Goal: Task Accomplishment & Management: Use online tool/utility

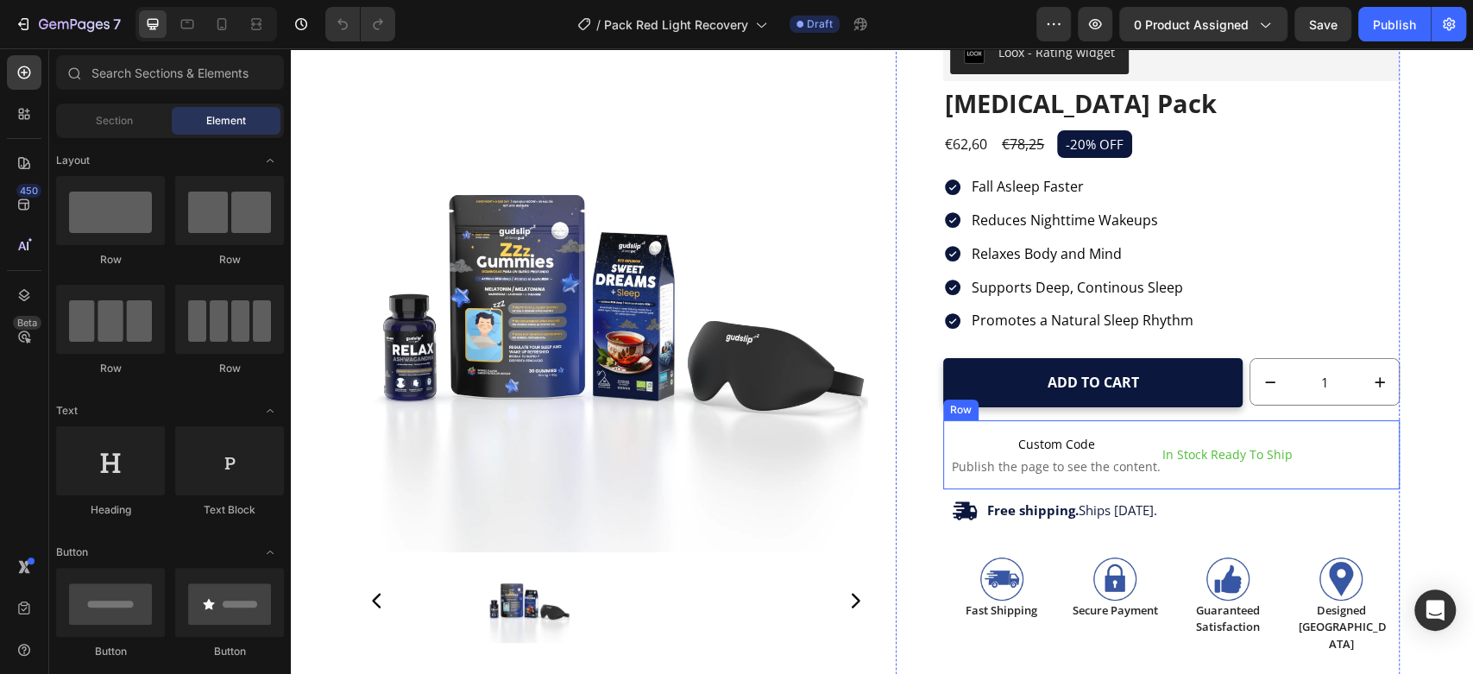
scroll to position [128, 0]
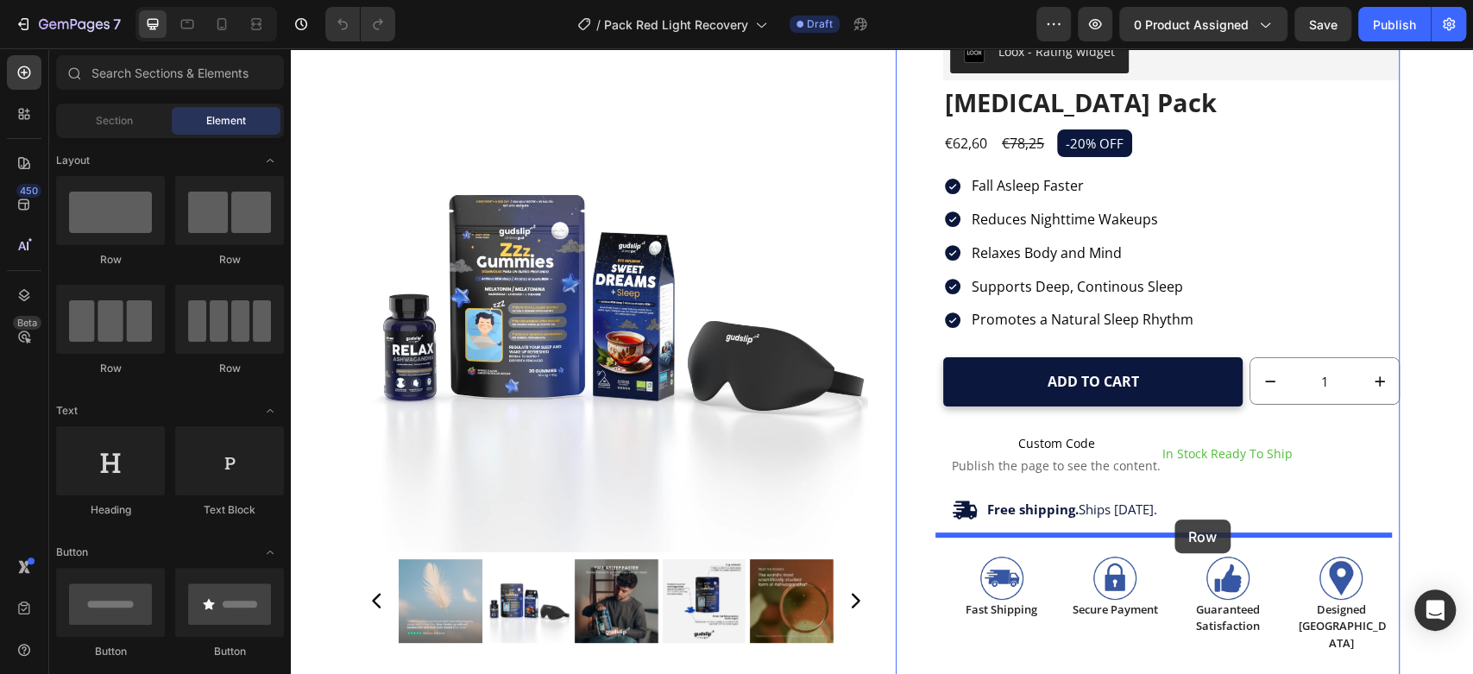
drag, startPoint x: 403, startPoint y: 342, endPoint x: 1174, endPoint y: 519, distance: 791.5
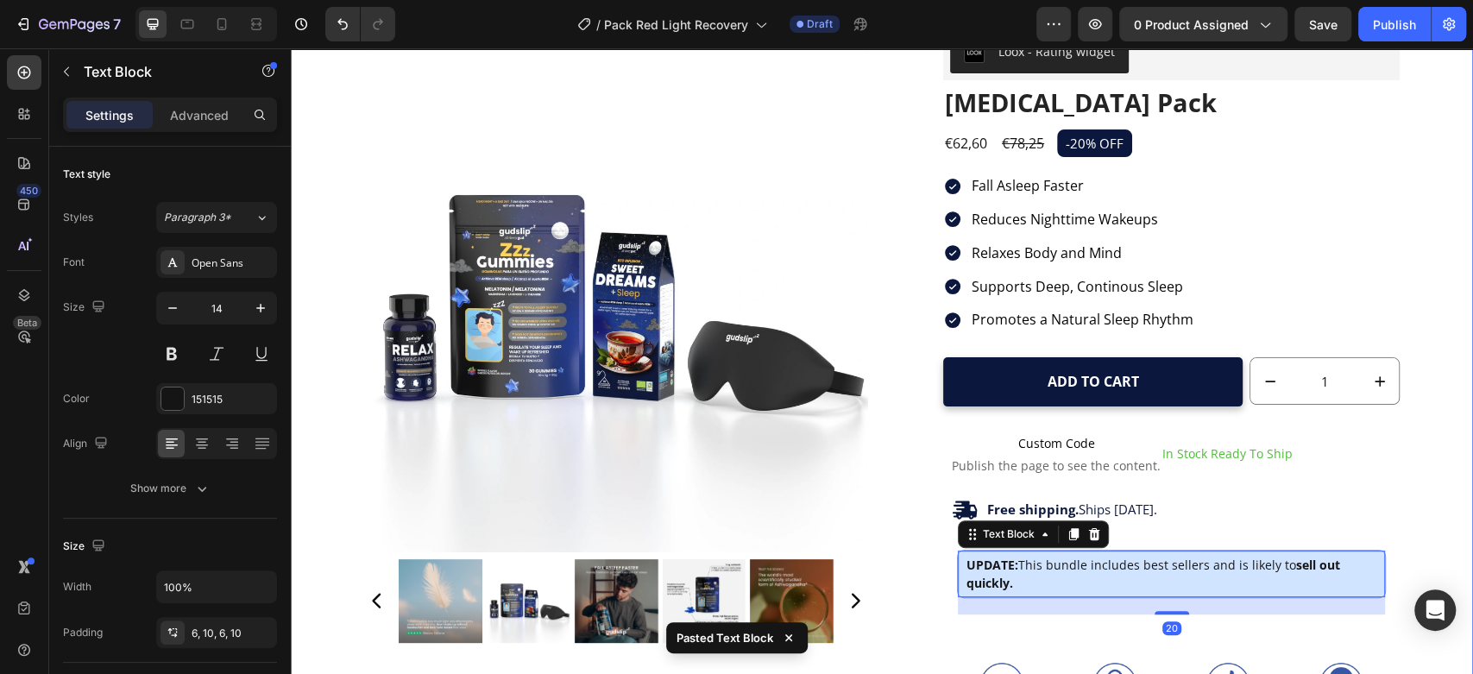
click at [1430, 424] on div "Product Images Loox - Rating widget Loox Insomnia Pack Product Title €62,60 Pro…" at bounding box center [882, 463] width 1156 height 944
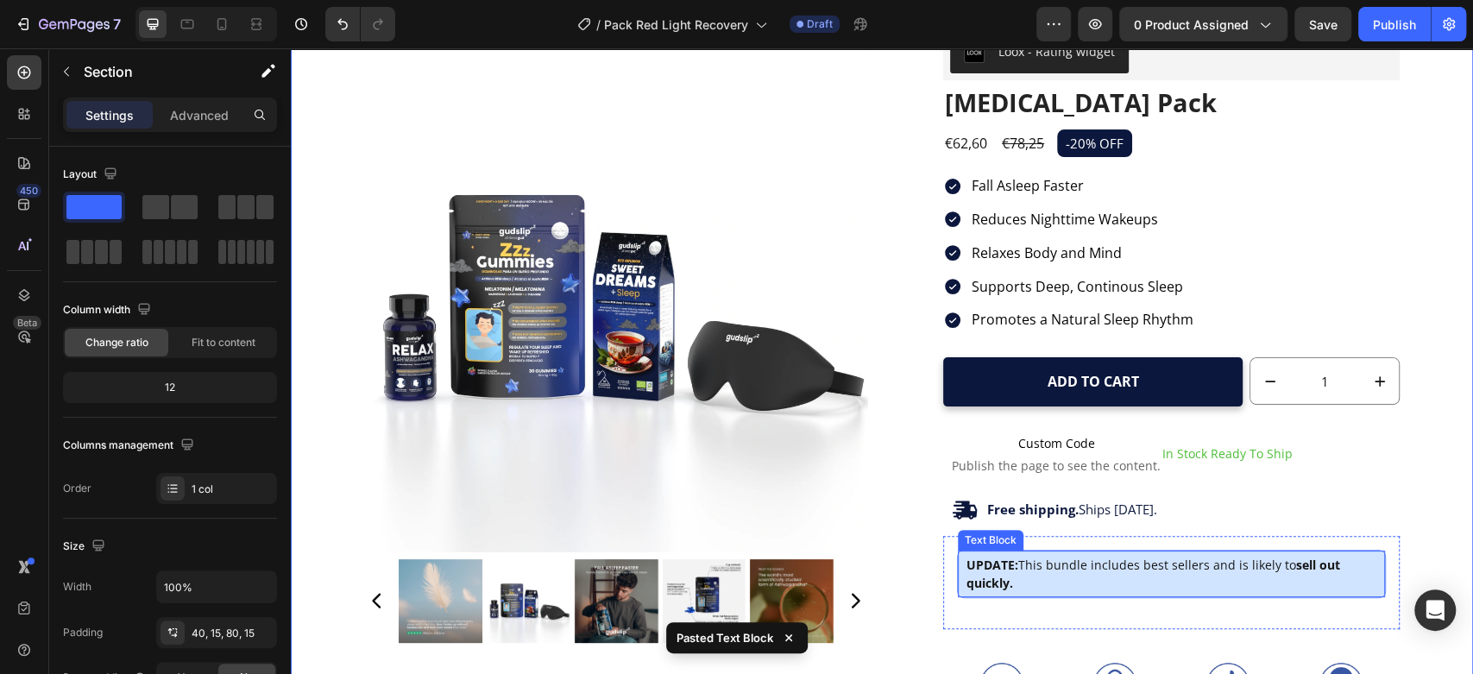
click at [1181, 569] on p "UPDATE: This bundle includes best sellers and is likely to sell out quickly." at bounding box center [1171, 574] width 410 height 36
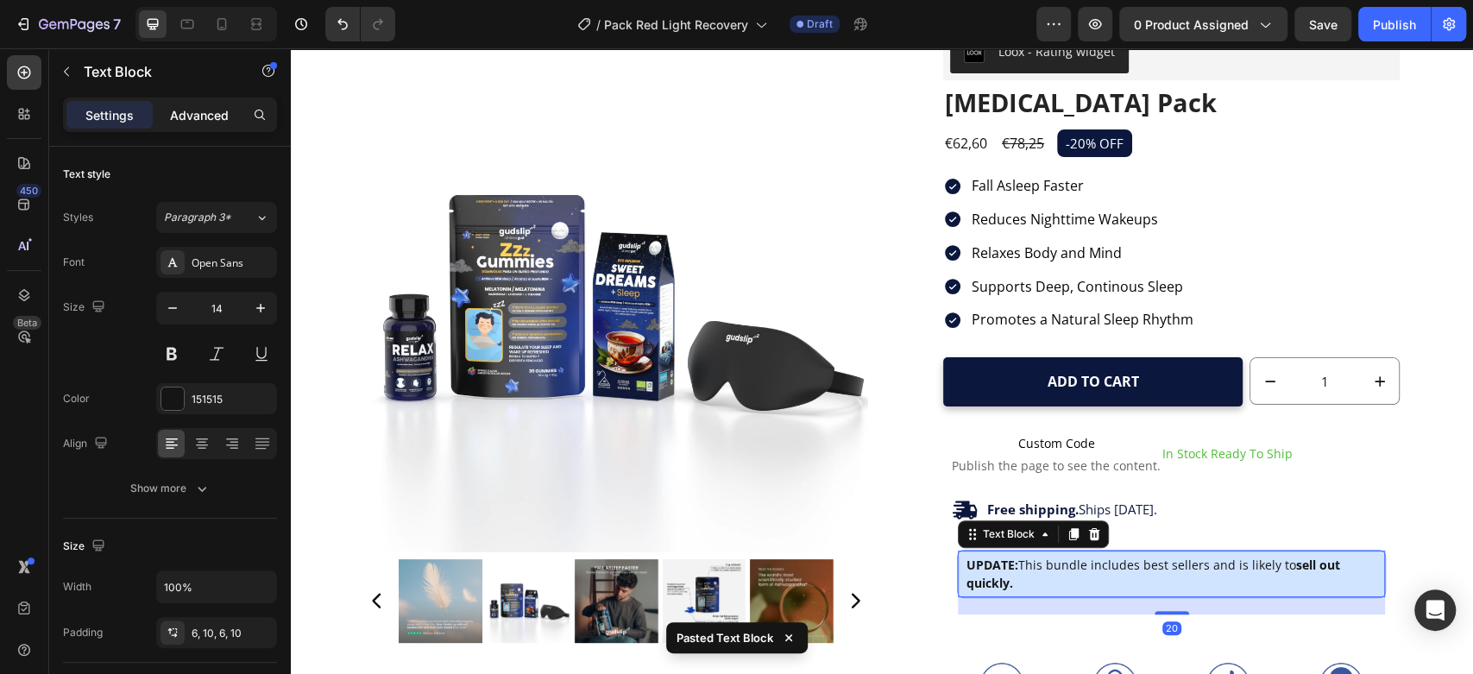
click at [204, 123] on div "Advanced" at bounding box center [199, 115] width 86 height 28
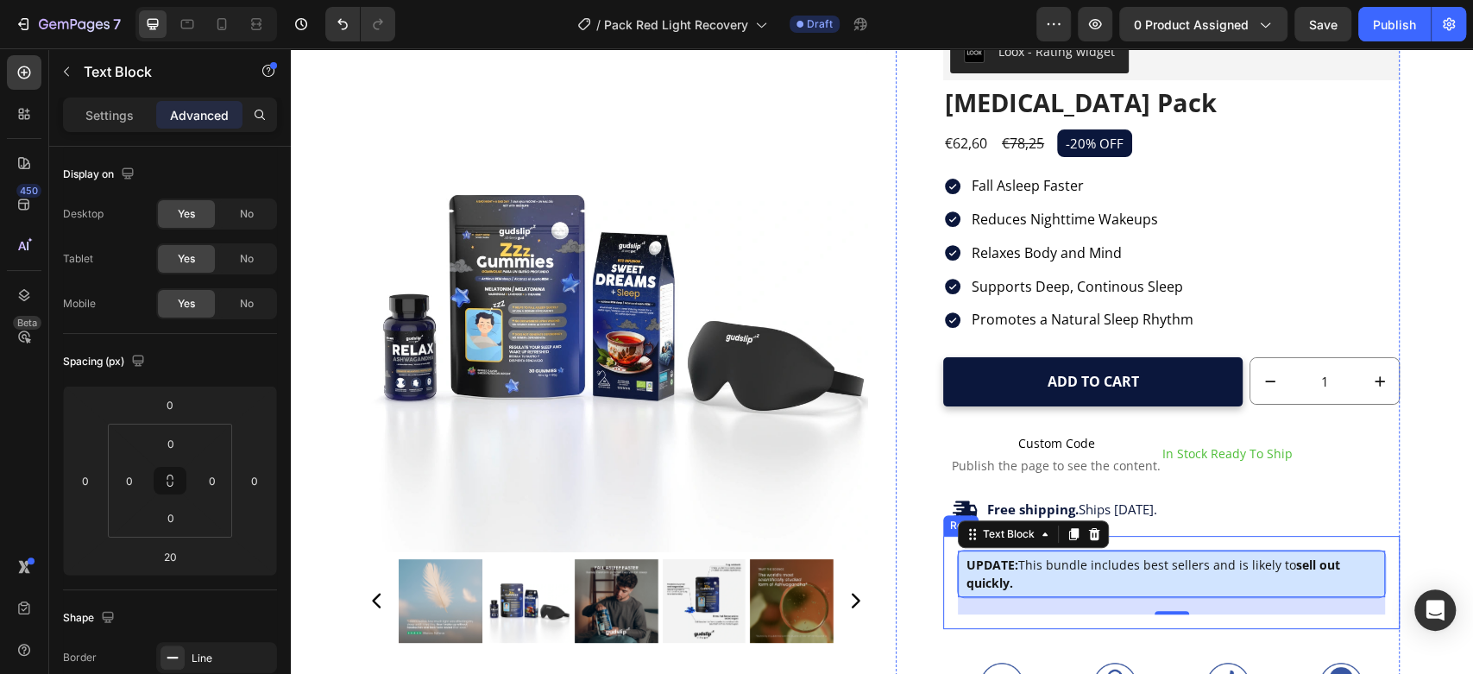
click at [1389, 565] on div "UPDATE: This bundle includes best sellers and is likely to sell out quickly. Te…" at bounding box center [1171, 582] width 456 height 93
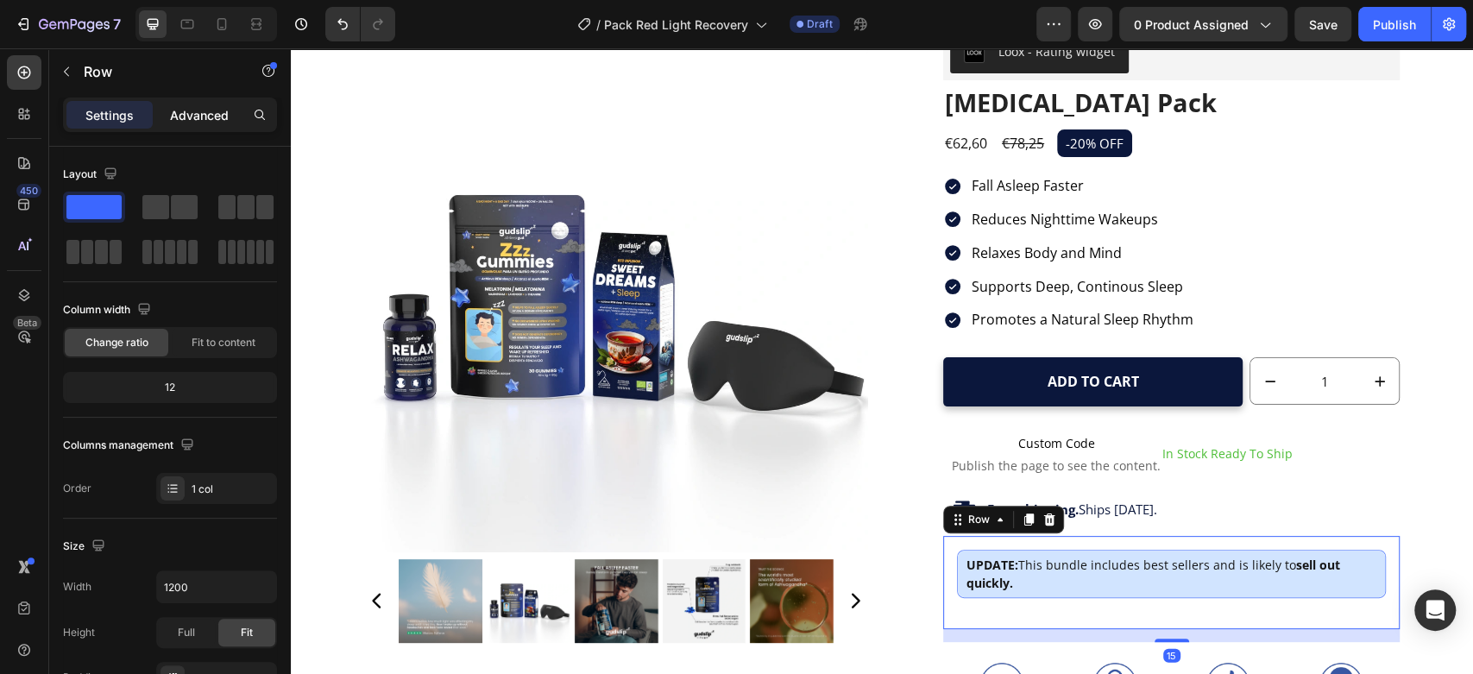
click at [210, 102] on div "Advanced" at bounding box center [199, 115] width 86 height 28
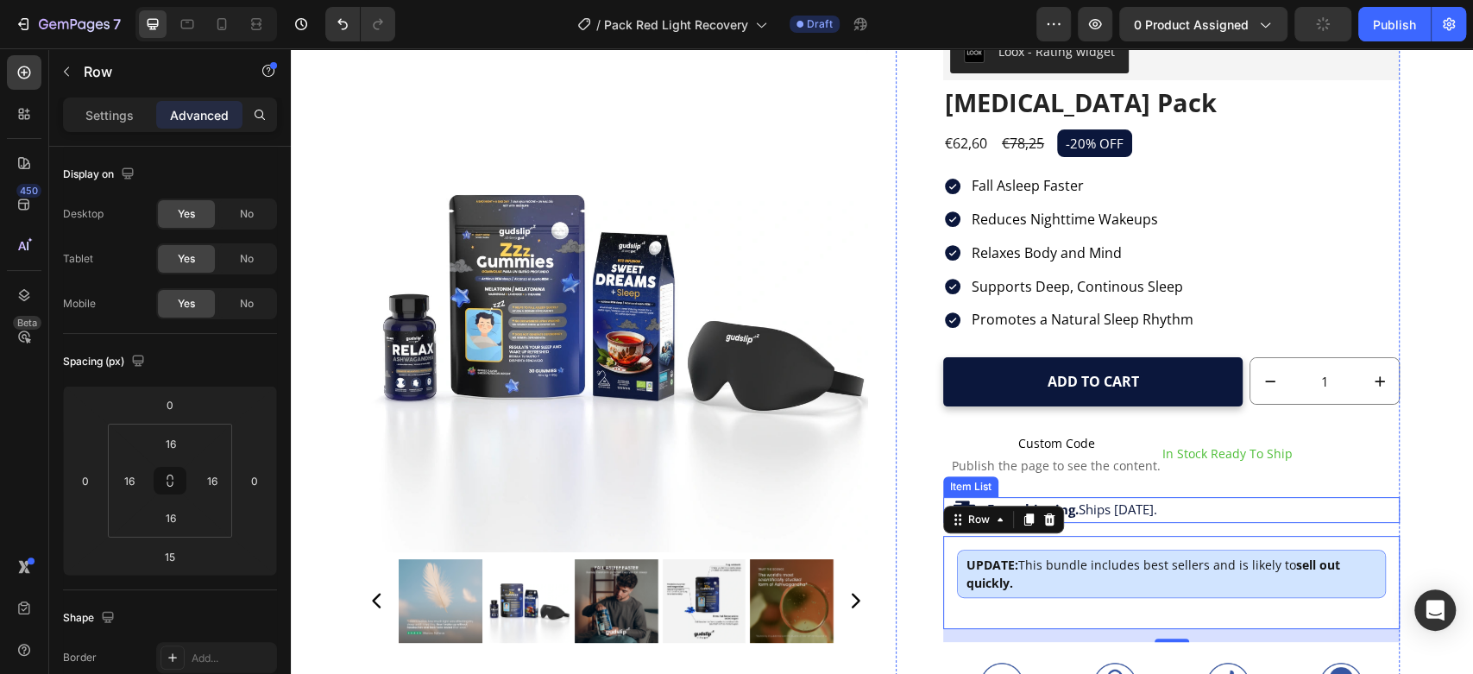
click at [1243, 517] on div "Free shipping. Ships in 1 day." at bounding box center [1162, 510] width 456 height 26
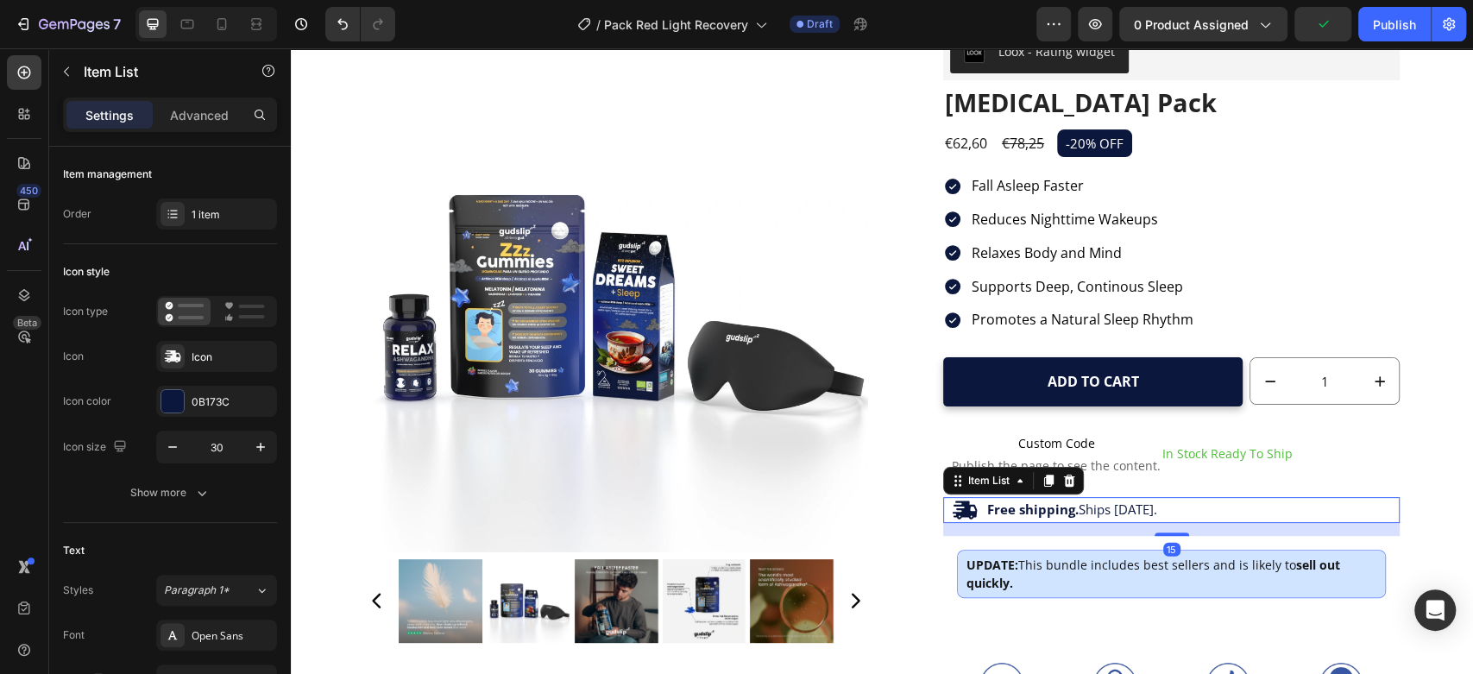
click at [218, 97] on div "Settings Advanced" at bounding box center [170, 114] width 214 height 35
click at [214, 115] on p "Advanced" at bounding box center [199, 115] width 59 height 18
type input "100%"
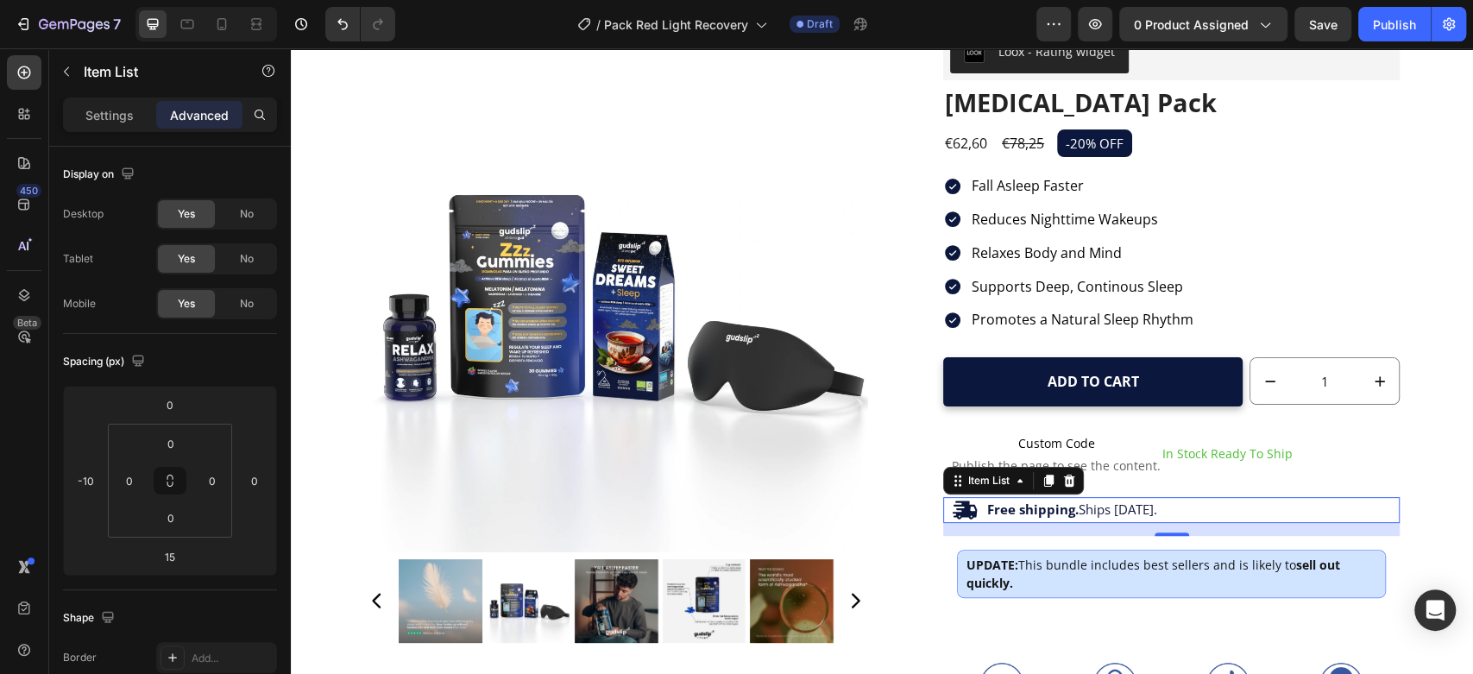
click at [960, 509] on icon at bounding box center [965, 509] width 24 height 18
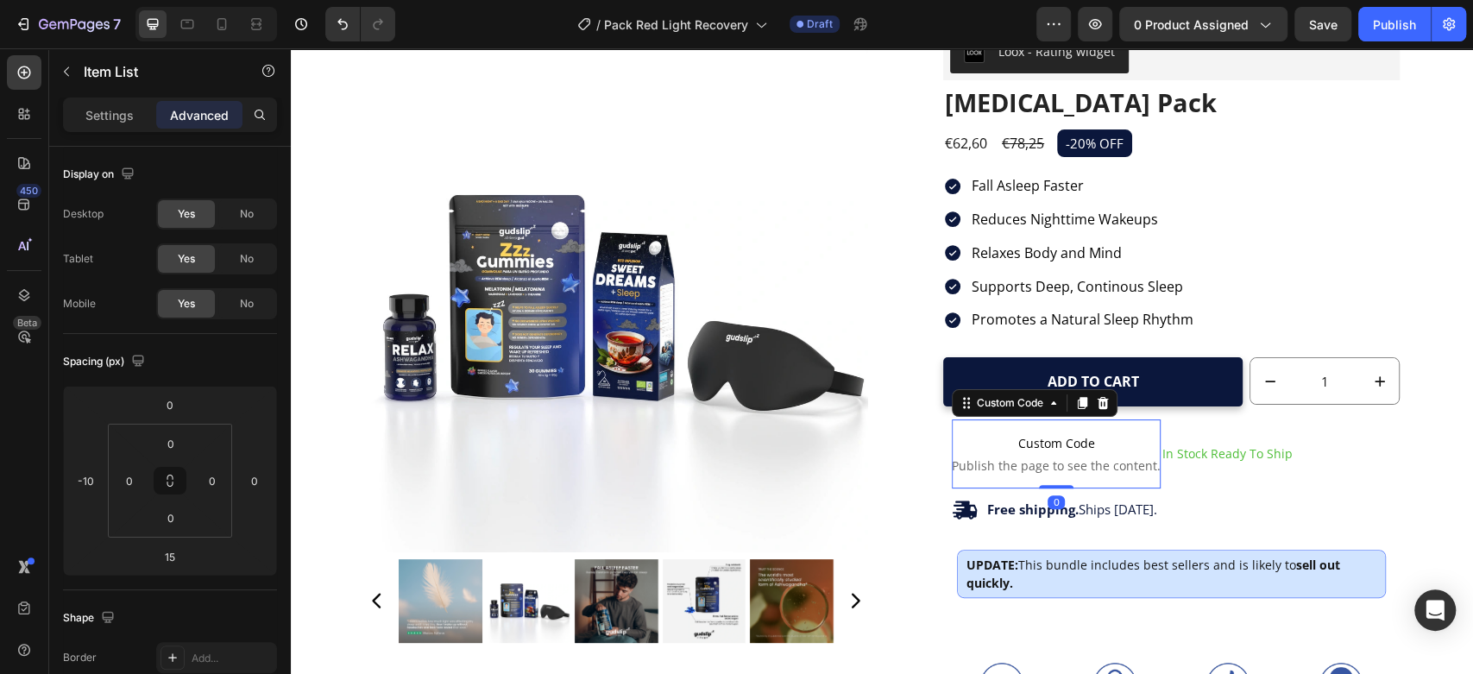
click at [1007, 444] on span "Custom Code" at bounding box center [1056, 443] width 209 height 21
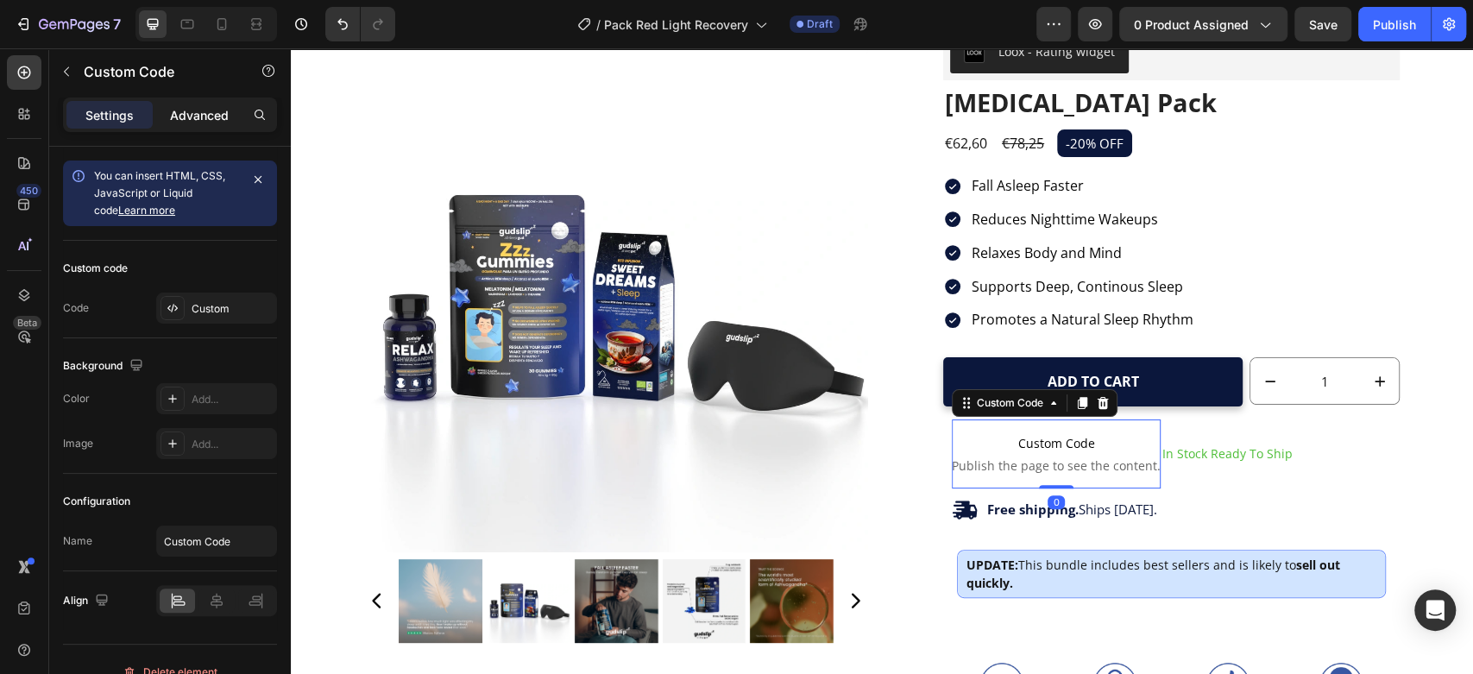
click at [204, 101] on div "Advanced" at bounding box center [199, 115] width 86 height 28
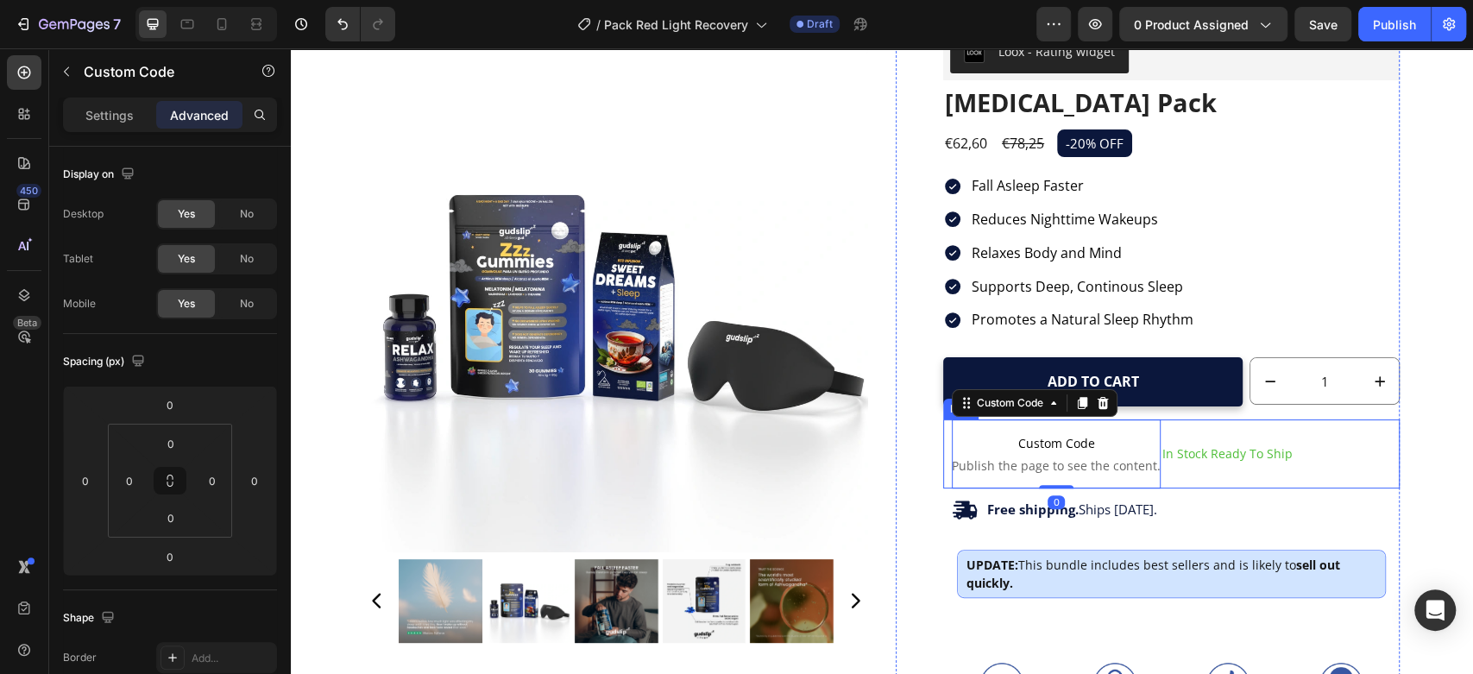
click at [1284, 477] on div "Custom Code Publish the page to see the content. Custom Code 0 In Stock Ready T…" at bounding box center [1171, 453] width 456 height 69
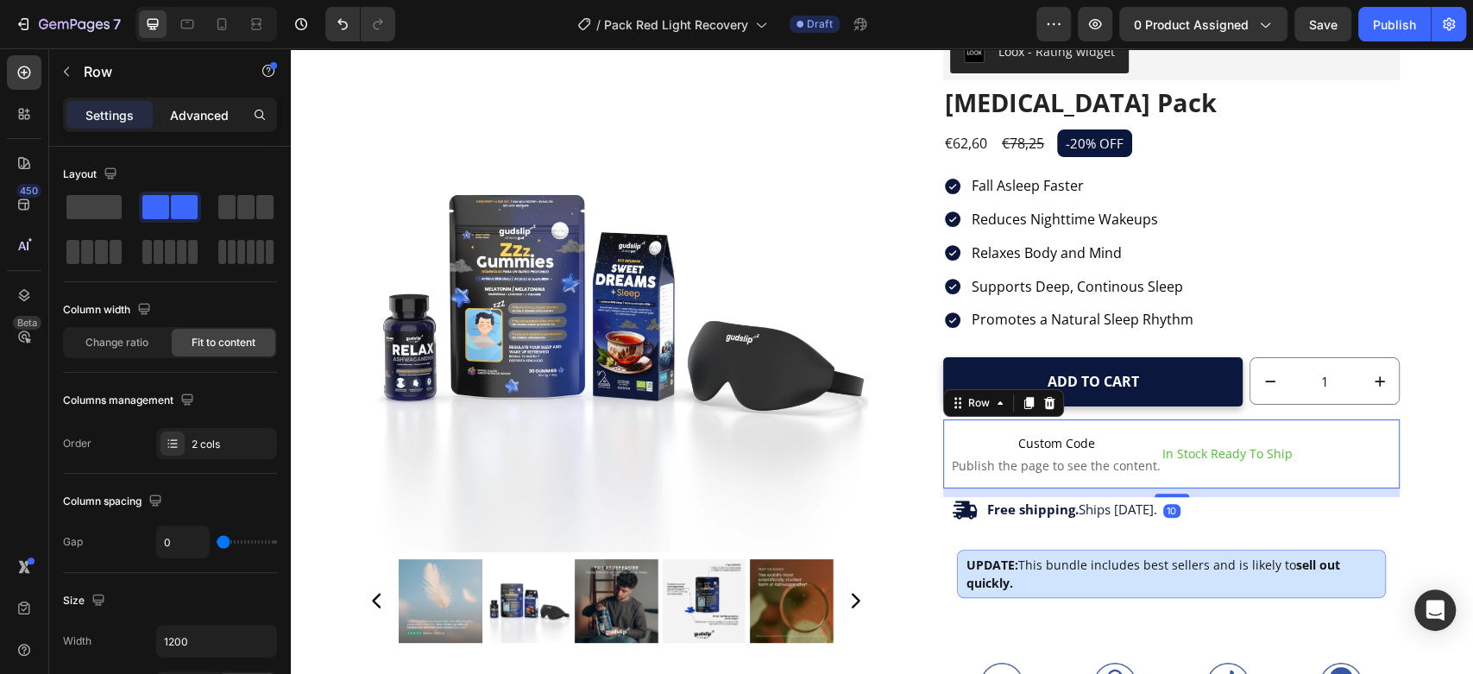
click at [214, 115] on p "Advanced" at bounding box center [199, 115] width 59 height 18
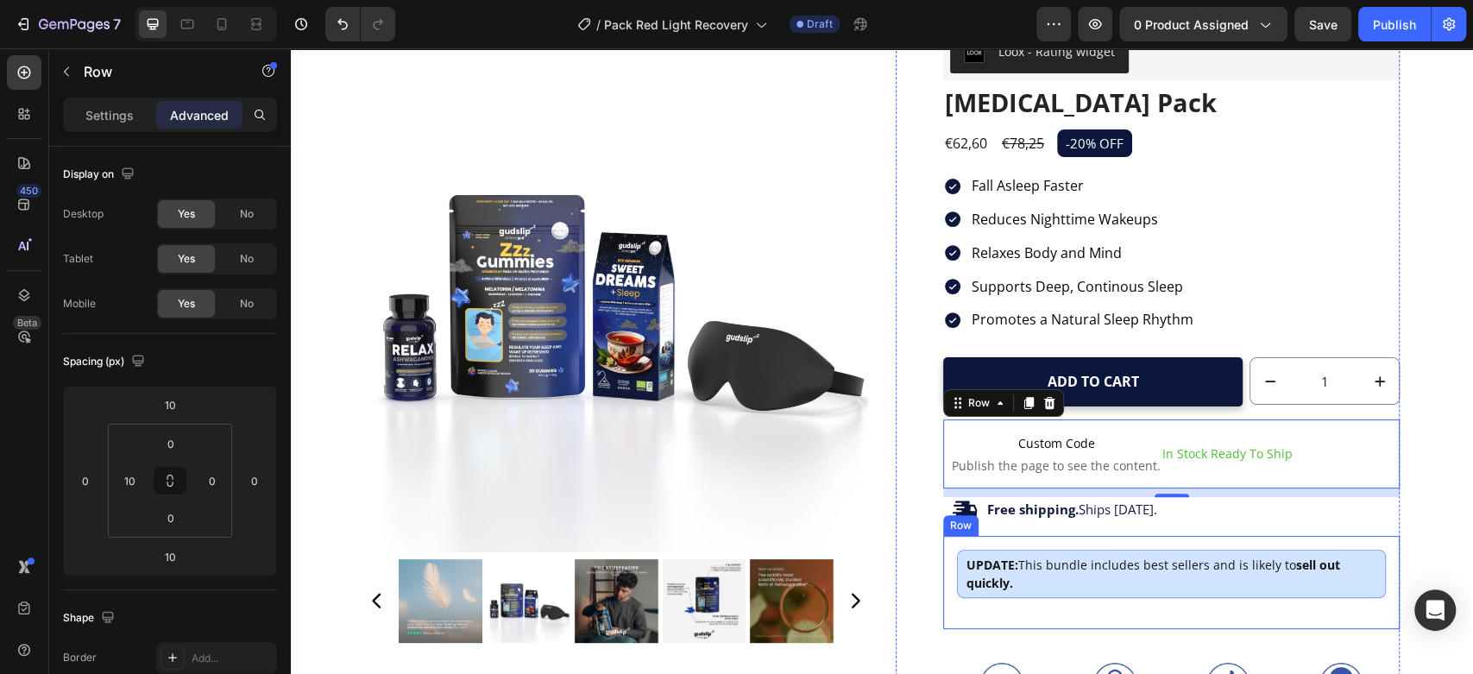
click at [1386, 576] on div "UPDATE: This bundle includes best sellers and is likely to sell out quickly. Te…" at bounding box center [1171, 582] width 456 height 93
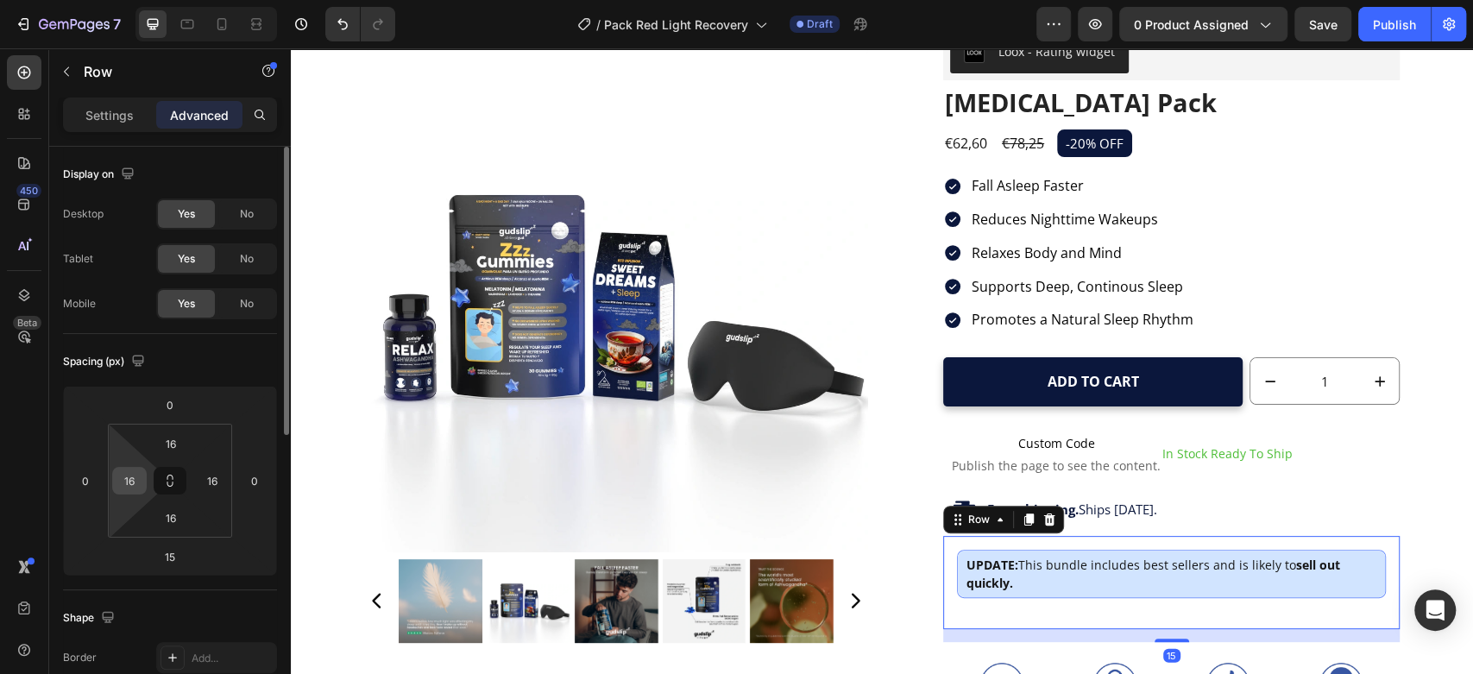
click at [126, 477] on input "16" at bounding box center [129, 481] width 26 height 26
type input "10"
click at [211, 479] on input "16" at bounding box center [212, 481] width 26 height 26
type input "10"
click at [179, 445] on input "16" at bounding box center [171, 444] width 35 height 26
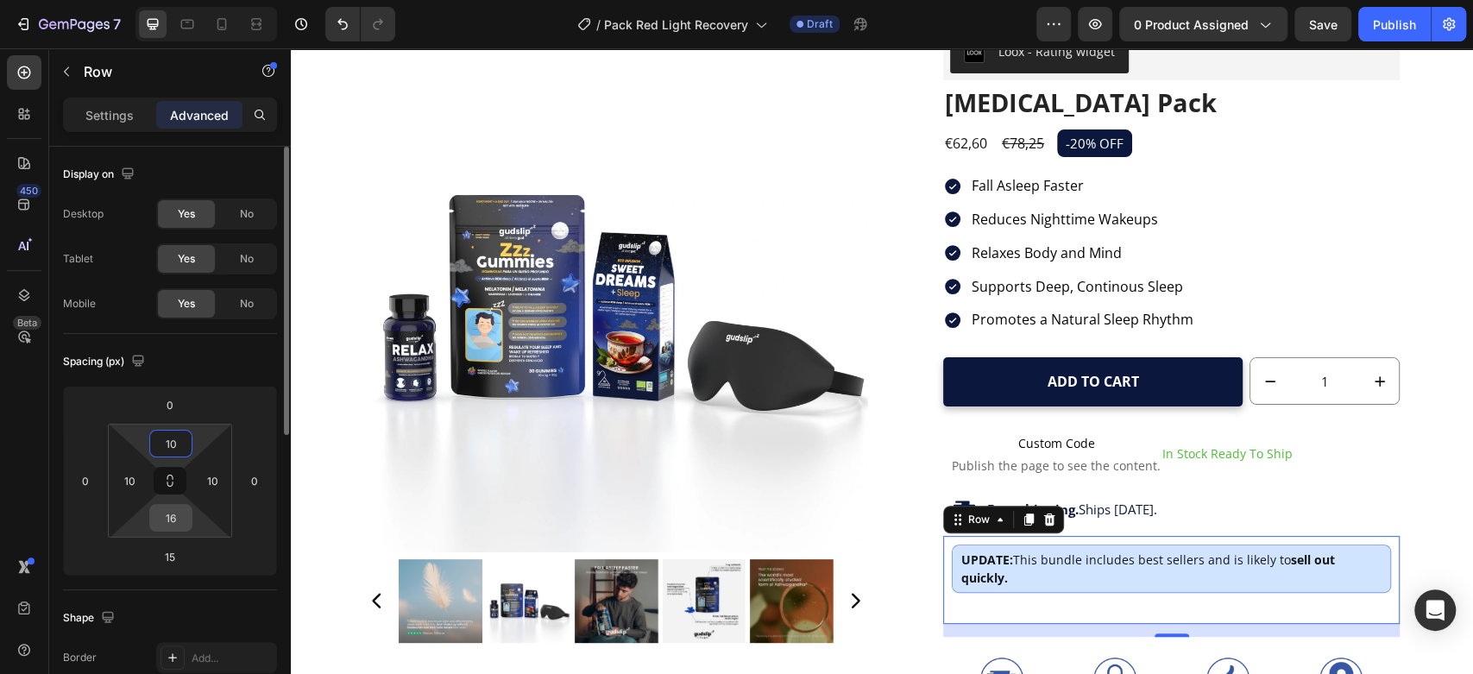
type input "10"
click at [161, 517] on input "16" at bounding box center [171, 518] width 35 height 26
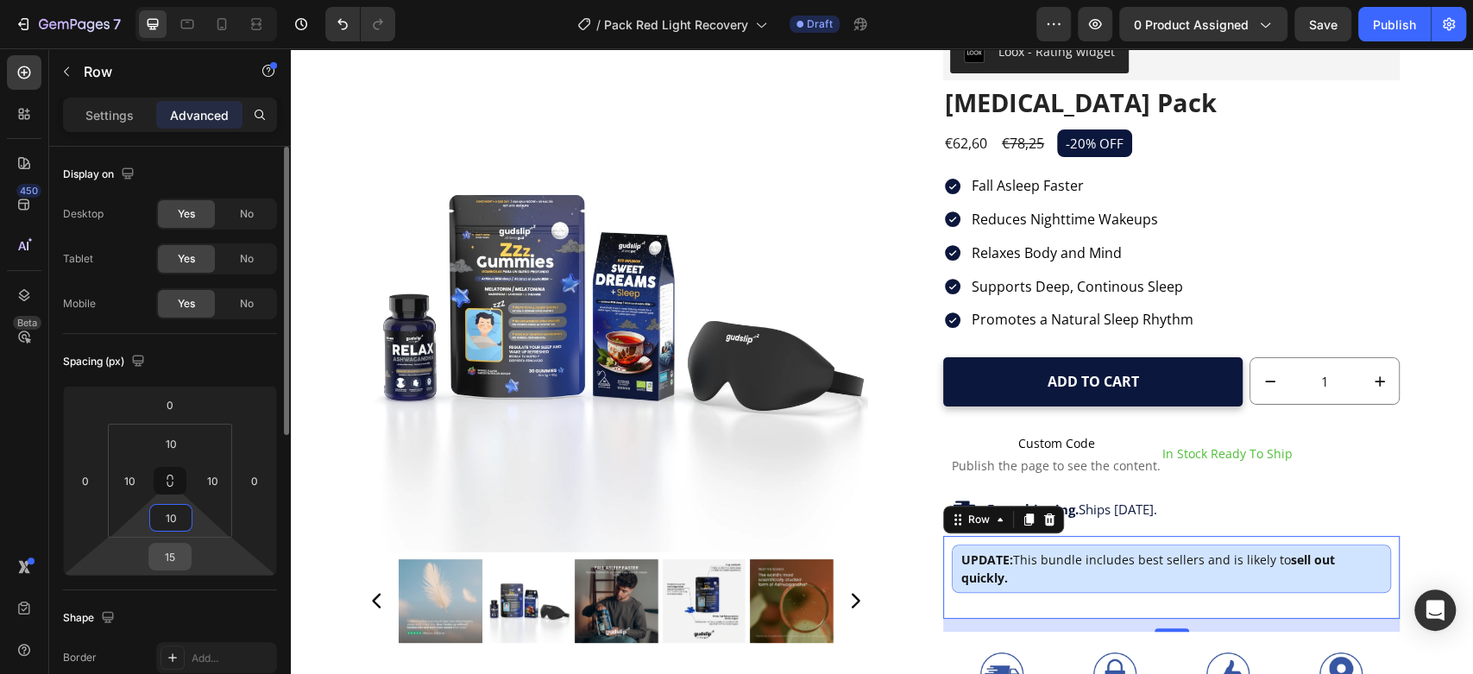
type input "10"
click at [170, 558] on input "15" at bounding box center [170, 557] width 35 height 26
type input "0"
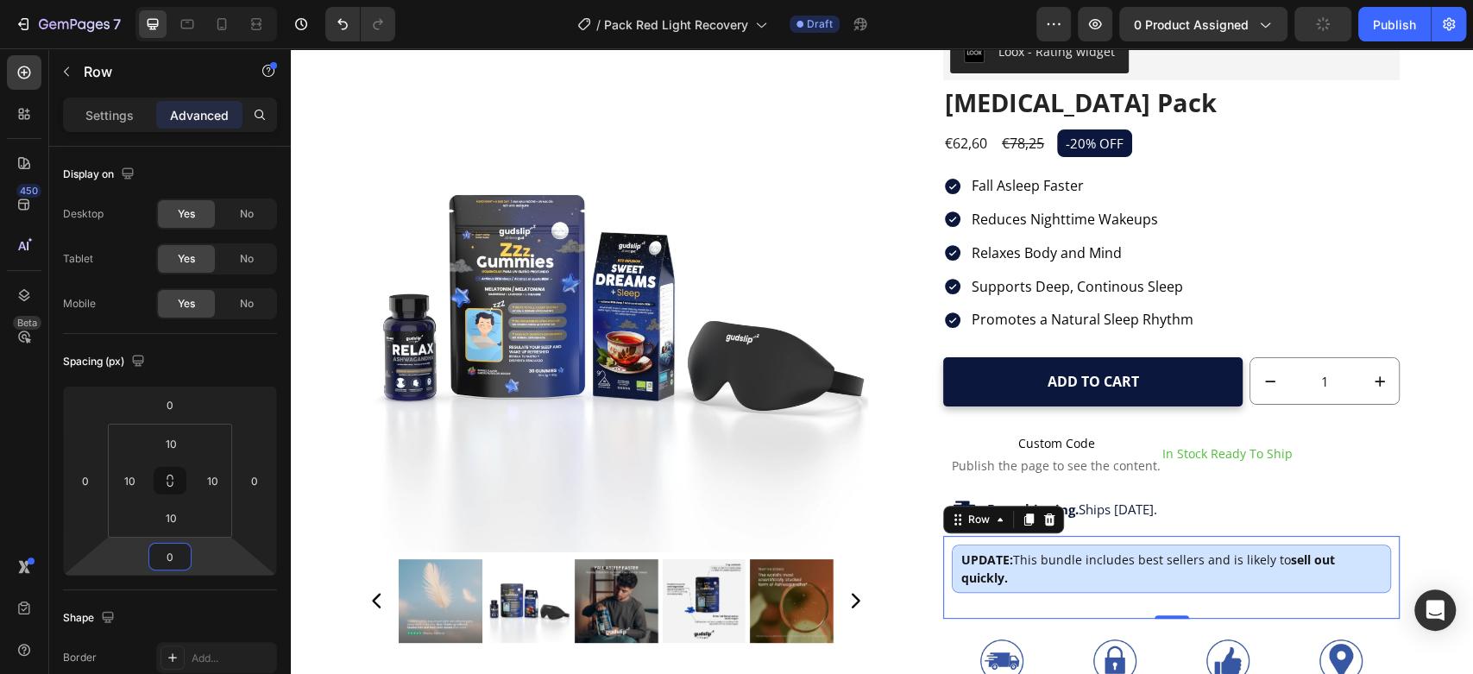
click at [1457, 345] on div "Product Images Loox - Rating widget Loox Insomnia Pack Product Title €62,60 Pro…" at bounding box center [882, 468] width 1182 height 1024
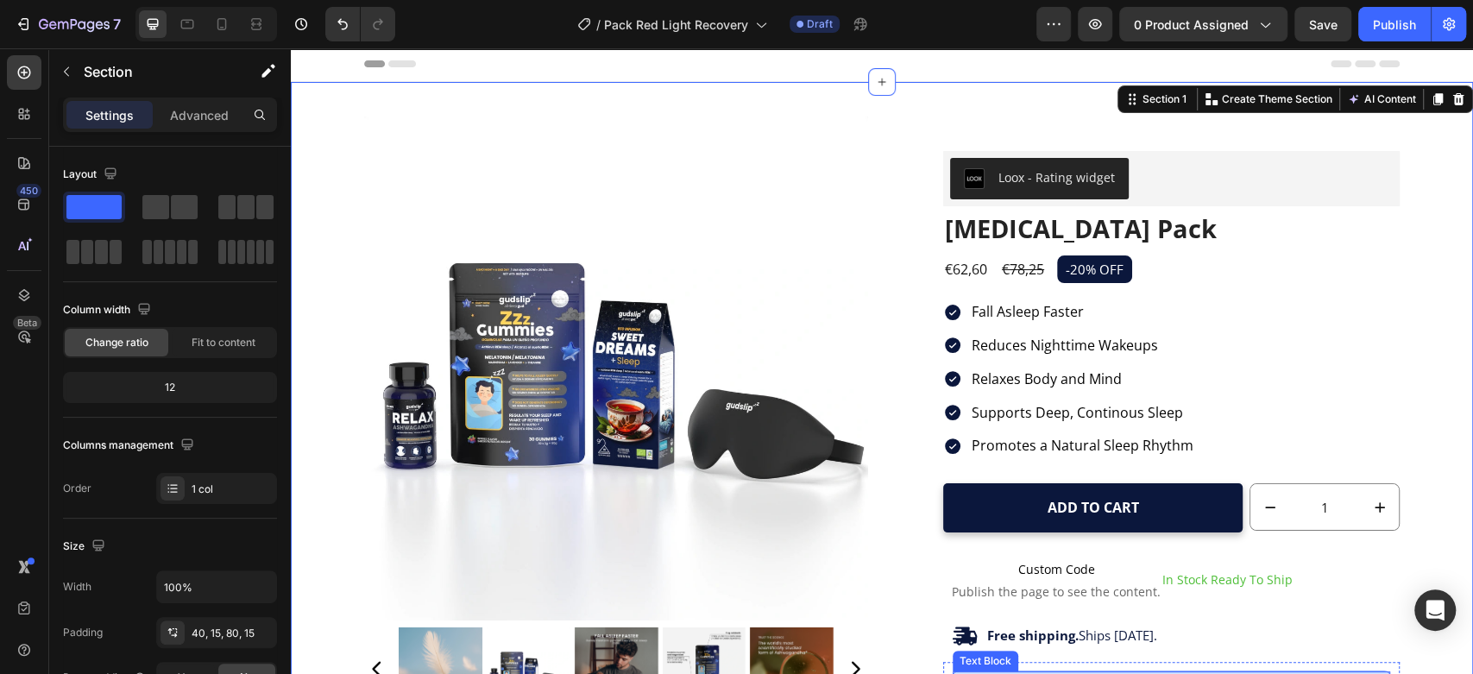
scroll to position [0, 0]
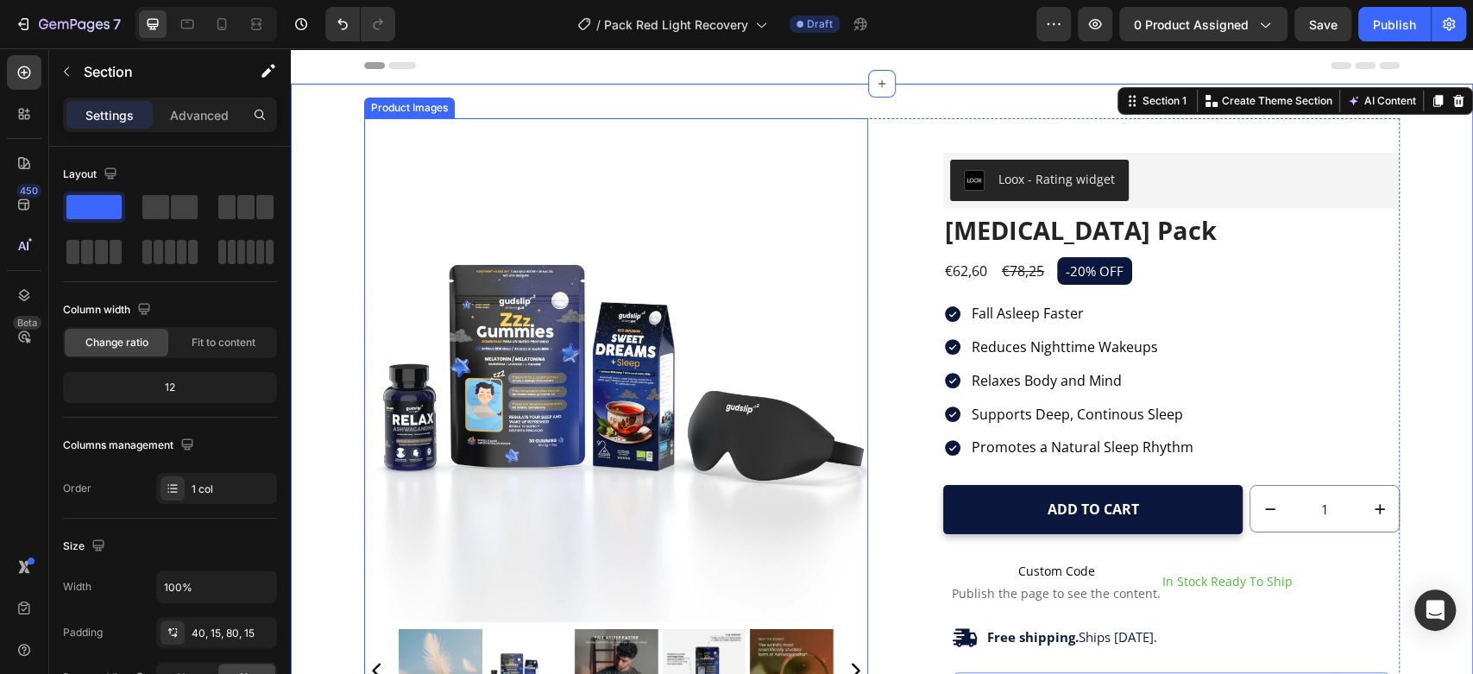
click at [525, 287] on img at bounding box center [616, 370] width 504 height 504
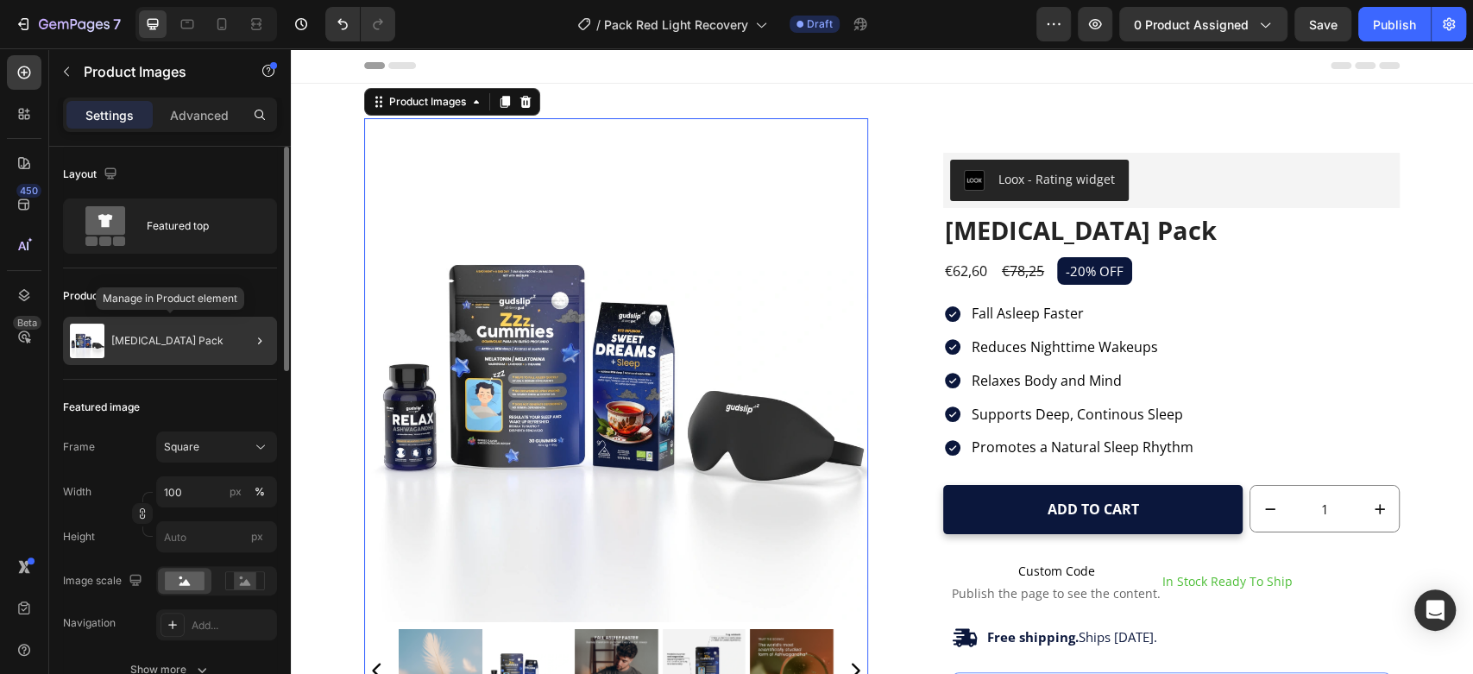
click at [138, 345] on p "[MEDICAL_DATA] Pack" at bounding box center [167, 341] width 112 height 12
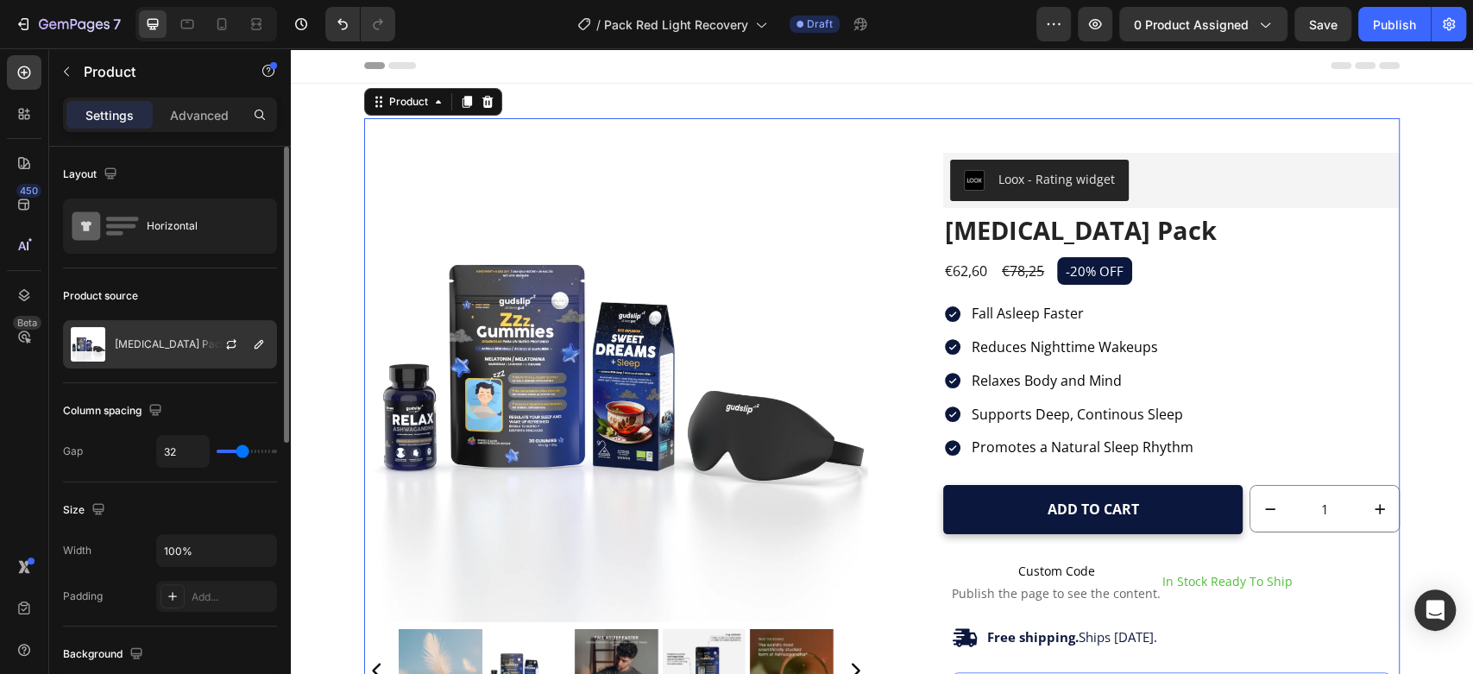
click at [148, 345] on p "[MEDICAL_DATA] Pack" at bounding box center [171, 344] width 112 height 12
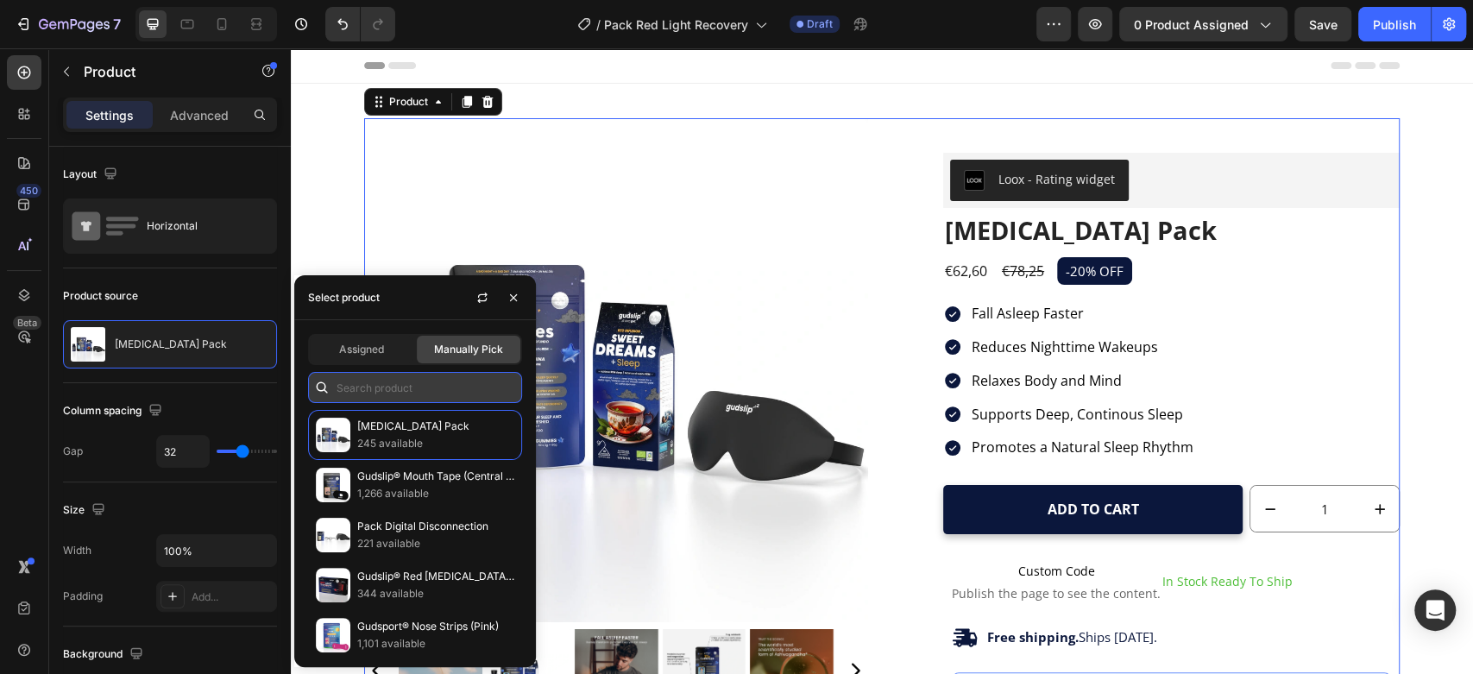
click at [396, 388] on input "text" at bounding box center [415, 387] width 214 height 31
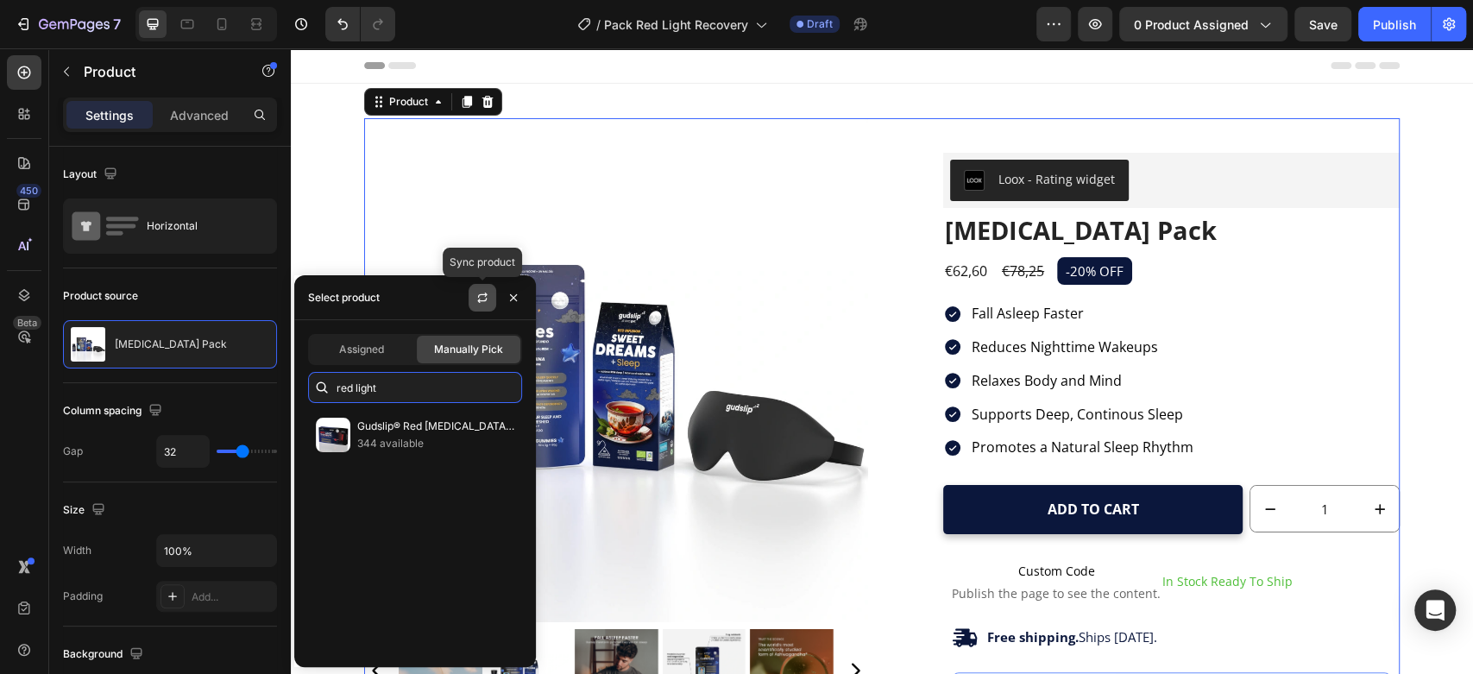
type input "red light"
click at [478, 298] on icon "button" at bounding box center [482, 298] width 14 height 14
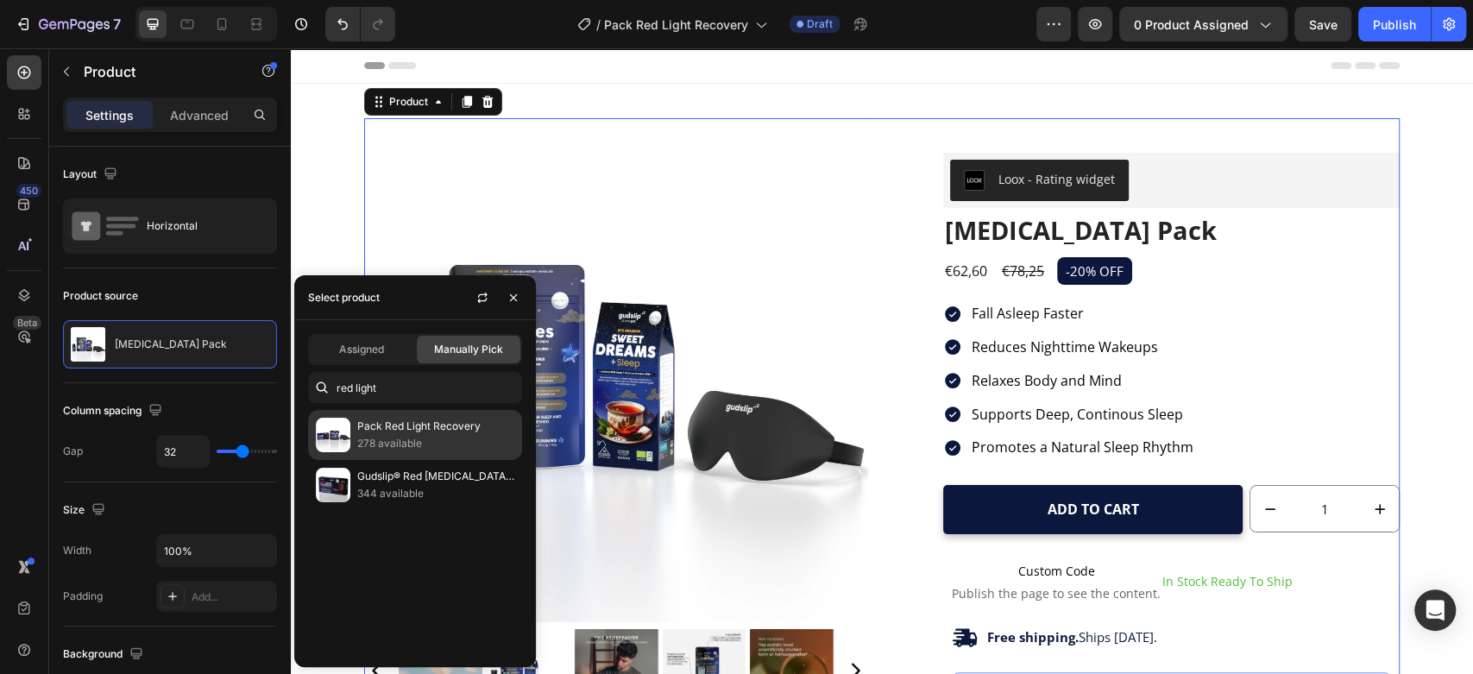
click at [411, 431] on p "Pack Red Light Recovery" at bounding box center [435, 426] width 157 height 17
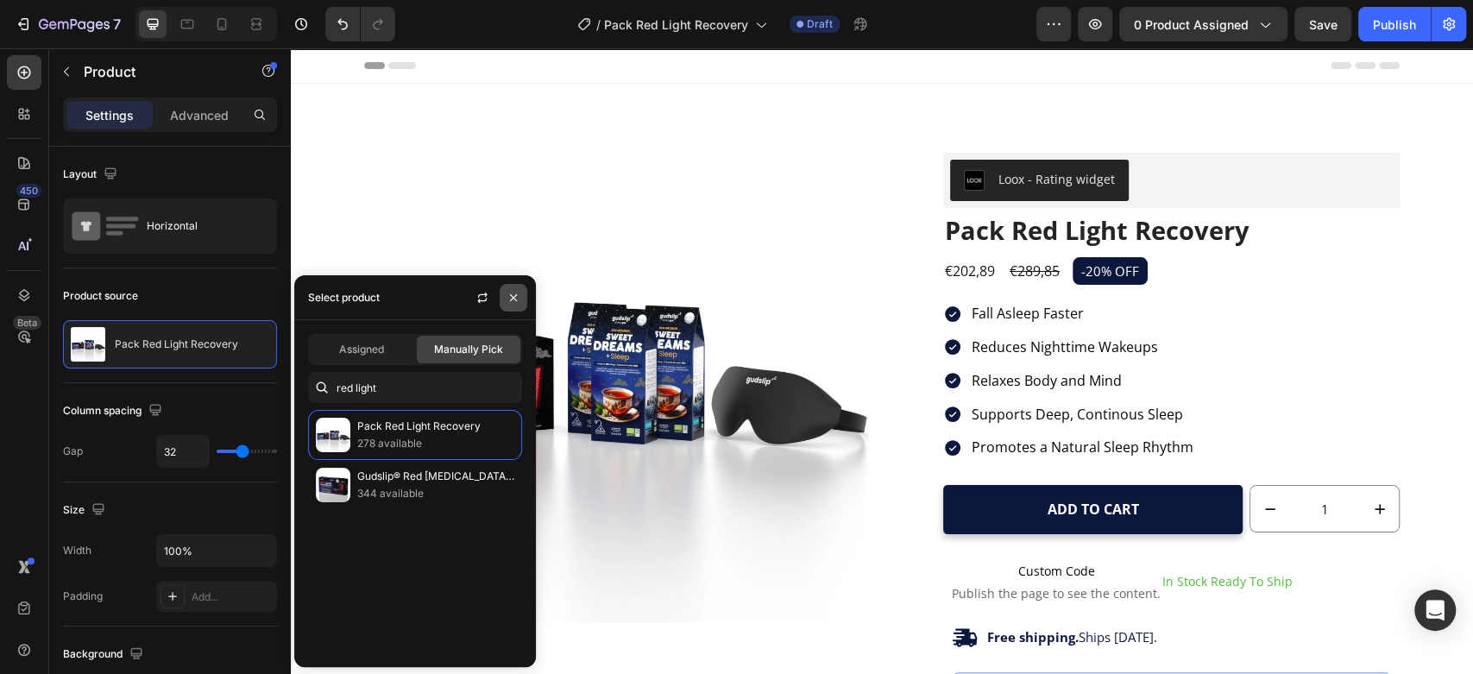
click at [513, 298] on icon "button" at bounding box center [513, 297] width 7 height 7
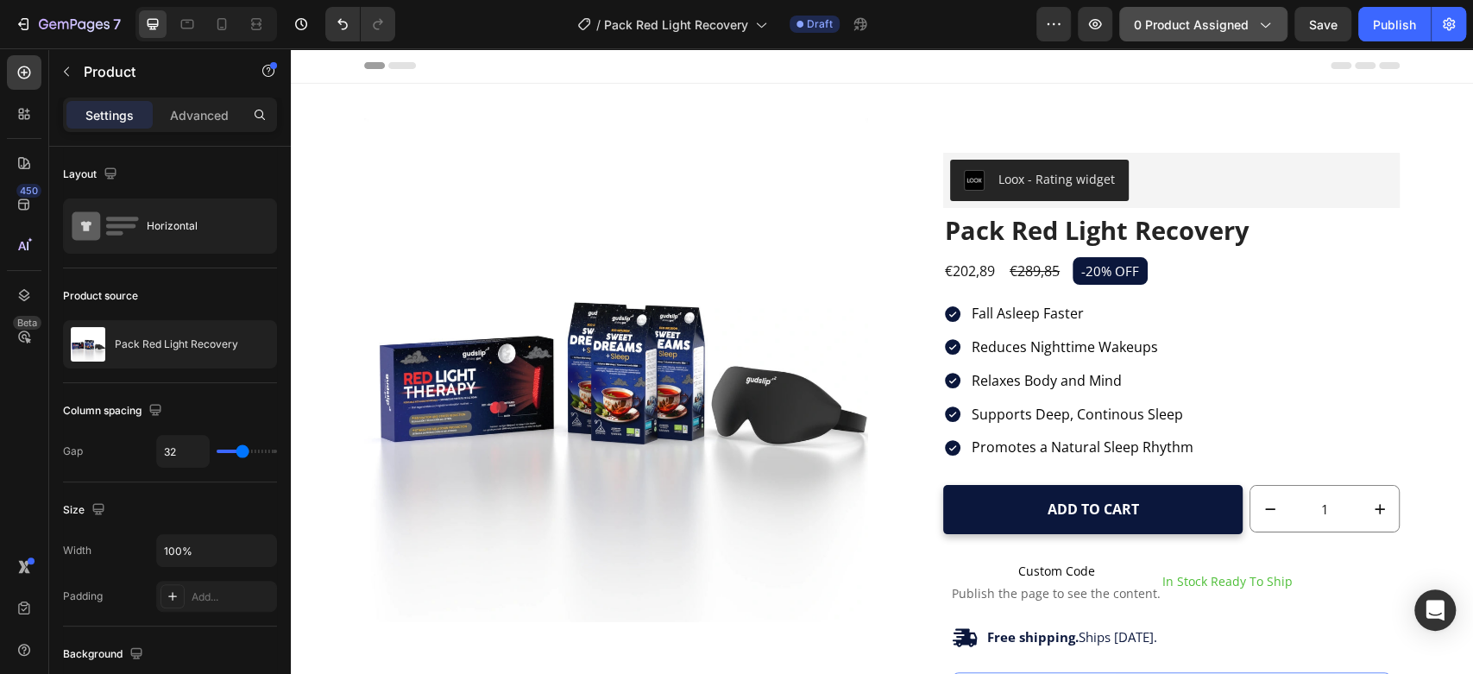
click at [1148, 27] on span "0 product assigned" at bounding box center [1191, 25] width 115 height 18
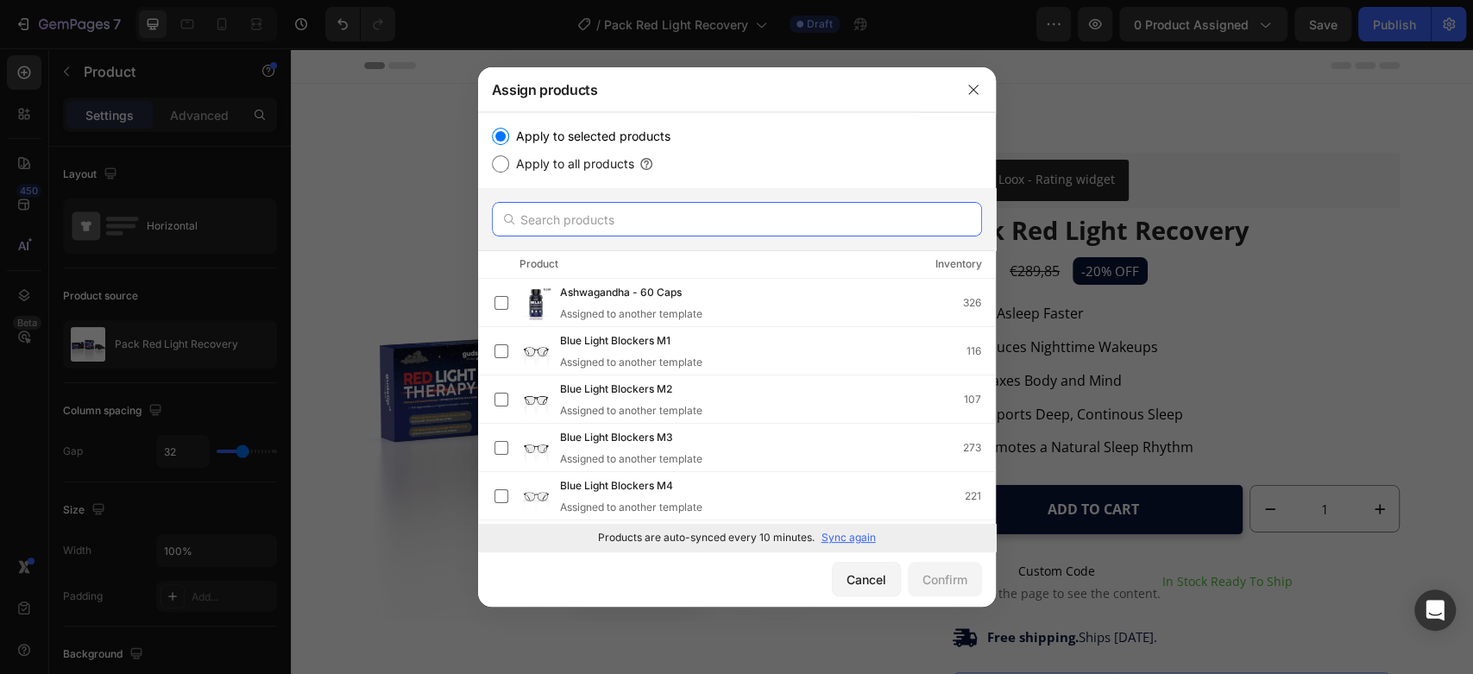
click at [601, 223] on input "text" at bounding box center [737, 219] width 490 height 35
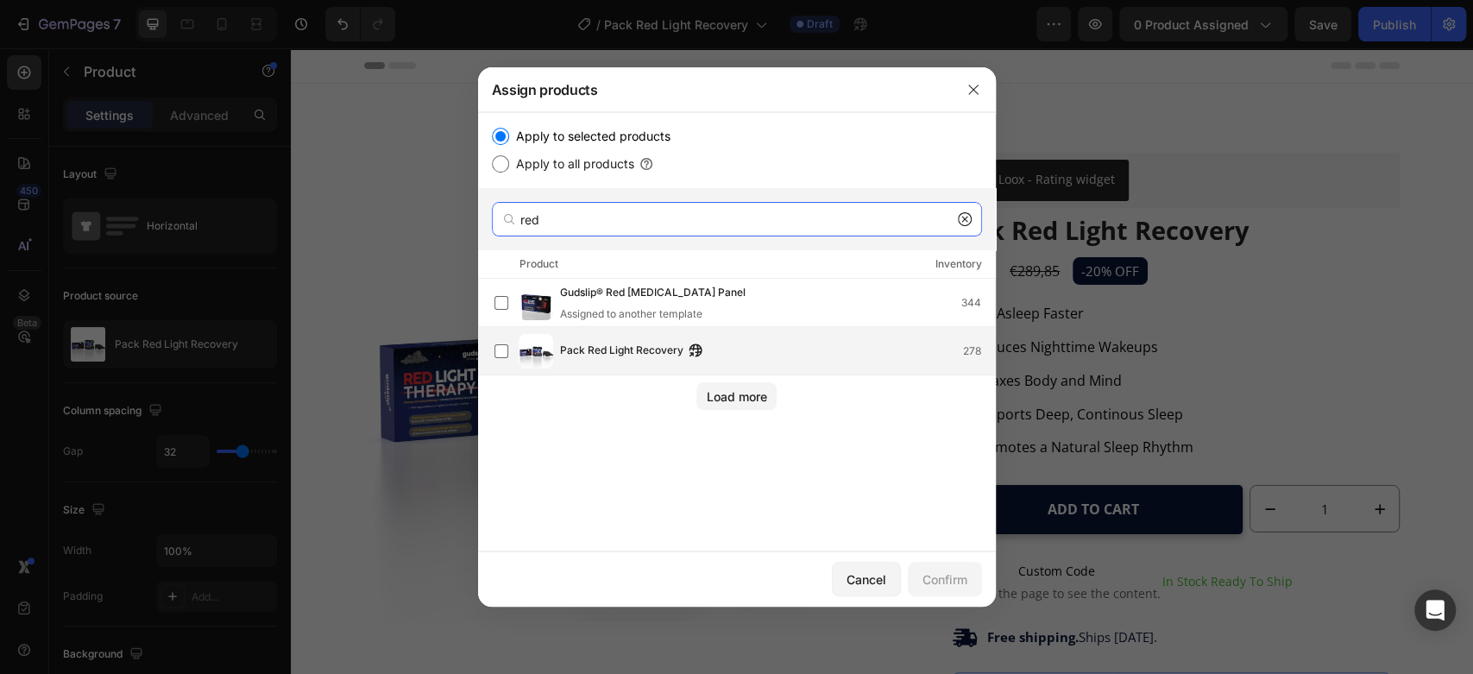
type input "red"
click at [614, 342] on span "Pack Red Light Recovery" at bounding box center [621, 351] width 123 height 19
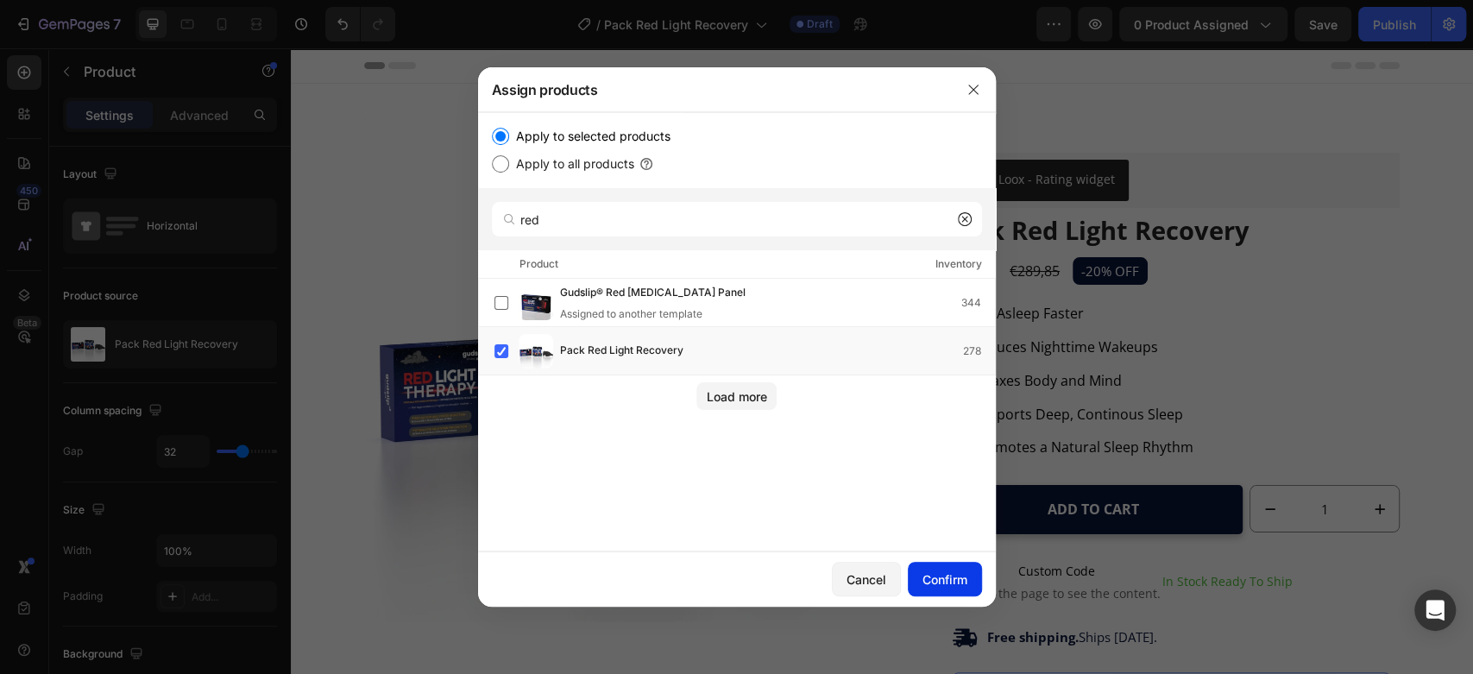
click at [939, 578] on div "Confirm" at bounding box center [944, 579] width 45 height 18
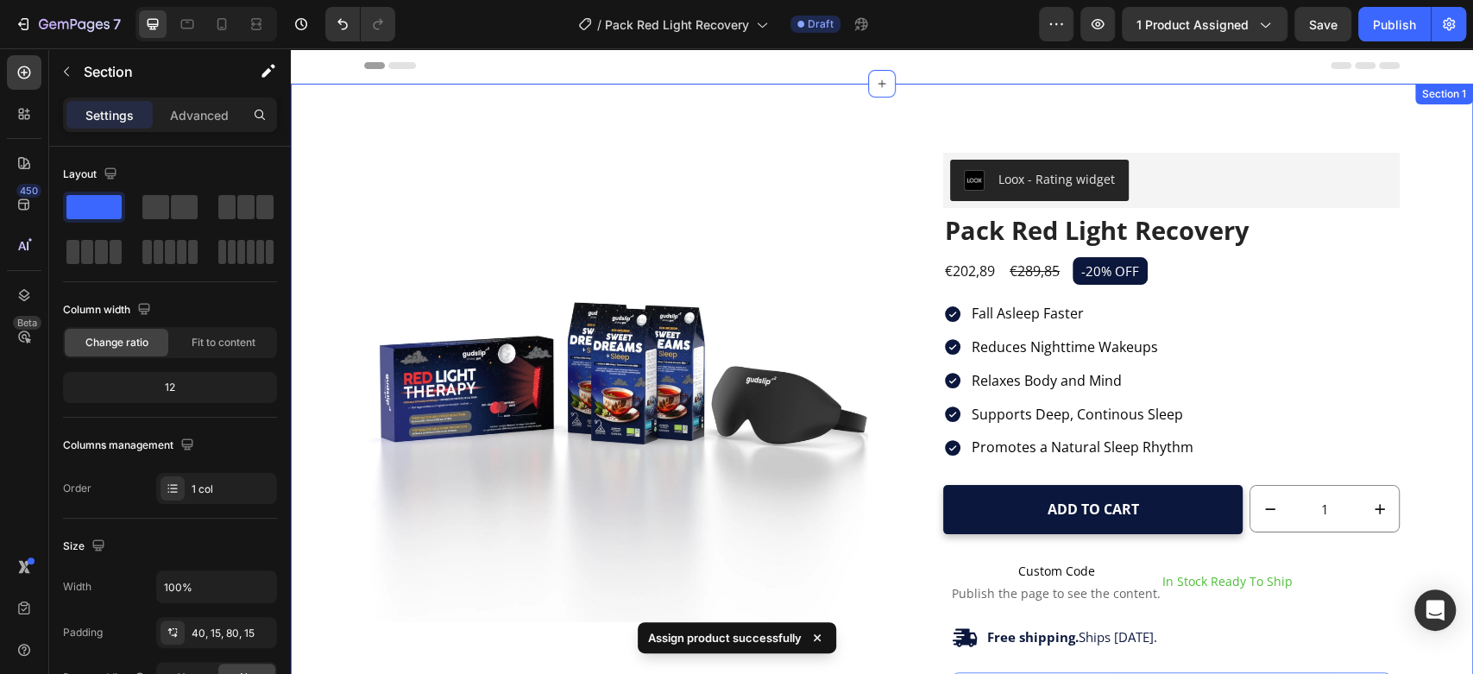
click at [326, 346] on div "Product Images Loox - Rating widget Loox Pack Red Light Recovery Product Title …" at bounding box center [882, 578] width 1156 height 921
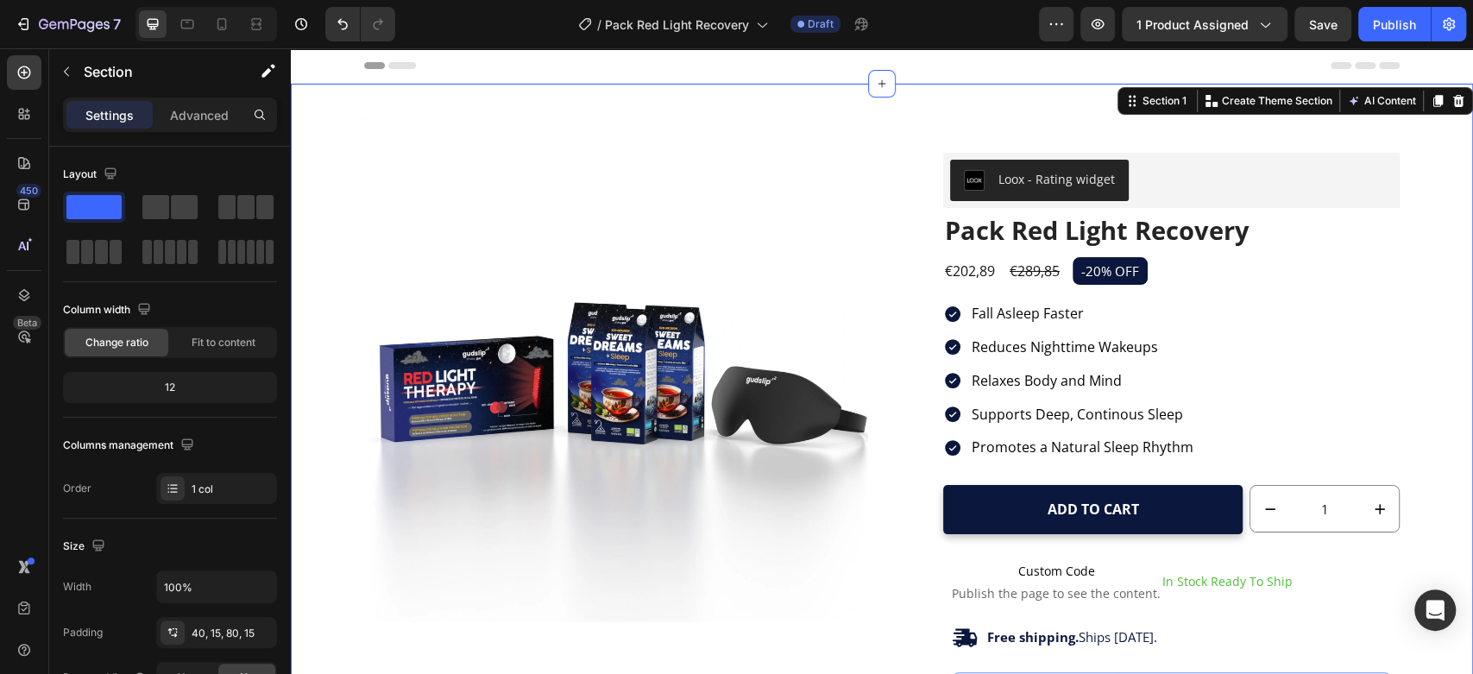
click at [929, 56] on div "Header" at bounding box center [881, 65] width 1035 height 35
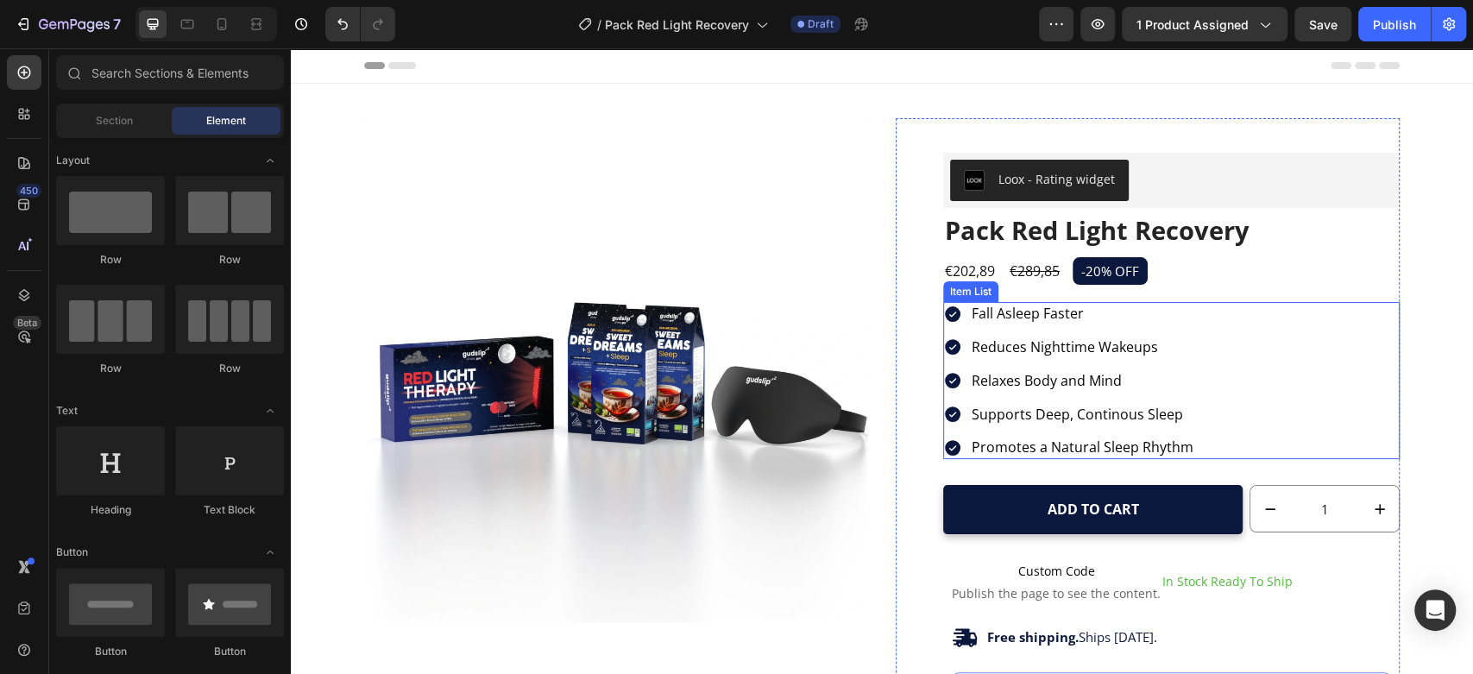
click at [1295, 419] on div "Fall Asleep Faster Reduces Nighttime Wakeups Relaxes Body and Mind Supports Dee…" at bounding box center [1171, 380] width 456 height 157
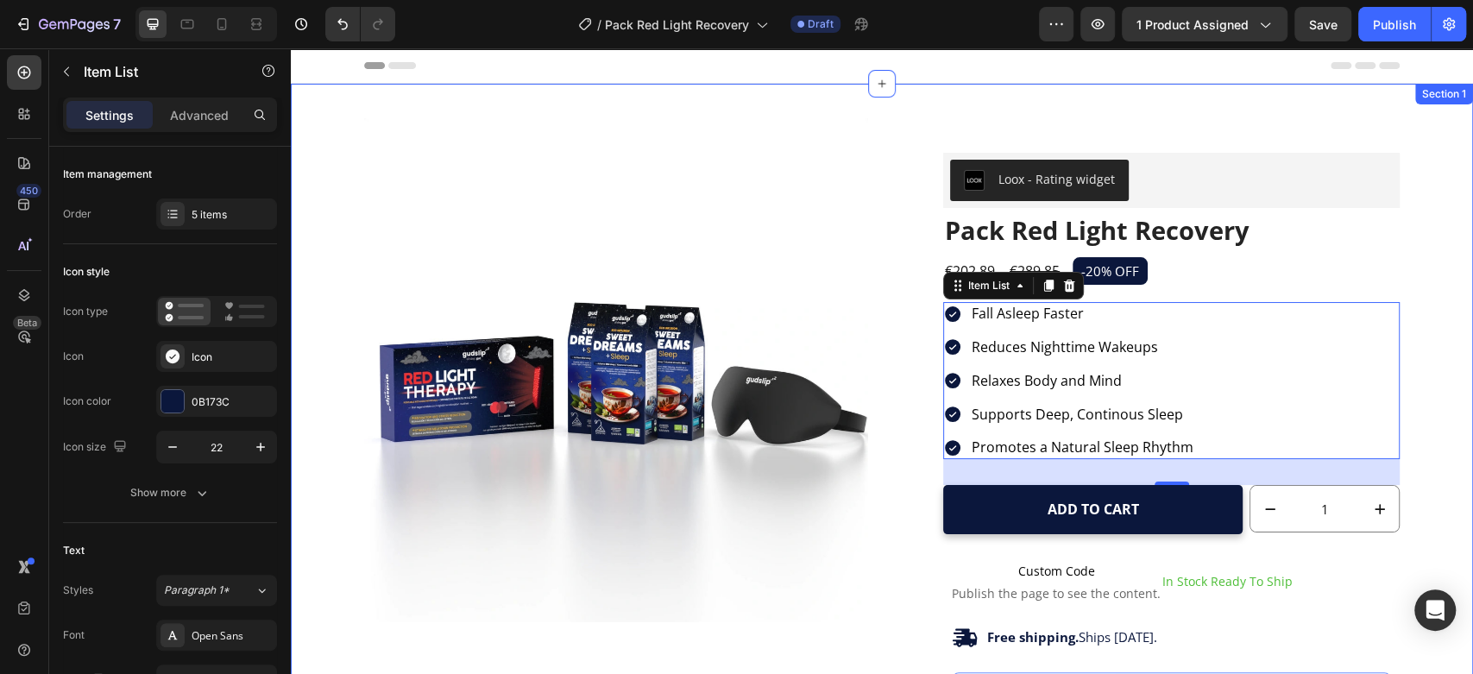
click at [1412, 115] on div "Product Images Loox - Rating widget Loox Pack Red Light Recovery Product Title …" at bounding box center [882, 596] width 1182 height 1024
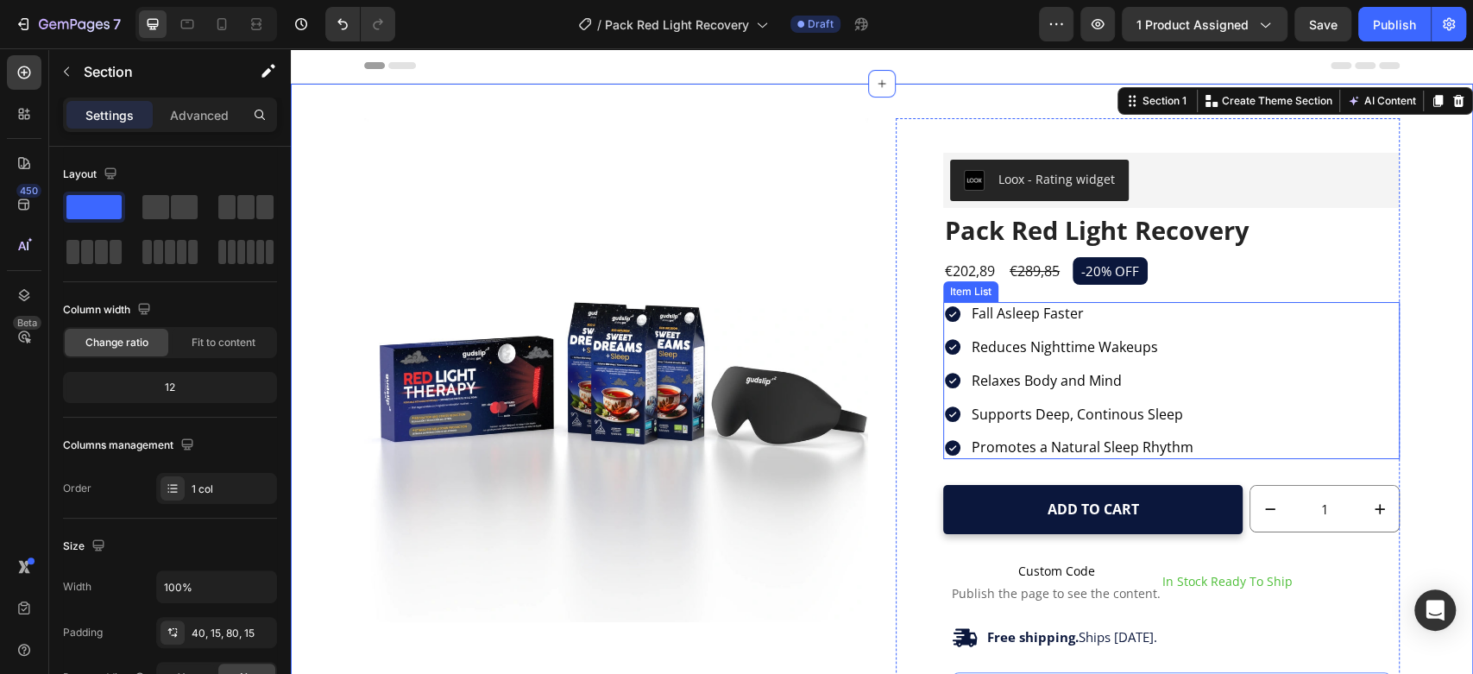
click at [1009, 317] on span "Fall Asleep Faster" at bounding box center [1027, 313] width 112 height 19
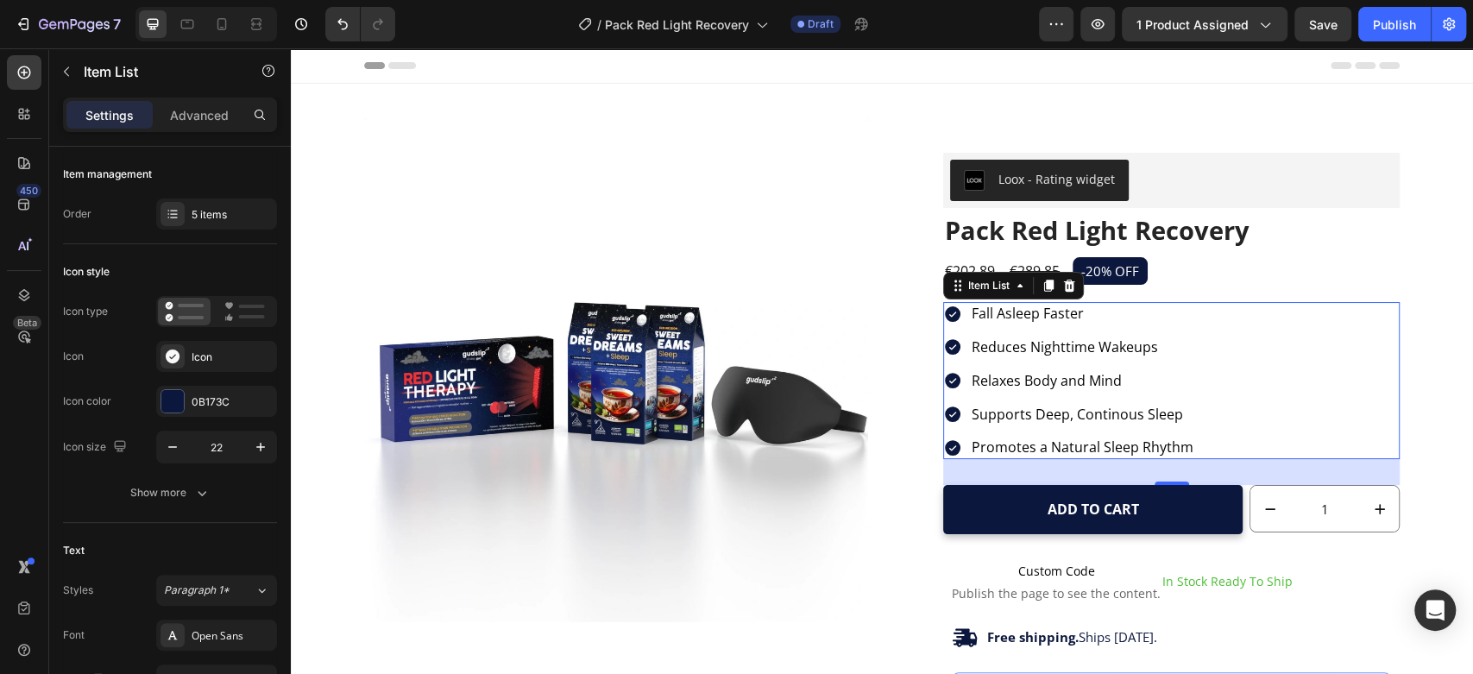
click at [1009, 317] on span "Fall Asleep Faster" at bounding box center [1027, 313] width 112 height 19
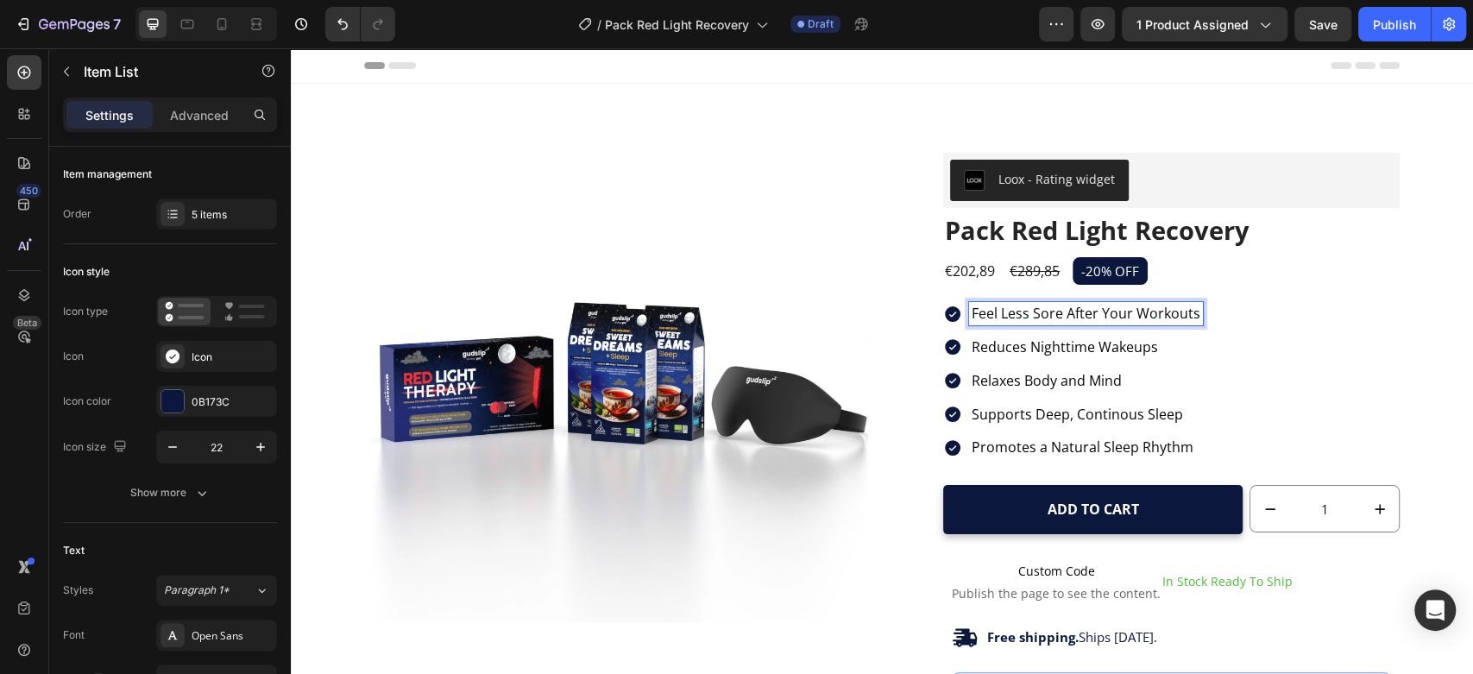
click at [1032, 347] on span "Reduces Nighttime Wakeups" at bounding box center [1064, 346] width 186 height 19
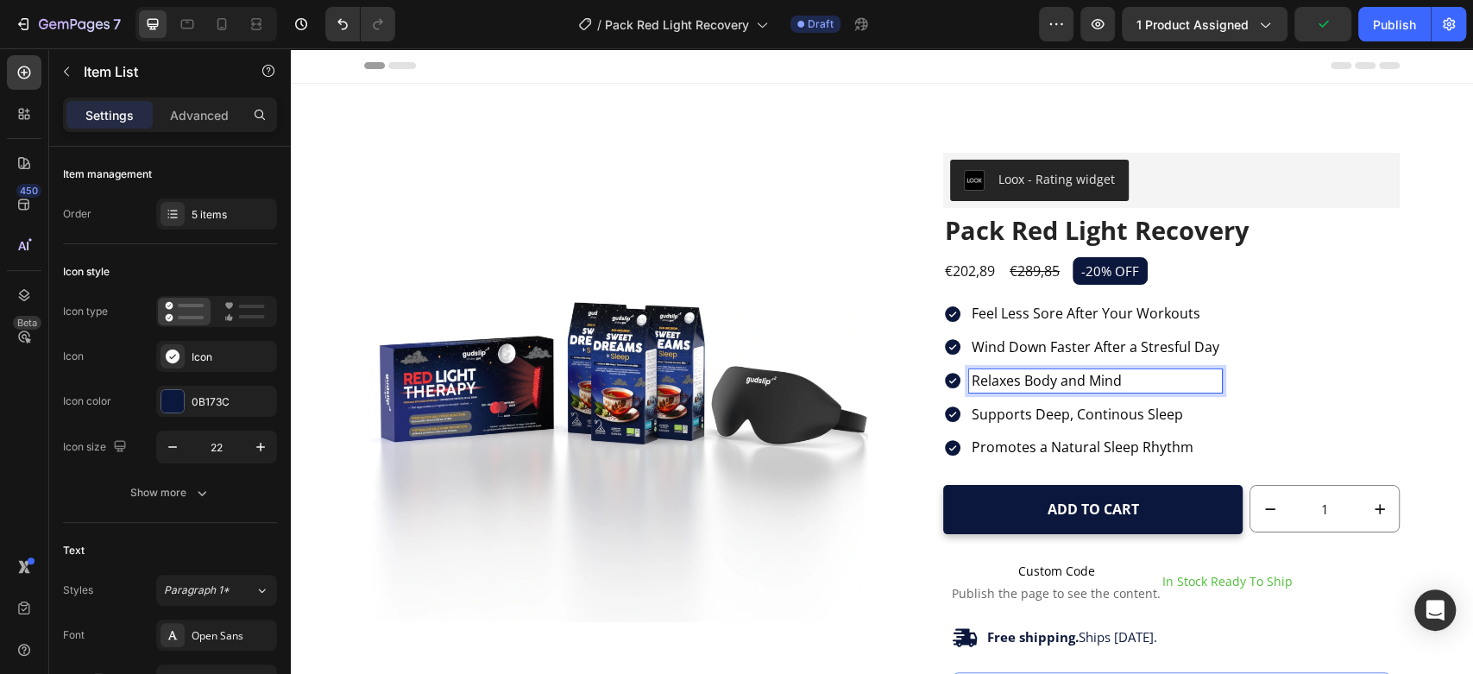
click at [1046, 387] on span "Relaxes Body and Mind" at bounding box center [1046, 380] width 150 height 19
click at [1137, 378] on span "Boost Your Skin Glow (Yes seriously)" at bounding box center [1089, 380] width 236 height 19
click at [1134, 382] on span "Boost Your Skin Glow (Yes Seriously)" at bounding box center [1089, 380] width 236 height 19
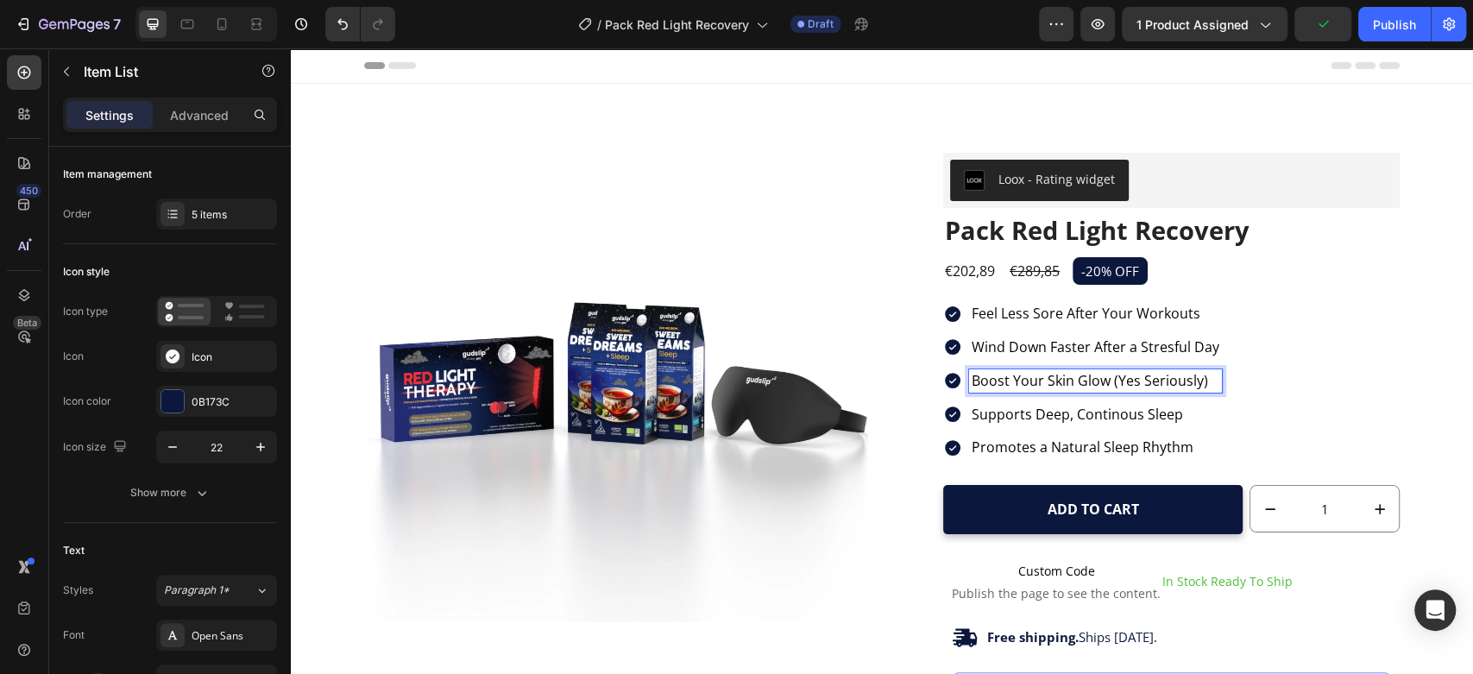
click at [1131, 380] on span "Boost Your Skin Glow (Yes Seriously)" at bounding box center [1089, 380] width 236 height 19
click at [1050, 406] on span "Supports Deep, Continous Sleep" at bounding box center [1076, 414] width 211 height 19
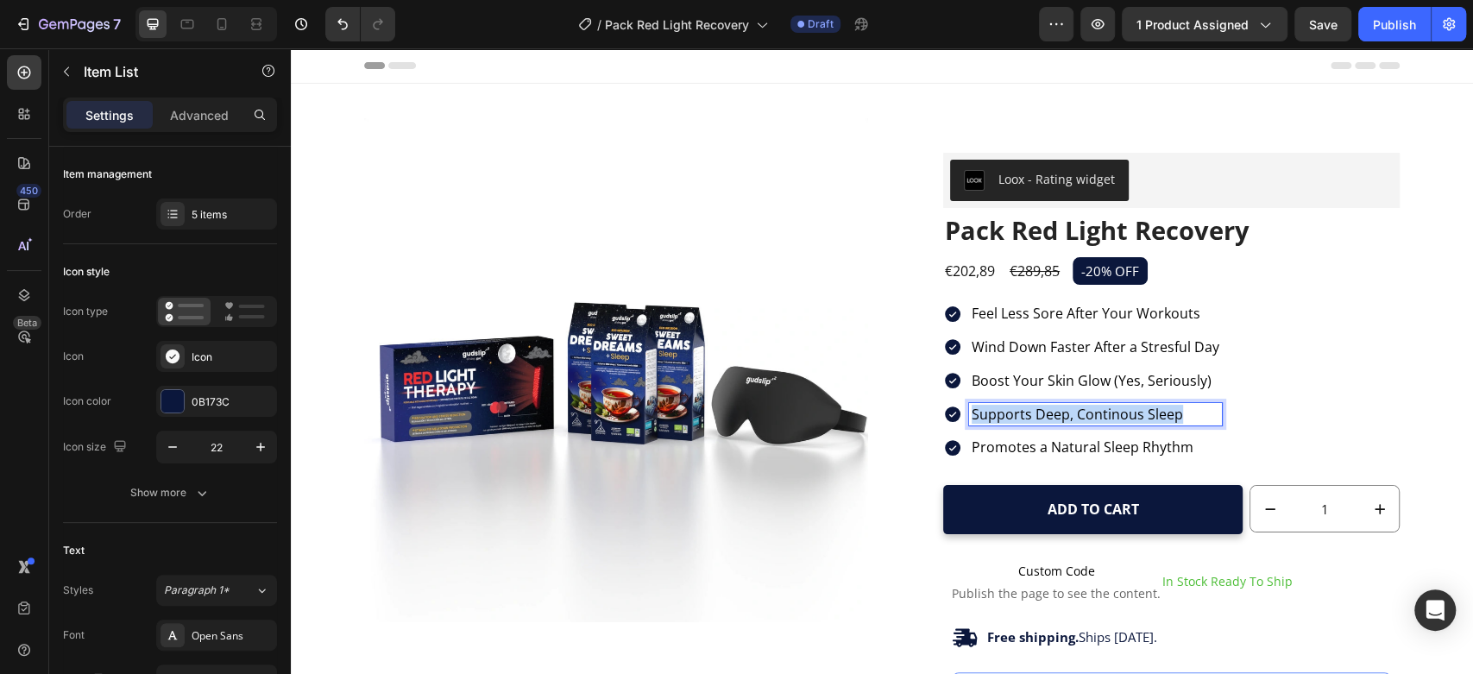
click at [1050, 406] on span "Supports Deep, Continous Sleep" at bounding box center [1076, 414] width 211 height 19
click at [1174, 412] on span "Help Your Body Recovery While Relaxing" at bounding box center [1101, 414] width 261 height 19
click at [1057, 447] on span "Promotes a Natural Sleep Rhythm" at bounding box center [1082, 446] width 222 height 19
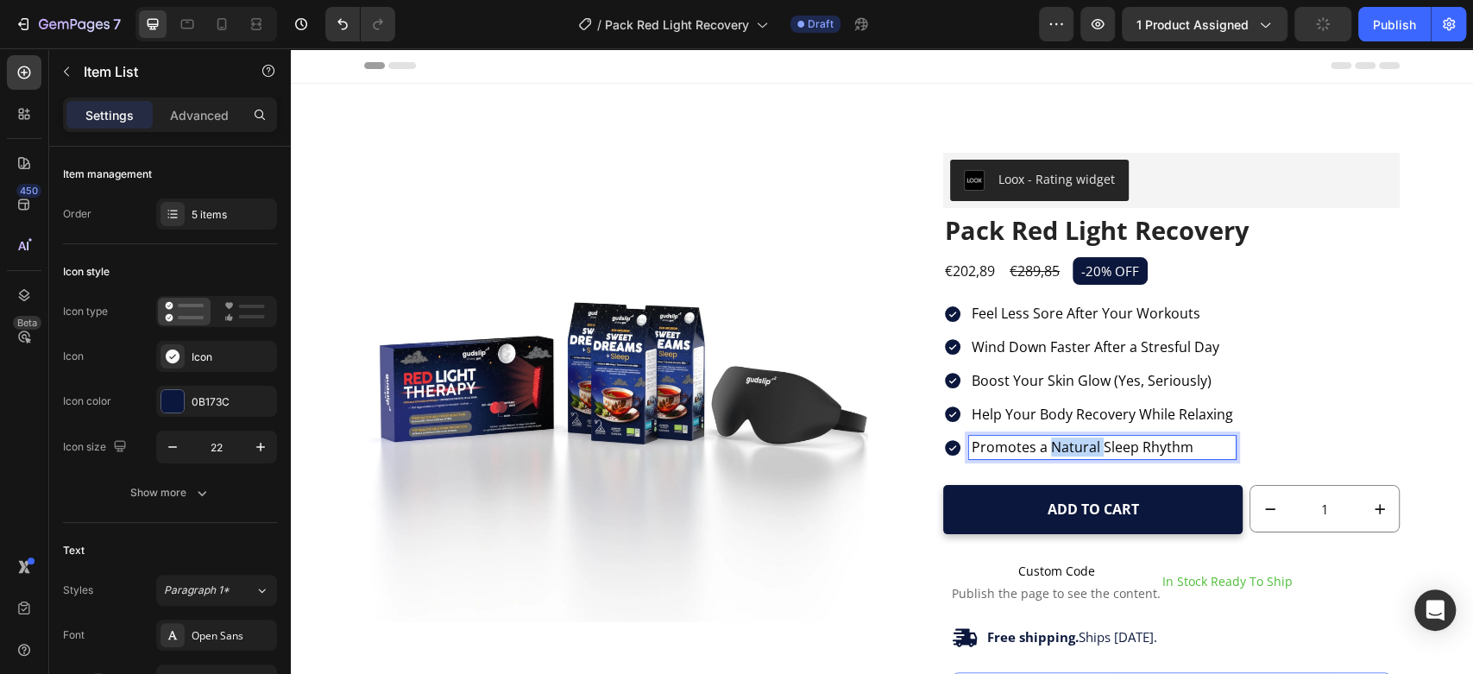
click at [1057, 447] on span "Promotes a Natural Sleep Rhythm" at bounding box center [1082, 446] width 222 height 19
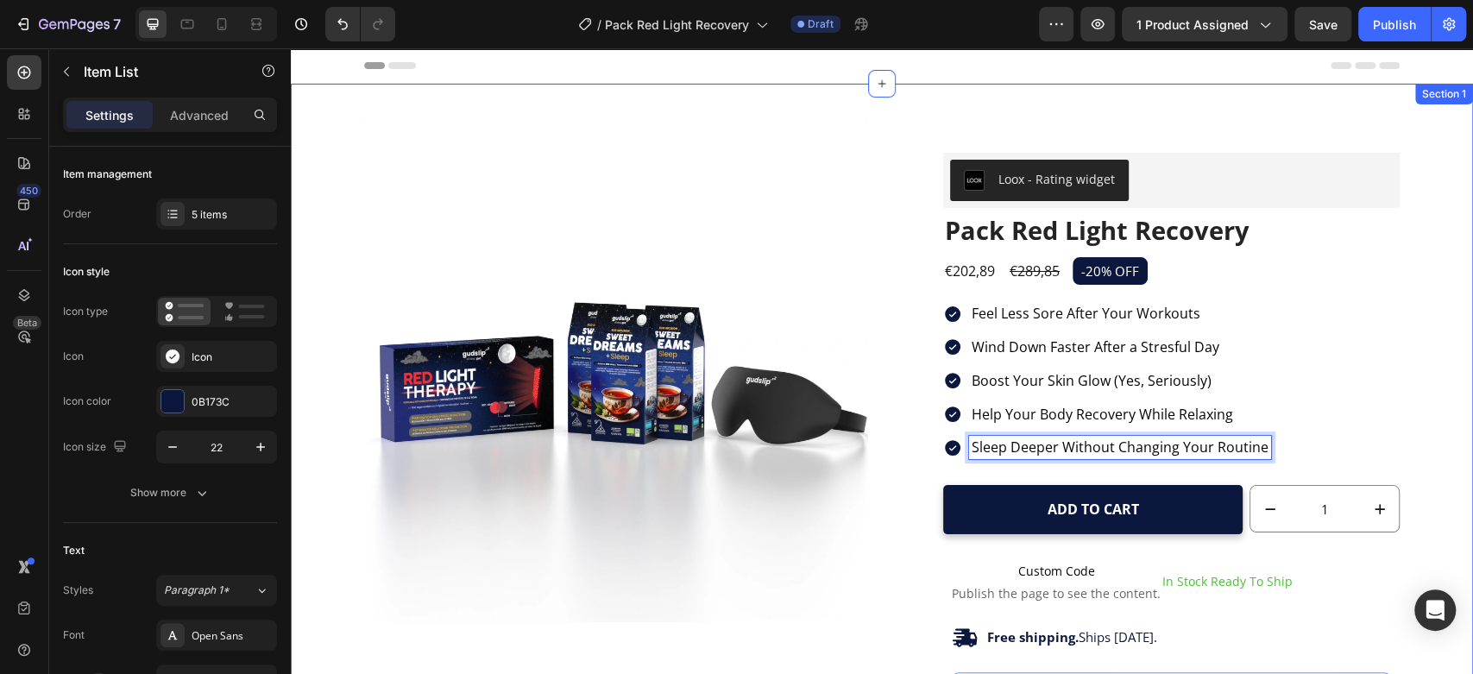
click at [1436, 215] on div "Product Images Loox - Rating widget Loox Pack Red Light Recovery Product Title …" at bounding box center [882, 578] width 1156 height 921
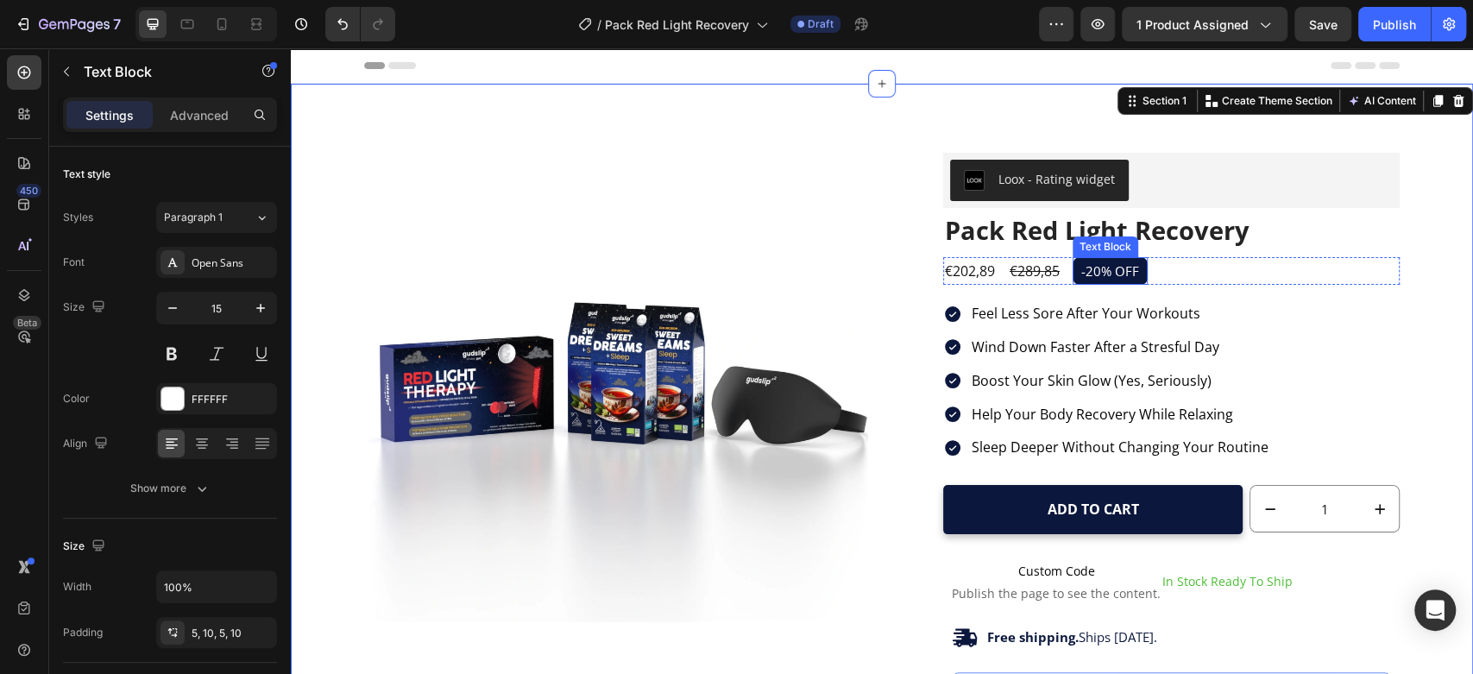
click at [1085, 272] on p "-20% OFF" at bounding box center [1110, 271] width 58 height 20
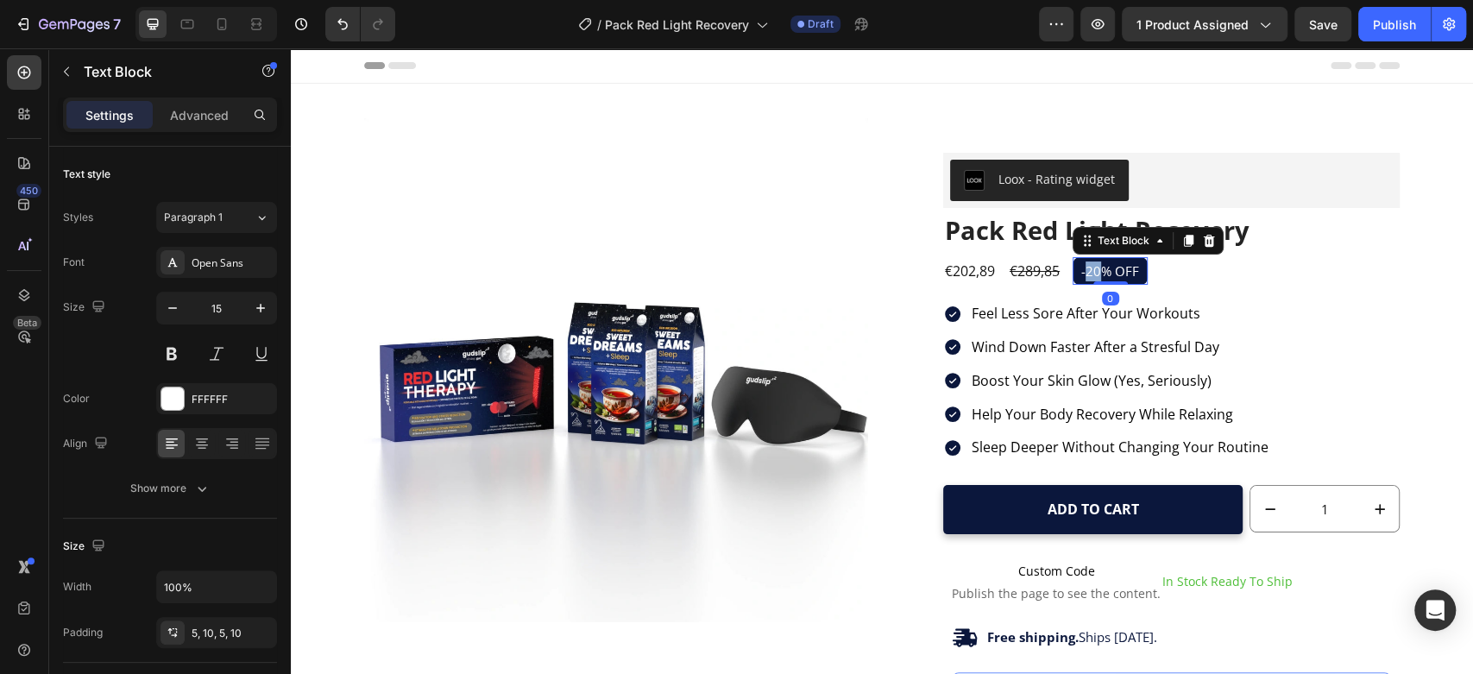
click at [1085, 272] on p "-20% OFF" at bounding box center [1110, 271] width 58 height 20
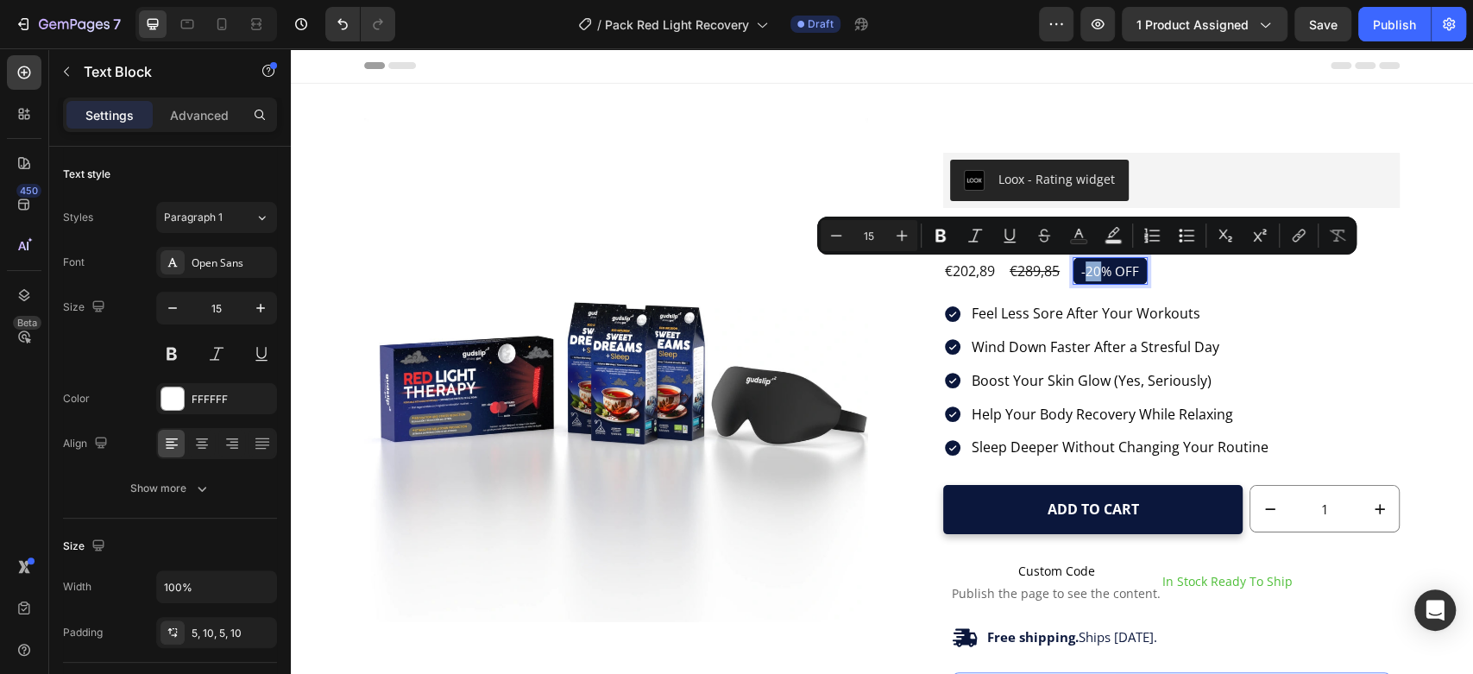
click at [1085, 272] on p "-20% OFF" at bounding box center [1110, 271] width 58 height 20
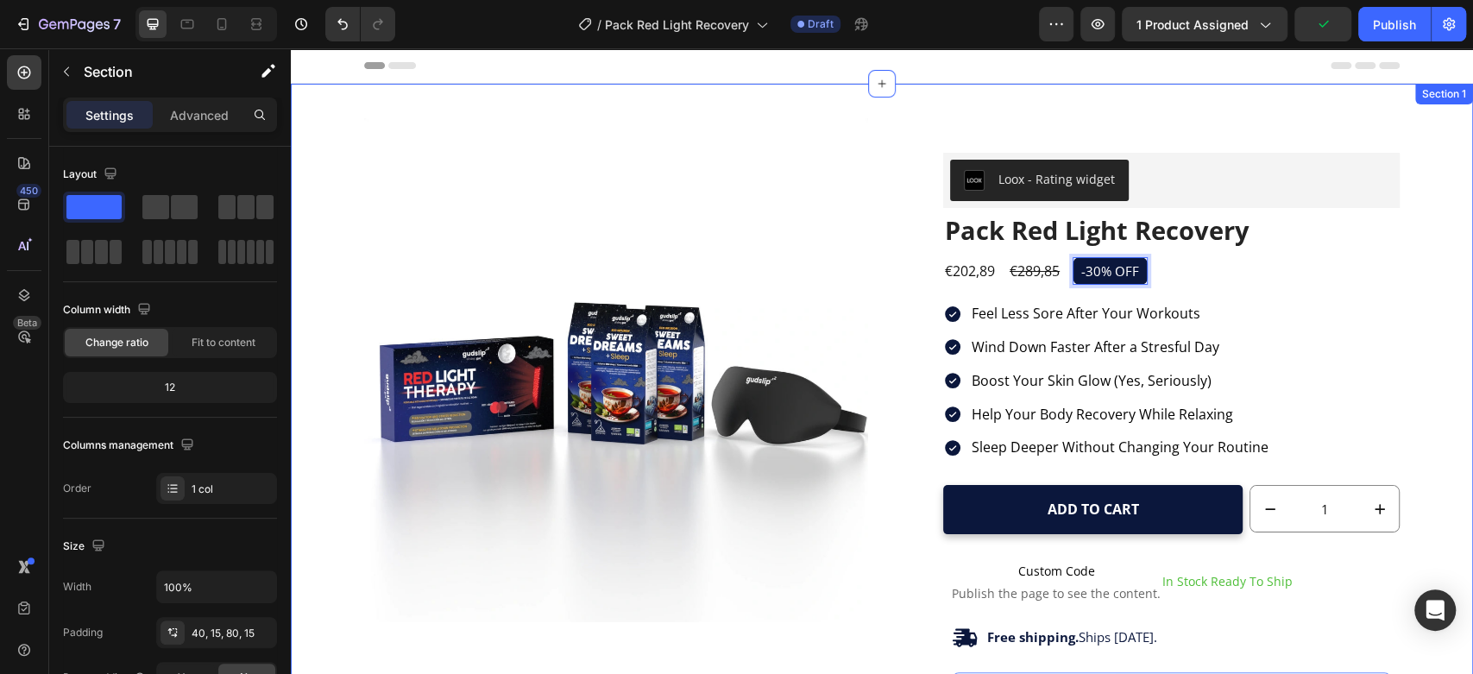
click at [1405, 200] on div "Product Images Loox - Rating widget Loox Pack Red Light Recovery Product Title …" at bounding box center [882, 578] width 1156 height 921
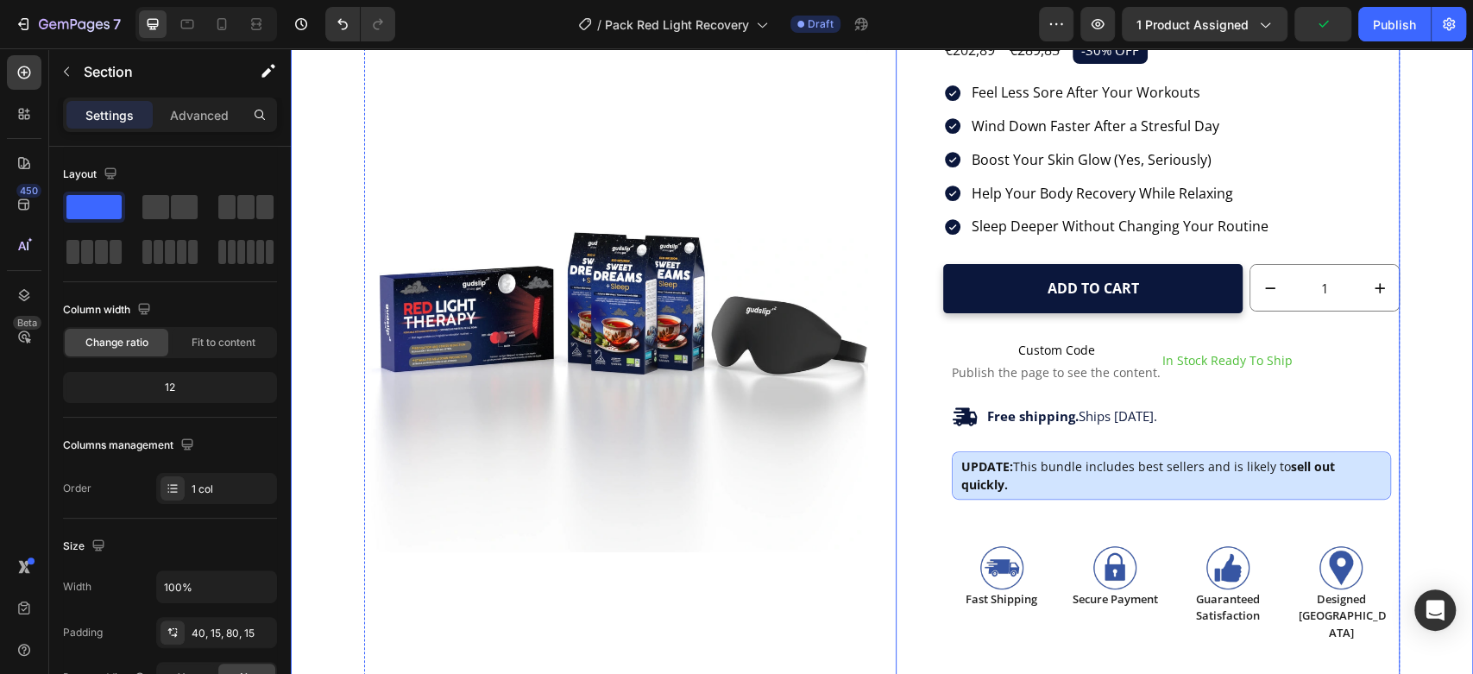
scroll to position [255, 0]
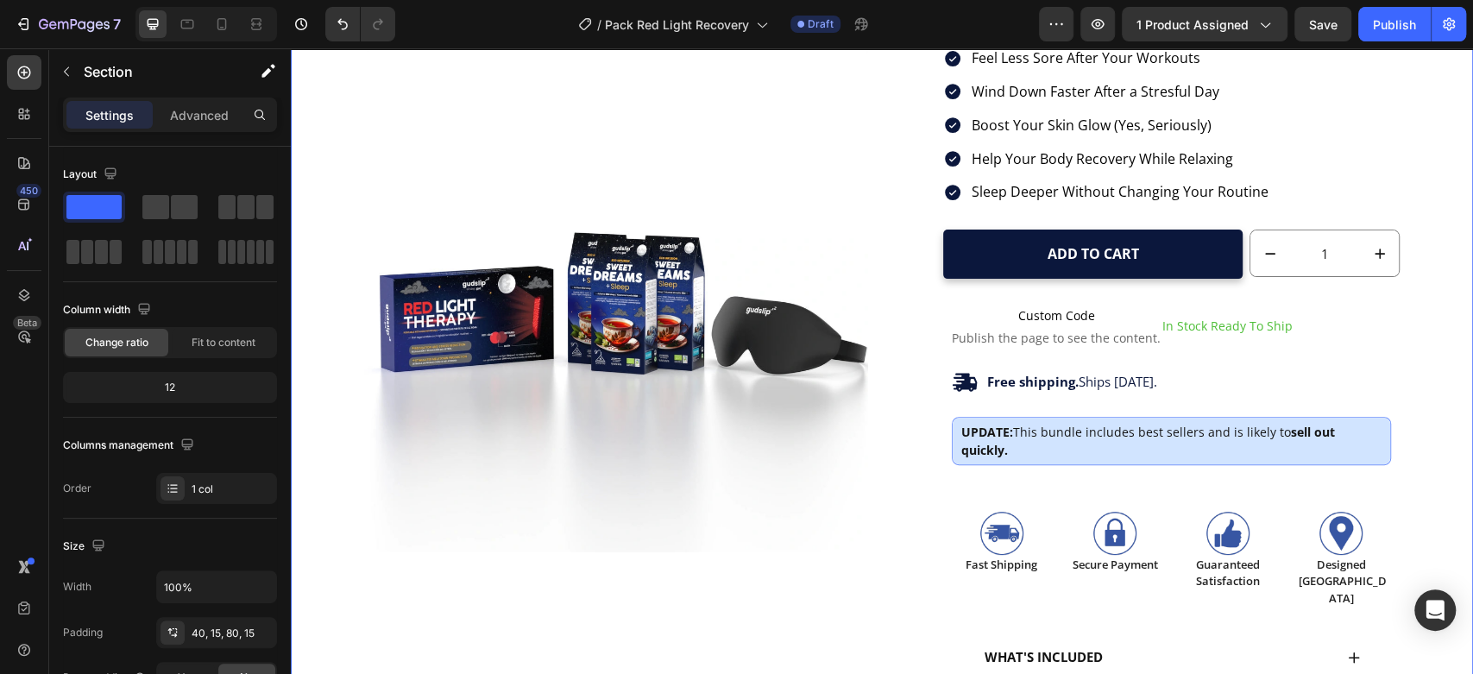
click at [1412, 374] on div "Product Images Loox - Rating widget Loox Pack Red Light Recovery Product Title …" at bounding box center [882, 323] width 1156 height 921
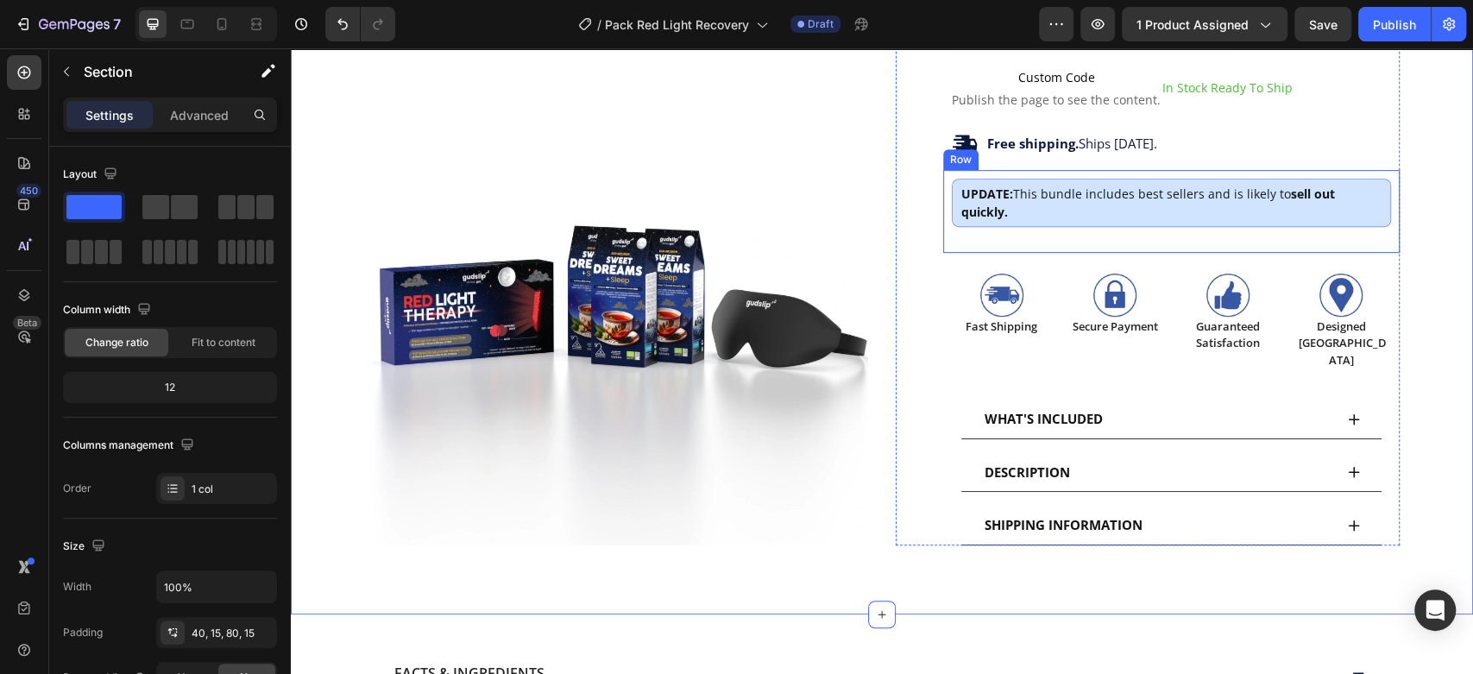
scroll to position [511, 0]
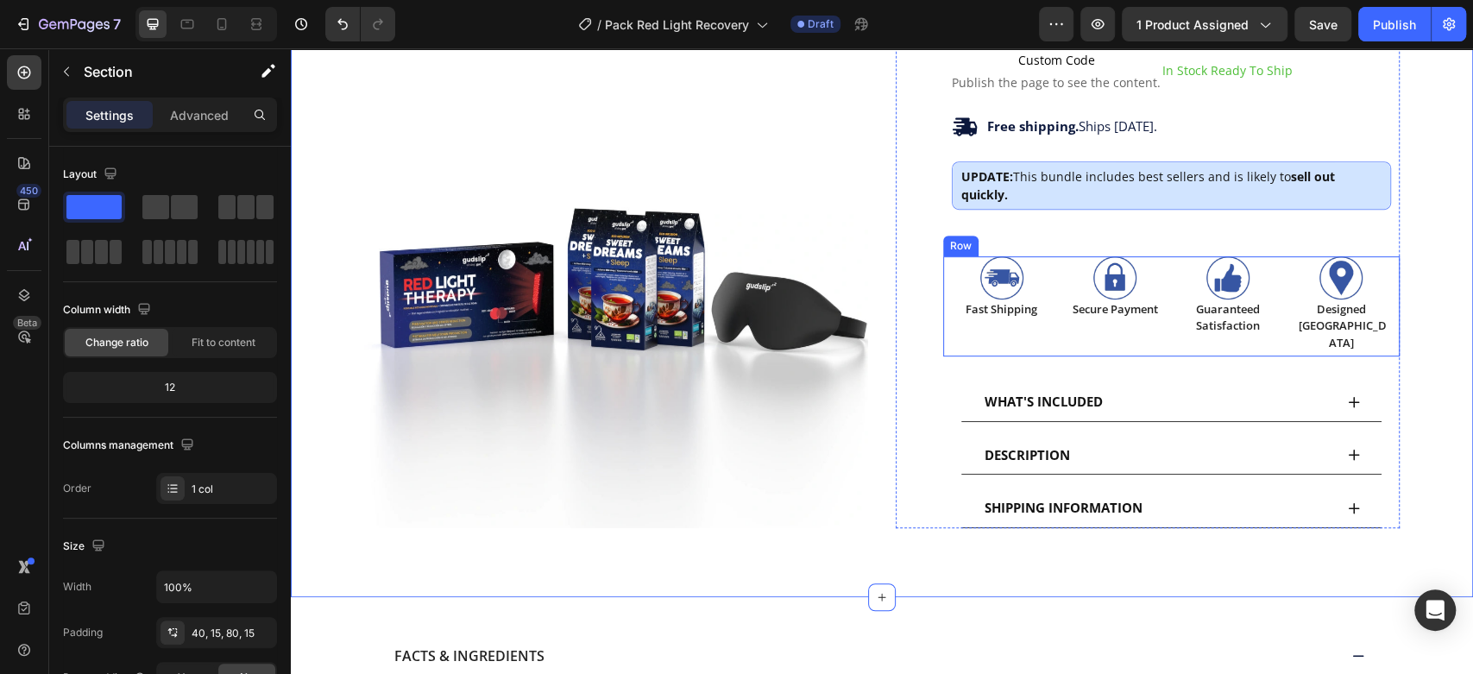
click at [1280, 270] on div "Image Fast Shipping Heading Image Secure Payment Heading Image Guaranteed Satis…" at bounding box center [1171, 306] width 456 height 101
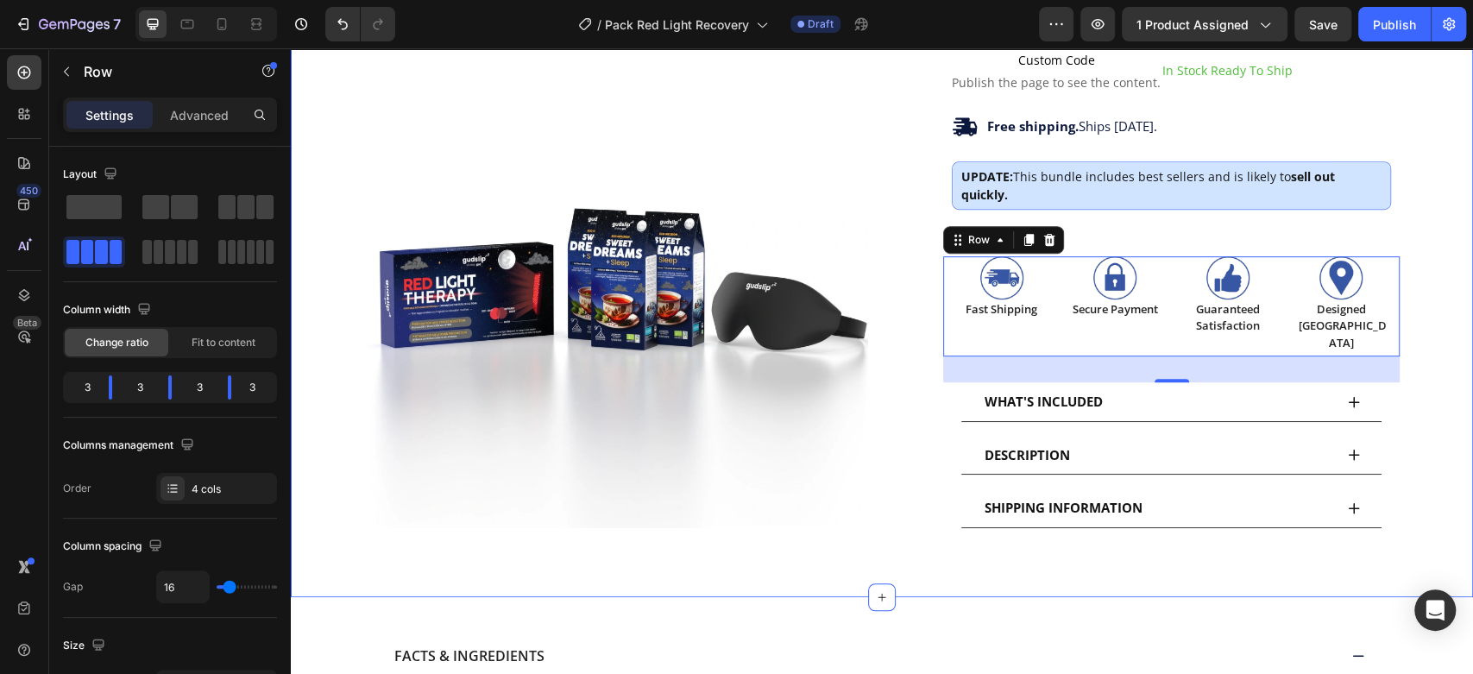
click at [1433, 248] on div "Product Images Loox - Rating widget Loox Pack Red Light Recovery Product Title …" at bounding box center [882, 67] width 1156 height 921
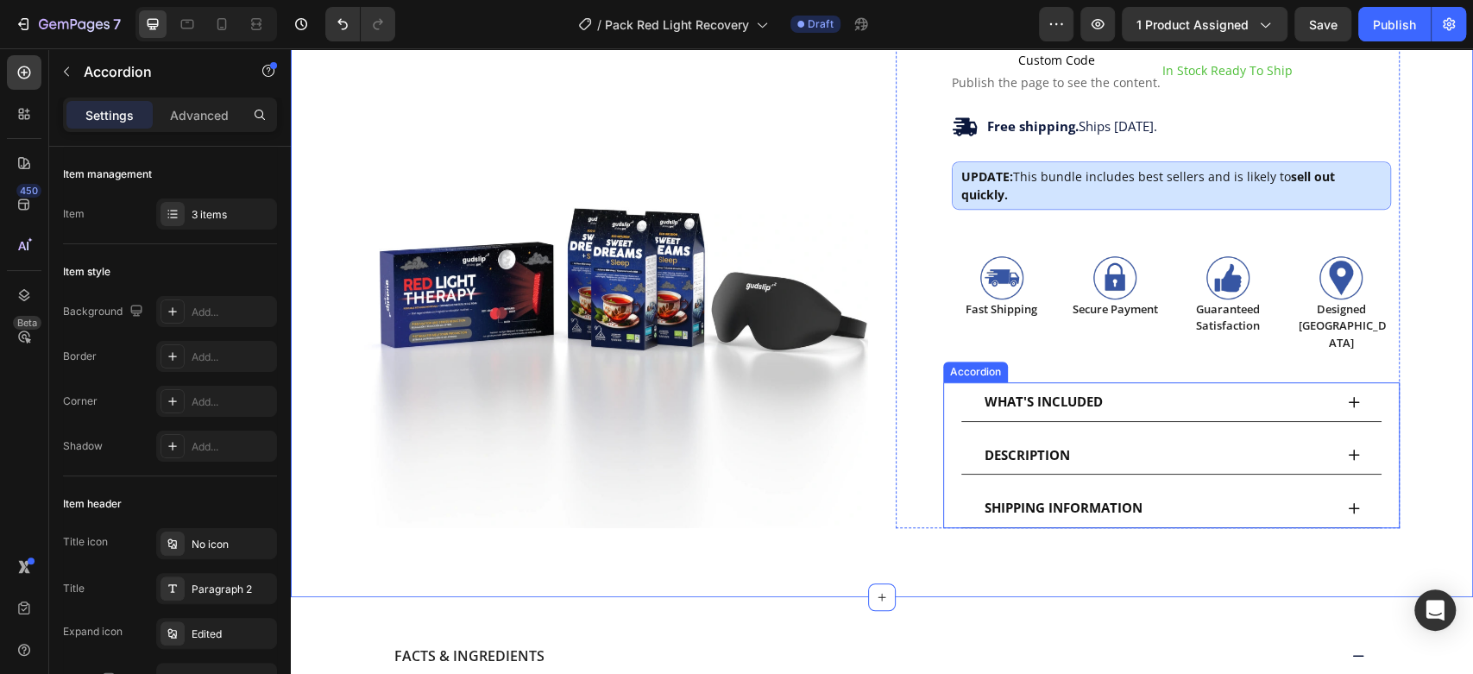
click at [1353, 395] on icon at bounding box center [1354, 402] width 14 height 14
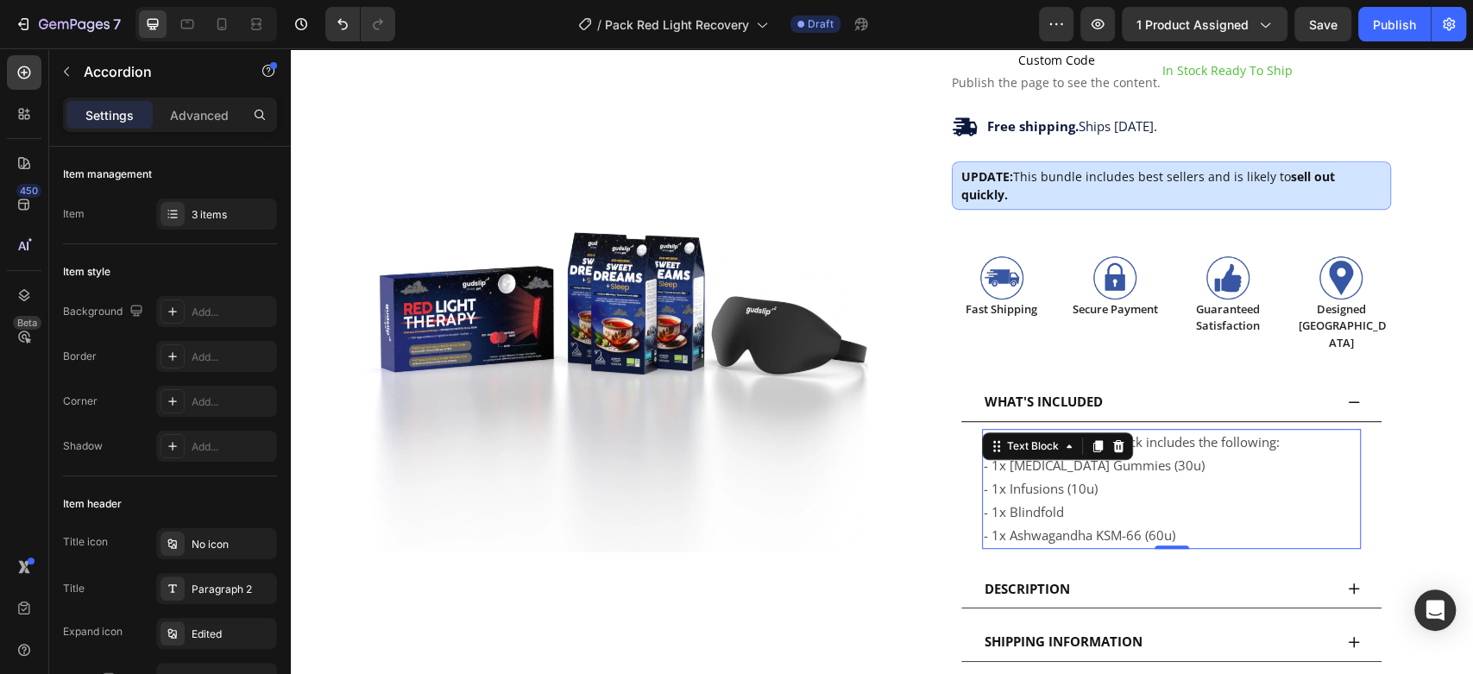
click at [1078, 473] on p "- 1x Melatonin Gummies (30u) - 1x Infusions (10u) - 1x Blindfold" at bounding box center [1171, 489] width 375 height 70
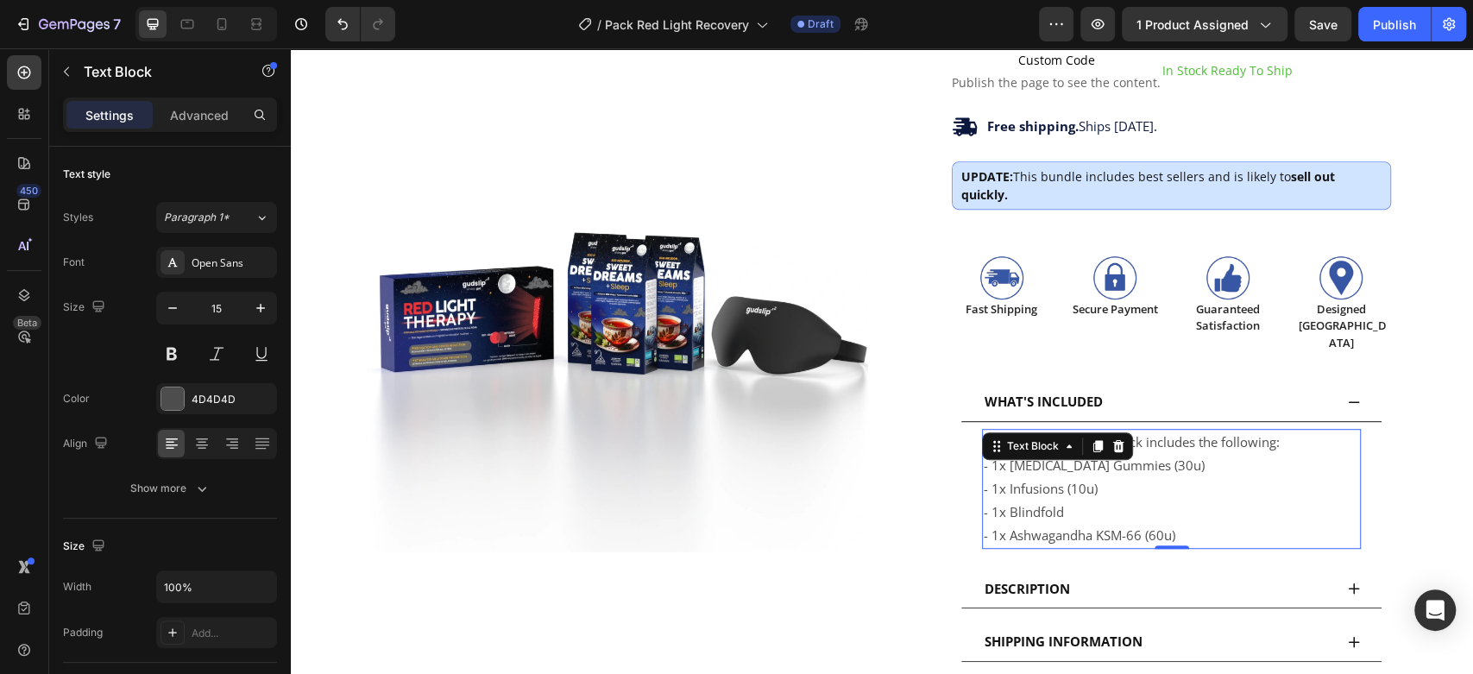
click at [1078, 473] on p "- 1x Melatonin Gummies (30u) - 1x Infusions (10u) - 1x Blindfold" at bounding box center [1171, 489] width 375 height 70
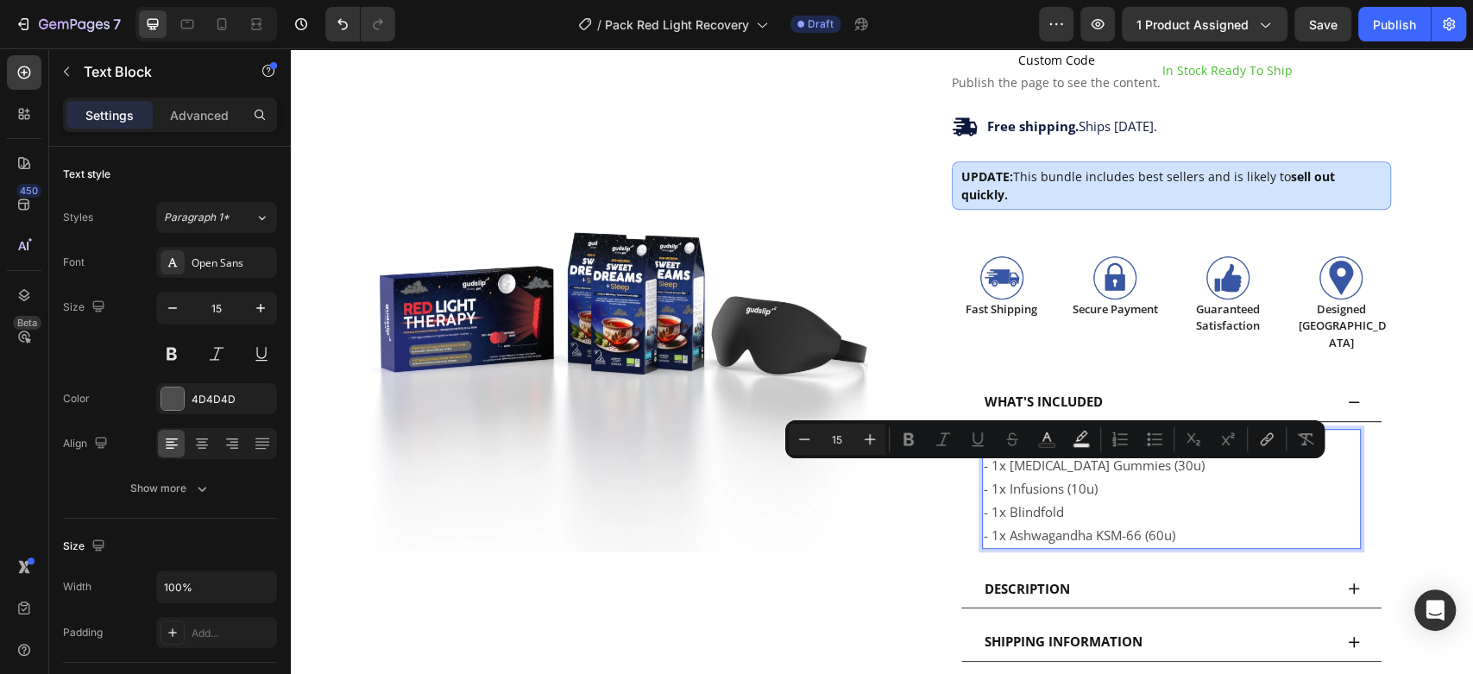
click at [1168, 485] on p "- 1x Melatonin Gummies (30u) - 1x Infusions (10u) - 1x Blindfold" at bounding box center [1171, 489] width 375 height 70
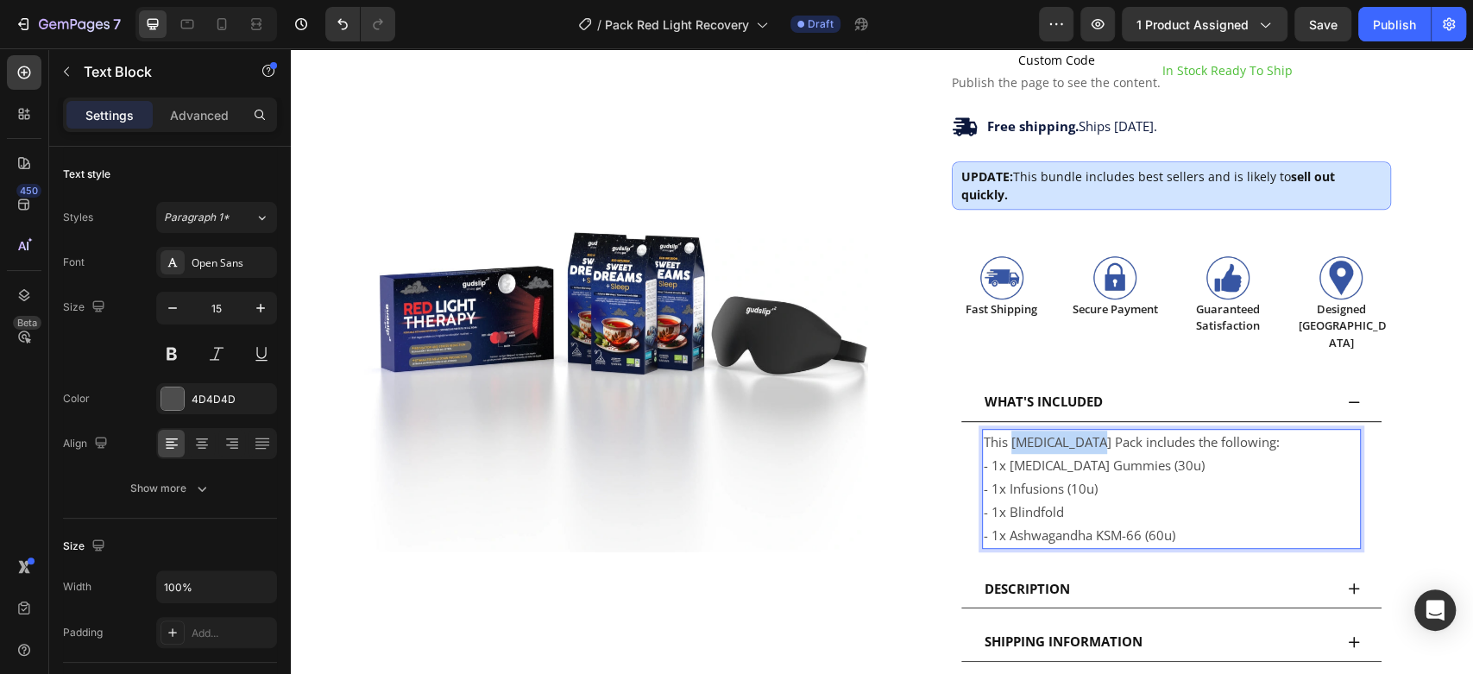
drag, startPoint x: 1003, startPoint y: 405, endPoint x: 1090, endPoint y: 406, distance: 87.2
click at [1090, 431] on p "This Insomnia Pack includes the following:" at bounding box center [1171, 442] width 375 height 23
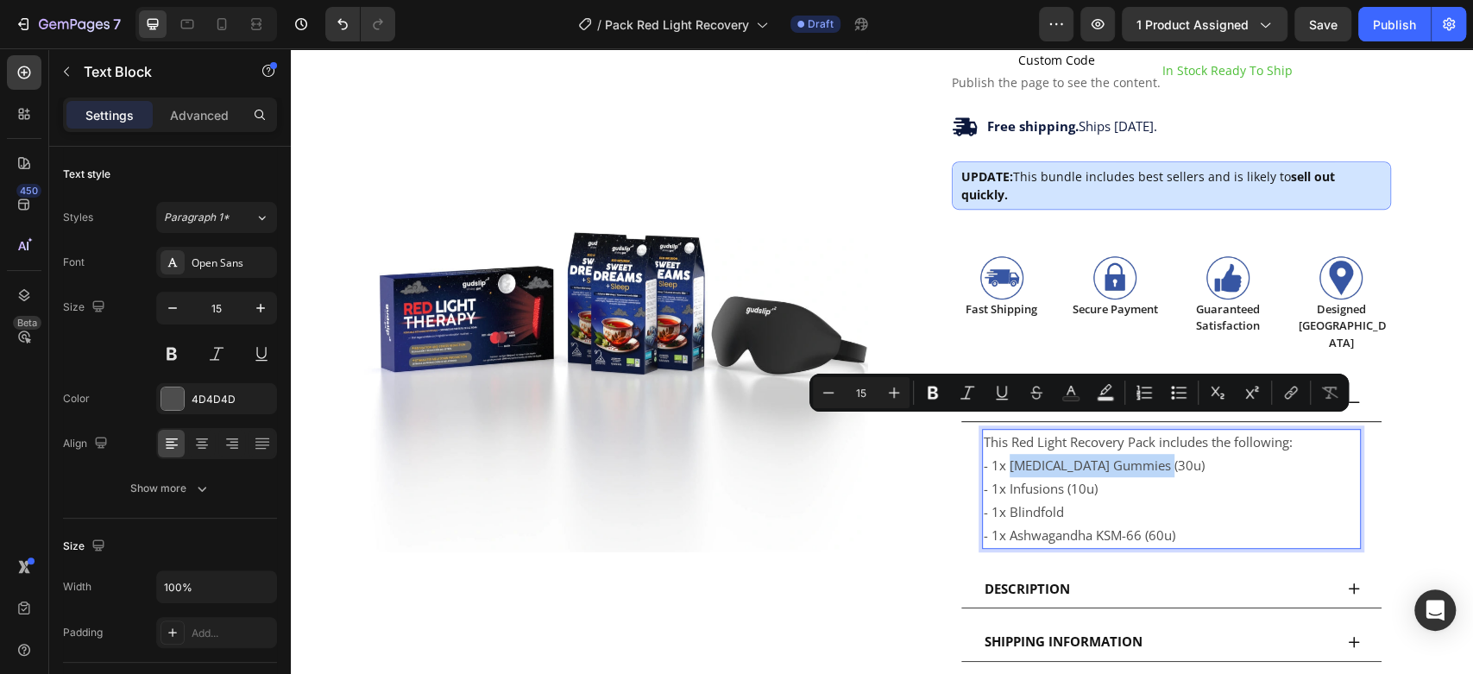
drag, startPoint x: 1188, startPoint y: 423, endPoint x: 1000, endPoint y: 427, distance: 188.1
click at [1000, 454] on p "- 1x Melatonin Gummies (30u) - 1x Infusions (10u) - 1x Blindfold" at bounding box center [1171, 489] width 375 height 70
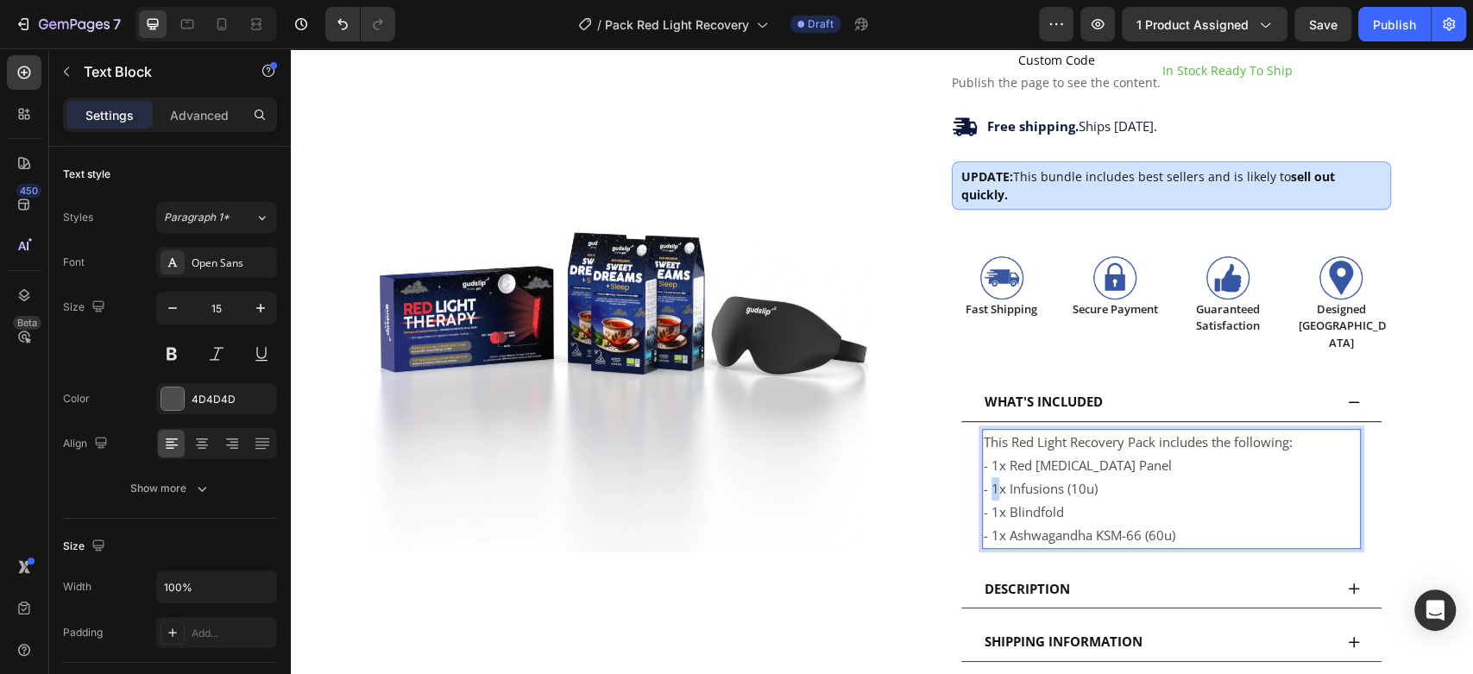
click at [984, 454] on p "- 1x Red Light Therapy Panel - 1x Infusions (10u) - 1x Blindfold" at bounding box center [1171, 489] width 375 height 70
click at [1052, 468] on p "- 1x Red Light Therapy Panel - 3x Infusions (10u) - 1x Blindfold" at bounding box center [1171, 489] width 375 height 70
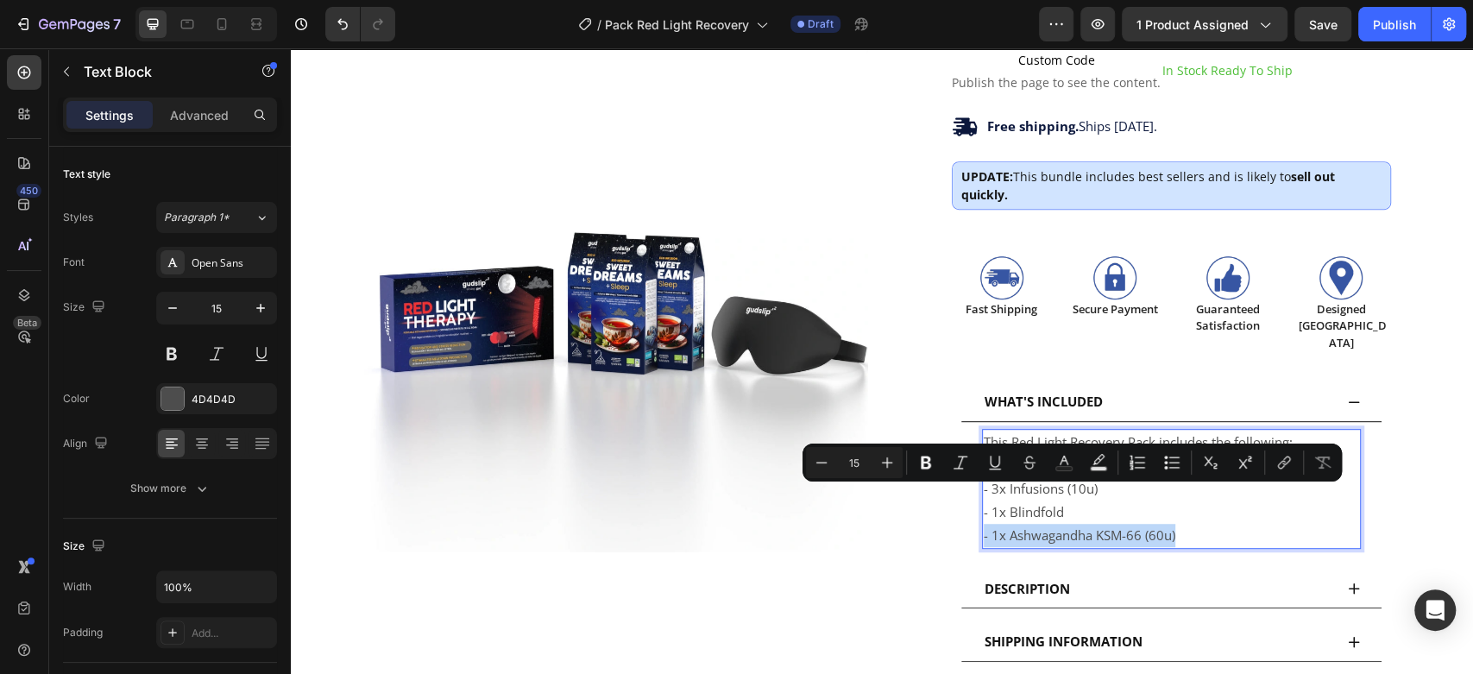
drag, startPoint x: 1196, startPoint y: 502, endPoint x: 976, endPoint y: 502, distance: 220.0
click at [984, 524] on p "- 1x Ashwagandha KSM-66 (60u)" at bounding box center [1171, 535] width 375 height 23
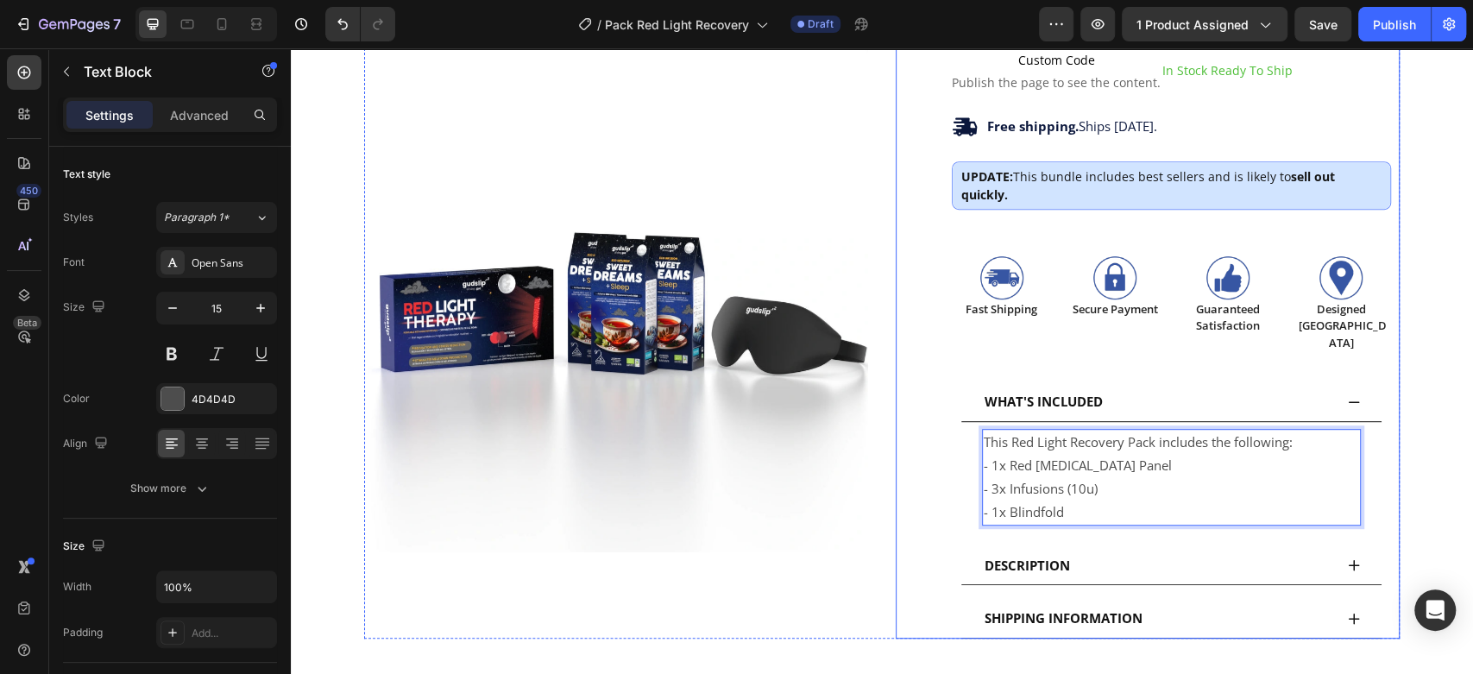
click at [917, 481] on div "Loox - Rating widget Loox Pack Red Light Recovery Product Title €202,89 Product…" at bounding box center [1148, 122] width 504 height 1031
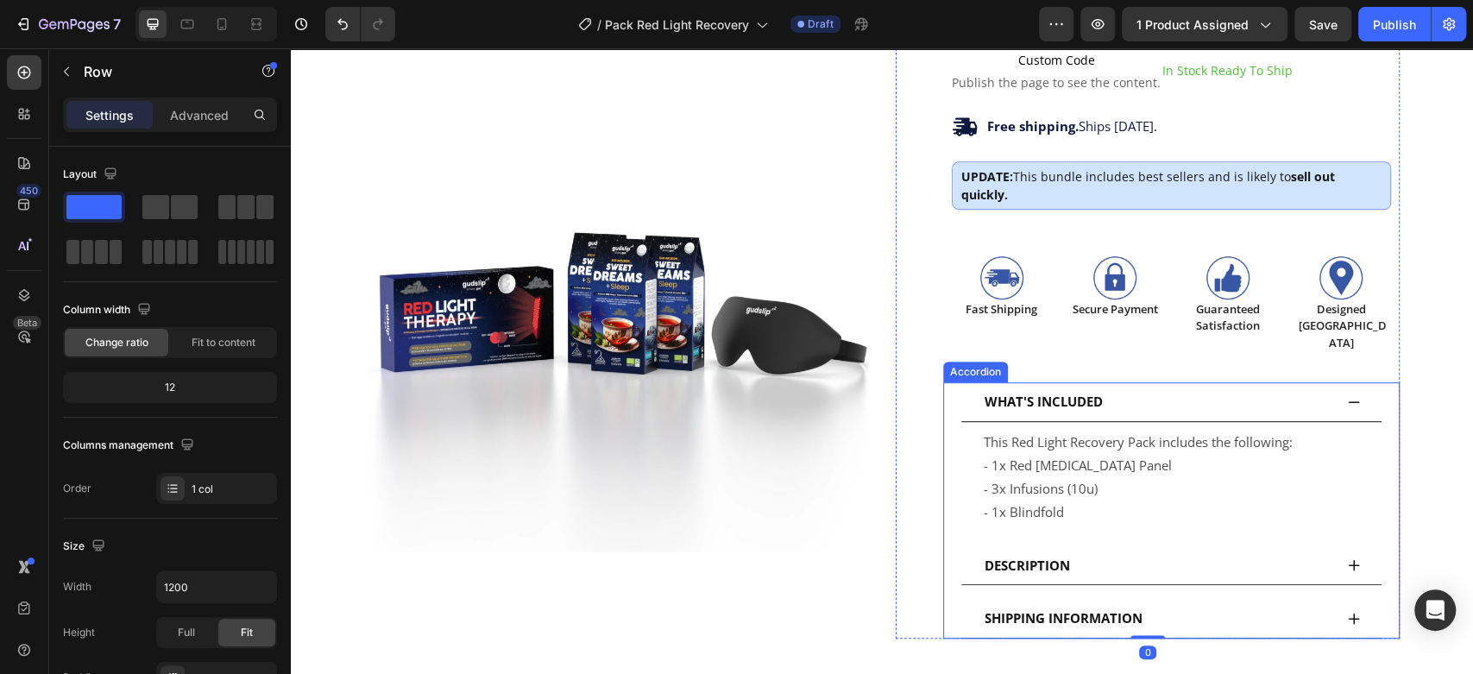
click at [1347, 558] on icon at bounding box center [1354, 565] width 14 height 14
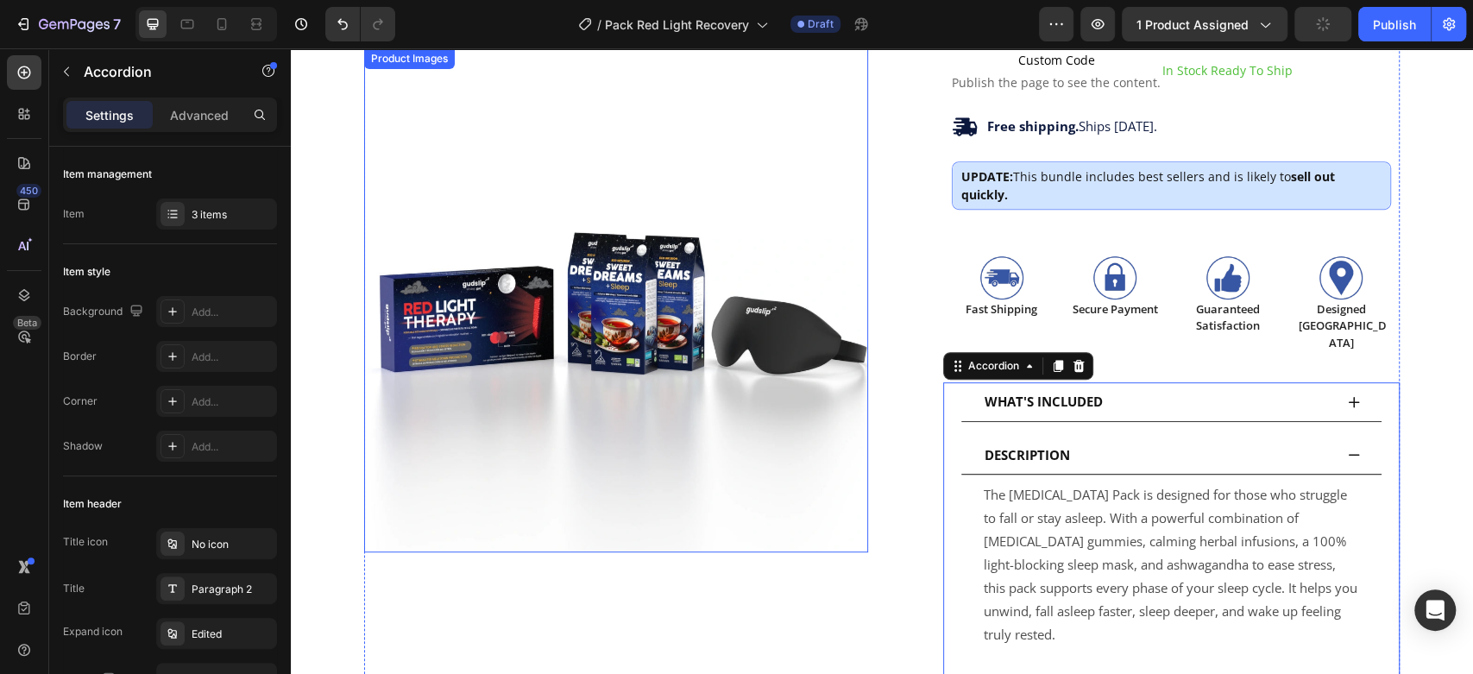
scroll to position [638, 0]
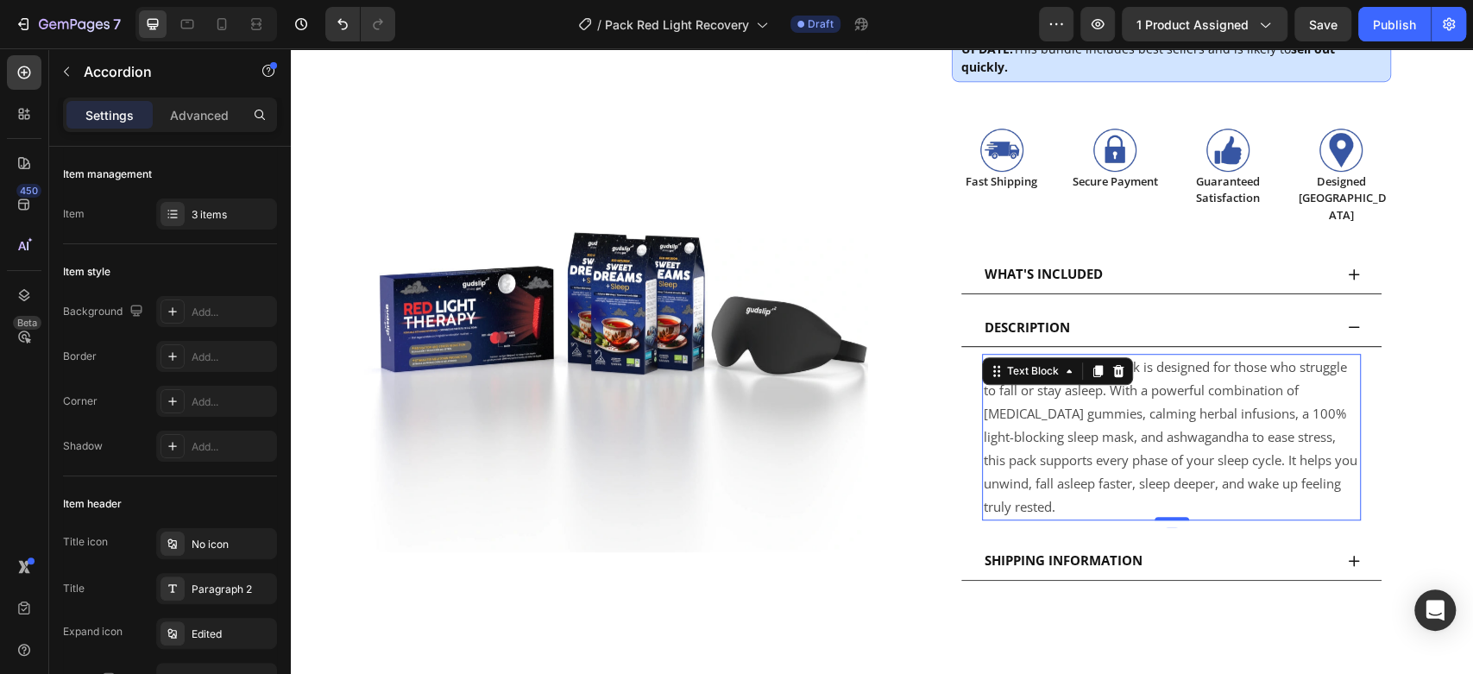
click at [1113, 384] on p "The Insomnia Pack is designed for those who struggle to fall or stay asleep. Wi…" at bounding box center [1171, 436] width 375 height 163
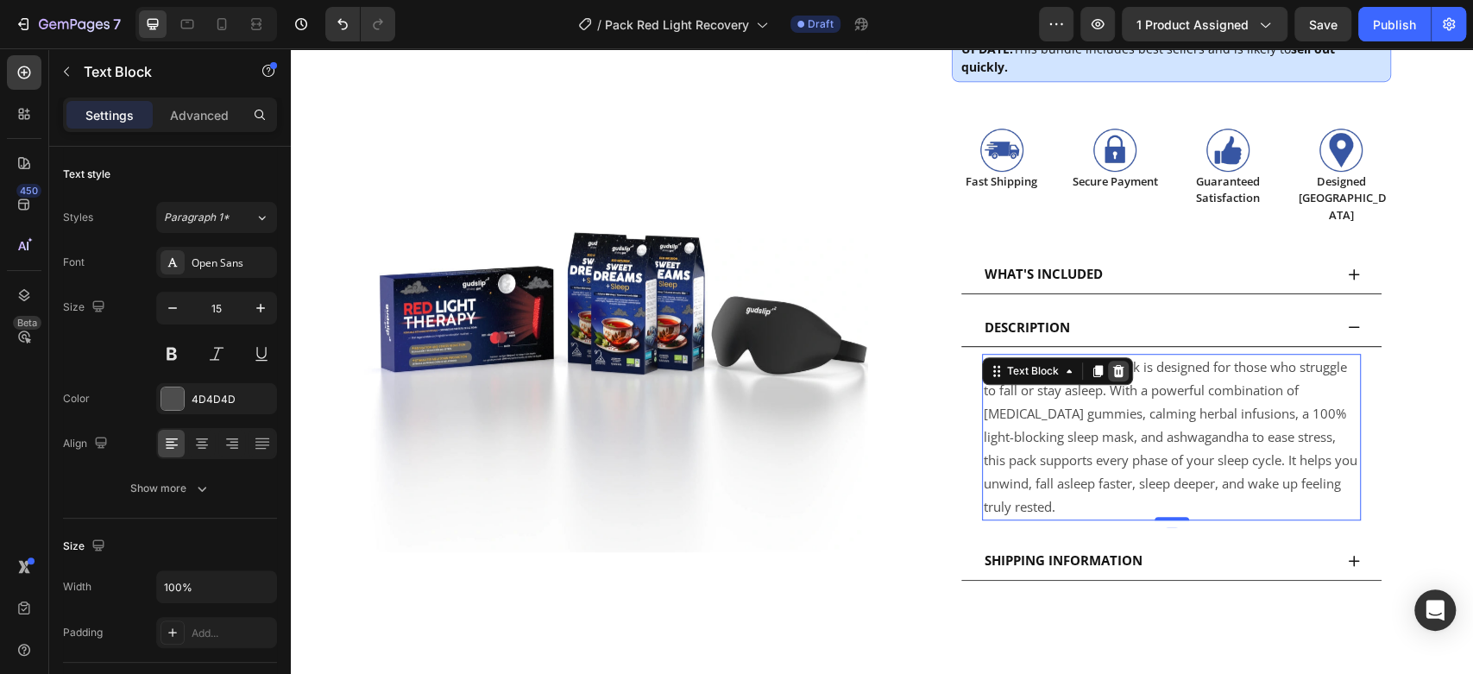
click at [1111, 364] on icon at bounding box center [1118, 371] width 14 height 14
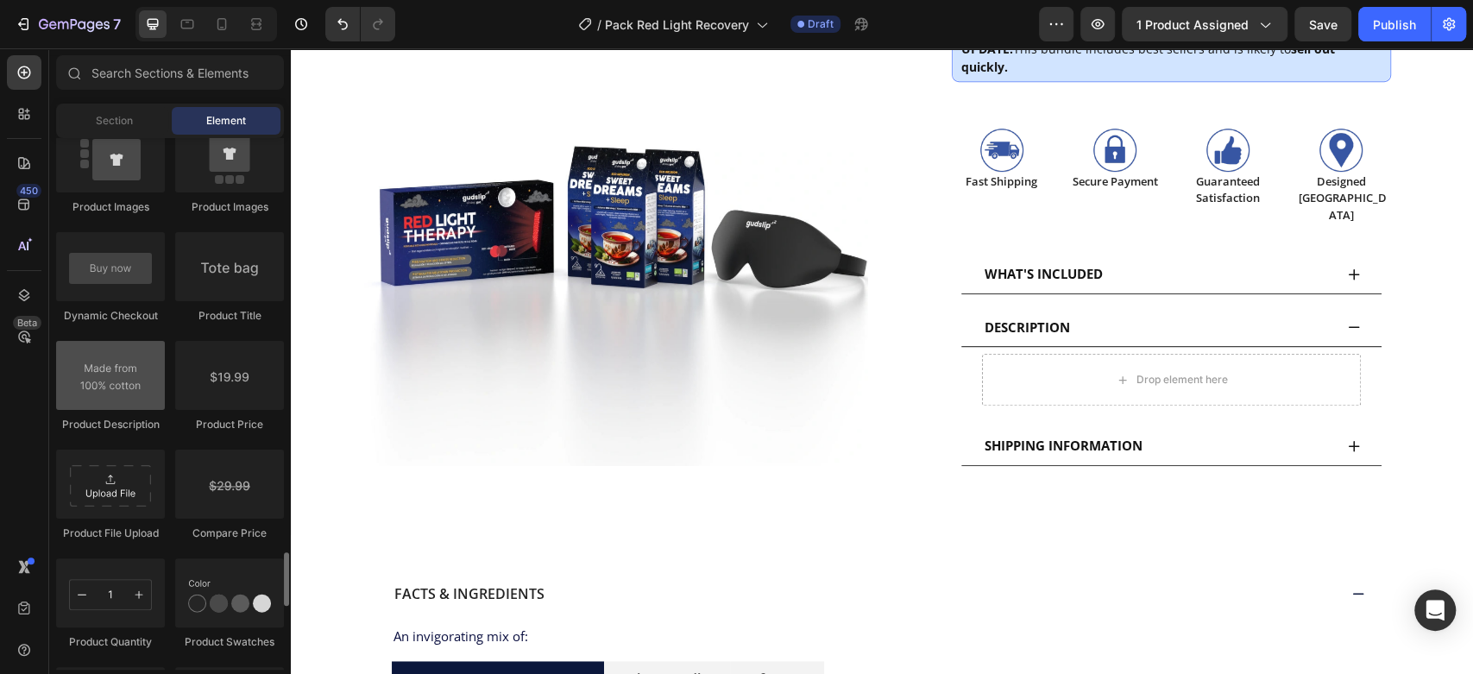
scroll to position [2817, 0]
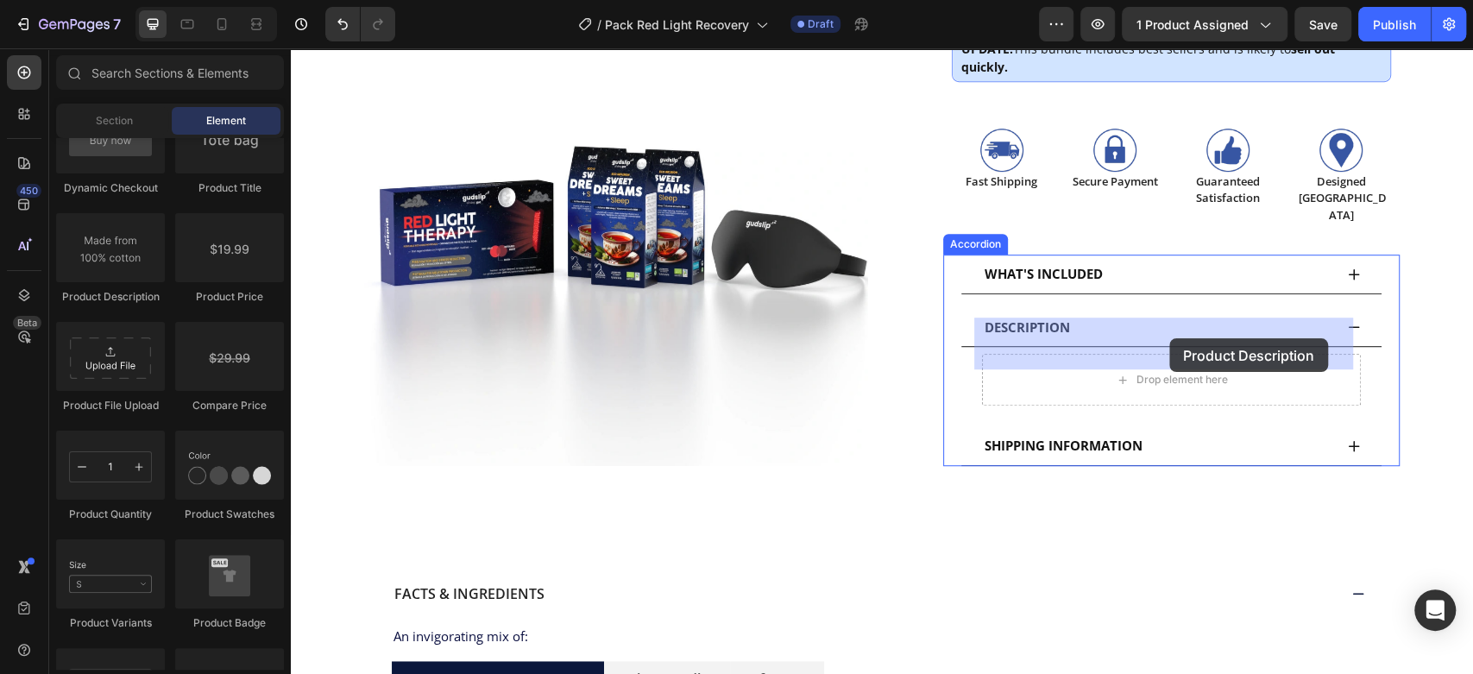
drag, startPoint x: 463, startPoint y: 302, endPoint x: 1169, endPoint y: 338, distance: 706.7
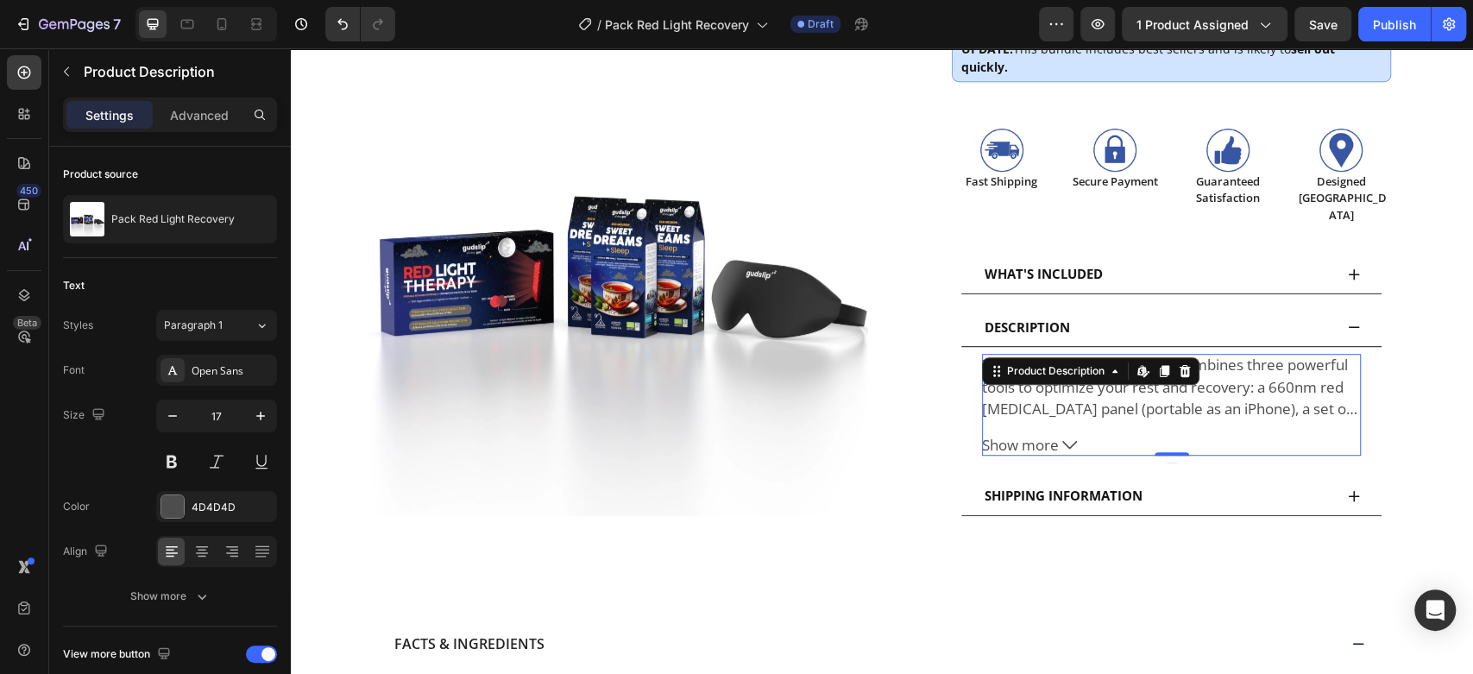
click at [1062, 437] on icon at bounding box center [1069, 444] width 15 height 15
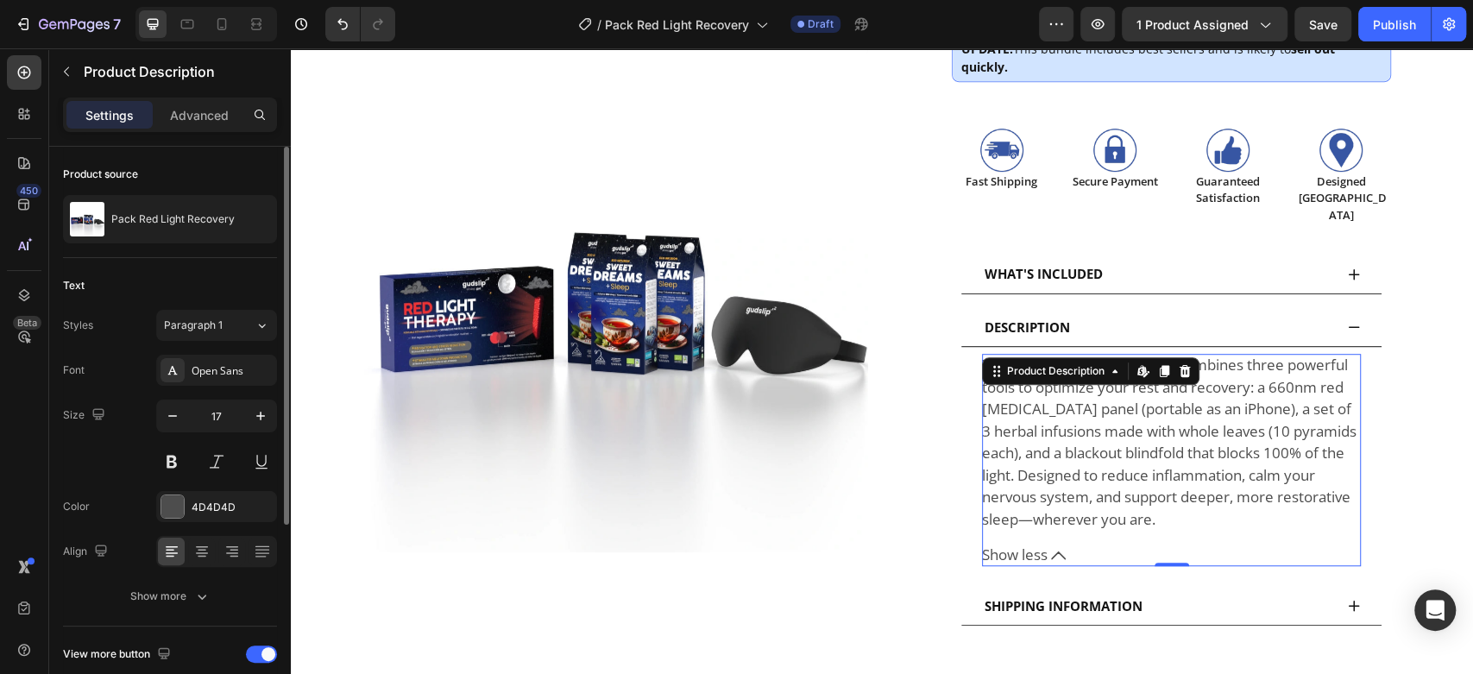
scroll to position [302, 0]
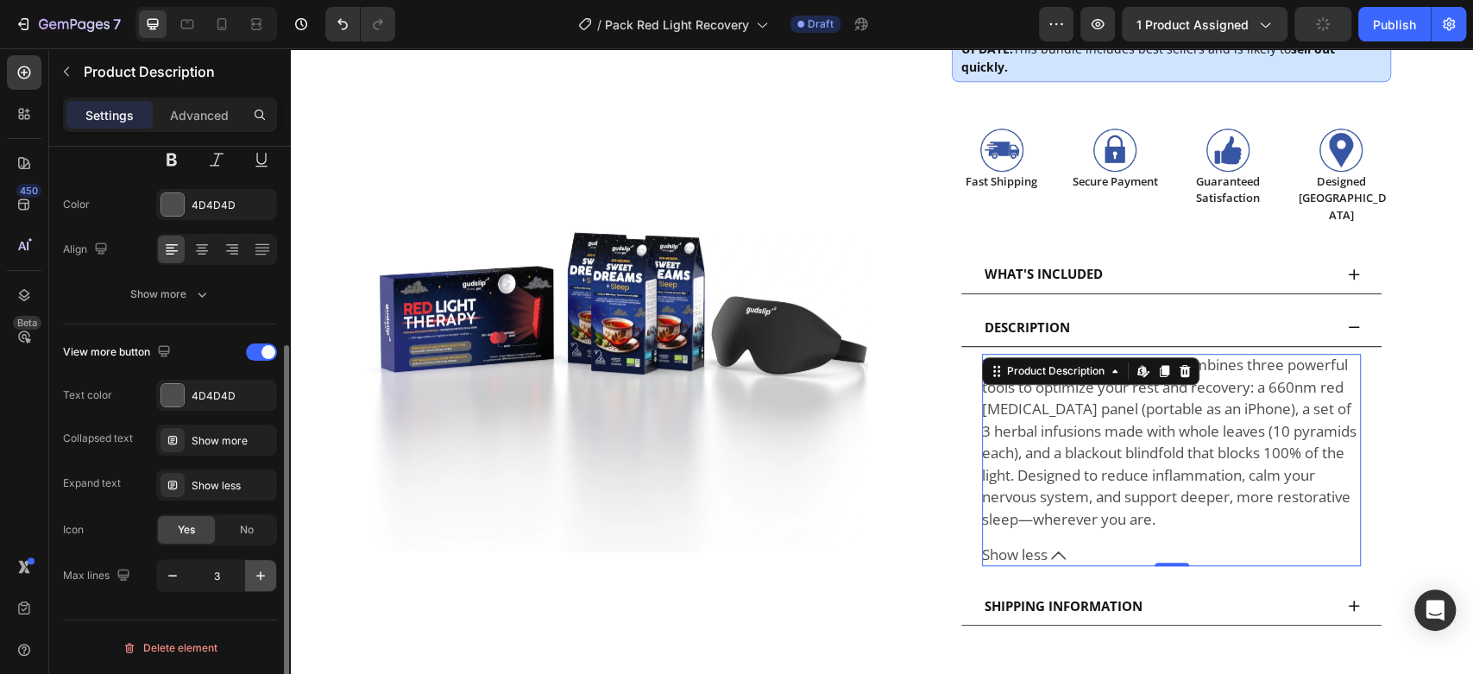
click at [256, 575] on icon "button" at bounding box center [260, 575] width 17 height 17
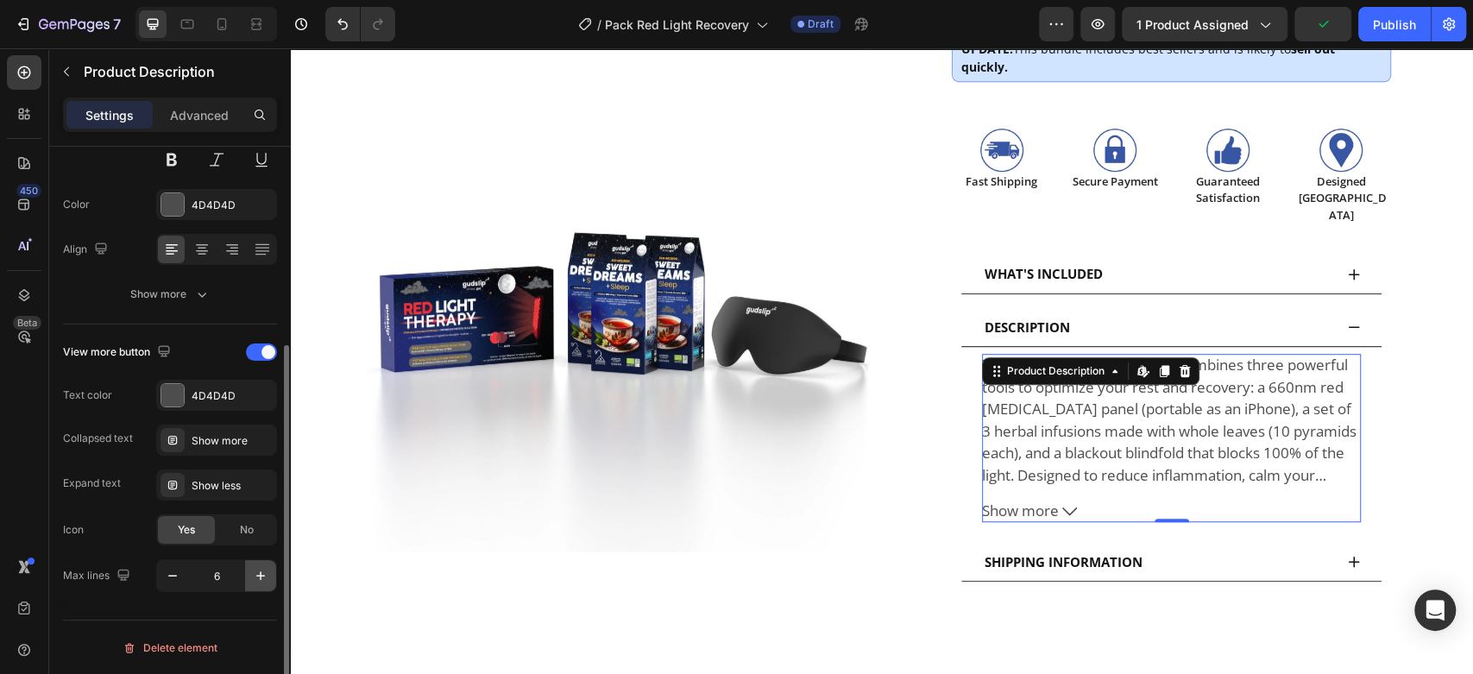
click at [255, 574] on icon "button" at bounding box center [260, 575] width 17 height 17
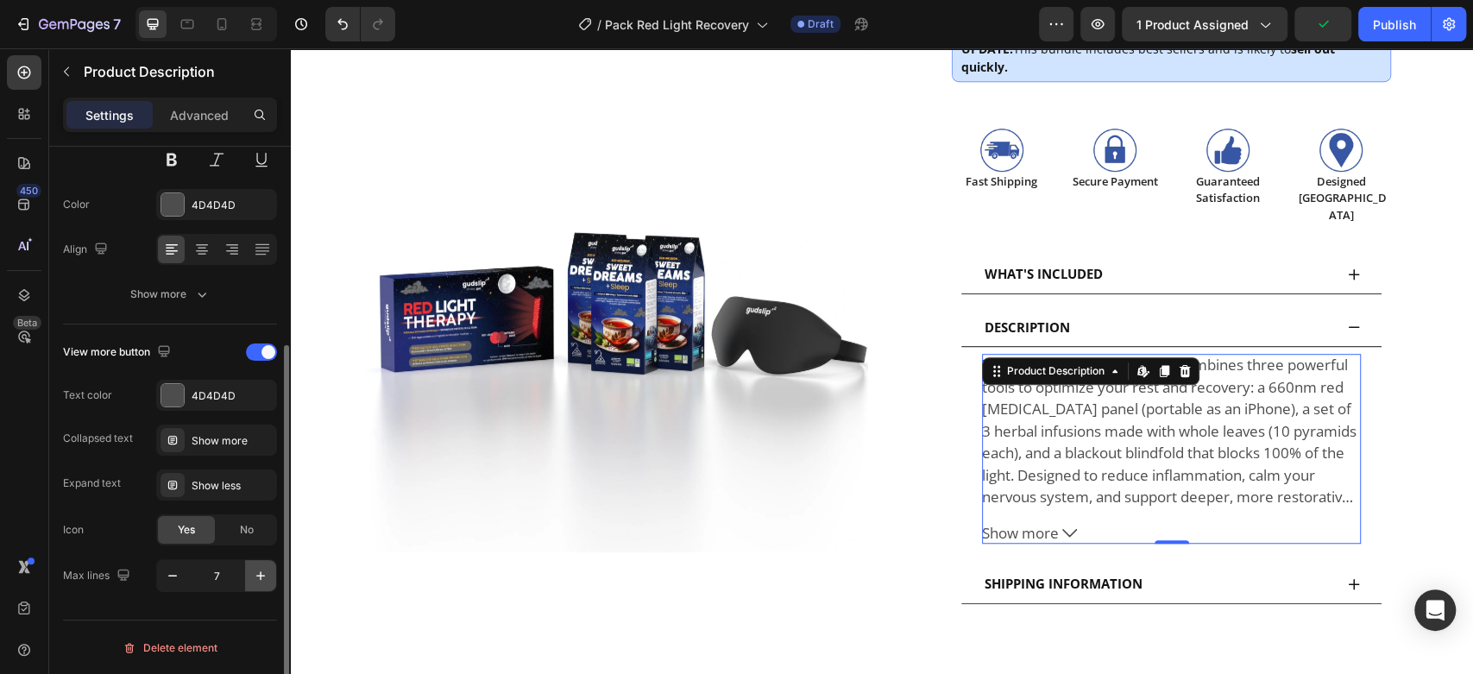
click at [255, 574] on icon "button" at bounding box center [260, 575] width 17 height 17
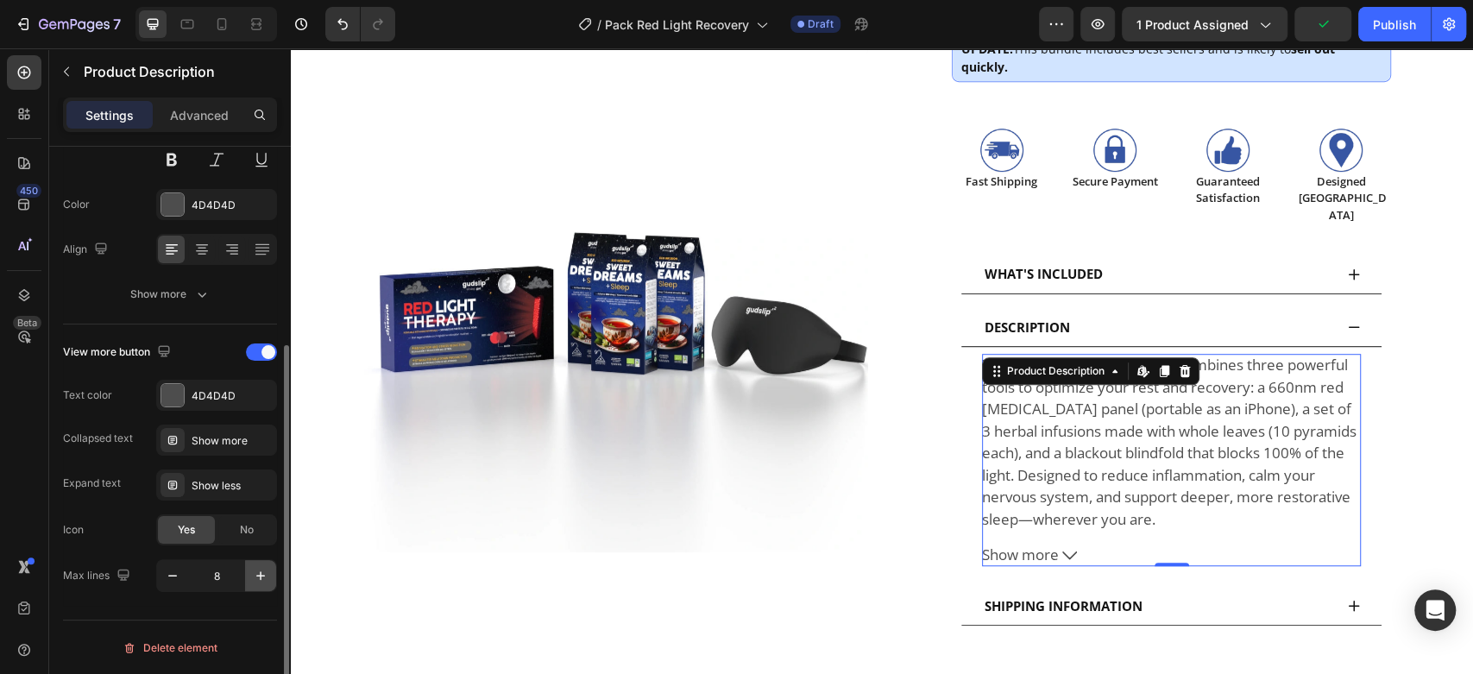
click at [255, 574] on icon "button" at bounding box center [260, 575] width 17 height 17
type input "9"
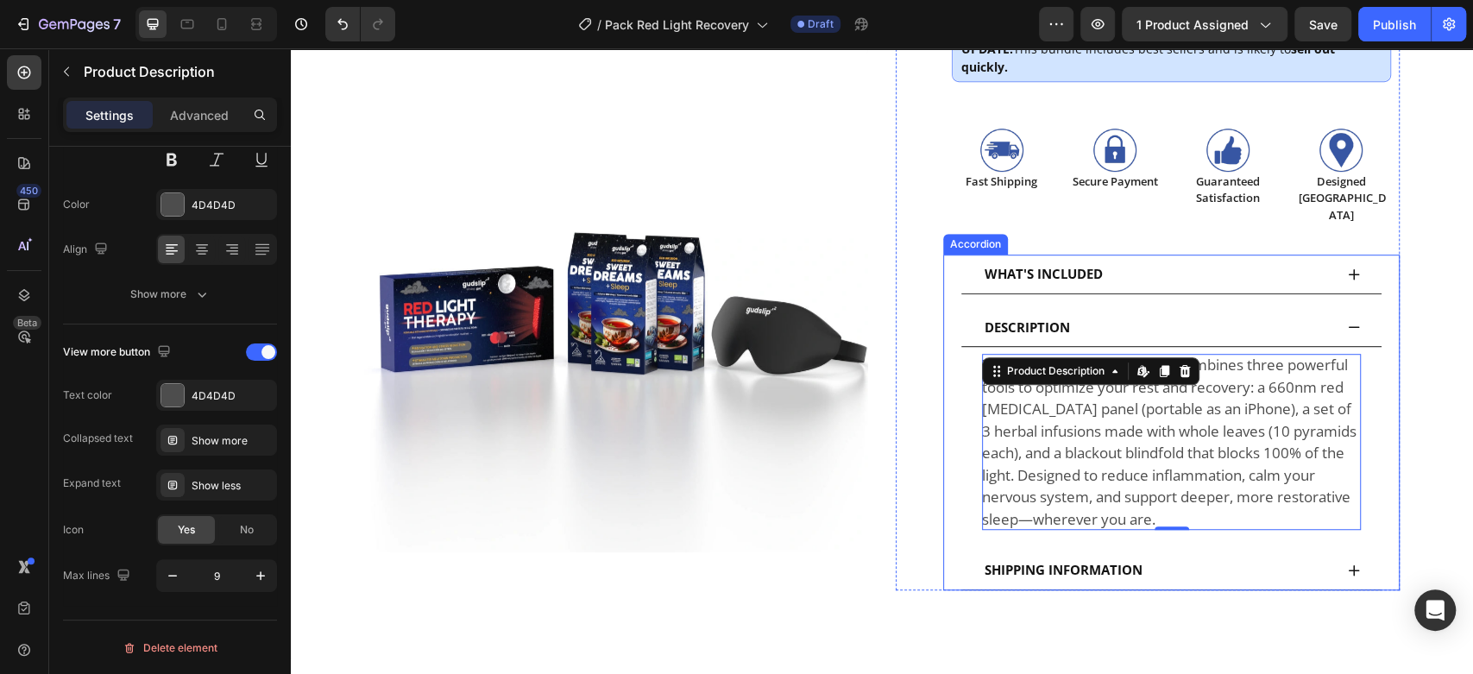
click at [1333, 255] on div "WHAT'S INCLUDED" at bounding box center [1171, 275] width 420 height 40
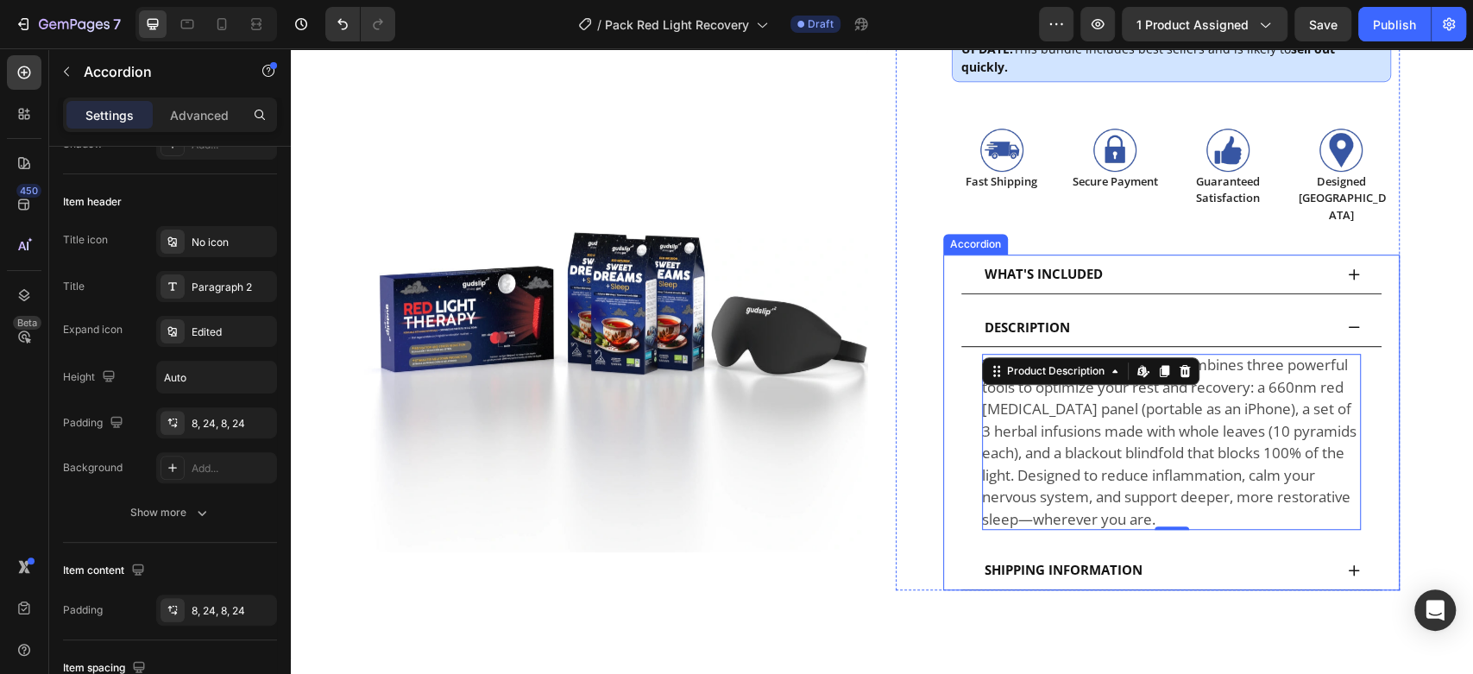
scroll to position [0, 0]
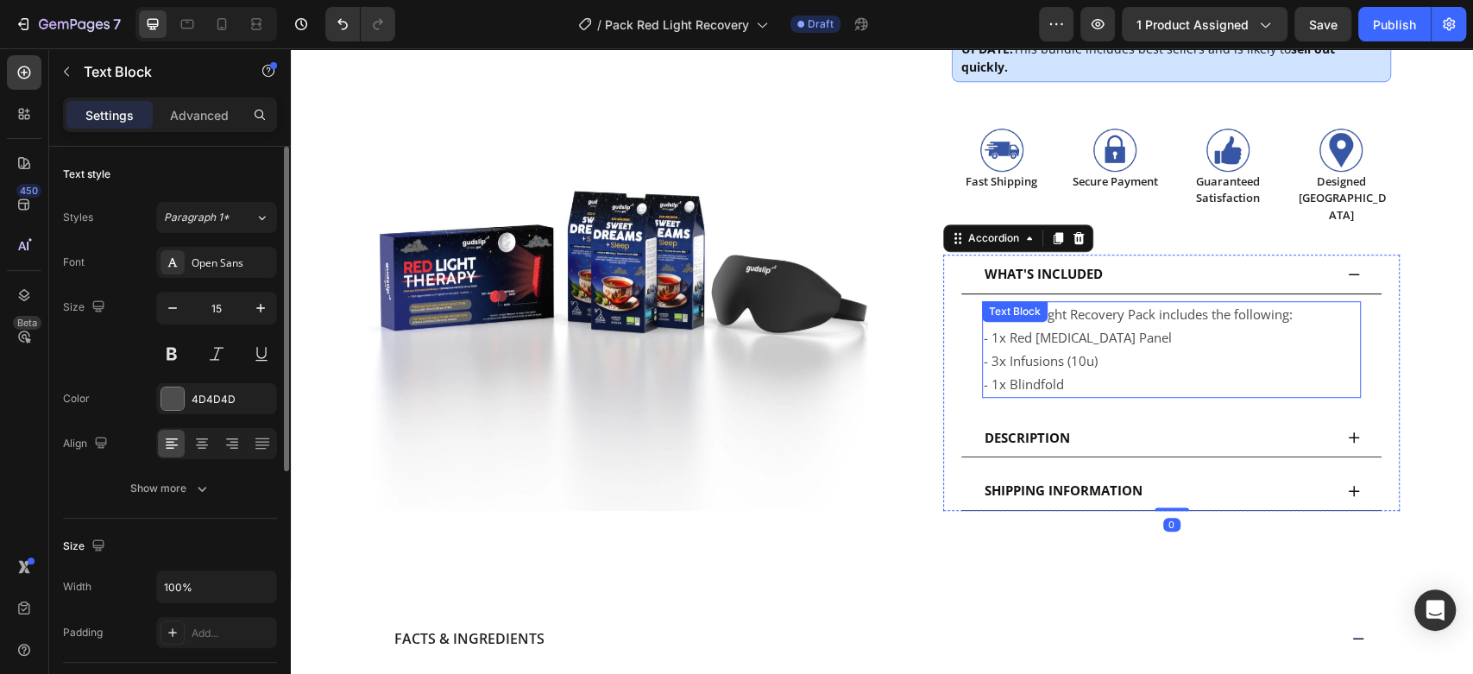
click at [1136, 326] on p "- 1x Red Light Therapy Panel - 3x Infusions (10u) - 1x Blindfold" at bounding box center [1171, 361] width 375 height 70
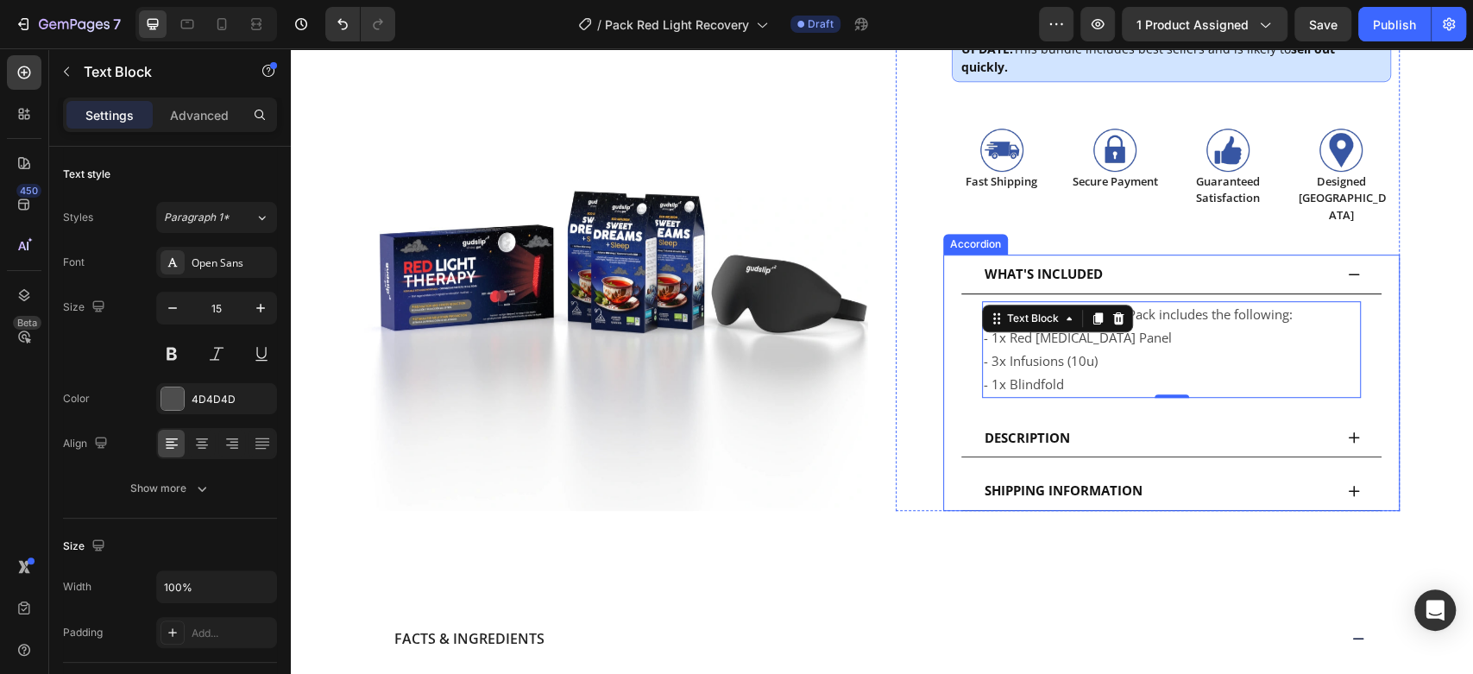
click at [1347, 267] on icon at bounding box center [1354, 274] width 14 height 14
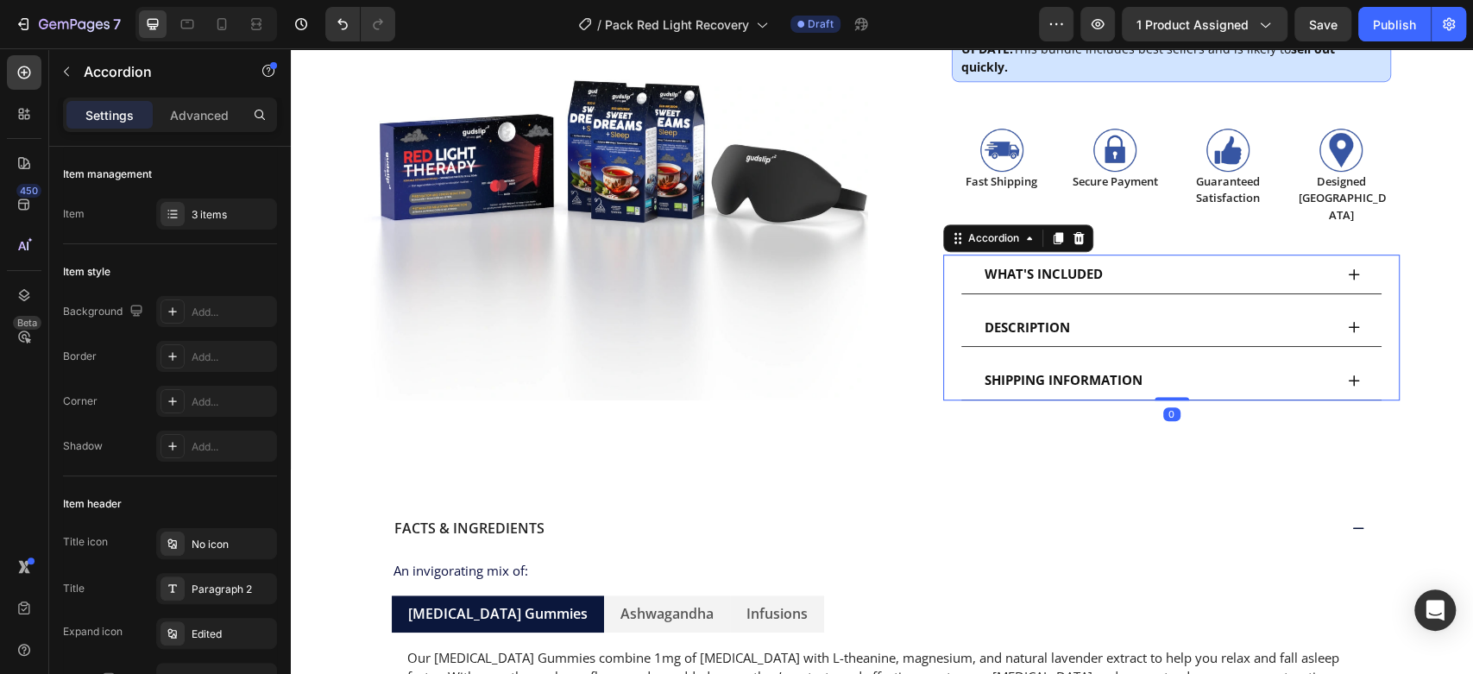
click at [1354, 308] on div "DESCRIPTION" at bounding box center [1171, 328] width 420 height 40
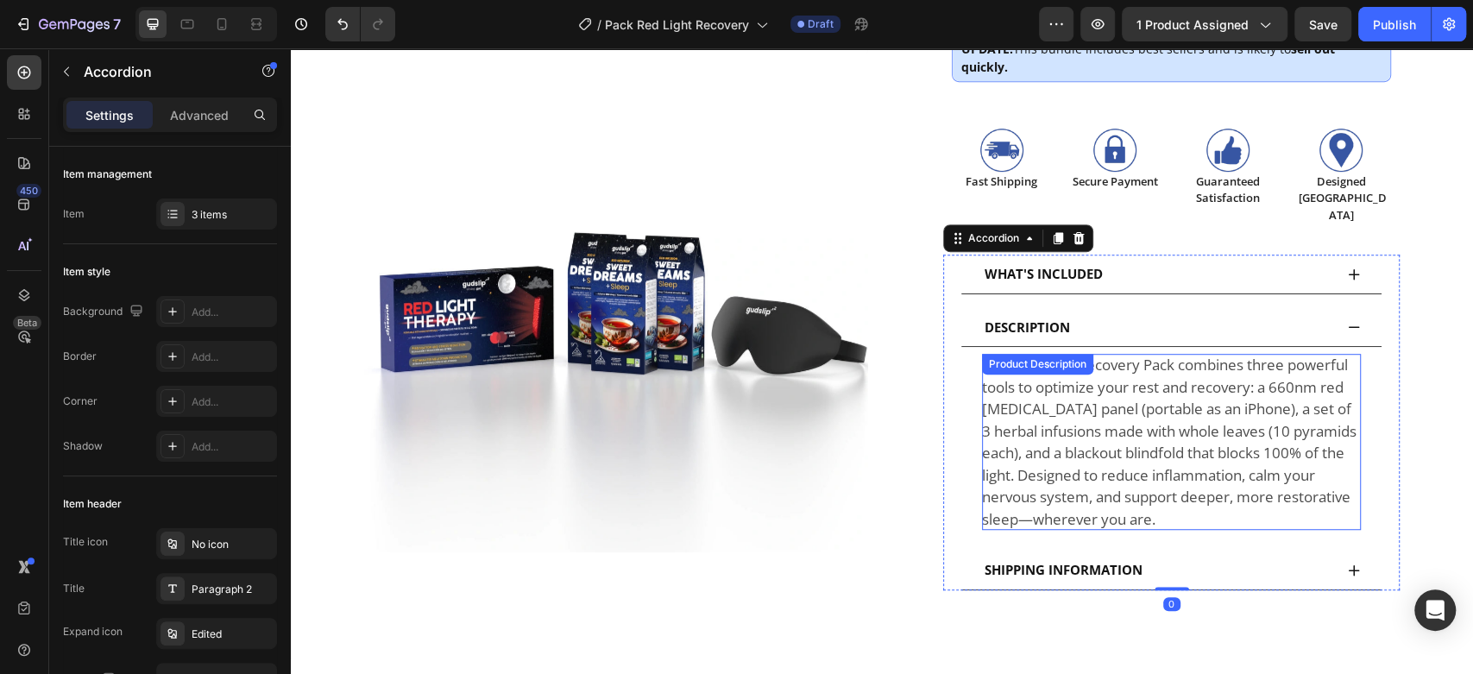
click at [1223, 355] on p "The Red Light Recovery Pack combines three powerful tools to optimize your rest…" at bounding box center [1169, 442] width 374 height 174
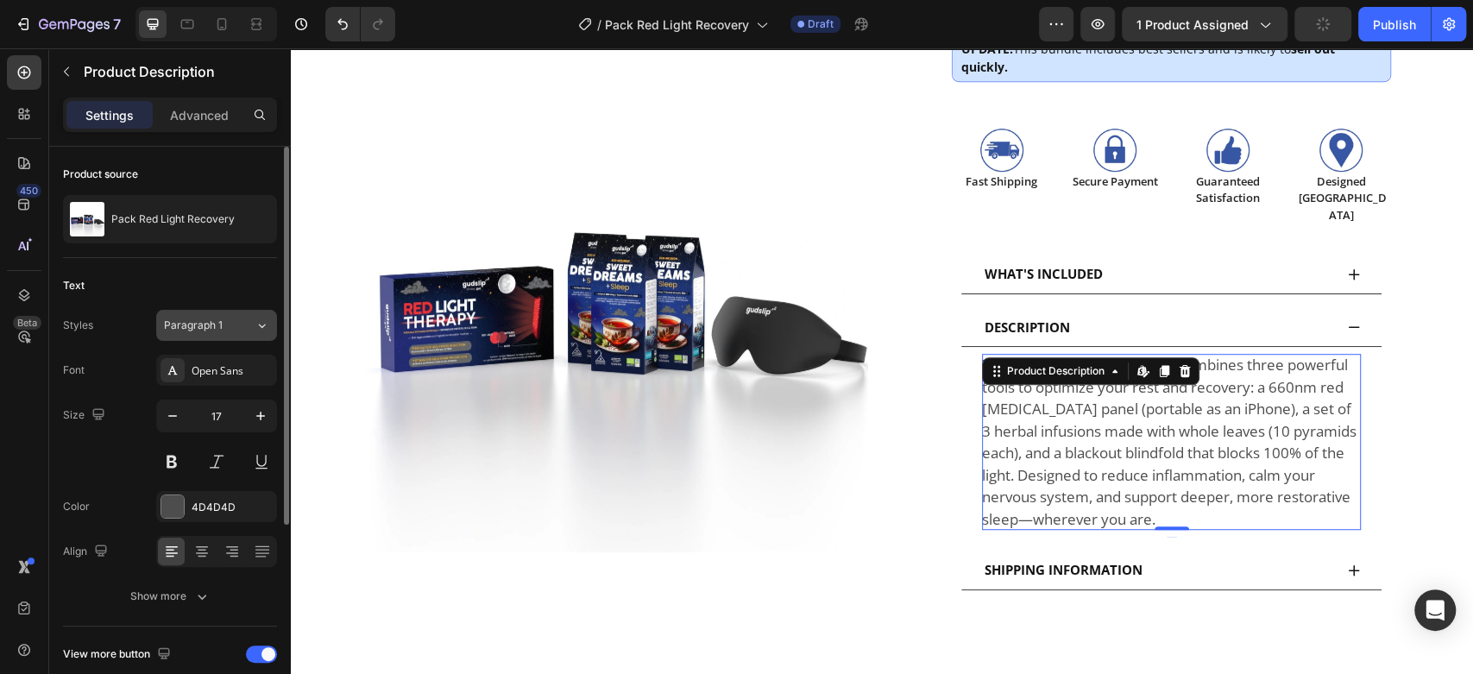
click at [204, 318] on span "Paragraph 1" at bounding box center [193, 326] width 59 height 16
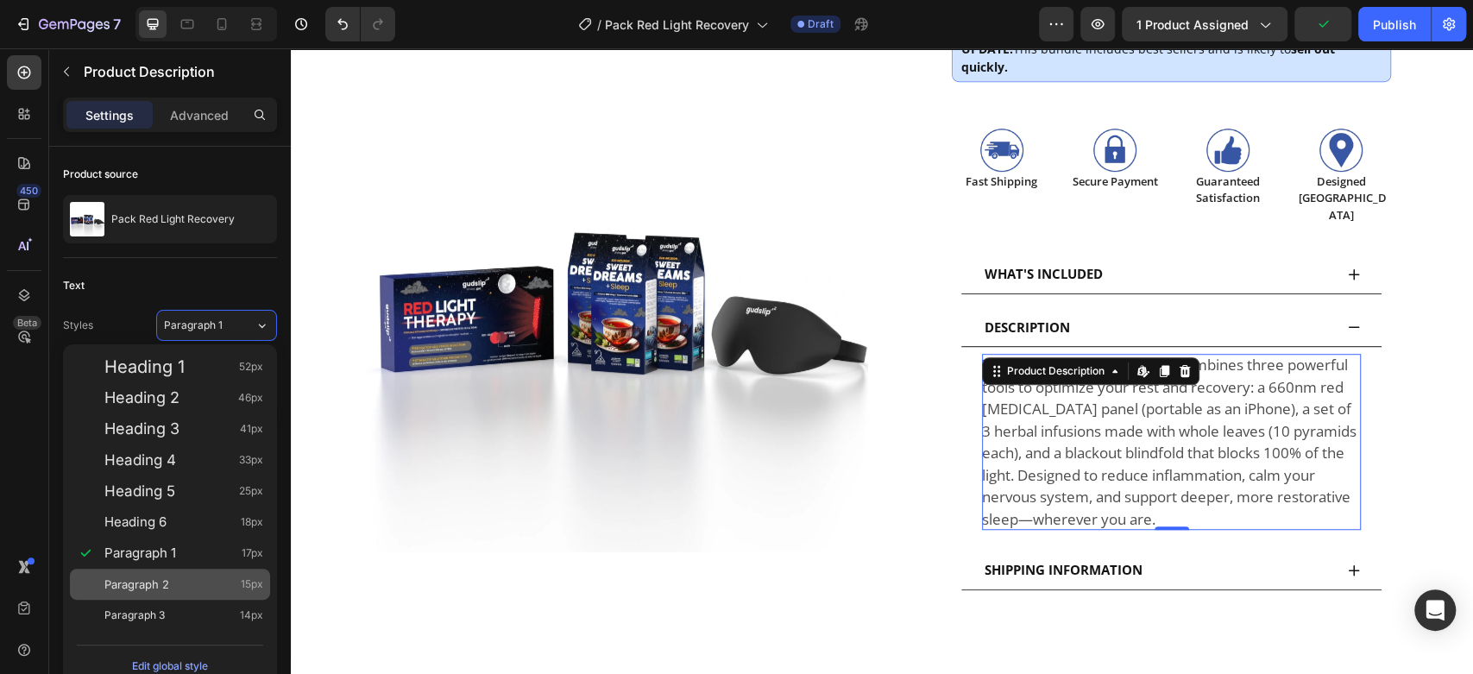
click at [164, 585] on span "Paragraph 2" at bounding box center [136, 583] width 65 height 17
type input "15"
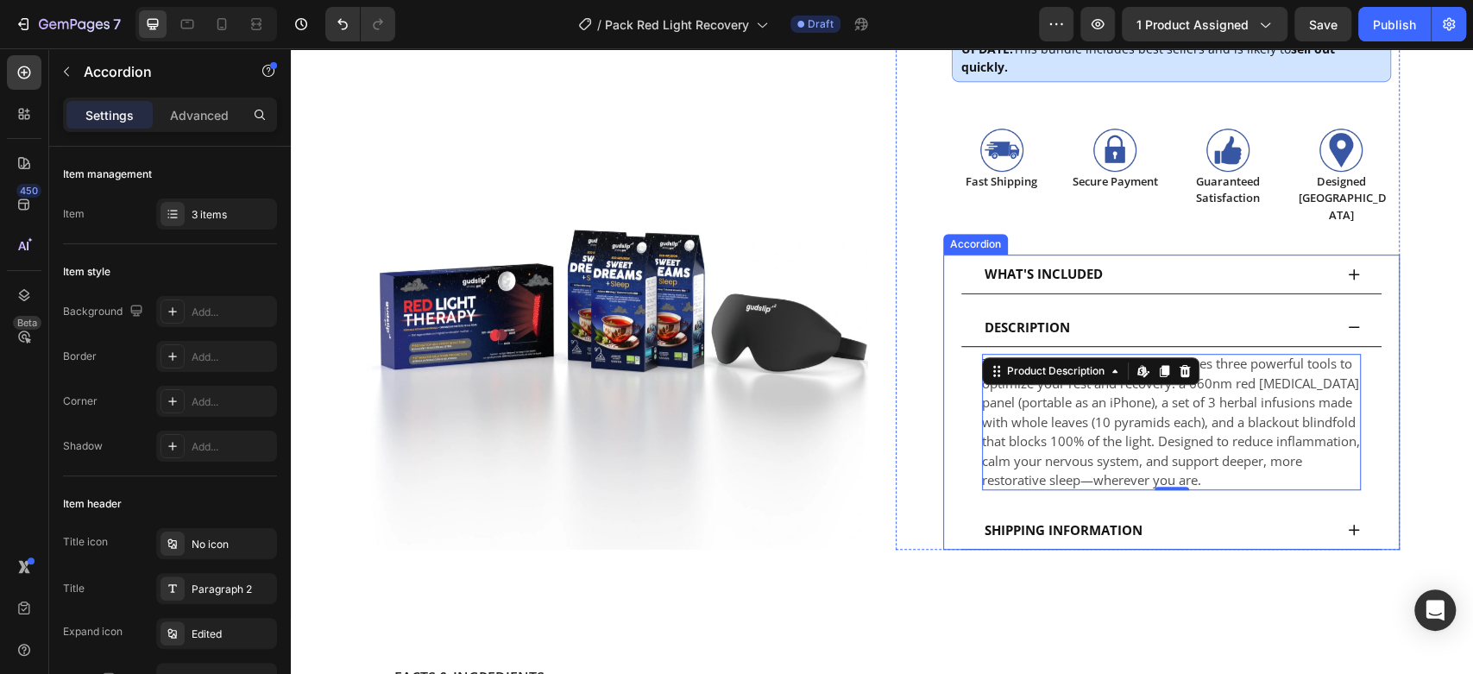
click at [1347, 267] on icon at bounding box center [1354, 274] width 14 height 14
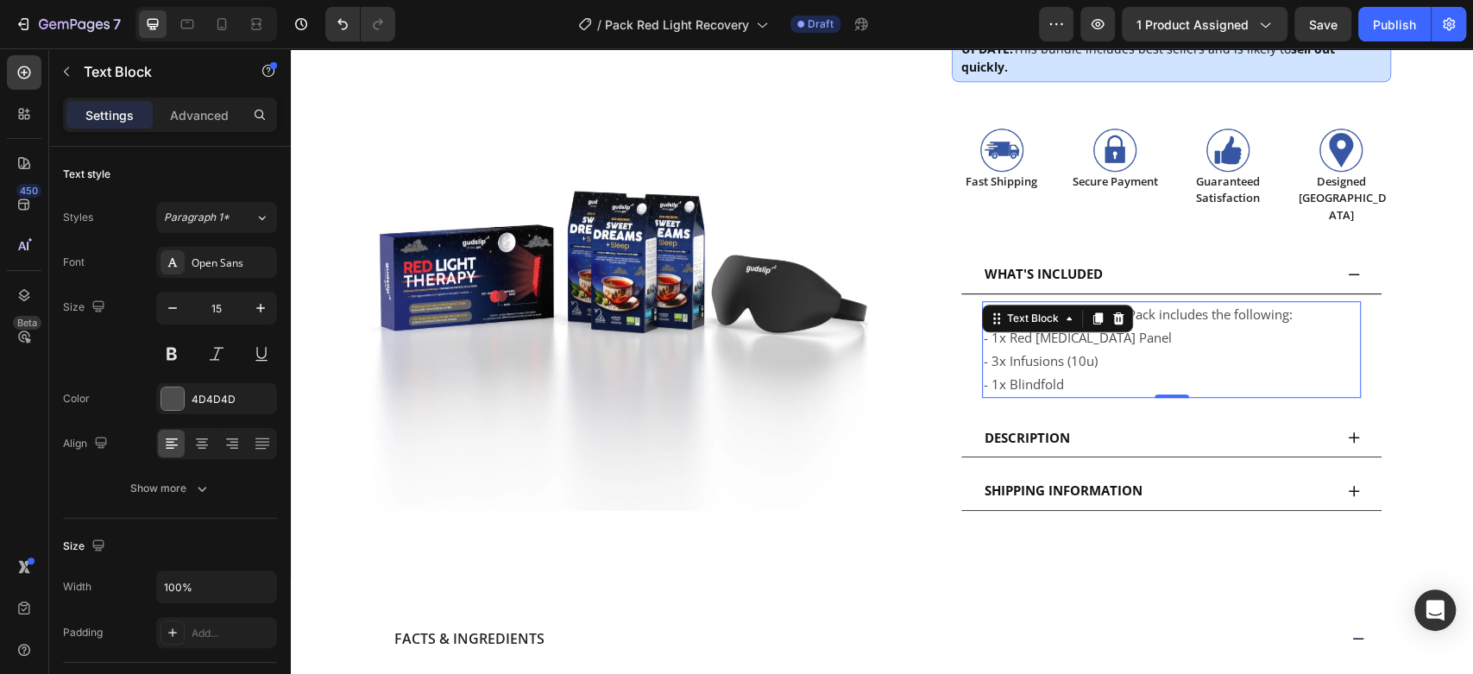
click at [1307, 326] on p "- 1x Red Light Therapy Panel - 3x Infusions (10u) - 1x Blindfold" at bounding box center [1171, 361] width 375 height 70
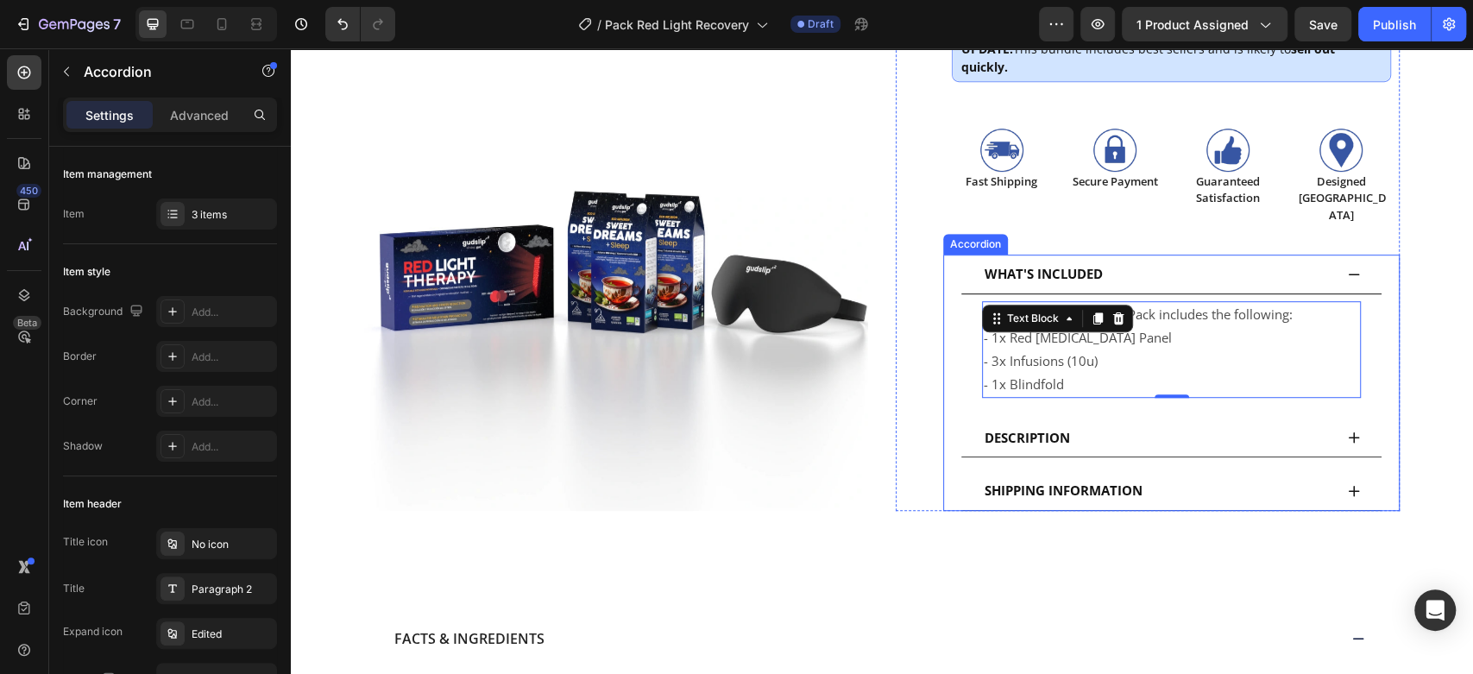
click at [1354, 418] on div "DESCRIPTION" at bounding box center [1171, 438] width 420 height 40
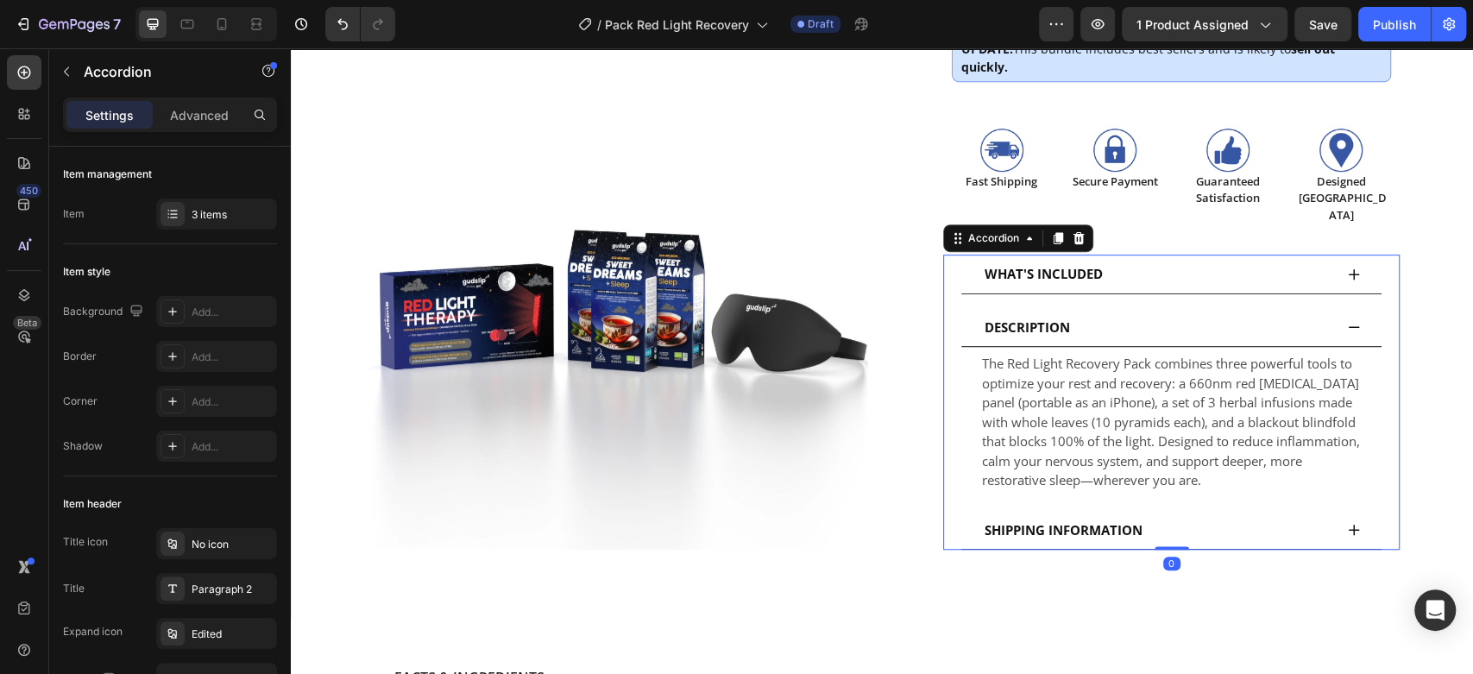
click at [1347, 523] on icon at bounding box center [1354, 530] width 14 height 14
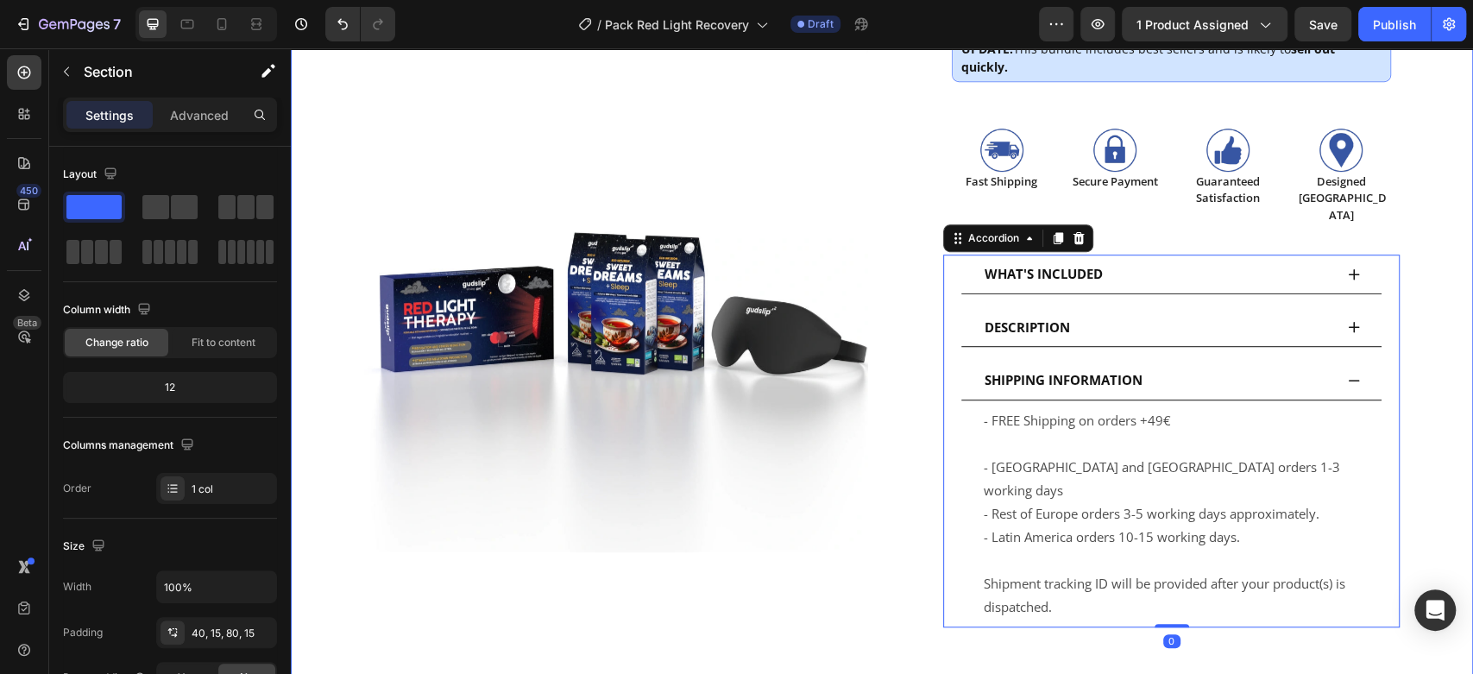
click at [1405, 351] on div "Product Images Loox - Rating widget Loox Pack Red Light Recovery Product Title …" at bounding box center [882, 53] width 1156 height 1147
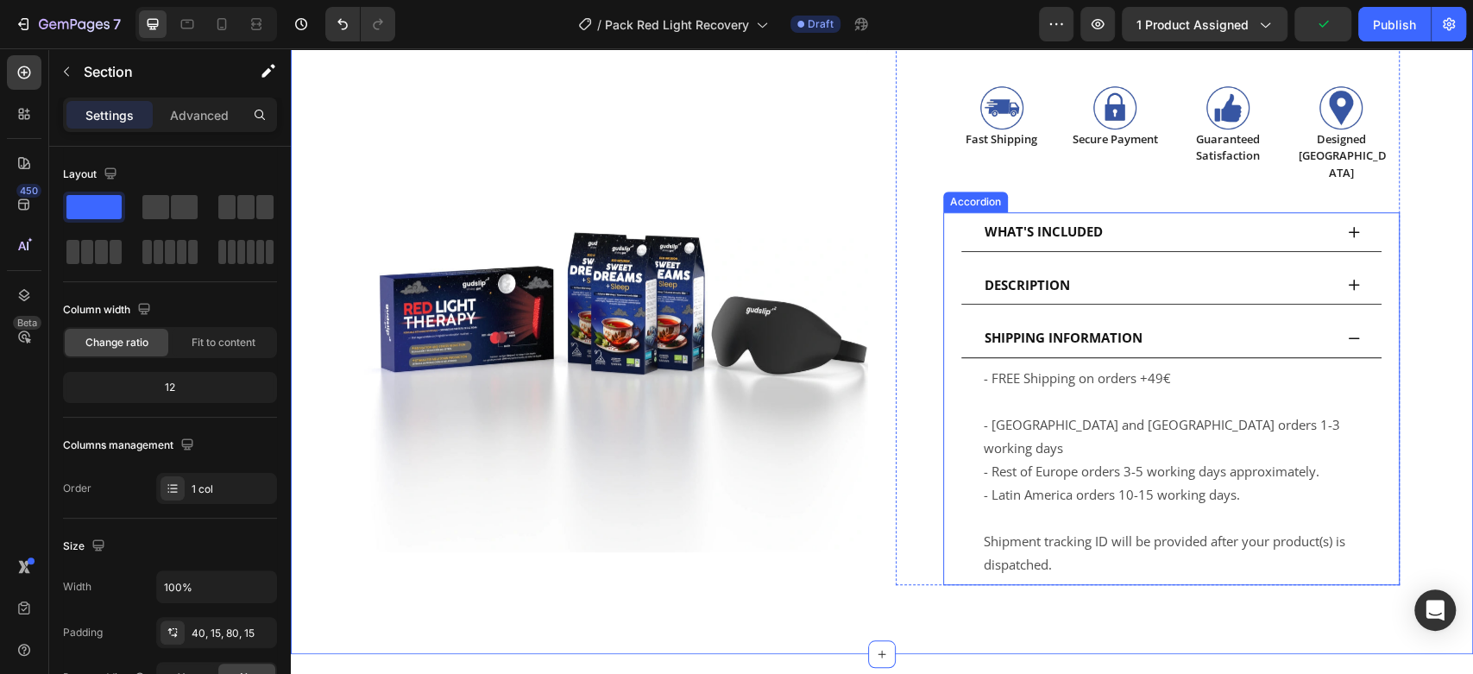
scroll to position [895, 0]
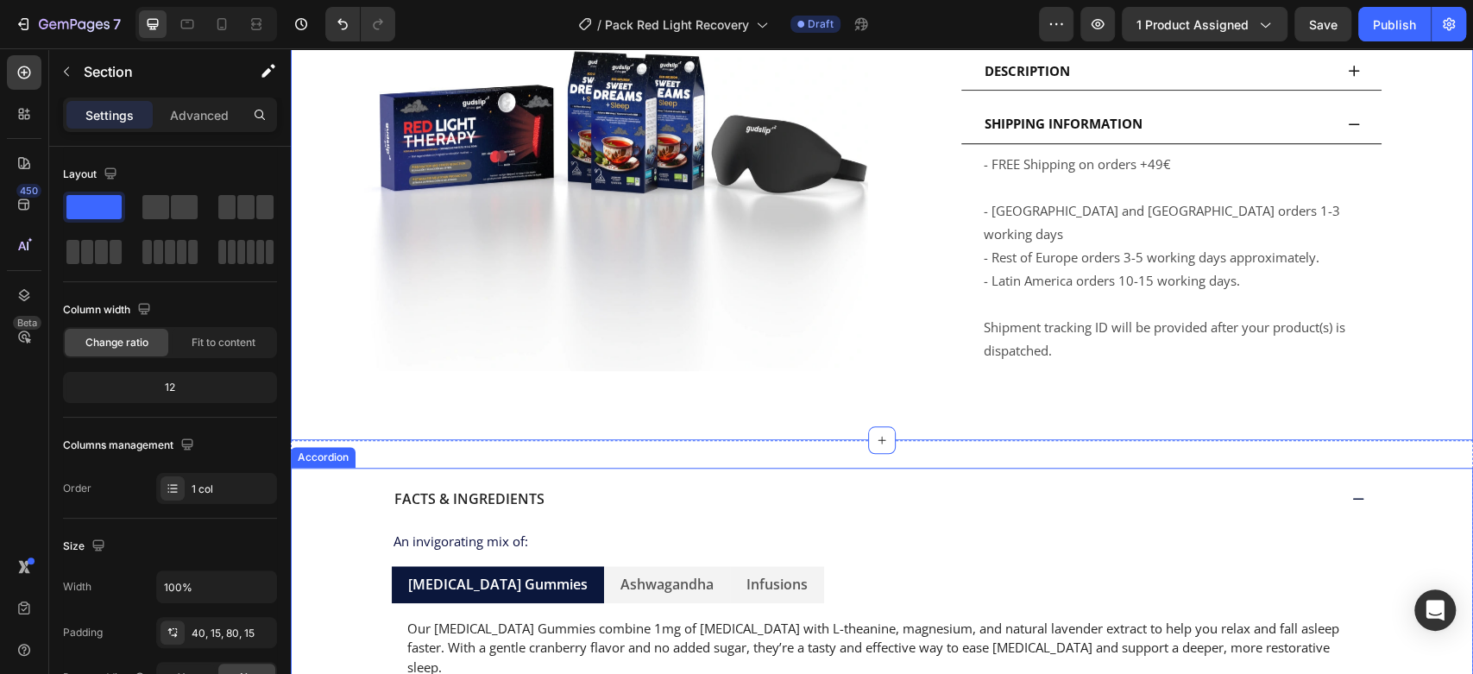
click at [466, 489] on span "Facts & Ingredients" at bounding box center [469, 498] width 150 height 19
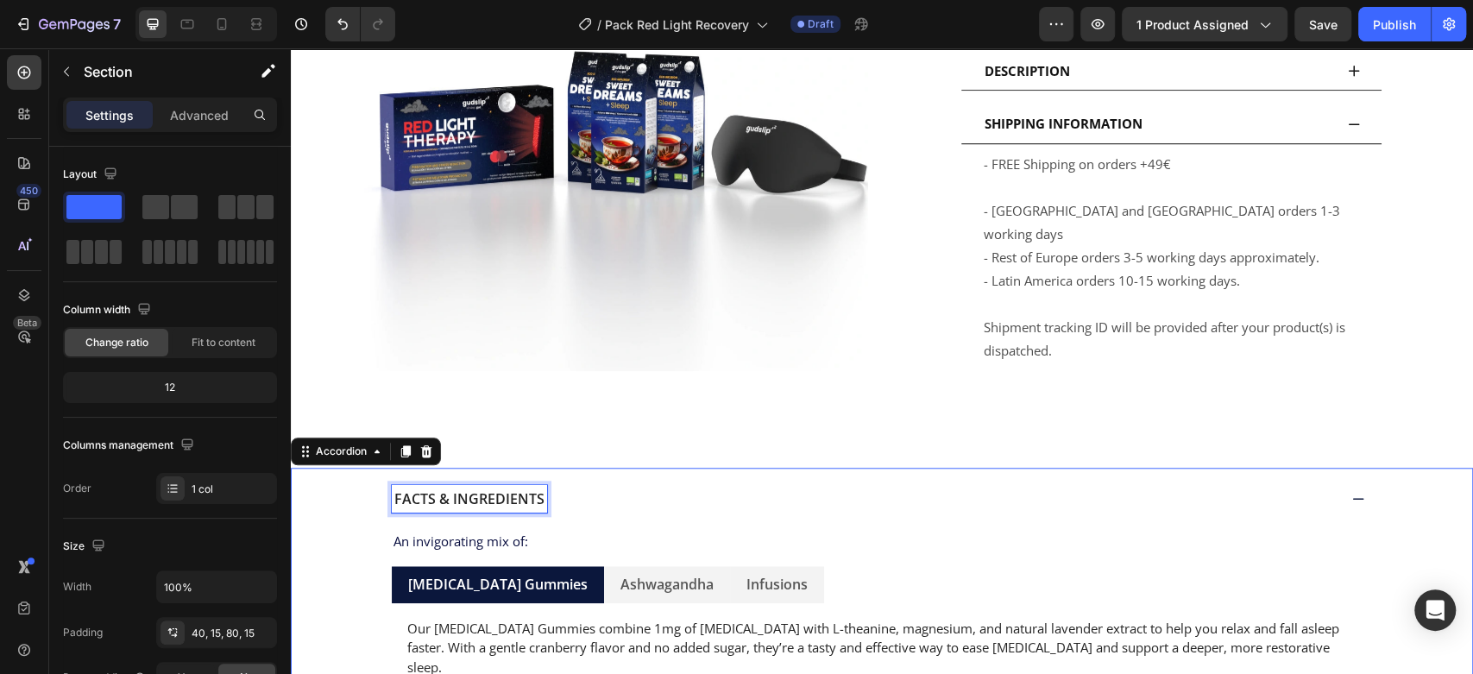
click at [466, 489] on span "Facts & Ingredients" at bounding box center [469, 498] width 150 height 19
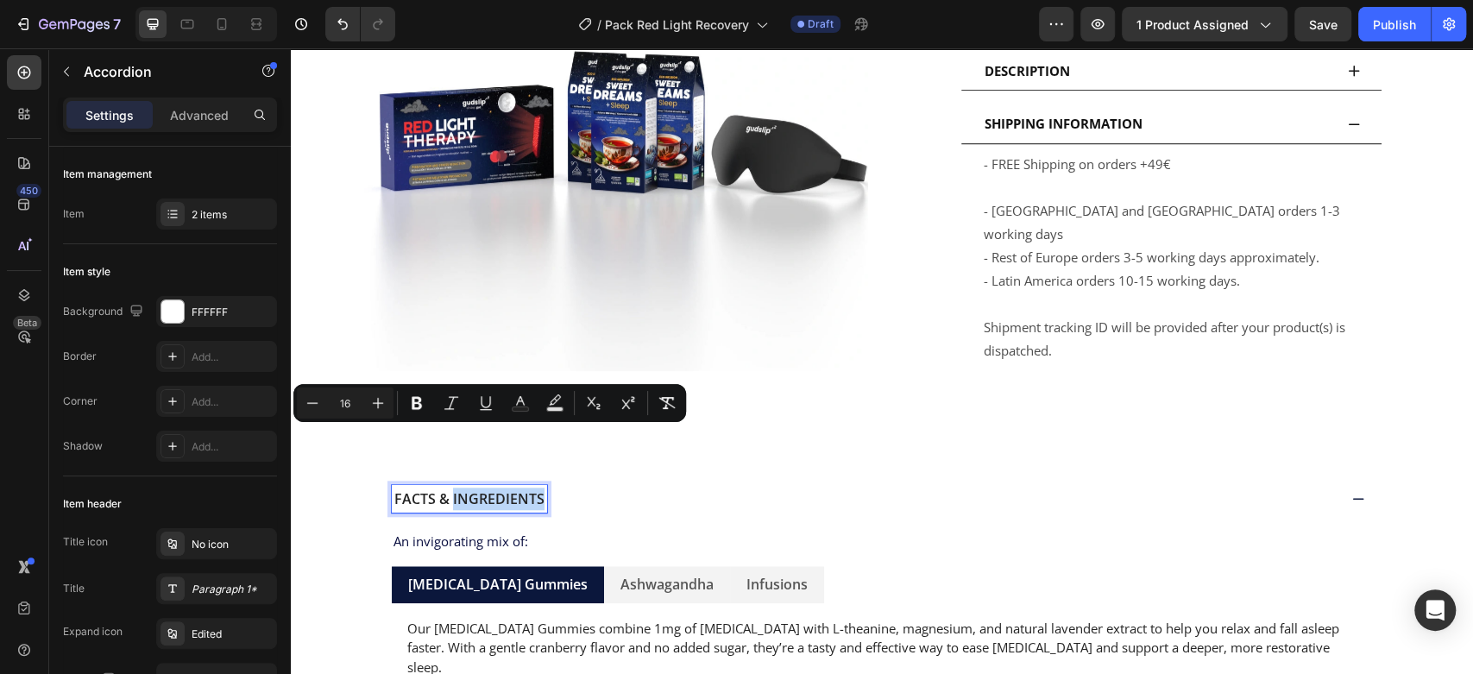
click at [519, 489] on span "Facts & Ingredients" at bounding box center [469, 498] width 150 height 19
click at [524, 489] on span "Facts & Ingredients" at bounding box center [469, 498] width 150 height 19
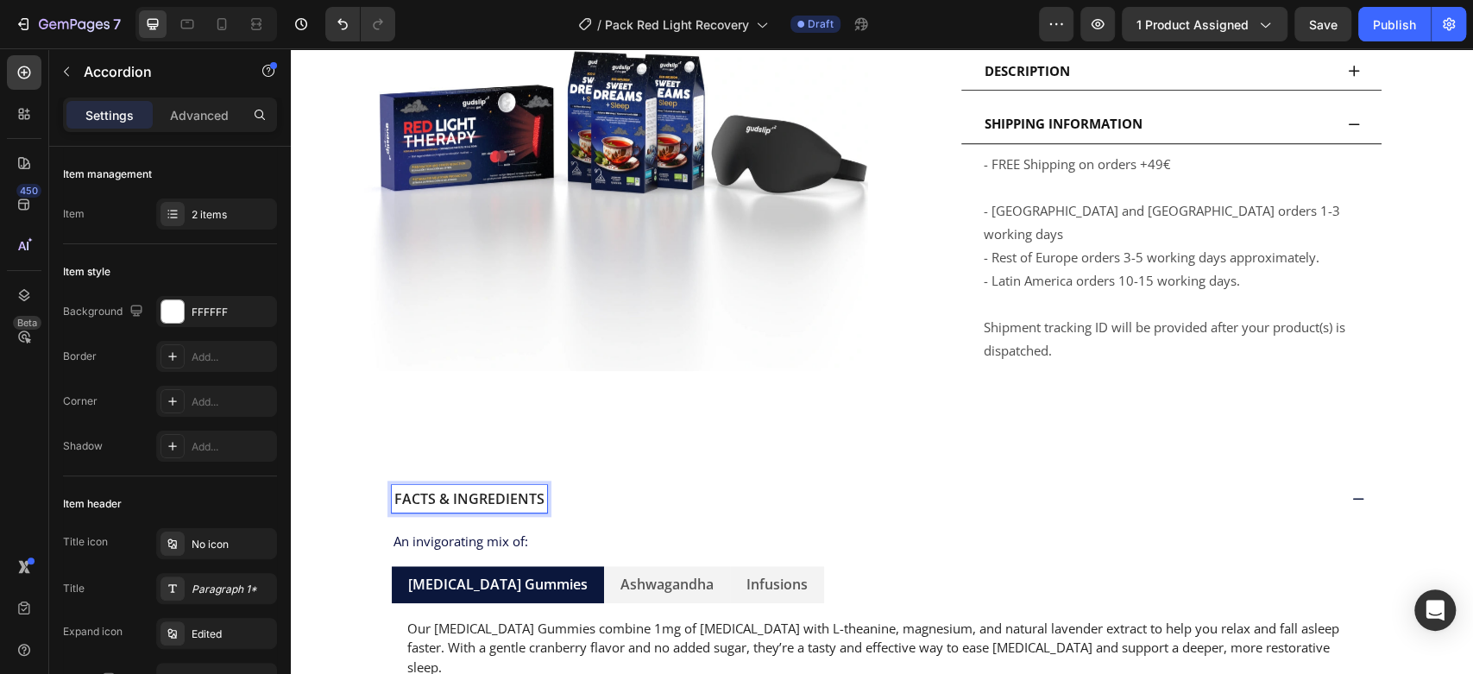
click at [530, 489] on span "Facts & Ingredients" at bounding box center [469, 498] width 150 height 19
click at [536, 485] on div "Facts & Ingredients" at bounding box center [469, 499] width 155 height 28
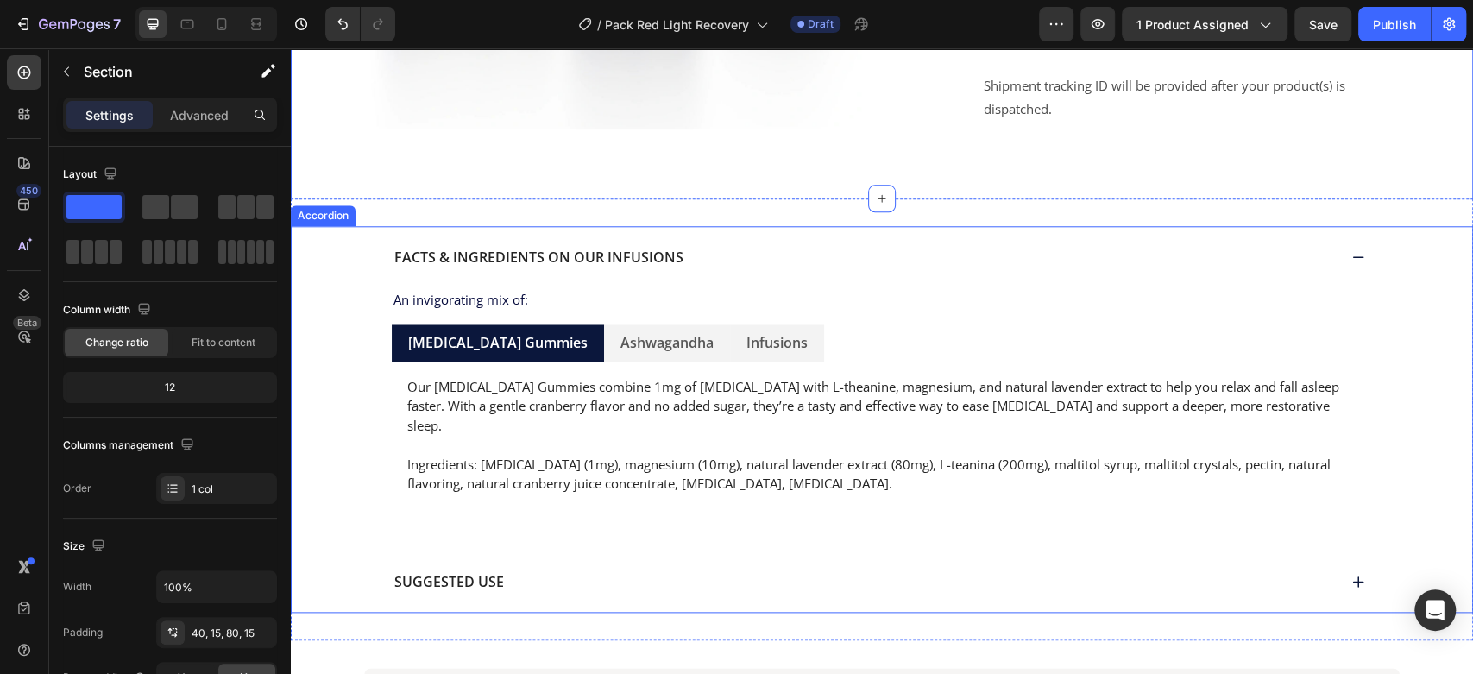
scroll to position [1150, 0]
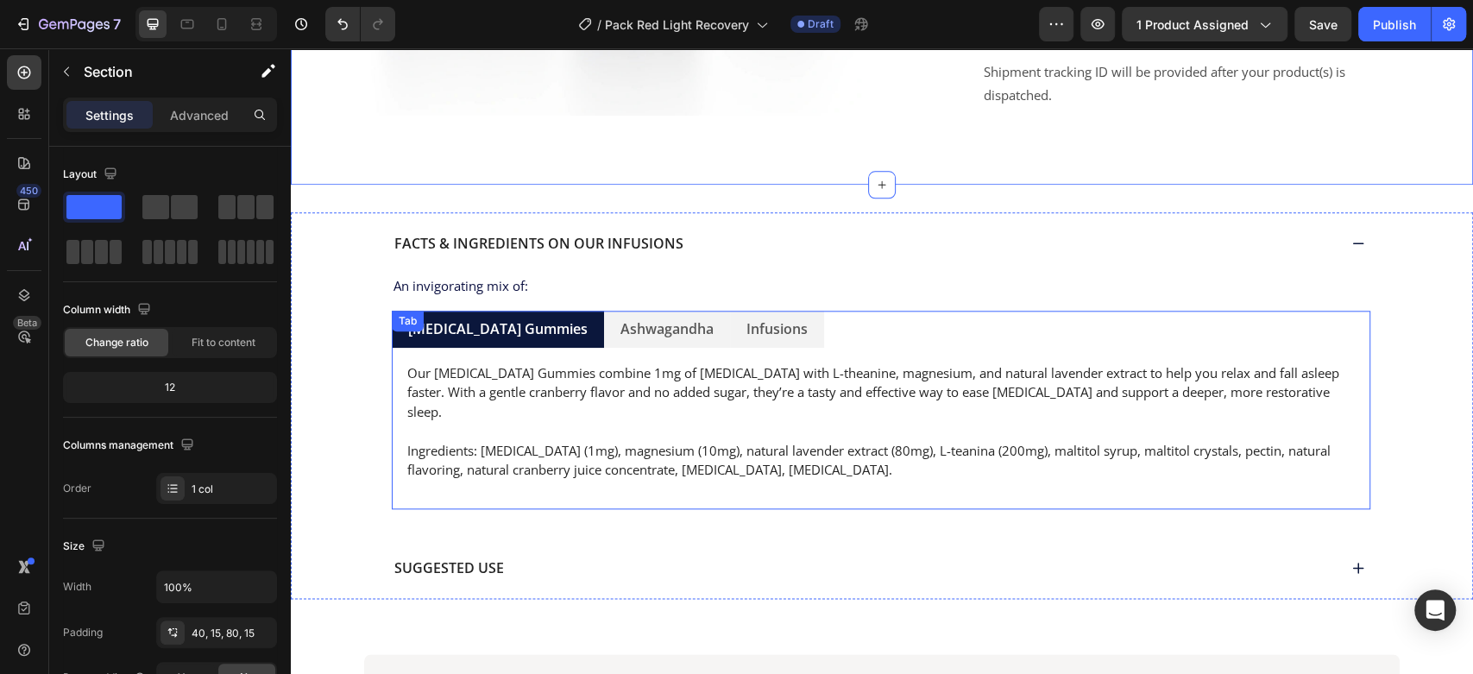
click at [490, 311] on div "Melatonin Gummies Ashwagandha Infusions Our Melatonin Gummies combine 1mg of me…" at bounding box center [881, 410] width 978 height 198
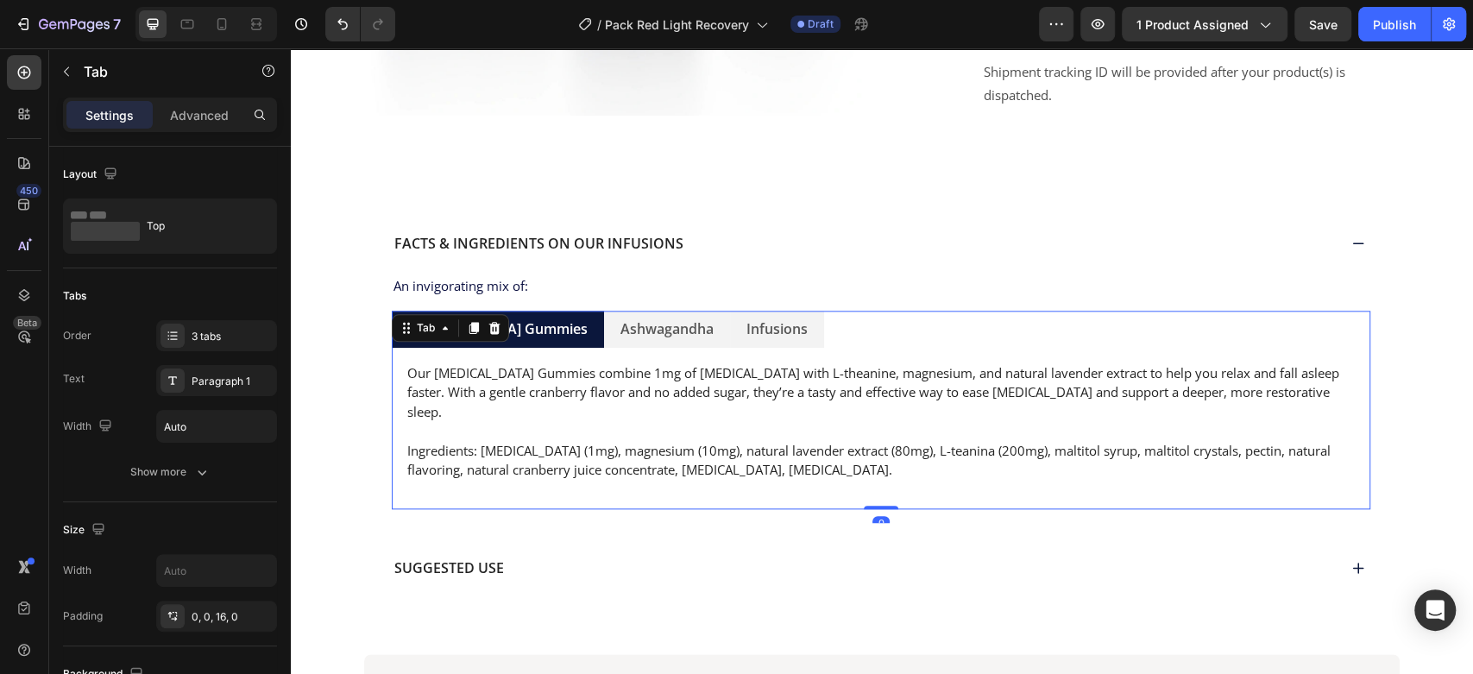
click at [490, 322] on icon at bounding box center [494, 328] width 11 height 12
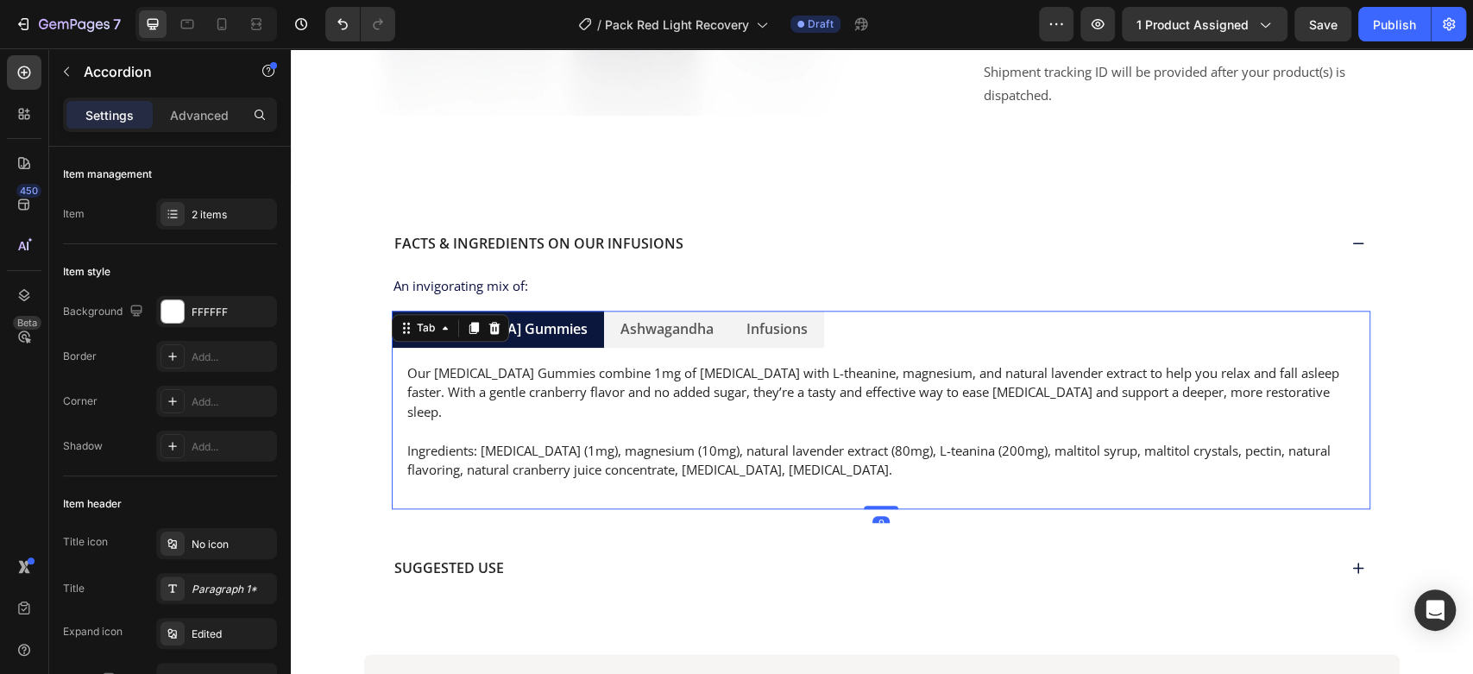
click at [490, 537] on div "Suggested Use" at bounding box center [881, 568] width 1035 height 62
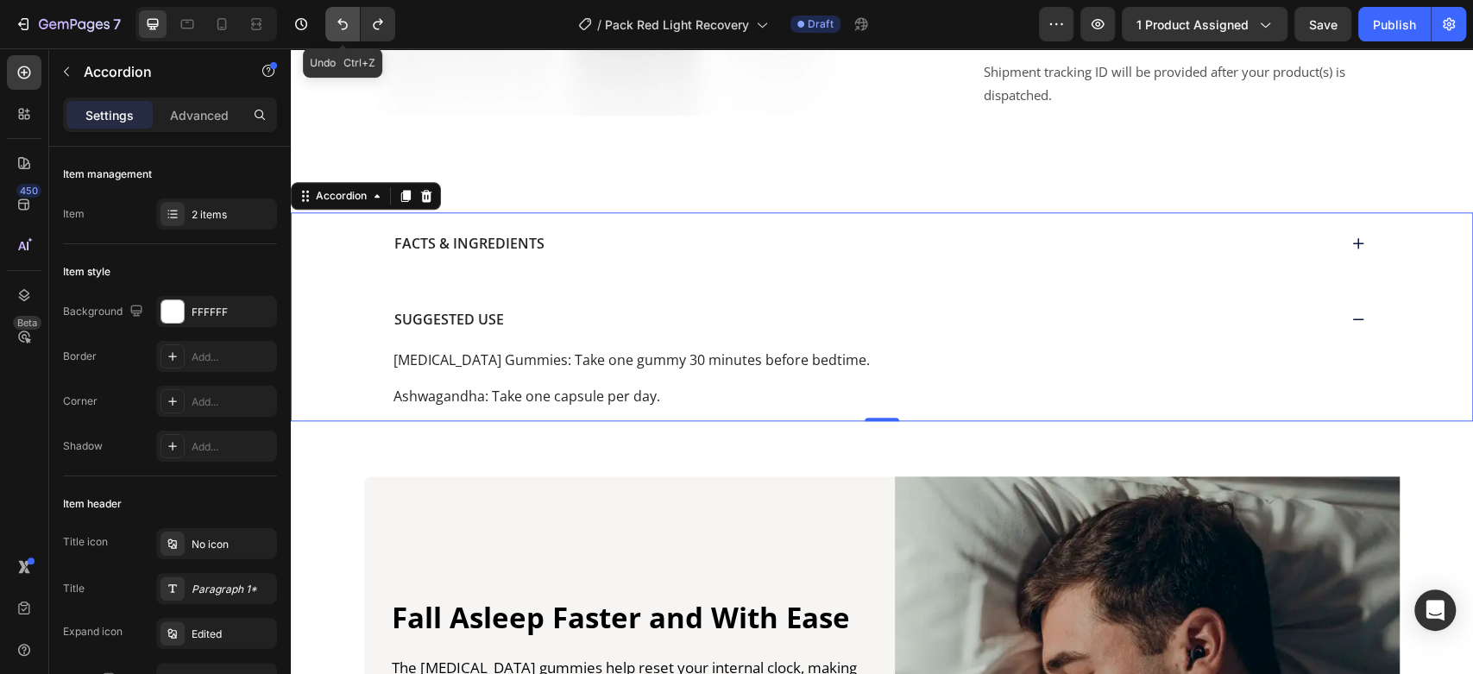
click at [330, 24] on button "Undo/Redo" at bounding box center [342, 24] width 35 height 35
click at [342, 22] on icon "Undo/Redo" at bounding box center [342, 24] width 10 height 11
click at [342, 22] on icon "Undo/Redo" at bounding box center [342, 24] width 17 height 17
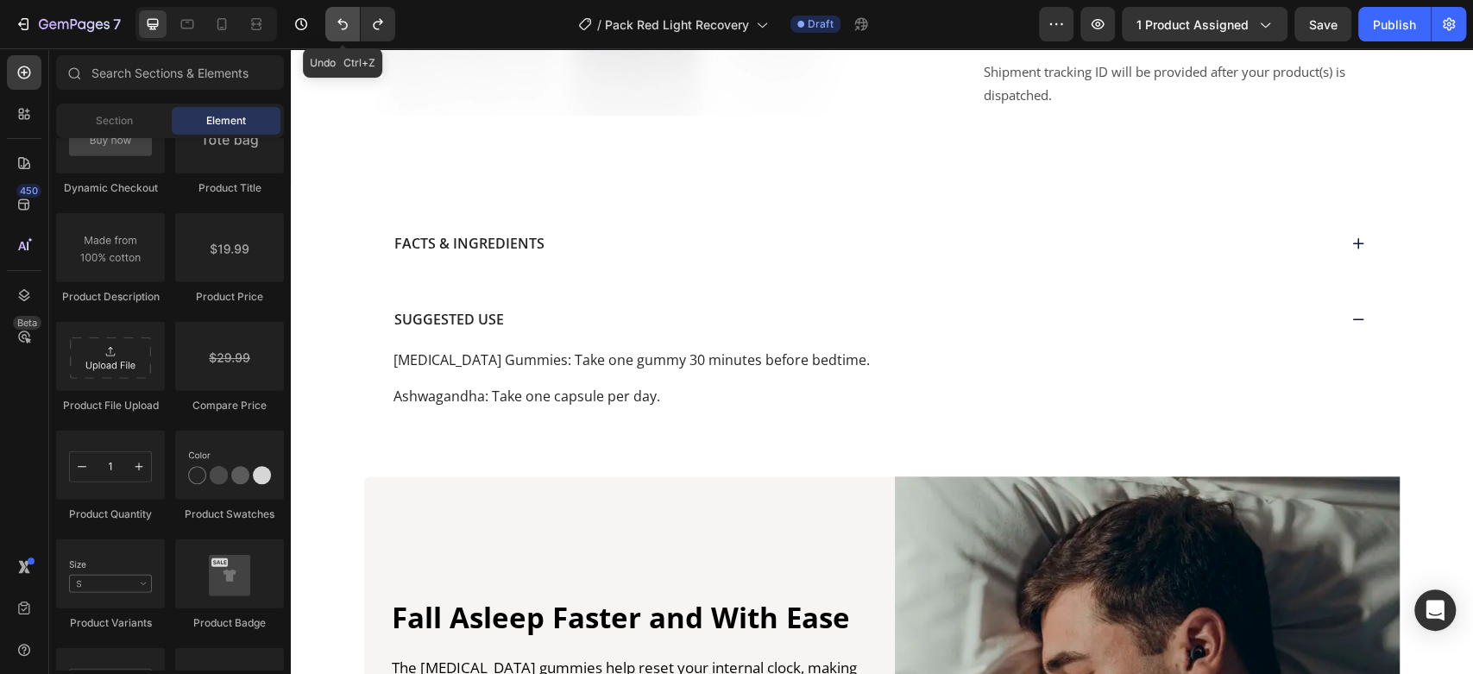
click at [342, 22] on icon "Undo/Redo" at bounding box center [342, 24] width 17 height 17
click at [1355, 236] on icon at bounding box center [1358, 243] width 14 height 14
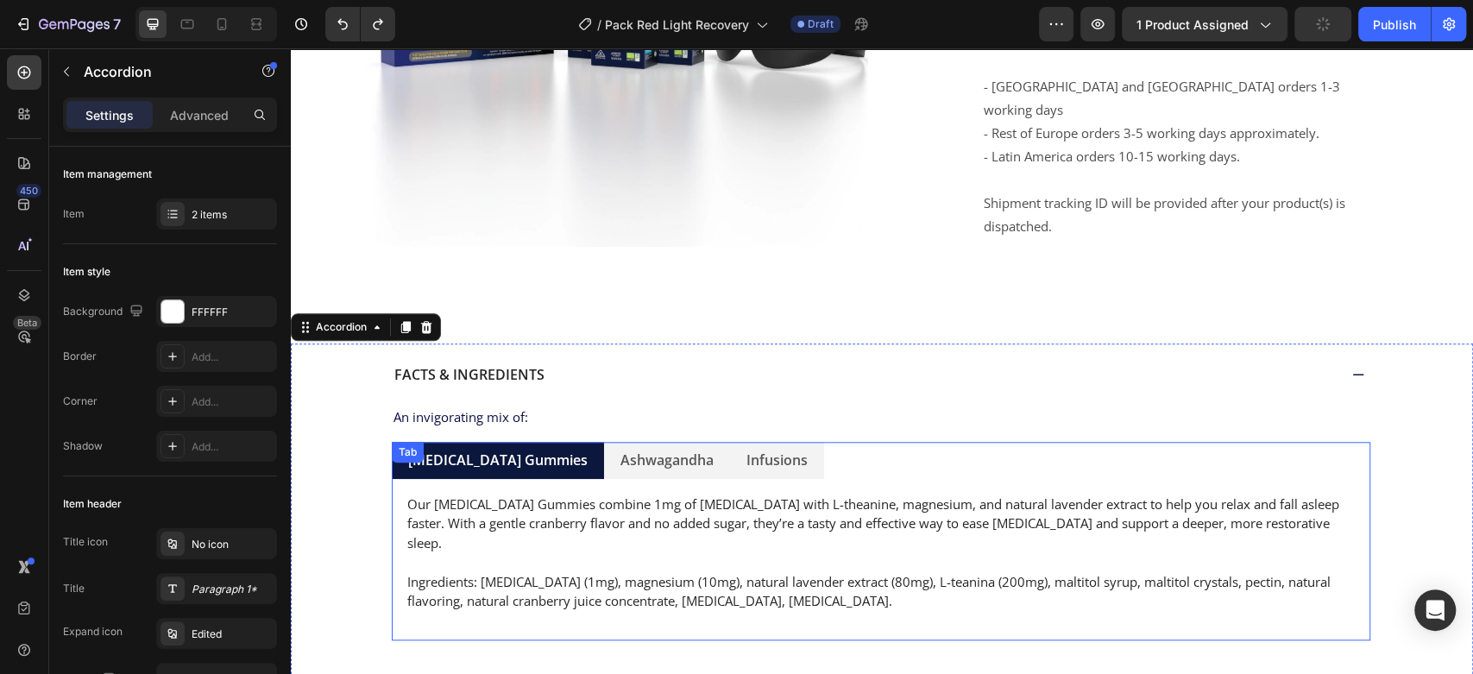
scroll to position [638, 0]
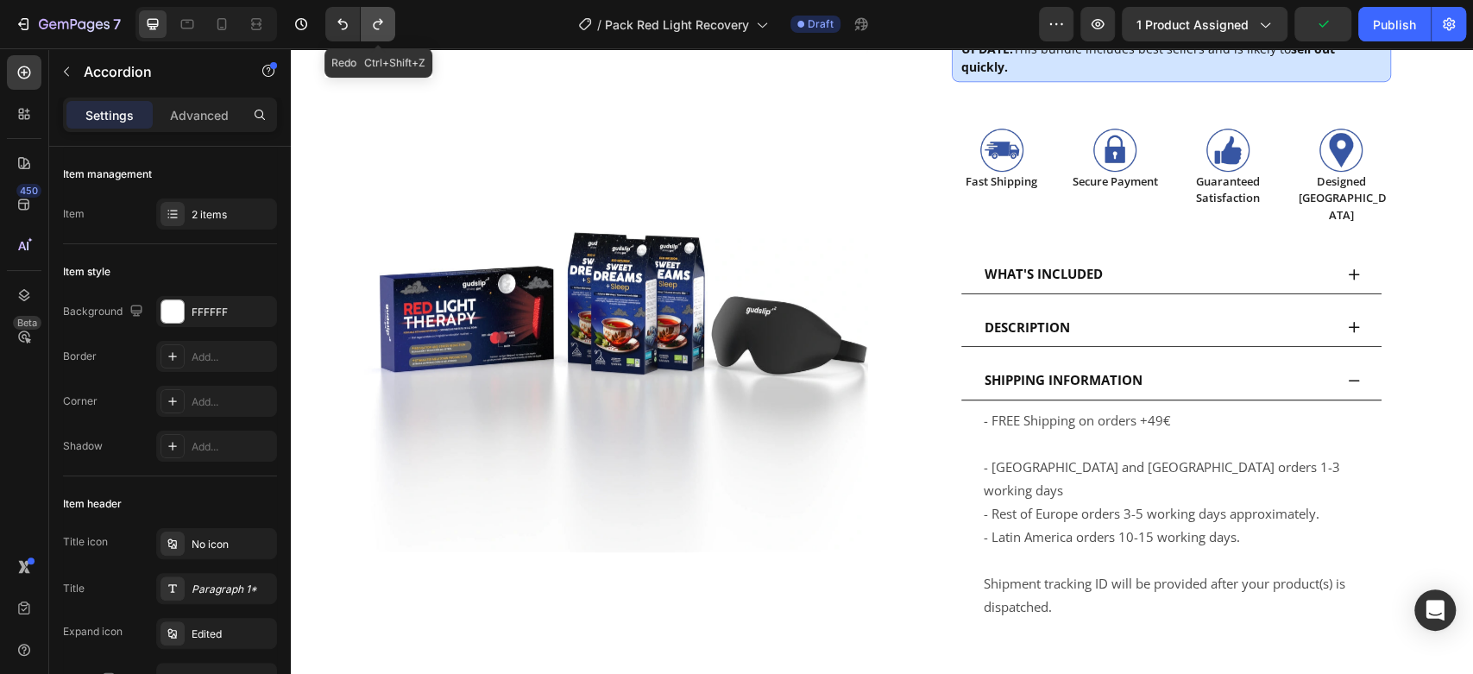
click at [373, 29] on icon "Undo/Redo" at bounding box center [377, 24] width 17 height 17
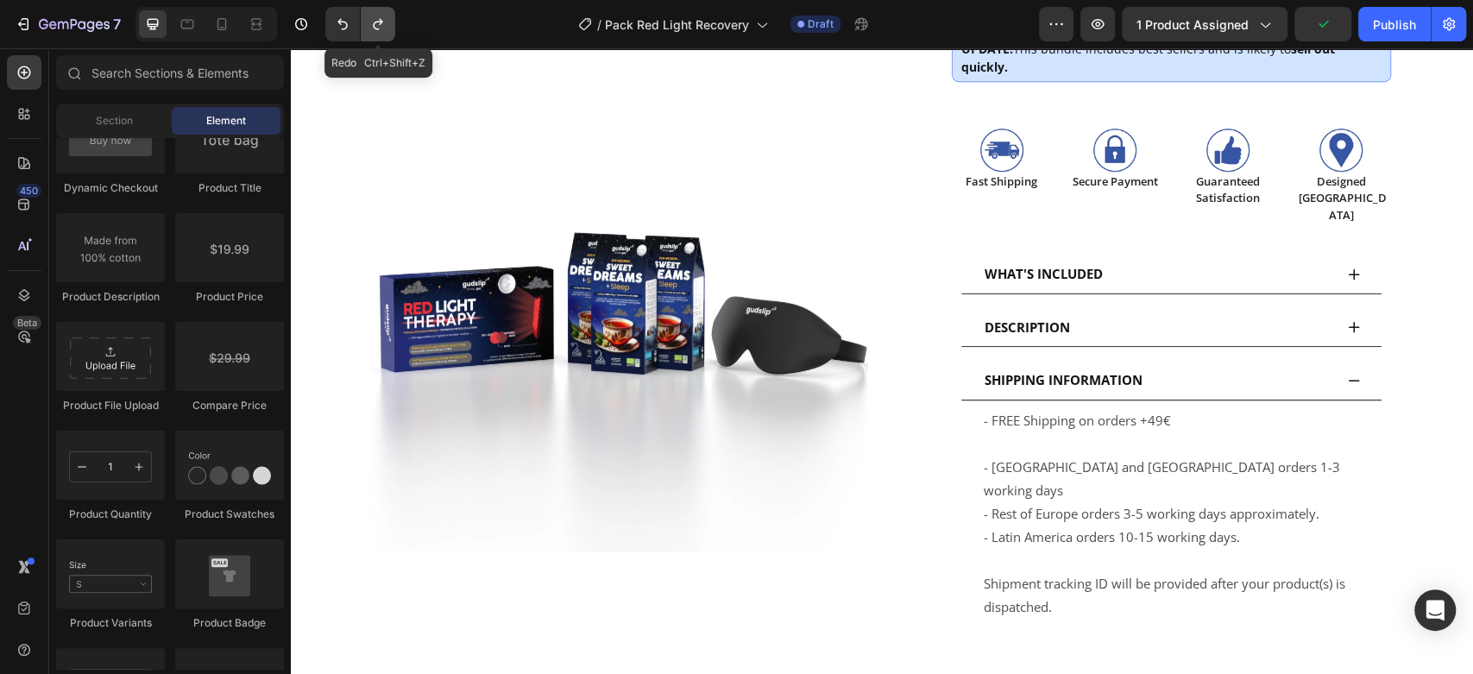
click at [373, 29] on icon "Undo/Redo" at bounding box center [377, 24] width 17 height 17
click at [374, 23] on icon "Undo/Redo" at bounding box center [377, 24] width 17 height 17
click at [380, 25] on icon "Undo/Redo" at bounding box center [377, 24] width 17 height 17
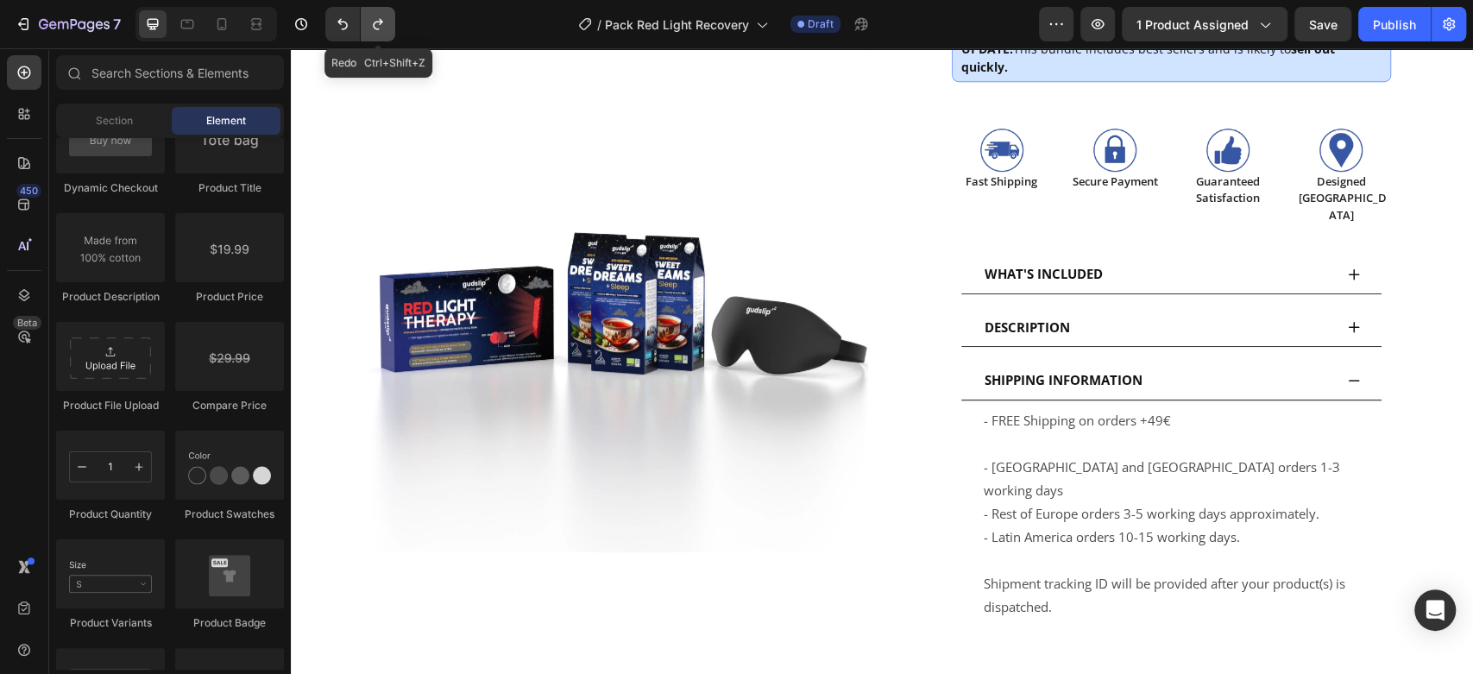
click at [380, 25] on icon "Undo/Redo" at bounding box center [377, 24] width 17 height 17
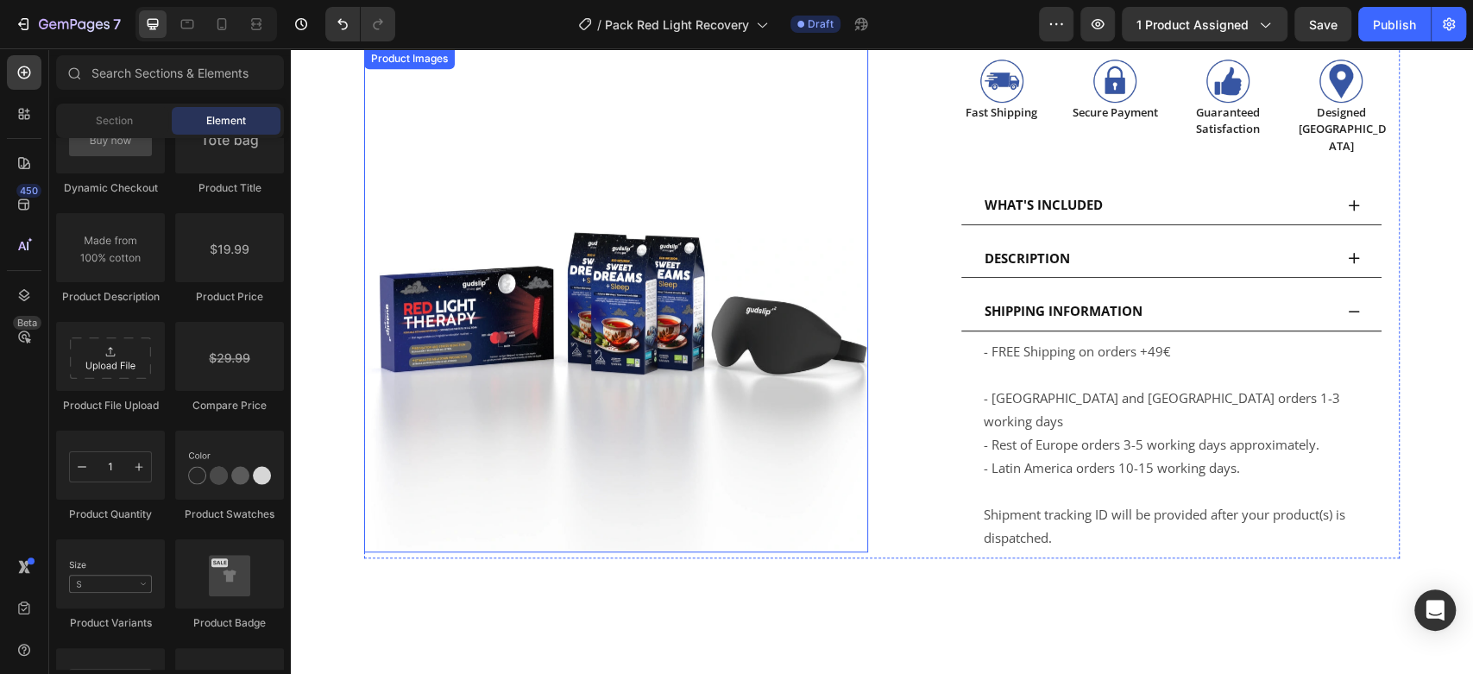
scroll to position [1022, 0]
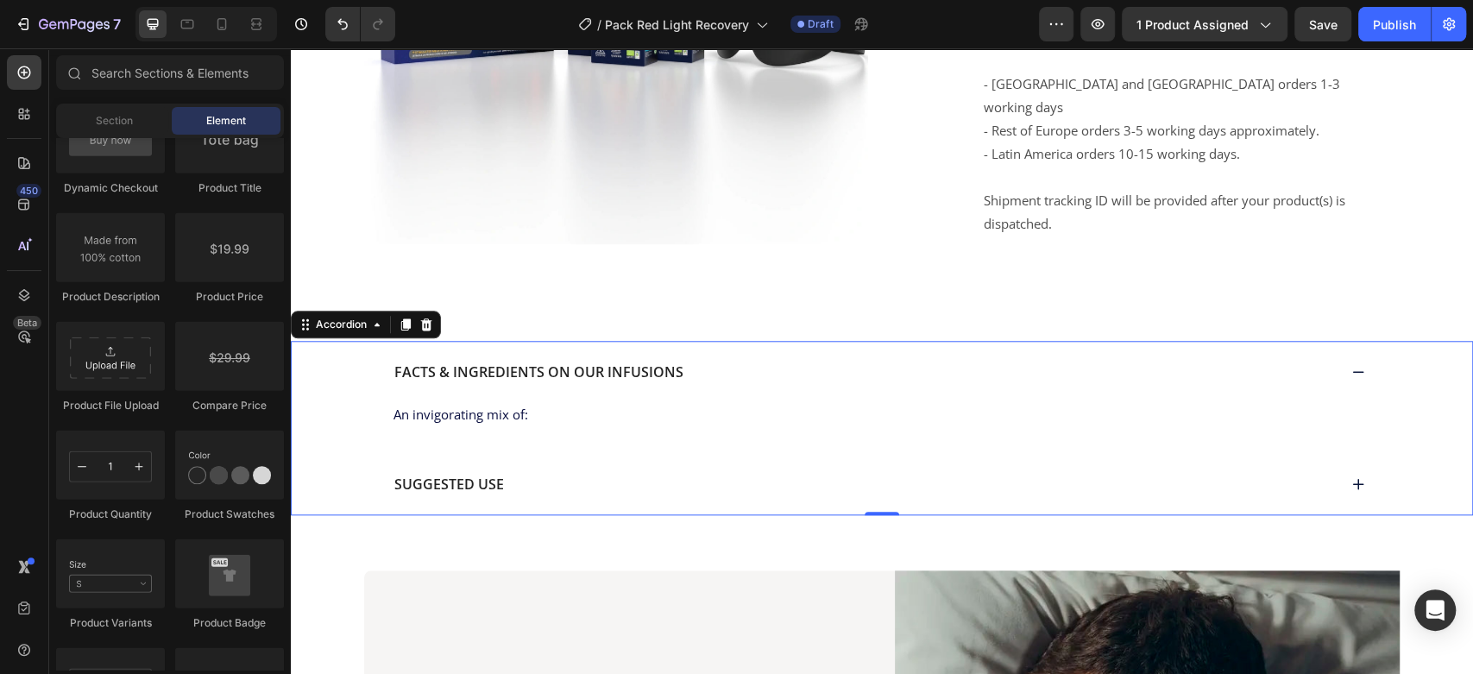
click at [1353, 371] on icon at bounding box center [1358, 372] width 11 height 2
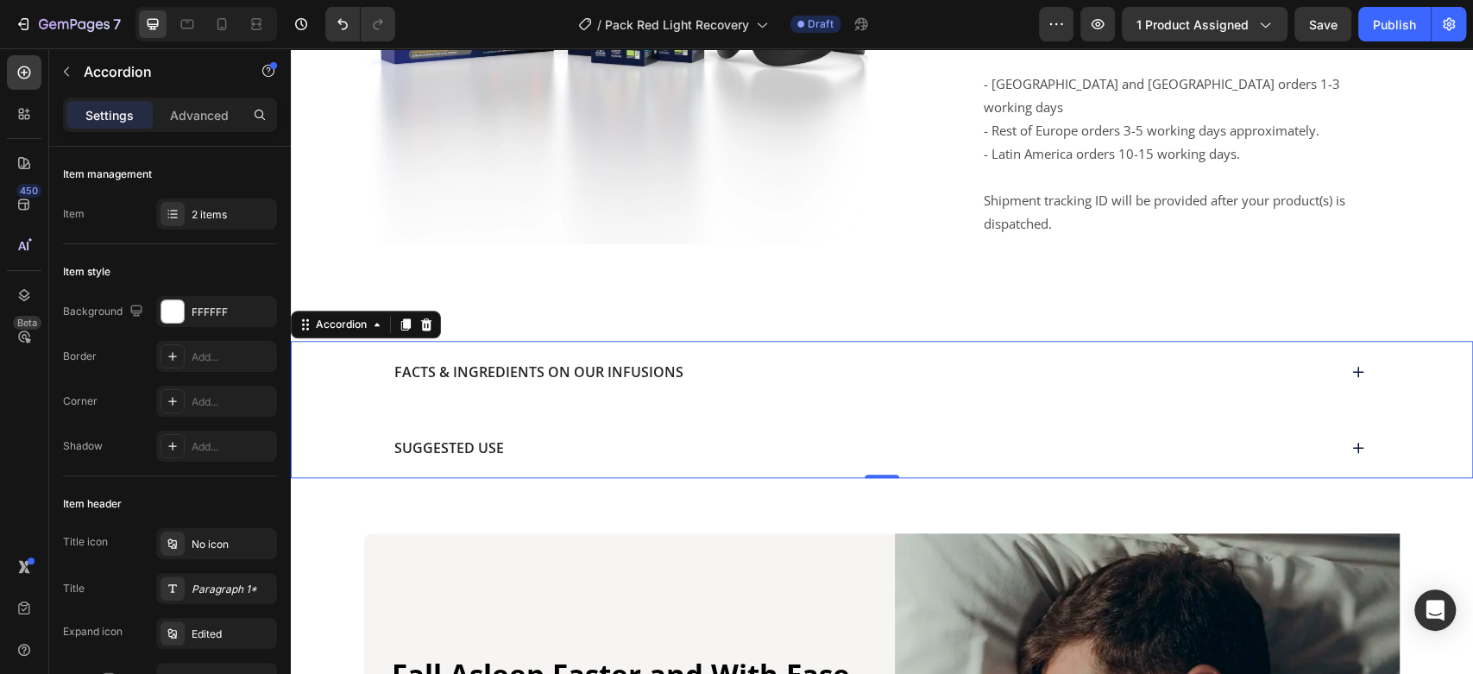
click at [1353, 367] on icon at bounding box center [1358, 372] width 11 height 11
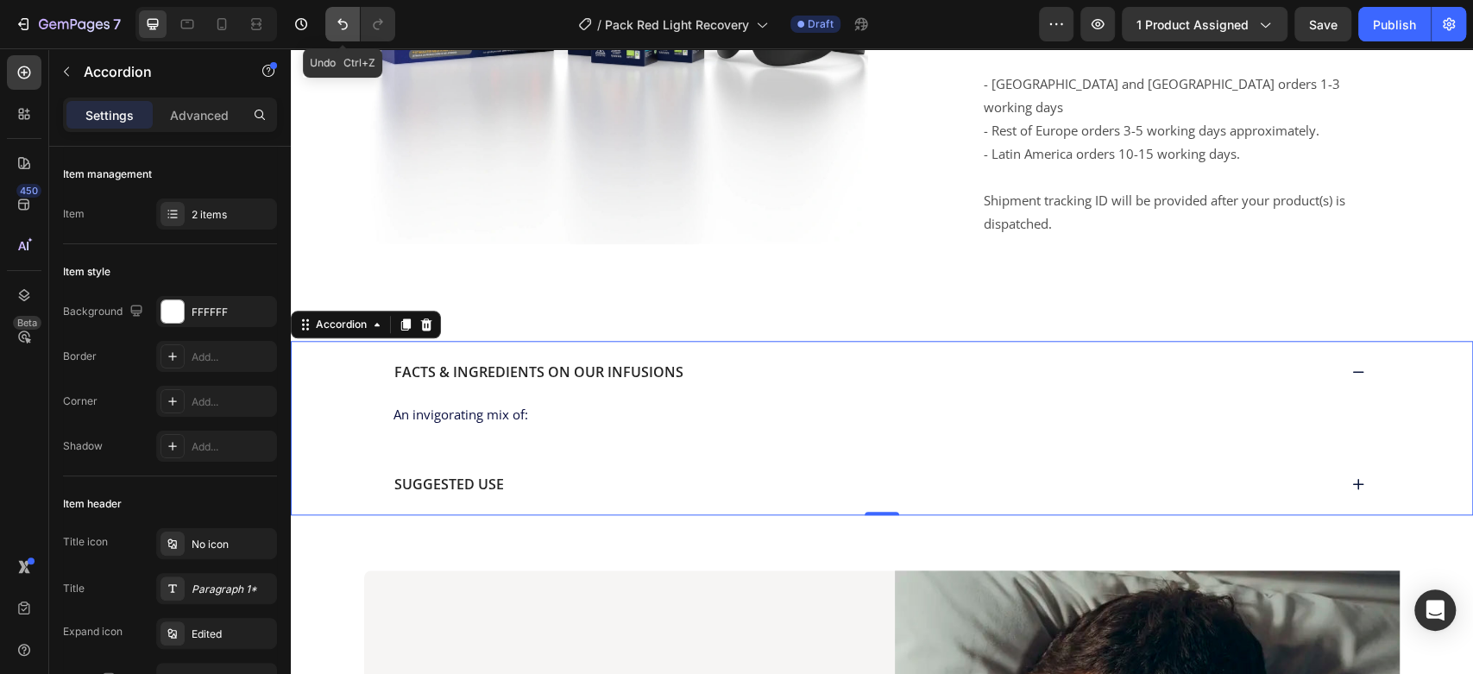
click at [337, 35] on button "Undo/Redo" at bounding box center [342, 24] width 35 height 35
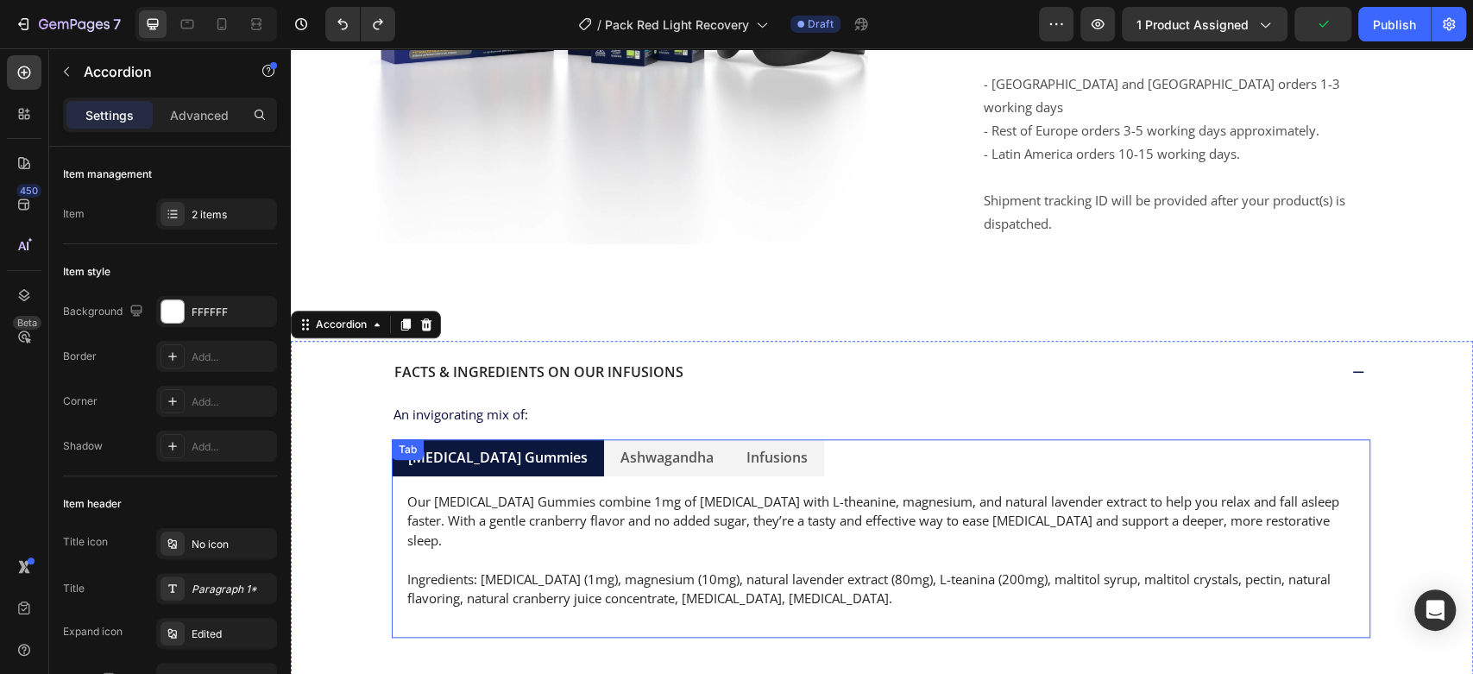
click at [535, 449] on p "[MEDICAL_DATA] Gummies" at bounding box center [497, 458] width 179 height 18
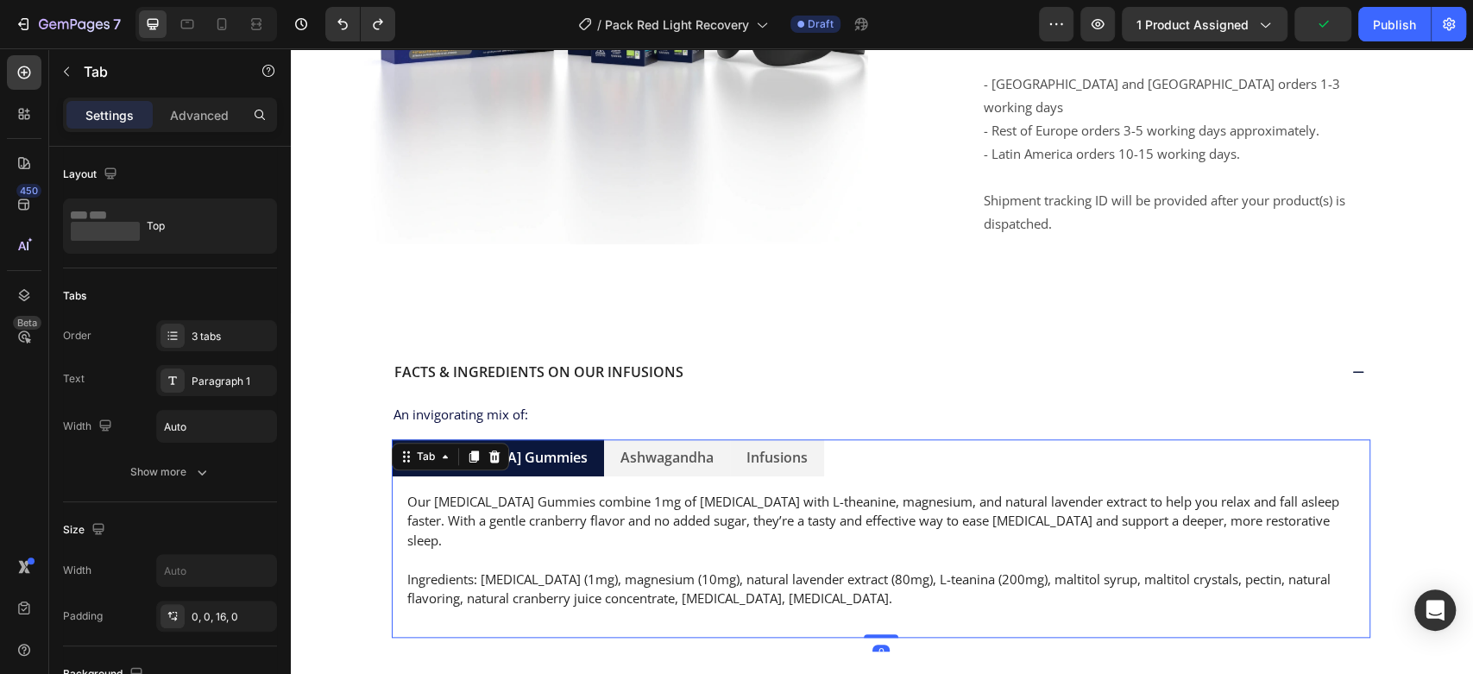
click at [529, 449] on p "[MEDICAL_DATA] Gummies" at bounding box center [497, 458] width 179 height 18
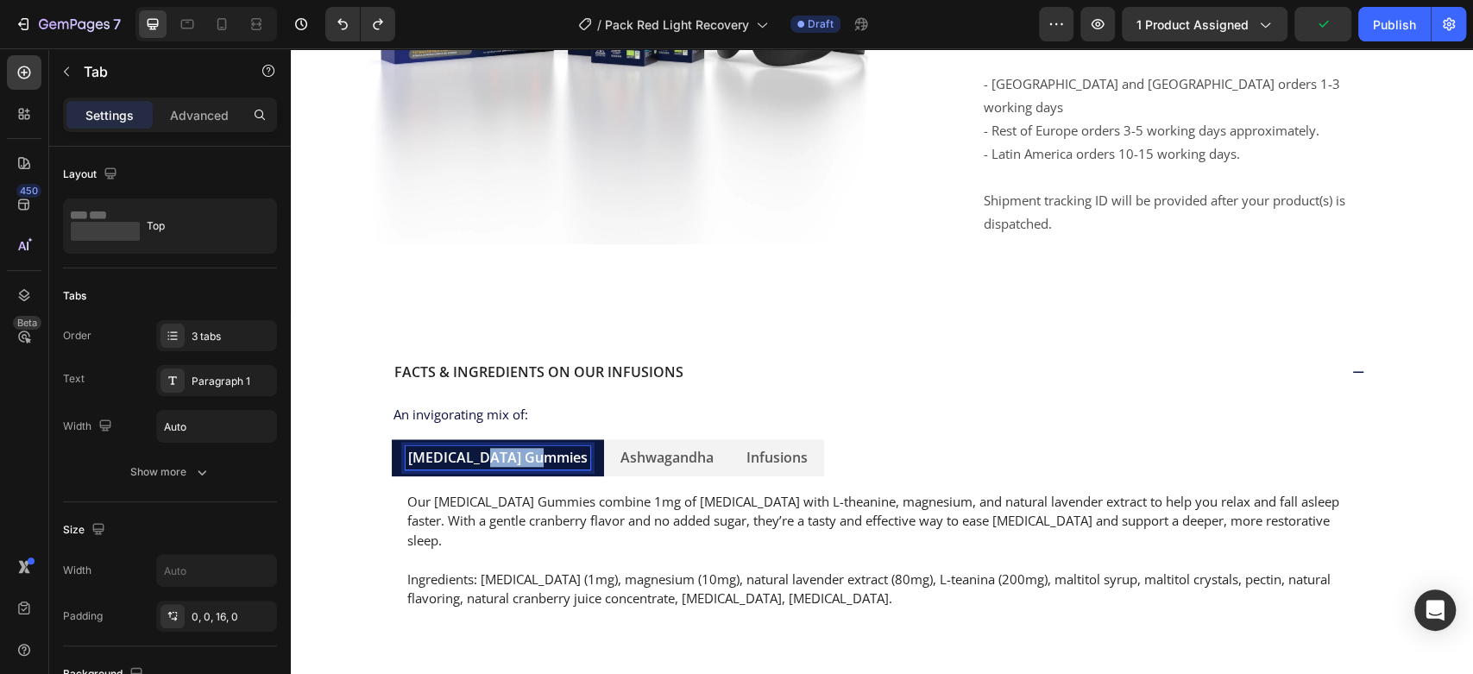
click at [529, 449] on p "[MEDICAL_DATA] Gummies" at bounding box center [497, 458] width 179 height 18
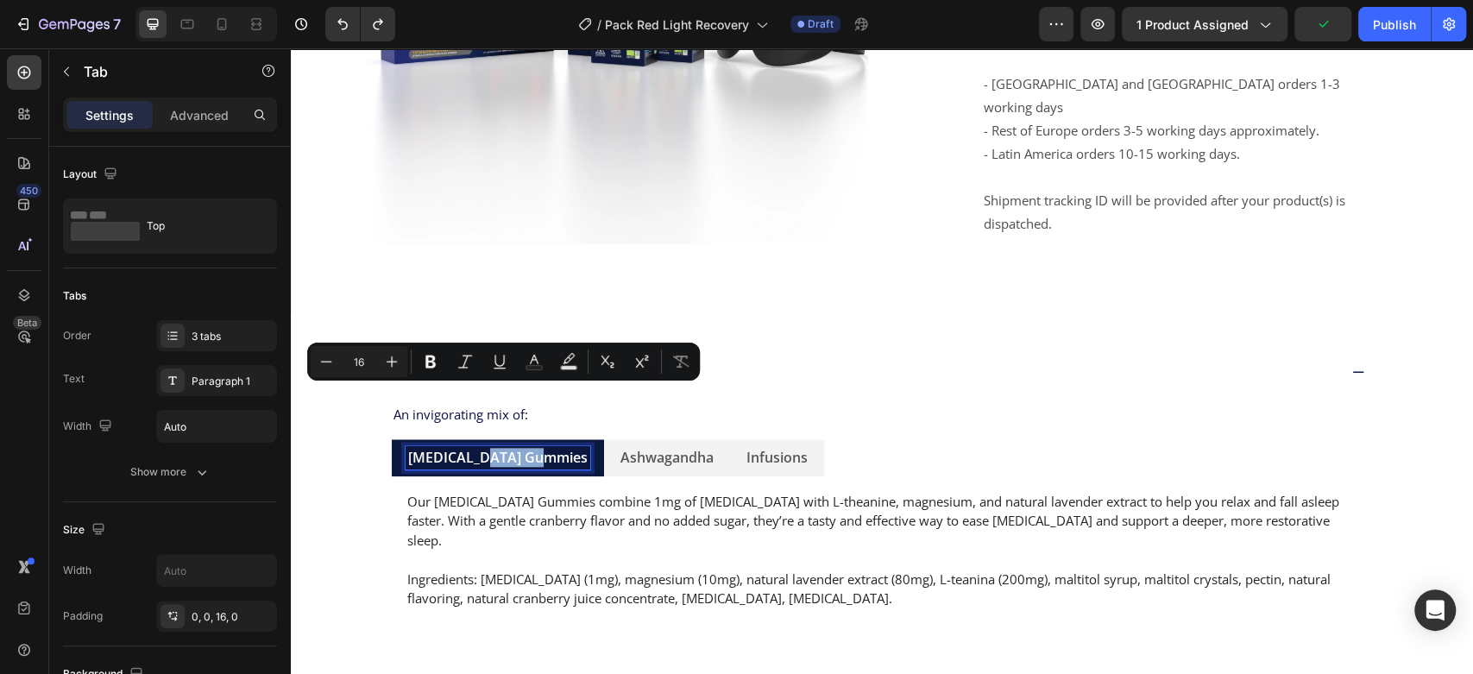
click at [529, 449] on p "[MEDICAL_DATA] Gummies" at bounding box center [497, 458] width 179 height 18
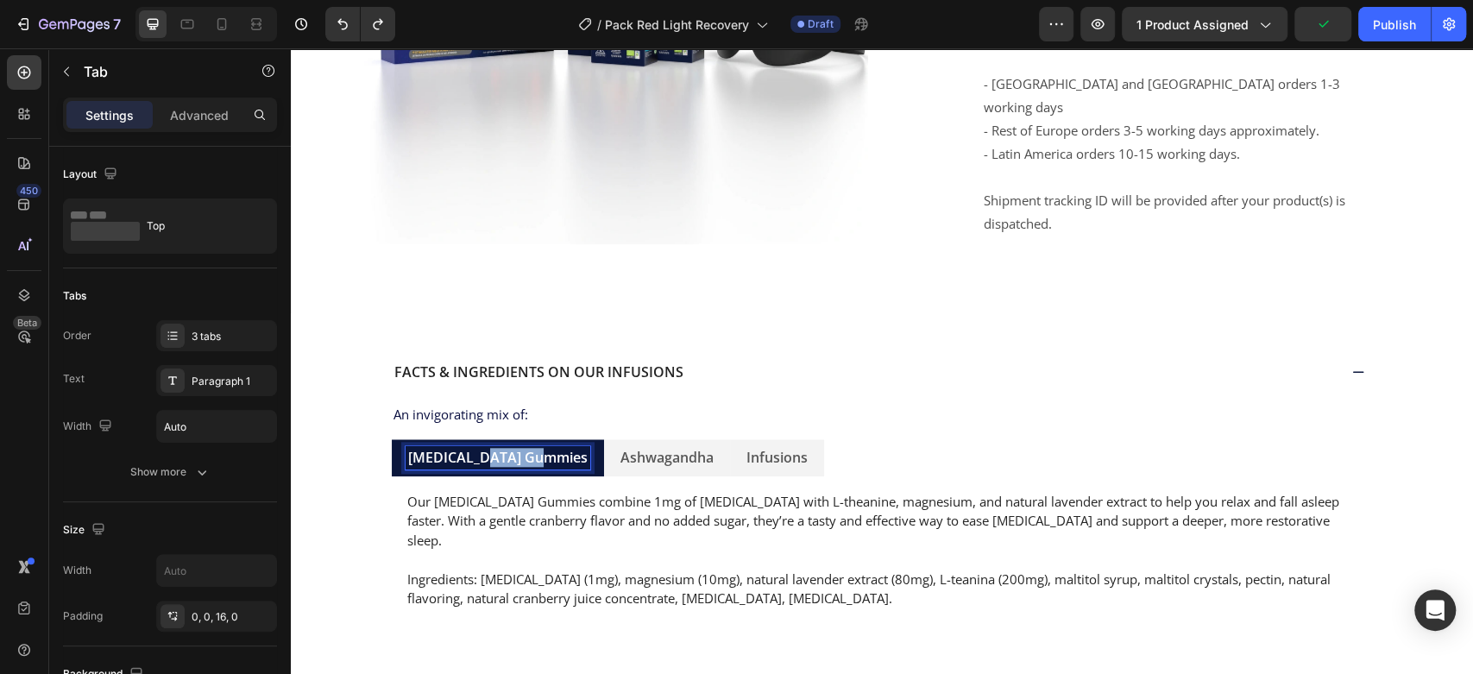
click at [529, 449] on p "[MEDICAL_DATA] Gummies" at bounding box center [497, 458] width 179 height 18
click at [463, 449] on p "Chamomile" at bounding box center [445, 458] width 74 height 18
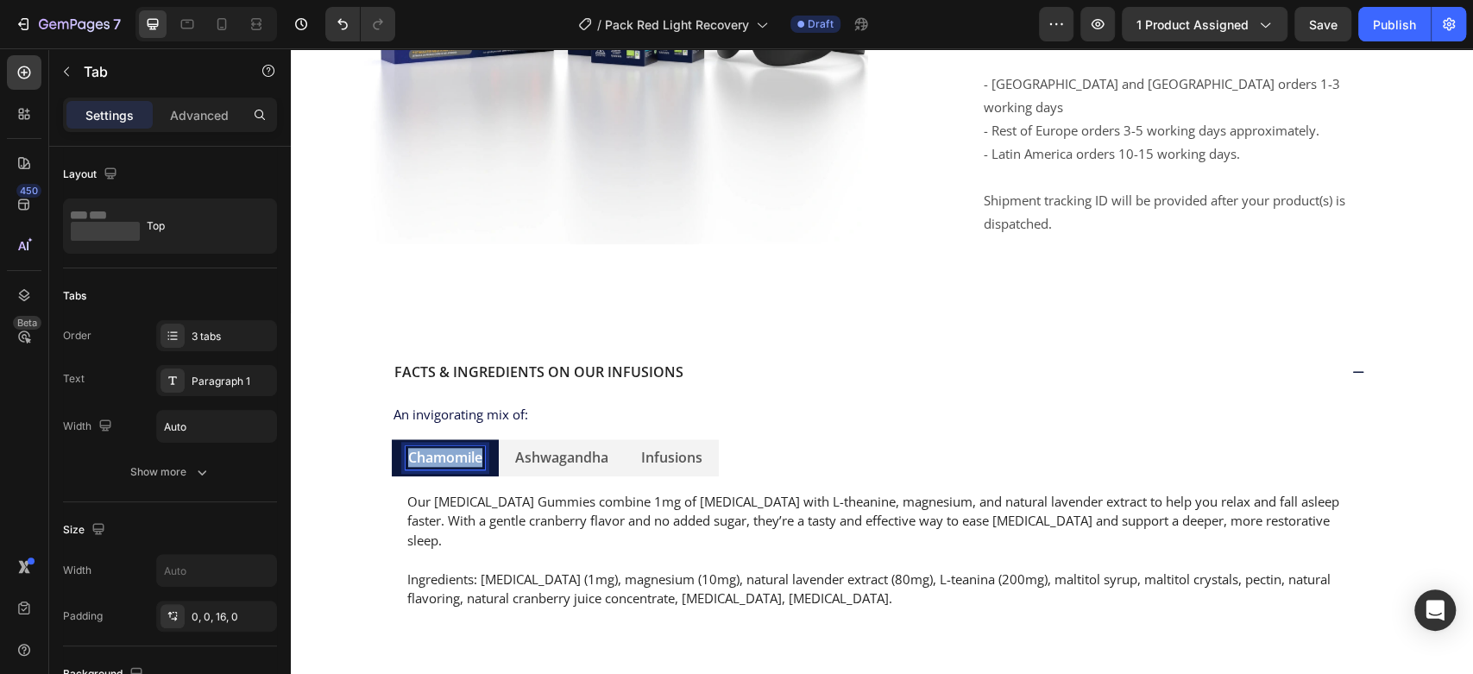
click at [463, 449] on p "Chamomile" at bounding box center [445, 458] width 74 height 18
click at [459, 449] on p "[PERSON_NAME]" at bounding box center [463, 458] width 111 height 18
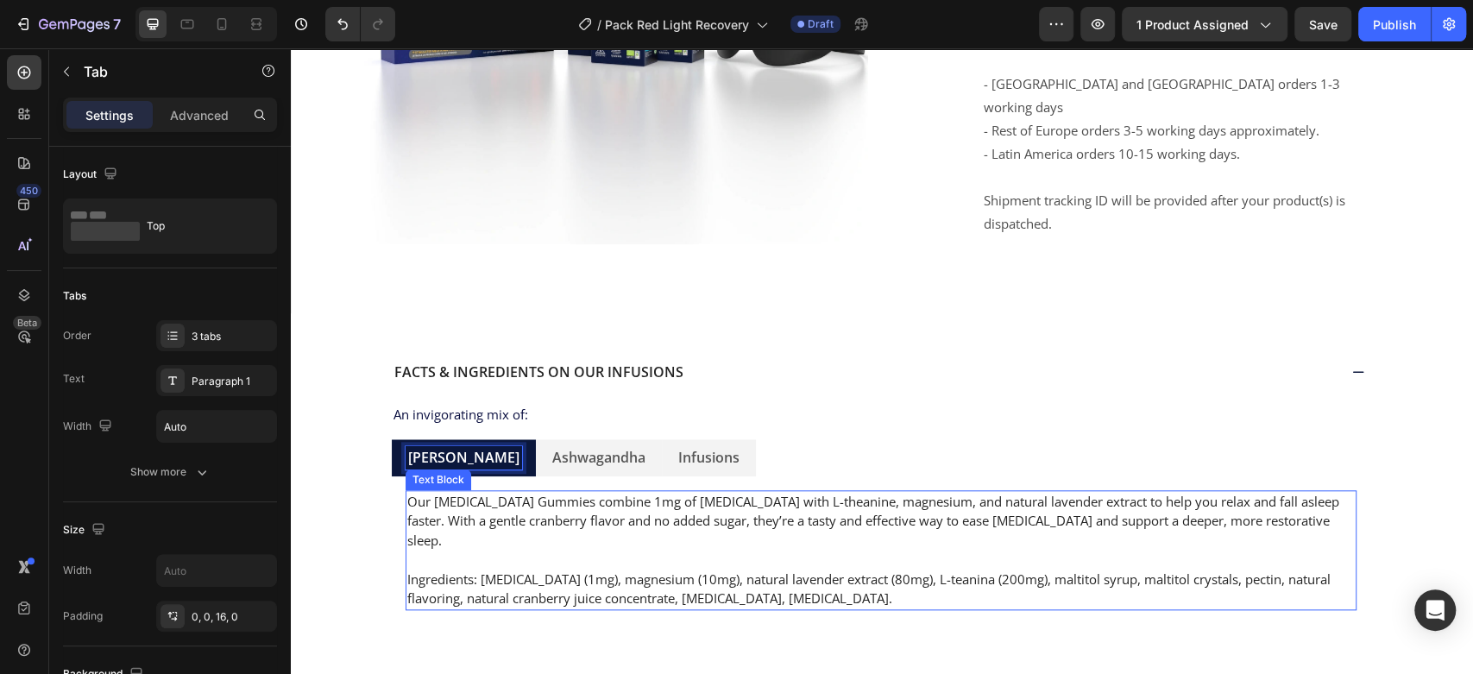
click at [538, 492] on p "Our Melatonin Gummies combine 1mg of melatonin with L-theanine, magnesium, and …" at bounding box center [880, 521] width 947 height 59
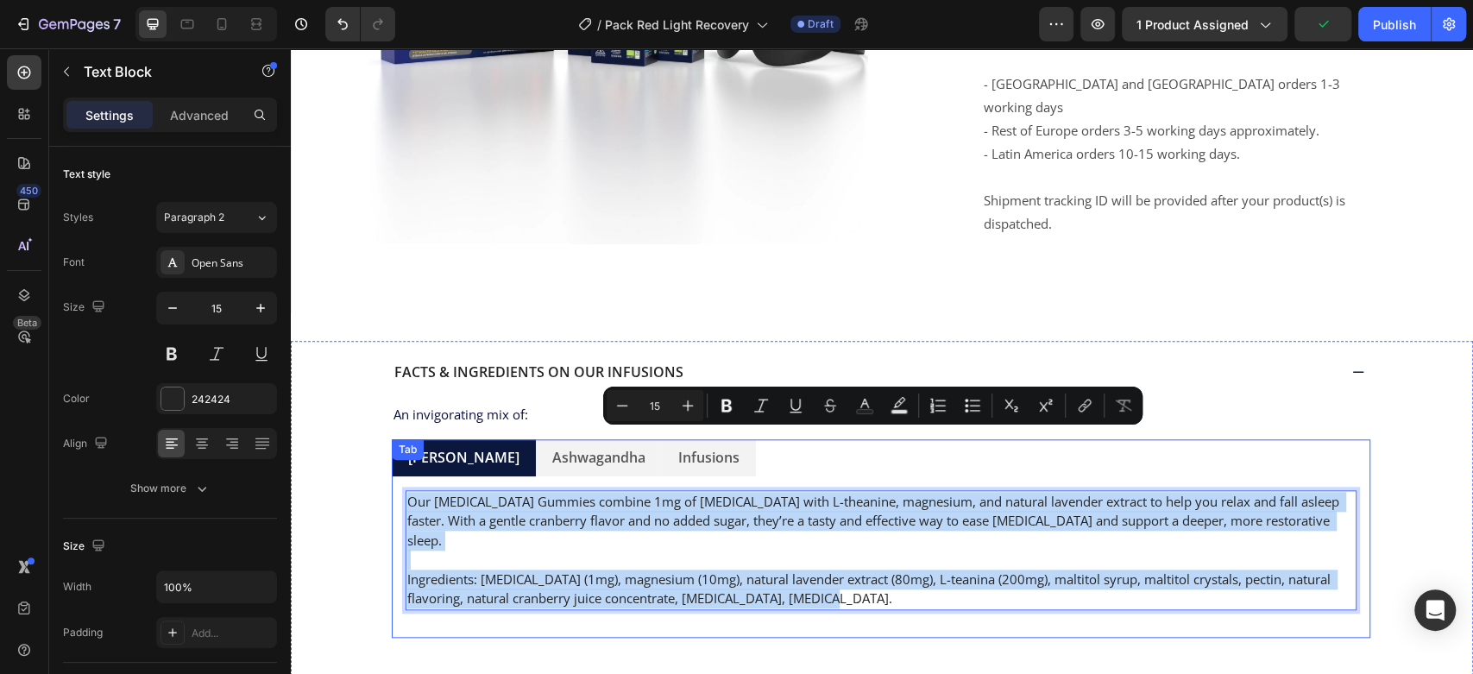
drag, startPoint x: 403, startPoint y: 439, endPoint x: 1093, endPoint y: 539, distance: 697.4
click at [1093, 539] on div "Our Melatonin Gummies combine 1mg of melatonin with L-theanine, magnesium, and …" at bounding box center [881, 550] width 978 height 148
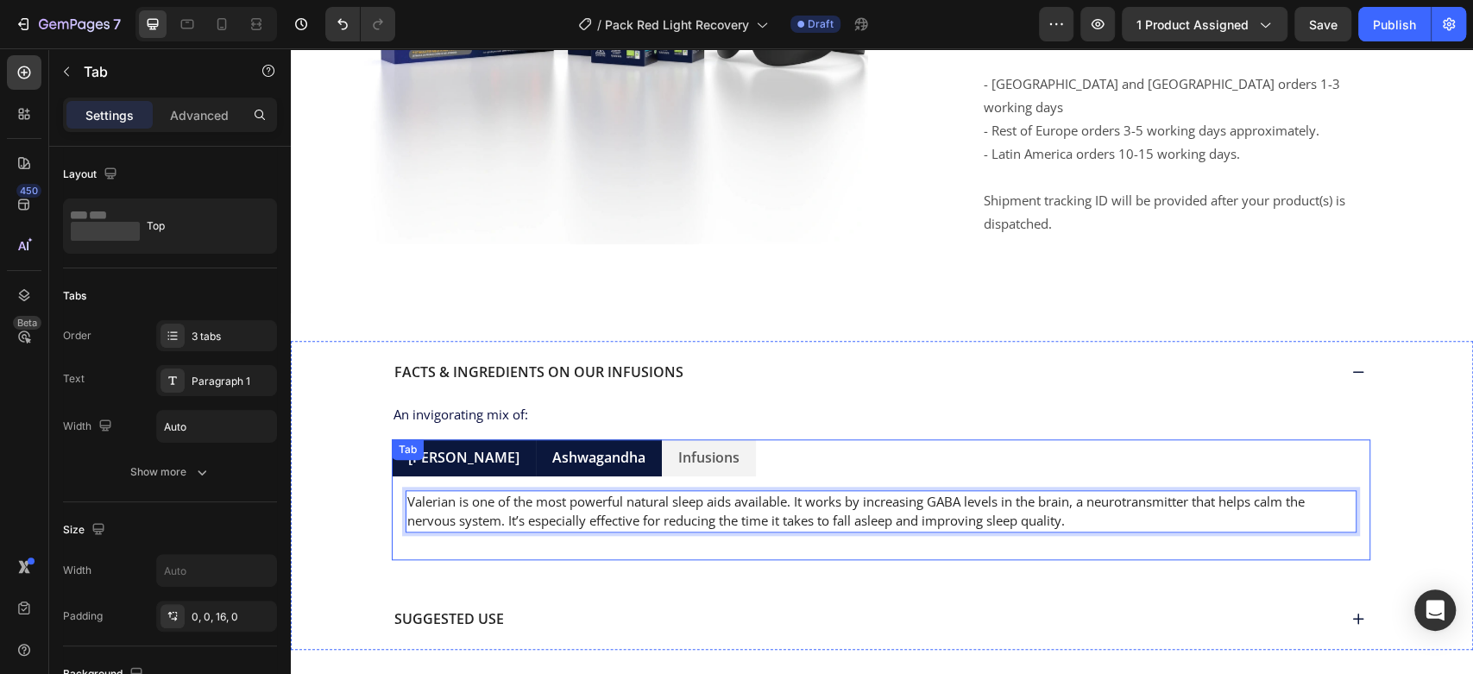
click at [588, 449] on p "Ashwagandha" at bounding box center [598, 458] width 93 height 18
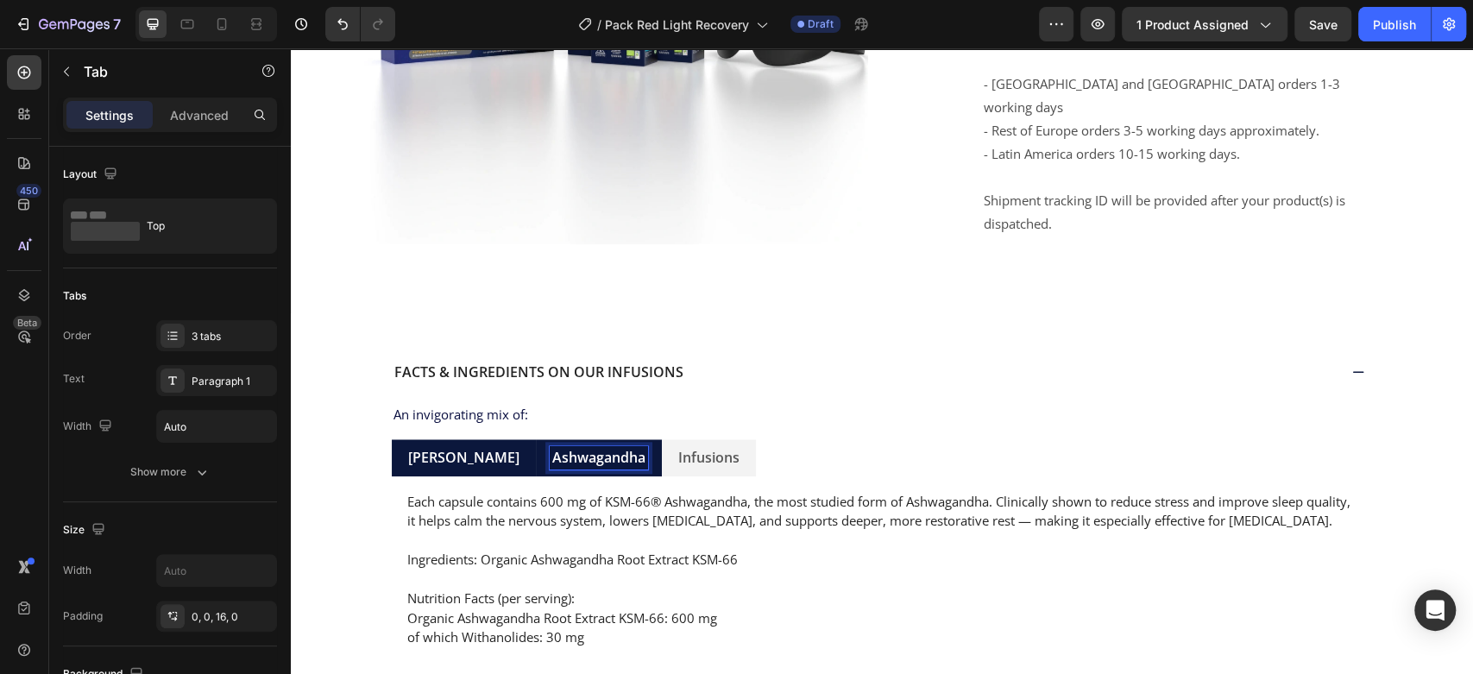
click at [588, 449] on p "Ashwagandha" at bounding box center [598, 458] width 93 height 18
click at [600, 627] on p "of which Withanolides: 30 mg" at bounding box center [880, 637] width 947 height 20
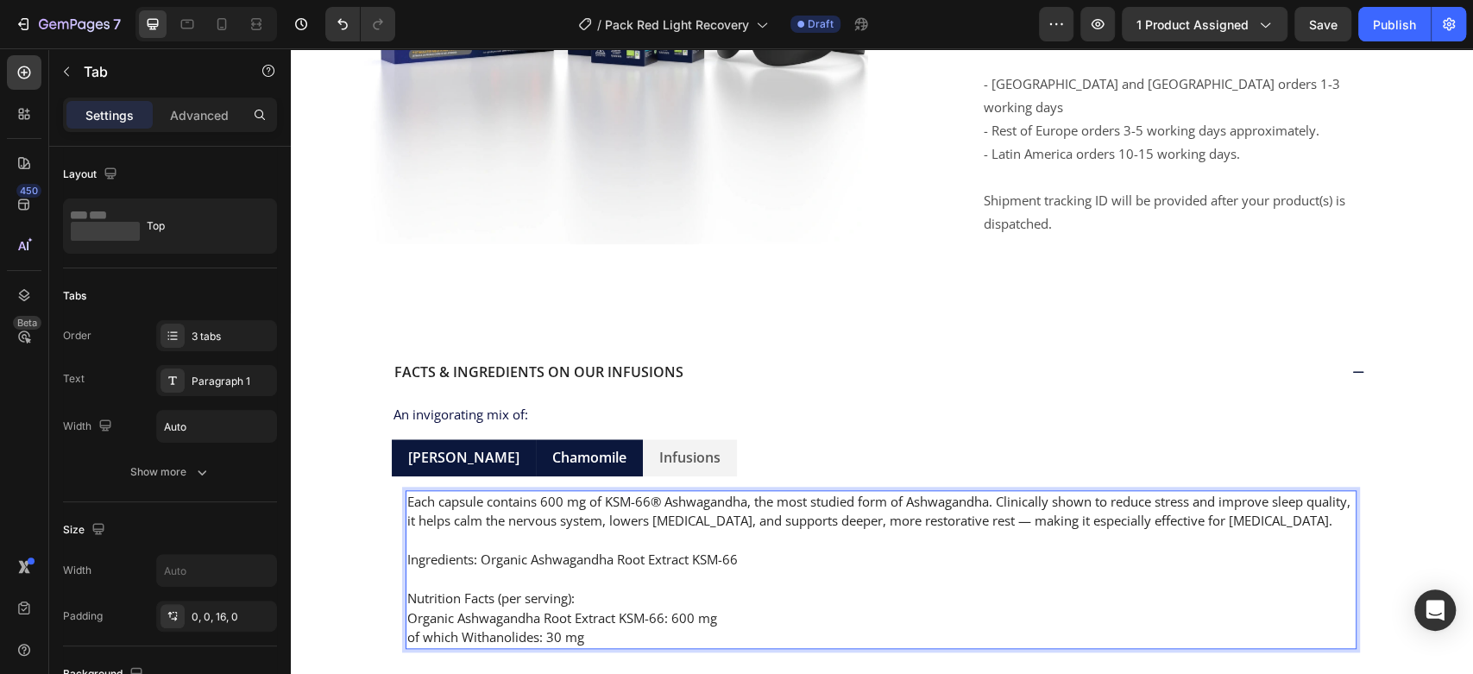
click at [600, 627] on p "of which Withanolides: 30 mg" at bounding box center [880, 637] width 947 height 20
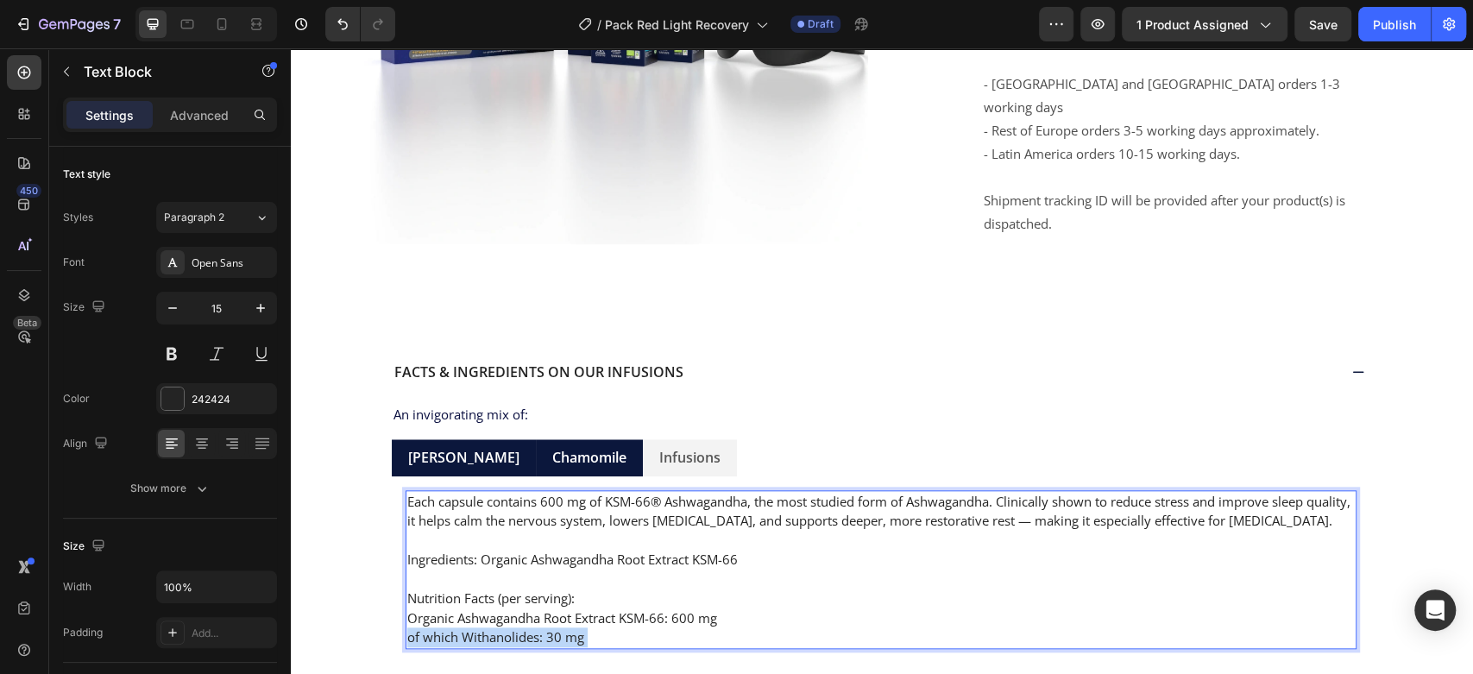
drag, startPoint x: 604, startPoint y: 574, endPoint x: 428, endPoint y: 458, distance: 210.6
click at [428, 490] on div "Each capsule contains 600 mg of KSM-66® Ashwagandha, the most studied form of A…" at bounding box center [881, 569] width 951 height 159
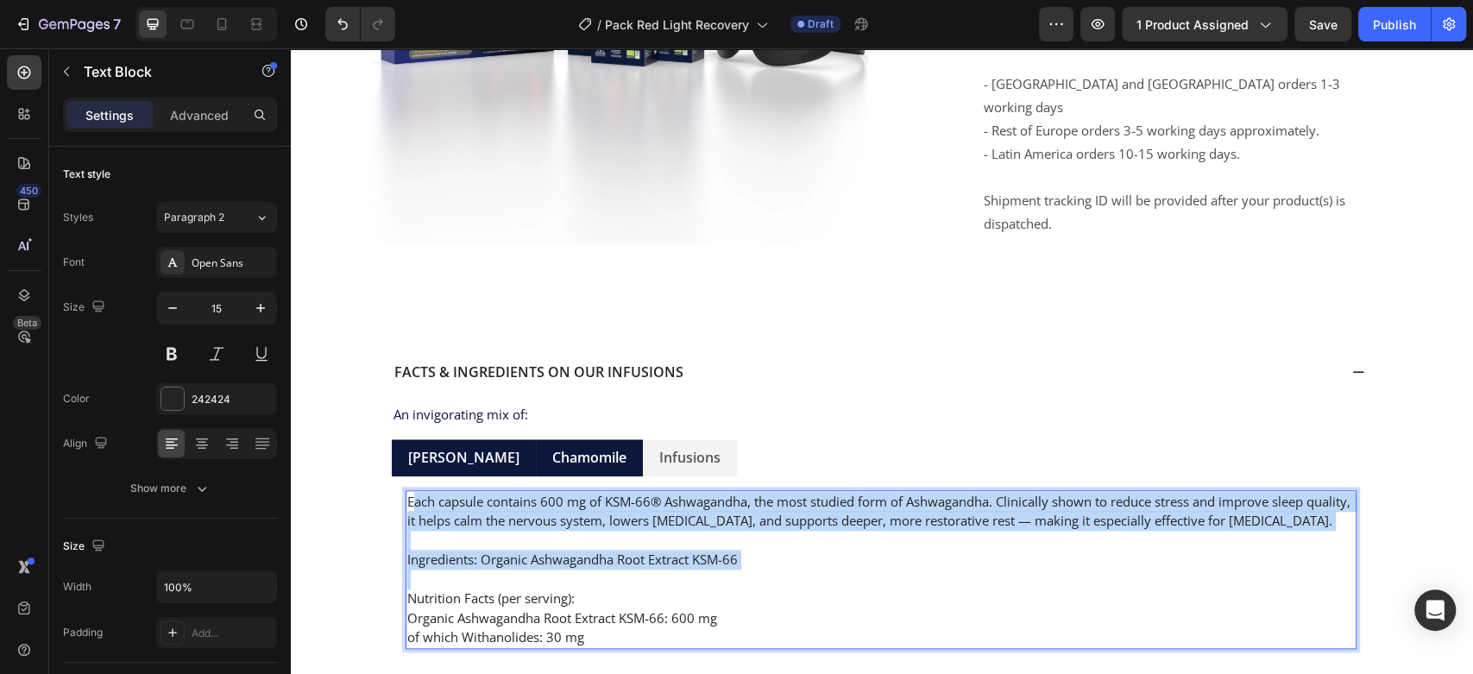
drag, startPoint x: 403, startPoint y: 434, endPoint x: 556, endPoint y: 518, distance: 174.9
click at [556, 518] on div "Each capsule contains 600 mg of KSM-66® Ashwagandha, the most studied form of A…" at bounding box center [881, 569] width 951 height 159
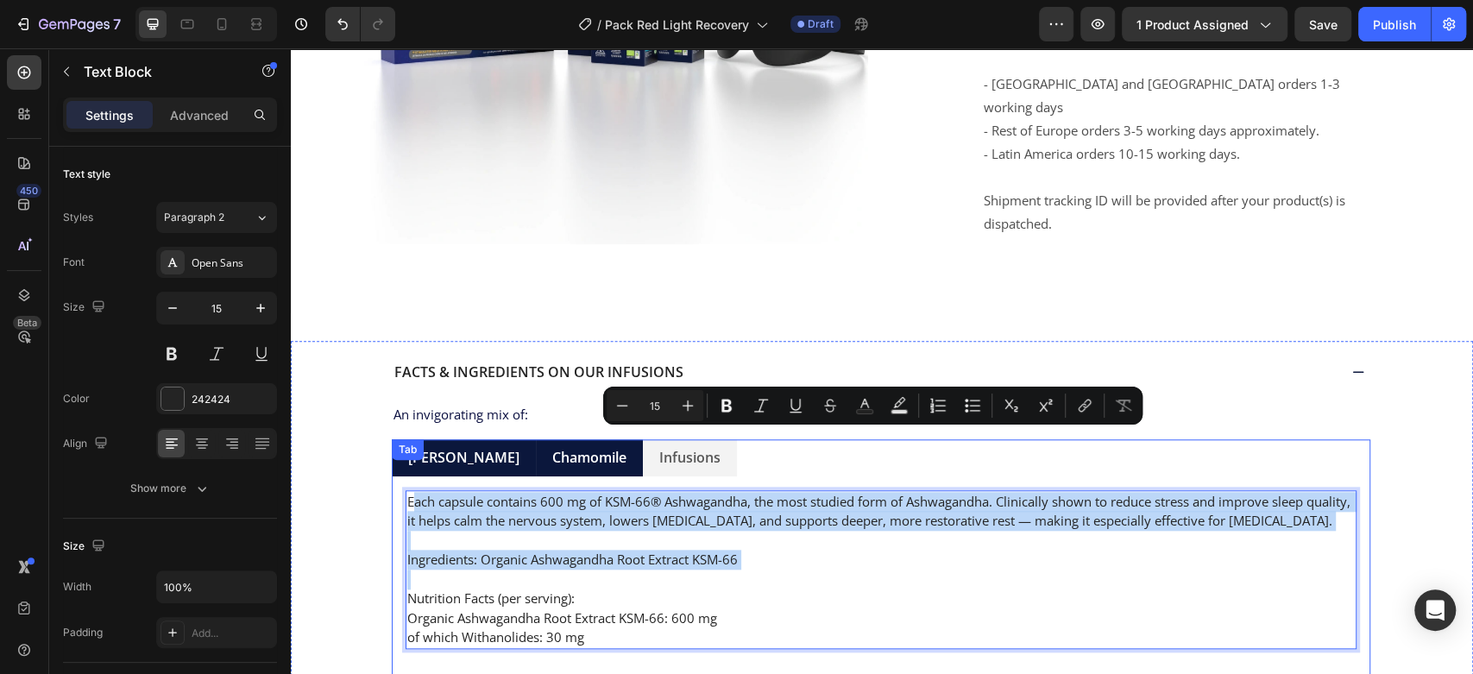
click at [600, 590] on div "Valerian is one of the most powerful natural sleep aids available. It works by …" at bounding box center [881, 569] width 978 height 186
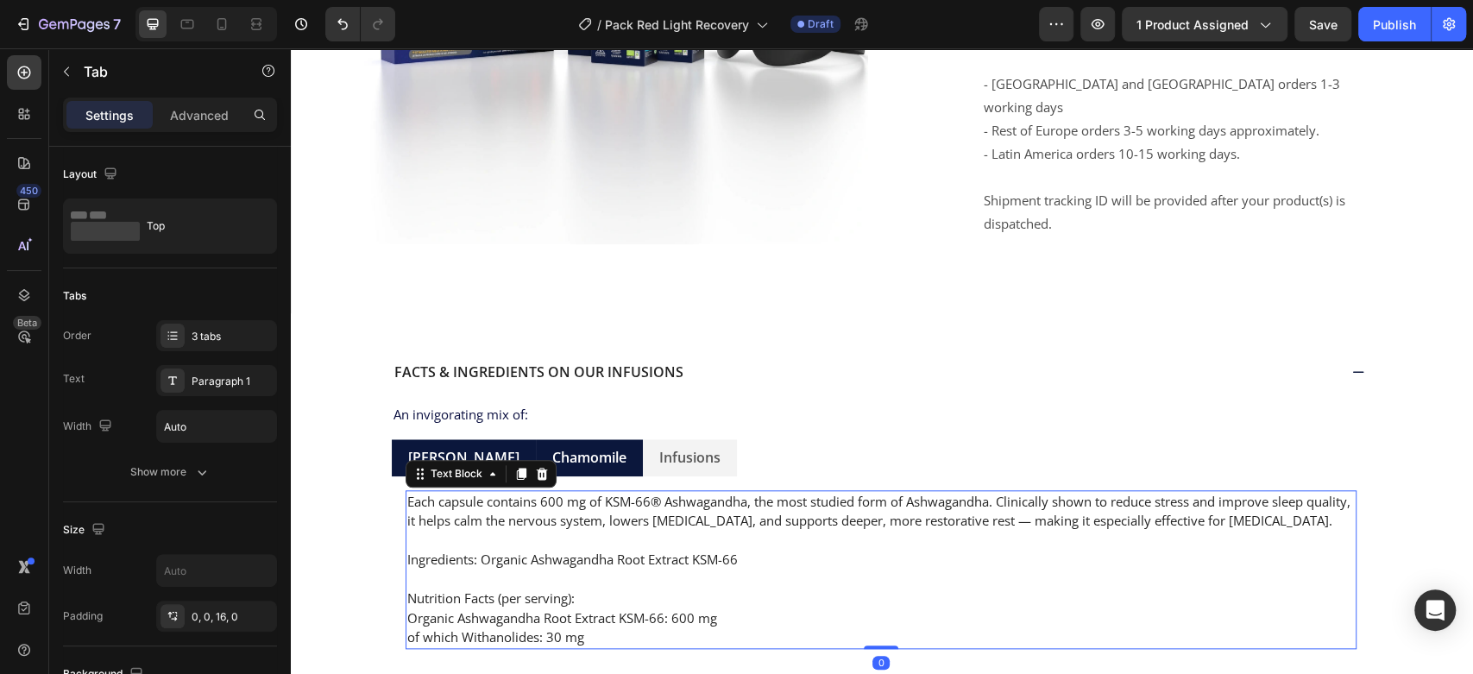
click at [591, 627] on p "of which Withanolides: 30 mg" at bounding box center [880, 637] width 947 height 20
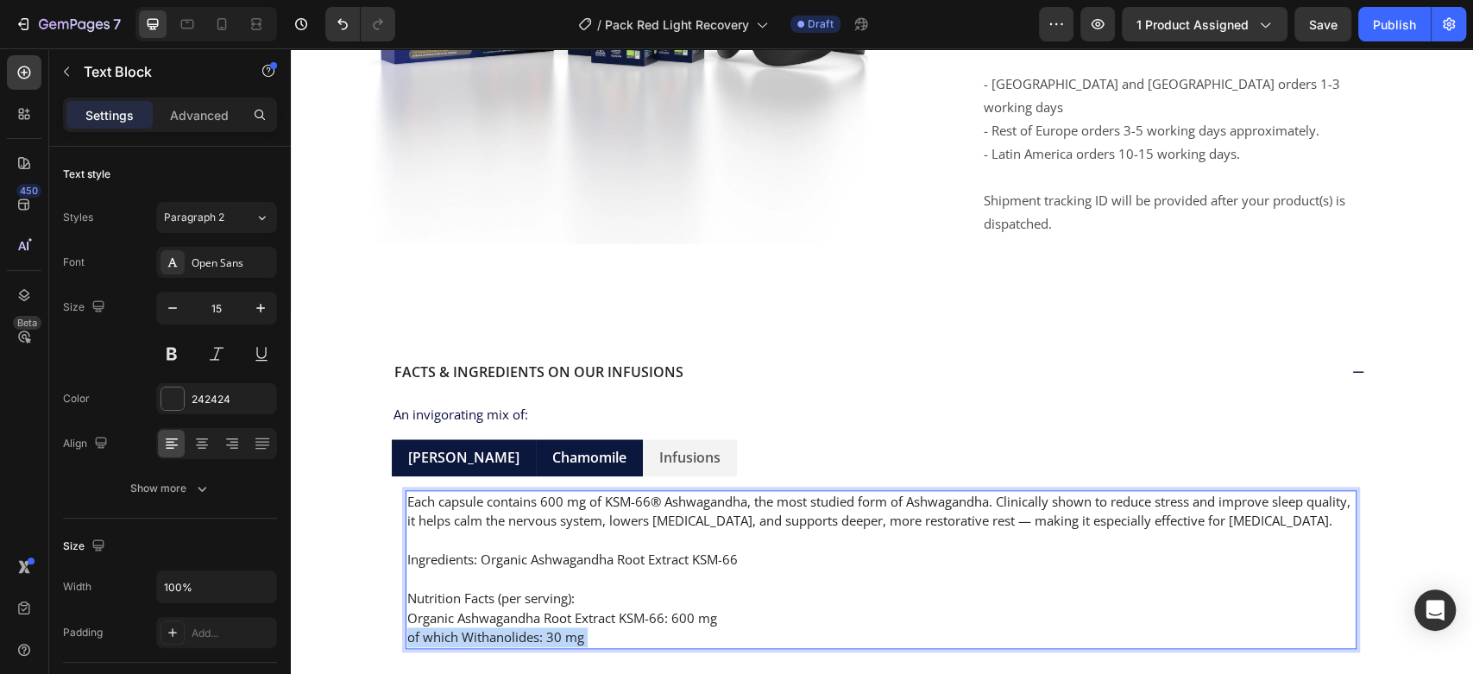
drag, startPoint x: 591, startPoint y: 575, endPoint x: 419, endPoint y: 475, distance: 198.7
click at [419, 490] on div "Each capsule contains 600 mg of KSM-66® Ashwagandha, the most studied form of A…" at bounding box center [881, 569] width 951 height 159
click at [583, 608] on p "Organic Ashwagandha Root Extract KSM-66: 600 mg" at bounding box center [880, 618] width 947 height 20
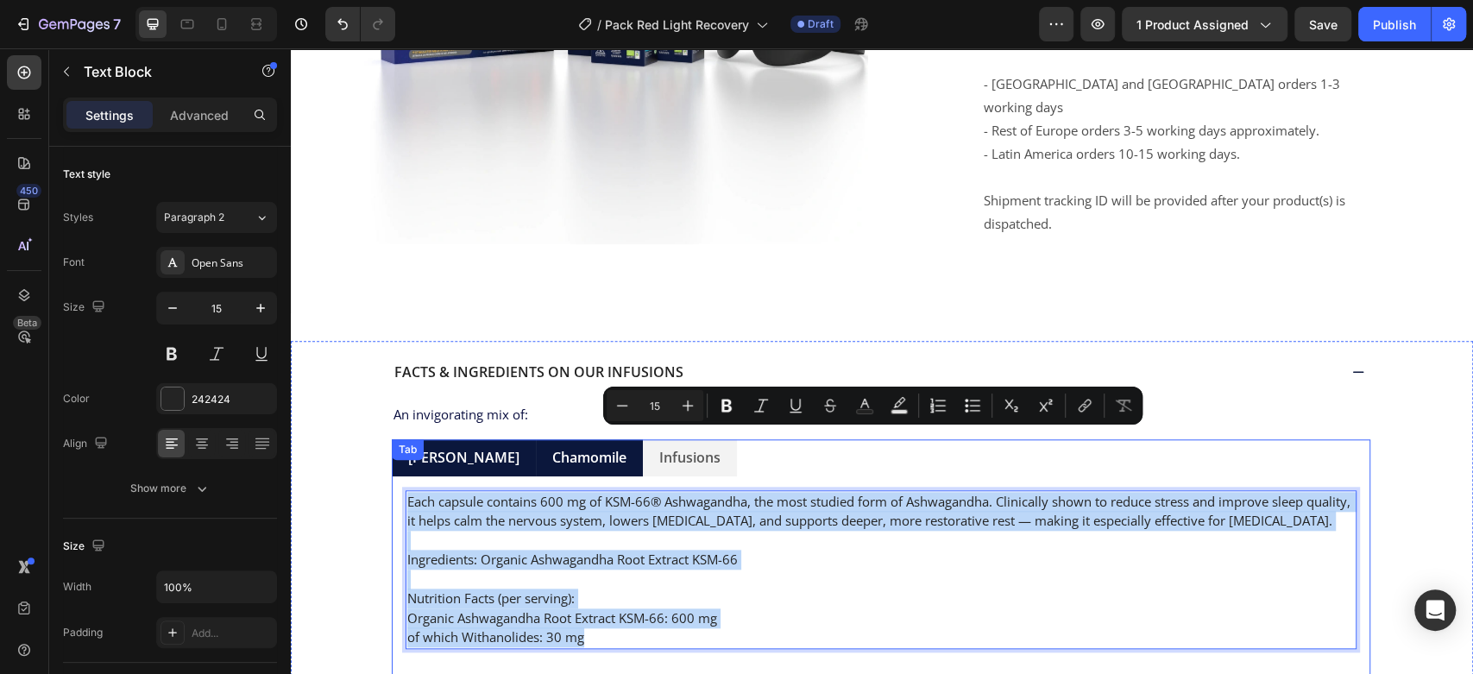
drag, startPoint x: 580, startPoint y: 576, endPoint x: 395, endPoint y: 438, distance: 230.5
click at [395, 476] on div "Valerian is one of the most powerful natural sleep aids available. It works by …" at bounding box center [881, 569] width 978 height 186
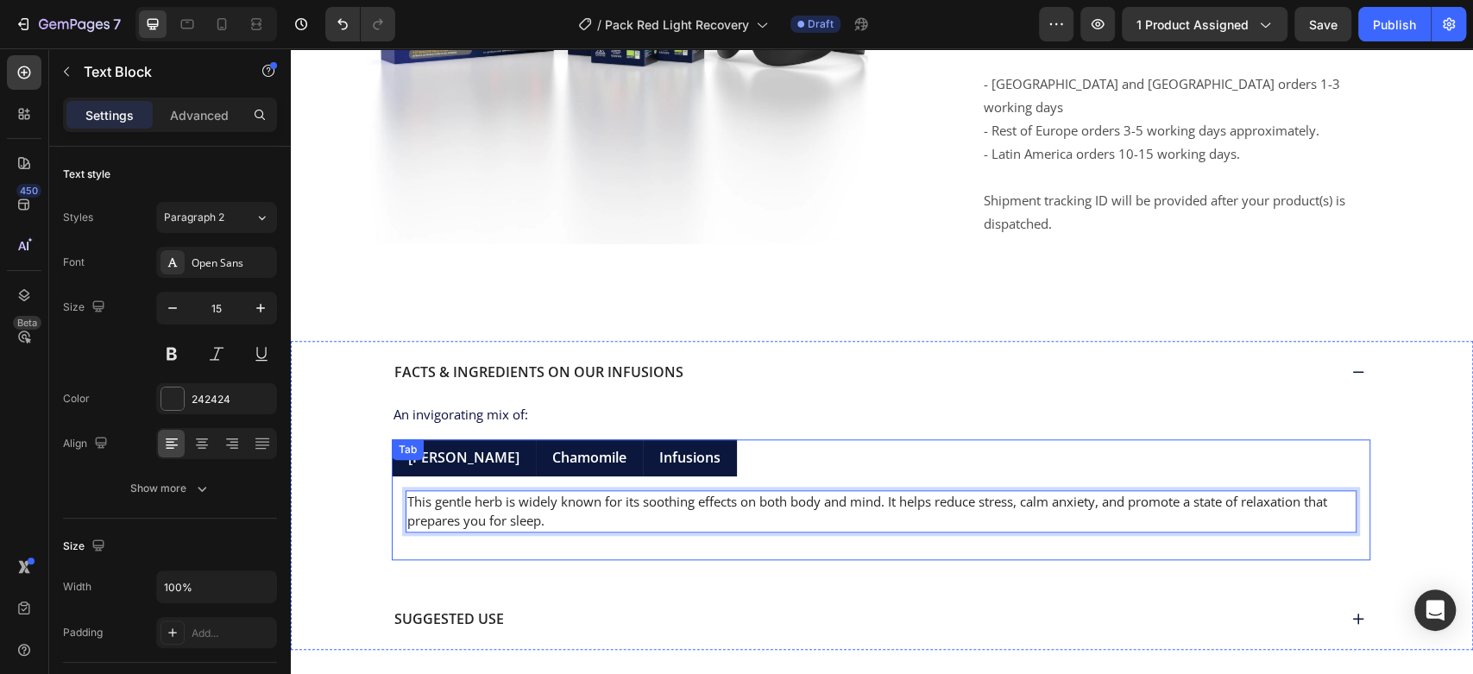
click at [671, 449] on p "Infusions" at bounding box center [689, 458] width 61 height 18
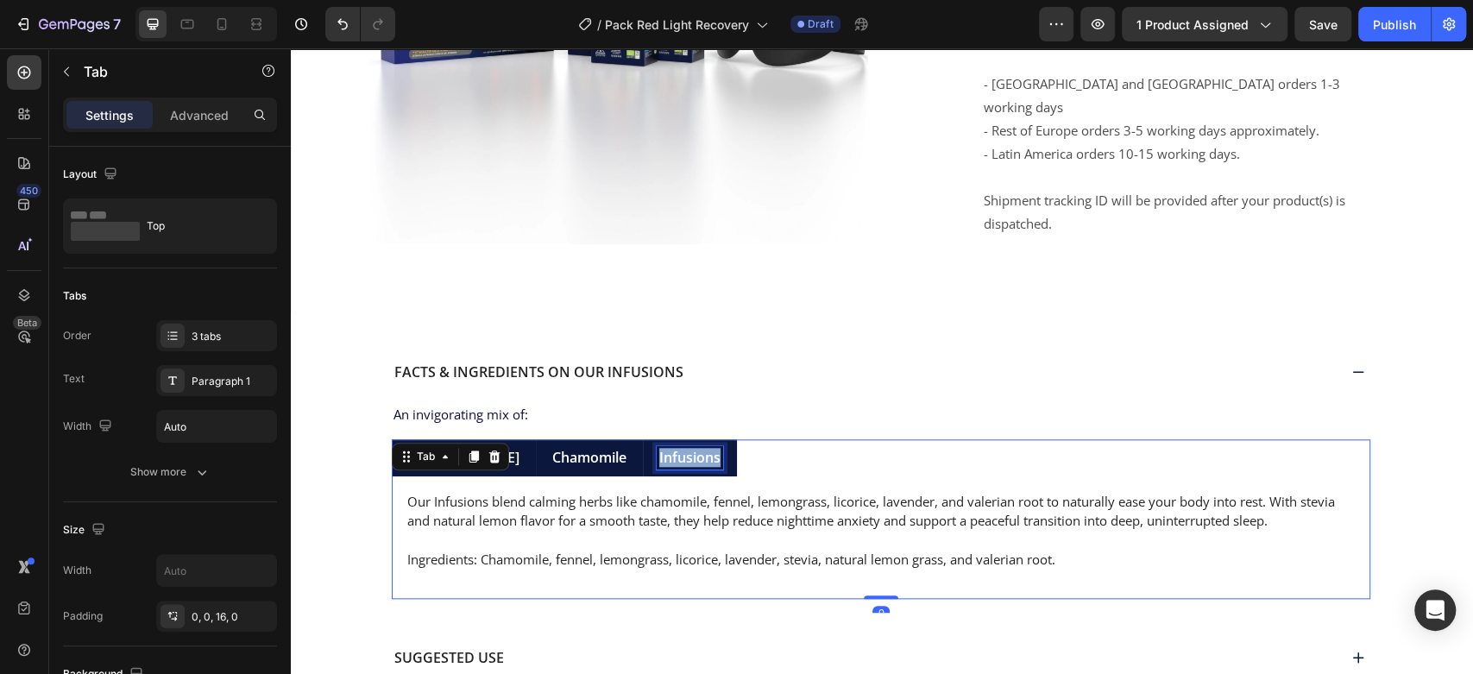
click at [671, 449] on p "Infusions" at bounding box center [689, 458] width 61 height 18
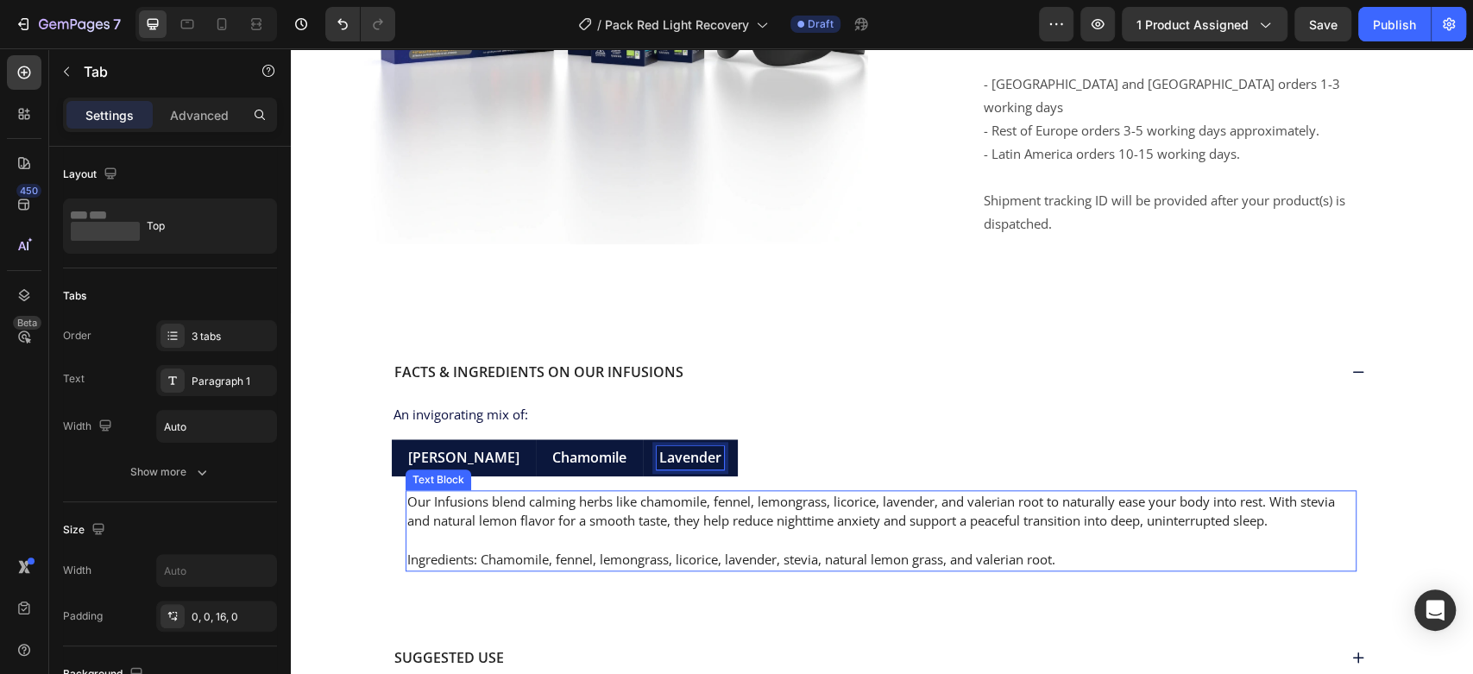
click at [884, 531] on p at bounding box center [880, 541] width 947 height 20
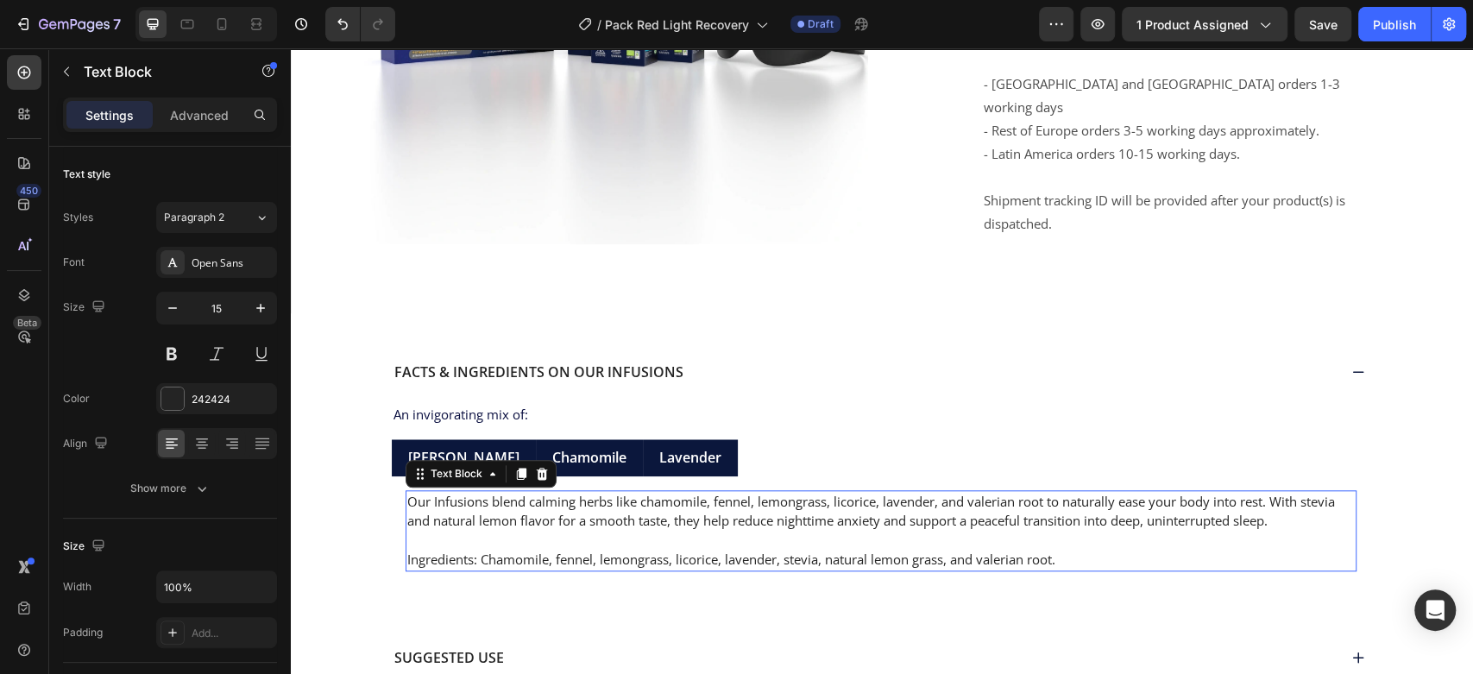
click at [884, 531] on p at bounding box center [880, 541] width 947 height 20
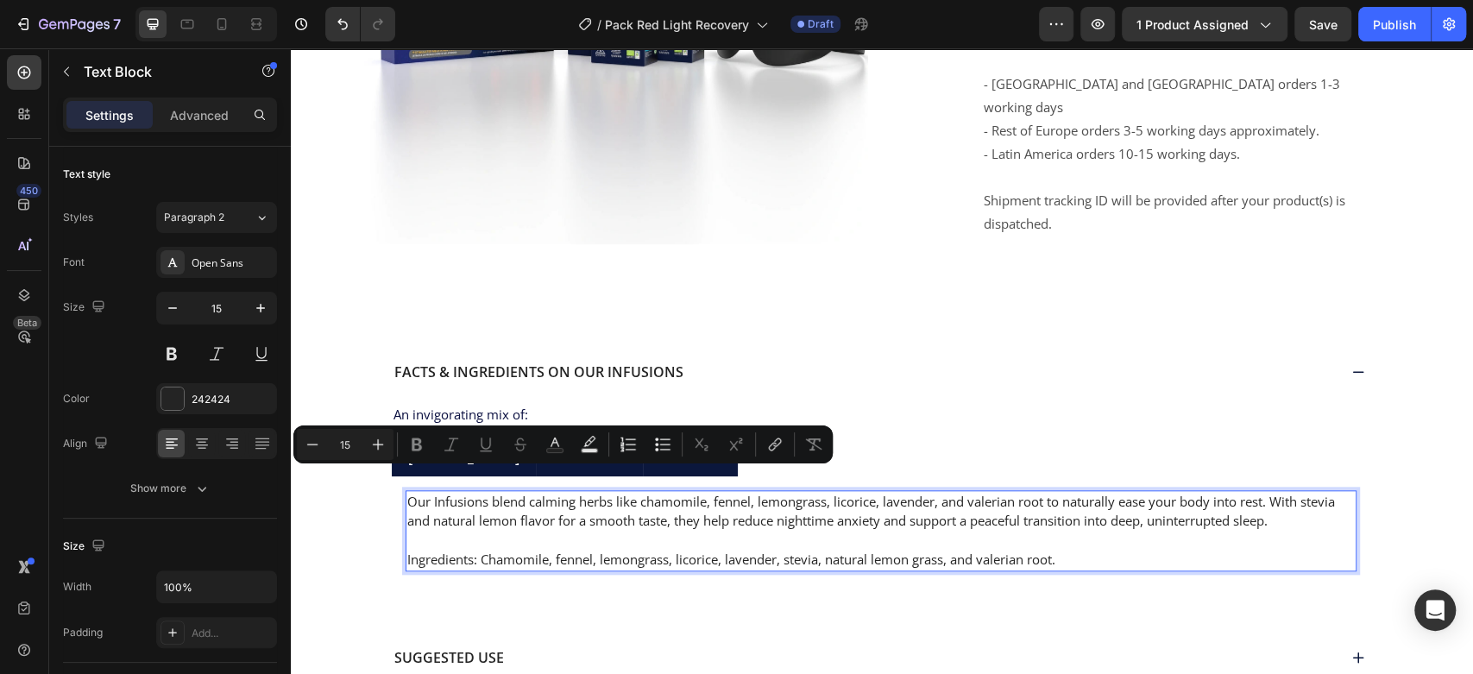
click at [615, 550] on p "Ingredients: Chamomile, fennel, lemongrass, licorice, lavender, stevia, natural…" at bounding box center [880, 560] width 947 height 20
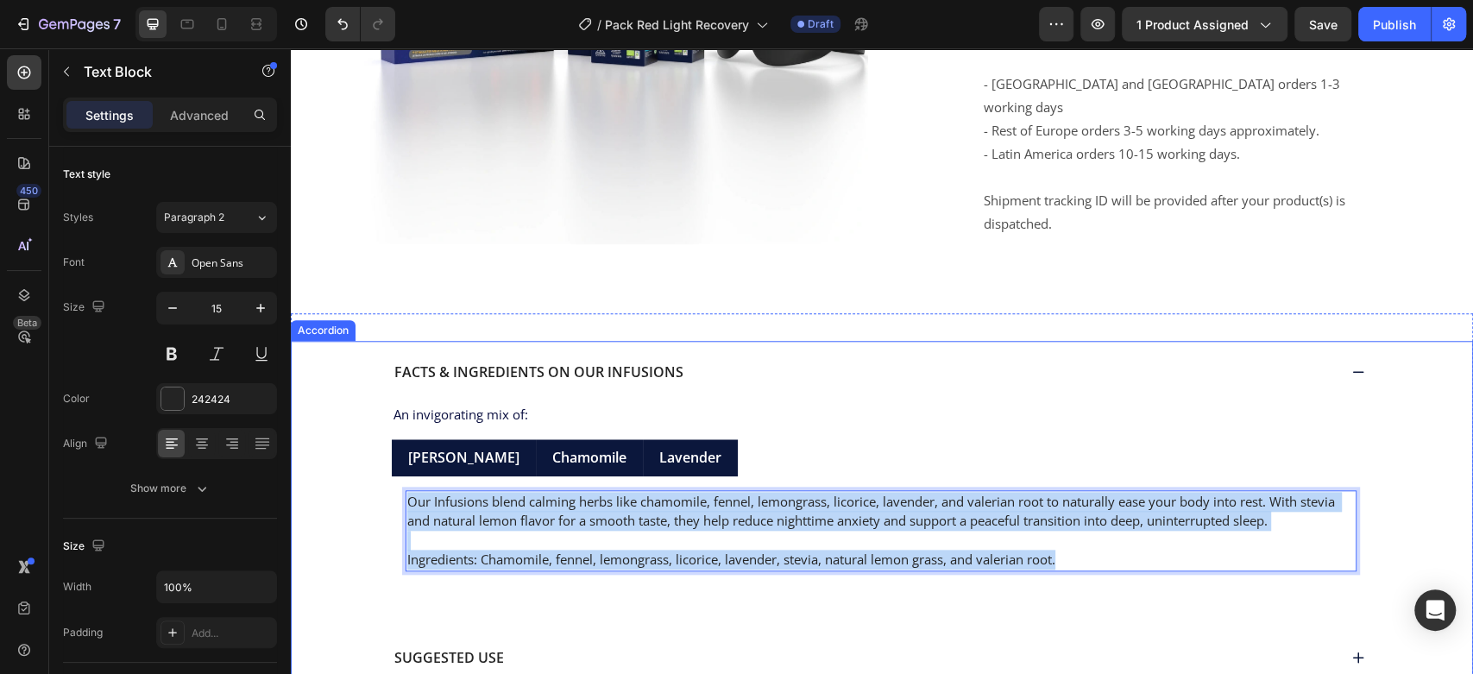
drag, startPoint x: 1166, startPoint y: 496, endPoint x: 381, endPoint y: 437, distance: 787.4
click at [381, 437] on div "An invigorating mix of: Text Block Valerian Root Chamomile Lavender Valerian is…" at bounding box center [881, 508] width 1035 height 210
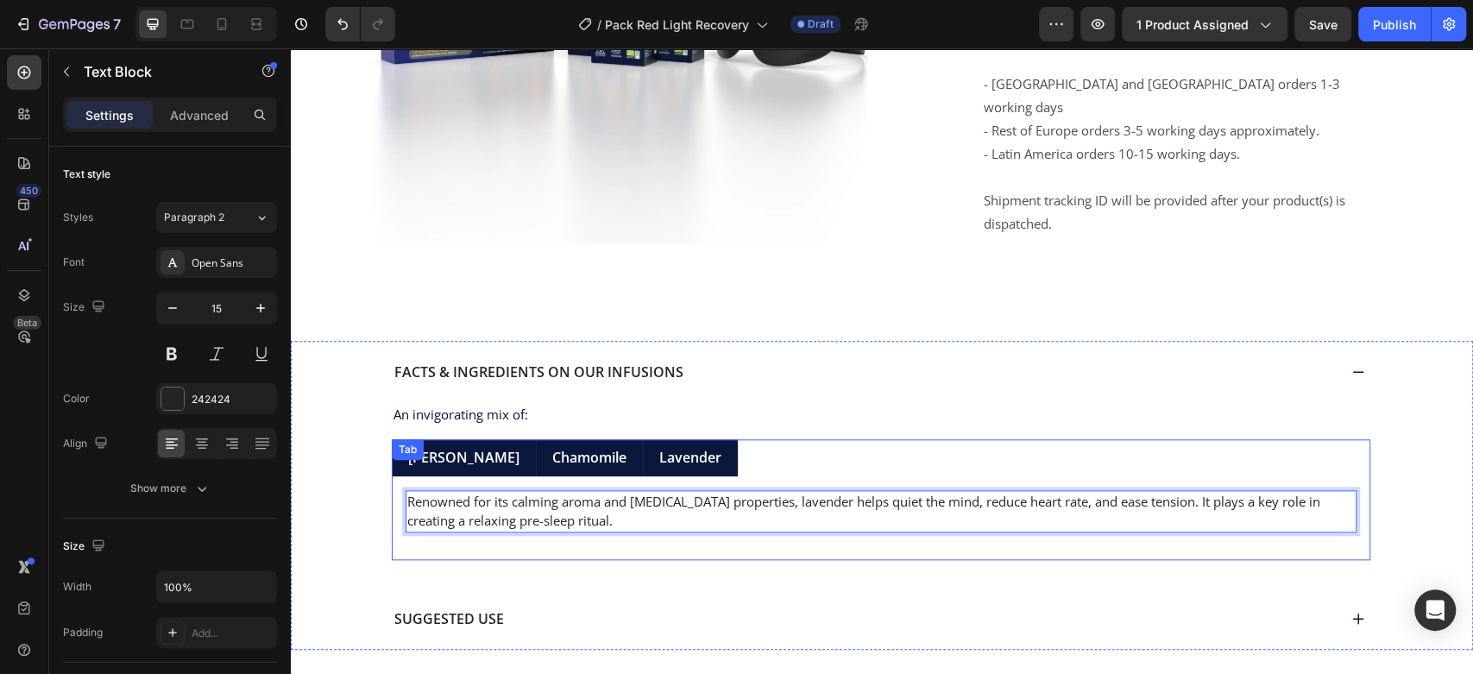
click at [733, 439] on ul "Valerian Root Chamomile Lavender" at bounding box center [881, 457] width 978 height 37
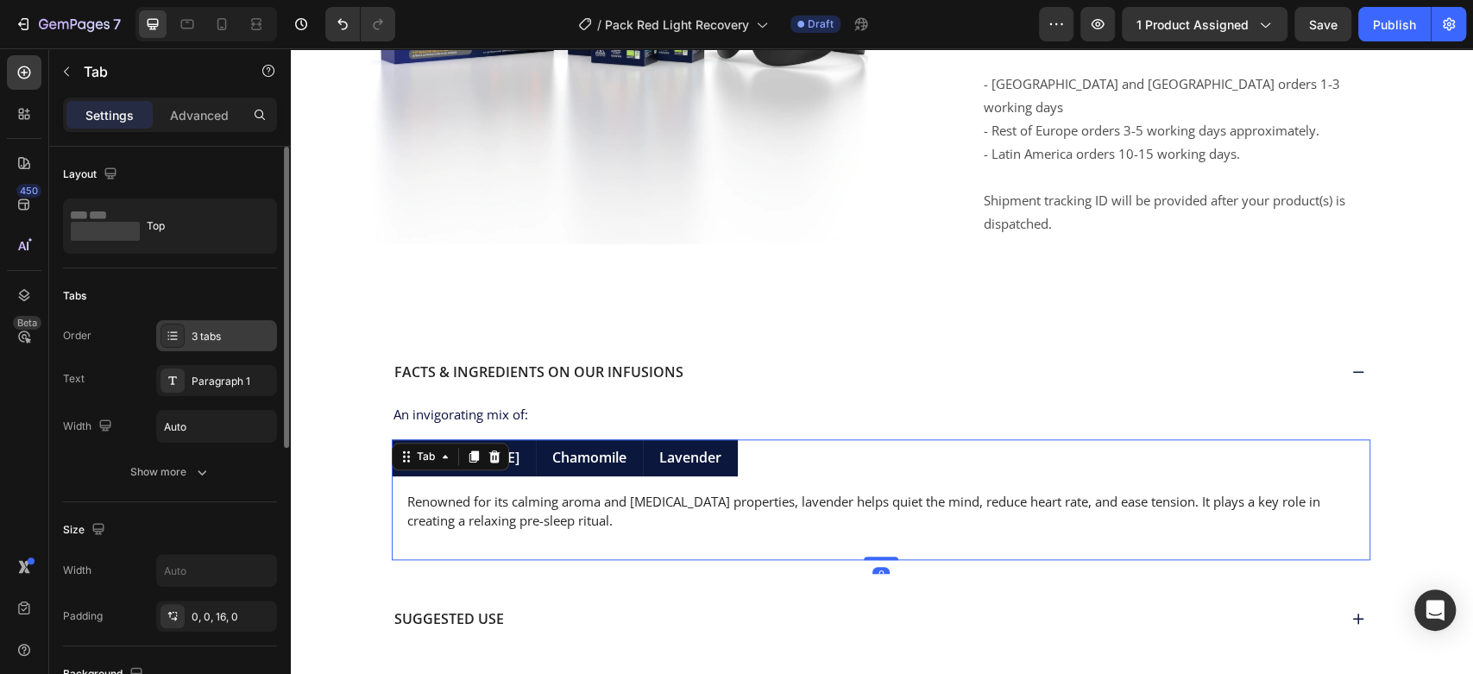
click at [216, 330] on div "3 tabs" at bounding box center [232, 337] width 81 height 16
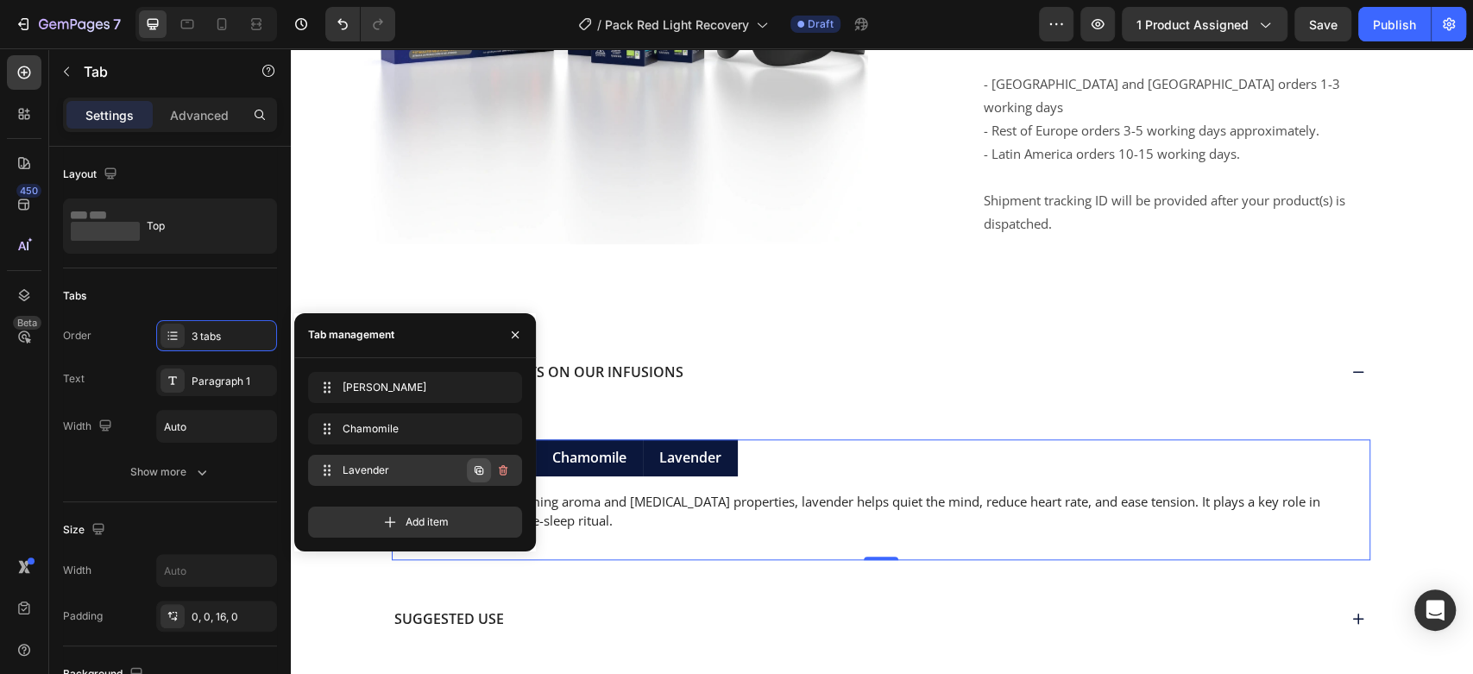
click at [480, 468] on icon "button" at bounding box center [479, 469] width 3 height 3
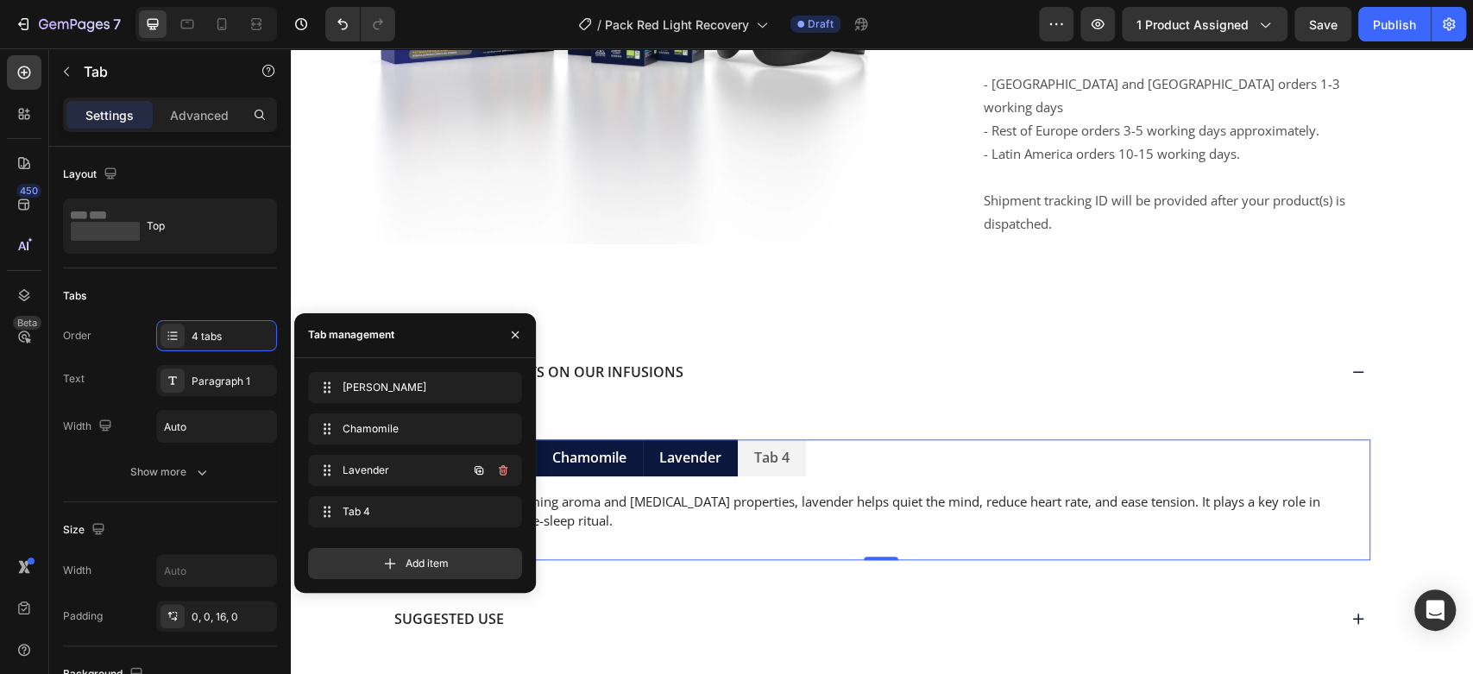
click at [480, 468] on icon "button" at bounding box center [479, 469] width 3 height 3
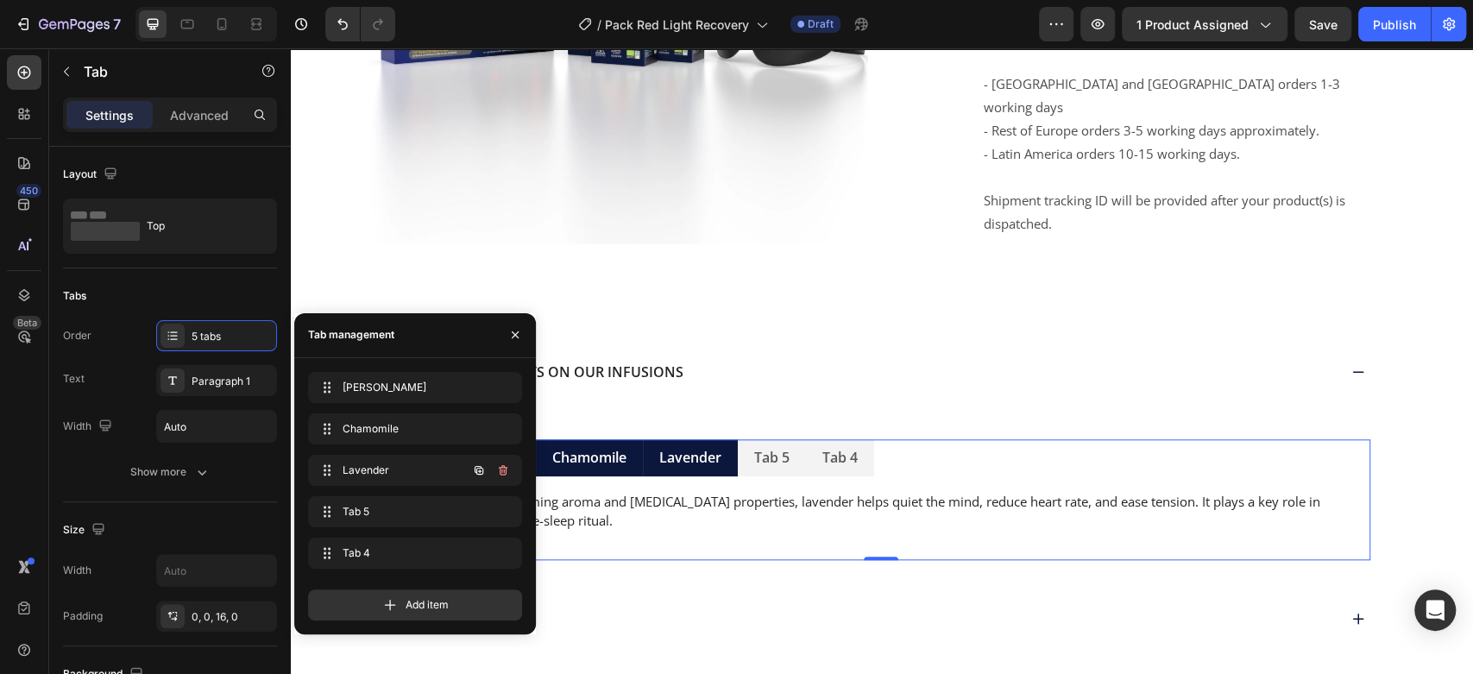
click at [480, 468] on icon "button" at bounding box center [479, 469] width 3 height 3
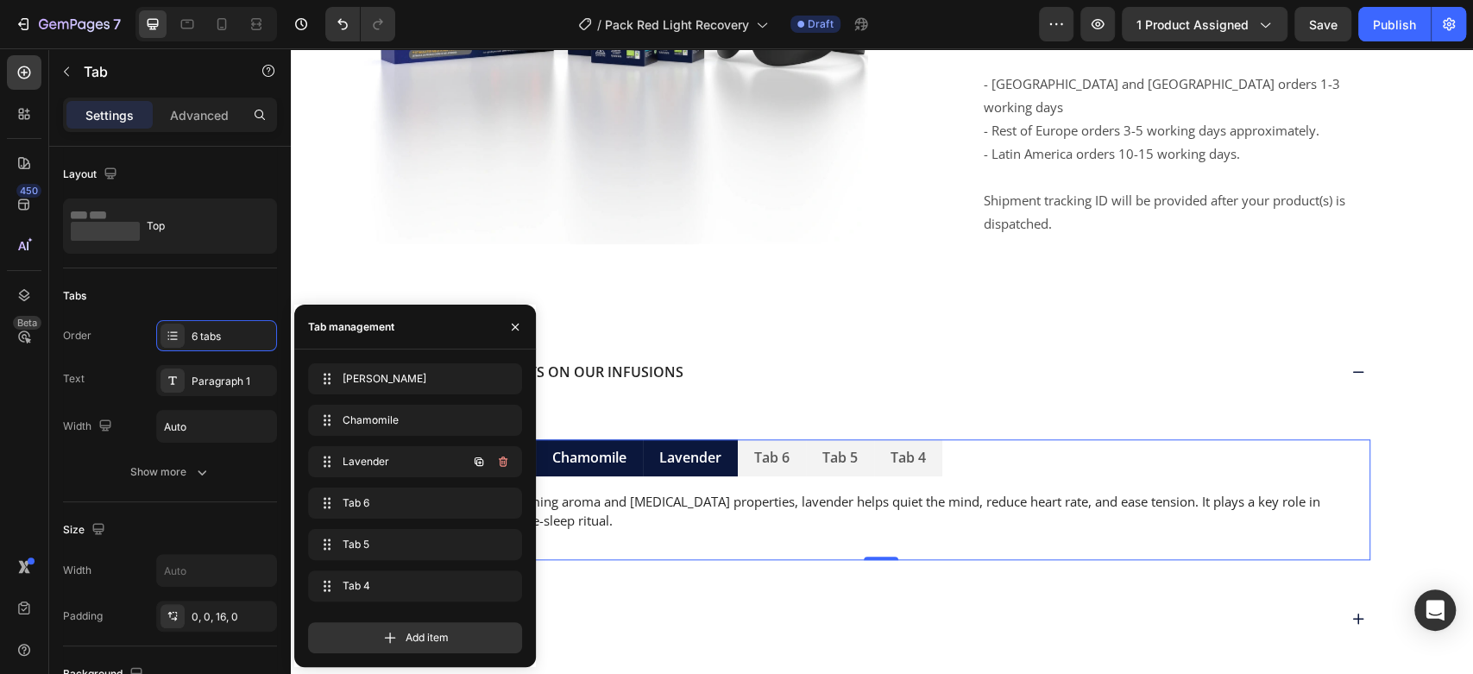
click at [480, 468] on button "button" at bounding box center [479, 462] width 24 height 24
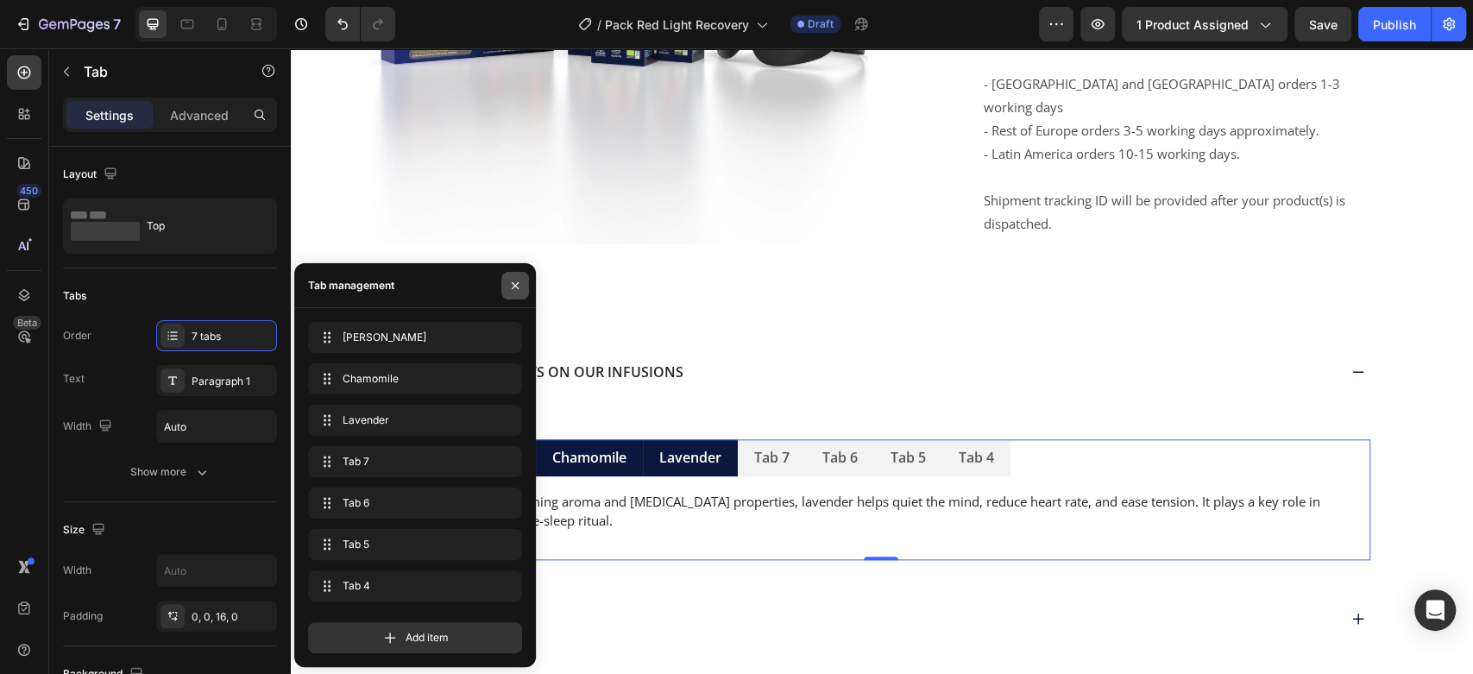
click at [512, 281] on icon "button" at bounding box center [515, 286] width 14 height 14
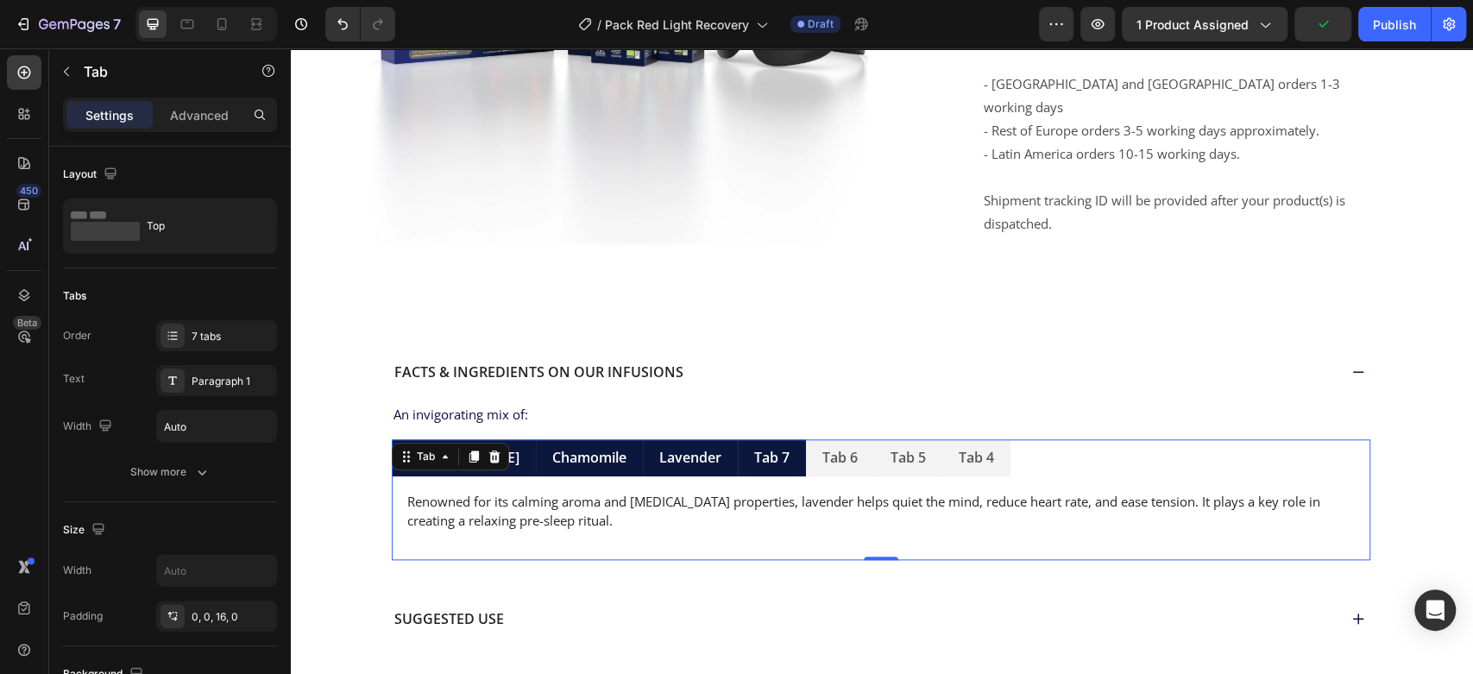
click at [751, 446] on div "Tab 7" at bounding box center [771, 457] width 41 height 23
click at [754, 449] on p "Tab 7" at bounding box center [771, 458] width 35 height 18
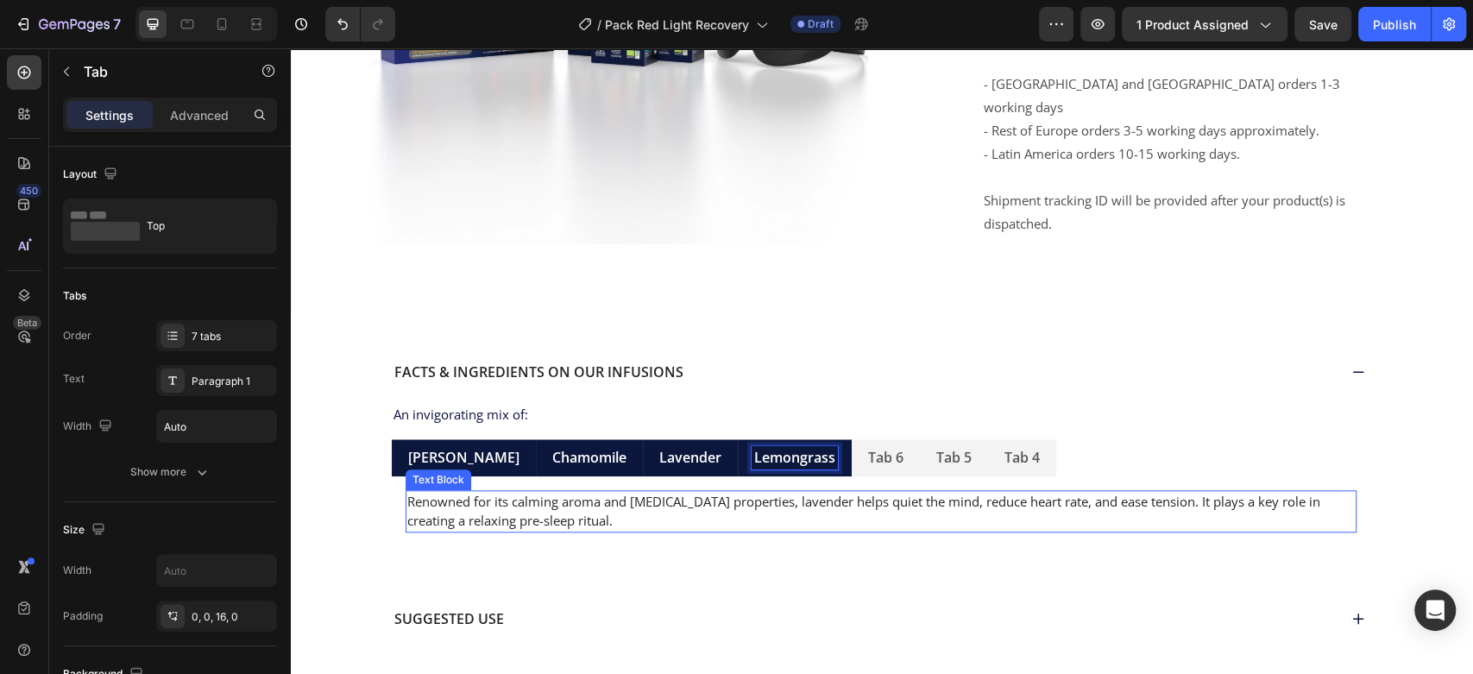
click at [802, 492] on p "Renowned for its calming aroma and [MEDICAL_DATA] properties, lavender helps qu…" at bounding box center [880, 511] width 947 height 39
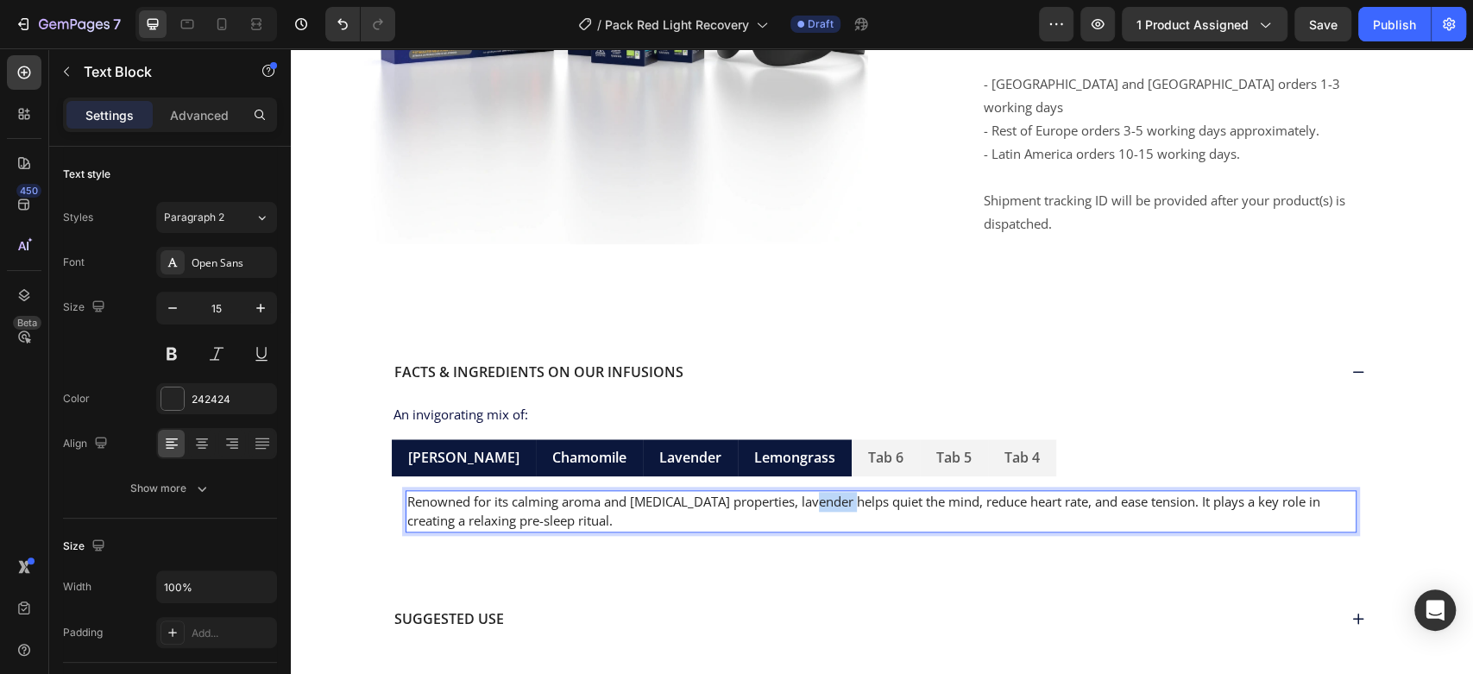
click at [802, 492] on p "Renowned for its calming aroma and [MEDICAL_DATA] properties, lavender helps qu…" at bounding box center [880, 511] width 947 height 39
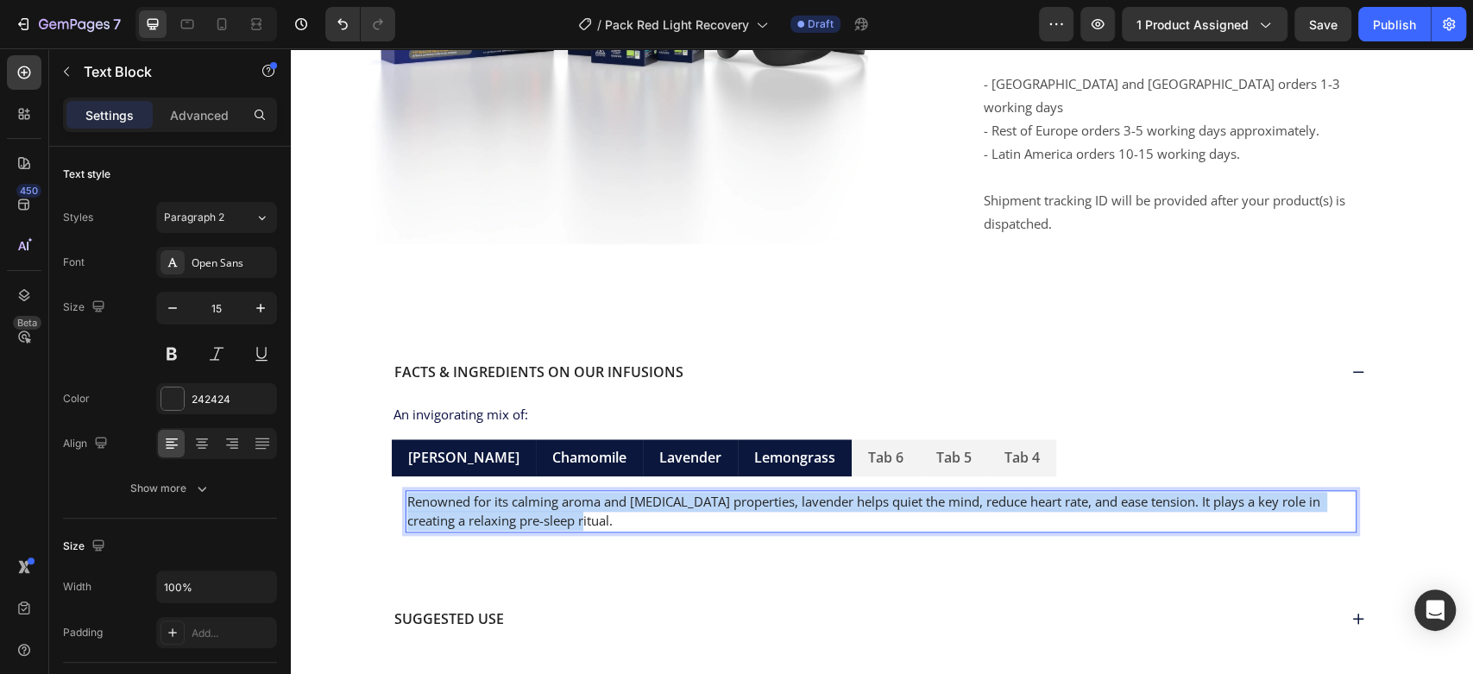
click at [802, 492] on p "Renowned for its calming aroma and [MEDICAL_DATA] properties, lavender helps qu…" at bounding box center [880, 511] width 947 height 39
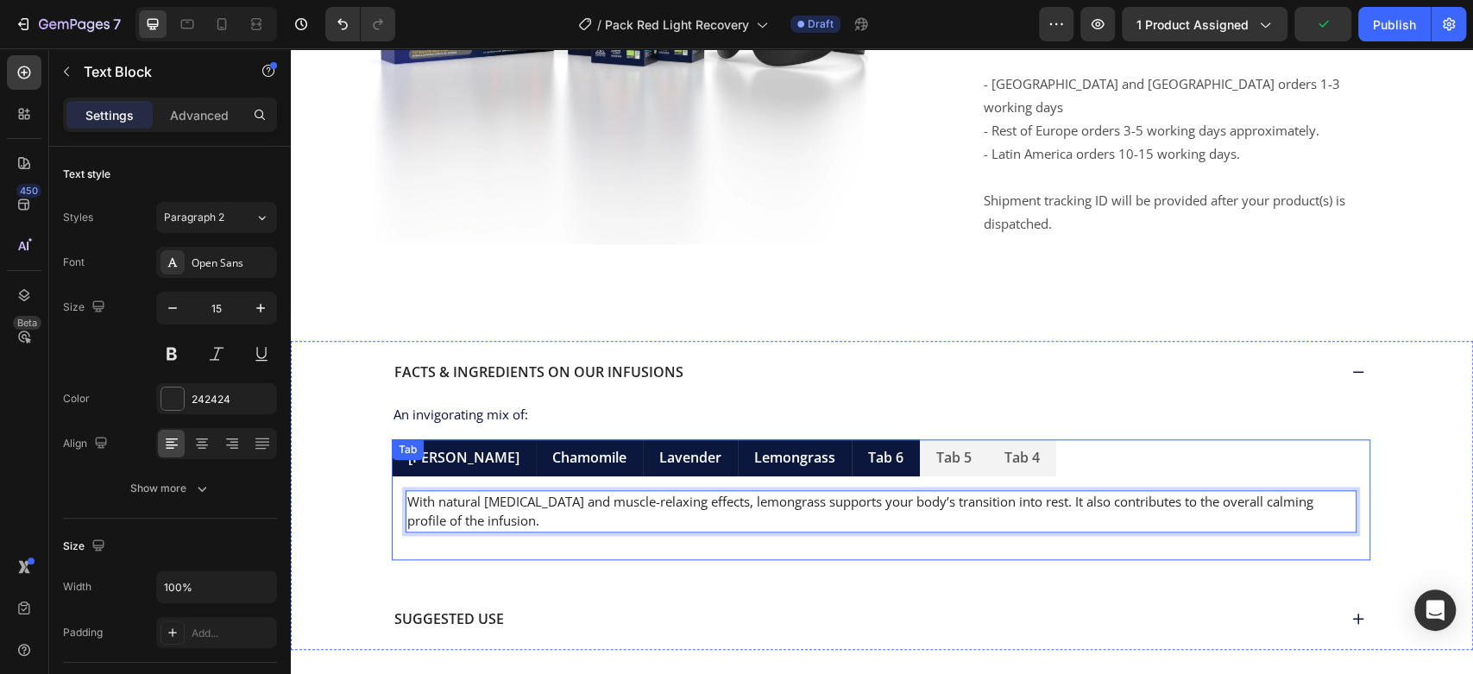
click at [868, 449] on p "Tab 6" at bounding box center [885, 458] width 35 height 18
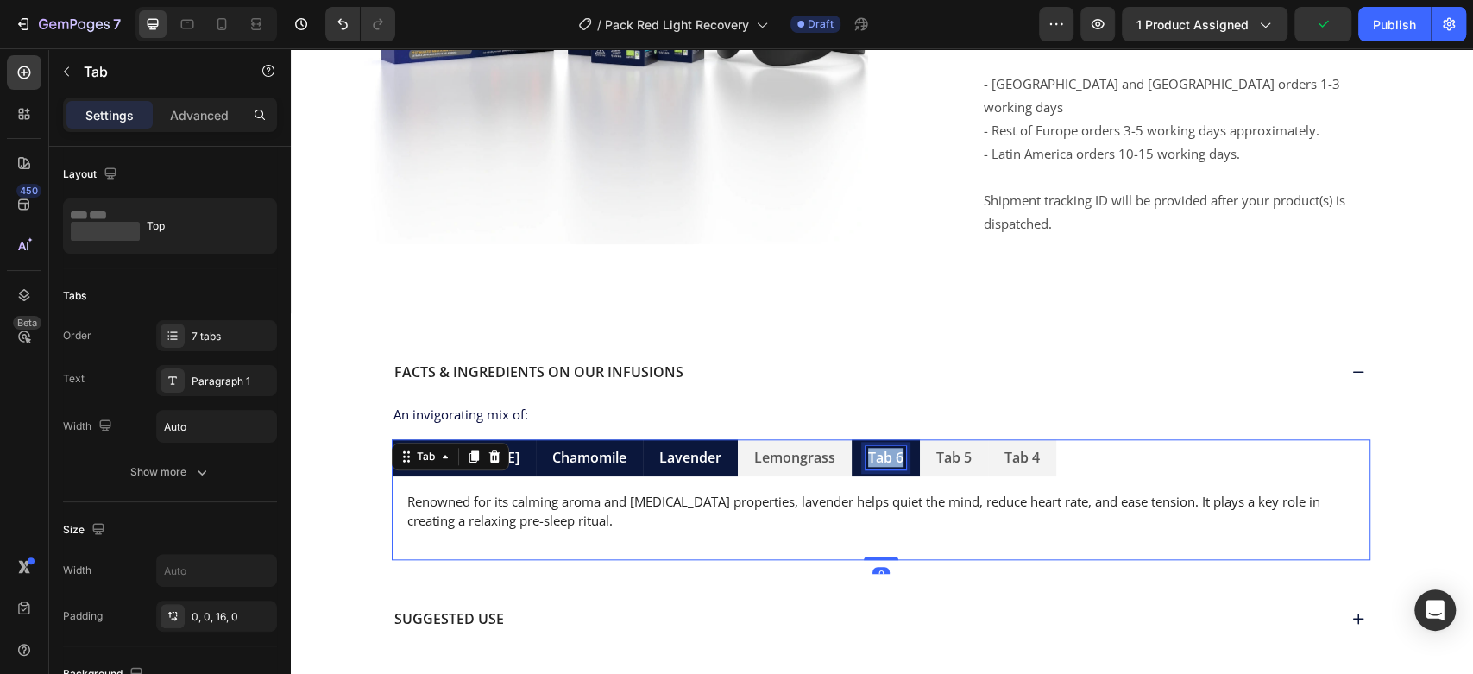
click at [868, 449] on p "Tab 6" at bounding box center [885, 458] width 35 height 18
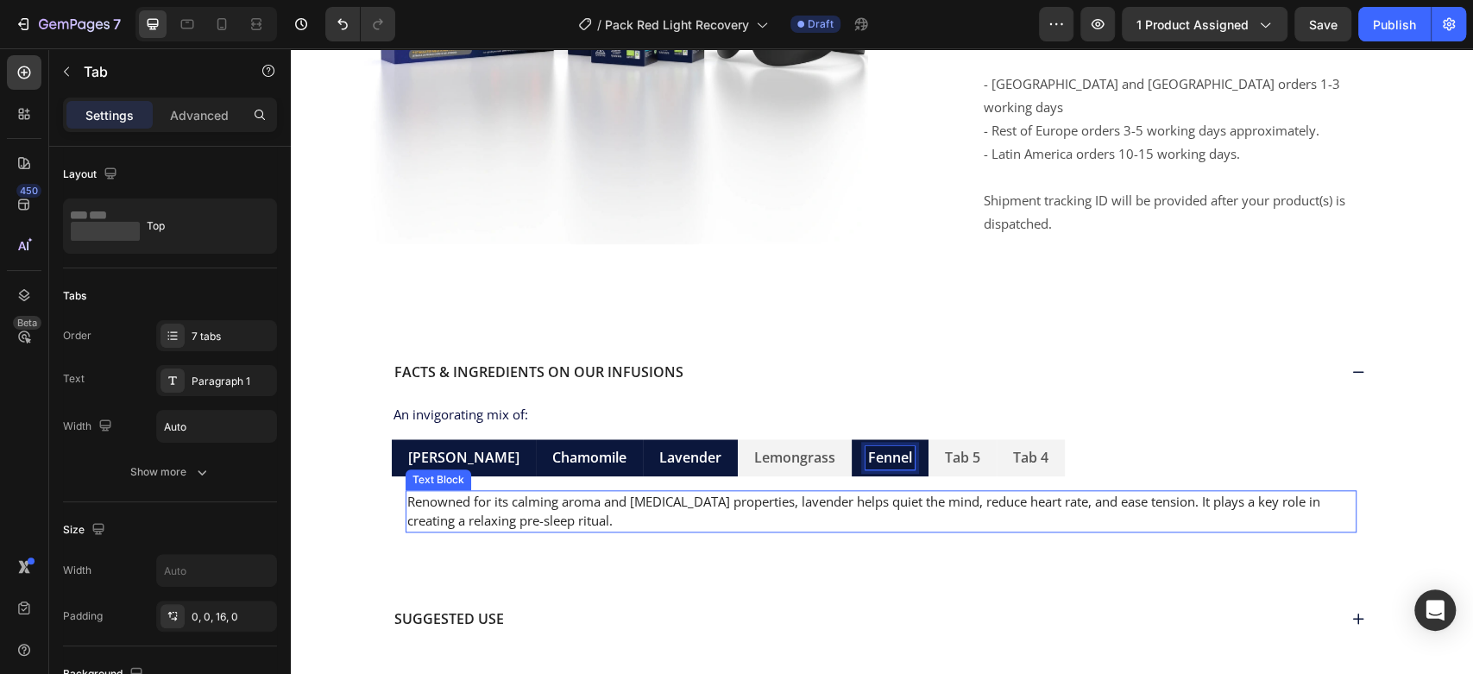
click at [842, 492] on p "Renowned for its calming aroma and [MEDICAL_DATA] properties, lavender helps qu…" at bounding box center [880, 511] width 947 height 39
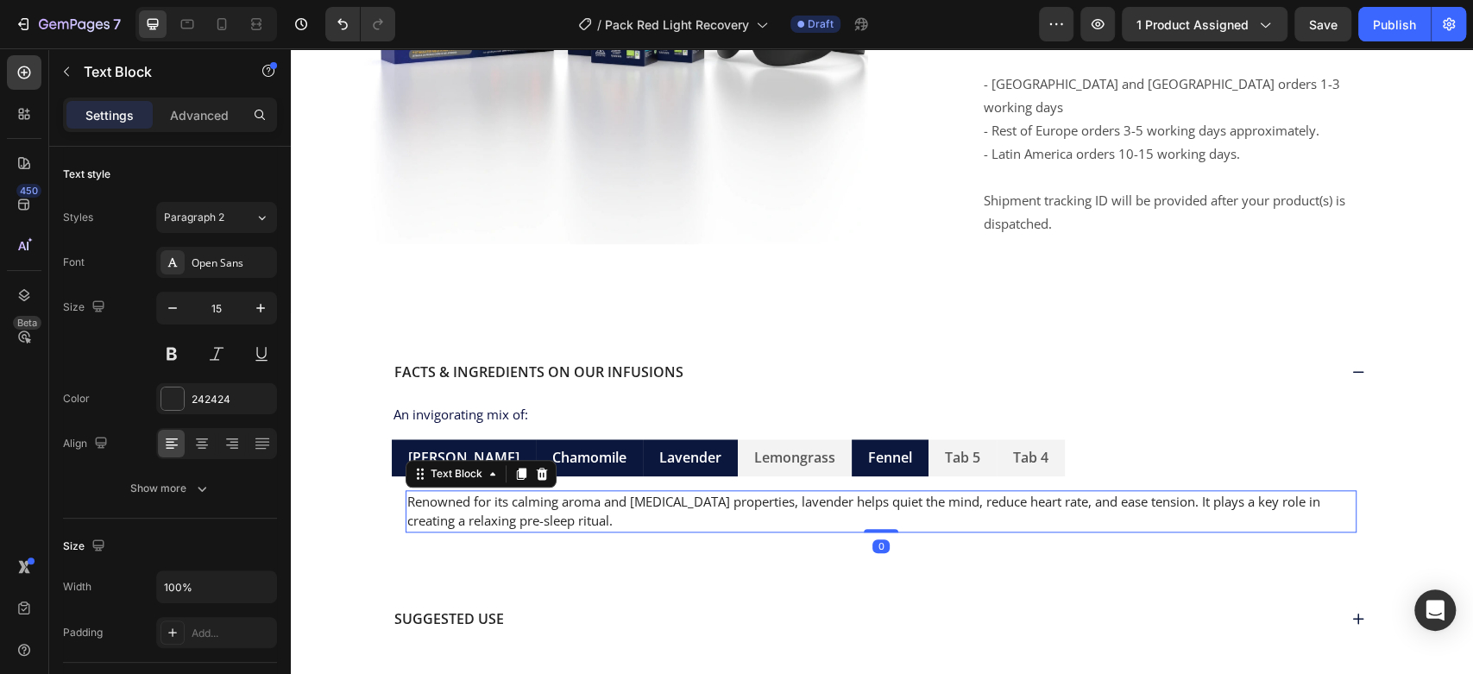
click at [842, 492] on p "Renowned for its calming aroma and [MEDICAL_DATA] properties, lavender helps qu…" at bounding box center [880, 511] width 947 height 39
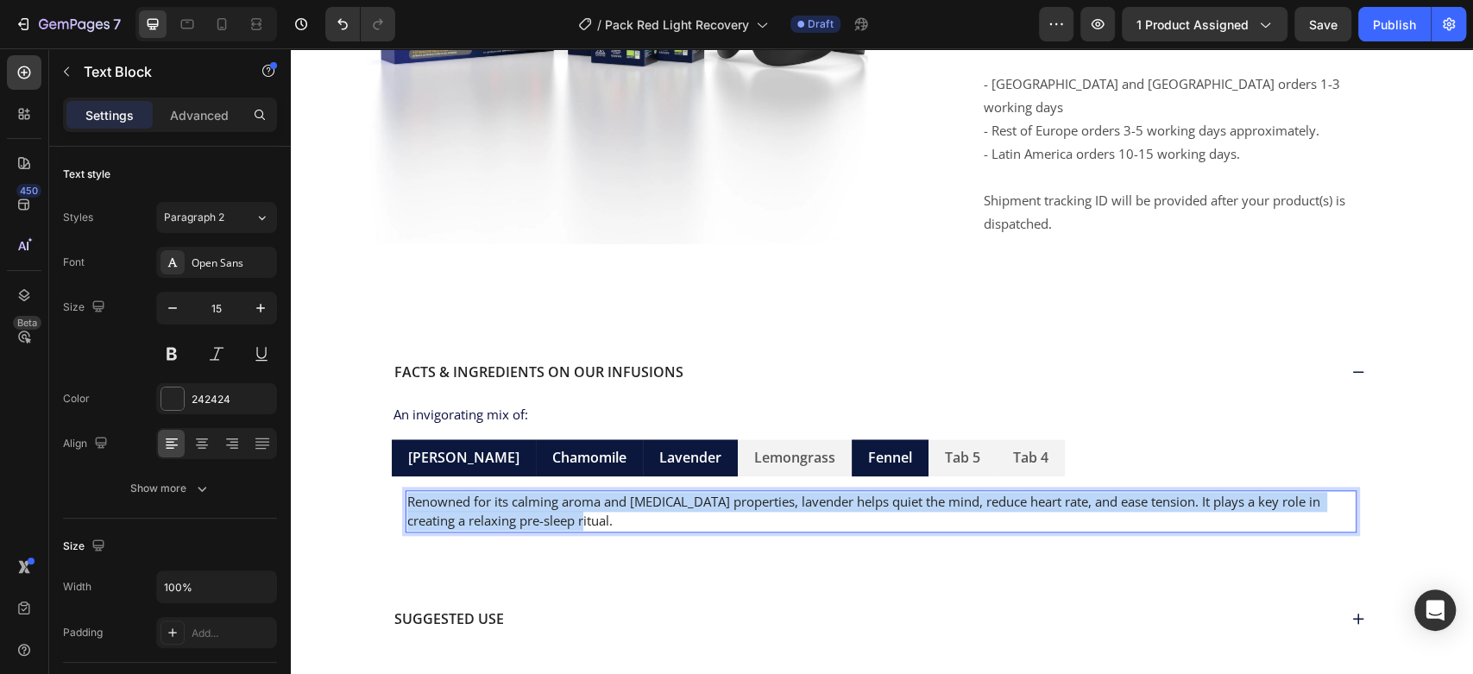
click at [842, 492] on p "Renowned for its calming aroma and [MEDICAL_DATA] properties, lavender helps qu…" at bounding box center [880, 511] width 947 height 39
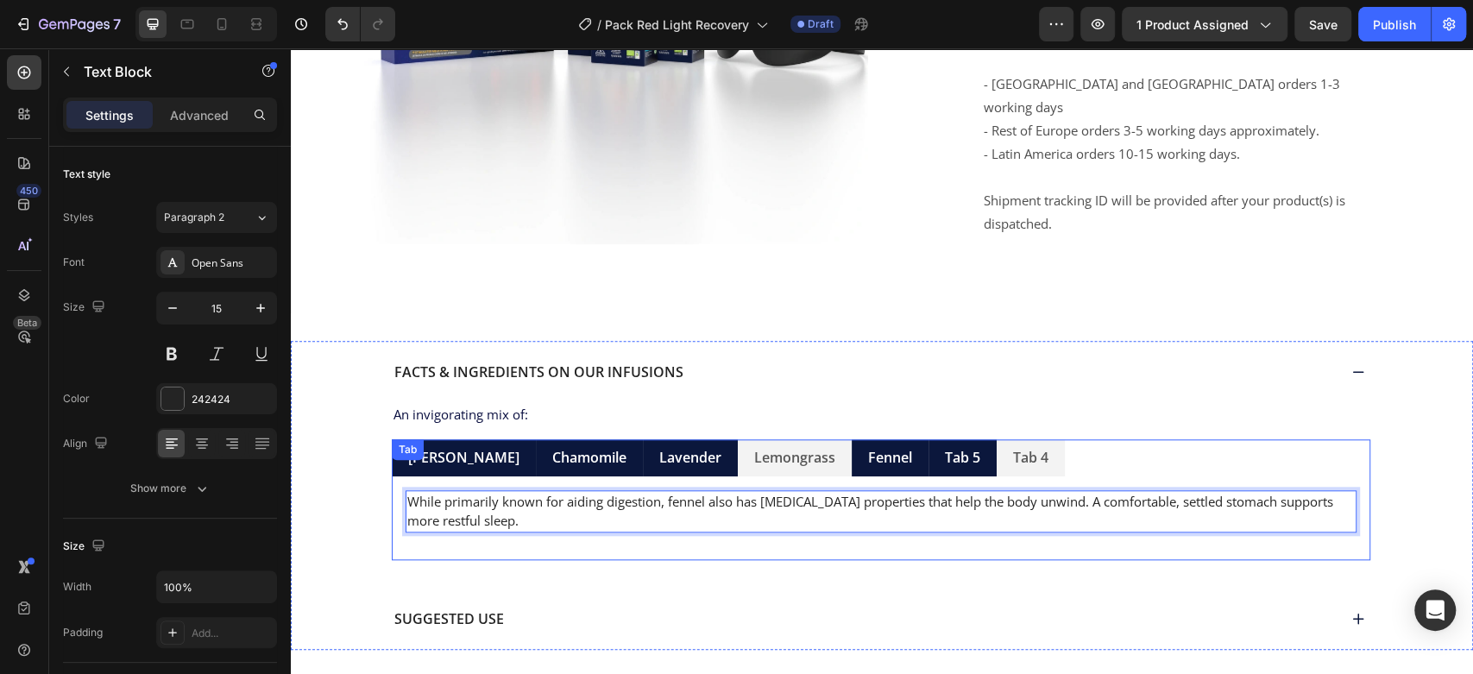
click at [945, 449] on p "Tab 5" at bounding box center [962, 458] width 35 height 18
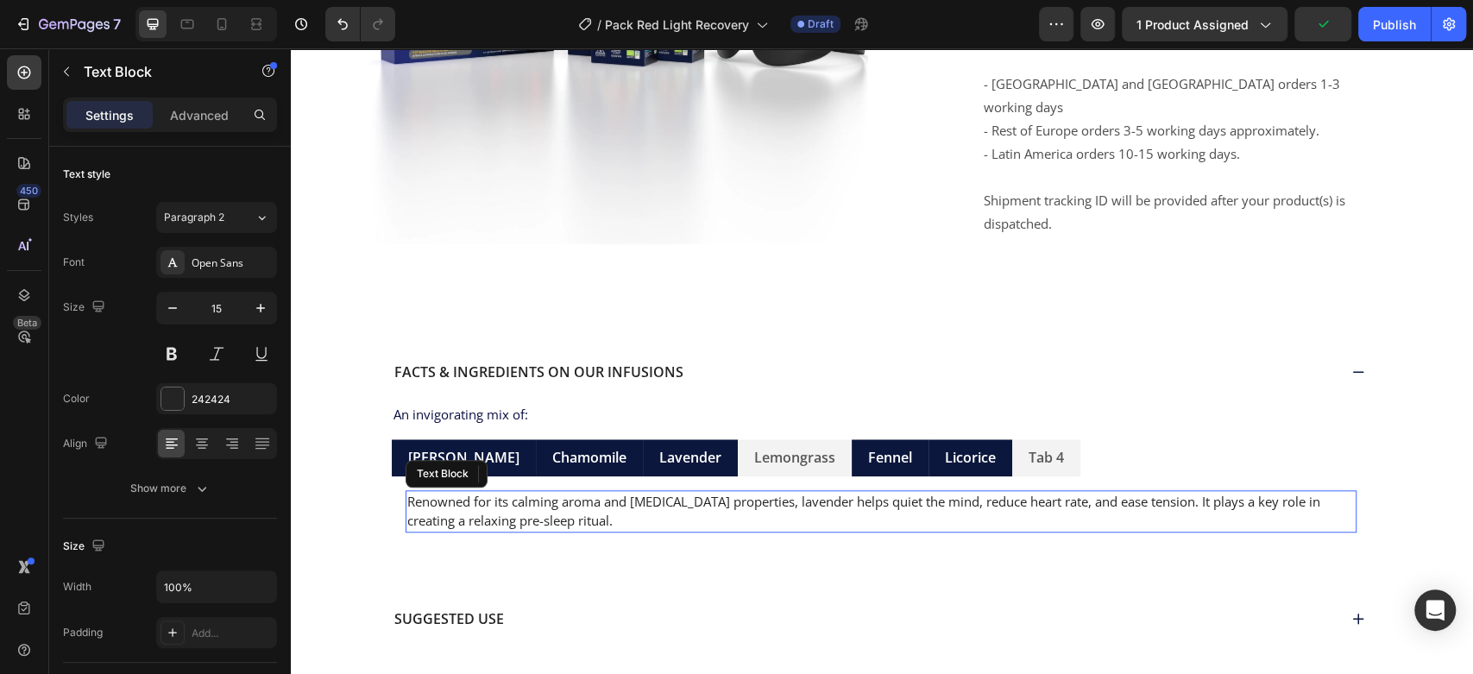
click at [957, 492] on p "Renowned for its calming aroma and [MEDICAL_DATA] properties, lavender helps qu…" at bounding box center [880, 511] width 947 height 39
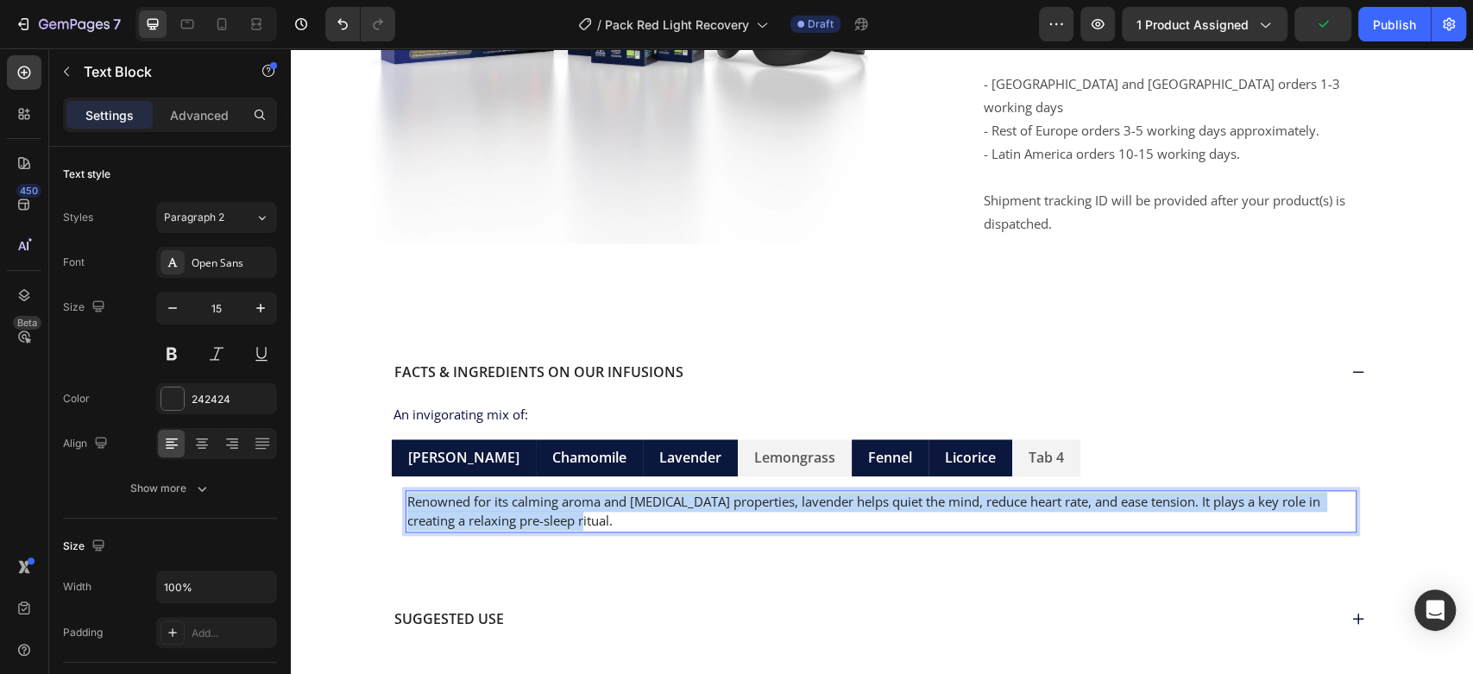
click at [957, 492] on p "Renowned for its calming aroma and [MEDICAL_DATA] properties, lavender helps qu…" at bounding box center [880, 511] width 947 height 39
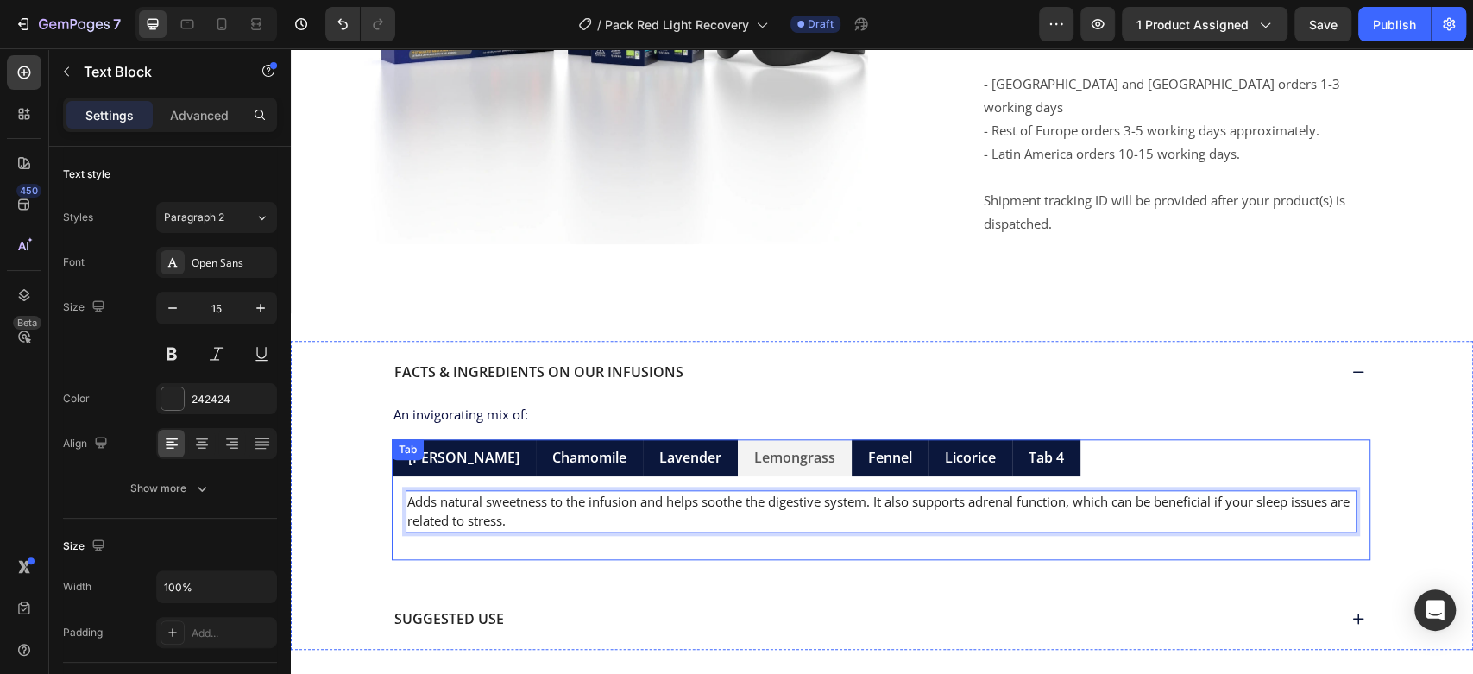
click at [1028, 449] on p "Tab 4" at bounding box center [1045, 458] width 35 height 18
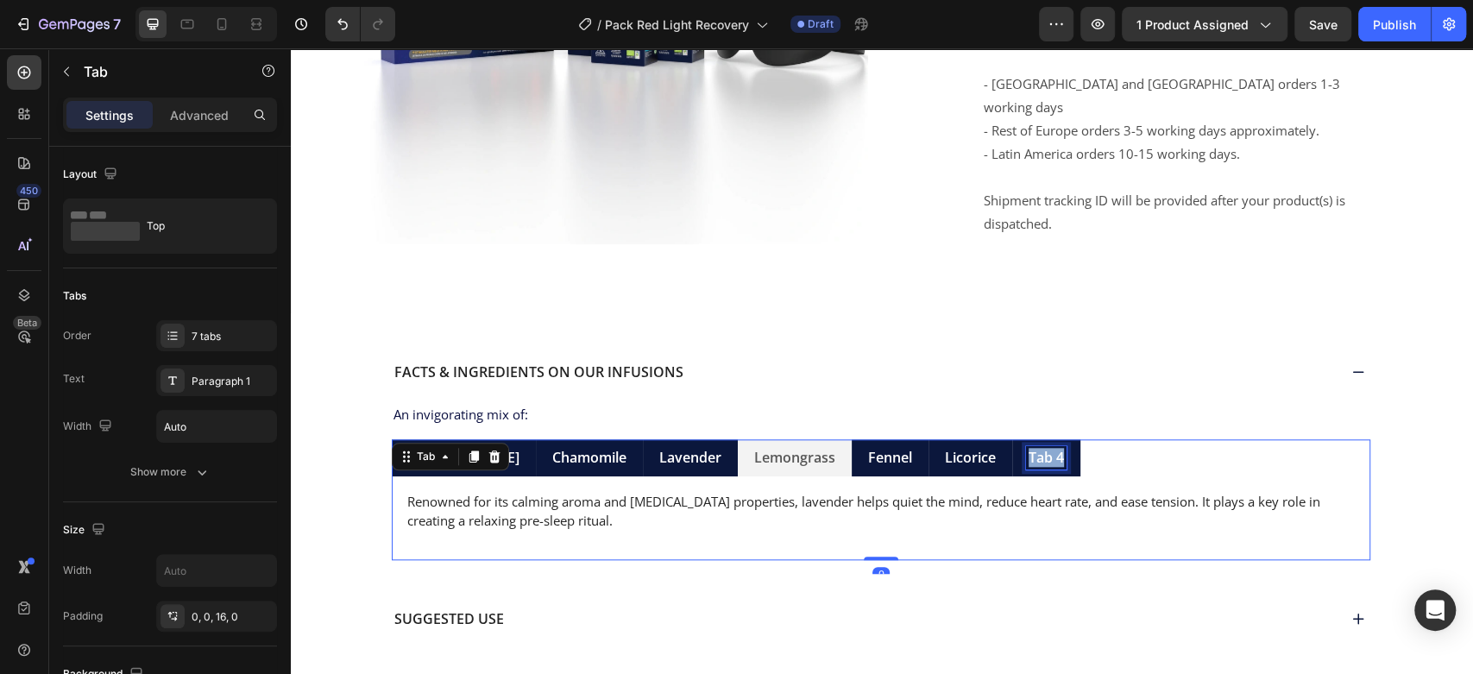
click at [1028, 449] on p "Tab 4" at bounding box center [1045, 458] width 35 height 18
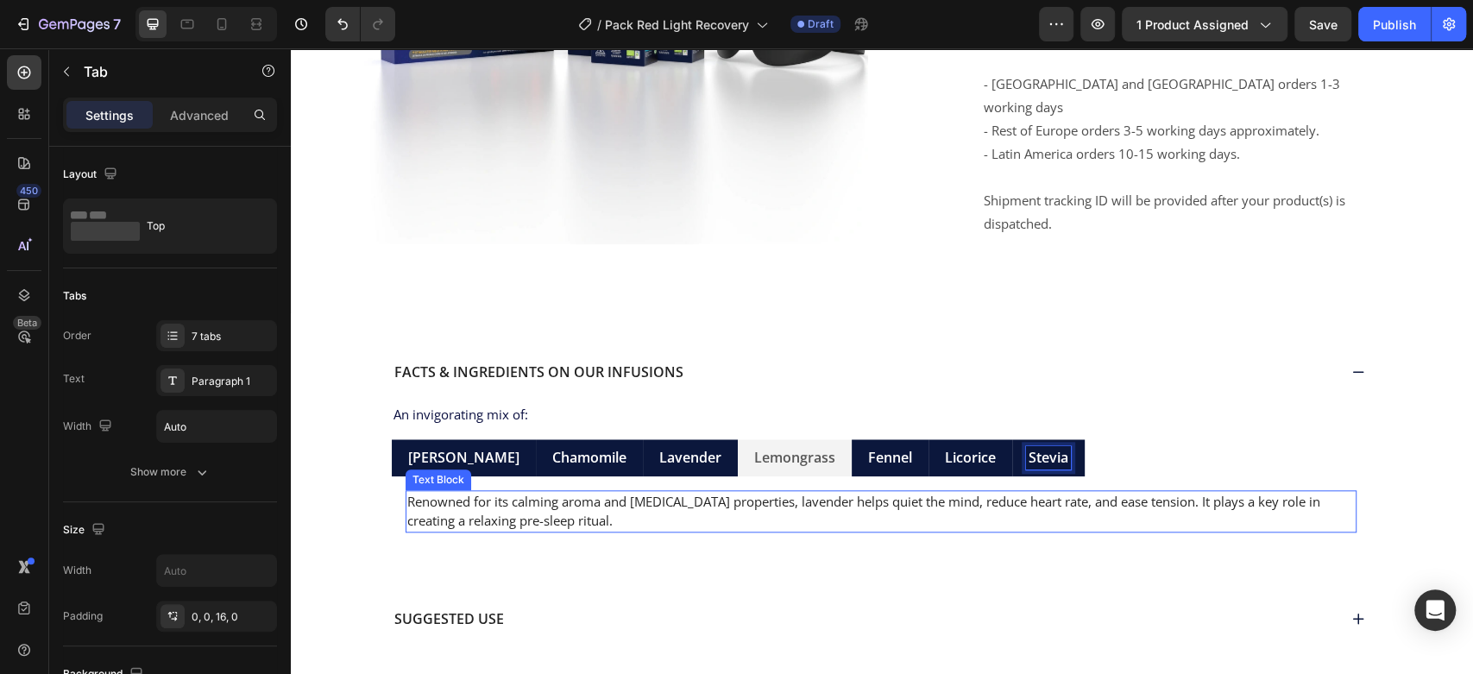
click at [1054, 492] on p "Renowned for its calming aroma and [MEDICAL_DATA] properties, lavender helps qu…" at bounding box center [880, 511] width 947 height 39
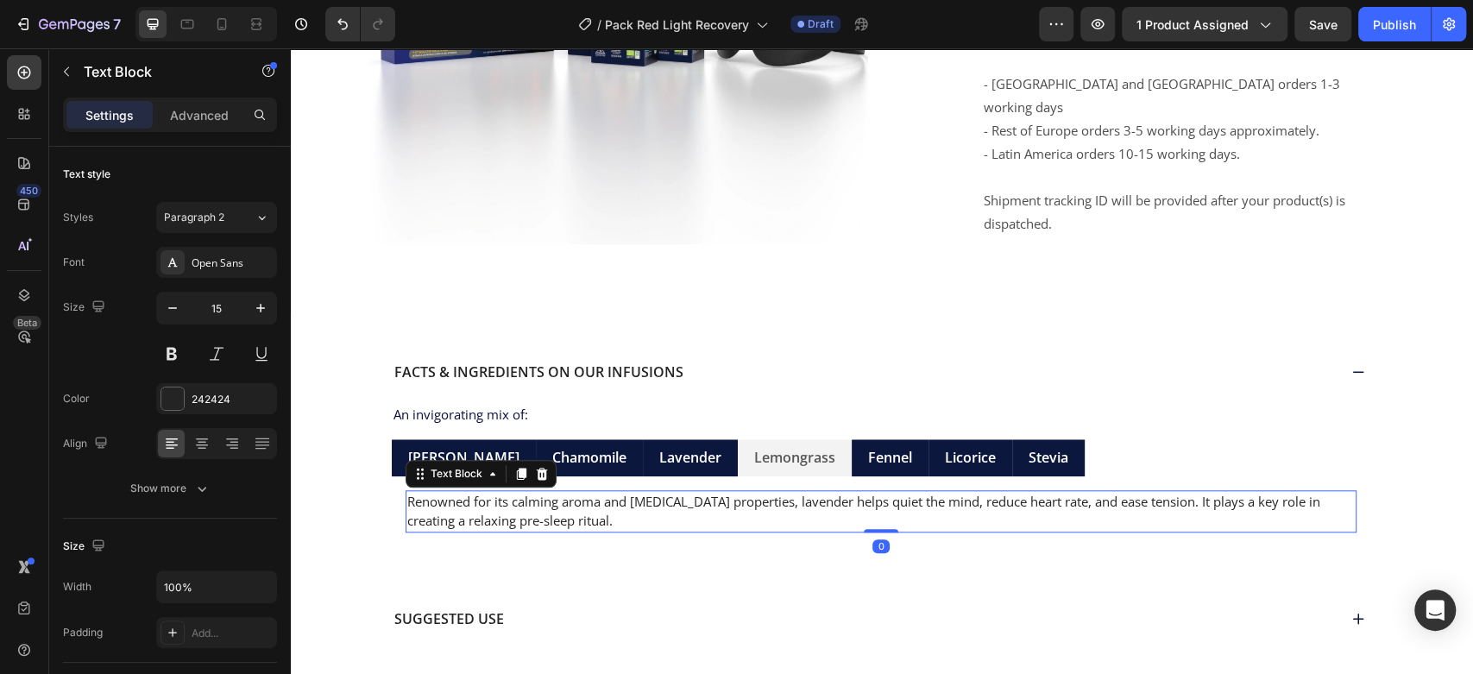
click at [1054, 492] on p "Renowned for its calming aroma and [MEDICAL_DATA] properties, lavender helps qu…" at bounding box center [880, 511] width 947 height 39
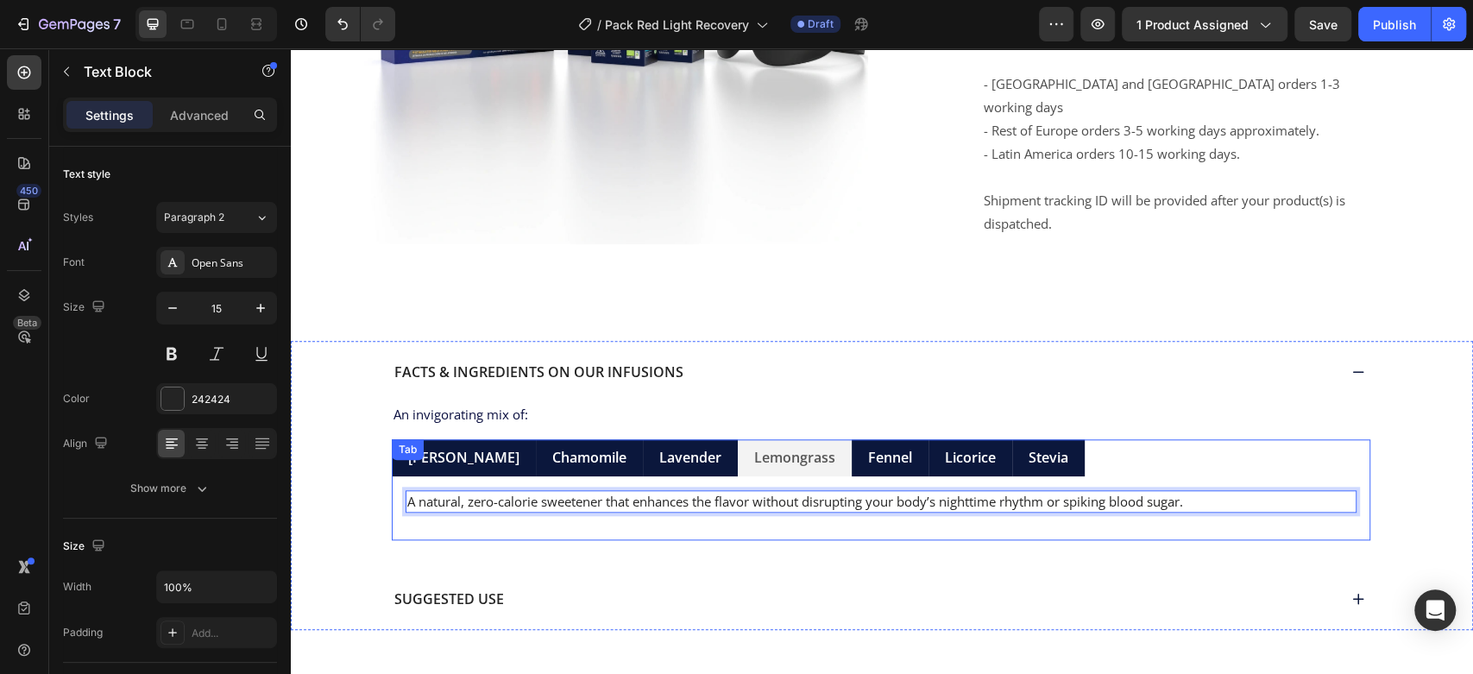
click at [1026, 446] on div "Stevia" at bounding box center [1048, 457] width 45 height 23
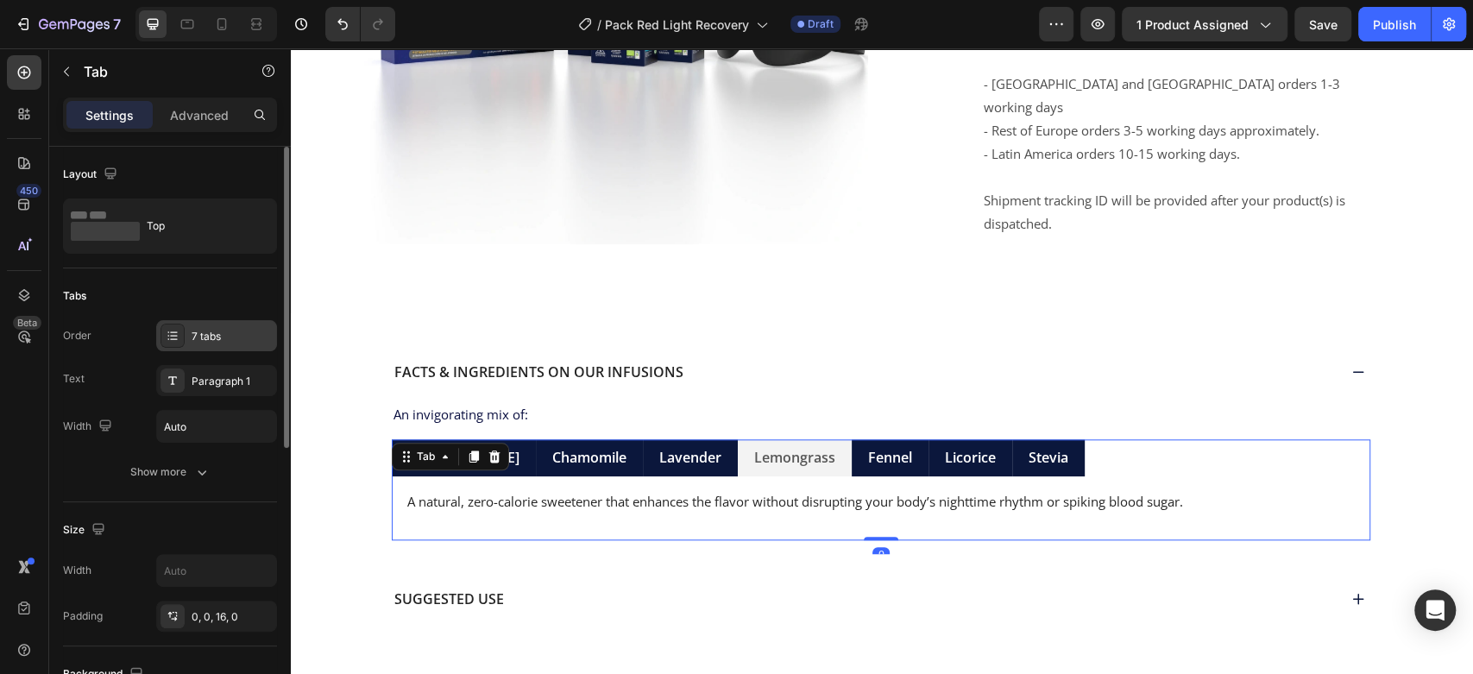
click at [222, 333] on div "7 tabs" at bounding box center [232, 337] width 81 height 16
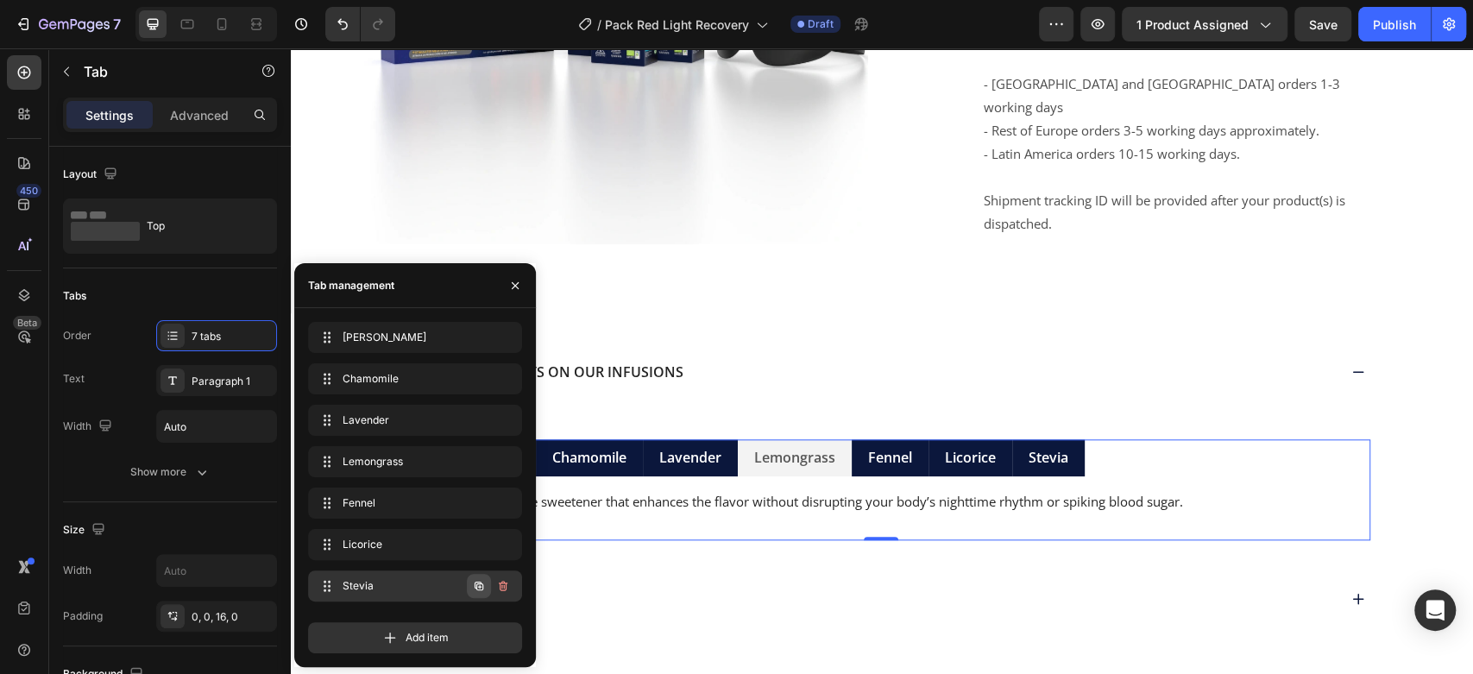
click at [475, 578] on button "button" at bounding box center [479, 586] width 24 height 24
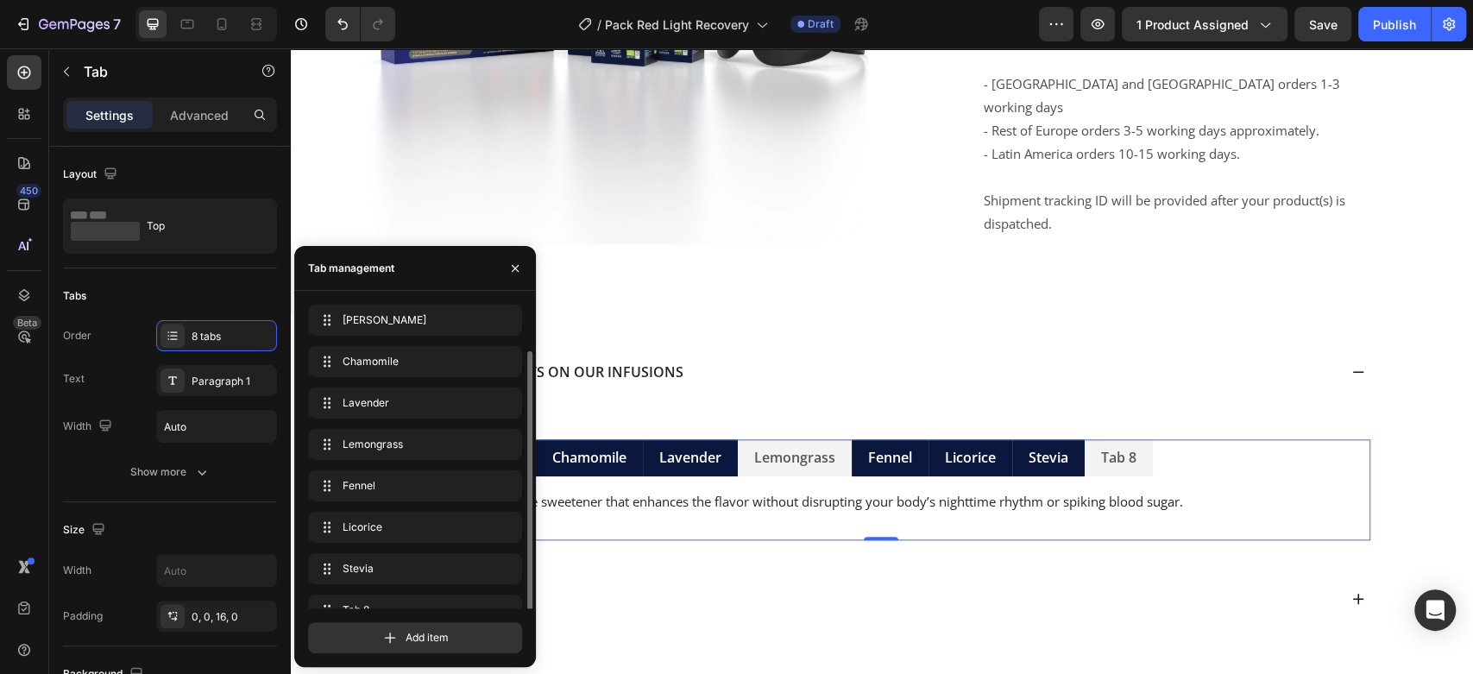
scroll to position [24, 0]
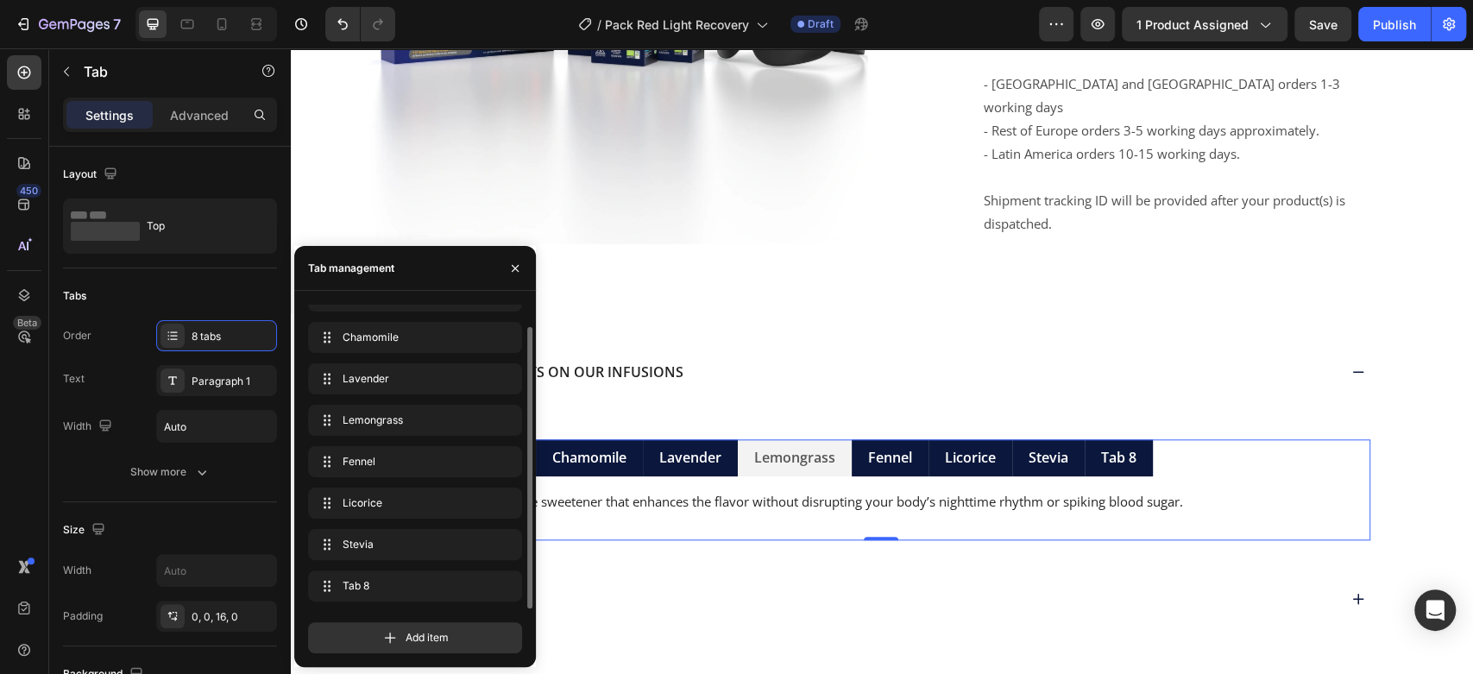
click at [1098, 446] on div "Tab 8" at bounding box center [1118, 457] width 41 height 23
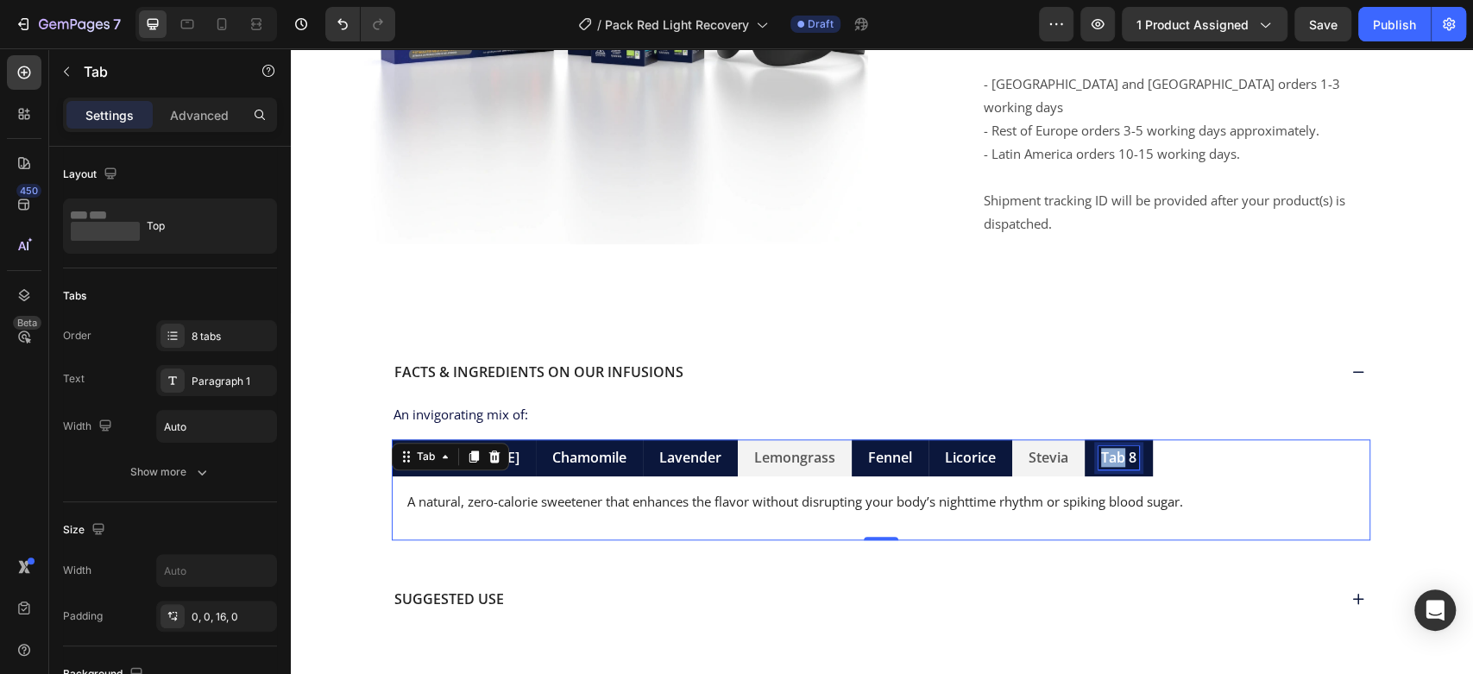
click at [1101, 449] on p "Tab 8" at bounding box center [1118, 458] width 35 height 18
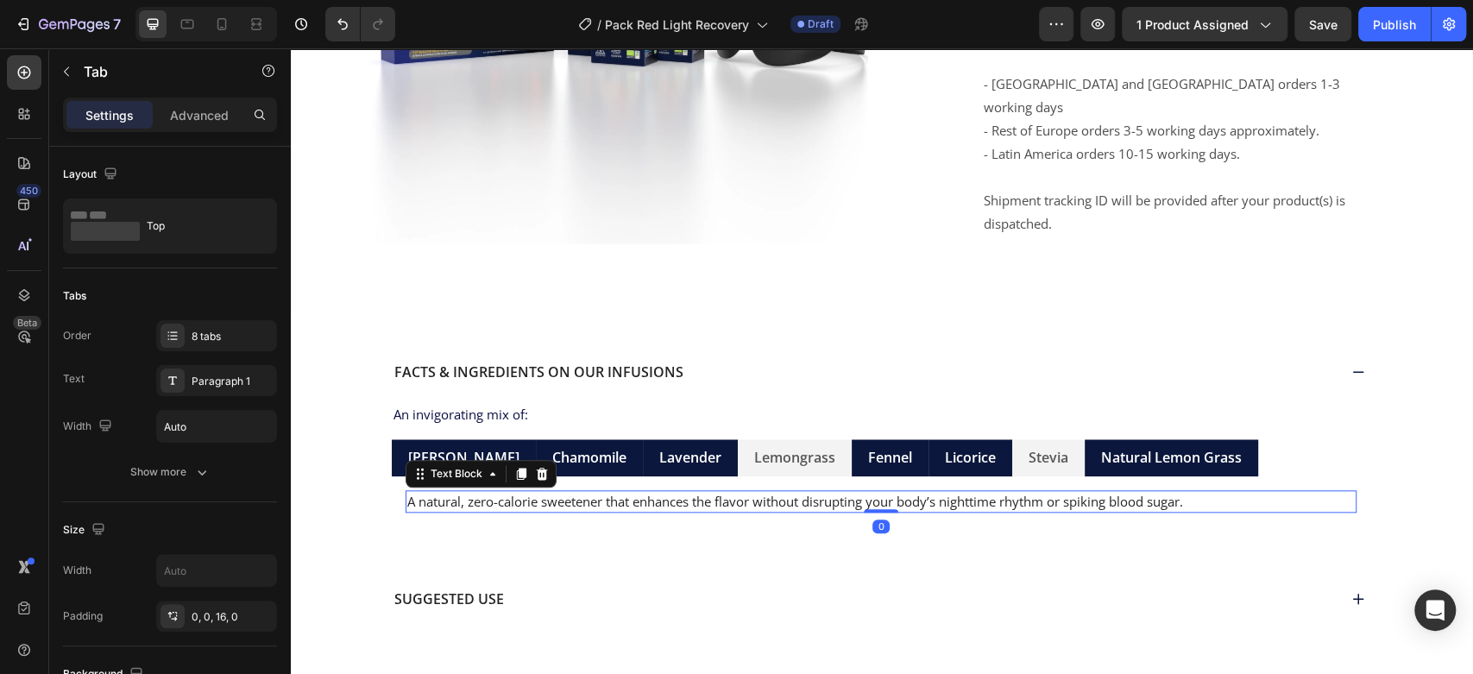
click at [1138, 492] on p "A natural, zero-calorie sweetener that enhances the flavor without disrupting y…" at bounding box center [880, 502] width 947 height 20
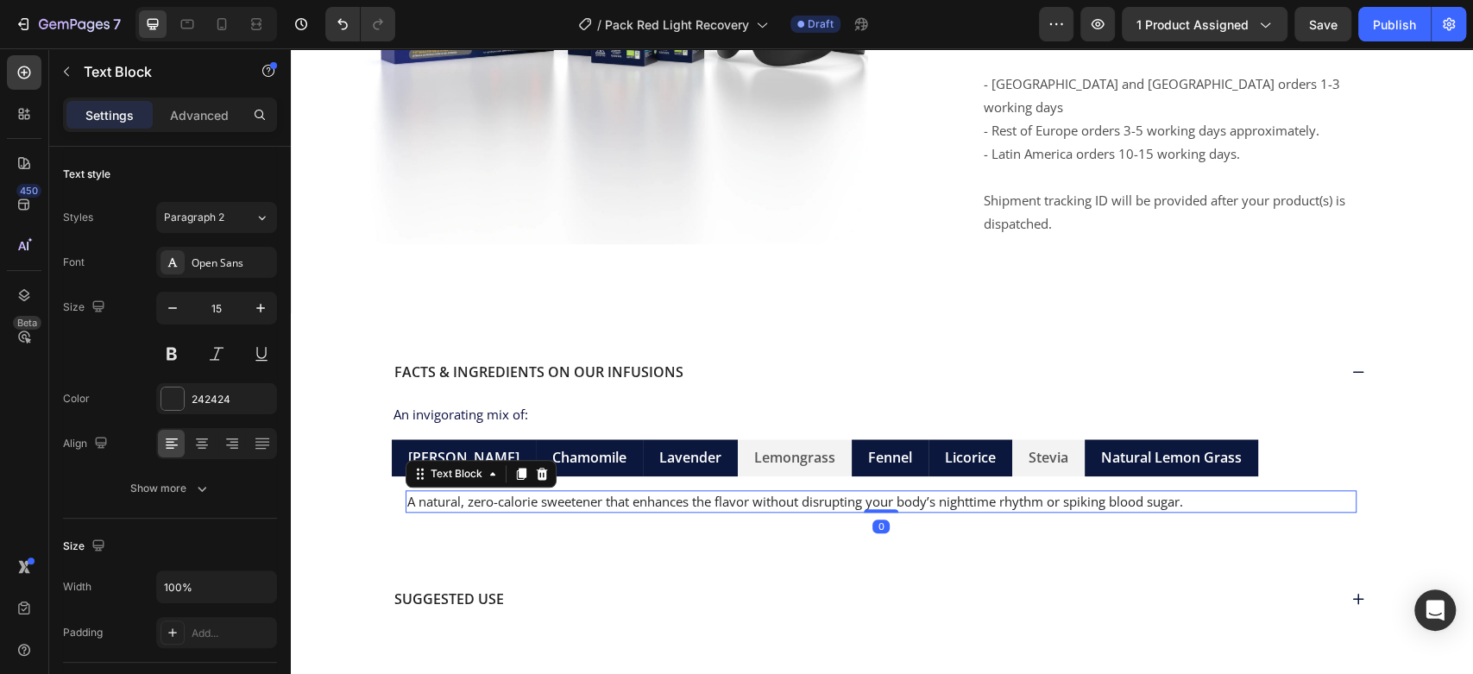
click at [1138, 492] on p "A natural, zero-calorie sweetener that enhances the flavor without disrupting y…" at bounding box center [880, 502] width 947 height 20
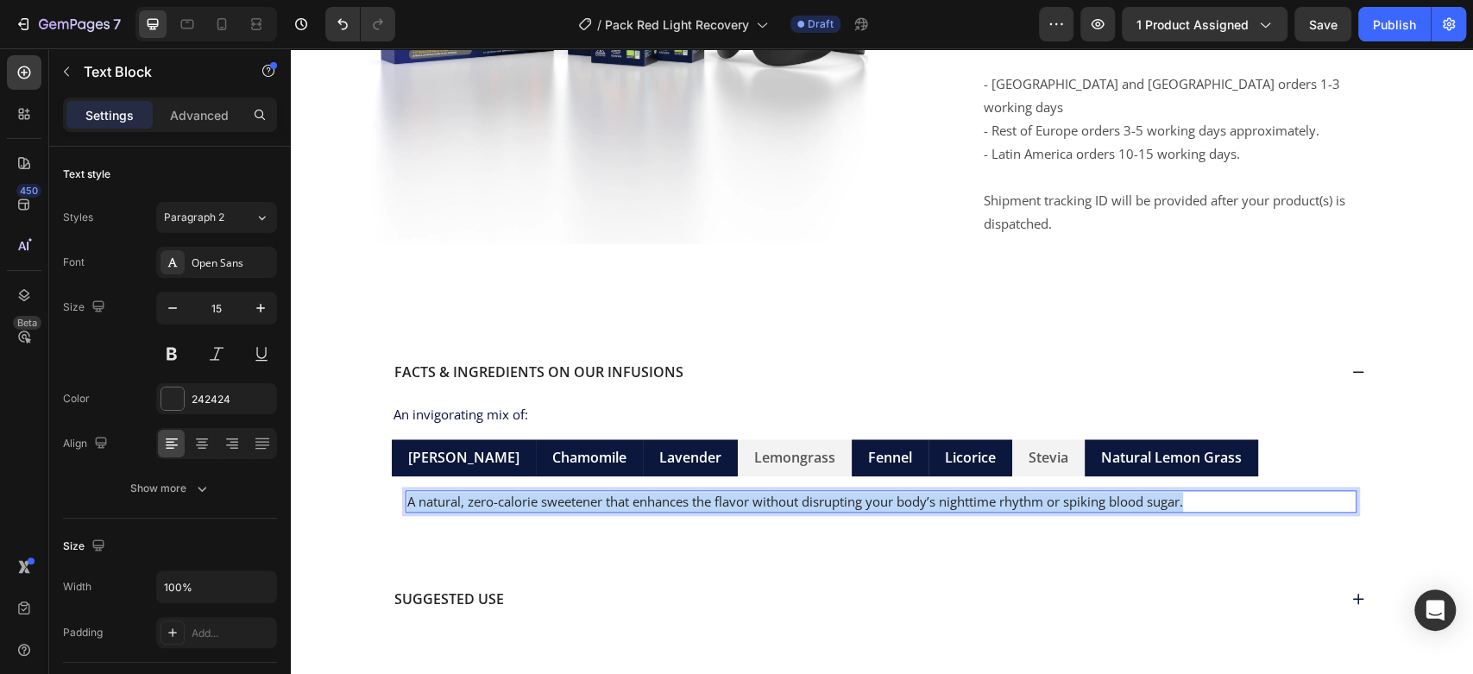
click at [1138, 492] on p "A natural, zero-calorie sweetener that enhances the flavor without disrupting y…" at bounding box center [880, 502] width 947 height 20
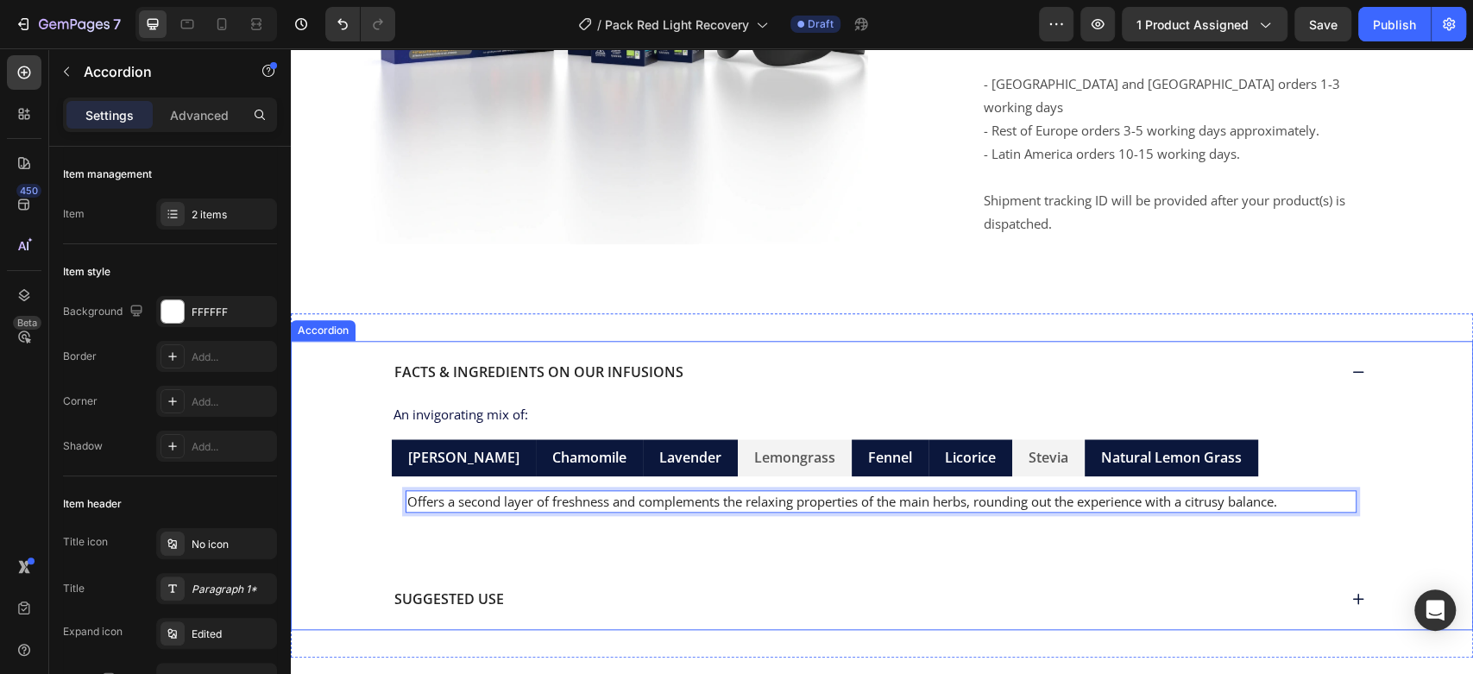
click at [1405, 359] on div "Facts & Ingredients ON OUR INFUSIONS An invigorating mix of: Text Block Valeria…" at bounding box center [882, 448] width 1146 height 214
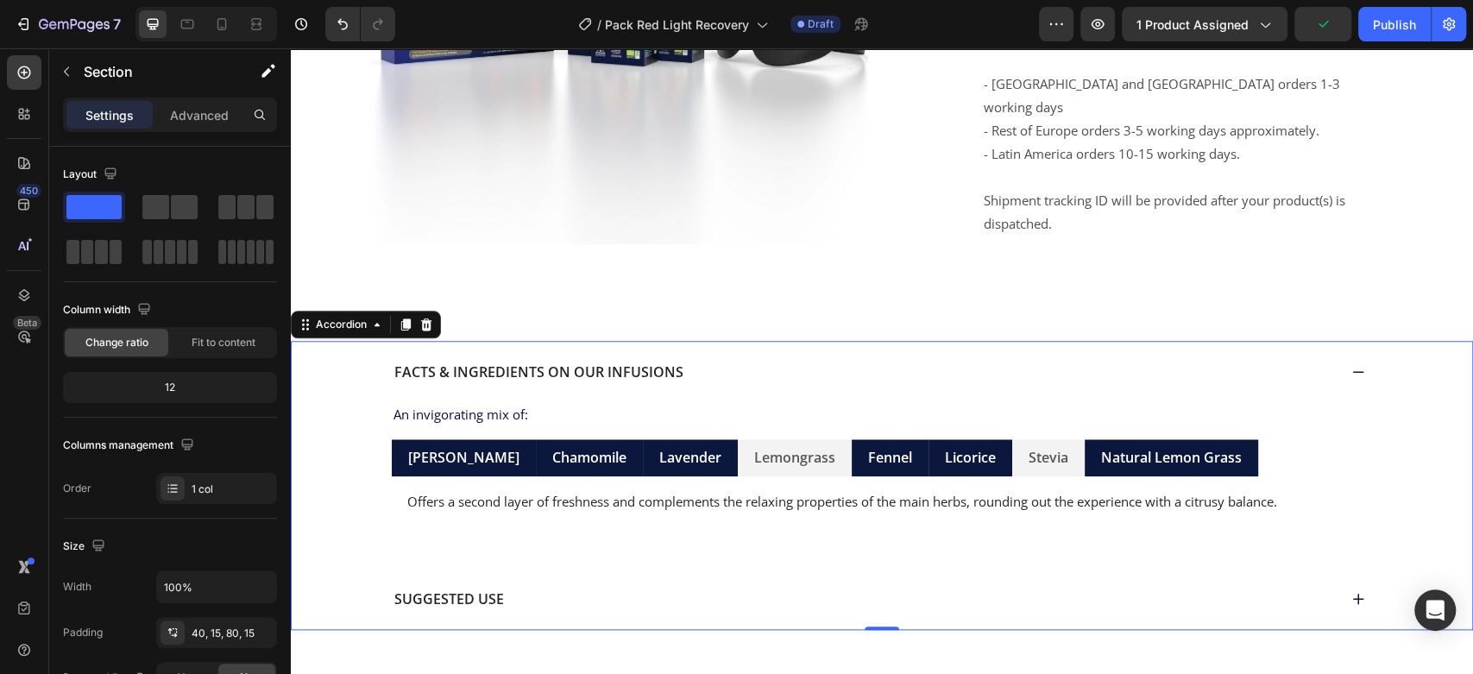
click at [1351, 592] on icon at bounding box center [1358, 599] width 14 height 14
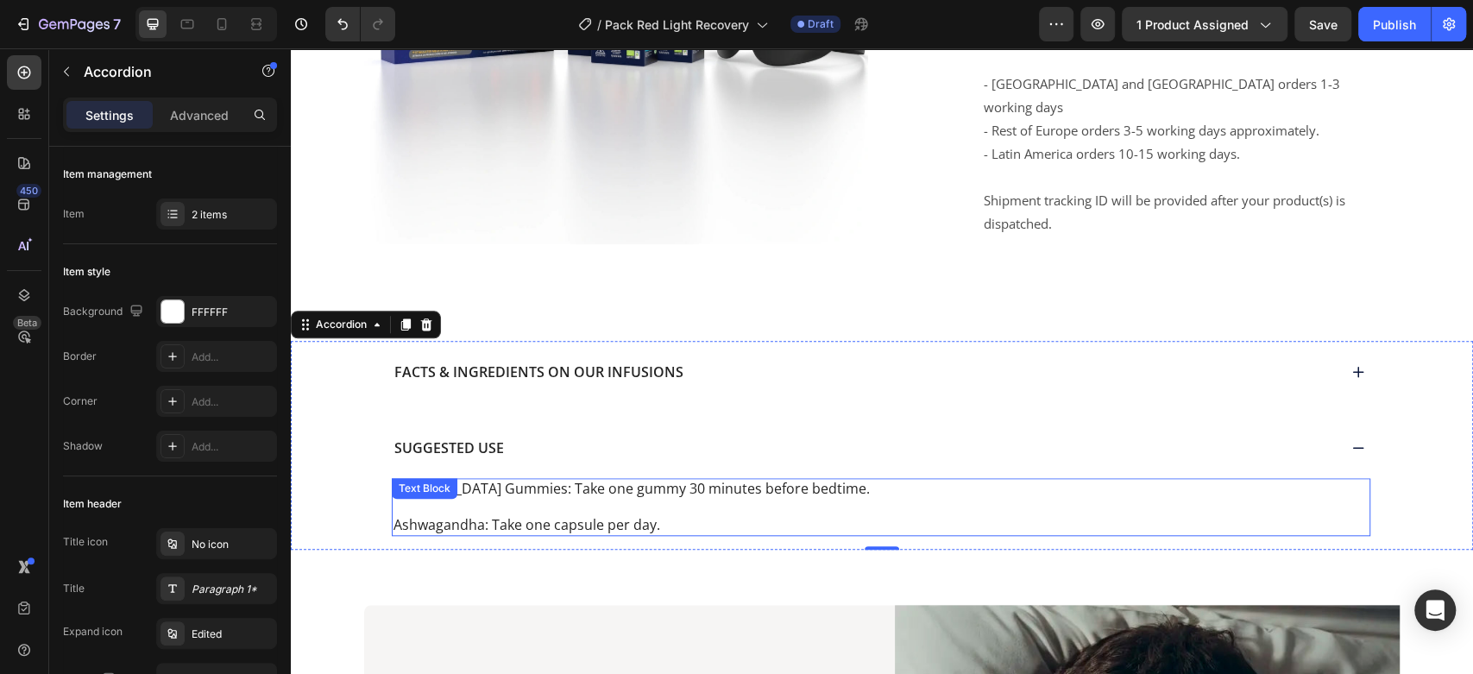
click at [601, 516] on p "Ashwagandha: Take one capsule per day." at bounding box center [880, 525] width 975 height 18
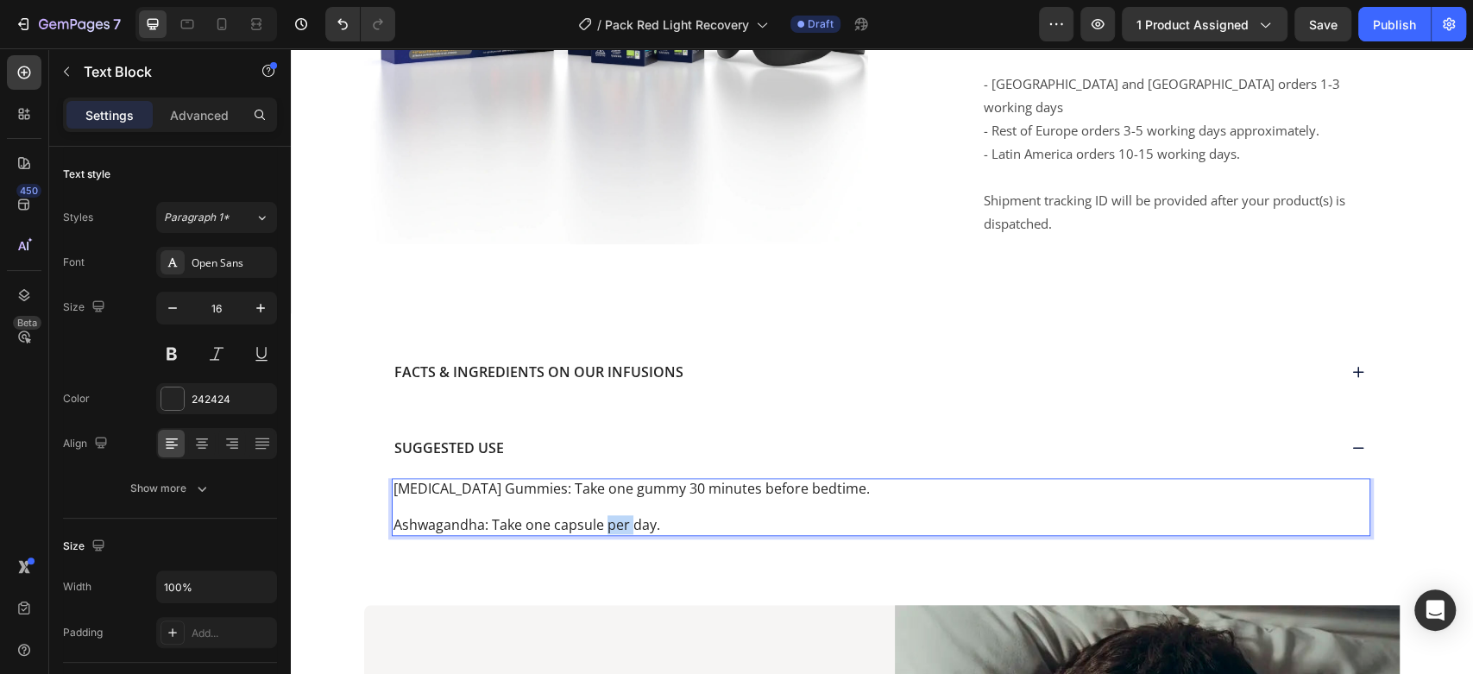
click at [601, 516] on p "Ashwagandha: Take one capsule per day." at bounding box center [880, 525] width 975 height 18
click at [706, 516] on p "Ashwagandha: Take one capsule per day." at bounding box center [880, 525] width 975 height 18
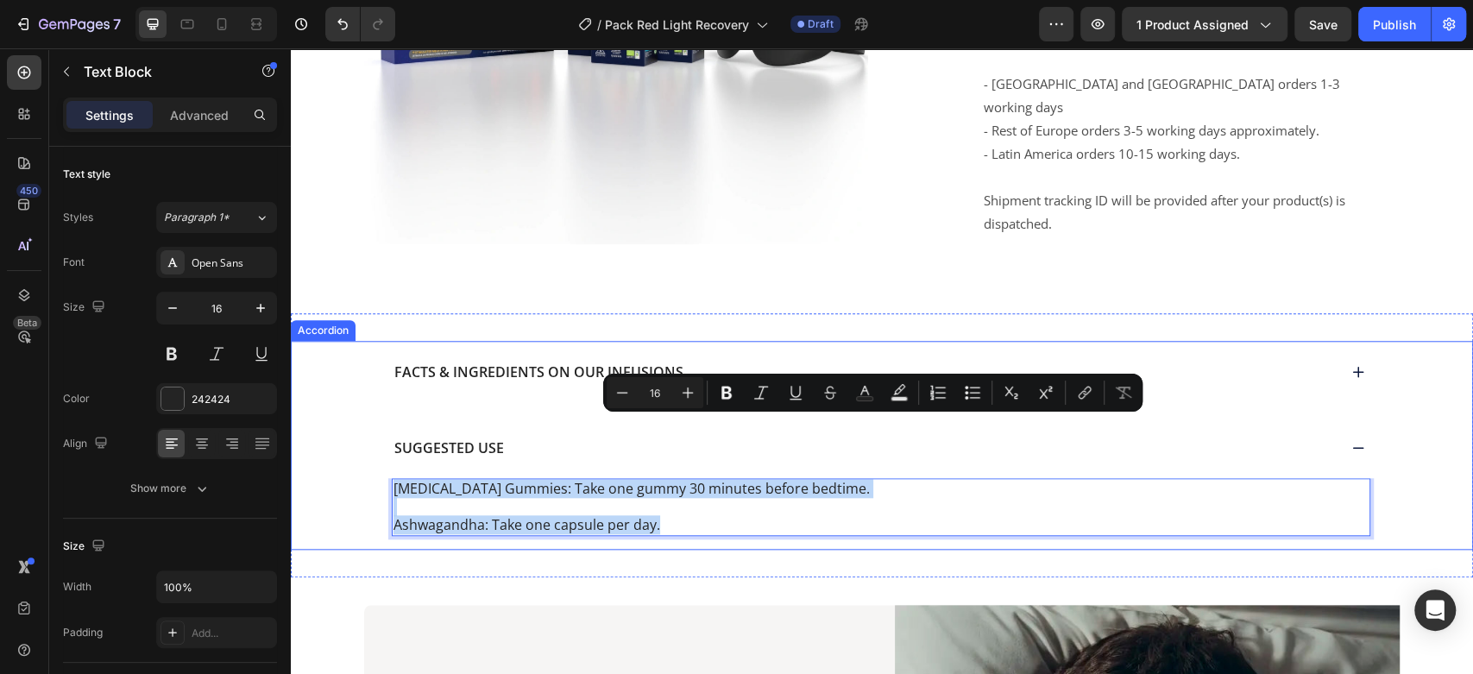
drag, startPoint x: 597, startPoint y: 451, endPoint x: 352, endPoint y: 422, distance: 246.8
click at [352, 422] on div "Suggested Use Melatonin Gummies: Take one gummy 30 minutes before bedtime. Ashw…" at bounding box center [882, 483] width 1146 height 133
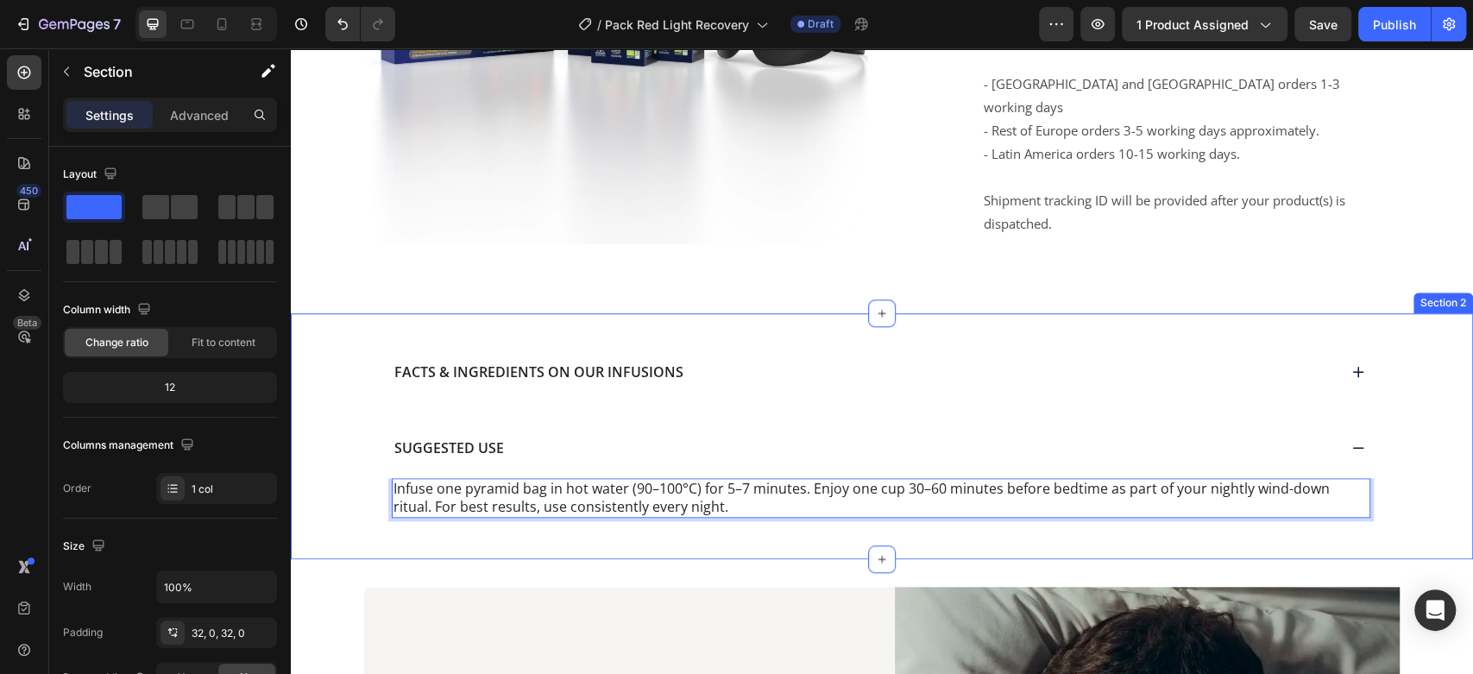
click at [762, 483] on div "Facts & Ingredients ON OUR INFUSIONS Suggested Use Infuse one pyramid bag in ho…" at bounding box center [882, 436] width 1182 height 246
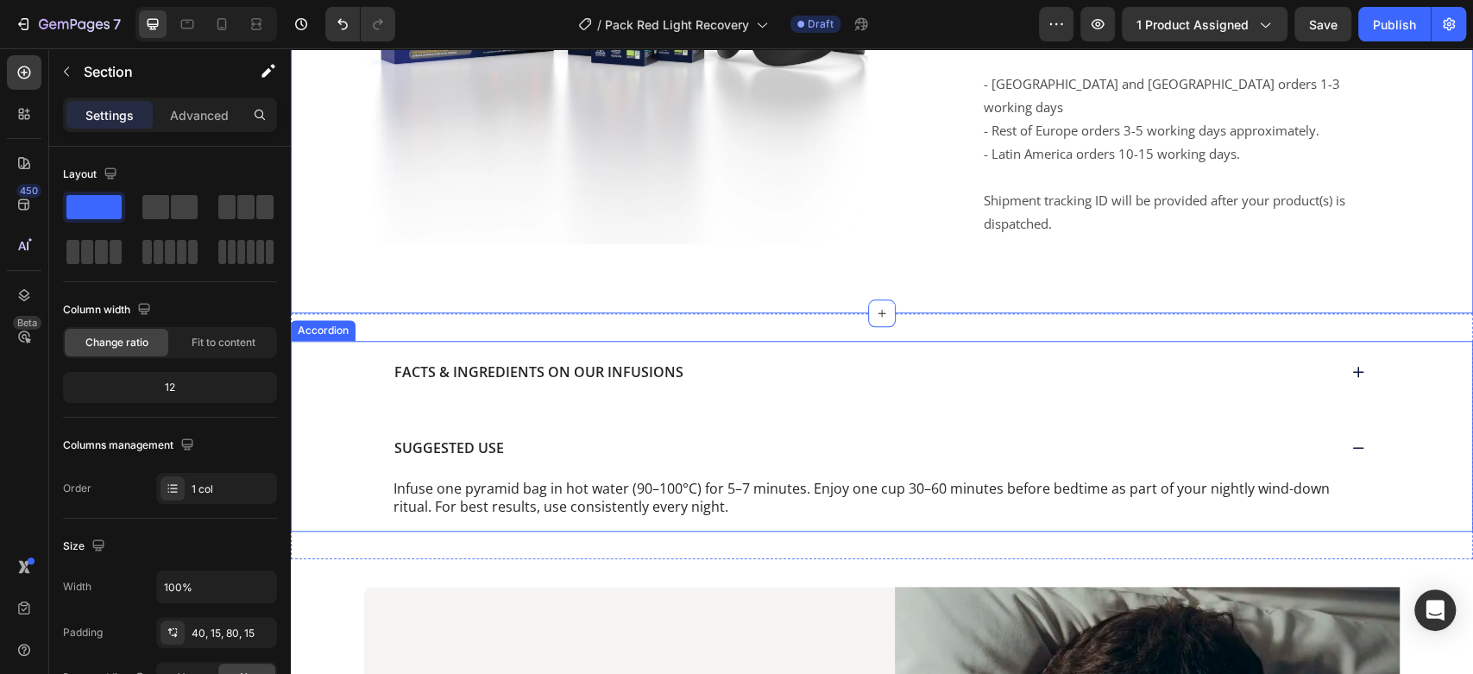
click at [1351, 365] on icon at bounding box center [1358, 372] width 14 height 14
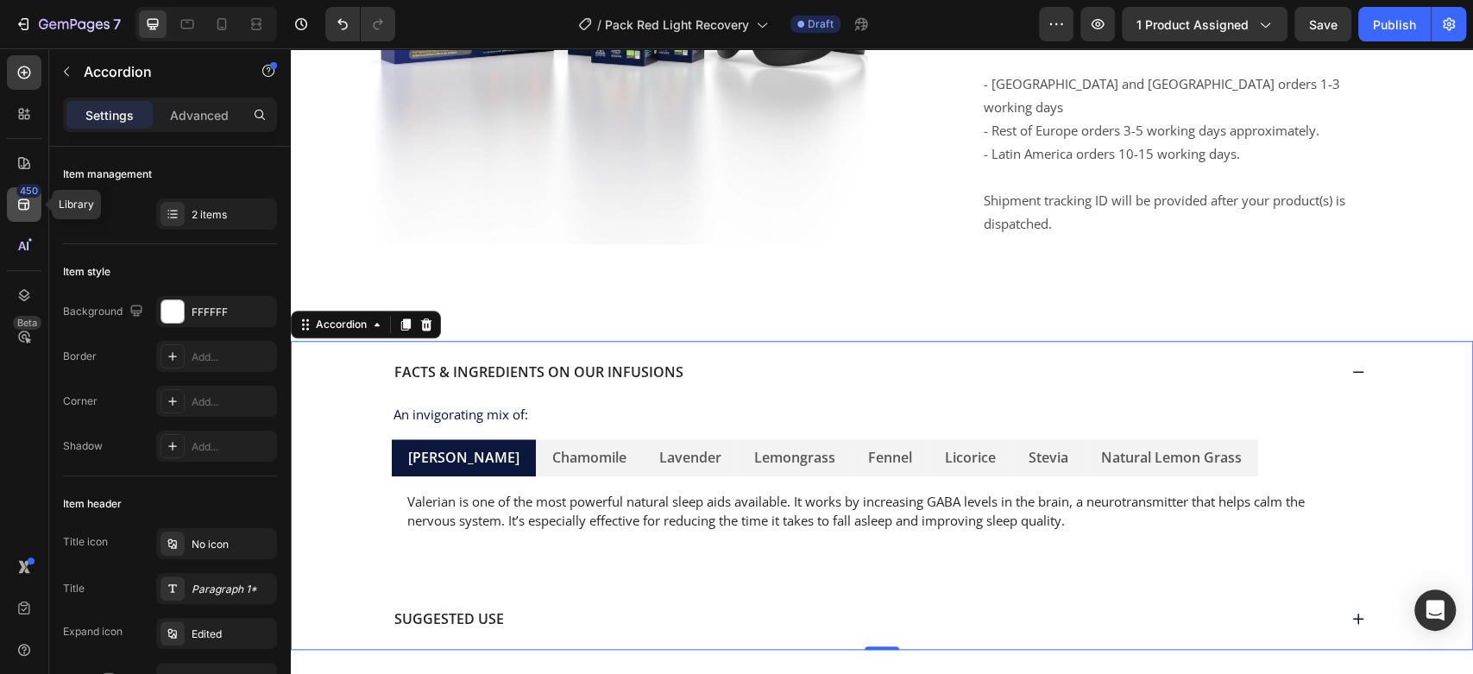
click at [22, 187] on div "450" at bounding box center [28, 191] width 25 height 14
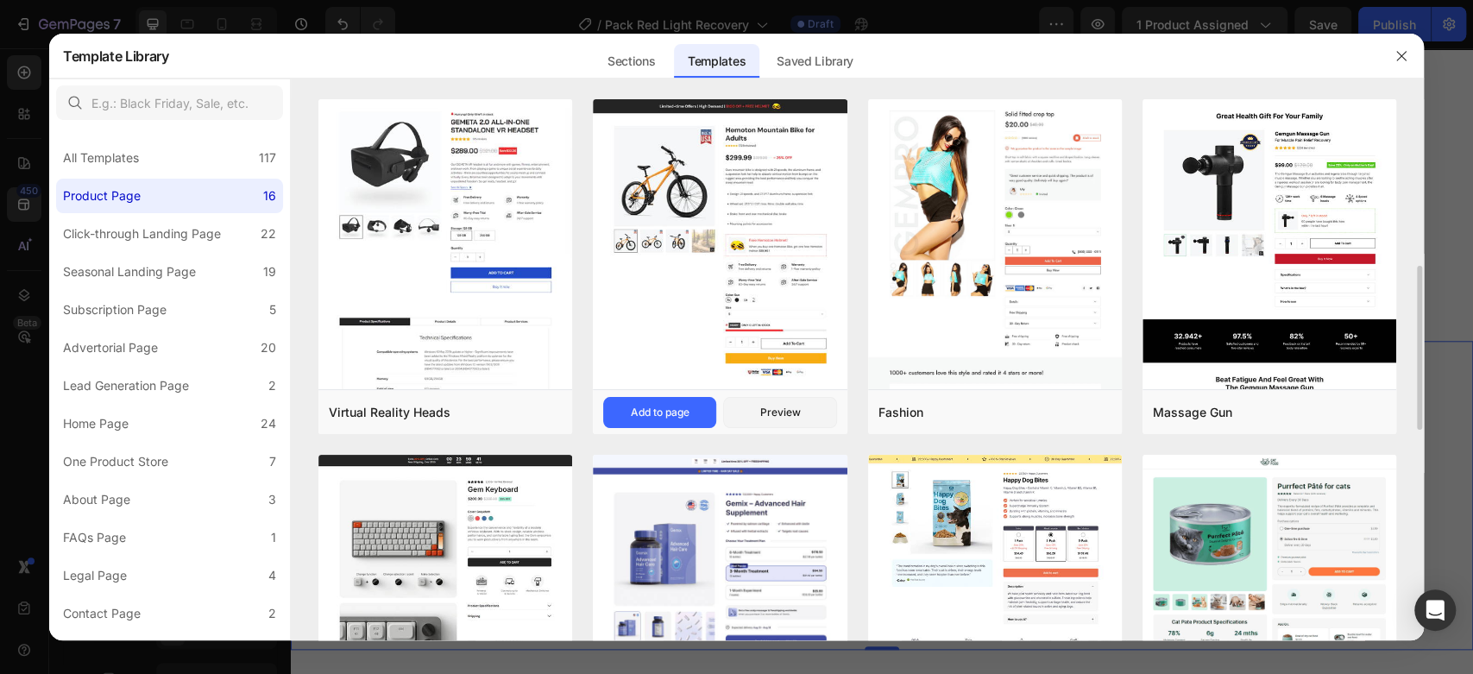
scroll to position [255, 0]
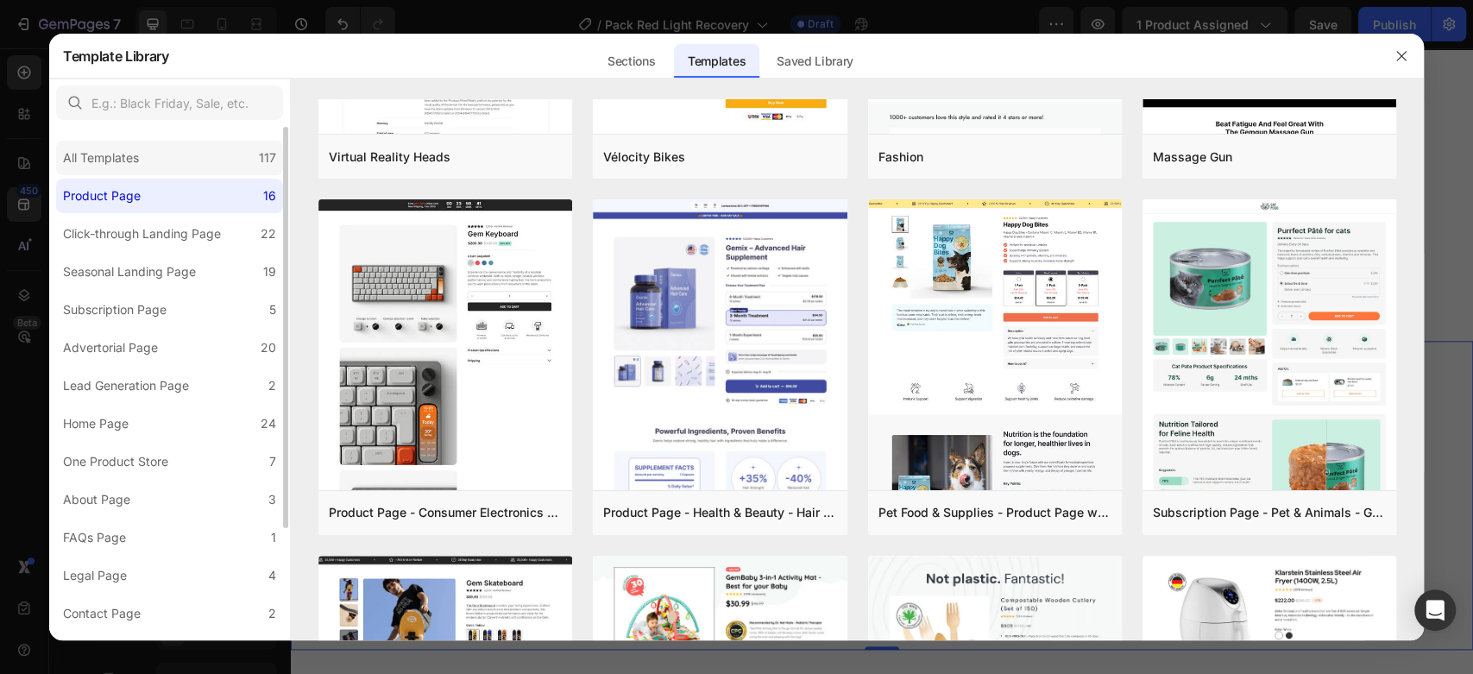
click at [198, 168] on div "All Templates 117" at bounding box center [169, 158] width 227 height 35
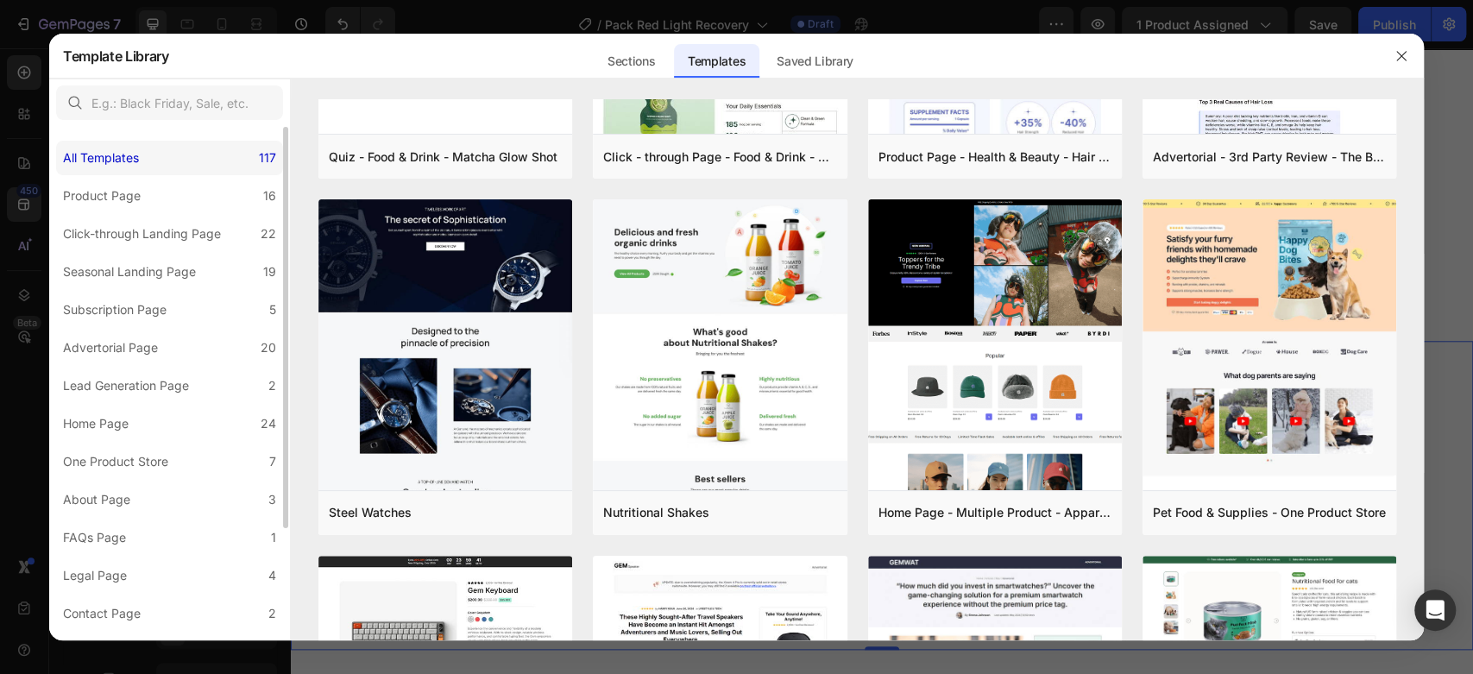
scroll to position [0, 0]
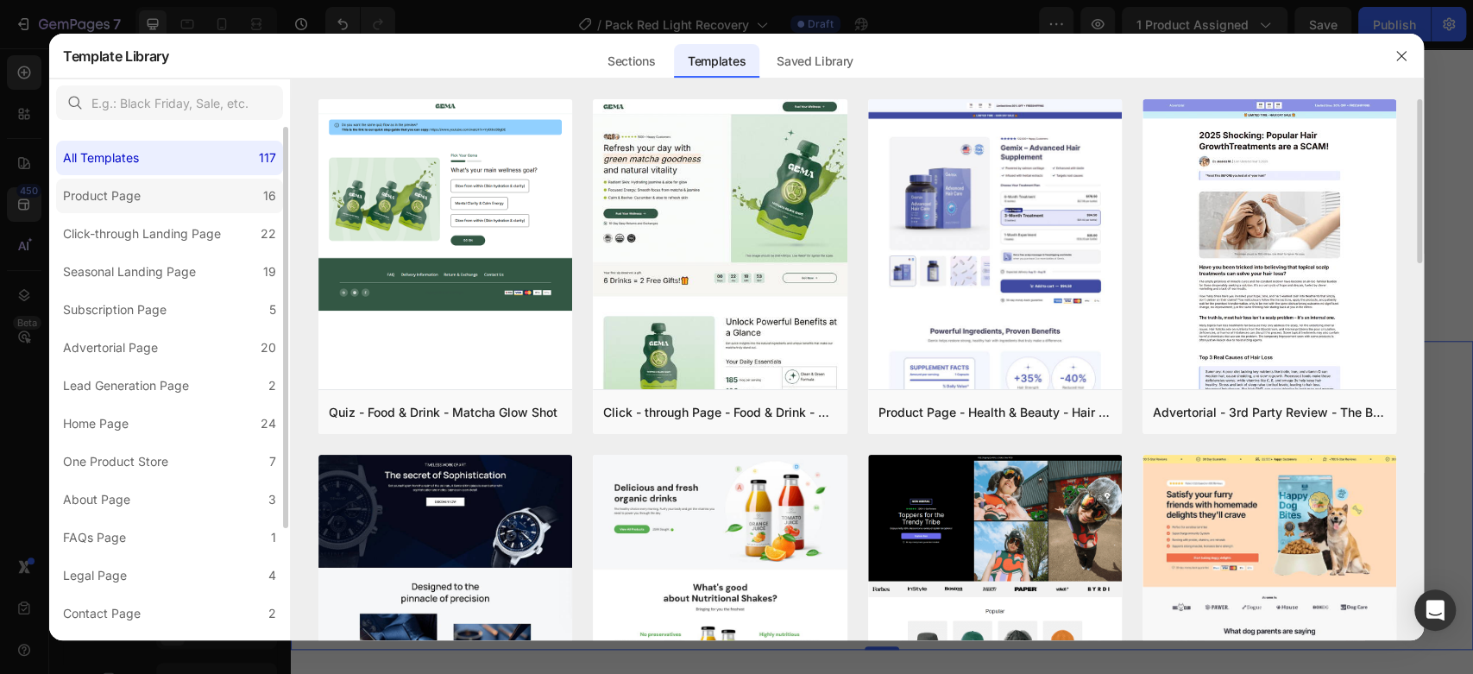
click at [195, 204] on label "Product Page 16" at bounding box center [169, 196] width 227 height 35
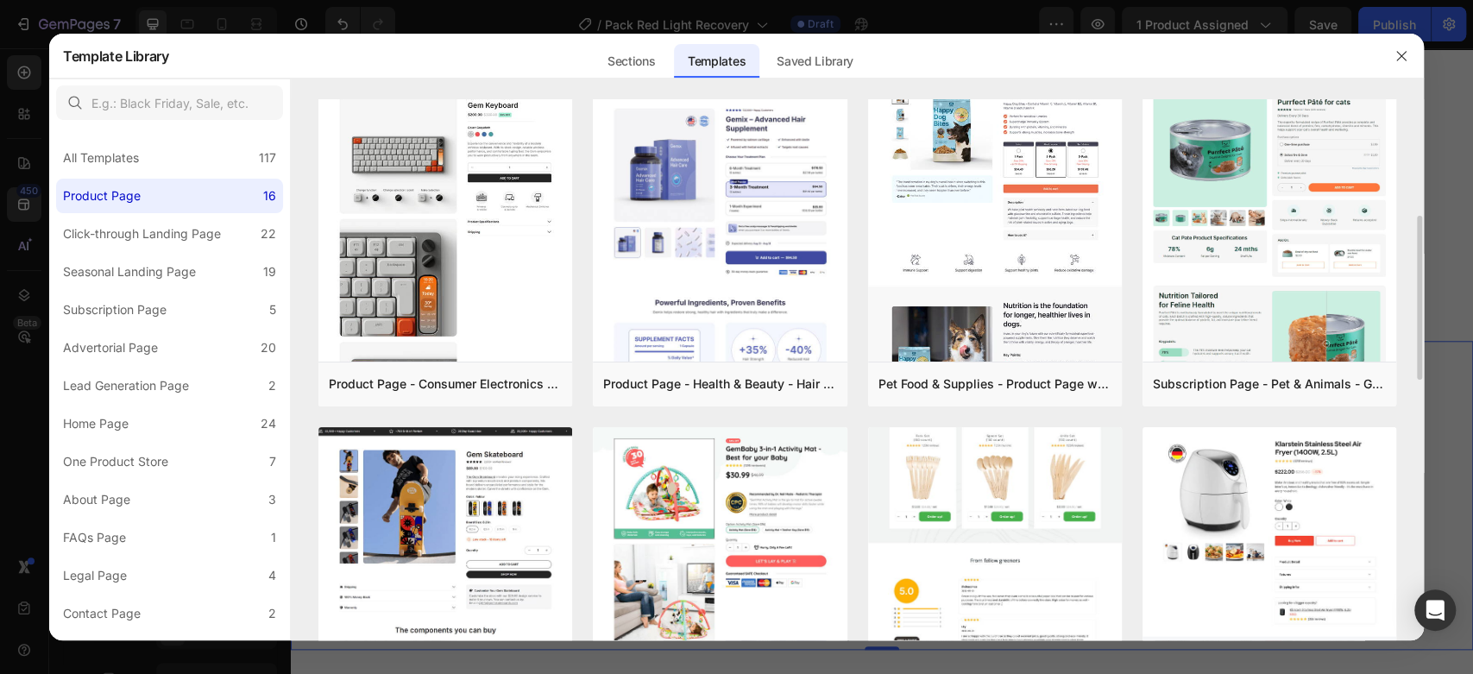
scroll to position [640, 0]
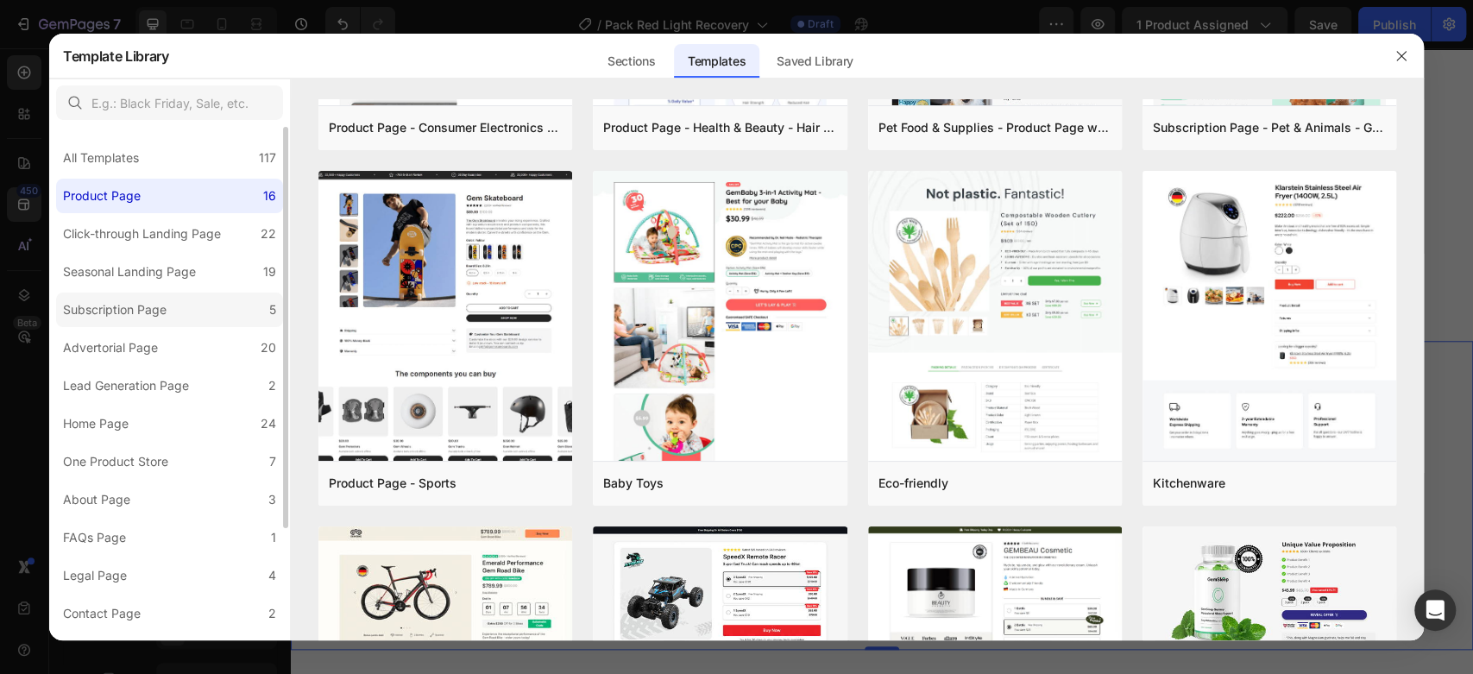
click at [179, 306] on label "Subscription Page 5" at bounding box center [169, 309] width 227 height 35
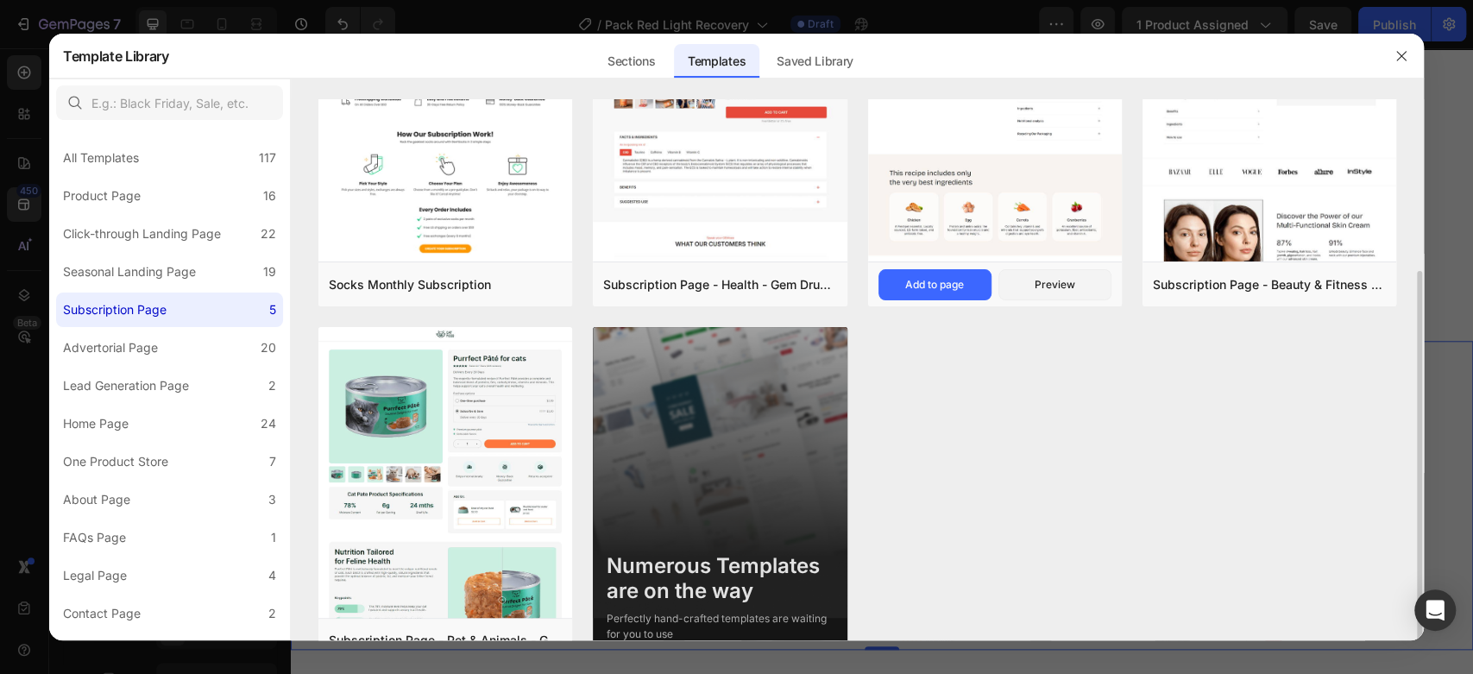
scroll to position [170, 0]
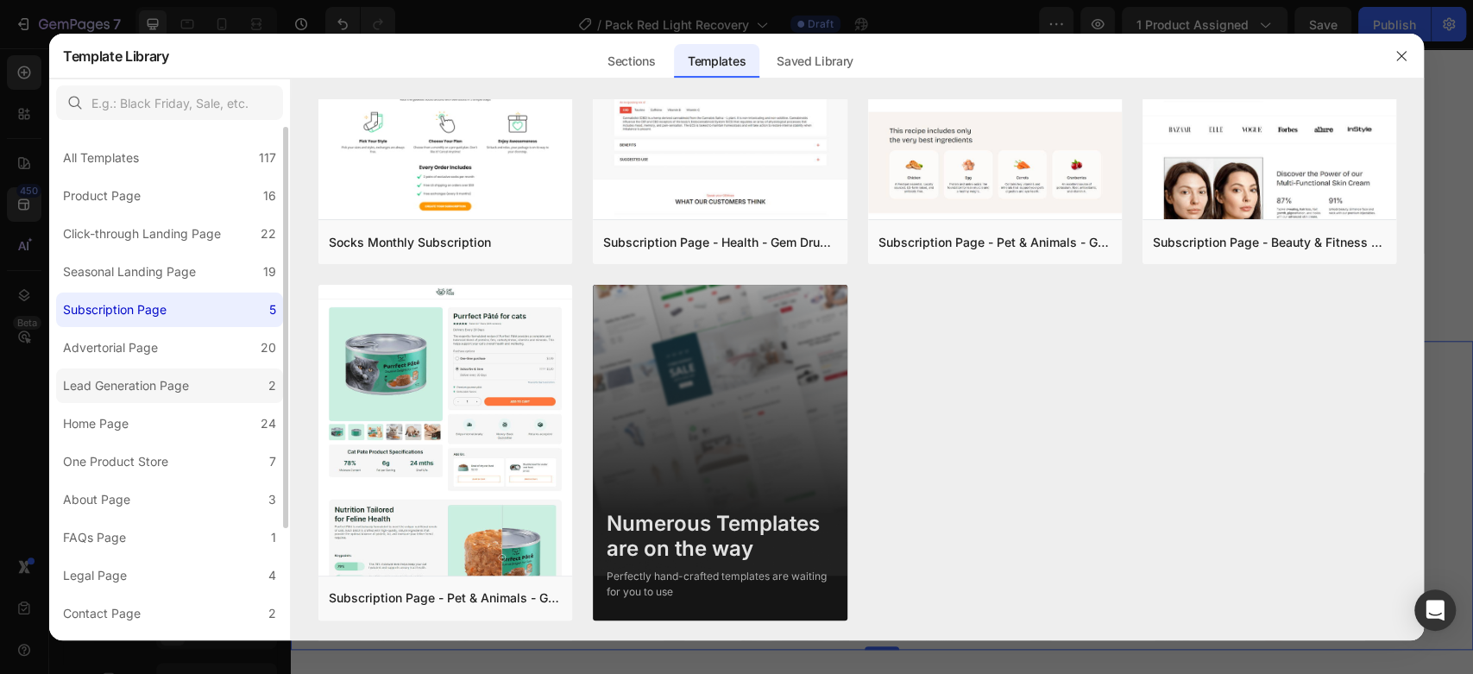
click at [116, 382] on div "Lead Generation Page" at bounding box center [126, 385] width 126 height 21
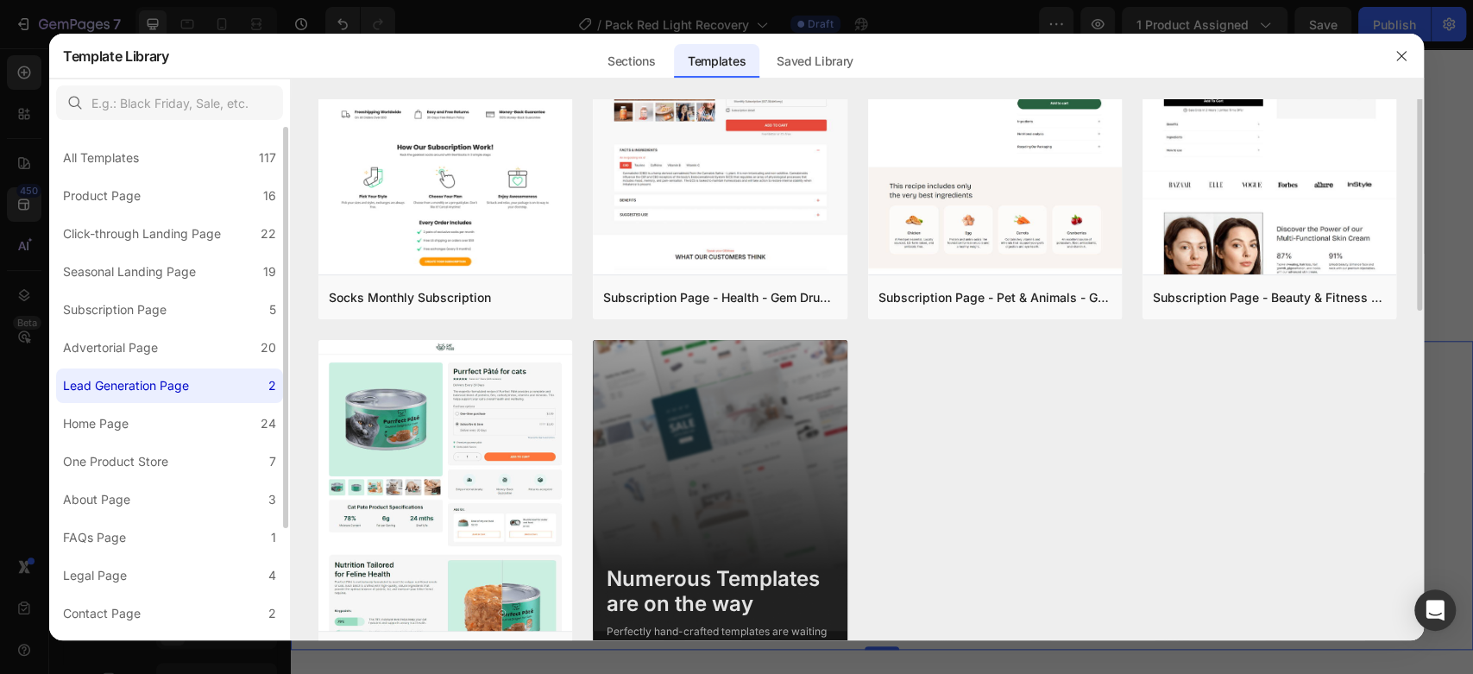
scroll to position [0, 0]
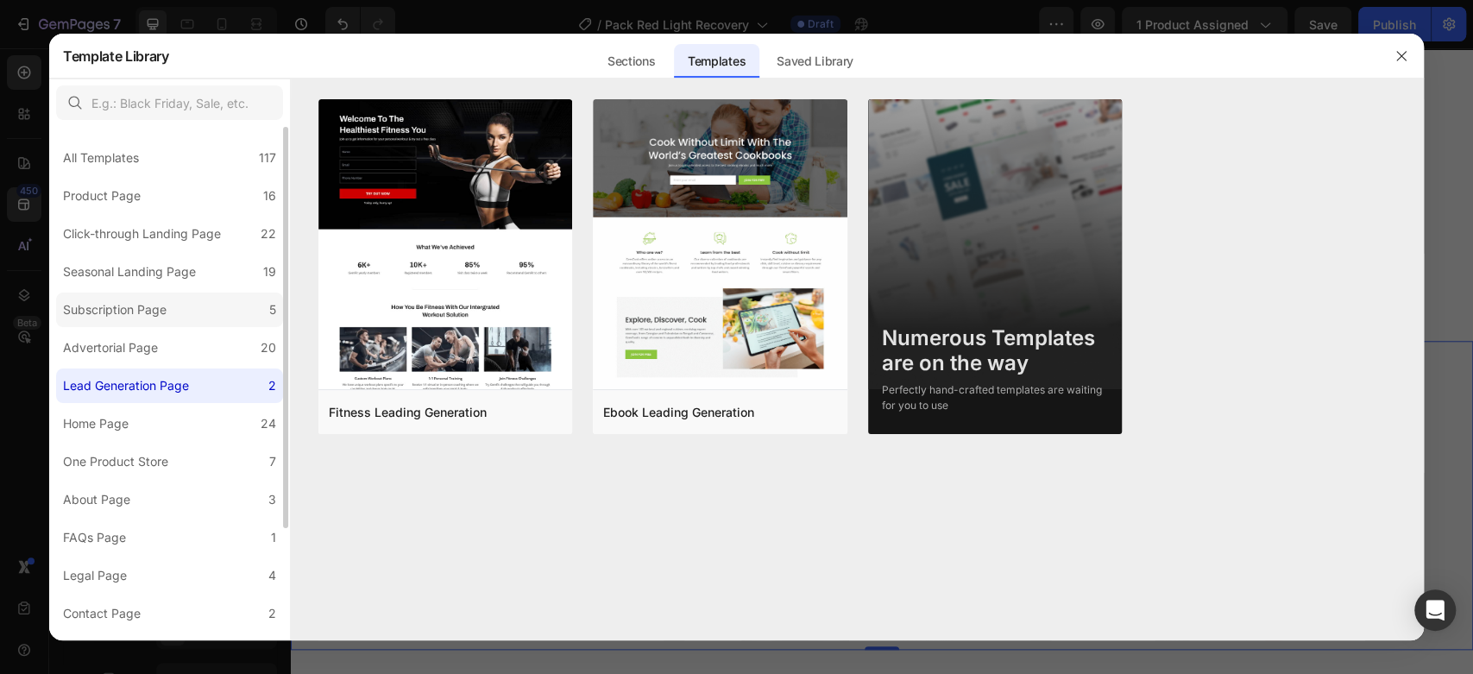
click at [126, 300] on div "Subscription Page" at bounding box center [115, 309] width 104 height 21
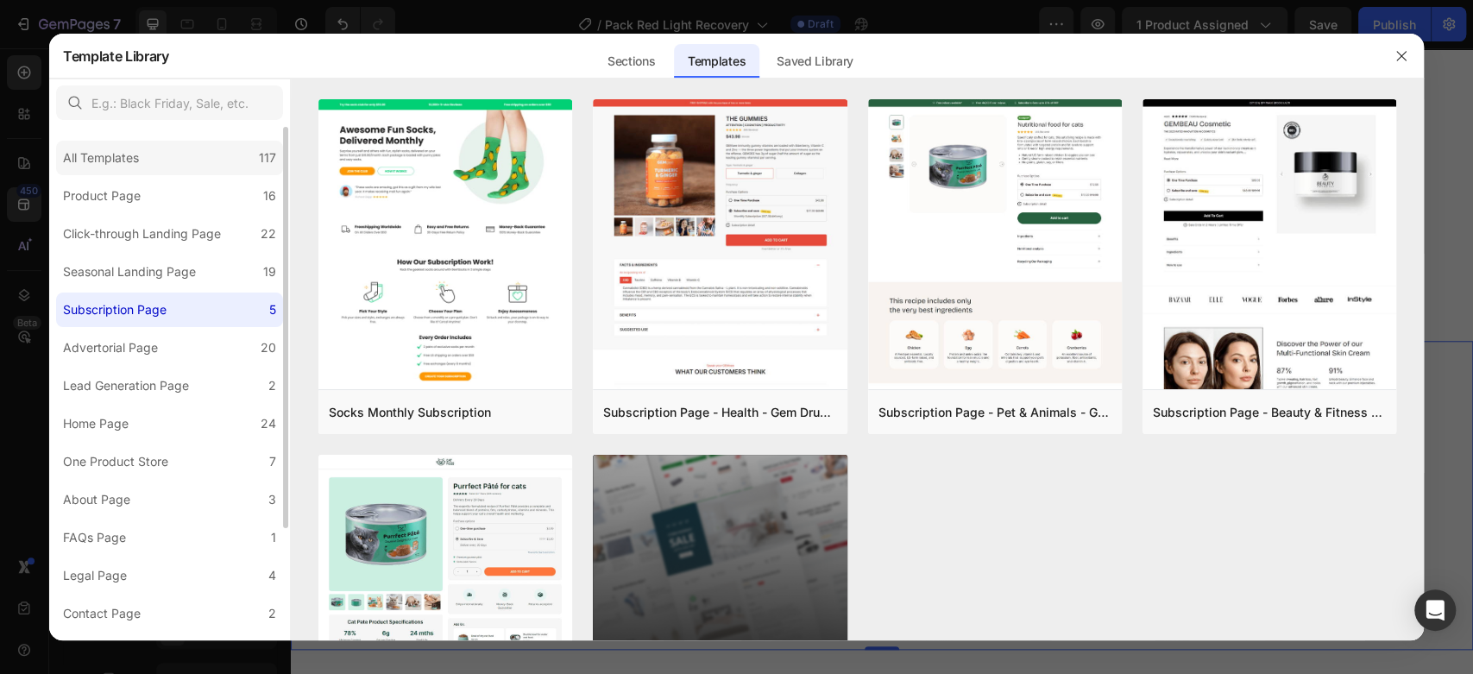
click at [145, 164] on div "All Templates" at bounding box center [104, 158] width 83 height 21
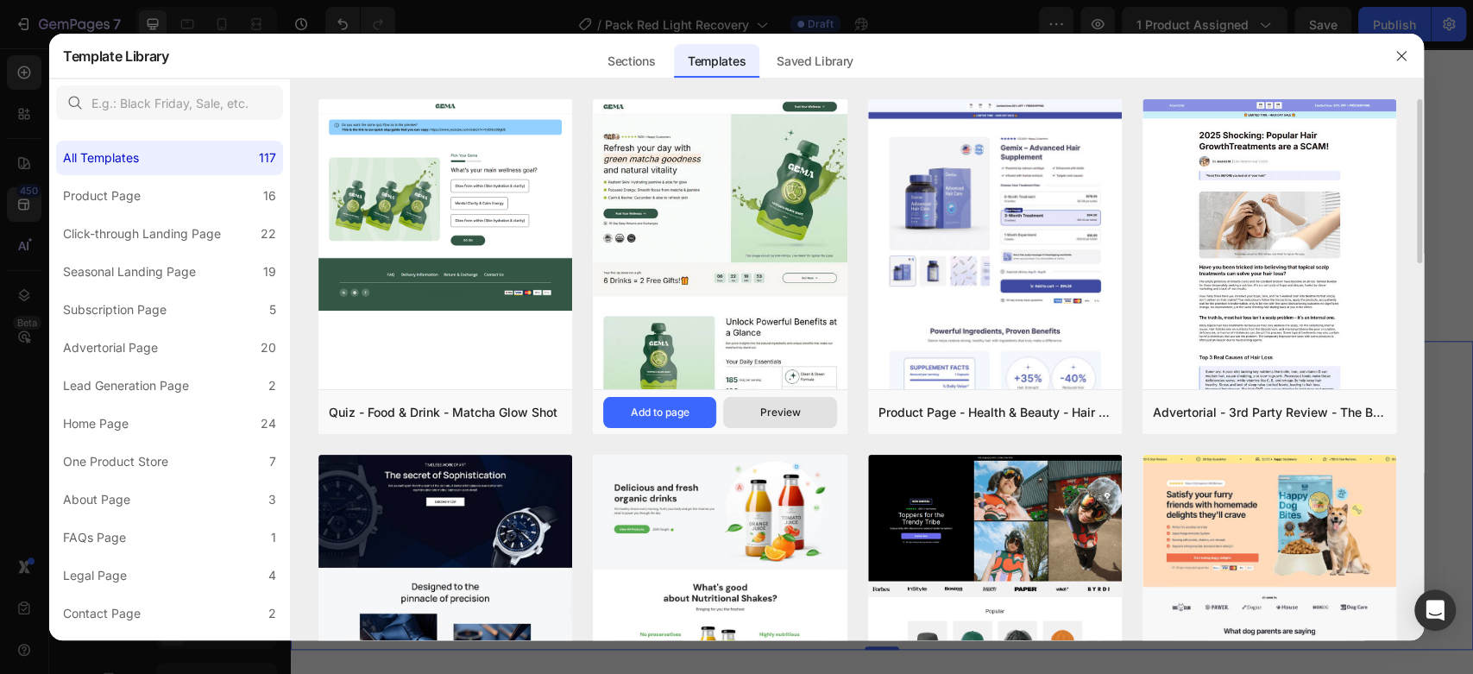
click at [781, 420] on button "Preview" at bounding box center [779, 412] width 113 height 31
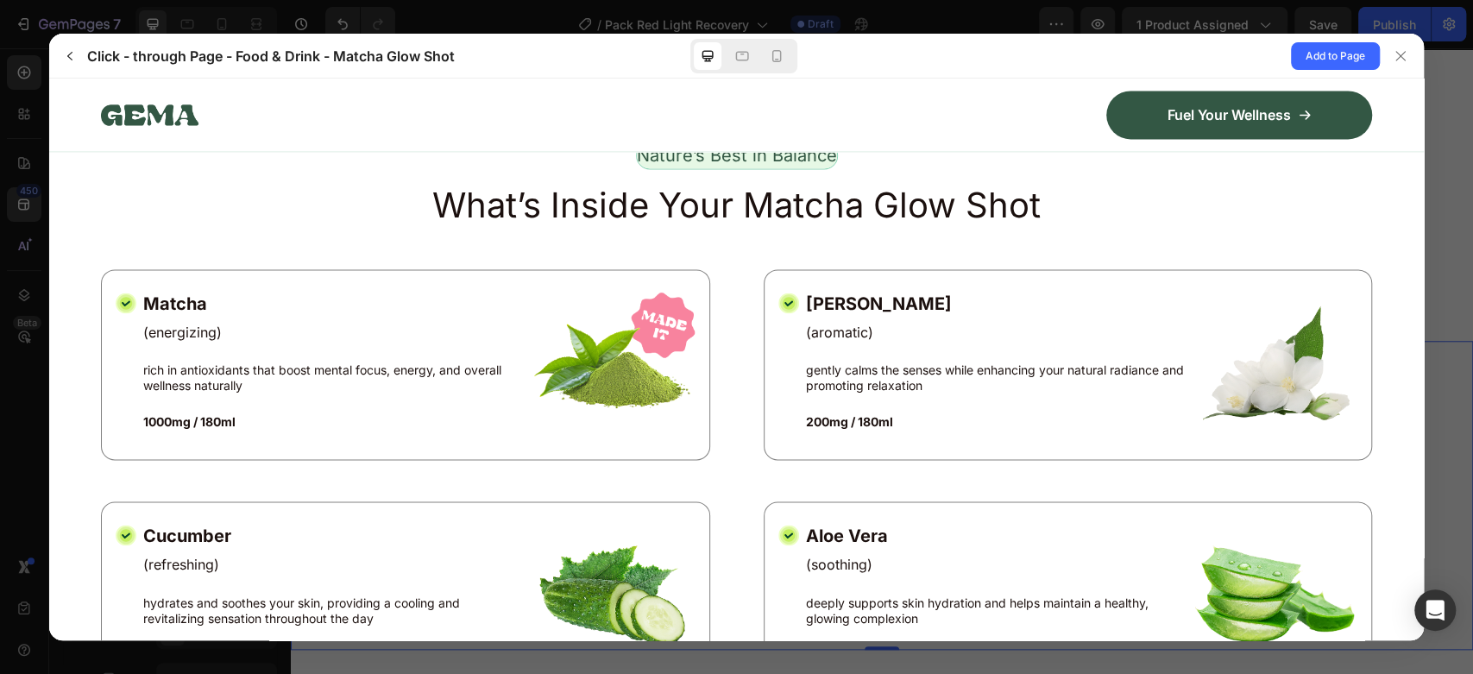
scroll to position [1789, 0]
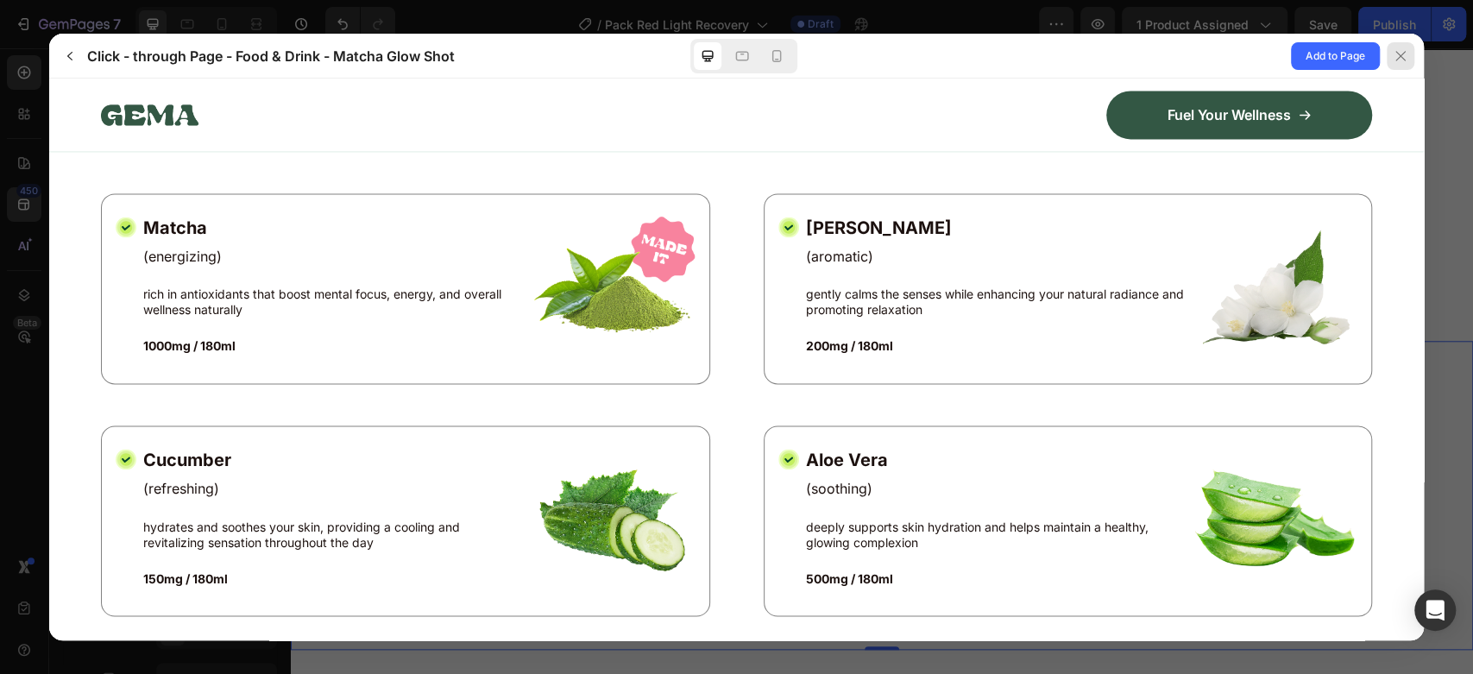
click at [1404, 51] on icon at bounding box center [1399, 55] width 9 height 9
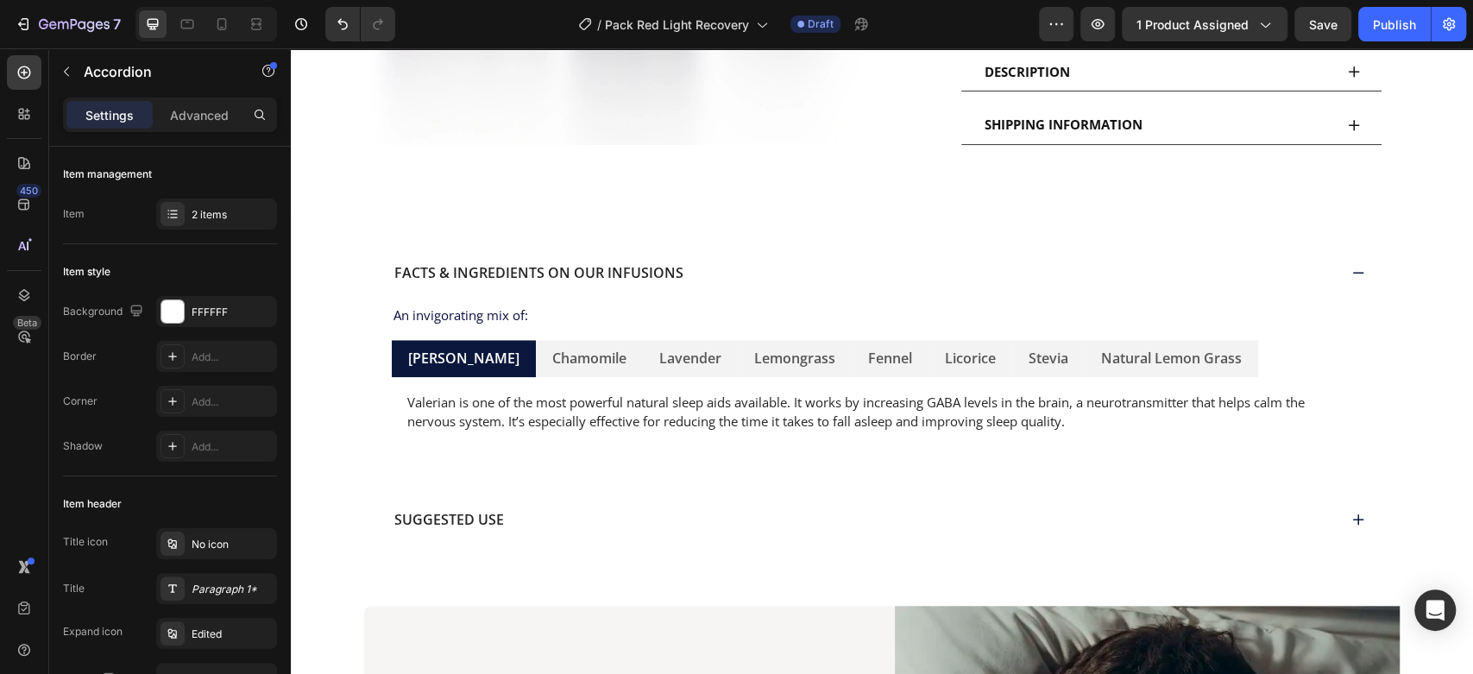
scroll to position [897, 0]
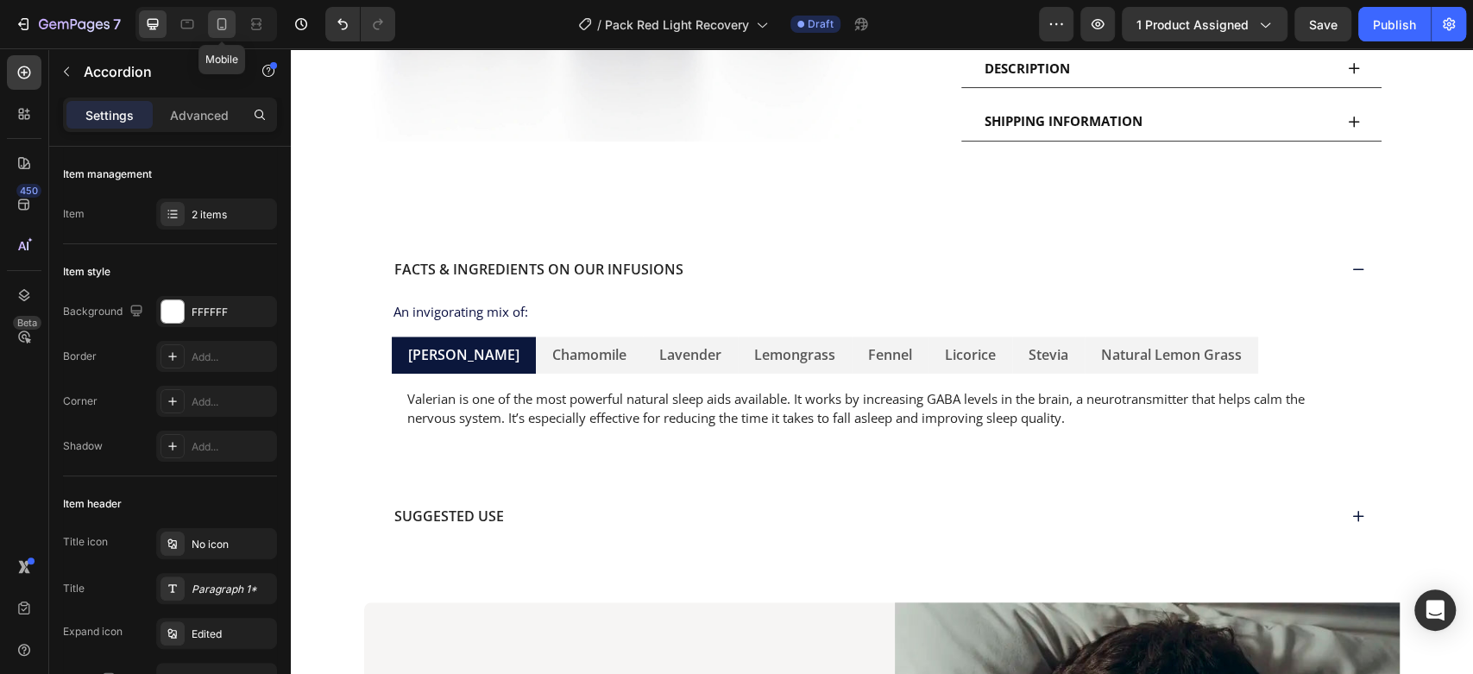
click at [233, 19] on div at bounding box center [222, 24] width 28 height 28
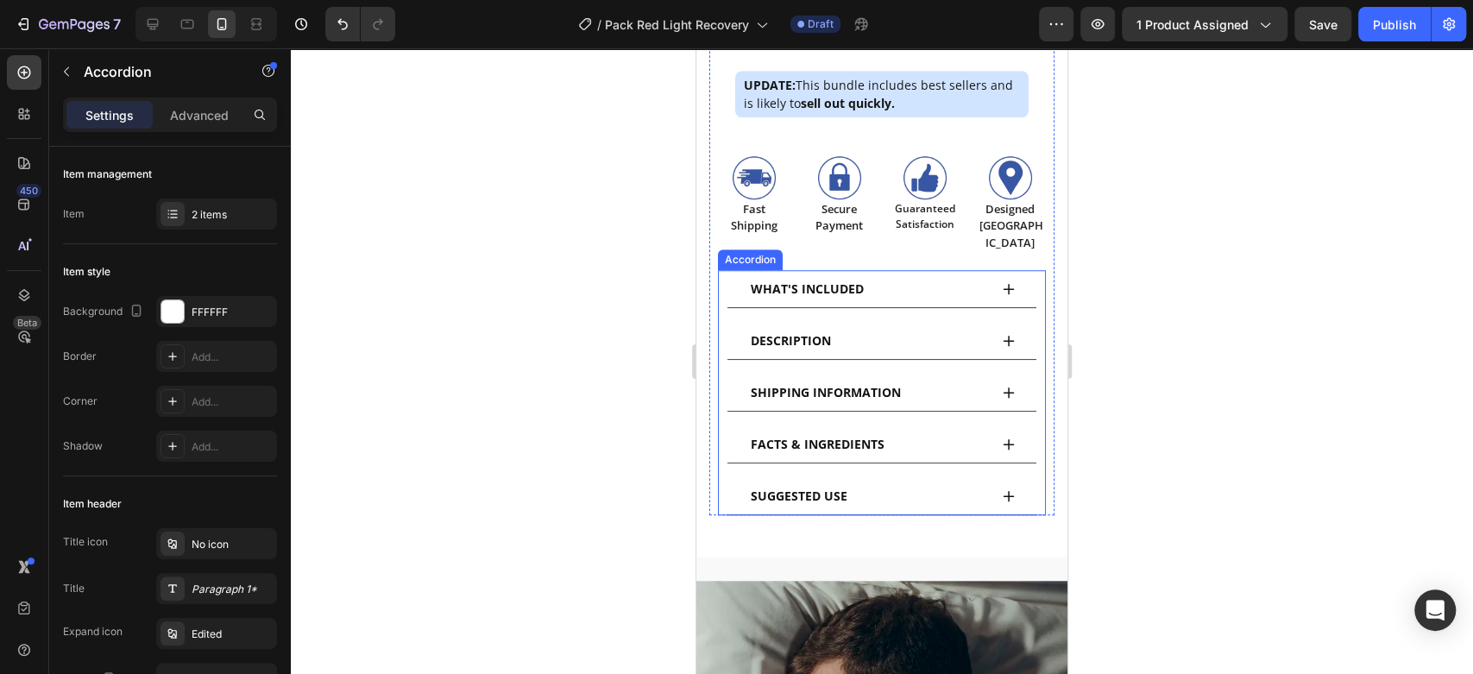
scroll to position [836, 0]
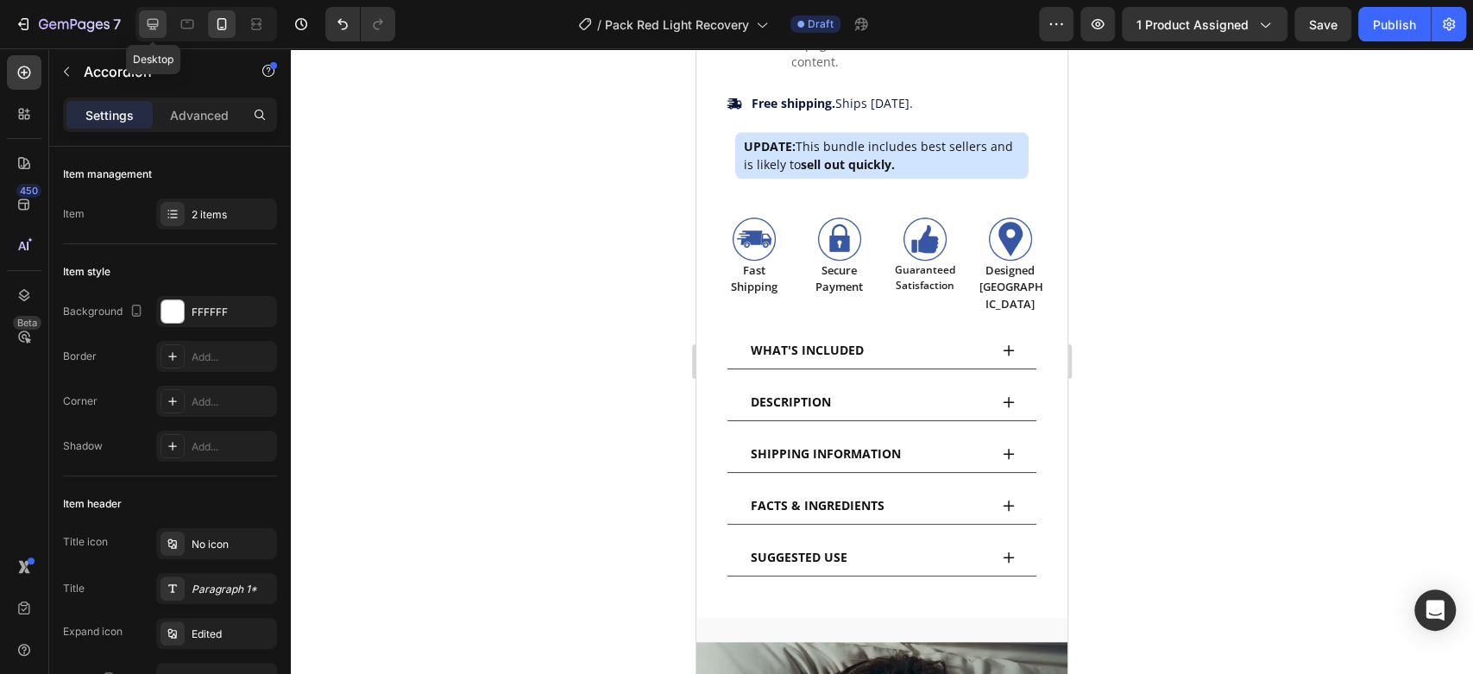
click at [161, 22] on div at bounding box center [153, 24] width 28 height 28
type input "1200"
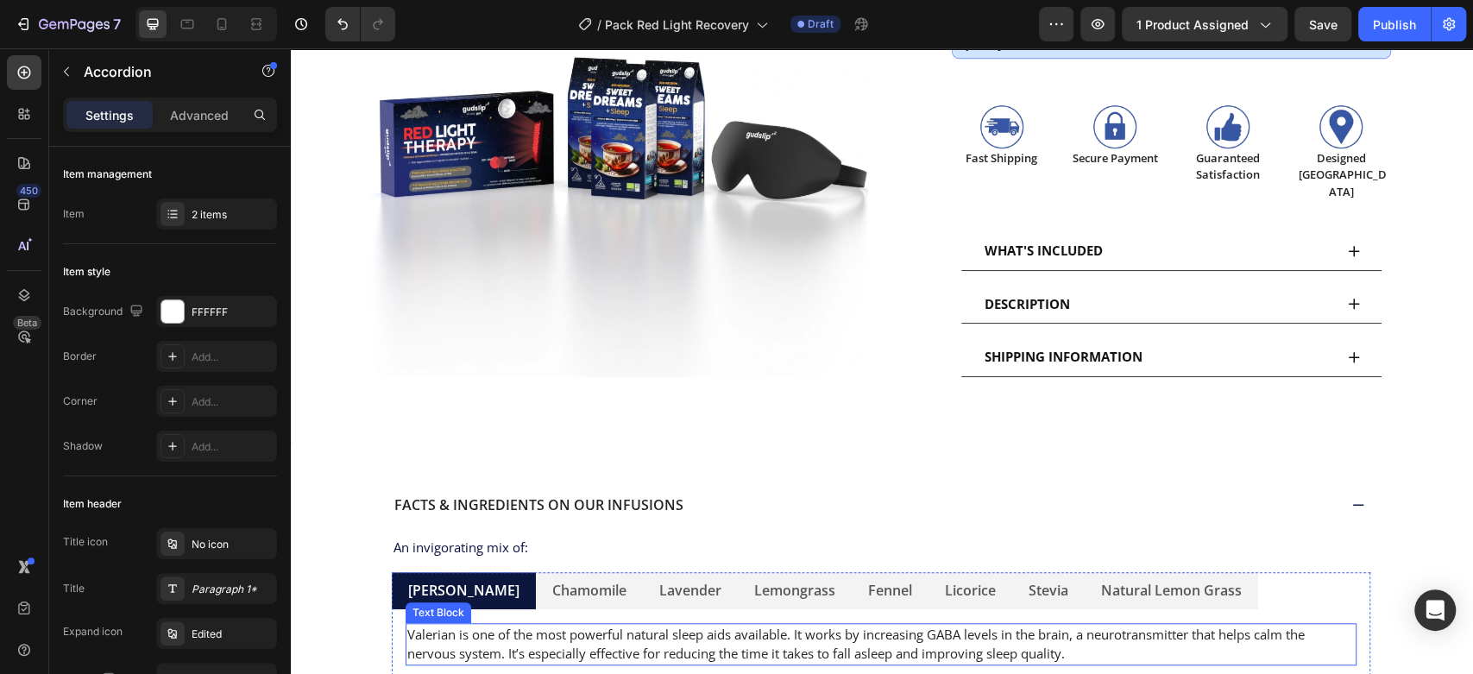
scroll to position [606, 0]
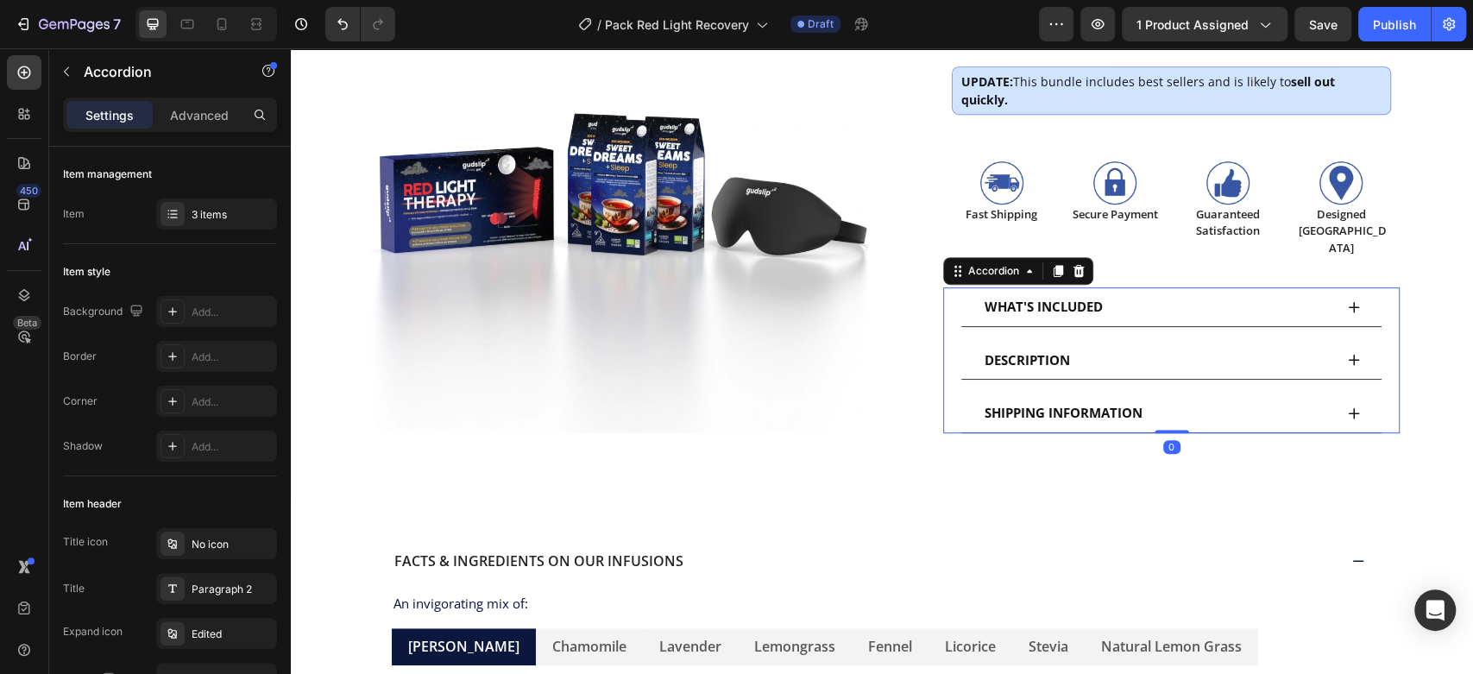
click at [960, 338] on div "WHAT'S INCLUDED DESCRIPTION SHIPPING INFORMATION" at bounding box center [1171, 360] width 422 height 146
click at [182, 104] on div "Advanced" at bounding box center [199, 115] width 86 height 28
type input "100%"
type input "100"
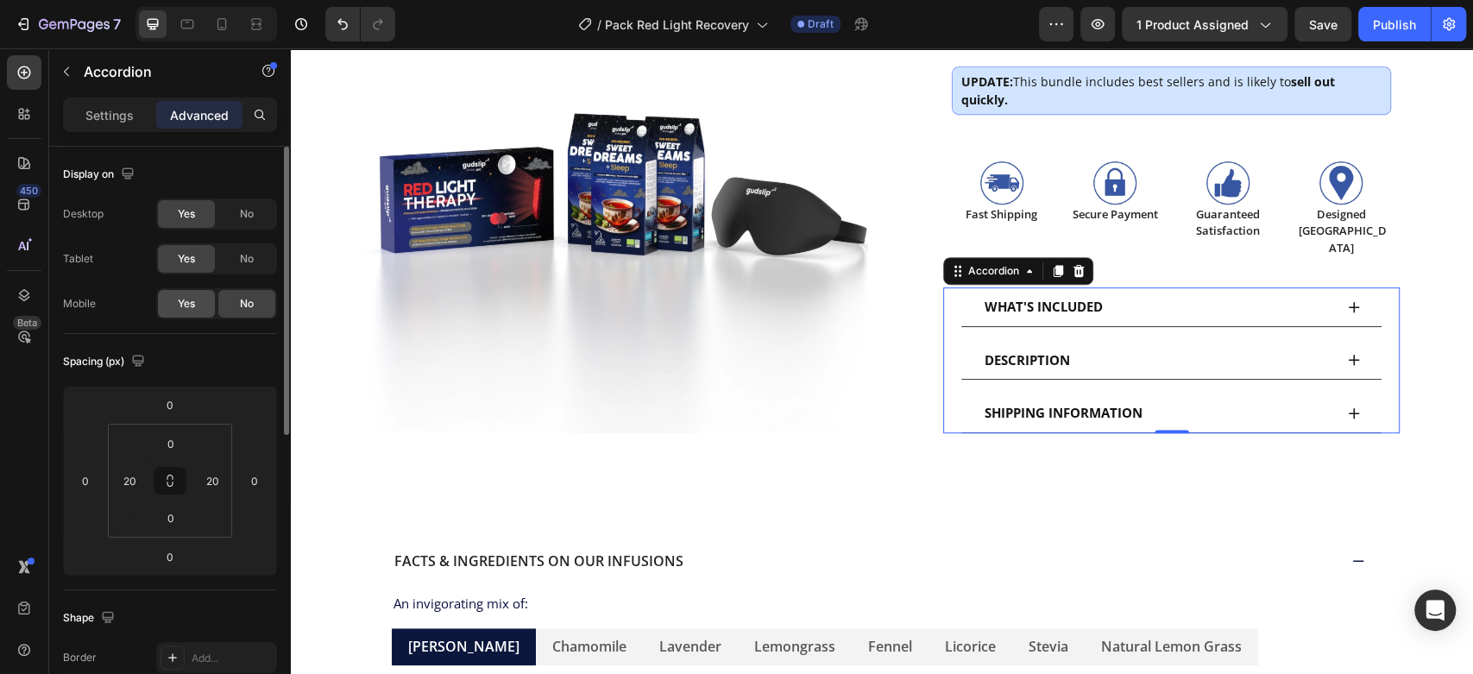
click at [180, 299] on span "Yes" at bounding box center [186, 304] width 17 height 16
click at [230, 20] on div at bounding box center [222, 24] width 28 height 28
type input "10"
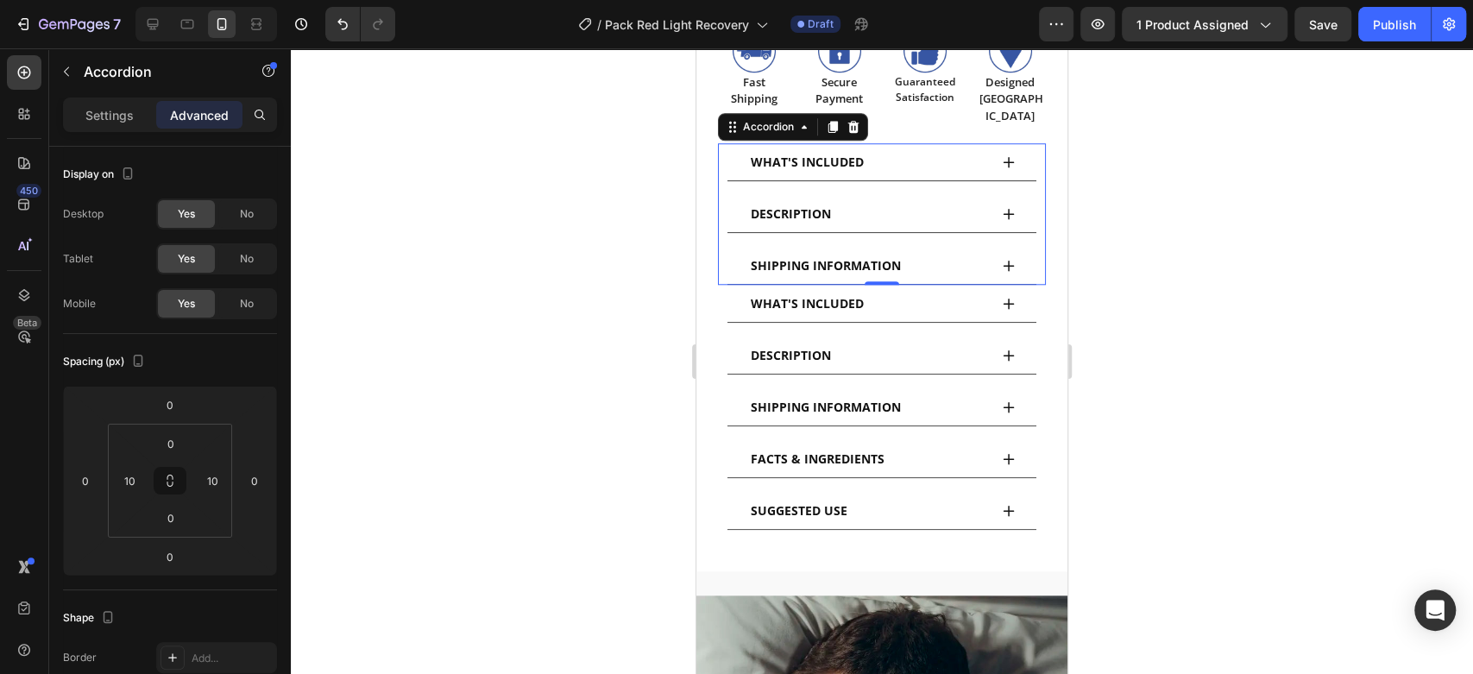
scroll to position [1026, 0]
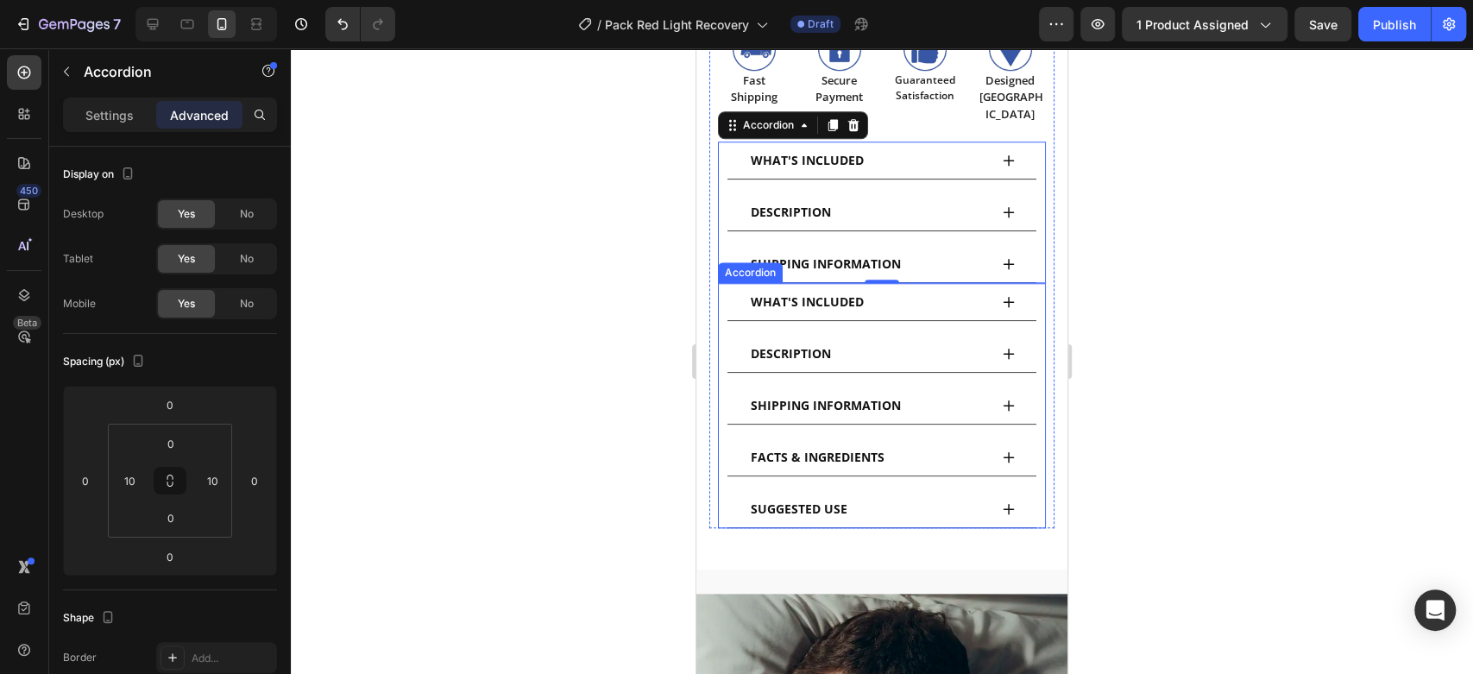
click at [1024, 331] on div "WHAT'S INCLUDED DESCRIPTION SHIPPING INFORMATION FACTS & INGREDIENTS SUGGESTED …" at bounding box center [882, 405] width 328 height 245
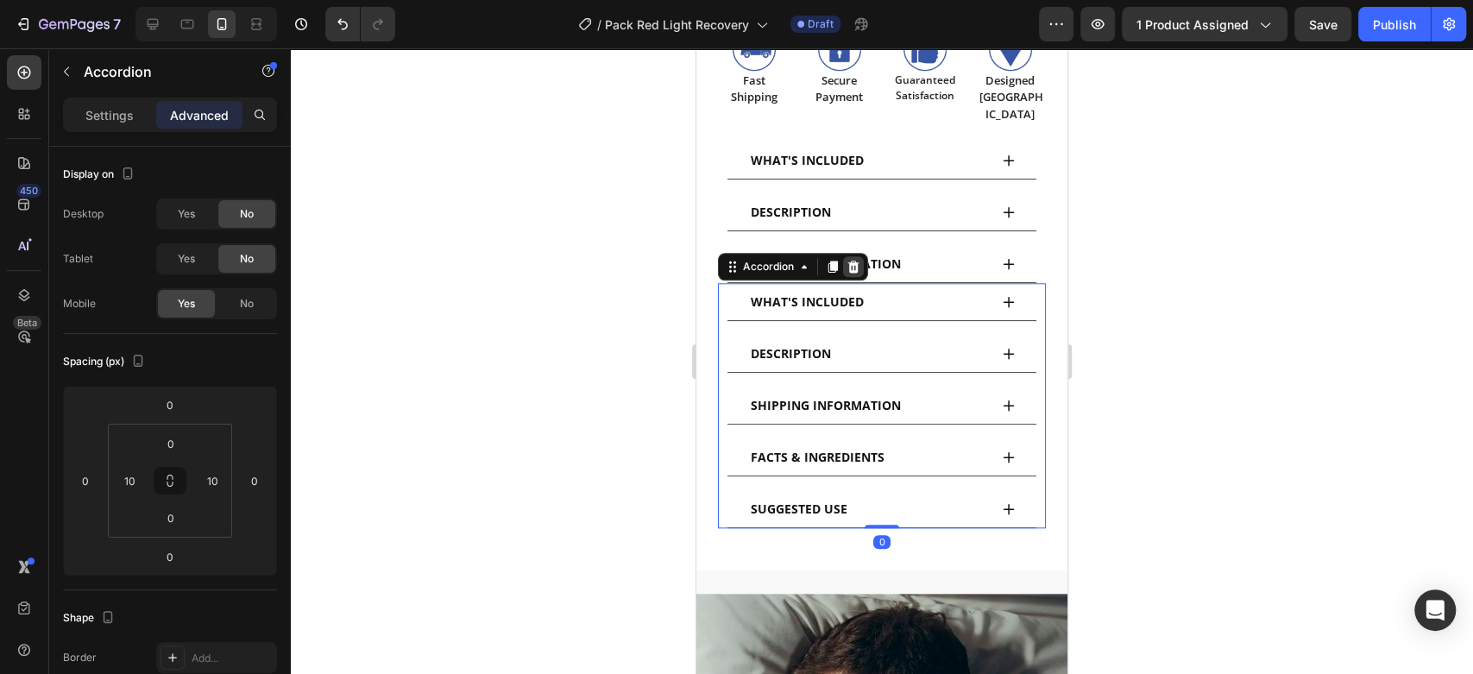
click at [850, 261] on icon at bounding box center [853, 267] width 11 height 12
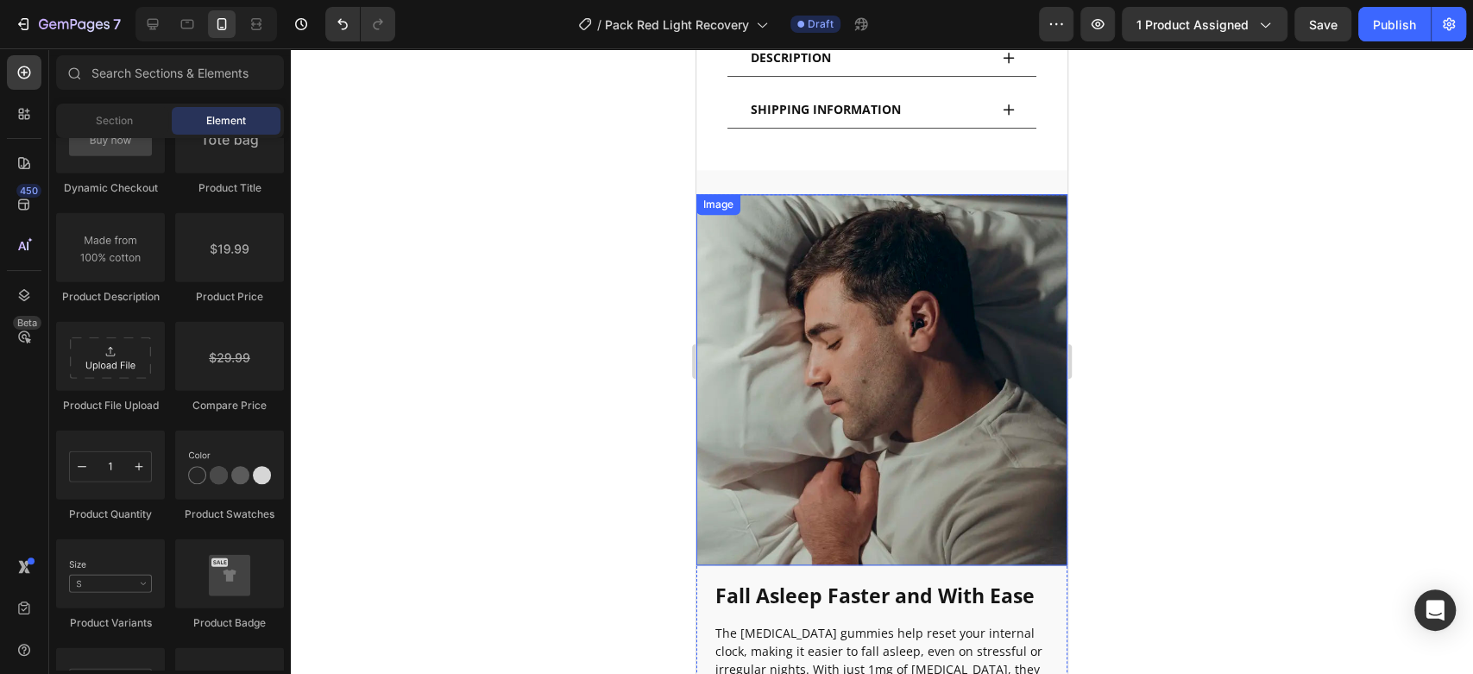
scroll to position [1409, 0]
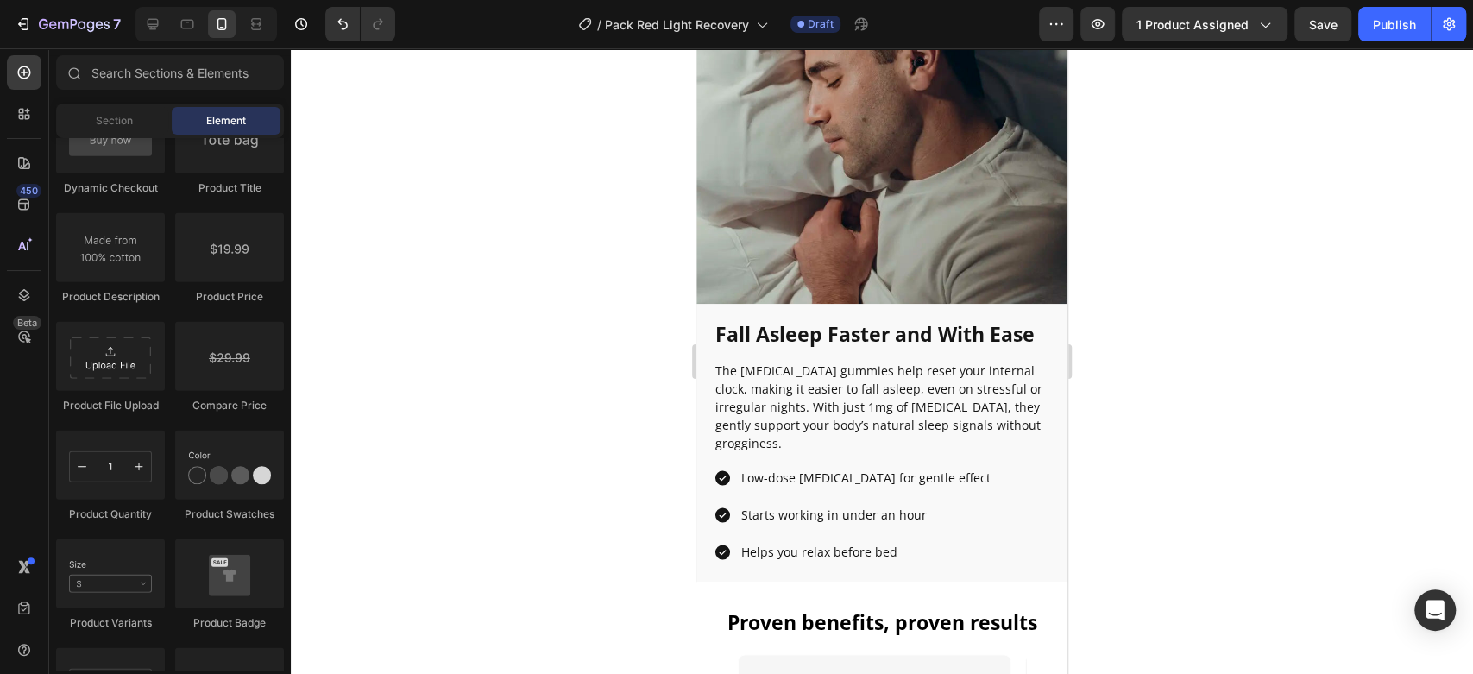
click at [149, 38] on div at bounding box center [205, 24] width 141 height 35
click at [155, 22] on icon at bounding box center [152, 24] width 17 height 17
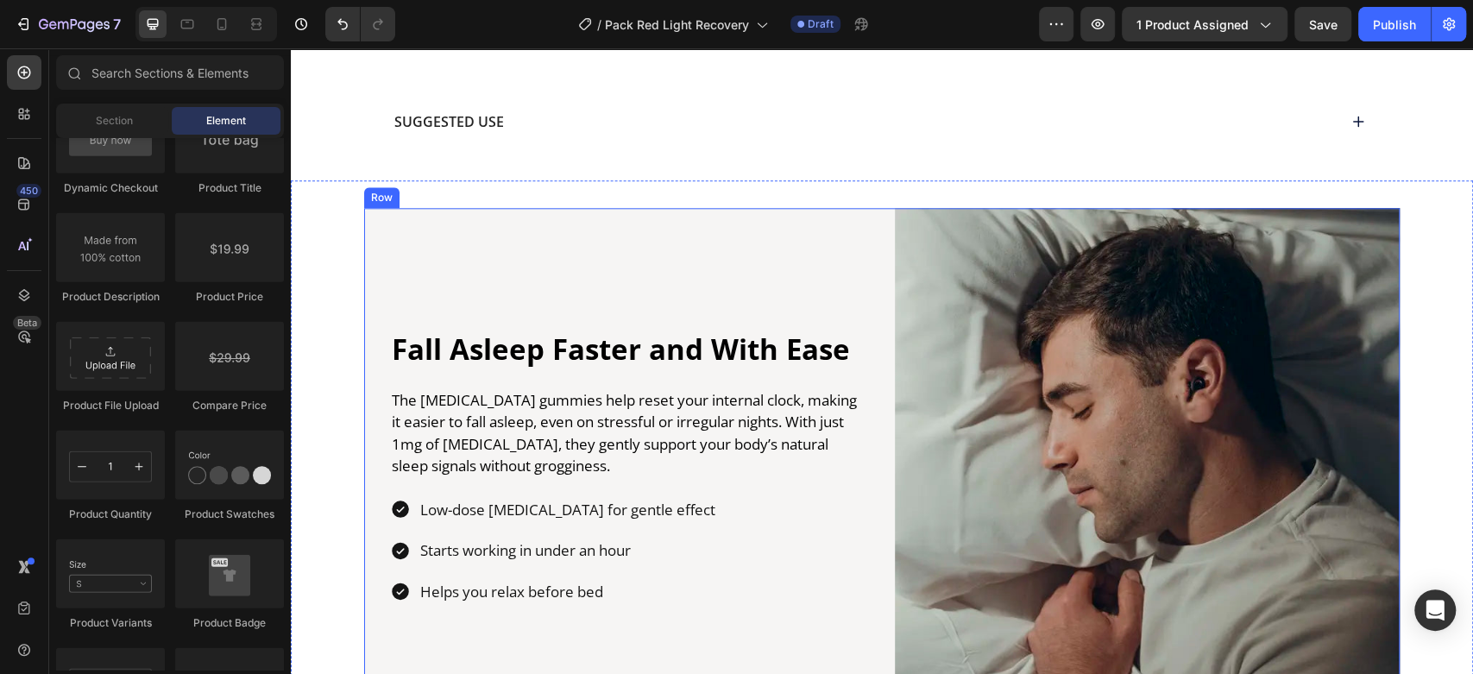
scroll to position [1277, 0]
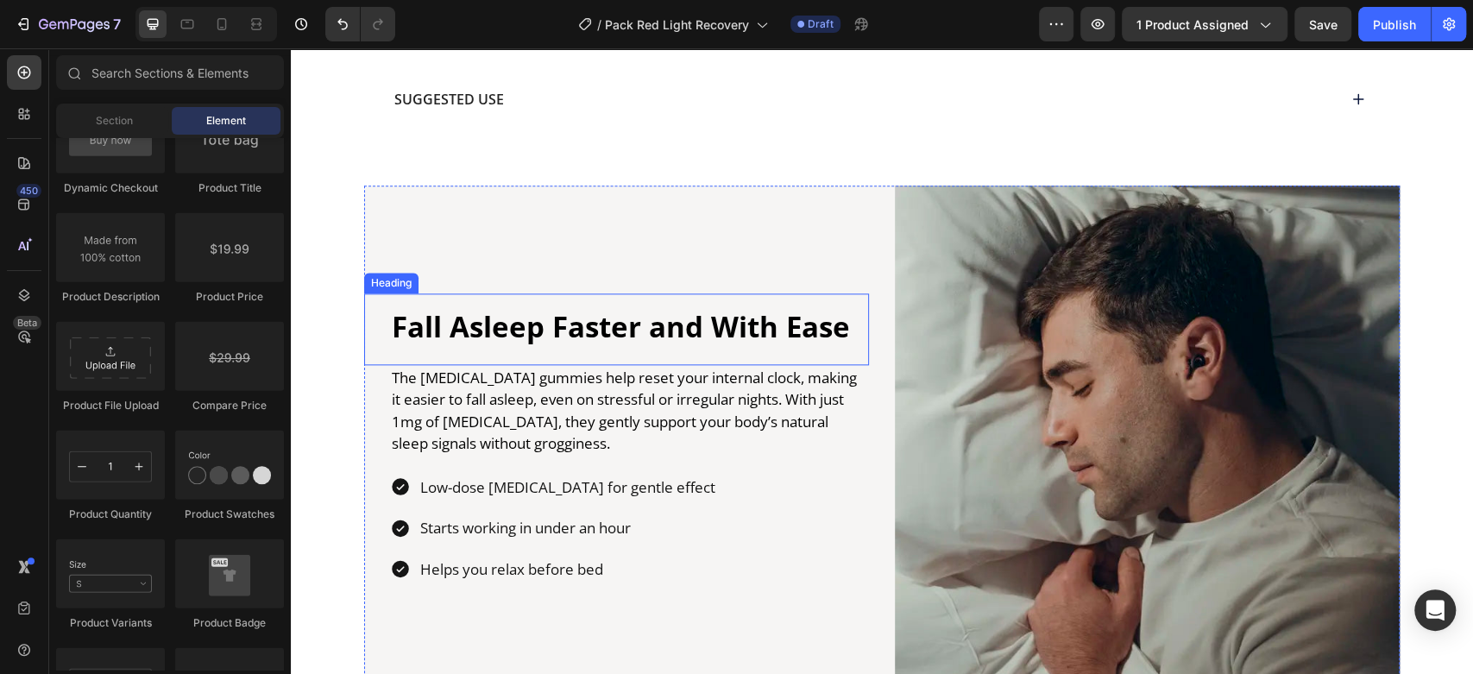
click at [562, 329] on h2 "Fall Asleep Faster and With Ease" at bounding box center [629, 327] width 479 height 41
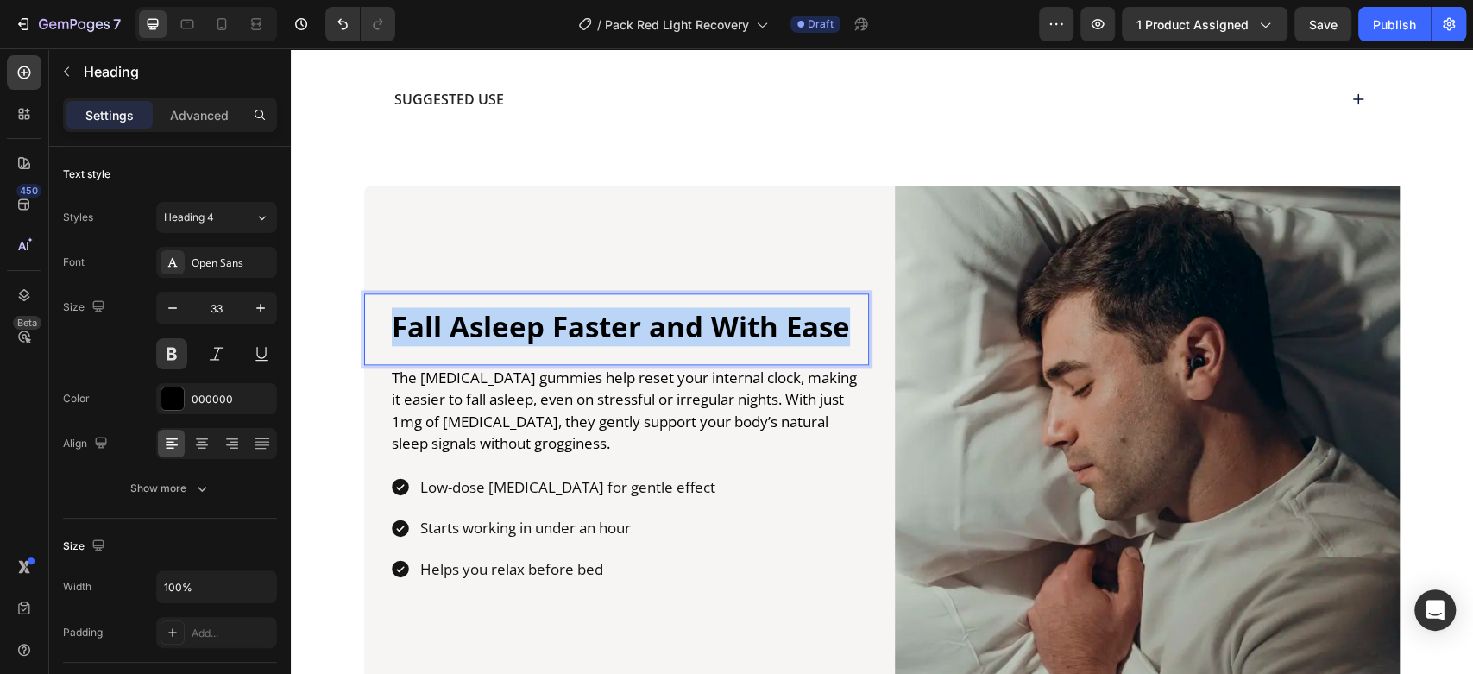
click at [562, 329] on p "Fall Asleep Faster and With Ease" at bounding box center [629, 327] width 475 height 37
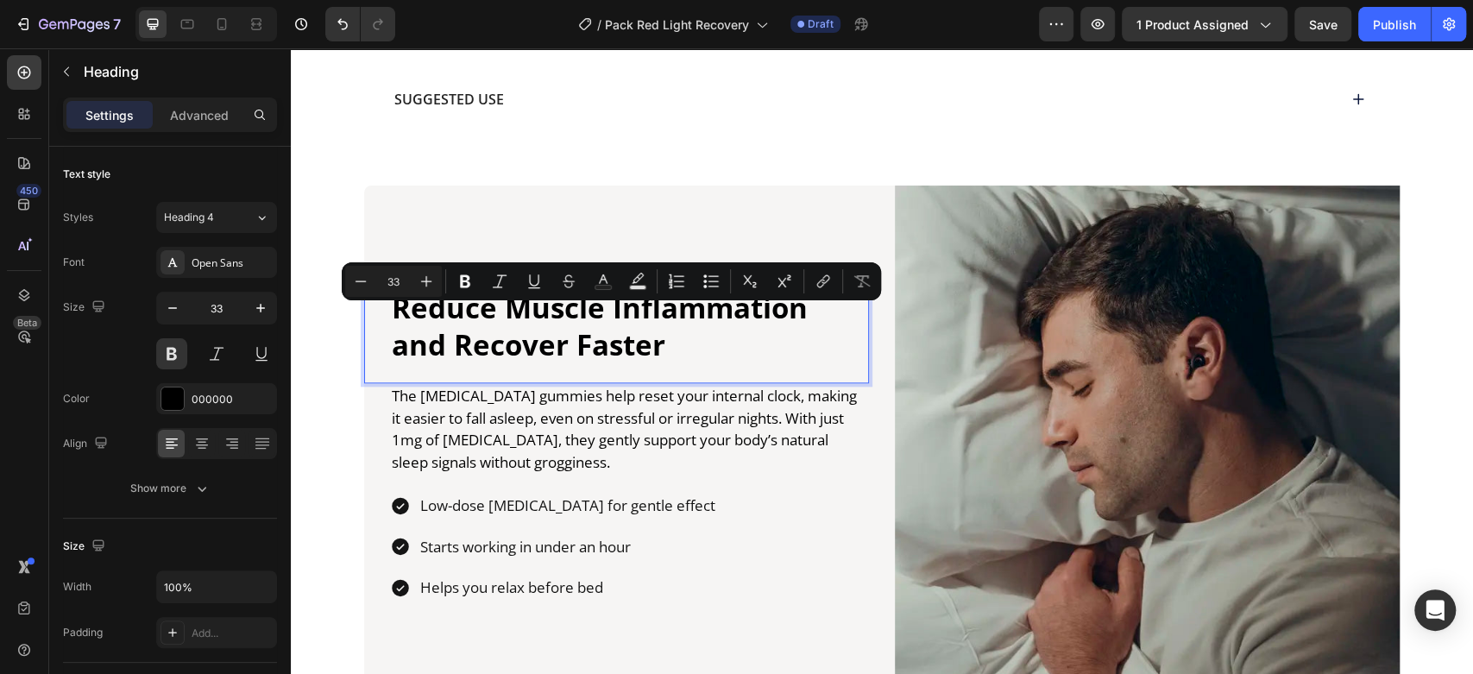
scroll to position [1259, 0]
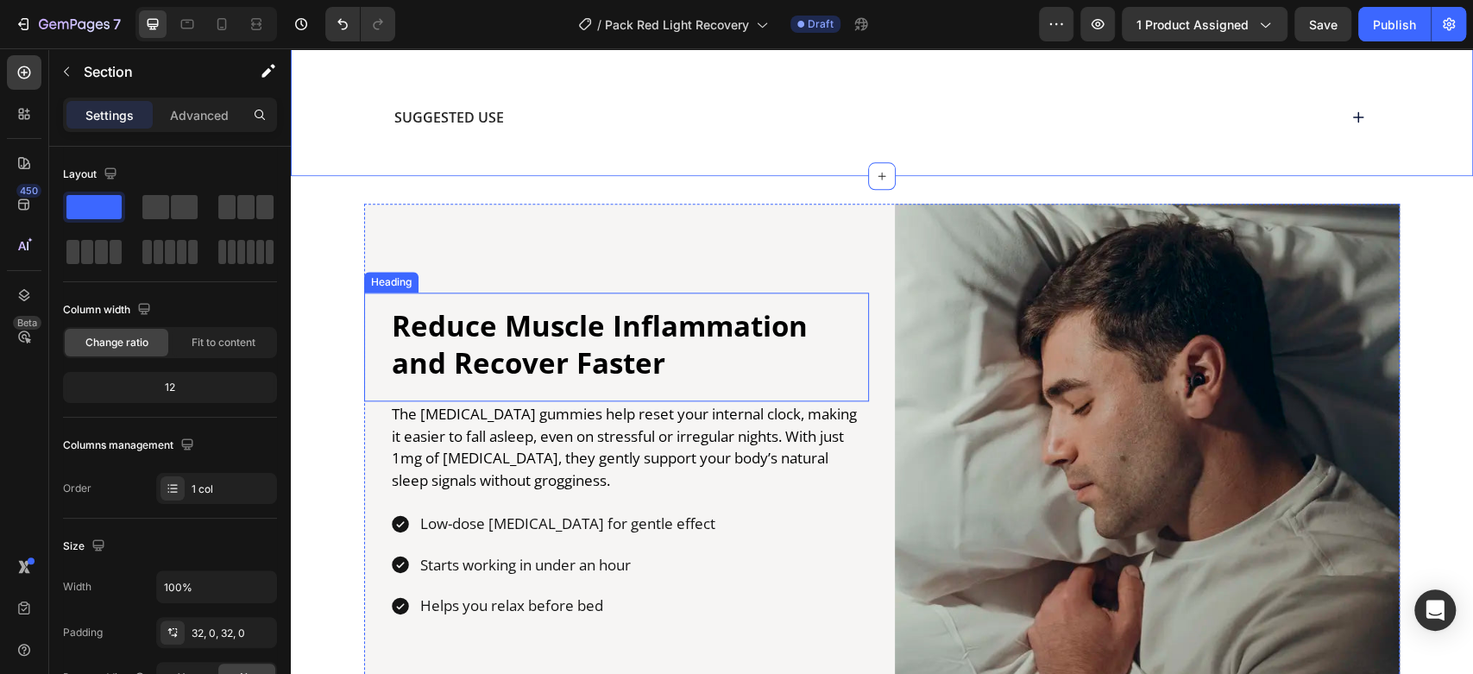
click at [525, 349] on p "Reduce Muscle Inflammation and Recover Faster" at bounding box center [629, 345] width 475 height 74
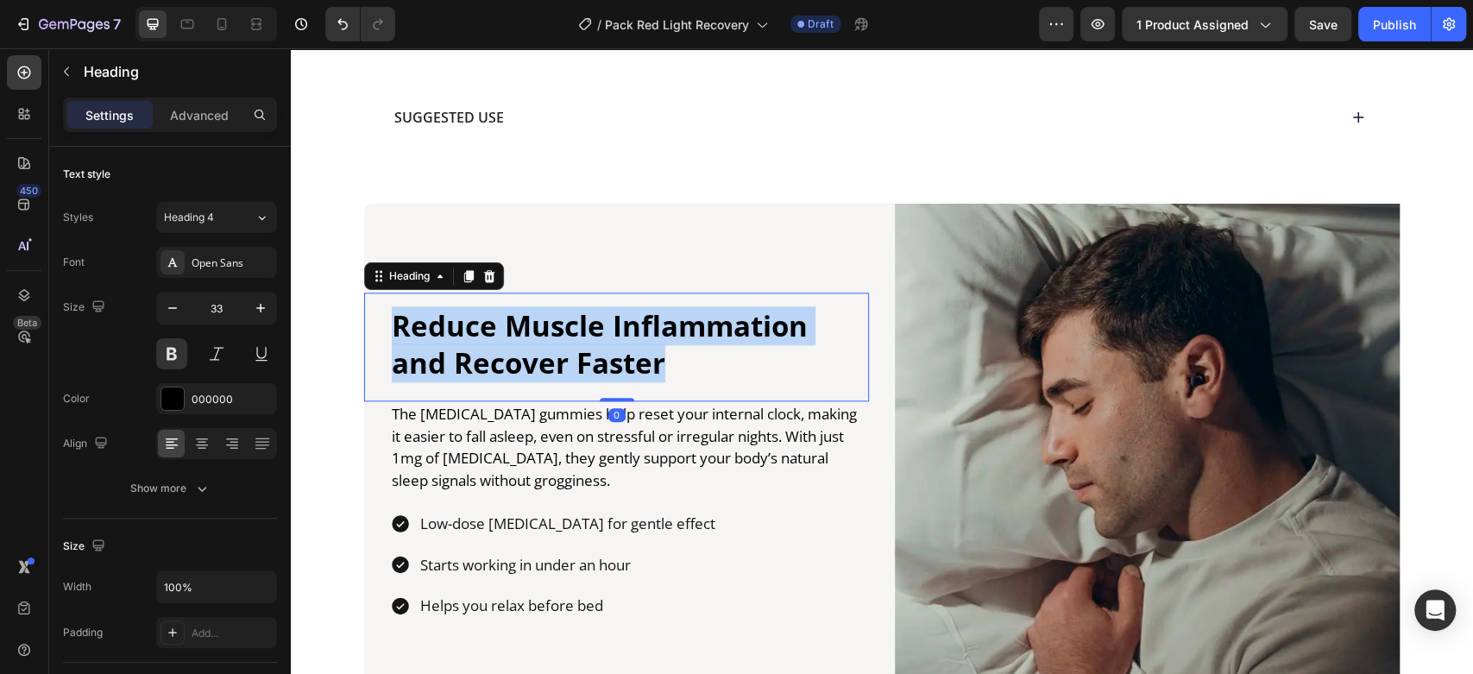
click at [525, 349] on p "Reduce Muscle Inflammation and Recover Faster" at bounding box center [629, 345] width 475 height 74
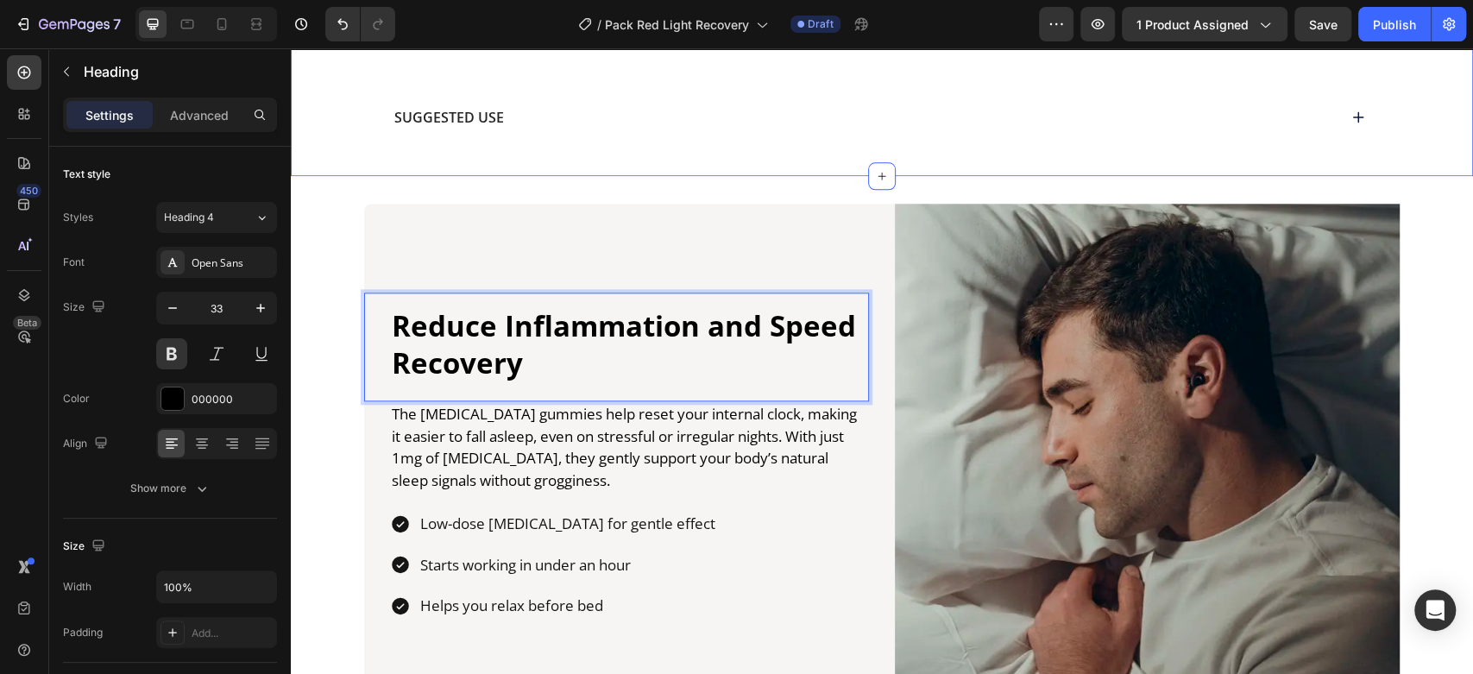
click at [599, 176] on div "Reduce Inflammation and Speed Recovery Heading 0 The melatonin gummies help res…" at bounding box center [882, 456] width 1182 height 560
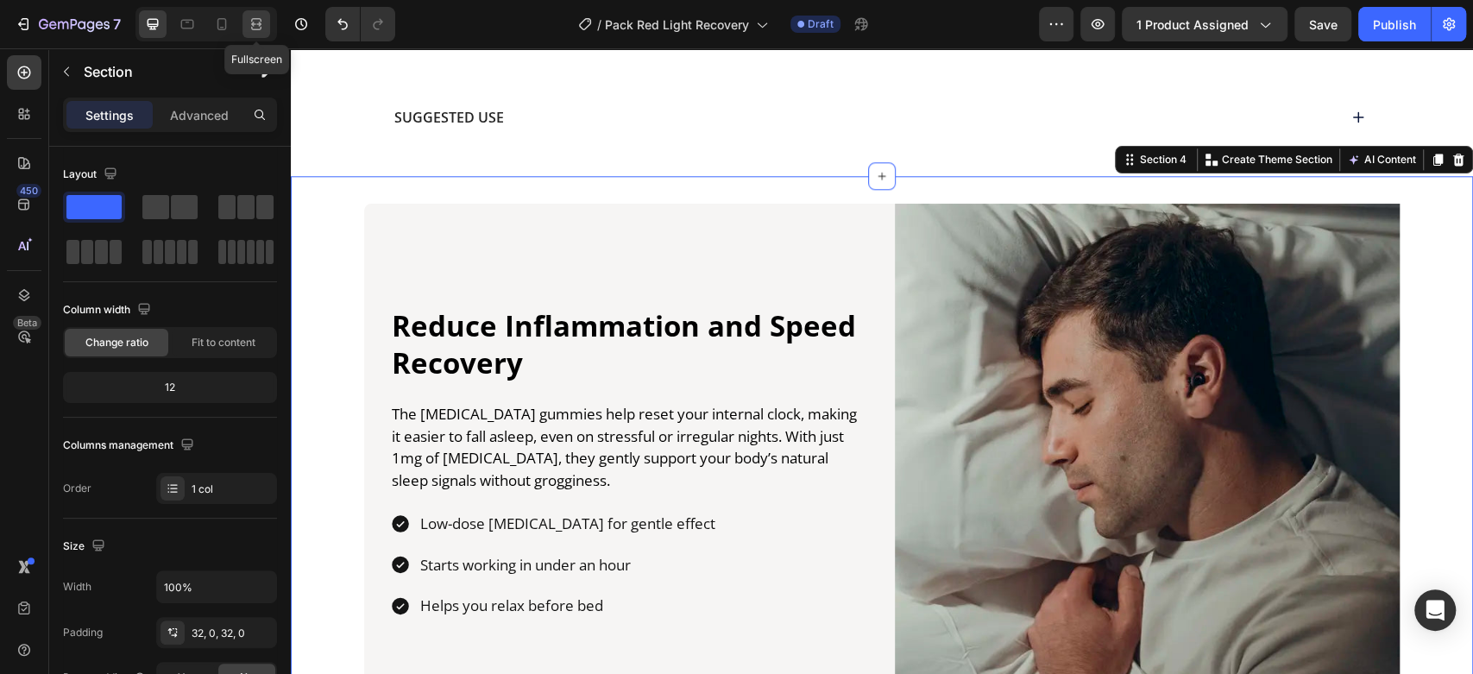
click at [257, 32] on icon at bounding box center [256, 24] width 17 height 17
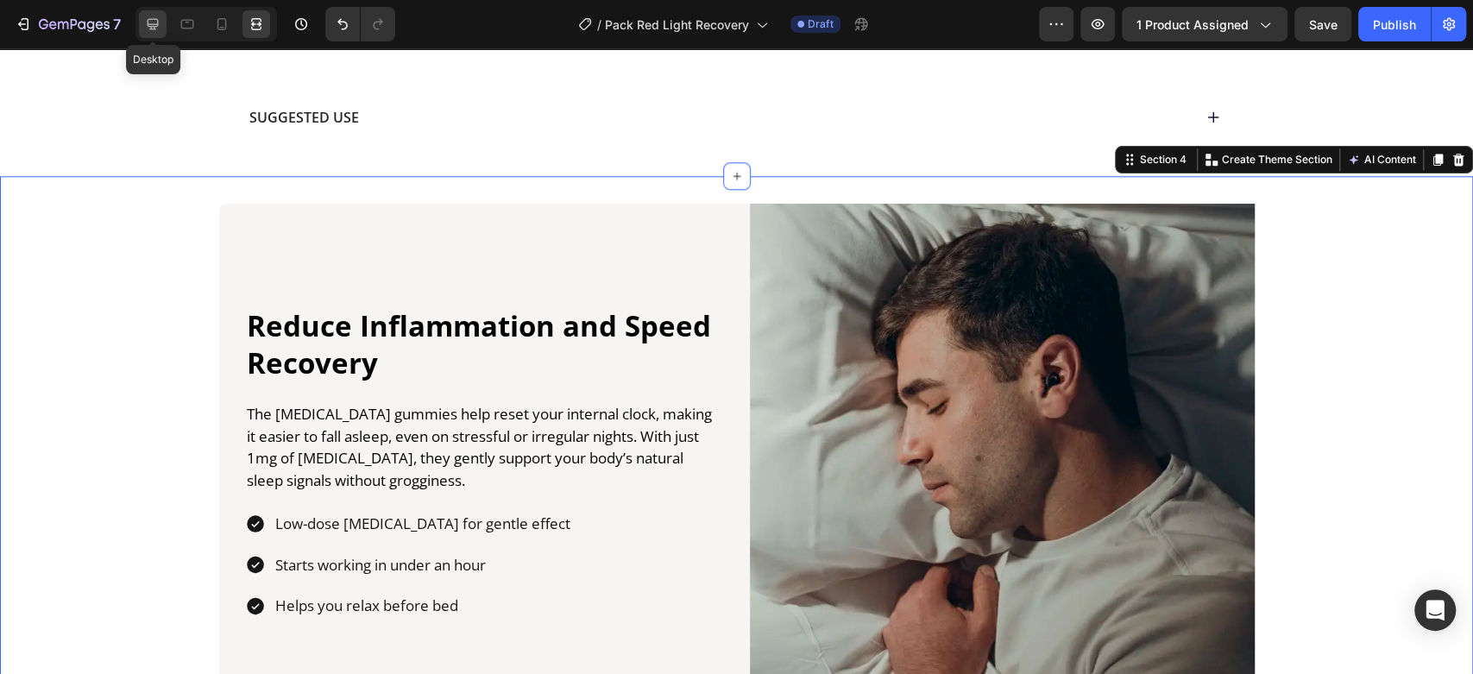
drag, startPoint x: 147, startPoint y: 26, endPoint x: 108, endPoint y: 155, distance: 135.1
click at [147, 26] on icon at bounding box center [152, 24] width 17 height 17
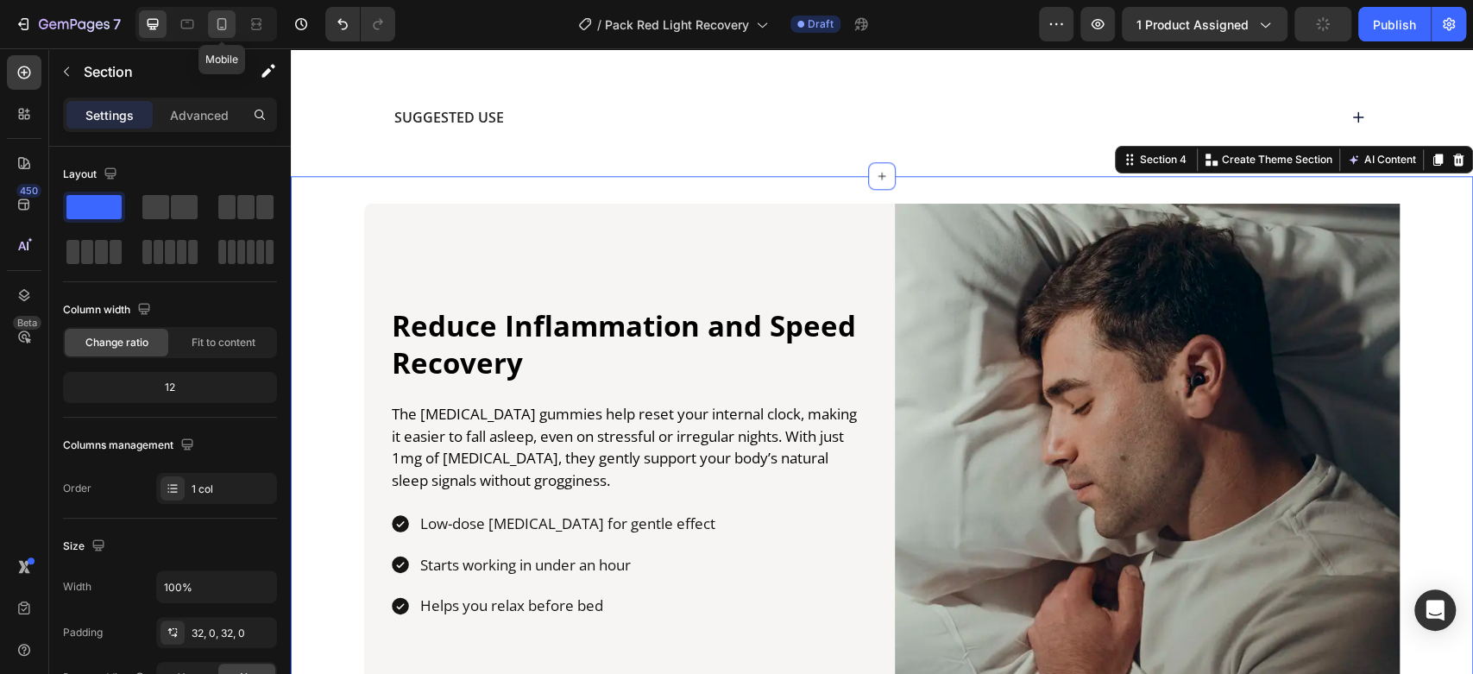
click at [223, 29] on icon at bounding box center [221, 24] width 9 height 12
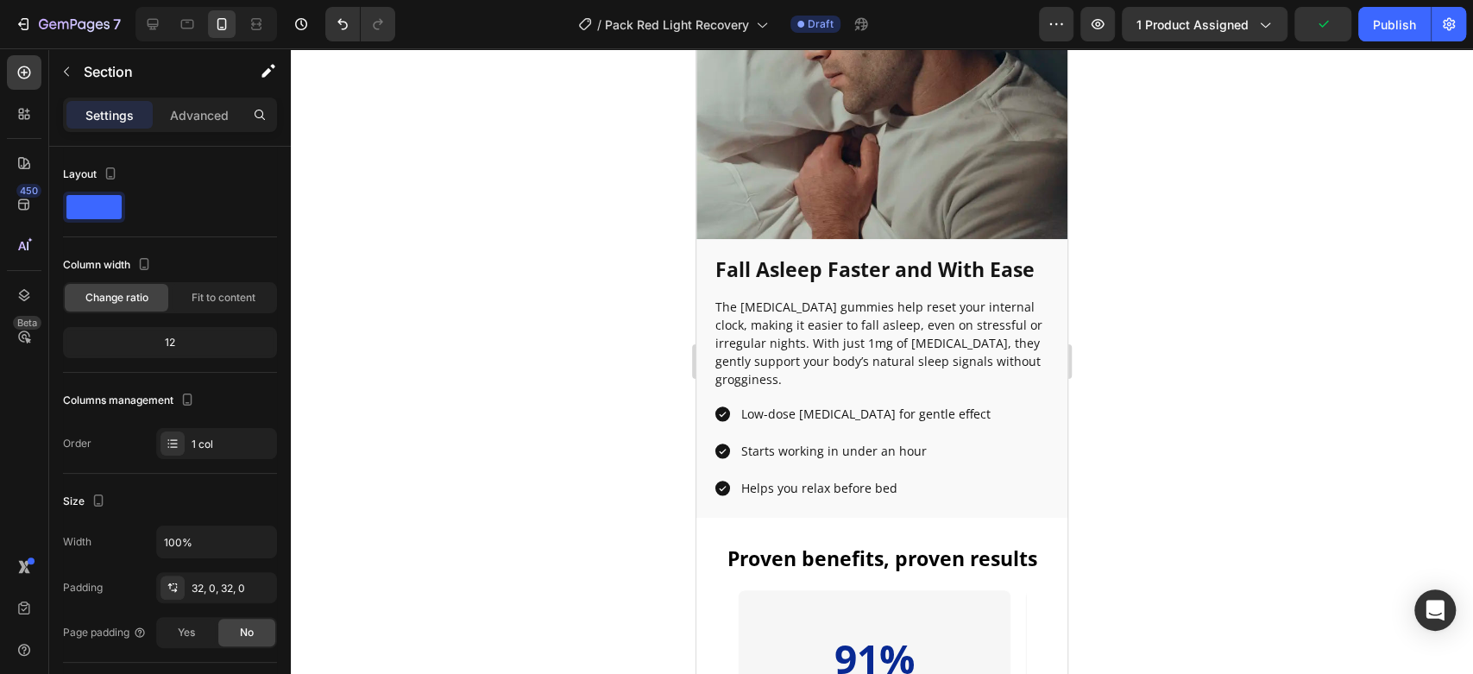
scroll to position [1171, 0]
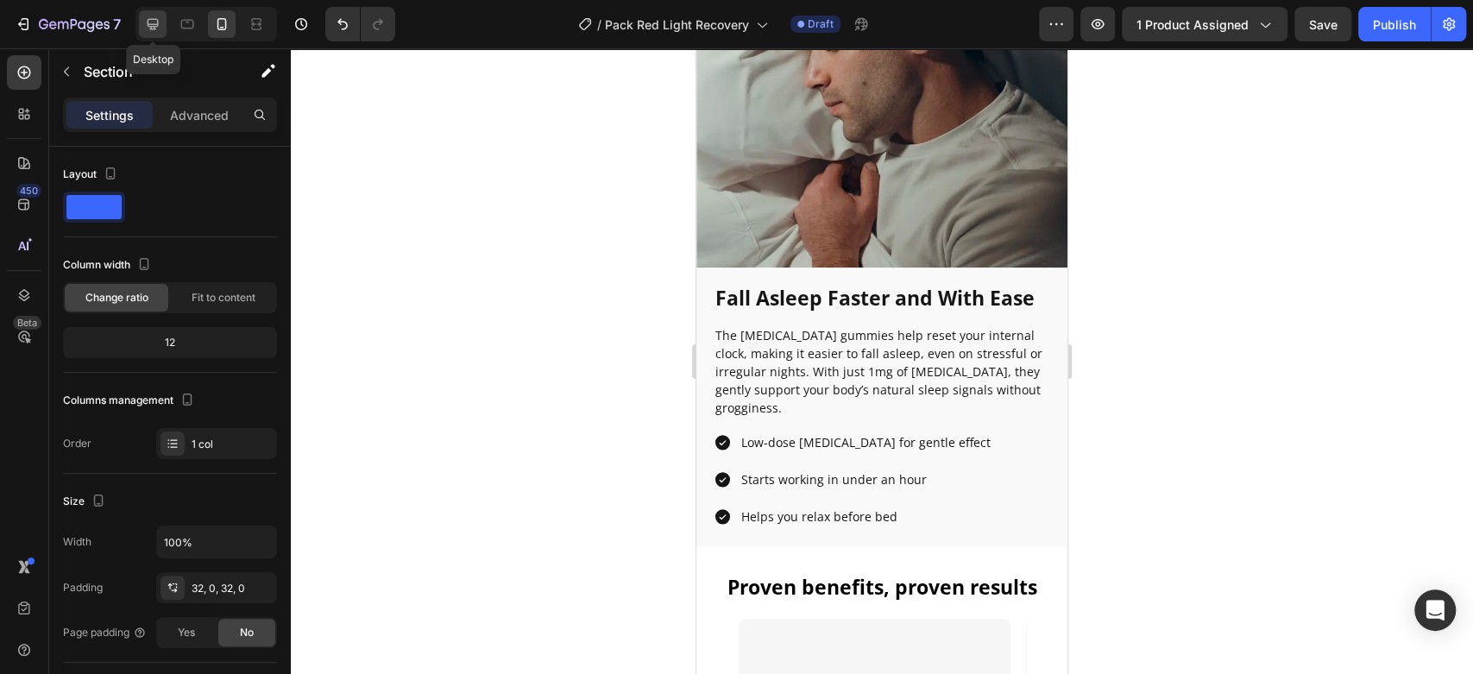
click at [142, 30] on div at bounding box center [153, 24] width 28 height 28
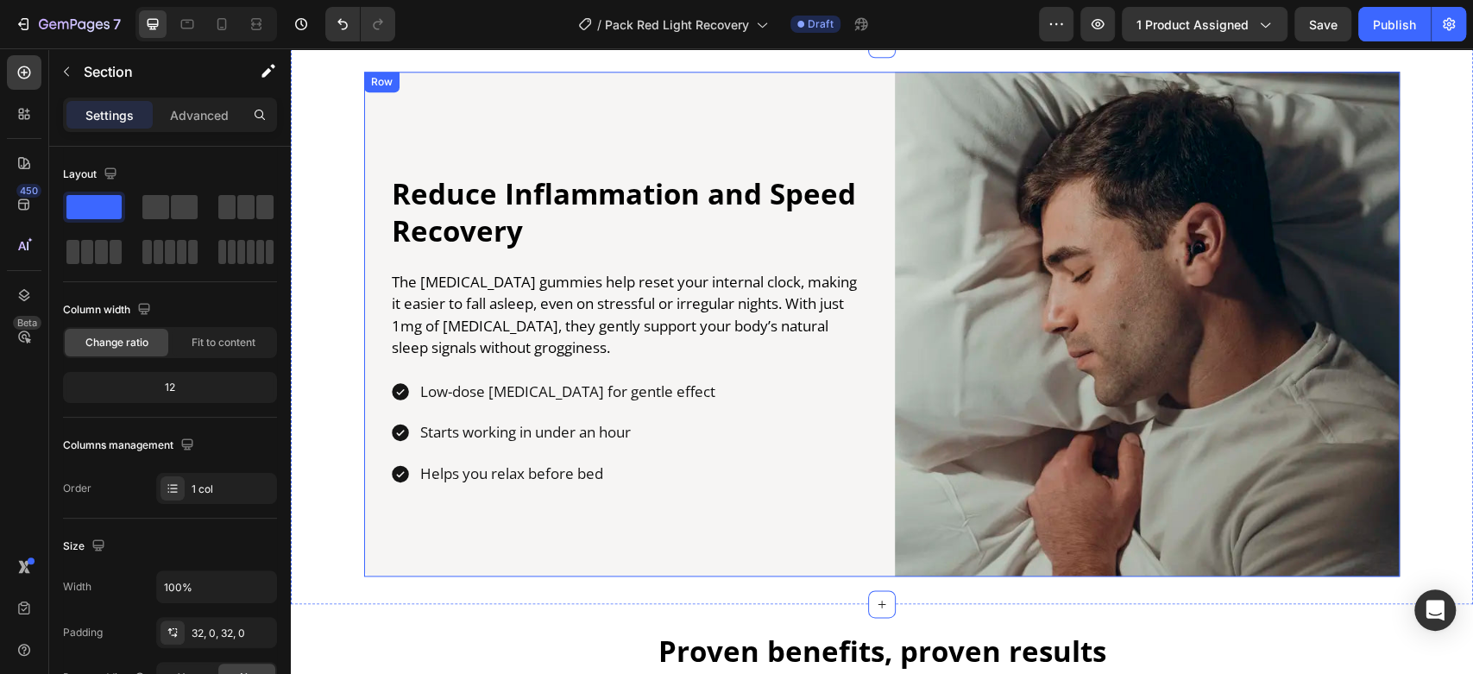
scroll to position [1326, 0]
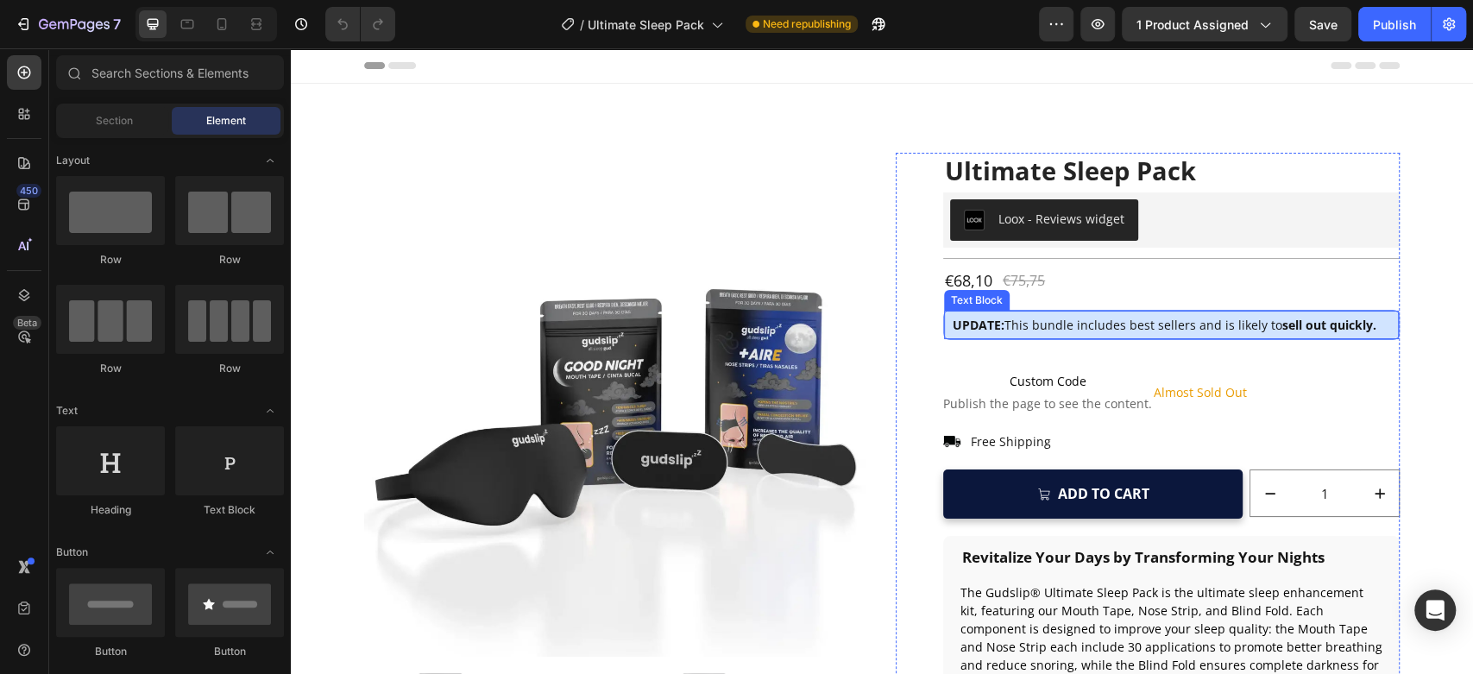
click at [944, 330] on div "UPDATE: This bundle includes best sellers and is likely to sell out quickly." at bounding box center [1171, 325] width 455 height 28
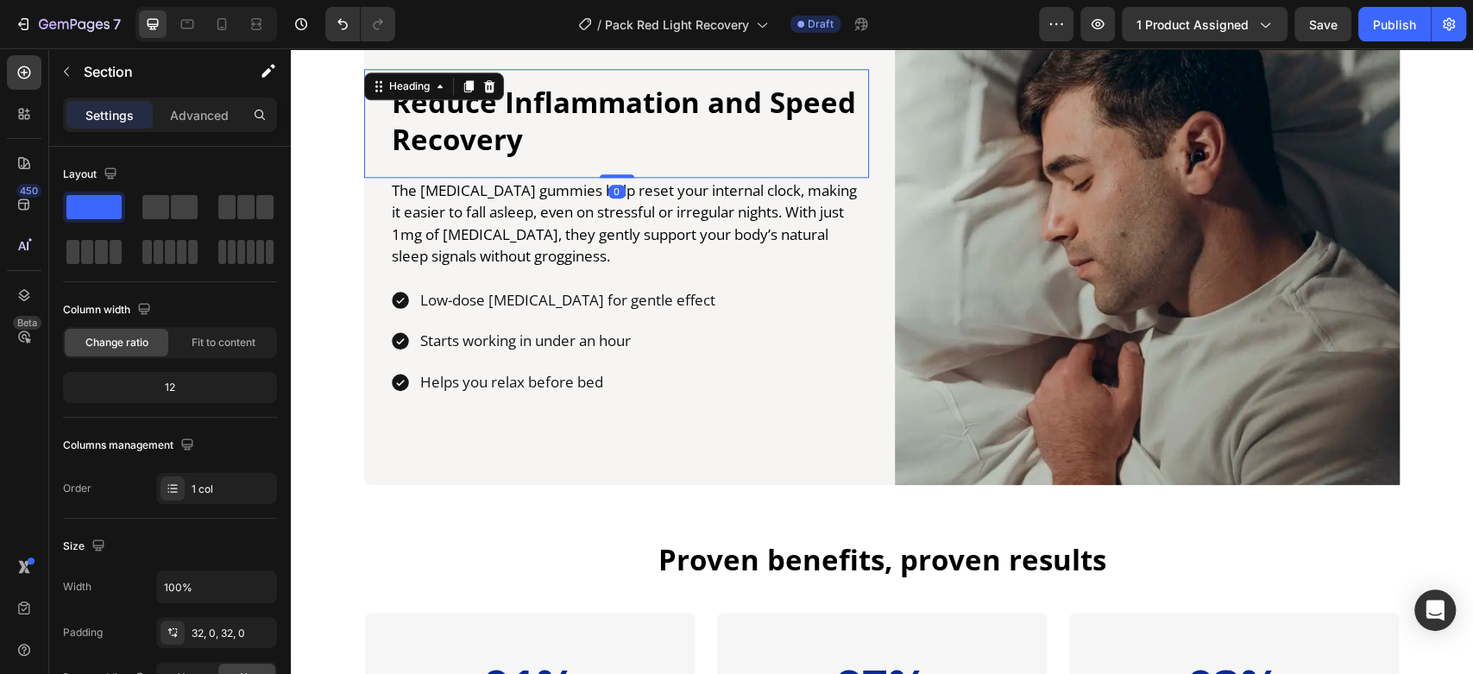
click at [542, 123] on p "Reduce Inflammation and Speed Recovery" at bounding box center [629, 122] width 475 height 74
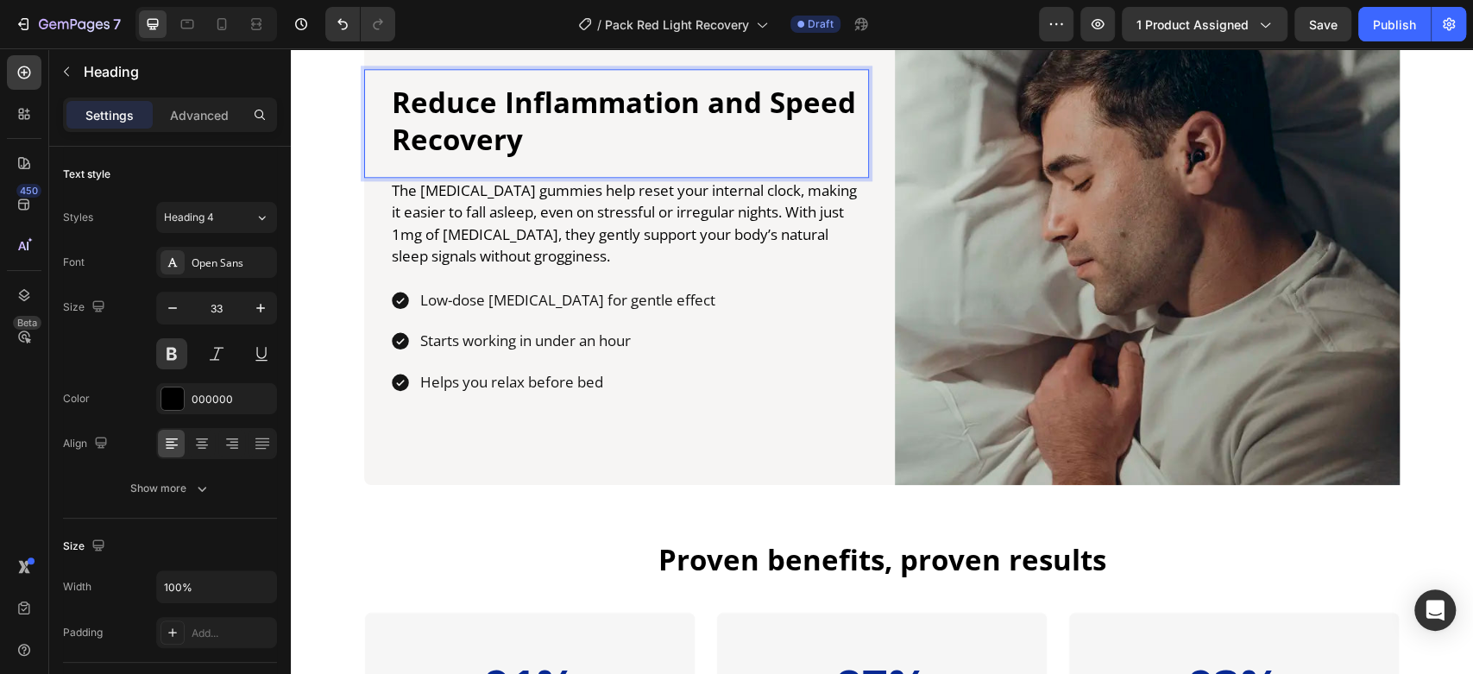
click at [541, 121] on p "Reduce Inflammation and Speed Recovery" at bounding box center [629, 122] width 475 height 74
click at [546, 96] on p "Reduce Inflammation and Speed Recovery" at bounding box center [629, 122] width 475 height 74
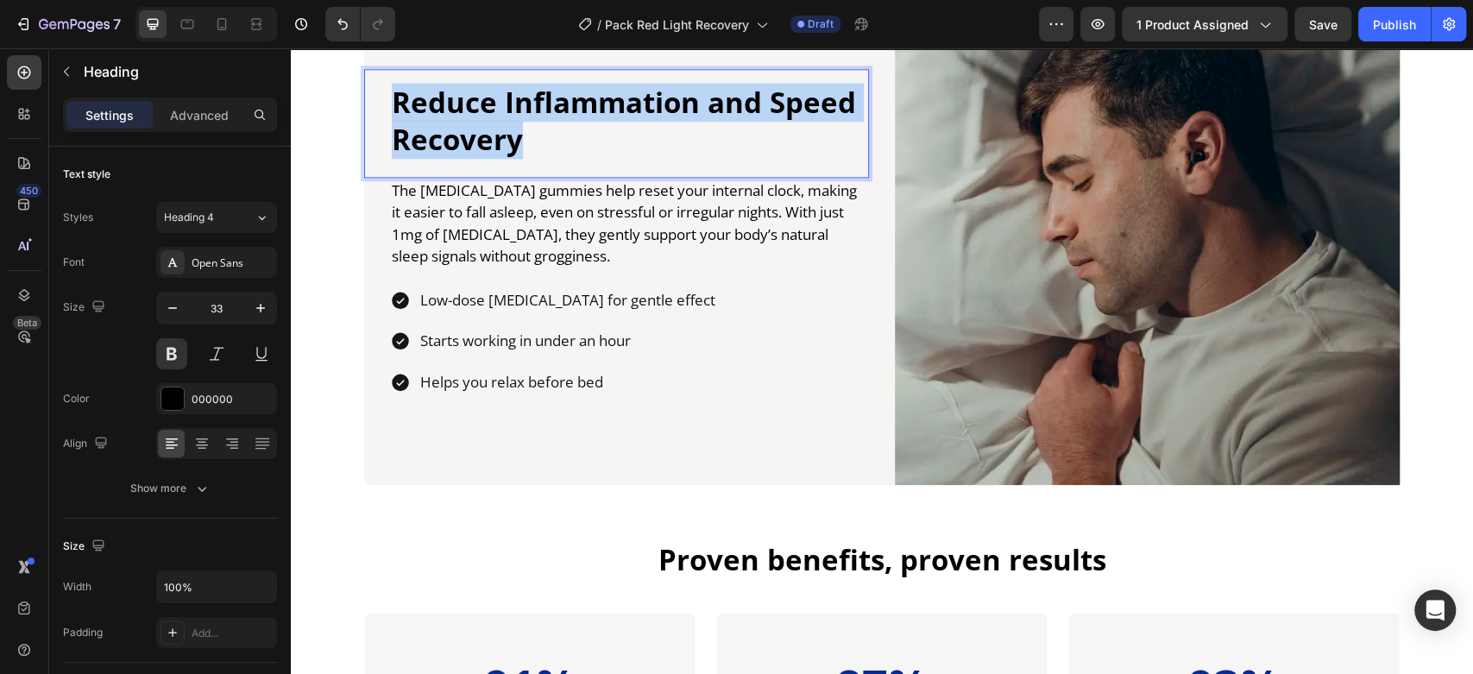
click at [546, 96] on p "Reduce Inflammation and Speed Recovery" at bounding box center [629, 122] width 475 height 74
copy p "Reduce Inflammation and Speed Recovery"
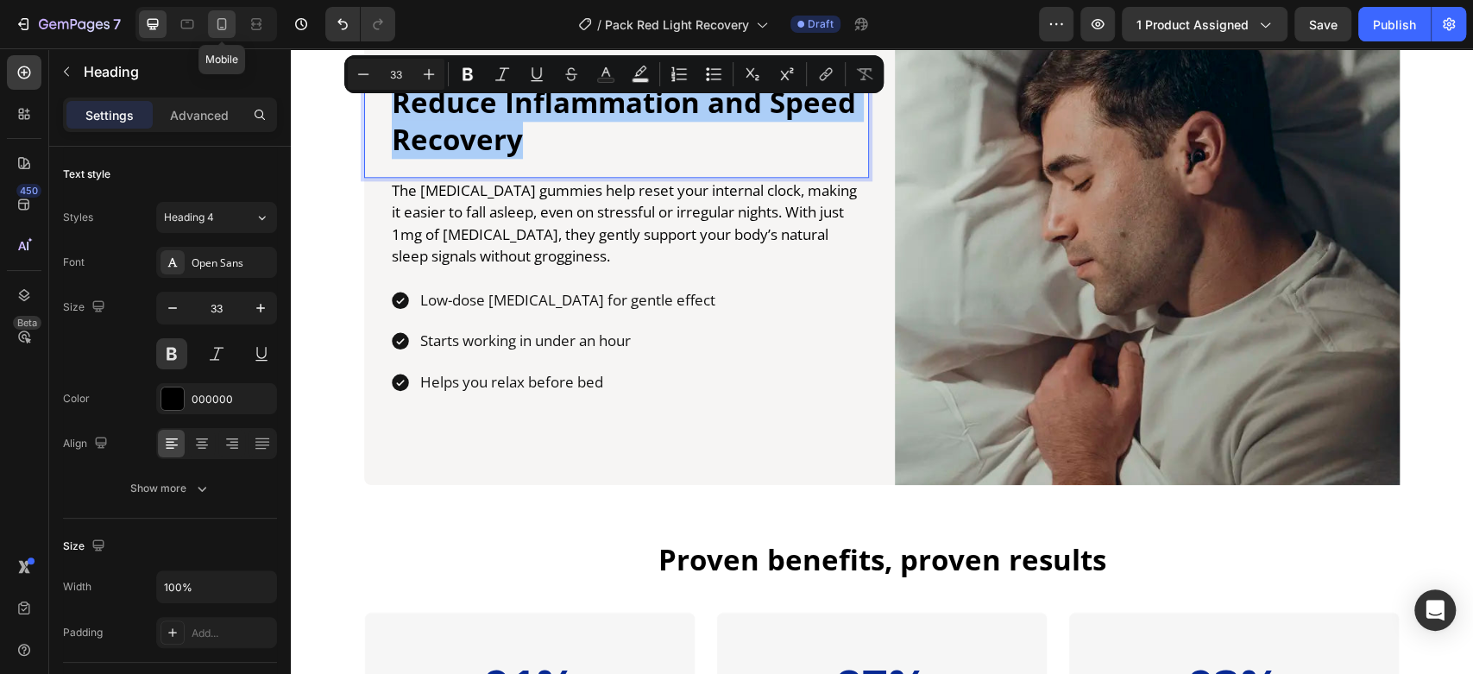
click at [221, 35] on div at bounding box center [222, 24] width 28 height 28
type input "25"
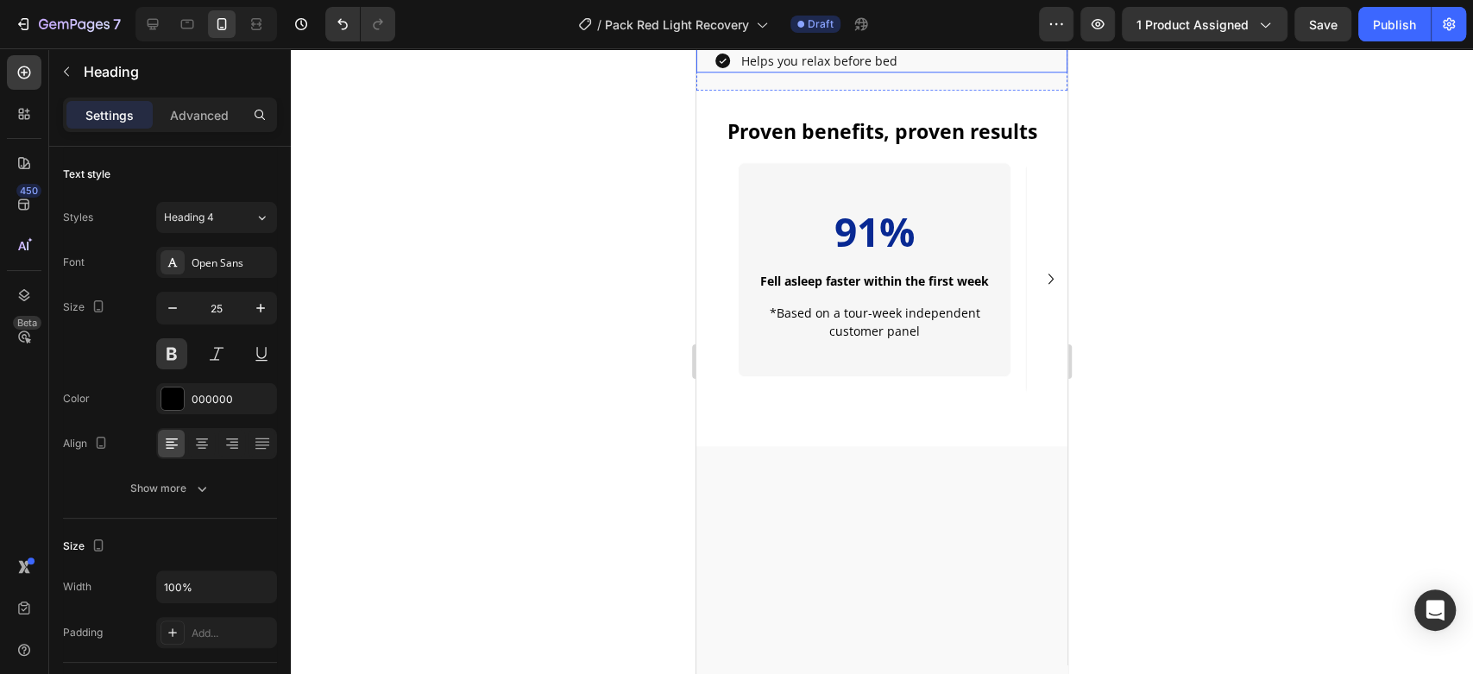
scroll to position [1066, 0]
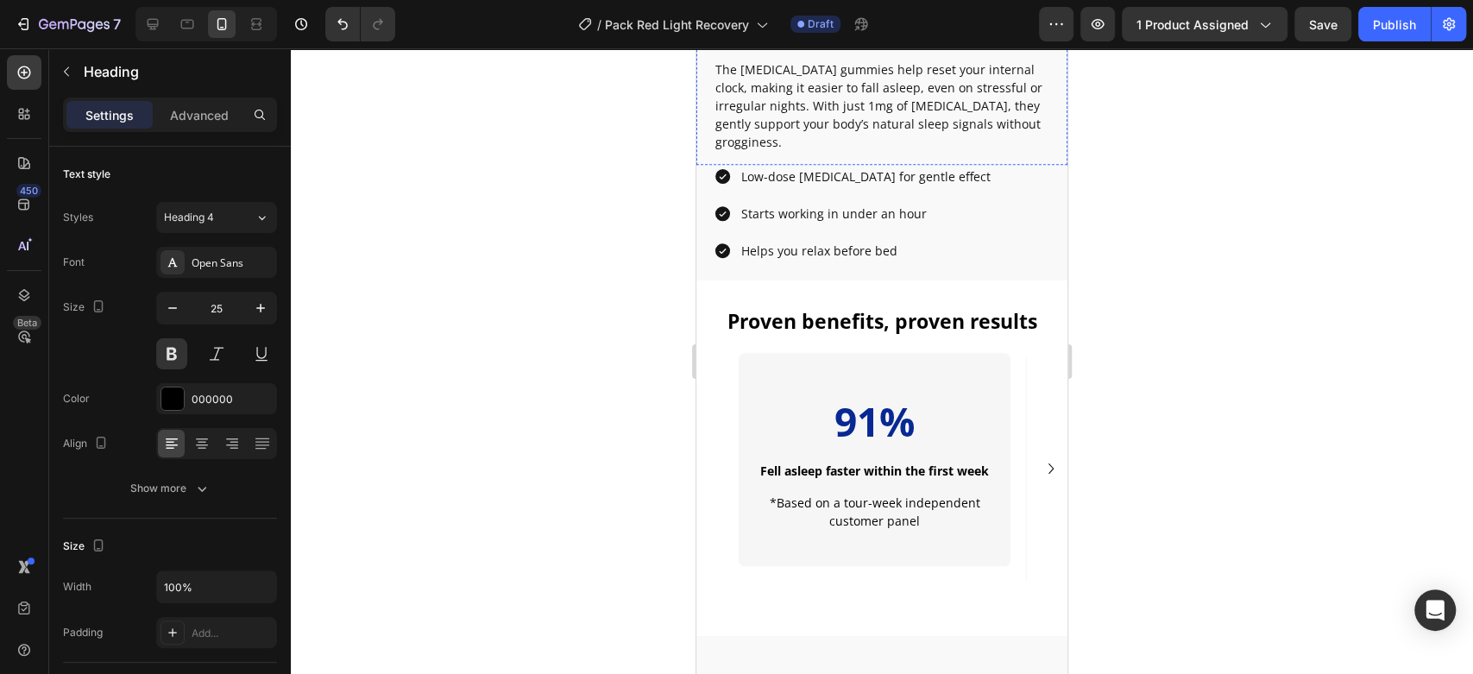
click at [840, 47] on h2 "Fall Asleep Faster and With Ease" at bounding box center [882, 33] width 336 height 28
click at [840, 45] on p "Fall Asleep Faster and With Ease" at bounding box center [881, 33] width 333 height 24
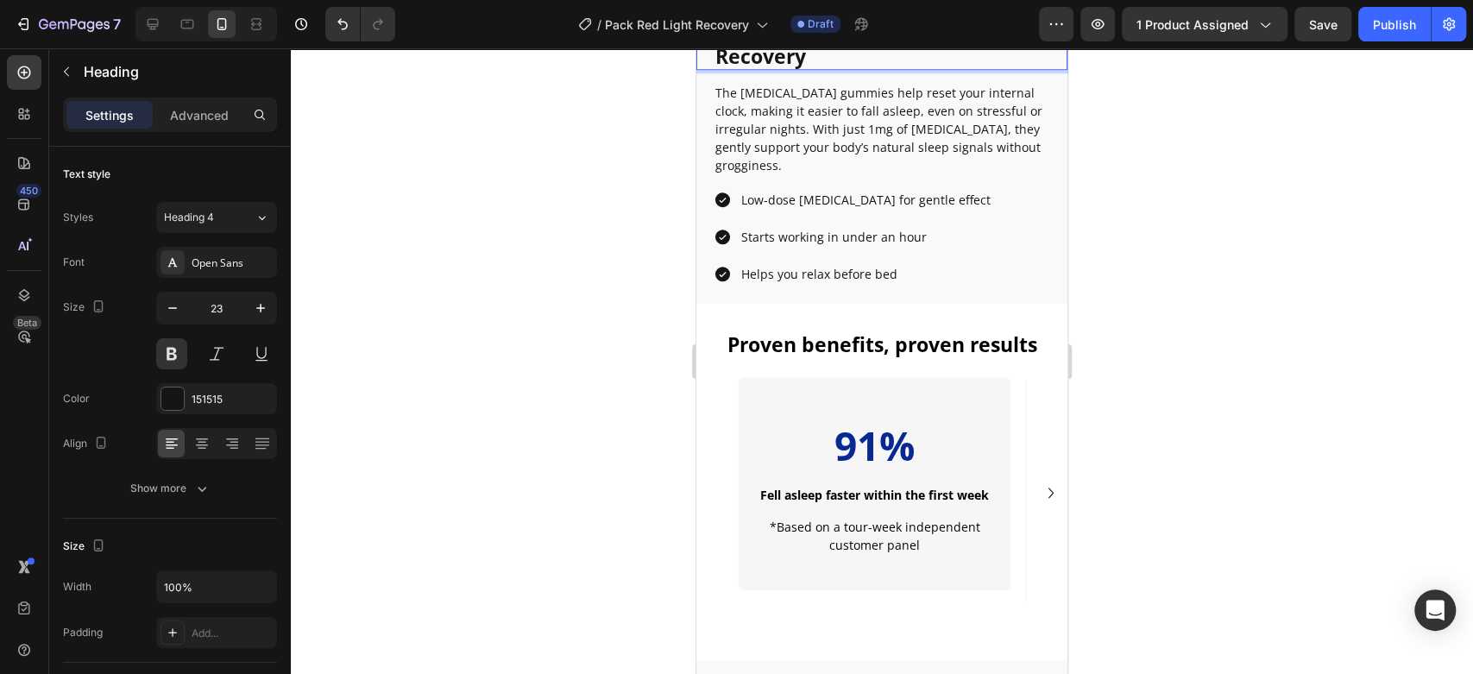
click at [571, 349] on div at bounding box center [882, 361] width 1182 height 626
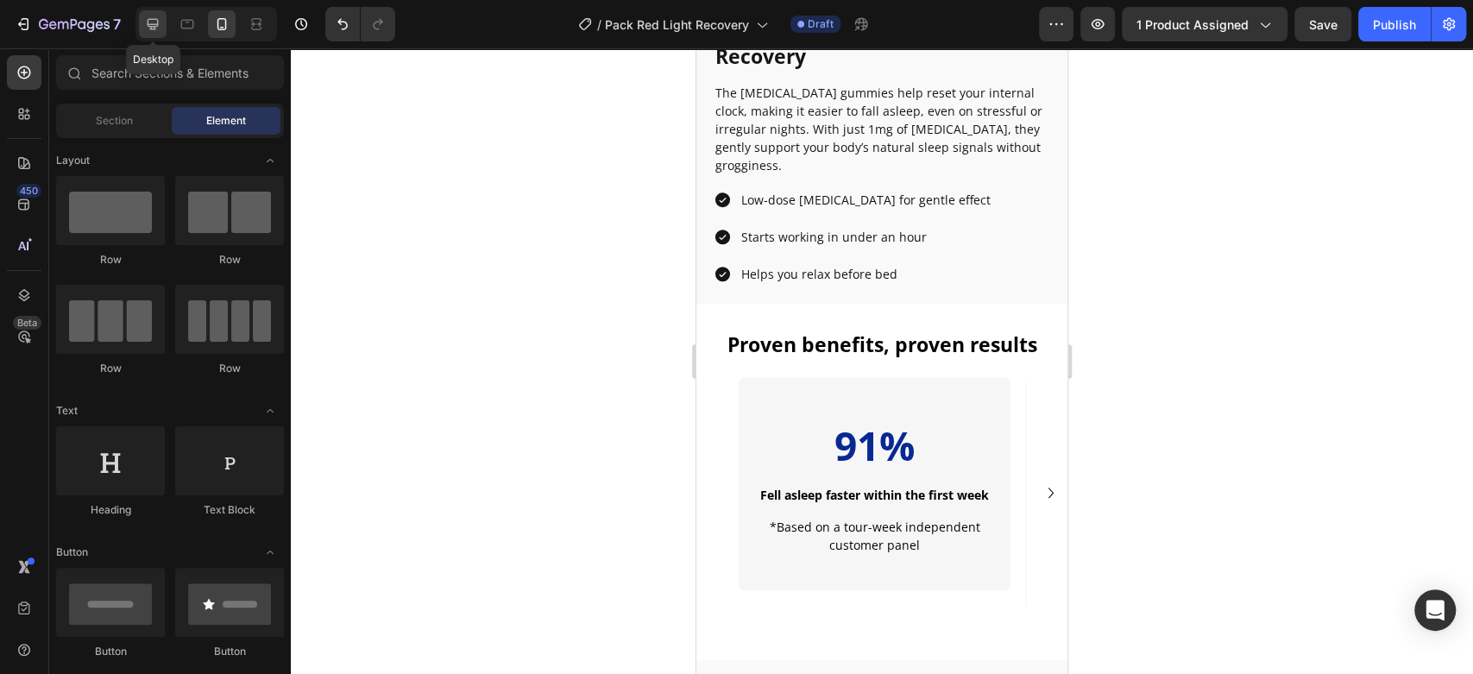
click at [159, 26] on icon at bounding box center [152, 24] width 17 height 17
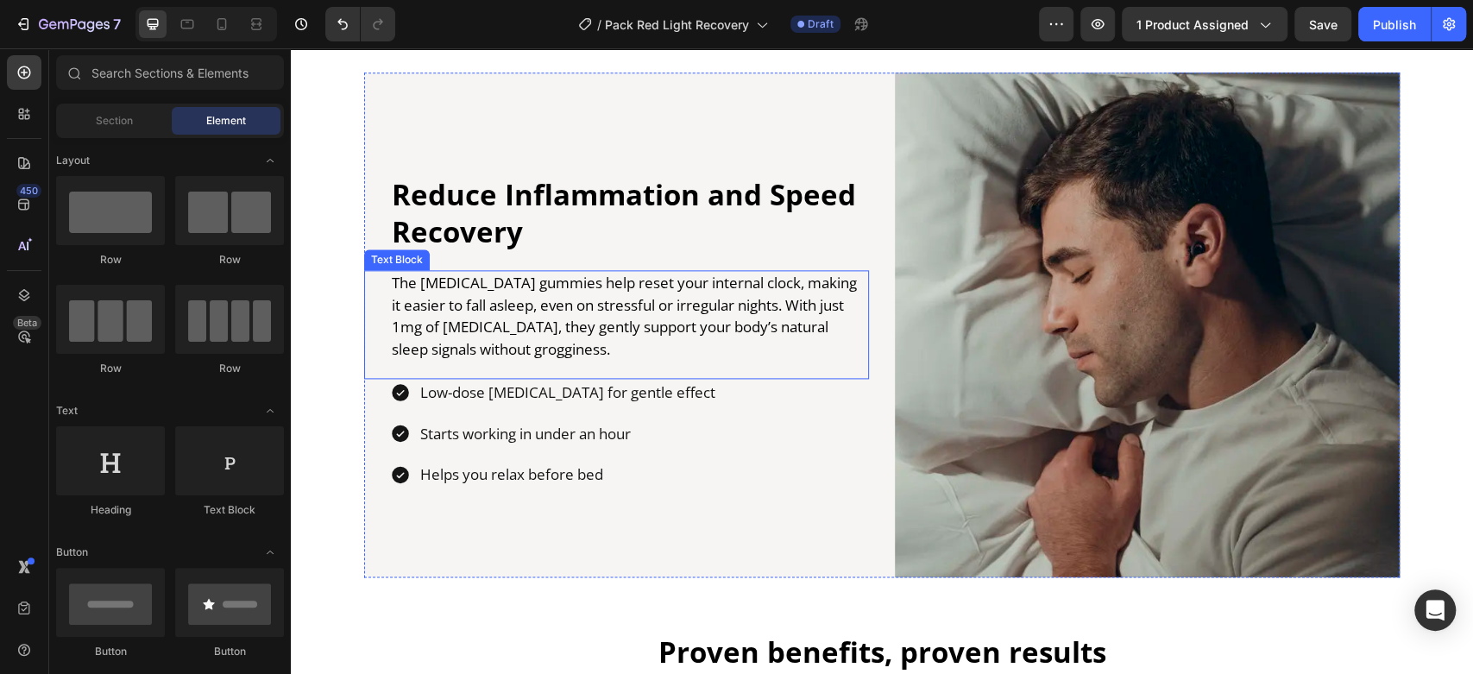
scroll to position [1443, 0]
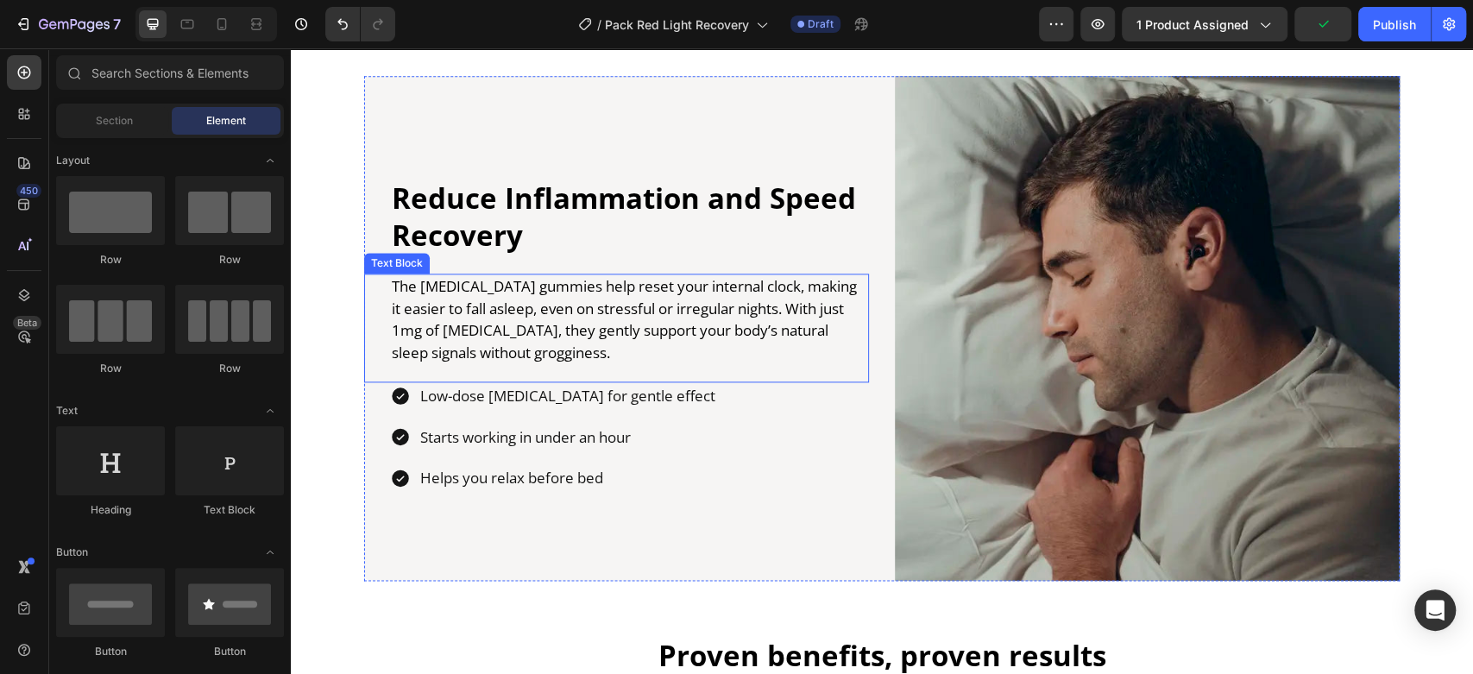
click at [495, 324] on p "The [MEDICAL_DATA] gummies help reset your internal clock, making it easier to …" at bounding box center [629, 319] width 475 height 88
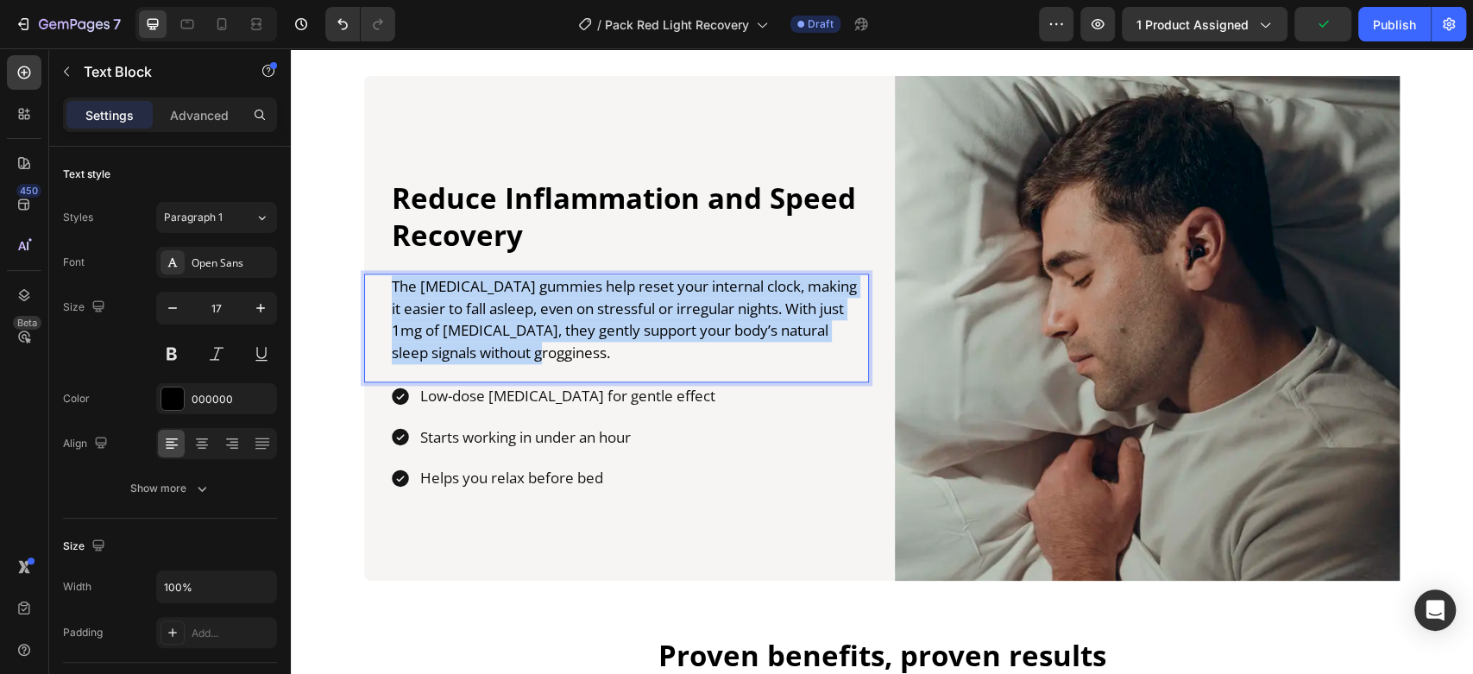
click at [495, 324] on p "The [MEDICAL_DATA] gummies help reset your internal clock, making it easier to …" at bounding box center [629, 319] width 475 height 88
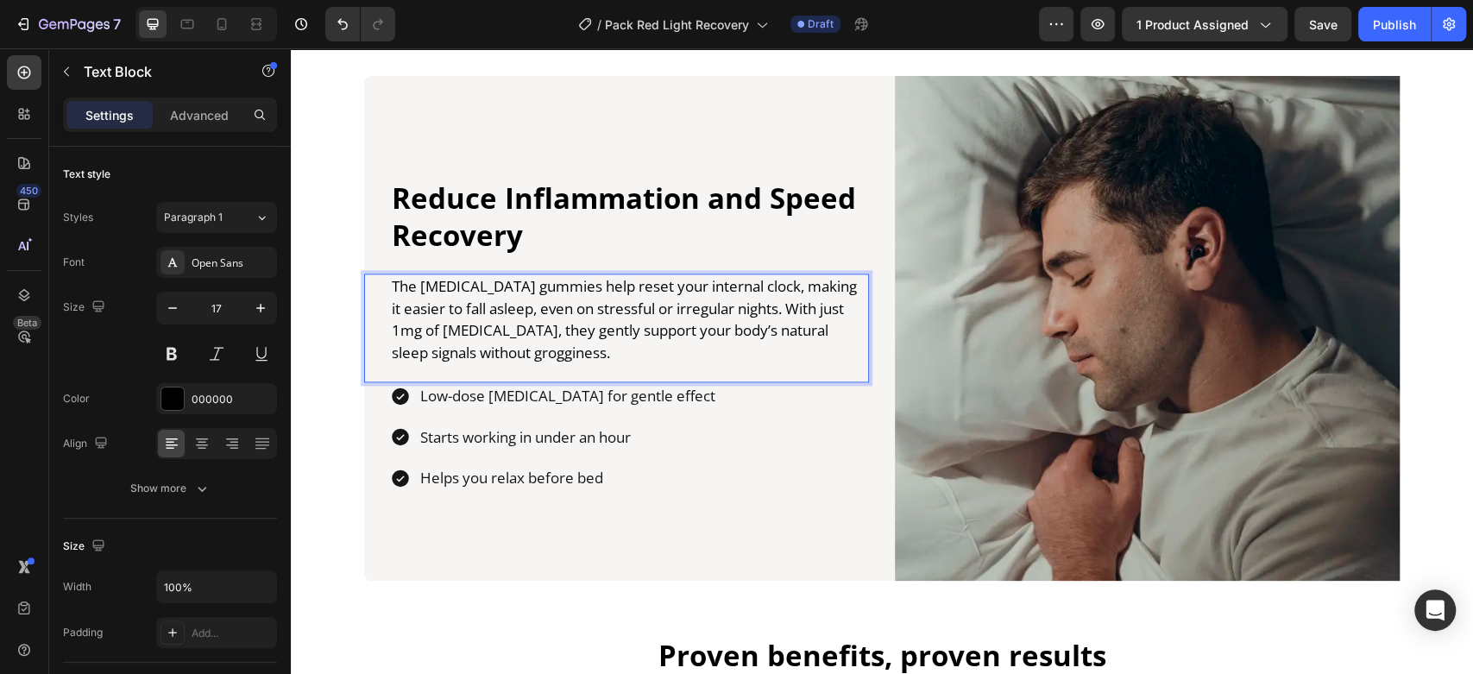
scroll to position [1455, 0]
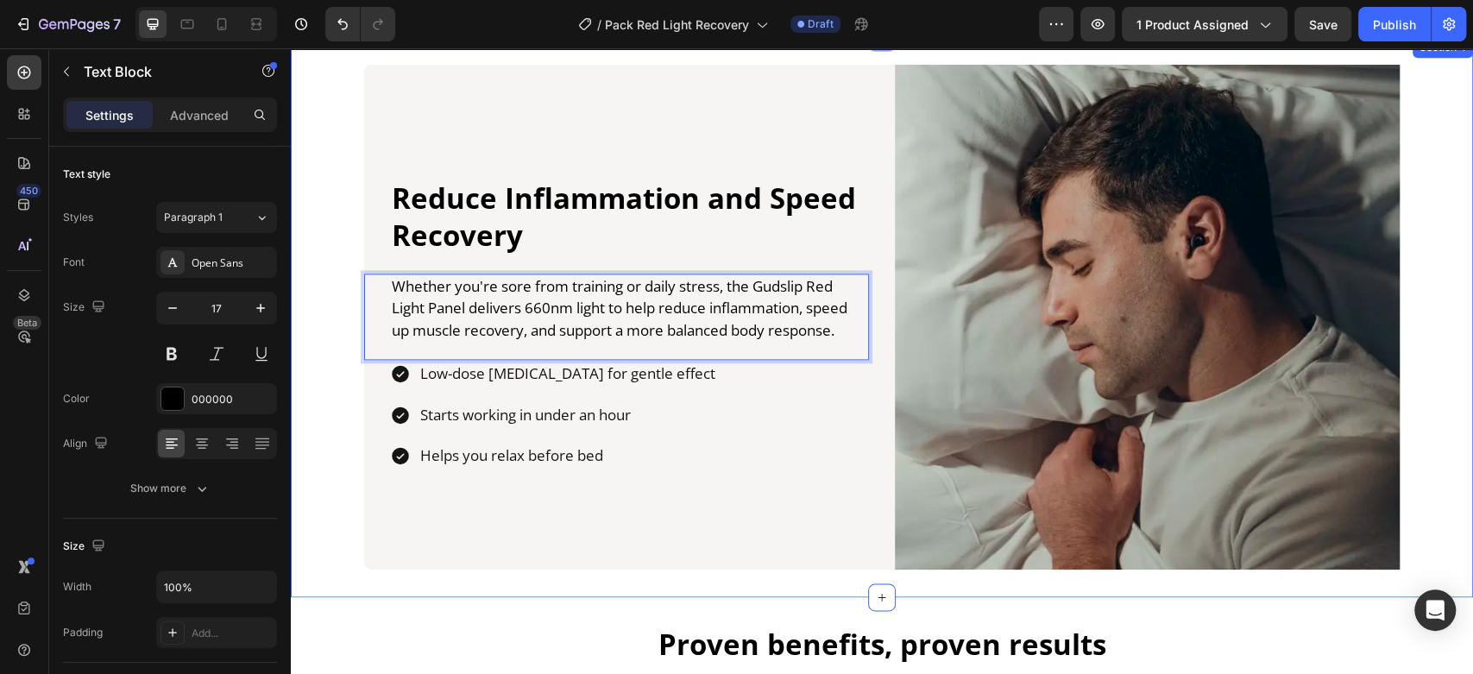
click at [314, 230] on div "Reduce Inflammation and Speed Recovery Heading Whether you're sore from trainin…" at bounding box center [882, 317] width 1182 height 505
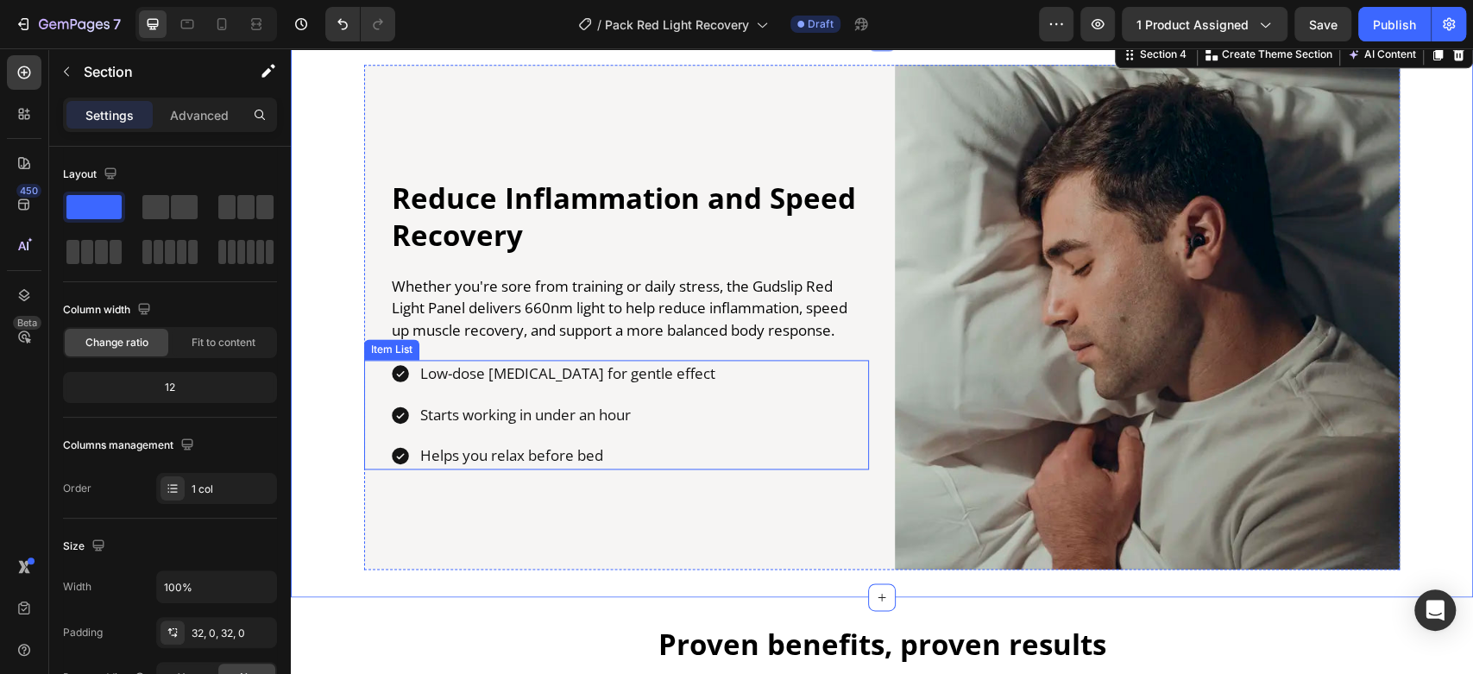
click at [480, 368] on p "Low-dose [MEDICAL_DATA] for gentle effect" at bounding box center [567, 373] width 295 height 22
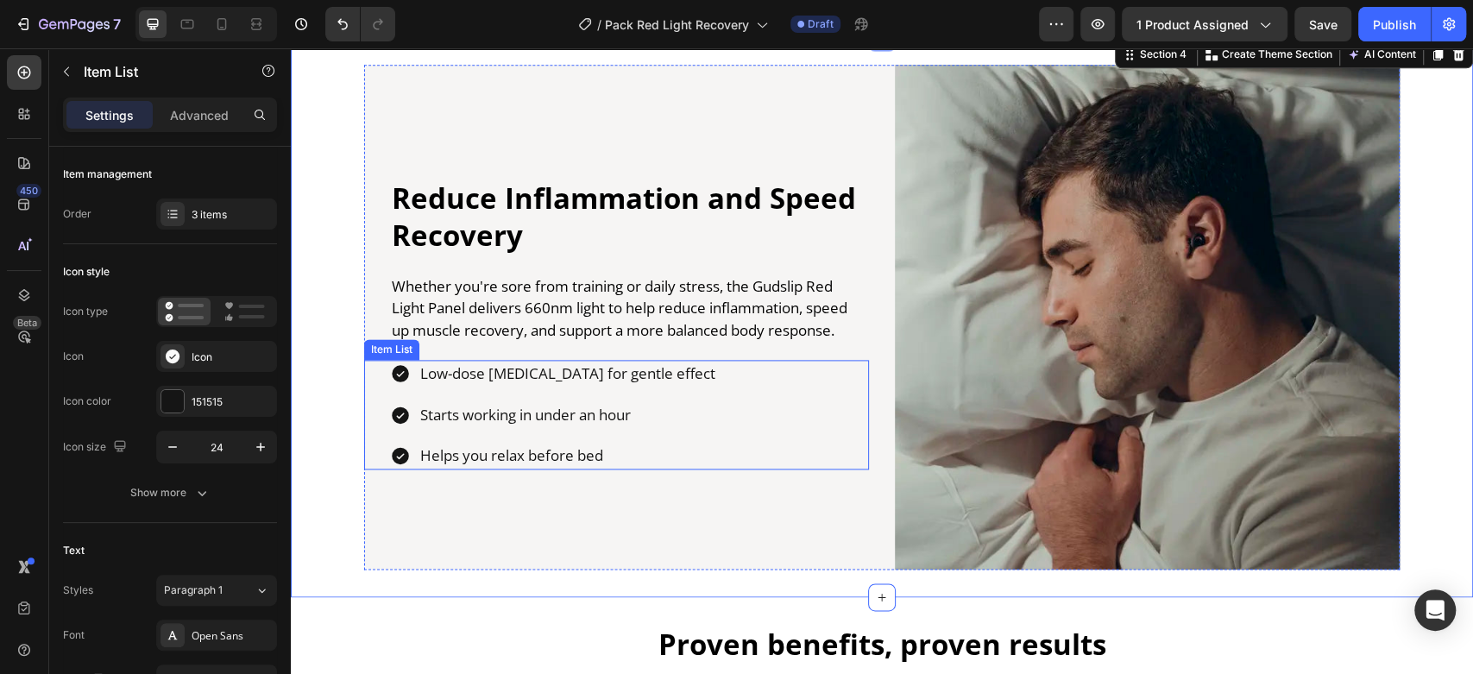
click at [480, 368] on p "Low-dose [MEDICAL_DATA] for gentle effect" at bounding box center [567, 373] width 295 height 22
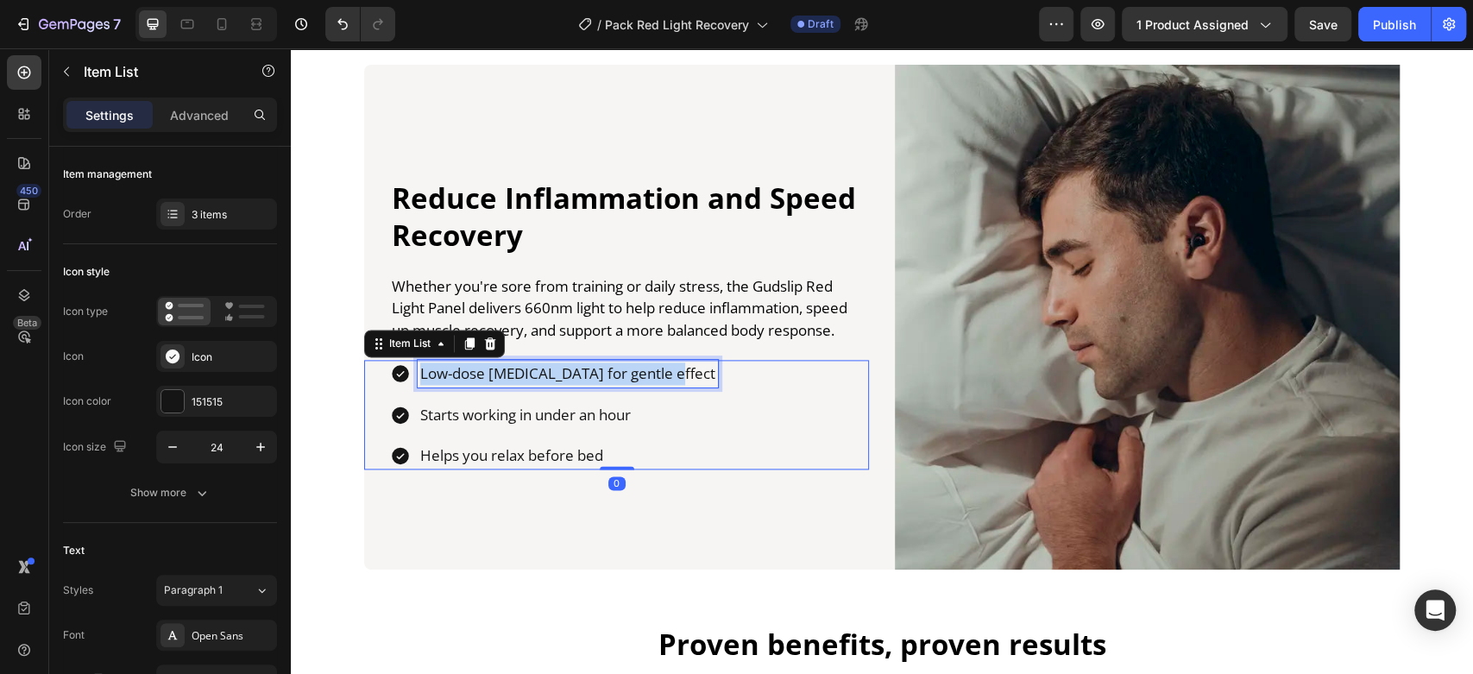
click at [480, 368] on p "Low-dose [MEDICAL_DATA] for gentle effect" at bounding box center [567, 373] width 295 height 22
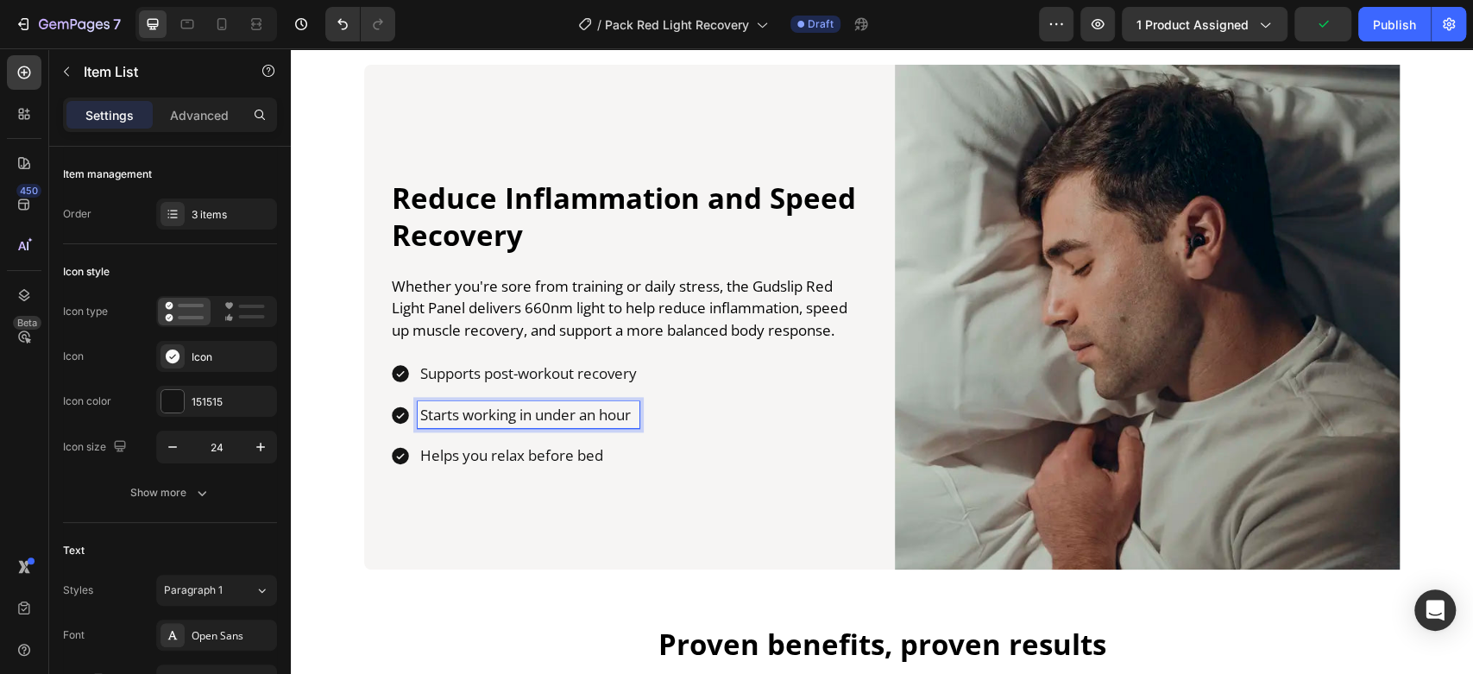
click at [449, 424] on p "Starts working in under an hour" at bounding box center [528, 415] width 217 height 22
click at [448, 451] on p "Helps you relax before bed" at bounding box center [532, 455] width 224 height 22
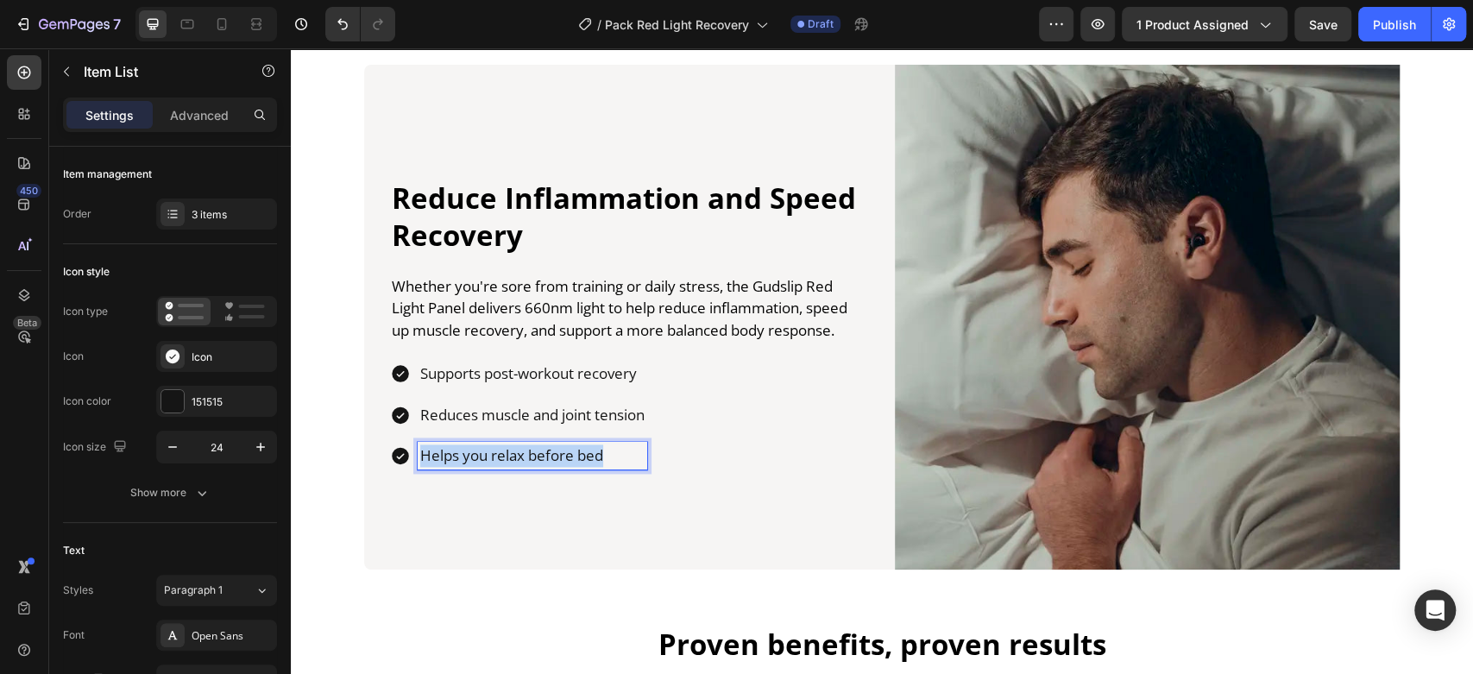
click at [448, 451] on p "Helps you relax before bed" at bounding box center [532, 455] width 224 height 22
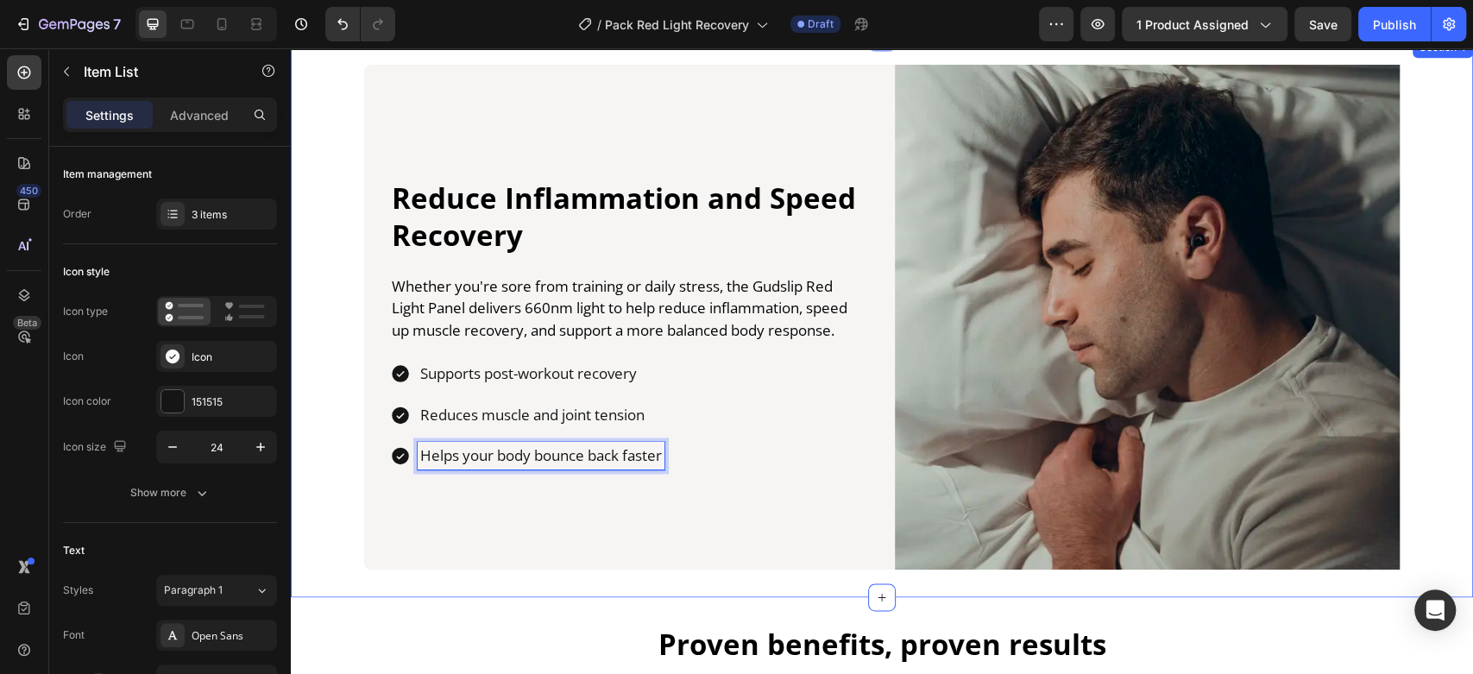
click at [322, 160] on div "Reduce Inflammation and Speed Recovery Heading Whether you're sore from trainin…" at bounding box center [882, 317] width 1182 height 505
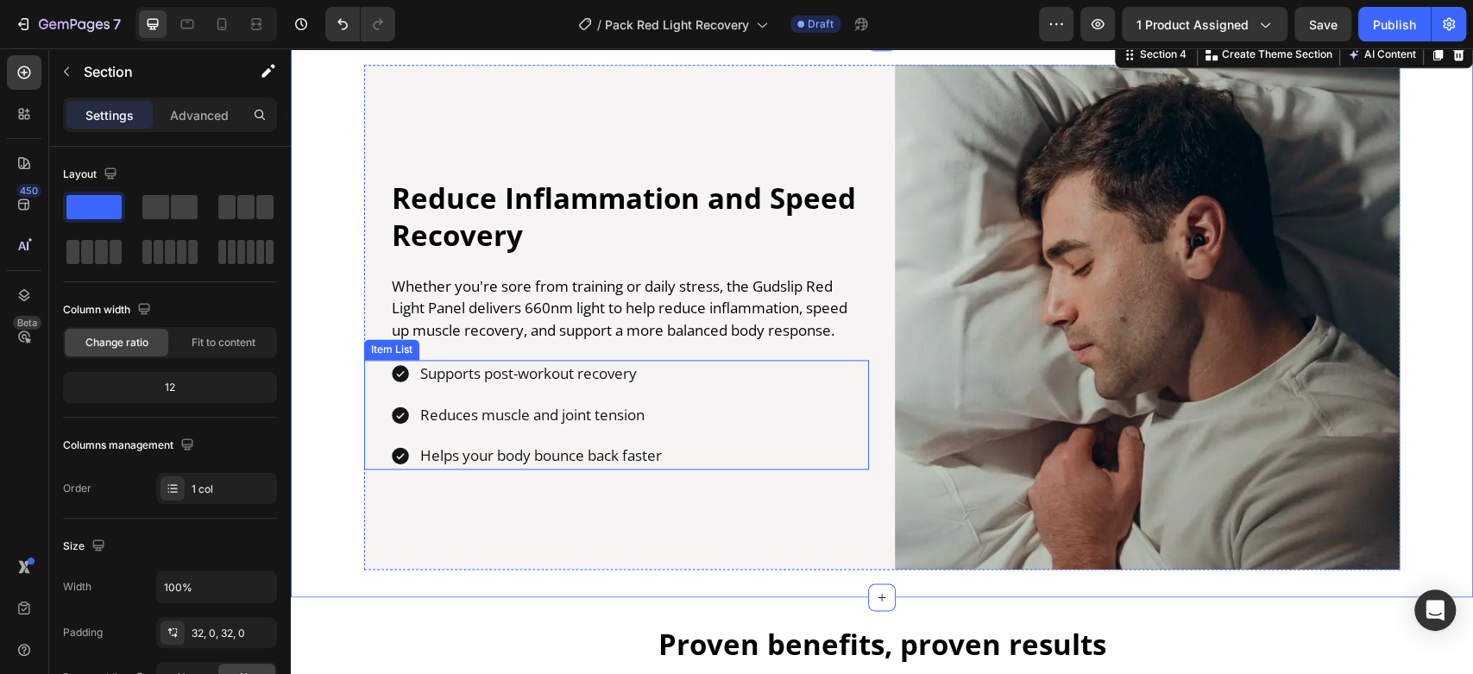
click at [546, 412] on p "Reduces muscle and joint tension" at bounding box center [541, 415] width 242 height 22
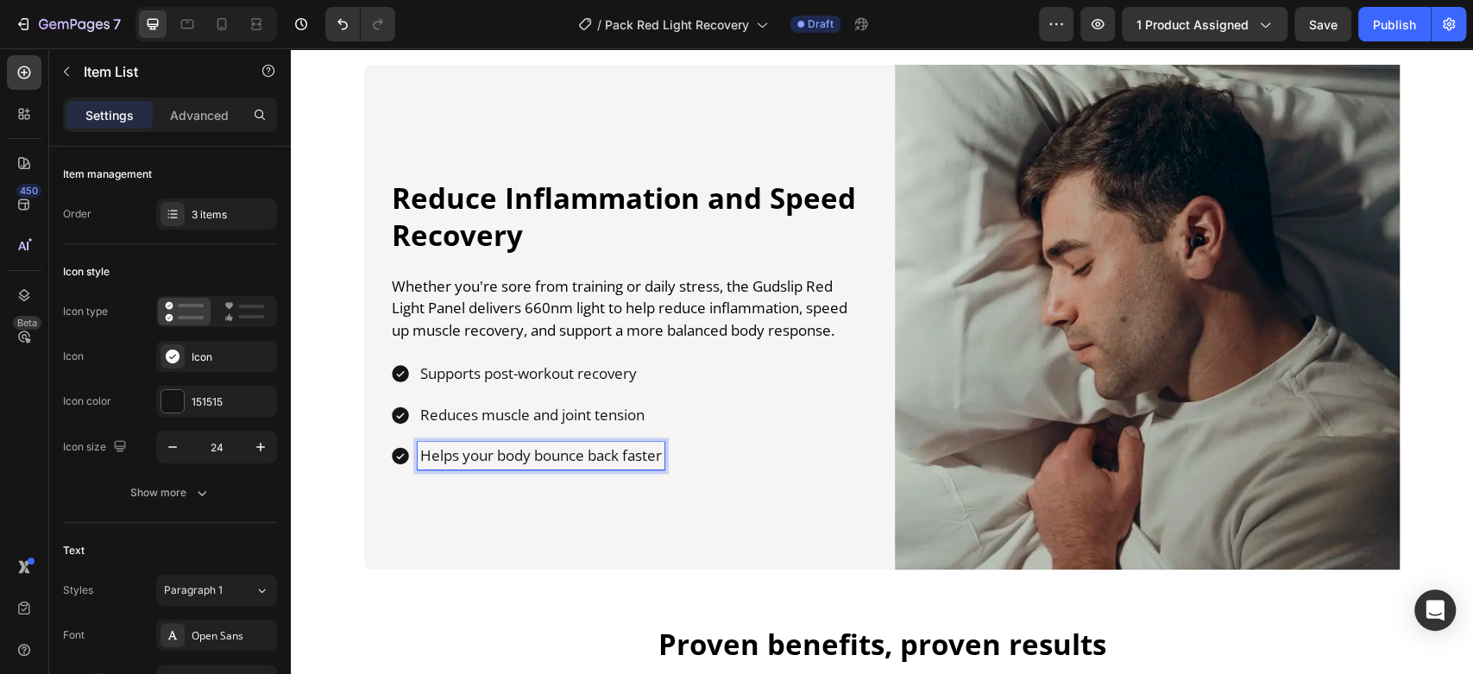
click at [519, 460] on p "Helps your body bounce back faster" at bounding box center [541, 455] width 242 height 22
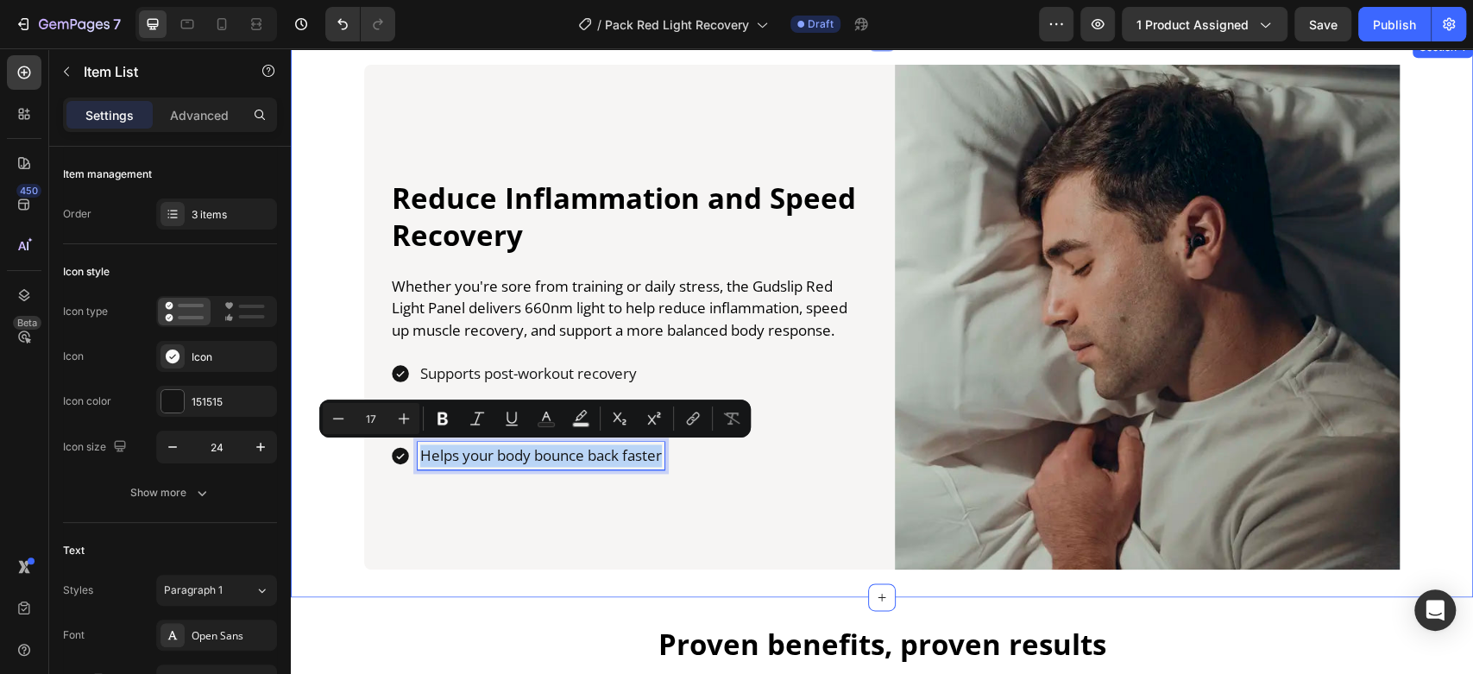
click at [338, 333] on div "Reduce Inflammation and Speed Recovery Heading Whether you're sore from trainin…" at bounding box center [882, 317] width 1182 height 505
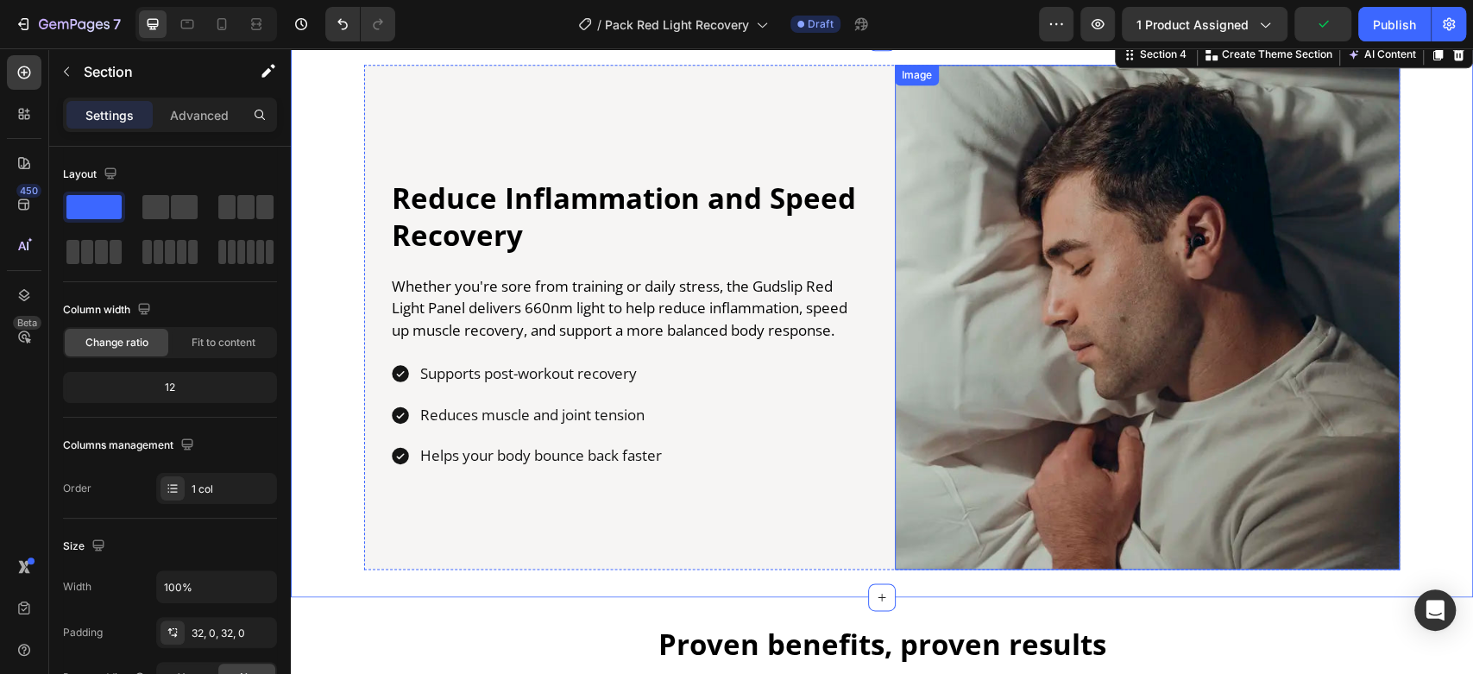
click at [1135, 338] on img at bounding box center [1147, 317] width 505 height 505
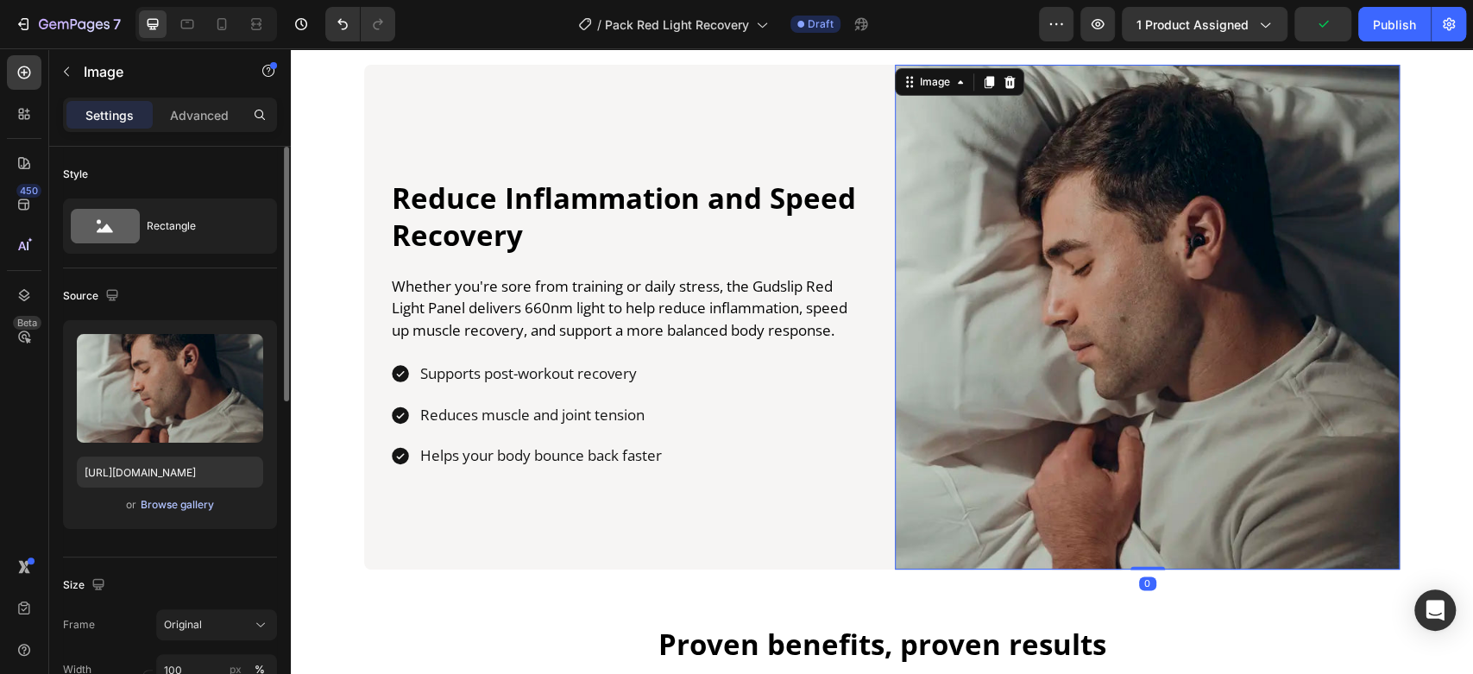
click at [175, 512] on button "Browse gallery" at bounding box center [177, 504] width 75 height 17
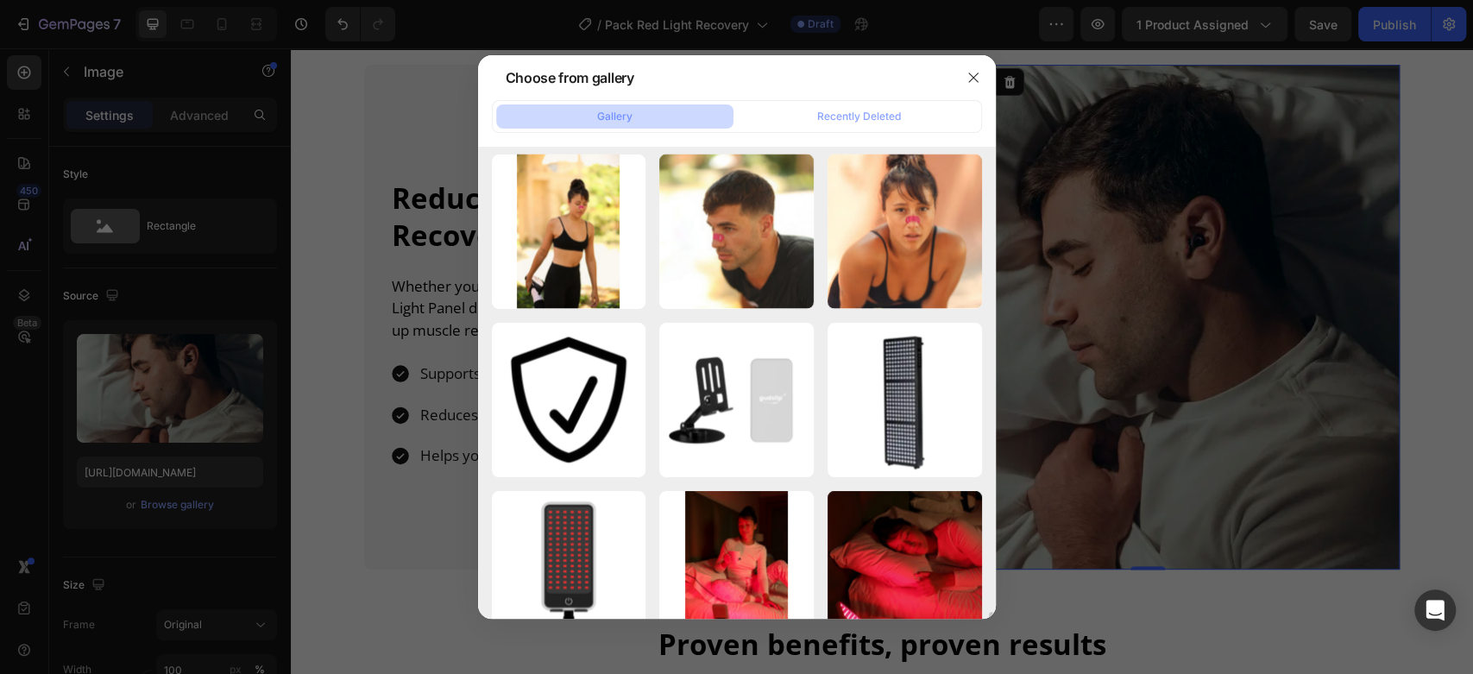
scroll to position [2782, 0]
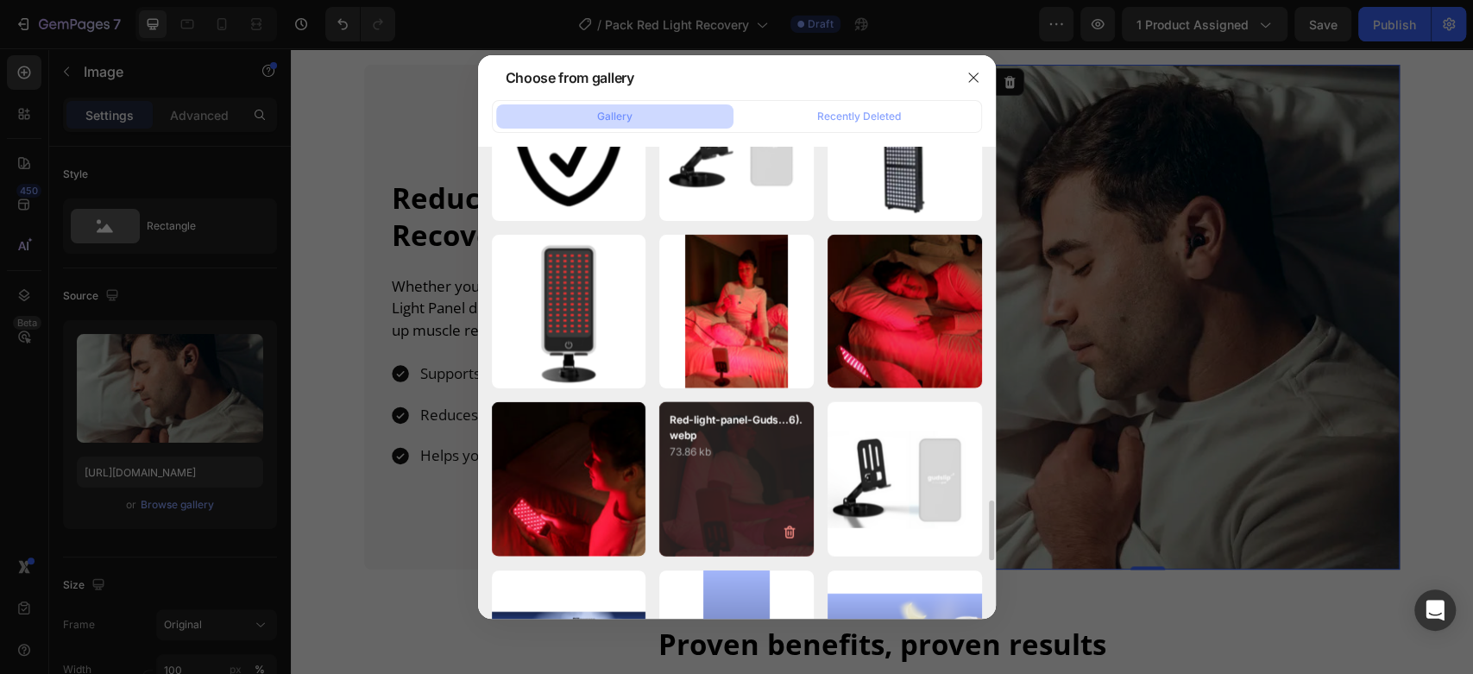
click at [728, 468] on div "Red-light-panel-Guds...6).webp 73.86 kb" at bounding box center [736, 479] width 154 height 154
type input "[URL][DOMAIN_NAME]"
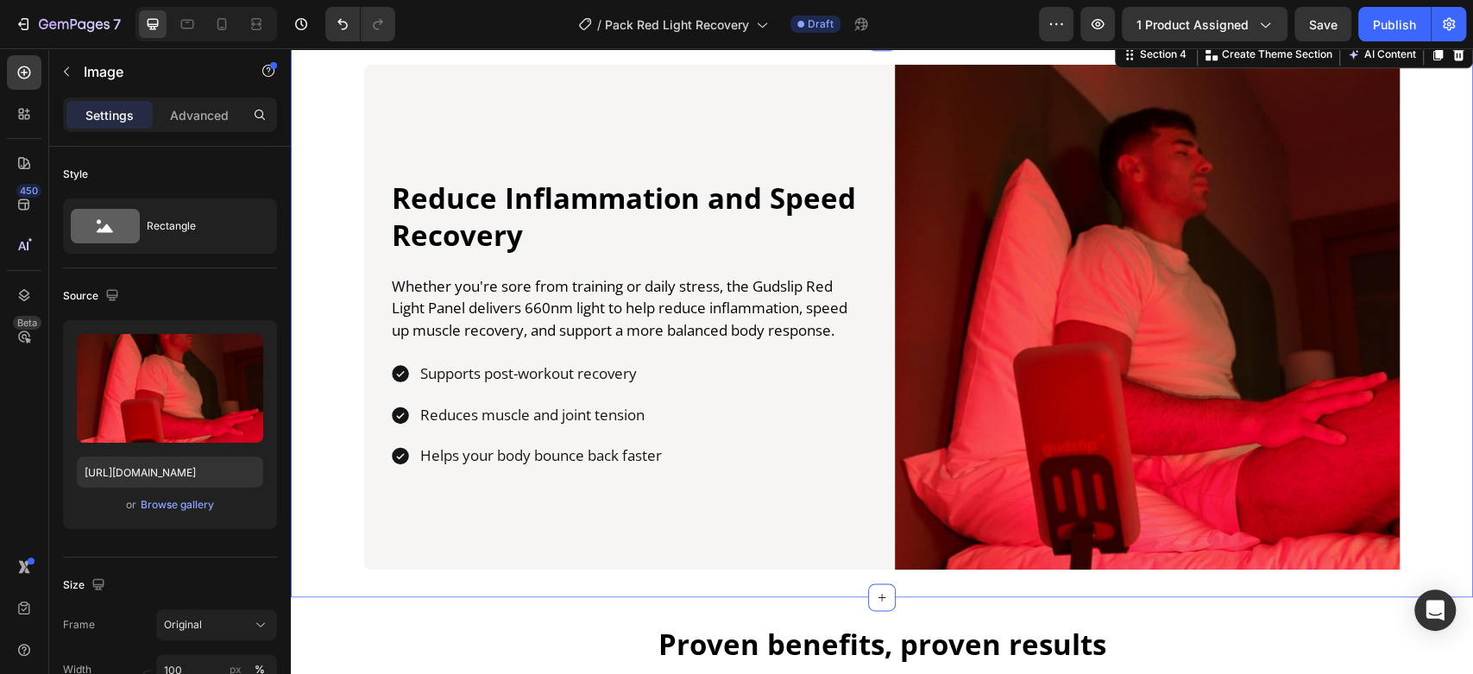
click at [329, 242] on div "Reduce Inflammation and Speed Recovery Heading Whether you're sore from trainin…" at bounding box center [882, 317] width 1182 height 505
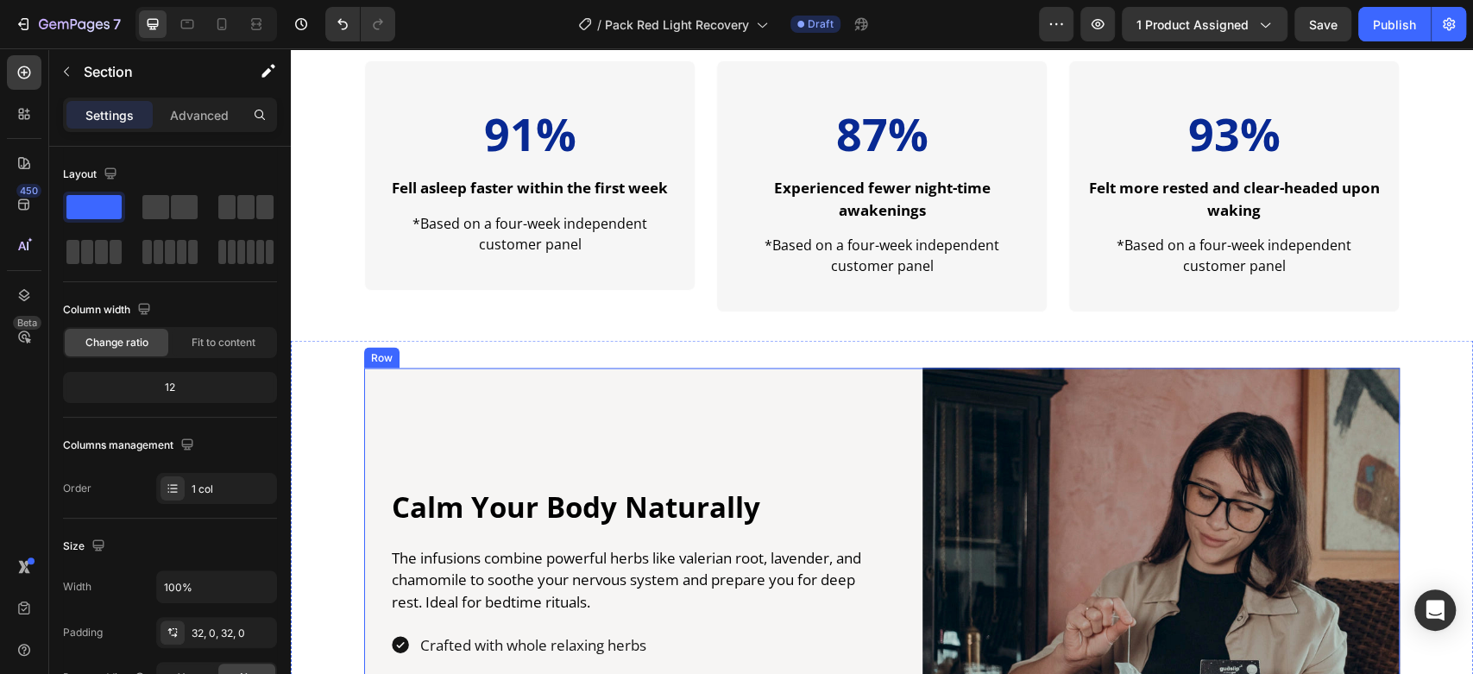
scroll to position [2478, 0]
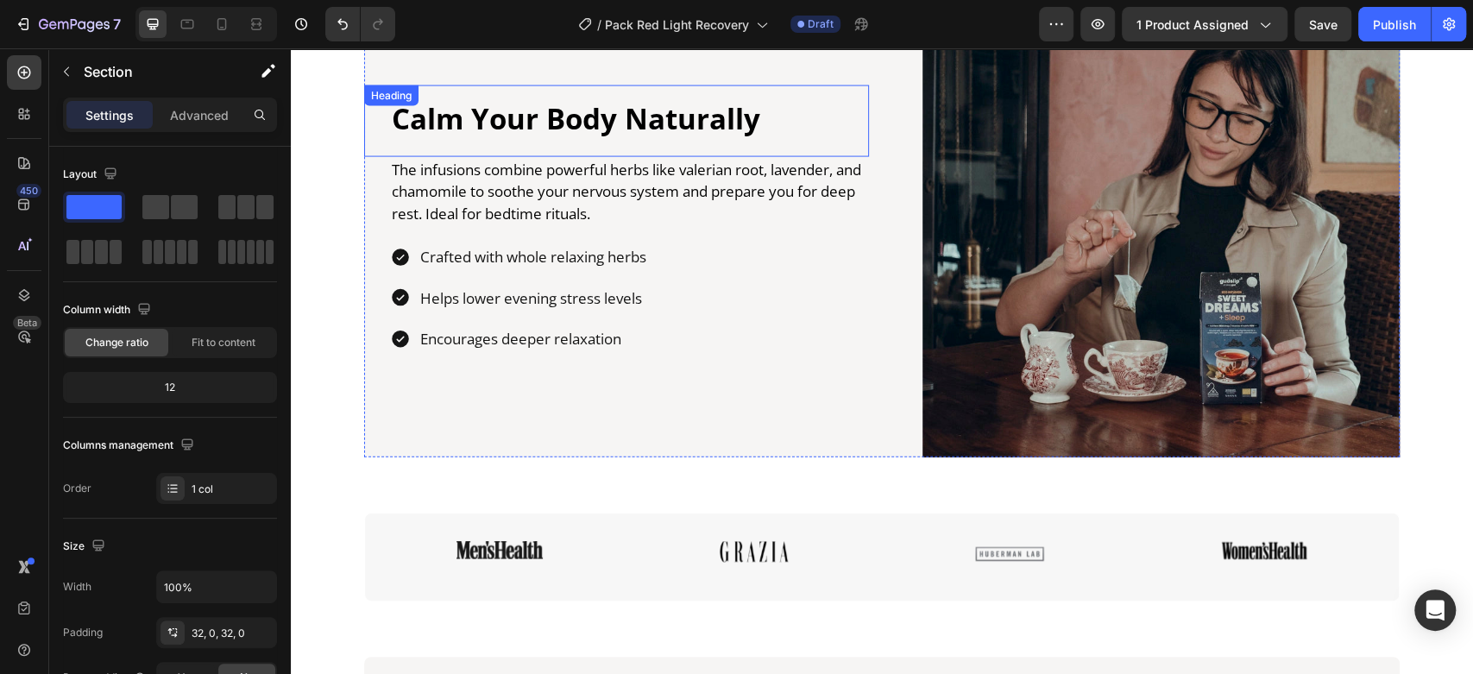
click at [535, 120] on h2 "Calm Your Body Naturally" at bounding box center [629, 119] width 479 height 41
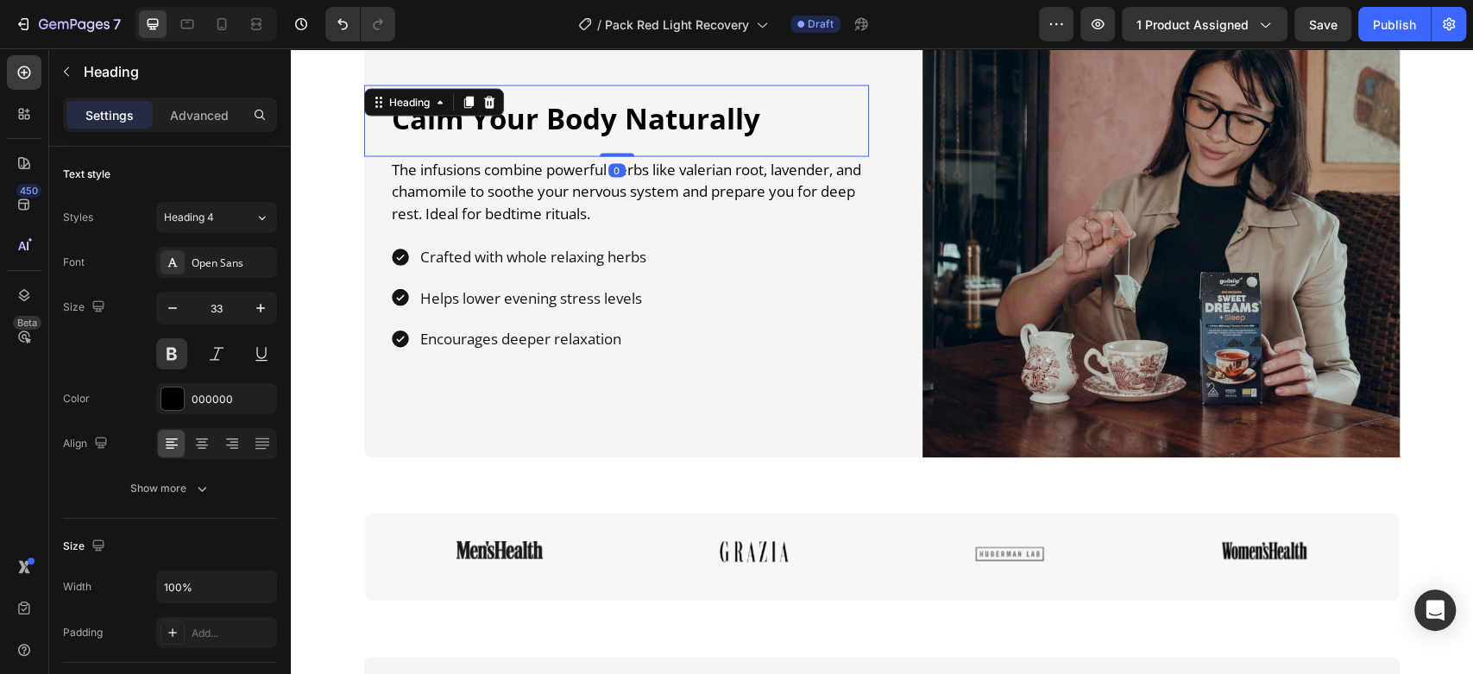
click at [535, 120] on h2 "Calm Your Body Naturally" at bounding box center [629, 119] width 479 height 41
click at [535, 120] on p "Calm Your Body Naturally" at bounding box center [629, 119] width 475 height 37
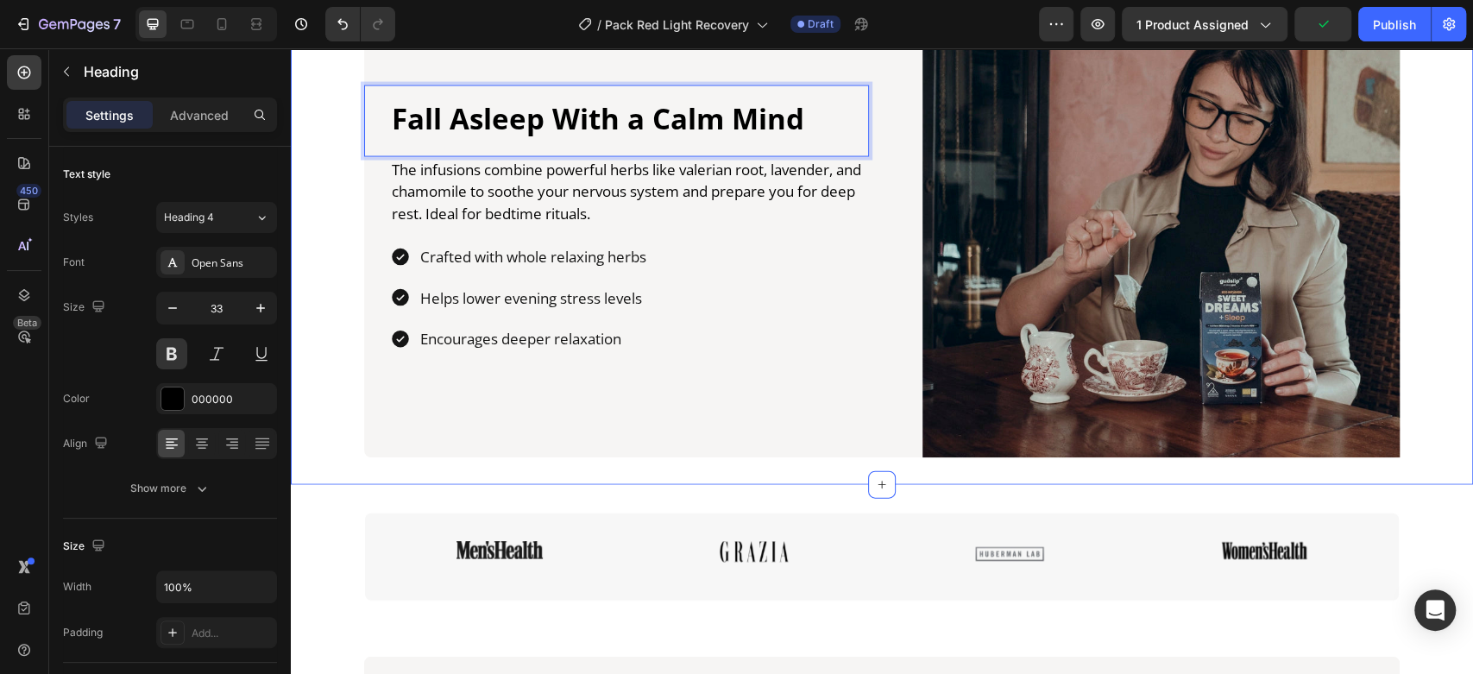
click at [343, 157] on div "Fall Asleep With a Calm Mind Heading 0 The infusions combine powerful herbs lik…" at bounding box center [882, 218] width 1182 height 477
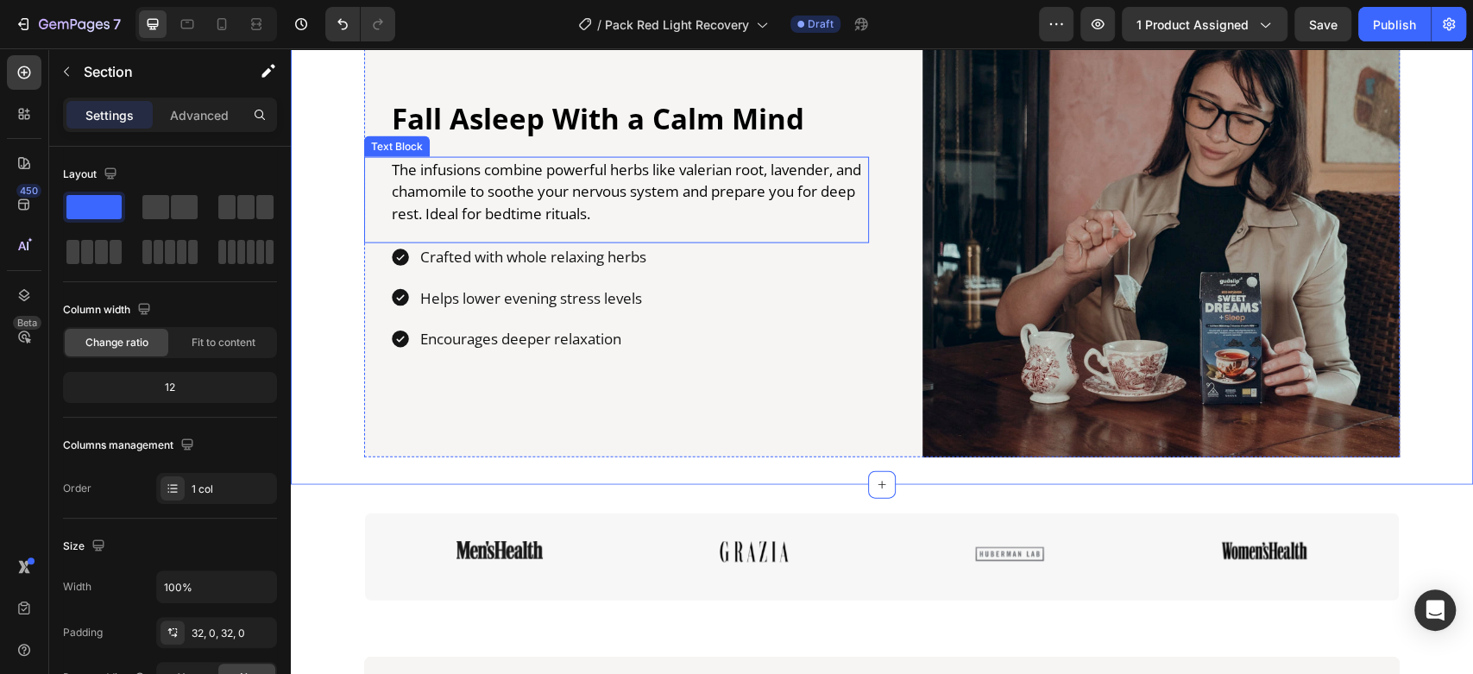
click at [488, 192] on p "The infusions combine powerful herbs like valerian root, lavender, and chamomil…" at bounding box center [629, 192] width 475 height 66
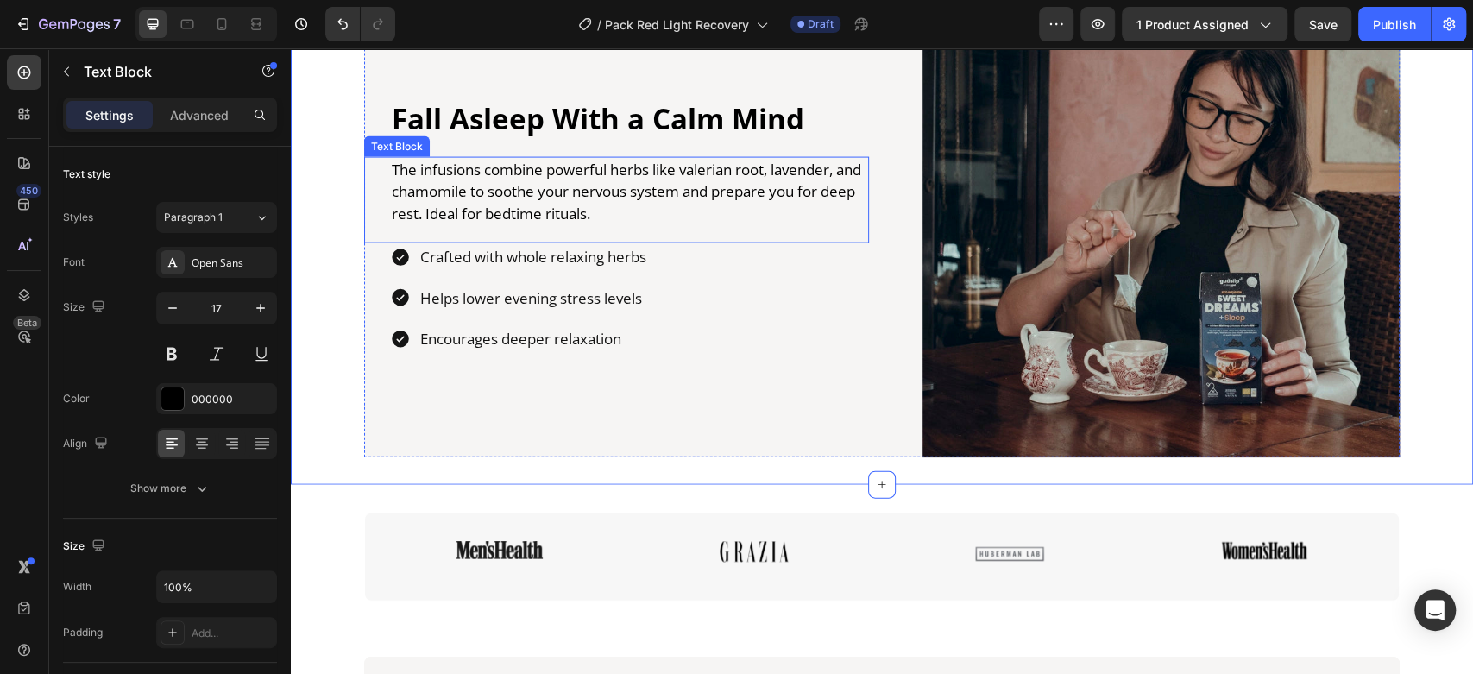
click at [488, 192] on p "The infusions combine powerful herbs like valerian root, lavender, and chamomil…" at bounding box center [629, 192] width 475 height 66
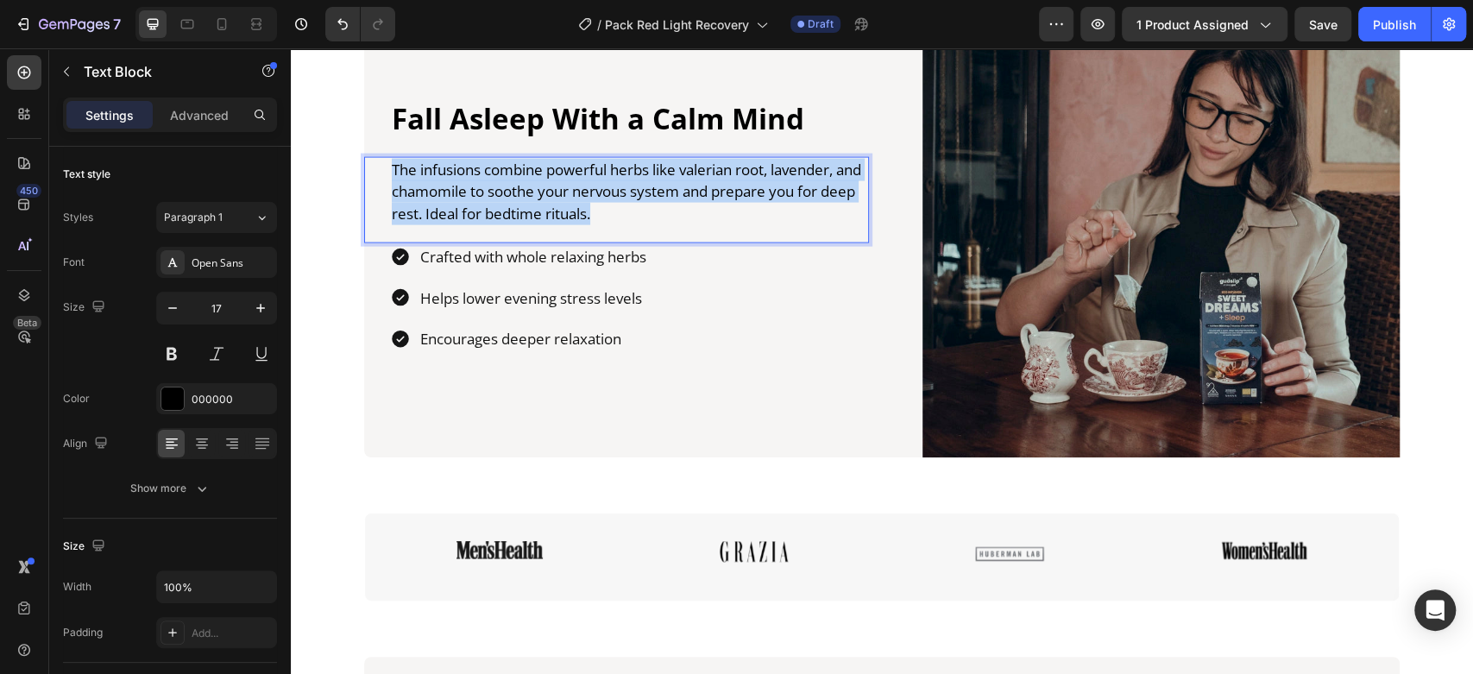
click at [488, 192] on p "The infusions combine powerful herbs like valerian root, lavender, and chamomil…" at bounding box center [629, 192] width 475 height 66
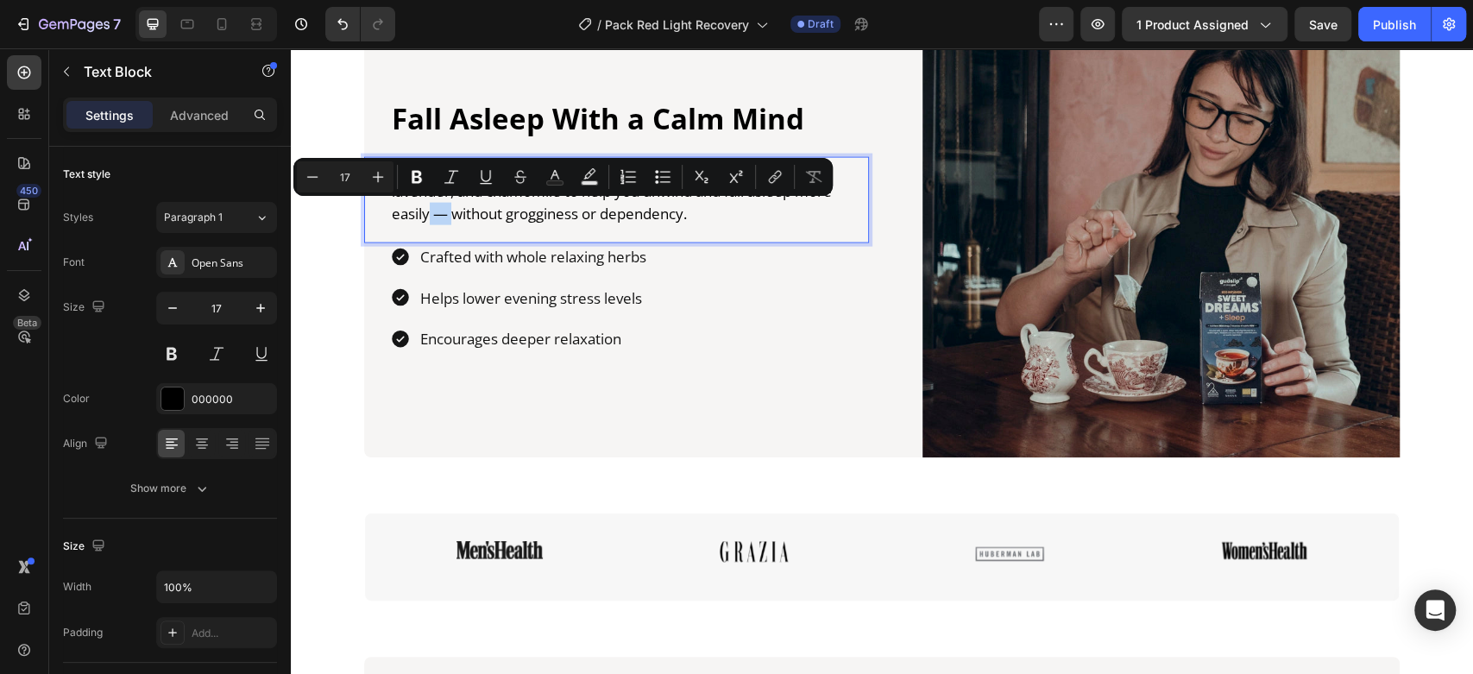
drag, startPoint x: 445, startPoint y: 216, endPoint x: 423, endPoint y: 211, distance: 23.0
click at [423, 211] on p "Our herbal infusions blend powerful ingredients like valerian root, lavender, a…" at bounding box center [629, 192] width 475 height 66
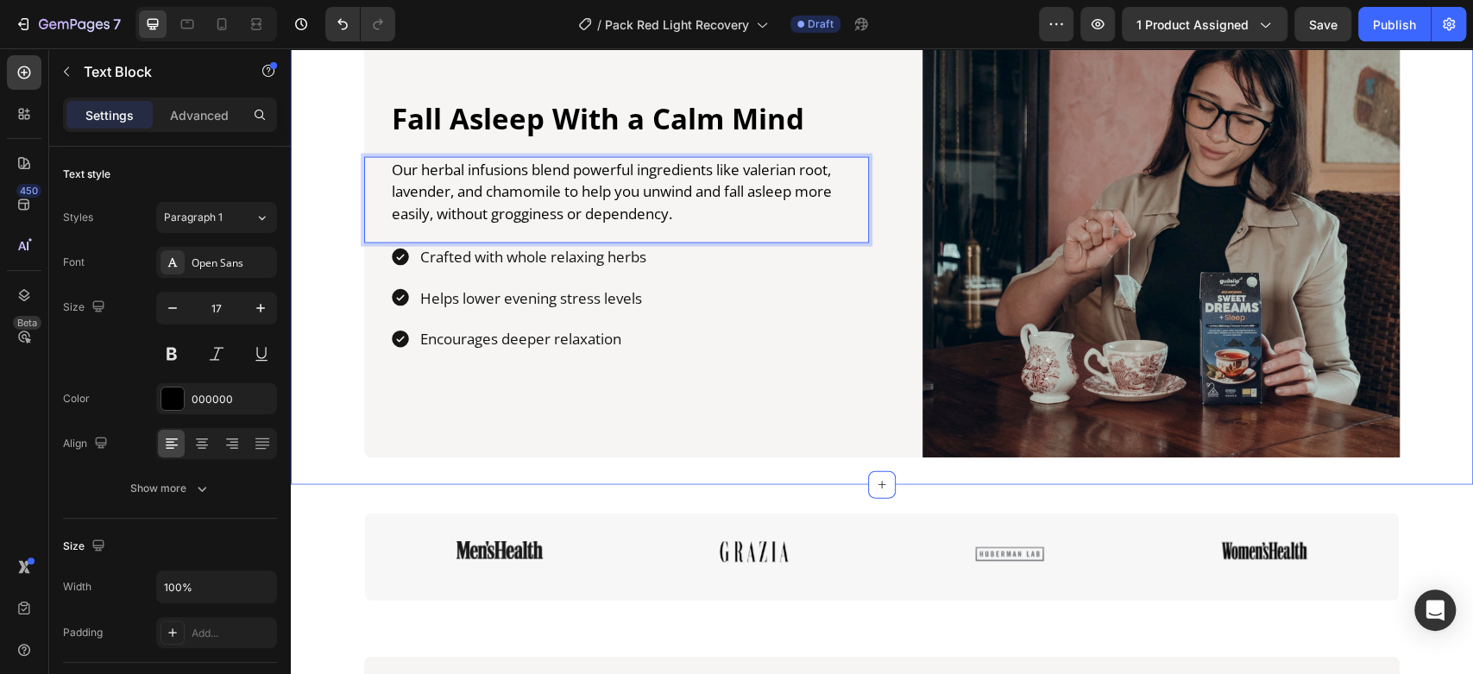
click at [341, 154] on div "Fall Asleep With a Calm Mind Heading Our herbal infusions blend powerful ingred…" at bounding box center [882, 218] width 1182 height 477
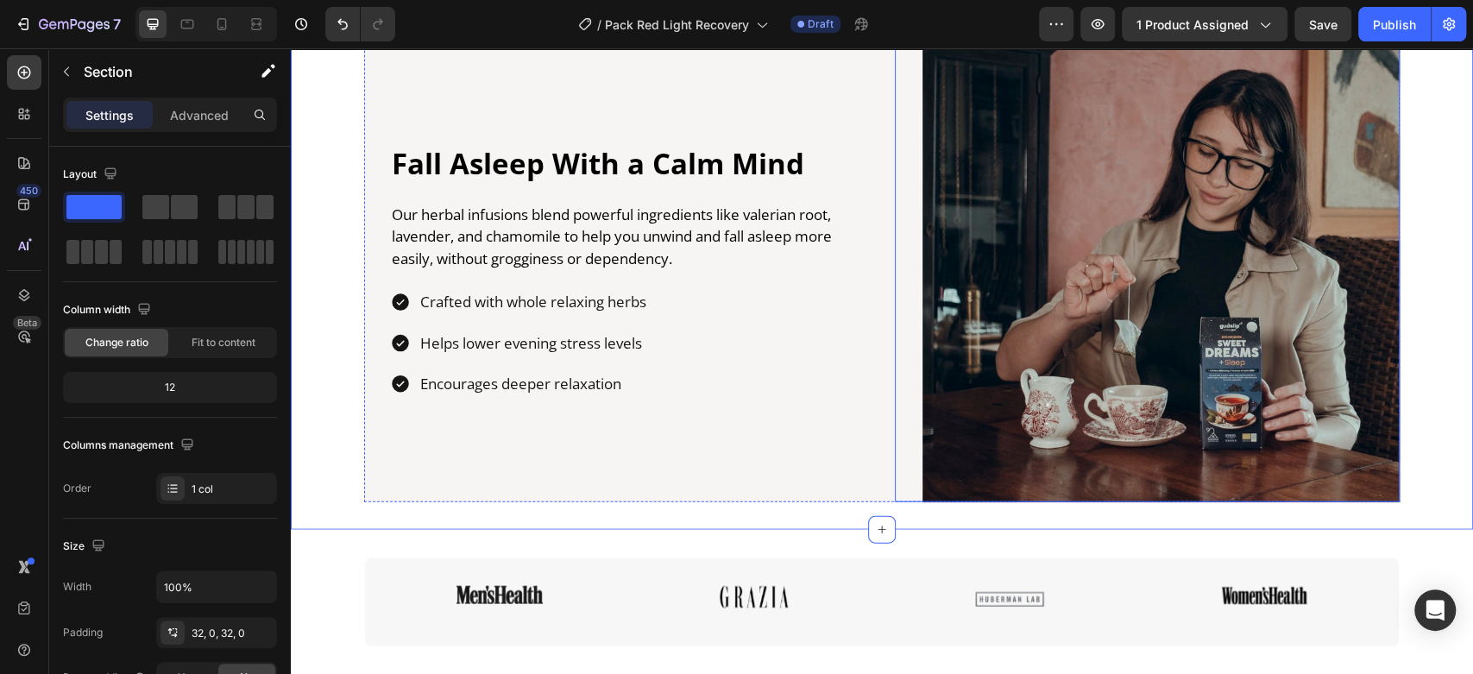
scroll to position [2349, 0]
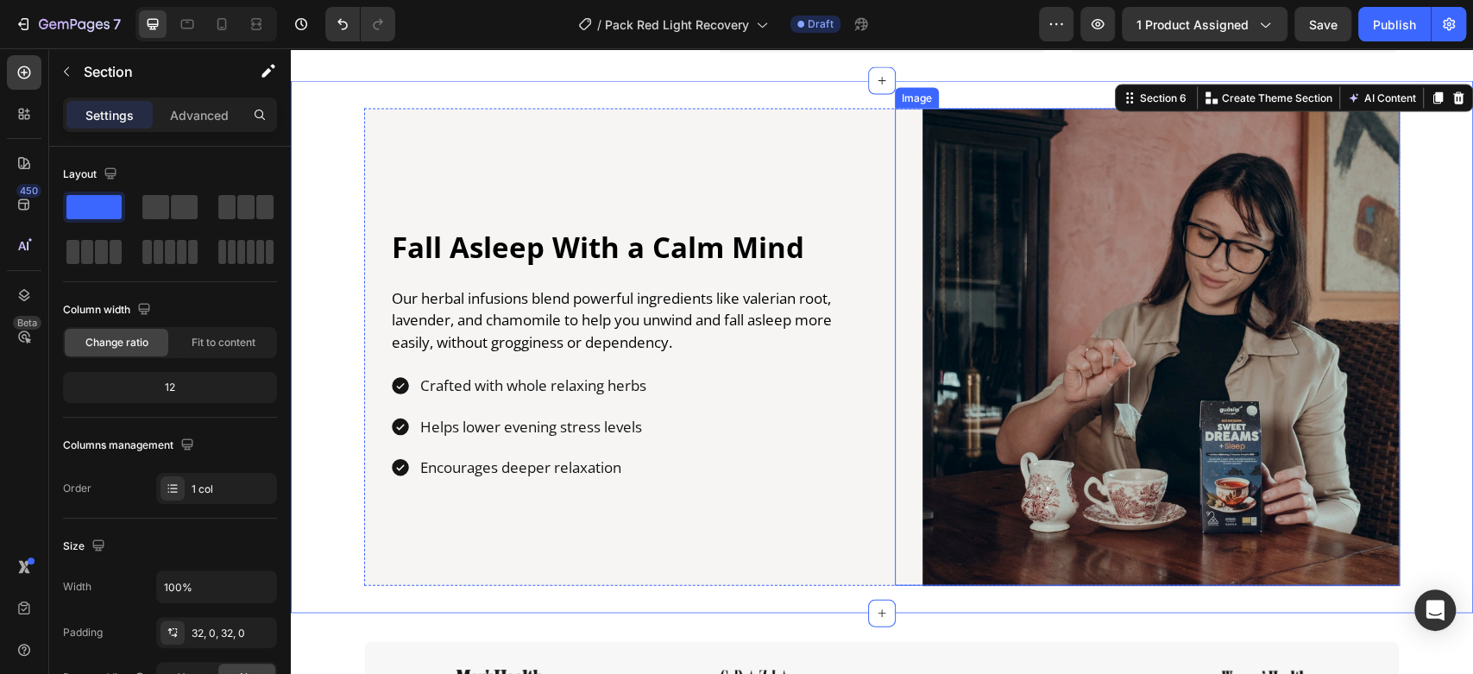
click at [1064, 325] on img at bounding box center [1160, 347] width 477 height 477
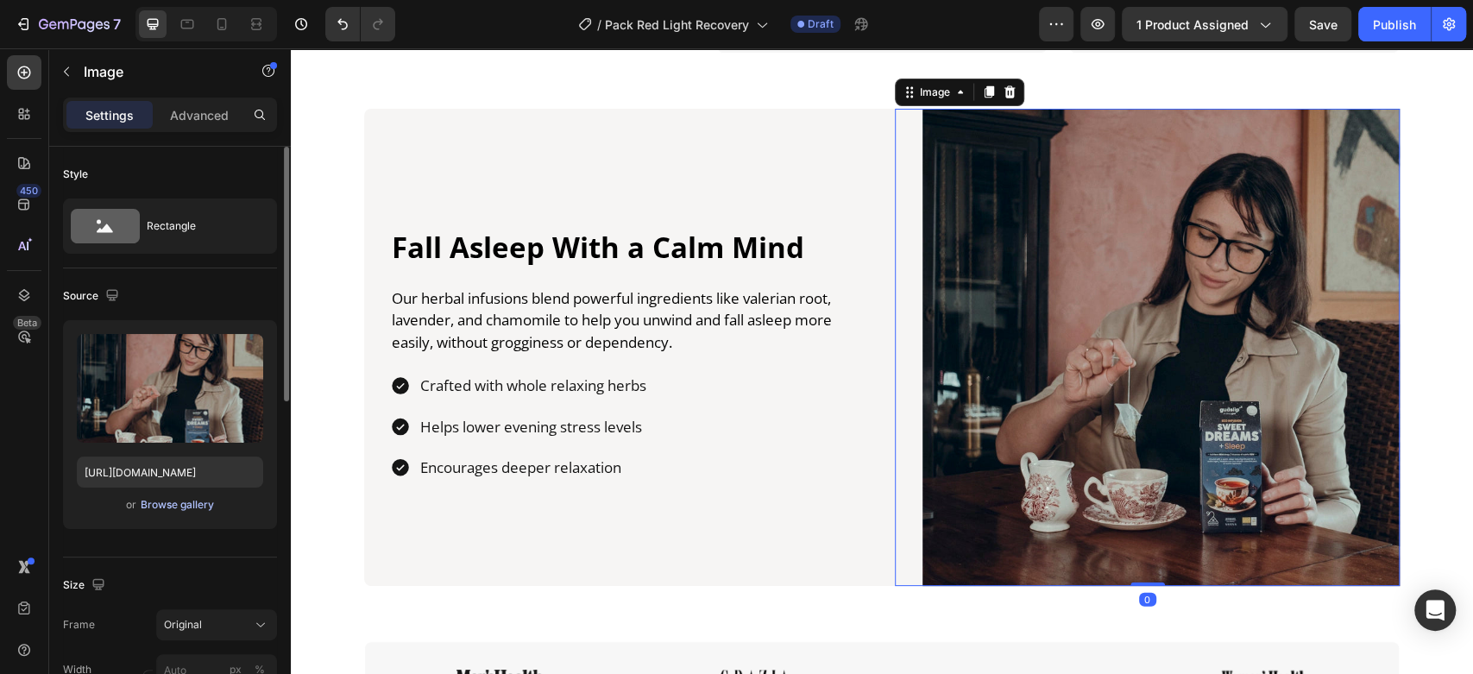
click at [176, 507] on div "Browse gallery" at bounding box center [177, 505] width 73 height 16
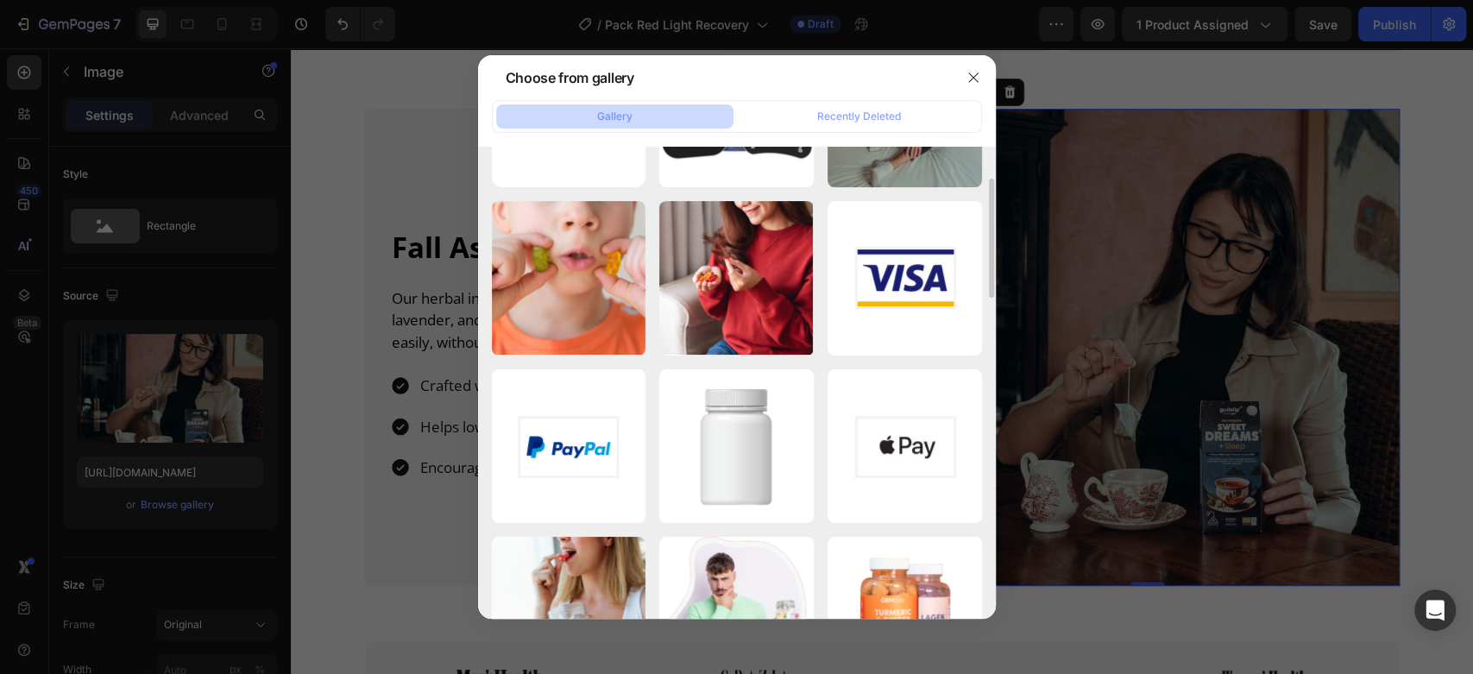
scroll to position [0, 0]
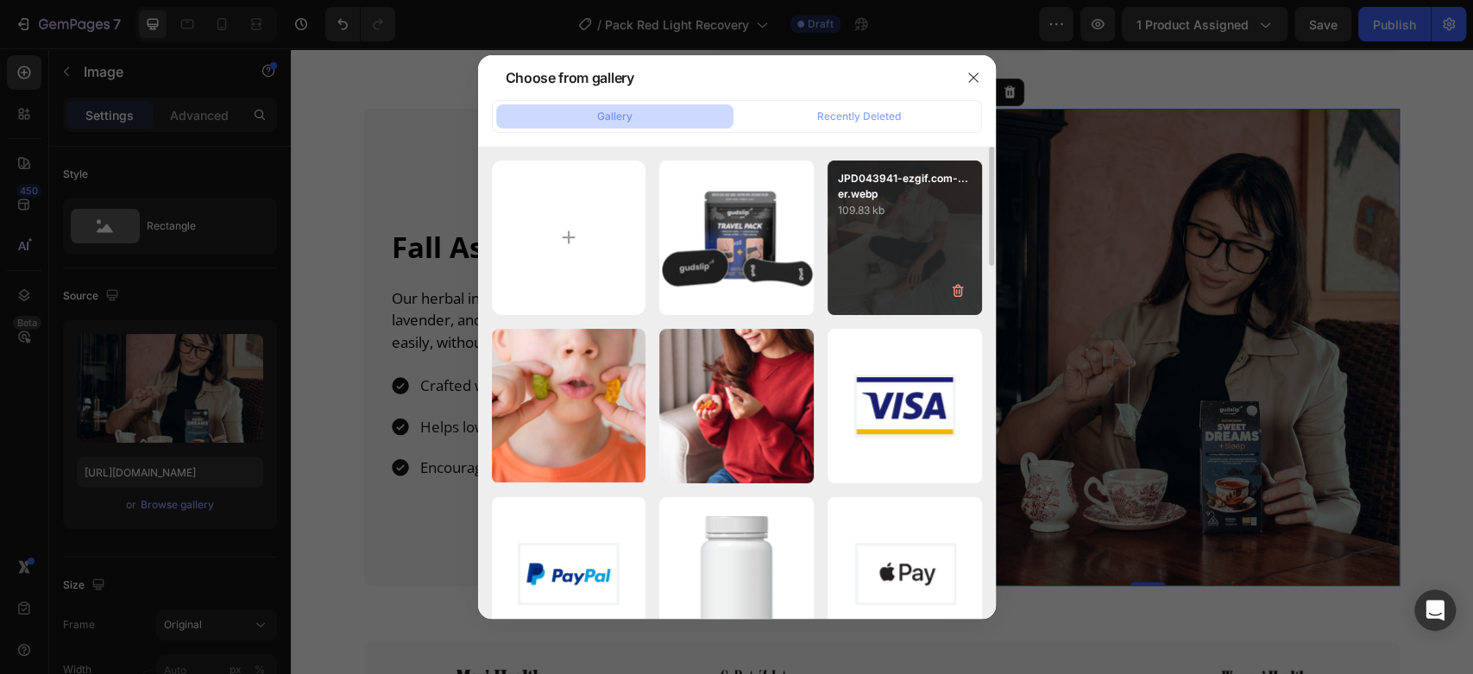
click at [891, 234] on div "JPD043941-ezgif.com-...er.webp 109.83 kb" at bounding box center [904, 237] width 154 height 154
type input "[URL][DOMAIN_NAME]"
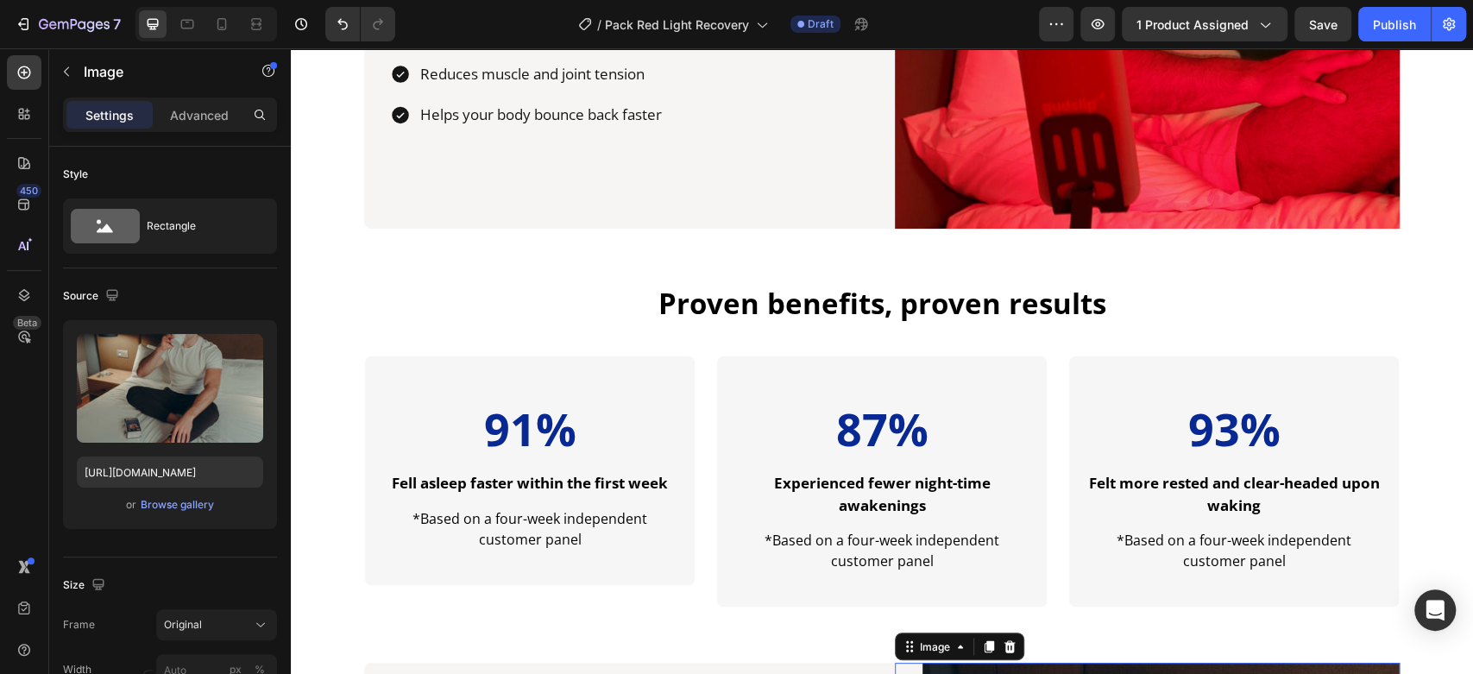
scroll to position [1711, 0]
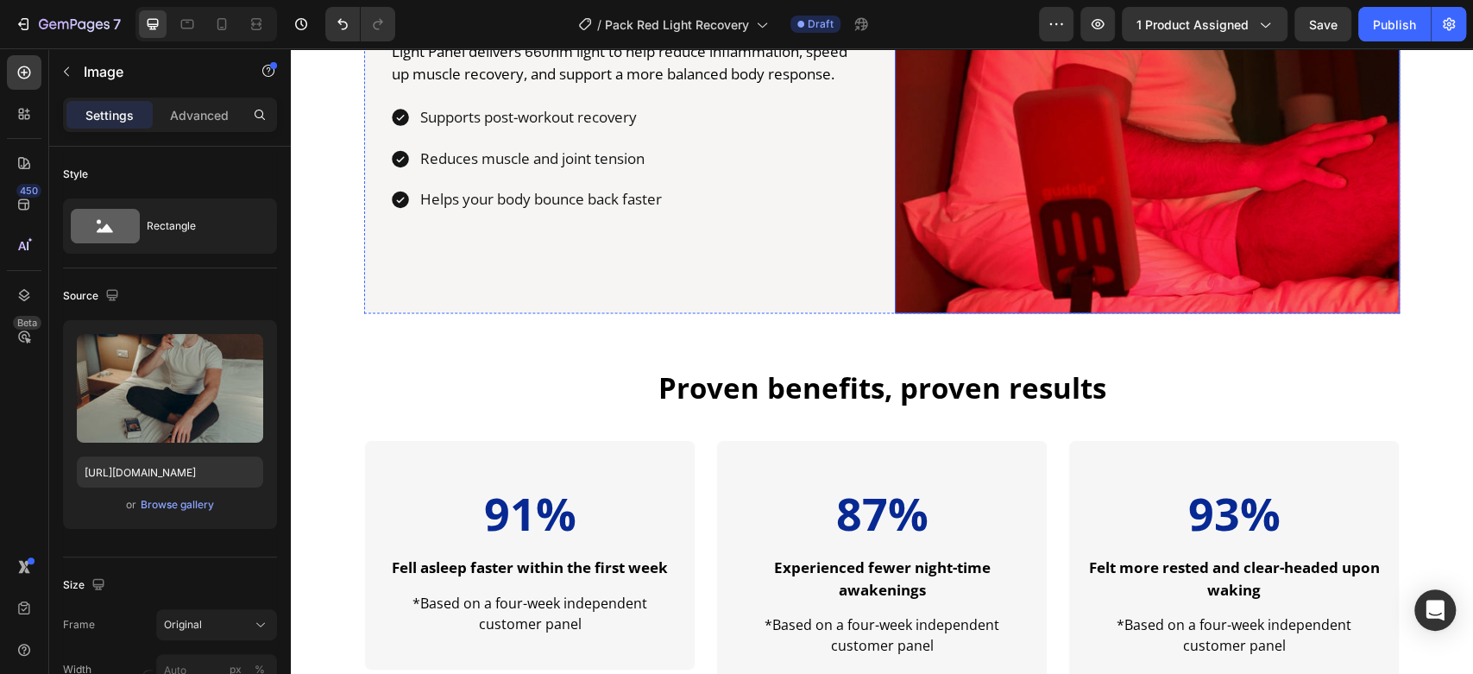
click at [1120, 189] on img at bounding box center [1147, 60] width 505 height 505
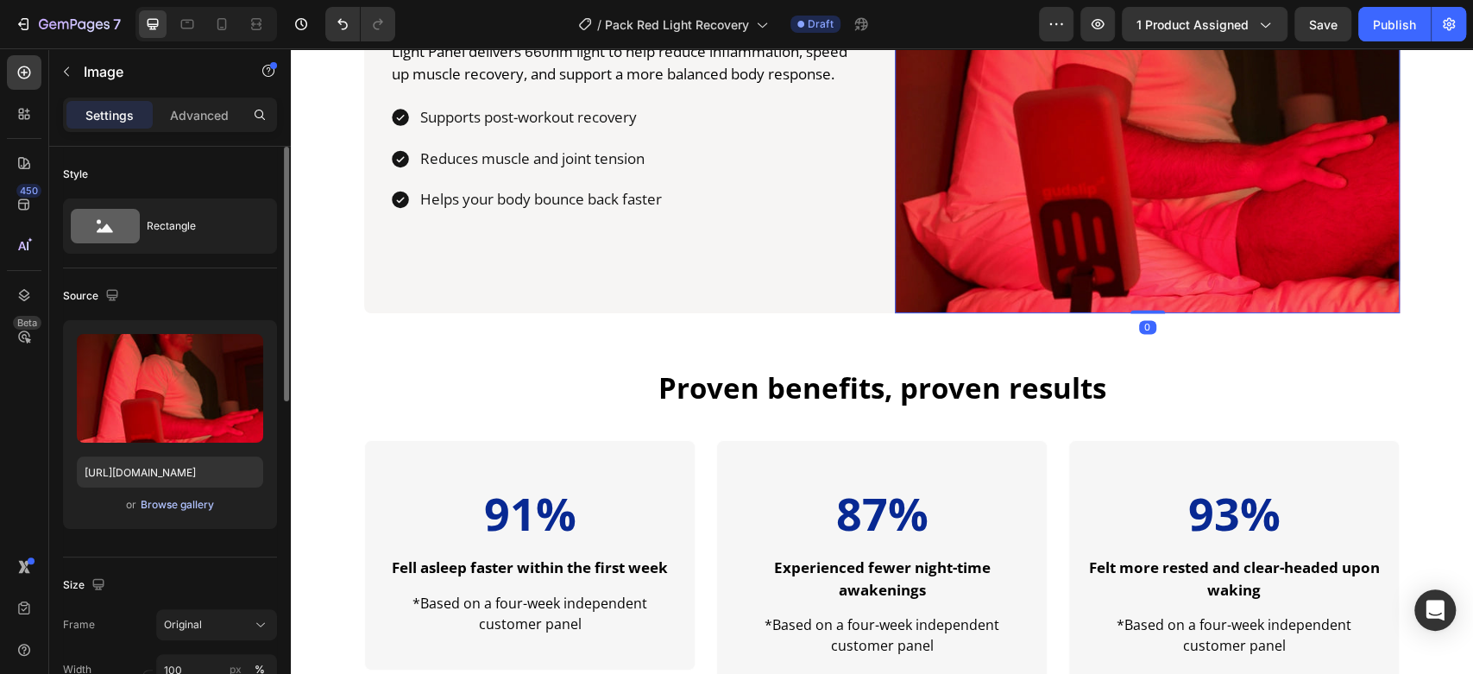
click at [171, 504] on div "Browse gallery" at bounding box center [177, 505] width 73 height 16
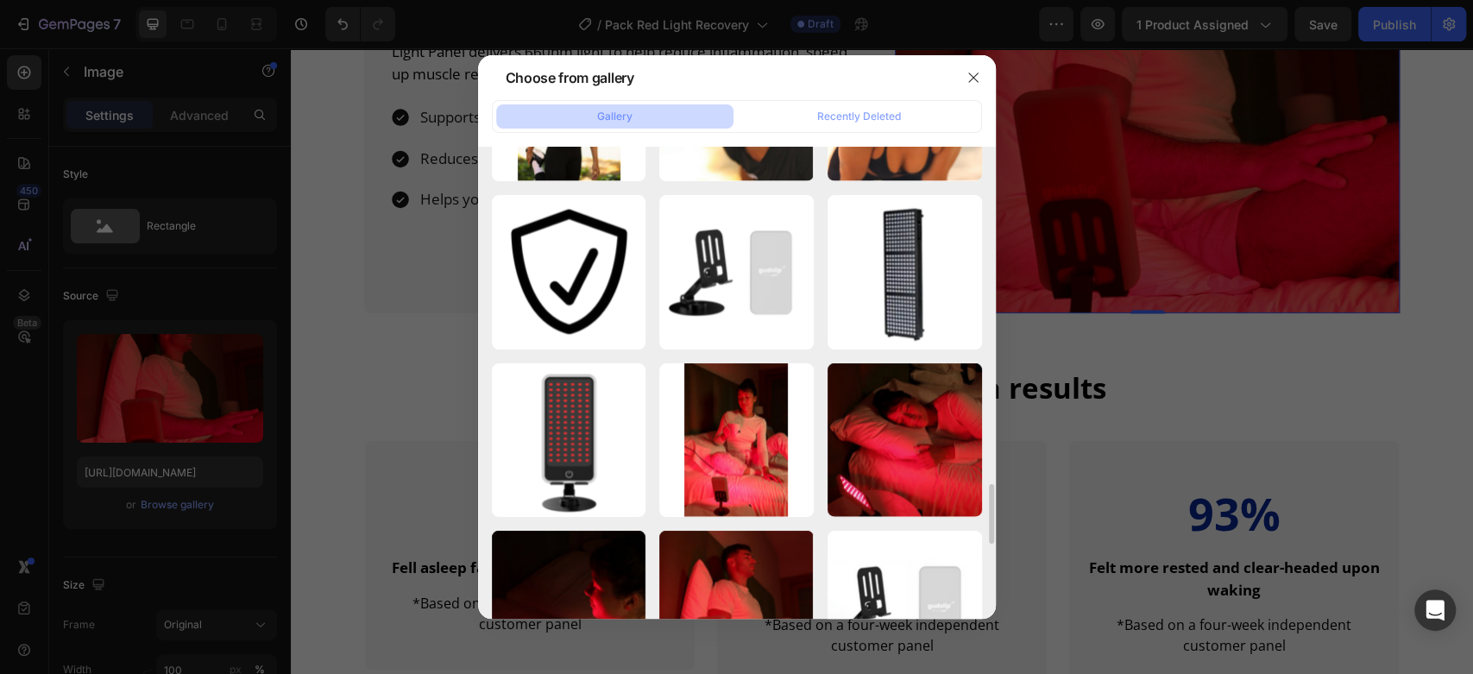
scroll to position [2909, 0]
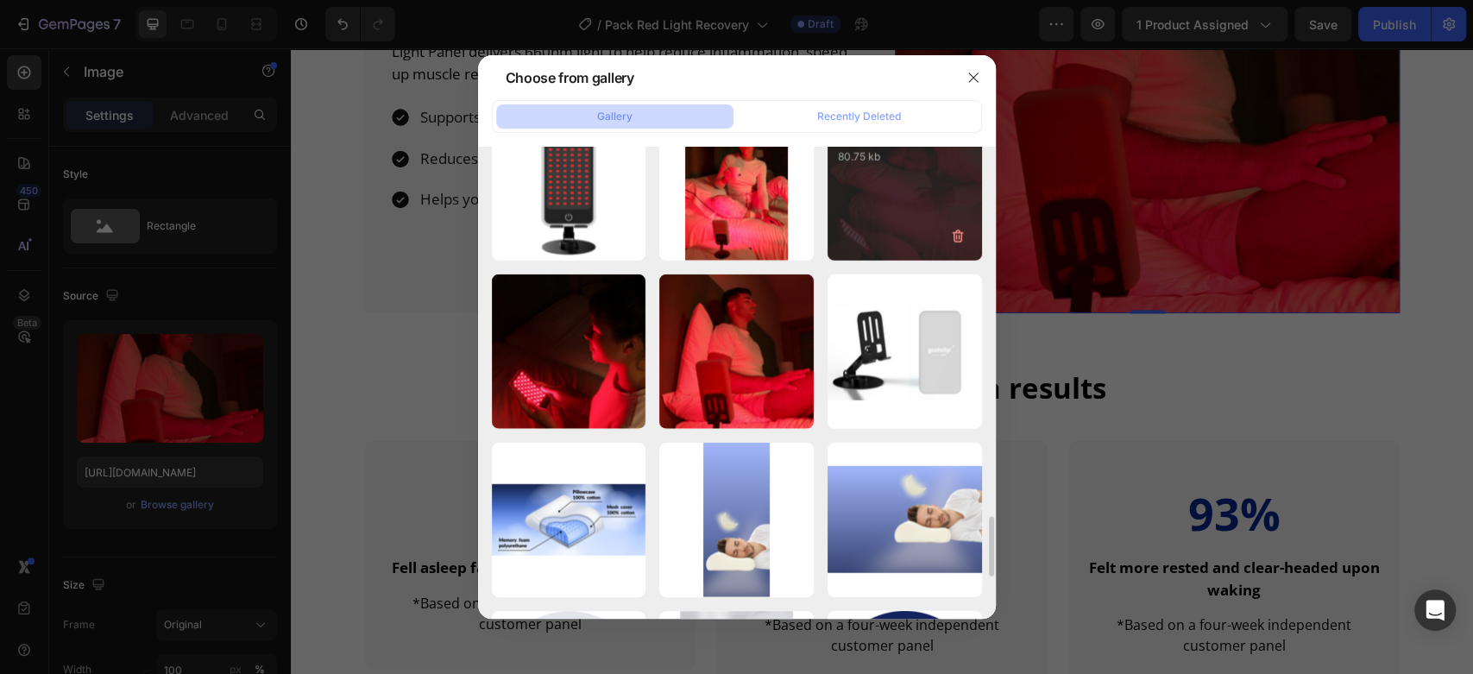
click at [881, 213] on div "Gudslip-Product-Page...2).webp 80.75 kb" at bounding box center [904, 184] width 154 height 154
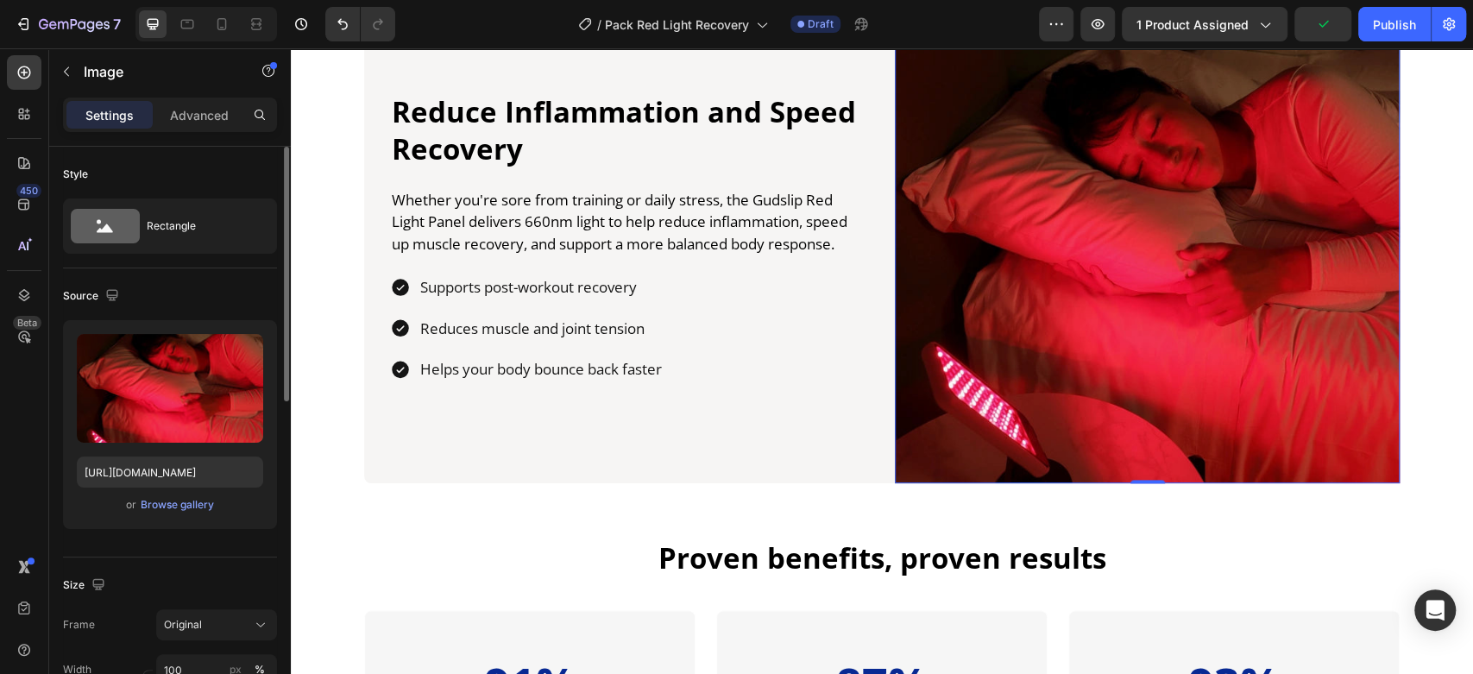
scroll to position [1327, 0]
click at [174, 504] on div "Browse gallery" at bounding box center [177, 505] width 73 height 16
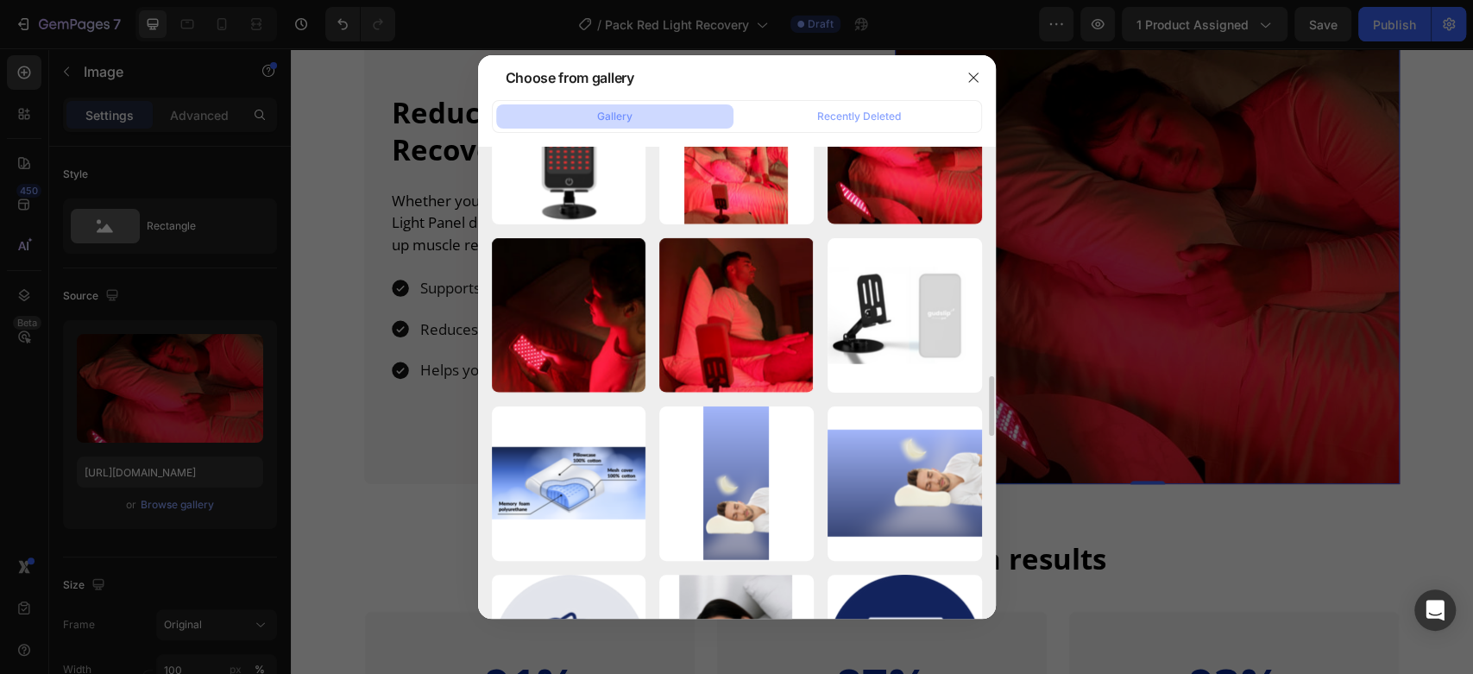
scroll to position [2817, 0]
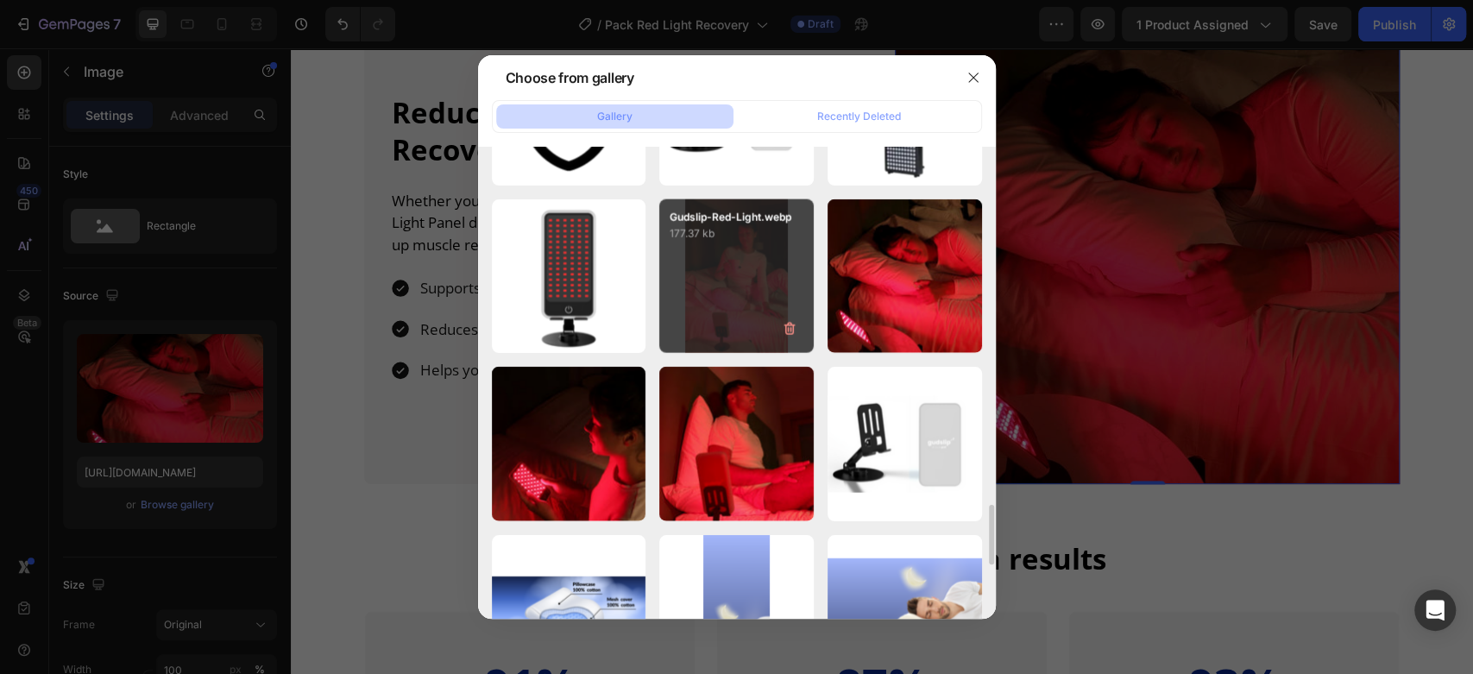
click at [751, 280] on div "Gudslip-Red-Light.webp 177.37 kb" at bounding box center [736, 276] width 154 height 154
type input "[URL][DOMAIN_NAME]"
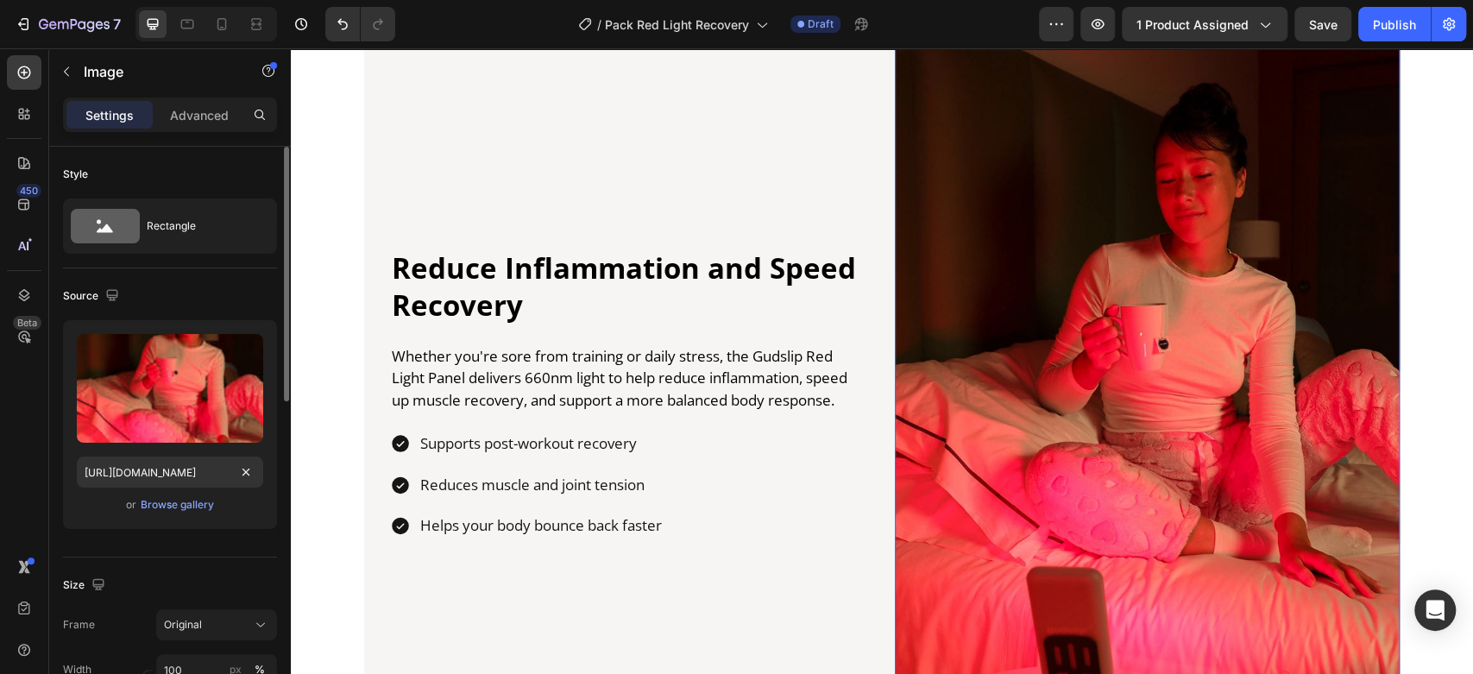
scroll to position [128, 0]
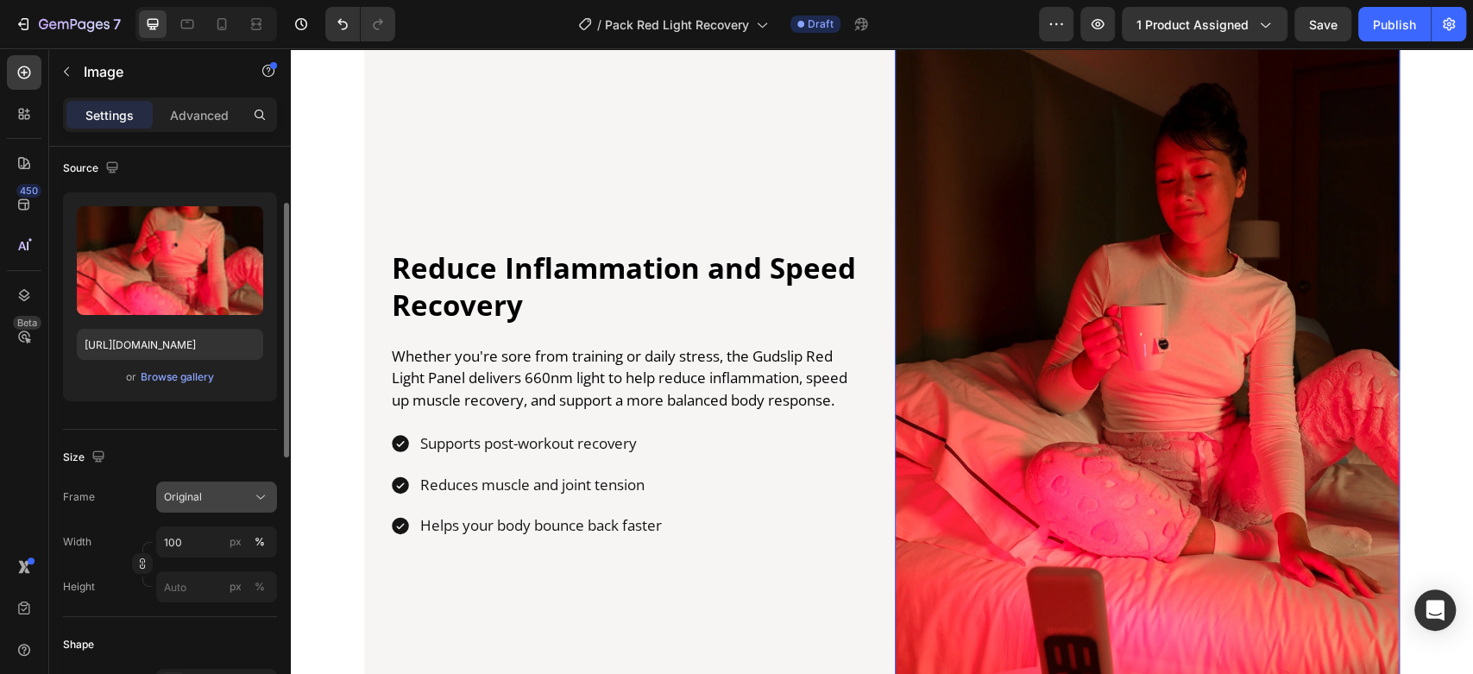
click at [189, 489] on span "Original" at bounding box center [183, 497] width 38 height 16
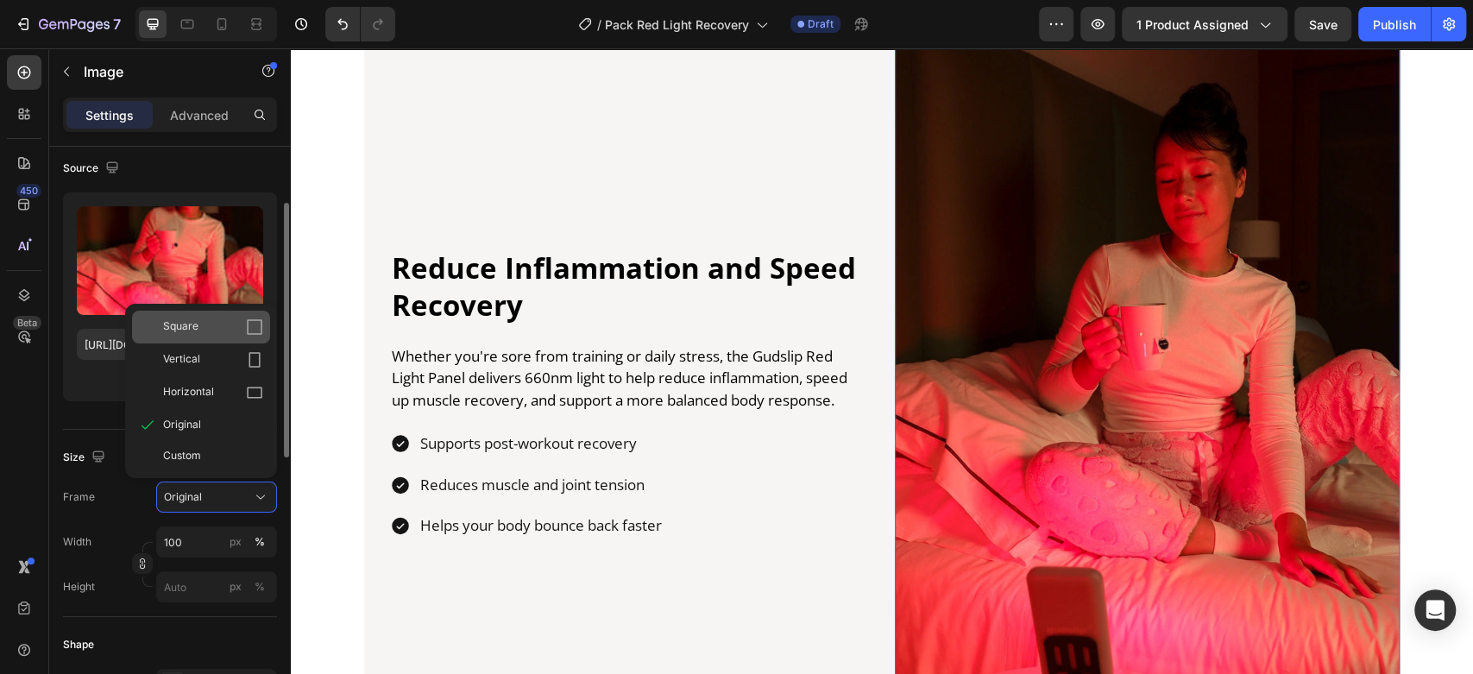
click at [205, 322] on div "Square" at bounding box center [213, 326] width 100 height 17
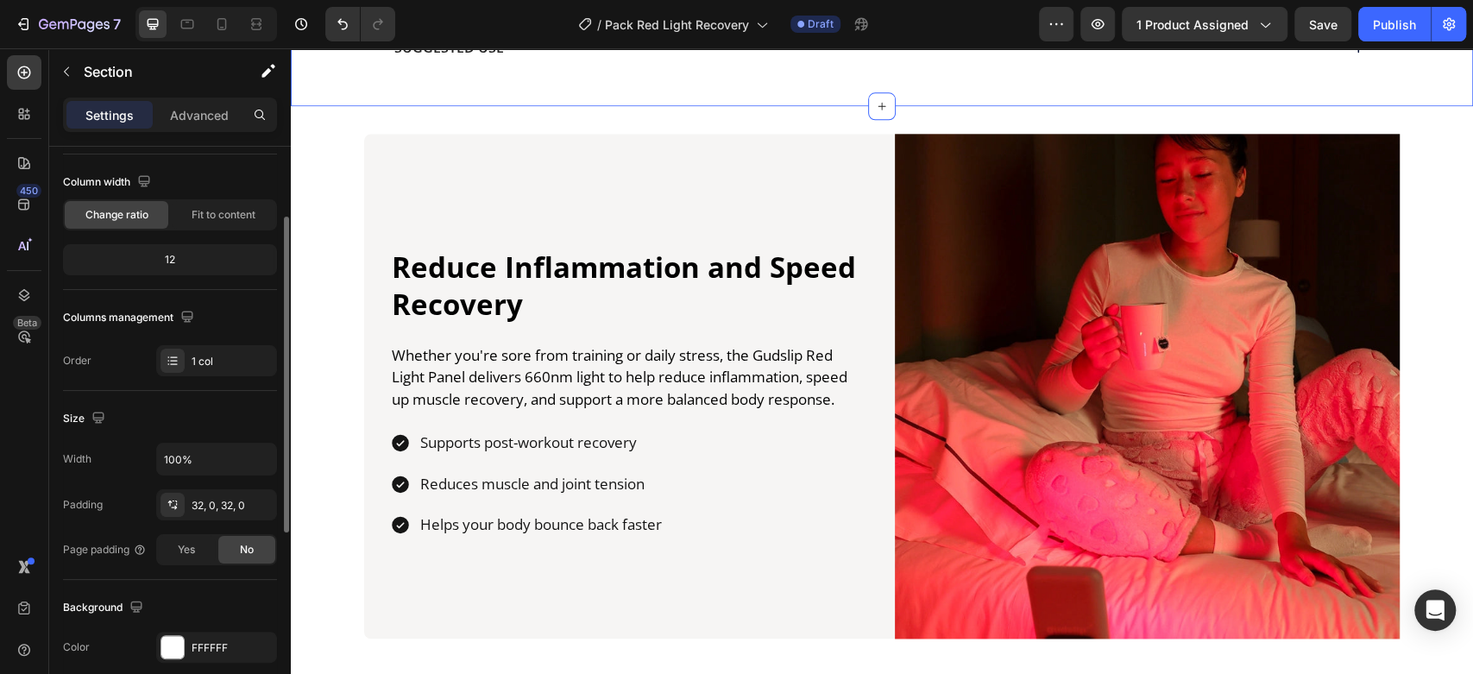
scroll to position [0, 0]
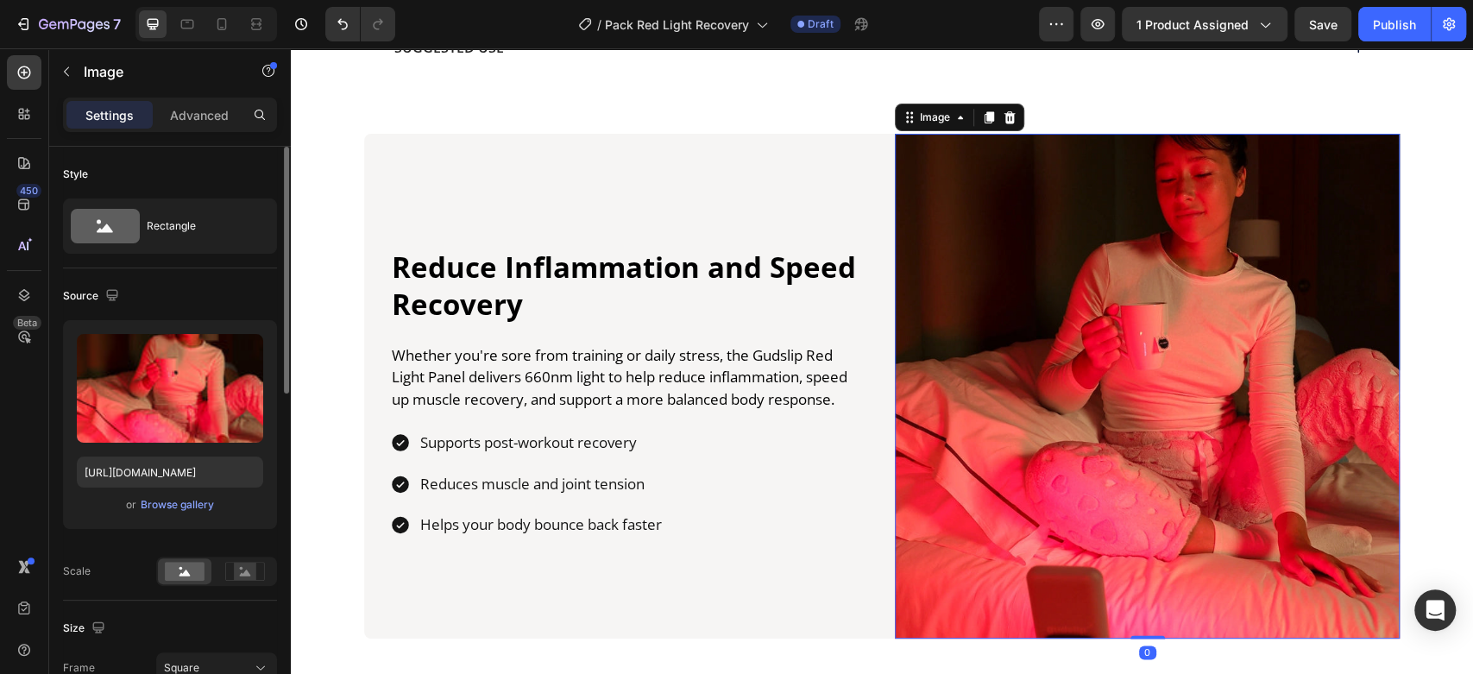
click at [1021, 342] on img at bounding box center [1147, 386] width 505 height 505
click at [186, 496] on button "Browse gallery" at bounding box center [177, 504] width 75 height 17
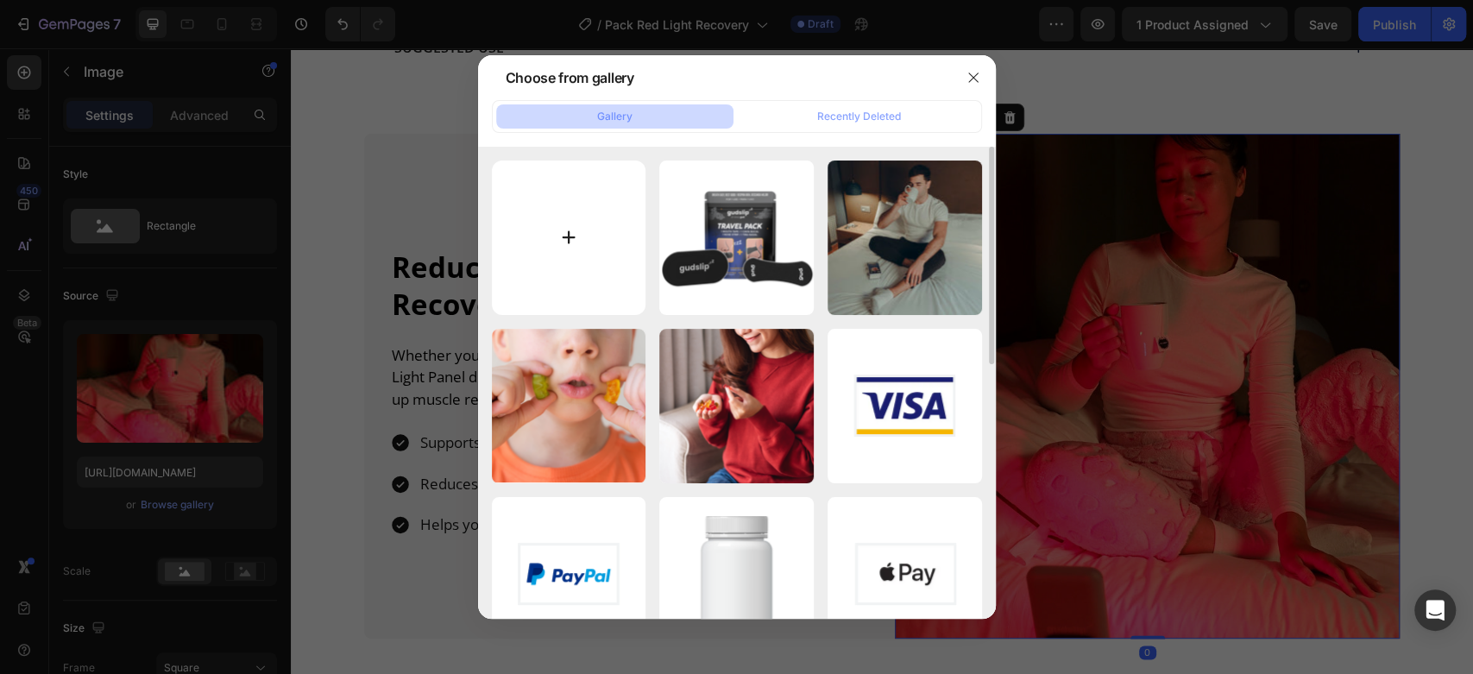
click at [564, 224] on input "file" at bounding box center [569, 237] width 154 height 154
type input "C:\fakepath\Panel de [PERSON_NAME] Gudslip.webp"
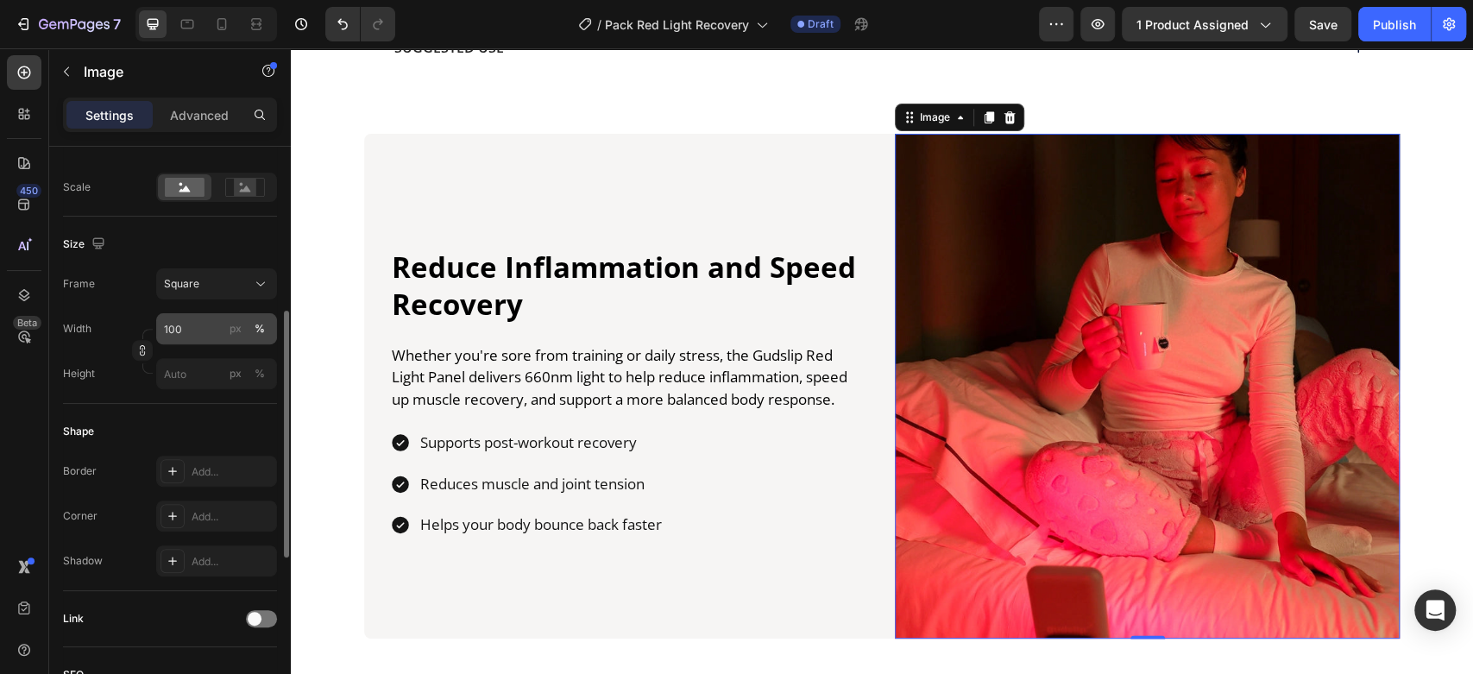
scroll to position [768, 0]
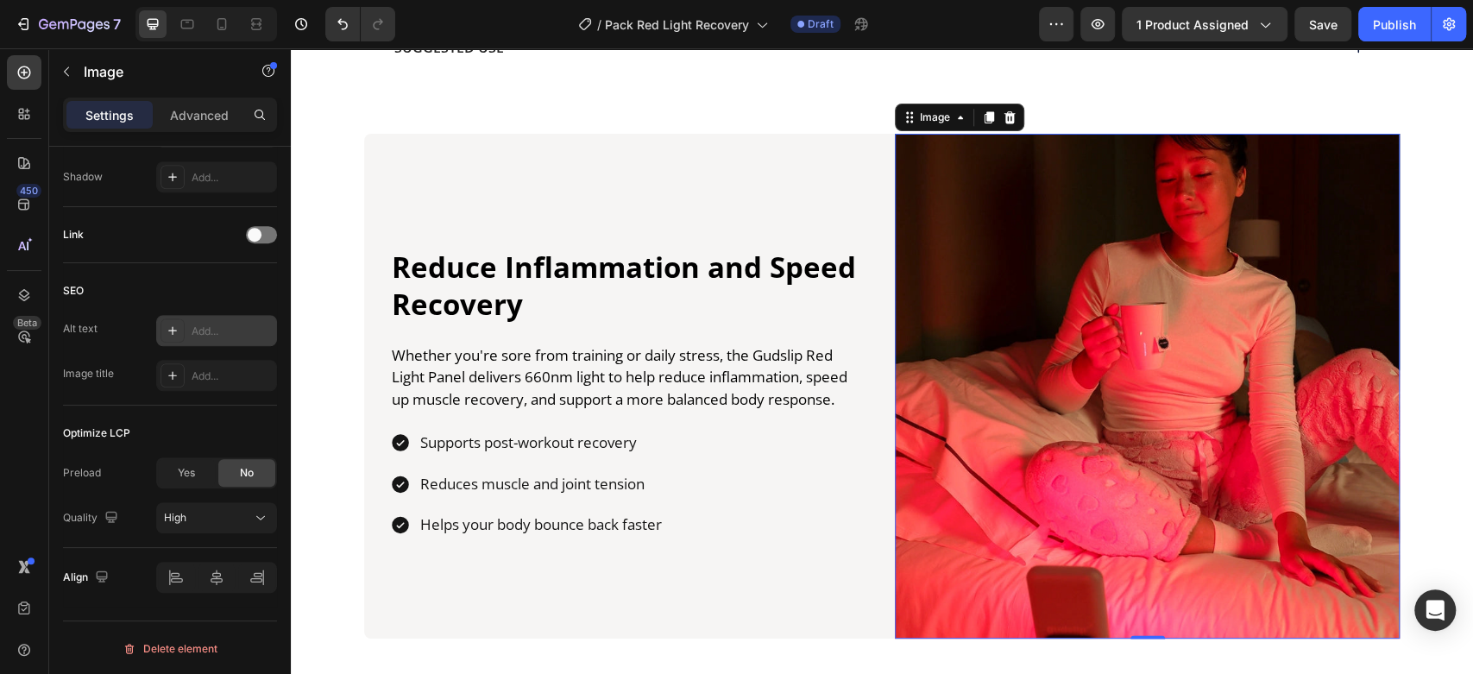
click at [204, 330] on div "Add..." at bounding box center [232, 332] width 81 height 16
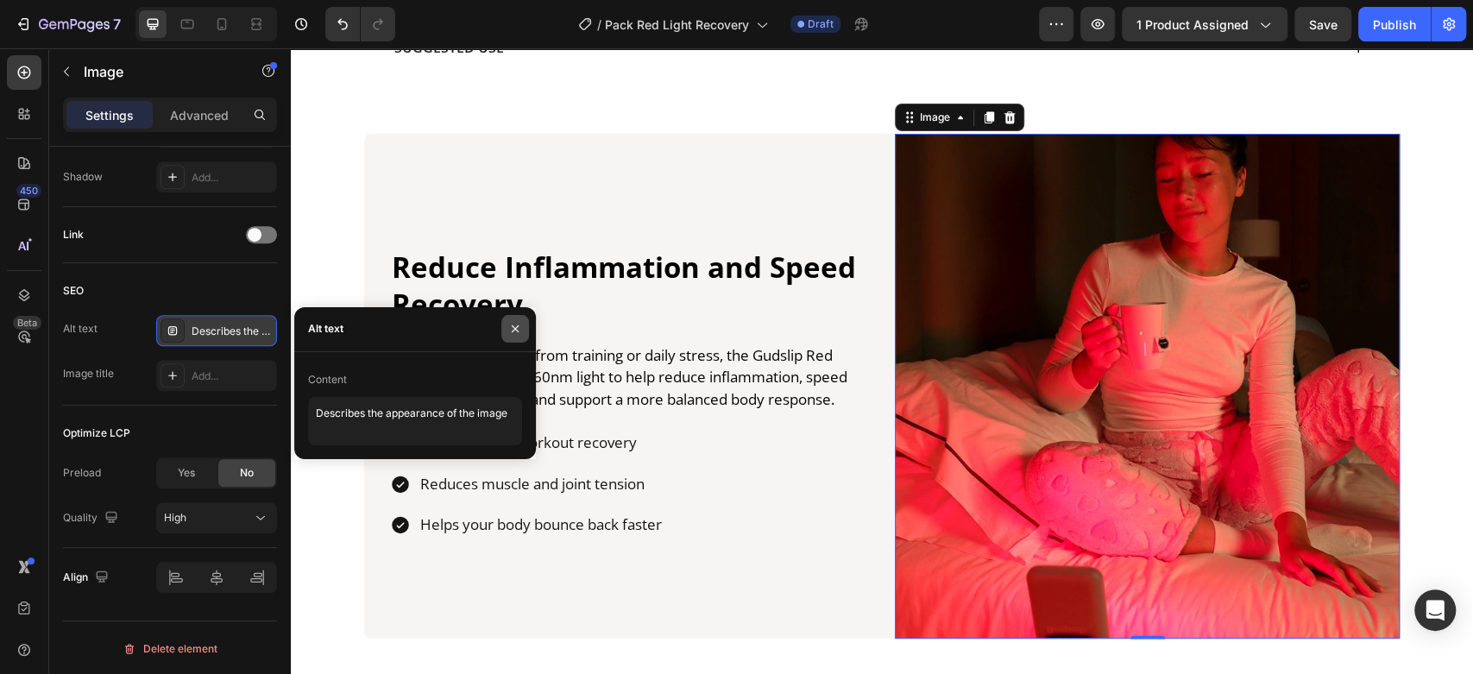
drag, startPoint x: 519, startPoint y: 324, endPoint x: 866, endPoint y: 261, distance: 353.4
click at [519, 325] on icon "button" at bounding box center [515, 329] width 14 height 14
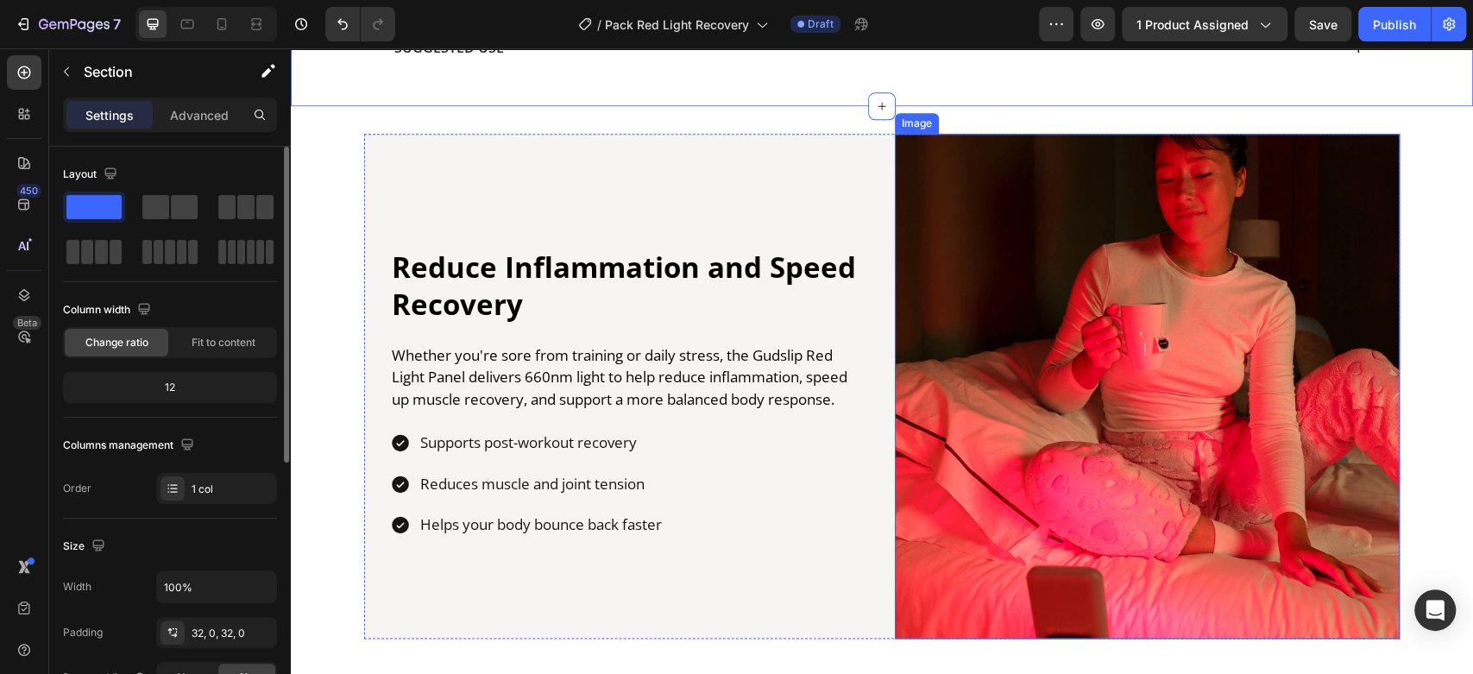
click at [988, 264] on img at bounding box center [1147, 386] width 505 height 505
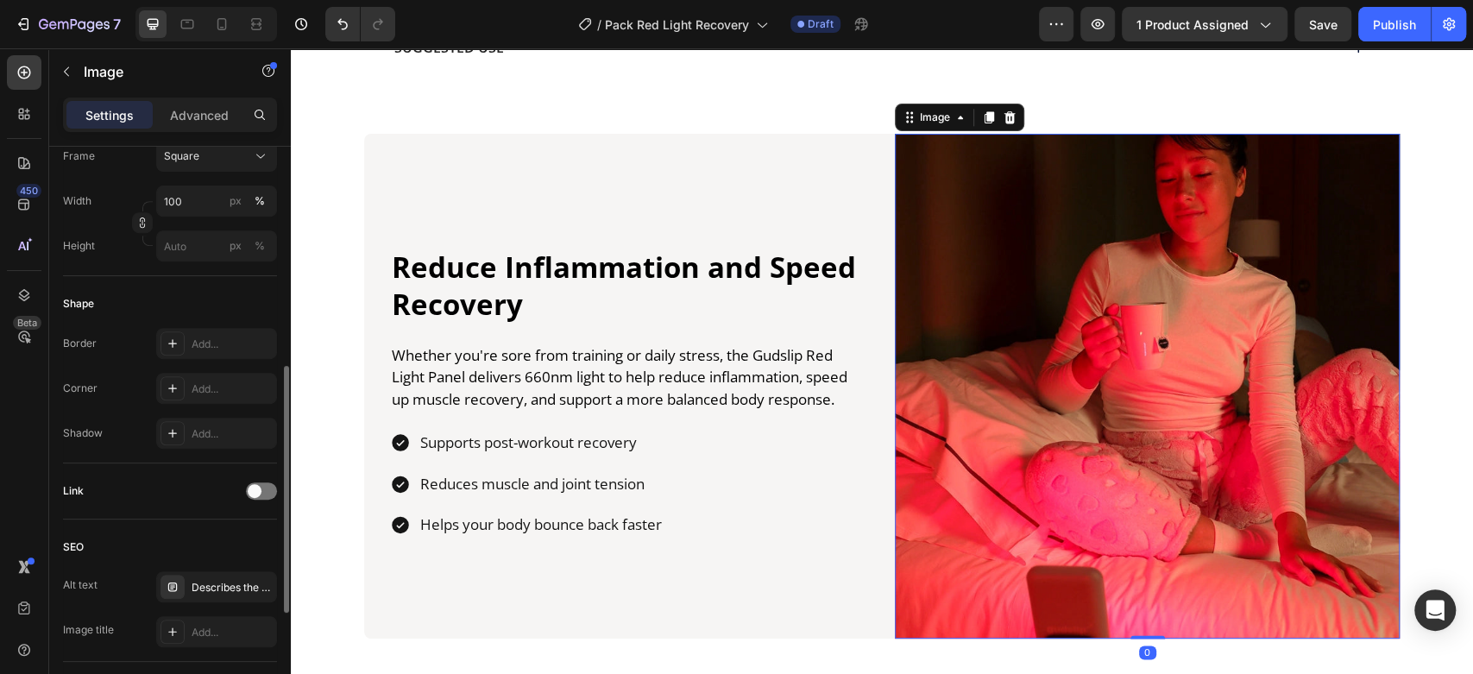
scroll to position [640, 0]
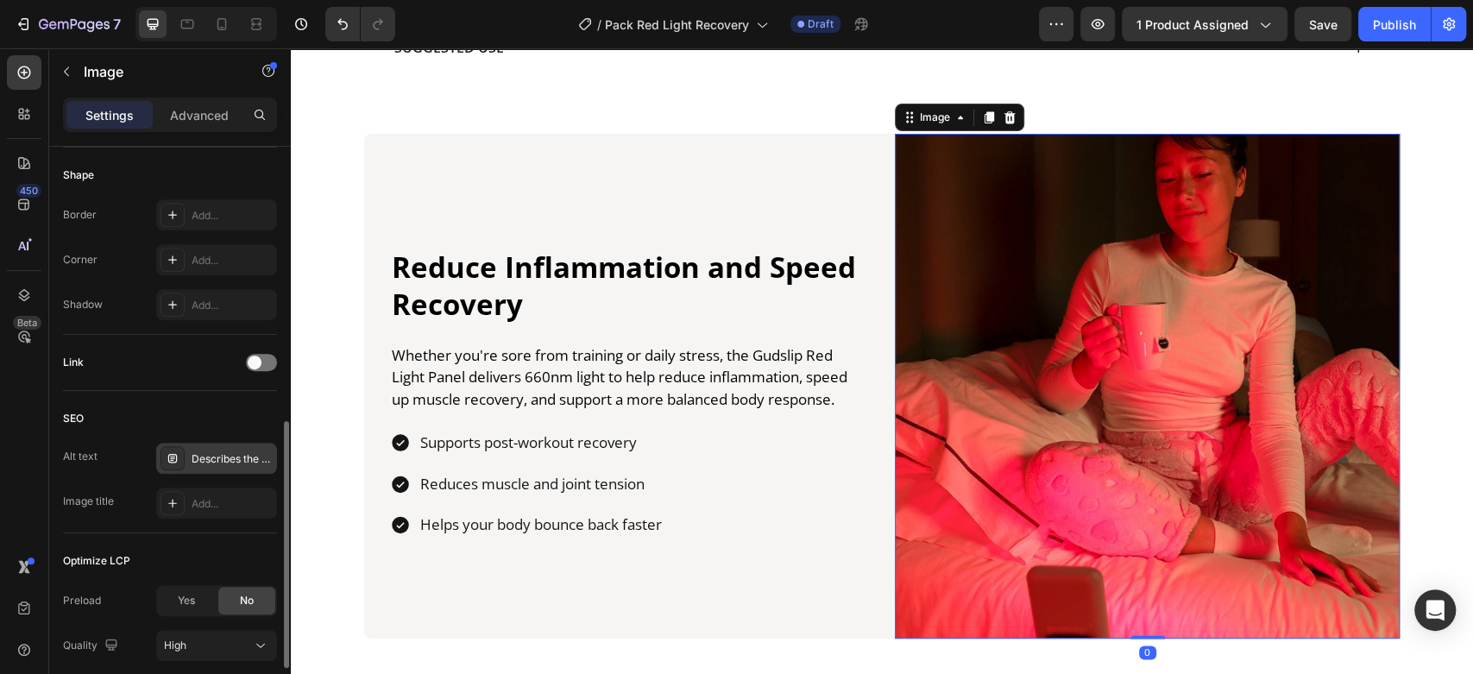
click at [232, 449] on div "Describes the appearance of the image" at bounding box center [216, 458] width 121 height 31
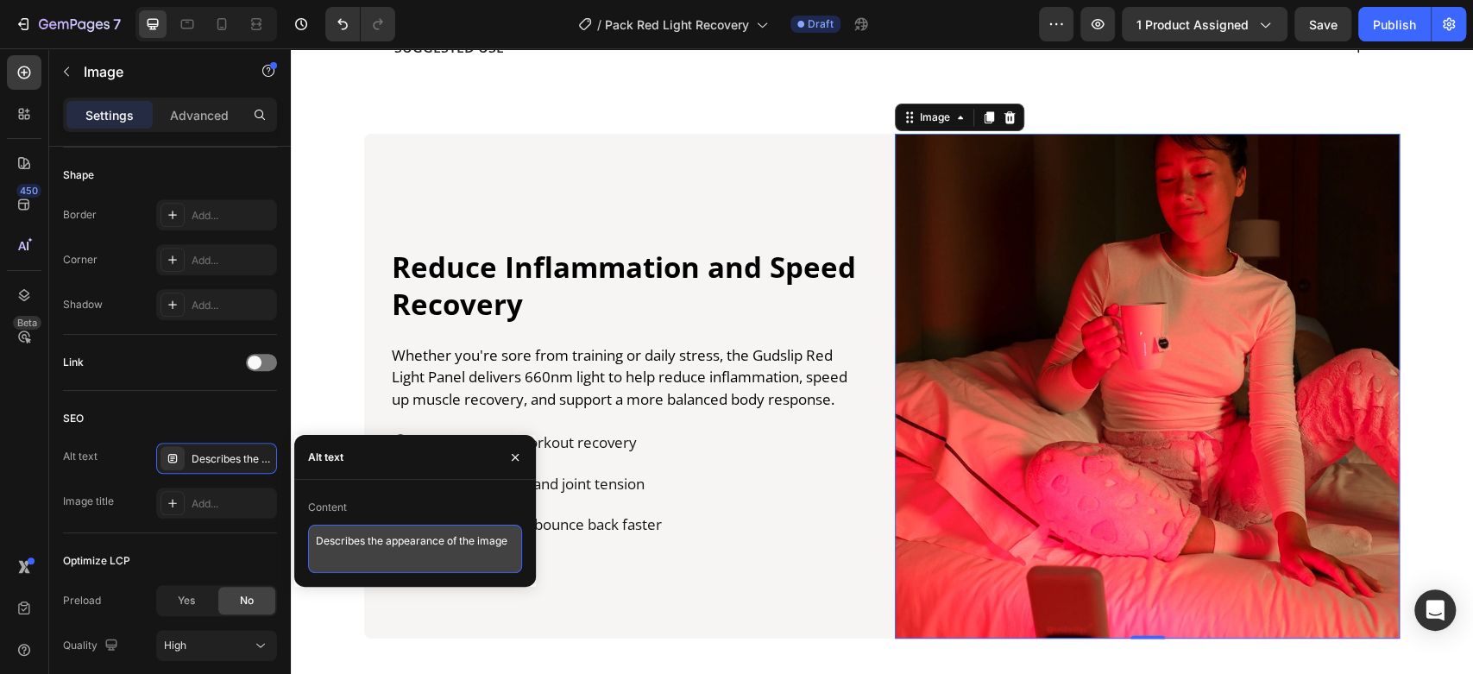
click at [369, 546] on textarea "Describes the appearance of the image" at bounding box center [415, 549] width 214 height 48
type textarea "Panel de [PERSON_NAME] Gudslip"
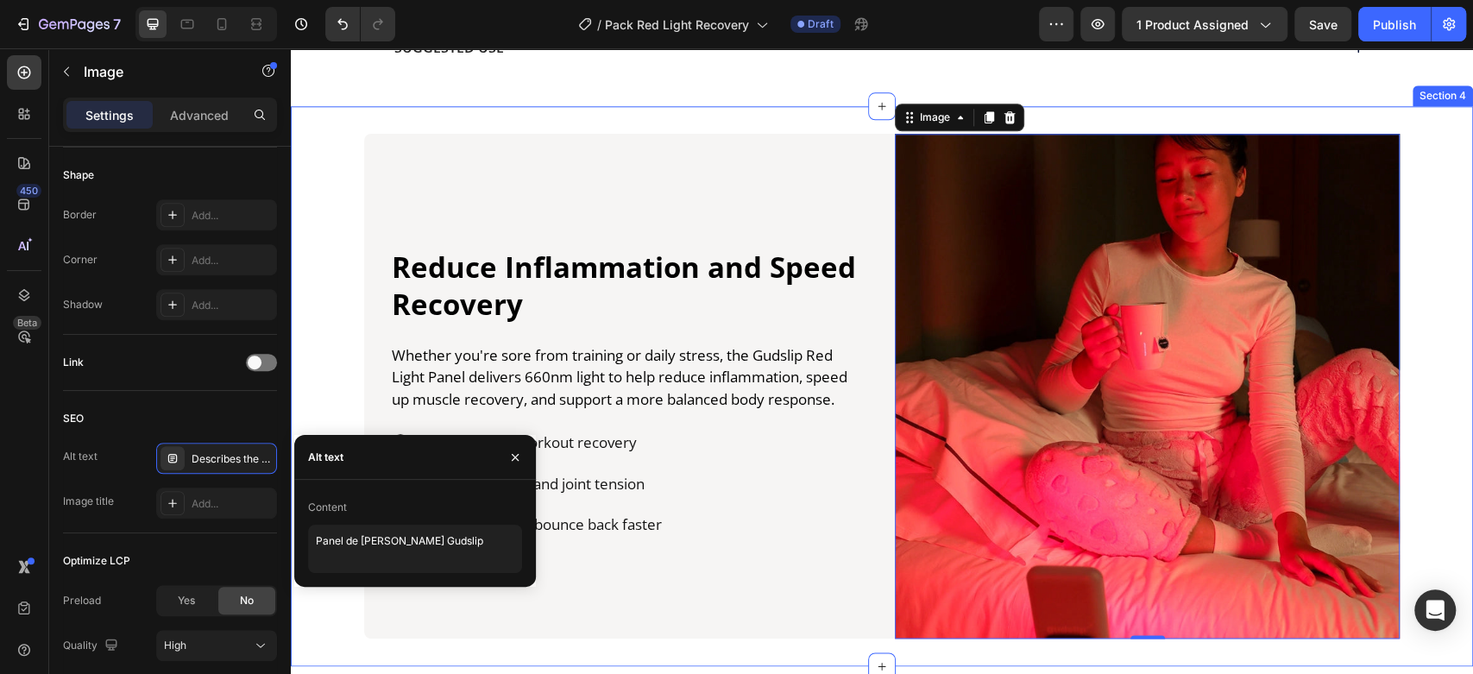
click at [332, 378] on div "Reduce Inflammation and Speed Recovery Heading Whether you're sore from trainin…" at bounding box center [882, 386] width 1182 height 505
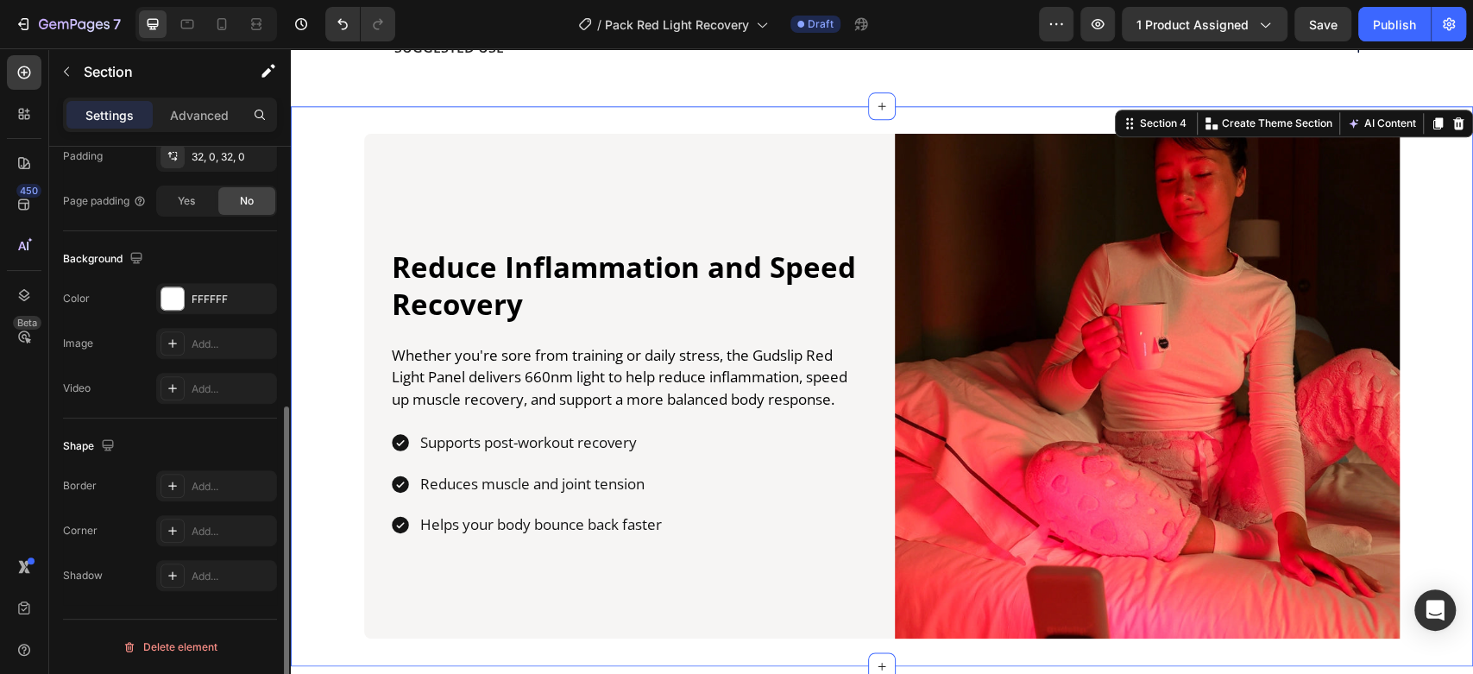
scroll to position [0, 0]
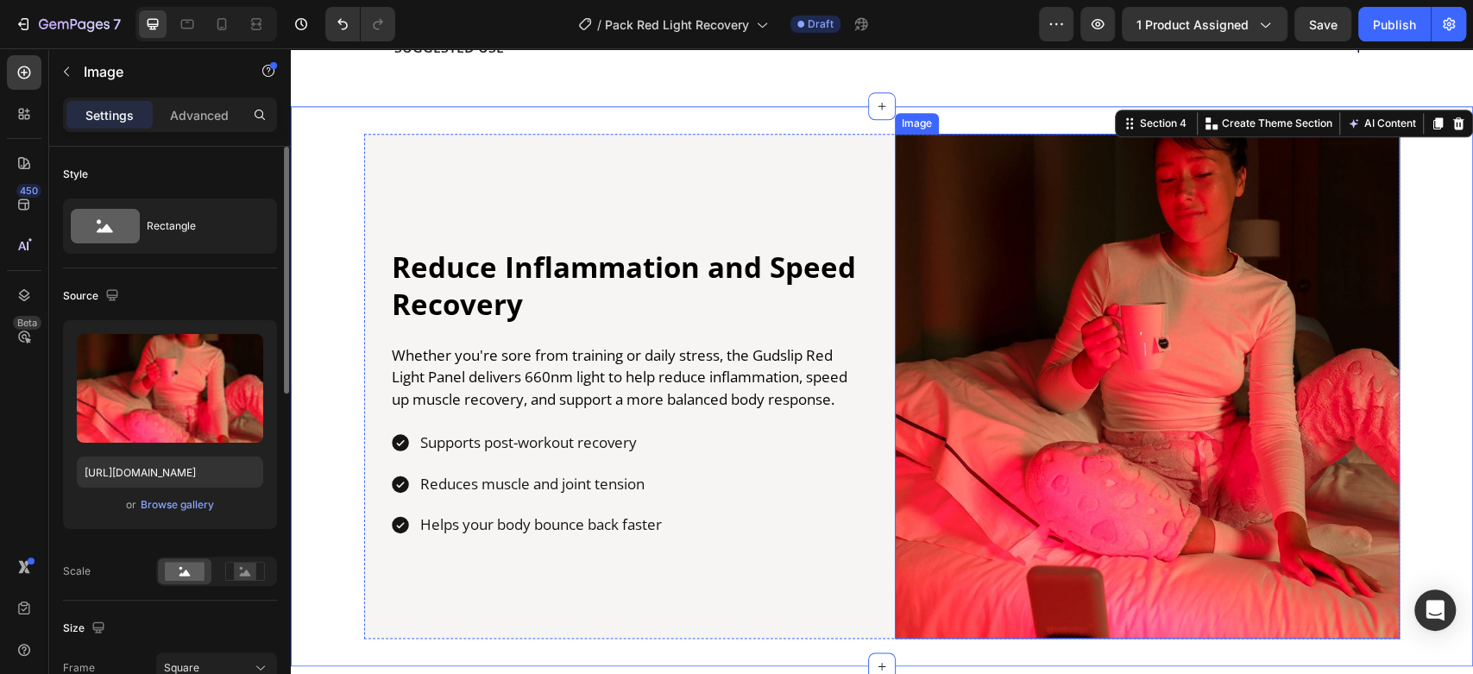
click at [1153, 286] on img at bounding box center [1147, 386] width 505 height 505
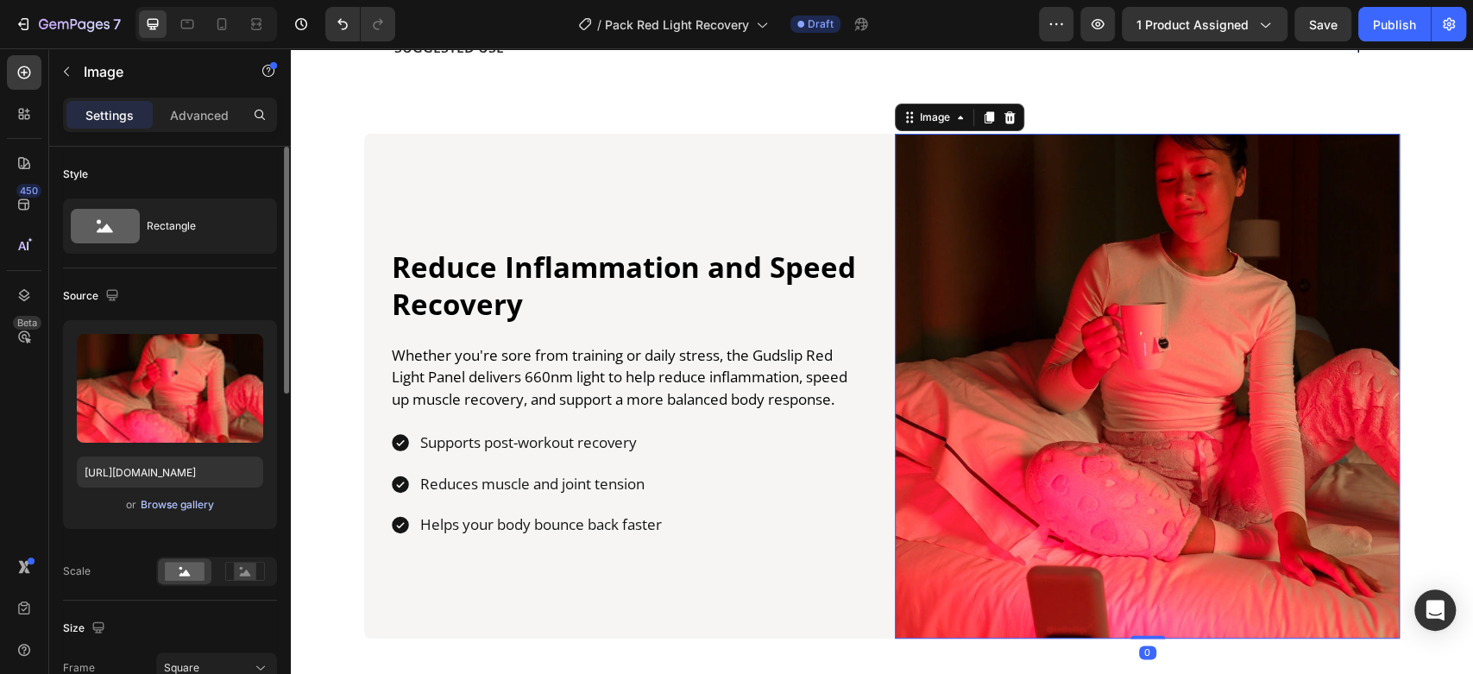
click at [146, 500] on div "Browse gallery" at bounding box center [177, 505] width 73 height 16
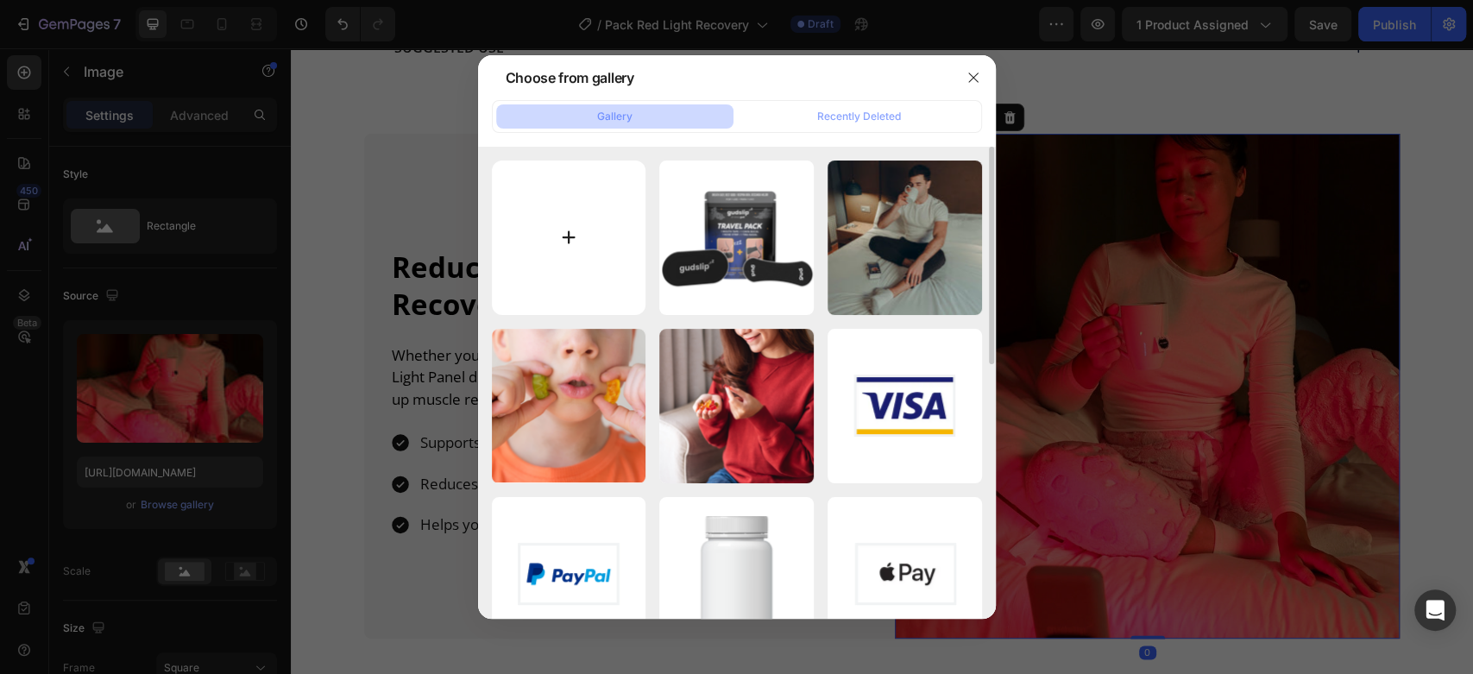
click at [562, 244] on input "file" at bounding box center [569, 237] width 154 height 154
type input "C:\fakepath\Panel de [PERSON_NAME] Gudslip.webp"
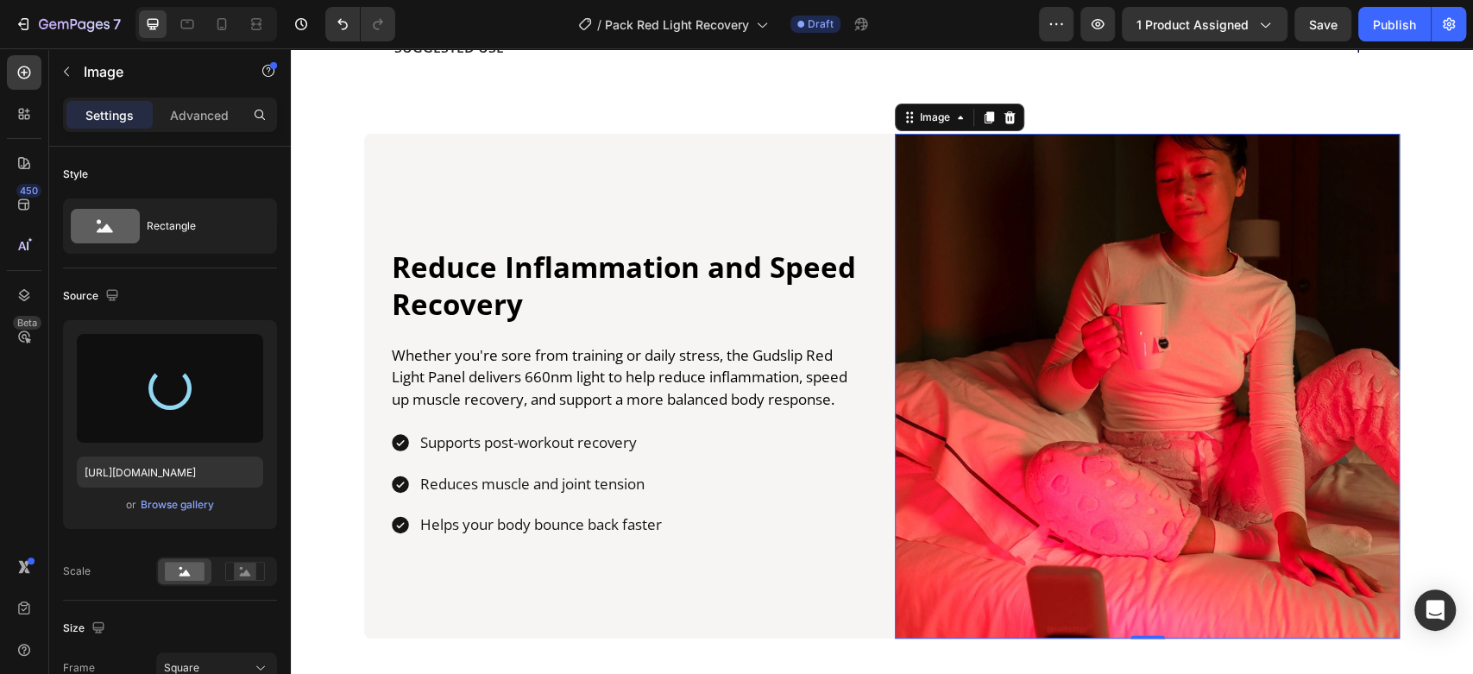
type input "[URL][DOMAIN_NAME]"
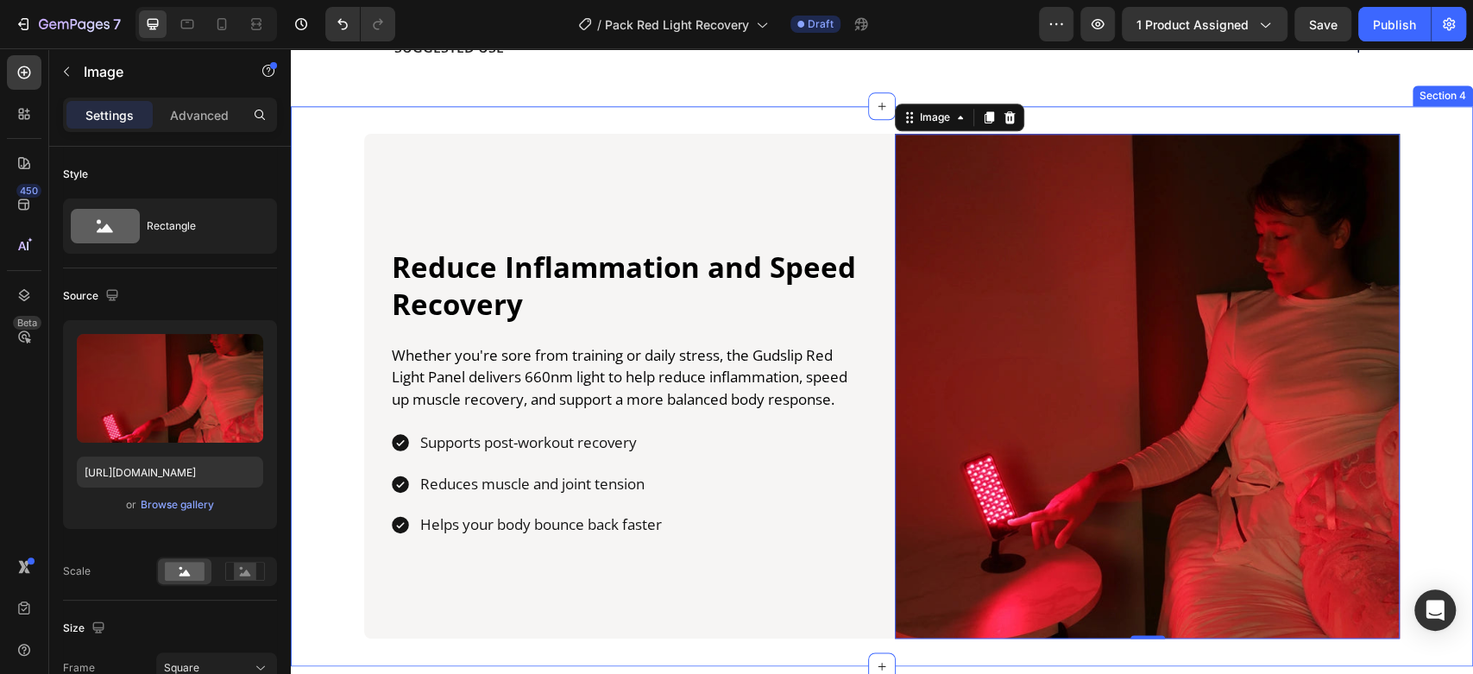
click at [331, 223] on div "Reduce Inflammation and Speed Recovery Heading Whether you're sore from trainin…" at bounding box center [882, 386] width 1182 height 505
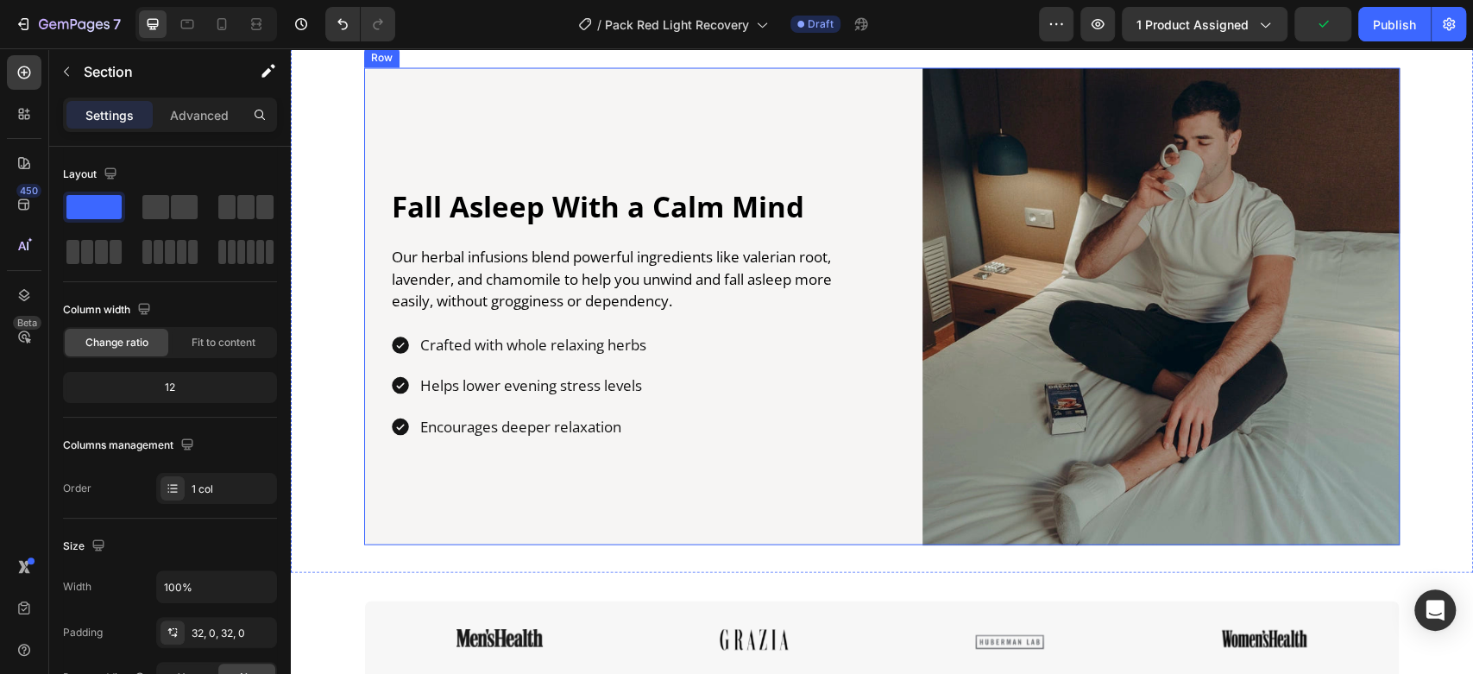
scroll to position [2352, 0]
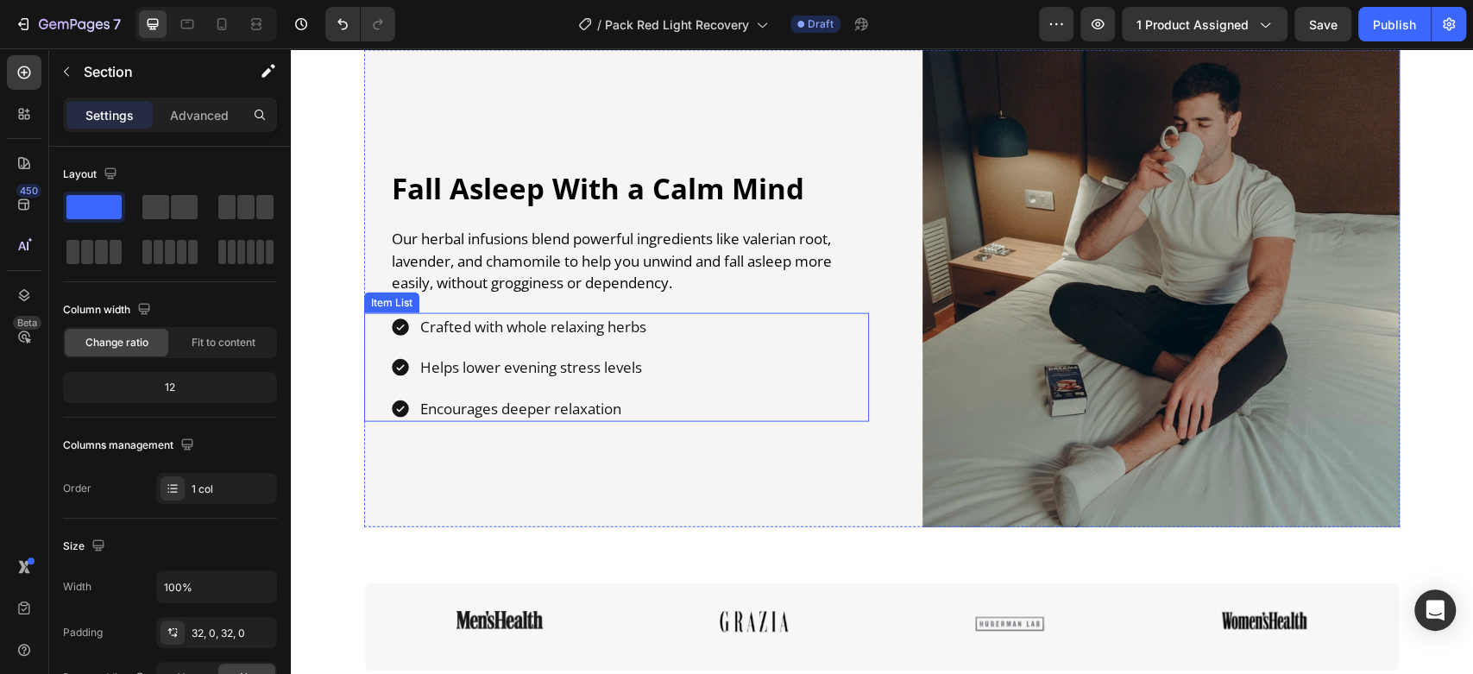
click at [482, 326] on p "Crafted with whole relaxing herbs" at bounding box center [533, 327] width 226 height 22
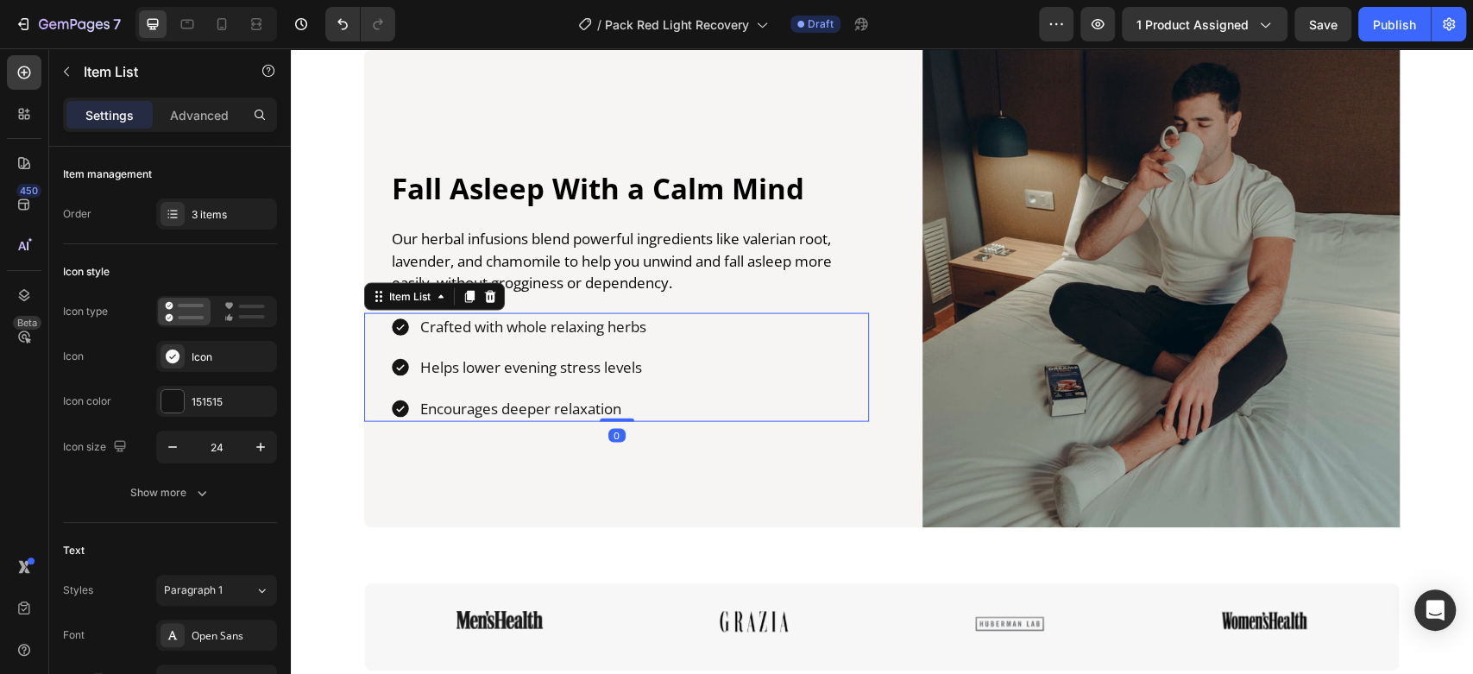
click at [482, 326] on p "Crafted with whole relaxing herbs" at bounding box center [533, 327] width 226 height 22
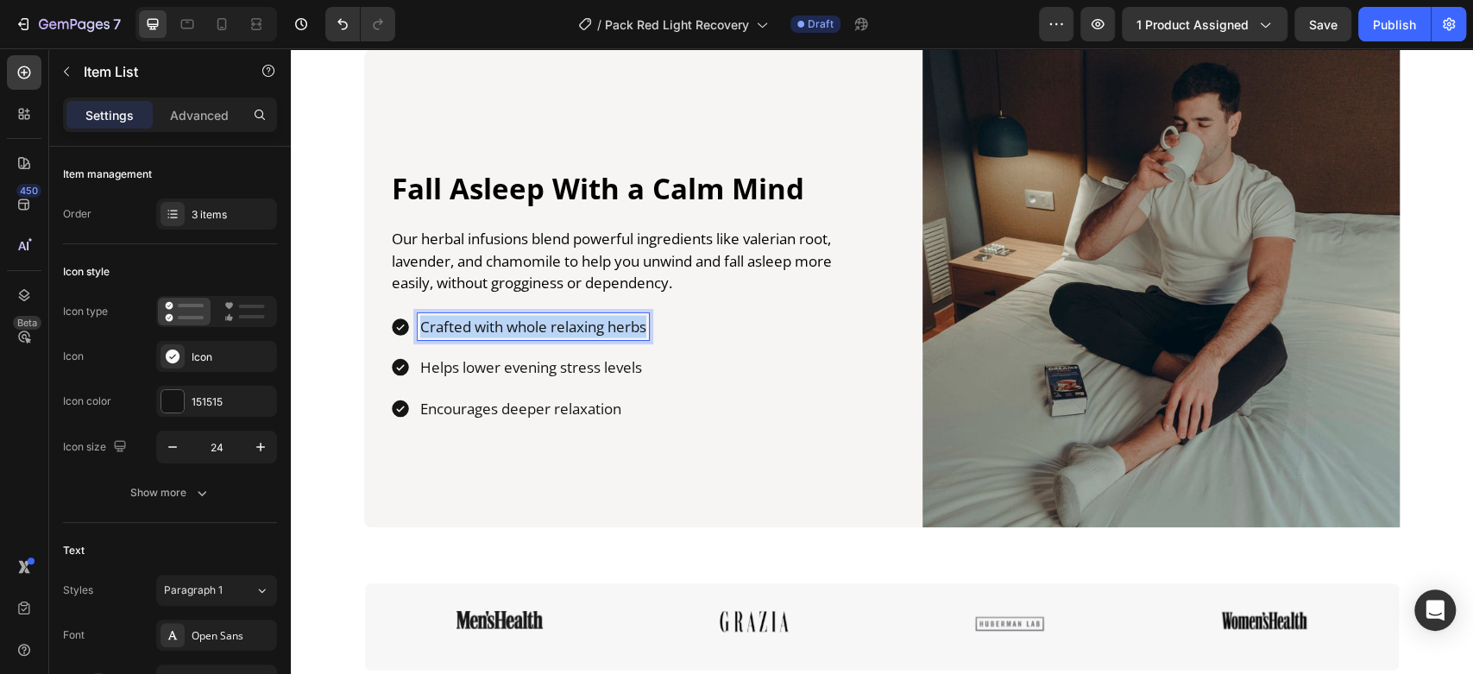
click at [482, 326] on p "Crafted with whole relaxing herbs" at bounding box center [533, 327] width 226 height 22
click at [515, 367] on p "Helps lower evening stress levels" at bounding box center [531, 367] width 222 height 22
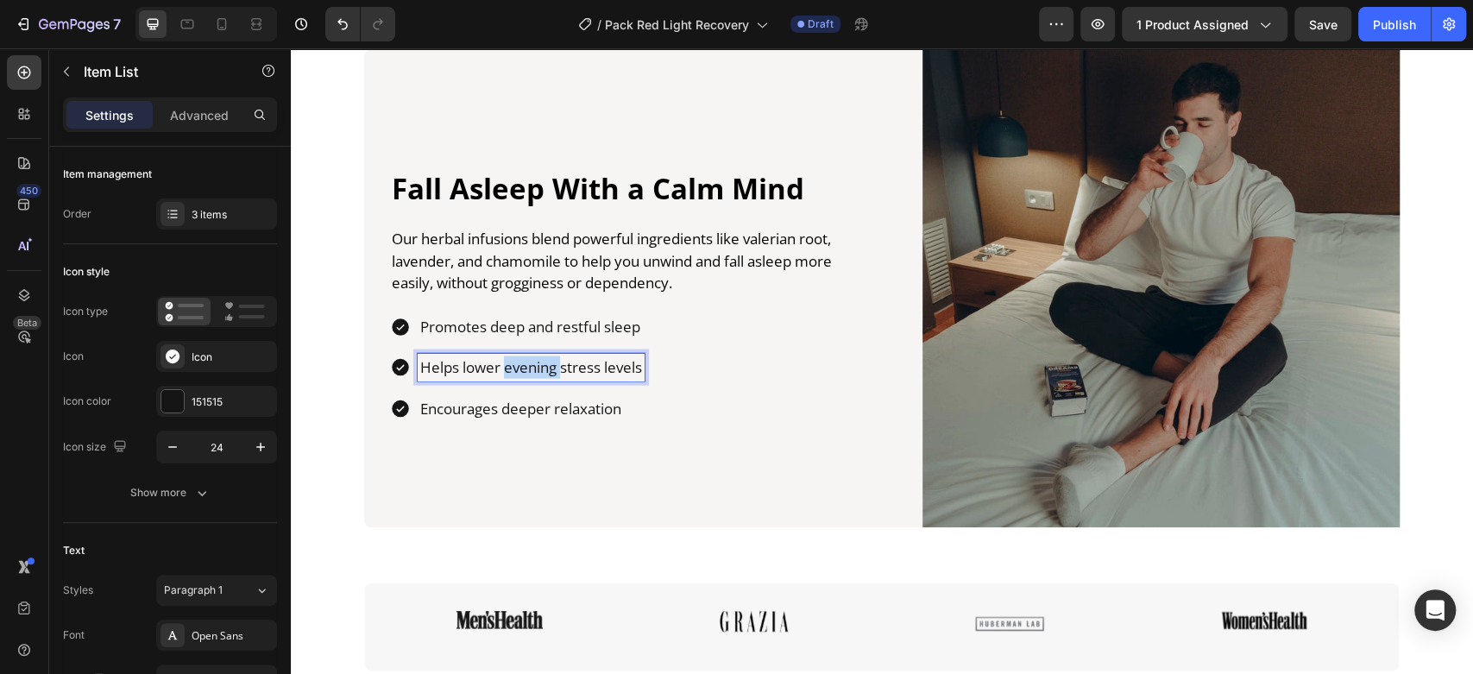
click at [515, 367] on p "Helps lower evening stress levels" at bounding box center [531, 367] width 222 height 22
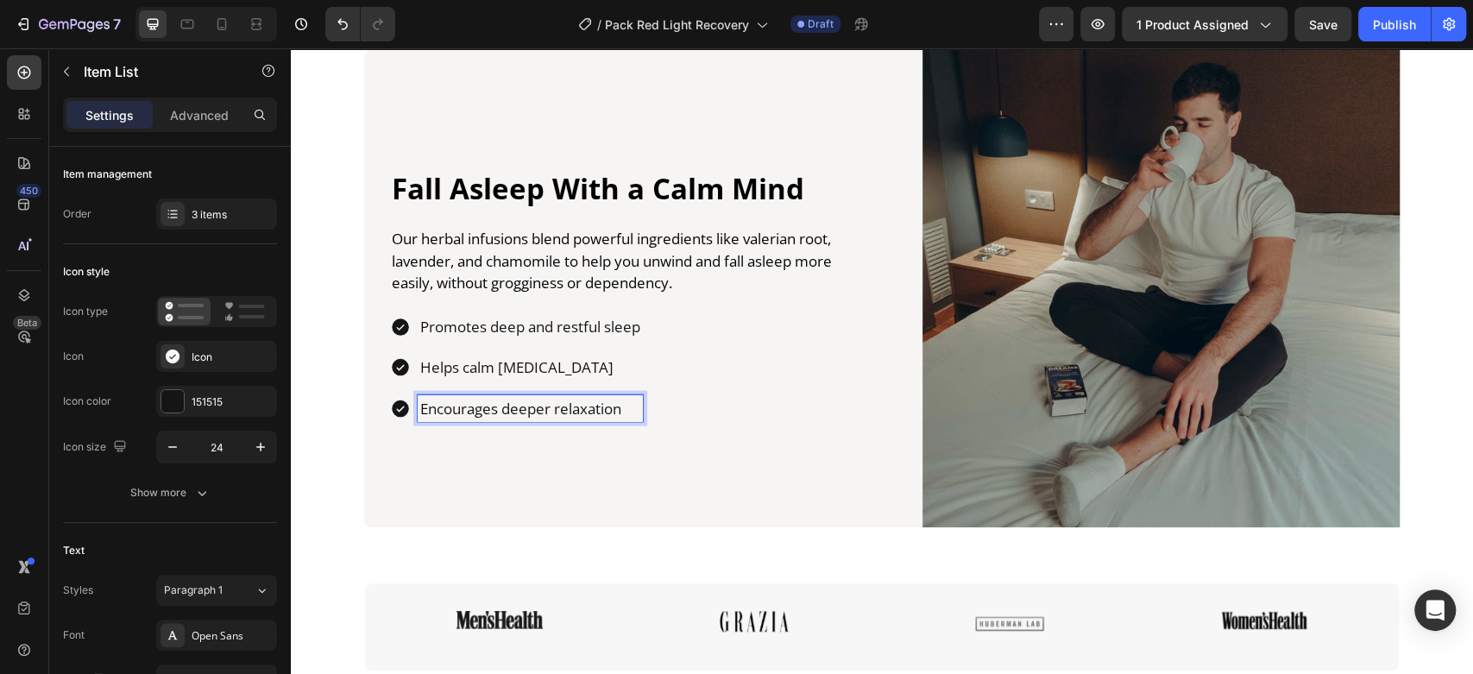
click at [493, 415] on p "Encourages deeper relaxation" at bounding box center [530, 409] width 220 height 22
click at [329, 260] on div "Fall Asleep With a Calm Mind Heading Our herbal infusions blend powerful ingred…" at bounding box center [882, 288] width 1182 height 477
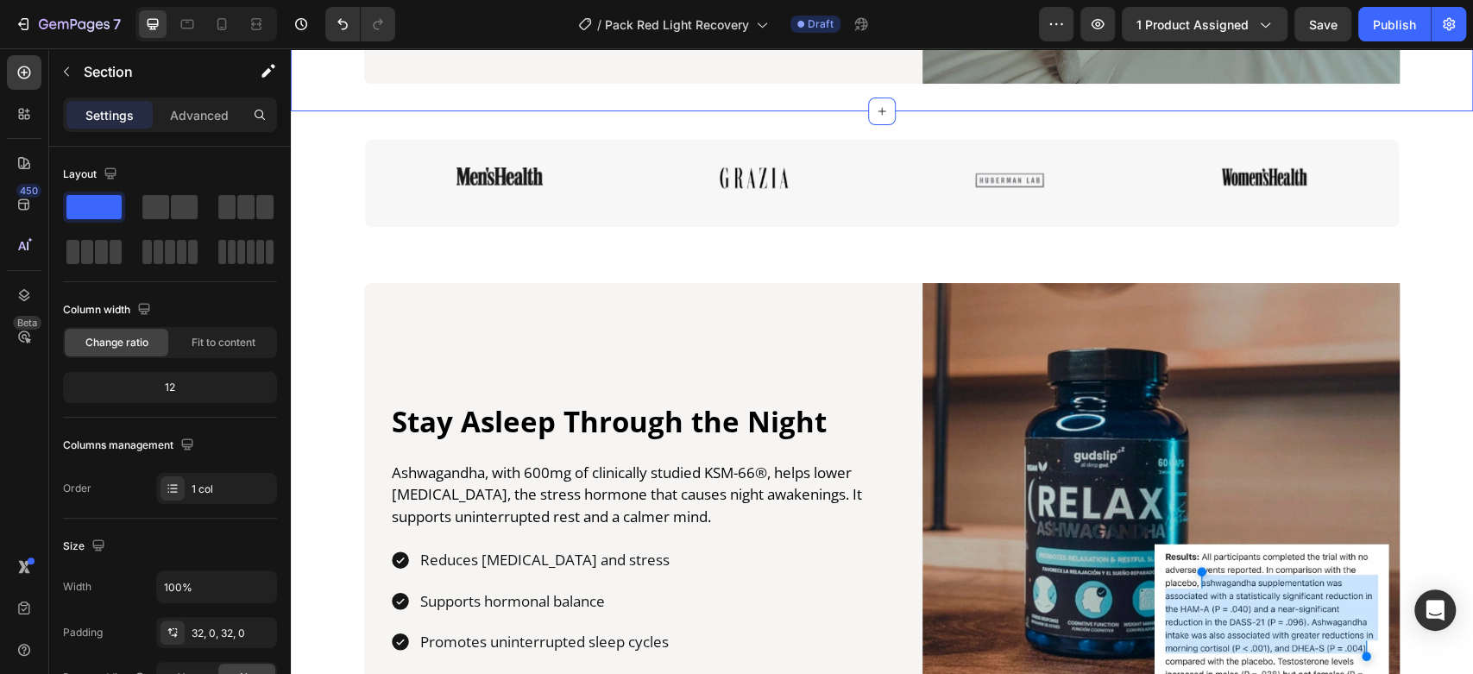
scroll to position [2863, 0]
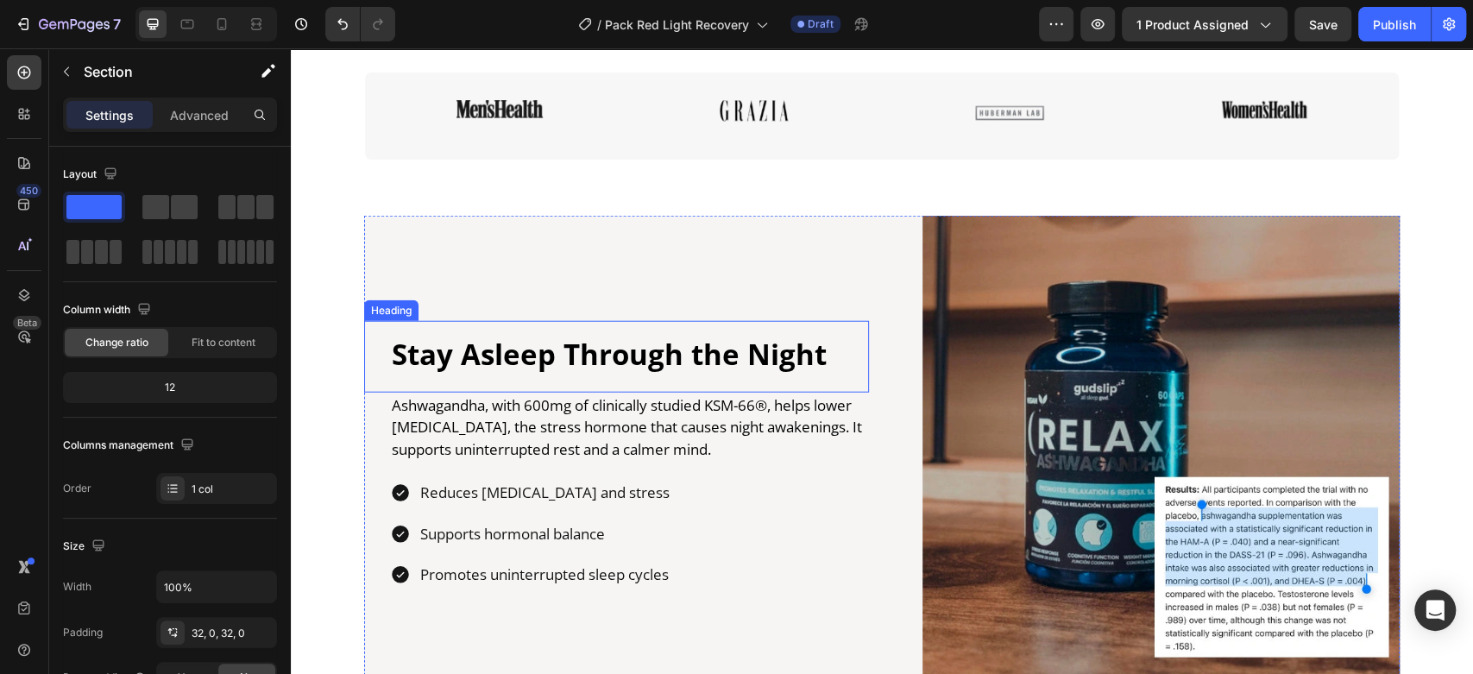
click at [525, 350] on h2 "Stay Asleep Through the Night" at bounding box center [629, 355] width 479 height 41
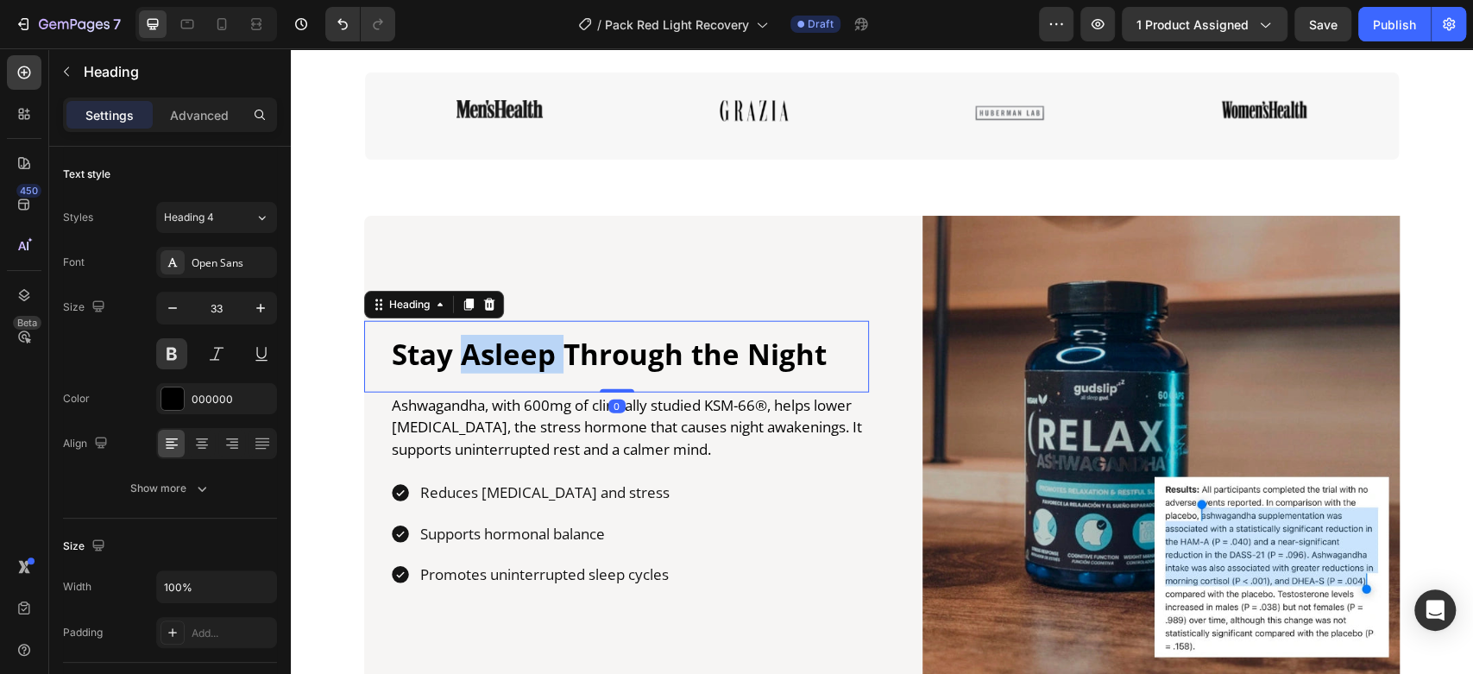
click at [525, 350] on h2 "Stay Asleep Through the Night" at bounding box center [629, 355] width 479 height 41
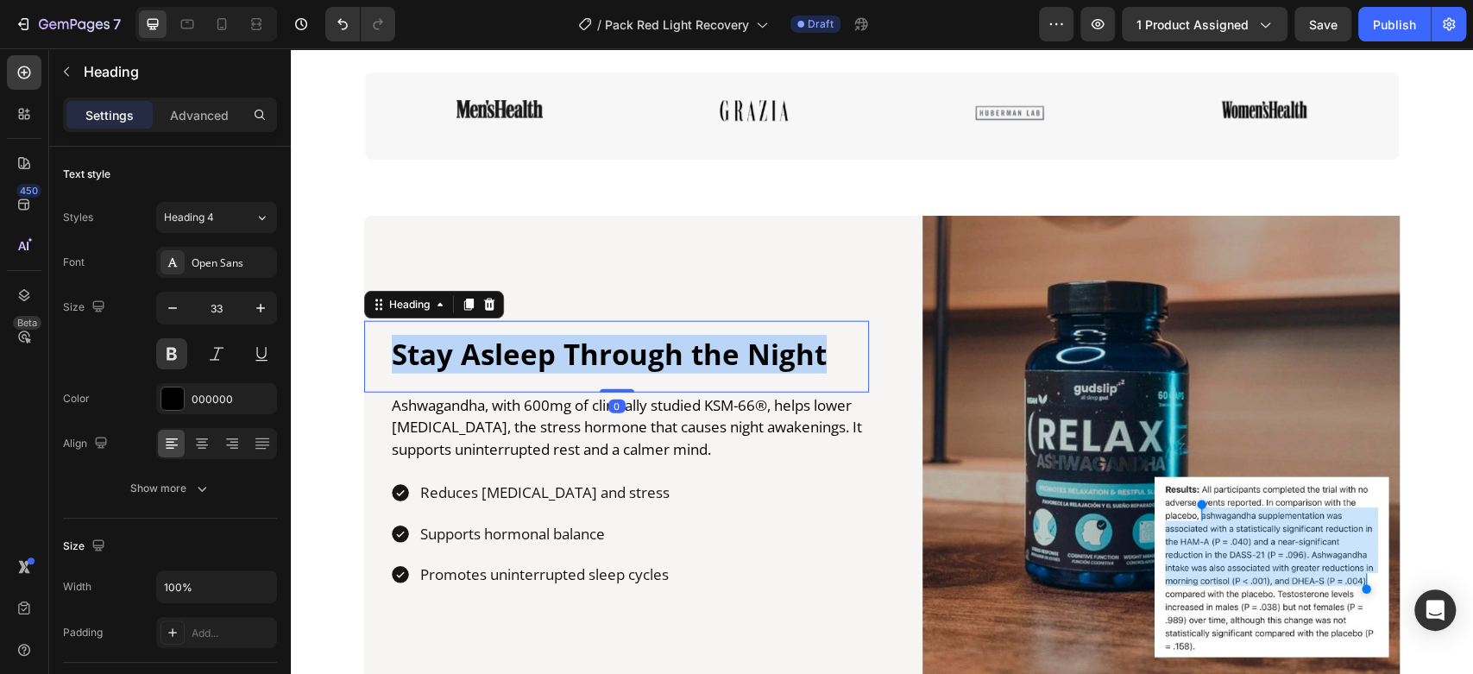
click at [525, 350] on p "Stay Asleep Through the Night" at bounding box center [629, 354] width 475 height 37
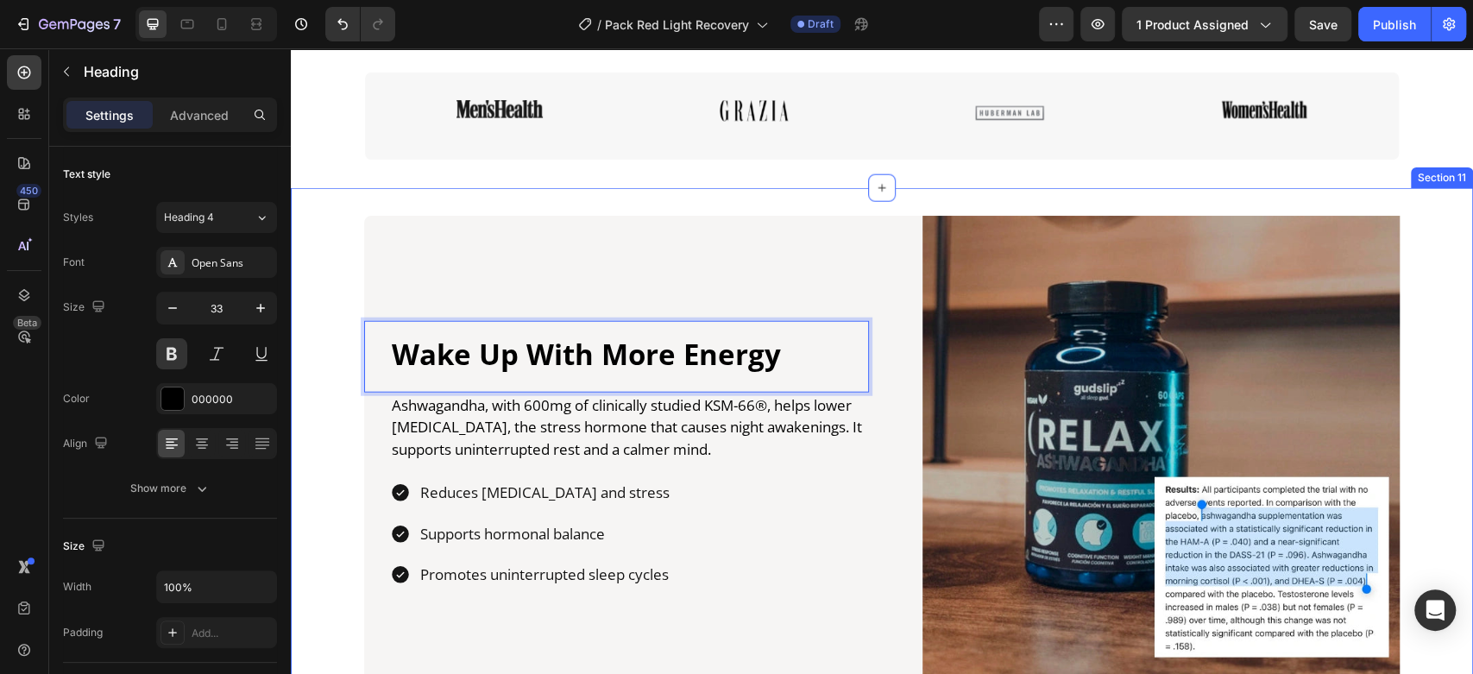
click at [335, 273] on div "Wake Up With More Energy Heading 0 Ashwagandha, with 600mg of clinically studie…" at bounding box center [882, 454] width 1182 height 477
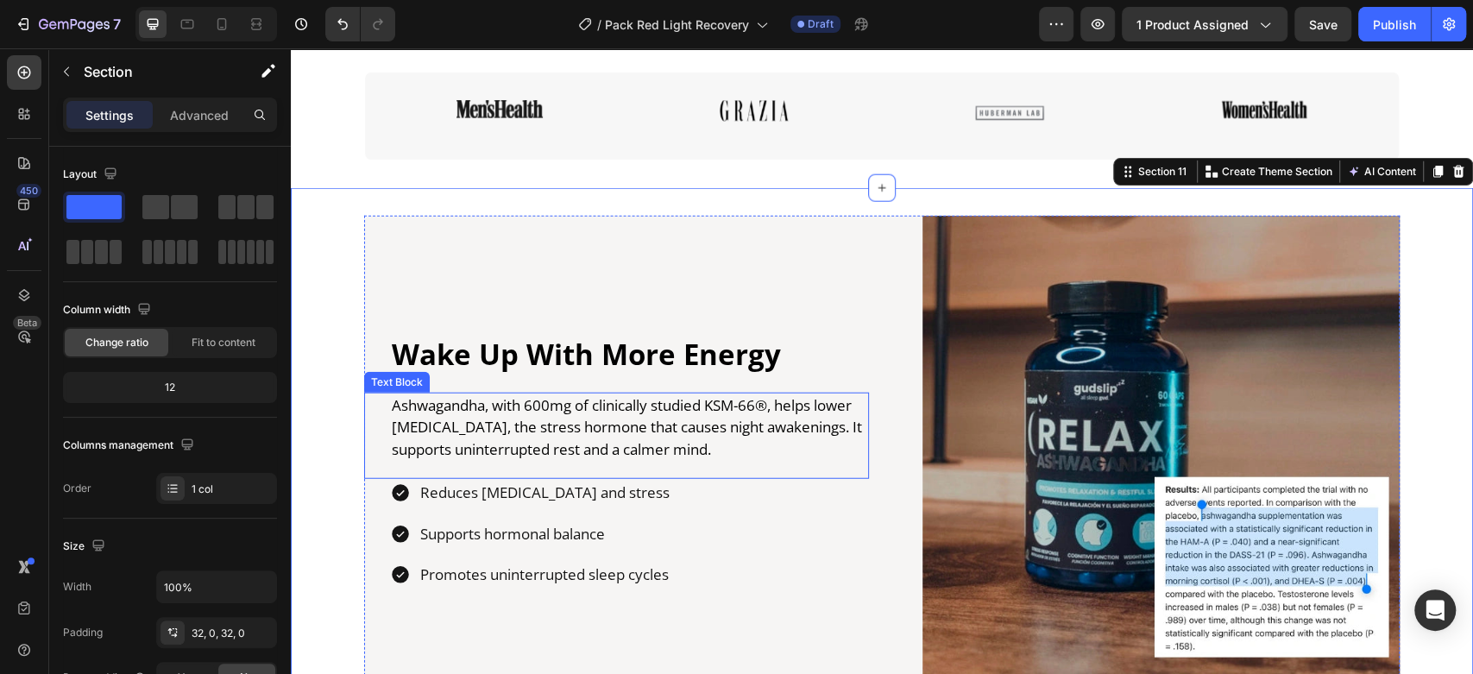
click at [566, 435] on p "Ashwagandha, with 600mg of clinically studied KSM-66®, helps lower [MEDICAL_DAT…" at bounding box center [629, 427] width 475 height 66
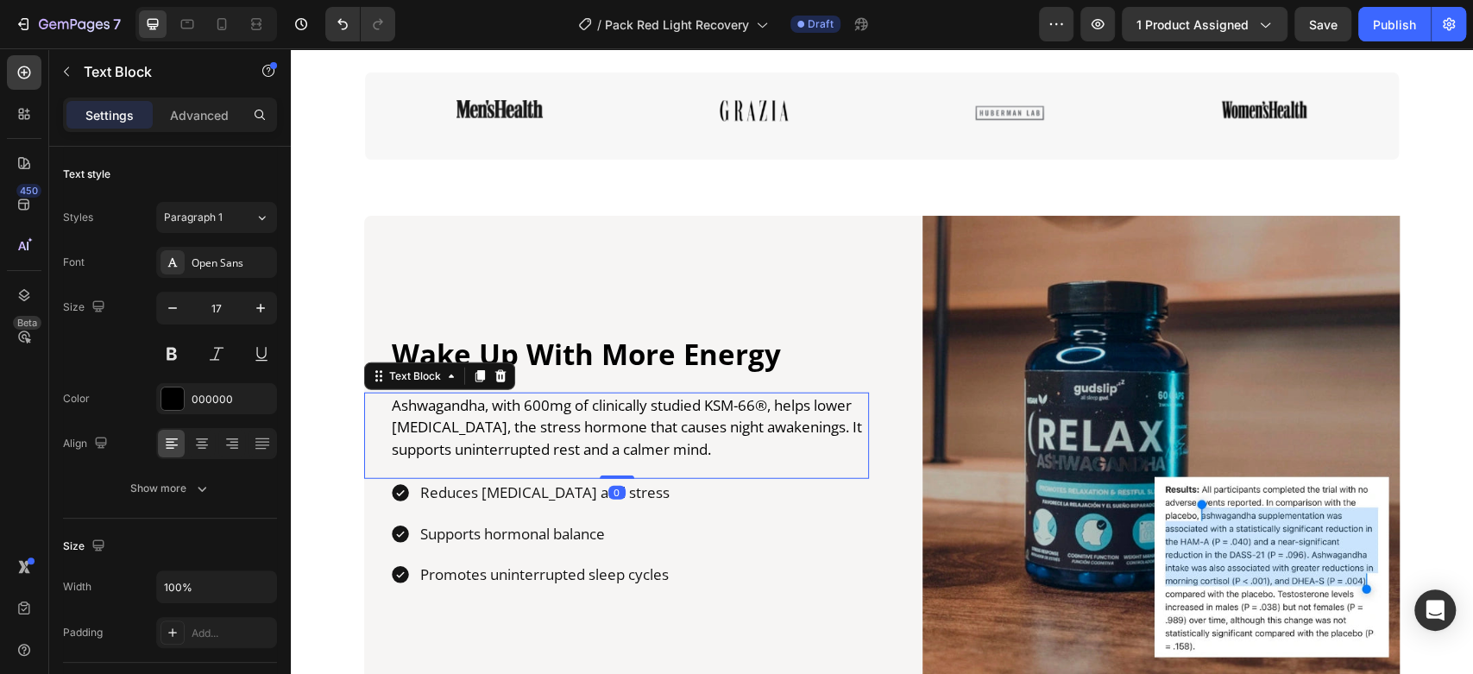
click at [566, 435] on p "Ashwagandha, with 600mg of clinically studied KSM-66®, helps lower [MEDICAL_DAT…" at bounding box center [629, 427] width 475 height 66
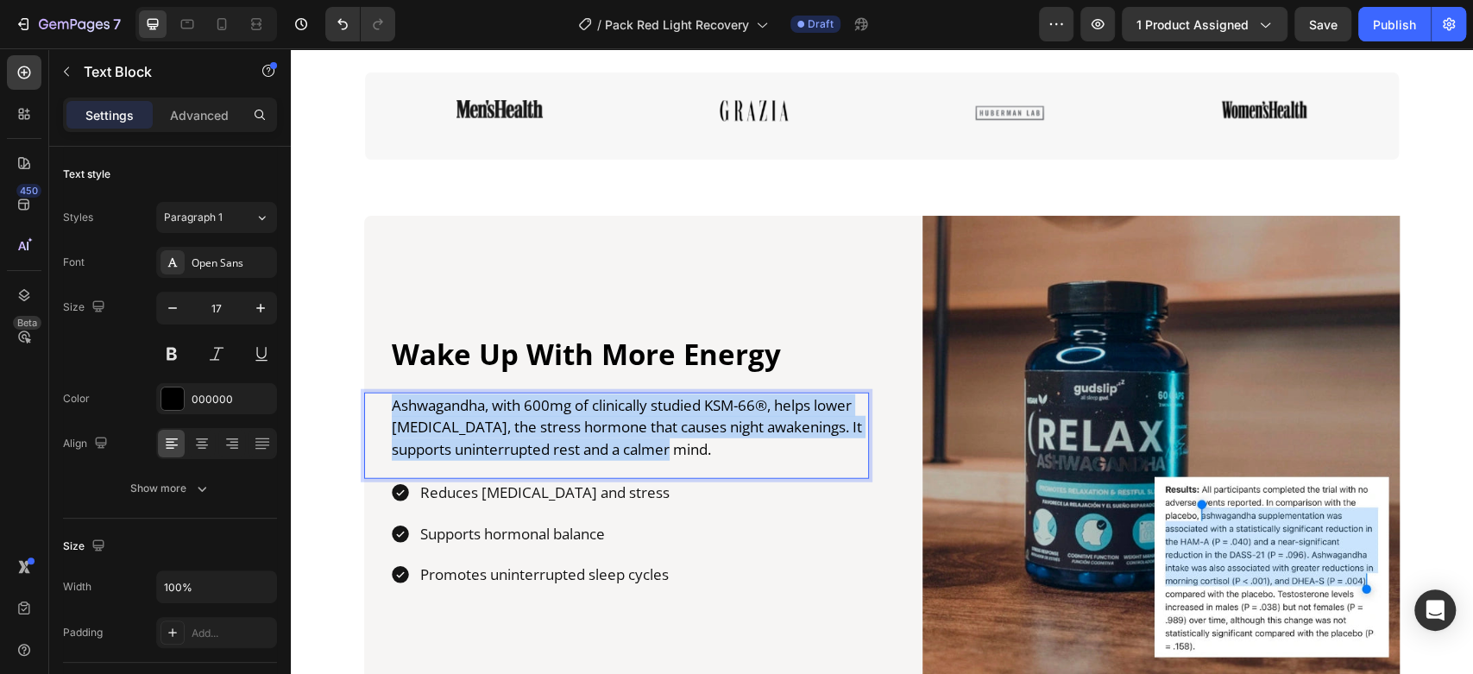
click at [566, 435] on p "Ashwagandha, with 600mg of clinically studied KSM-66®, helps lower [MEDICAL_DAT…" at bounding box center [629, 427] width 475 height 66
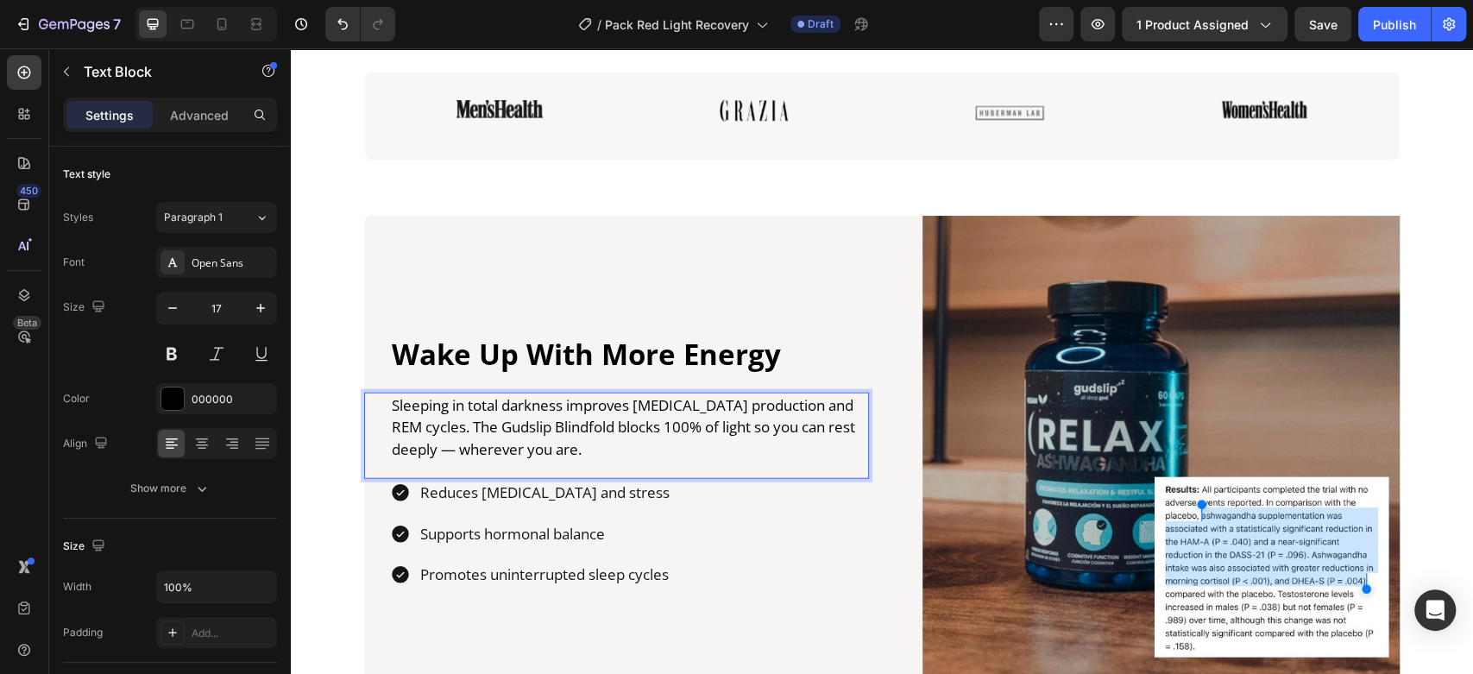
click at [585, 421] on p "Sleeping in total darkness improves [MEDICAL_DATA] production and REM cycles. T…" at bounding box center [629, 427] width 475 height 66
drag, startPoint x: 582, startPoint y: 421, endPoint x: 717, endPoint y: 430, distance: 135.7
click at [717, 430] on p "Sleeping in total darkness improves [MEDICAL_DATA] production and REM cycles. T…" at bounding box center [629, 427] width 475 height 66
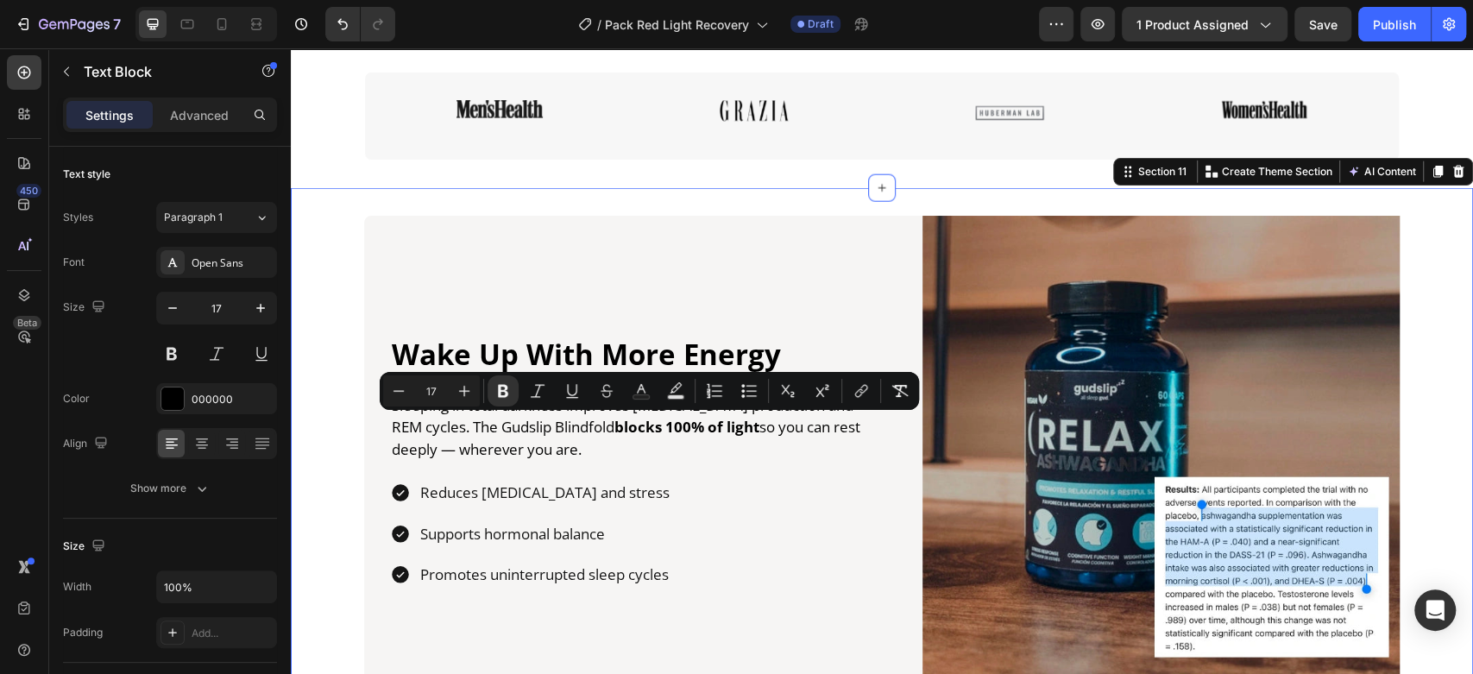
click at [313, 249] on div "Wake Up With More Energy Heading Sleeping in total darkness improves [MEDICAL_D…" at bounding box center [882, 454] width 1182 height 477
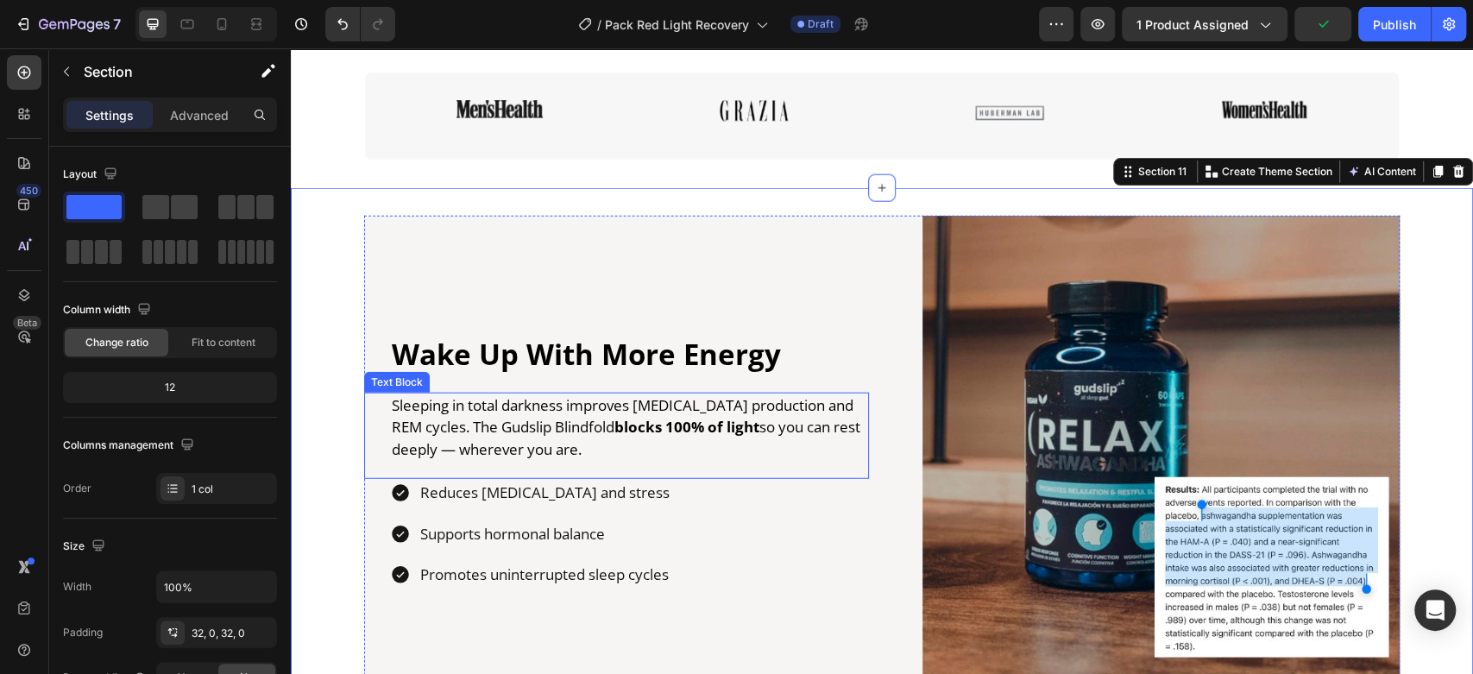
click at [462, 455] on p "Sleeping in total darkness improves [MEDICAL_DATA] production and REM cycles. T…" at bounding box center [629, 427] width 475 height 66
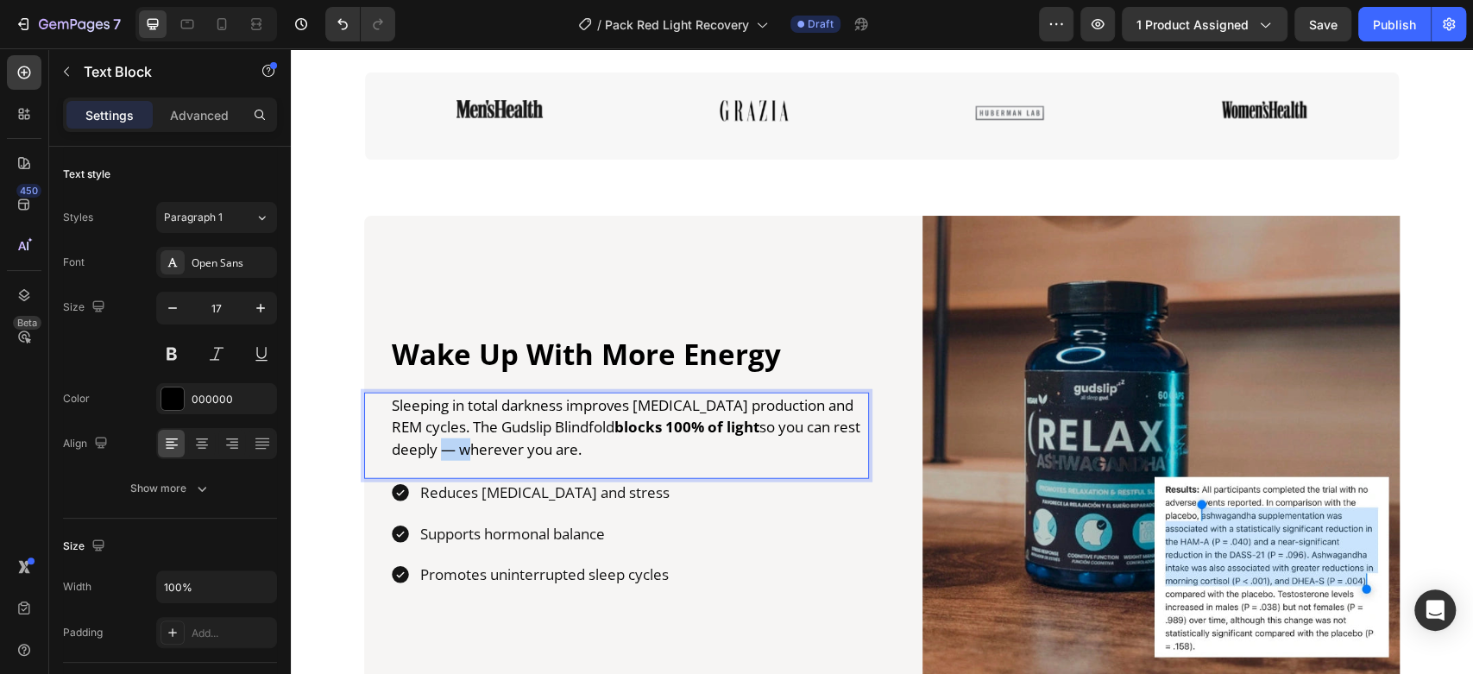
drag, startPoint x: 456, startPoint y: 447, endPoint x: 429, endPoint y: 446, distance: 26.8
click at [429, 446] on p "Sleeping in total darkness improves [MEDICAL_DATA] production and REM cycles. T…" at bounding box center [629, 427] width 475 height 66
click at [1202, 336] on img at bounding box center [1160, 454] width 477 height 477
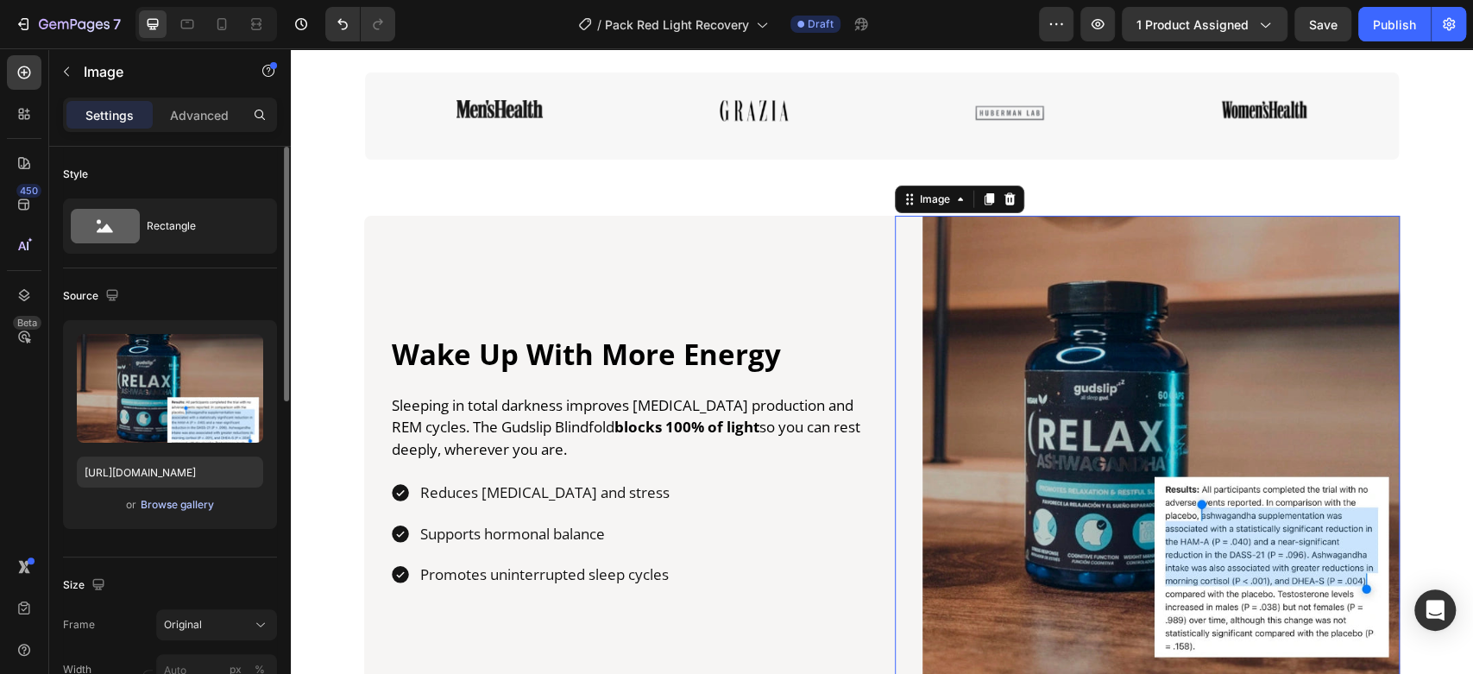
click at [168, 507] on div "Browse gallery" at bounding box center [177, 505] width 73 height 16
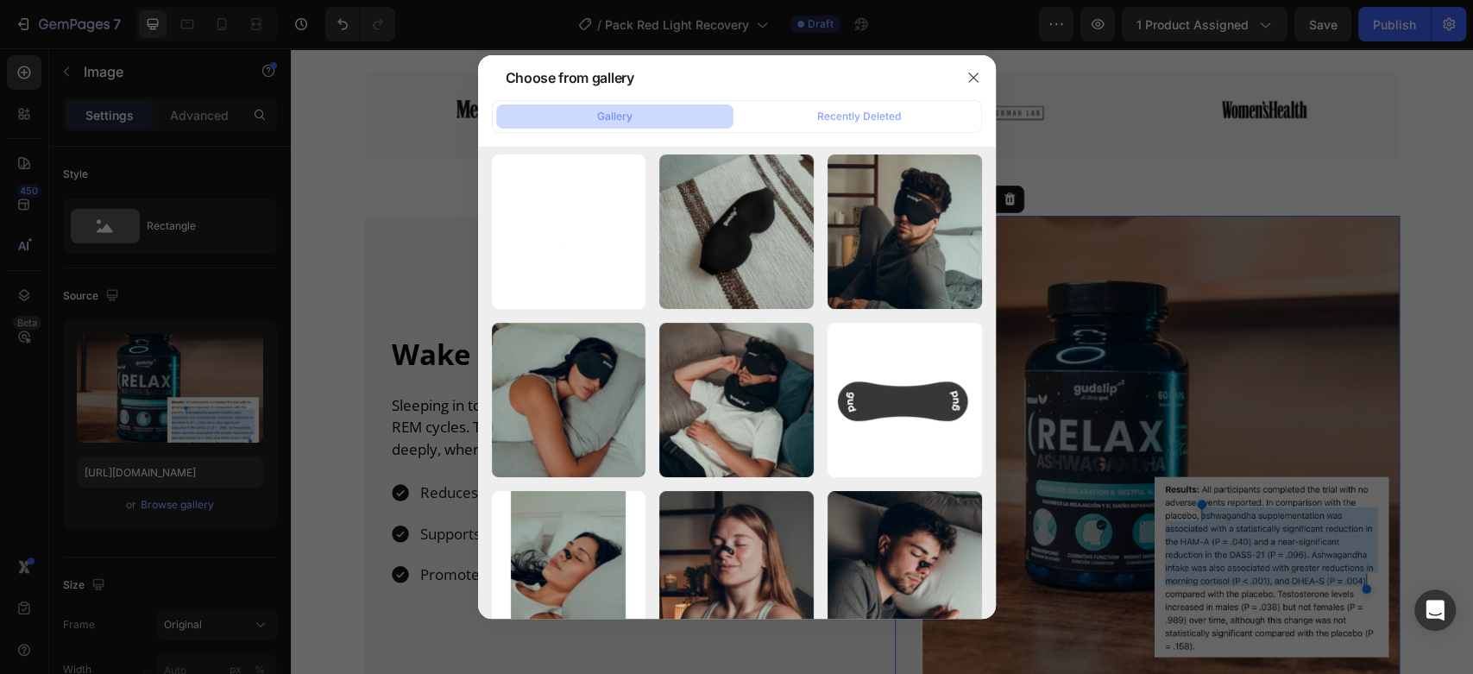
scroll to position [4669, 0]
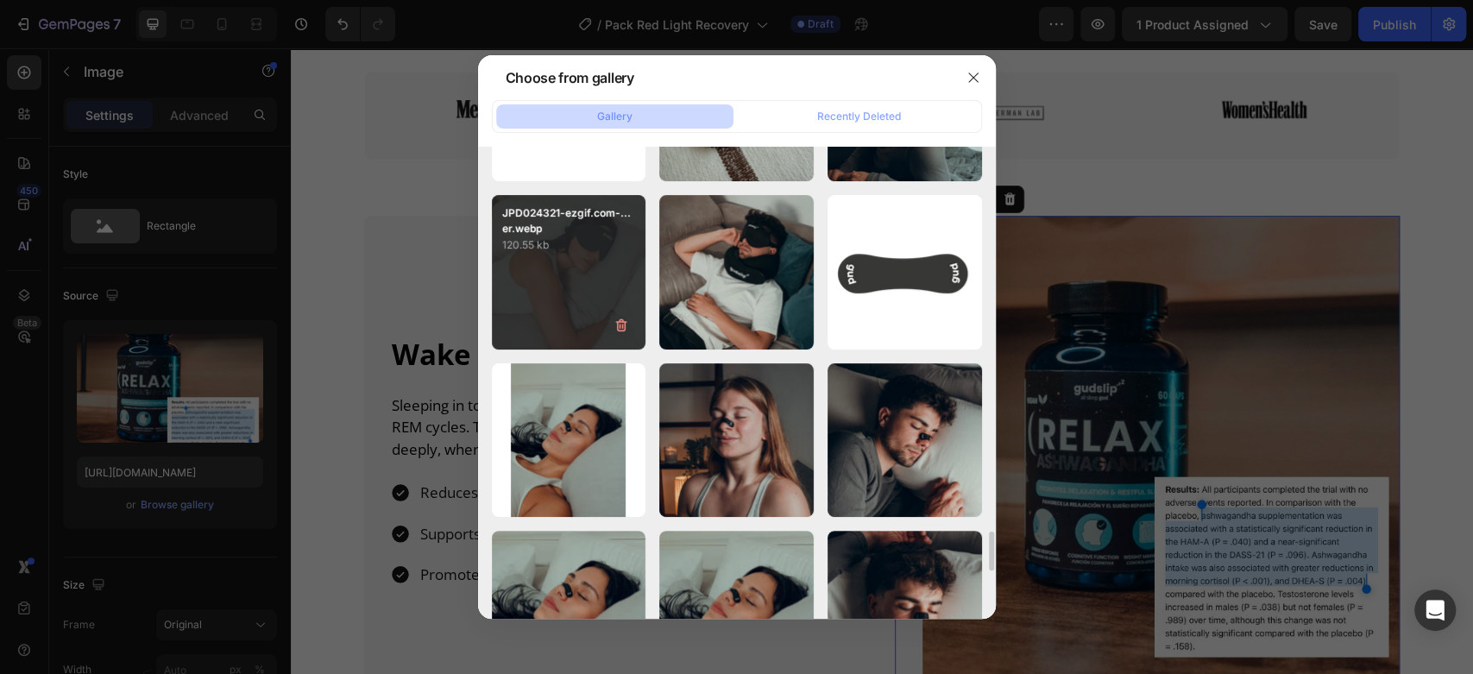
click at [569, 275] on div "JPD024321-ezgif.com-...er.webp 120.55 kb" at bounding box center [569, 272] width 154 height 154
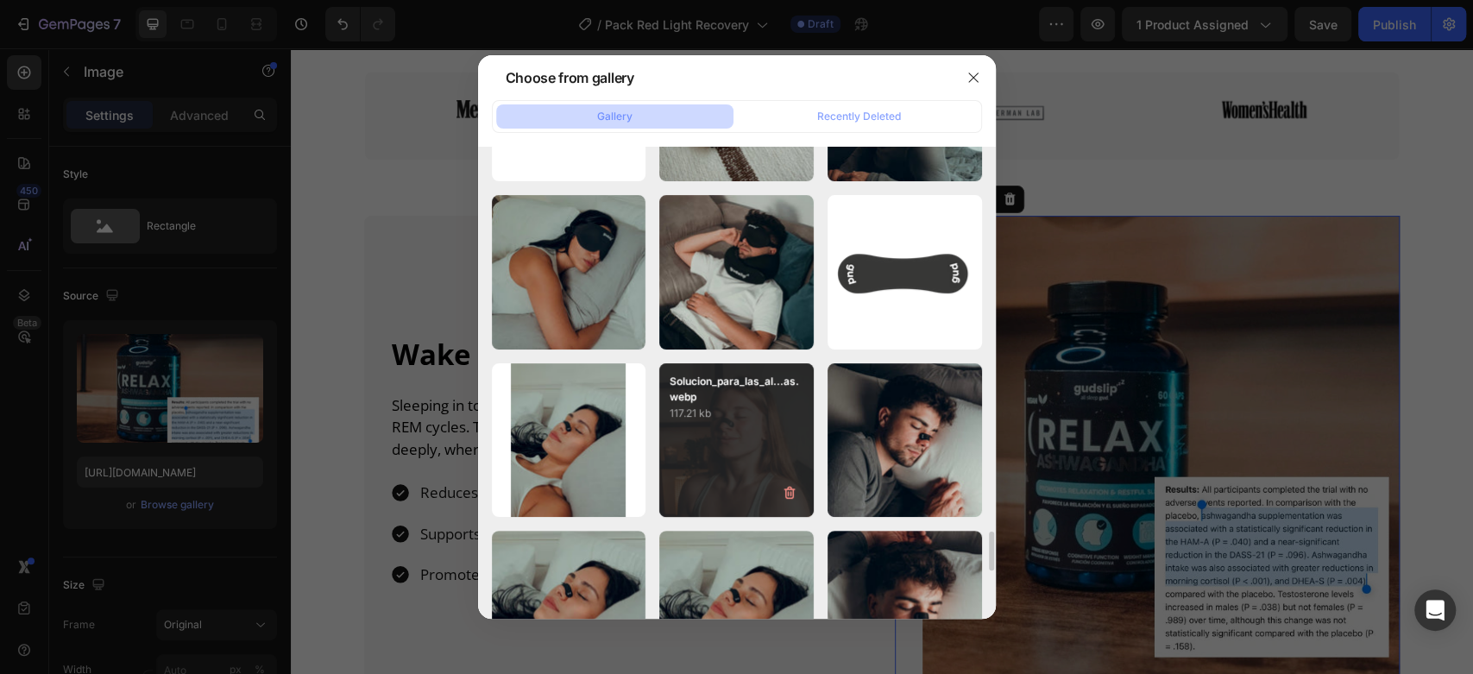
type input "[URL][DOMAIN_NAME]"
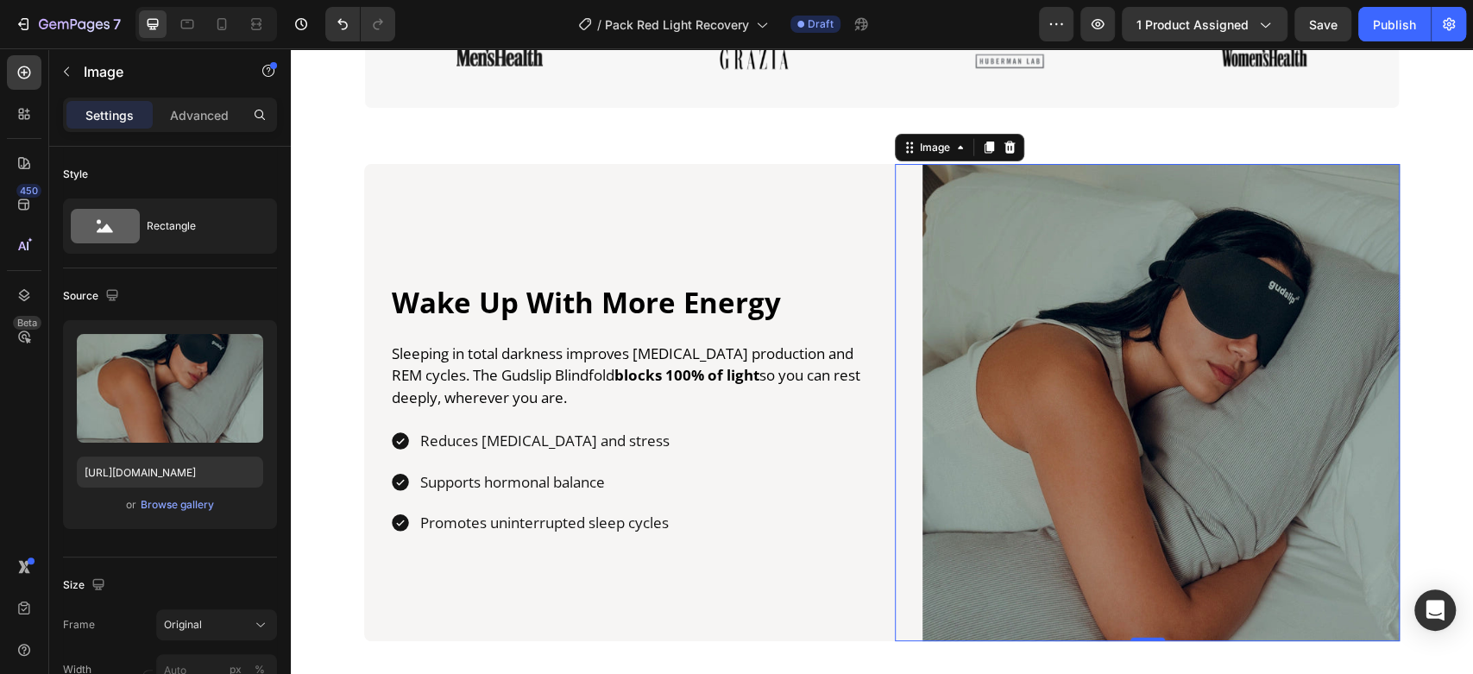
scroll to position [2990, 0]
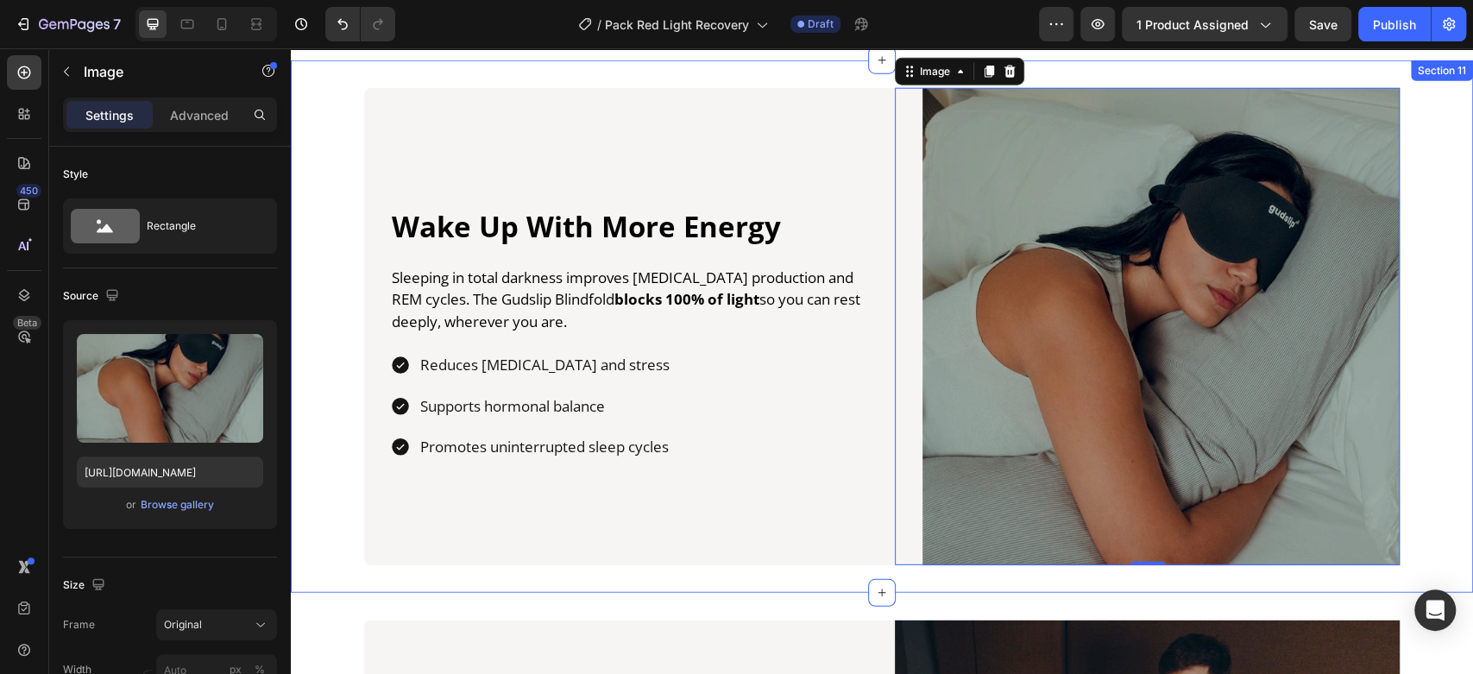
click at [335, 257] on div "Wake Up With More Energy Heading Sleeping in total darkness improves [MEDICAL_D…" at bounding box center [882, 326] width 1182 height 477
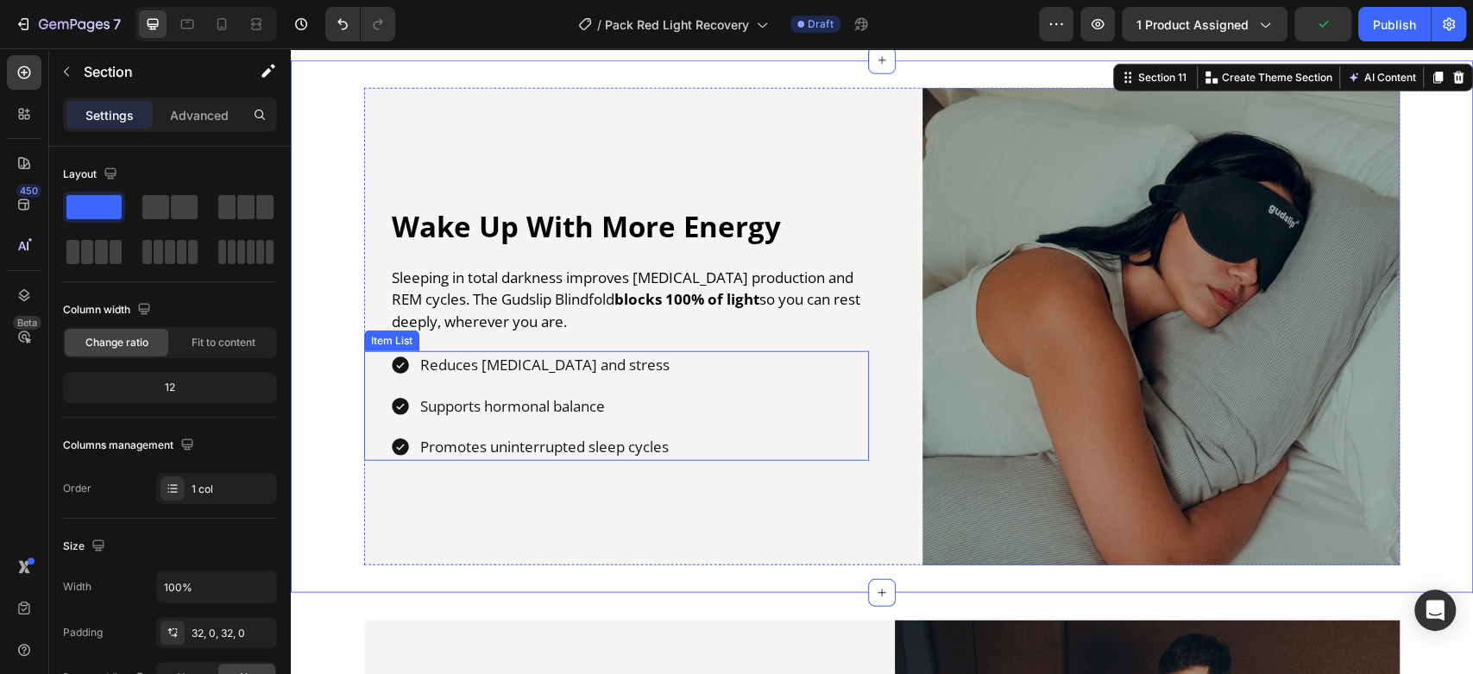
click at [522, 358] on p "Reduces [MEDICAL_DATA] and stress" at bounding box center [544, 365] width 249 height 22
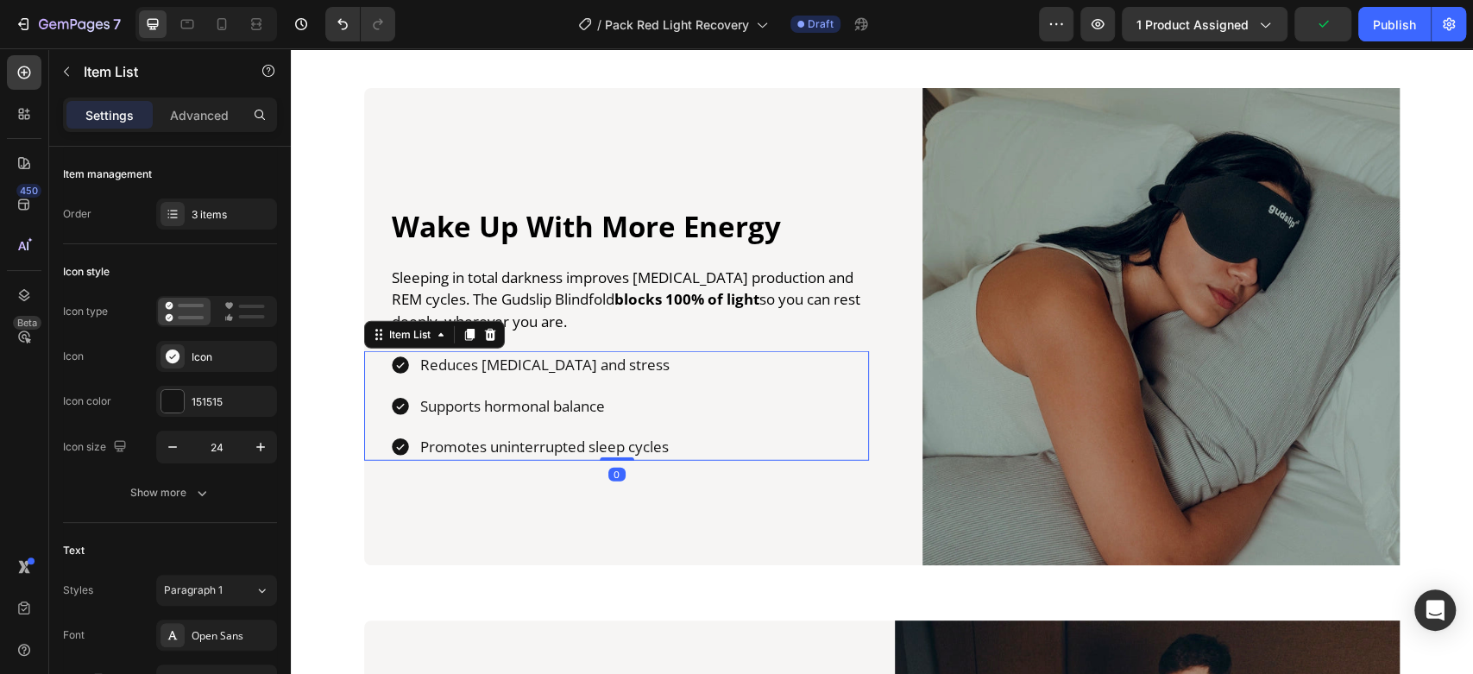
click at [522, 358] on p "Reduces [MEDICAL_DATA] and stress" at bounding box center [544, 365] width 249 height 22
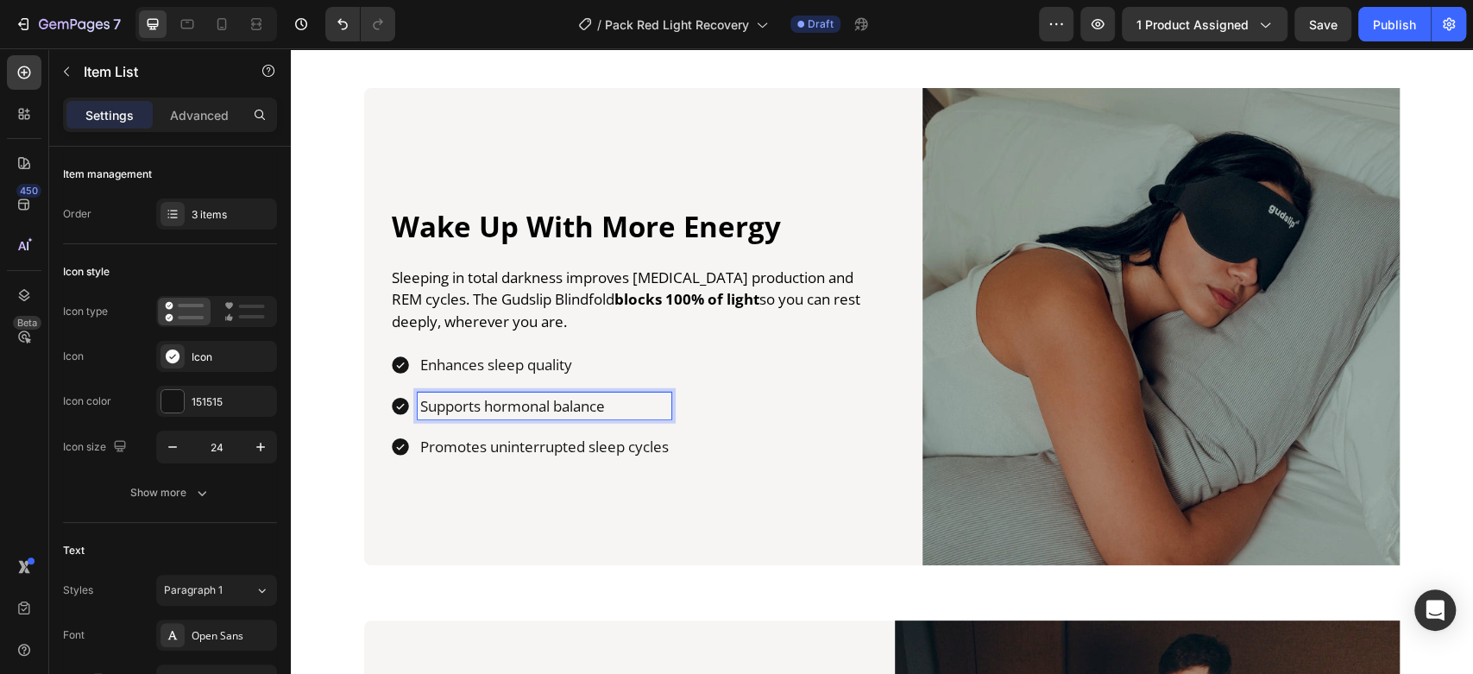
click at [509, 401] on p "Supports hormonal balance" at bounding box center [544, 406] width 248 height 22
click at [504, 453] on p "Promotes uninterrupted sleep cycles" at bounding box center [544, 447] width 248 height 22
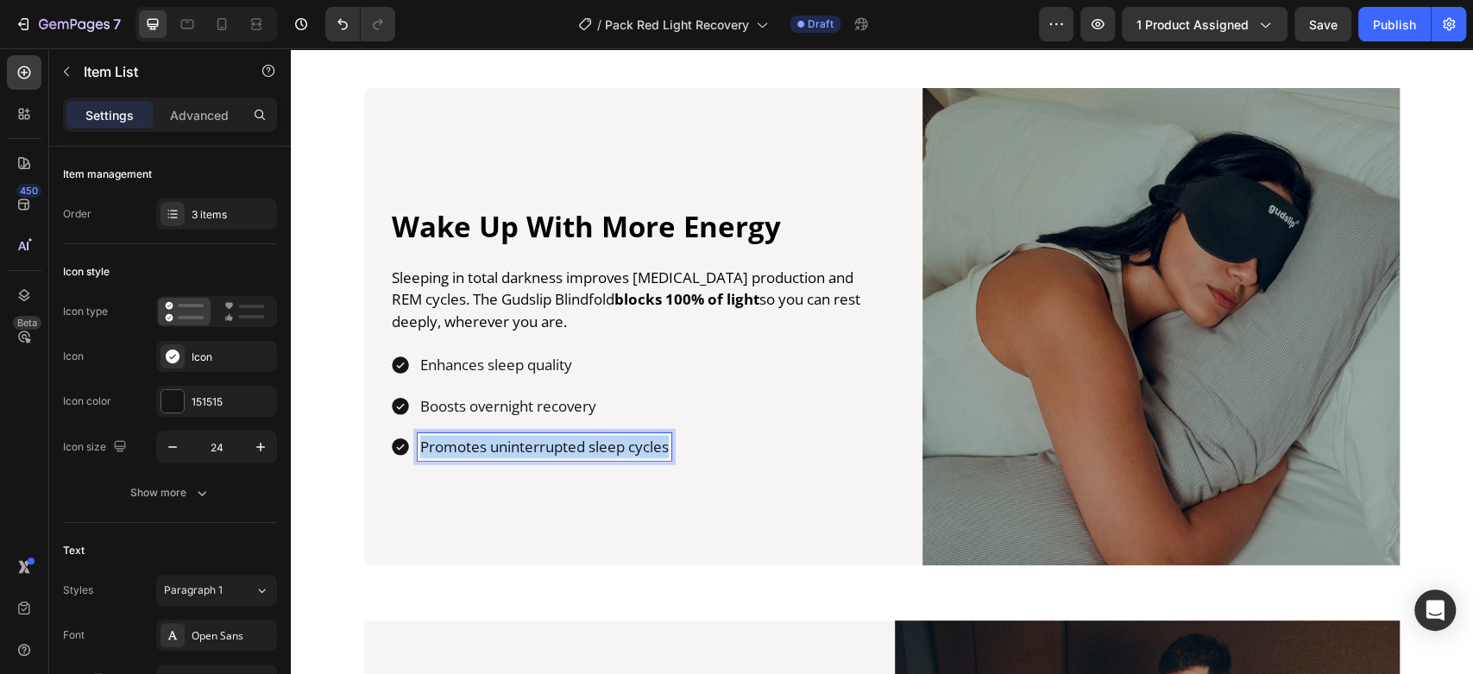
click at [504, 453] on p "Promotes uninterrupted sleep cycles" at bounding box center [544, 447] width 248 height 22
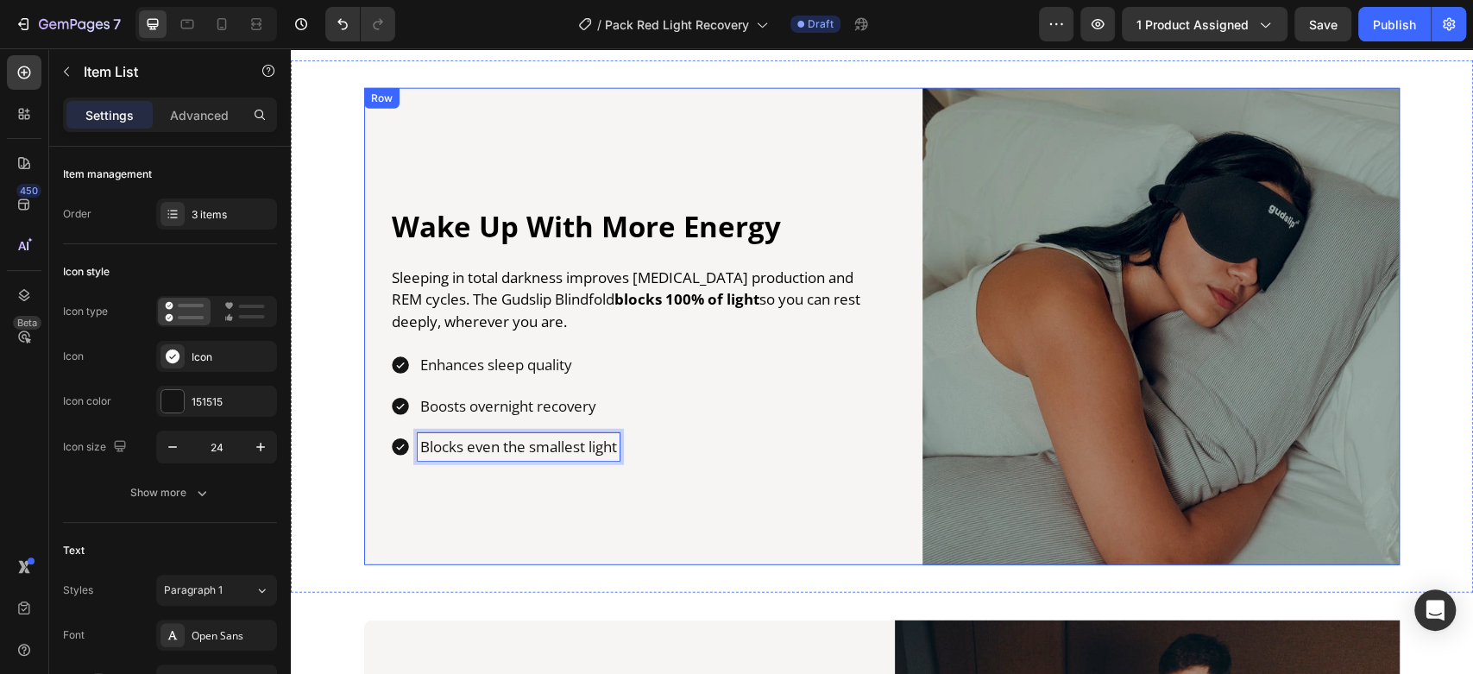
click at [317, 223] on div "Wake Up With More Energy Heading Sleeping in total darkness improves [MEDICAL_D…" at bounding box center [882, 326] width 1182 height 477
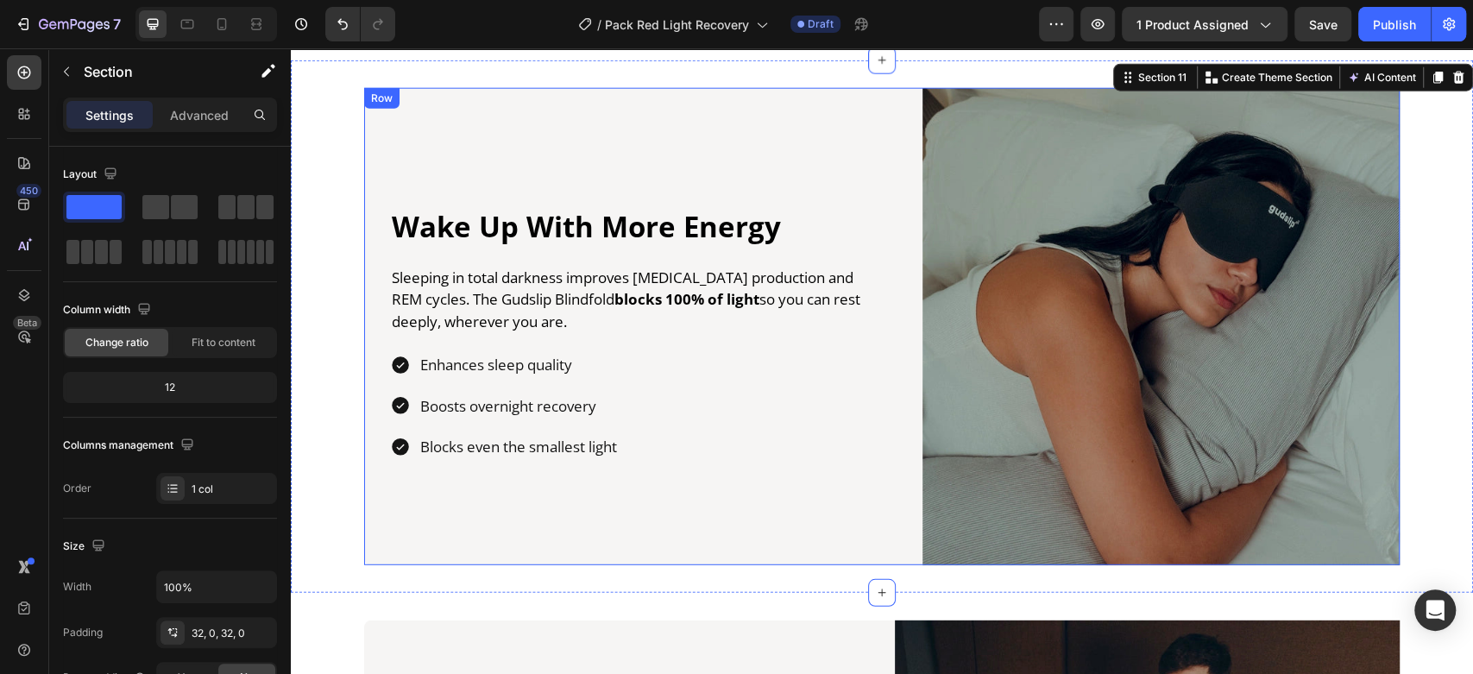
scroll to position [3374, 0]
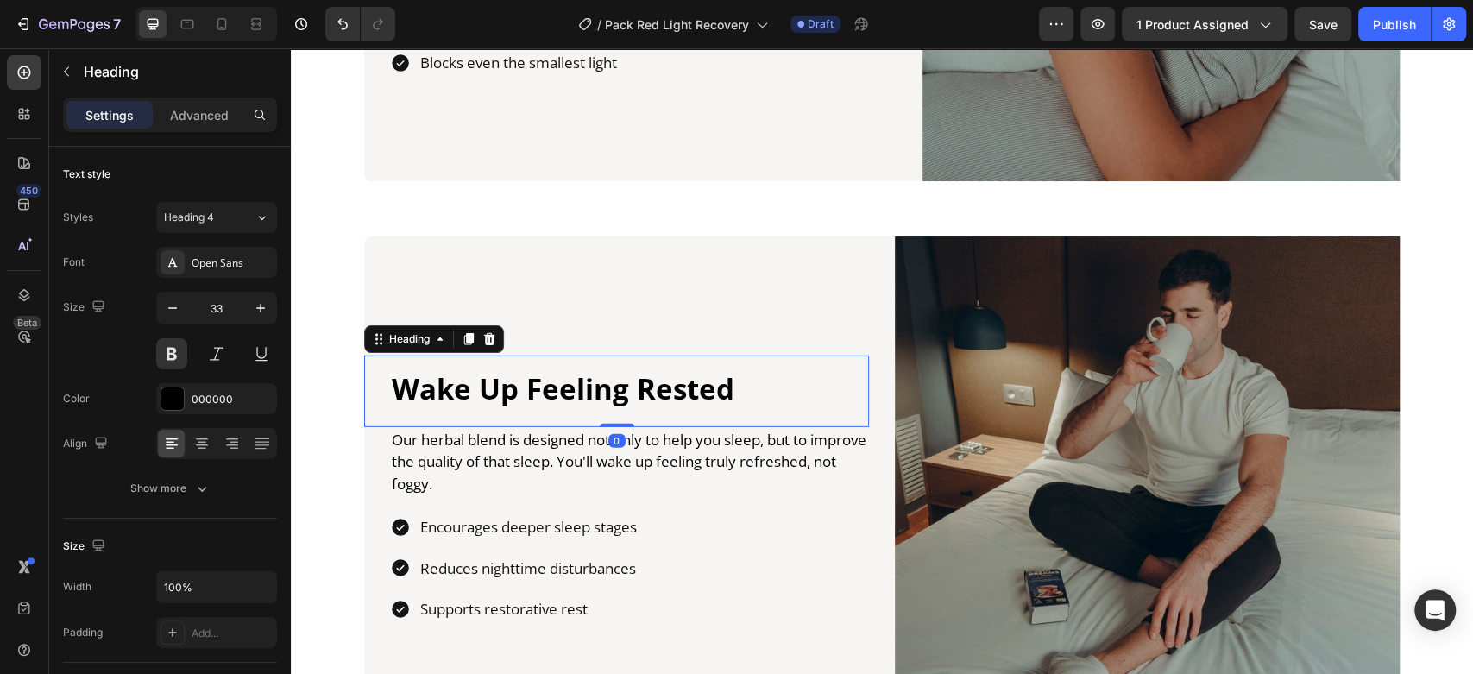
click at [552, 396] on h2 "Wake Up Feeling Rested" at bounding box center [629, 389] width 479 height 41
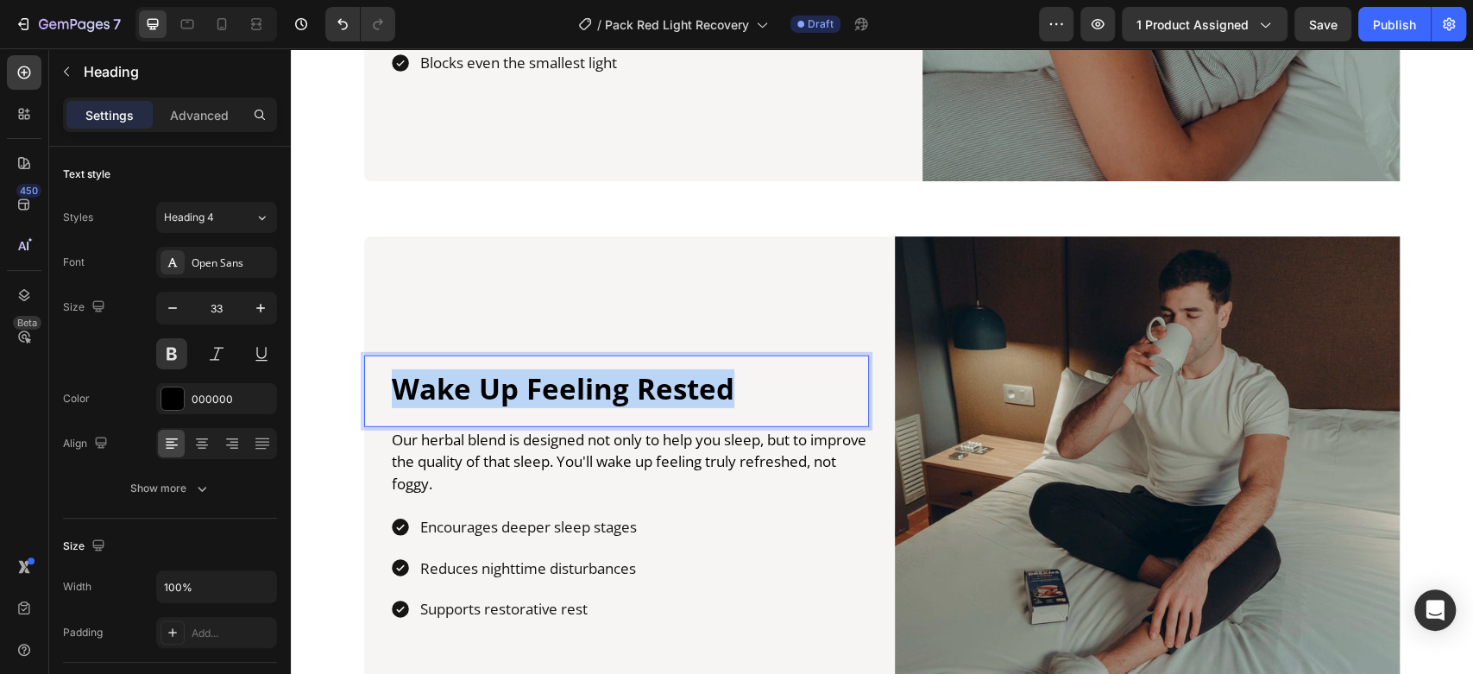
click at [552, 396] on p "Wake Up Feeling Rested" at bounding box center [629, 389] width 475 height 37
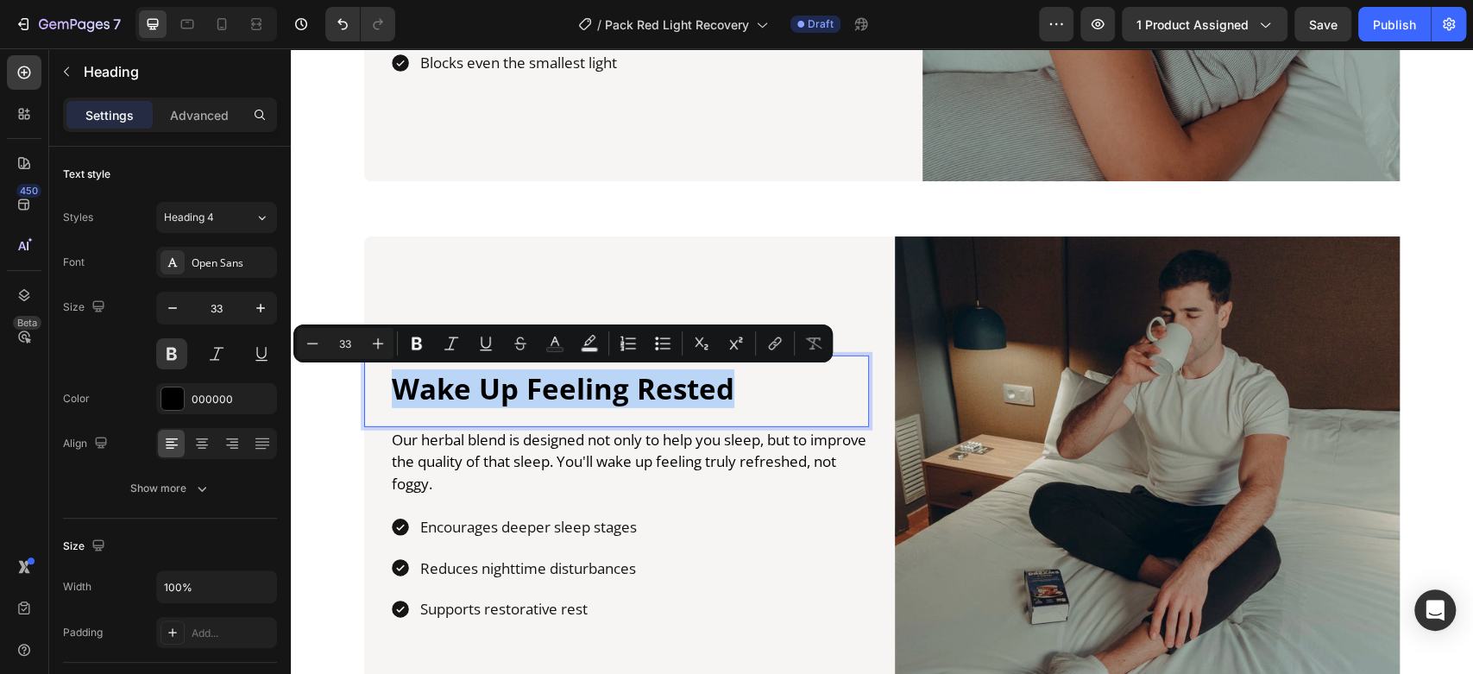
drag, startPoint x: 553, startPoint y: 396, endPoint x: 346, endPoint y: 215, distance: 275.1
click at [346, 215] on div "Wake Up Feeling Rested Heading 0 Our herbal blend is designed not only to help …" at bounding box center [882, 489] width 1182 height 560
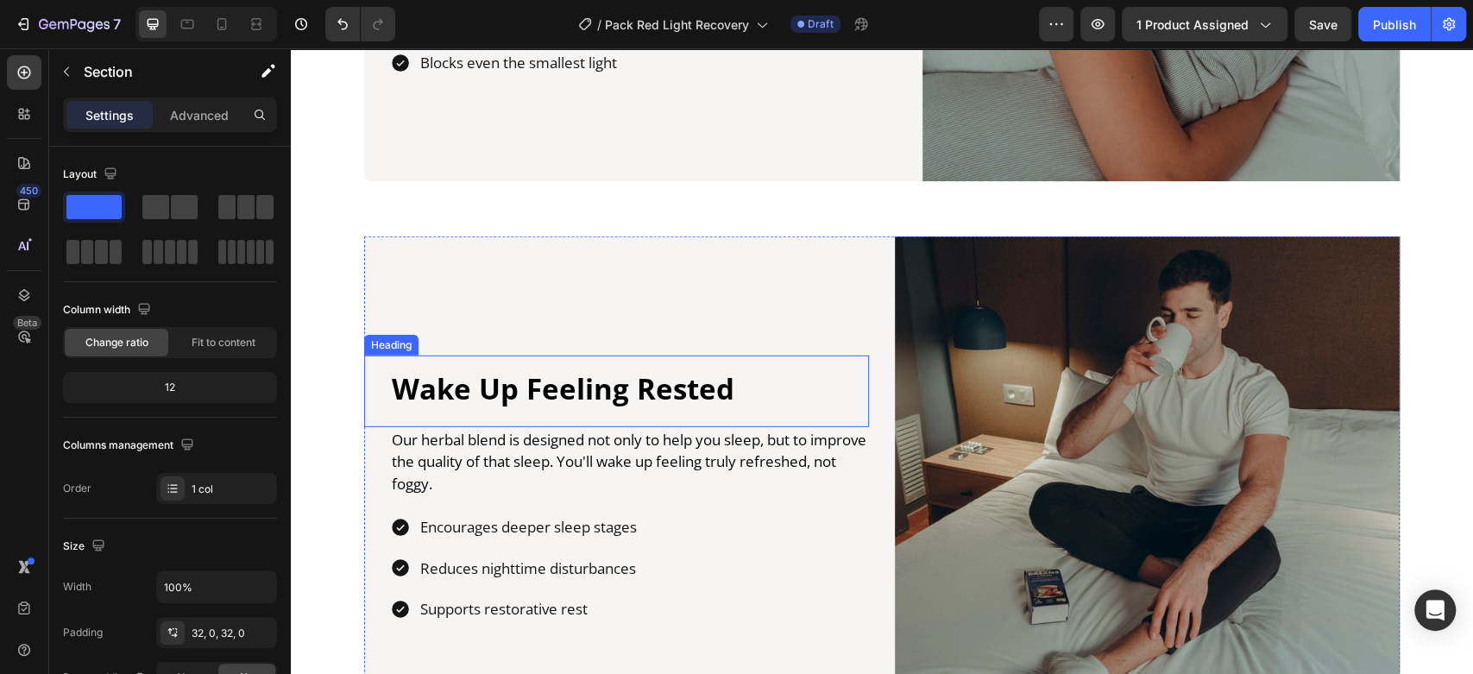
click at [475, 386] on h2 "Wake Up Feeling Rested" at bounding box center [629, 389] width 479 height 41
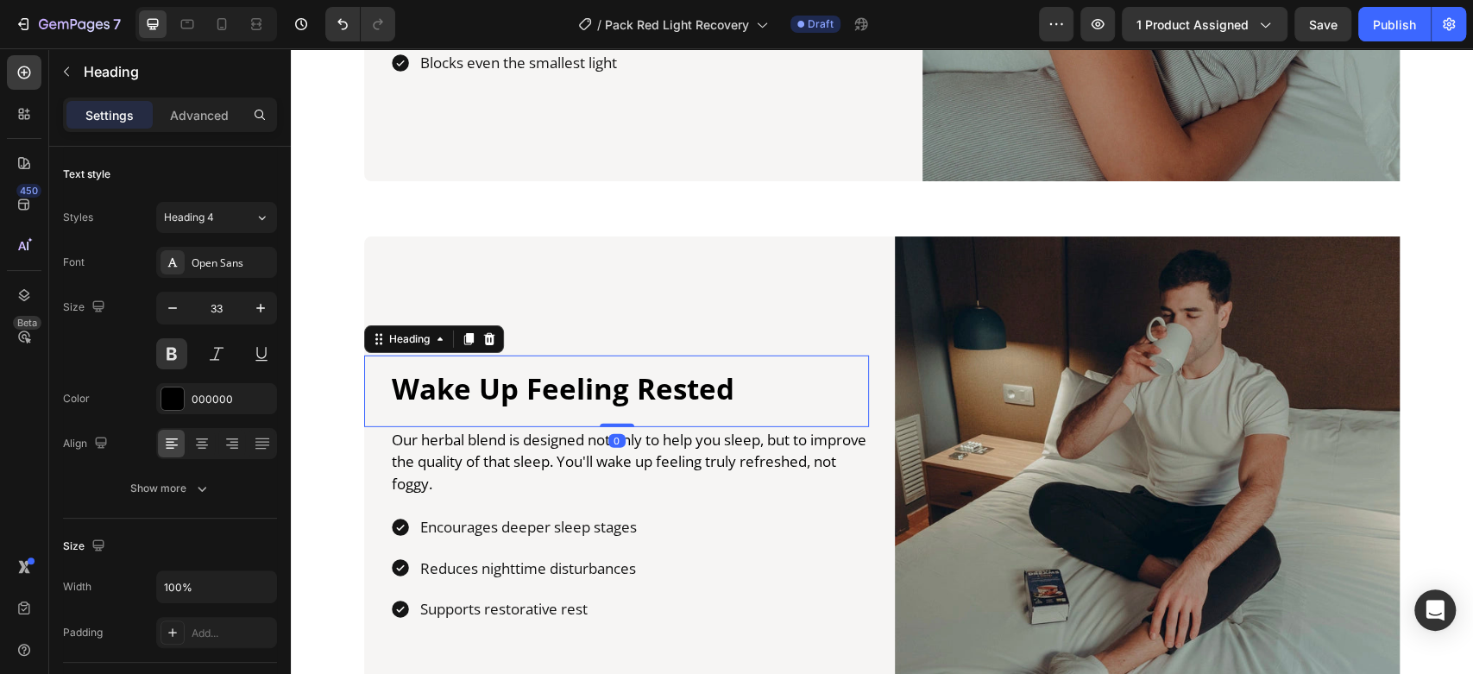
click at [475, 386] on h2 "Wake Up Feeling Rested" at bounding box center [629, 389] width 479 height 41
click at [475, 386] on p "Wake Up Feeling Rested" at bounding box center [629, 389] width 475 height 37
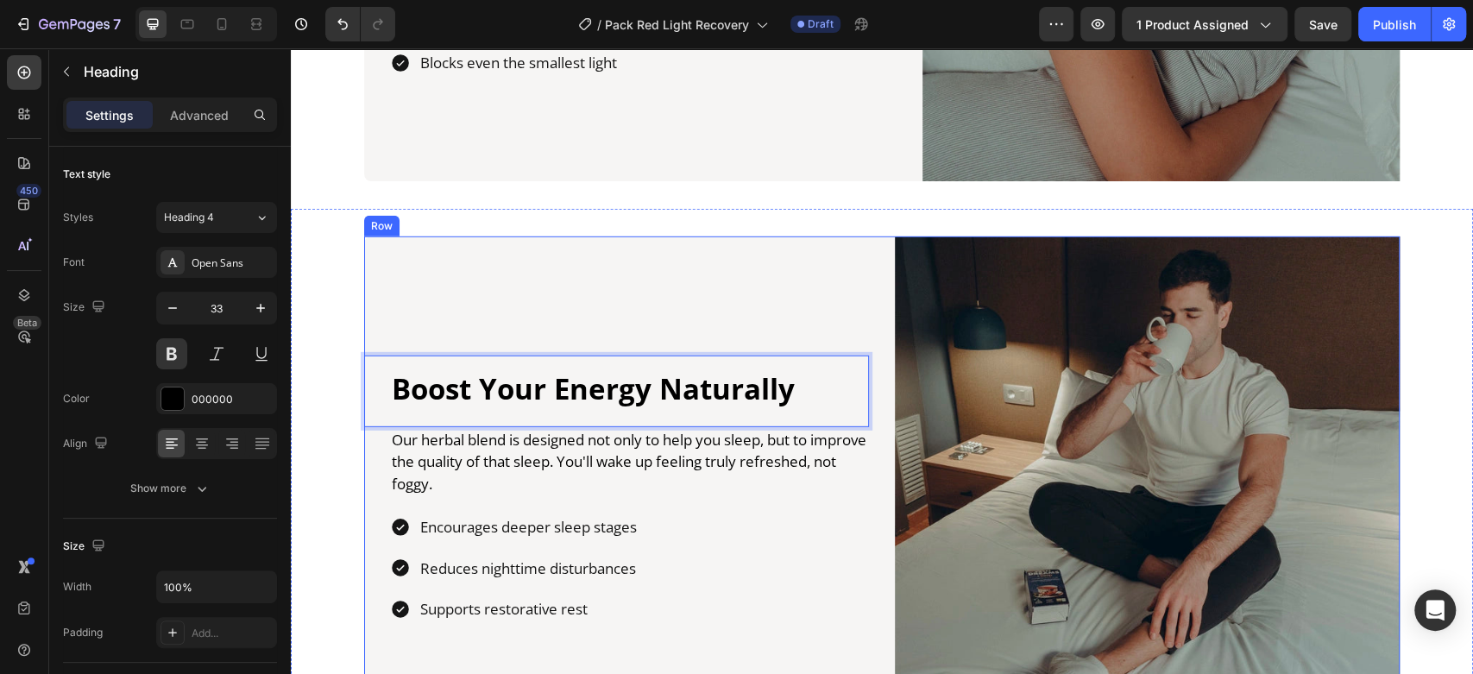
click at [1175, 447] on img at bounding box center [1147, 488] width 505 height 505
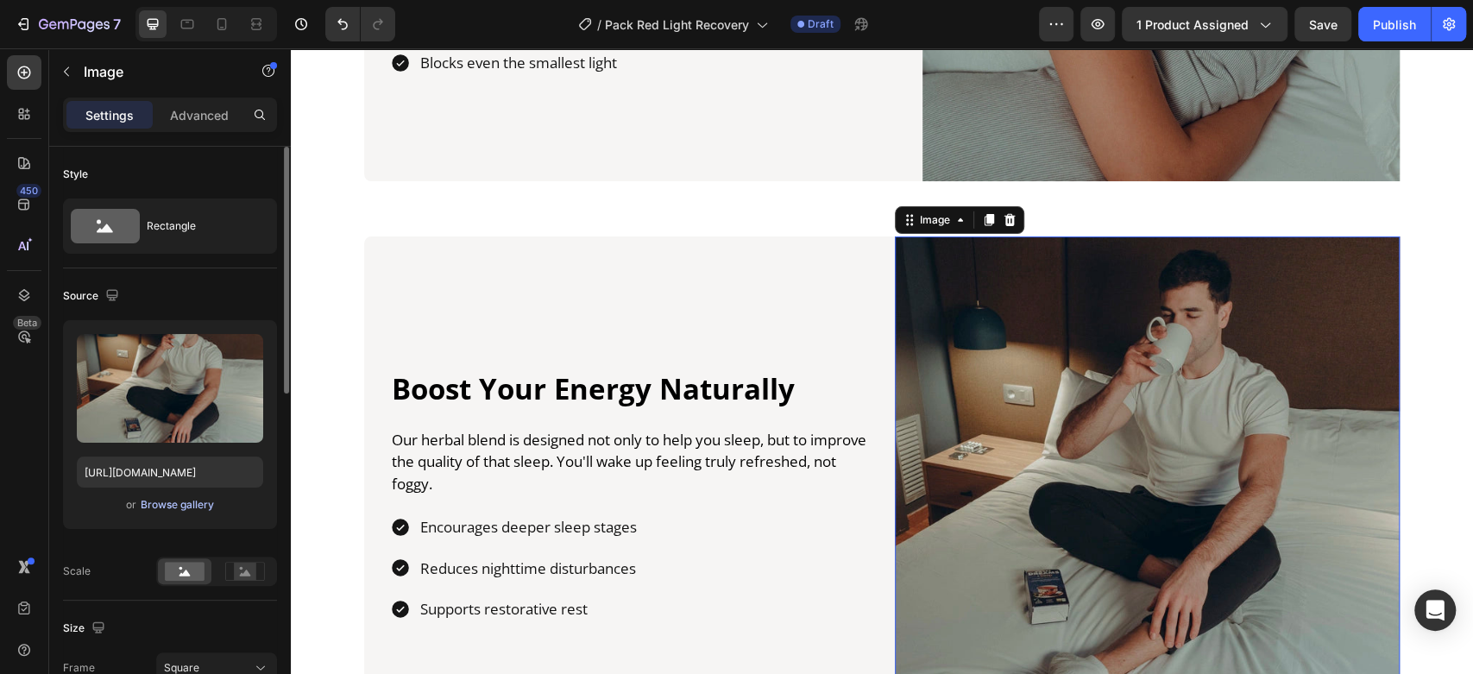
click at [161, 503] on div "Browse gallery" at bounding box center [177, 505] width 73 height 16
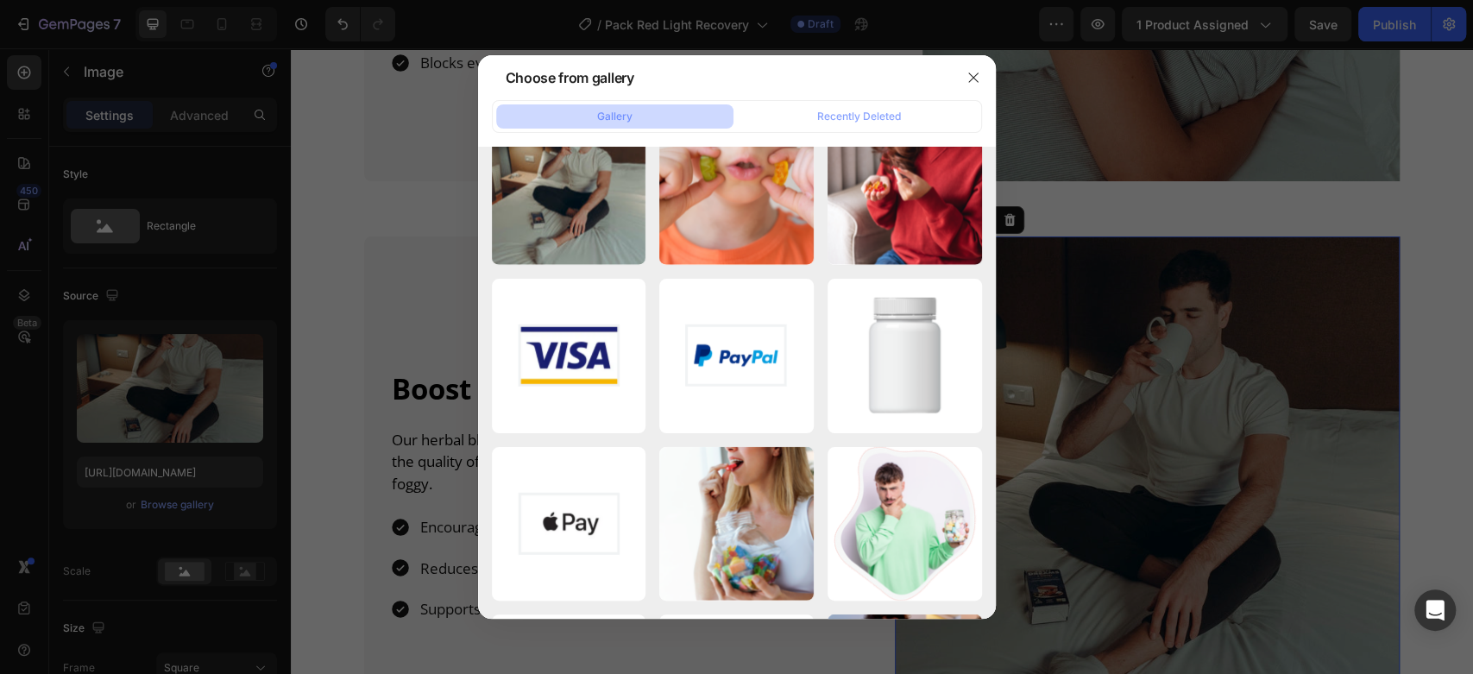
scroll to position [2689, 0]
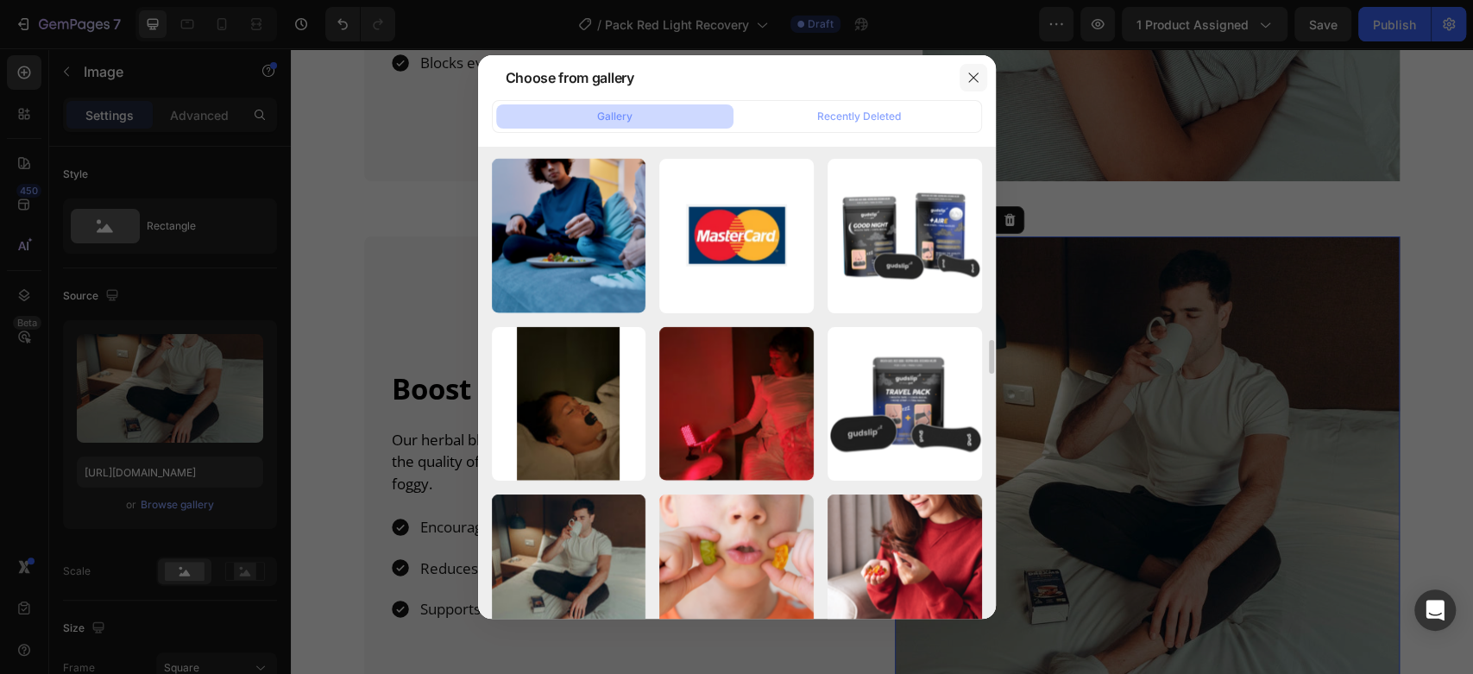
click at [975, 75] on icon "button" at bounding box center [973, 78] width 14 height 14
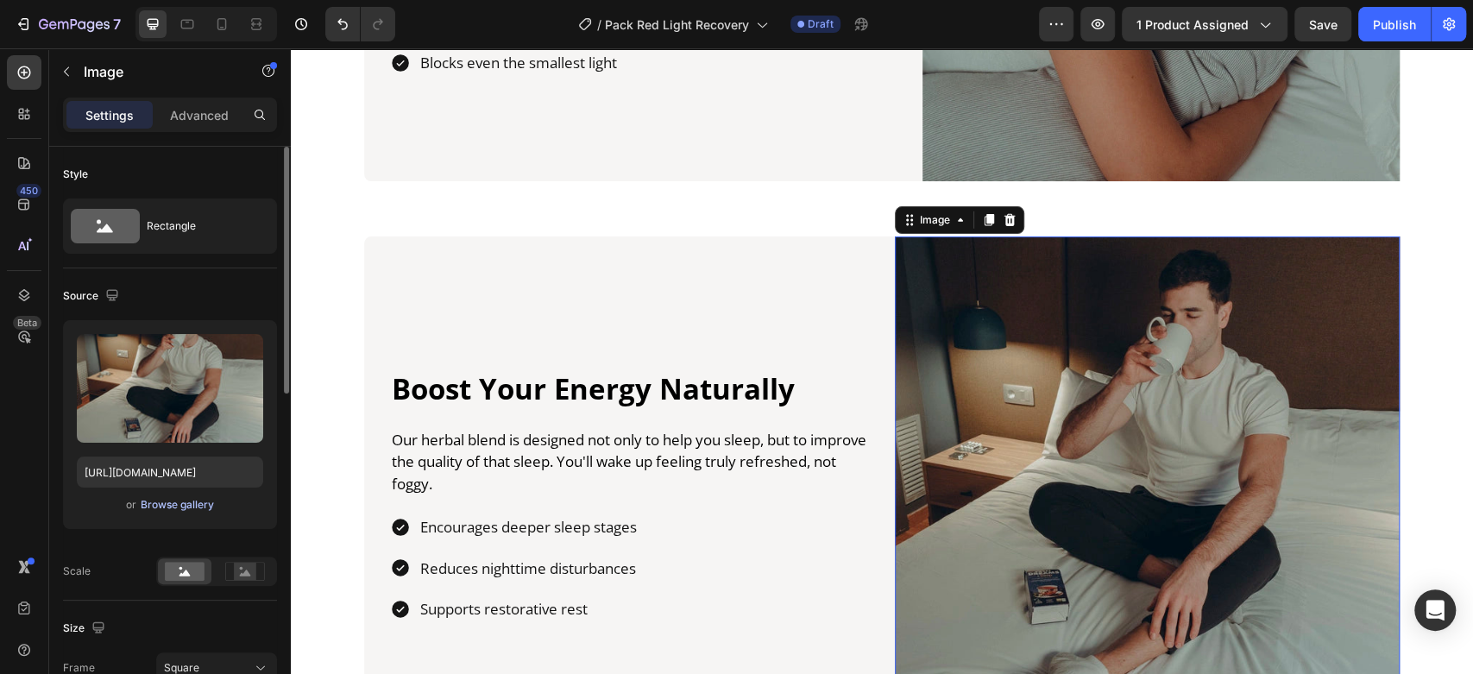
click at [167, 506] on div "Browse gallery" at bounding box center [177, 505] width 73 height 16
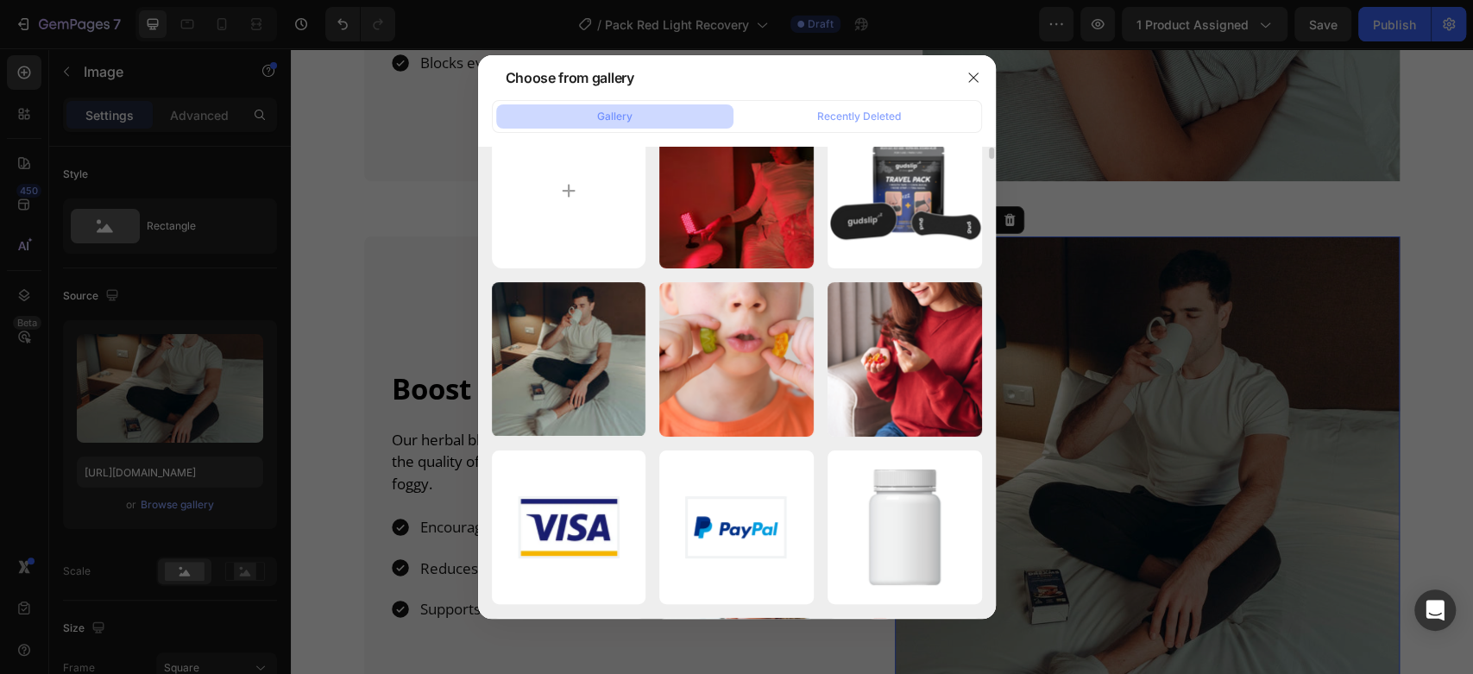
scroll to position [0, 0]
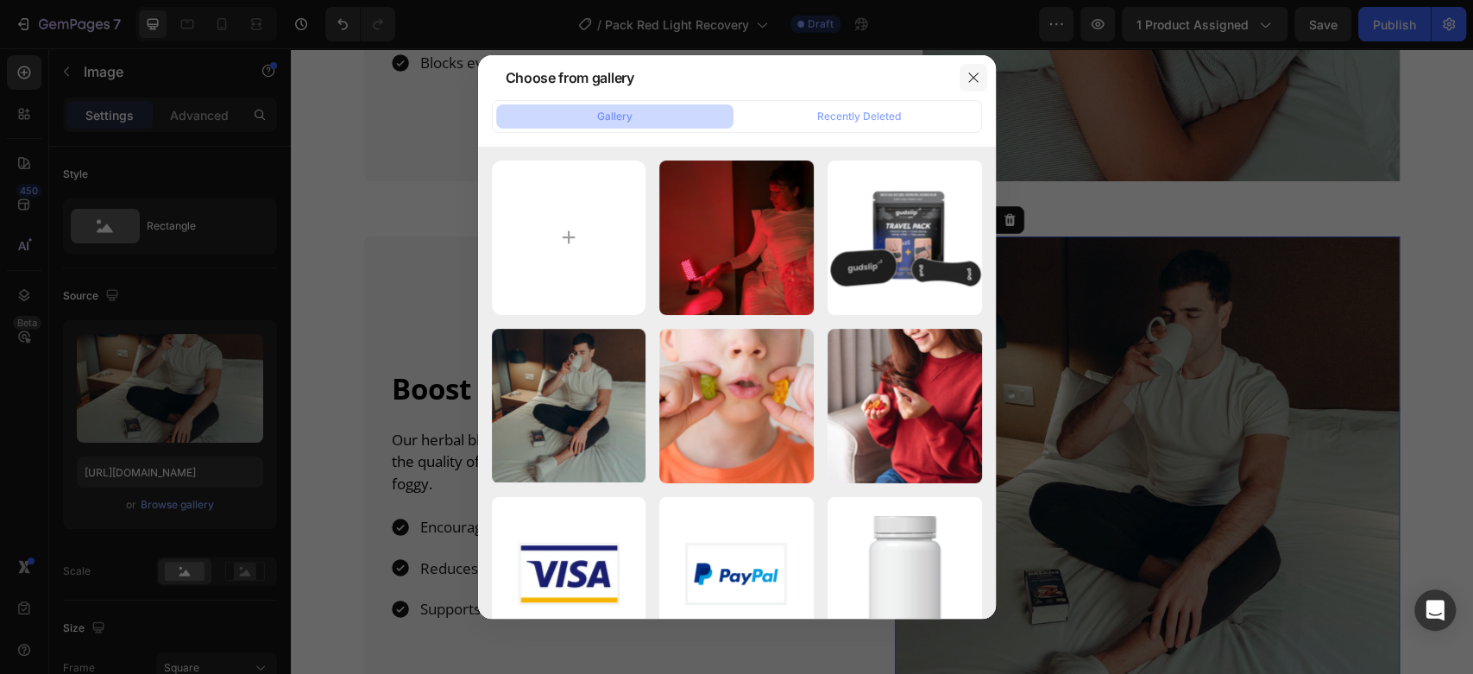
click at [979, 78] on icon "button" at bounding box center [973, 78] width 14 height 14
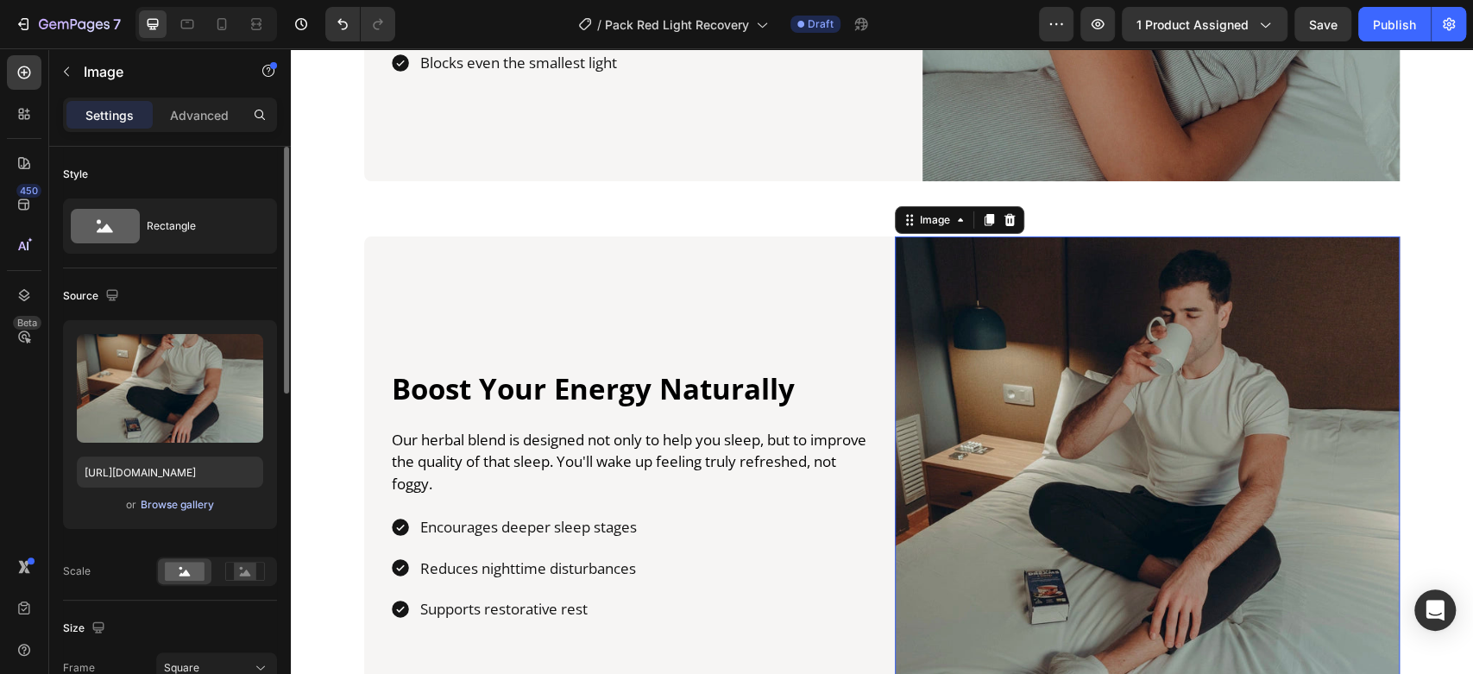
click at [177, 508] on div "Browse gallery" at bounding box center [177, 505] width 73 height 16
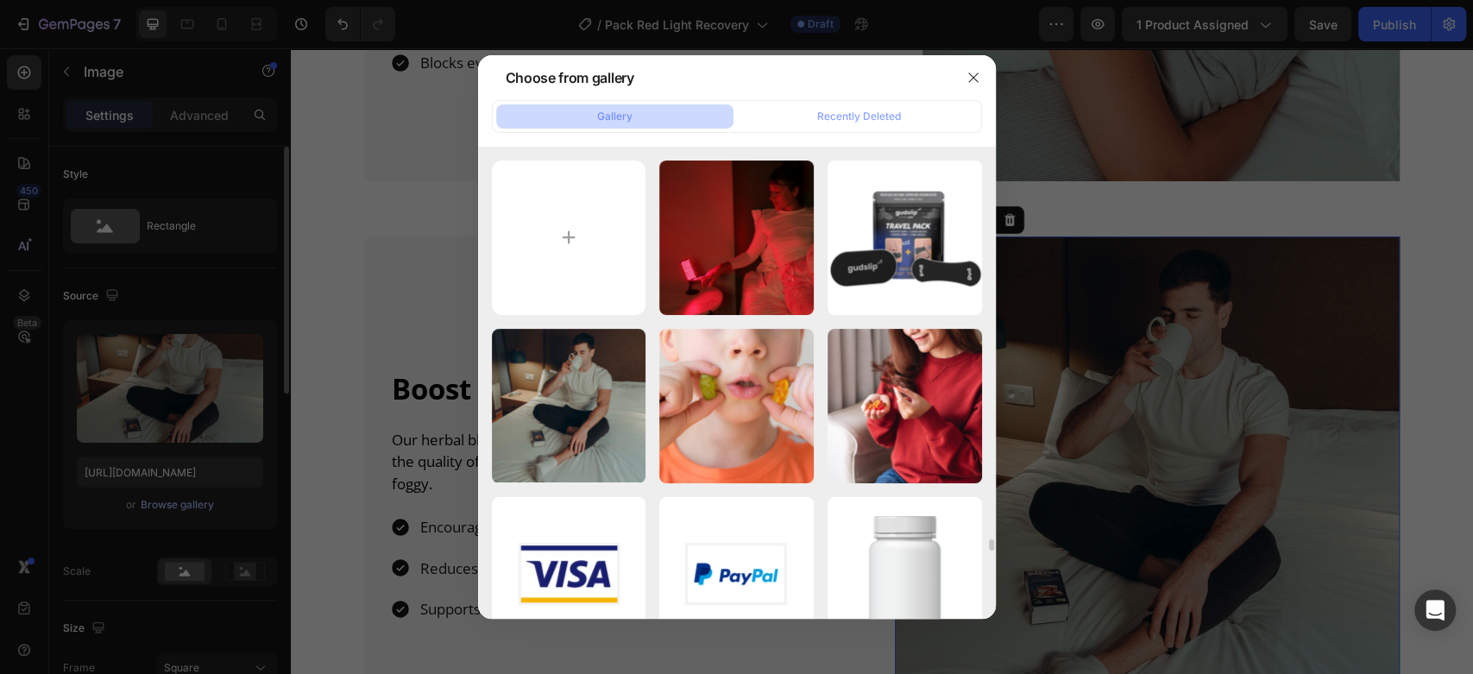
click at [844, 112] on div "Recently Deleted" at bounding box center [859, 117] width 84 height 16
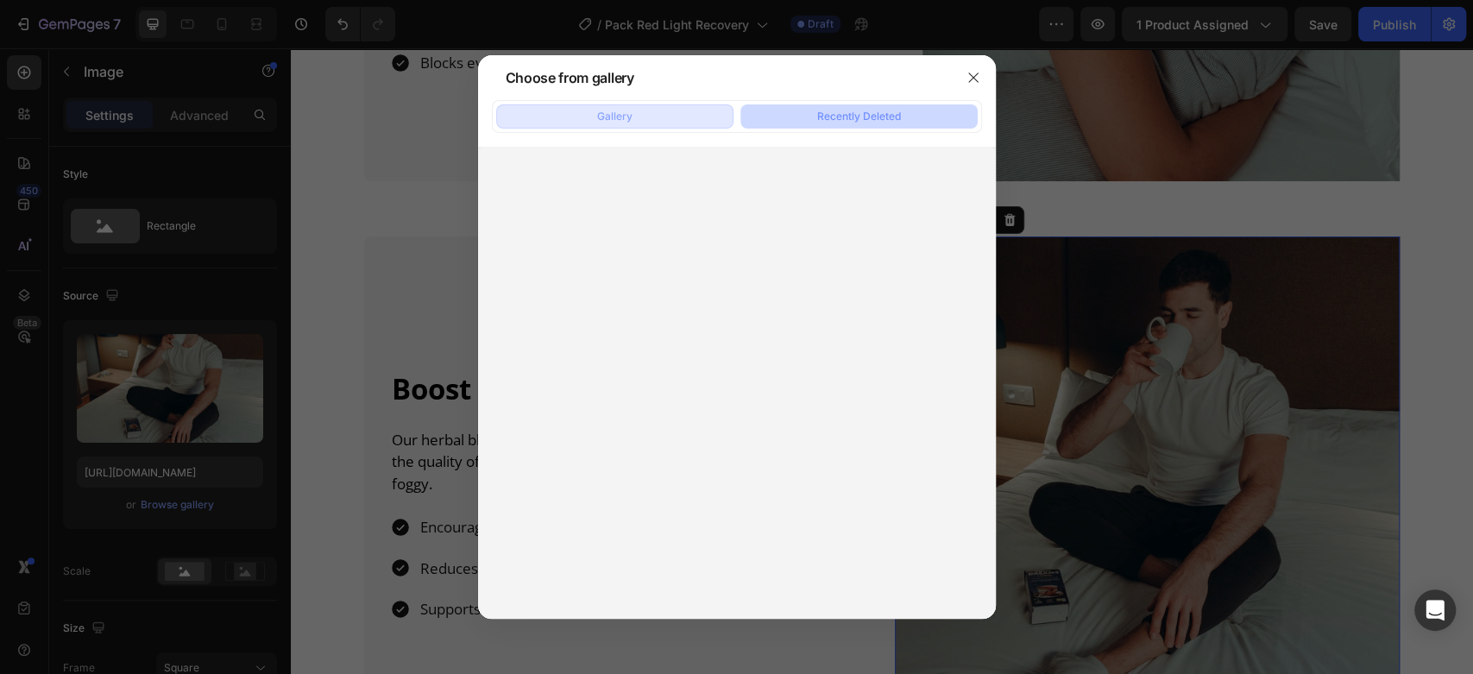
click at [651, 126] on button "Gallery" at bounding box center [614, 116] width 237 height 24
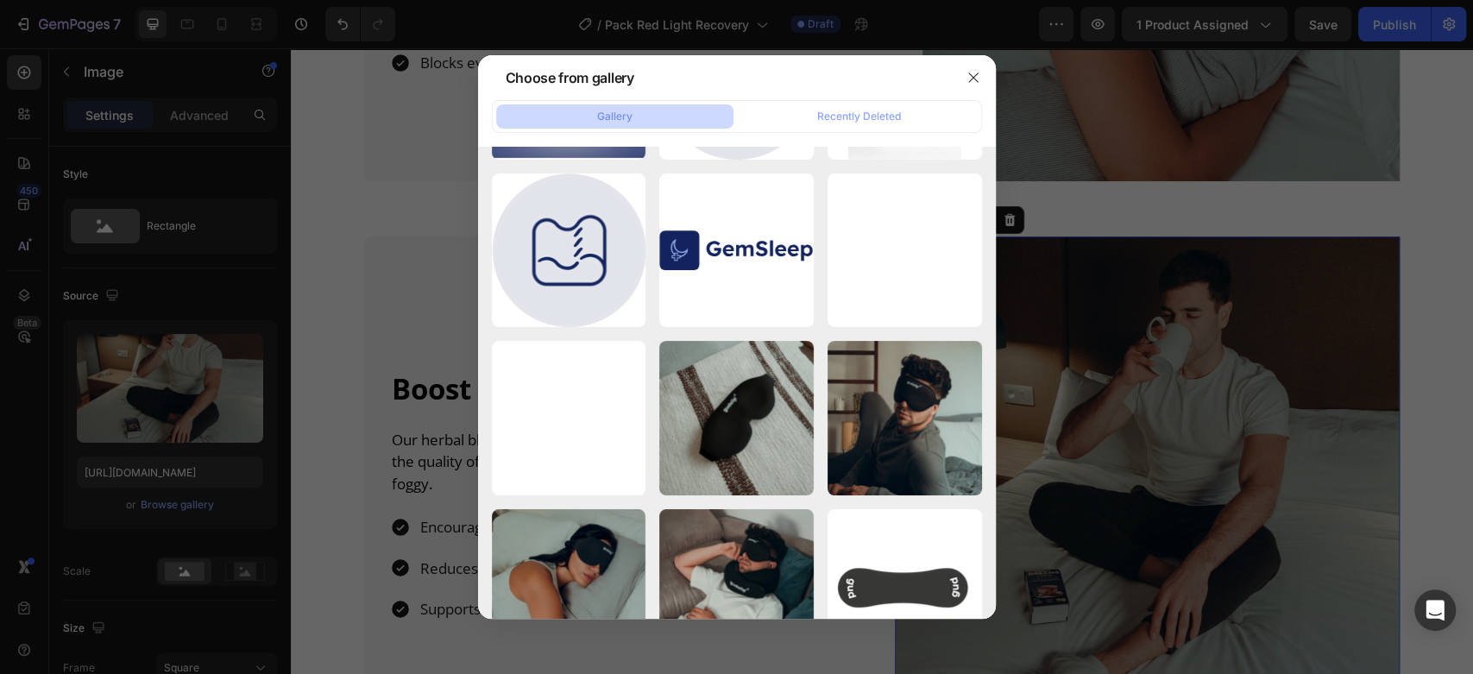
scroll to position [5122, 0]
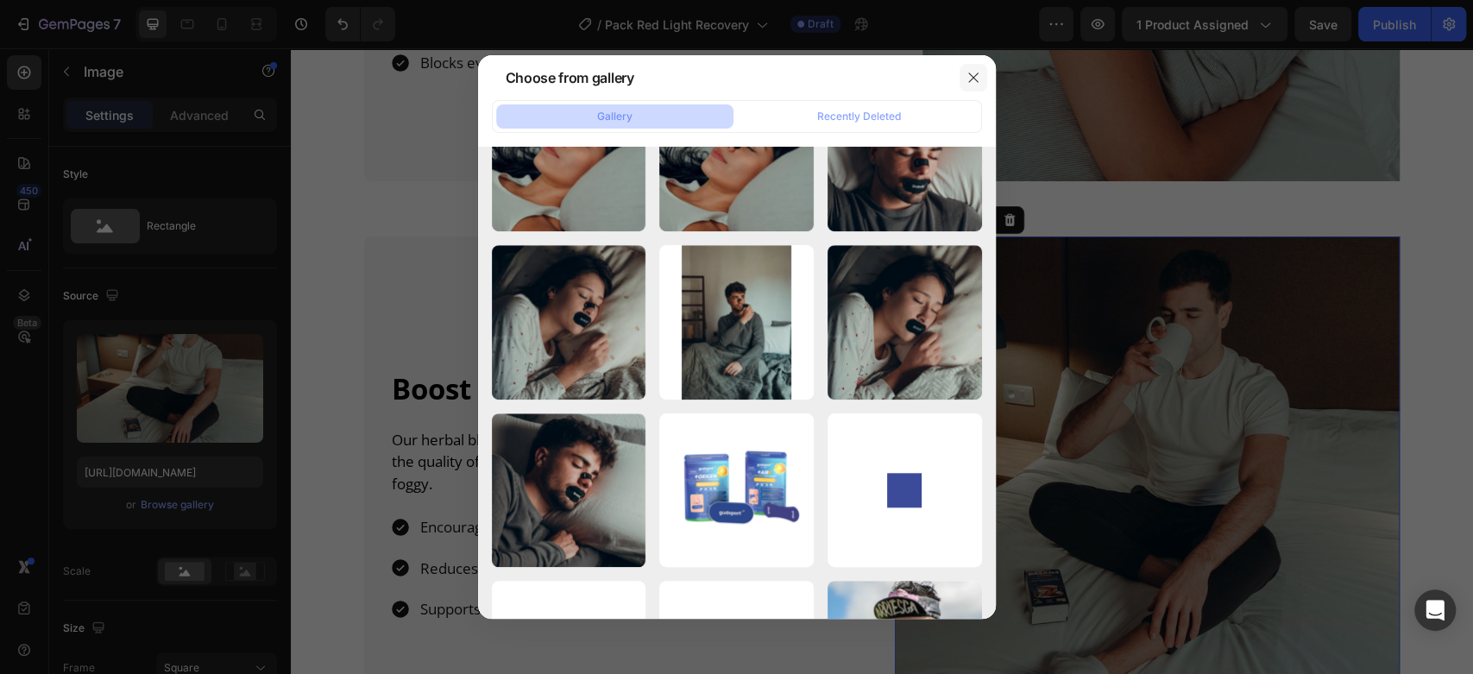
click at [983, 75] on button "button" at bounding box center [973, 78] width 28 height 28
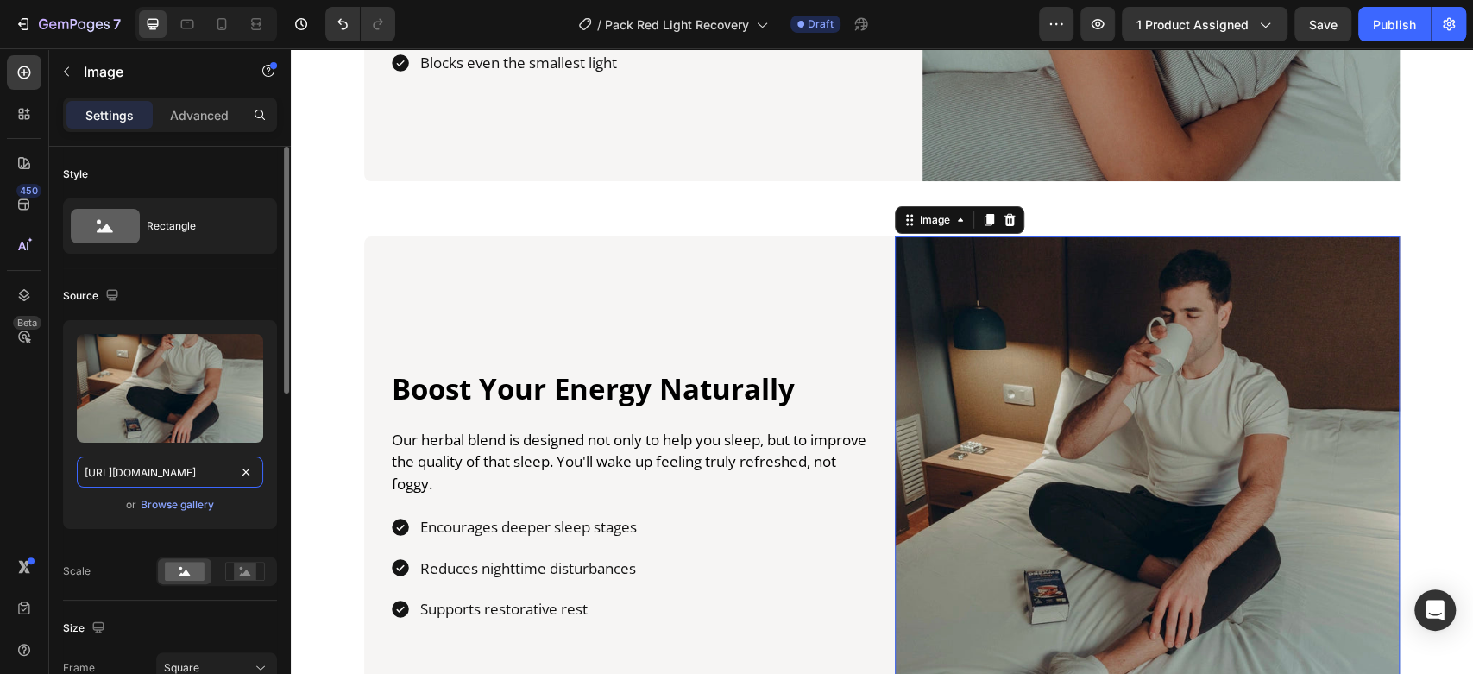
click at [130, 468] on input "[URL][DOMAIN_NAME]" at bounding box center [170, 471] width 186 height 31
paste input "55d42a52-eb9c-43b4-a4f5-ac7837799521.webp?v=1751534527"
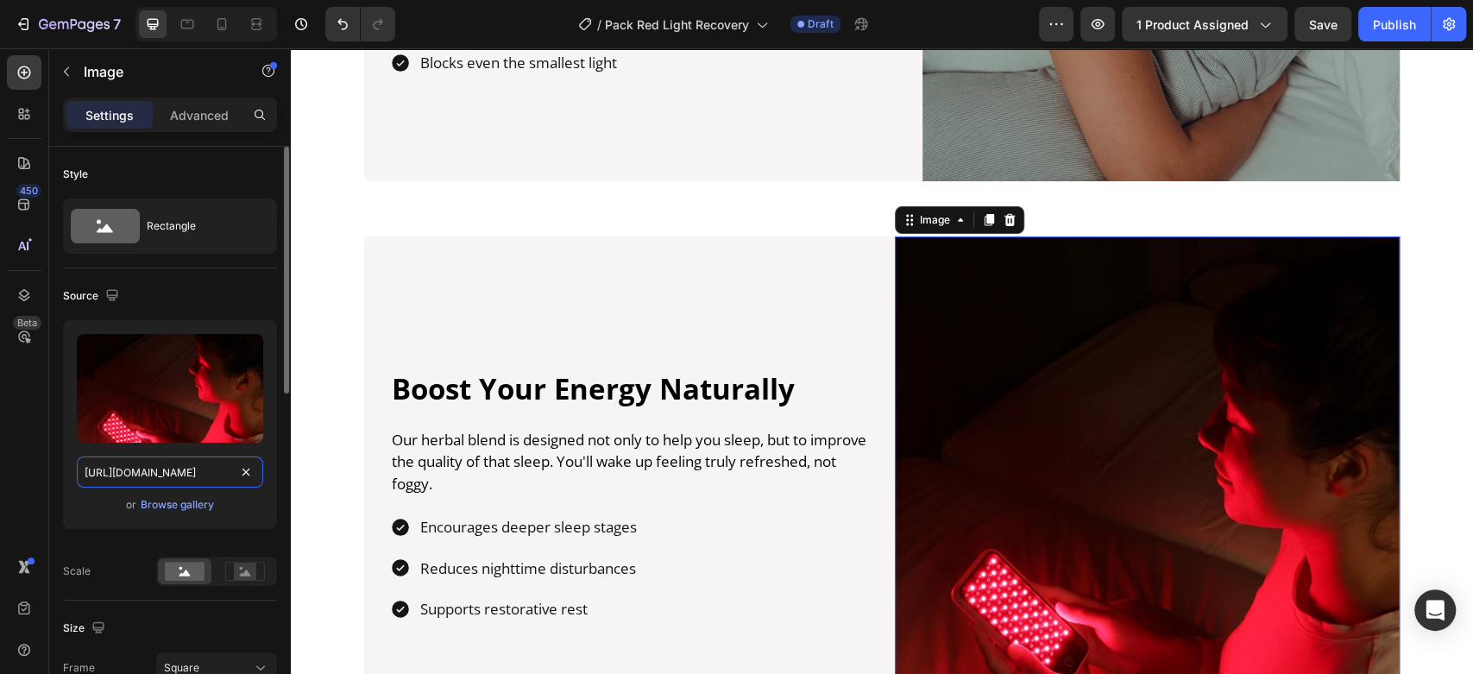
type input "[URL][DOMAIN_NAME]"
click at [207, 296] on div "Source" at bounding box center [170, 296] width 214 height 28
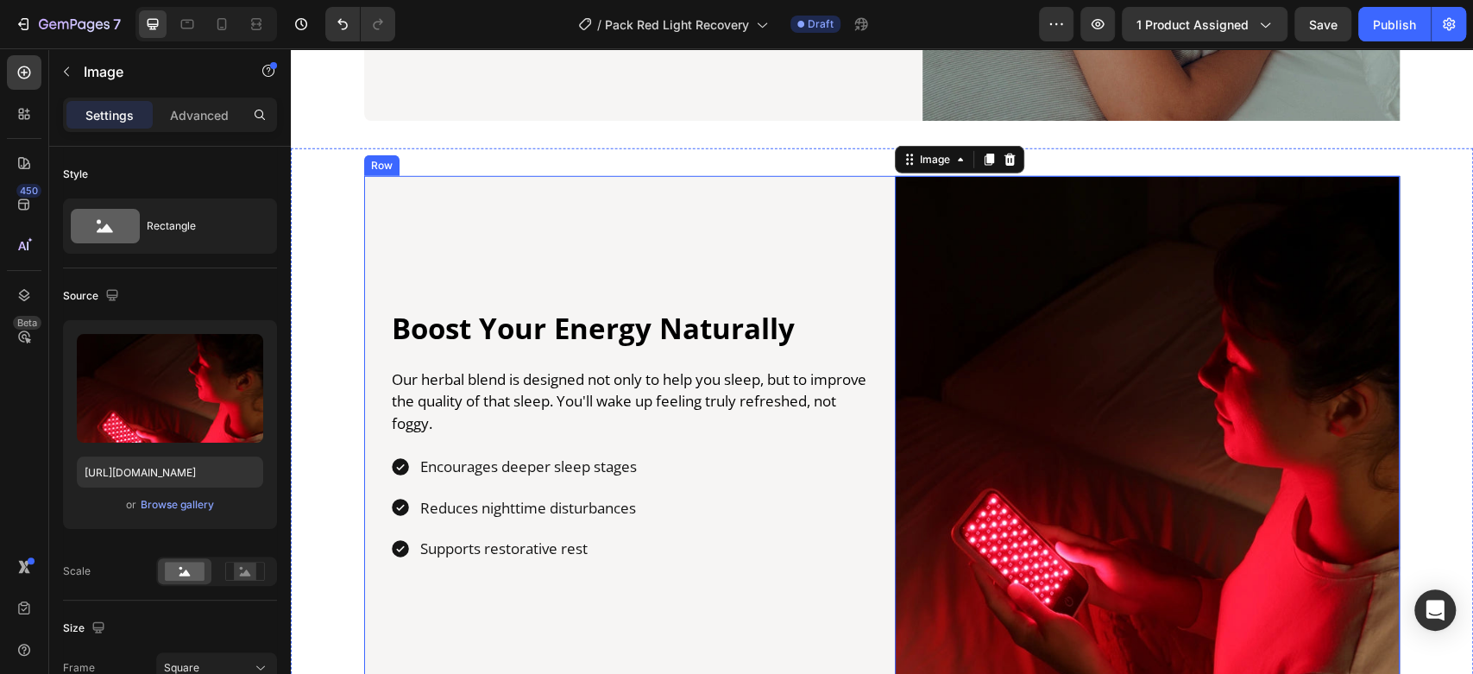
scroll to position [3502, 0]
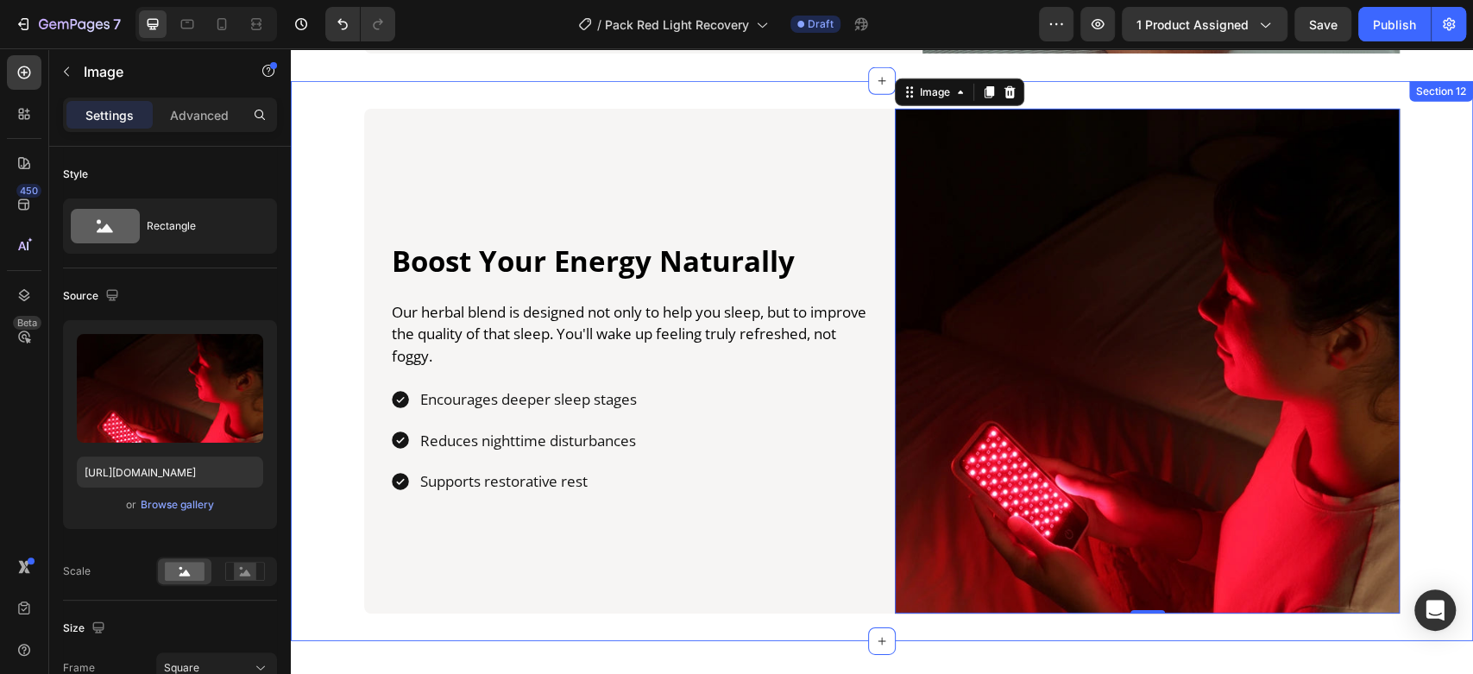
click at [299, 233] on div "Boost Your Energy Naturally Heading Our herbal blend is designed not only to he…" at bounding box center [882, 361] width 1182 height 505
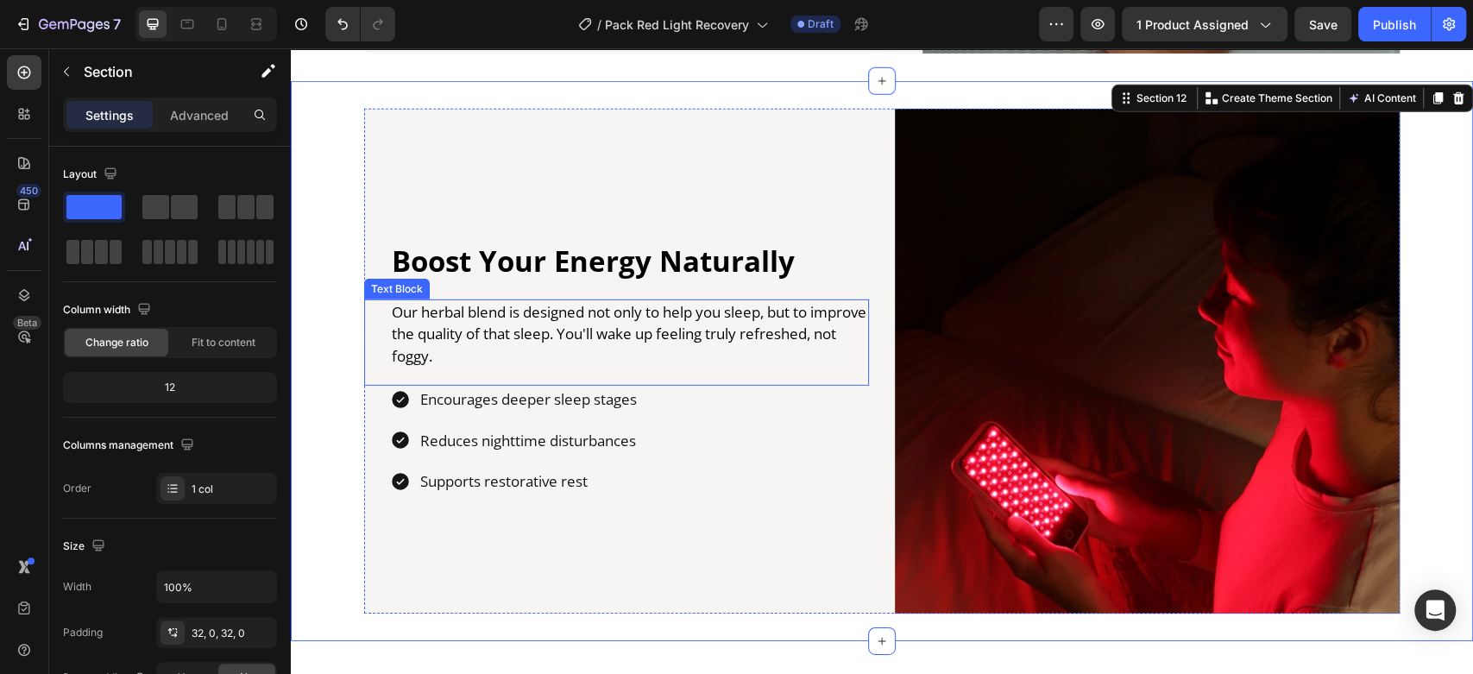
click at [499, 335] on p "Our herbal blend is designed not only to help you sleep, but to improve the qua…" at bounding box center [629, 334] width 475 height 66
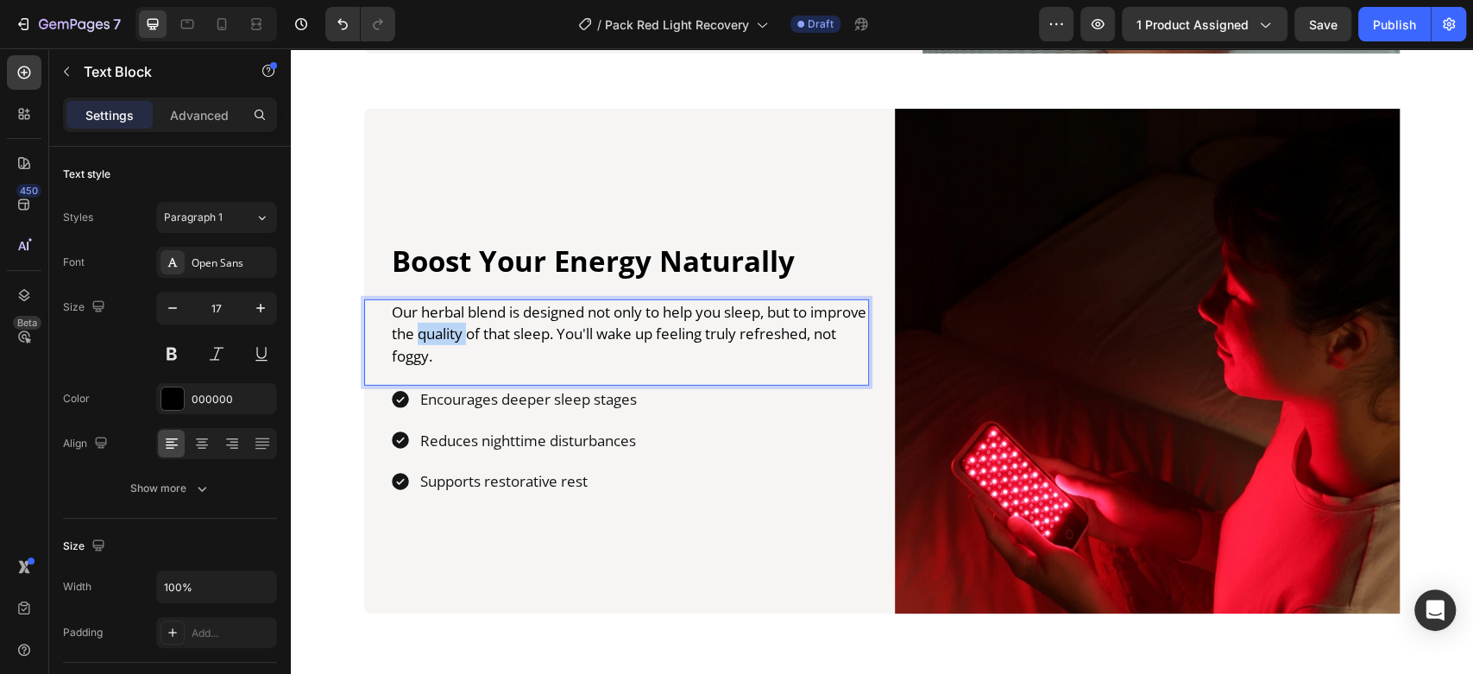
click at [499, 335] on p "Our herbal blend is designed not only to help you sleep, but to improve the qua…" at bounding box center [629, 334] width 475 height 66
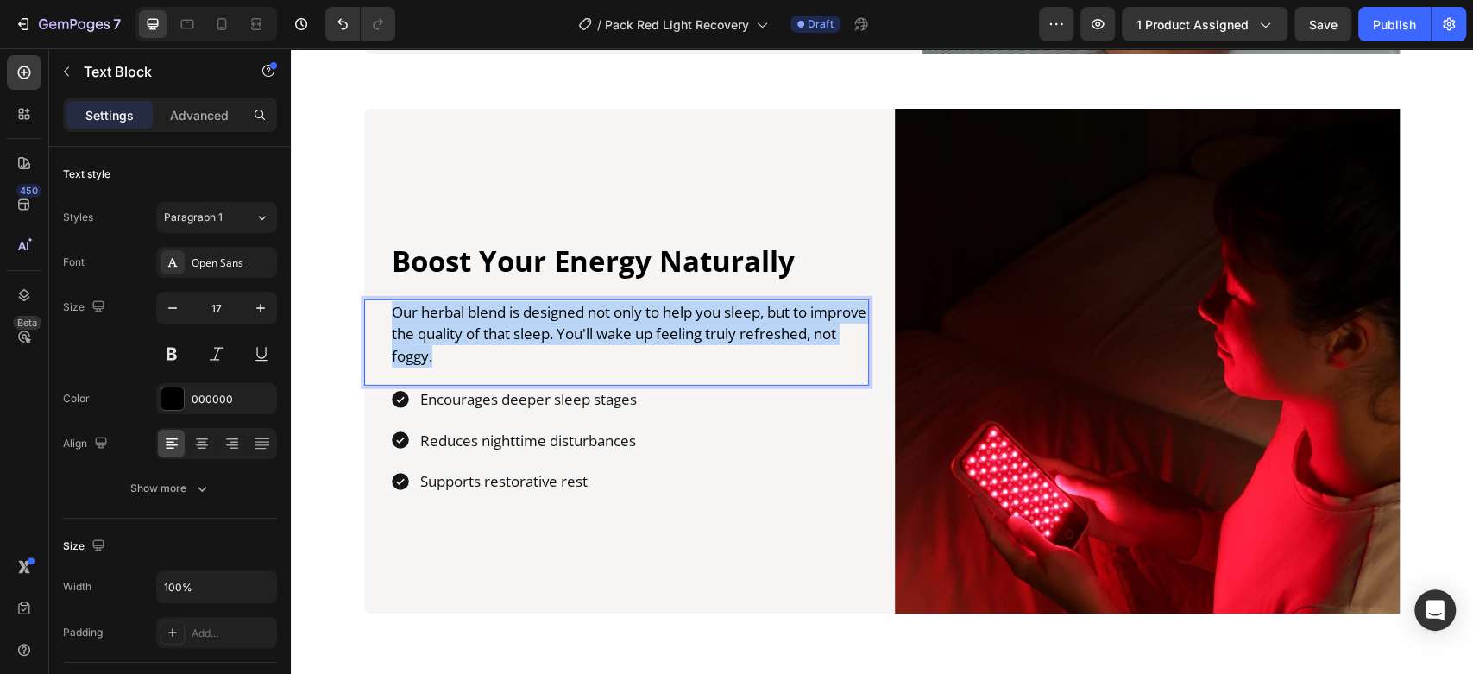
click at [499, 335] on p "Our herbal blend is designed not only to help you sleep, but to improve the qua…" at bounding box center [629, 334] width 475 height 66
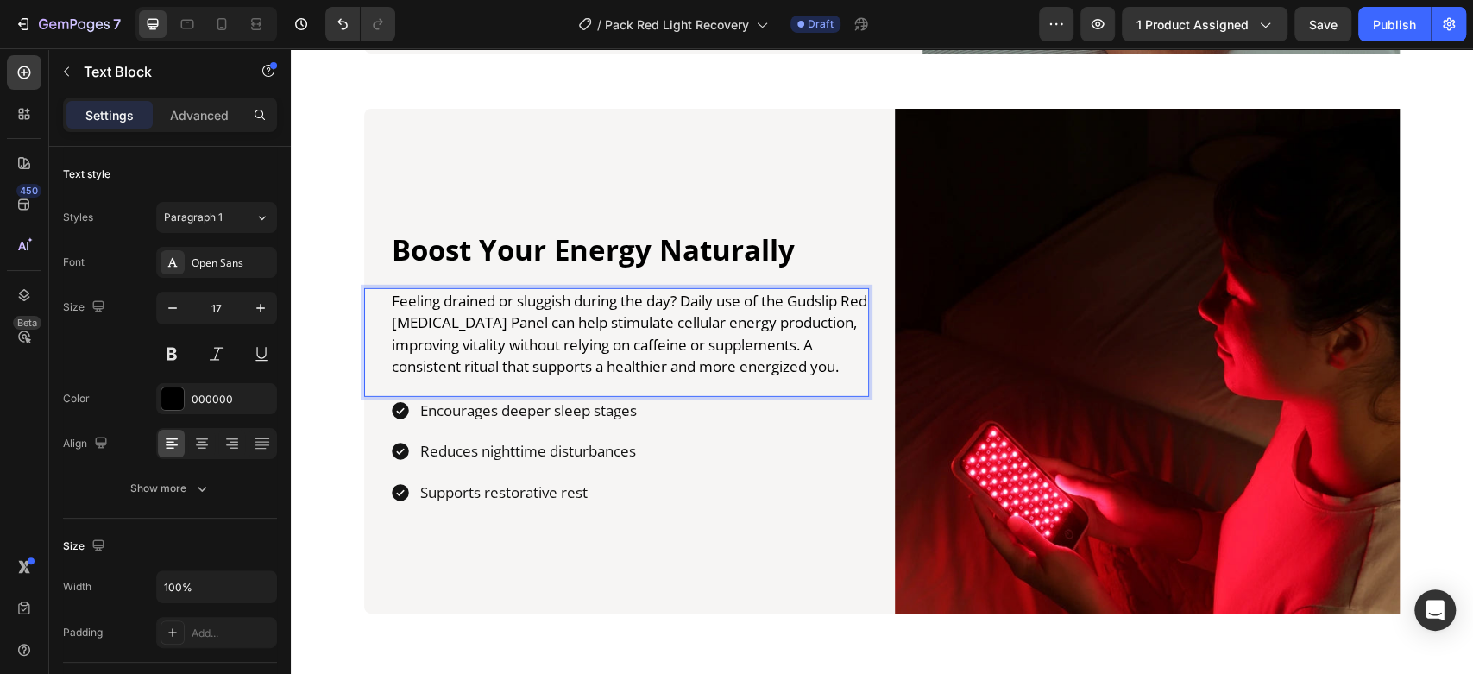
scroll to position [3480, 0]
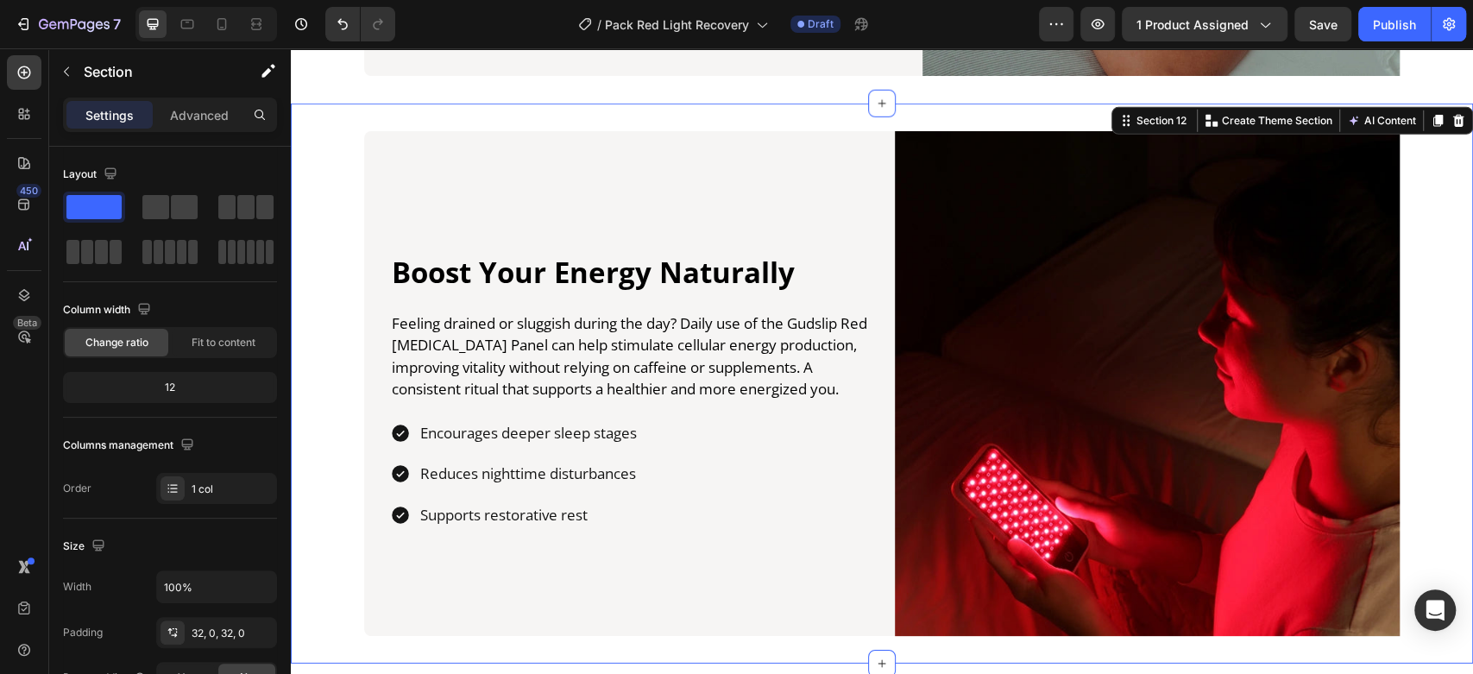
drag, startPoint x: 305, startPoint y: 343, endPoint x: 598, endPoint y: 50, distance: 414.2
click at [305, 343] on div "Boost Your Energy Naturally Heading Feeling drained or sluggish during the day?…" at bounding box center [882, 383] width 1182 height 505
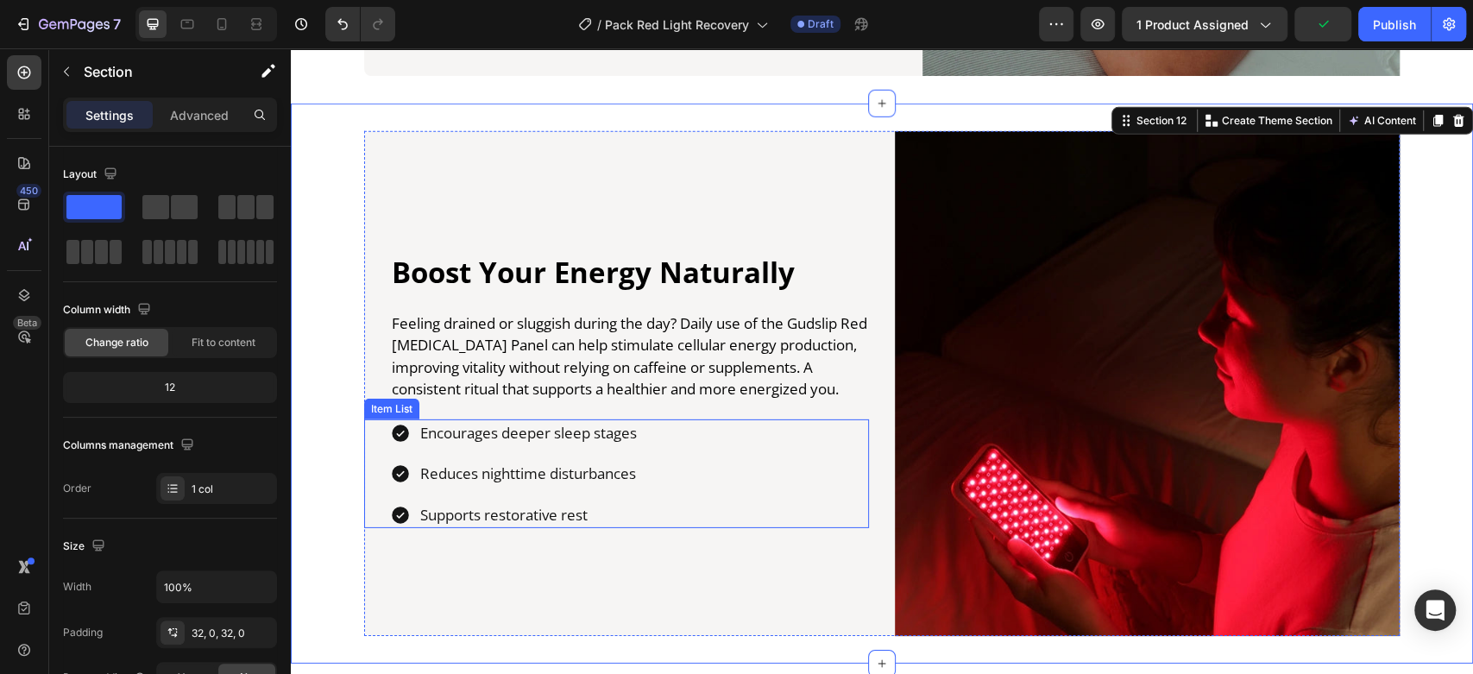
click at [456, 444] on p "Encourages deeper sleep stages" at bounding box center [528, 433] width 217 height 22
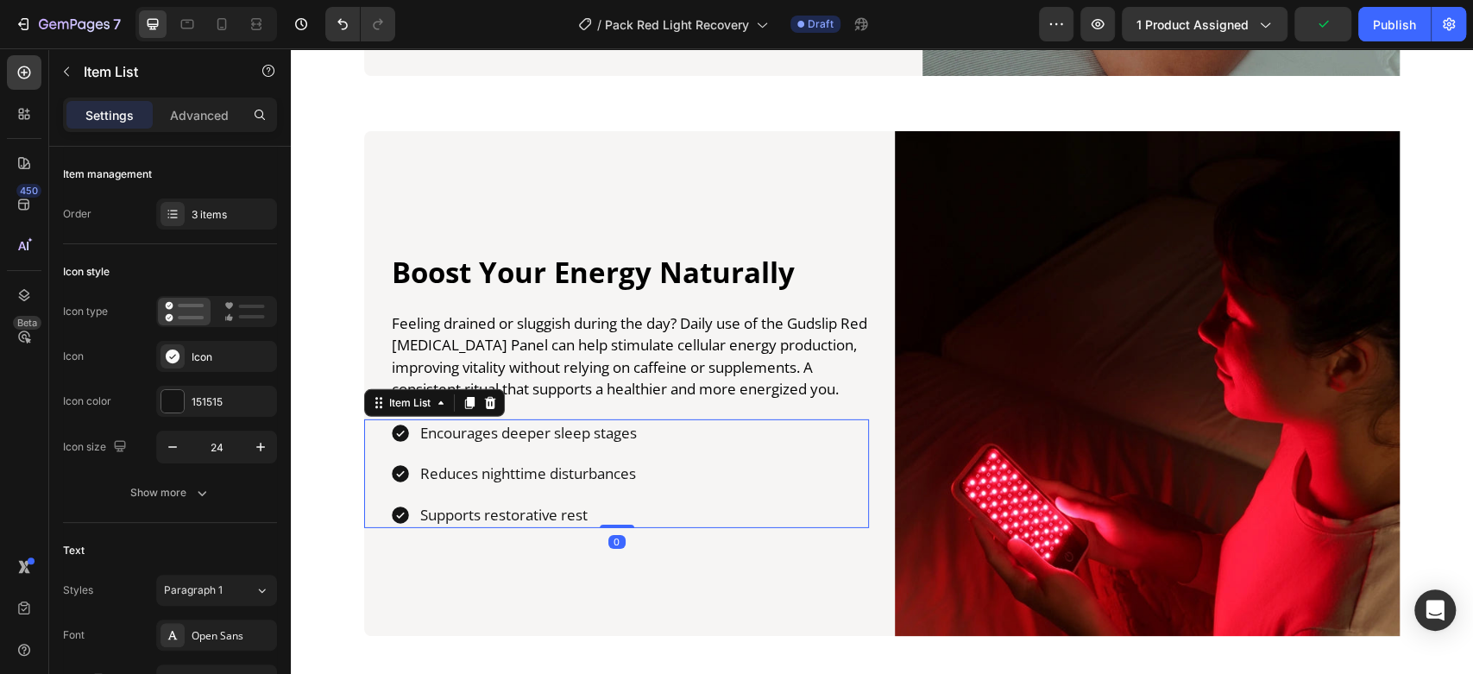
click at [456, 444] on p "Encourages deeper sleep stages" at bounding box center [528, 433] width 217 height 22
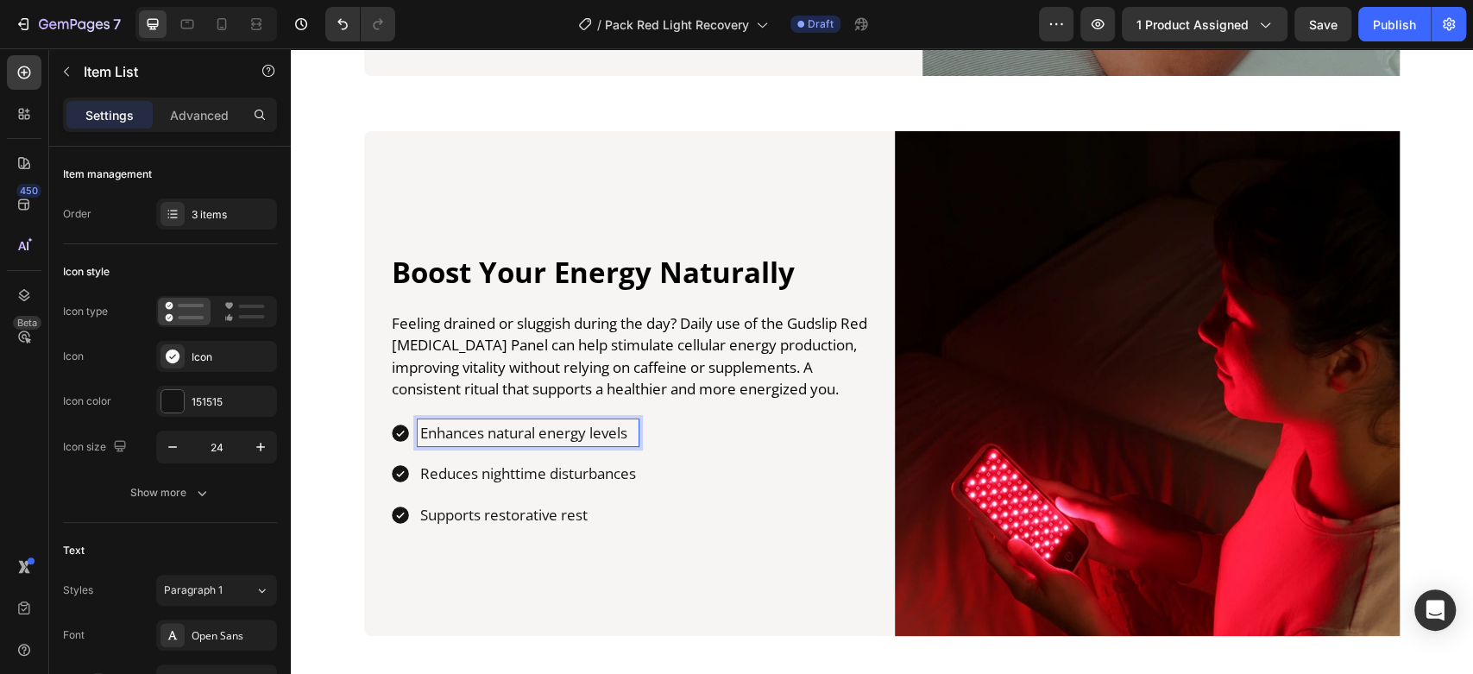
click at [486, 485] on p "Reduces nighttime disturbances" at bounding box center [528, 473] width 216 height 22
click at [506, 526] on p "Supports restorative rest" at bounding box center [528, 515] width 216 height 22
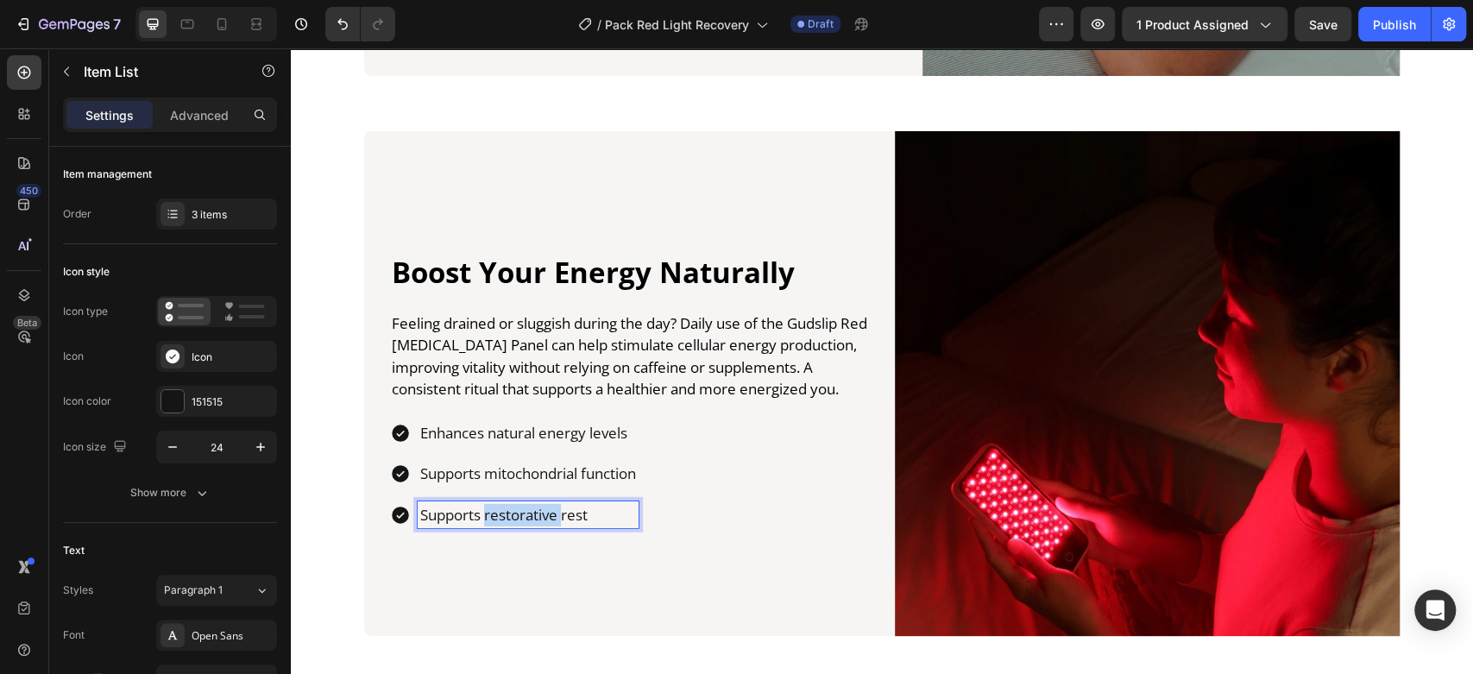
click at [506, 526] on p "Supports restorative rest" at bounding box center [528, 515] width 216 height 22
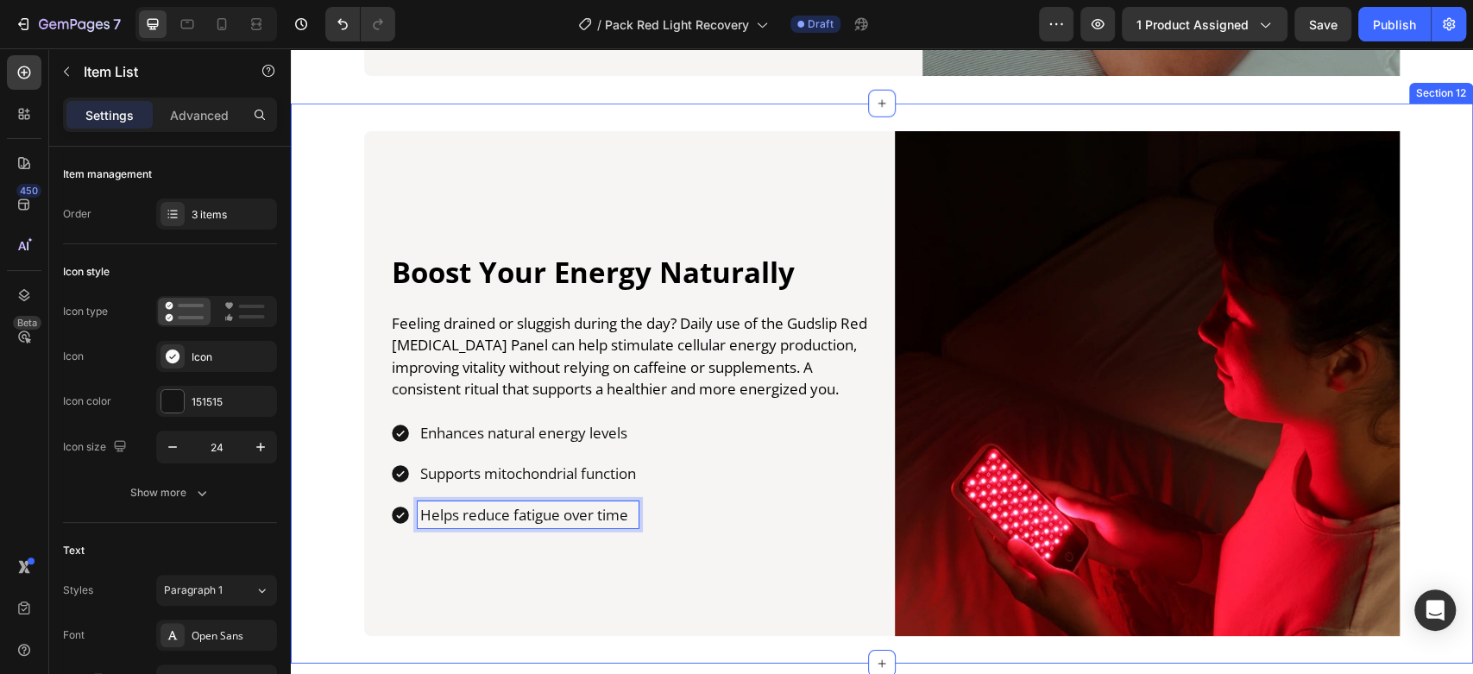
drag, startPoint x: 309, startPoint y: 234, endPoint x: 317, endPoint y: 241, distance: 10.4
click at [310, 234] on div "Boost Your Energy Naturally Heading Feeling drained or sluggish during the day?…" at bounding box center [882, 383] width 1182 height 505
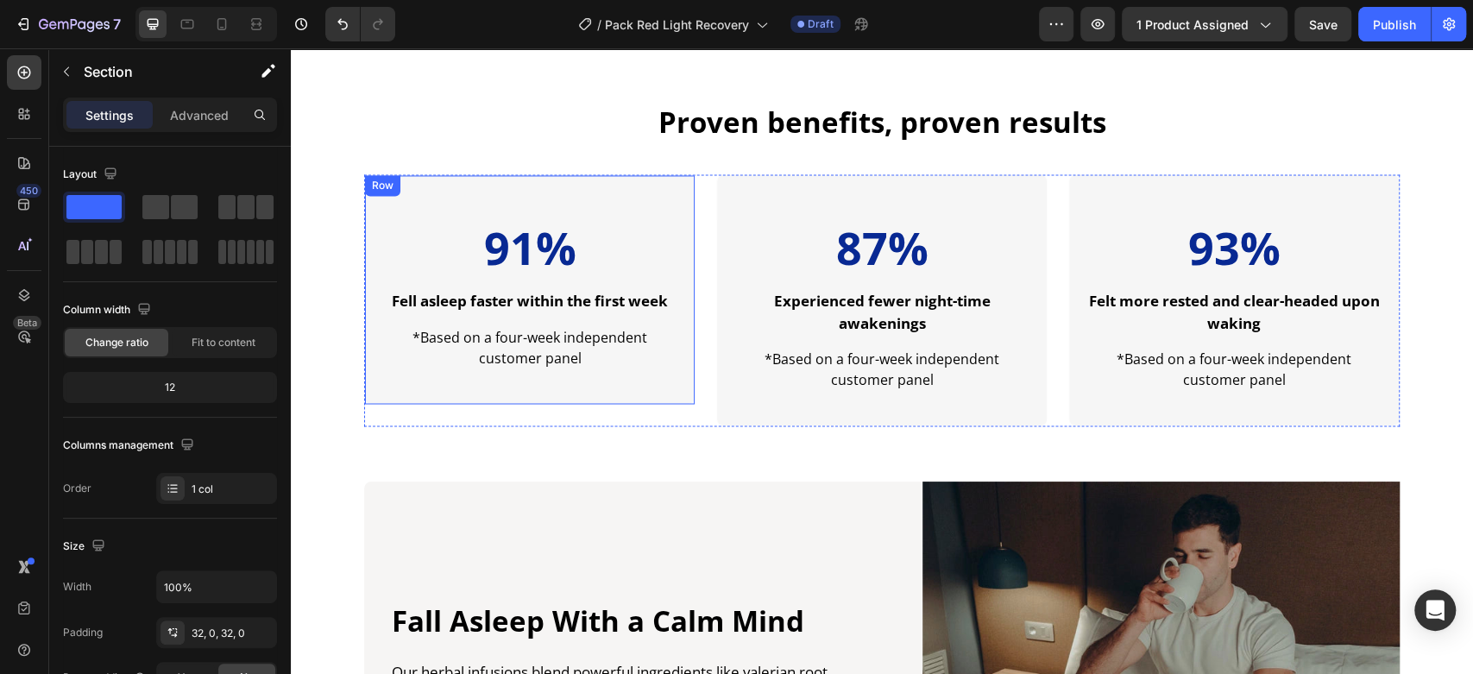
scroll to position [1821, 0]
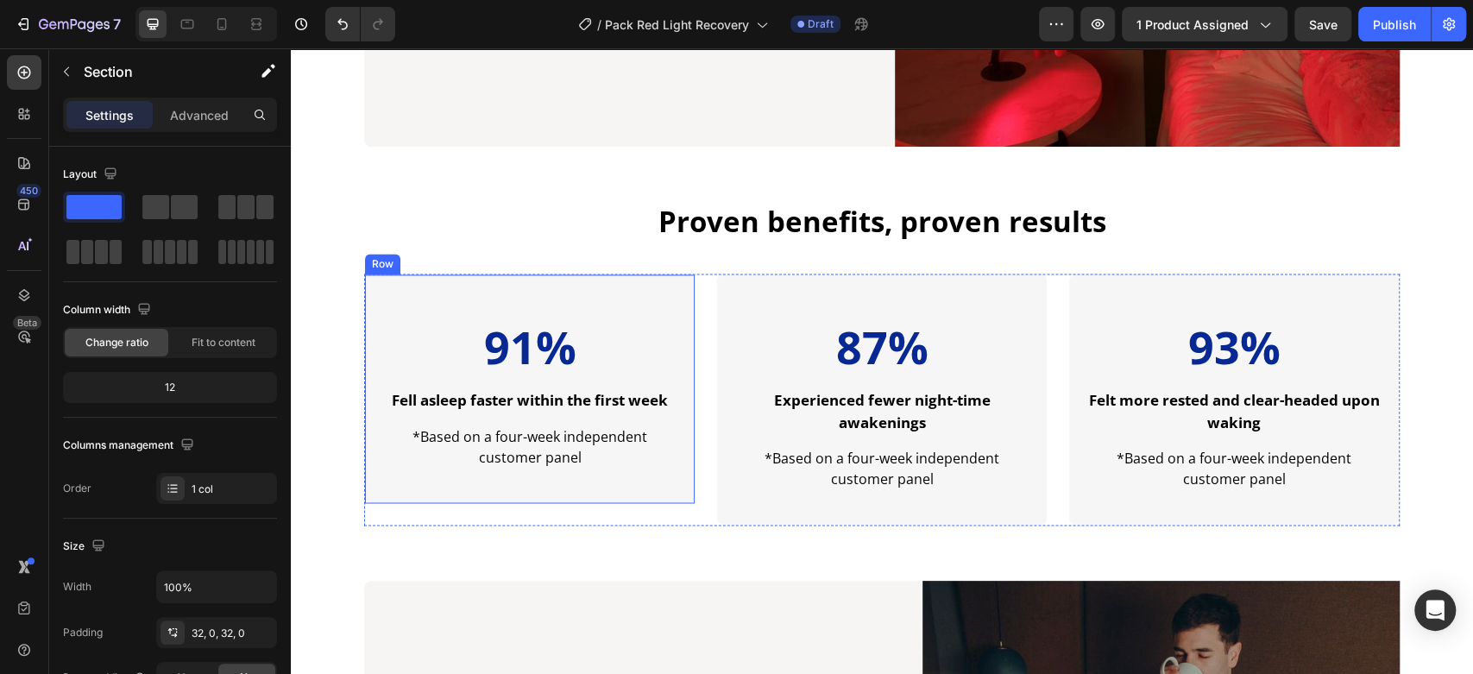
click at [463, 399] on strong "Fell asleep faster within the first week" at bounding box center [530, 400] width 276 height 20
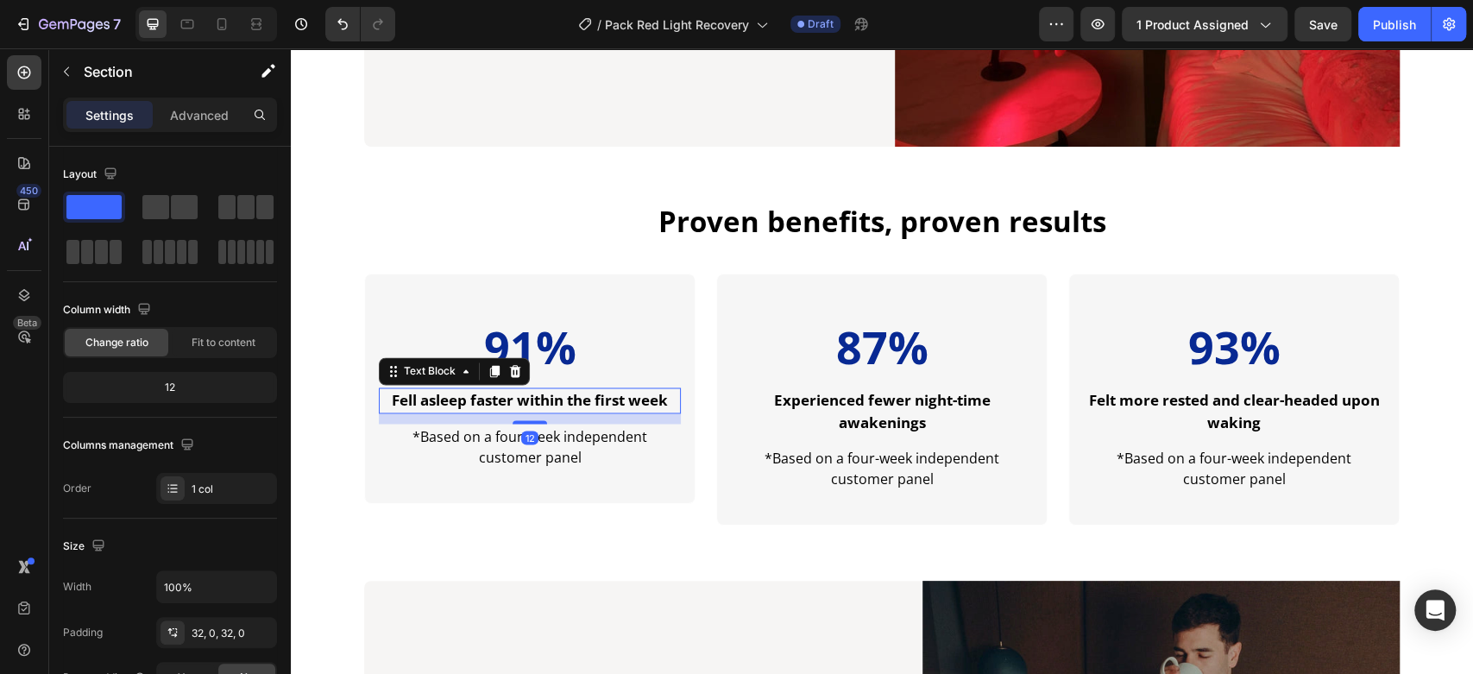
click at [463, 399] on strong "Fell asleep faster within the first week" at bounding box center [530, 400] width 276 height 20
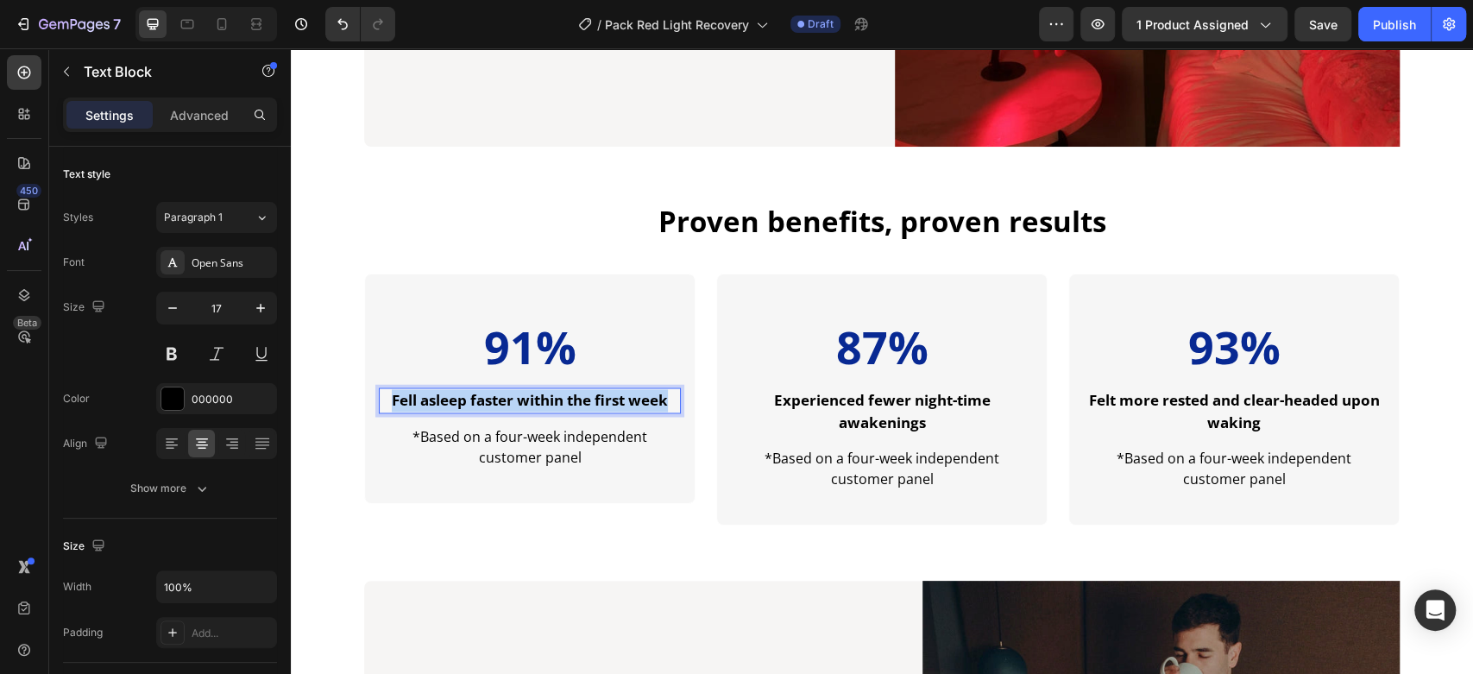
click at [463, 399] on strong "Fell asleep faster within the first week" at bounding box center [530, 400] width 276 height 20
click at [405, 397] on p "felt more rested in the morning" at bounding box center [529, 400] width 299 height 22
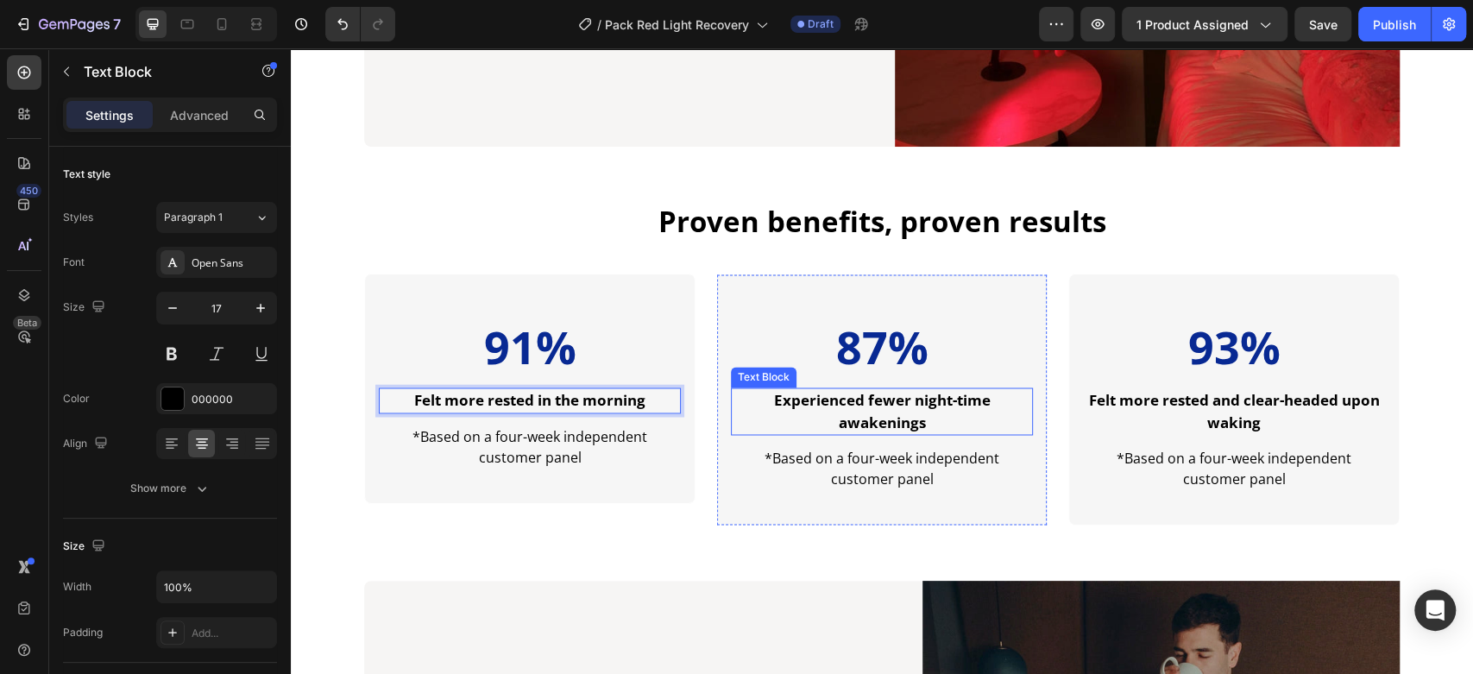
click at [851, 406] on strong "Experienced fewer night-time awakenings" at bounding box center [882, 411] width 217 height 42
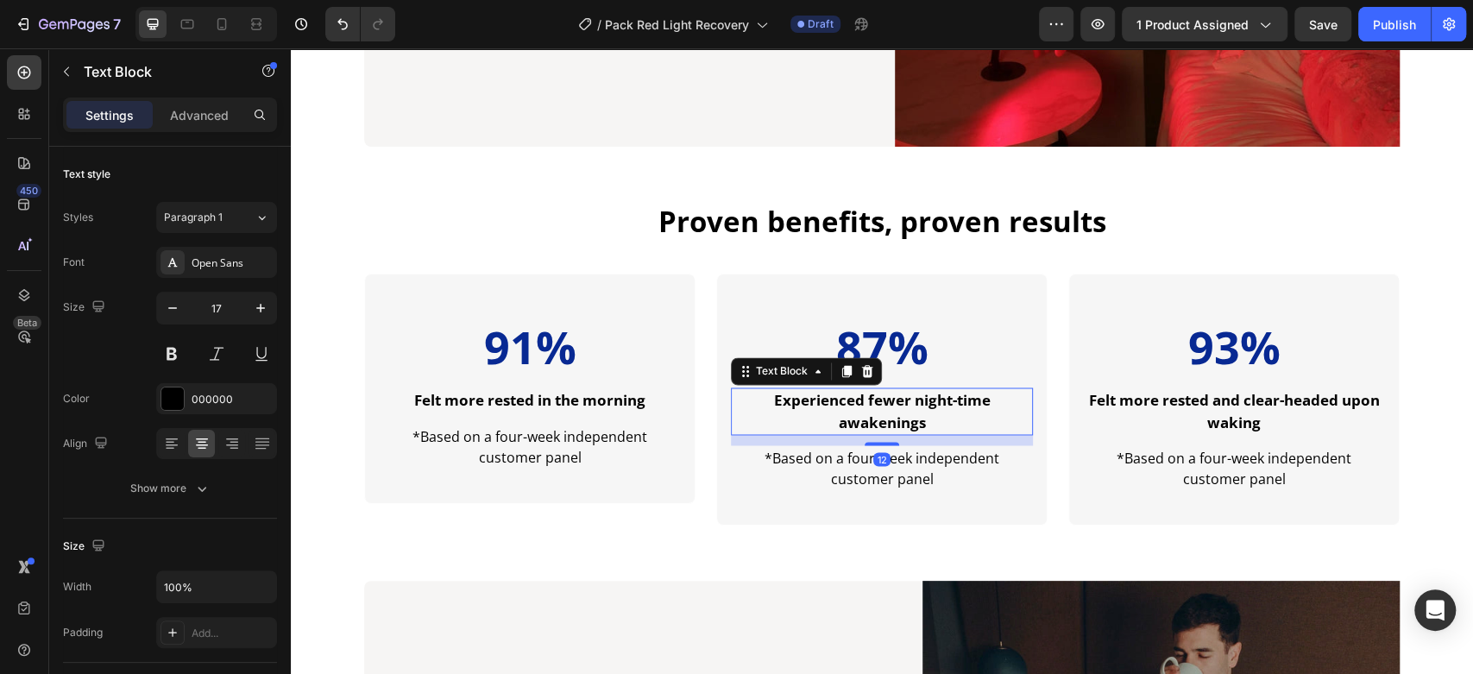
click at [851, 406] on strong "Experienced fewer night-time awakenings" at bounding box center [882, 411] width 217 height 42
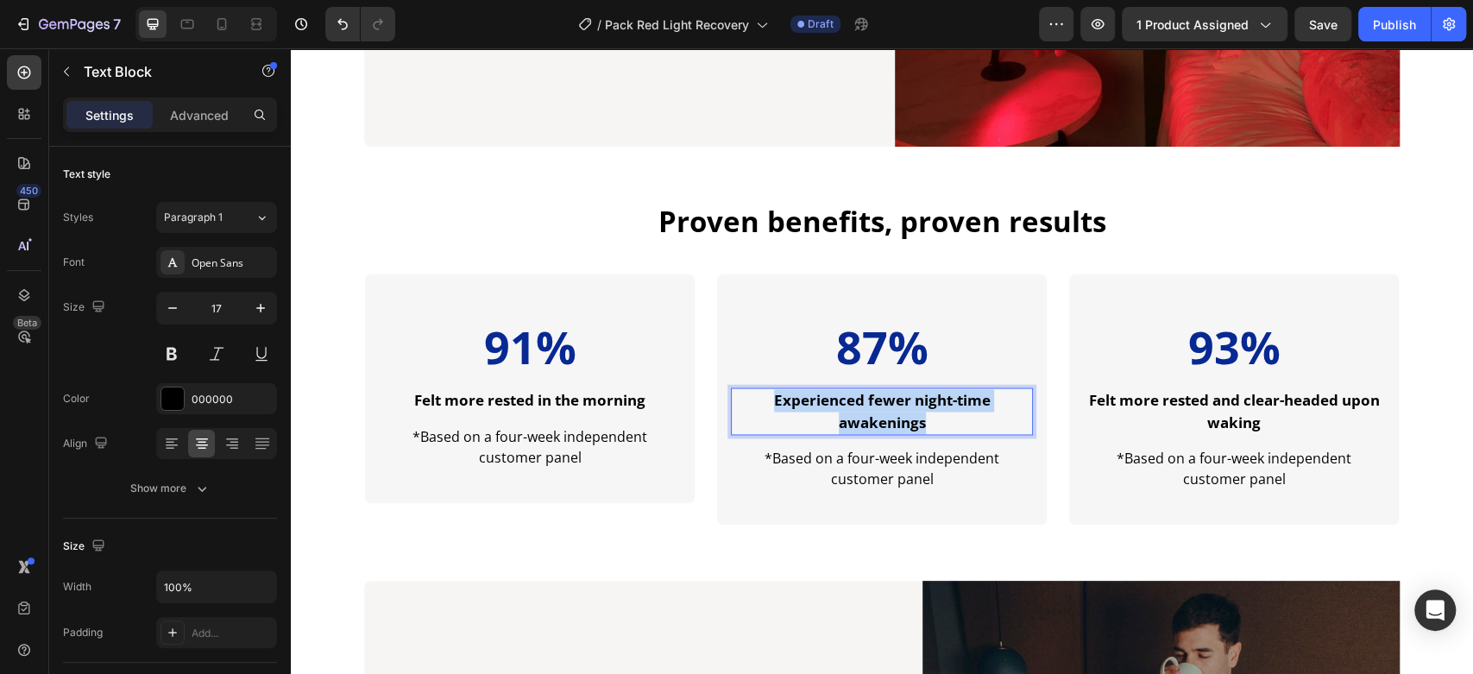
click at [851, 406] on strong "Experienced fewer night-time awakenings" at bounding box center [882, 411] width 217 height 42
drag, startPoint x: 752, startPoint y: 399, endPoint x: 740, endPoint y: 398, distance: 12.1
click at [749, 398] on strong "noticed faster muscle recovery after workouts" at bounding box center [882, 411] width 266 height 42
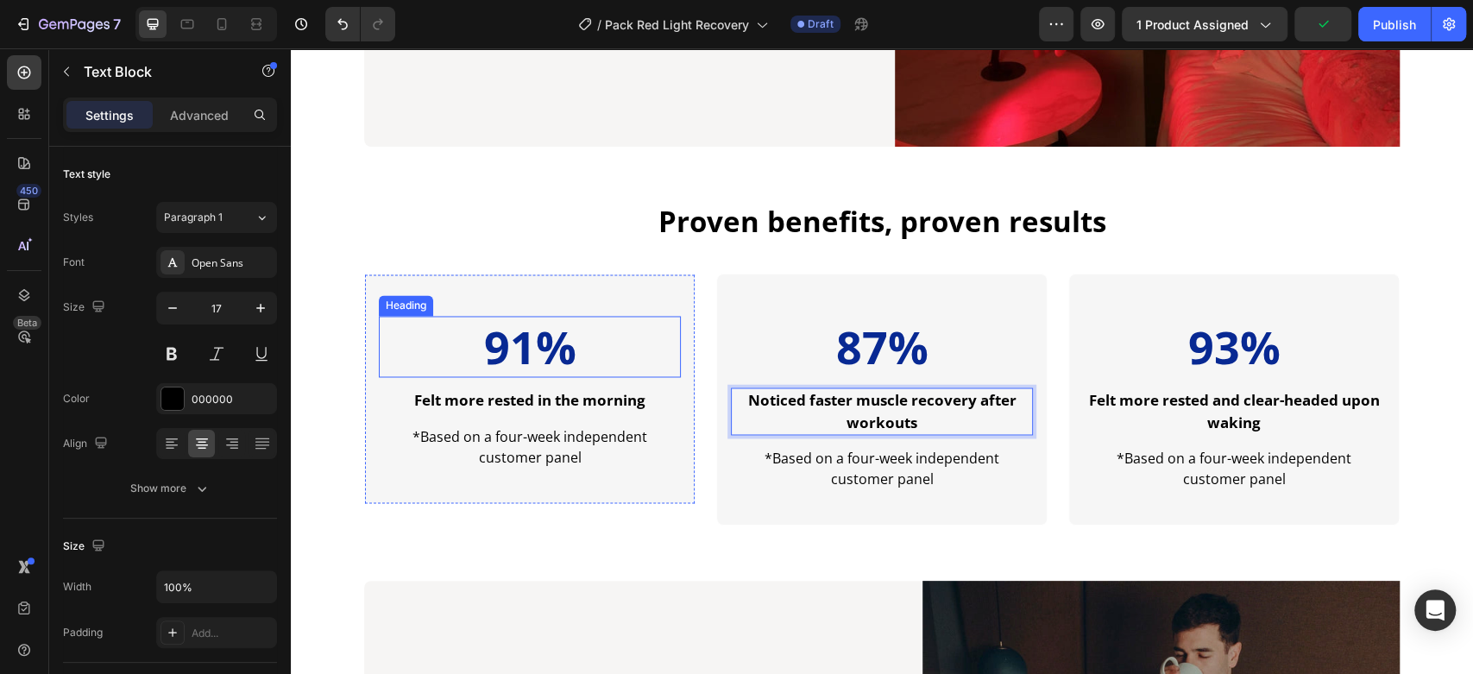
click at [531, 351] on h2 "91%" at bounding box center [530, 347] width 302 height 62
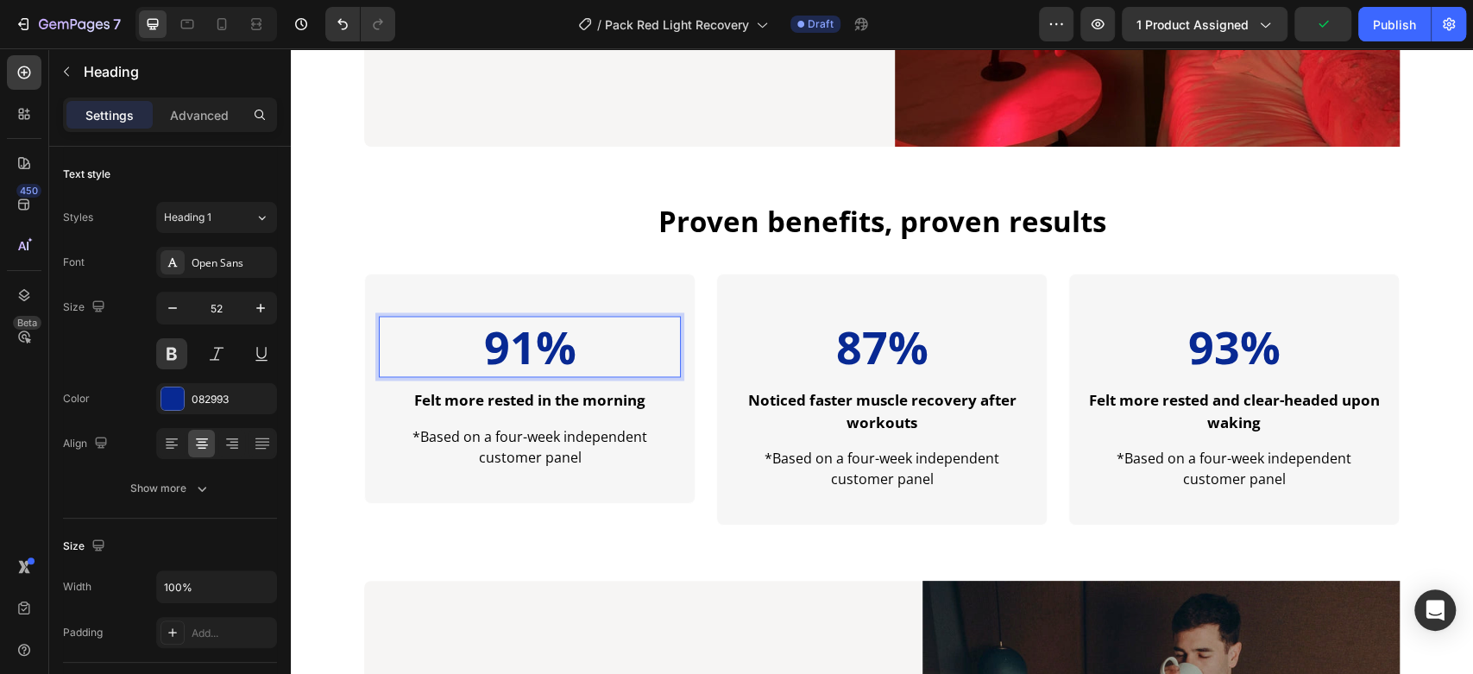
click at [531, 351] on h2 "91%" at bounding box center [530, 347] width 302 height 62
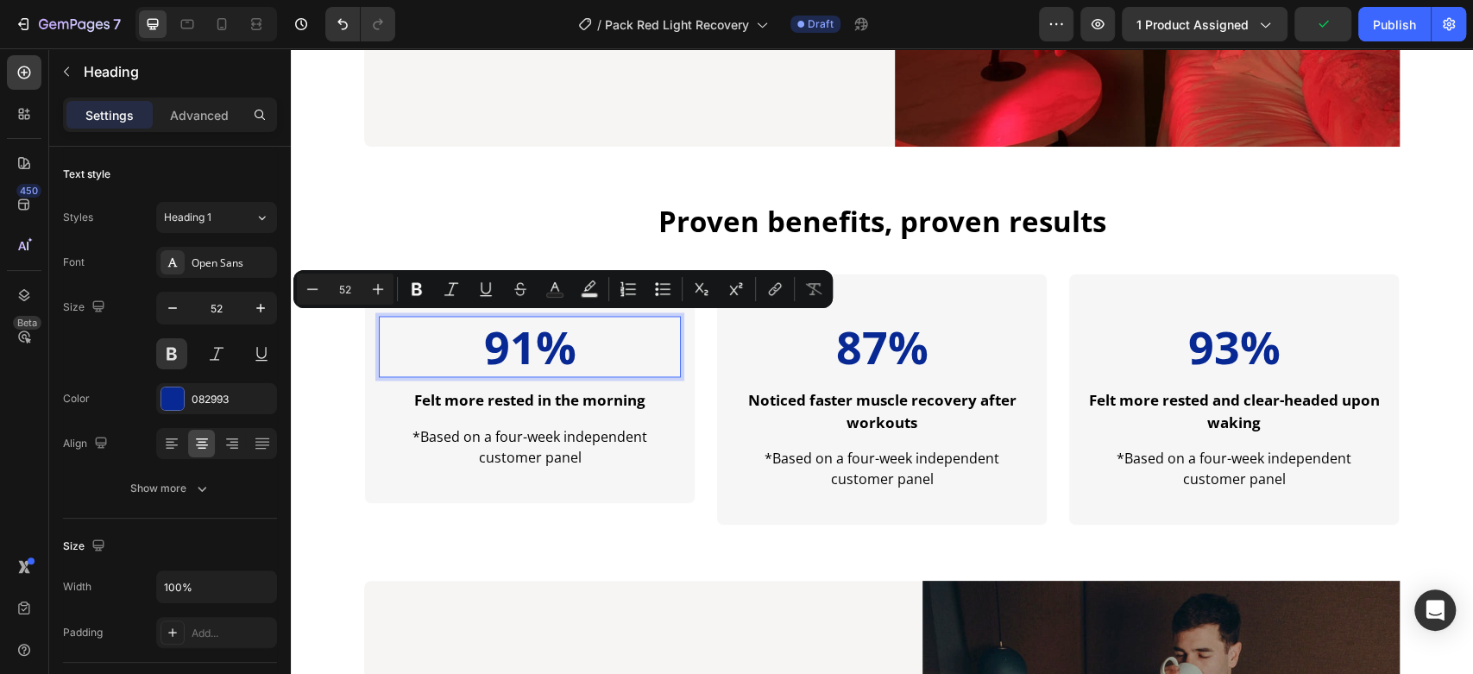
click at [518, 347] on p "91%" at bounding box center [529, 347] width 299 height 59
drag, startPoint x: 525, startPoint y: 350, endPoint x: 503, endPoint y: 346, distance: 22.8
click at [503, 346] on p "91%" at bounding box center [529, 347] width 299 height 59
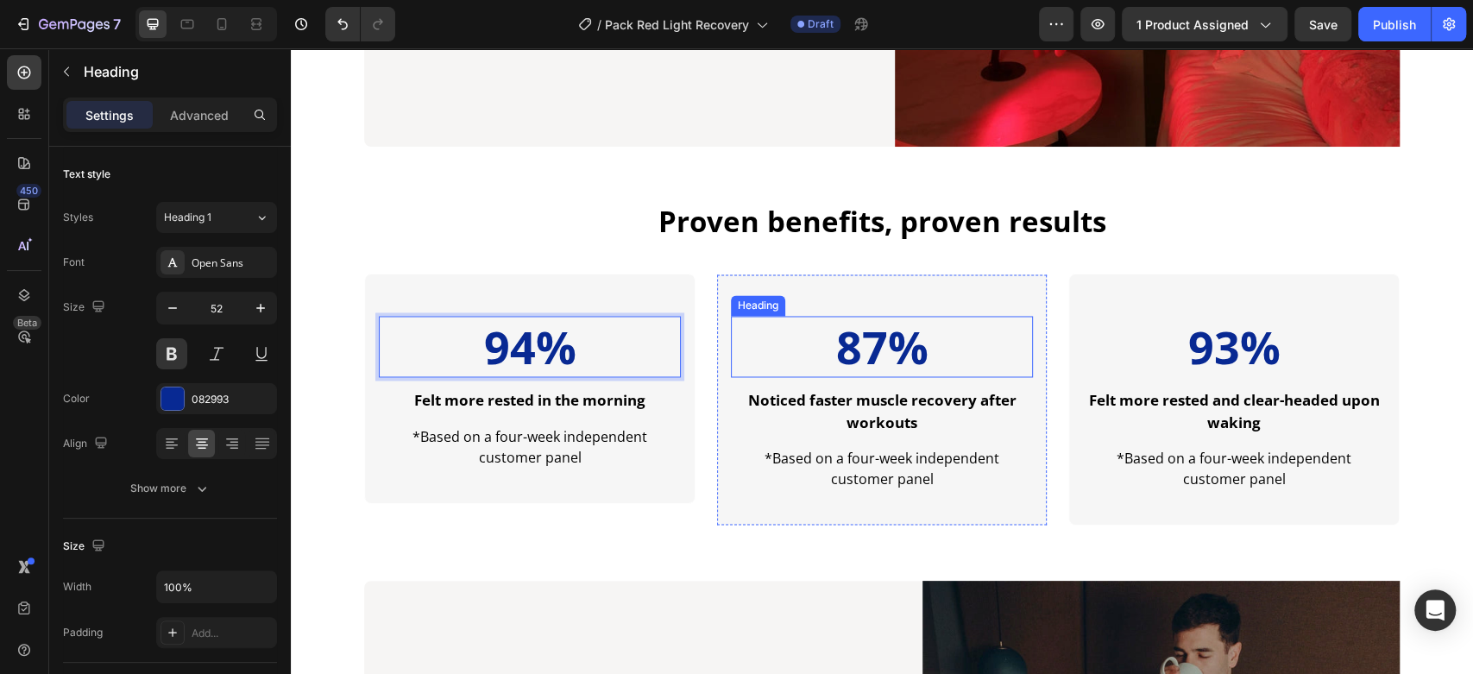
click at [863, 347] on h2 "87%" at bounding box center [882, 347] width 302 height 62
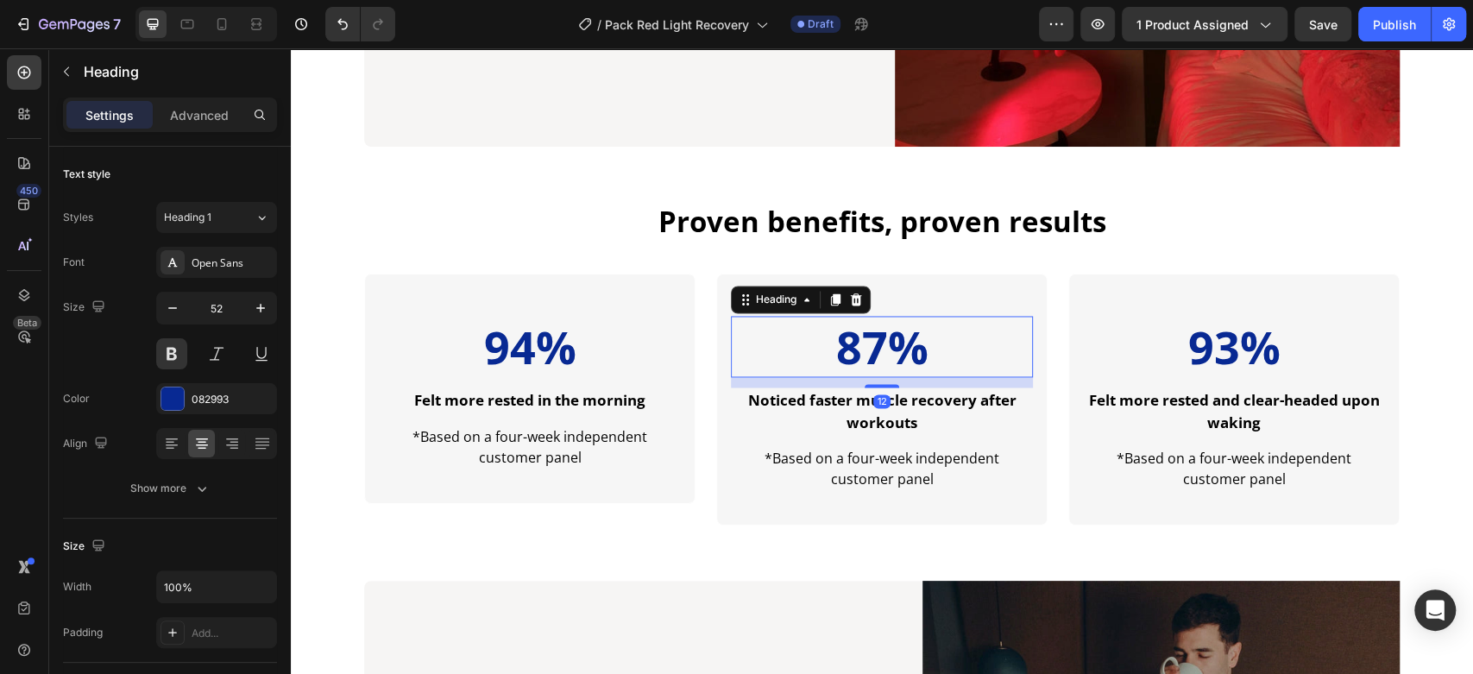
click at [863, 347] on h2 "87%" at bounding box center [882, 347] width 302 height 62
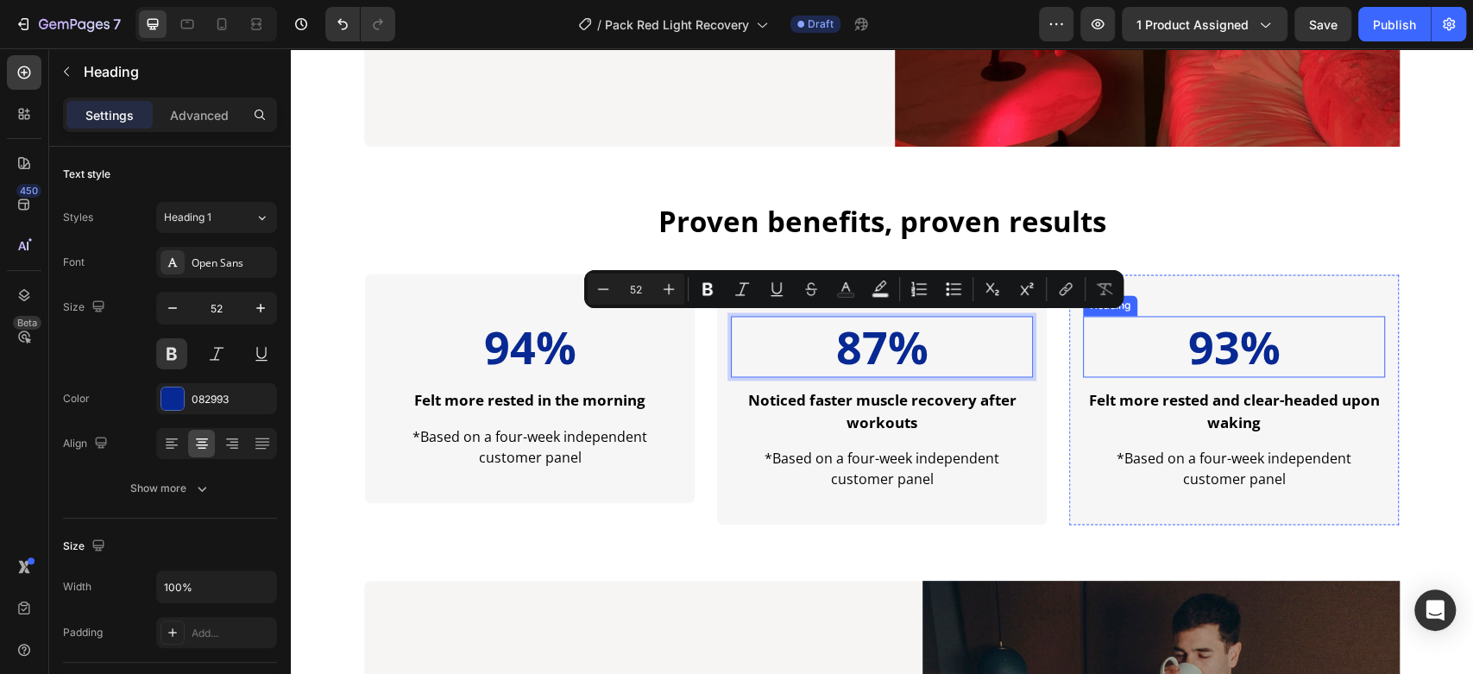
click at [1233, 349] on h2 "93%" at bounding box center [1234, 347] width 302 height 62
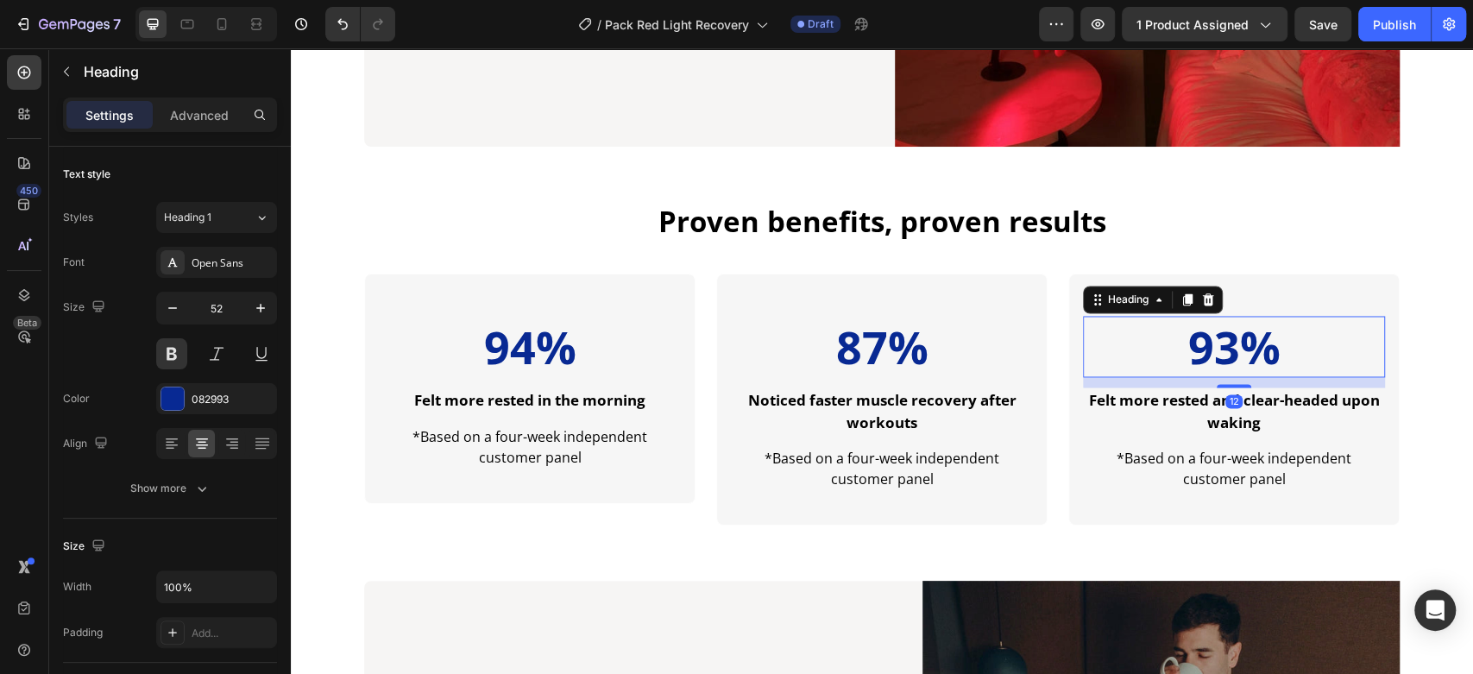
click at [1229, 349] on h2 "93%" at bounding box center [1234, 347] width 302 height 62
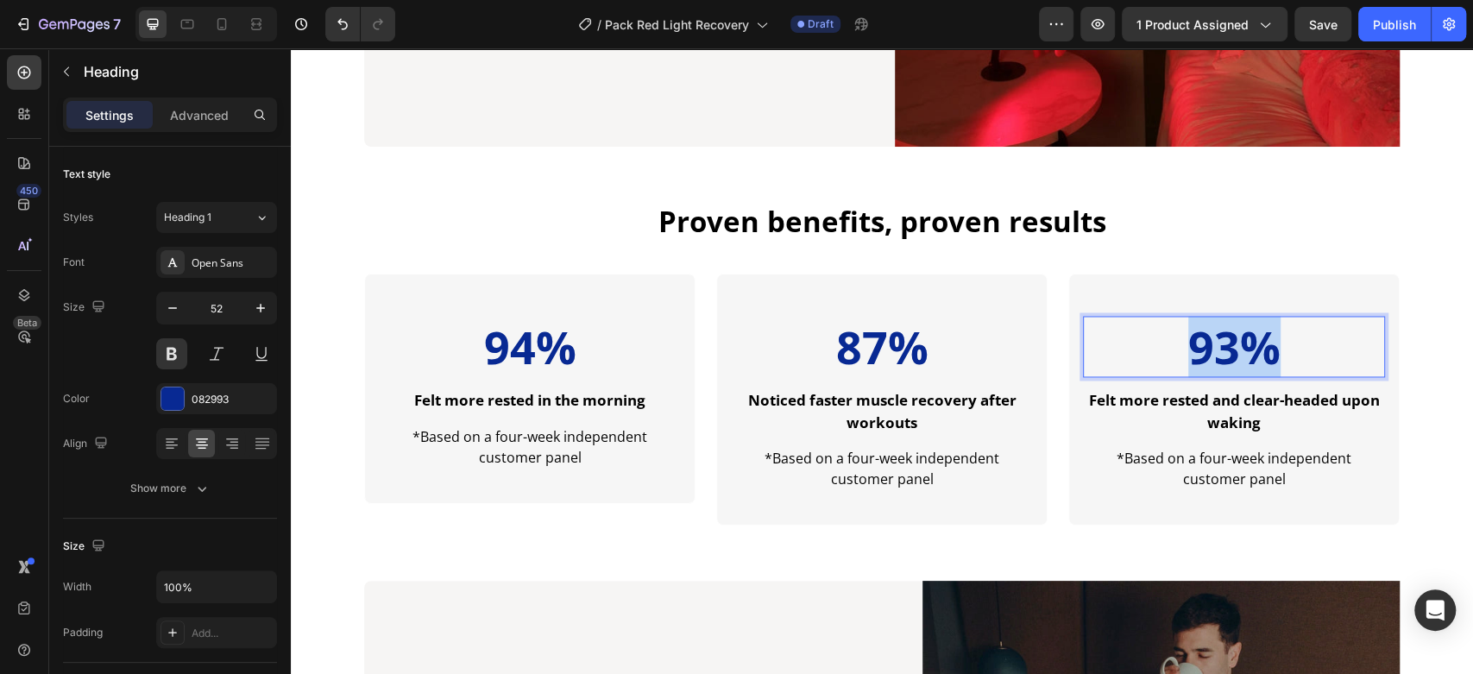
drag, startPoint x: 1229, startPoint y: 349, endPoint x: 1207, endPoint y: 350, distance: 21.6
click at [1207, 350] on p "93%" at bounding box center [1234, 347] width 299 height 59
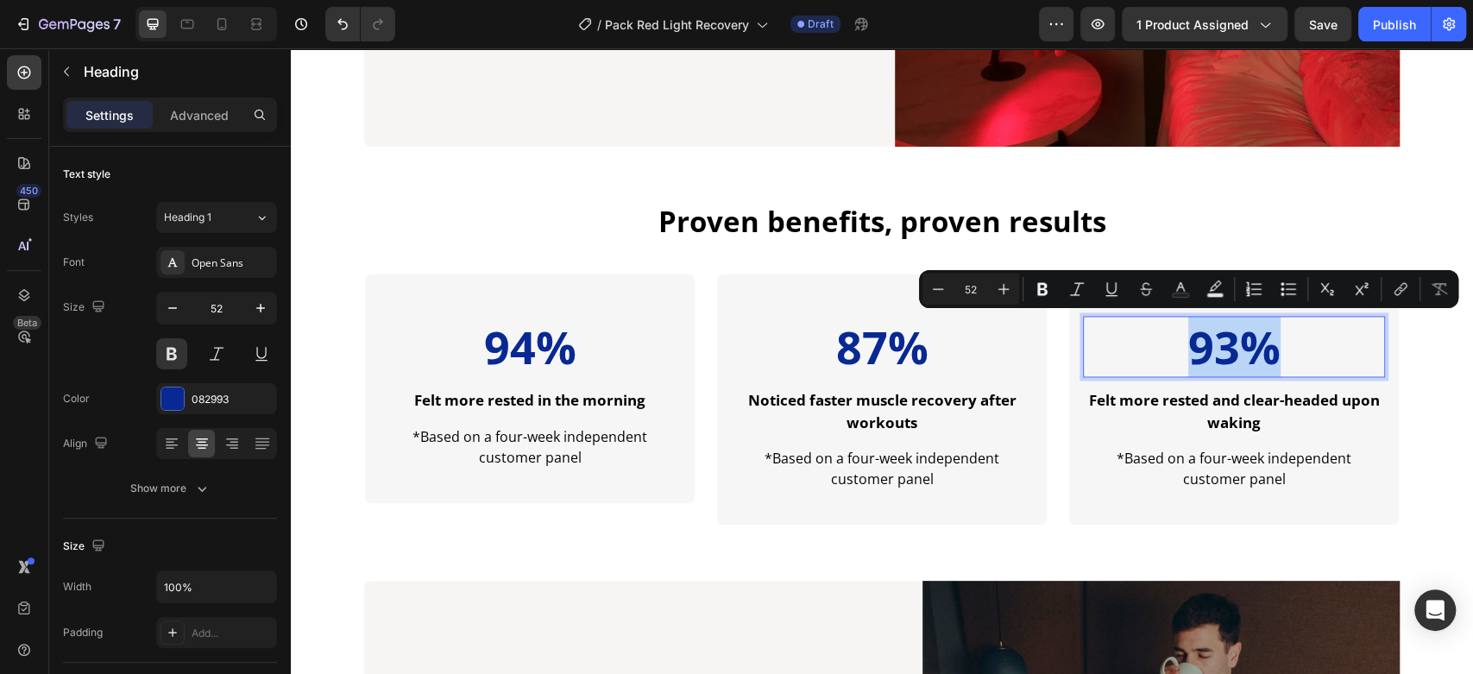
click at [1224, 355] on p "93%" at bounding box center [1234, 347] width 299 height 59
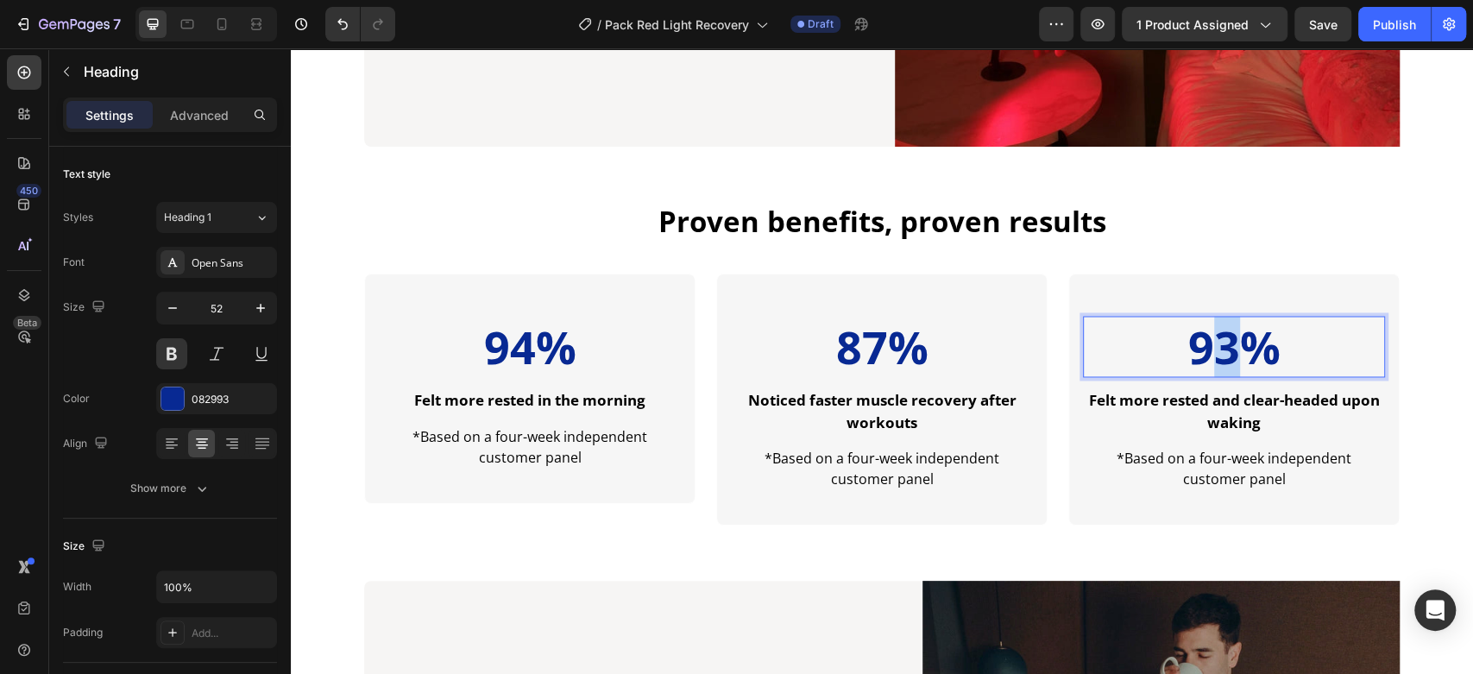
drag, startPoint x: 1225, startPoint y: 355, endPoint x: 1216, endPoint y: 354, distance: 9.5
click at [1216, 354] on p "93%" at bounding box center [1234, 347] width 299 height 59
click at [1236, 414] on strong "Felt more rested and clear-headed upon waking" at bounding box center [1234, 411] width 291 height 42
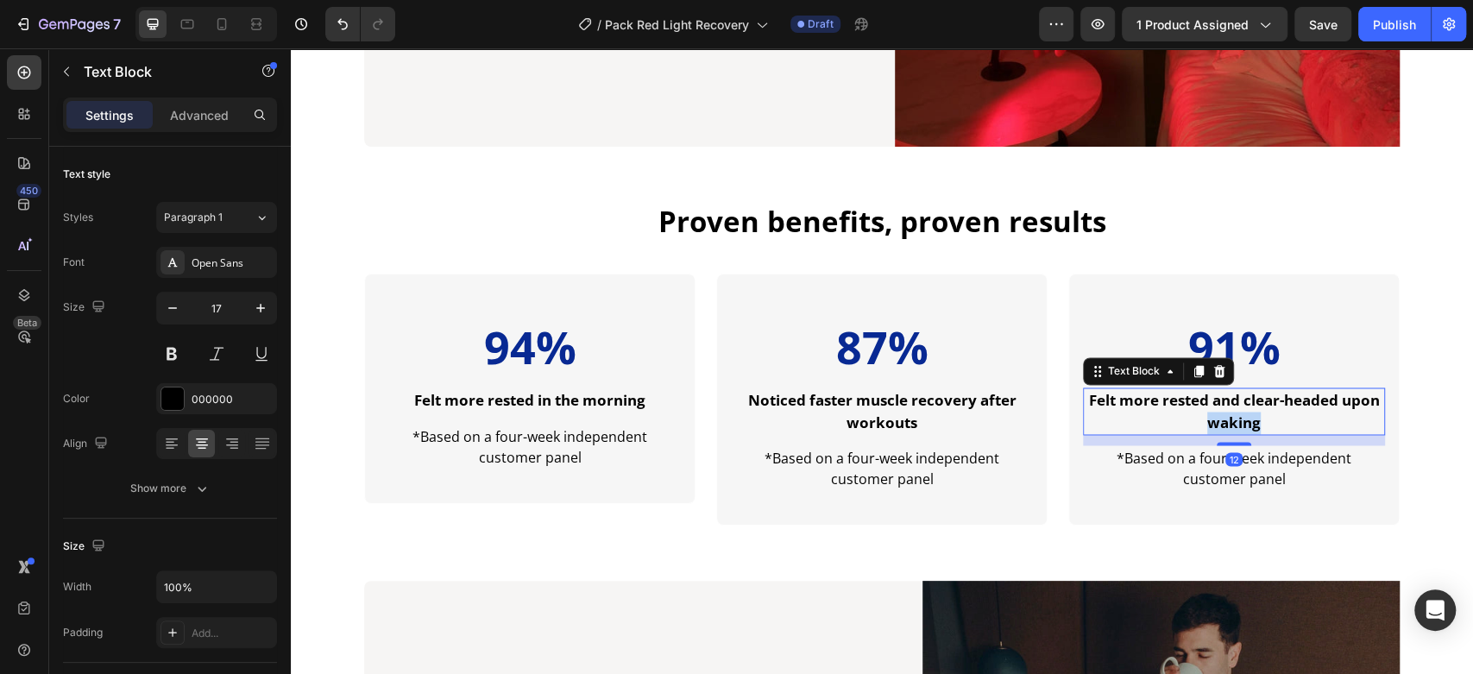
click at [1236, 414] on strong "Felt more rested and clear-headed upon waking" at bounding box center [1234, 411] width 291 height 42
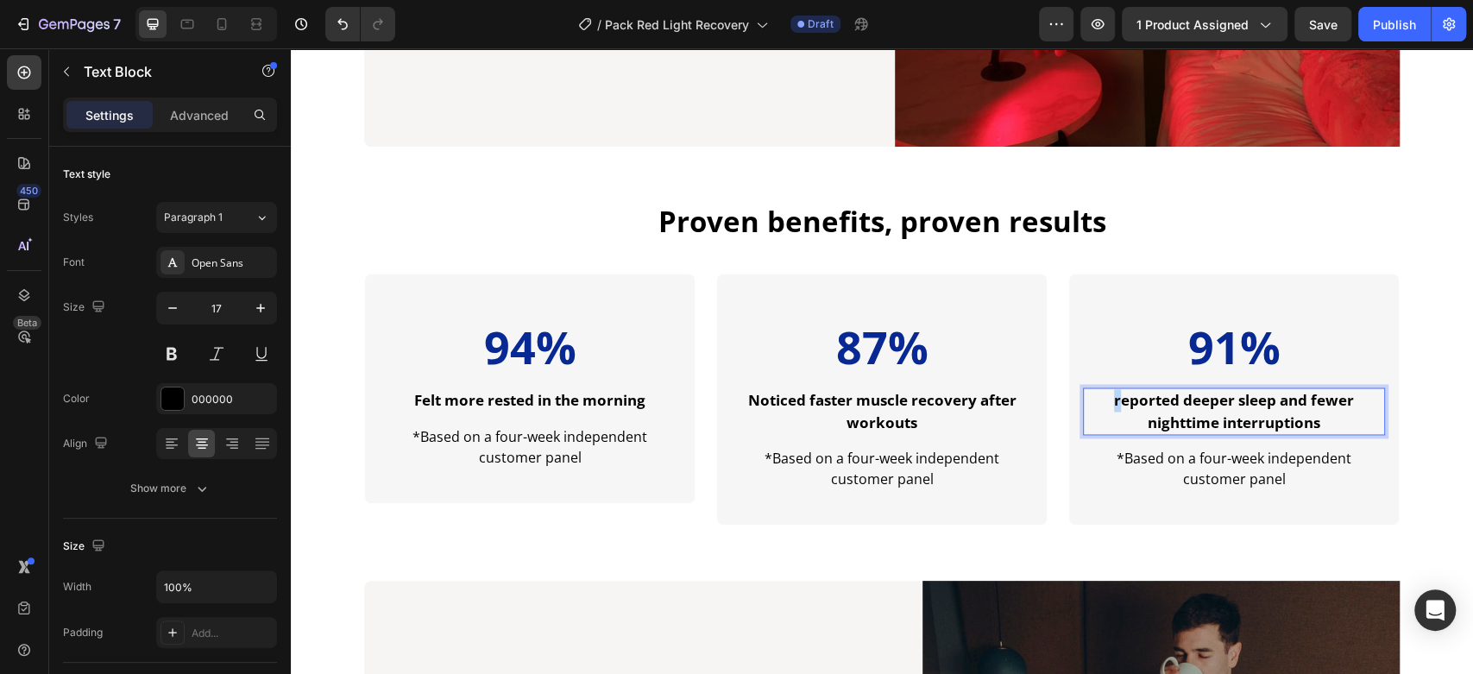
click at [1114, 399] on strong "reported deeper sleep and fewer nighttime interruptions" at bounding box center [1234, 411] width 240 height 42
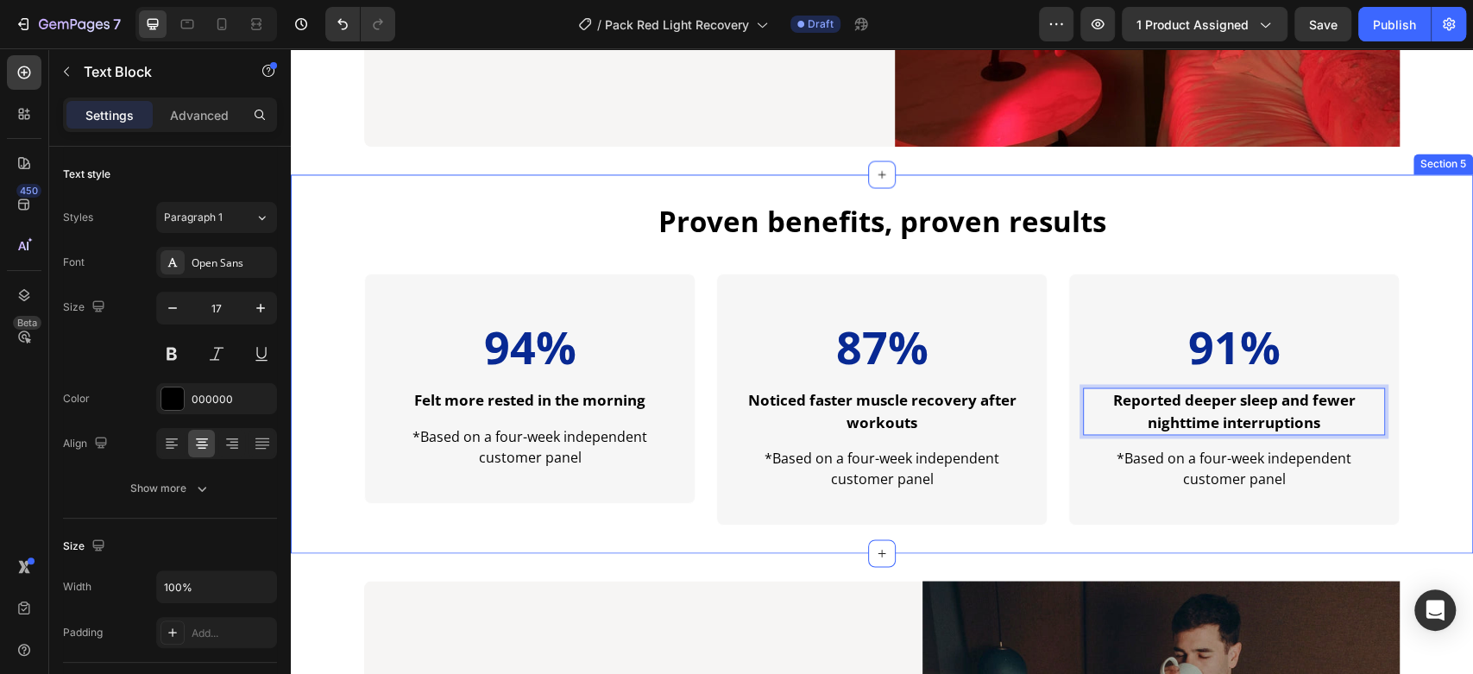
click at [1418, 314] on div "Proven benefits, proven results Heading 94% Heading Felt more rested in the mor…" at bounding box center [882, 364] width 1182 height 324
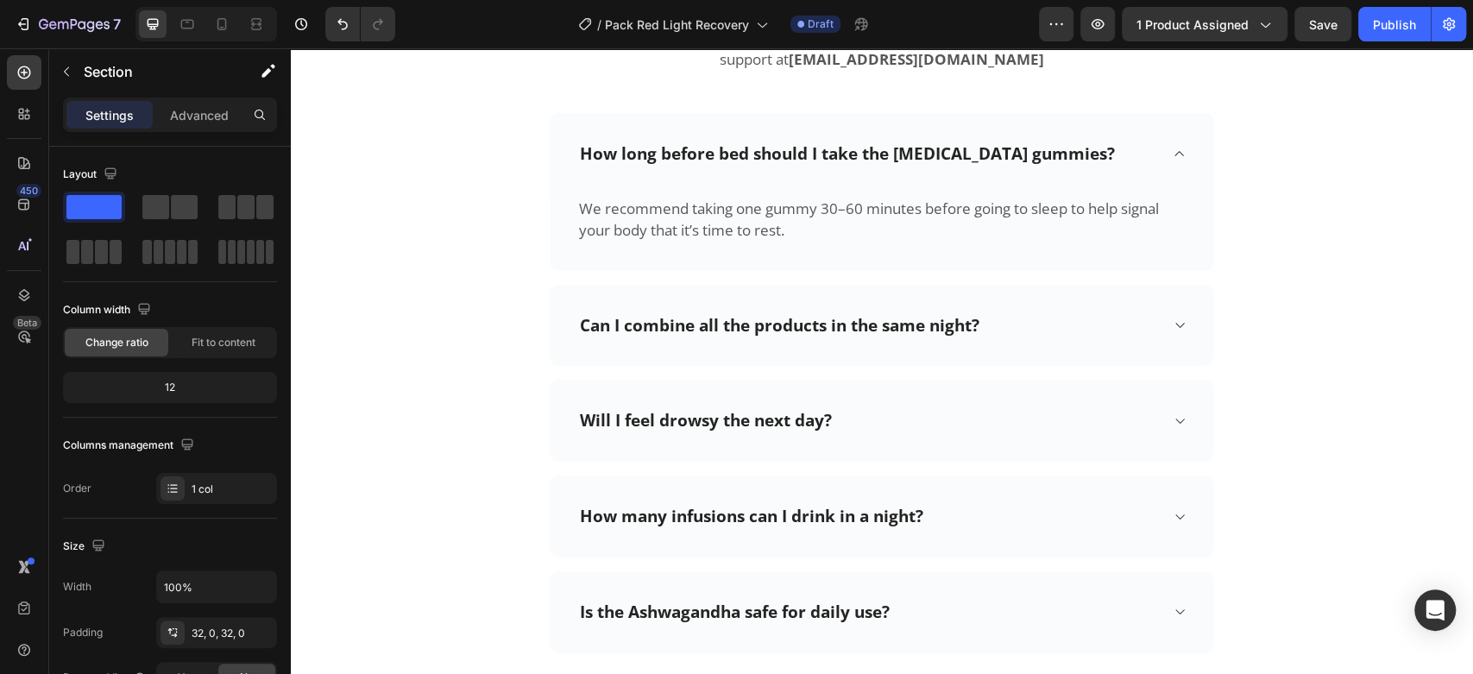
scroll to position [3994, 0]
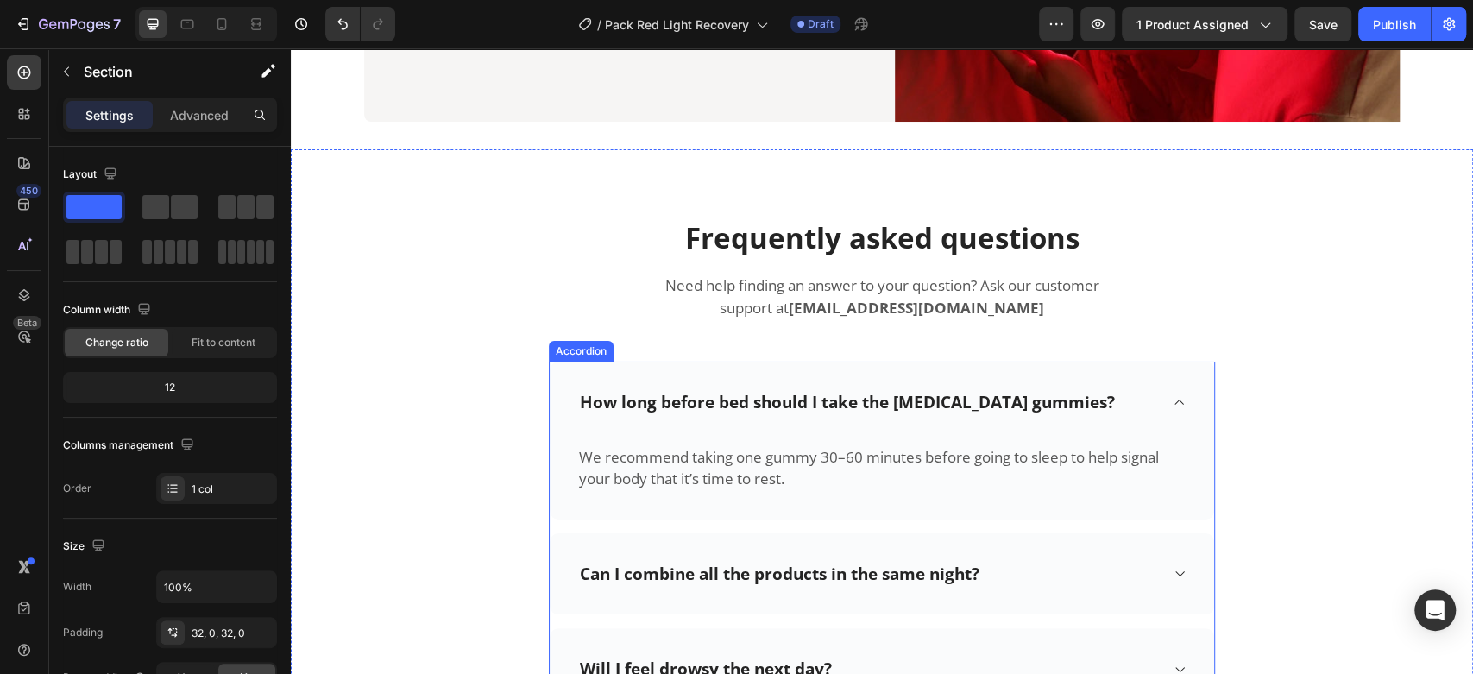
click at [762, 401] on p "How long before bed should I take the [MEDICAL_DATA] gummies?" at bounding box center [847, 403] width 535 height 22
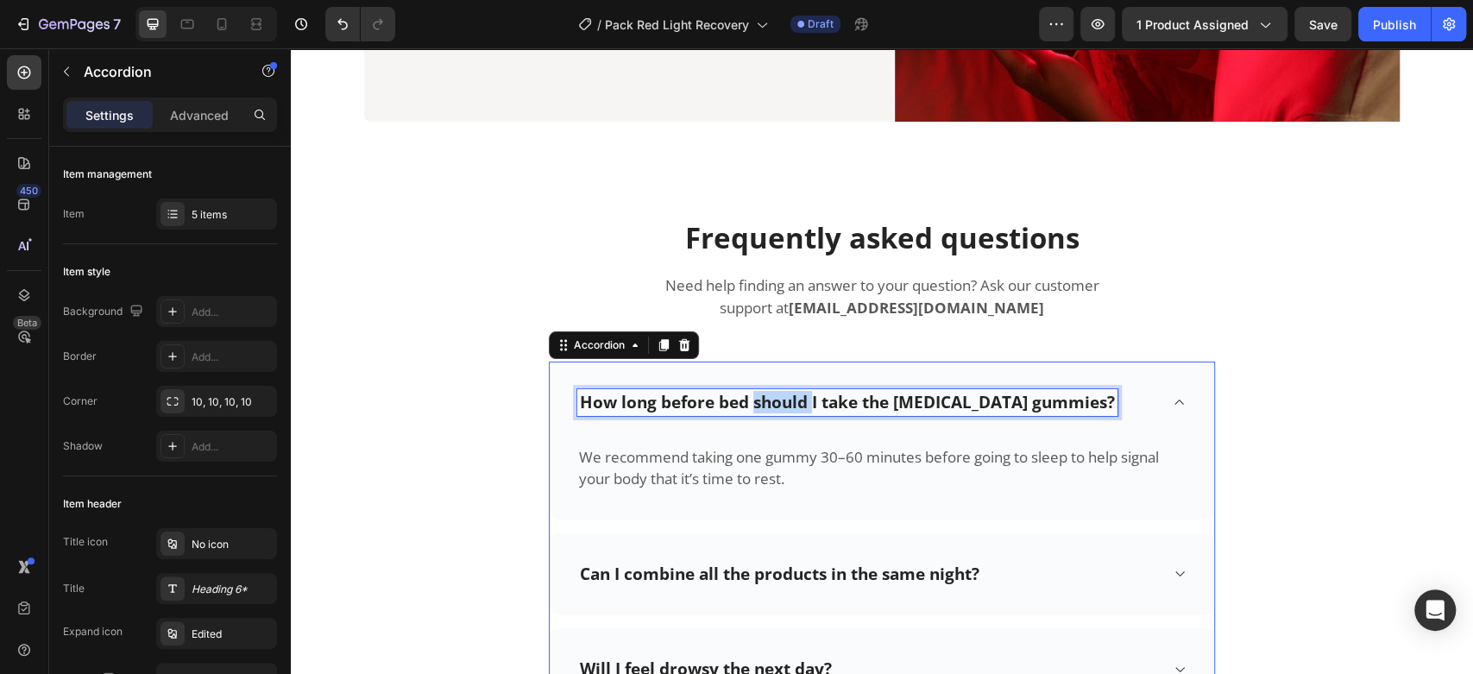
click at [762, 401] on p "How long before bed should I take the [MEDICAL_DATA] gummies?" at bounding box center [847, 403] width 535 height 22
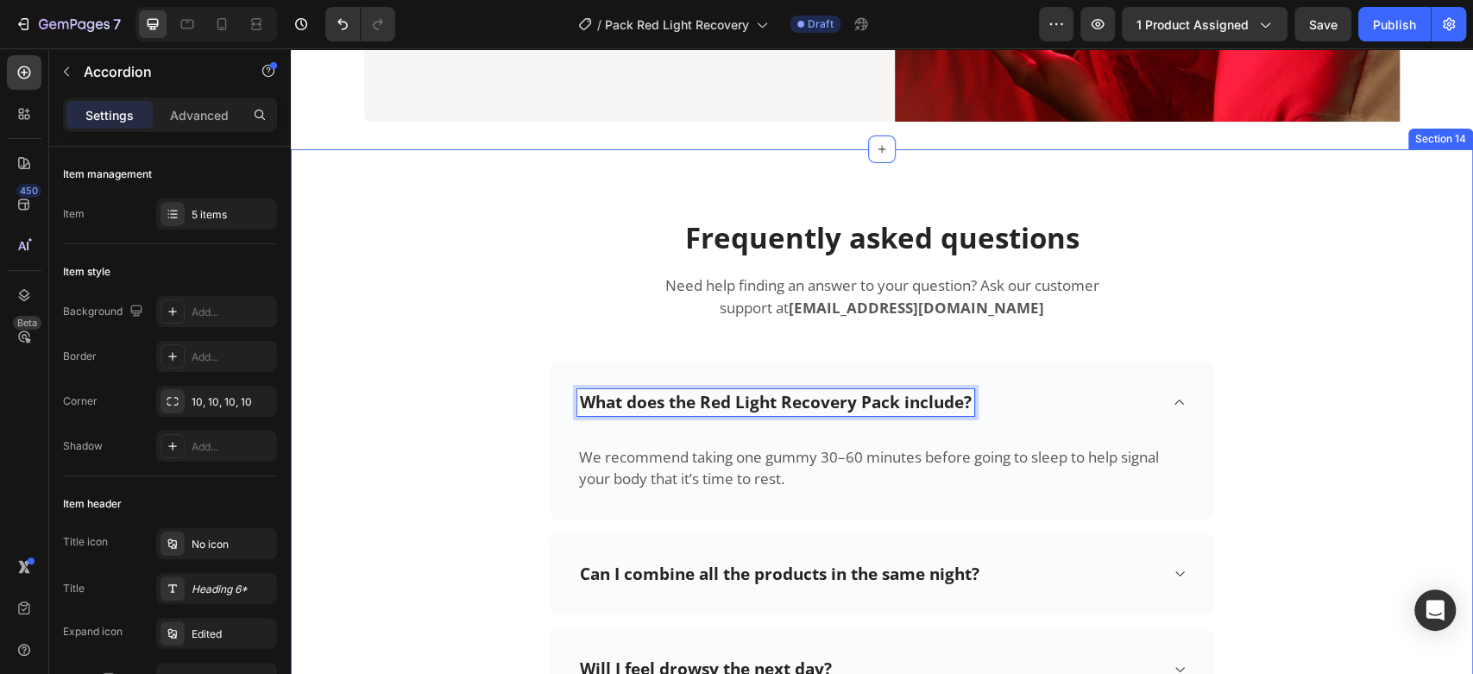
click at [362, 385] on div "Frequently asked questions Heading Need help finding an answer to your question…" at bounding box center [882, 559] width 1156 height 682
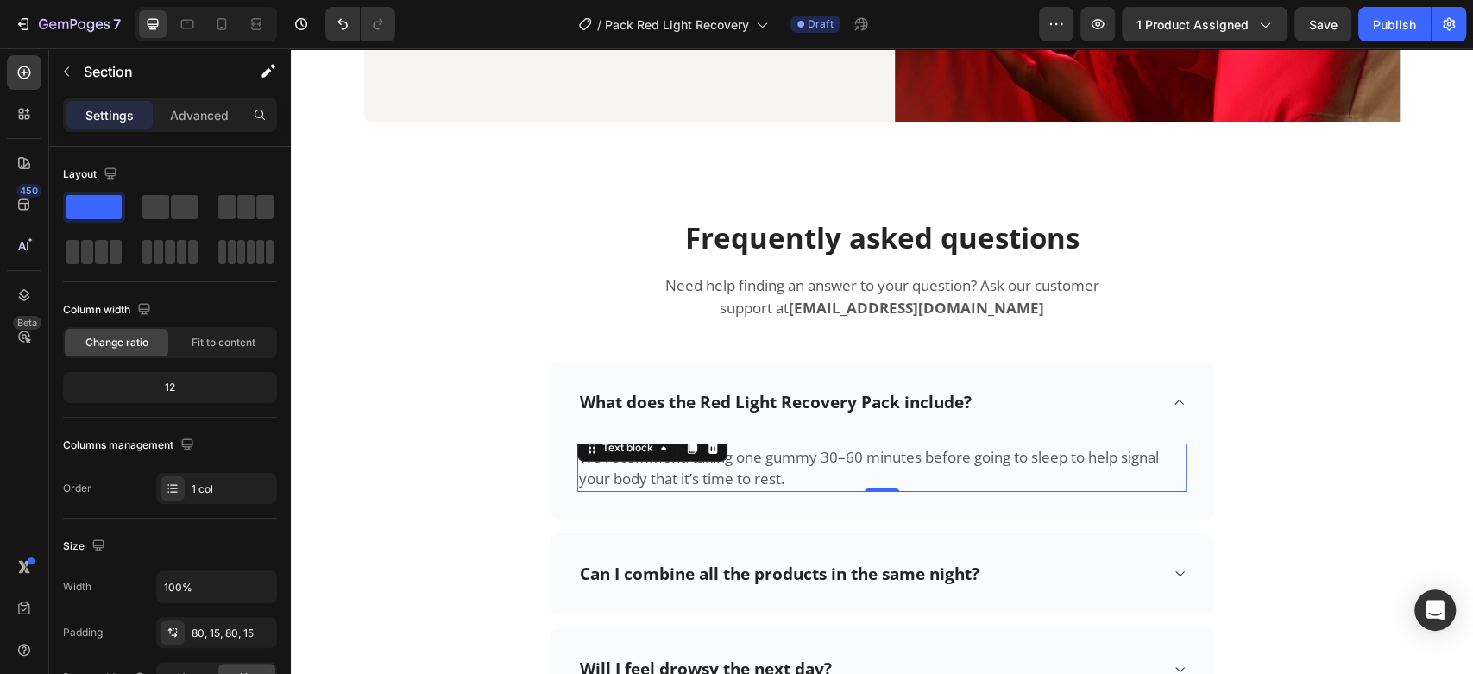
click at [767, 465] on p "We recommend taking one gummy 30–60 minutes before going to sleep to help signa…" at bounding box center [882, 468] width 606 height 44
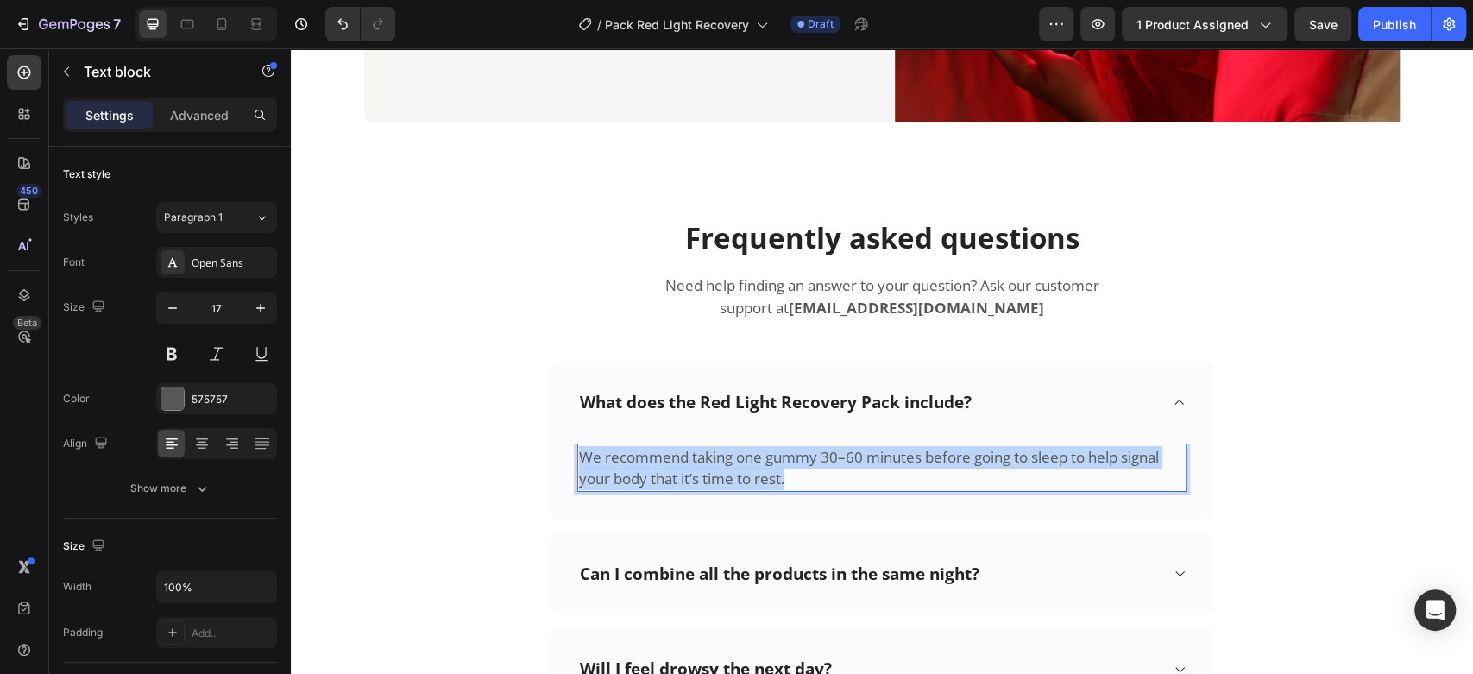
click at [767, 465] on p "We recommend taking one gummy 30–60 minutes before going to sleep to help signa…" at bounding box center [882, 468] width 606 height 44
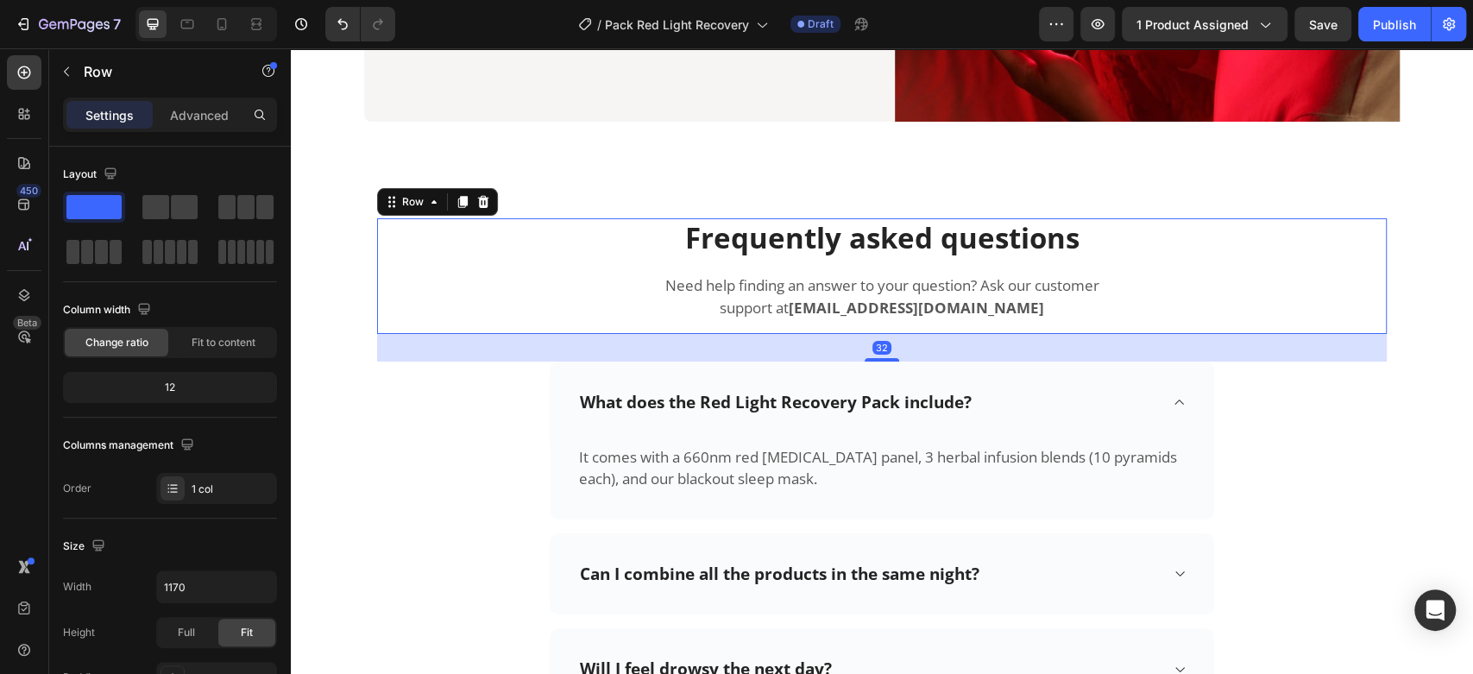
drag, startPoint x: 456, startPoint y: 307, endPoint x: 630, endPoint y: 48, distance: 311.6
click at [456, 307] on div "Frequently asked questions Heading Need help finding an answer to your question…" at bounding box center [881, 276] width 1009 height 116
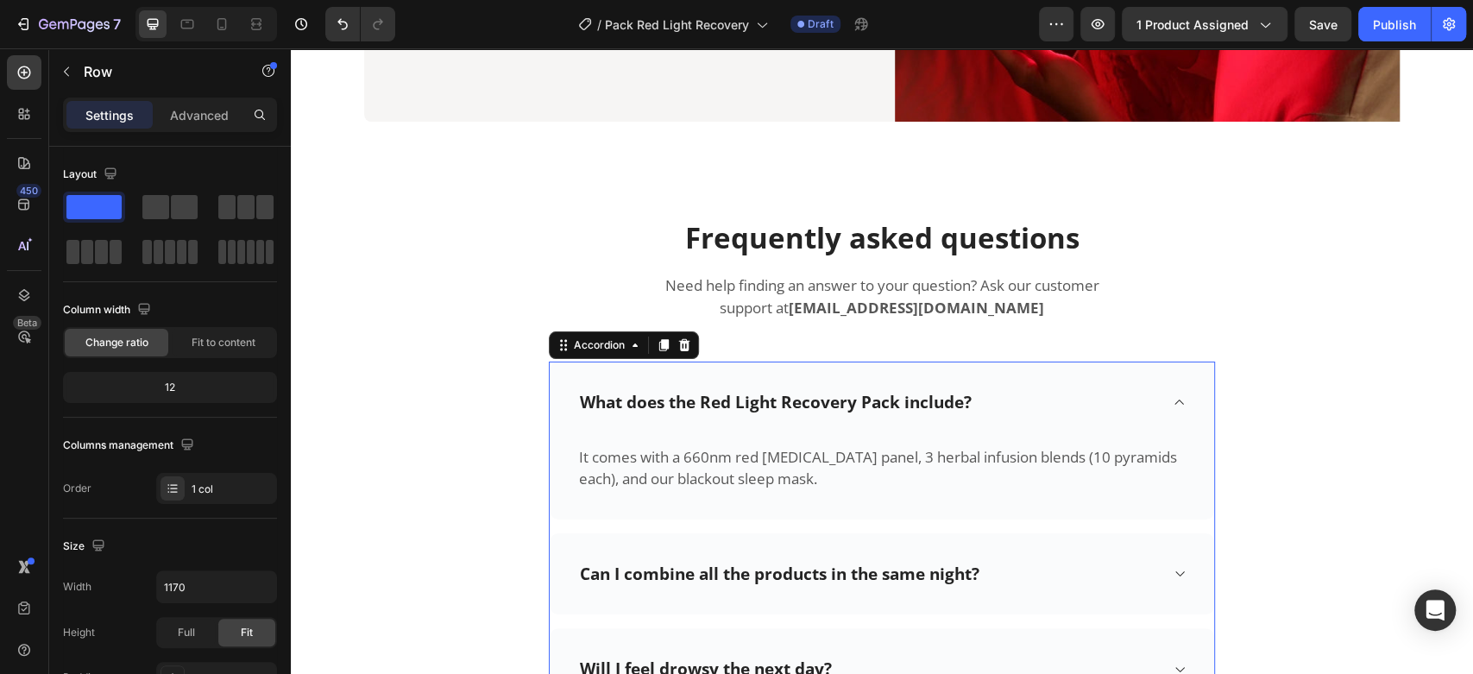
click at [643, 578] on p "Can I combine all the products in the same night?" at bounding box center [779, 574] width 399 height 22
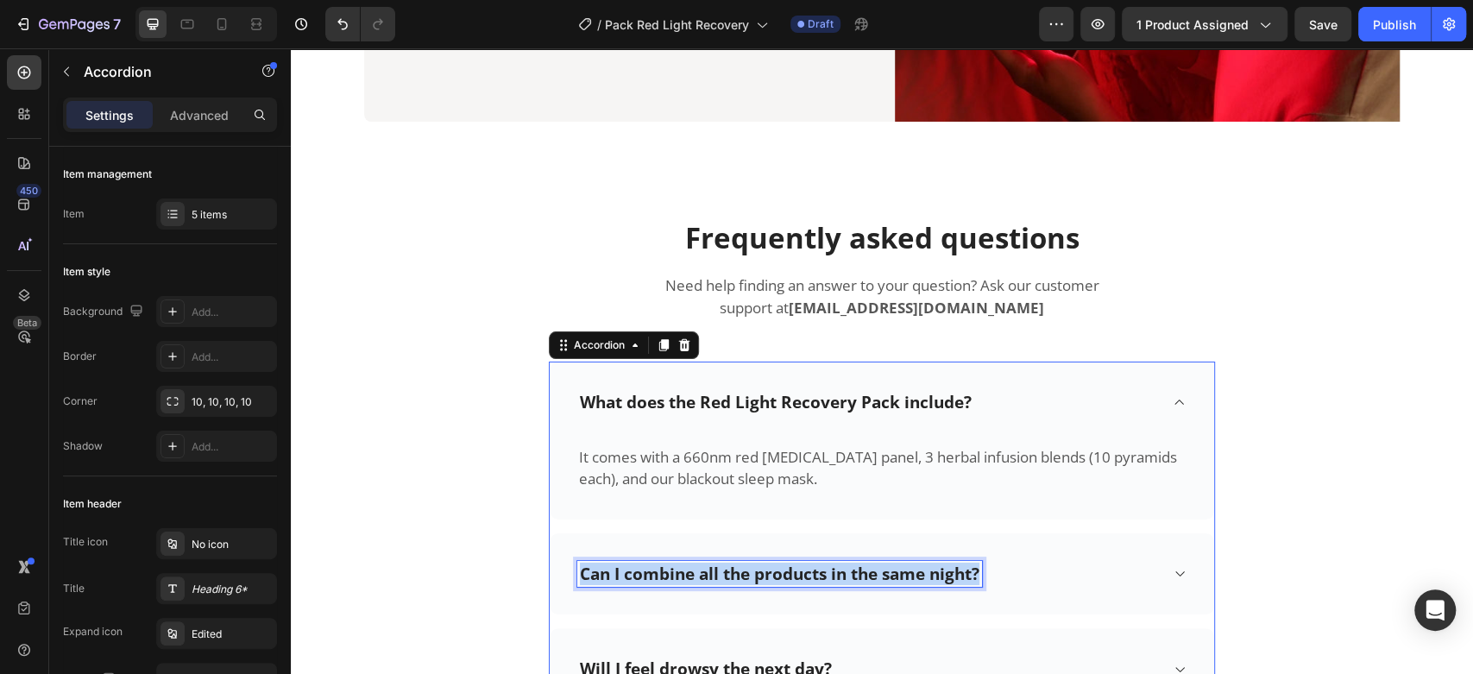
click at [643, 578] on p "Can I combine all the products in the same night?" at bounding box center [779, 574] width 399 height 22
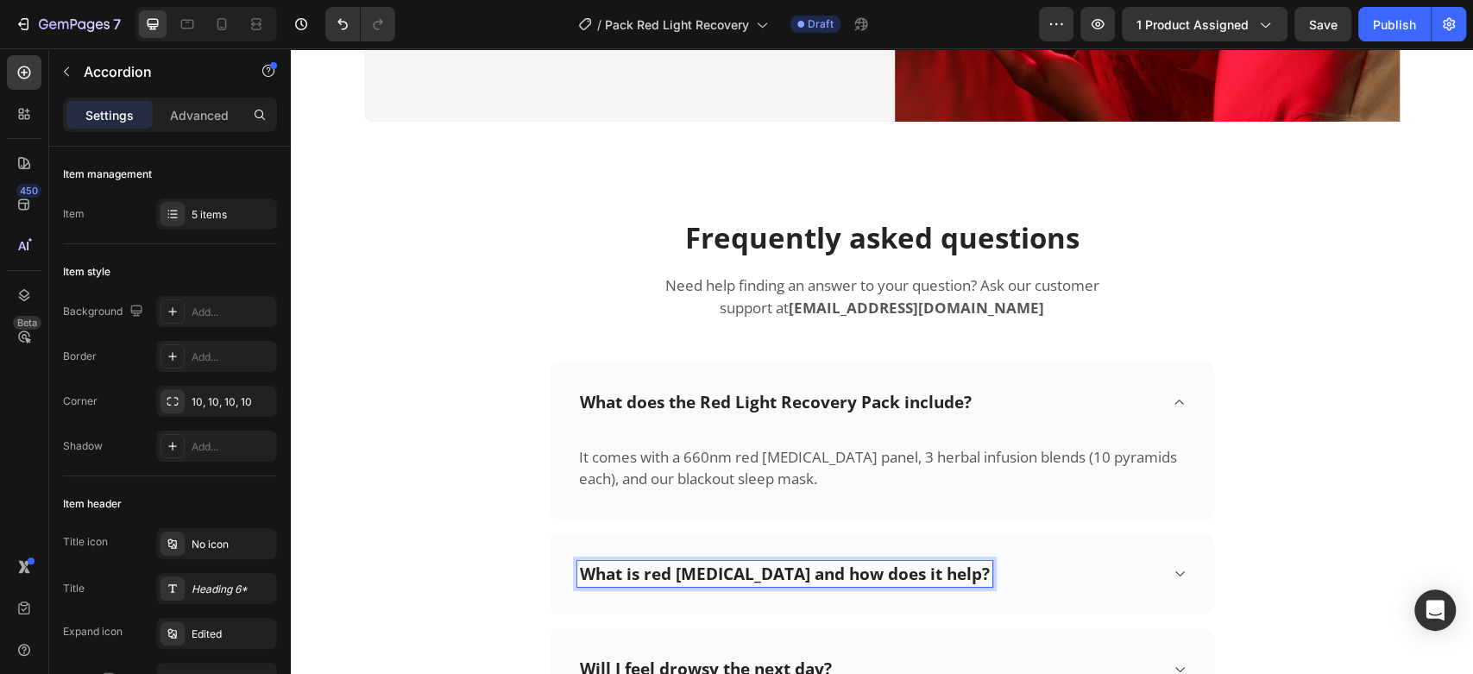
drag, startPoint x: 577, startPoint y: 571, endPoint x: 567, endPoint y: 571, distance: 10.4
click at [567, 571] on div "What is red [MEDICAL_DATA] and how does it help?" at bounding box center [882, 574] width 664 height 82
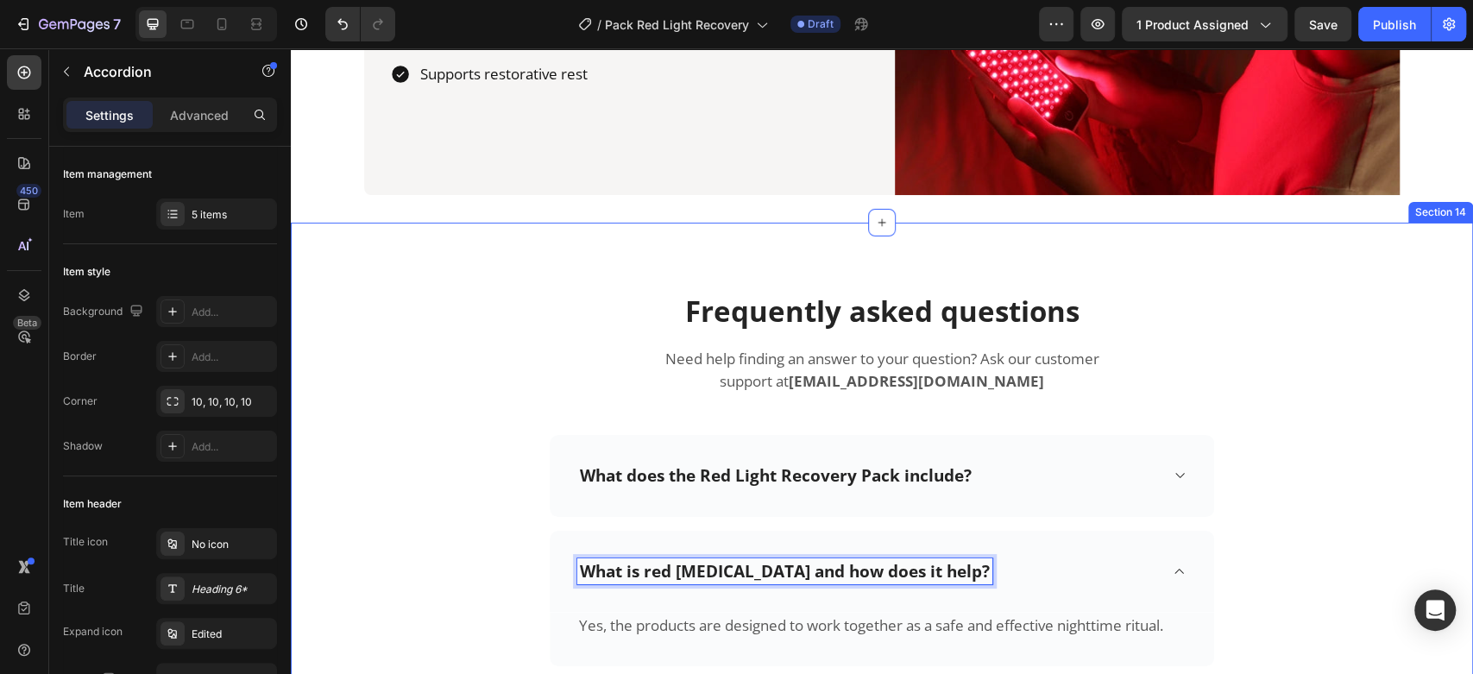
scroll to position [3918, 0]
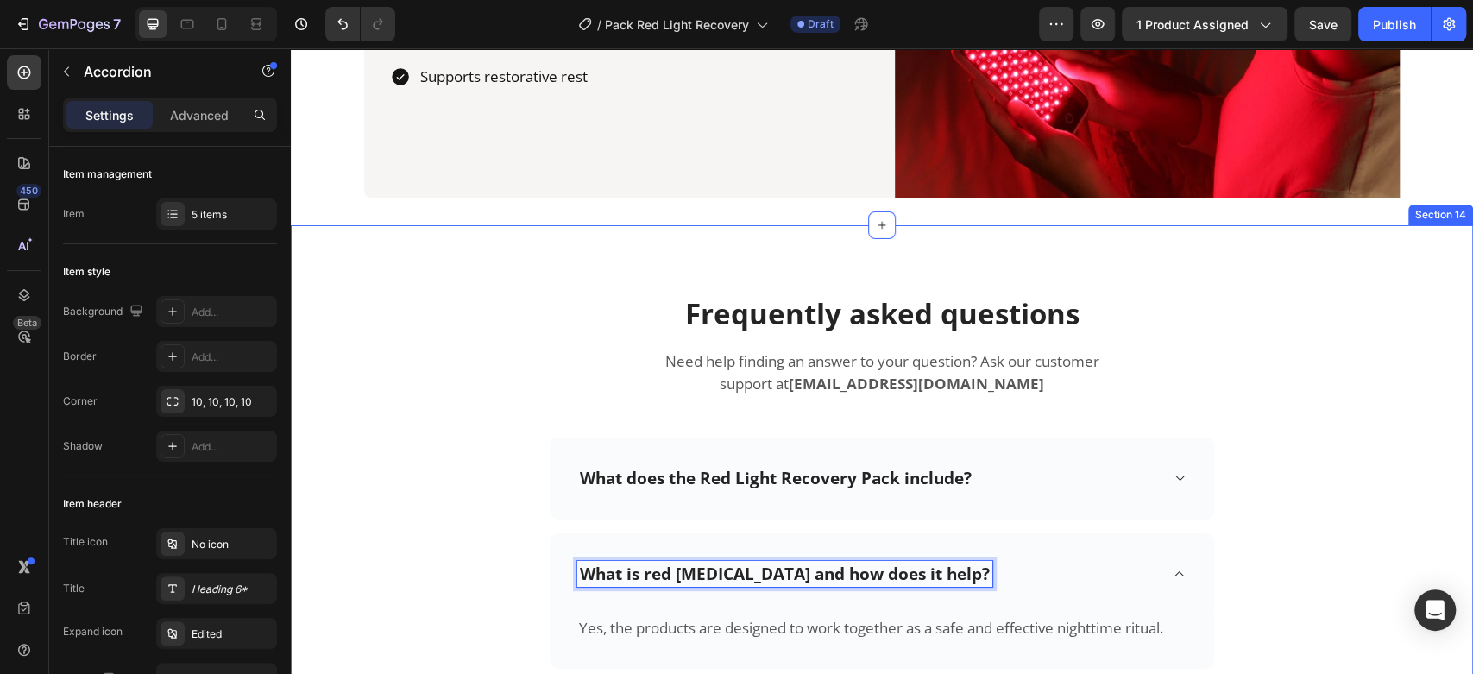
click at [460, 509] on div "Frequently asked questions Heading Need help finding an answer to your question…" at bounding box center [882, 624] width 1156 height 661
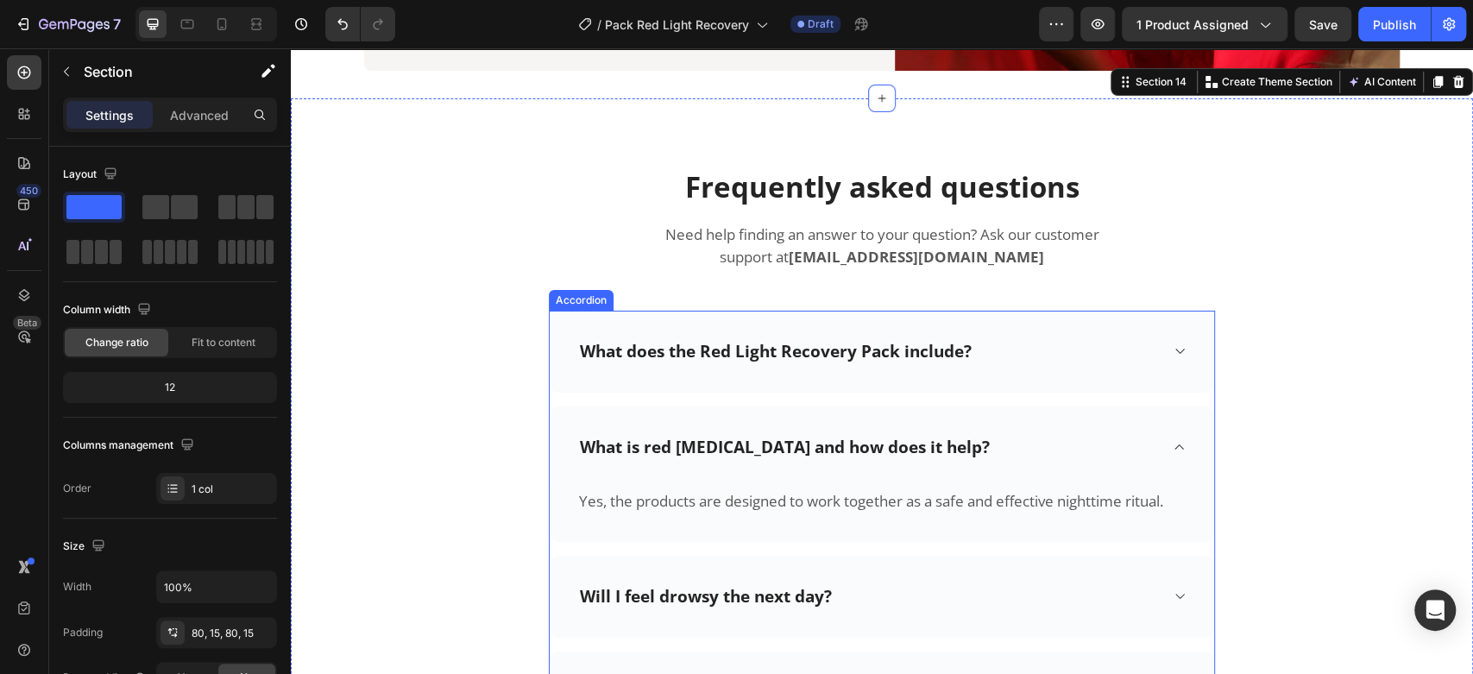
scroll to position [4046, 0]
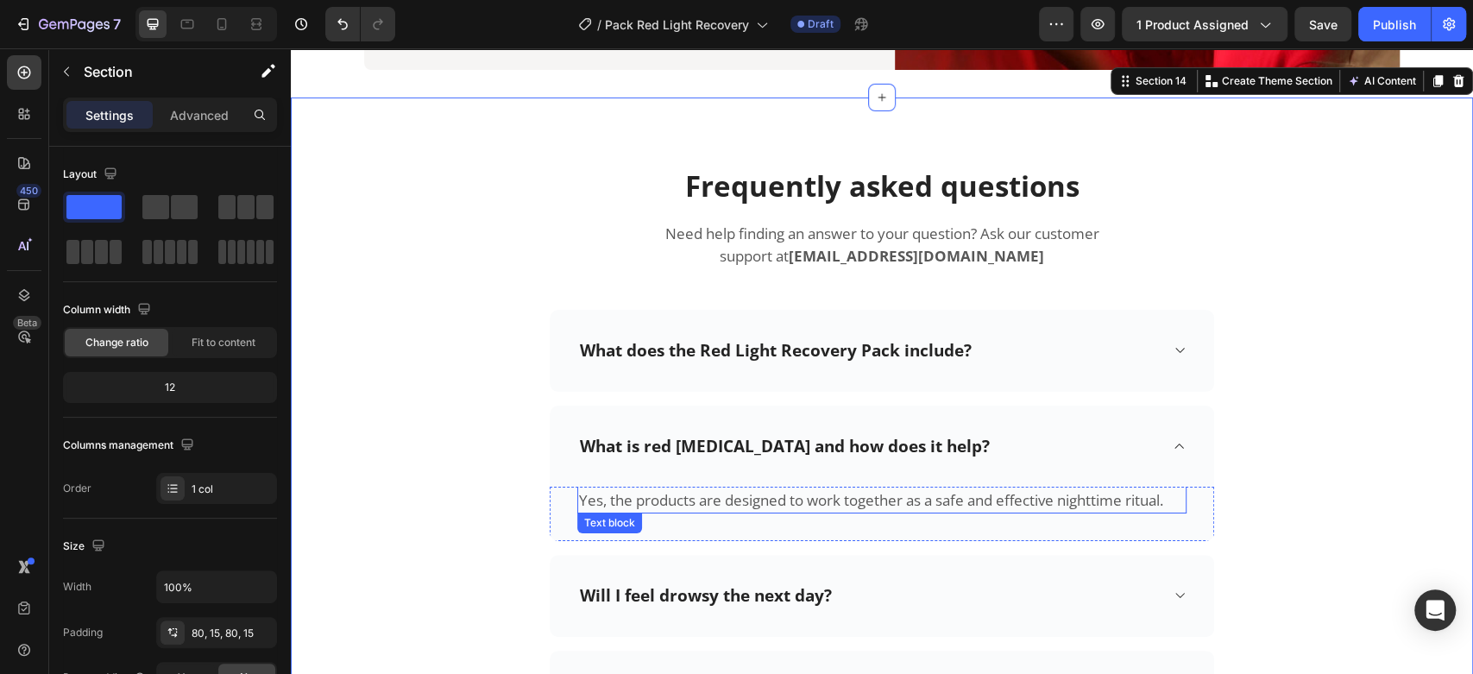
click at [668, 494] on p "Yes, the products are designed to work together as a safe and effective nightti…" at bounding box center [882, 500] width 606 height 22
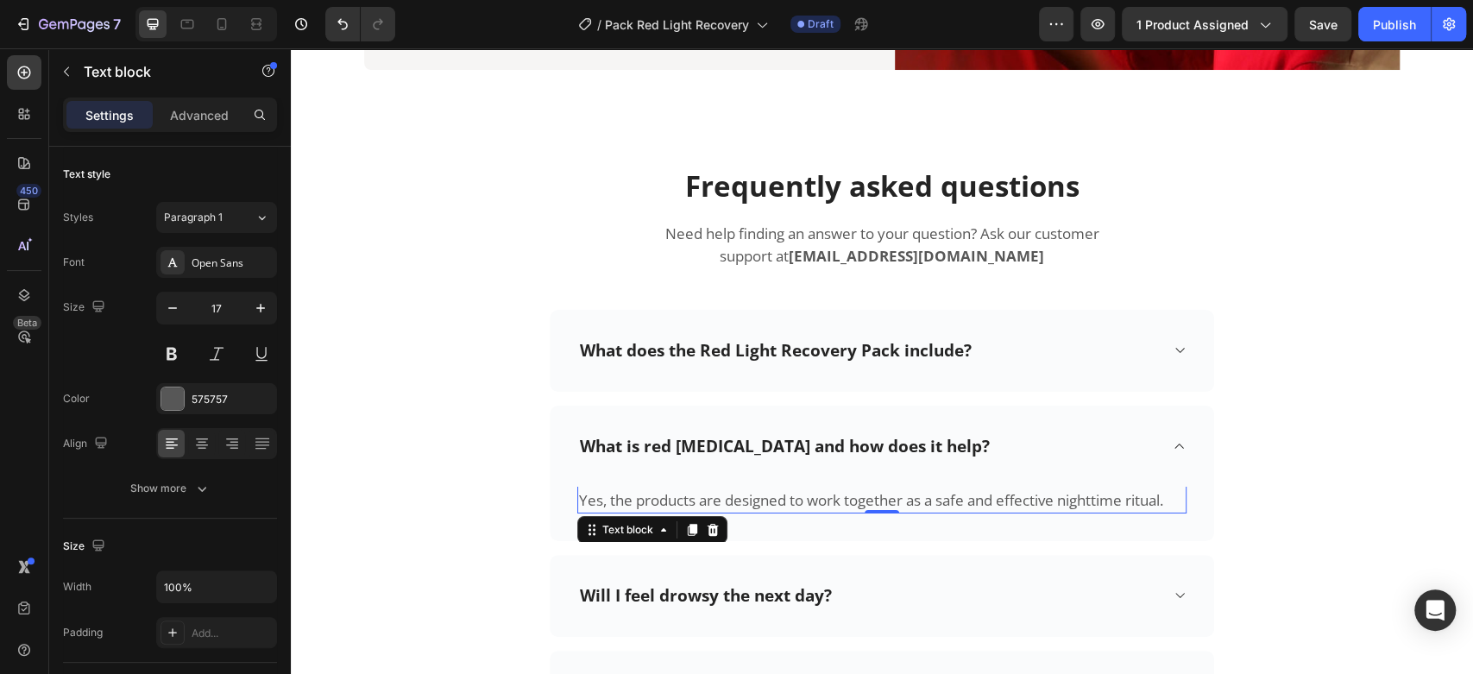
click at [668, 494] on p "Yes, the products are designed to work together as a safe and effective nightti…" at bounding box center [882, 500] width 606 height 22
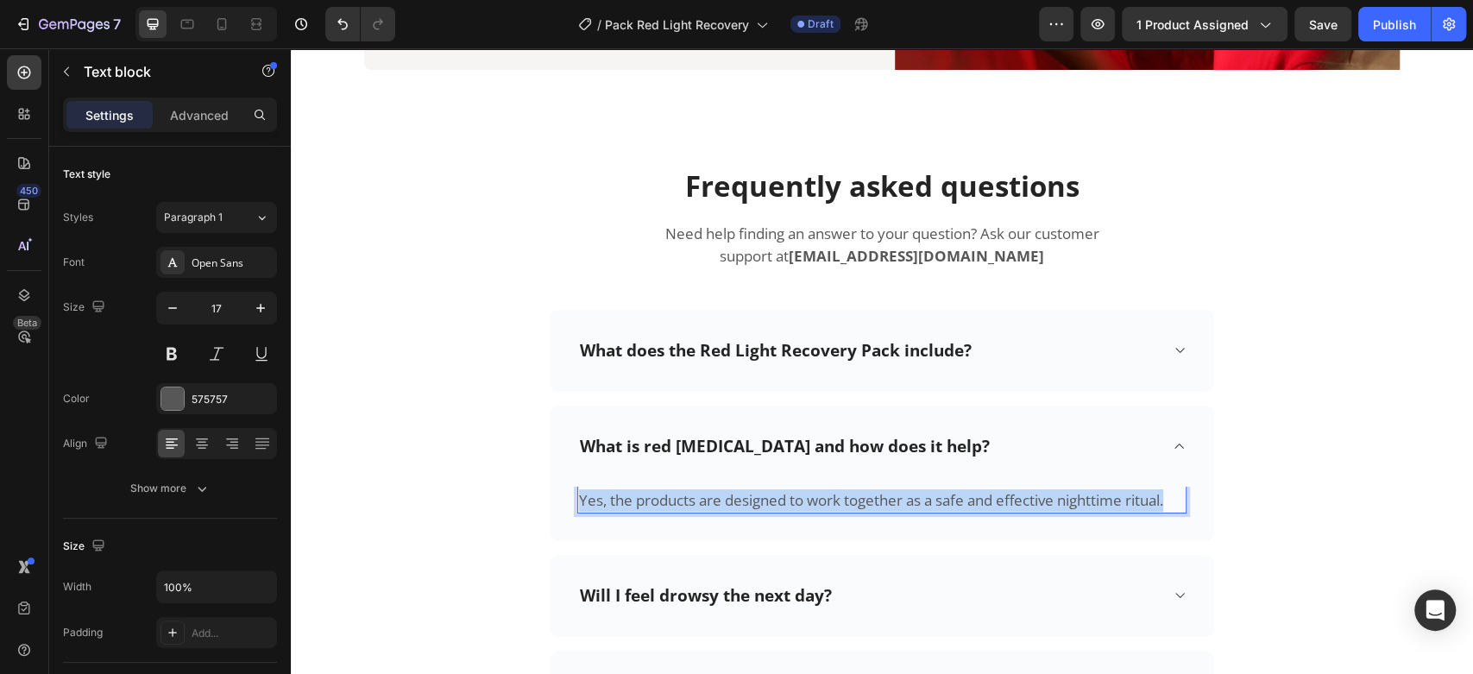
click at [668, 494] on p "Yes, the products are designed to work together as a safe and effective nightti…" at bounding box center [882, 500] width 606 height 22
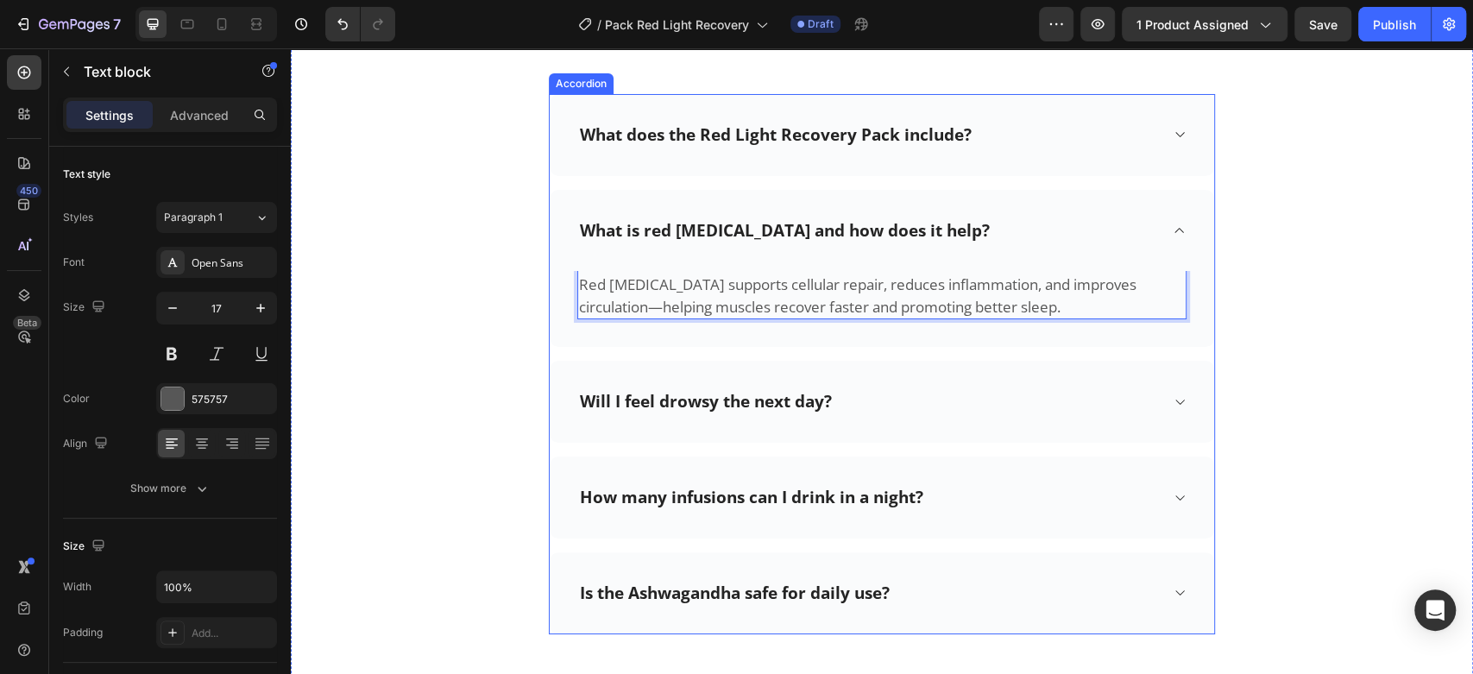
click at [680, 388] on div "Will I feel drowsy the next day?" at bounding box center [705, 401] width 257 height 27
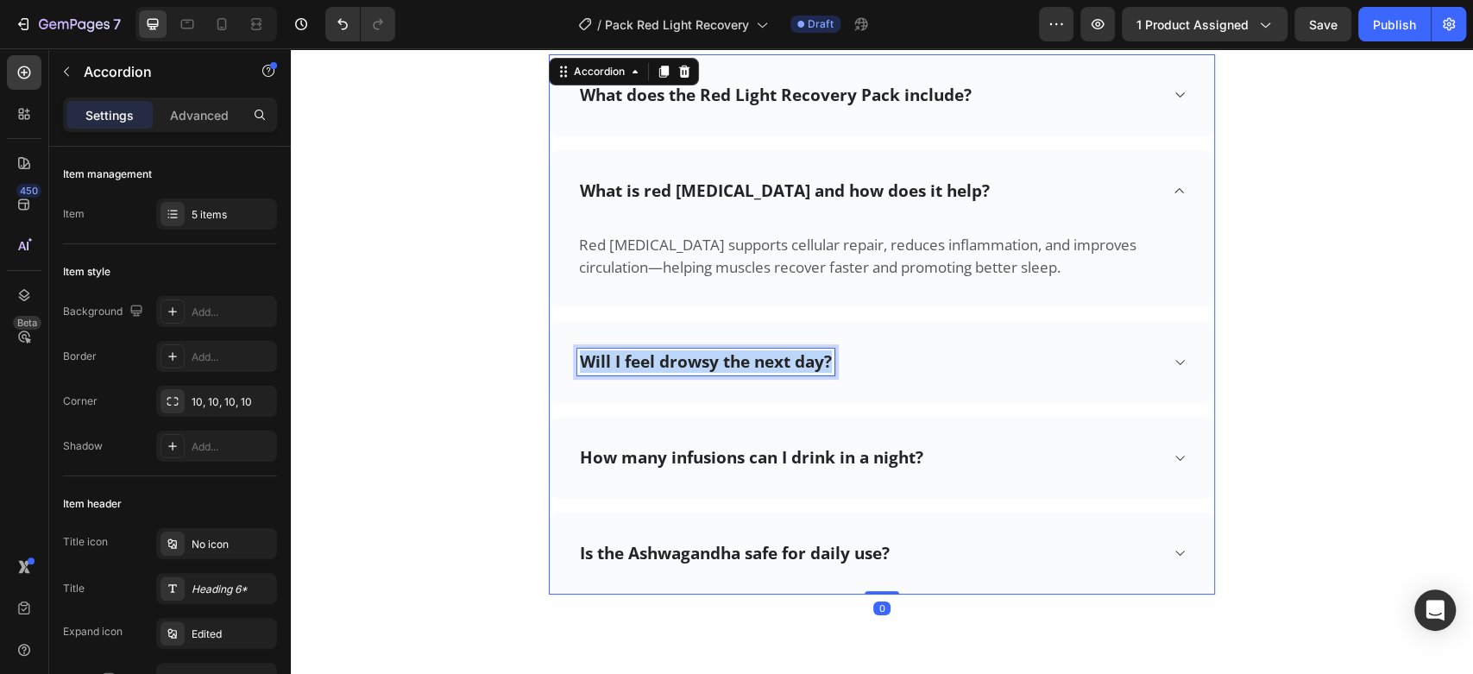
click at [679, 360] on p "Will I feel drowsy the next day?" at bounding box center [706, 362] width 252 height 22
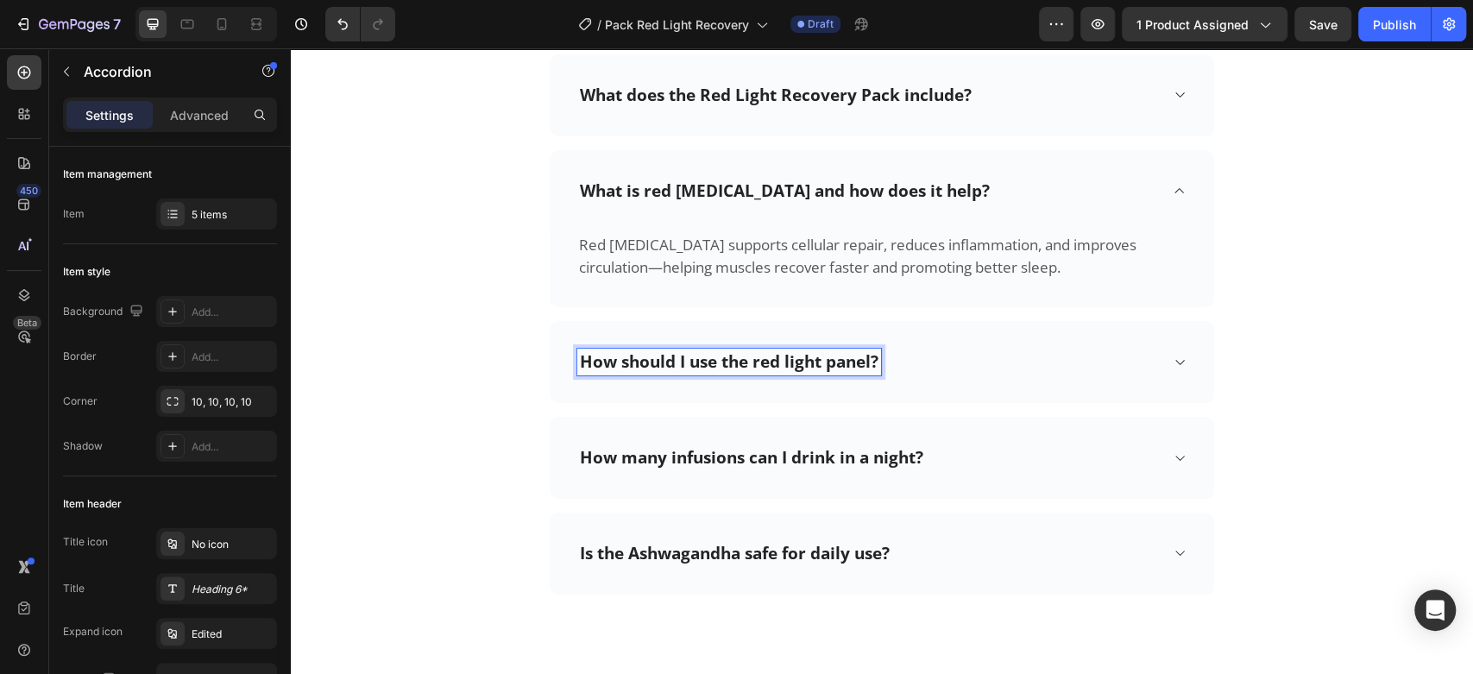
click at [1059, 362] on div "How should I use the red light panel?" at bounding box center [868, 362] width 582 height 27
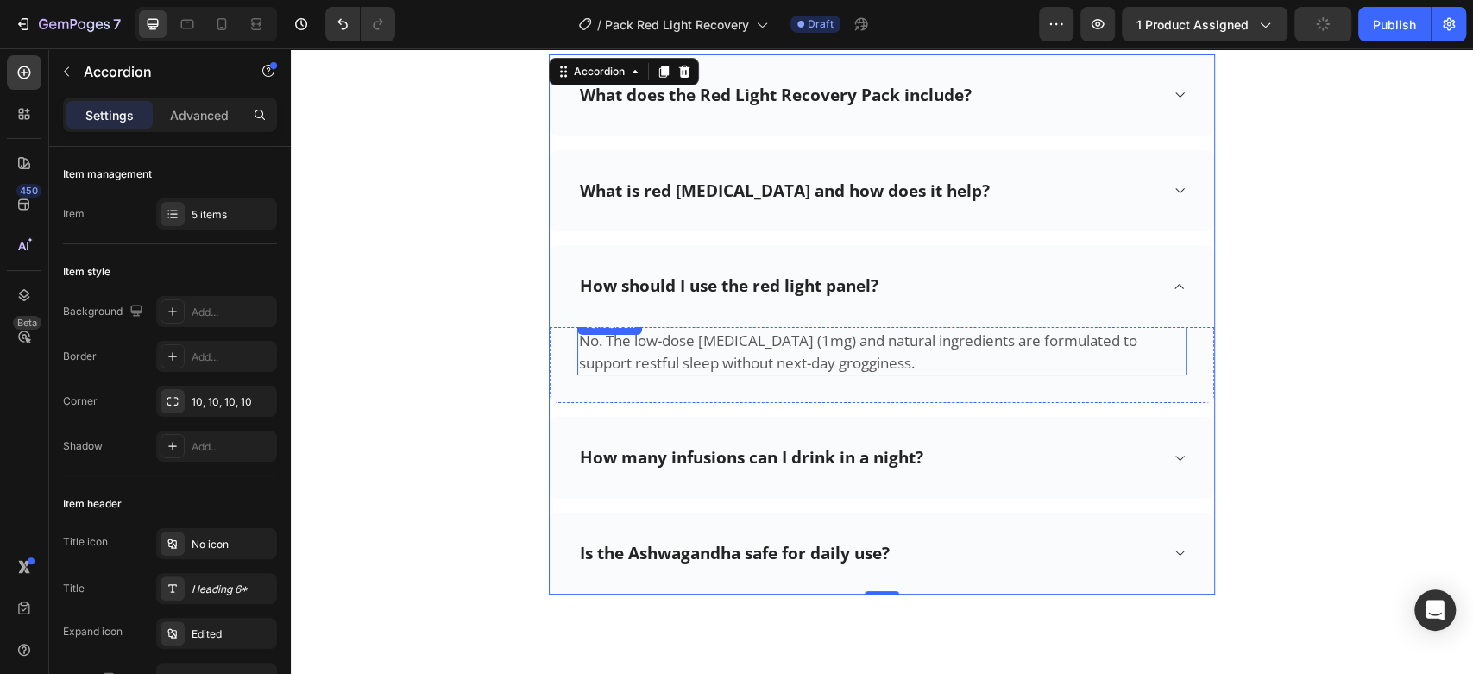
click at [715, 343] on p "No. The low-dose [MEDICAL_DATA] (1mg) and natural ingredients are formulated to…" at bounding box center [882, 352] width 606 height 44
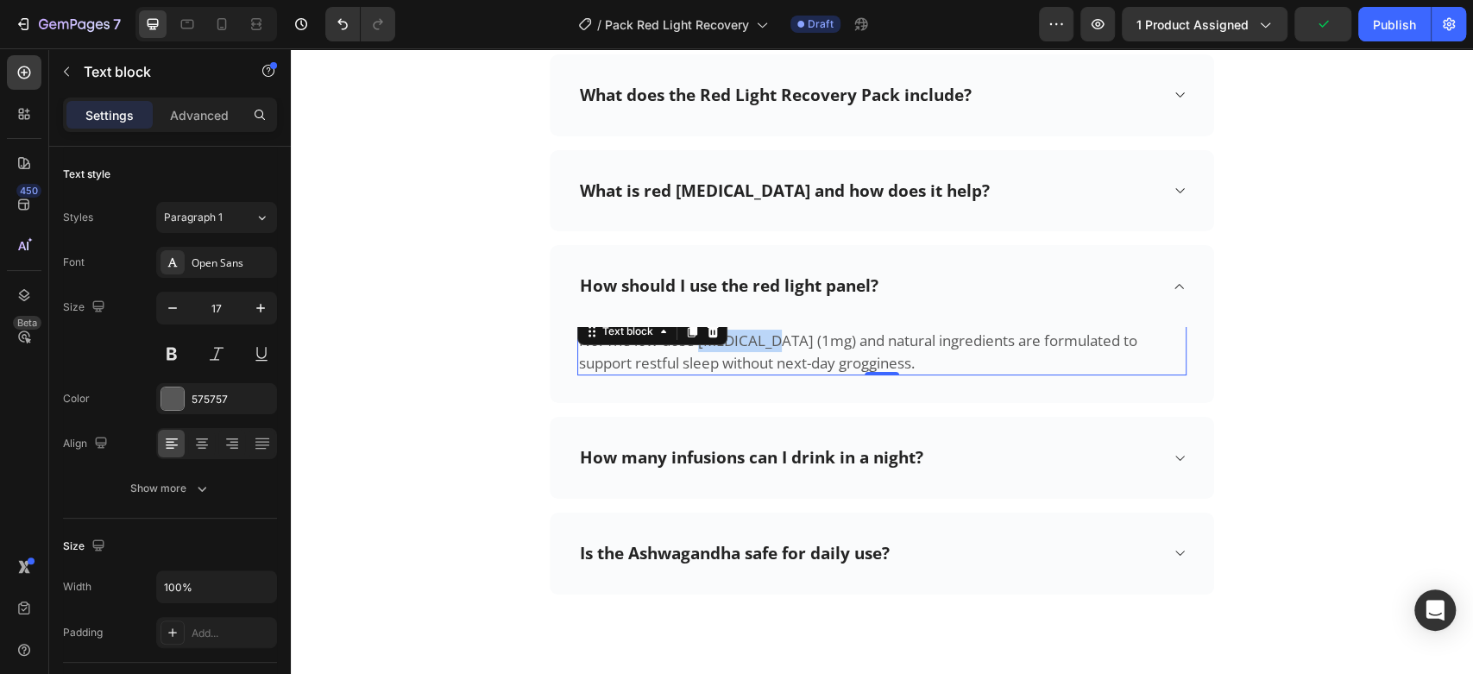
click at [715, 343] on p "No. The low-dose [MEDICAL_DATA] (1mg) and natural ingredients are formulated to…" at bounding box center [882, 352] width 606 height 44
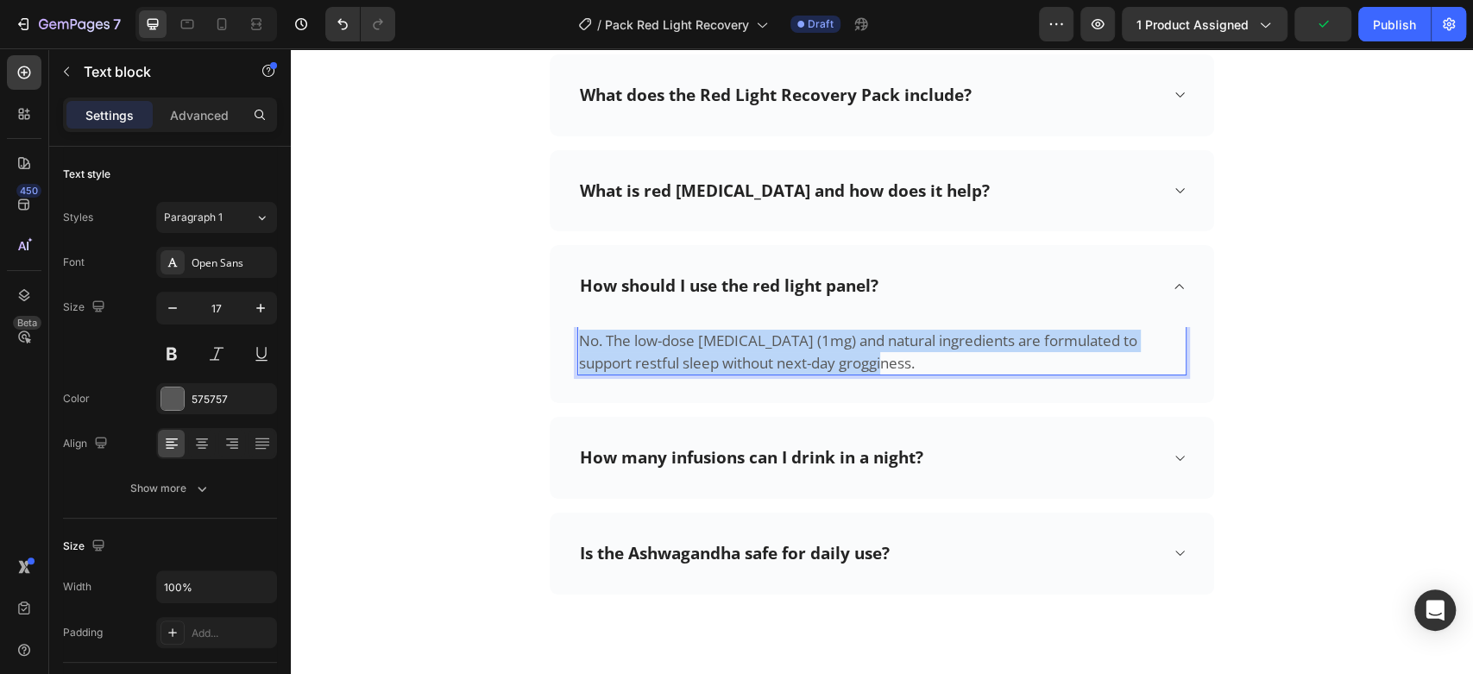
click at [715, 343] on p "No. The low-dose [MEDICAL_DATA] (1mg) and natural ingredients are formulated to…" at bounding box center [882, 352] width 606 height 44
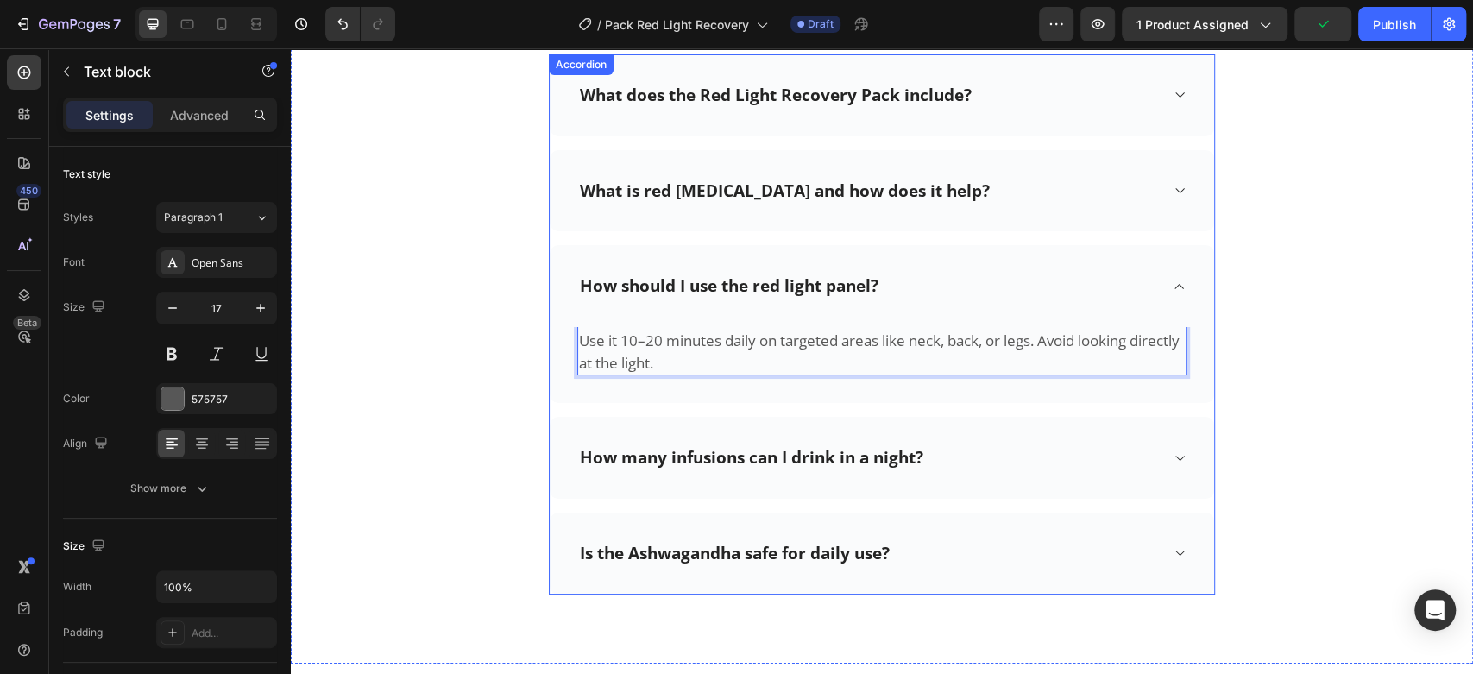
click at [419, 330] on div "Frequently asked questions Heading Need help finding an answer to your question…" at bounding box center [882, 252] width 1156 height 682
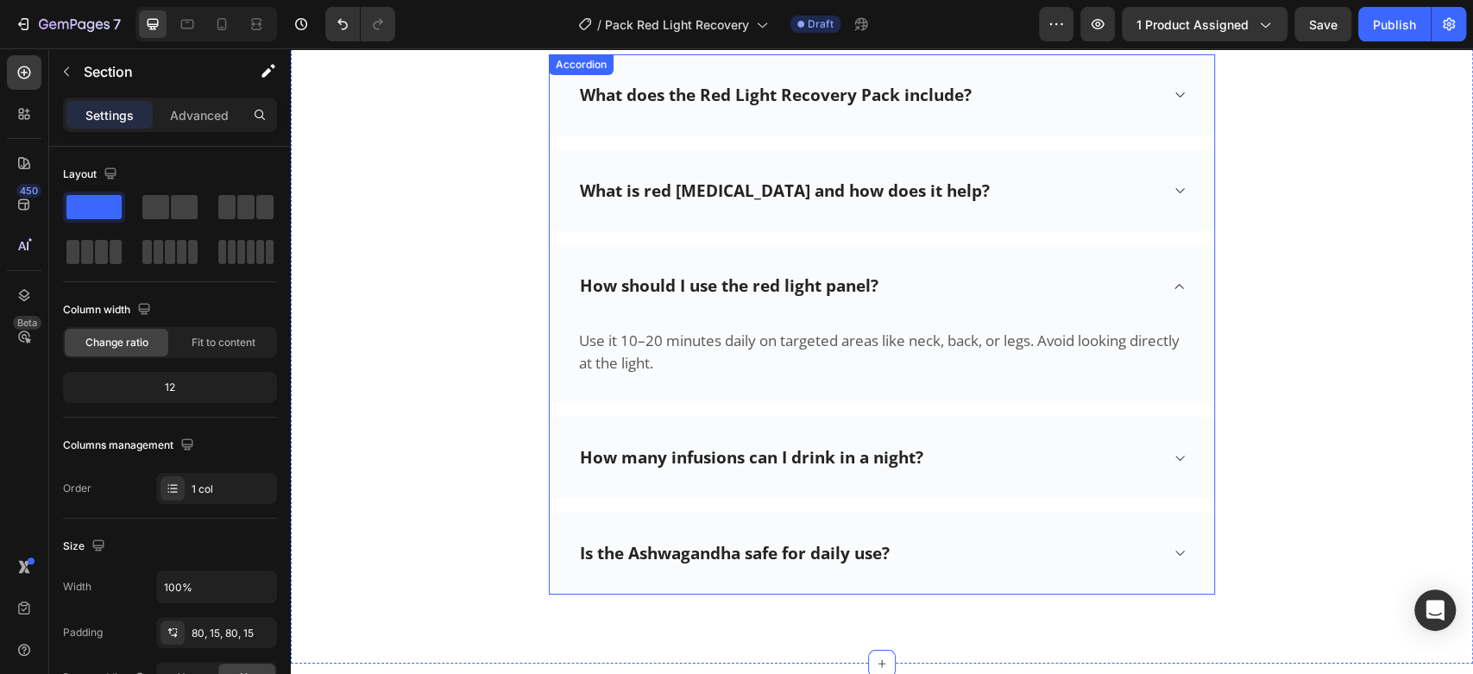
click at [802, 456] on p "How many infusions can I drink in a night?" at bounding box center [751, 458] width 343 height 22
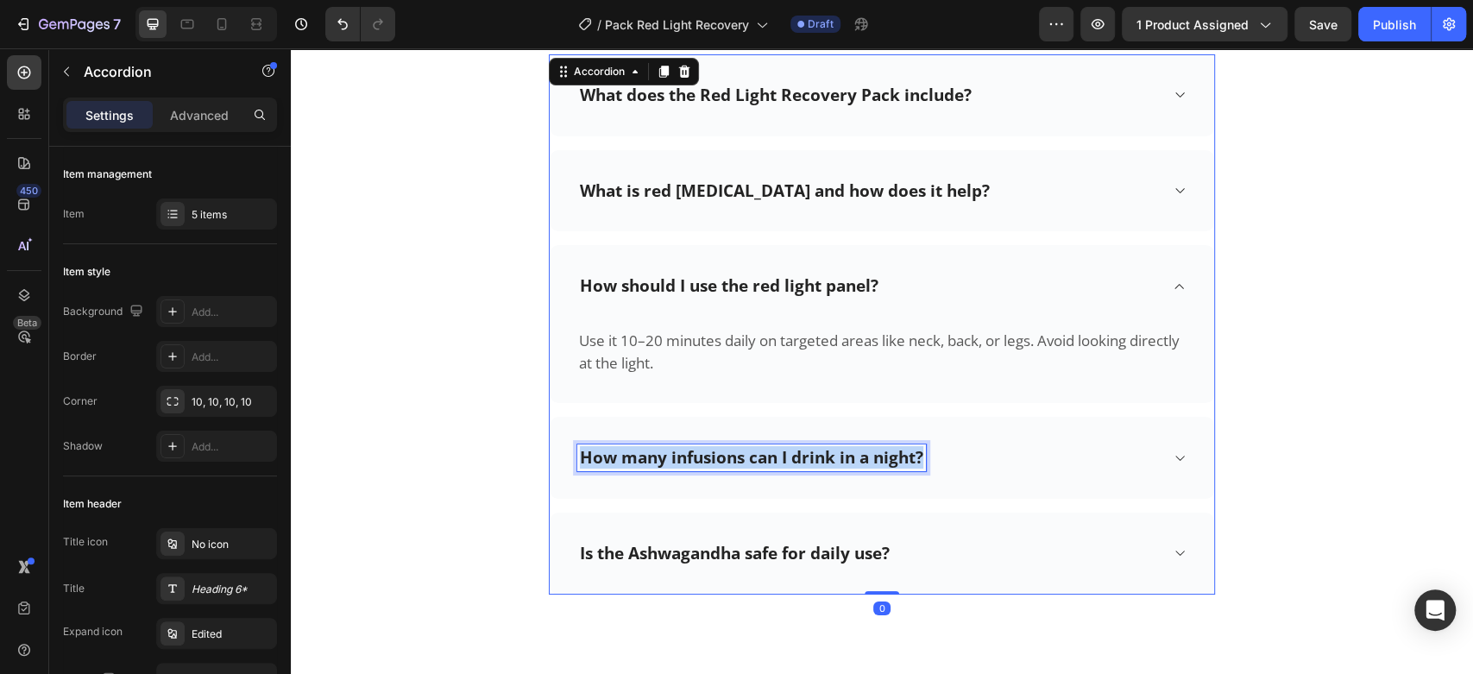
click at [802, 456] on p "How many infusions can I drink in a night?" at bounding box center [751, 458] width 343 height 22
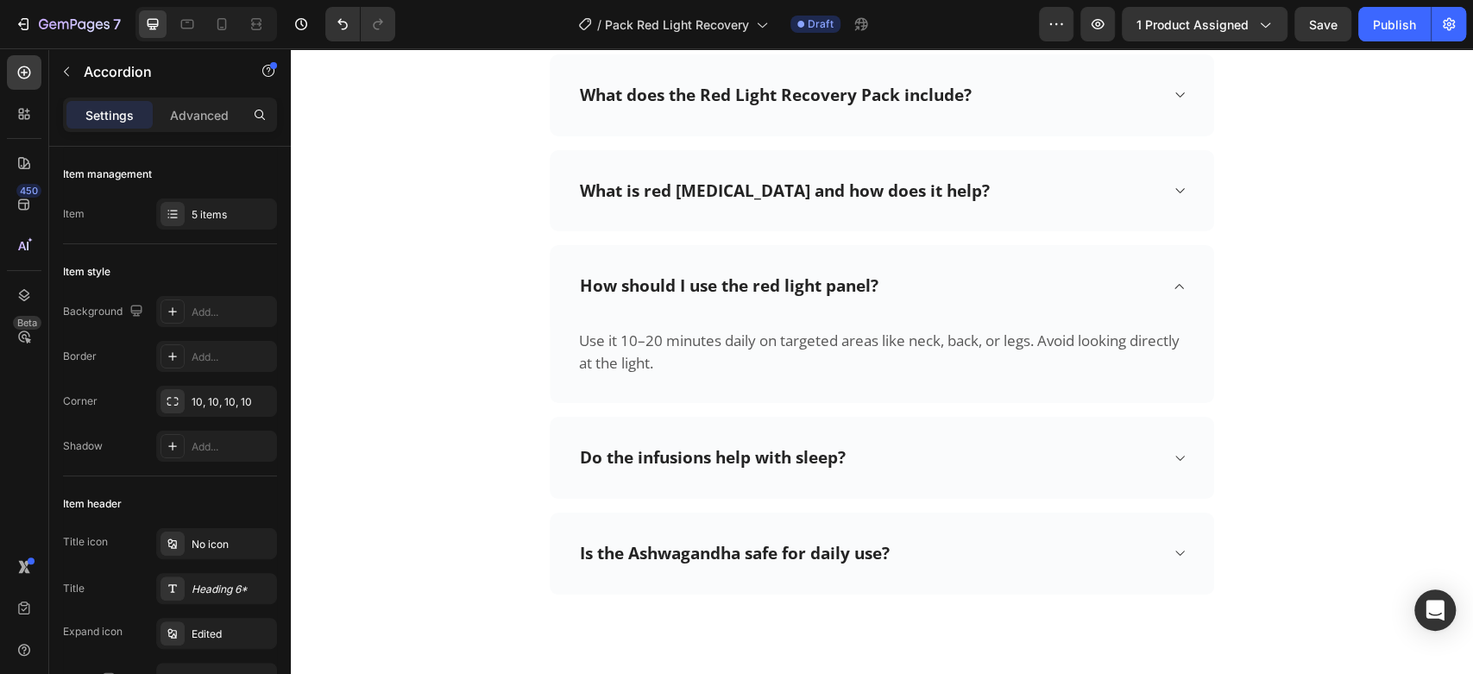
click at [1161, 459] on div "Do the infusions help with sleep?" at bounding box center [882, 458] width 664 height 82
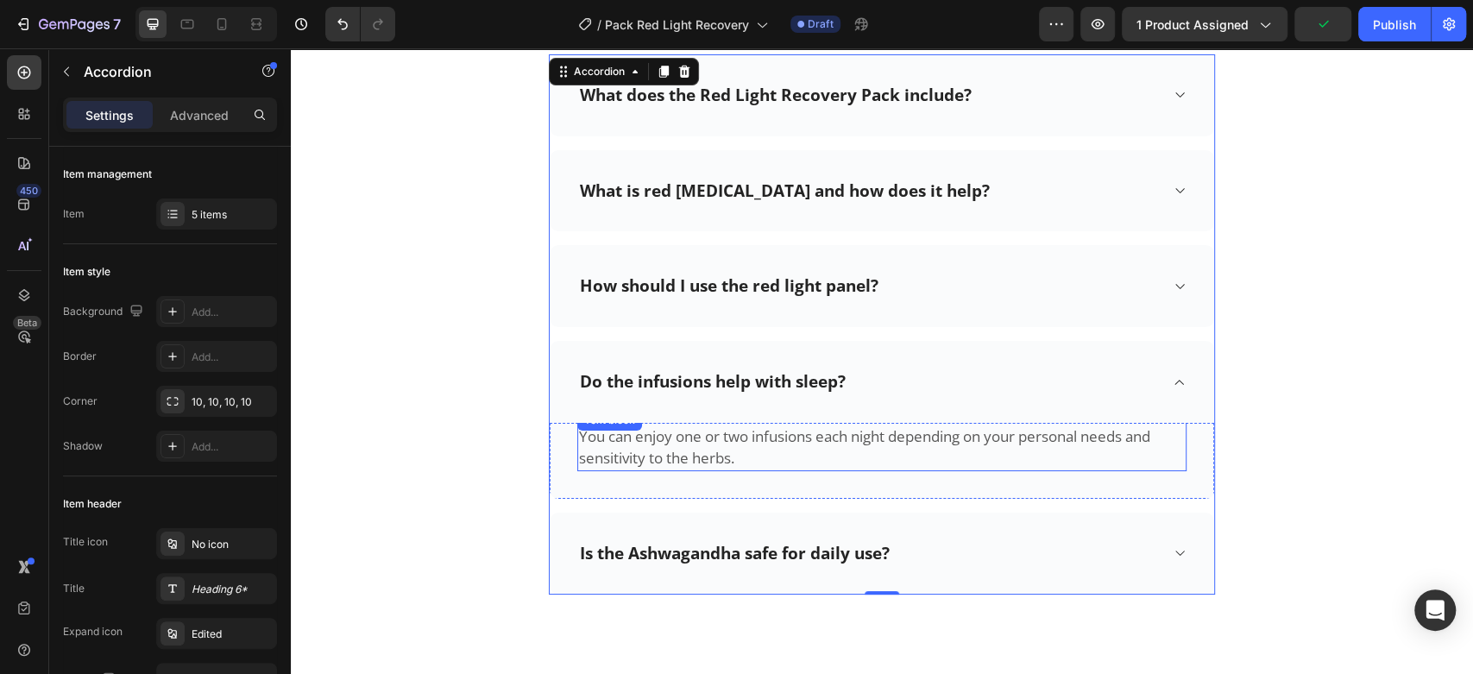
click at [819, 449] on p "You can enjoy one or two infusions each night depending on your personal needs …" at bounding box center [882, 447] width 606 height 44
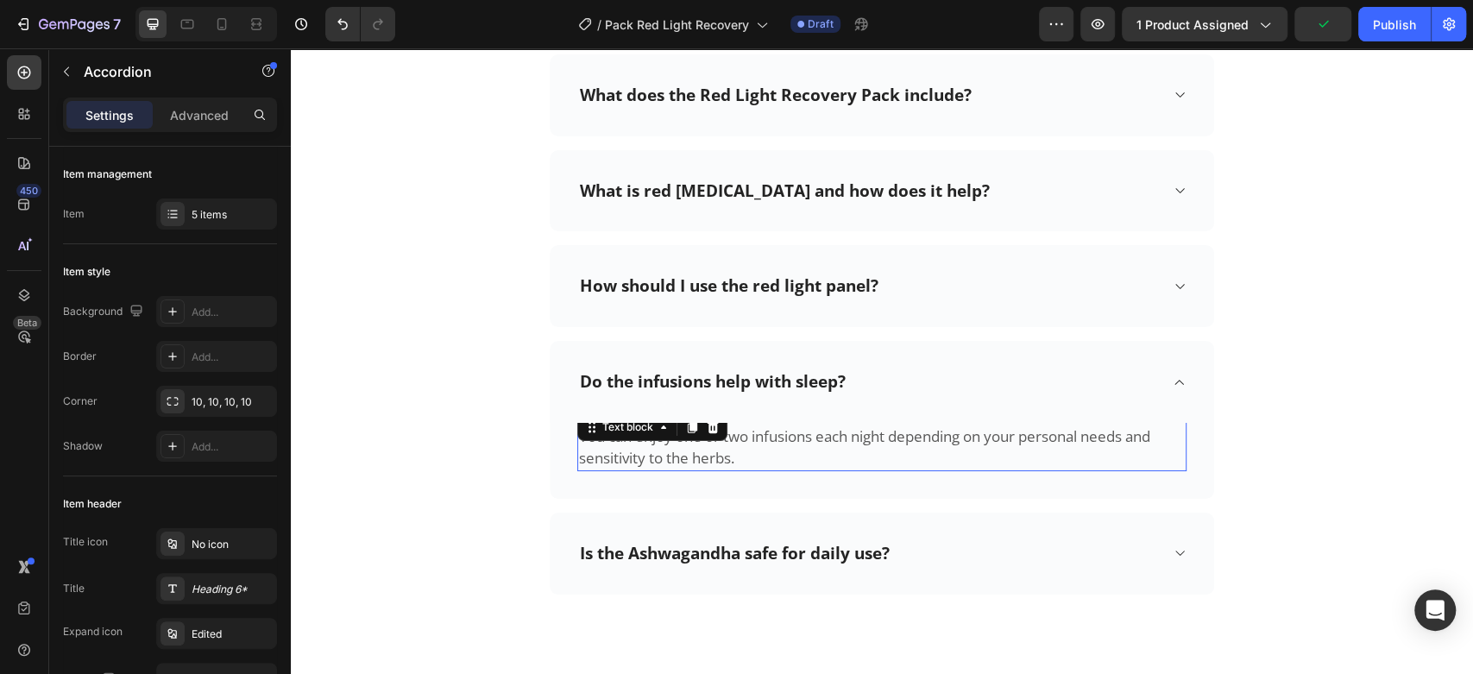
click at [819, 449] on p "You can enjoy one or two infusions each night depending on your personal needs …" at bounding box center [882, 447] width 606 height 44
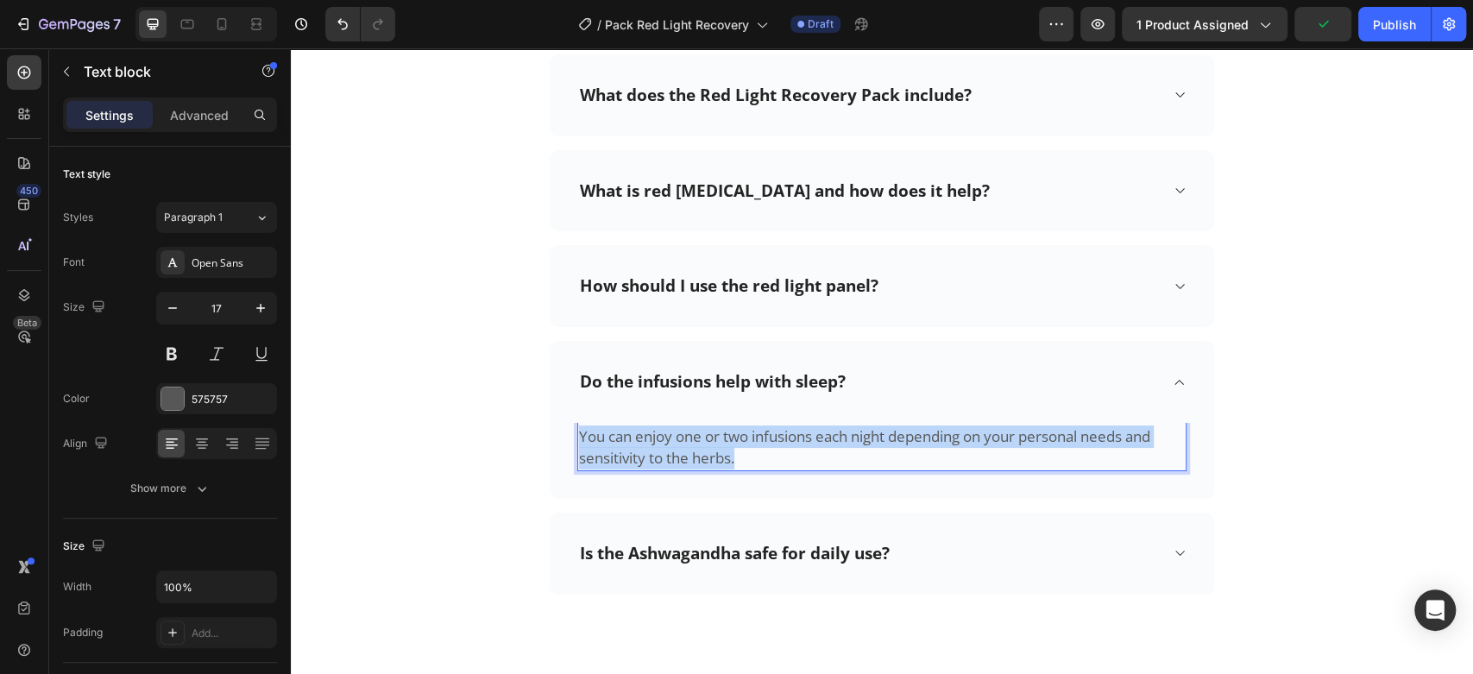
click at [819, 449] on p "You can enjoy one or two infusions each night depending on your personal needs …" at bounding box center [882, 447] width 606 height 44
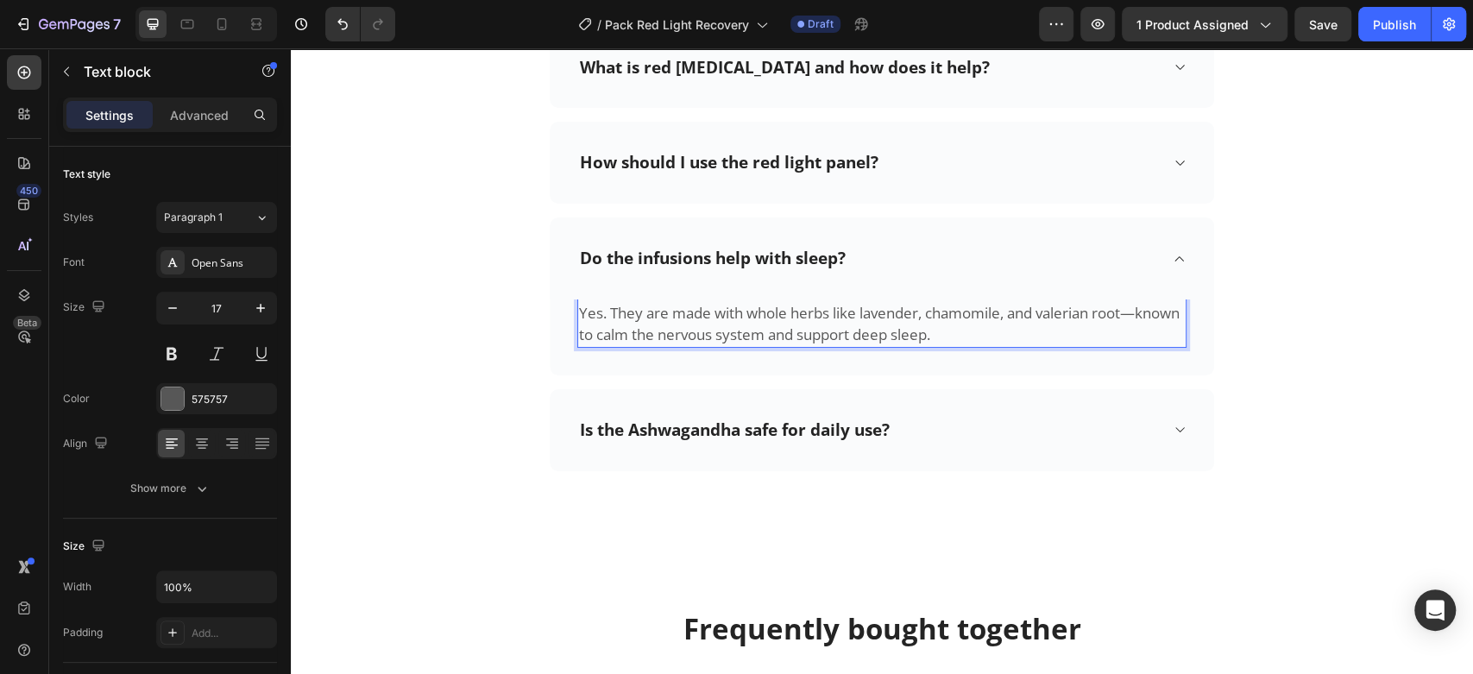
scroll to position [4430, 0]
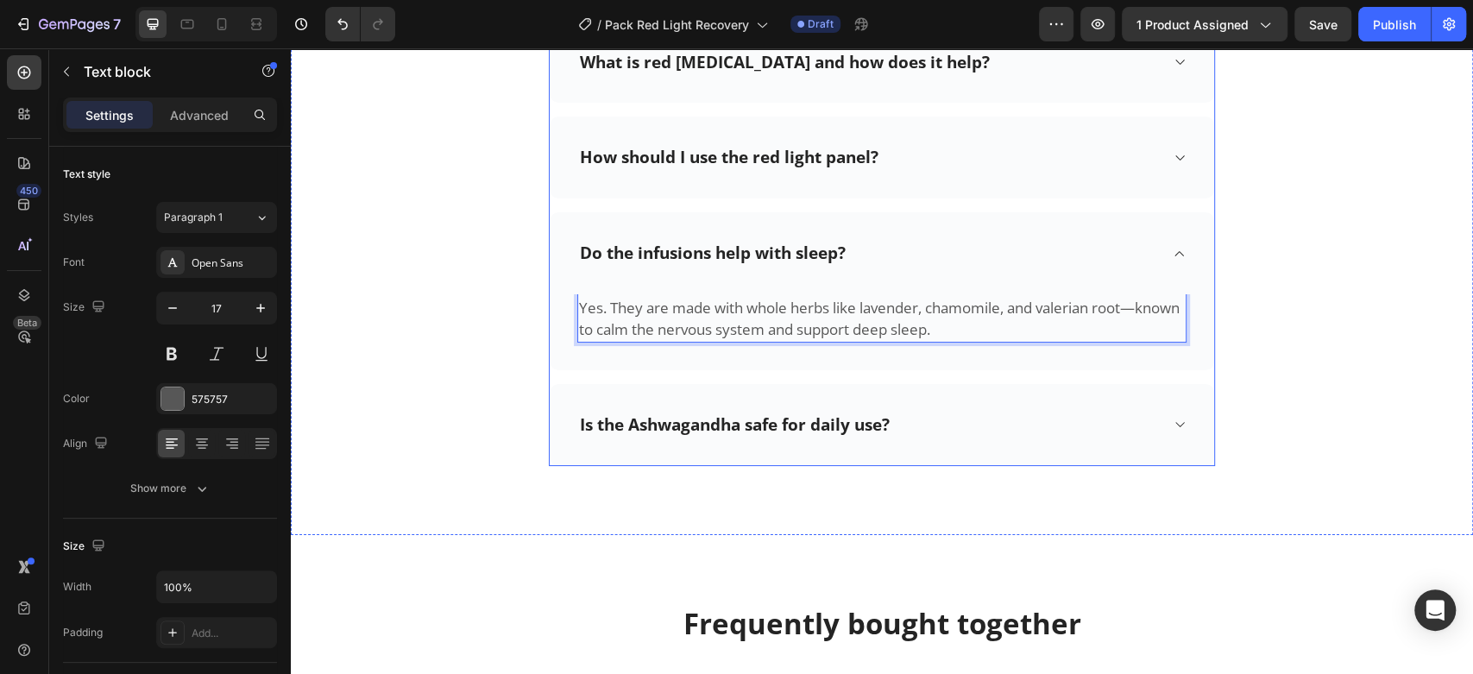
click at [742, 427] on p "Is the Ashwagandha safe for daily use?" at bounding box center [735, 425] width 310 height 22
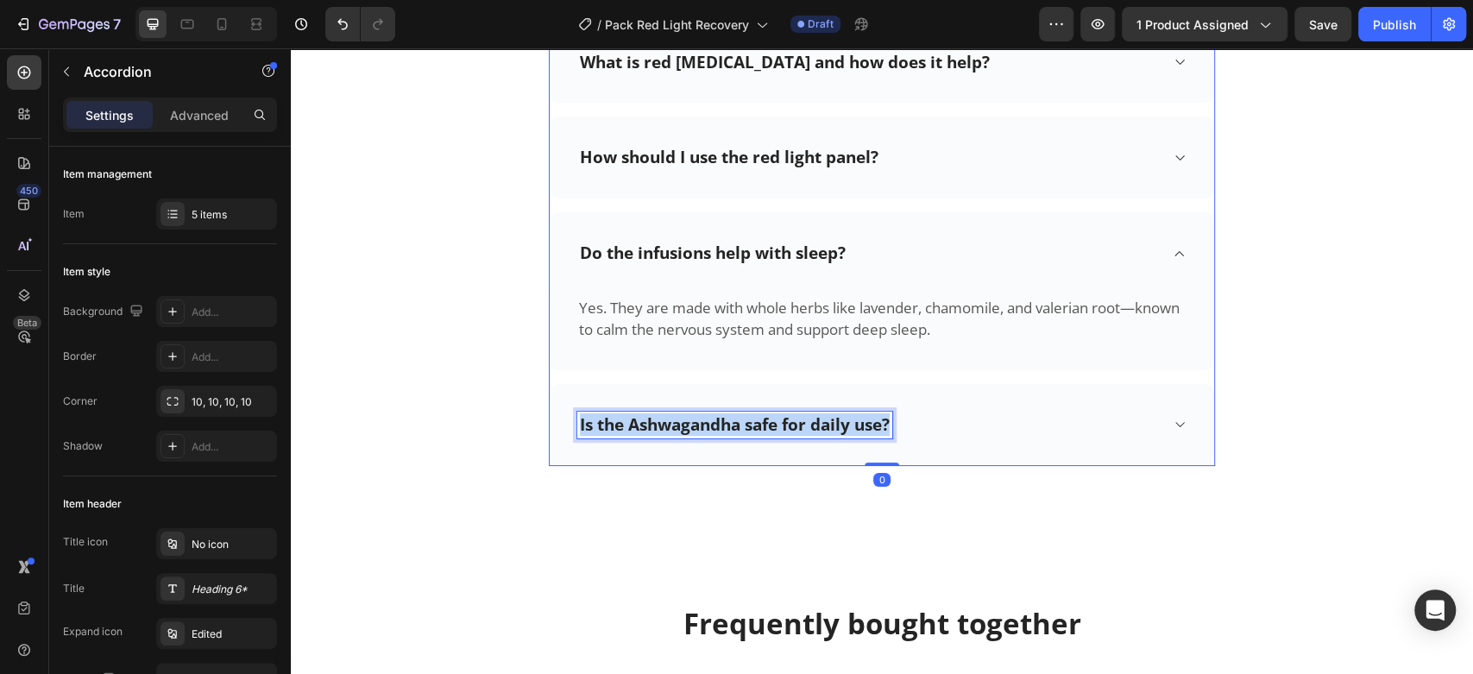
click at [742, 427] on p "Is the Ashwagandha safe for daily use?" at bounding box center [735, 425] width 310 height 22
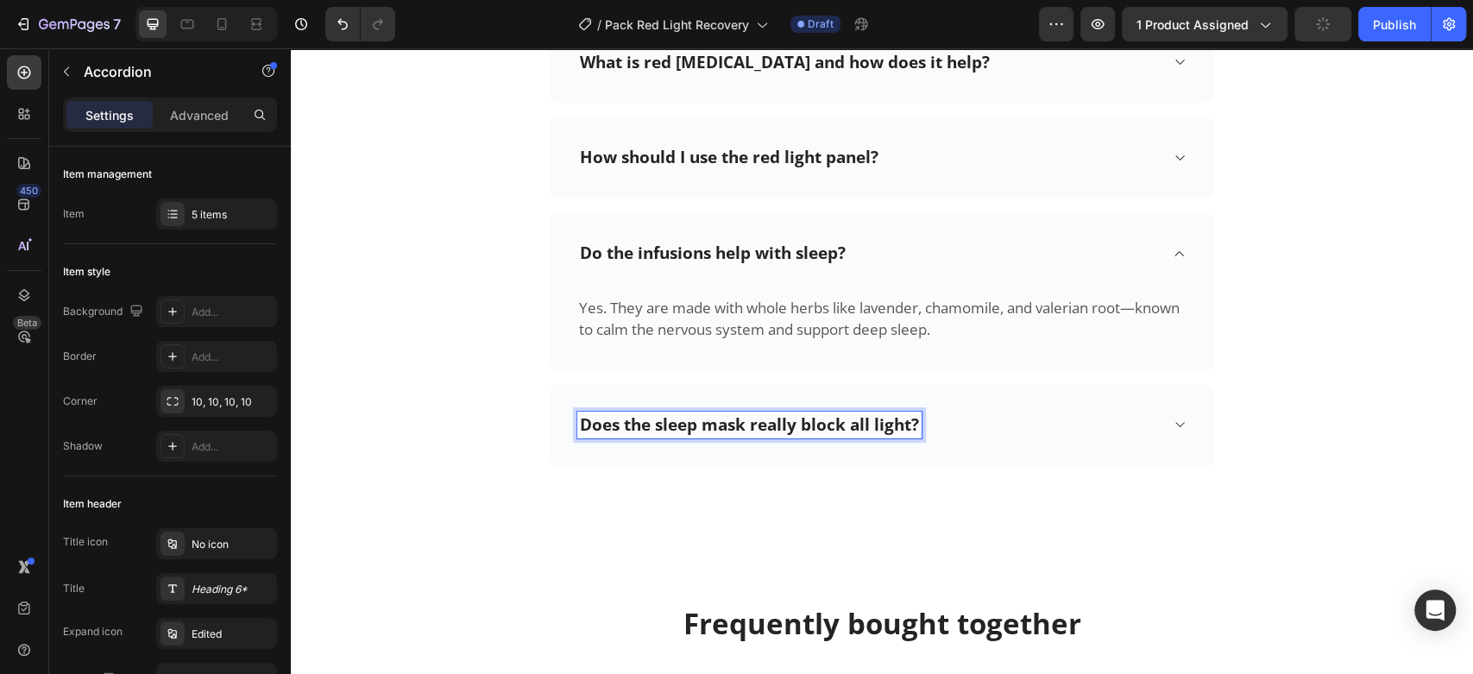
click at [1184, 421] on div "Does the sleep mask really block all light?" at bounding box center [882, 425] width 664 height 82
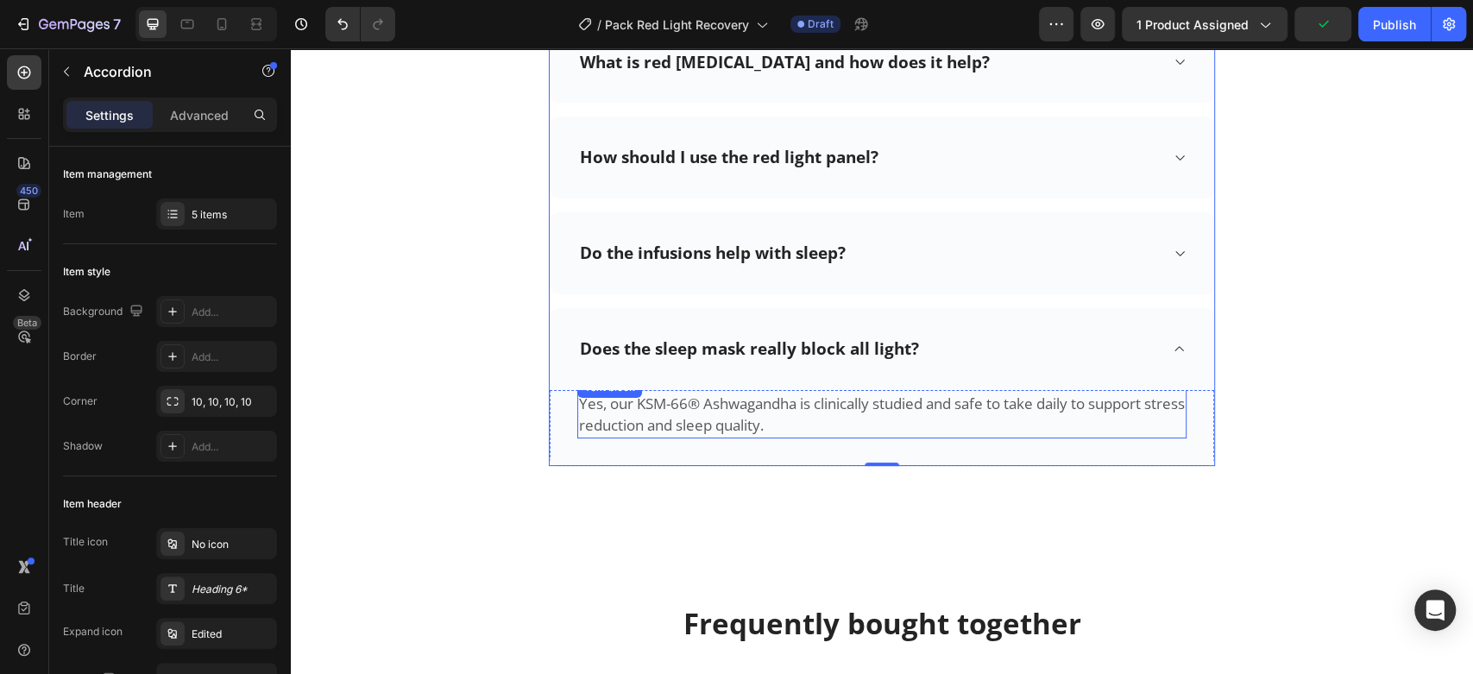
click at [808, 411] on p "Yes, our KSM-66® Ashwagandha is clinically studied and safe to take daily to su…" at bounding box center [882, 415] width 606 height 44
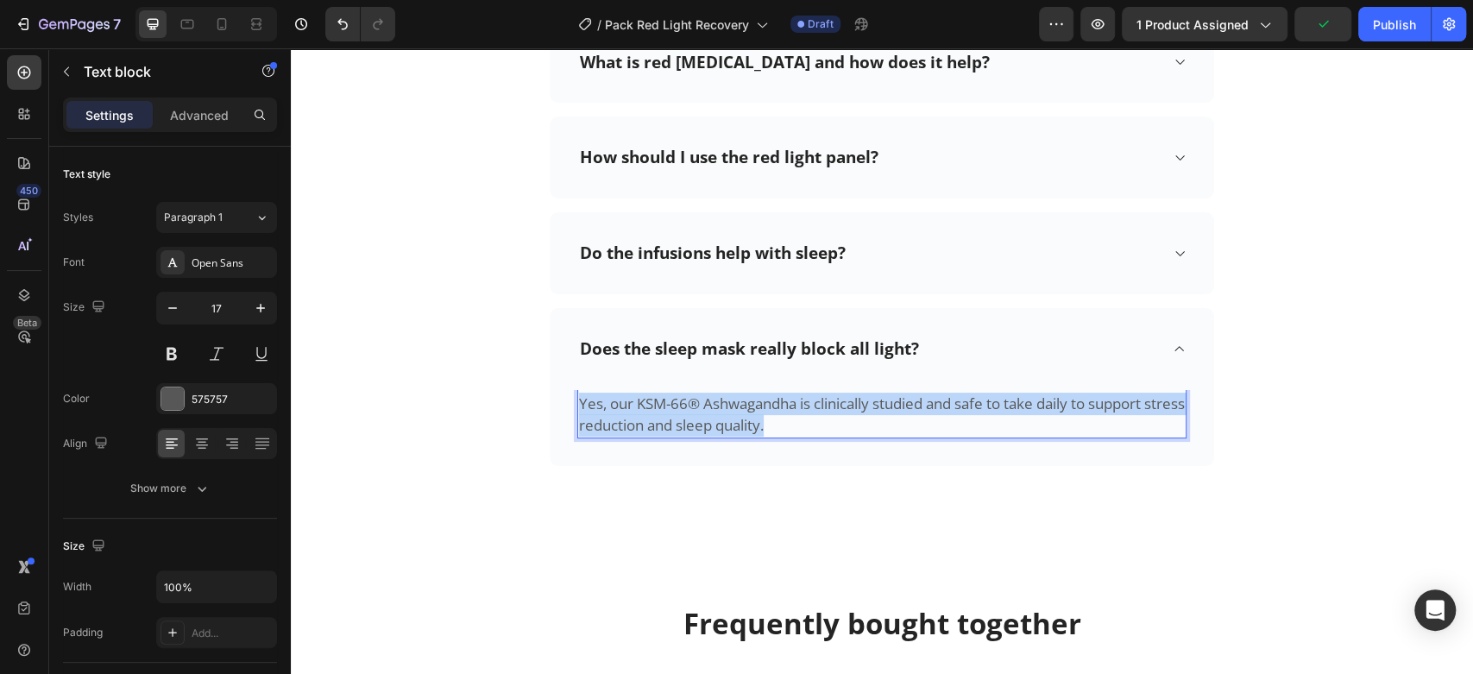
click at [808, 411] on p "Yes, our KSM-66® Ashwagandha is clinically studied and safe to take daily to su…" at bounding box center [882, 415] width 606 height 44
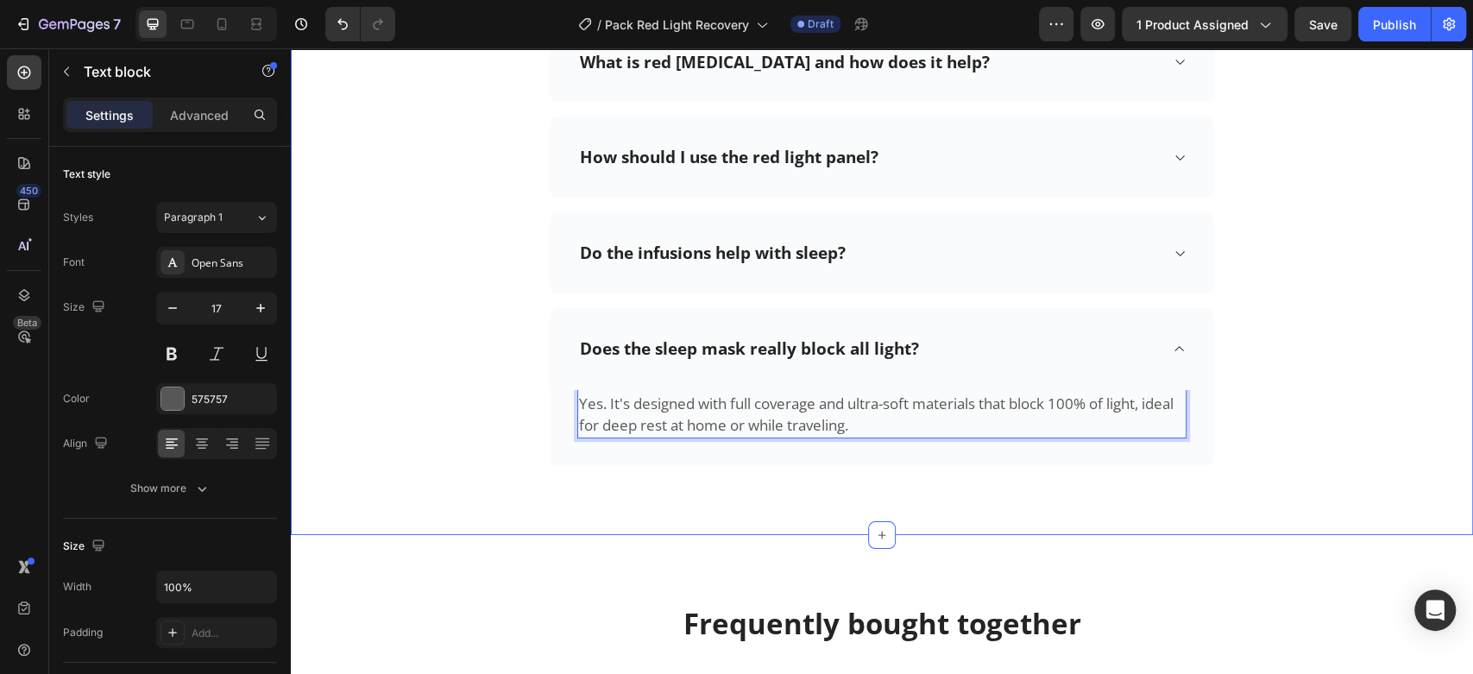
click at [420, 277] on div "Frequently asked questions Heading Need help finding an answer to your question…" at bounding box center [882, 124] width 1156 height 682
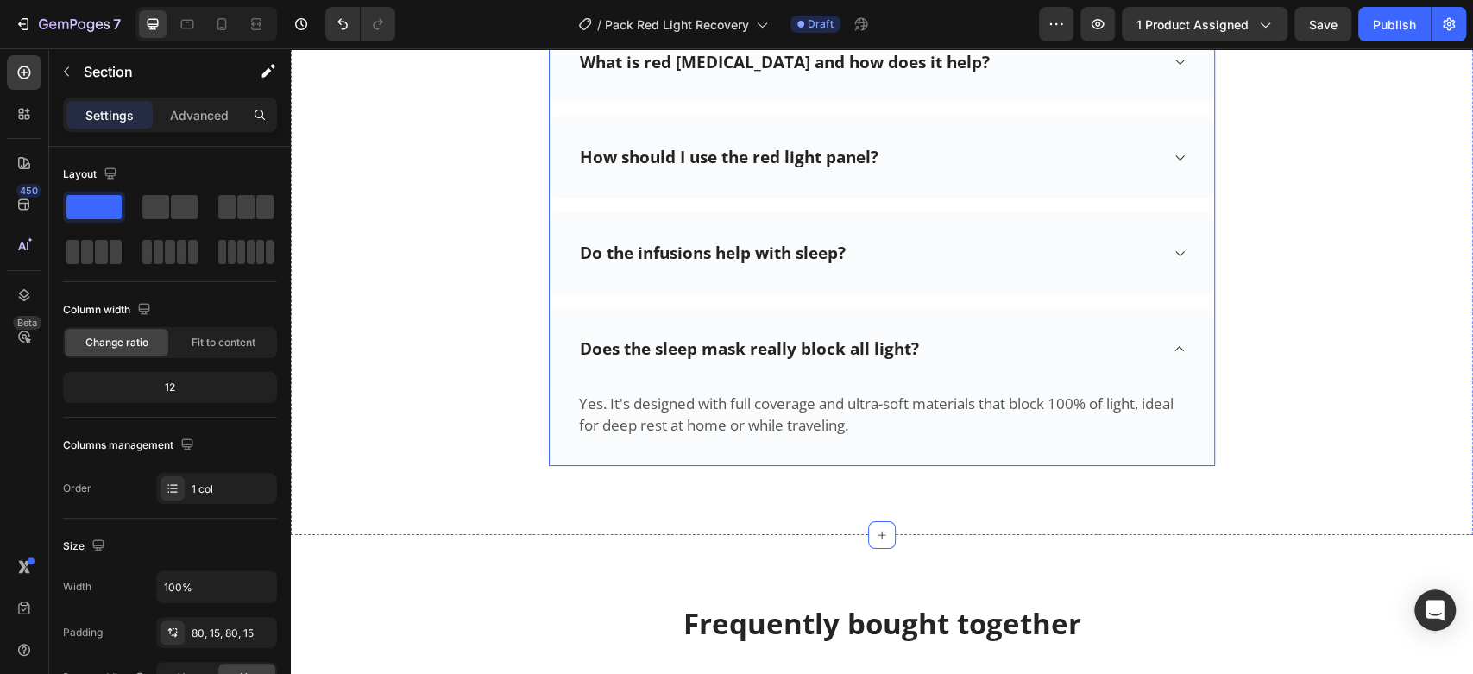
click at [1055, 351] on div "Does the sleep mask really block all light?" at bounding box center [868, 349] width 582 height 27
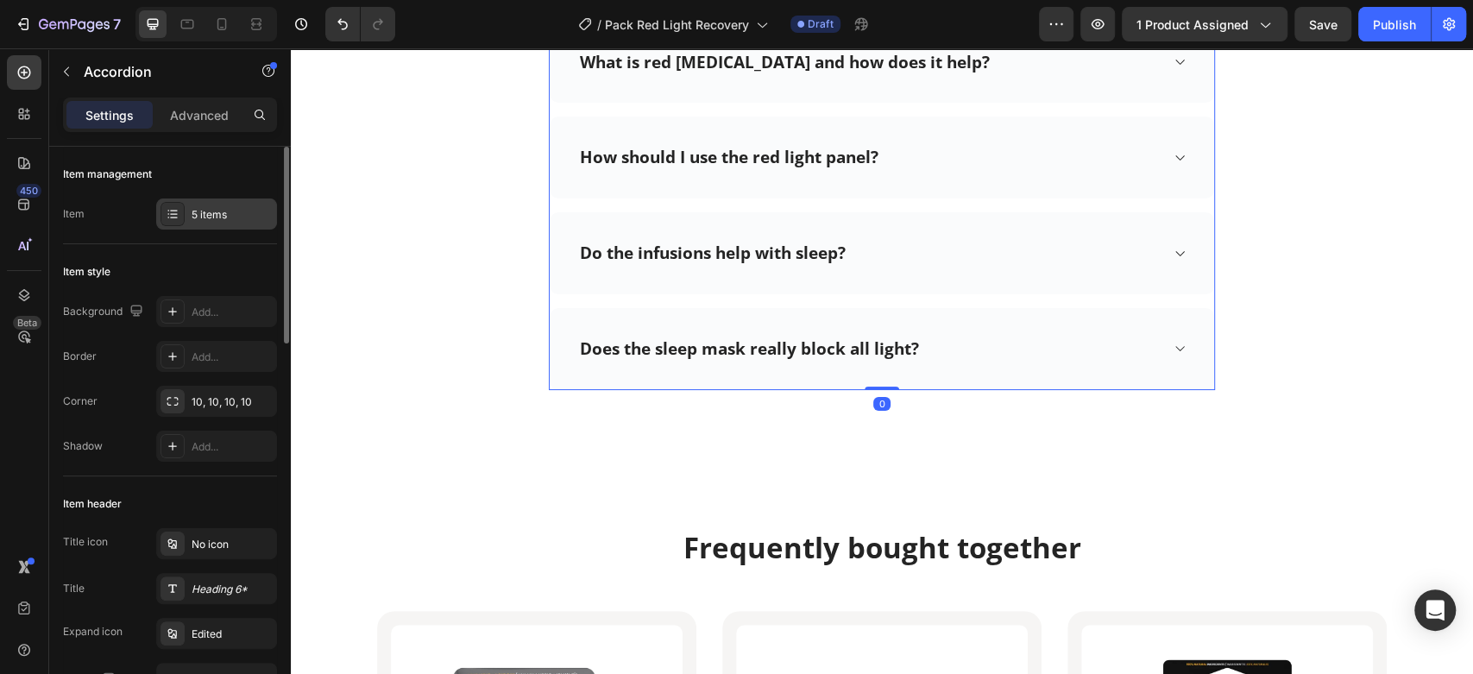
click at [216, 216] on div "5 items" at bounding box center [232, 215] width 81 height 16
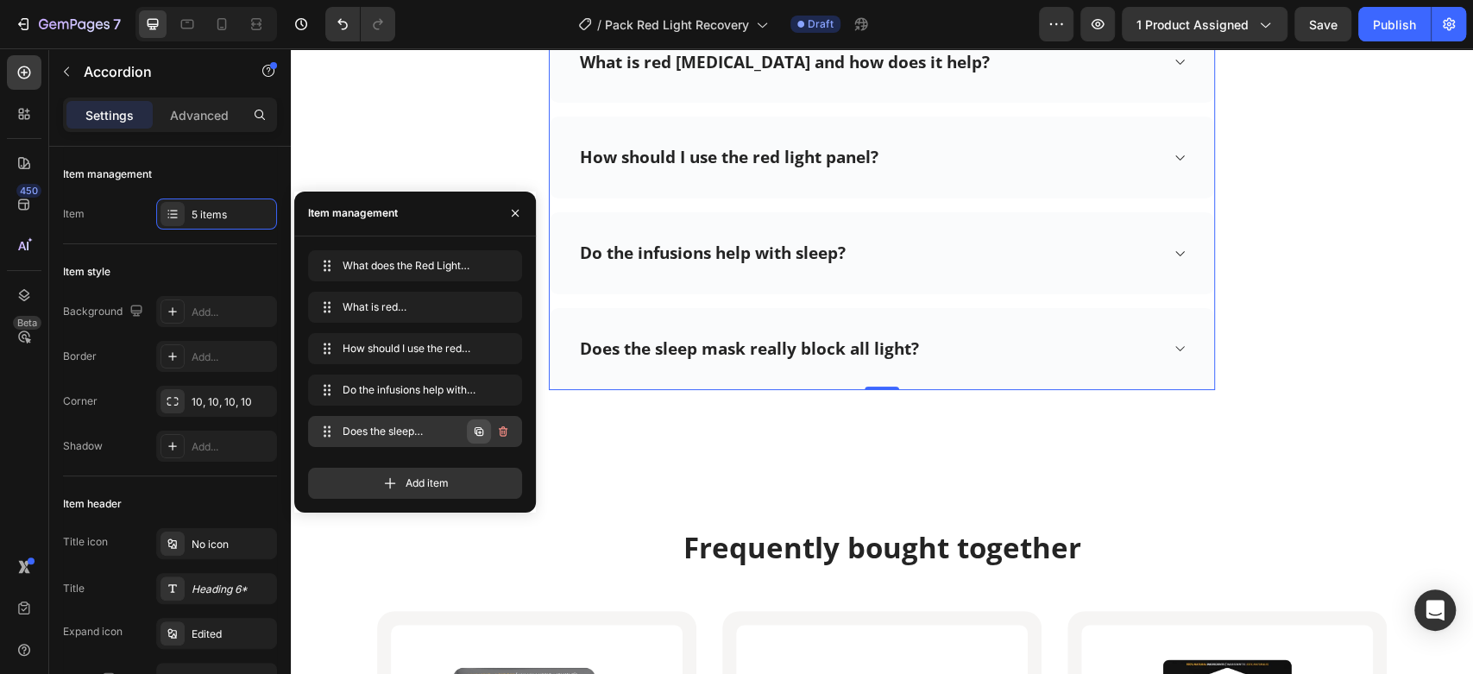
click at [477, 435] on icon "button" at bounding box center [479, 431] width 9 height 9
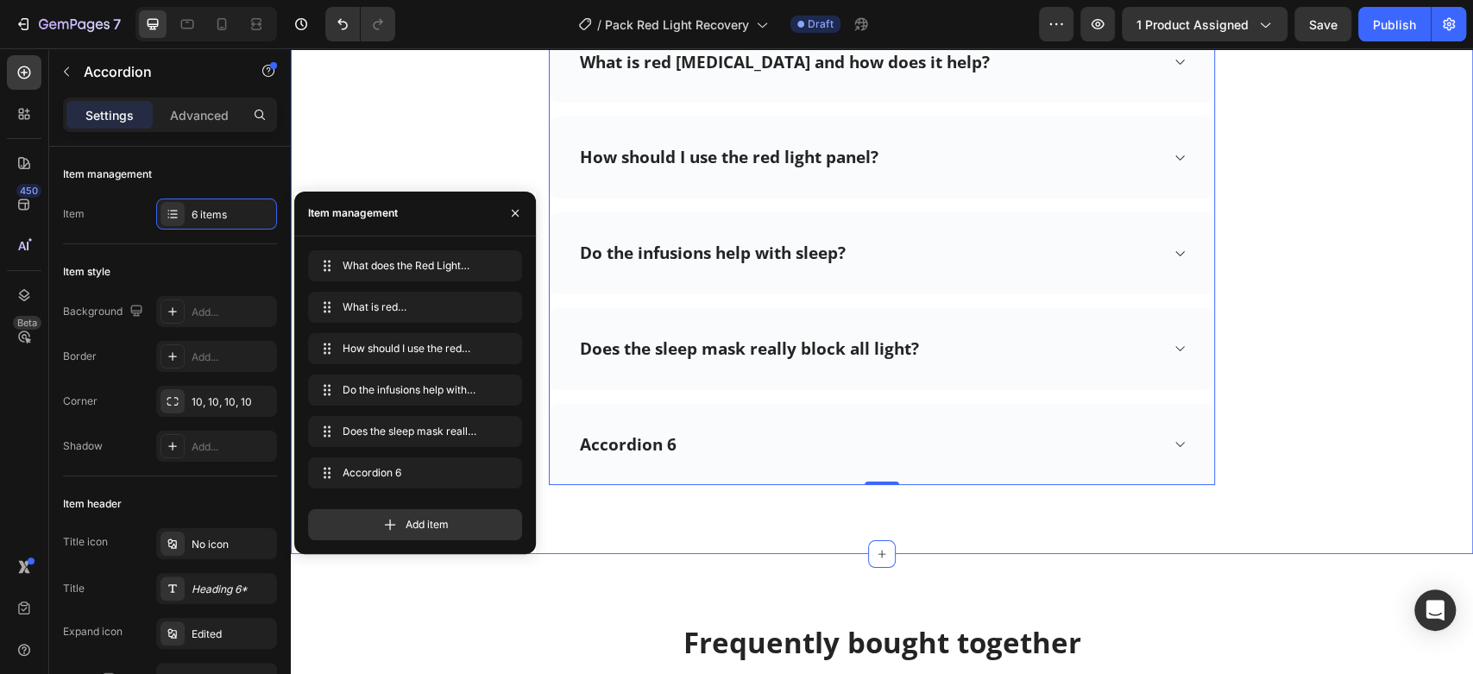
click at [466, 98] on div "Frequently asked questions Heading Need help finding an answer to your question…" at bounding box center [882, 134] width 1156 height 702
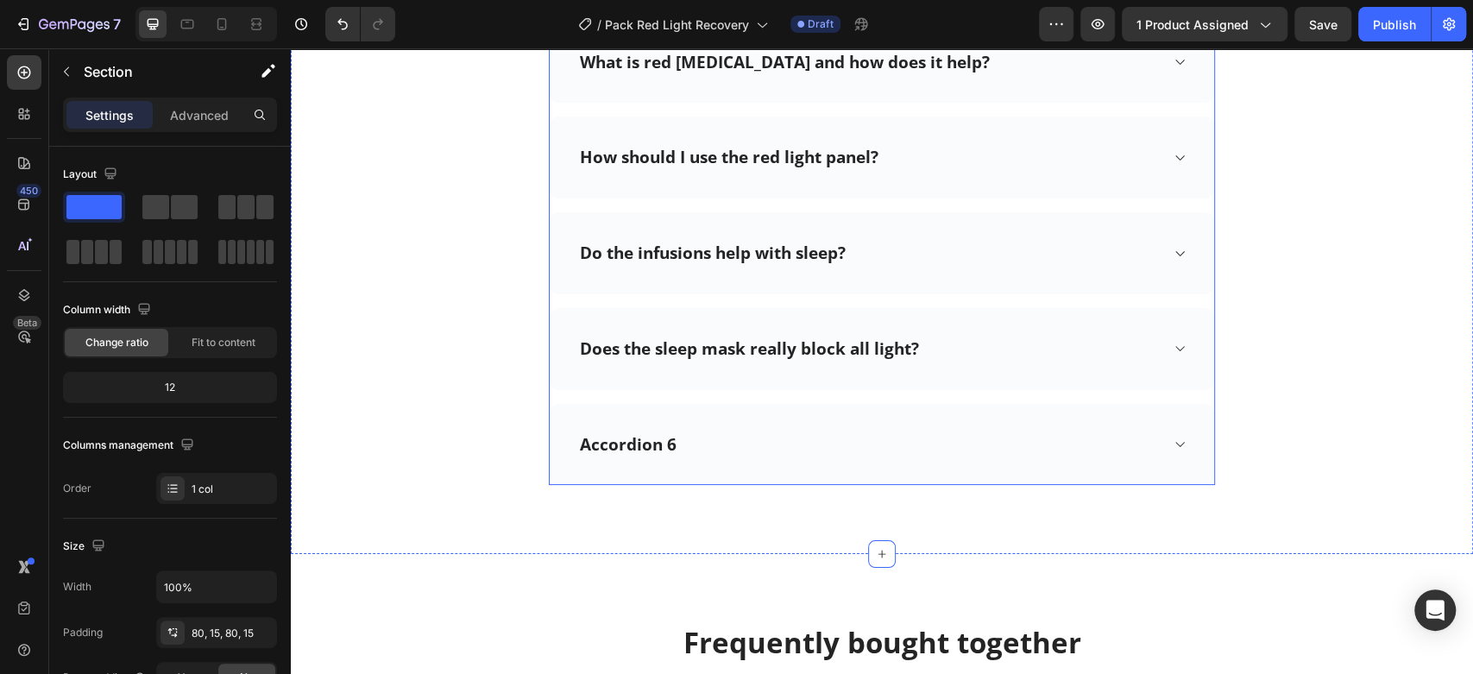
click at [619, 443] on div "Accordion 6" at bounding box center [628, 444] width 102 height 27
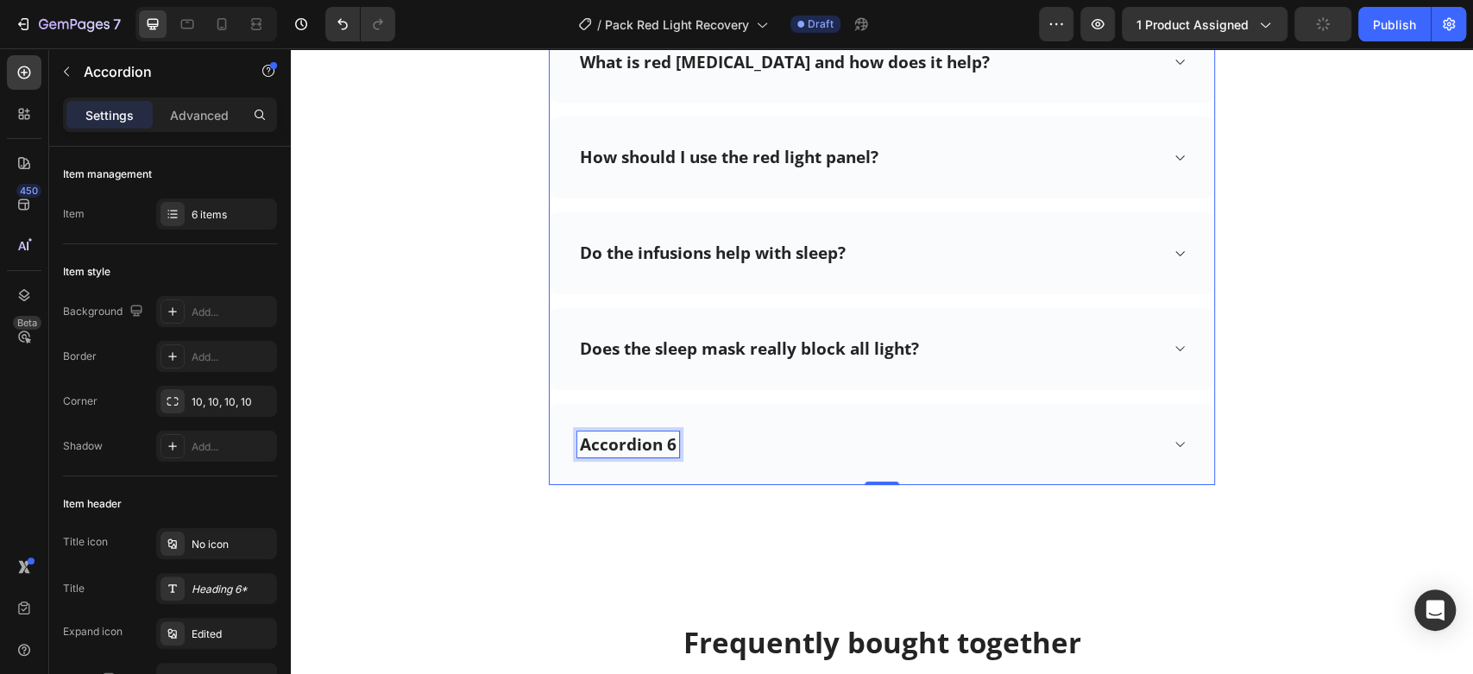
click at [619, 443] on p "Accordion 6" at bounding box center [628, 445] width 97 height 22
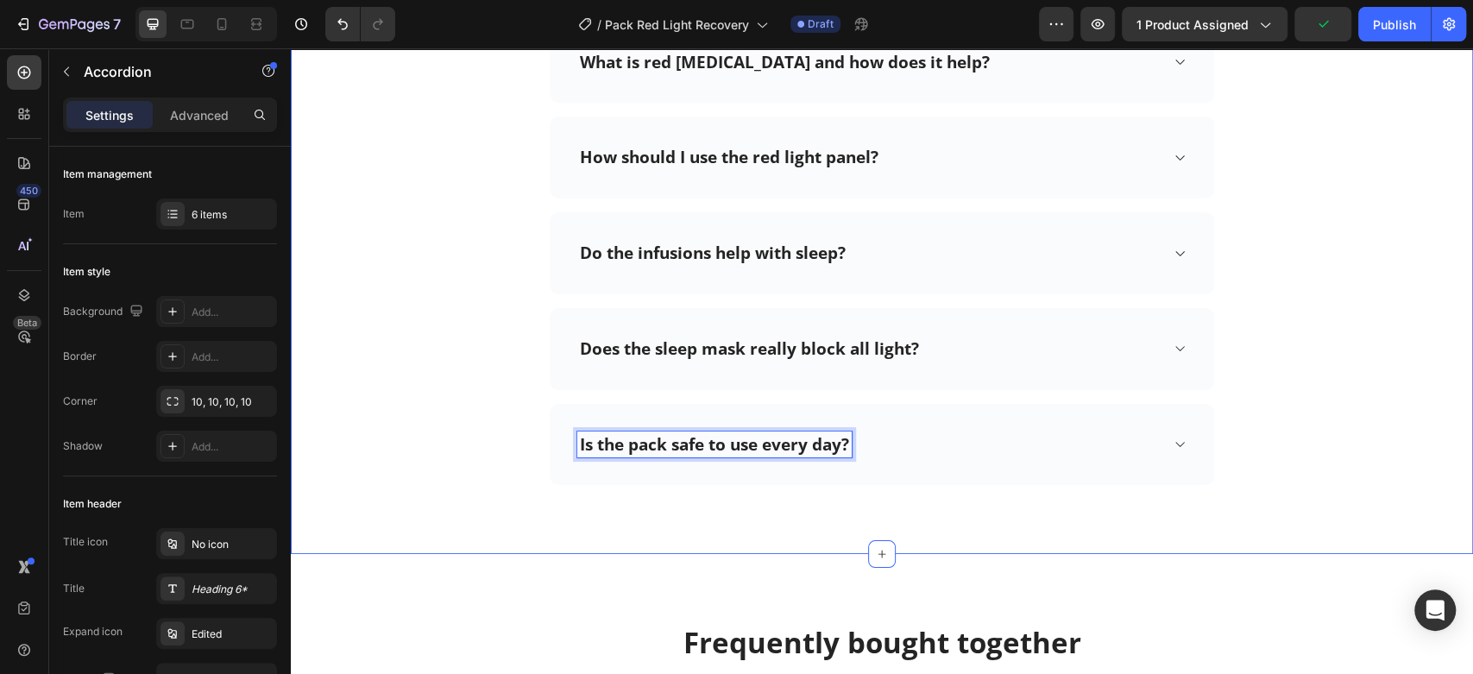
click at [475, 261] on div "Frequently asked questions Heading Need help finding an answer to your question…" at bounding box center [882, 134] width 1156 height 702
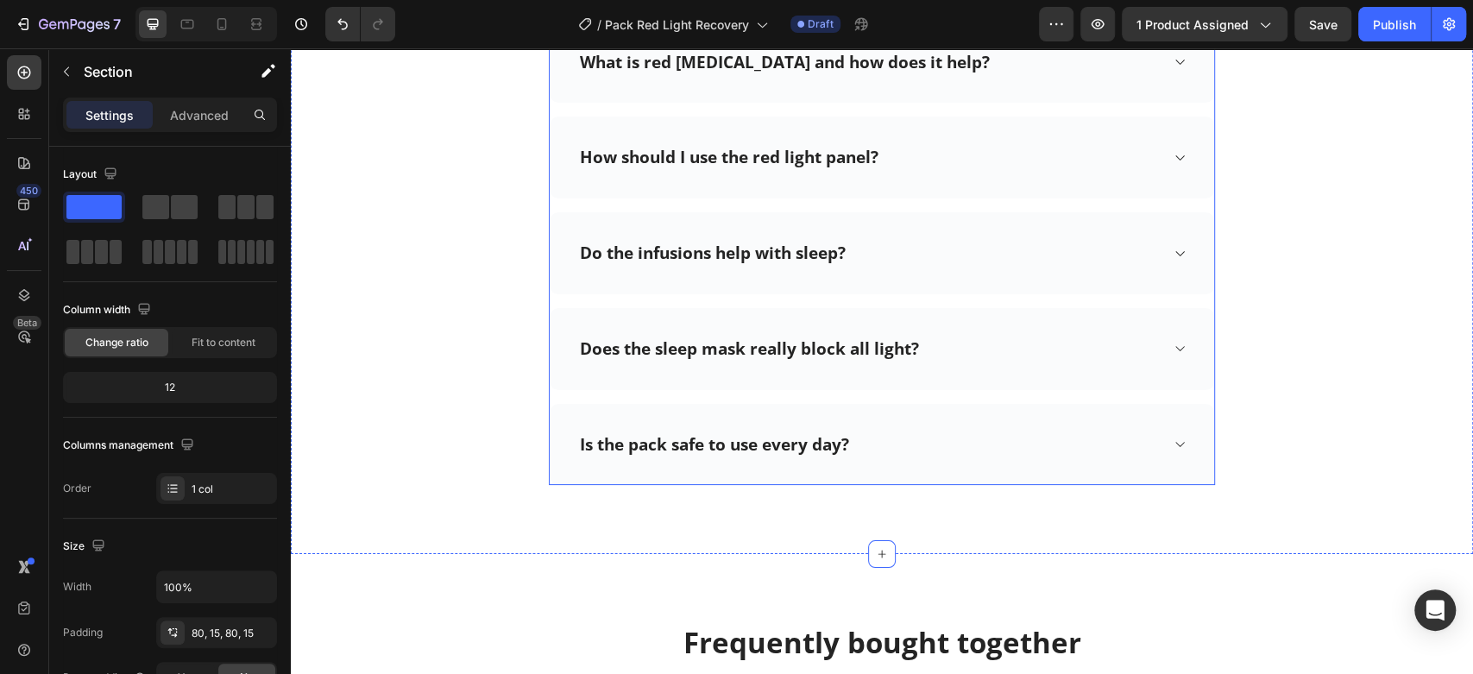
click at [1160, 445] on div "Is the pack safe to use every day?" at bounding box center [882, 445] width 664 height 82
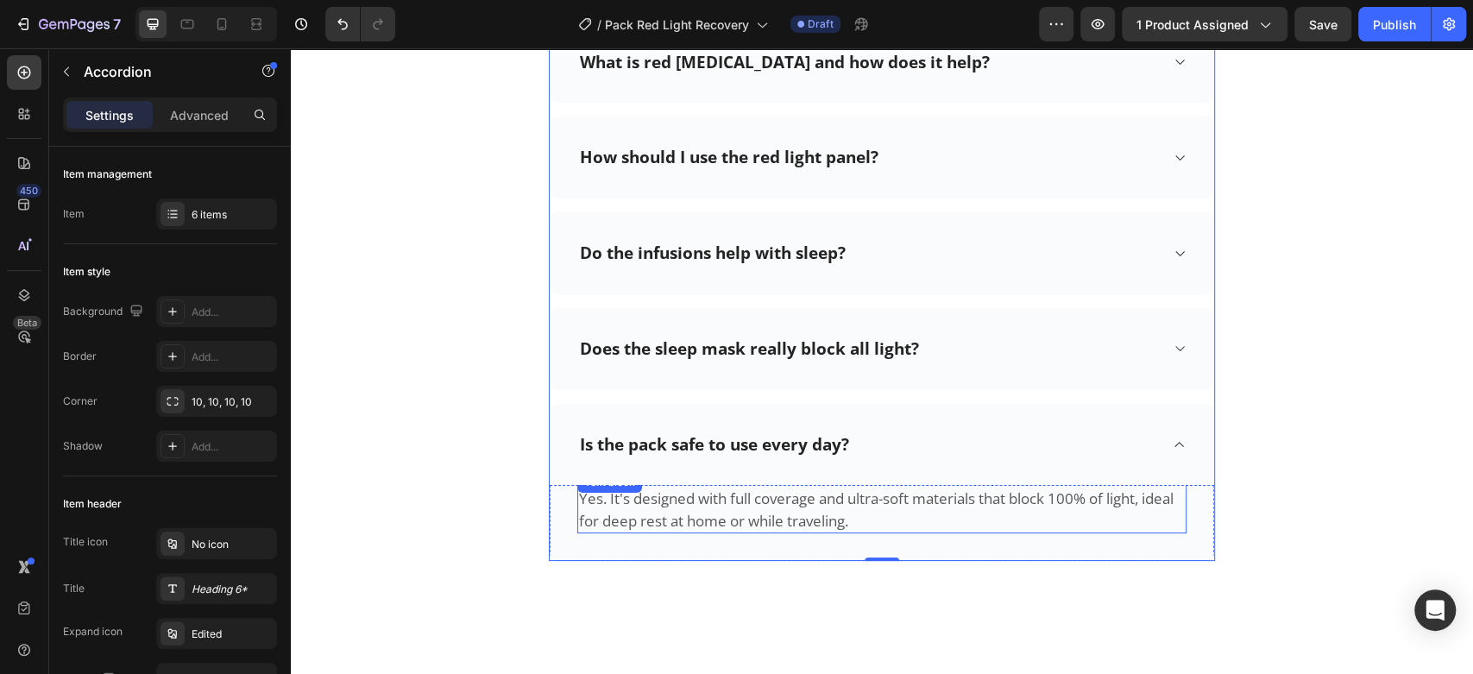
click at [701, 513] on p "Yes. It's designed with full coverage and ultra-soft materials that block 100% …" at bounding box center [882, 509] width 606 height 44
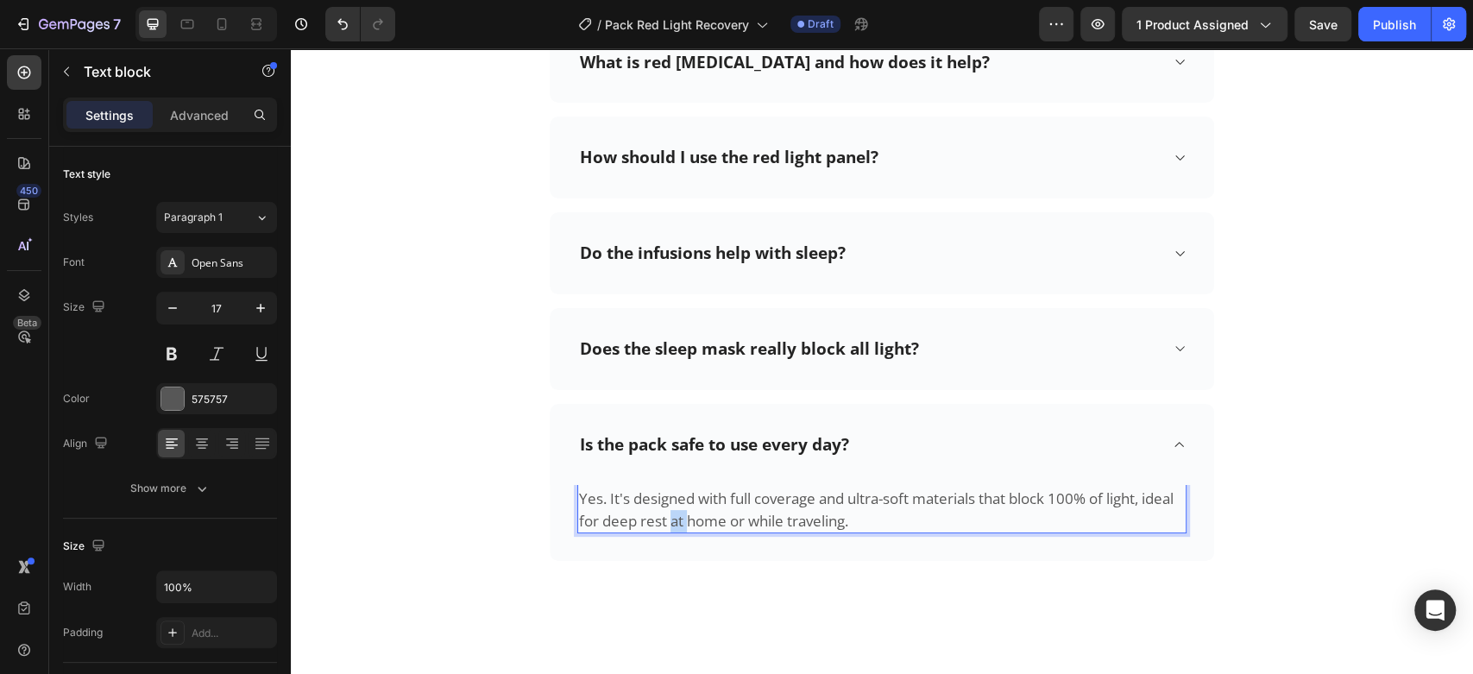
click at [701, 513] on p "Yes. It's designed with full coverage and ultra-soft materials that block 100% …" at bounding box center [882, 509] width 606 height 44
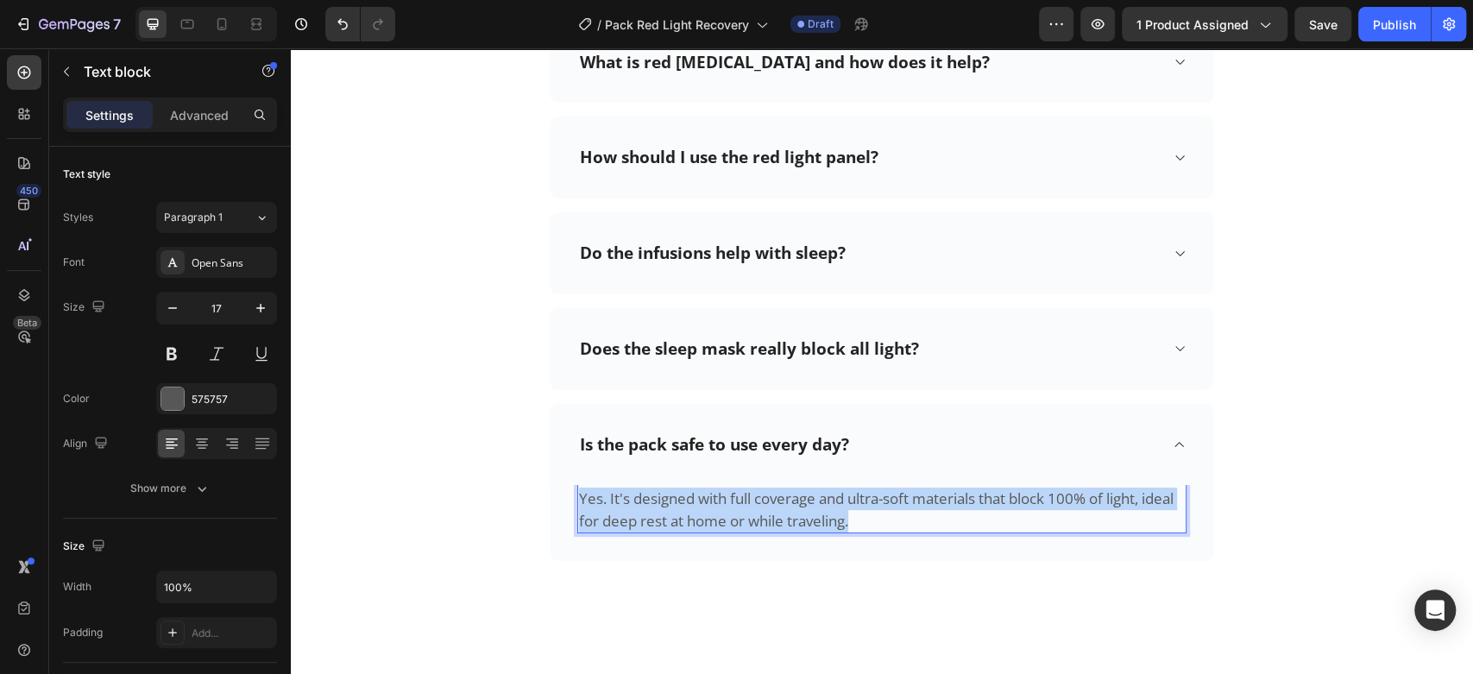
click at [701, 513] on p "Yes. It's designed with full coverage and ultra-soft materials that block 100% …" at bounding box center [882, 509] width 606 height 44
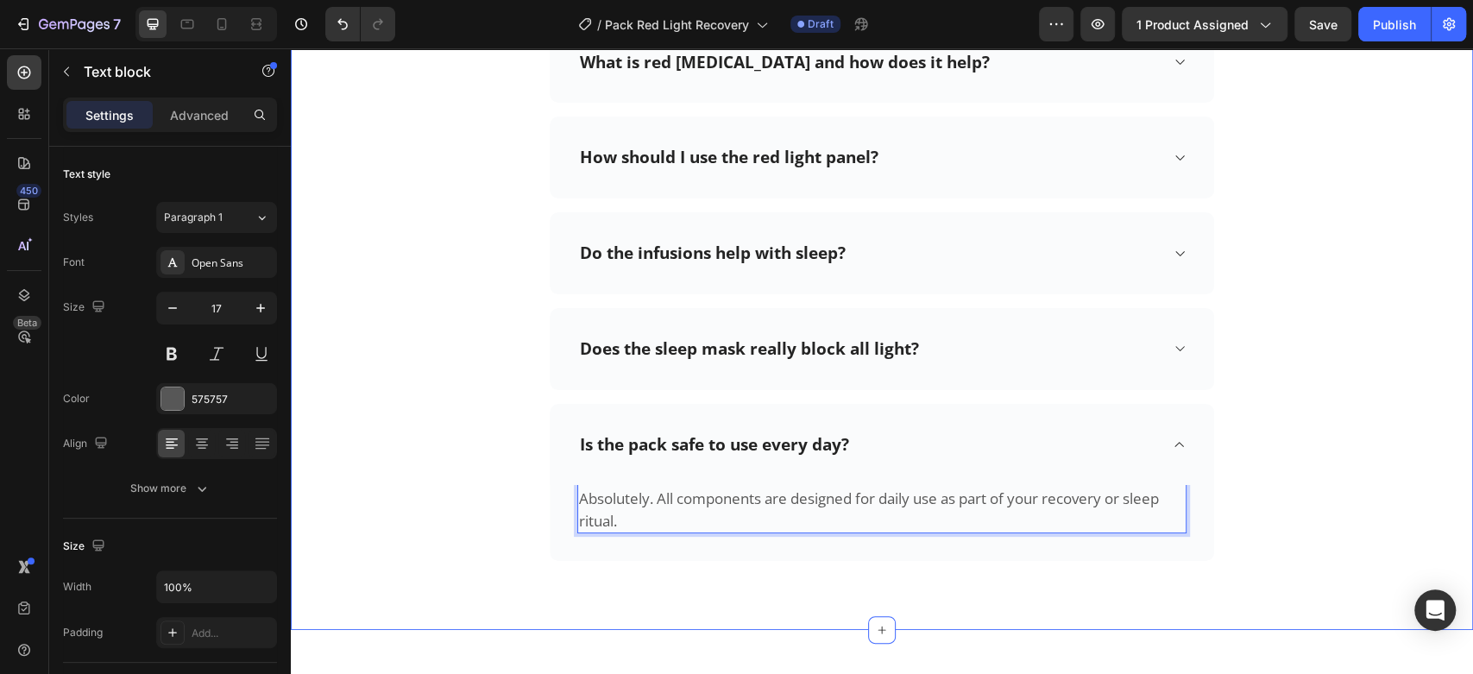
click at [491, 355] on div "Frequently asked questions Heading Need help finding an answer to your question…" at bounding box center [882, 172] width 1156 height 778
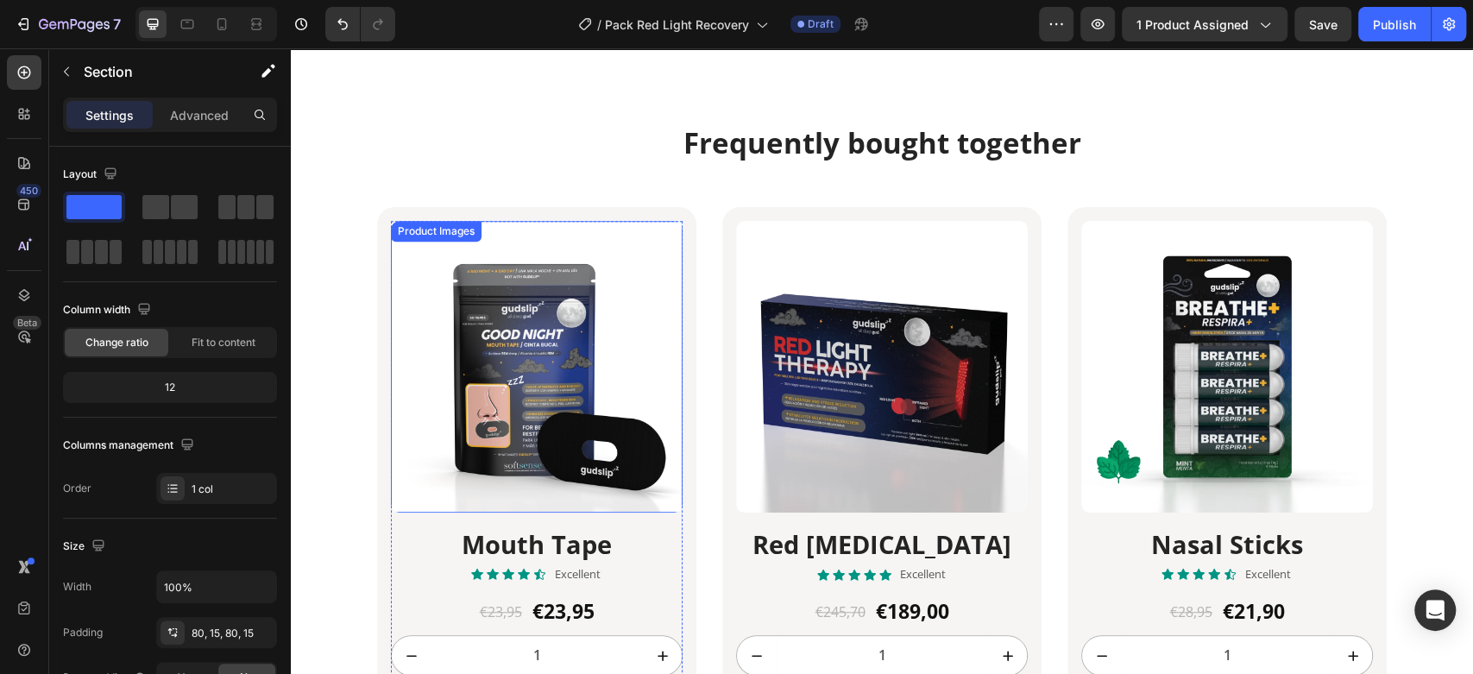
scroll to position [5068, 0]
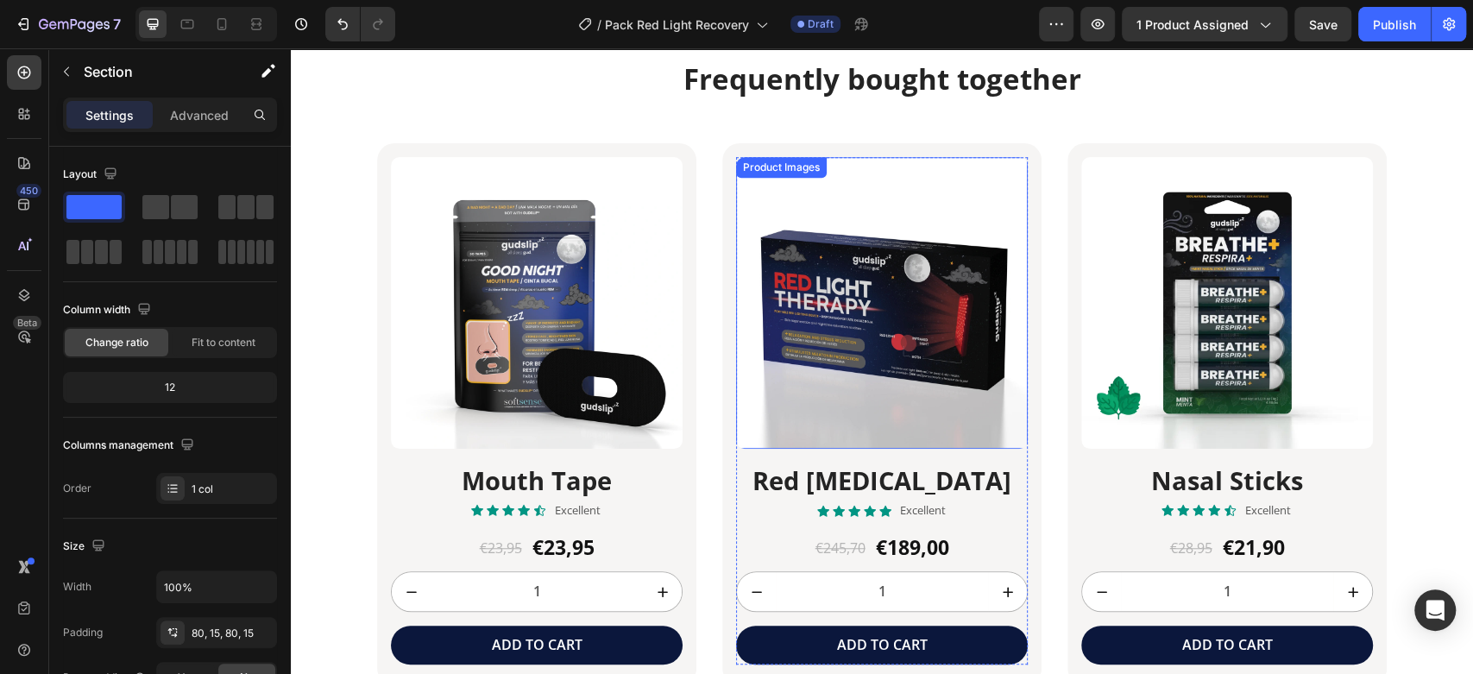
click at [823, 297] on img at bounding box center [882, 303] width 292 height 292
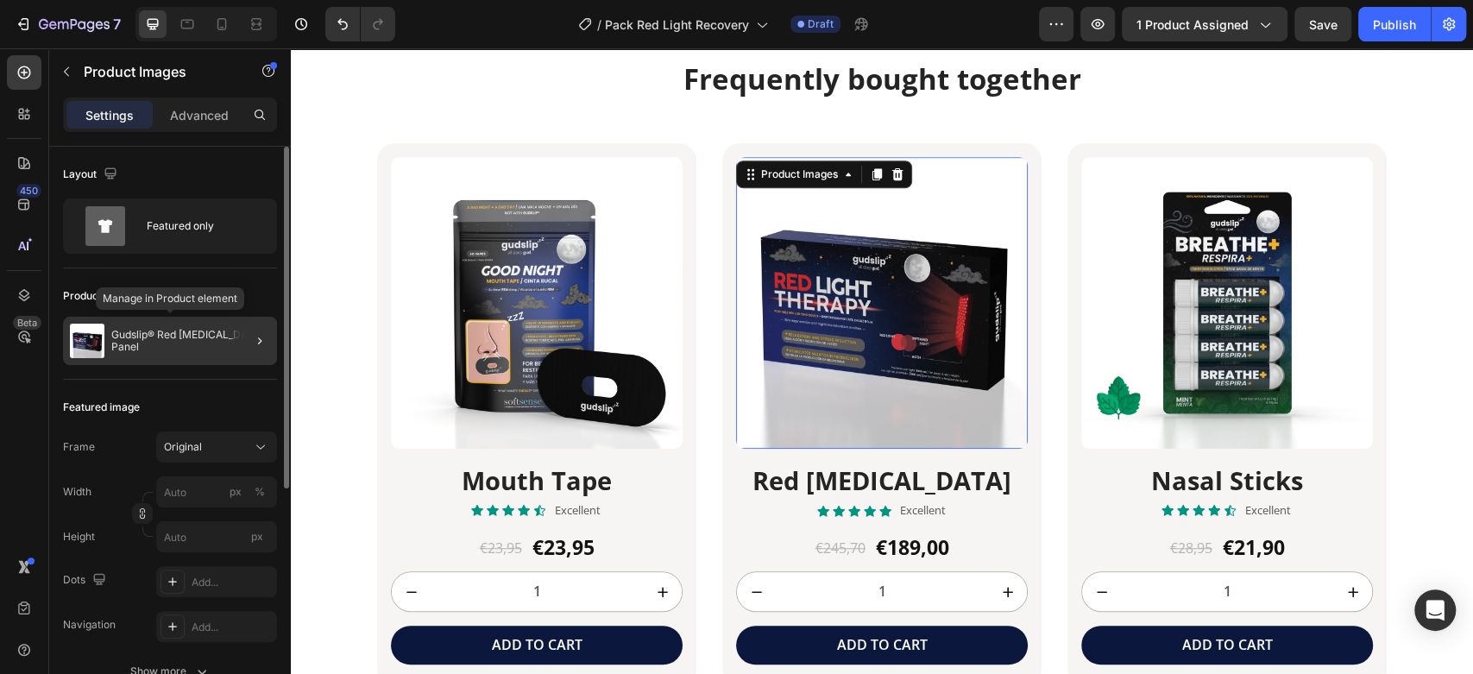
click at [129, 343] on p "Gudslip® Red [MEDICAL_DATA] Panel" at bounding box center [190, 341] width 159 height 24
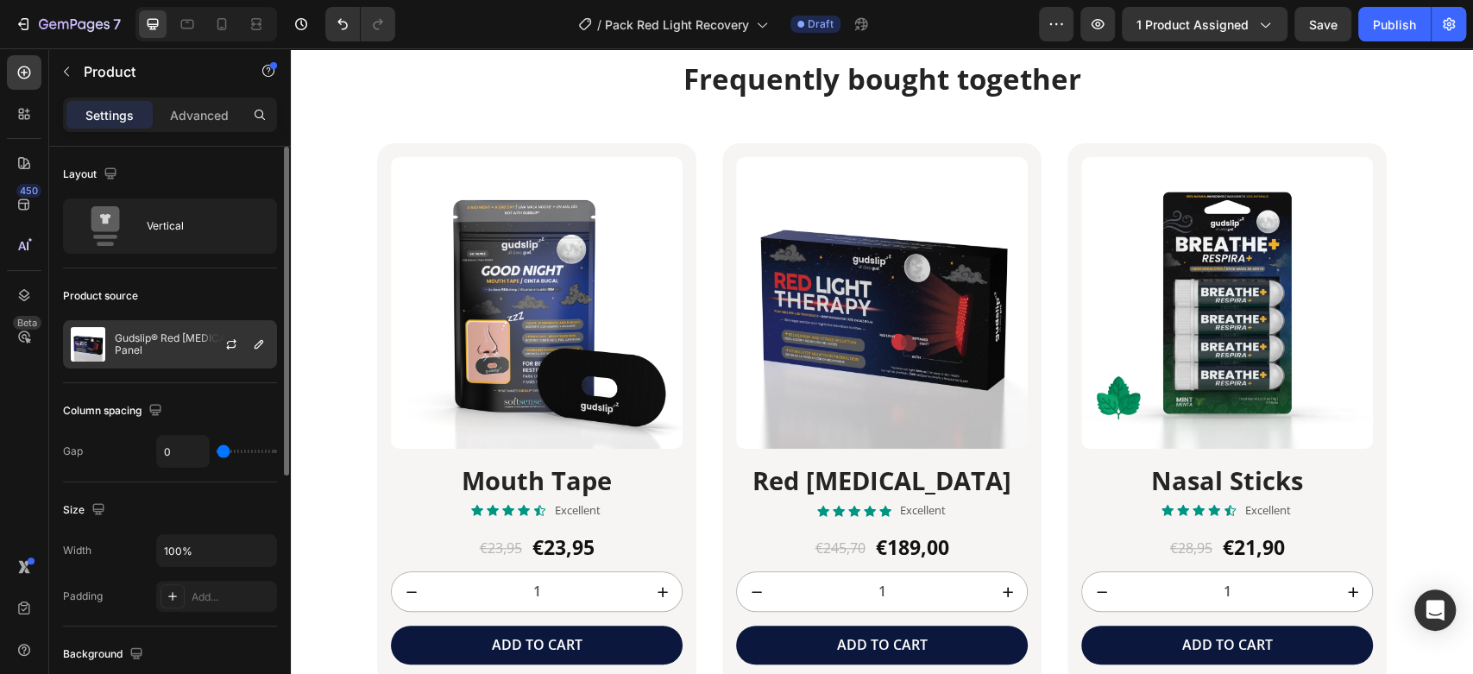
click at [149, 340] on p "Gudslip® Red [MEDICAL_DATA] Panel" at bounding box center [192, 344] width 154 height 24
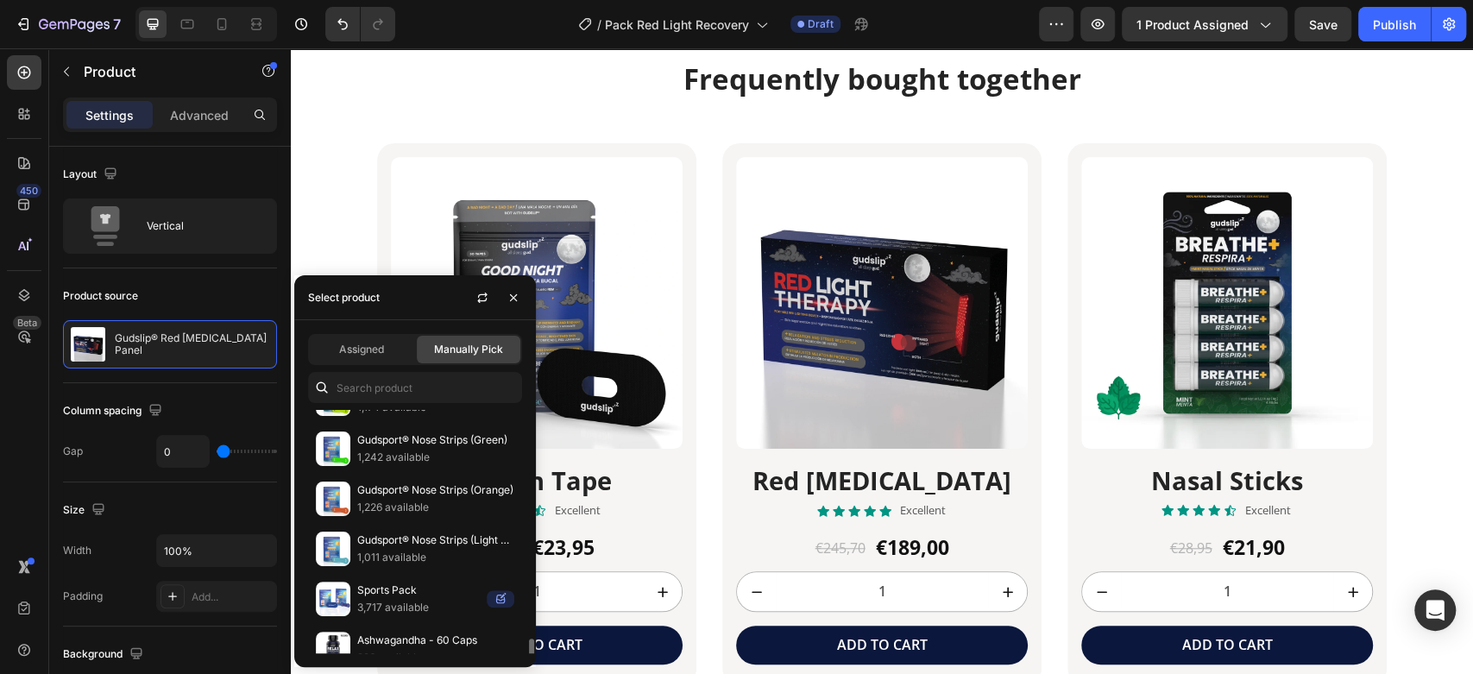
scroll to position [414, 0]
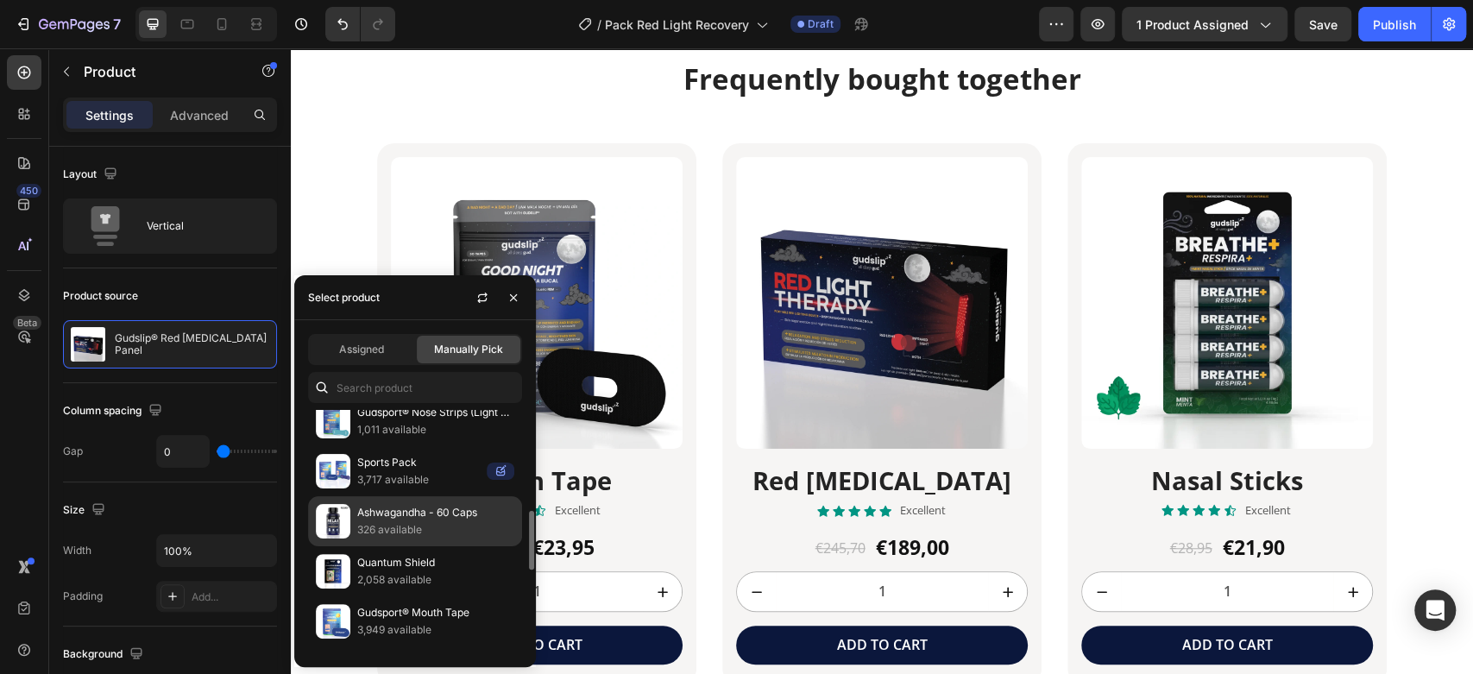
click at [387, 504] on p "Ashwagandha - 60 Caps" at bounding box center [435, 512] width 157 height 17
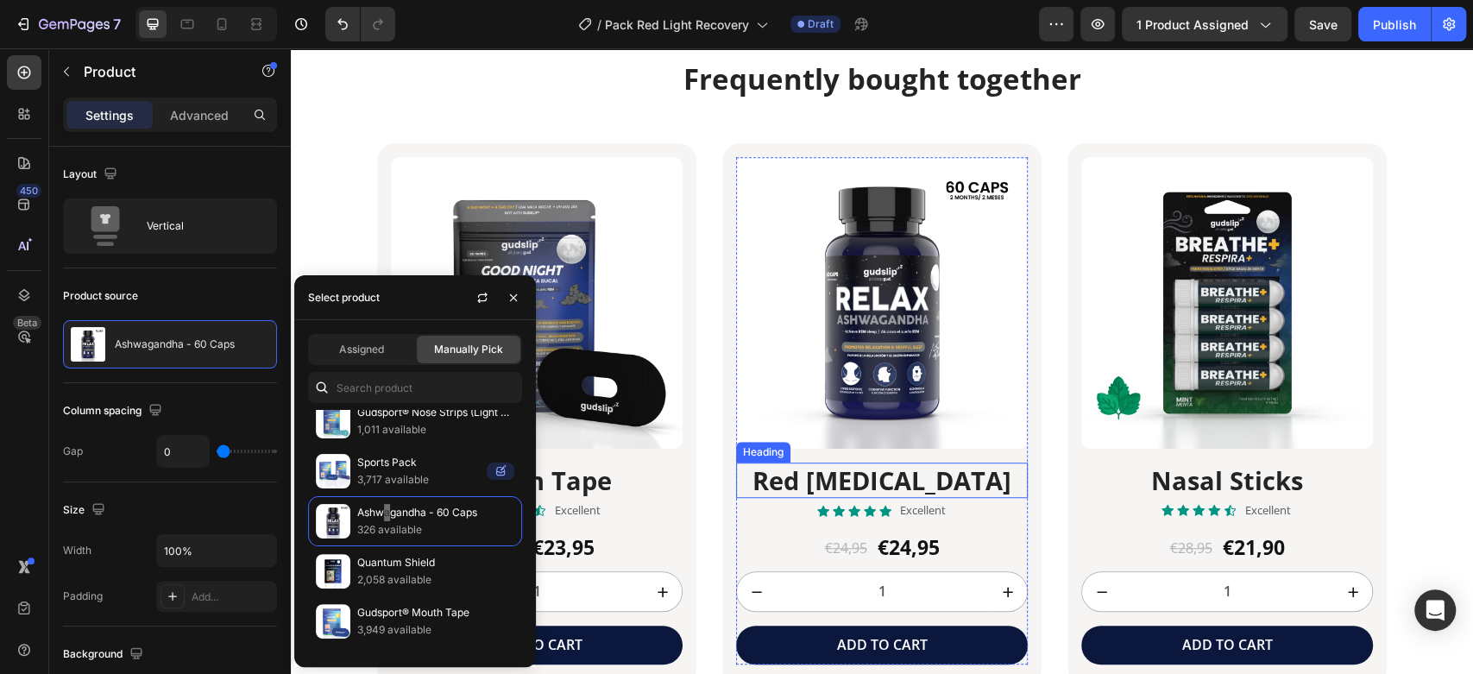
click at [854, 475] on h2 "Red [MEDICAL_DATA]" at bounding box center [882, 480] width 292 height 36
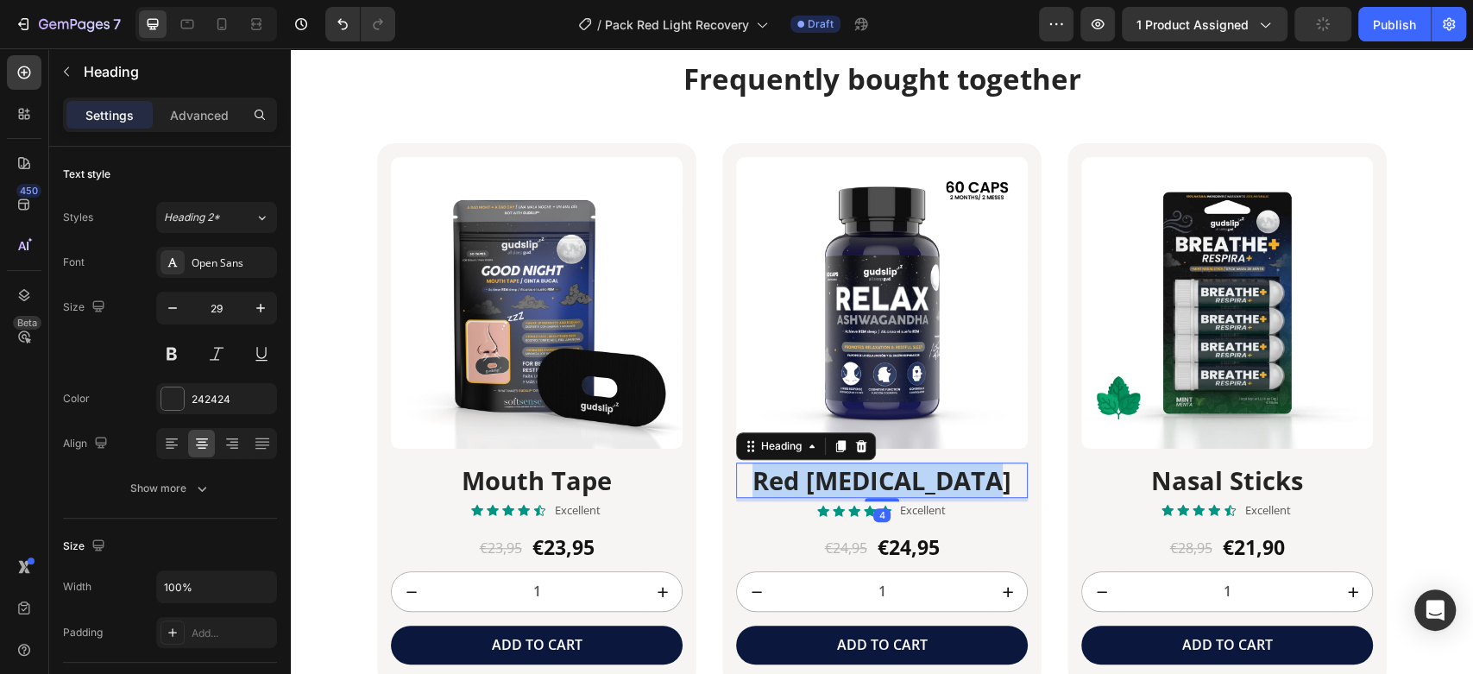
click at [854, 475] on p "Red [MEDICAL_DATA]" at bounding box center [882, 480] width 288 height 33
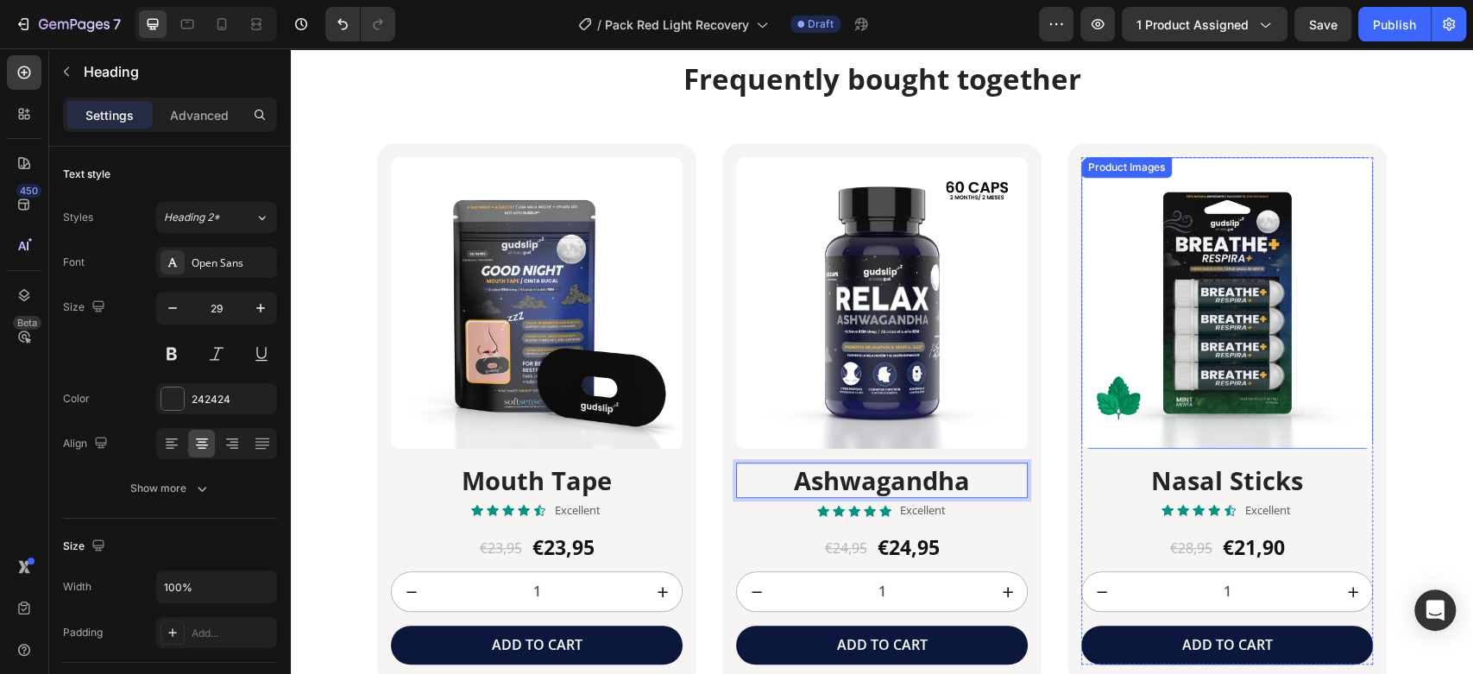
click at [1205, 336] on img at bounding box center [1227, 303] width 292 height 292
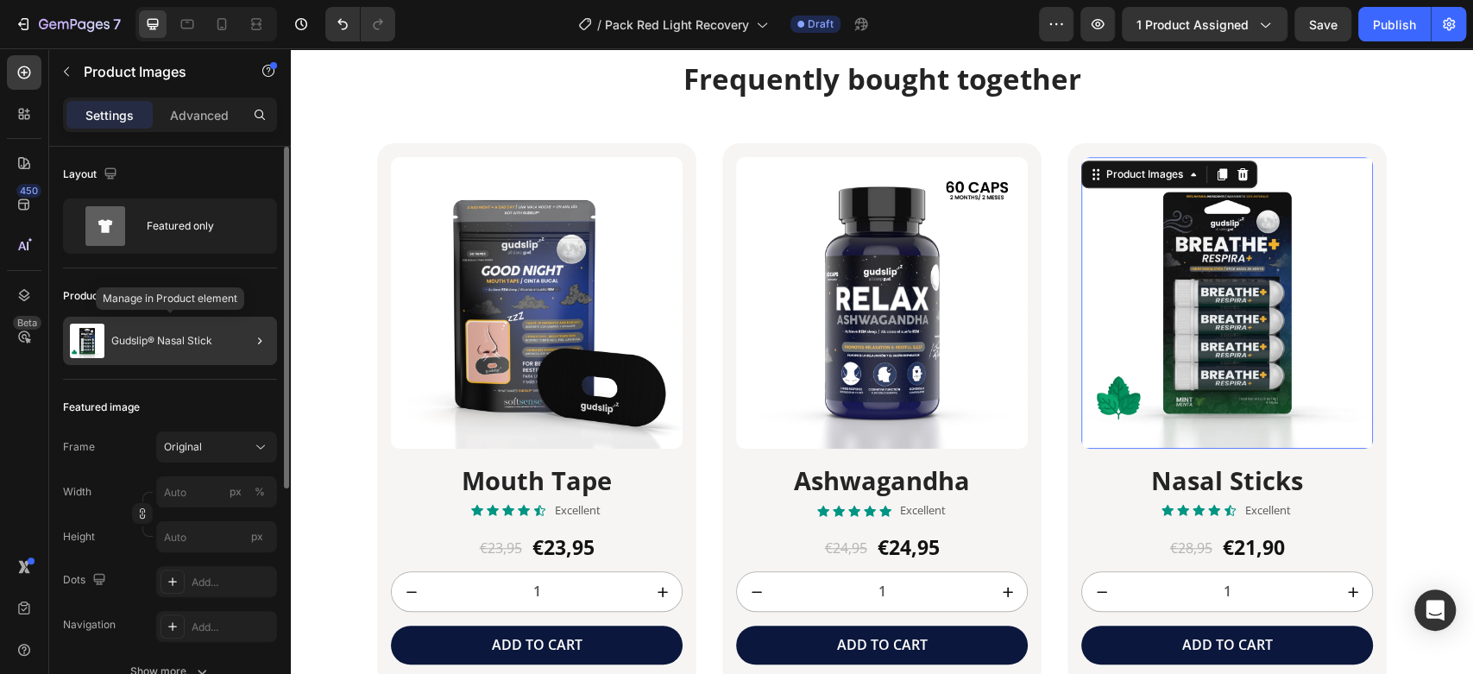
click at [152, 341] on p "Gudslip® Nasal Stick" at bounding box center [161, 341] width 101 height 12
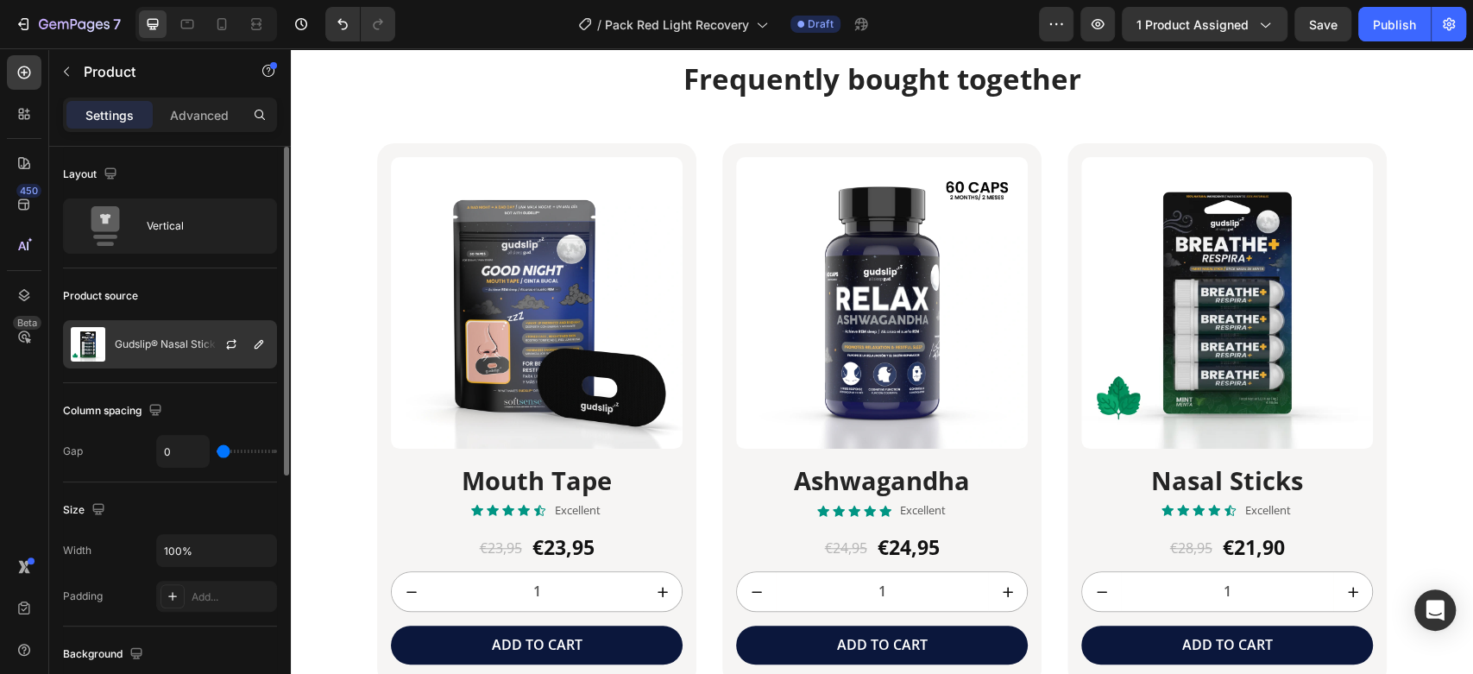
click at [152, 328] on div "Gudslip® Nasal Stick" at bounding box center [170, 344] width 214 height 48
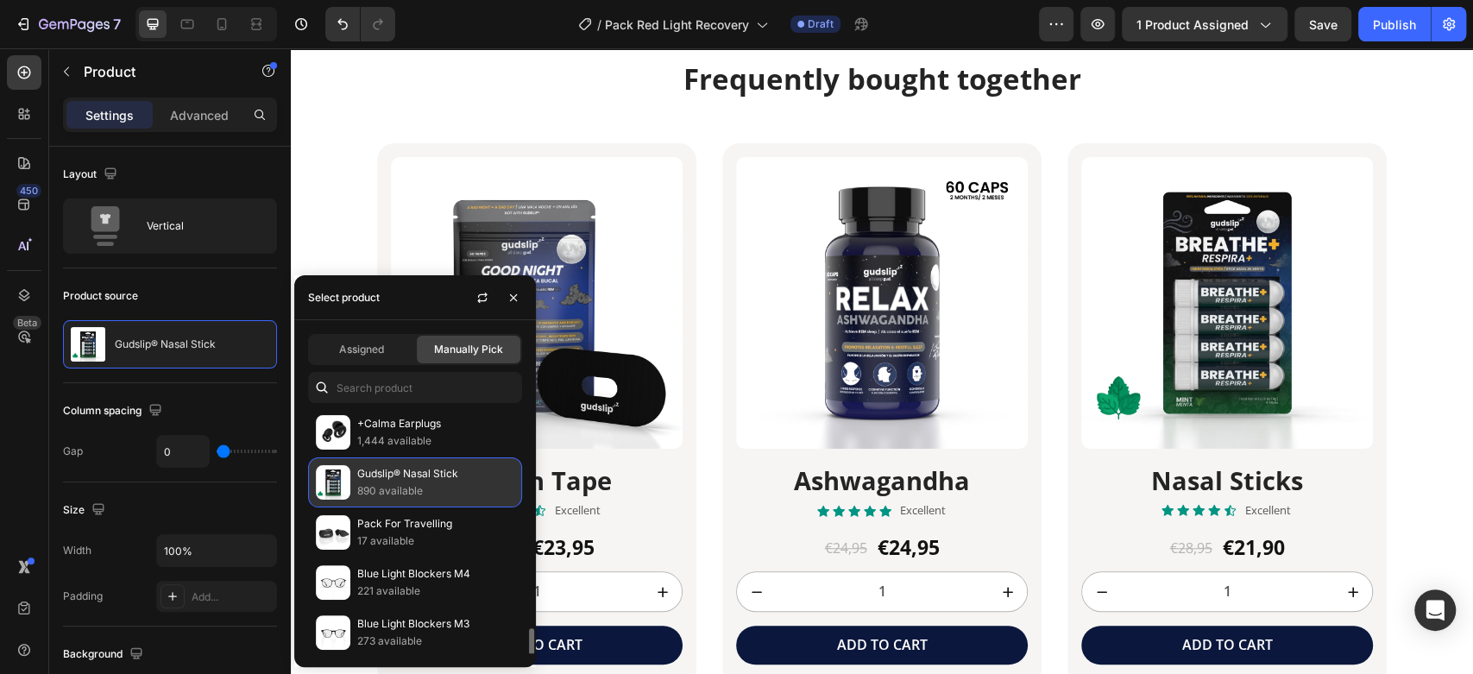
scroll to position [785, 0]
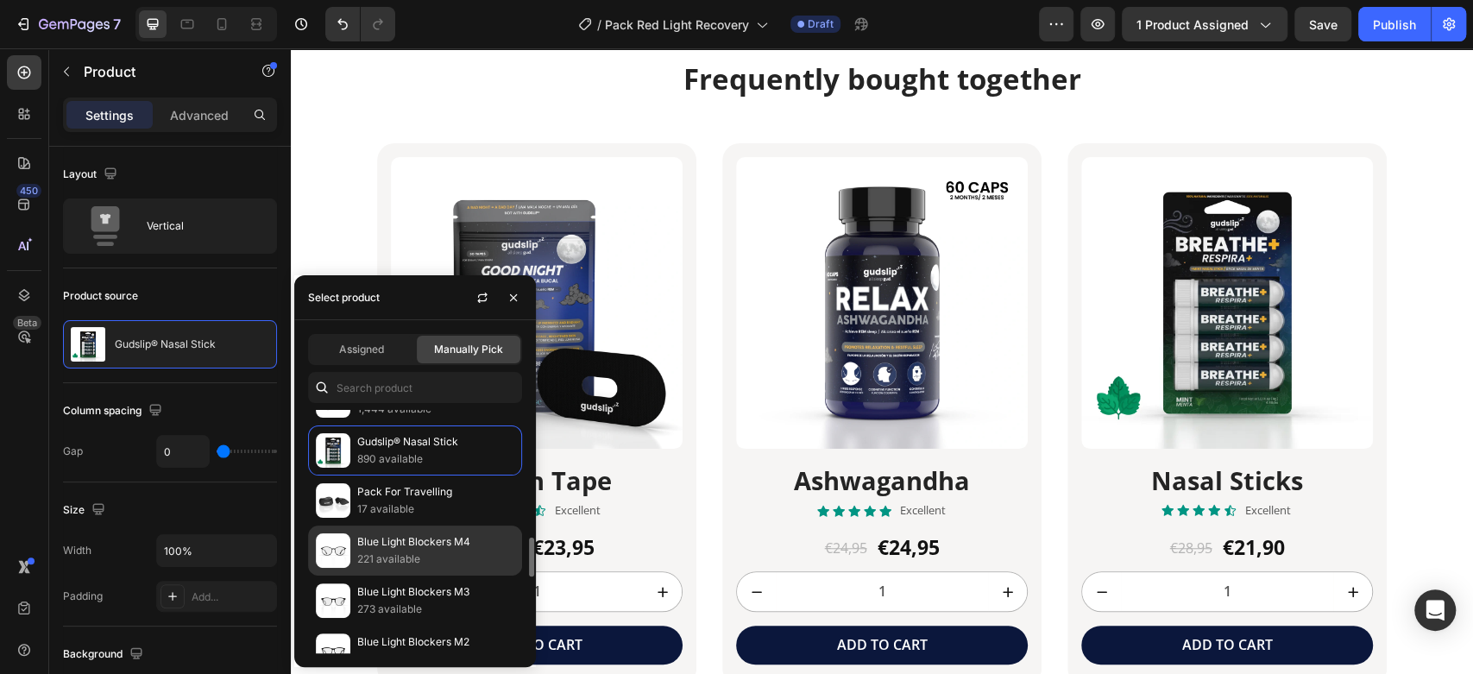
click at [382, 537] on p "Blue Light Blockers M4" at bounding box center [435, 541] width 157 height 17
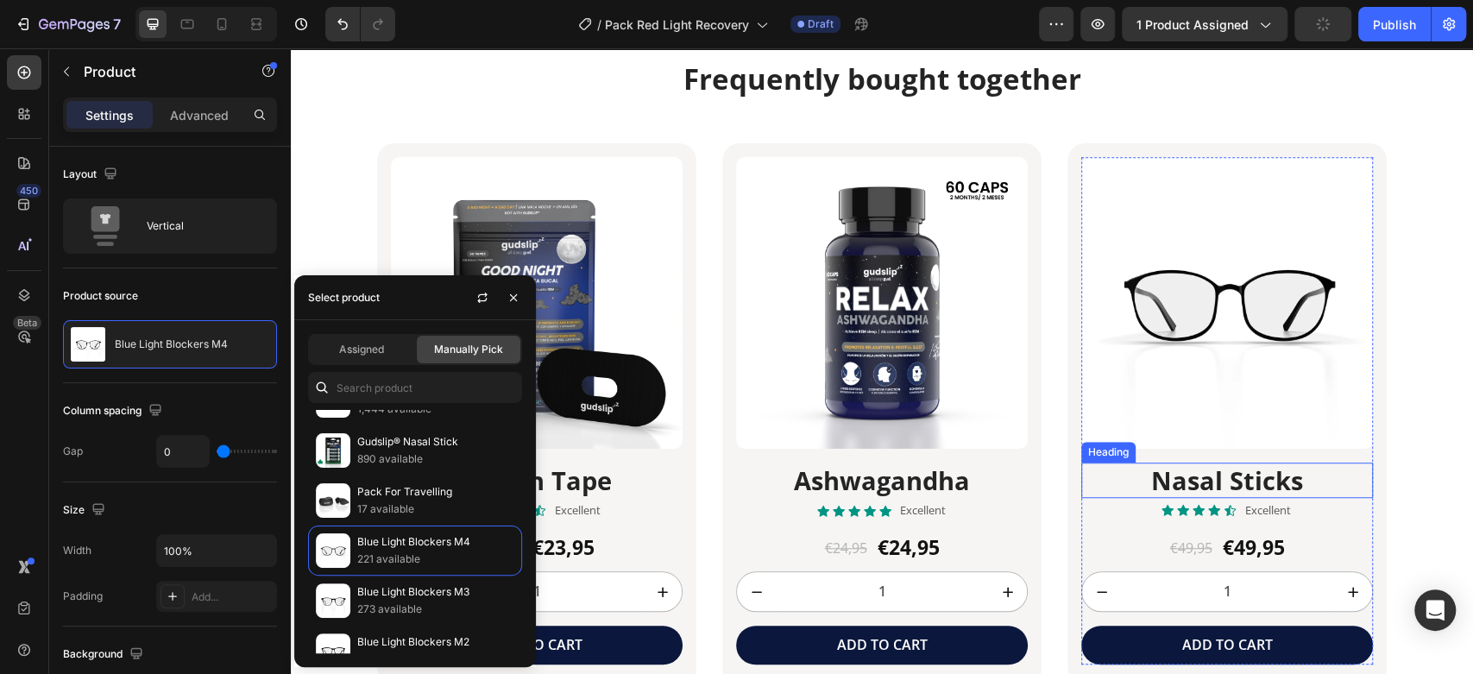
click at [1217, 485] on h2 "Nasal Sticks" at bounding box center [1227, 480] width 292 height 36
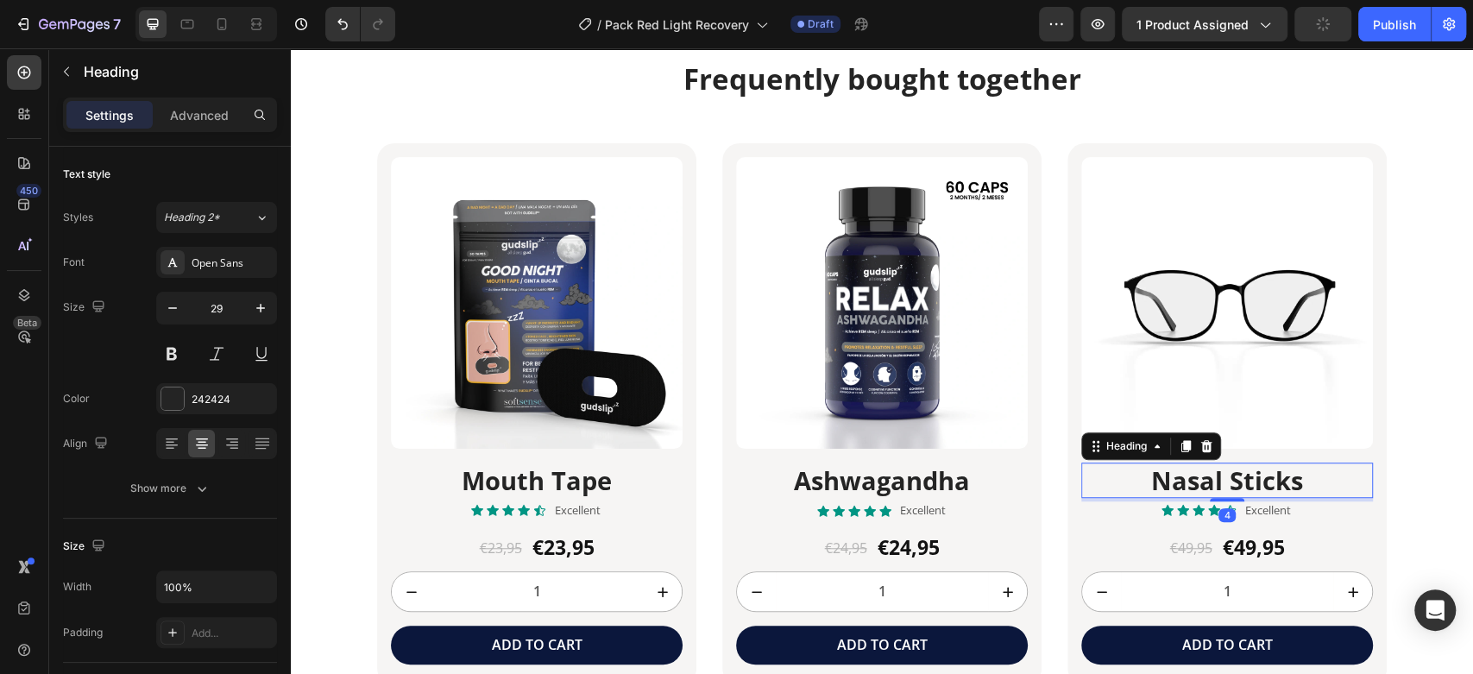
click at [1217, 485] on h2 "Nasal Sticks" at bounding box center [1227, 480] width 292 height 36
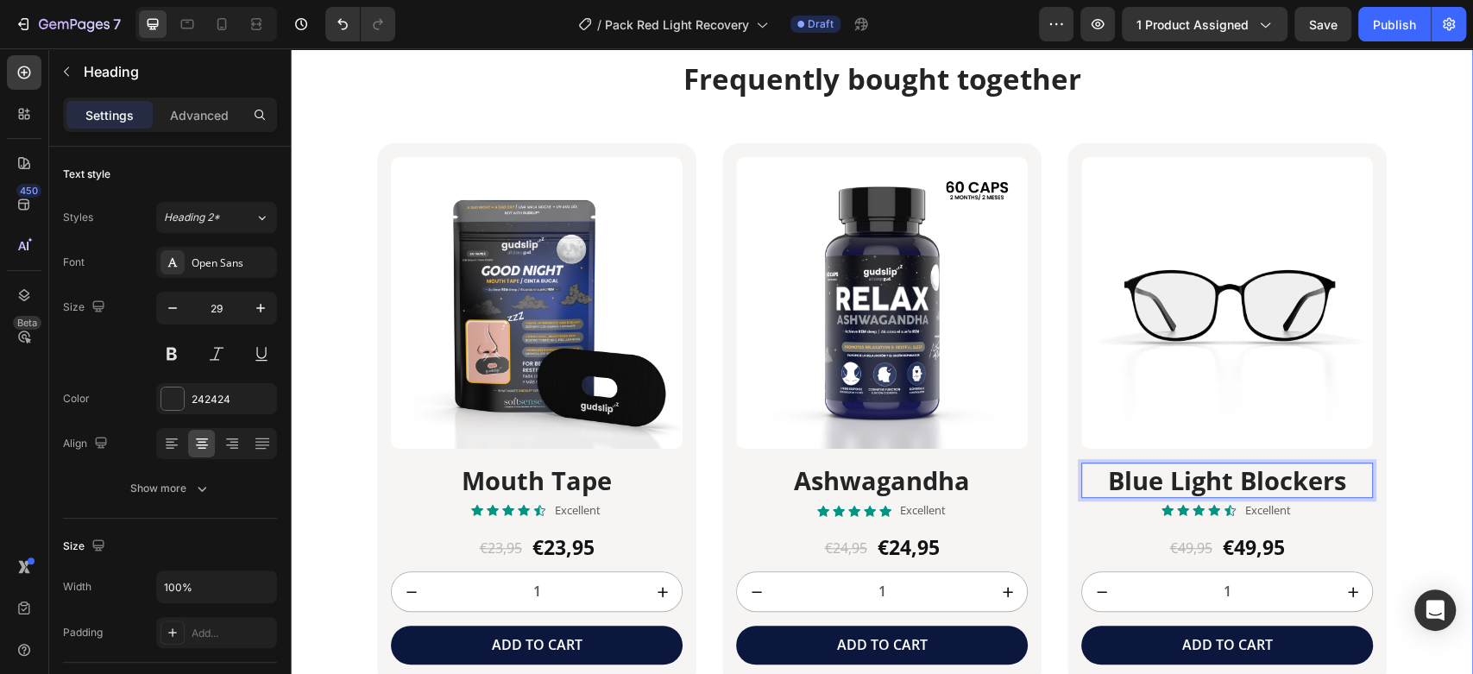
click at [1430, 391] on div "Frequently bought together Heading Product Images Mouth Tape Heading Icon Icon …" at bounding box center [882, 373] width 1182 height 626
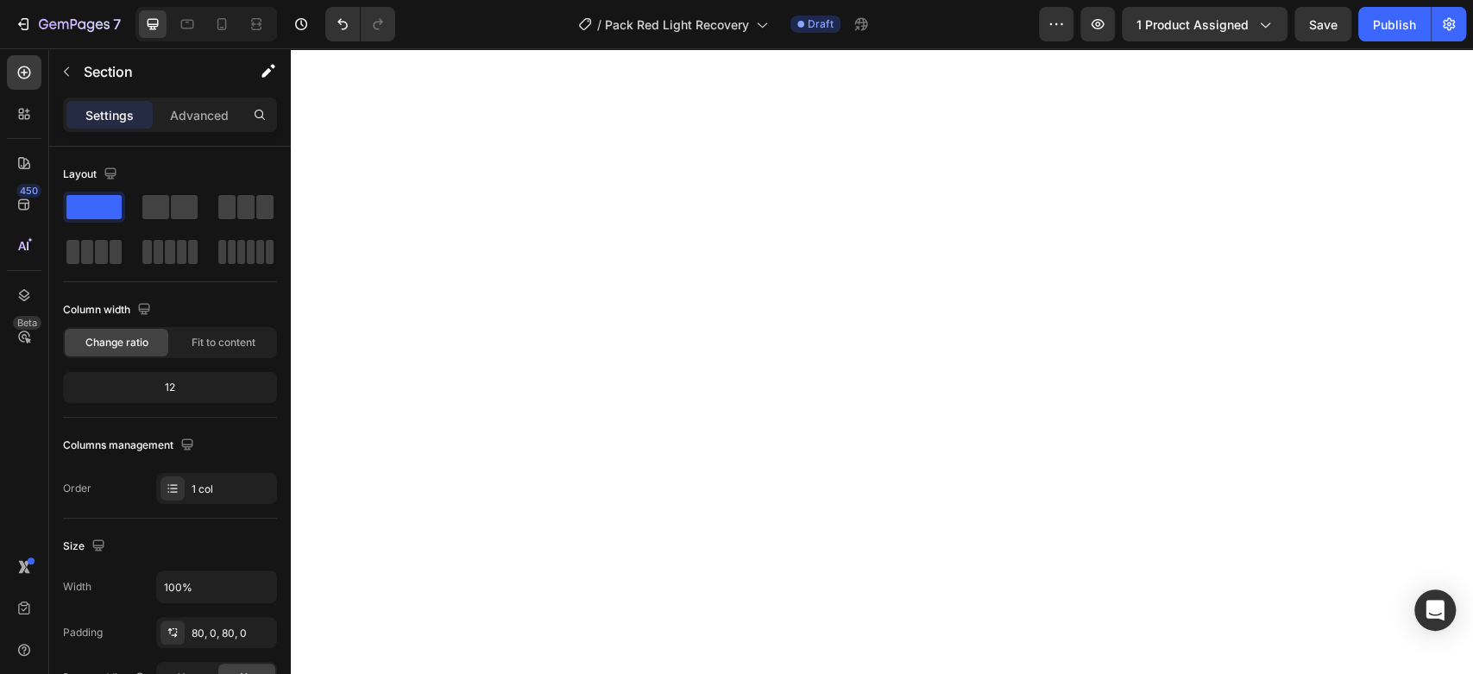
scroll to position [0, 0]
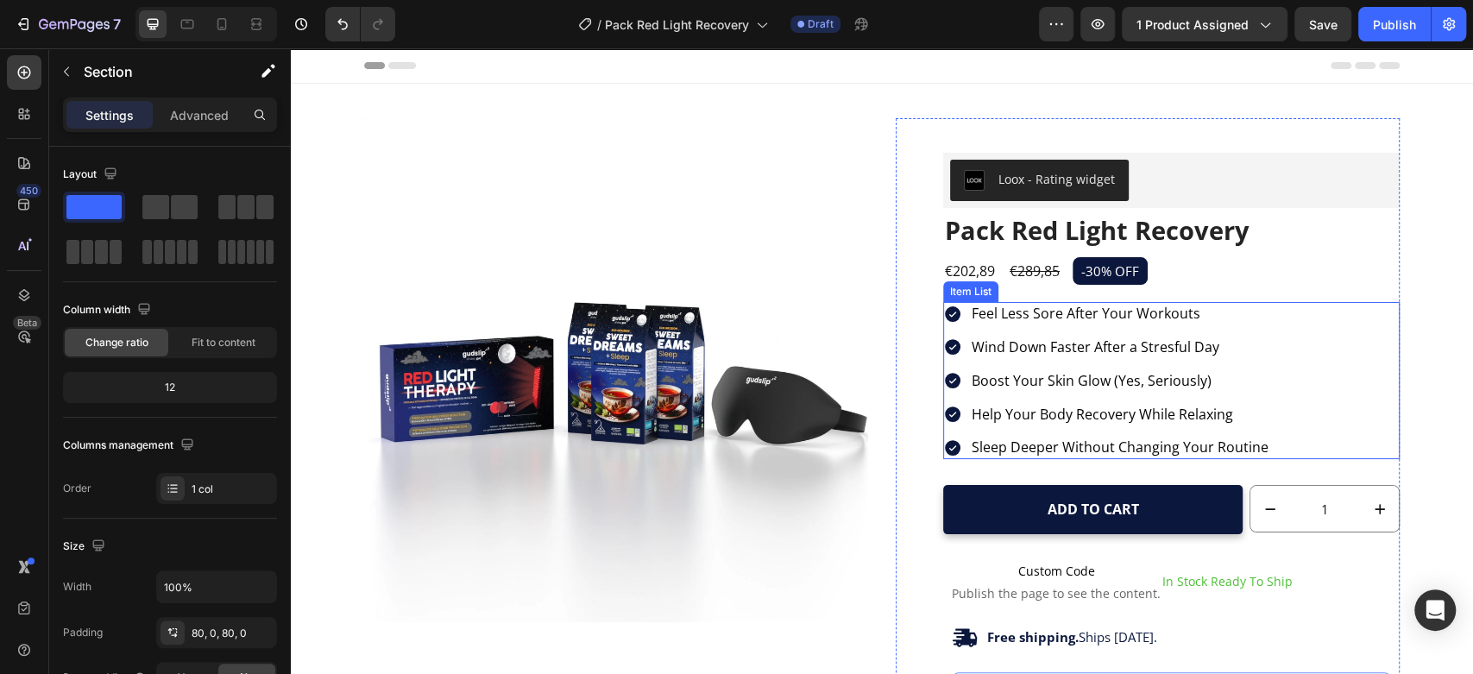
click at [1315, 433] on div "Feel Less Sore After Your Workouts Wind Down Faster After a Stresful Day Boost …" at bounding box center [1171, 380] width 456 height 157
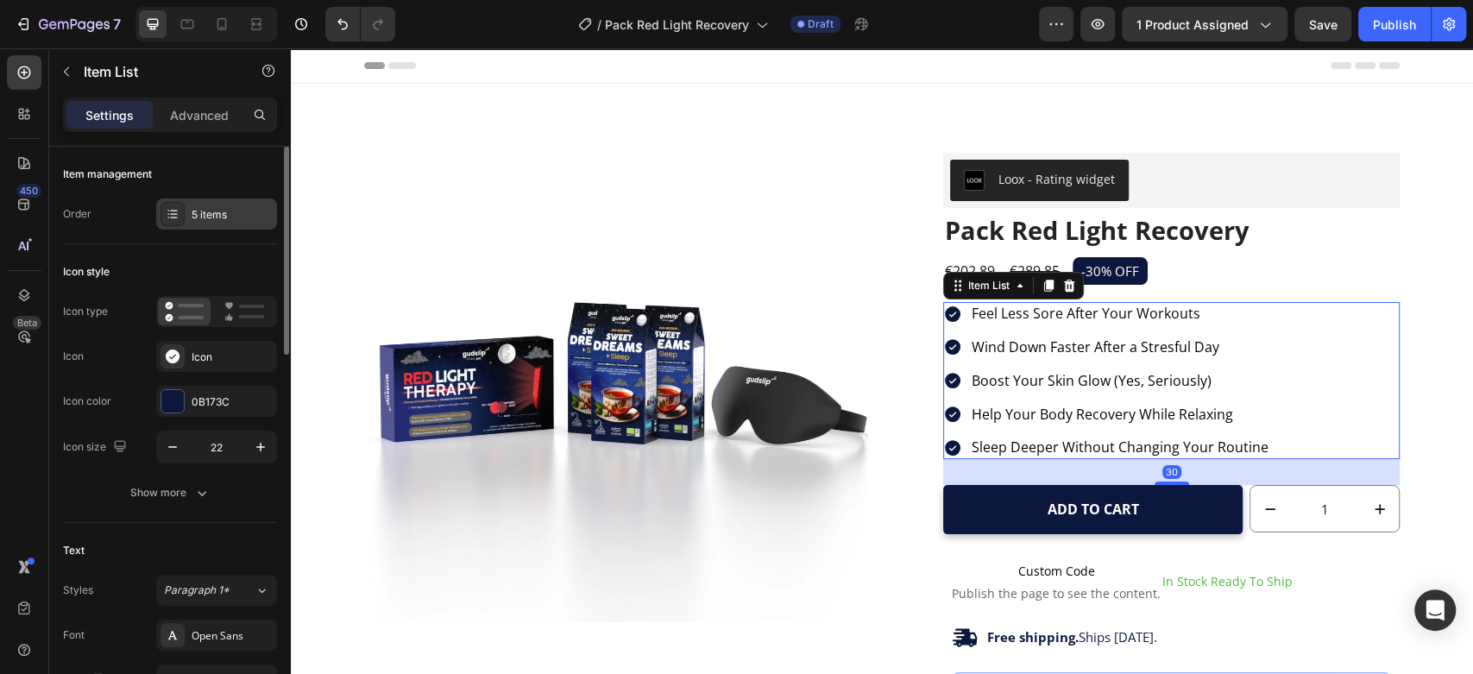
click at [199, 214] on div "5 items" at bounding box center [232, 215] width 81 height 16
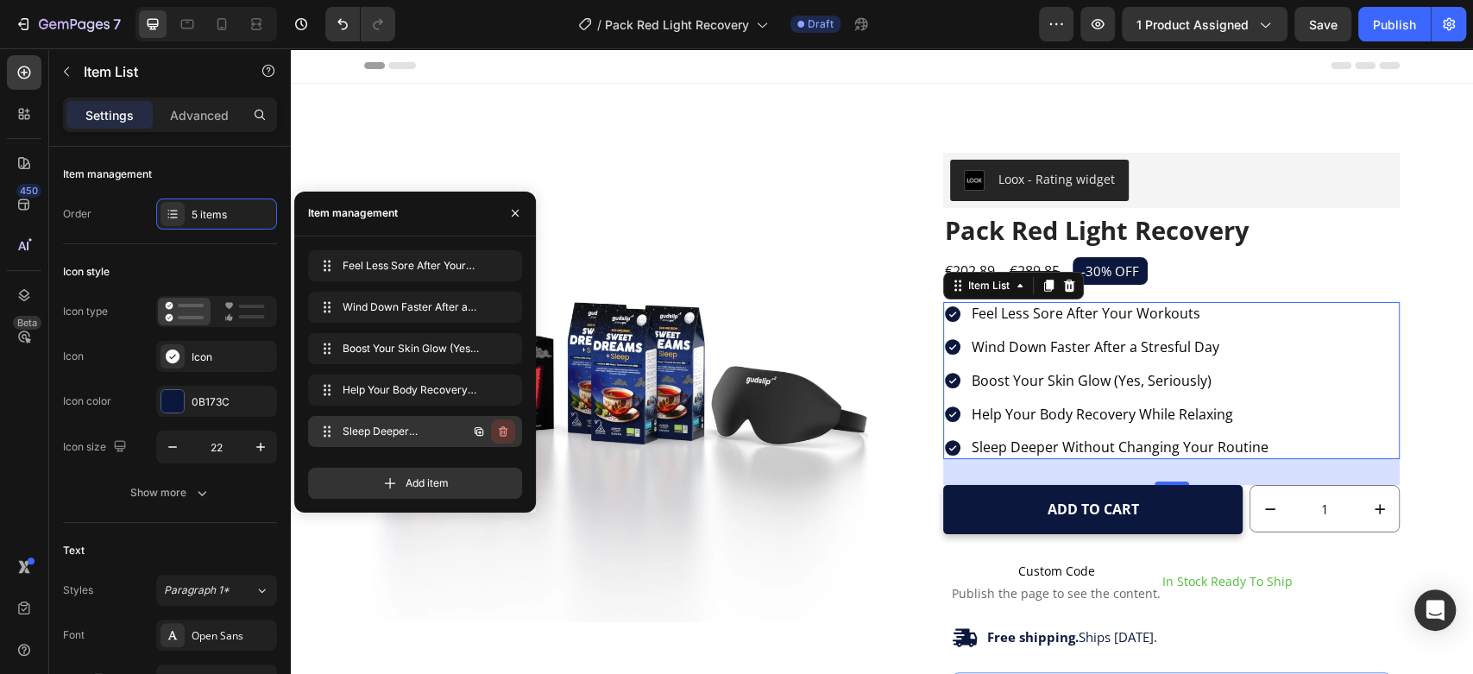
click at [499, 433] on icon "button" at bounding box center [503, 431] width 14 height 14
click at [499, 433] on div "Delete" at bounding box center [491, 432] width 32 height 16
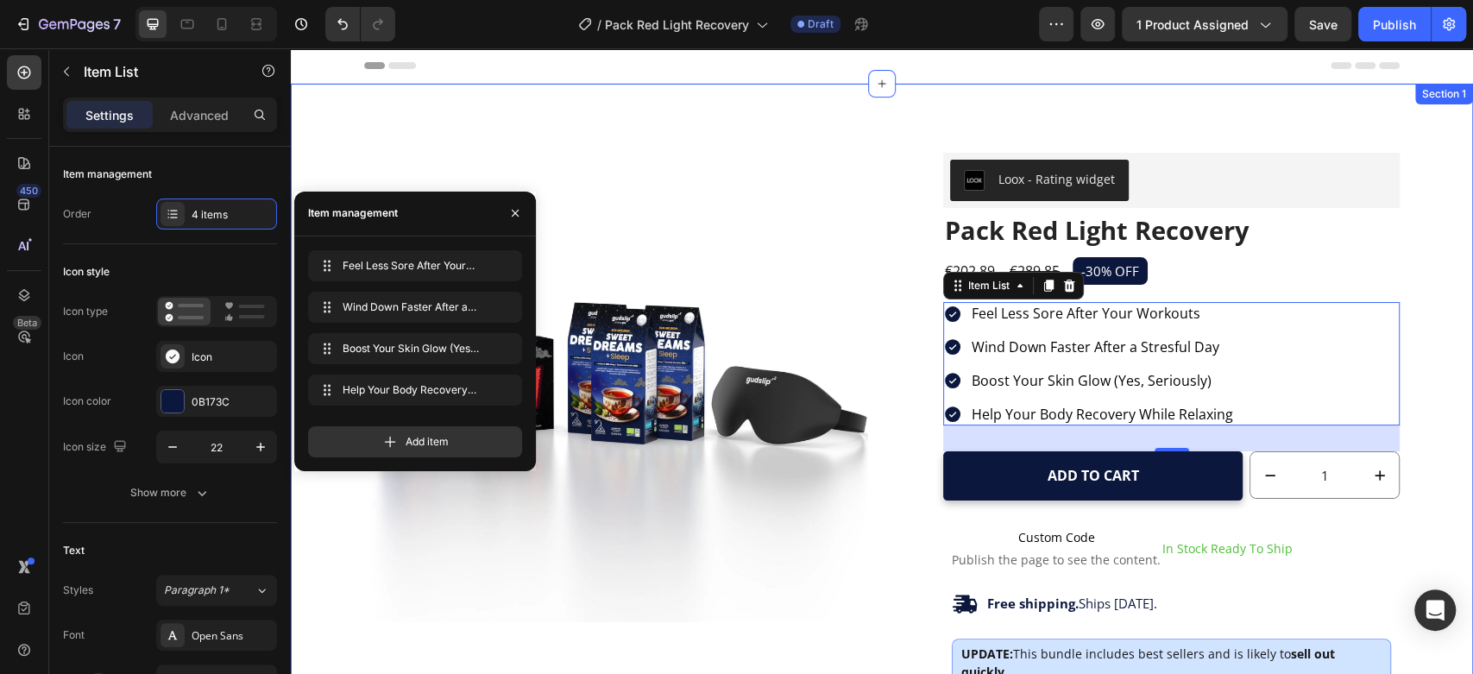
click at [1420, 155] on div "Product Images Loox - Rating widget Loox Pack Red Light Recovery Product Title …" at bounding box center [882, 540] width 1156 height 844
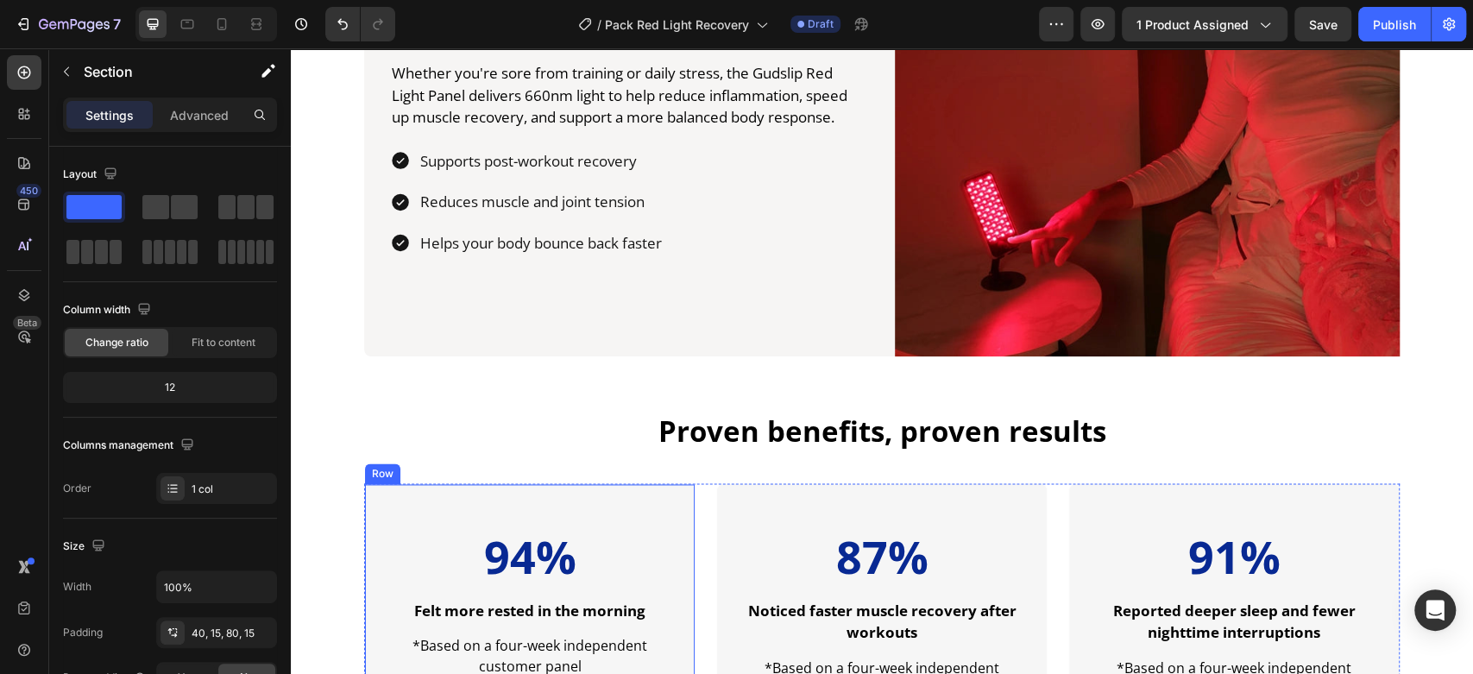
scroll to position [1405, 0]
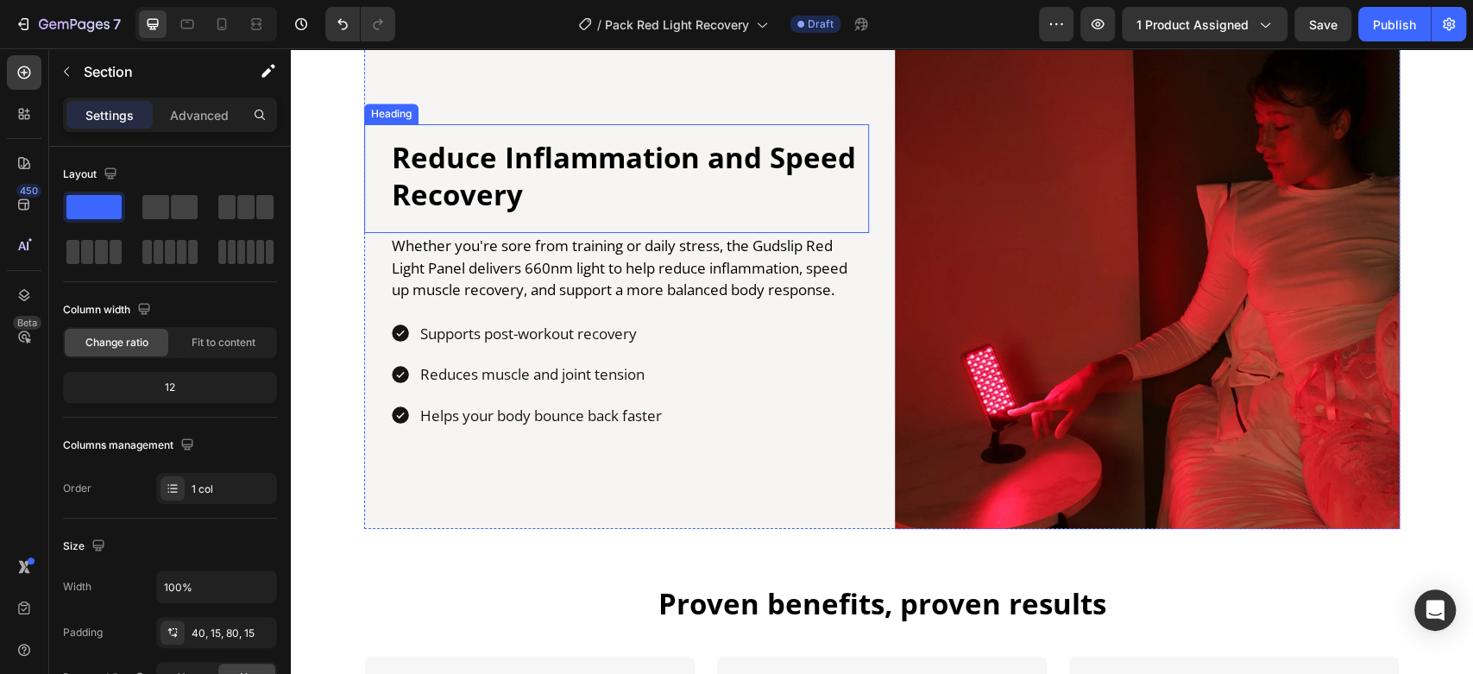
click at [609, 170] on h2 "Reduce Inflammation and Speed Recovery" at bounding box center [629, 177] width 479 height 78
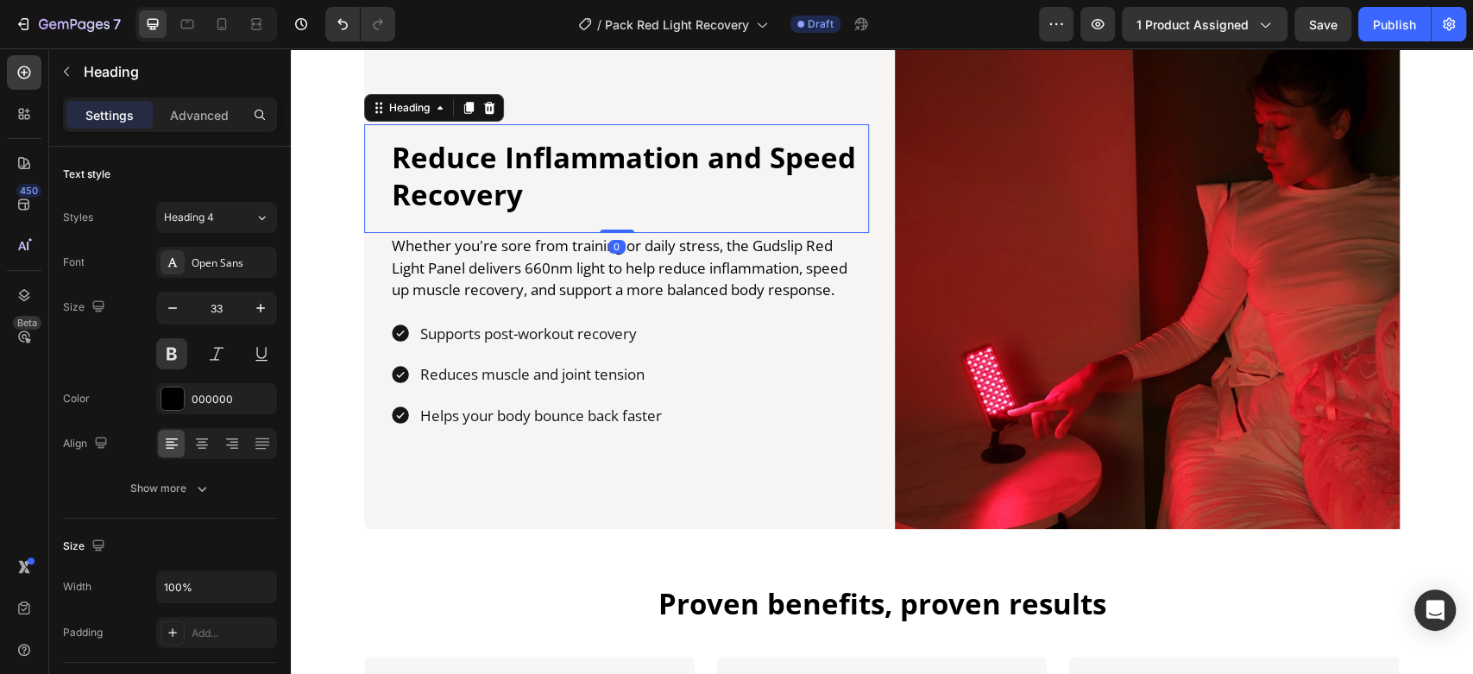
click at [609, 170] on h2 "Reduce Inflammation and Speed Recovery" at bounding box center [629, 177] width 479 height 78
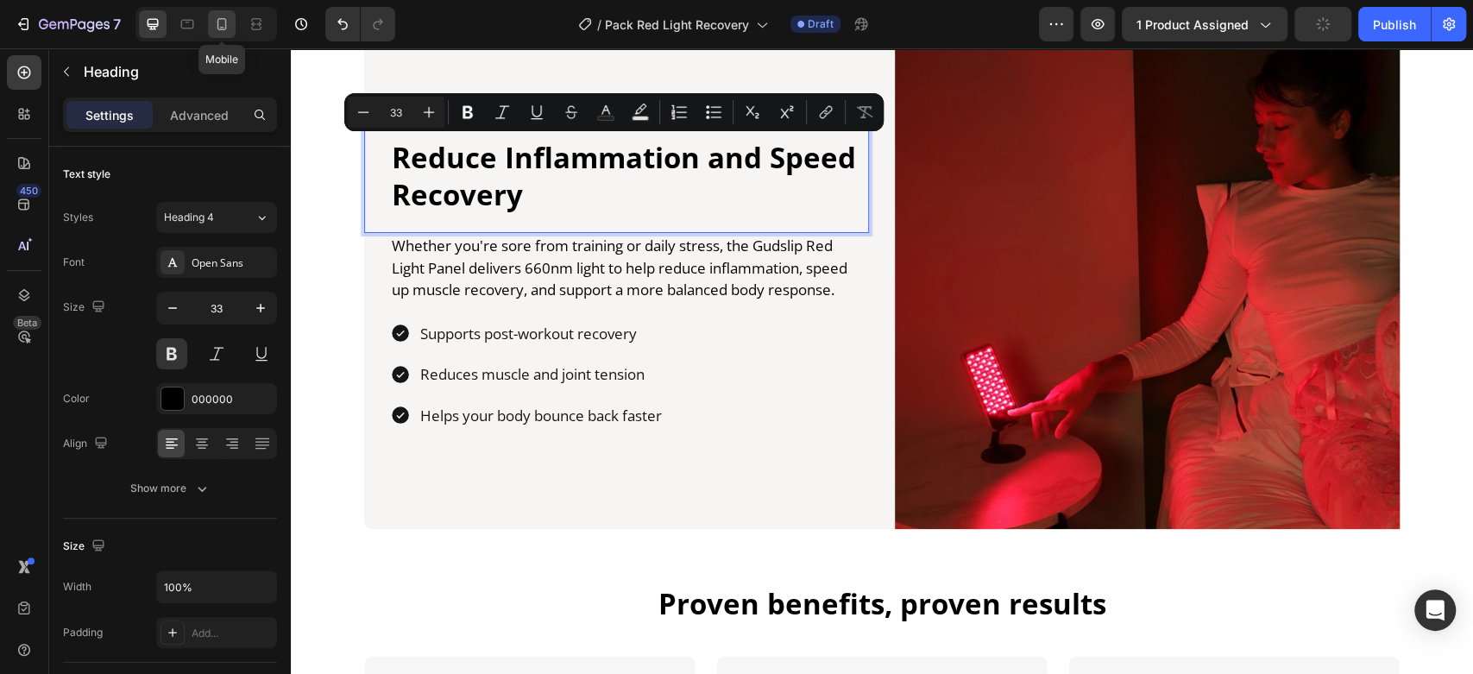
click at [224, 19] on icon at bounding box center [221, 24] width 9 height 12
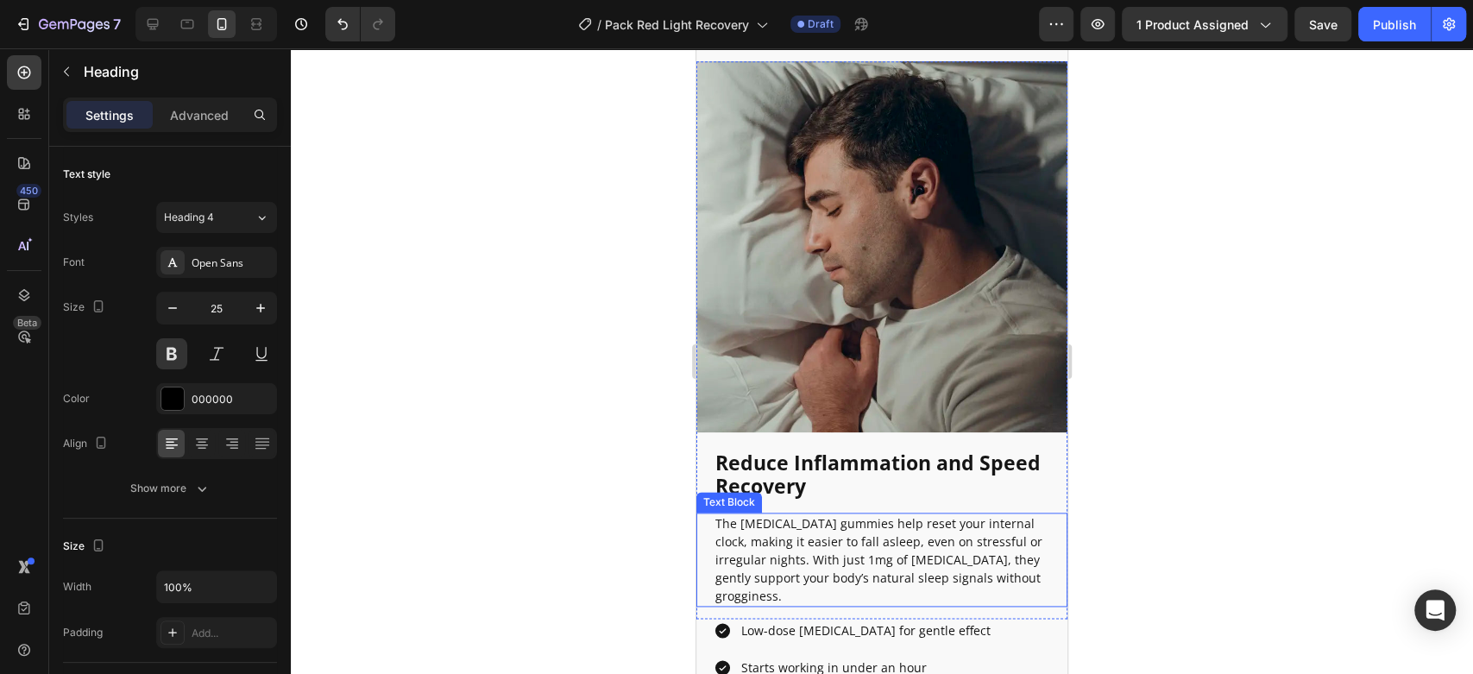
scroll to position [1394, 0]
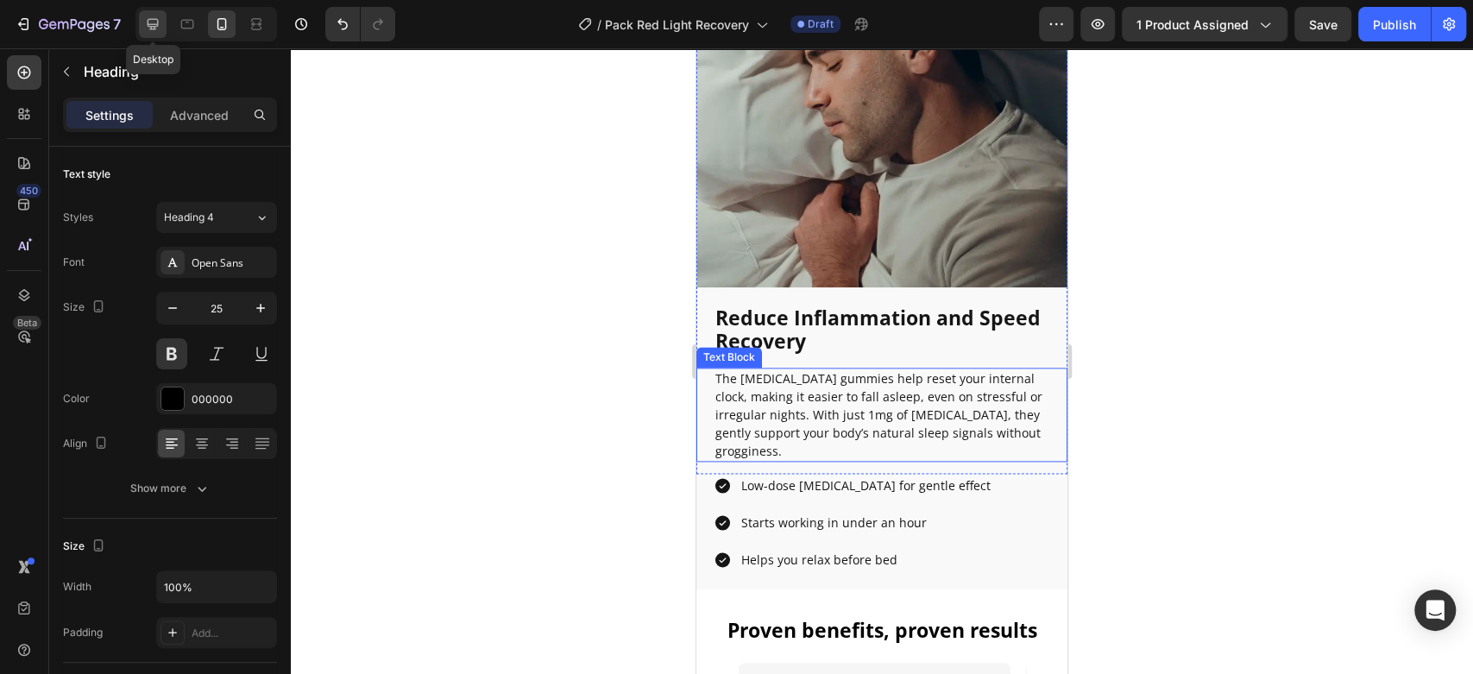
click at [157, 26] on icon at bounding box center [153, 24] width 11 height 11
type input "33"
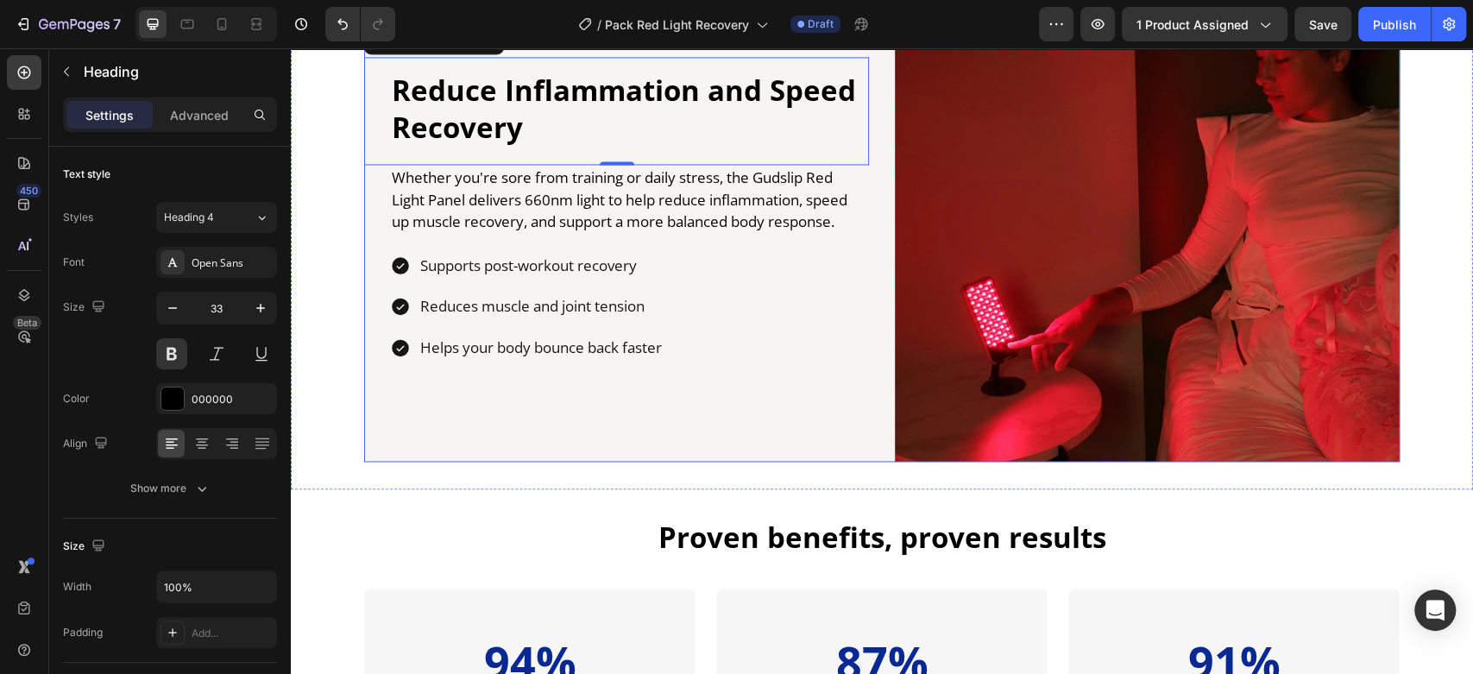
scroll to position [1753, 0]
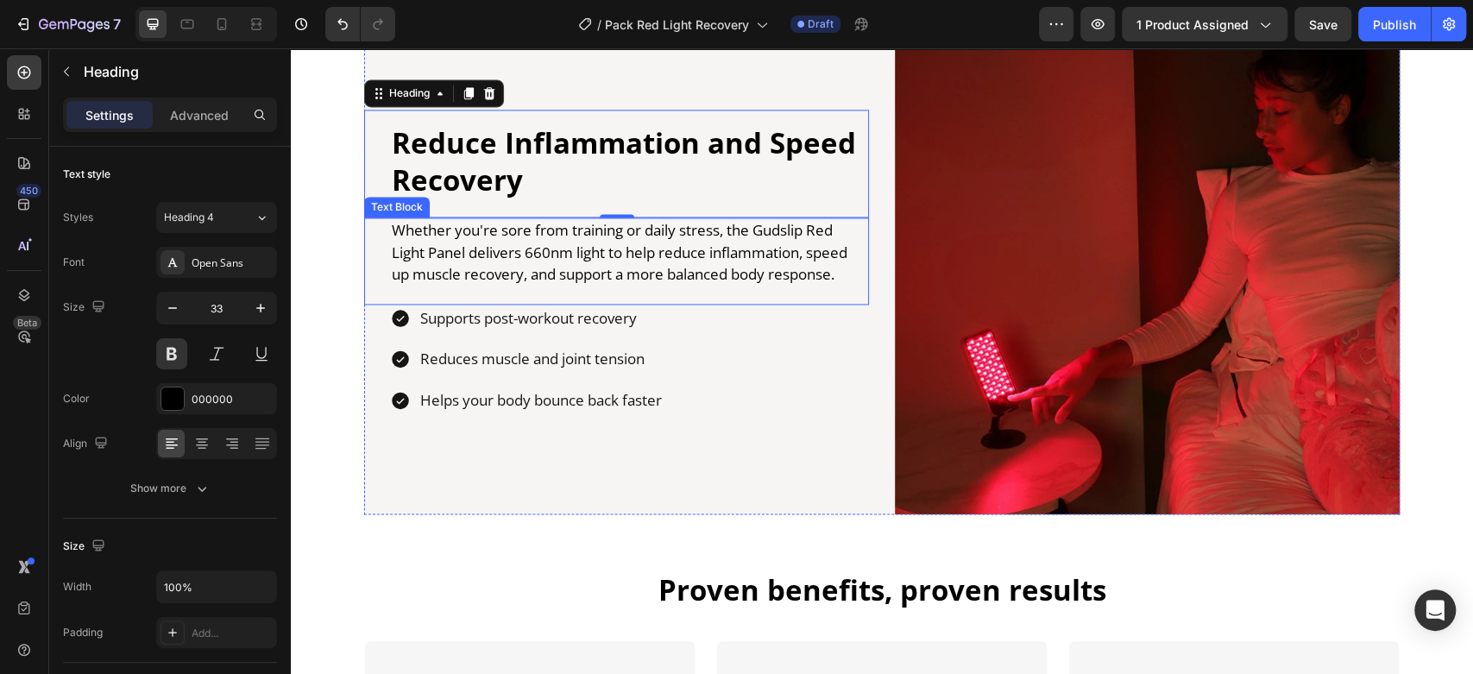
click at [561, 258] on p "Whether you're sore from training or daily stress, the Gudslip Red Light Panel …" at bounding box center [629, 252] width 475 height 66
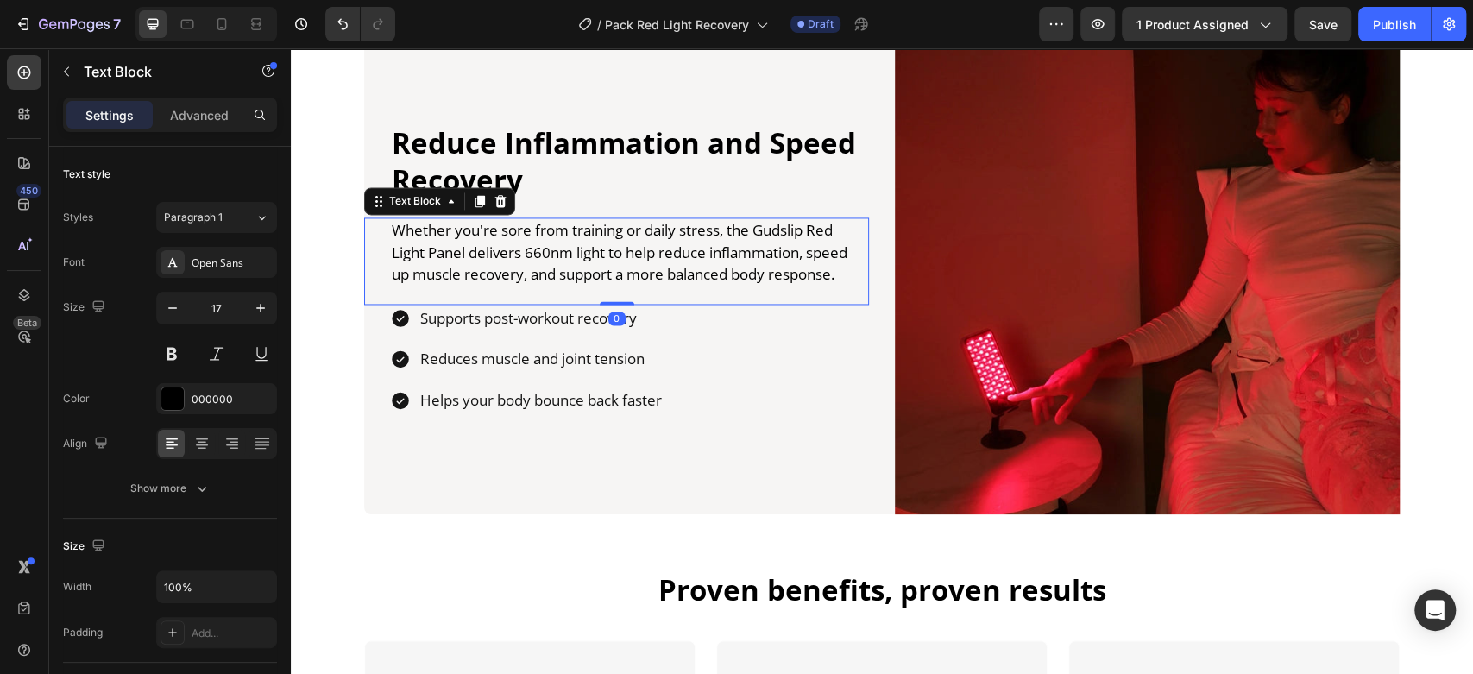
click at [561, 258] on p "Whether you're sore from training or daily stress, the Gudslip Red Light Panel …" at bounding box center [629, 252] width 475 height 66
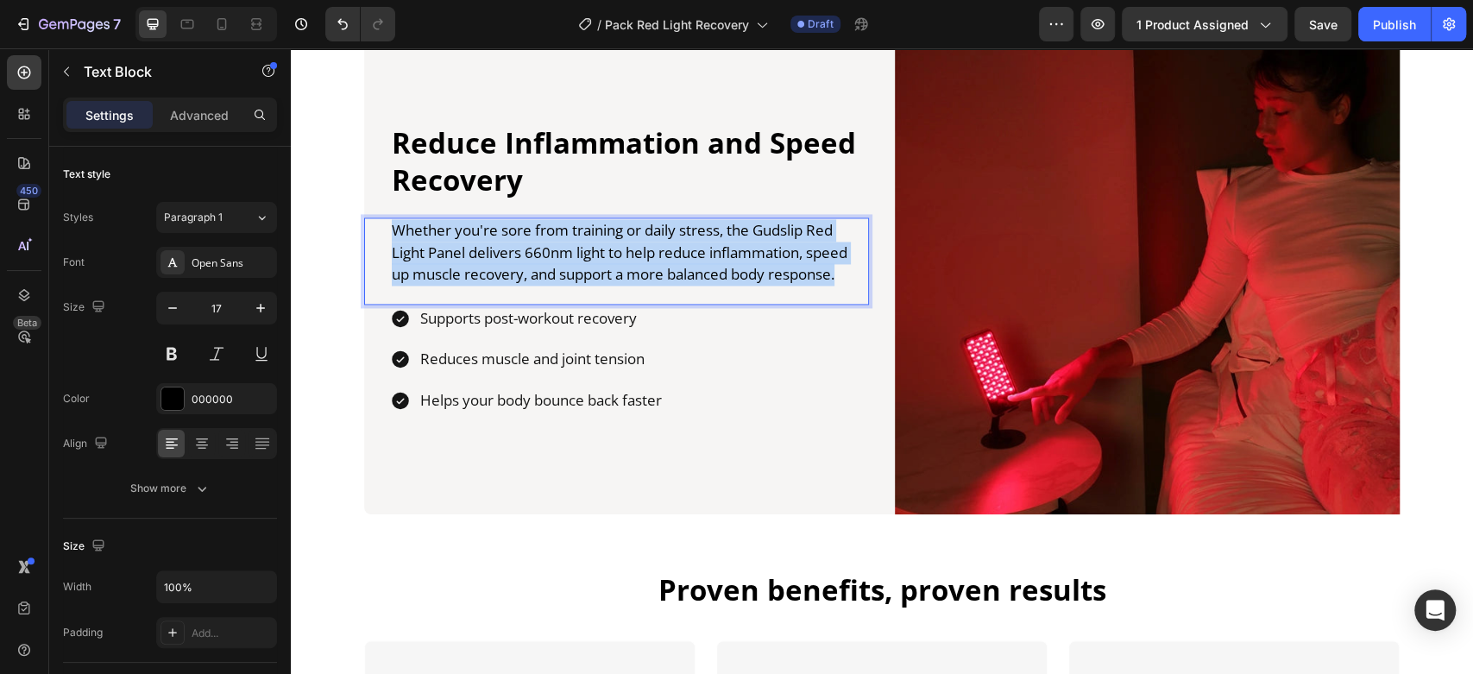
click at [561, 258] on p "Whether you're sore from training or daily stress, the Gudslip Red Light Panel …" at bounding box center [629, 252] width 475 height 66
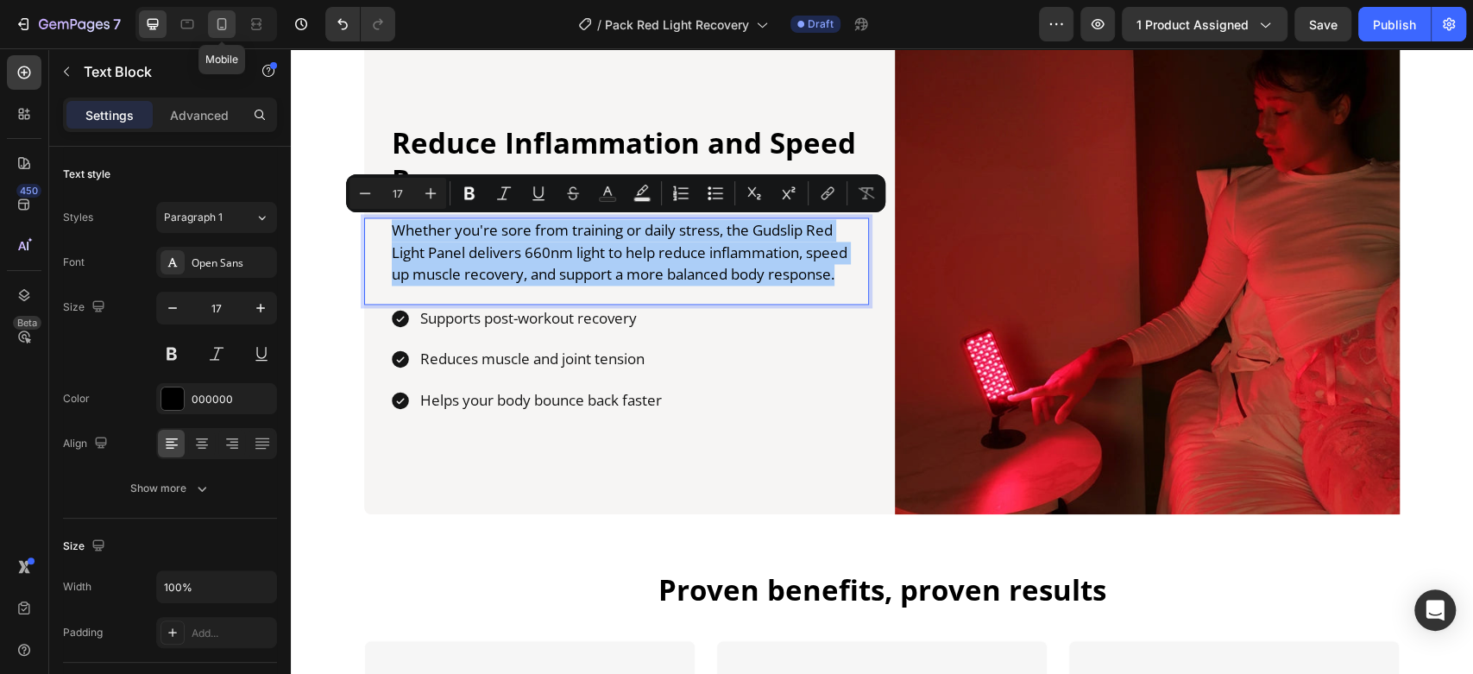
click at [221, 20] on icon at bounding box center [221, 24] width 17 height 17
type input "14"
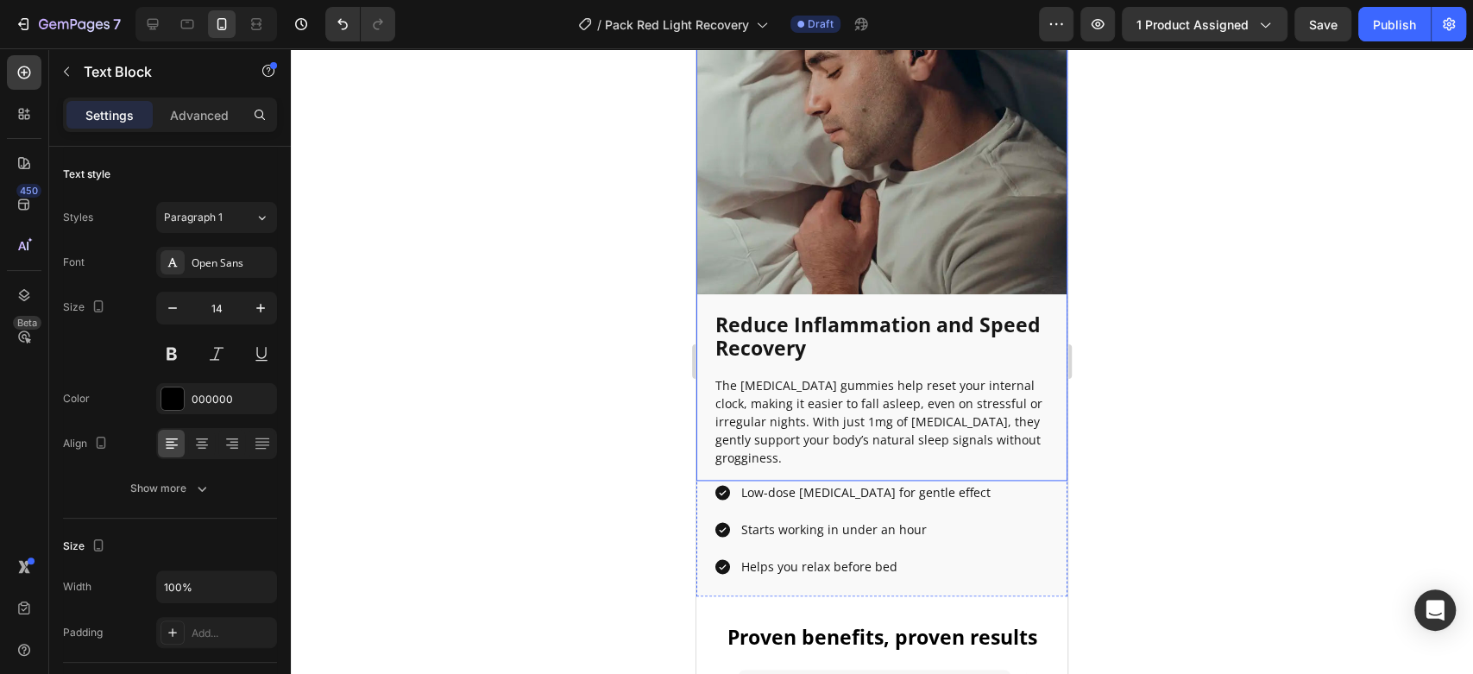
scroll to position [1364, 0]
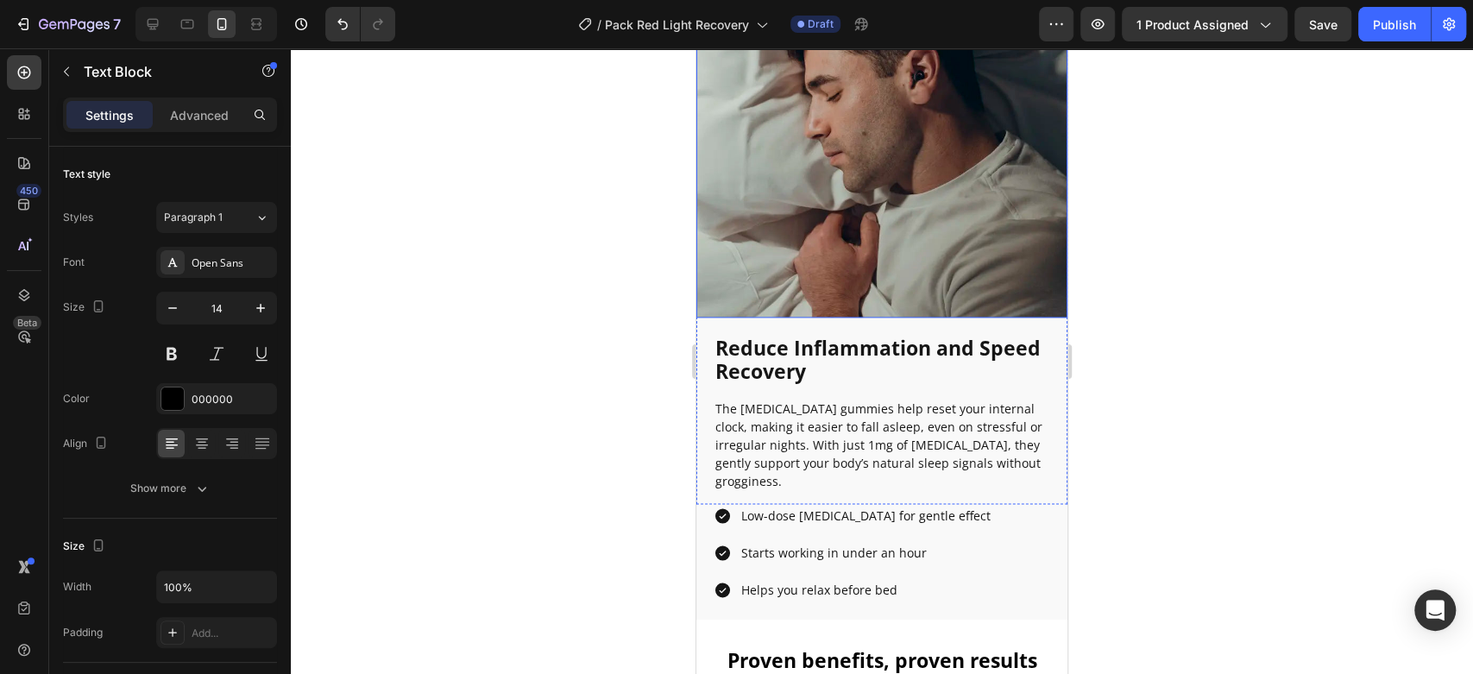
click at [887, 252] on img at bounding box center [881, 132] width 371 height 371
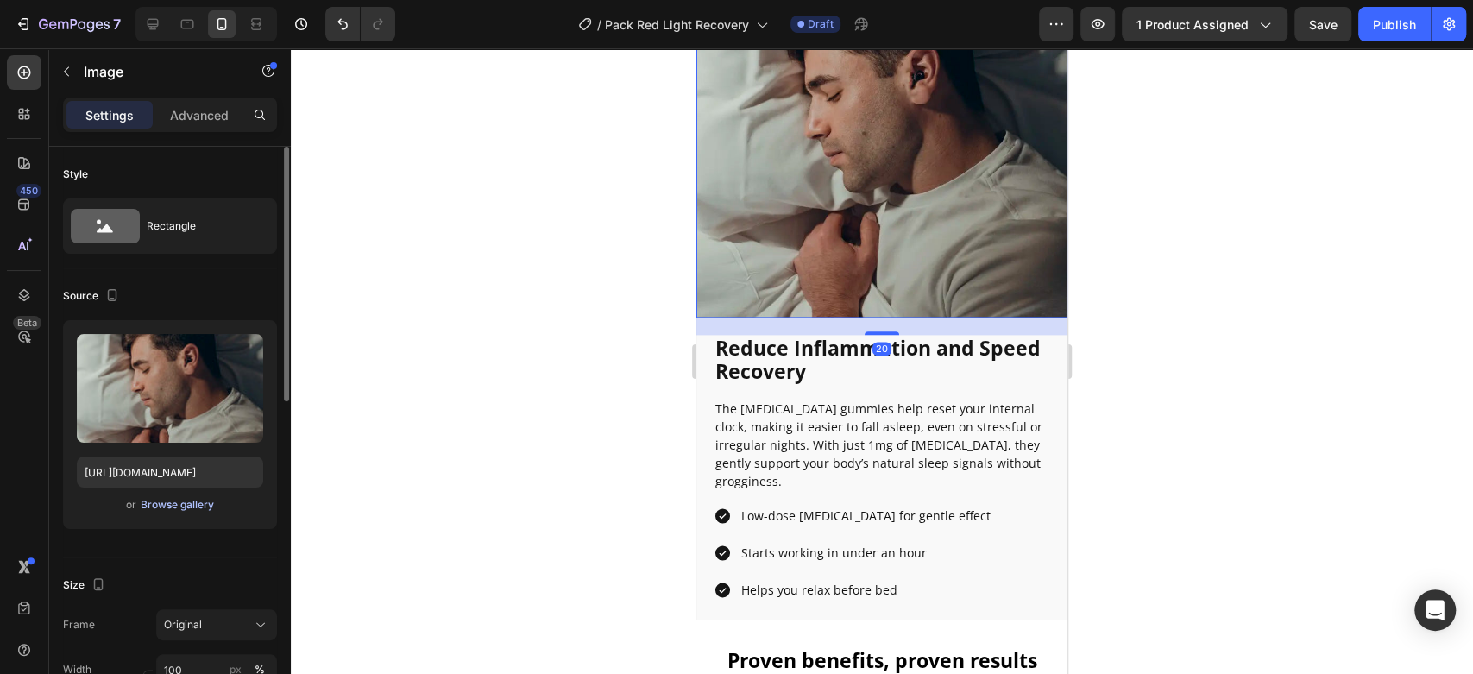
click at [177, 502] on div "Browse gallery" at bounding box center [177, 505] width 73 height 16
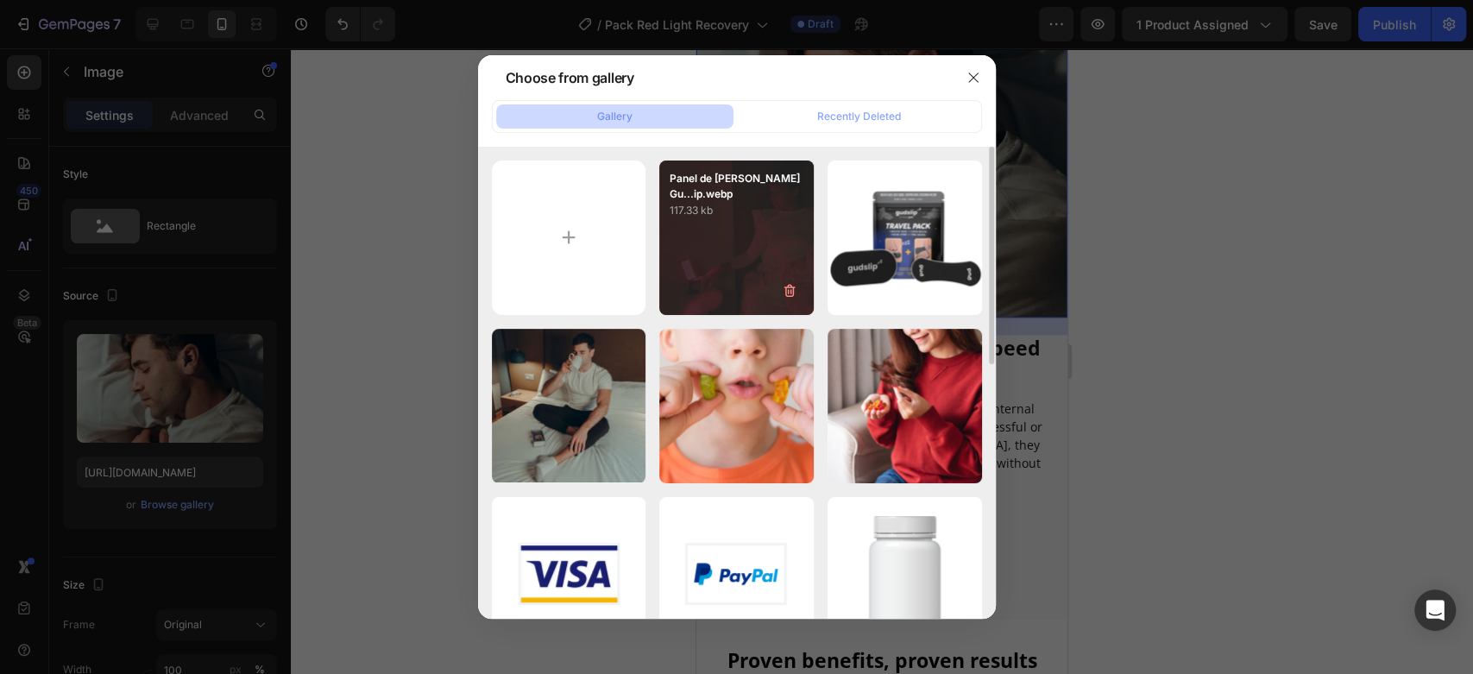
click at [746, 233] on div "Panel de [PERSON_NAME] Gu...ip.webp 117.33 kb" at bounding box center [736, 237] width 154 height 154
type input "[URL][DOMAIN_NAME]"
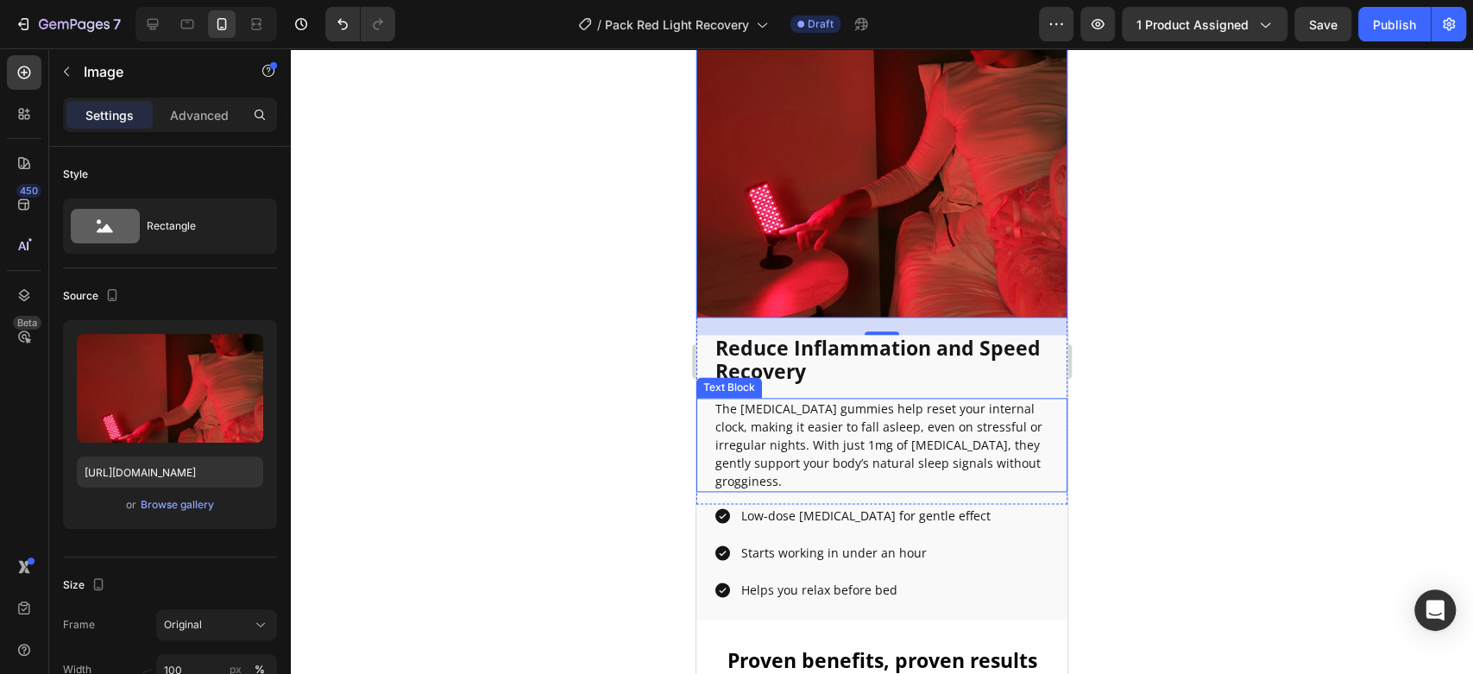
click at [834, 439] on p "The [MEDICAL_DATA] gummies help reset your internal clock, making it easier to …" at bounding box center [881, 444] width 333 height 91
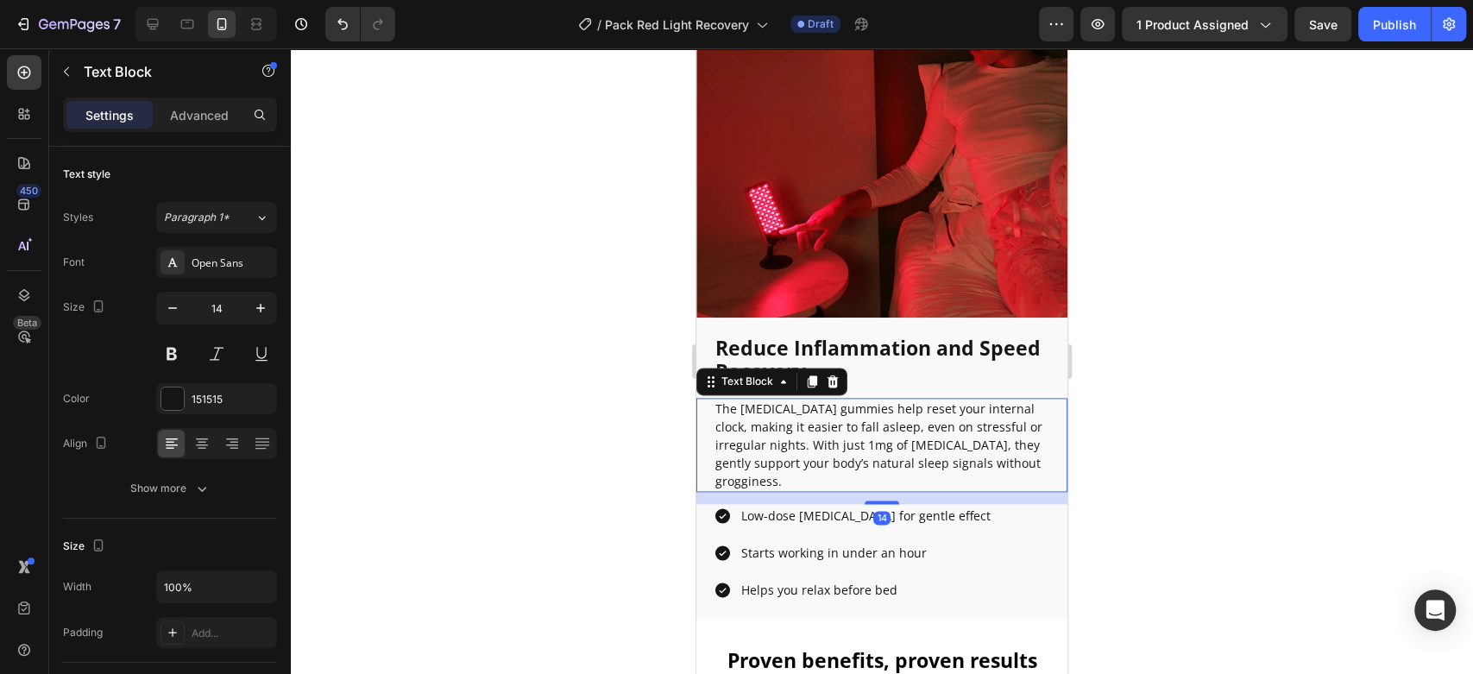
click at [834, 439] on p "The [MEDICAL_DATA] gummies help reset your internal clock, making it easier to …" at bounding box center [881, 444] width 333 height 91
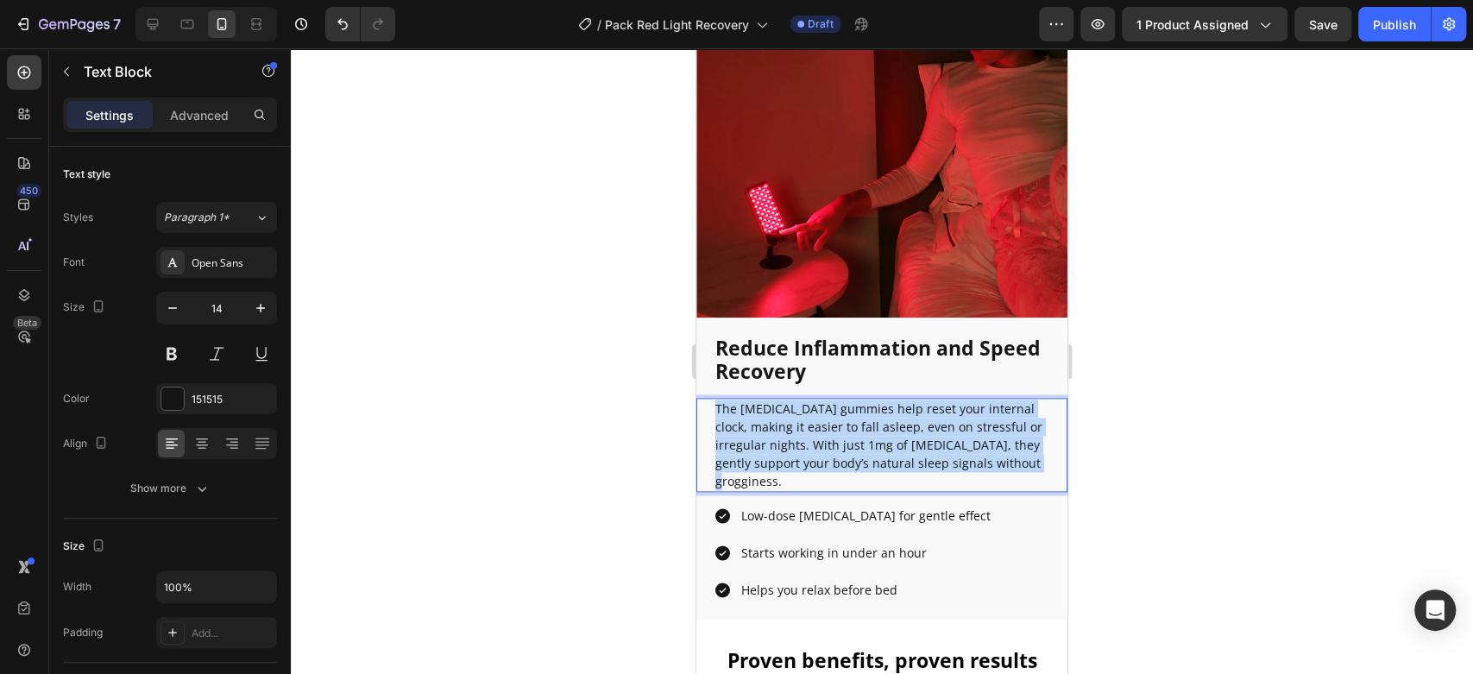
click at [834, 439] on p "The [MEDICAL_DATA] gummies help reset your internal clock, making it easier to …" at bounding box center [881, 444] width 333 height 91
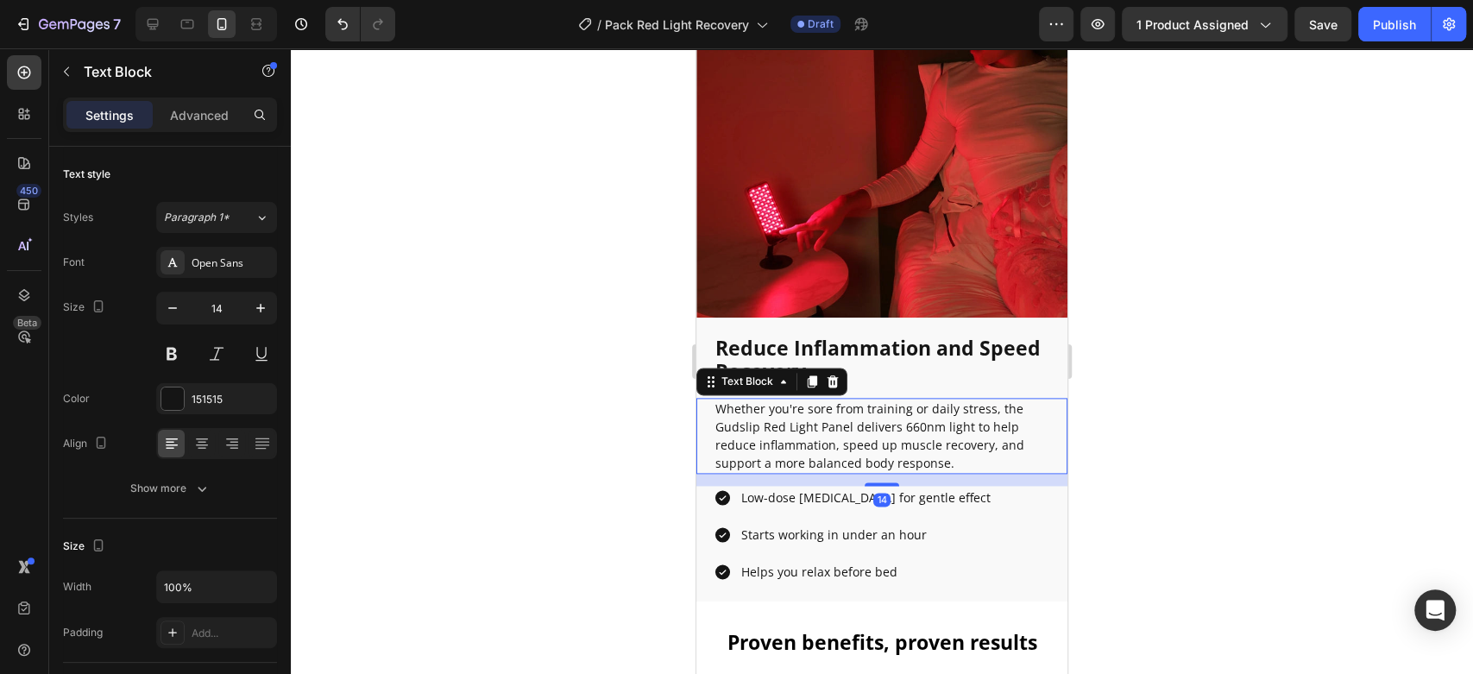
click at [558, 401] on div at bounding box center [882, 361] width 1182 height 626
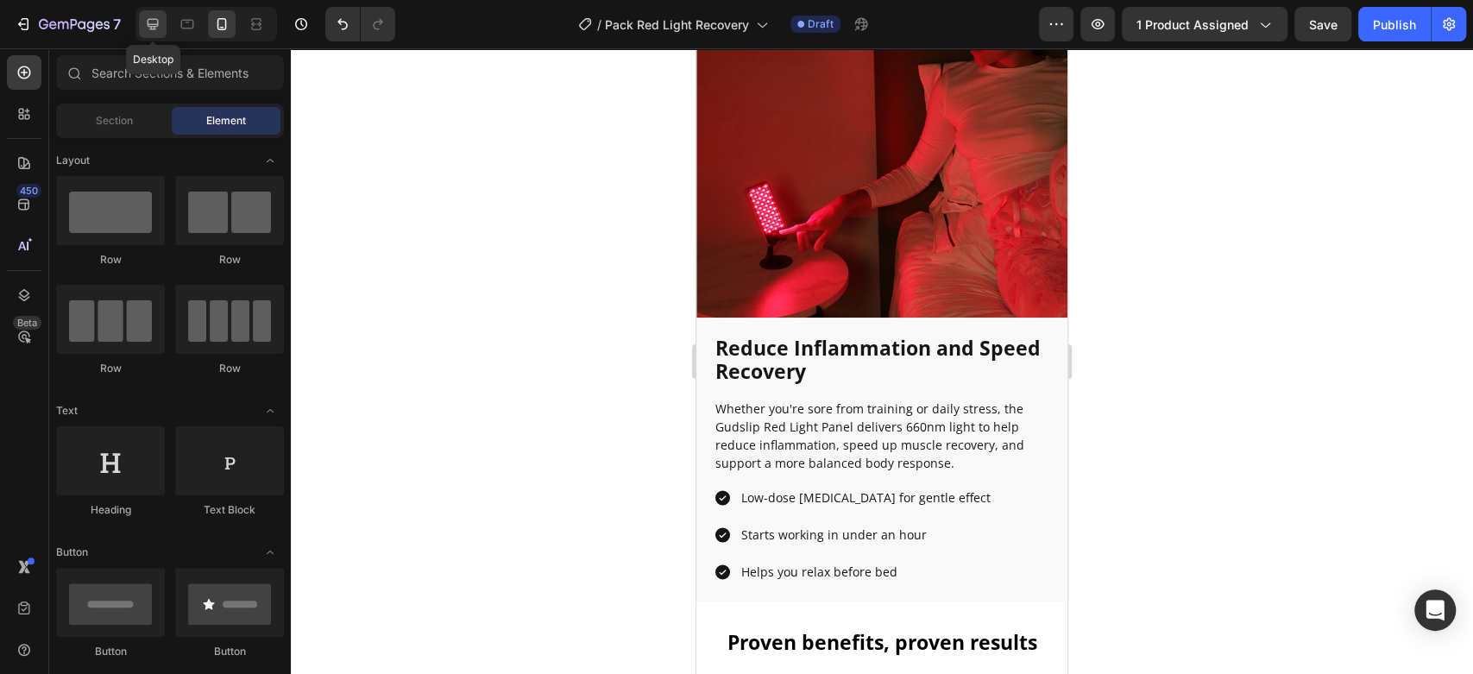
click at [148, 21] on icon at bounding box center [153, 24] width 11 height 11
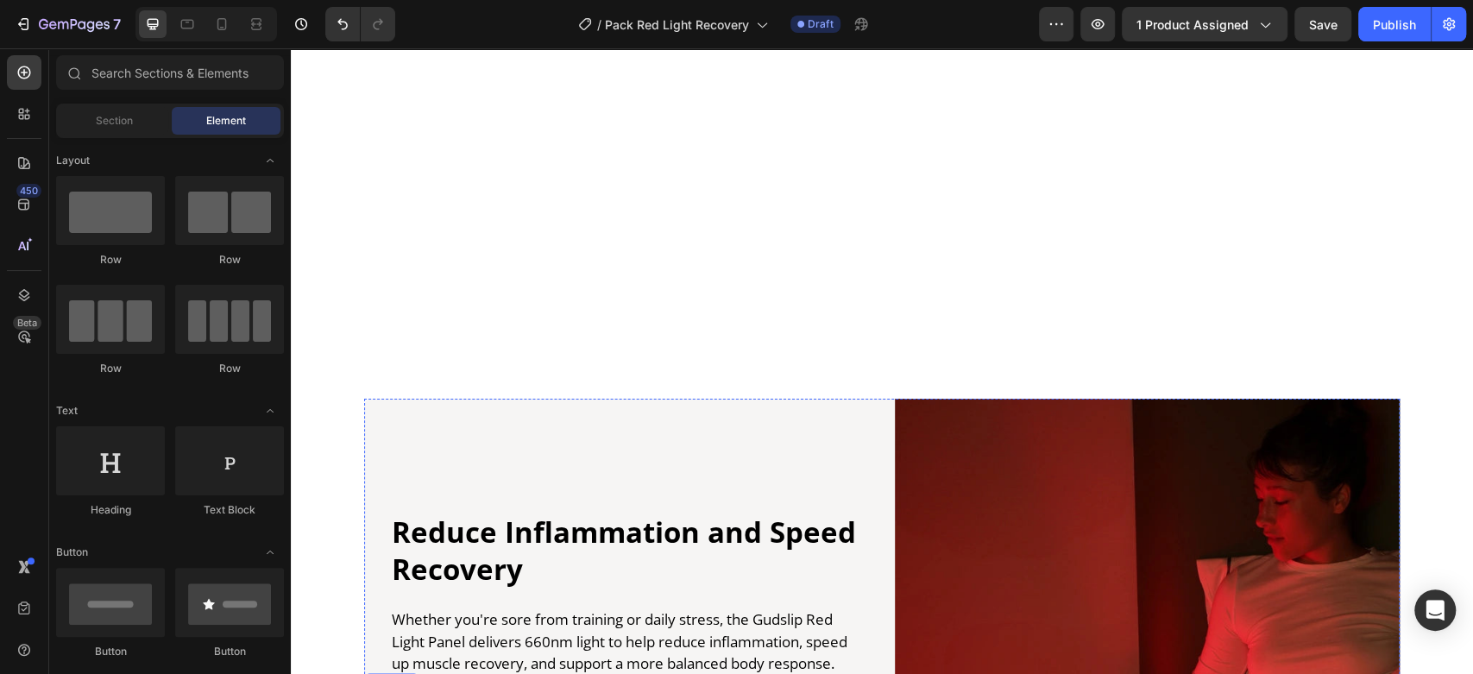
scroll to position [1834, 0]
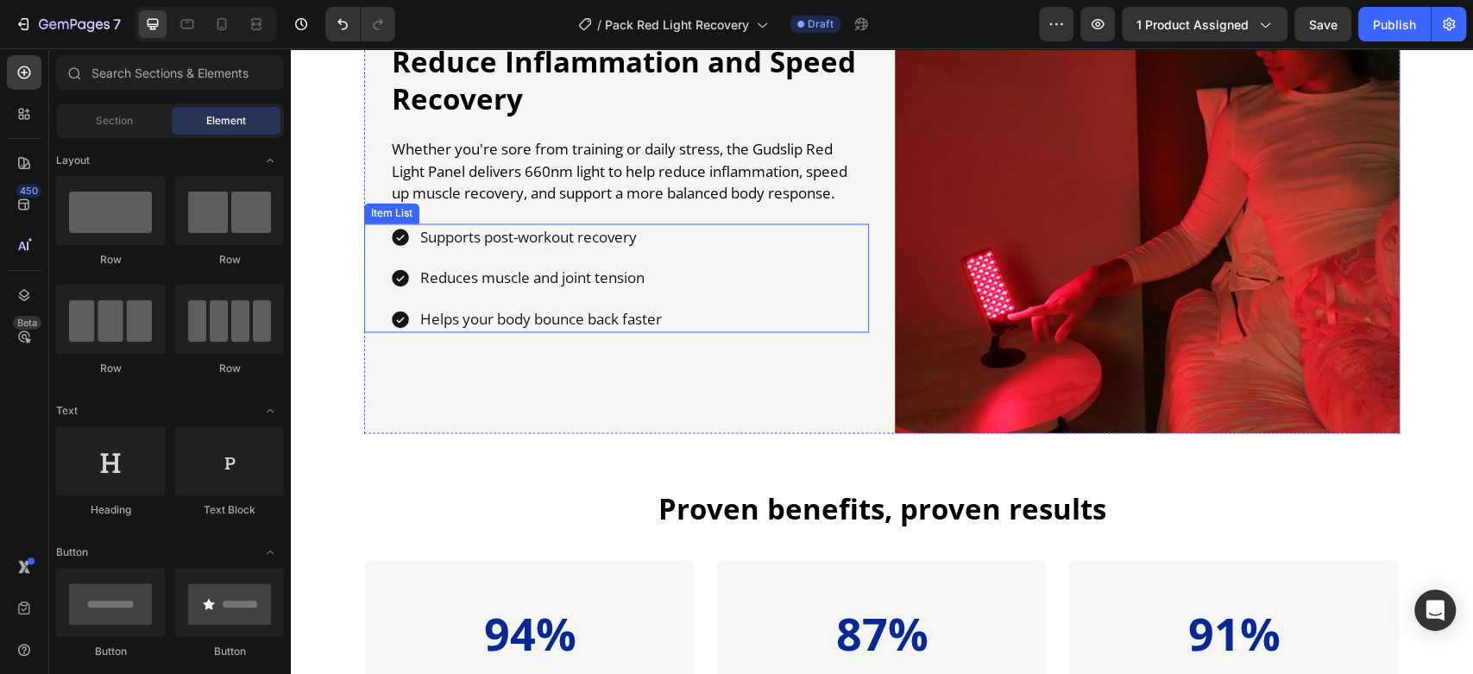
click at [550, 237] on p "Supports post-workout recovery" at bounding box center [541, 237] width 242 height 22
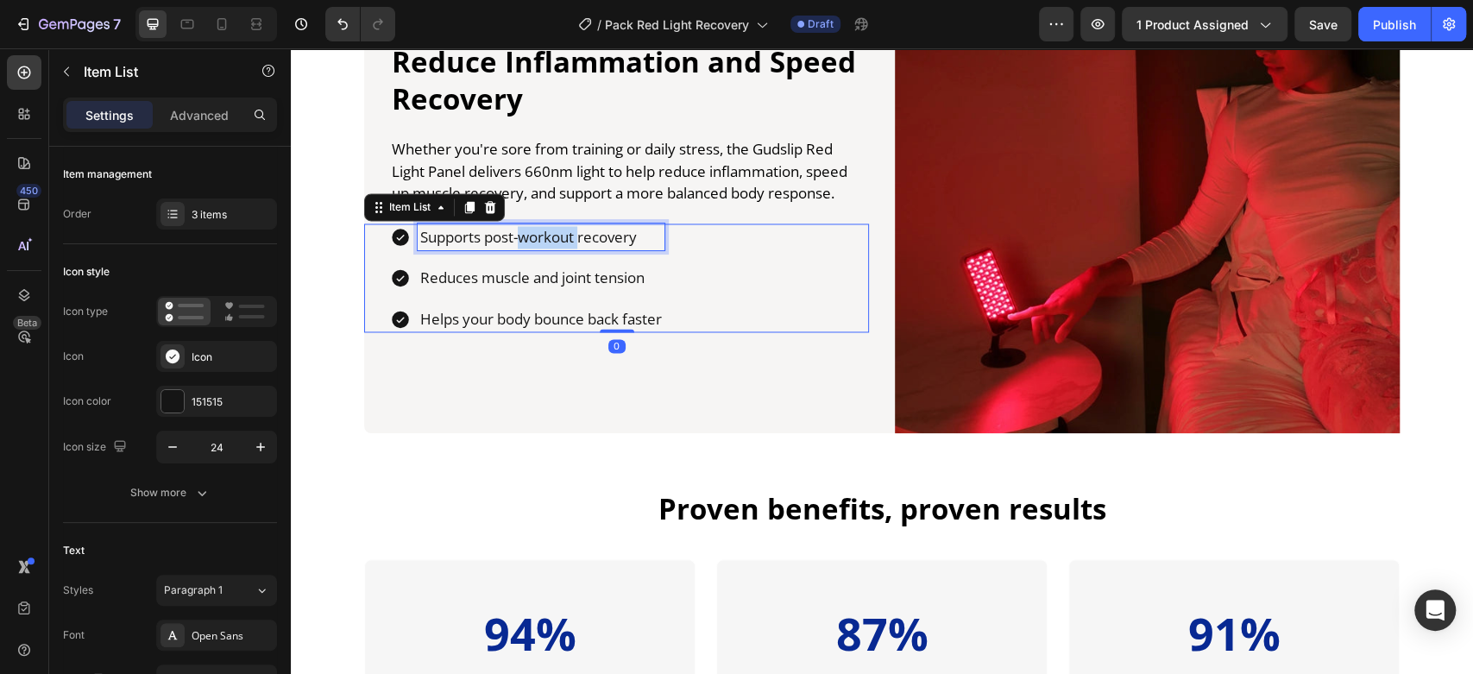
click at [550, 237] on p "Supports post-workout recovery" at bounding box center [541, 237] width 242 height 22
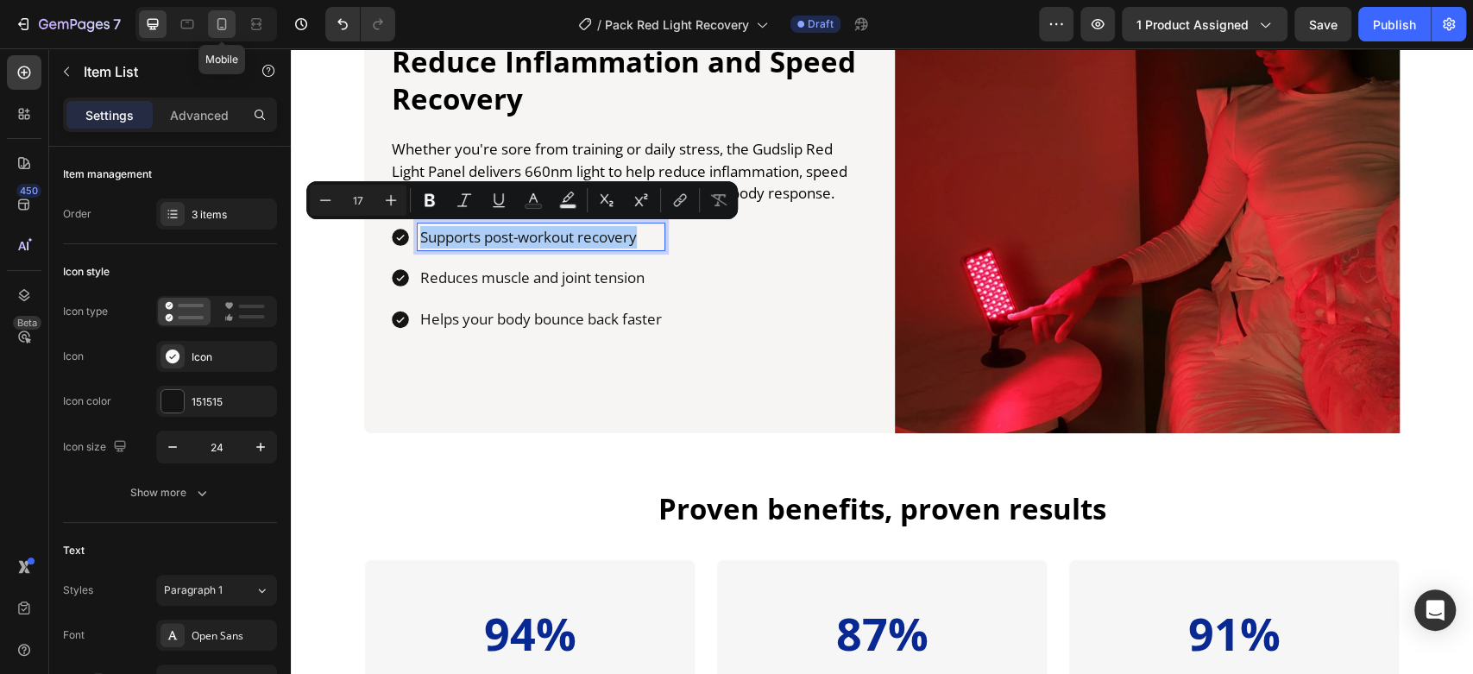
click at [209, 12] on div at bounding box center [222, 24] width 28 height 28
type input "16"
type input "14"
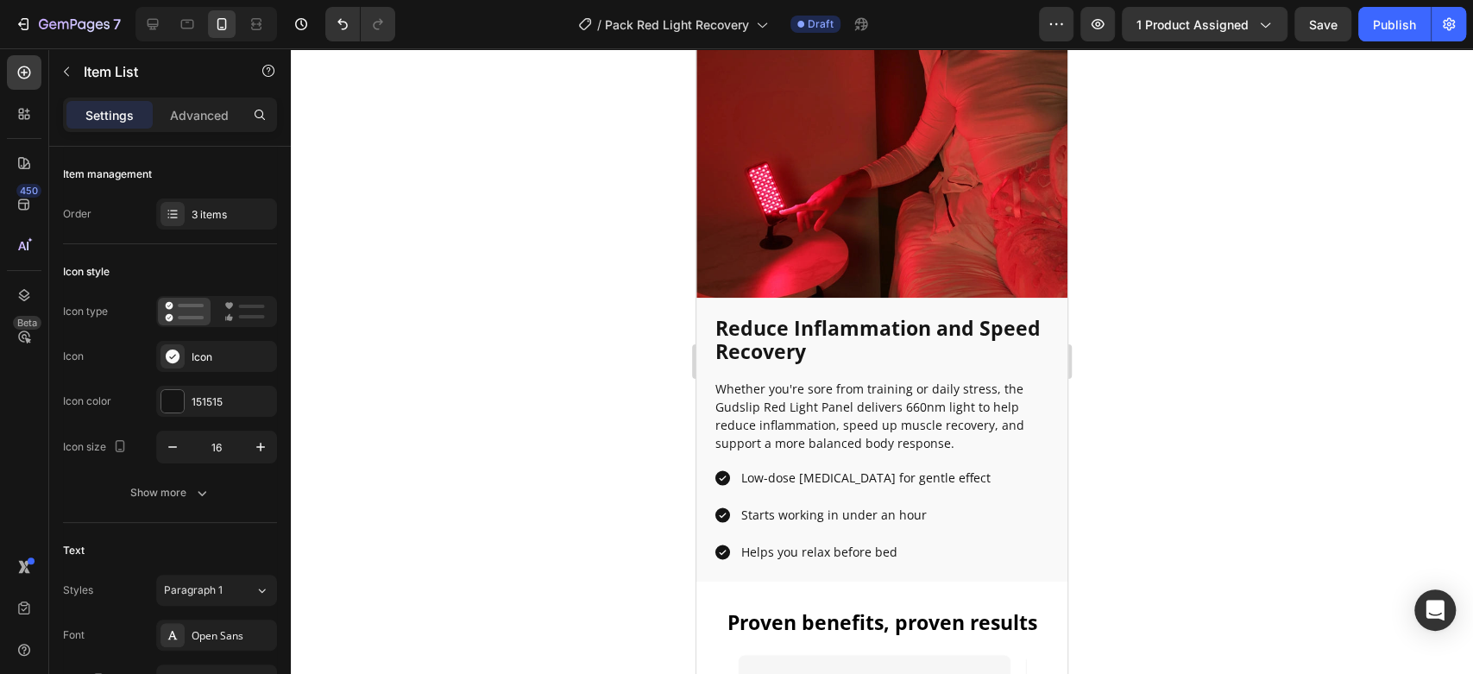
scroll to position [1360, 0]
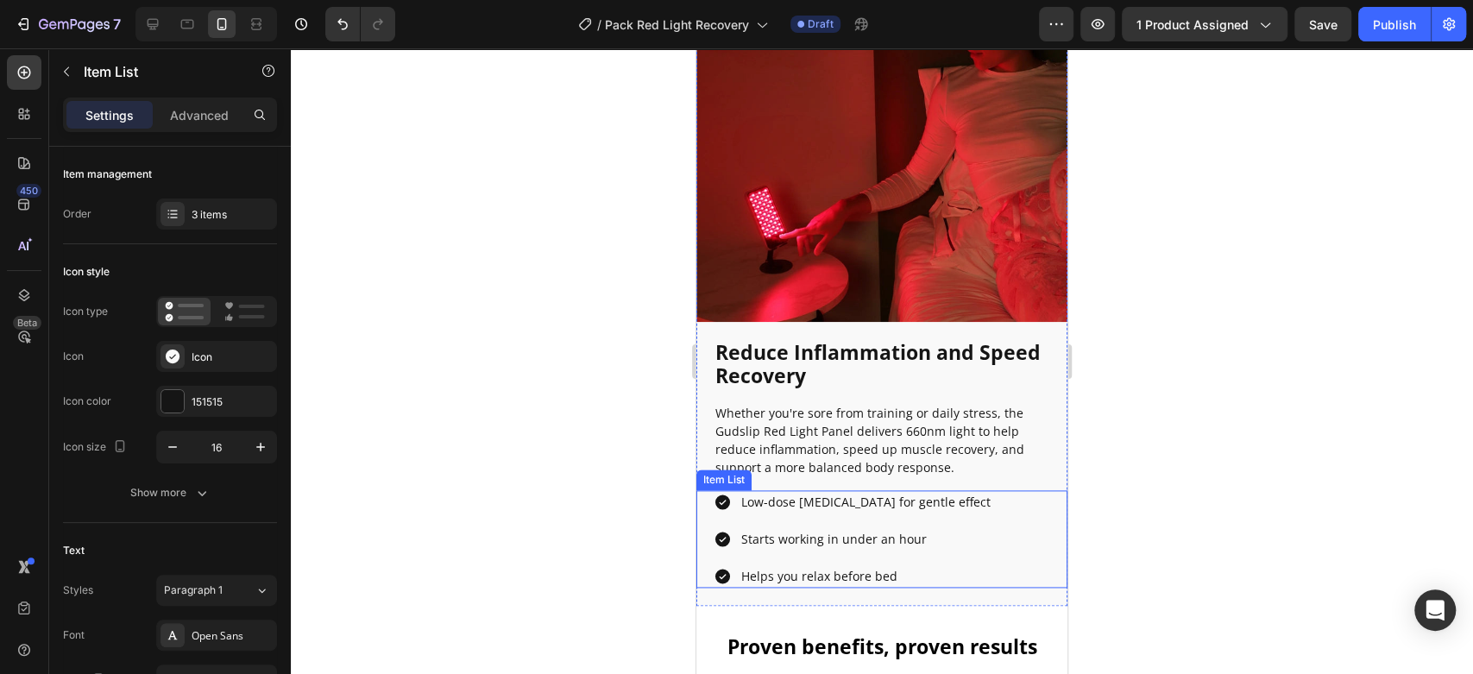
click at [849, 493] on p "Low-dose [MEDICAL_DATA] for gentle effect" at bounding box center [865, 502] width 249 height 18
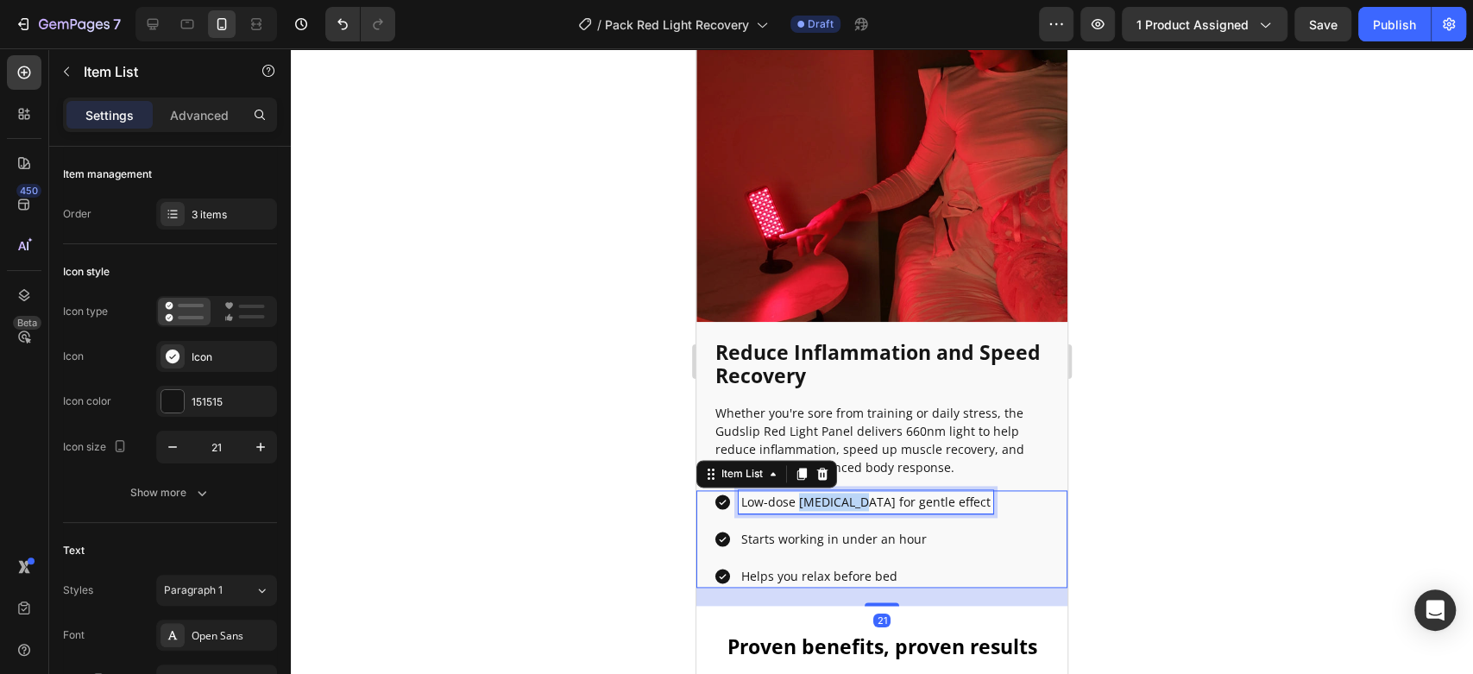
click at [849, 493] on p "Low-dose [MEDICAL_DATA] for gentle effect" at bounding box center [865, 502] width 249 height 18
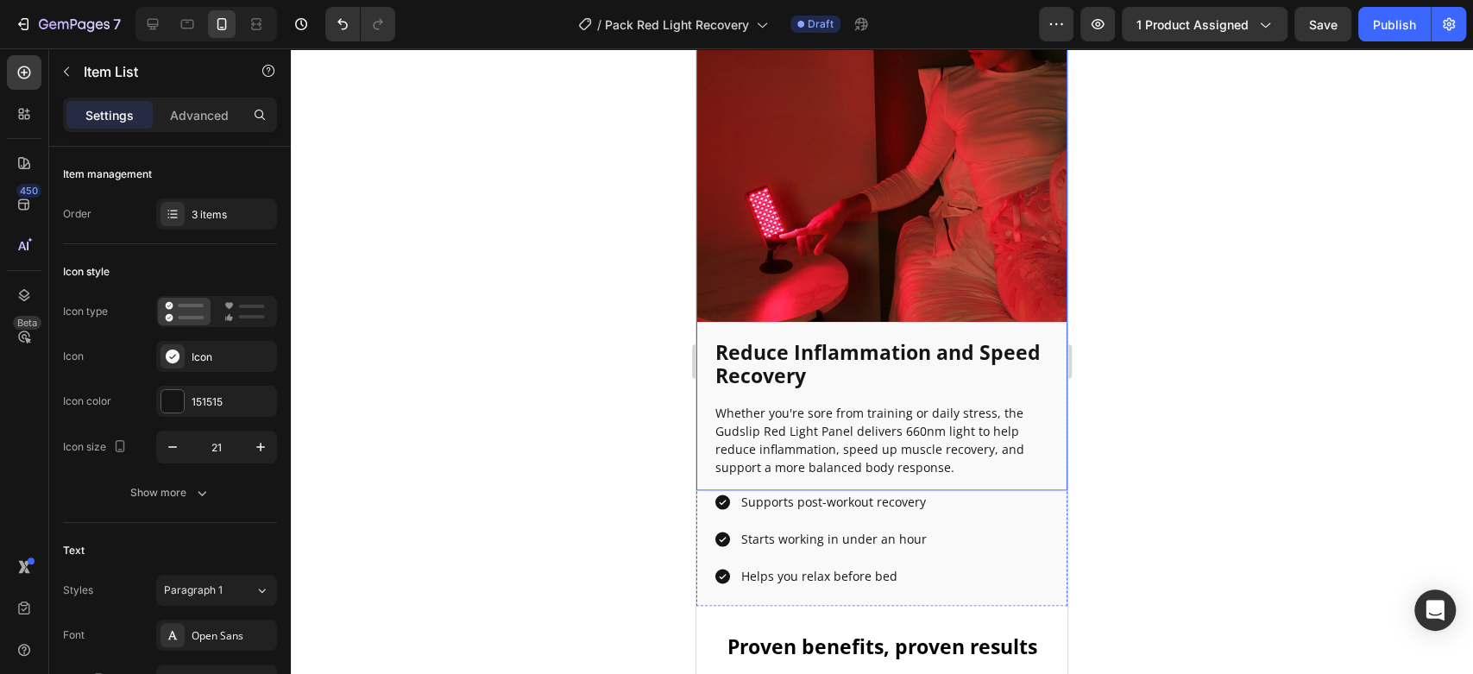
click at [582, 443] on div at bounding box center [882, 361] width 1182 height 626
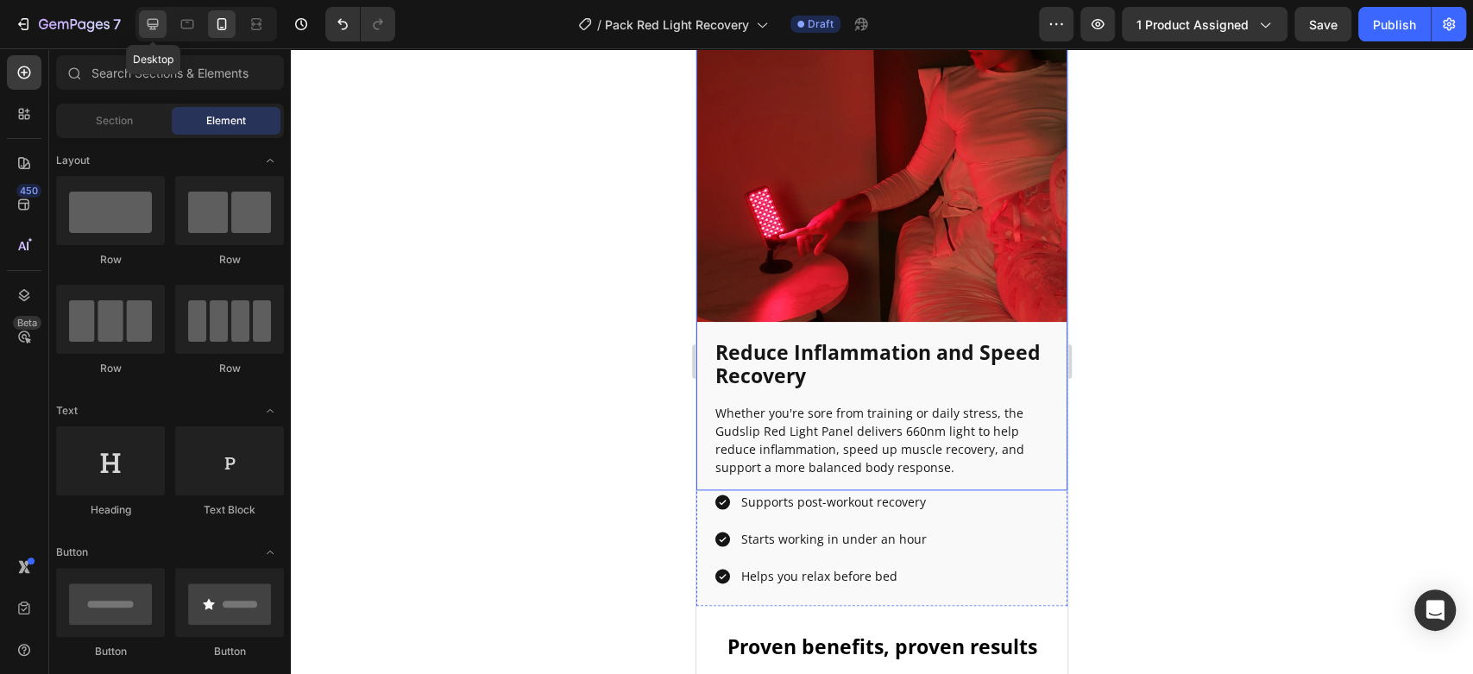
click at [160, 29] on icon at bounding box center [152, 24] width 17 height 17
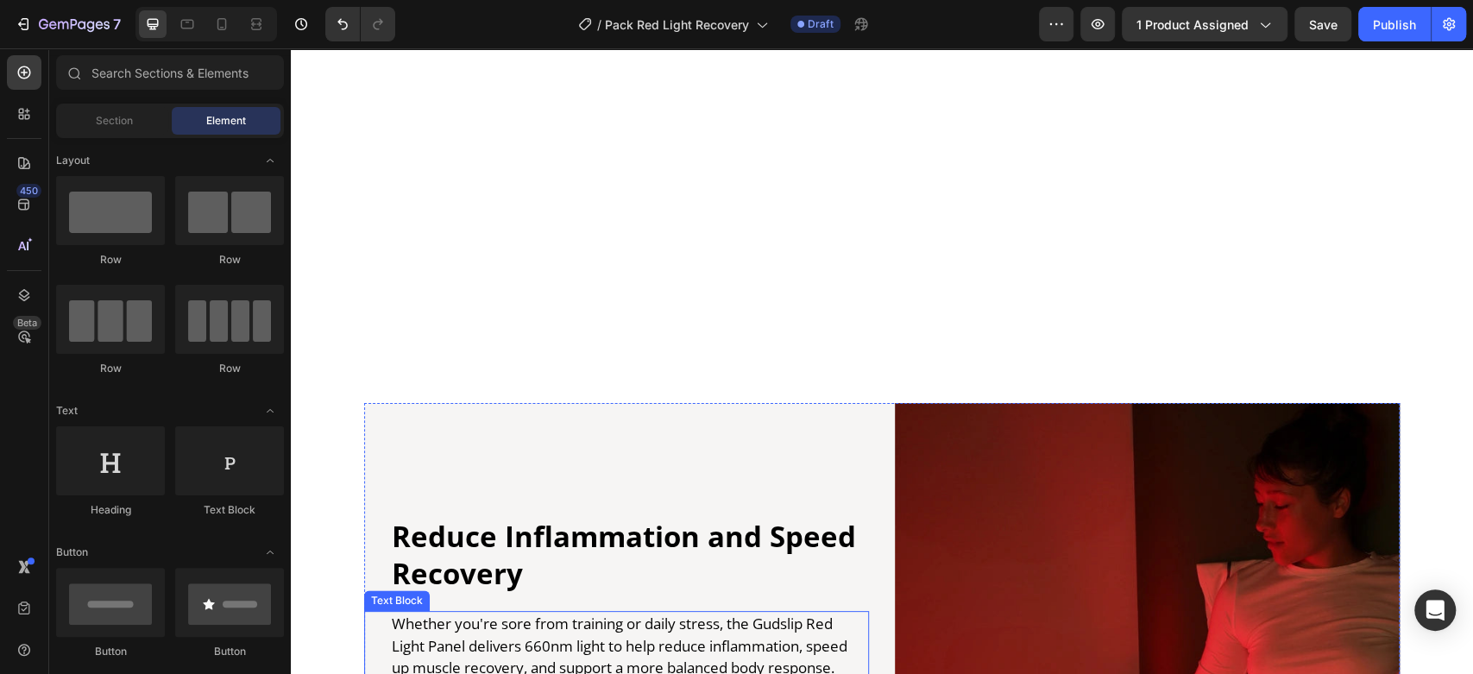
scroll to position [1829, 0]
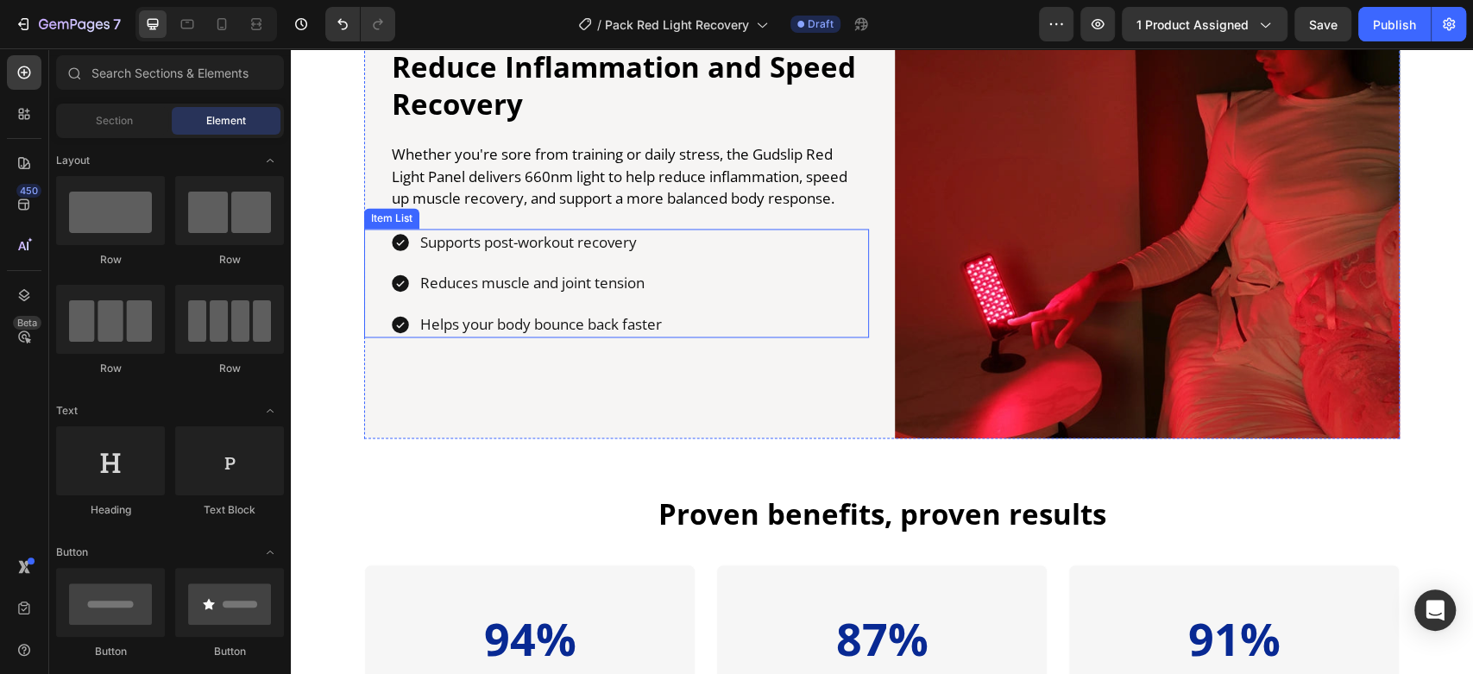
click at [588, 276] on p "Reduces muscle and joint tension" at bounding box center [541, 283] width 242 height 22
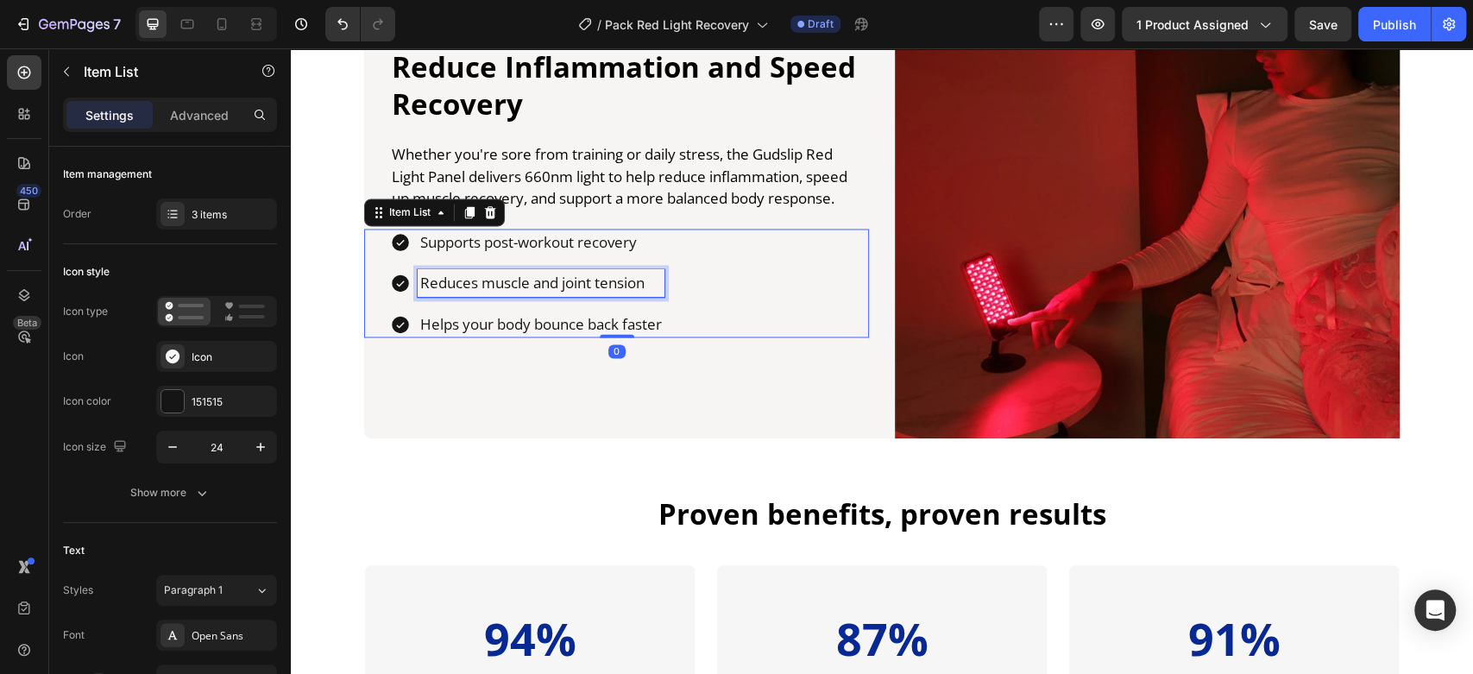
click at [588, 276] on p "Reduces muscle and joint tension" at bounding box center [541, 283] width 242 height 22
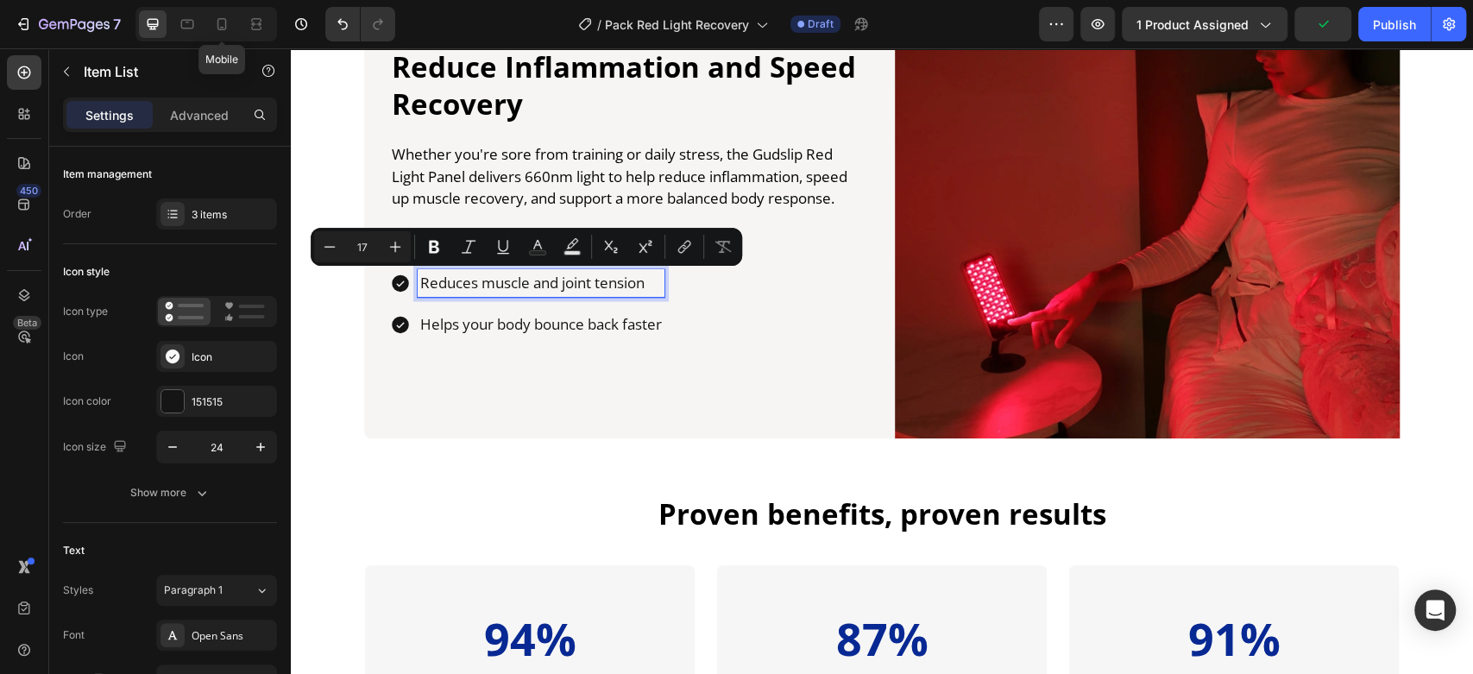
drag, startPoint x: 214, startPoint y: 23, endPoint x: 655, endPoint y: 173, distance: 465.5
click at [214, 23] on icon at bounding box center [221, 24] width 17 height 17
type input "16"
type input "14"
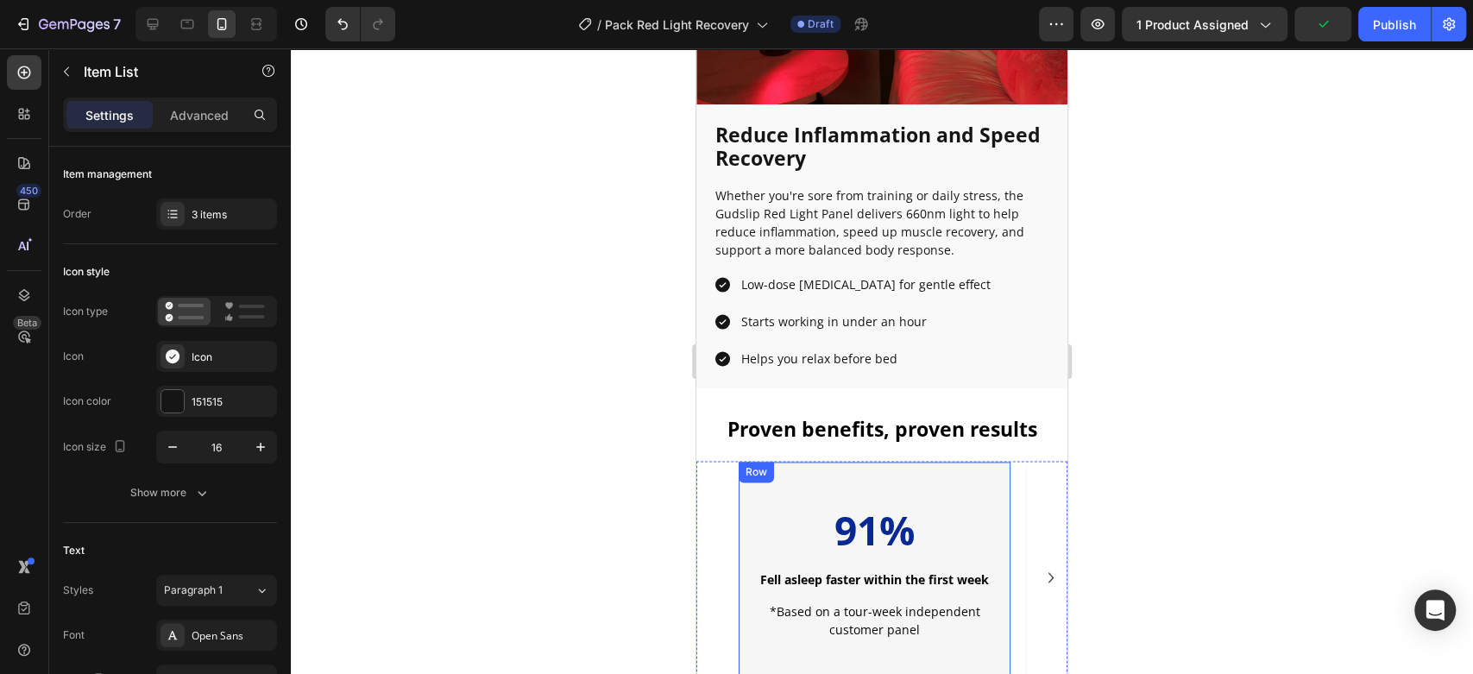
scroll to position [1574, 0]
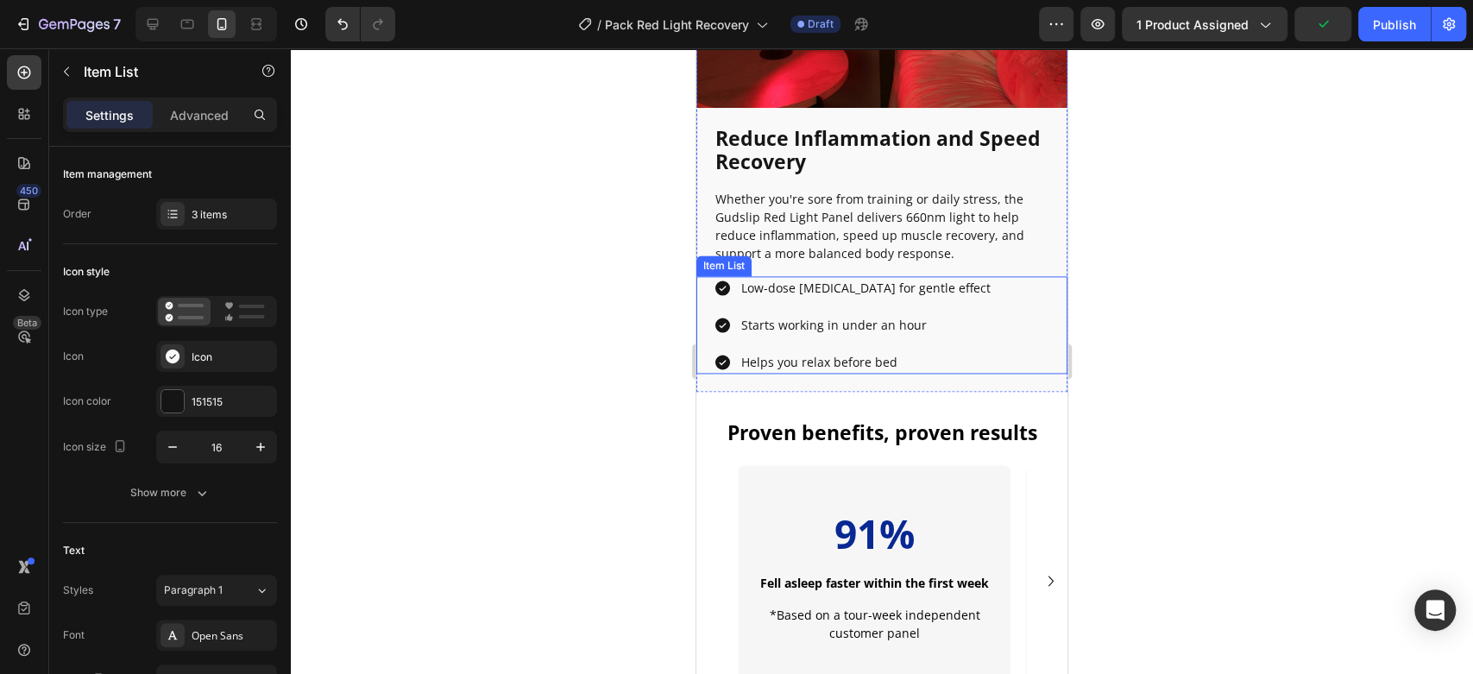
click at [812, 316] on p "Starts working in under an hour" at bounding box center [865, 325] width 249 height 18
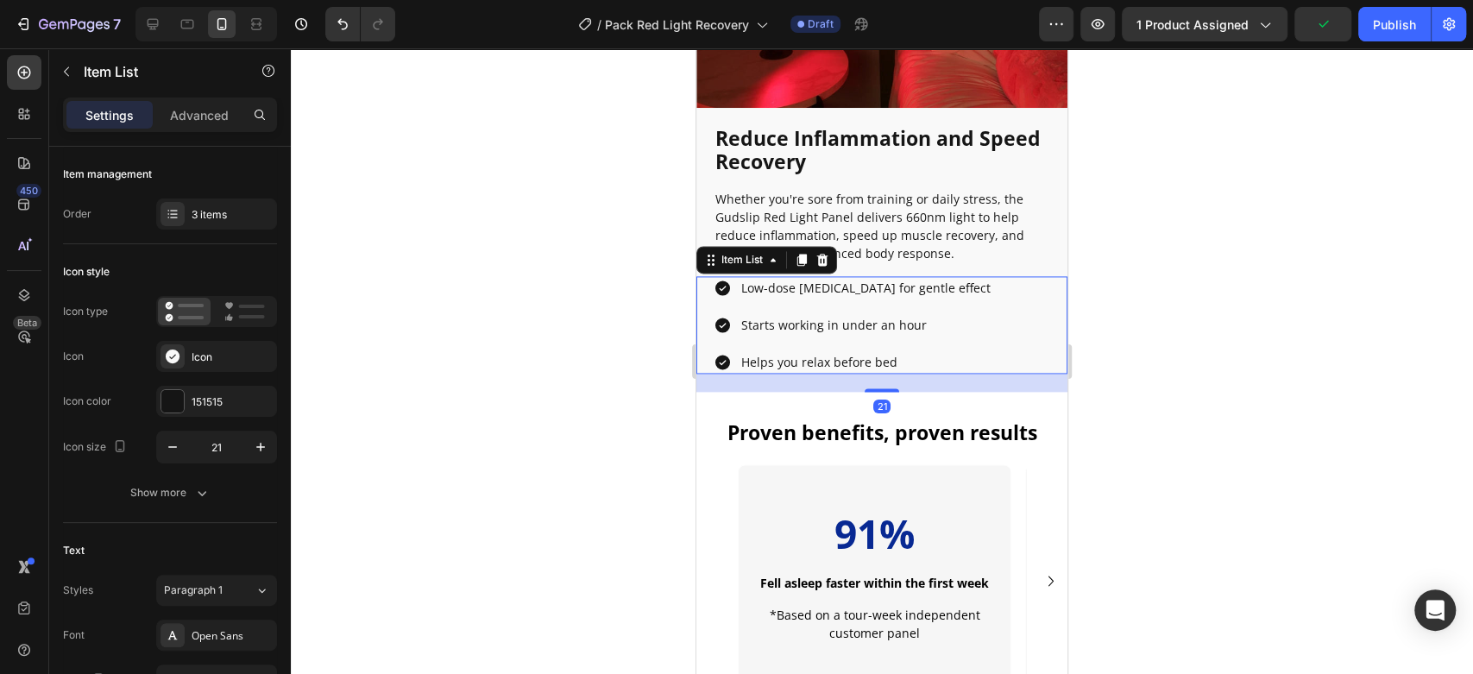
click at [812, 316] on p "Starts working in under an hour" at bounding box center [865, 325] width 249 height 18
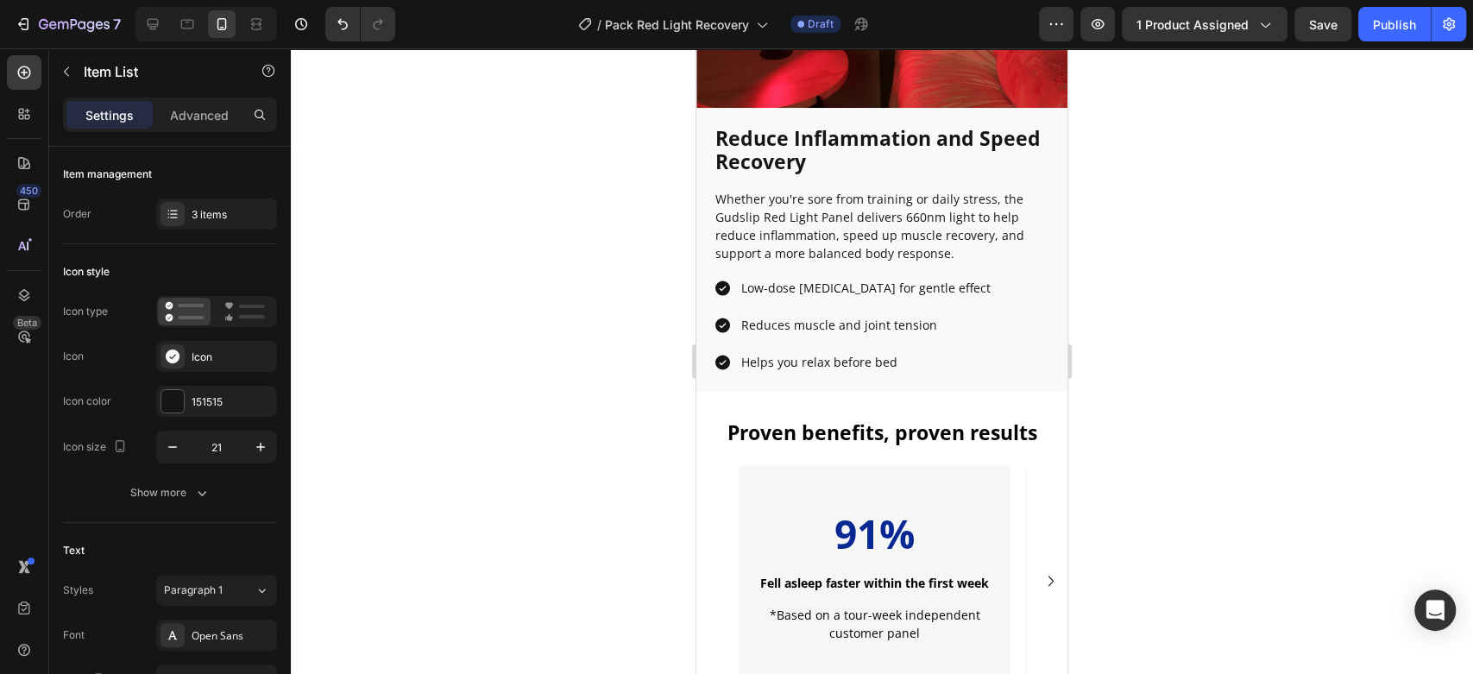
click at [615, 268] on div at bounding box center [882, 361] width 1182 height 626
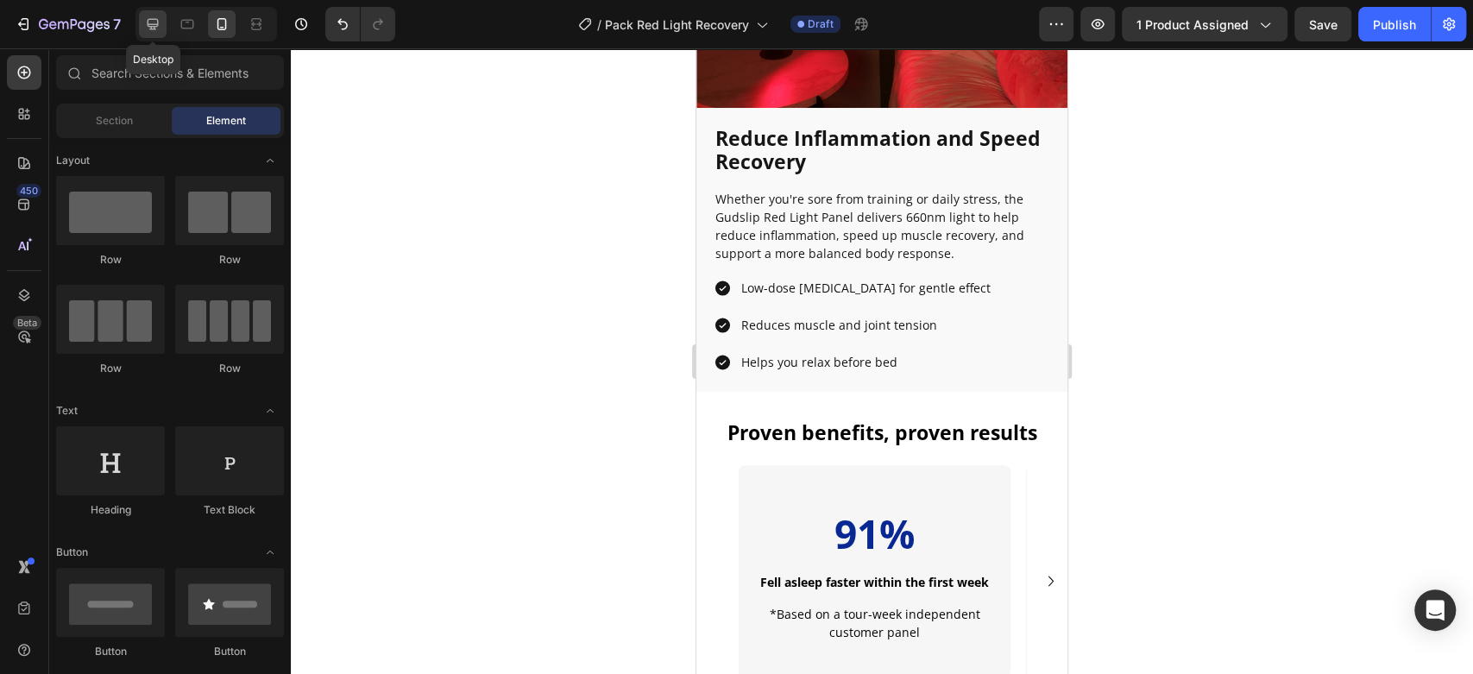
click at [148, 25] on icon at bounding box center [153, 24] width 11 height 11
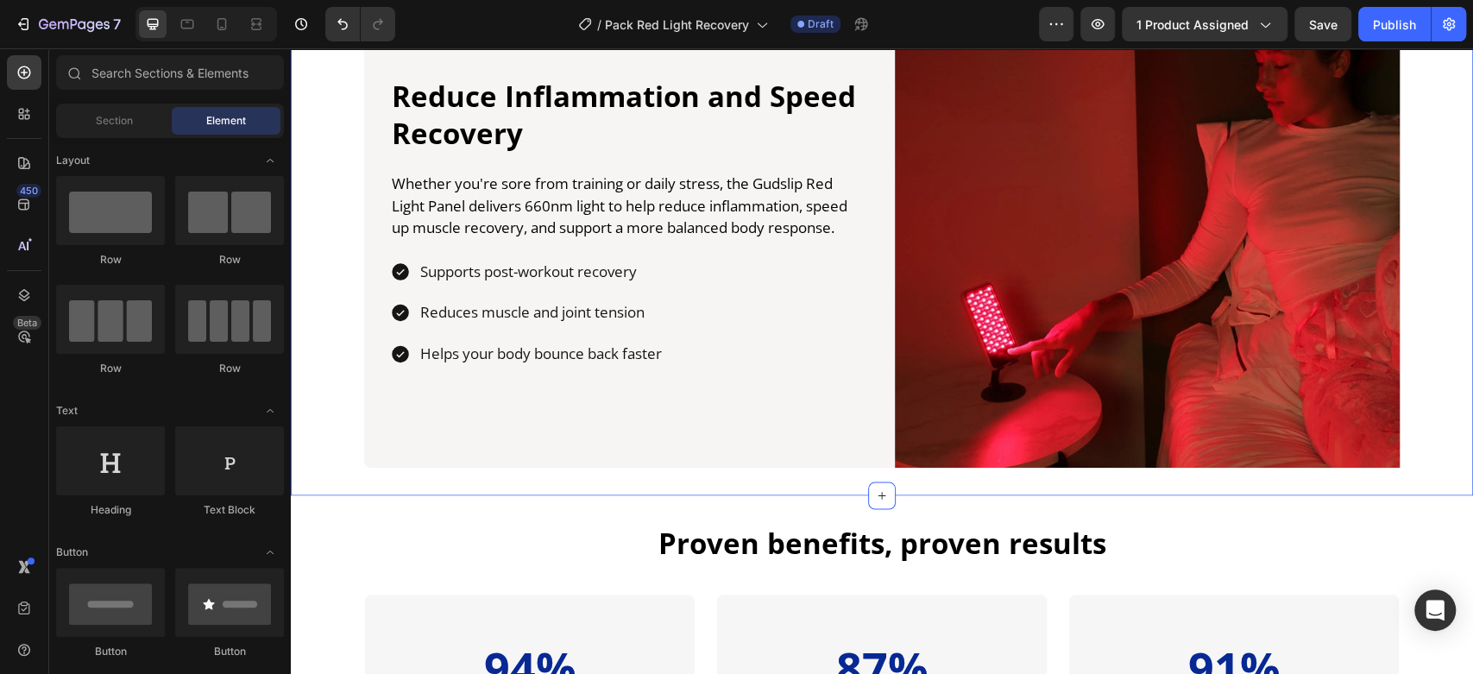
scroll to position [1787, 0]
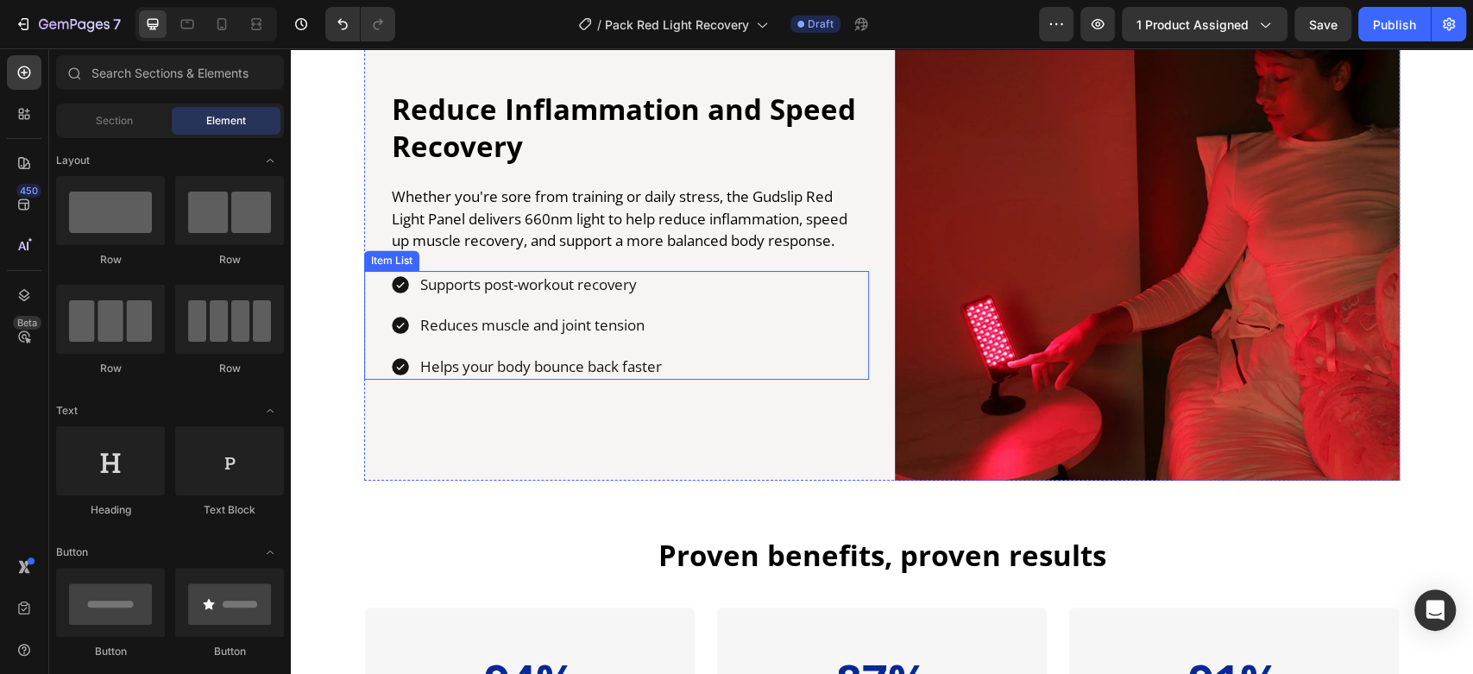
click at [506, 293] on p "Supports post-workout recovery" at bounding box center [541, 285] width 242 height 22
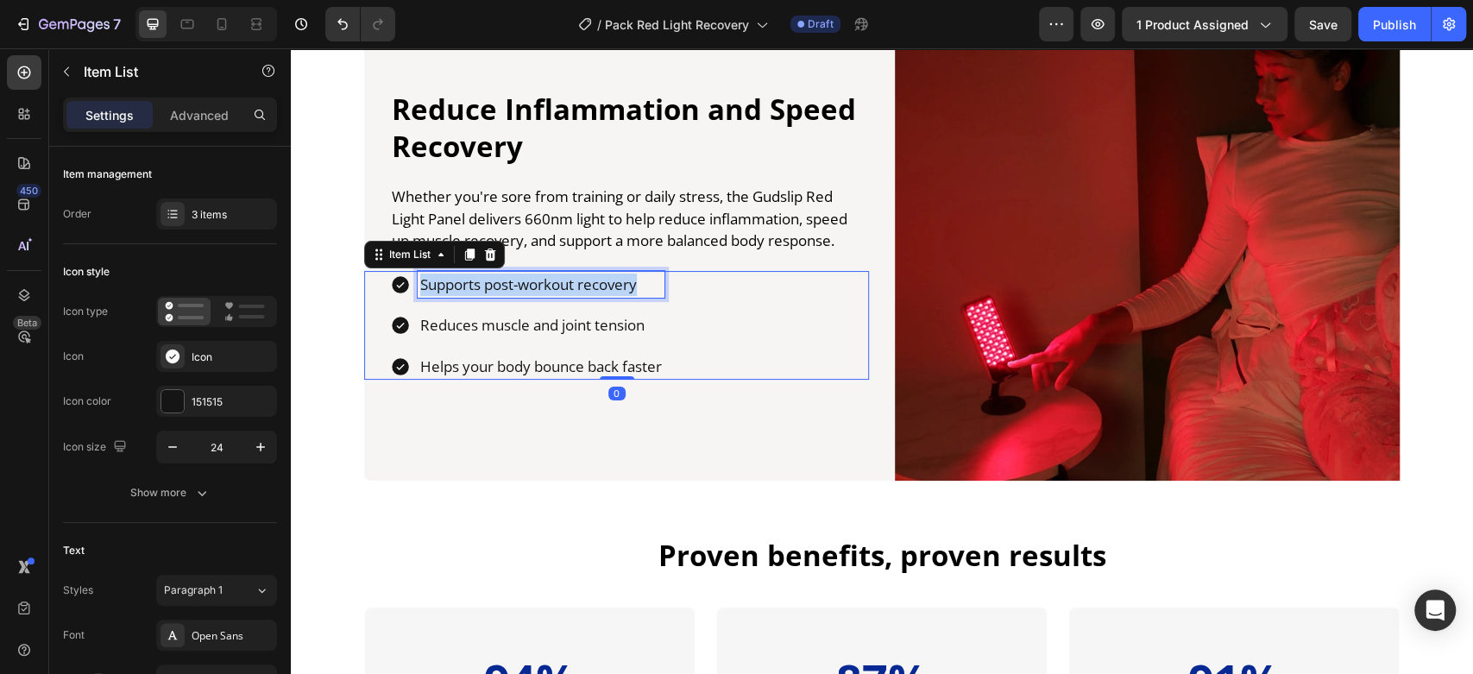
click at [506, 293] on p "Supports post-workout recovery" at bounding box center [541, 285] width 242 height 22
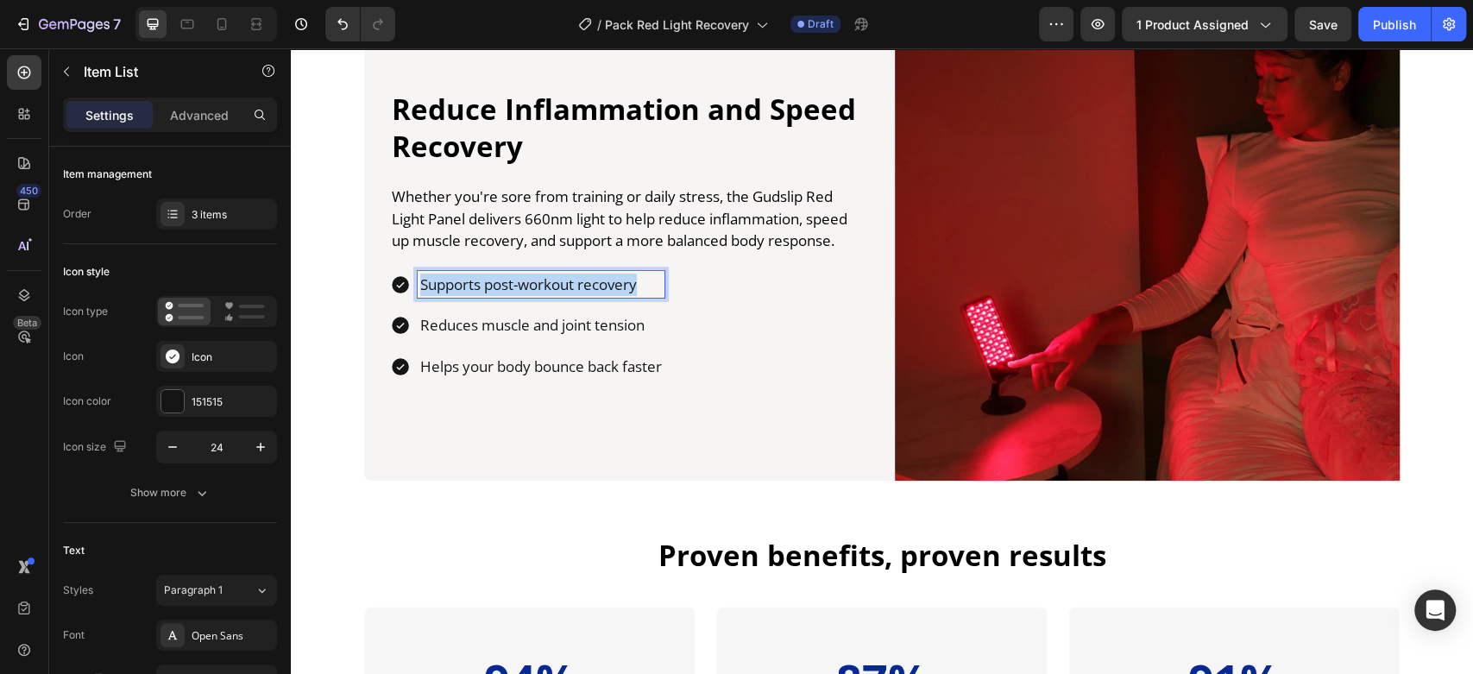
copy p "Supports post-workout recovery"
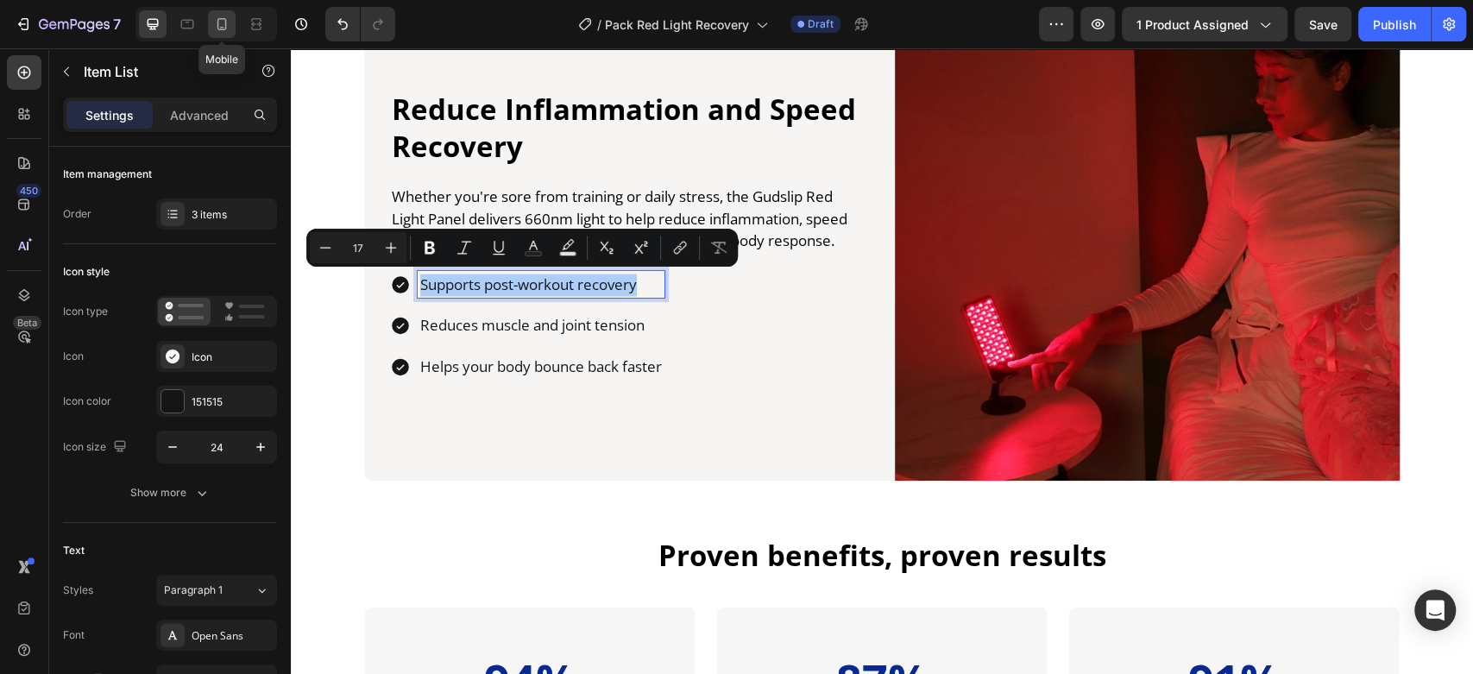
click at [223, 30] on icon at bounding box center [221, 24] width 17 height 17
type input "16"
type input "14"
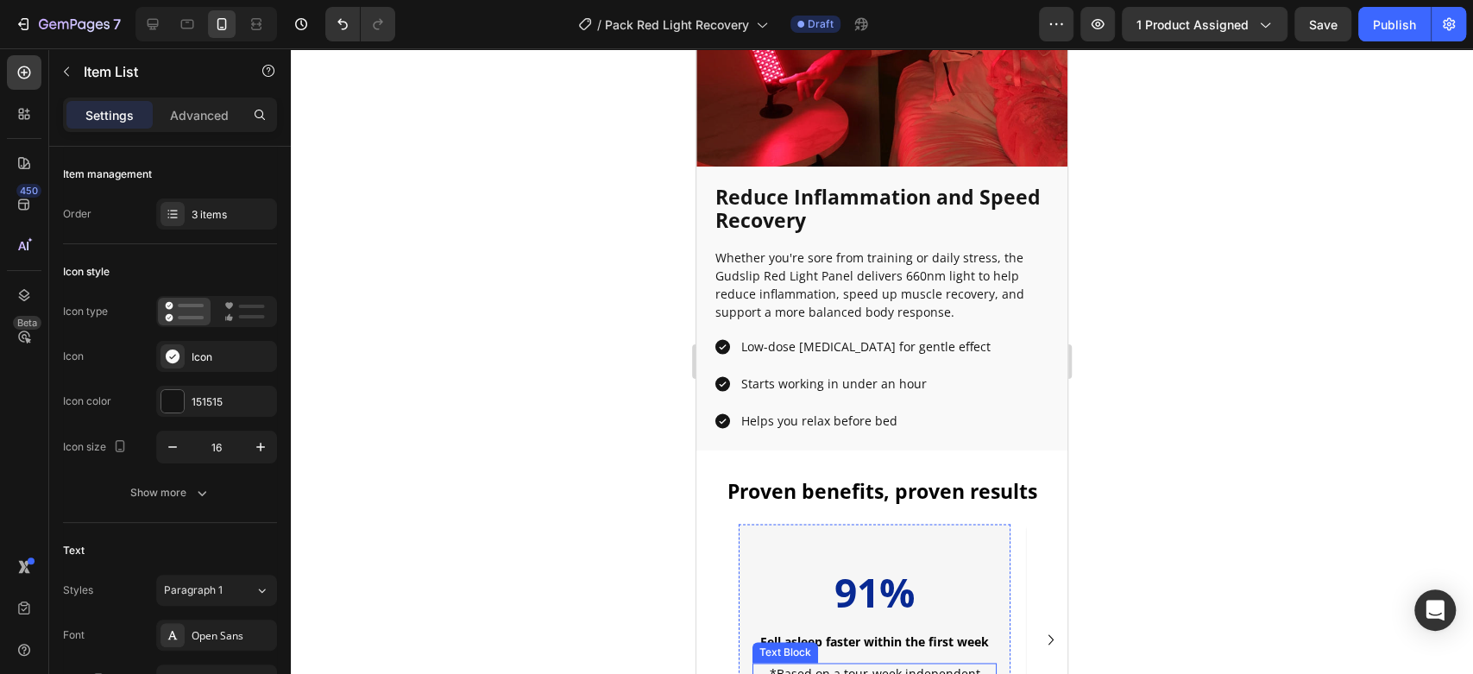
scroll to position [1513, 0]
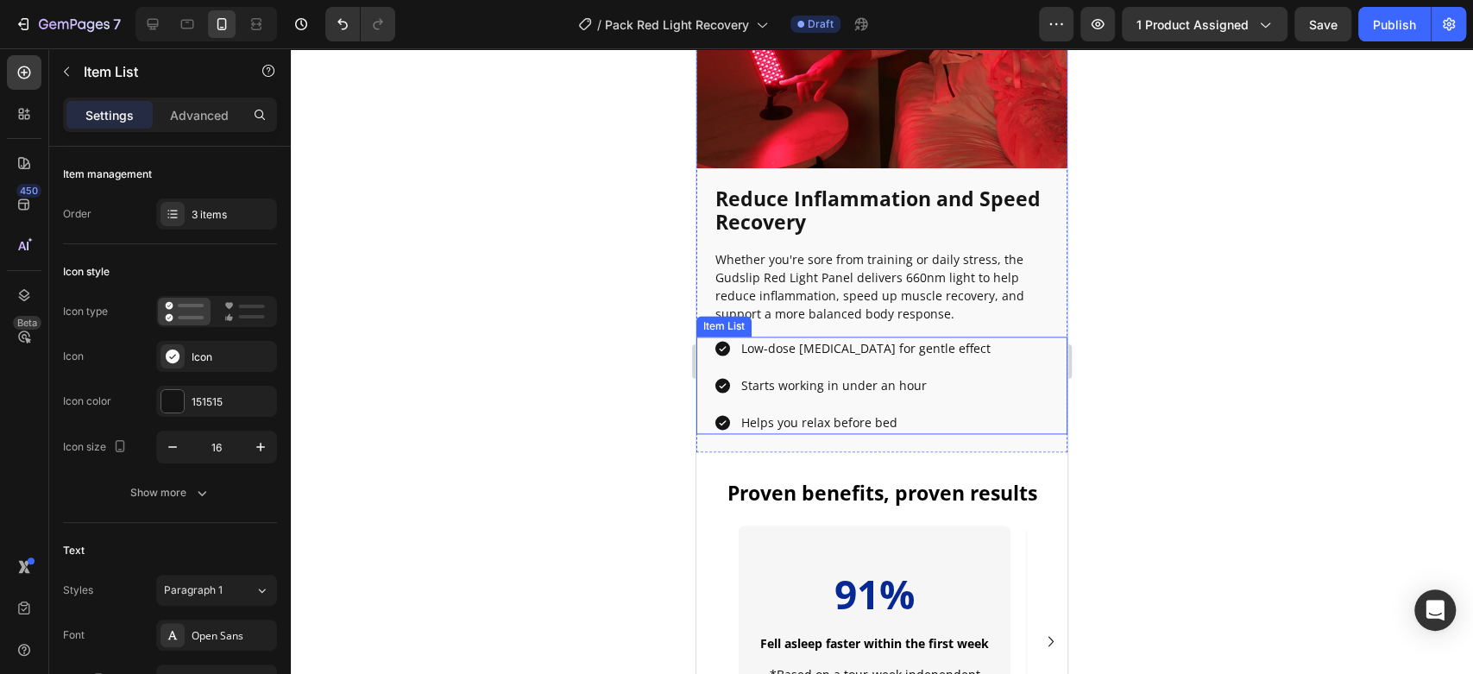
click at [803, 339] on p "Low-dose [MEDICAL_DATA] for gentle effect" at bounding box center [865, 348] width 249 height 18
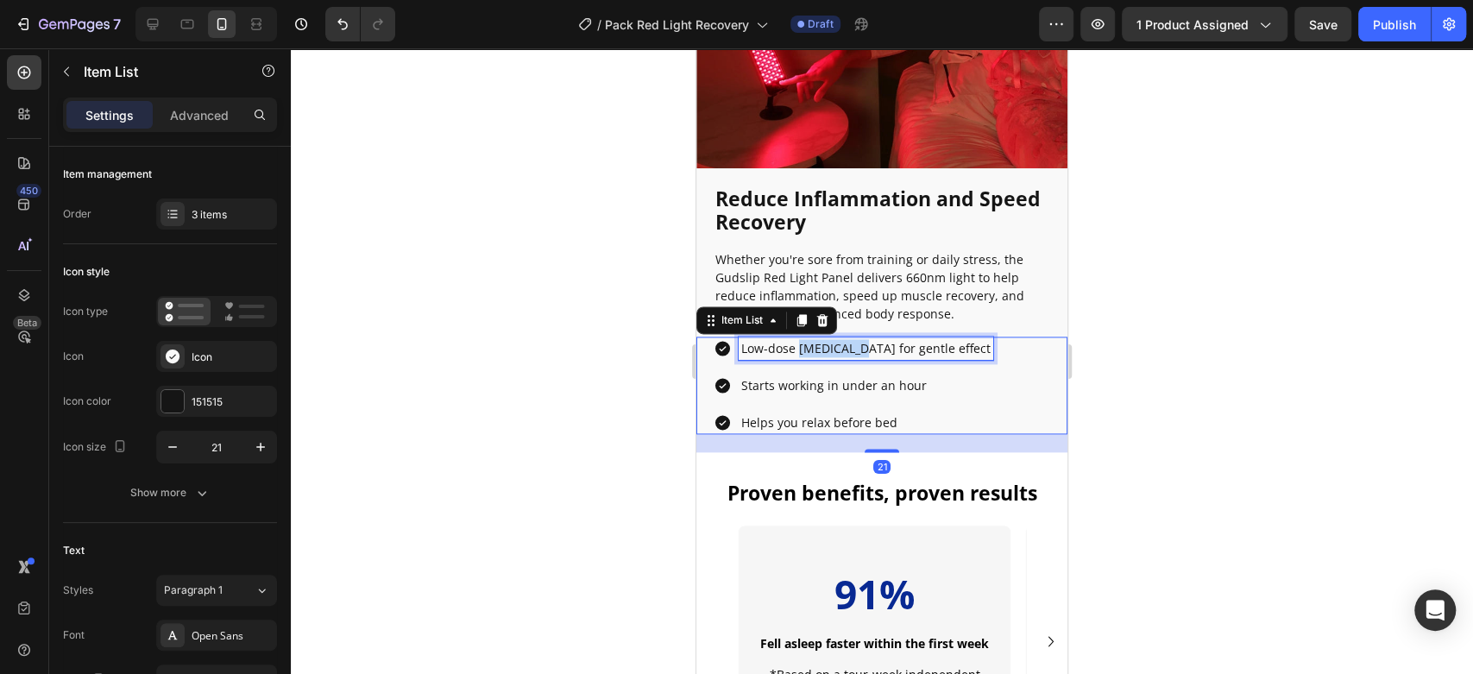
click at [803, 339] on p "Low-dose [MEDICAL_DATA] for gentle effect" at bounding box center [865, 348] width 249 height 18
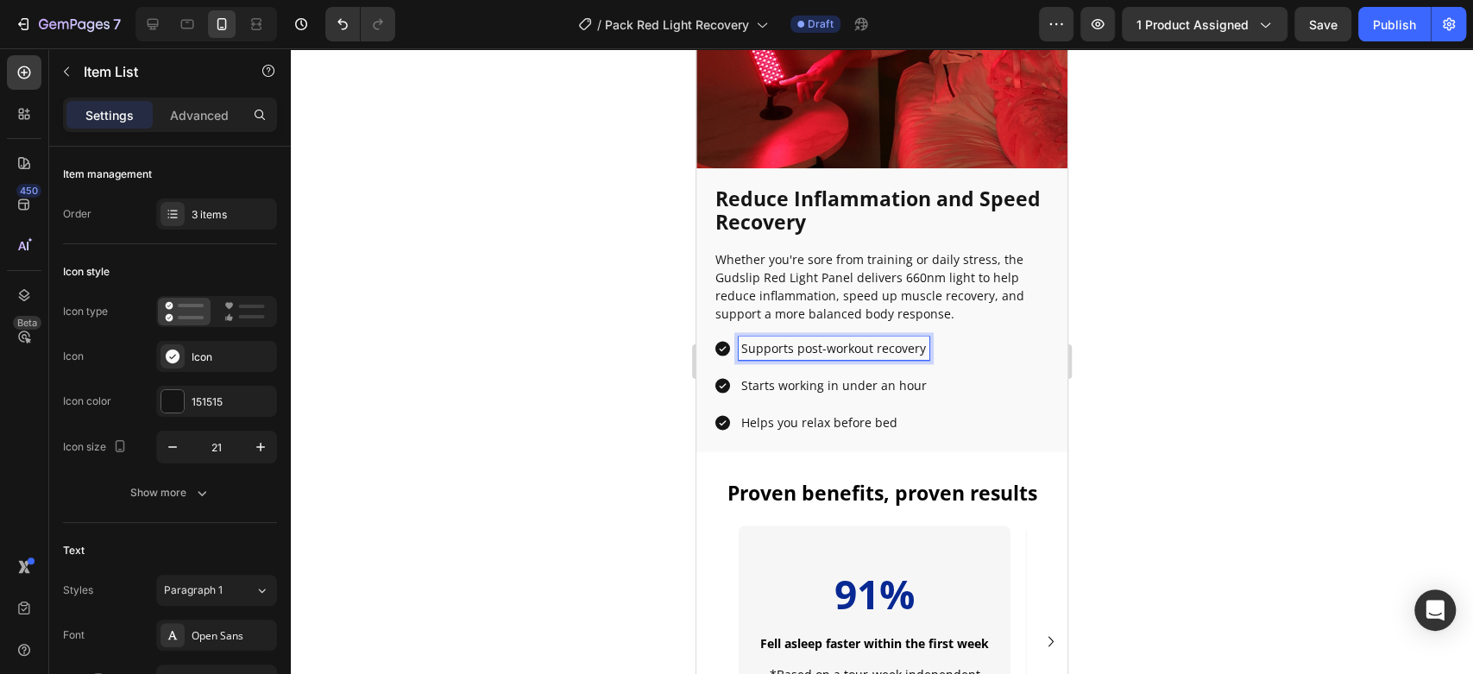
click at [561, 309] on div at bounding box center [882, 361] width 1182 height 626
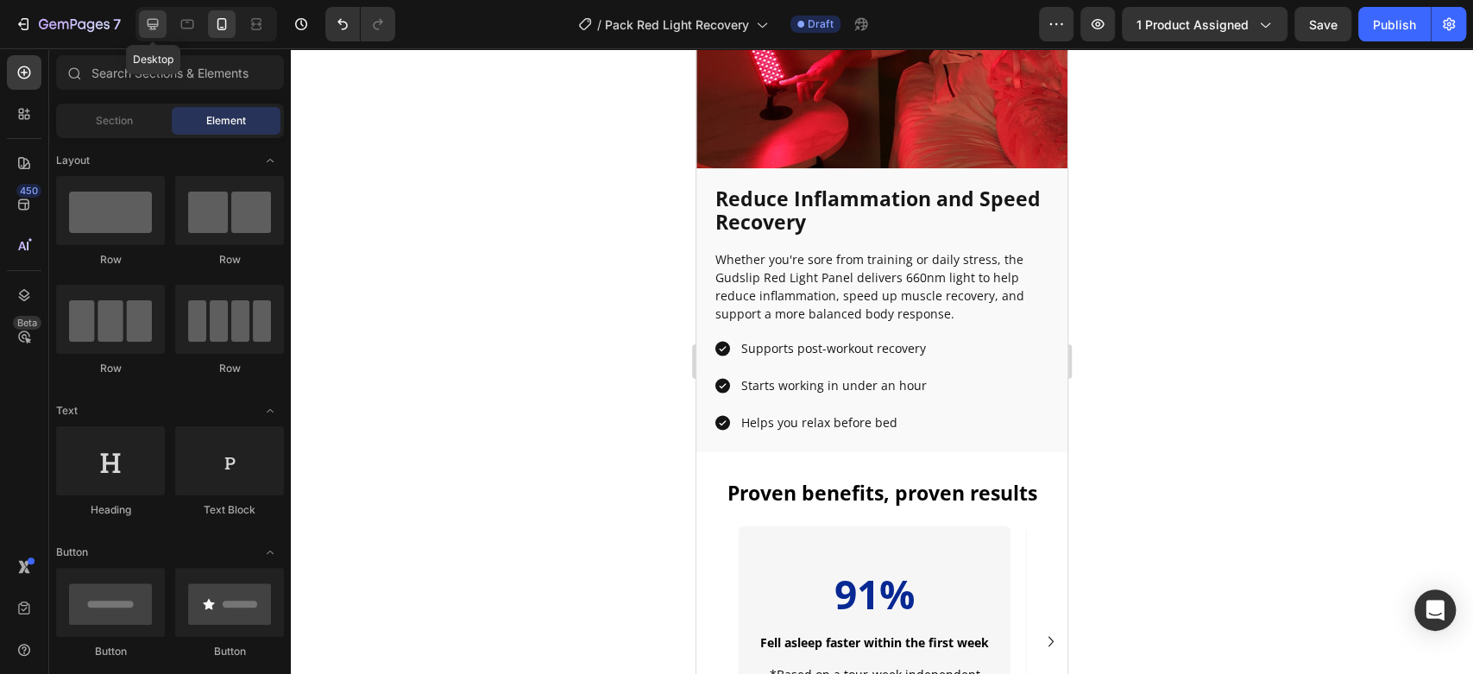
click at [155, 19] on icon at bounding box center [153, 24] width 11 height 11
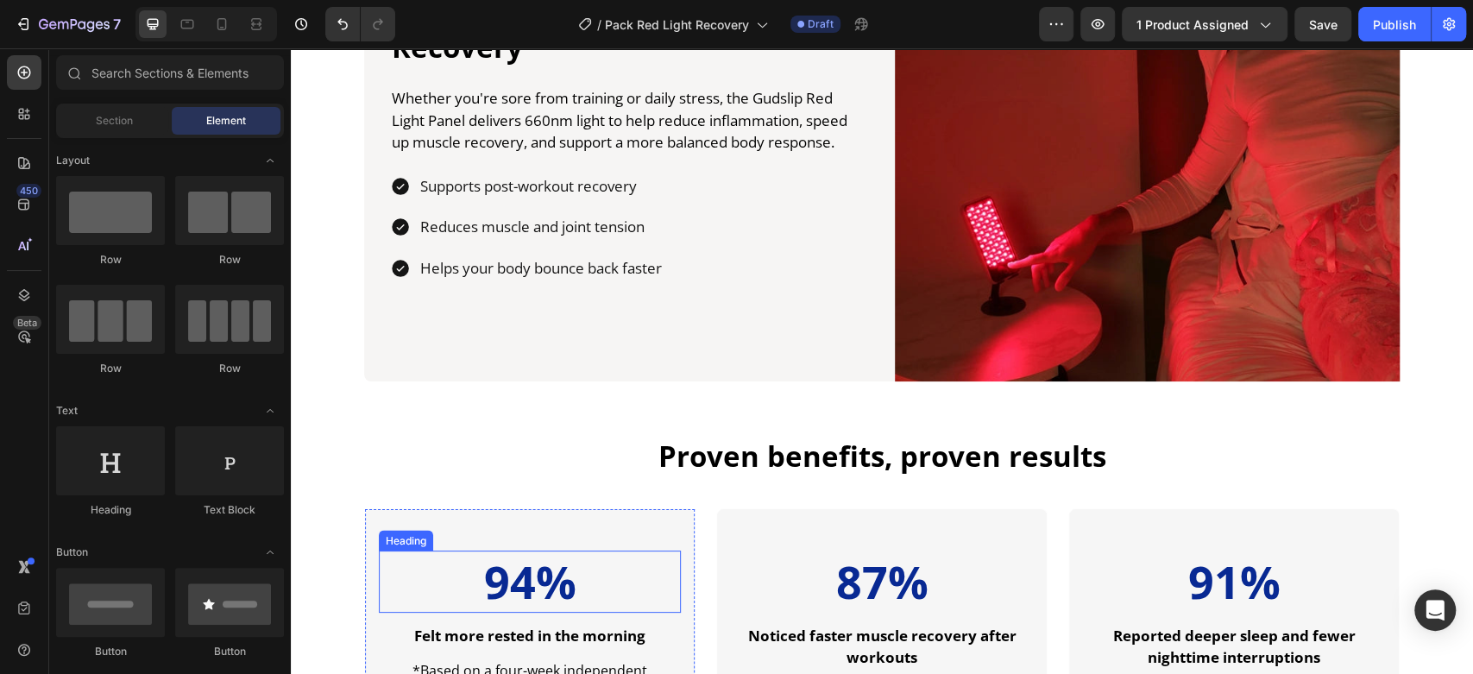
scroll to position [1763, 0]
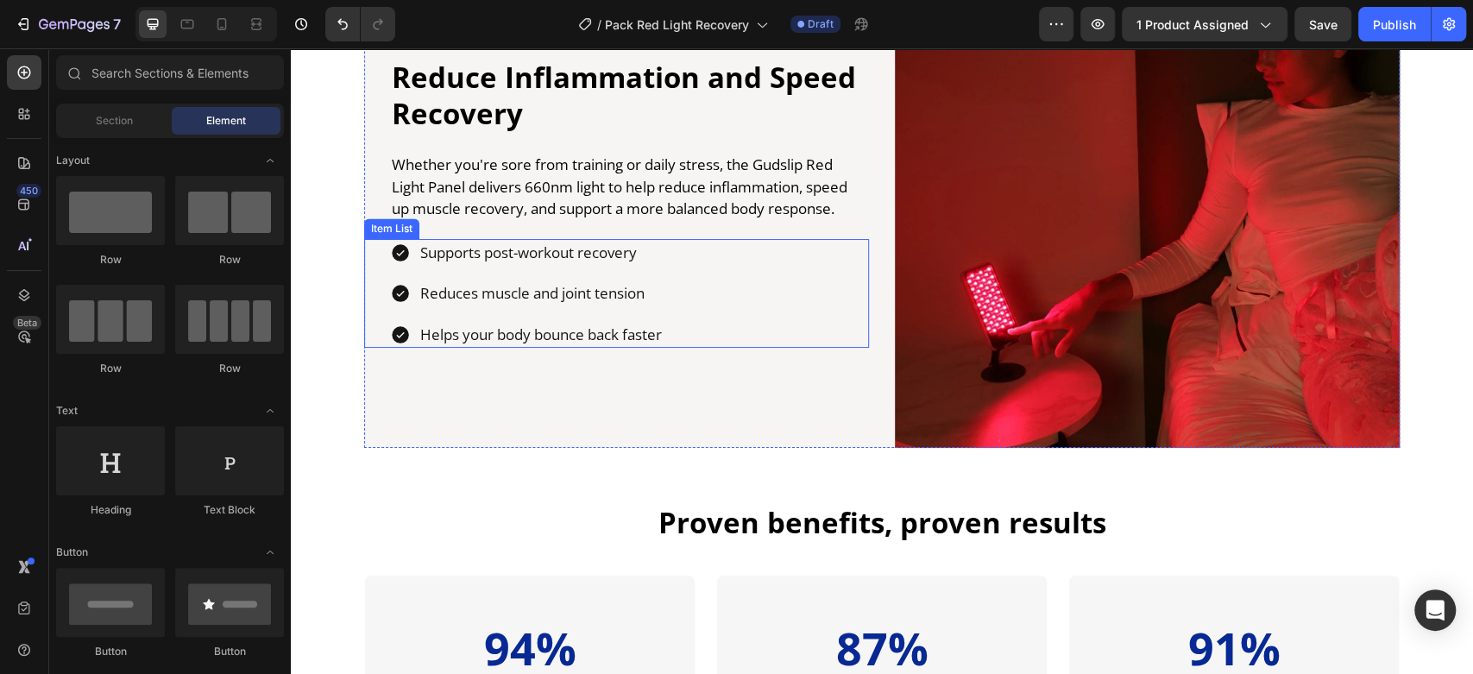
click at [531, 330] on p "Helps your body bounce back faster" at bounding box center [541, 335] width 242 height 22
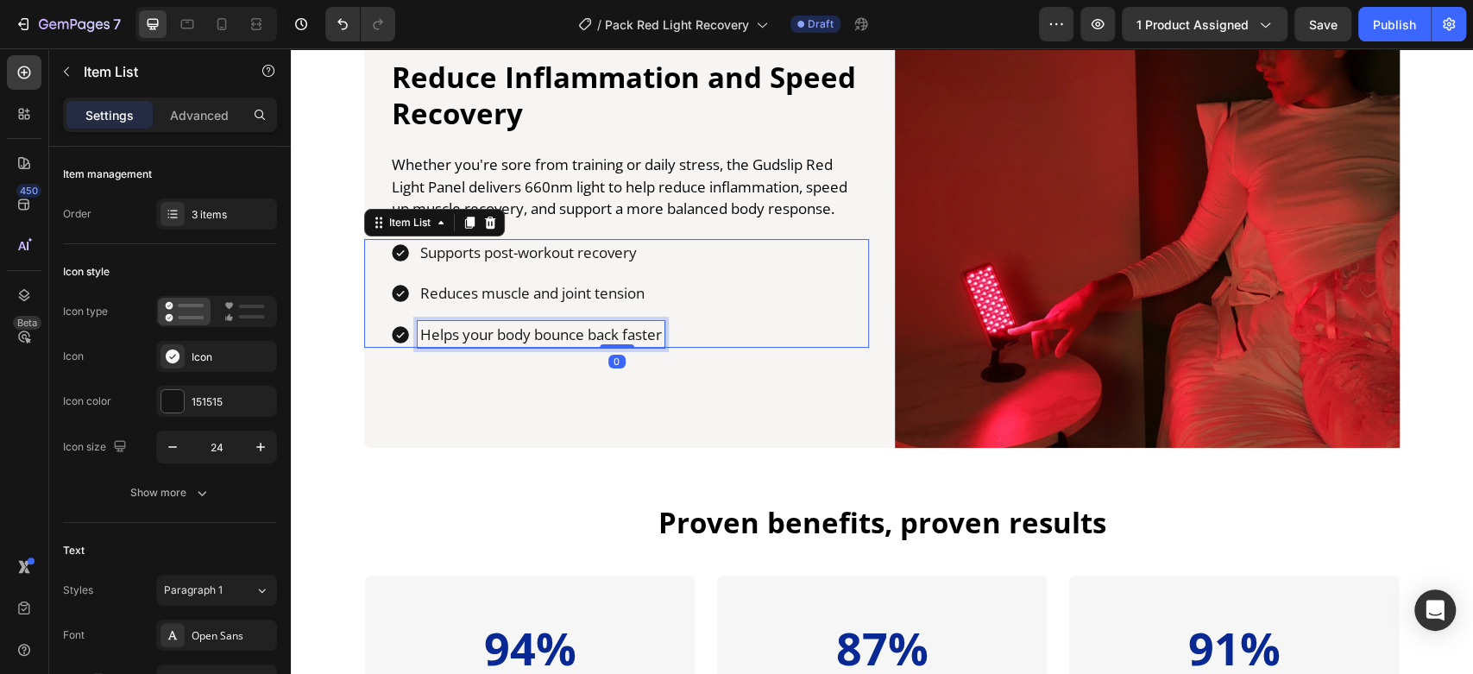
click at [531, 330] on p "Helps your body bounce back faster" at bounding box center [541, 335] width 242 height 22
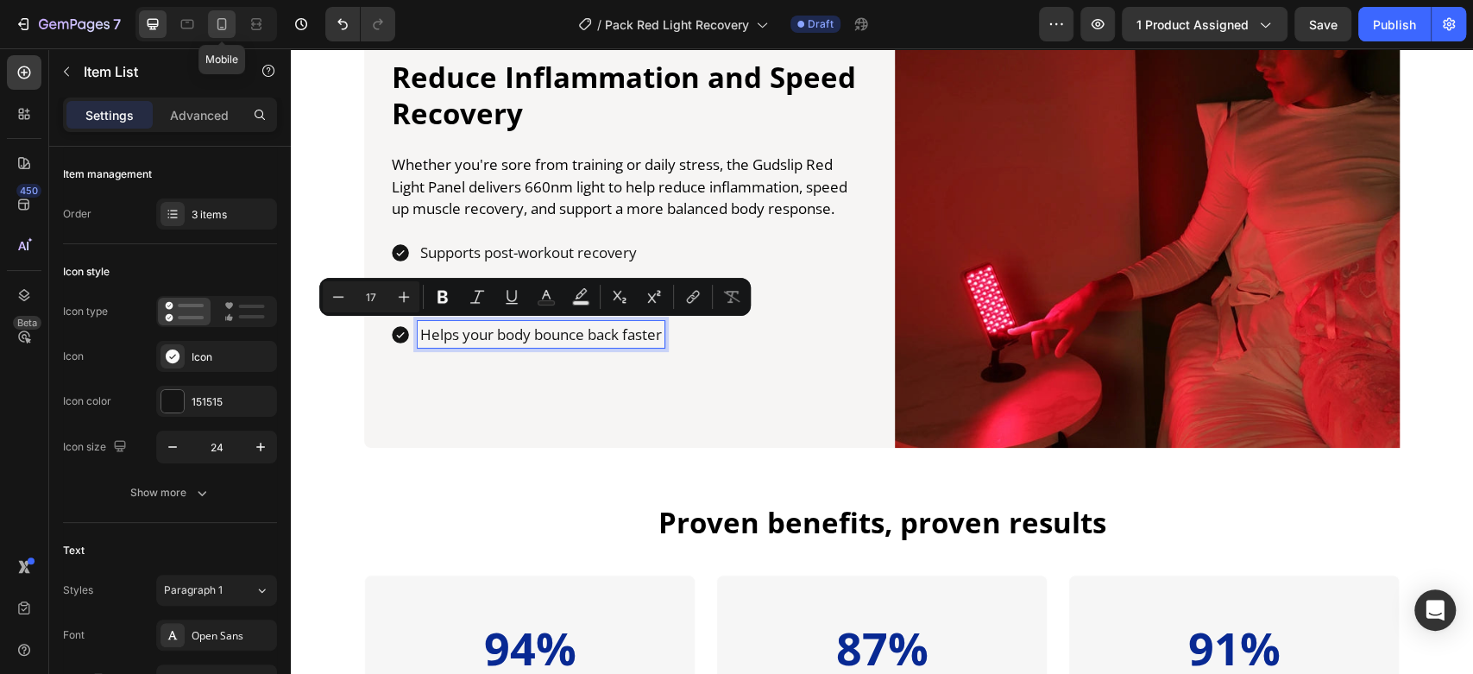
click at [219, 10] on div at bounding box center [222, 24] width 28 height 28
type input "16"
type input "14"
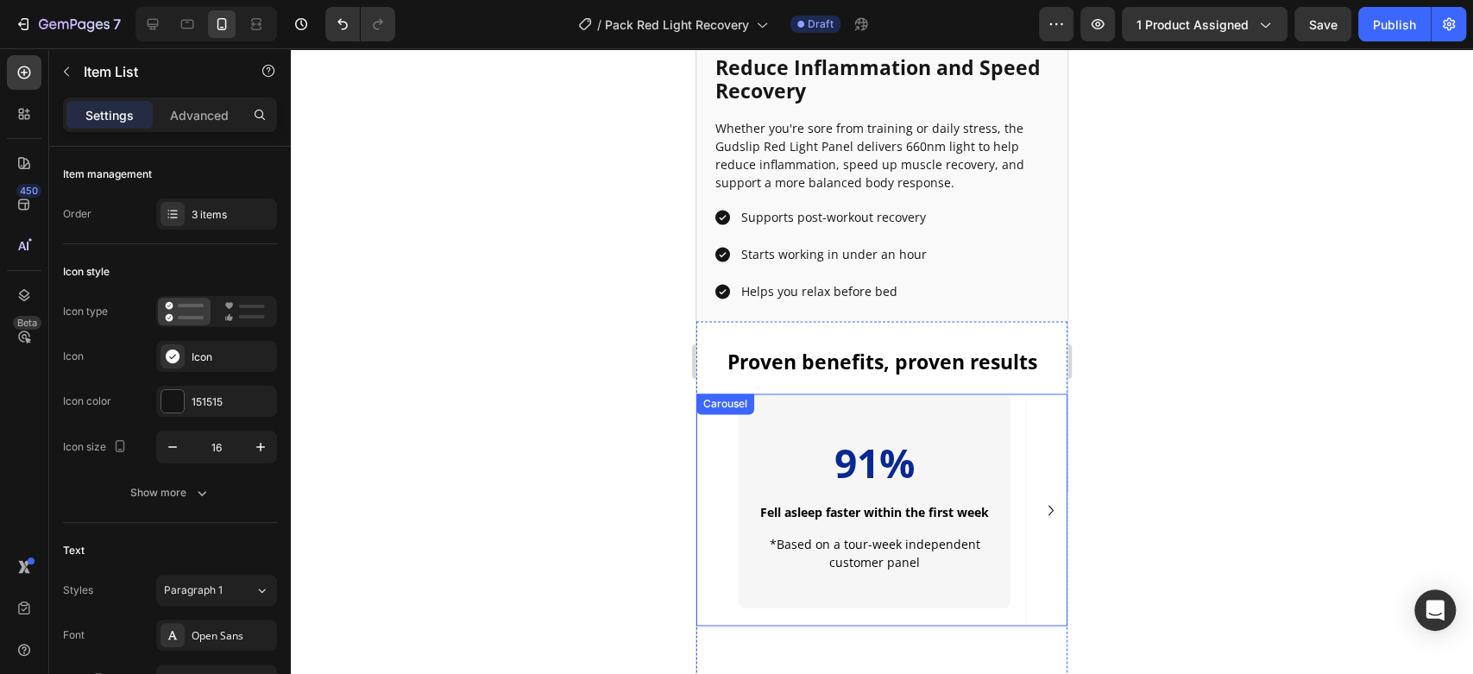
scroll to position [1583, 0]
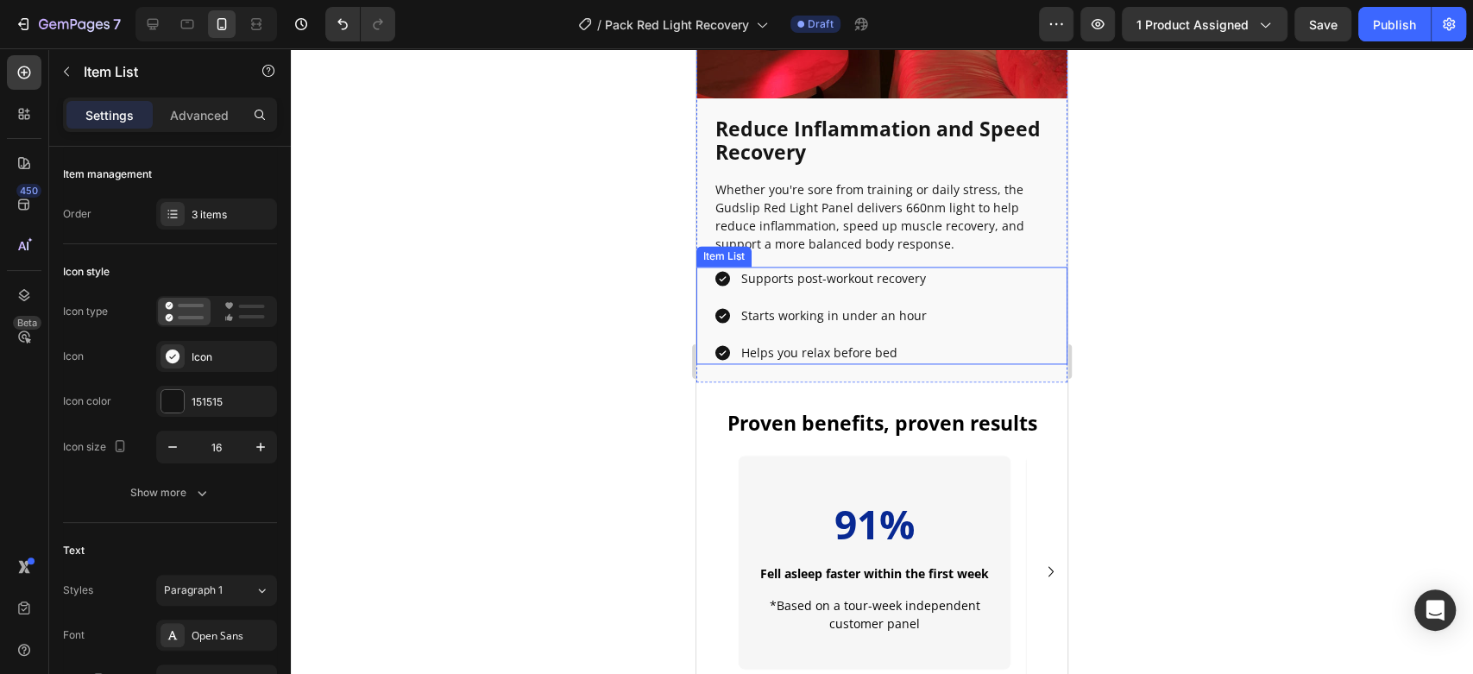
click at [781, 346] on div "Helps you relax before bed" at bounding box center [834, 352] width 191 height 23
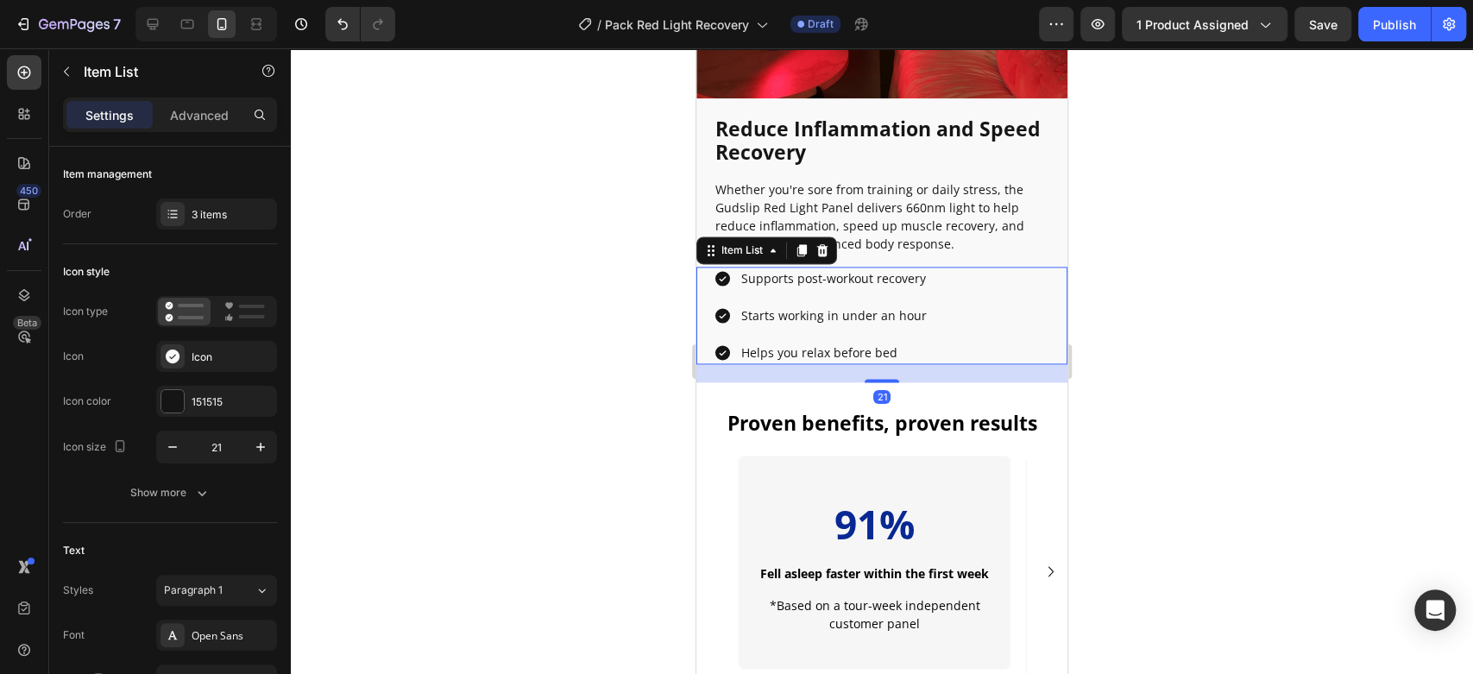
click at [781, 346] on div "Helps you relax before bed" at bounding box center [834, 352] width 191 height 23
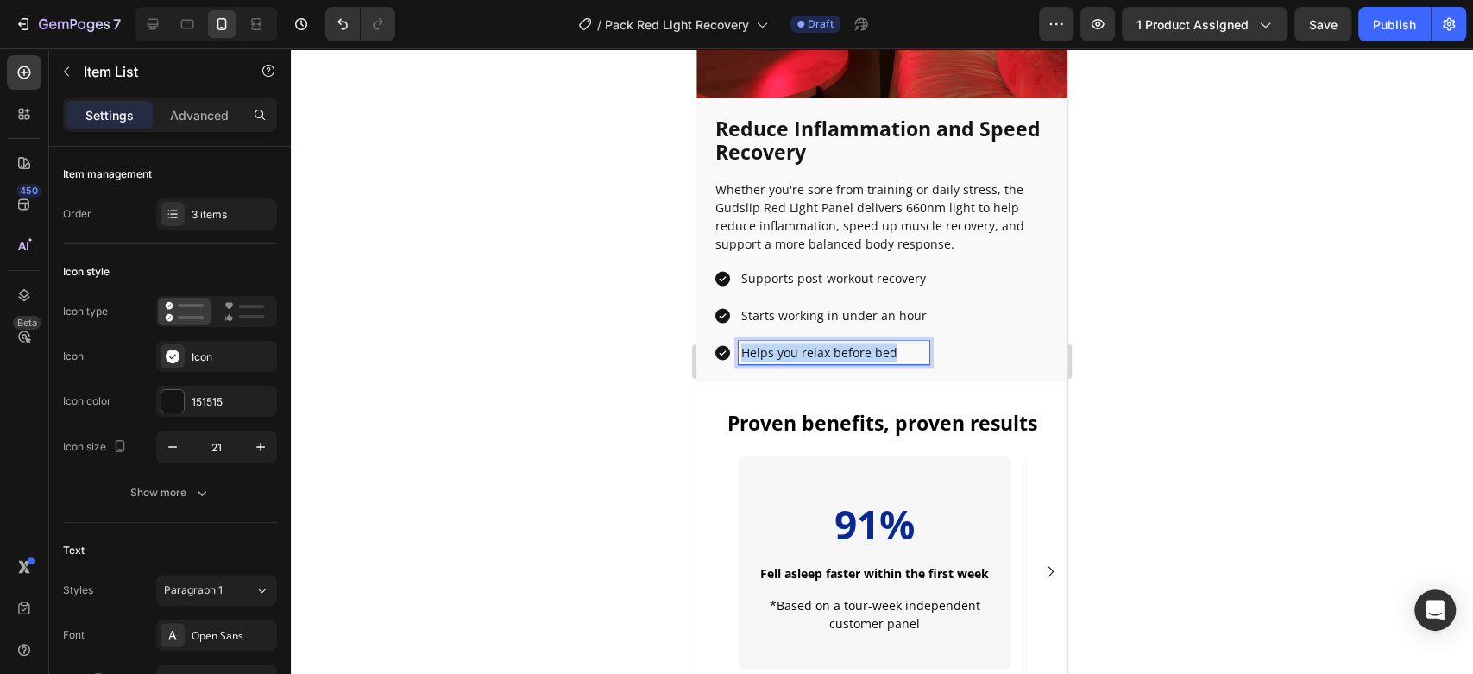
click at [781, 346] on div "Helps you relax before bed" at bounding box center [834, 352] width 191 height 23
click at [595, 336] on div at bounding box center [882, 361] width 1182 height 626
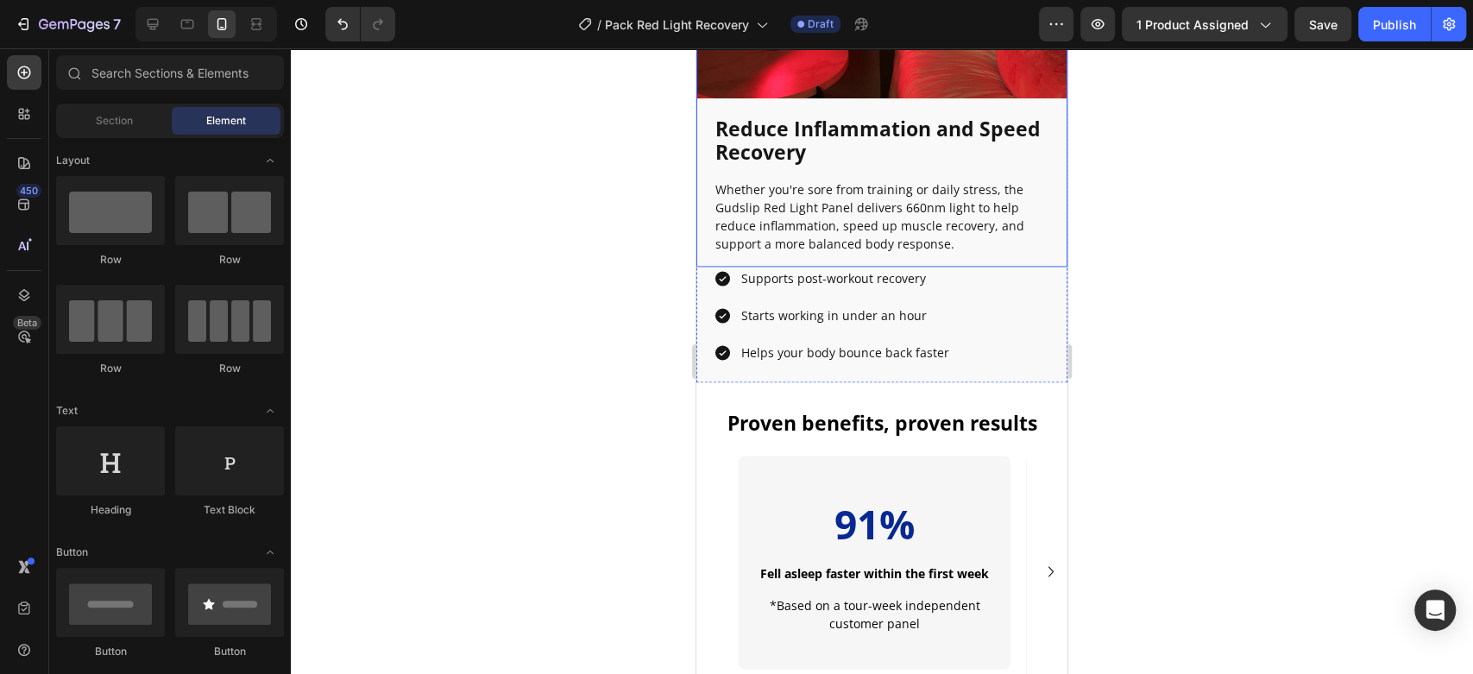
scroll to position [1712, 0]
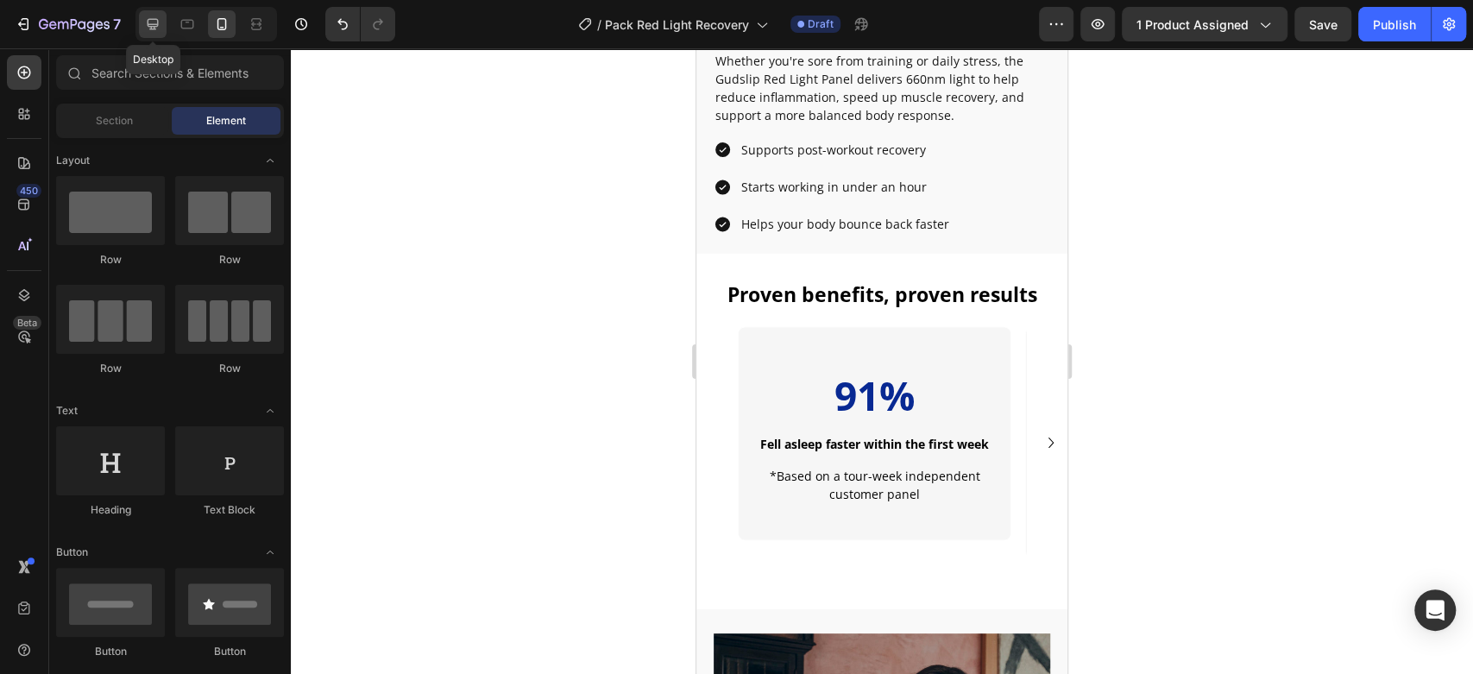
click at [148, 23] on icon at bounding box center [153, 24] width 11 height 11
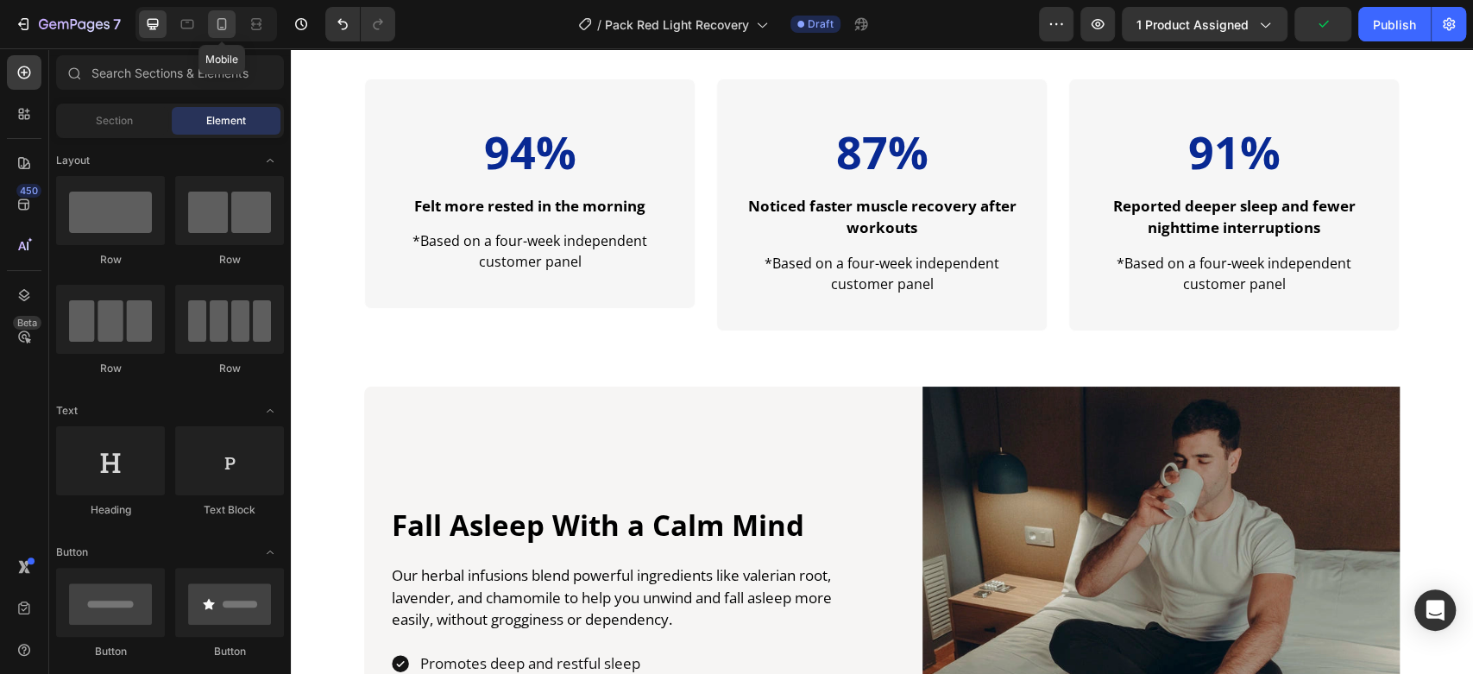
click at [220, 25] on icon at bounding box center [221, 24] width 17 height 17
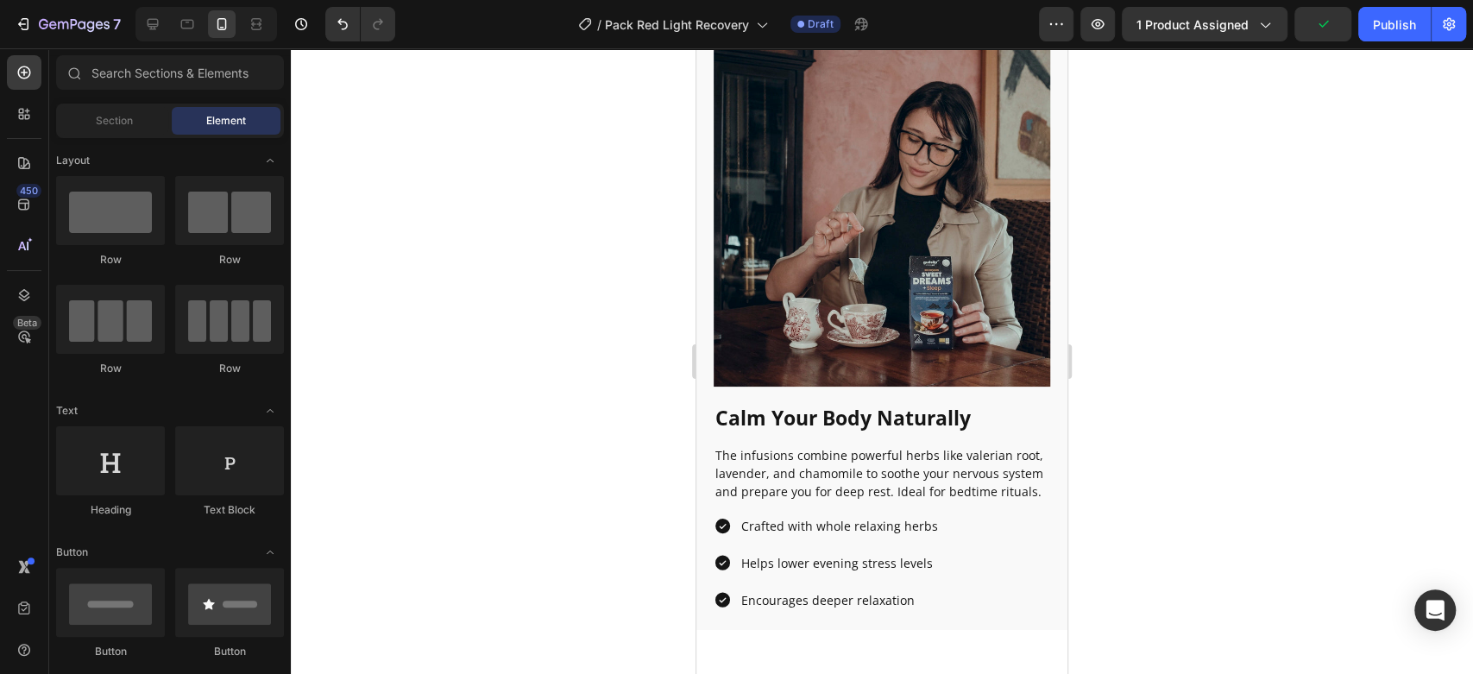
scroll to position [1866, 0]
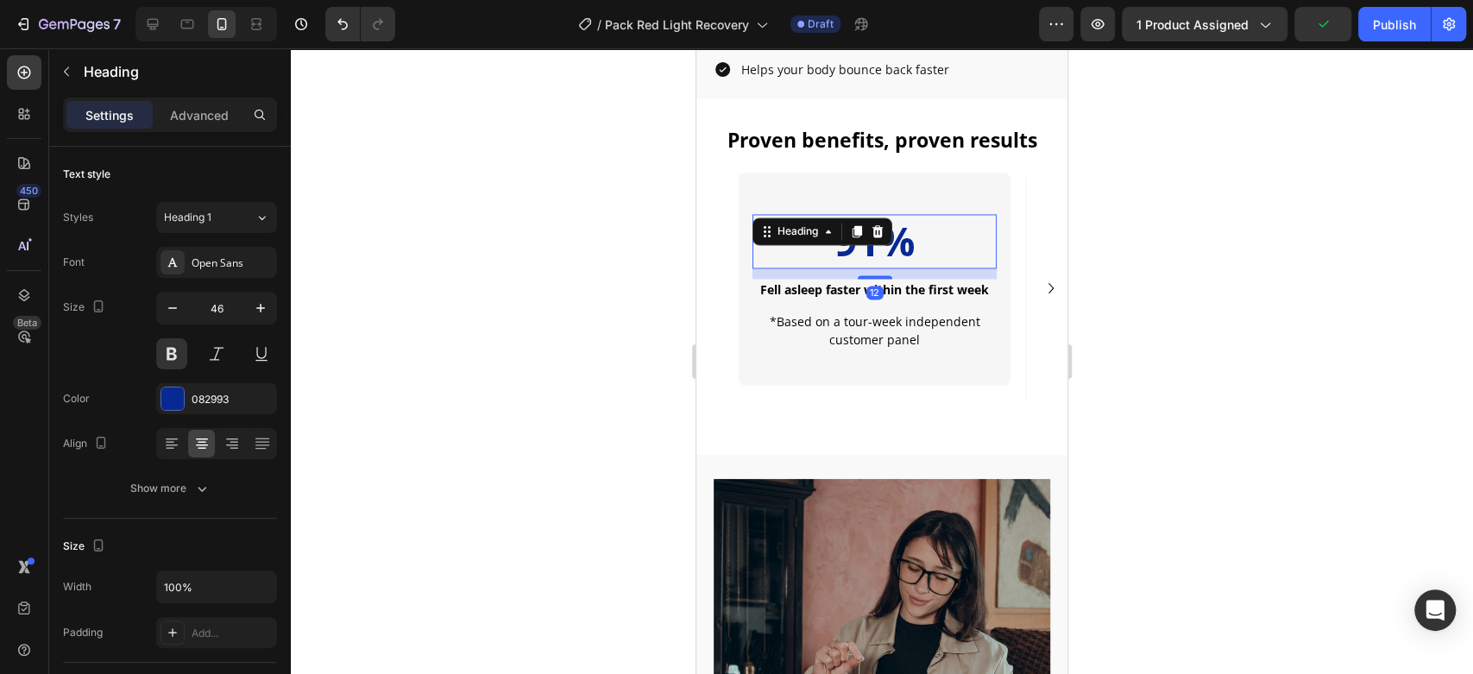
click at [879, 223] on div "91% Heading 12" at bounding box center [874, 241] width 244 height 55
click at [879, 223] on div at bounding box center [877, 231] width 21 height 21
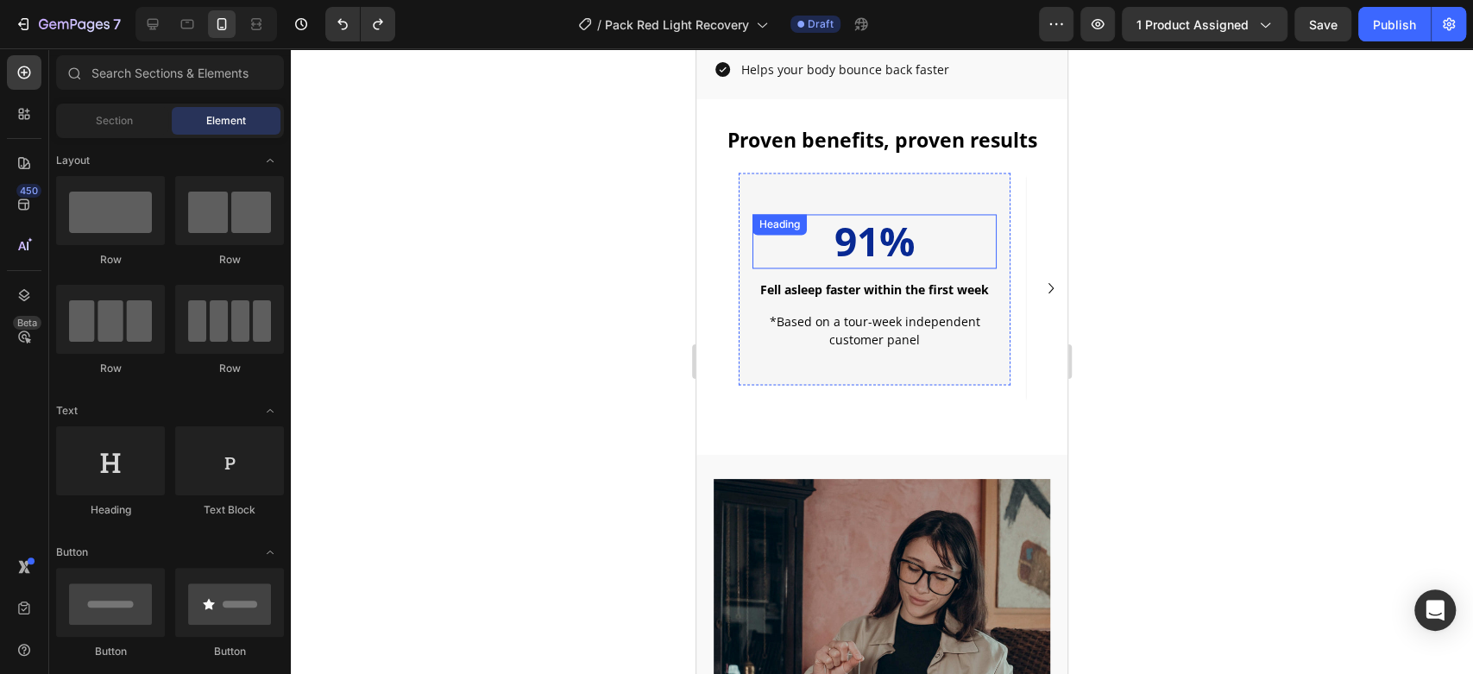
click at [934, 235] on h2 "91%" at bounding box center [874, 241] width 244 height 55
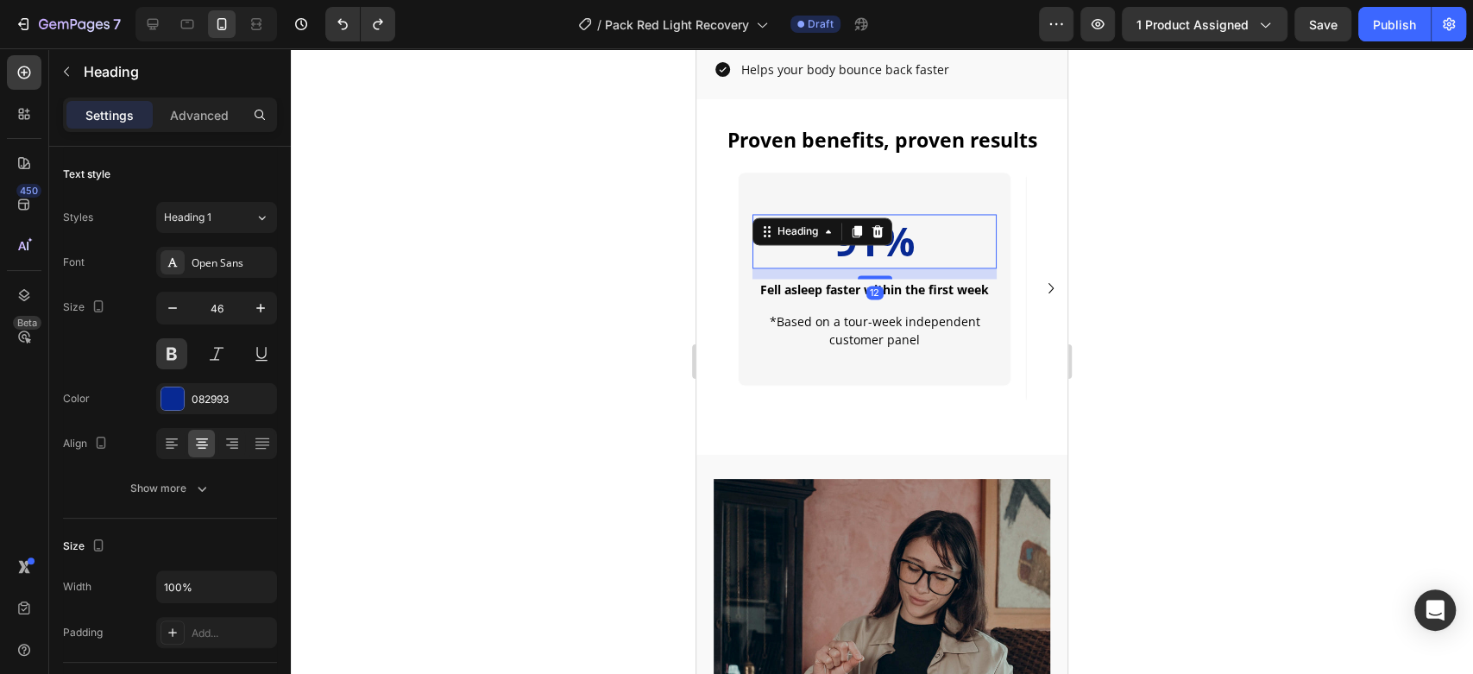
click at [934, 235] on h2 "91%" at bounding box center [874, 241] width 244 height 55
click at [150, 16] on icon at bounding box center [152, 24] width 17 height 17
type input "52"
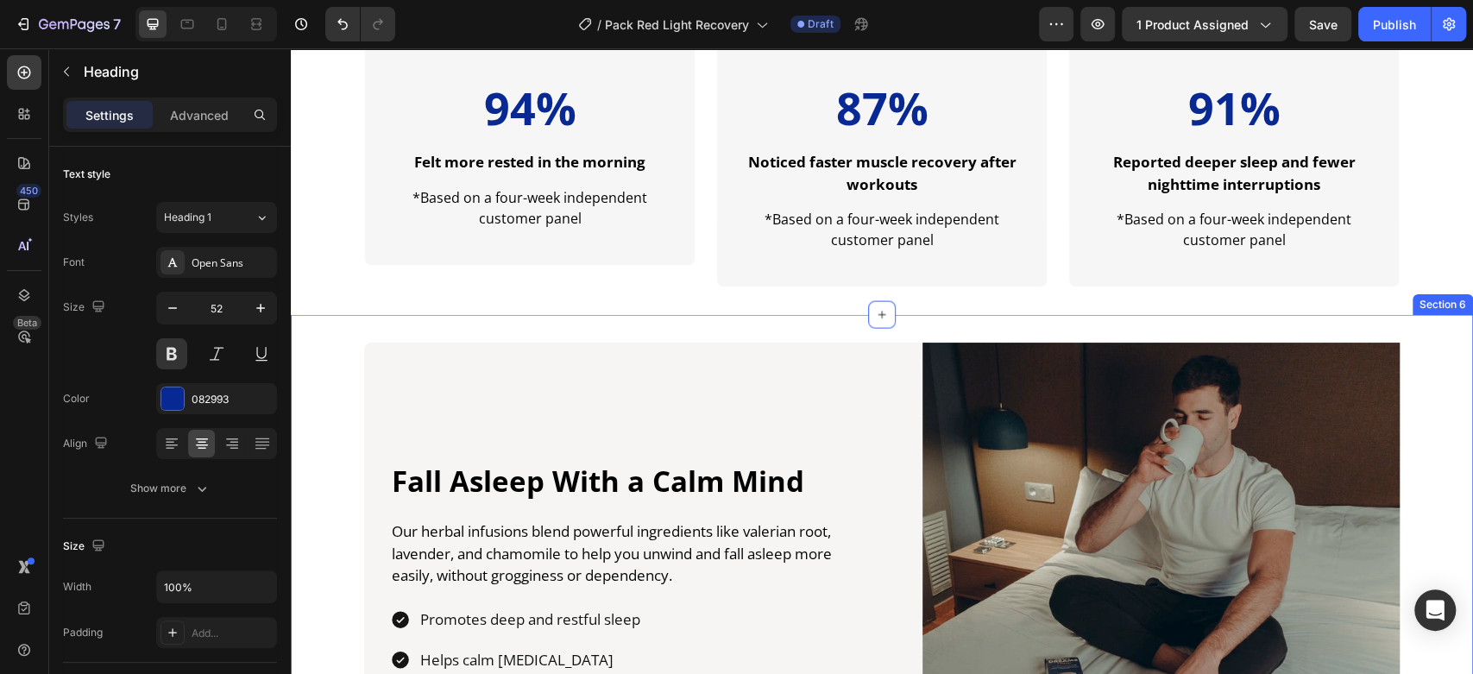
scroll to position [2291, 0]
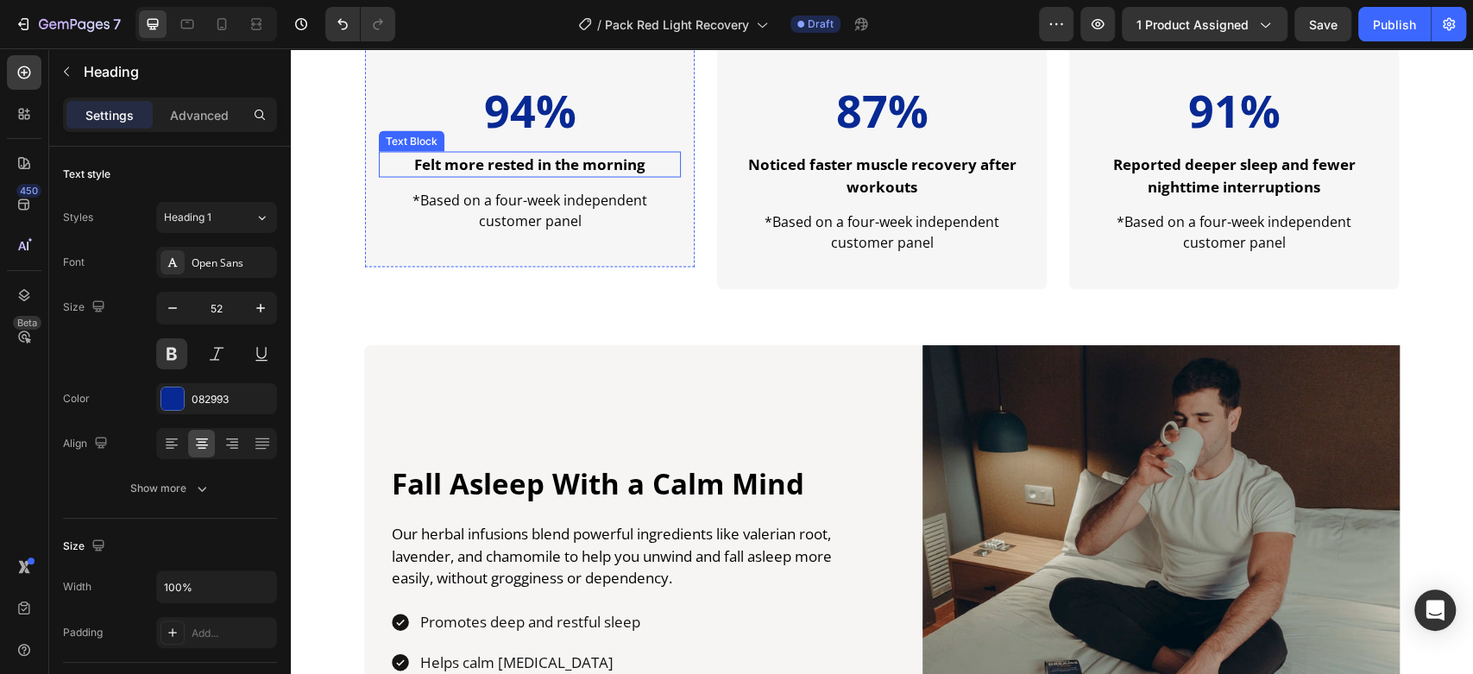
click at [545, 167] on strong "Felt more rested in the morning" at bounding box center [529, 164] width 231 height 20
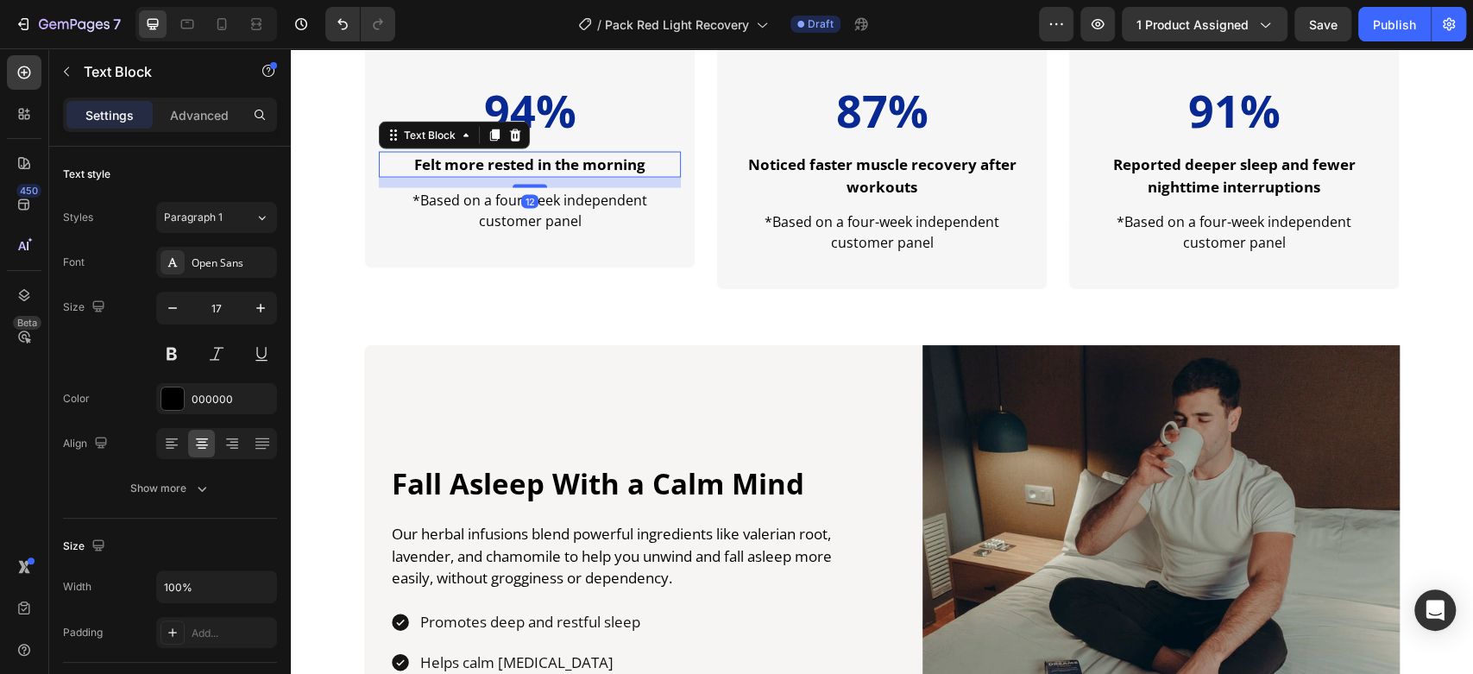
click at [545, 167] on strong "Felt more rested in the morning" at bounding box center [529, 164] width 231 height 20
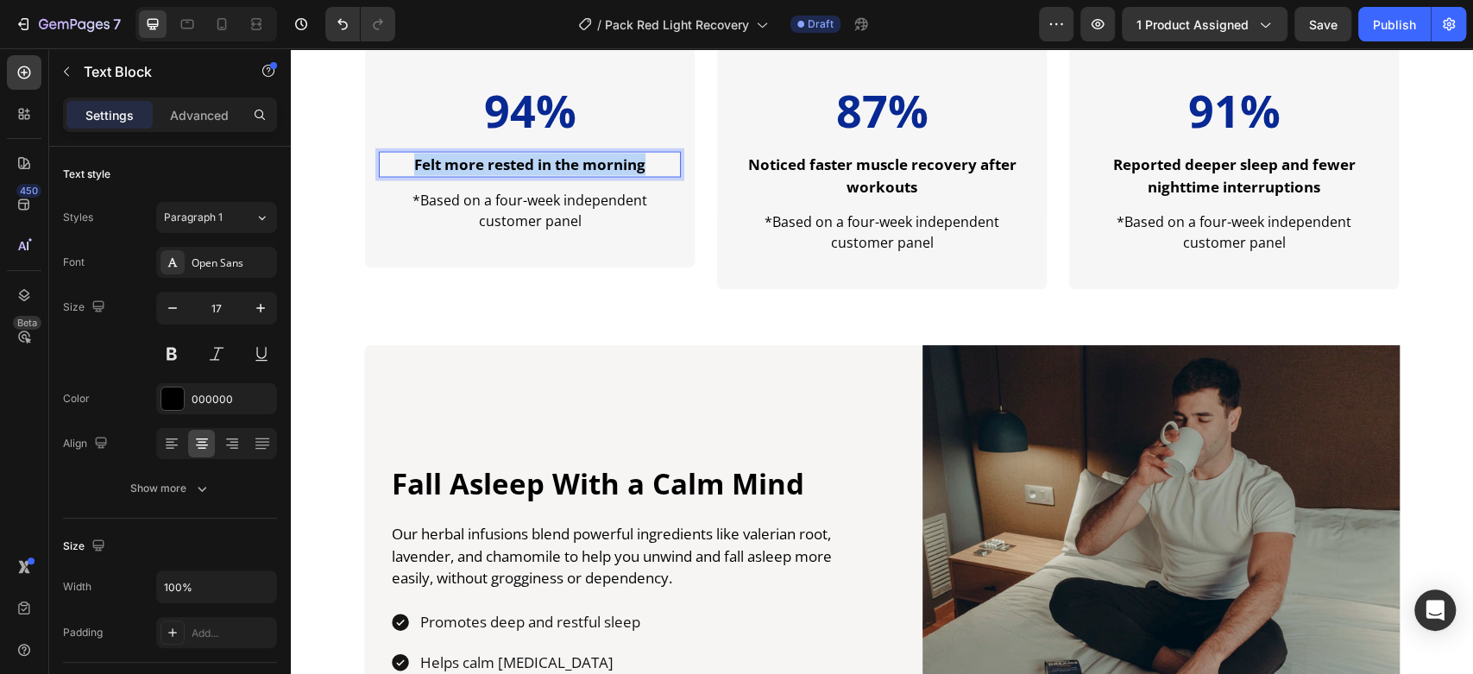
click at [545, 167] on strong "Felt more rested in the morning" at bounding box center [529, 164] width 231 height 20
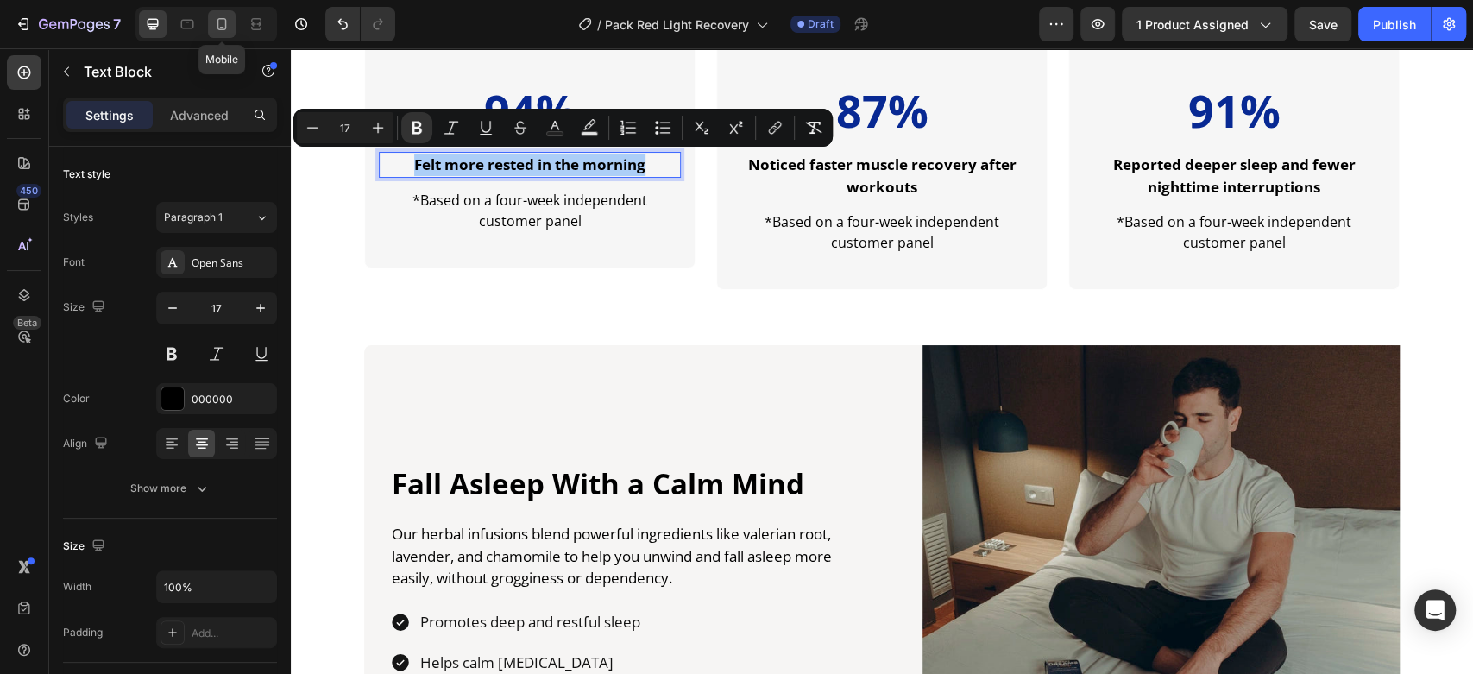
click at [227, 29] on icon at bounding box center [221, 24] width 17 height 17
type input "14"
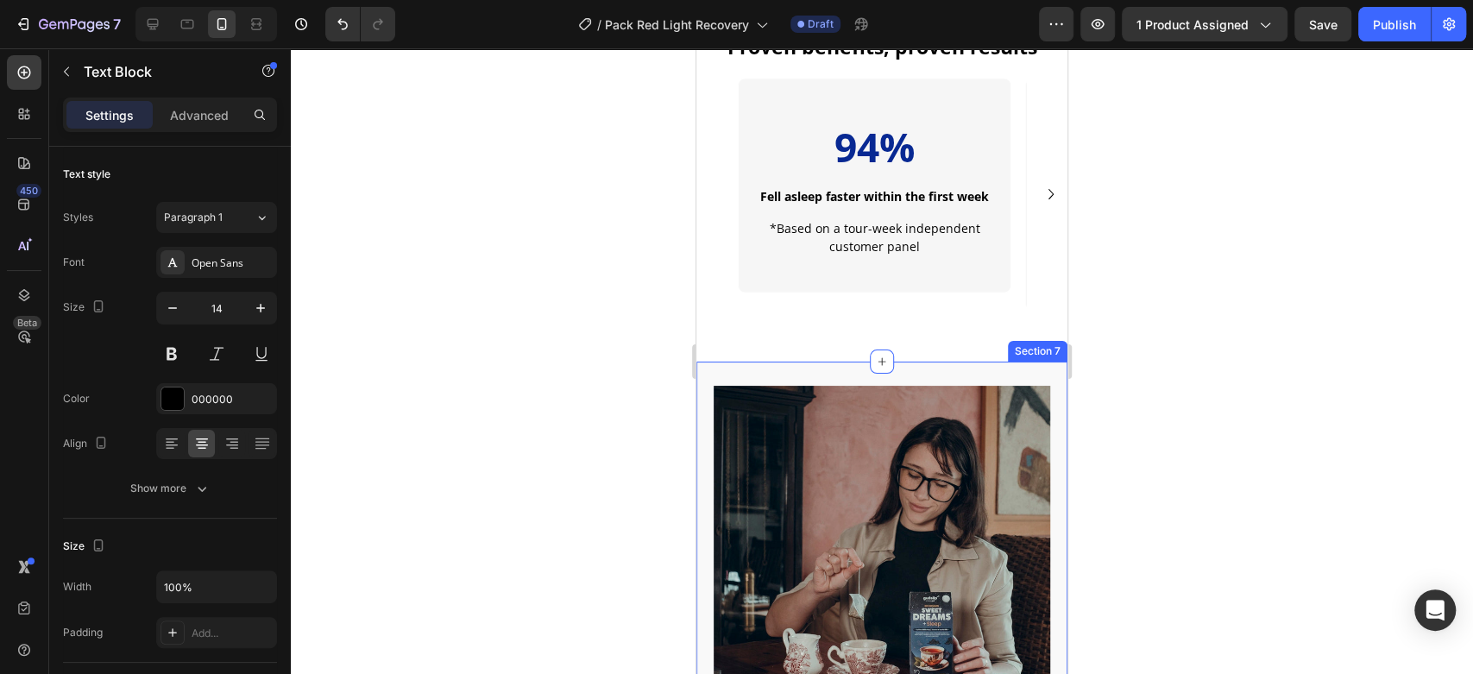
scroll to position [1959, 0]
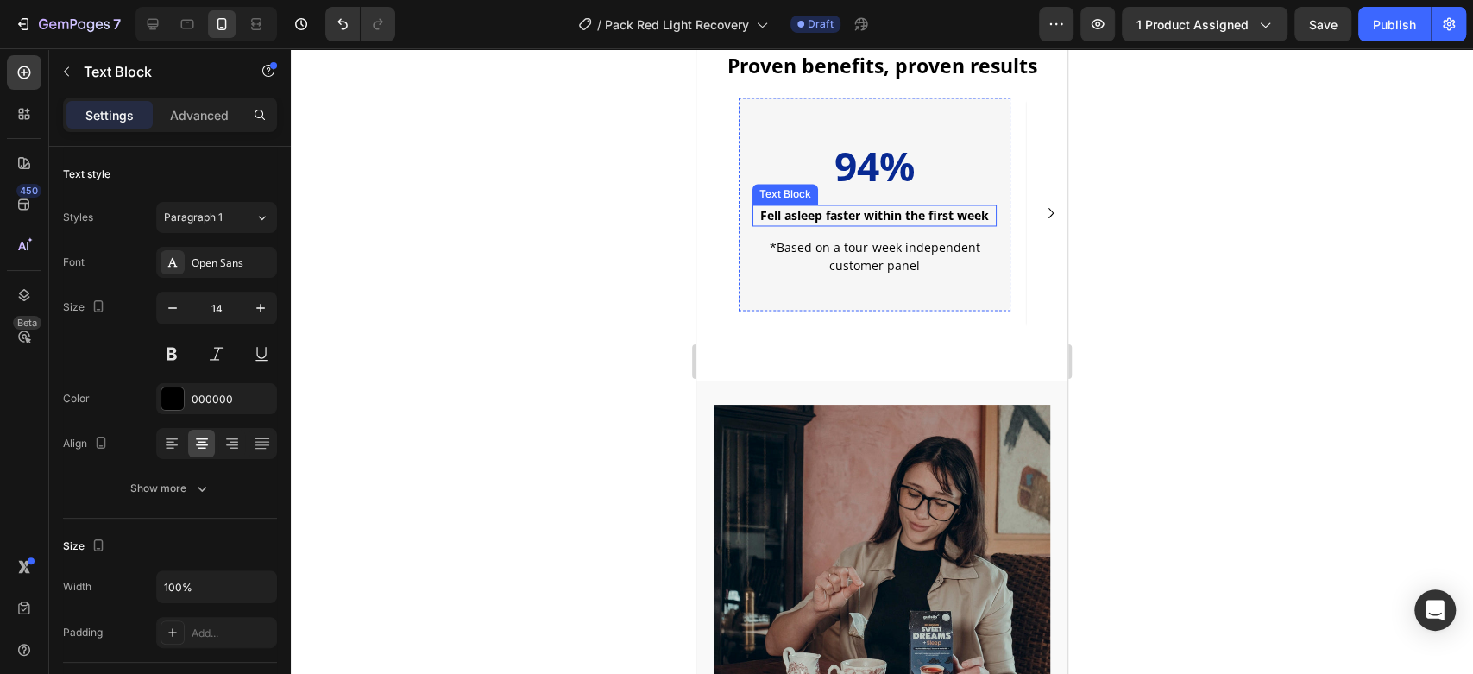
click at [853, 209] on strong "Fell asleep faster within the first week" at bounding box center [874, 215] width 229 height 16
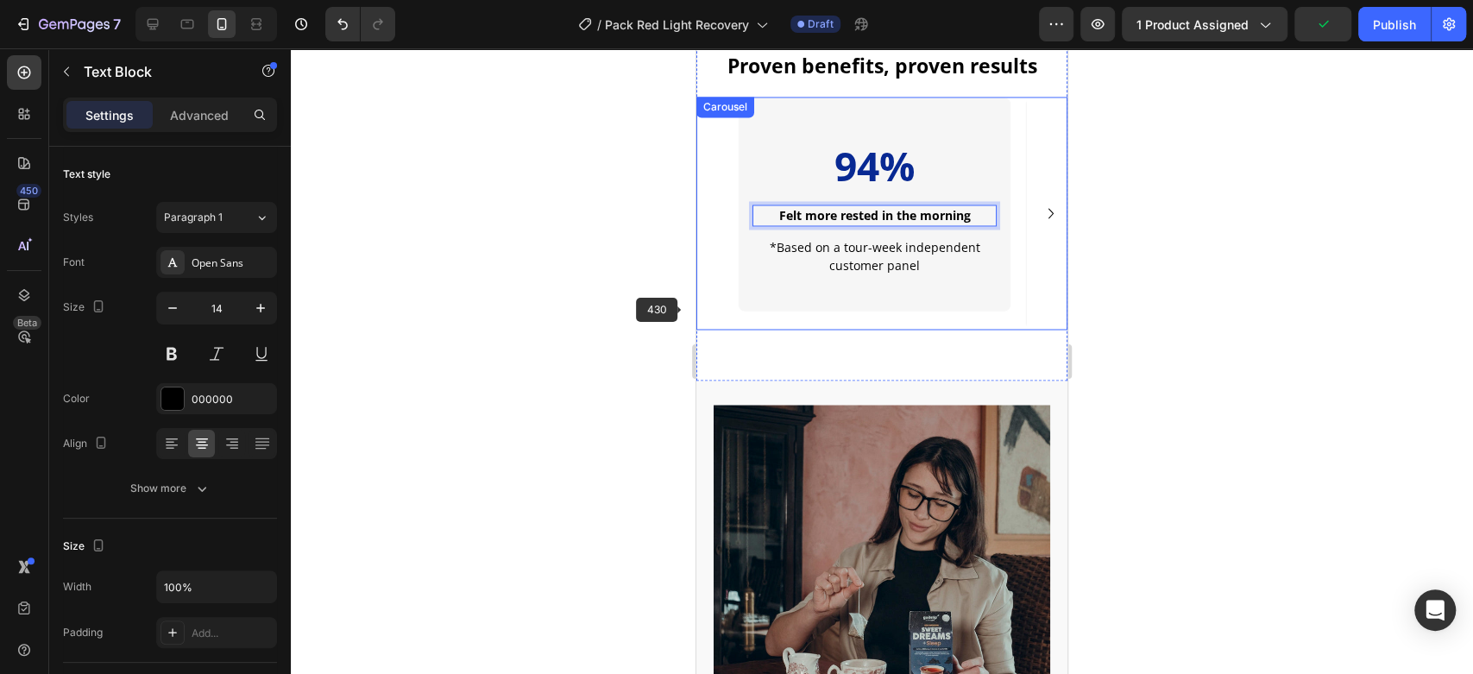
click at [598, 297] on div at bounding box center [882, 361] width 1182 height 626
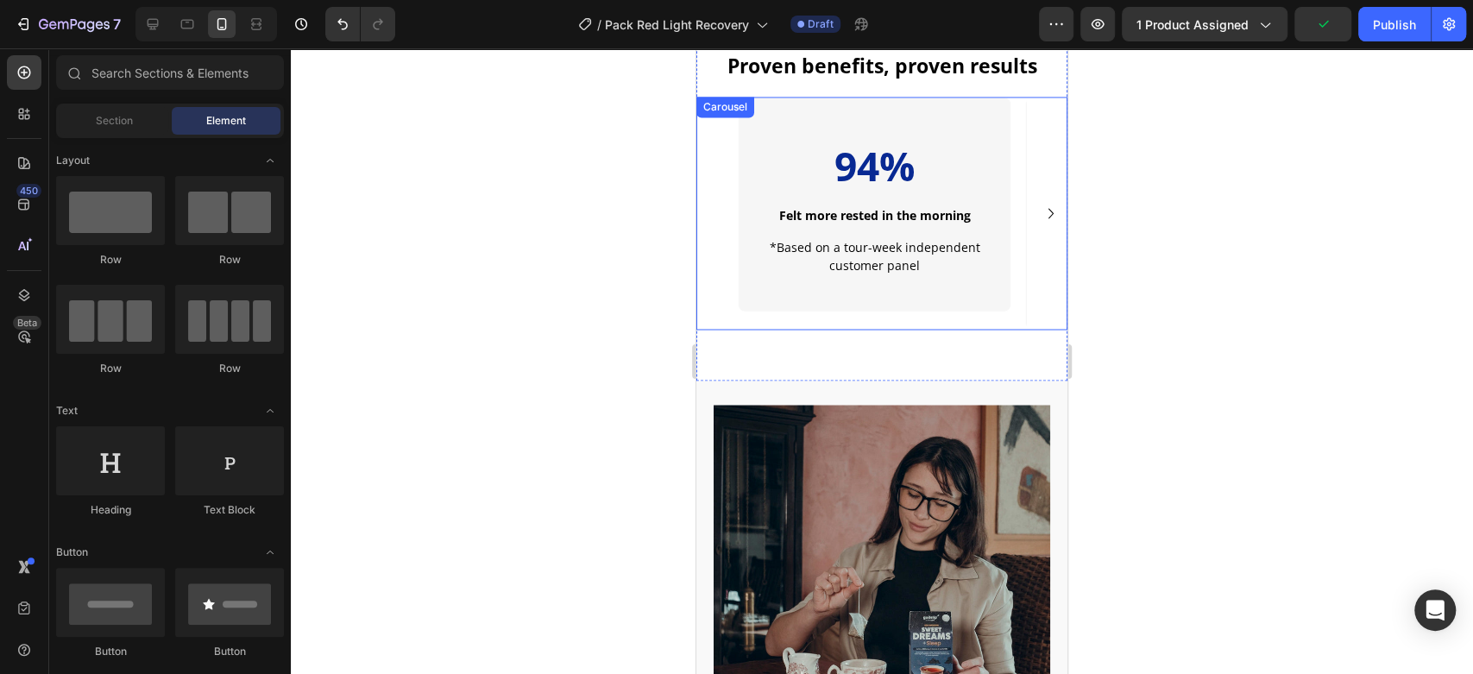
click at [1041, 211] on icon "Carousel Next Arrow" at bounding box center [1051, 213] width 21 height 21
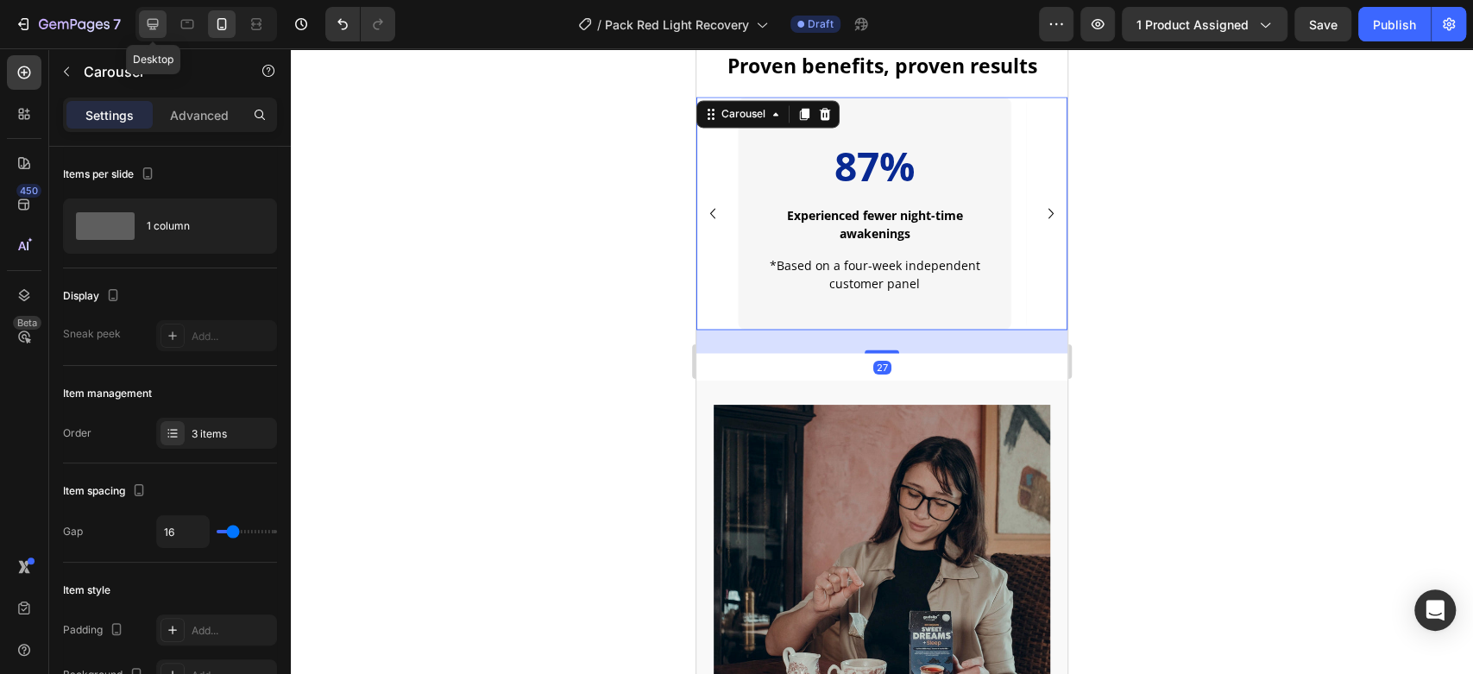
click at [160, 21] on icon at bounding box center [152, 24] width 17 height 17
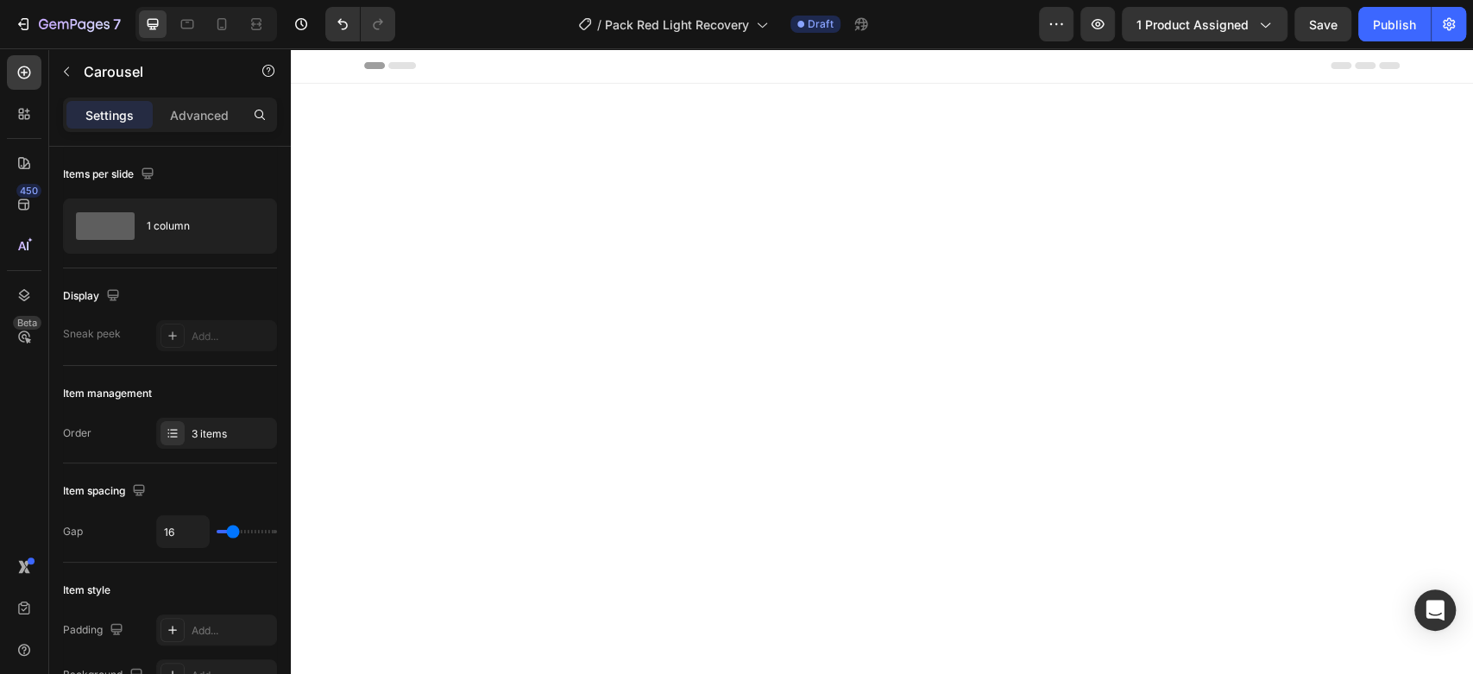
scroll to position [2153, 0]
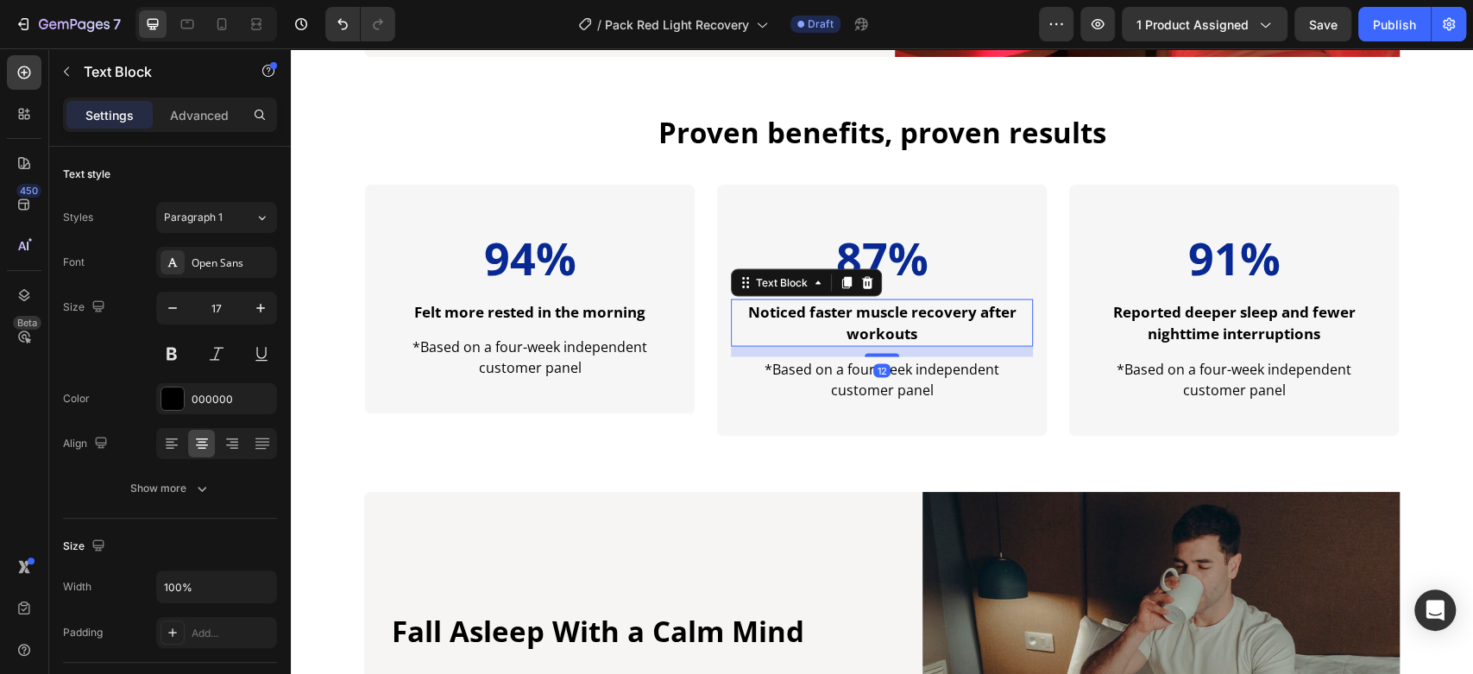
click at [906, 331] on strong "Noticed faster muscle recovery after workouts" at bounding box center [882, 322] width 268 height 42
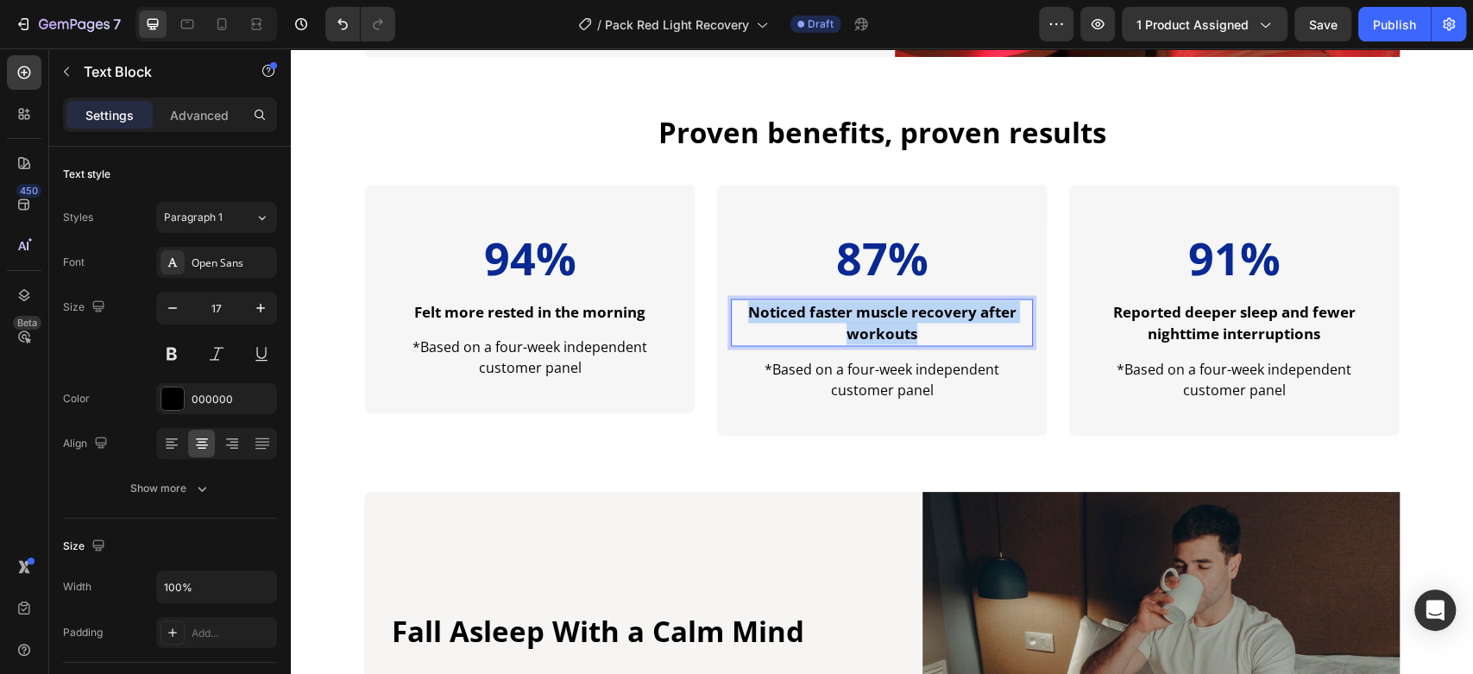
click at [906, 331] on strong "Noticed faster muscle recovery after workouts" at bounding box center [882, 322] width 268 height 42
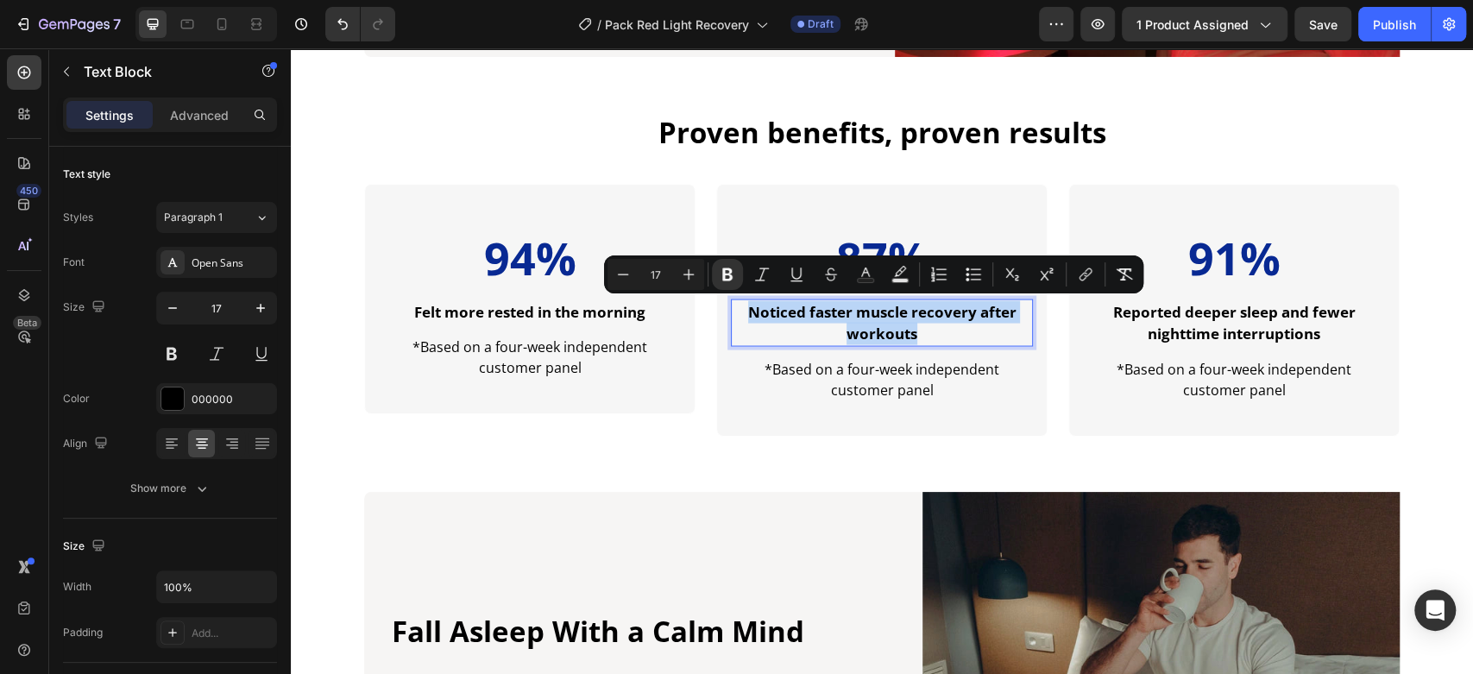
copy strong "Noticed faster muscle recovery after workouts"
drag, startPoint x: 211, startPoint y: 26, endPoint x: 775, endPoint y: 287, distance: 621.1
click at [212, 26] on div at bounding box center [222, 24] width 28 height 28
type input "14"
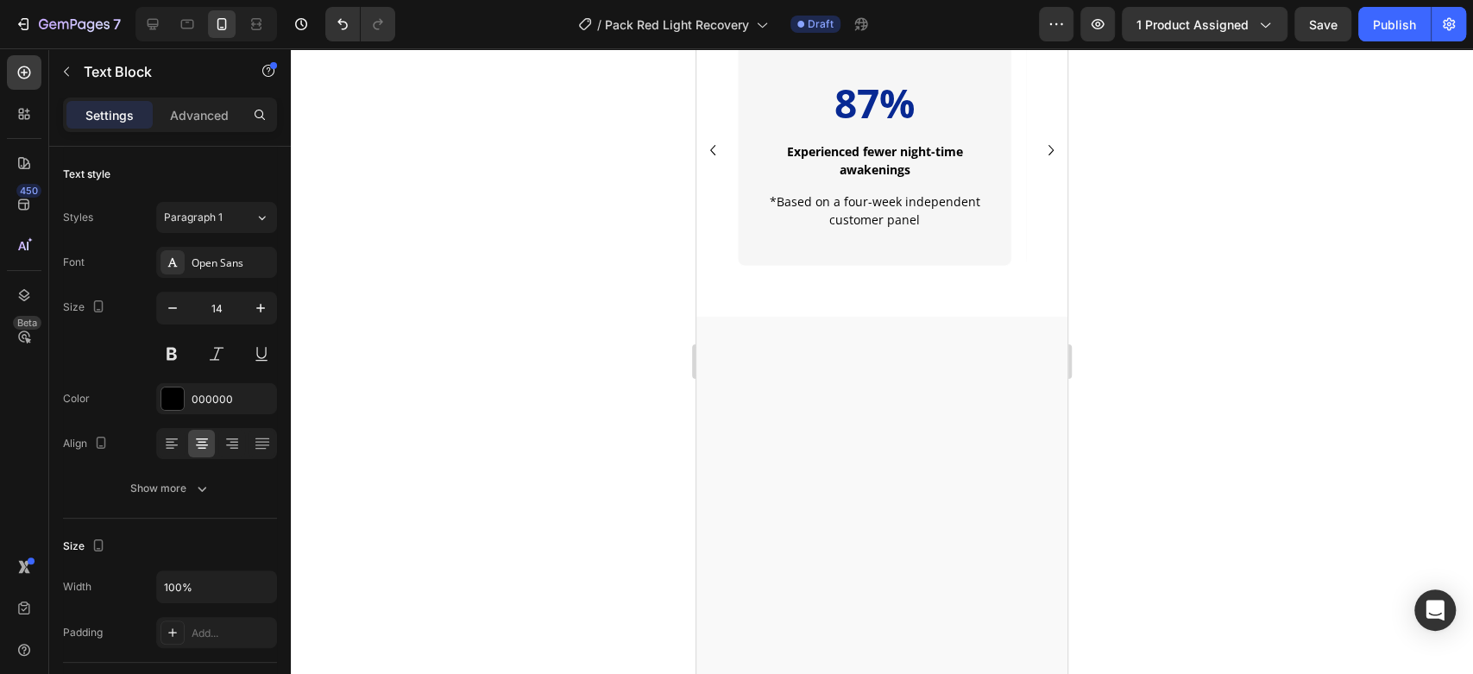
scroll to position [1661, 0]
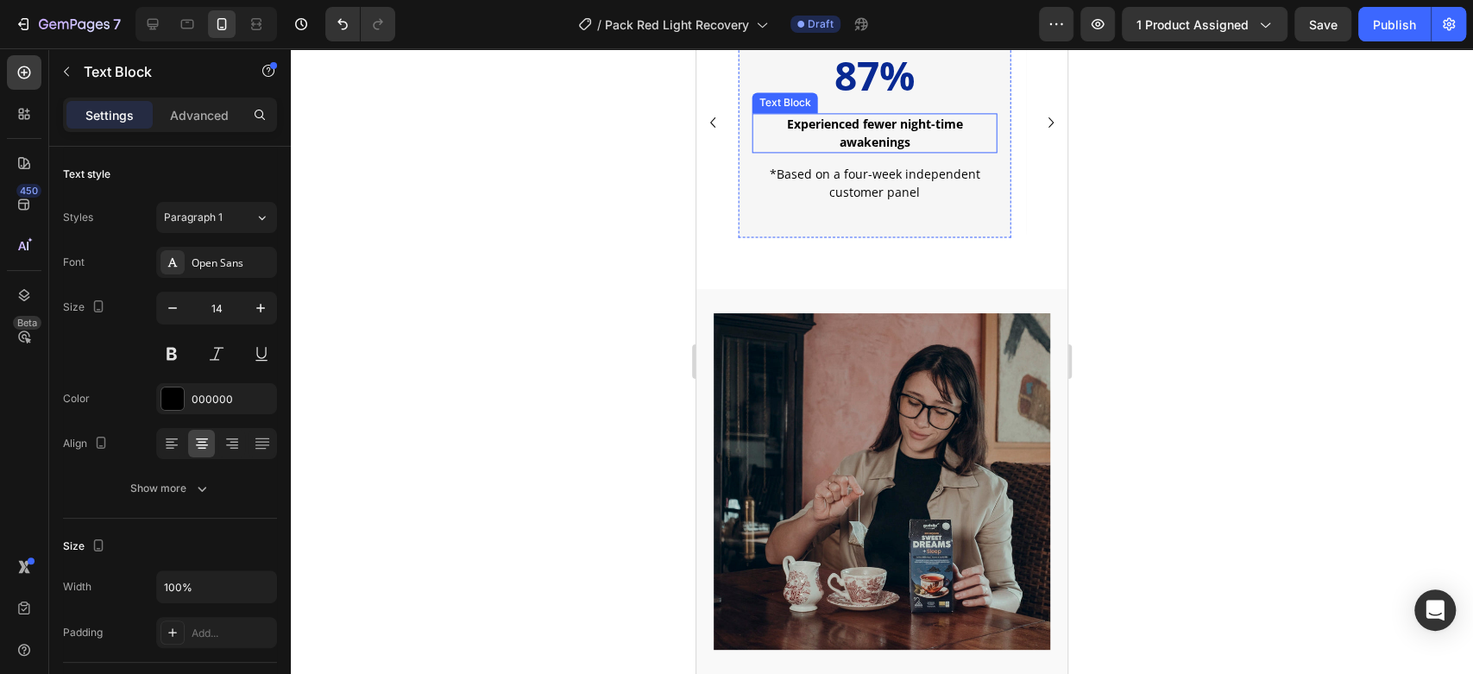
click at [894, 150] on strong "Experienced fewer night-time awakenings" at bounding box center [875, 133] width 176 height 35
click at [156, 16] on icon at bounding box center [152, 24] width 17 height 17
type input "17"
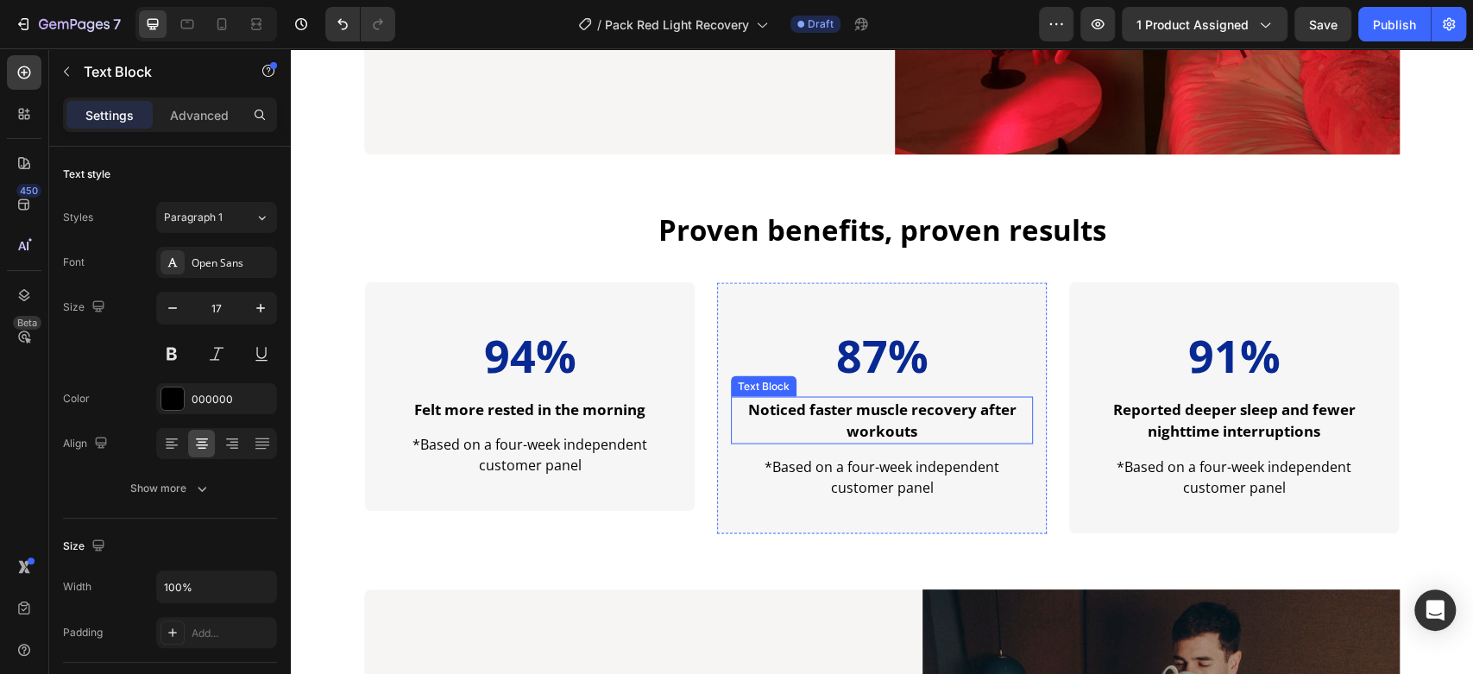
scroll to position [2050, 0]
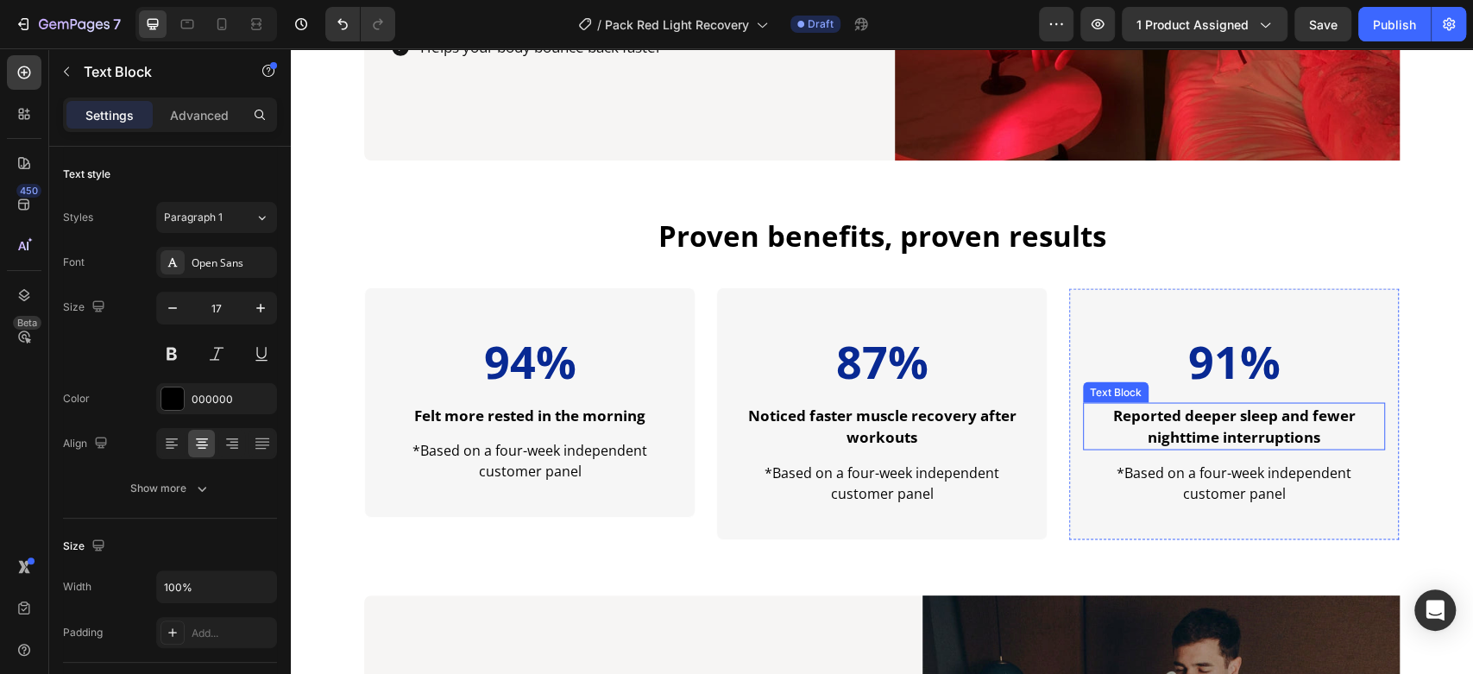
click at [1209, 416] on strong "Reported deeper sleep and fewer nighttime interruptions" at bounding box center [1234, 426] width 242 height 42
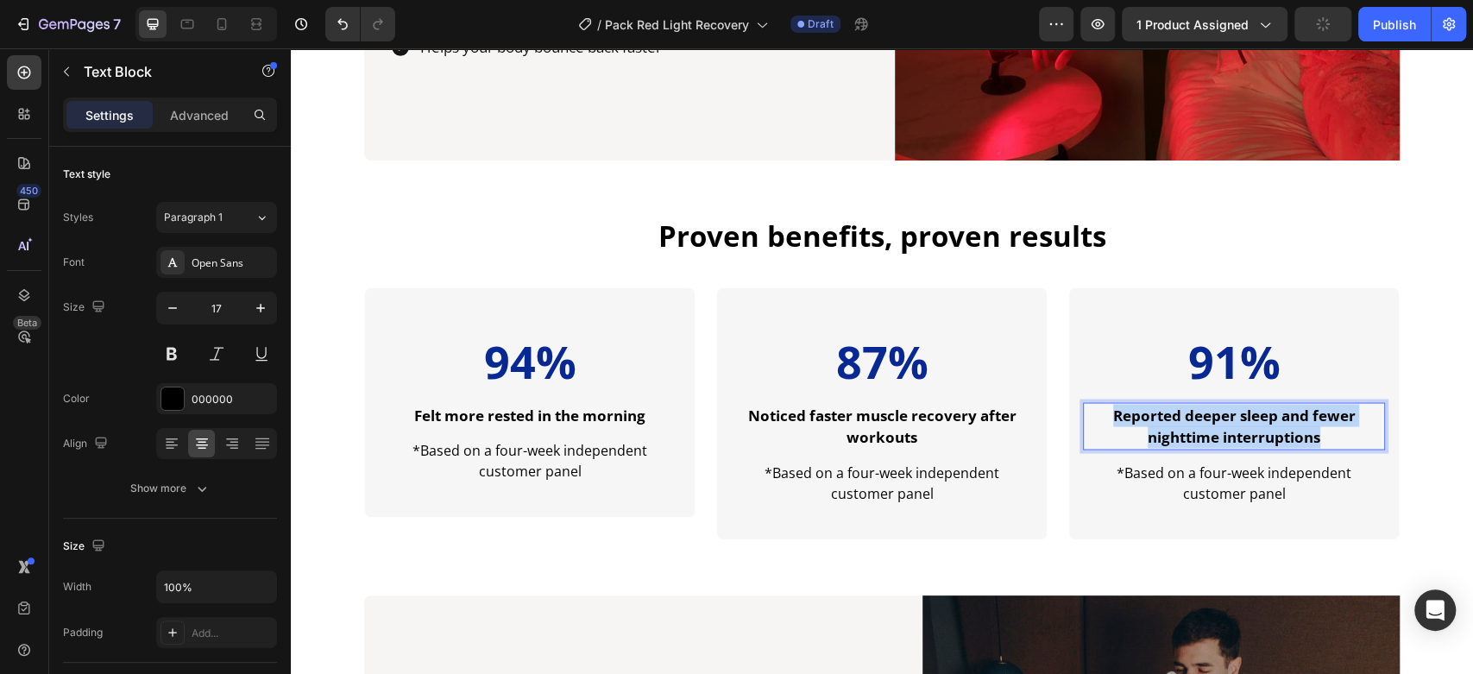
click at [1209, 416] on strong "Reported deeper sleep and fewer nighttime interruptions" at bounding box center [1234, 426] width 242 height 42
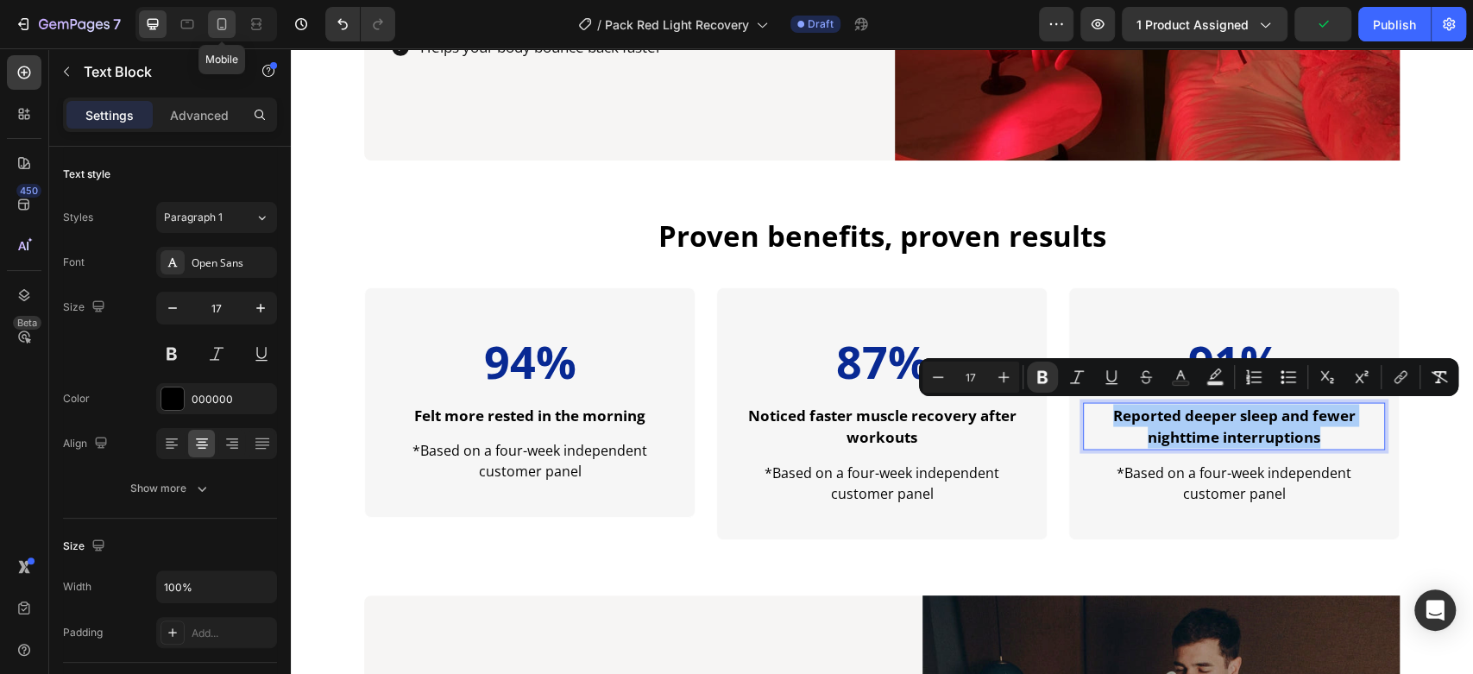
click at [224, 17] on icon at bounding box center [221, 24] width 17 height 17
type input "14"
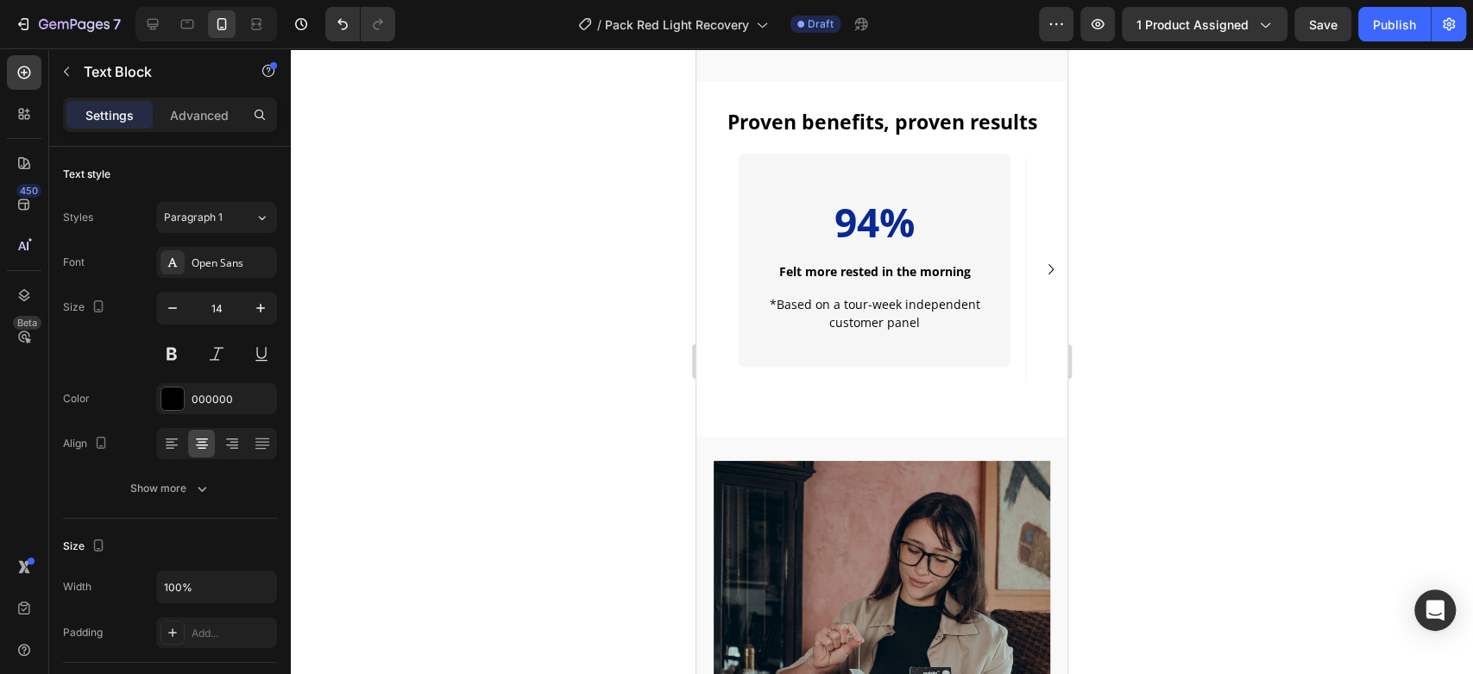
scroll to position [1905, 0]
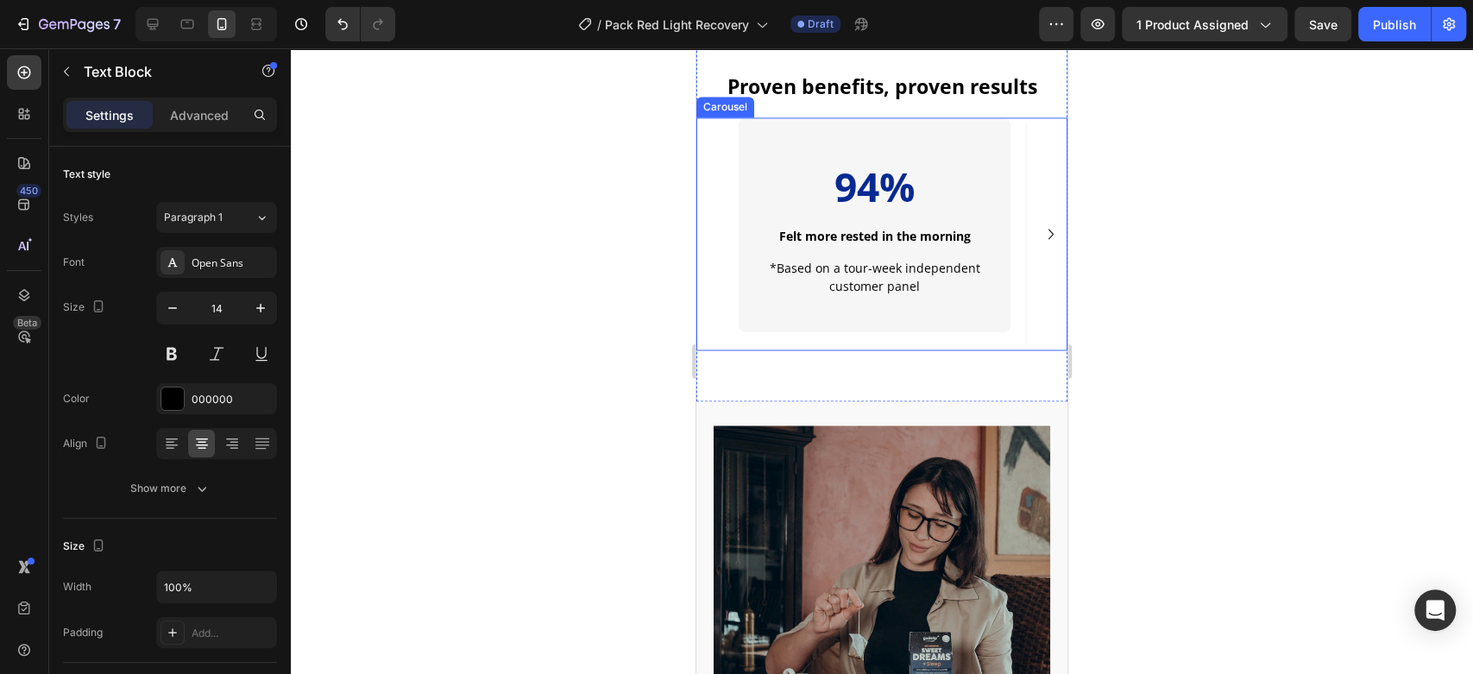
click at [1041, 230] on icon "Carousel Next Arrow" at bounding box center [1051, 233] width 21 height 21
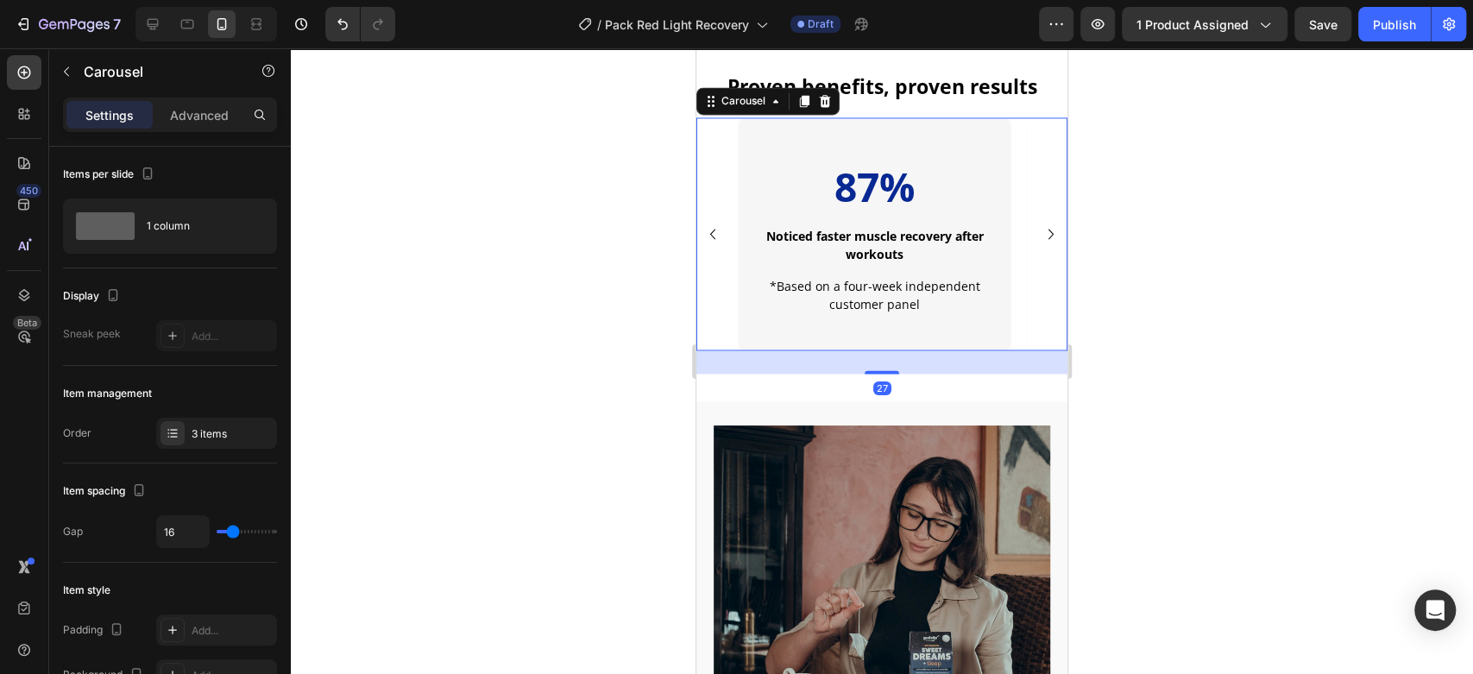
click at [1041, 232] on icon "Carousel Next Arrow" at bounding box center [1051, 233] width 21 height 21
click at [961, 198] on h2 "93%" at bounding box center [874, 187] width 244 height 55
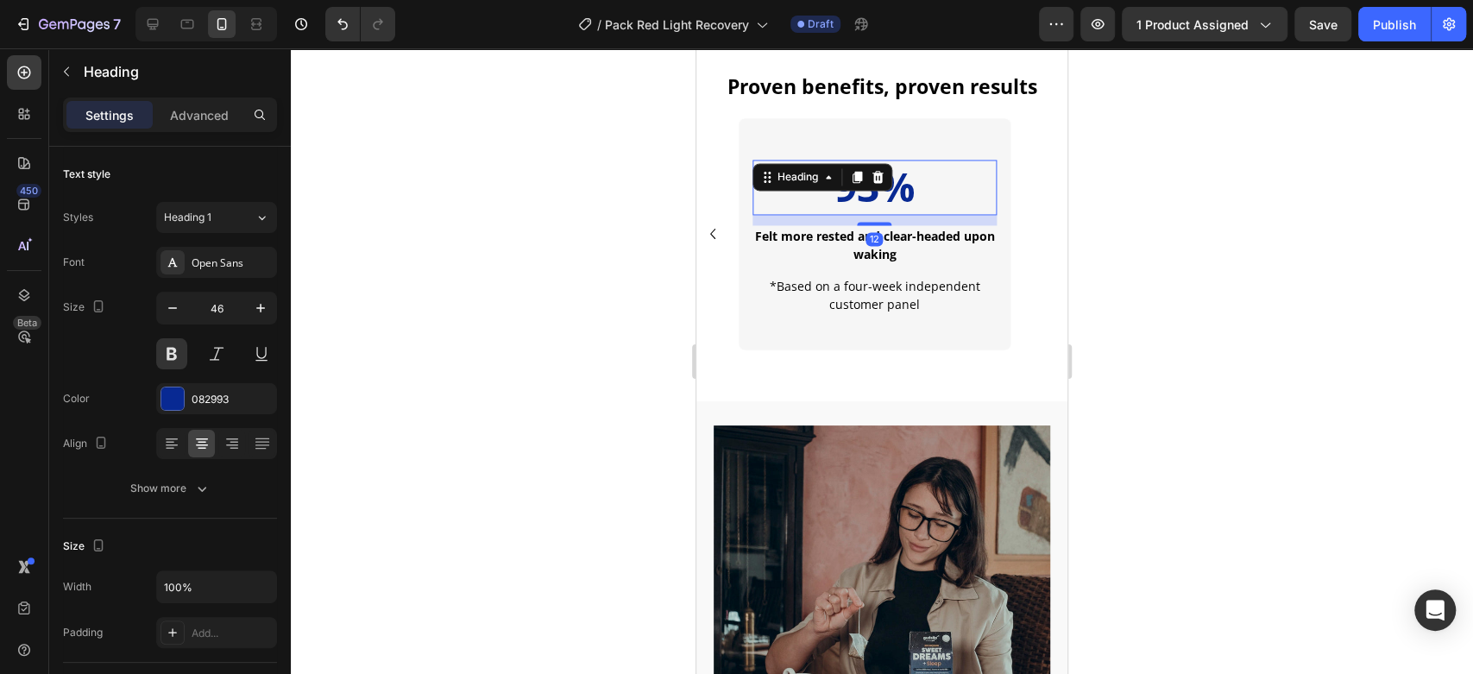
click at [961, 198] on h2 "93%" at bounding box center [874, 187] width 244 height 55
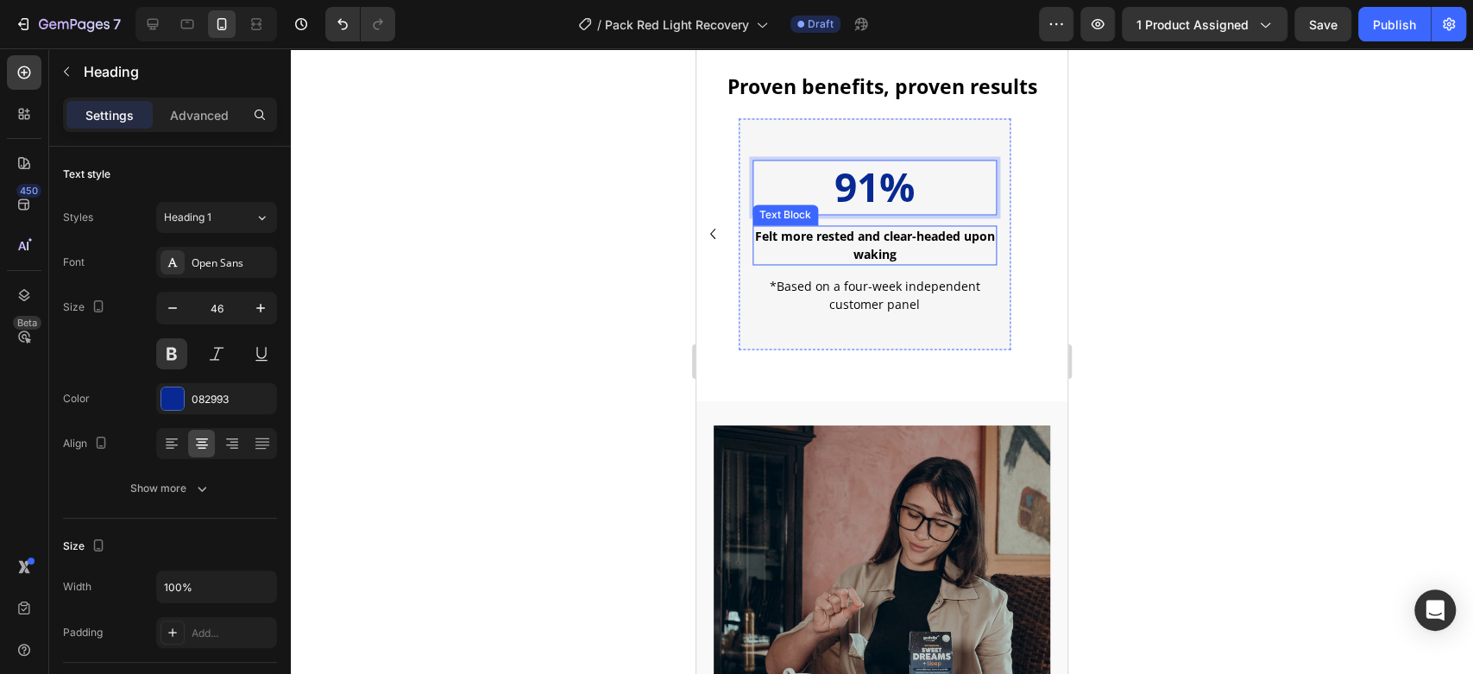
click at [946, 230] on strong "Felt more rested and clear-headed upon waking" at bounding box center [875, 245] width 240 height 35
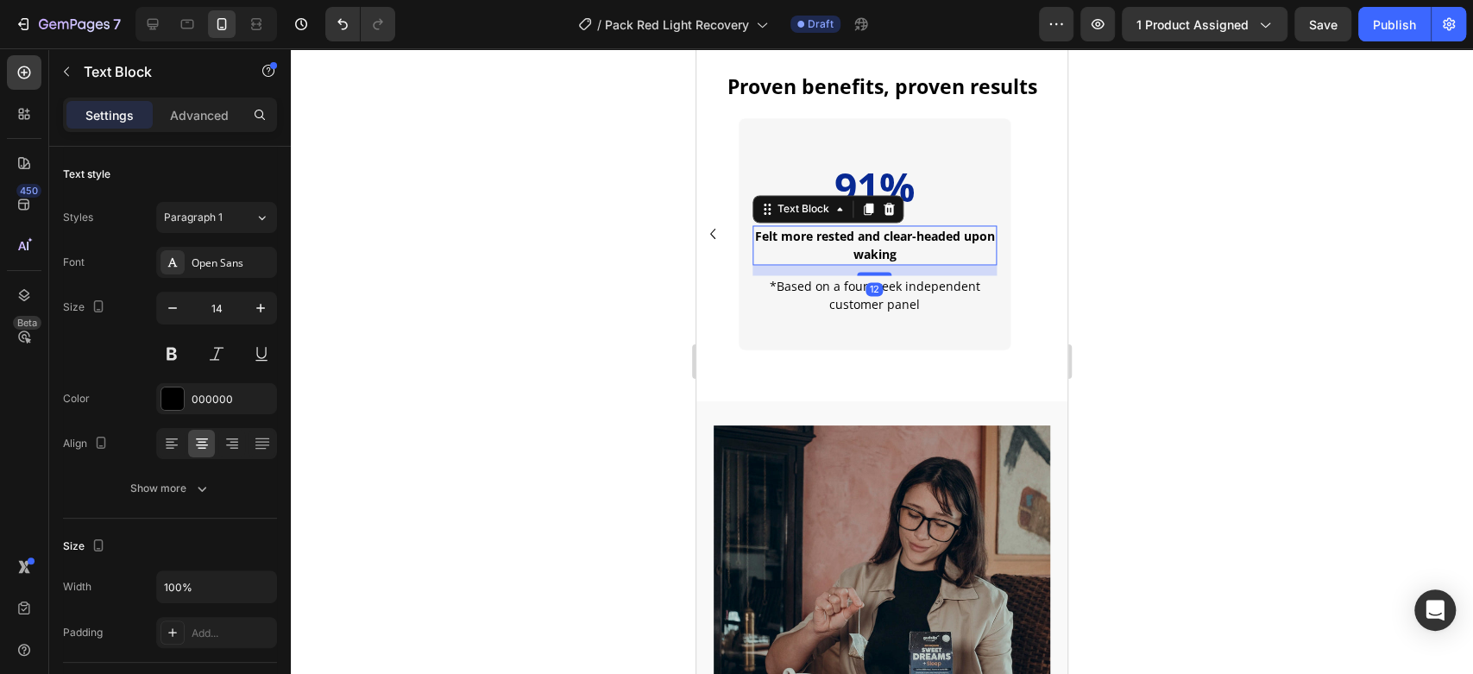
click at [946, 230] on strong "Felt more rested and clear-headed upon waking" at bounding box center [875, 245] width 240 height 35
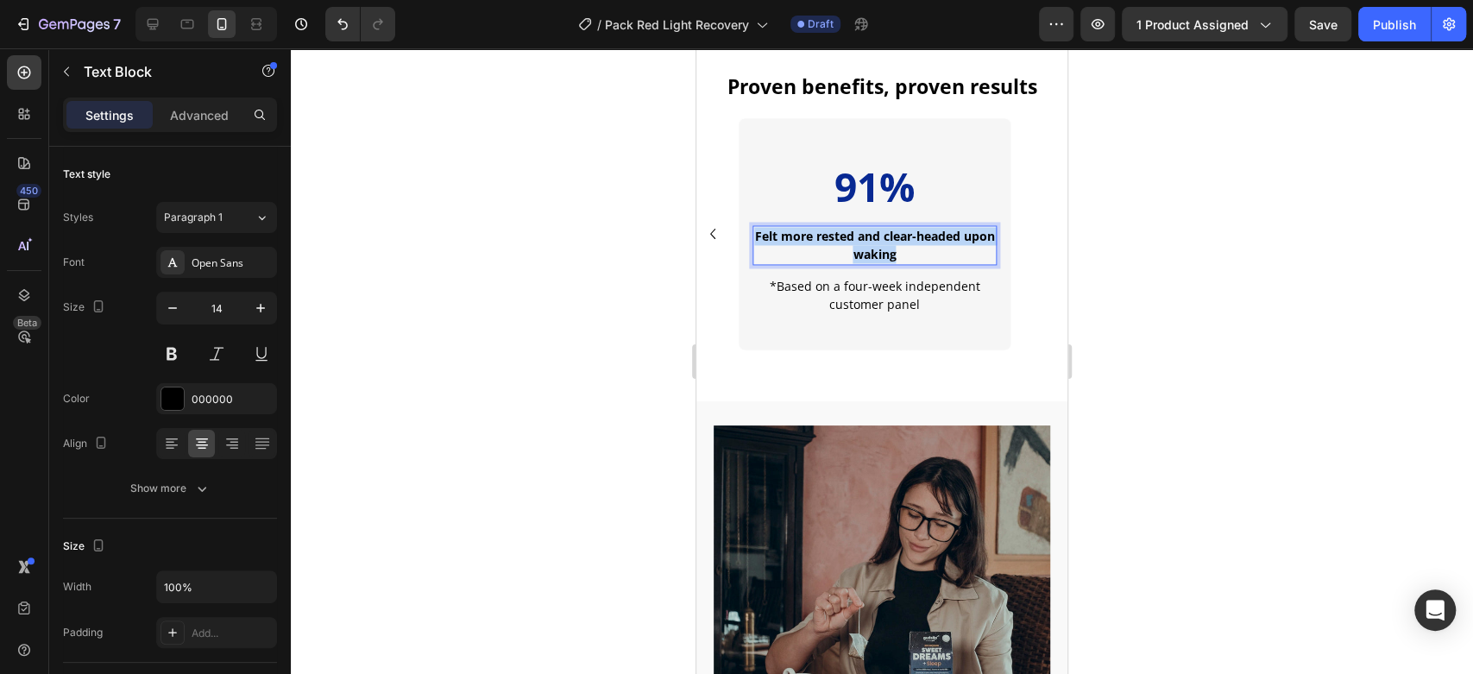
click at [946, 230] on strong "Felt more rested and clear-headed upon waking" at bounding box center [875, 245] width 240 height 35
click at [1234, 267] on div at bounding box center [882, 361] width 1182 height 626
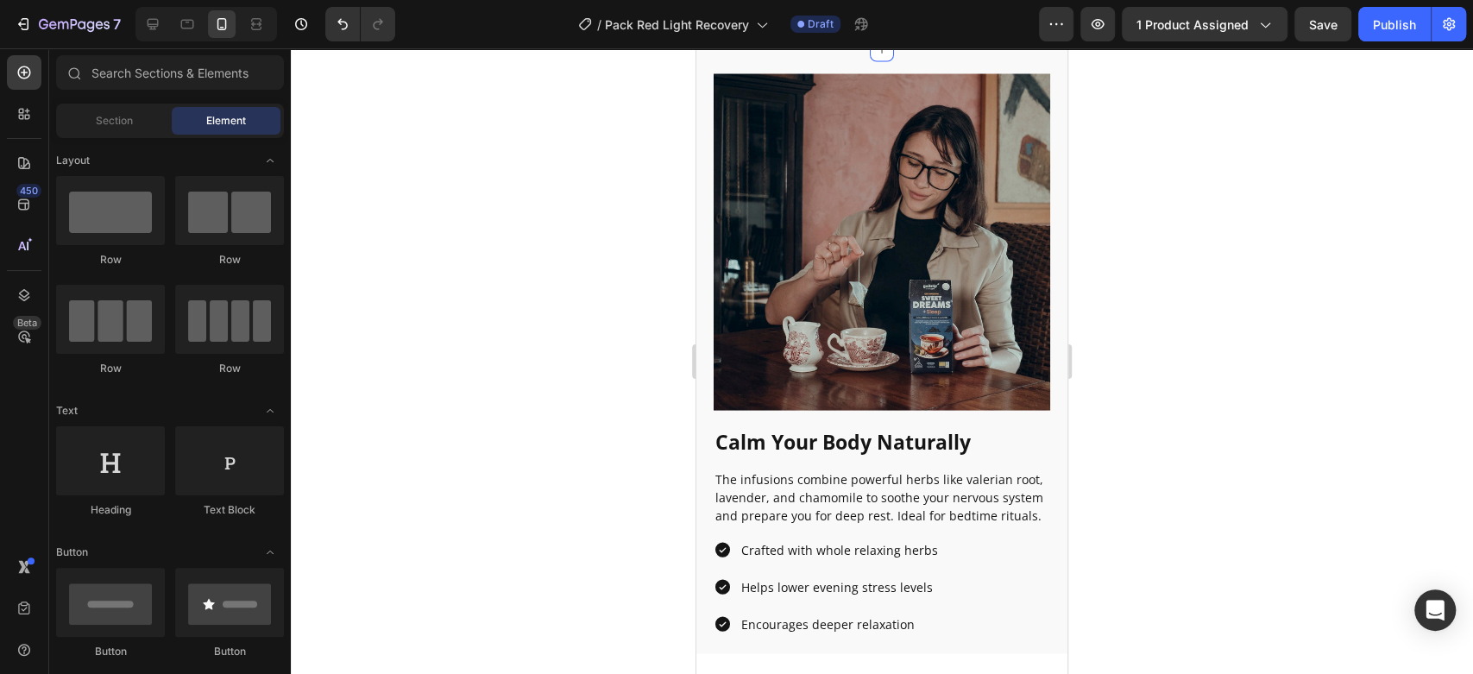
scroll to position [2288, 0]
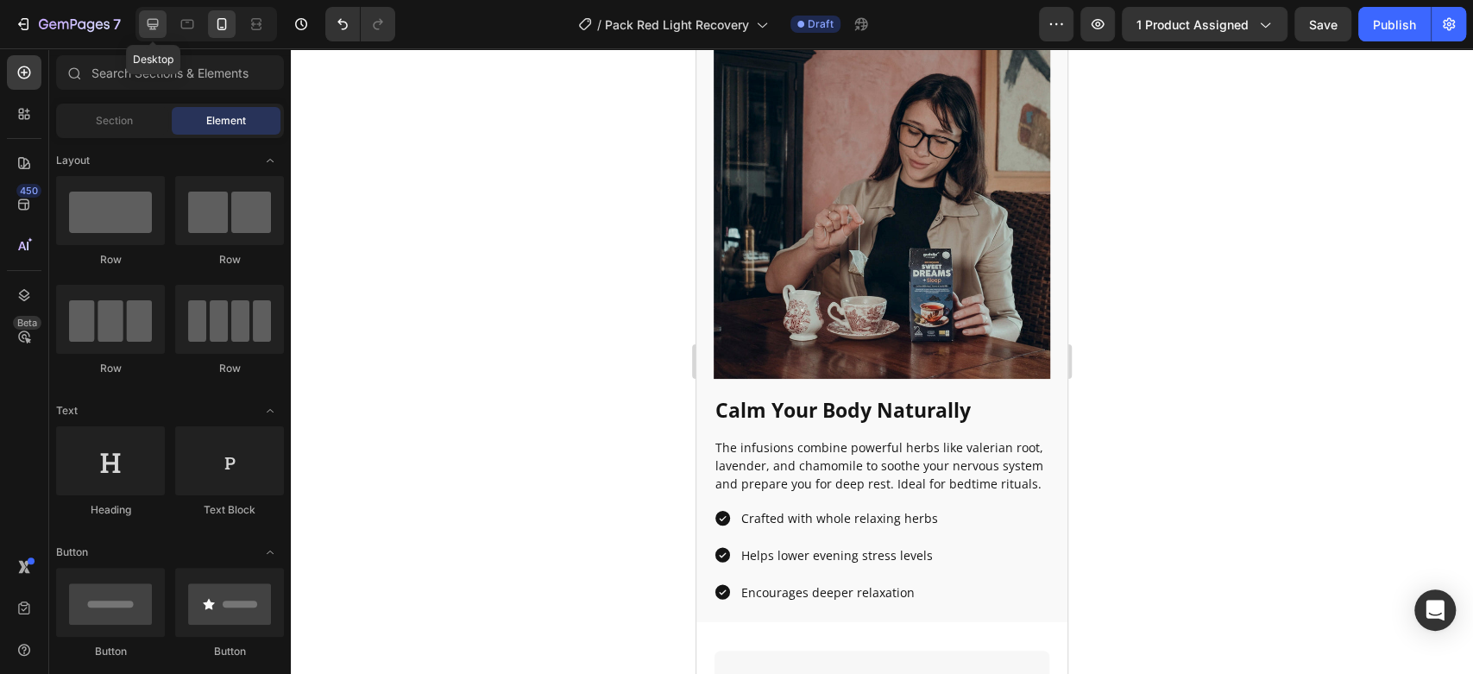
click at [144, 19] on icon at bounding box center [152, 24] width 17 height 17
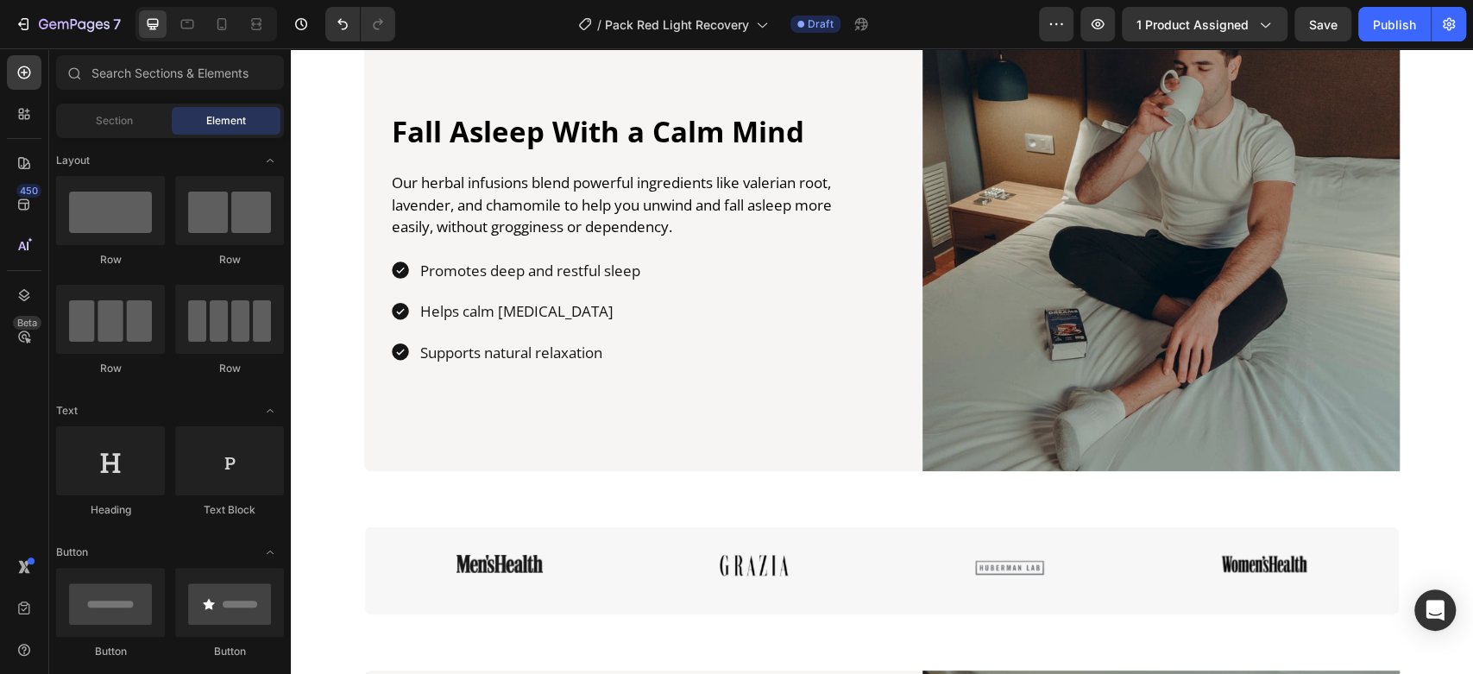
scroll to position [2653, 0]
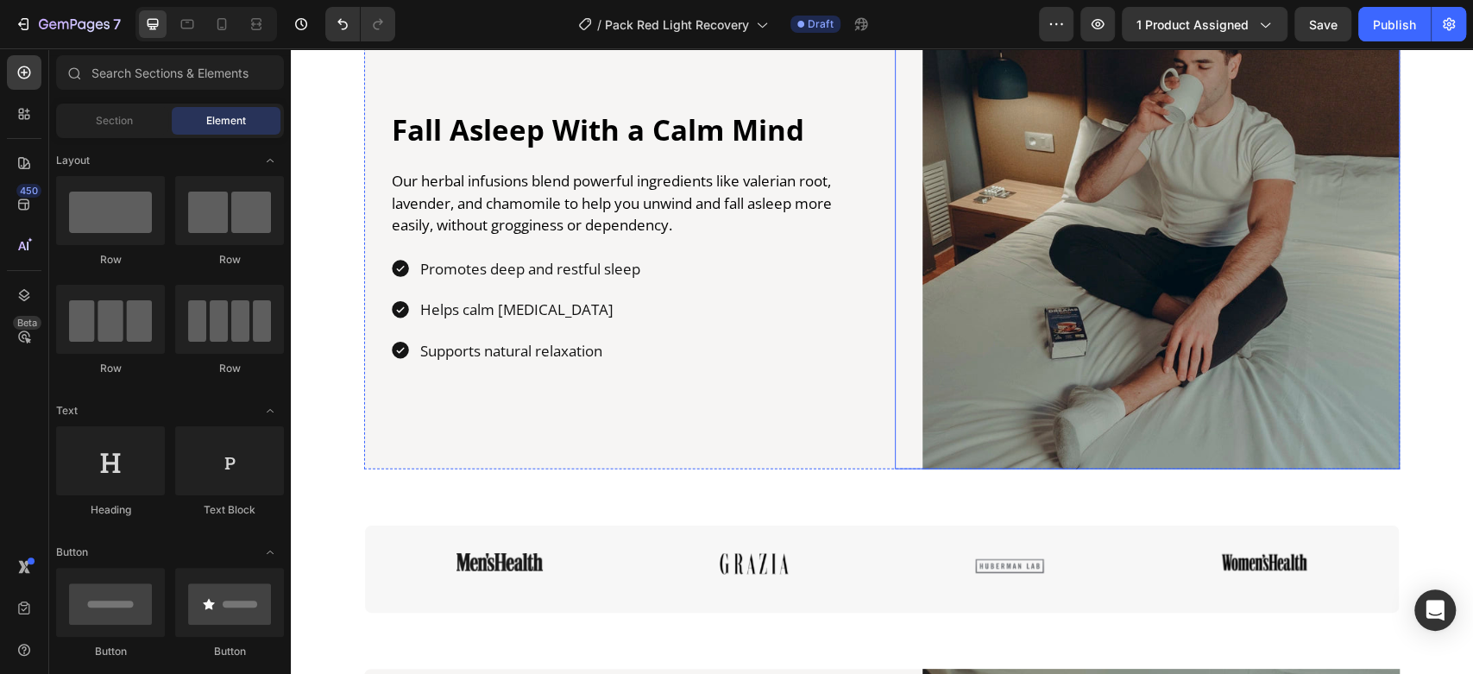
click at [1131, 271] on img at bounding box center [1160, 230] width 477 height 477
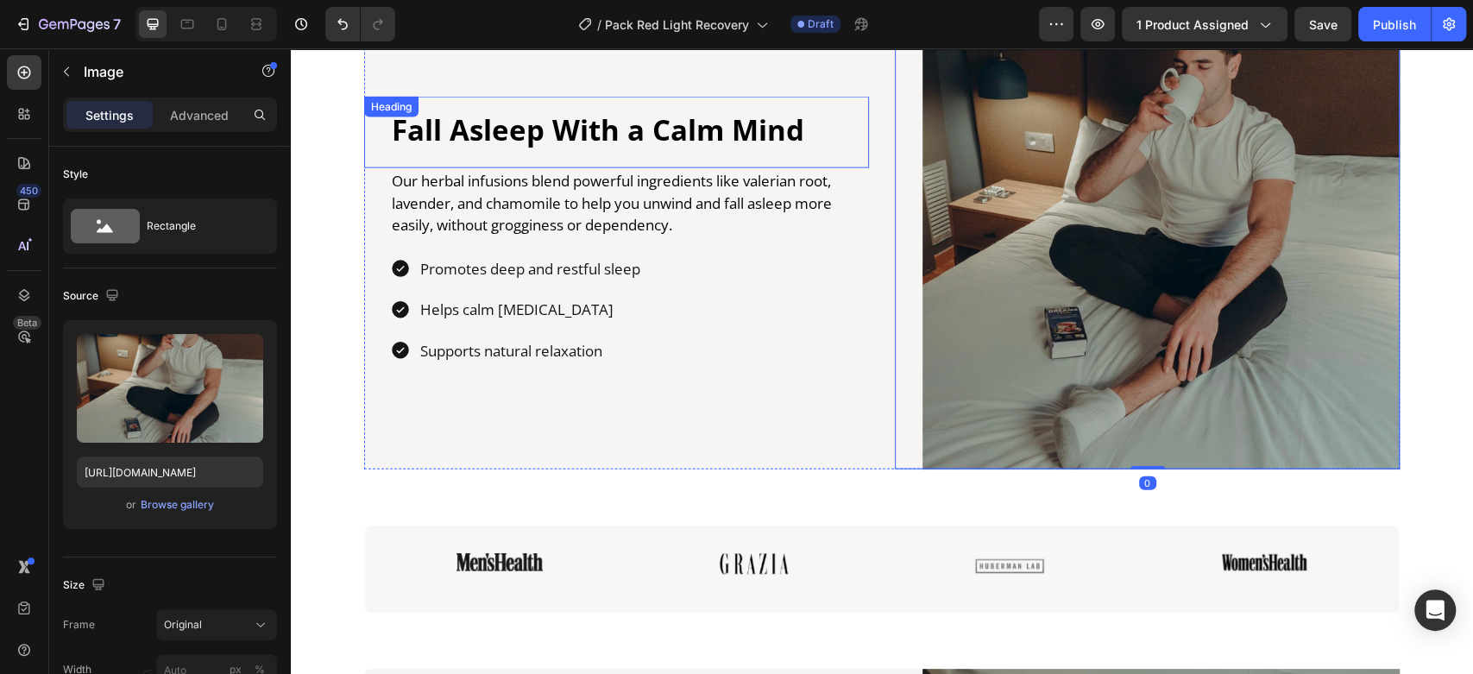
click at [507, 136] on h2 "Fall Asleep With a Calm Mind" at bounding box center [629, 130] width 479 height 41
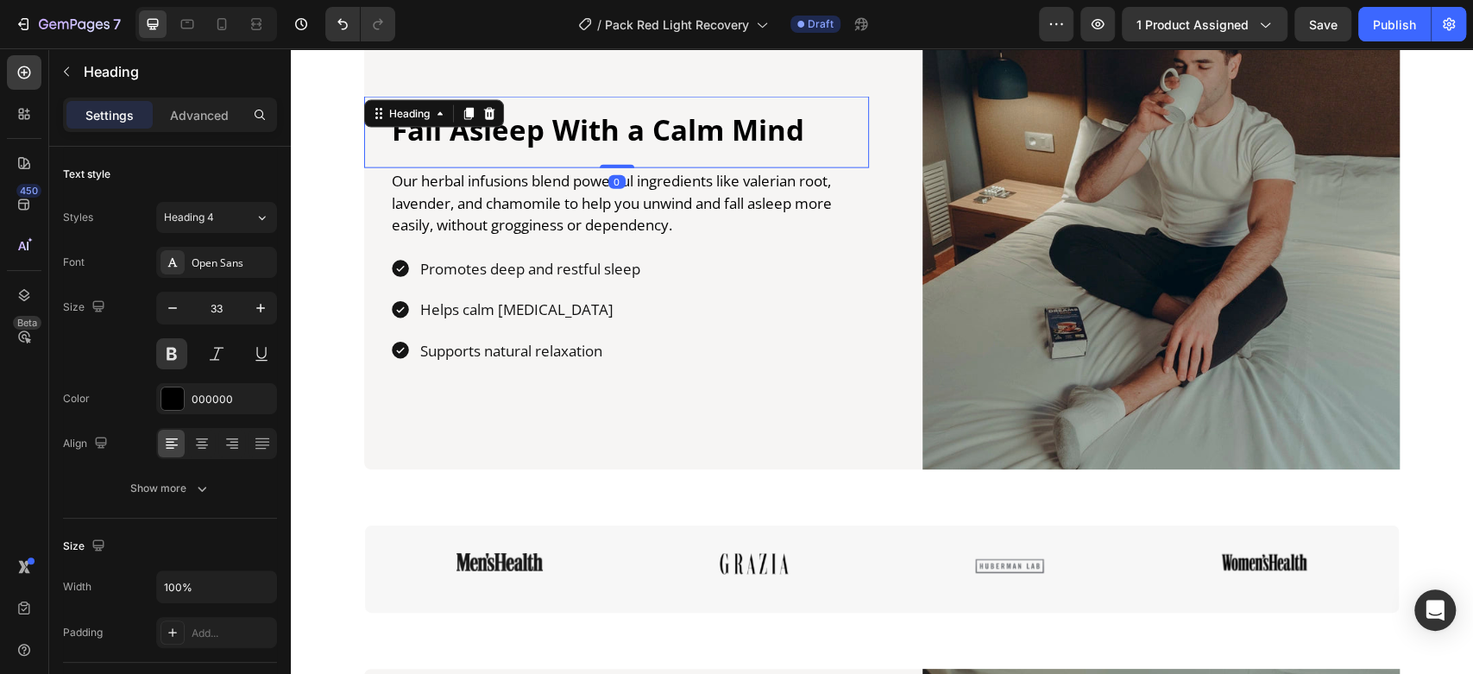
click at [507, 136] on h2 "Fall Asleep With a Calm Mind" at bounding box center [629, 130] width 479 height 41
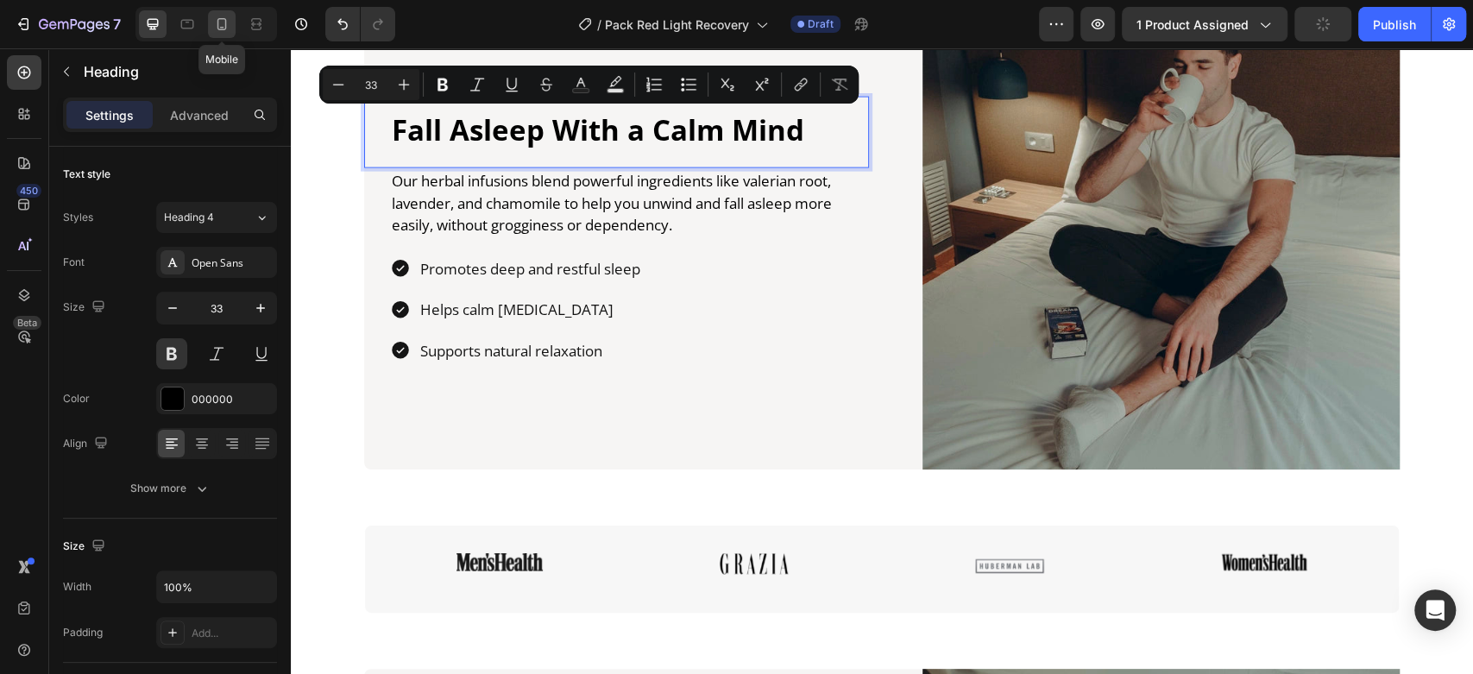
click at [229, 23] on icon at bounding box center [221, 24] width 17 height 17
type input "25"
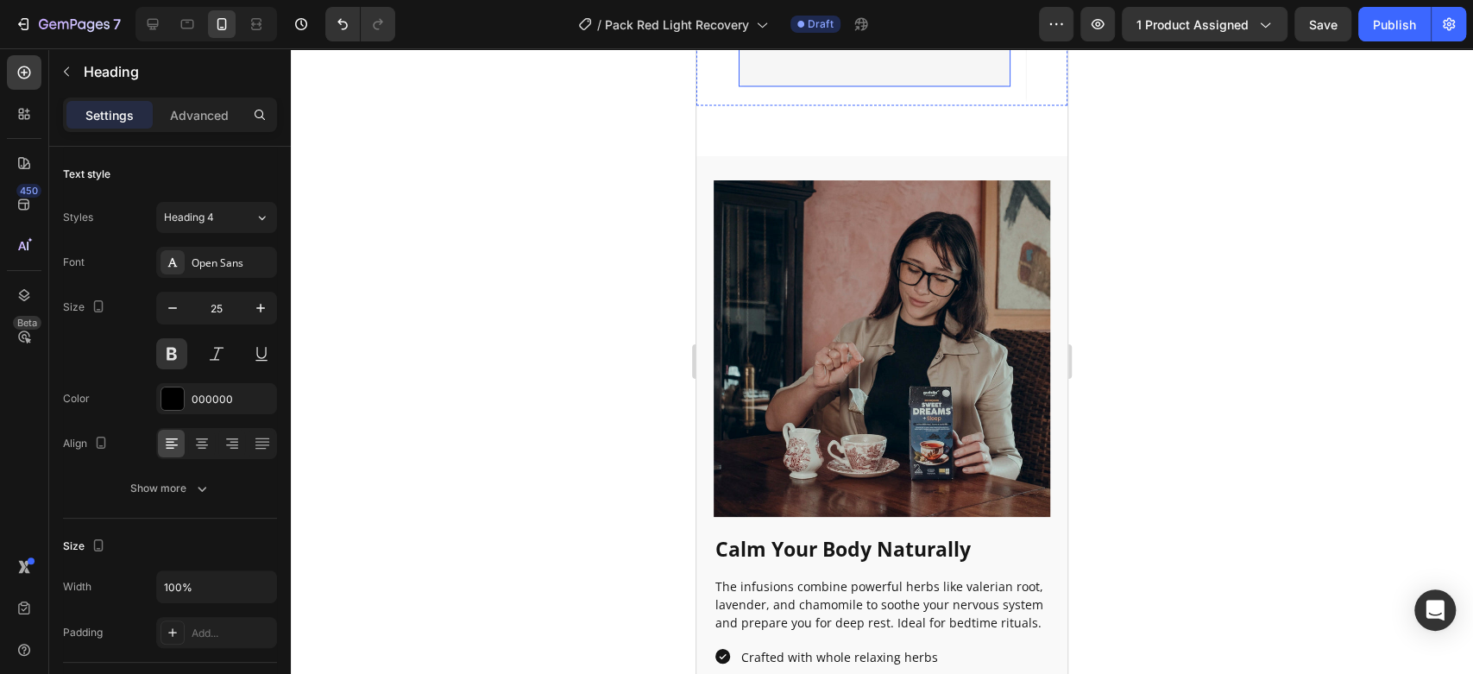
scroll to position [2214, 0]
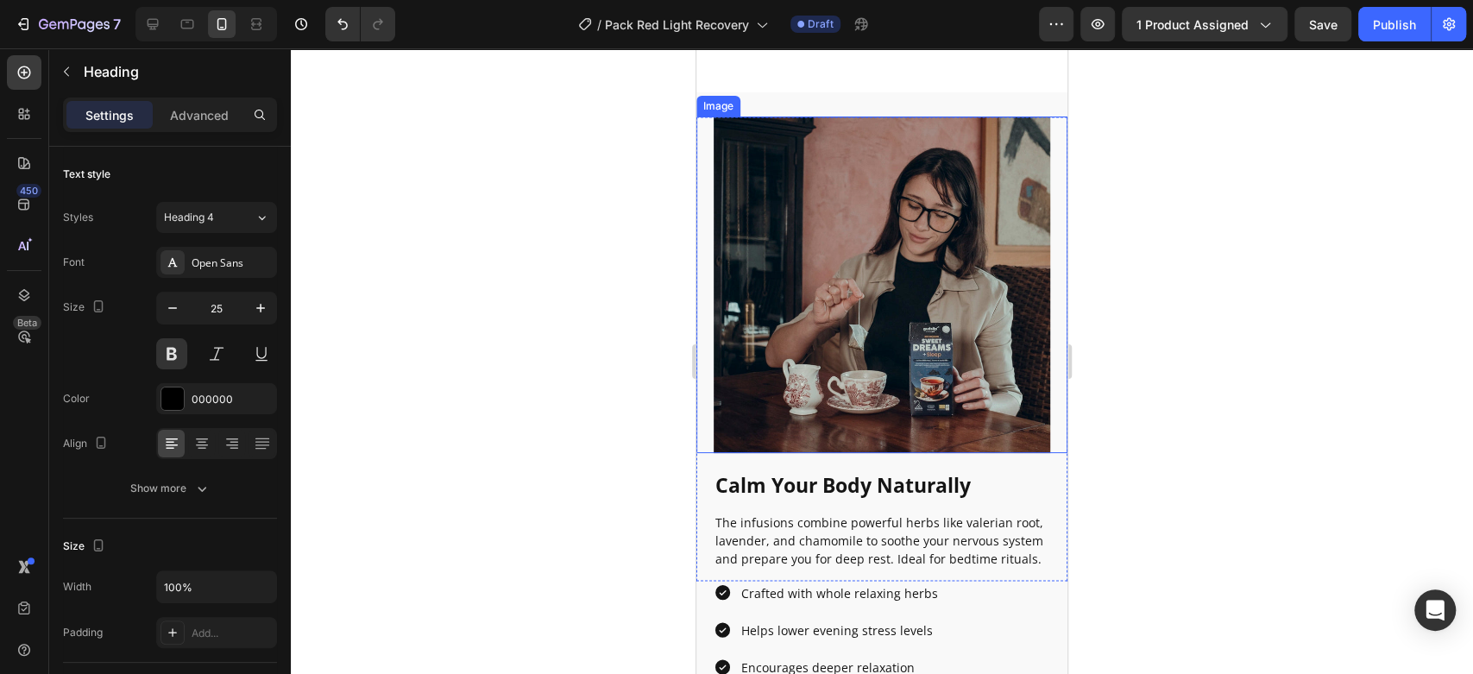
click at [884, 248] on img at bounding box center [882, 284] width 336 height 336
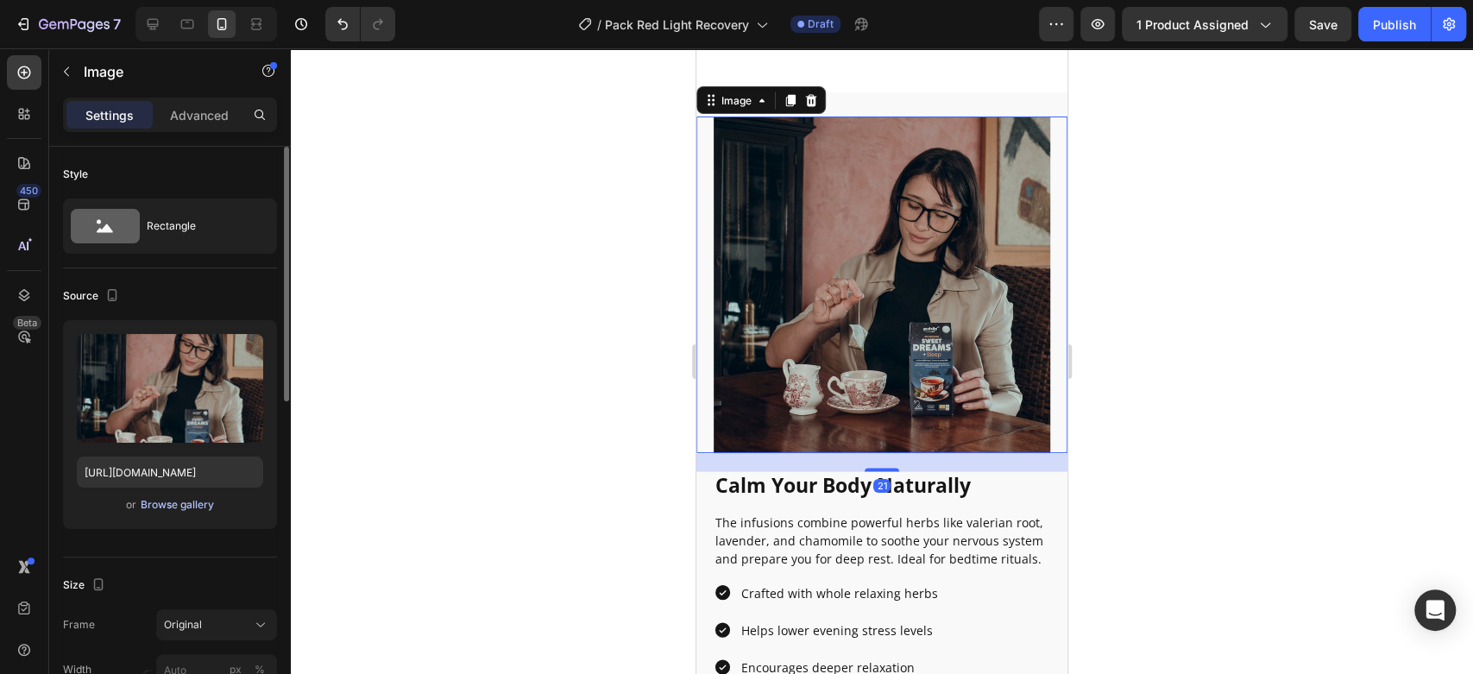
click at [150, 509] on div "Browse gallery" at bounding box center [177, 505] width 73 height 16
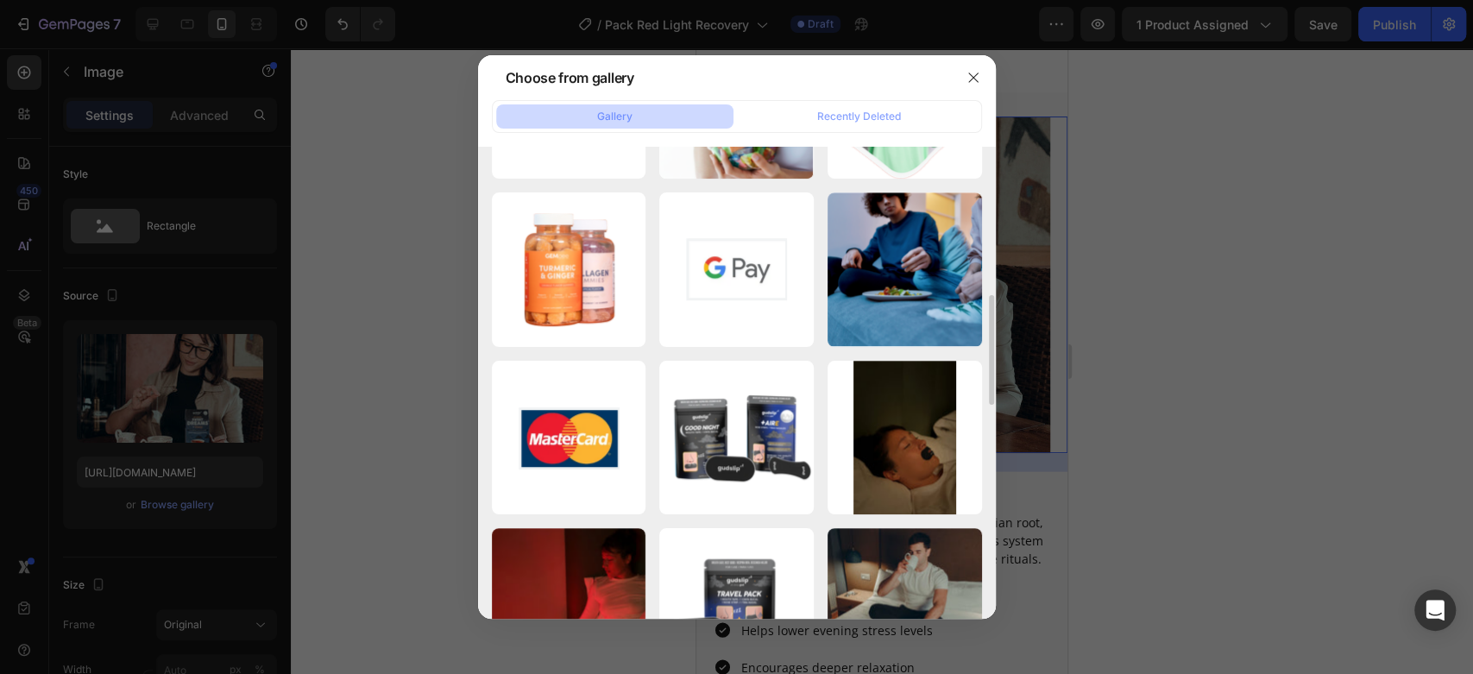
scroll to position [896, 0]
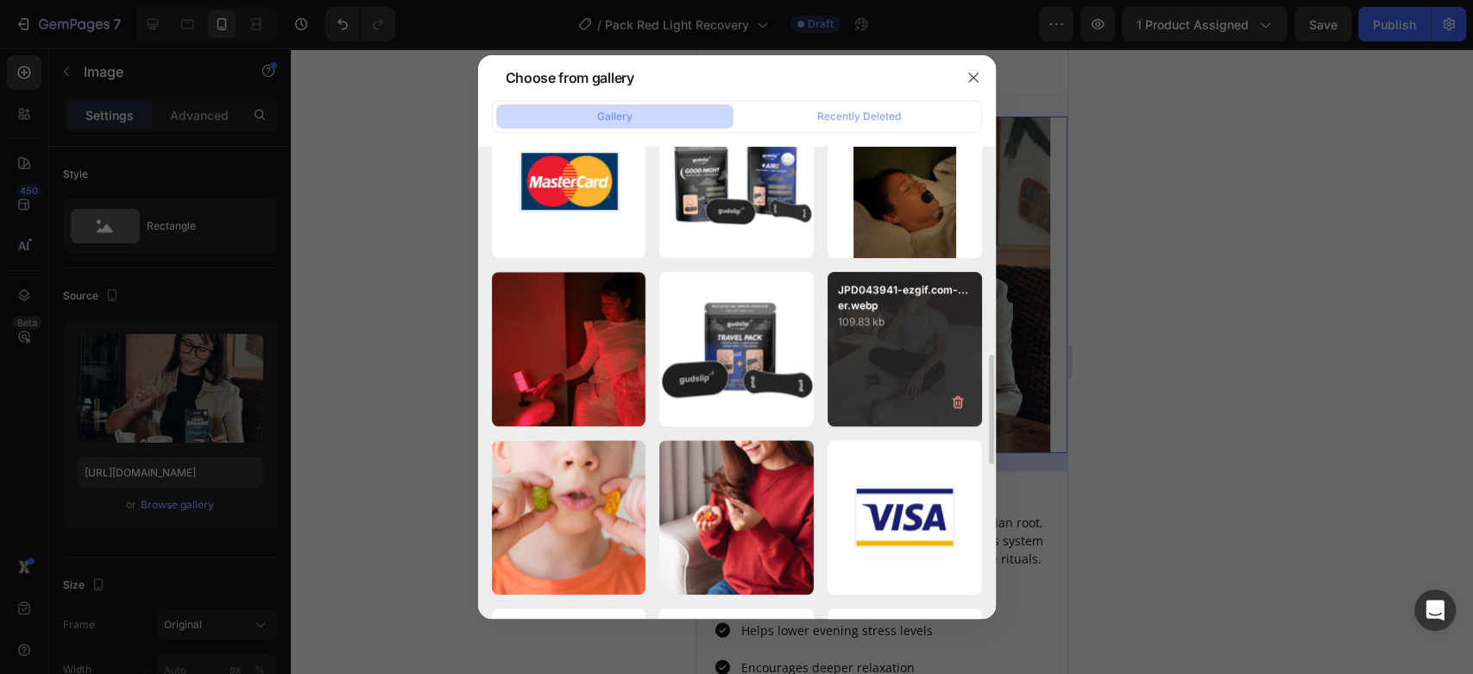
click at [850, 304] on p "JPD043941-ezgif.com-...er.webp" at bounding box center [905, 297] width 134 height 31
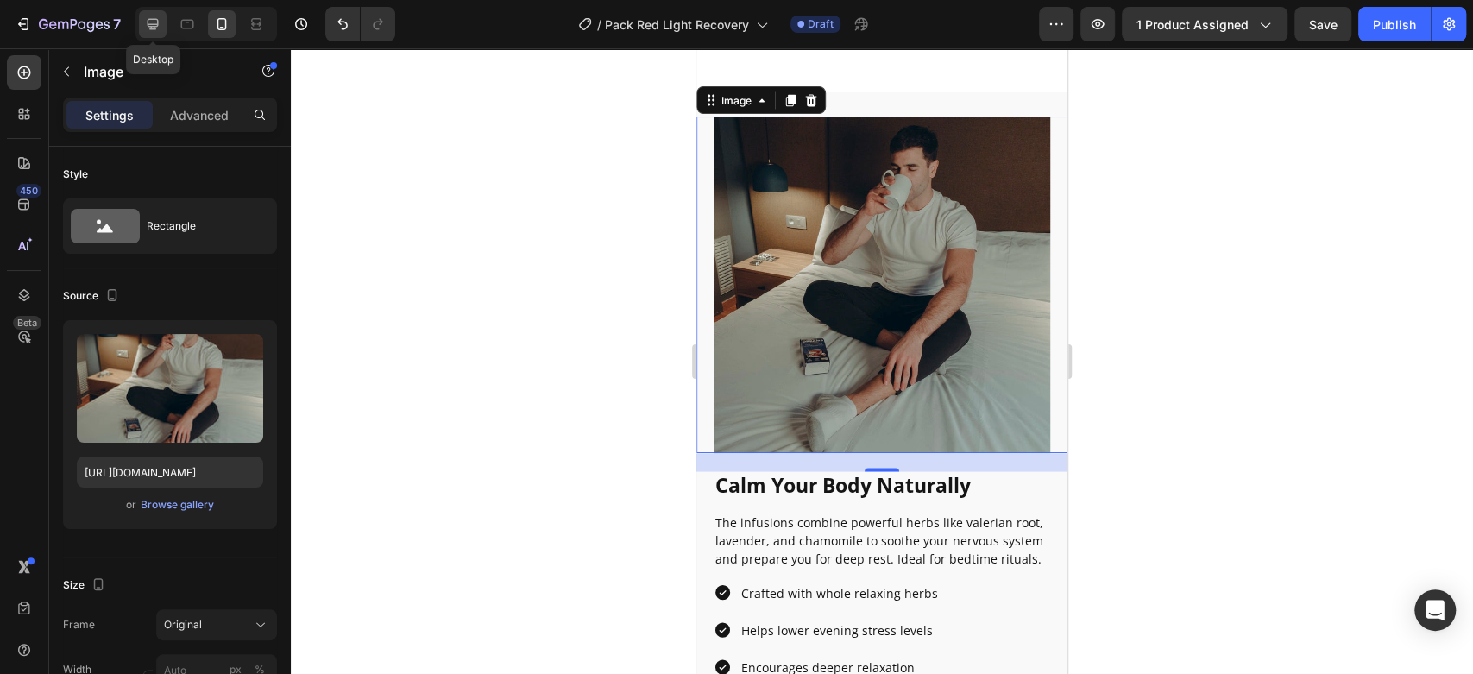
click at [148, 22] on icon at bounding box center [153, 24] width 11 height 11
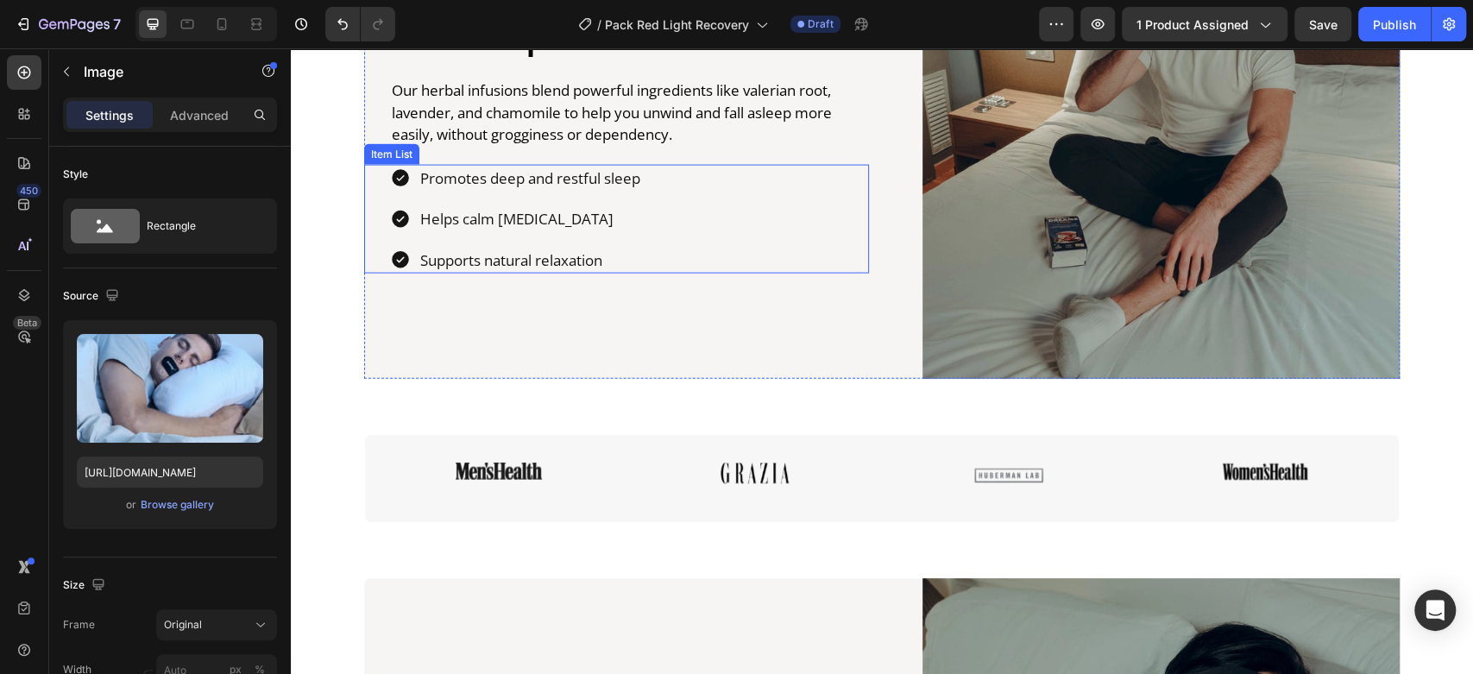
scroll to position [2585, 0]
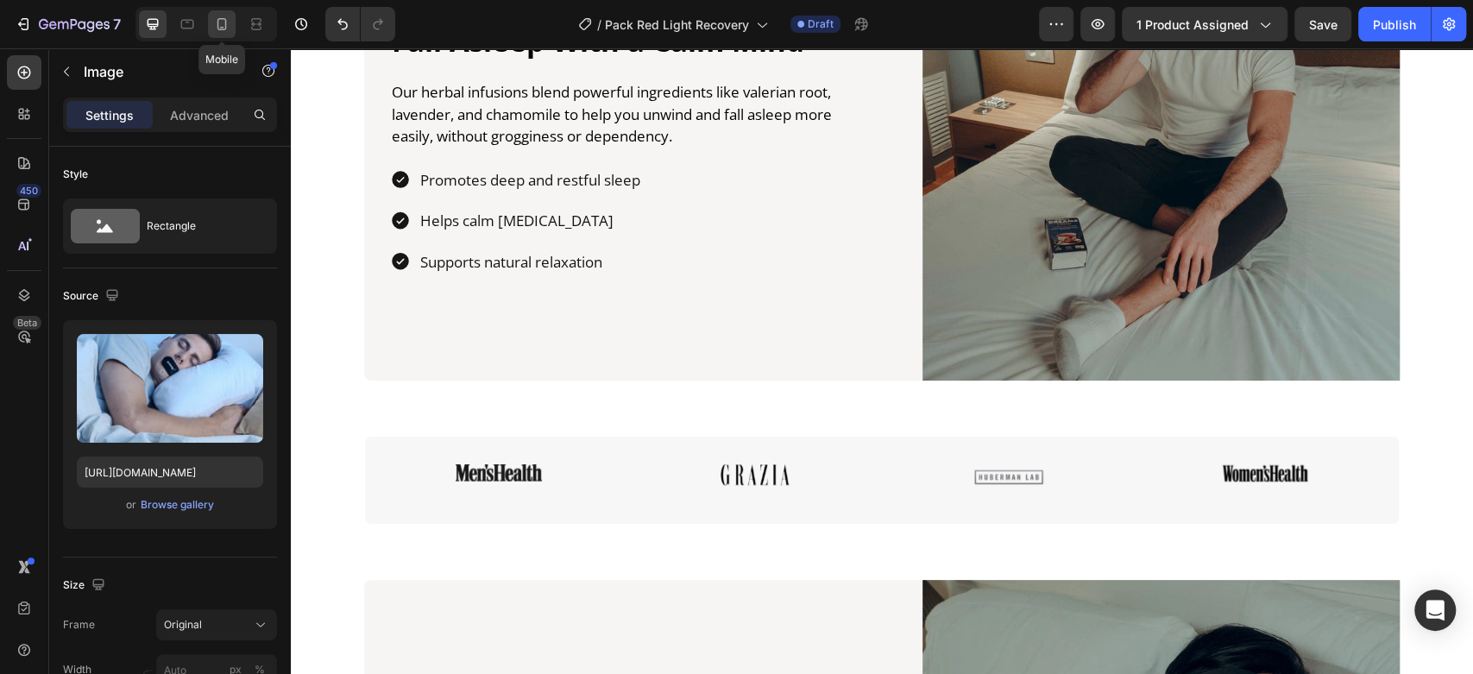
click at [223, 16] on icon at bounding box center [221, 24] width 17 height 17
type input "[URL][DOMAIN_NAME]"
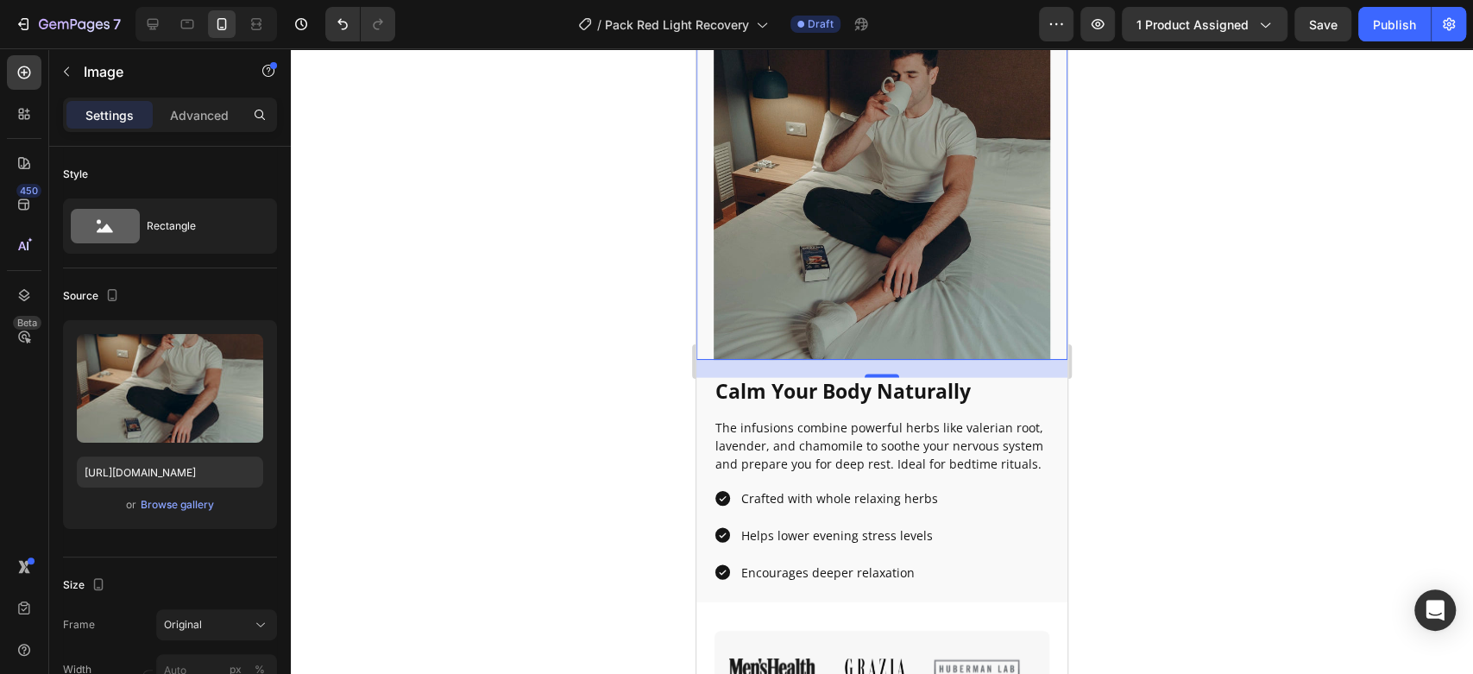
scroll to position [2318, 0]
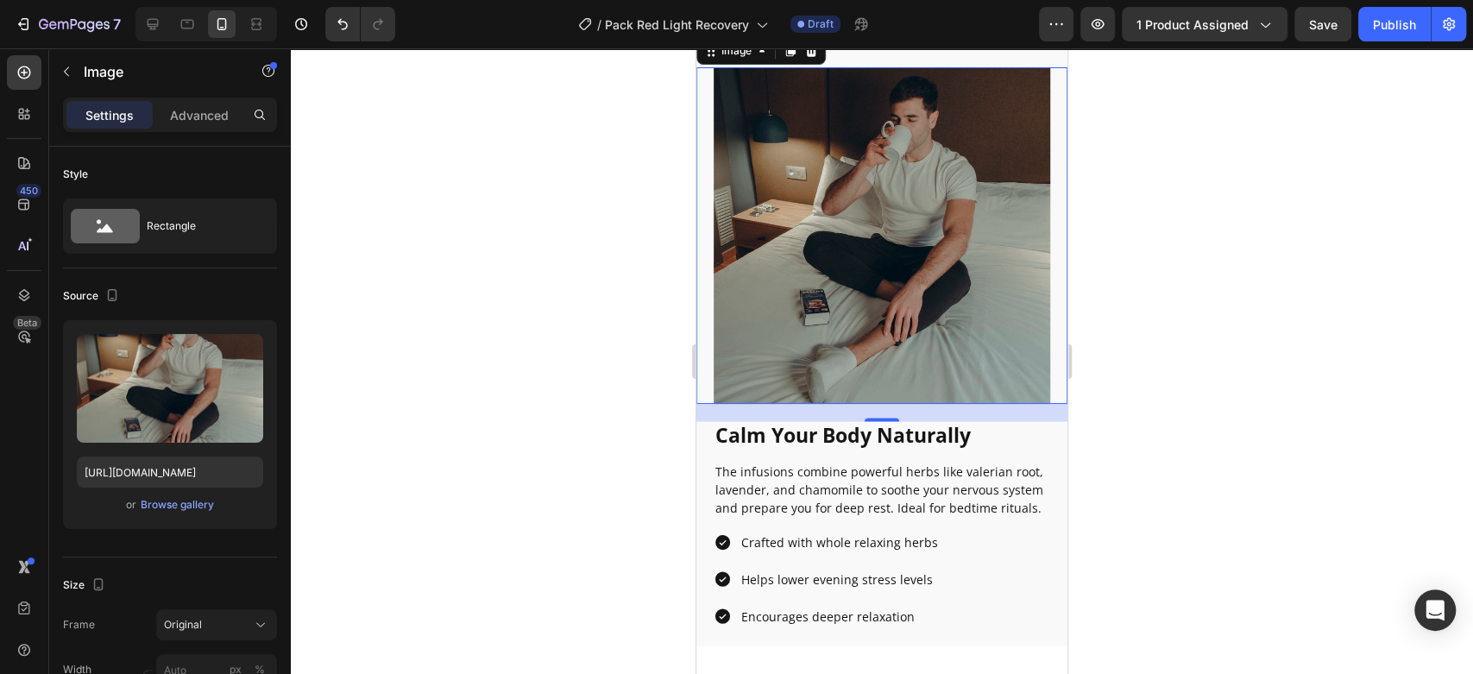
click at [504, 277] on div at bounding box center [882, 361] width 1182 height 626
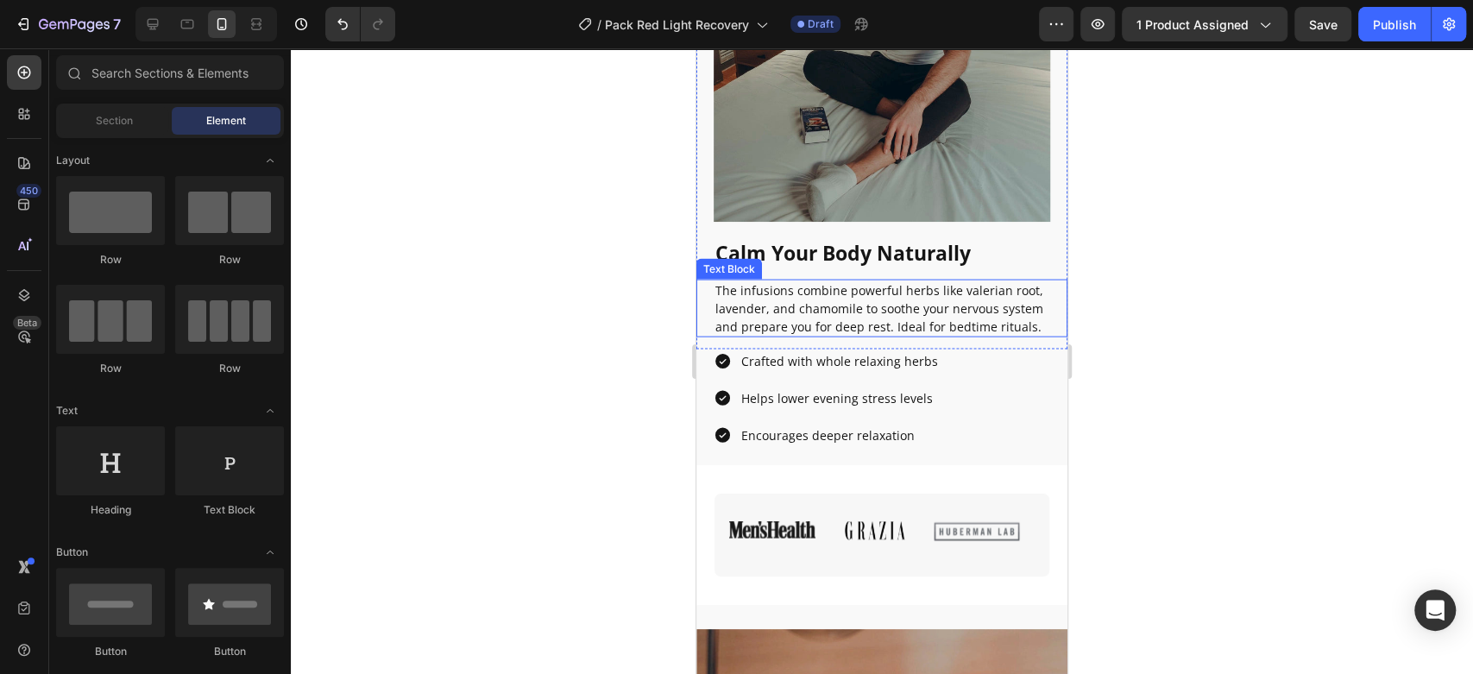
scroll to position [2446, 0]
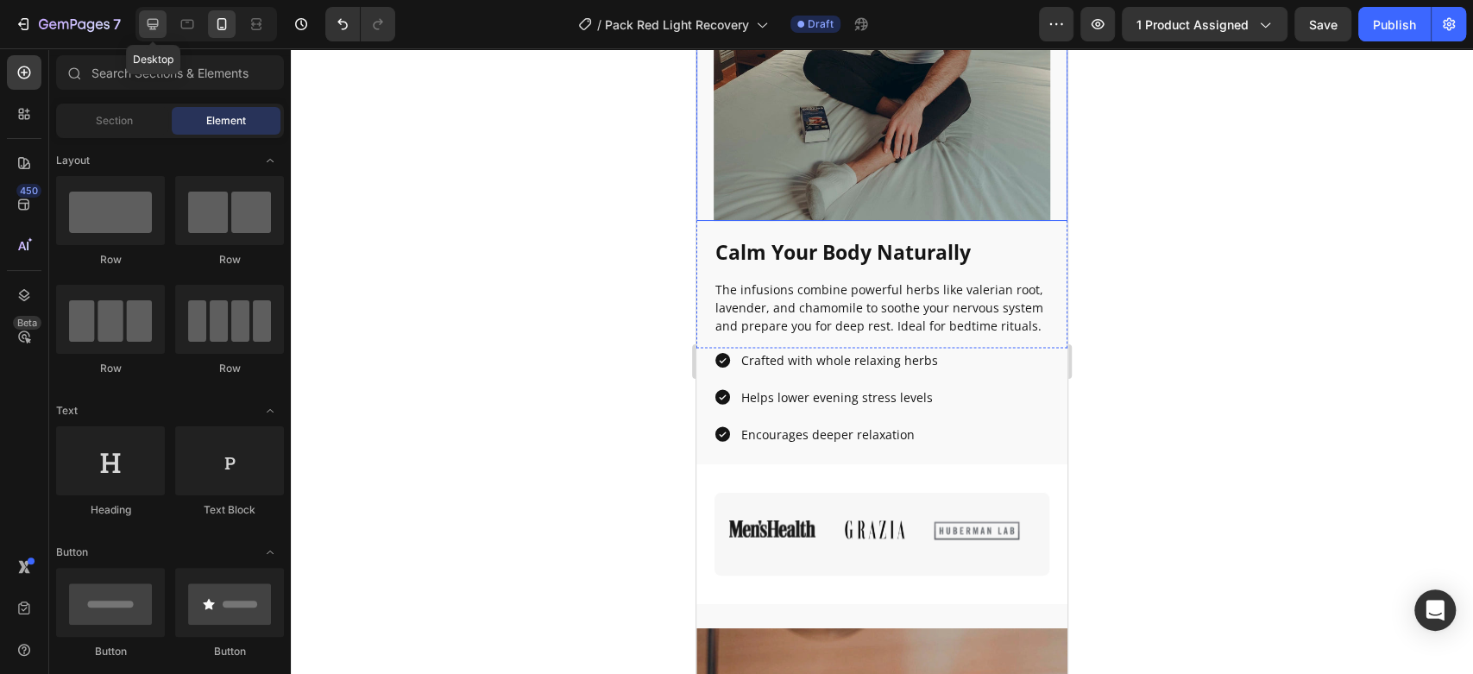
click at [158, 31] on icon at bounding box center [152, 24] width 17 height 17
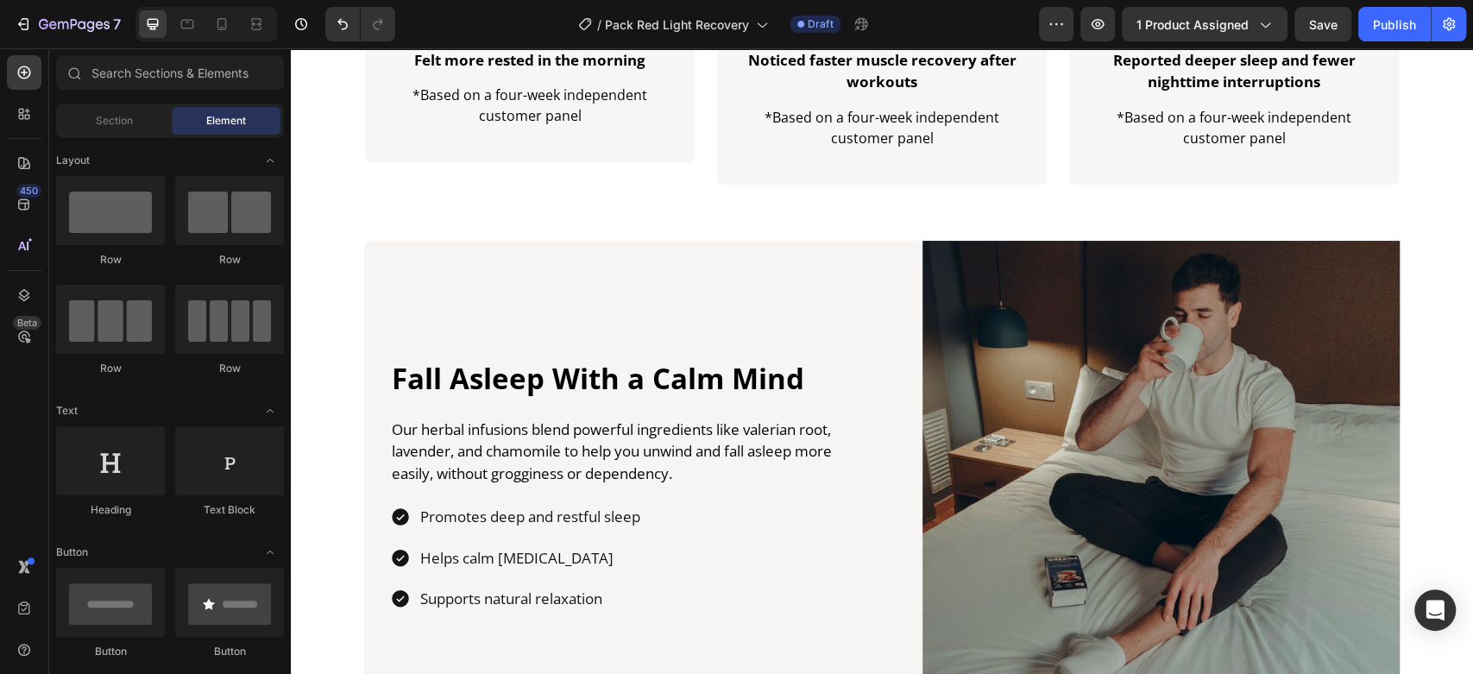
scroll to position [2400, 0]
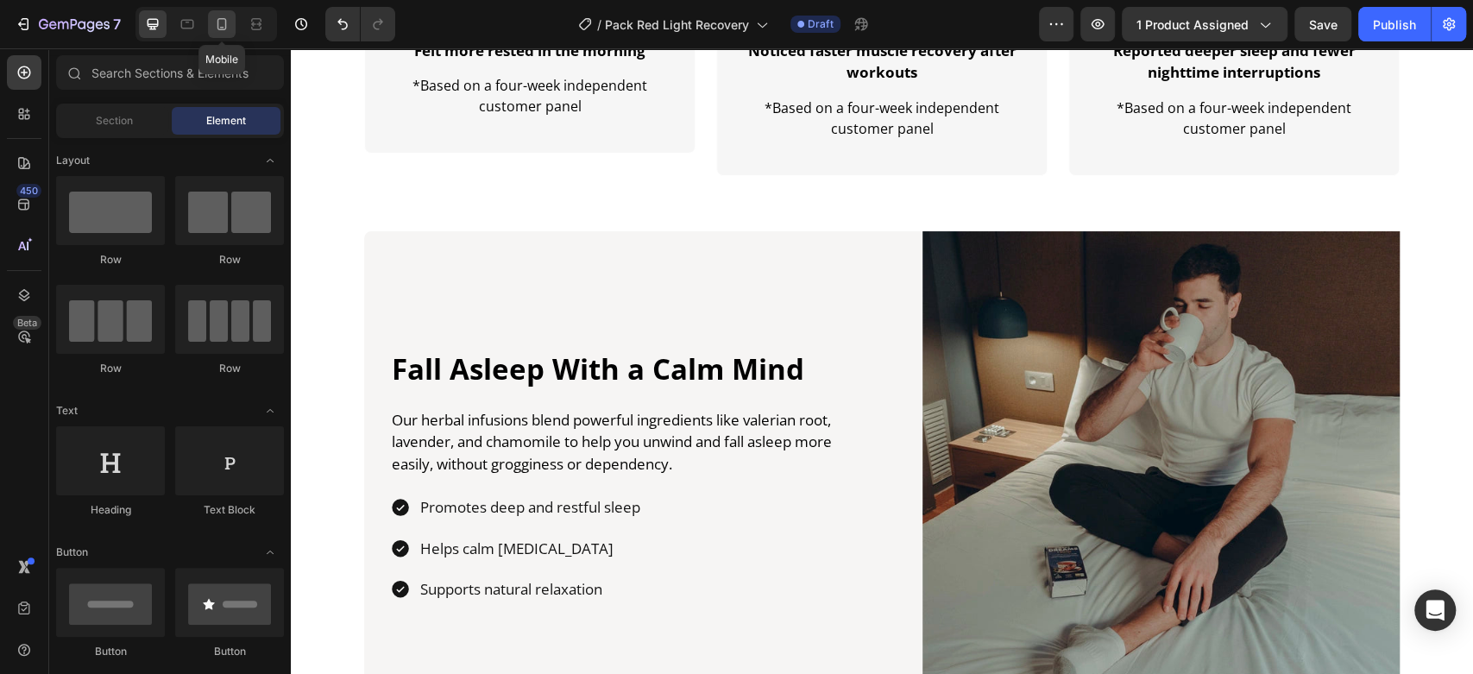
click at [222, 19] on icon at bounding box center [221, 24] width 17 height 17
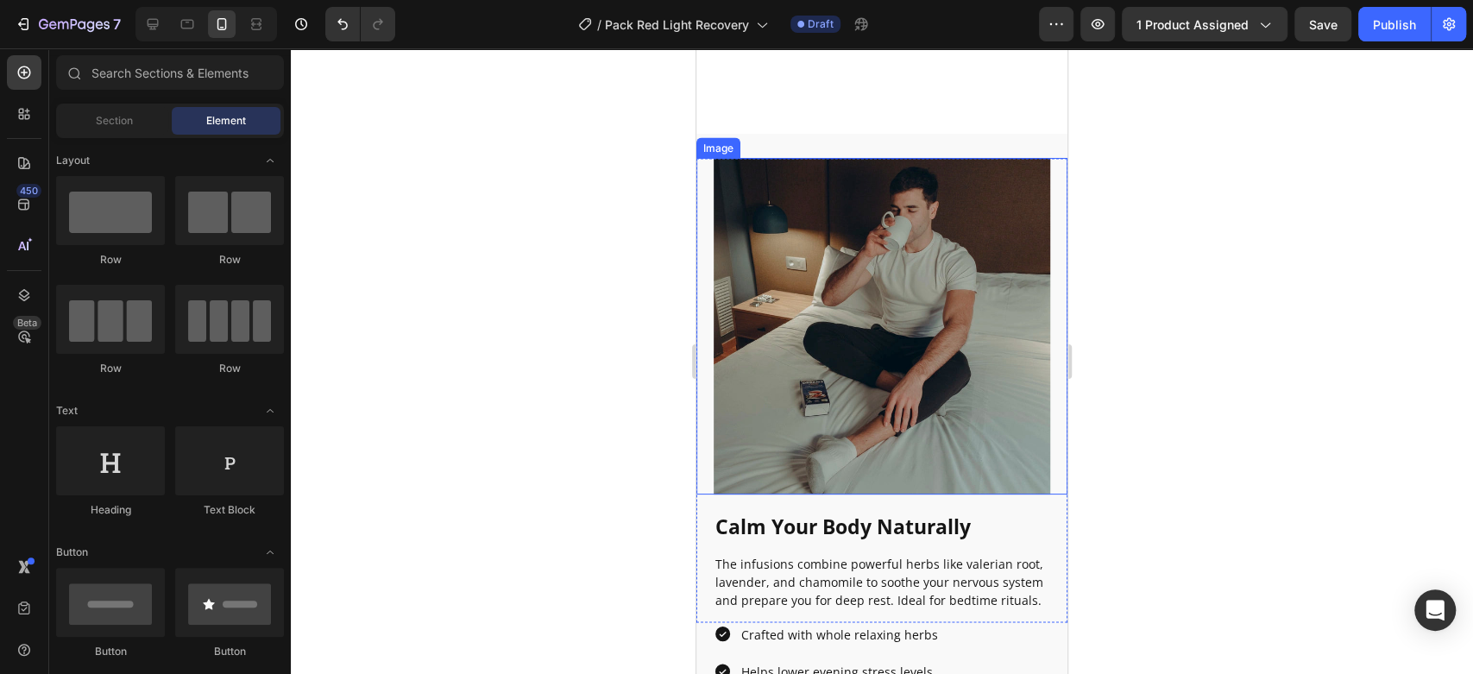
scroll to position [2484, 0]
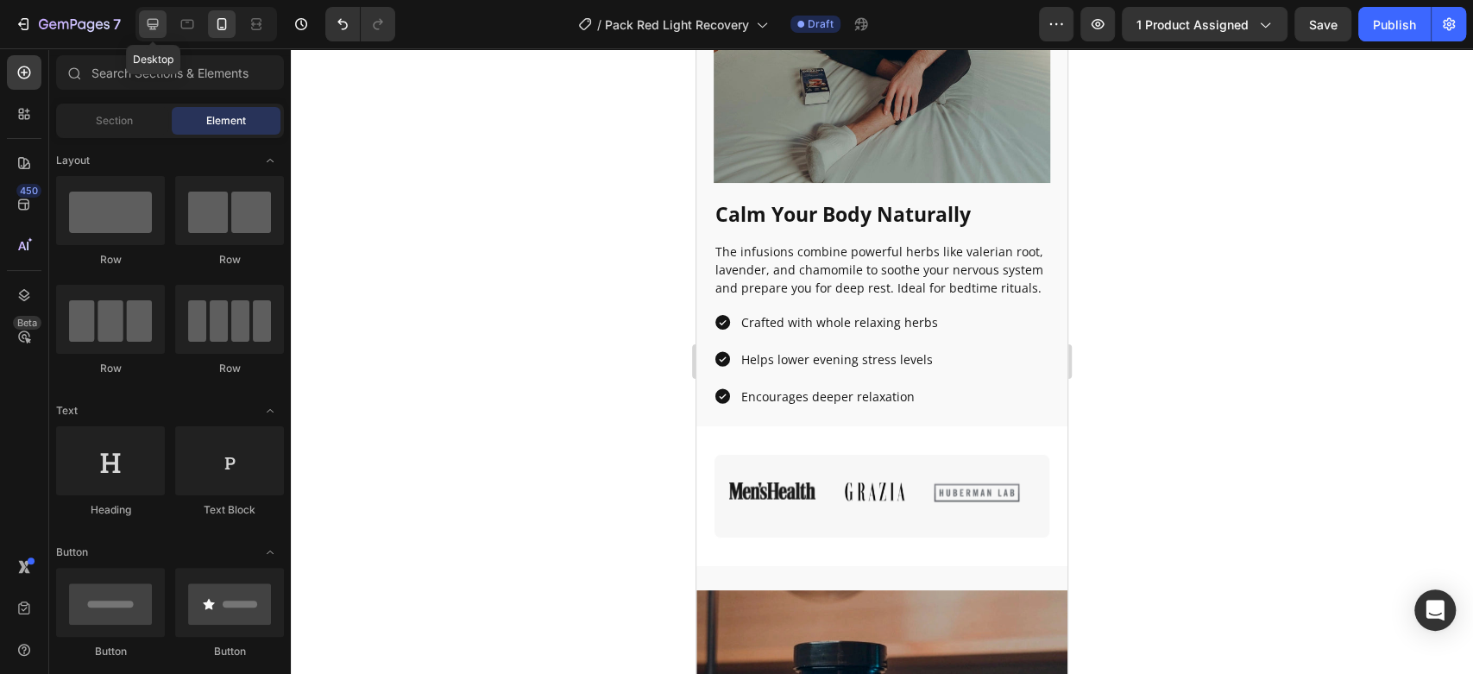
click at [154, 23] on icon at bounding box center [152, 24] width 17 height 17
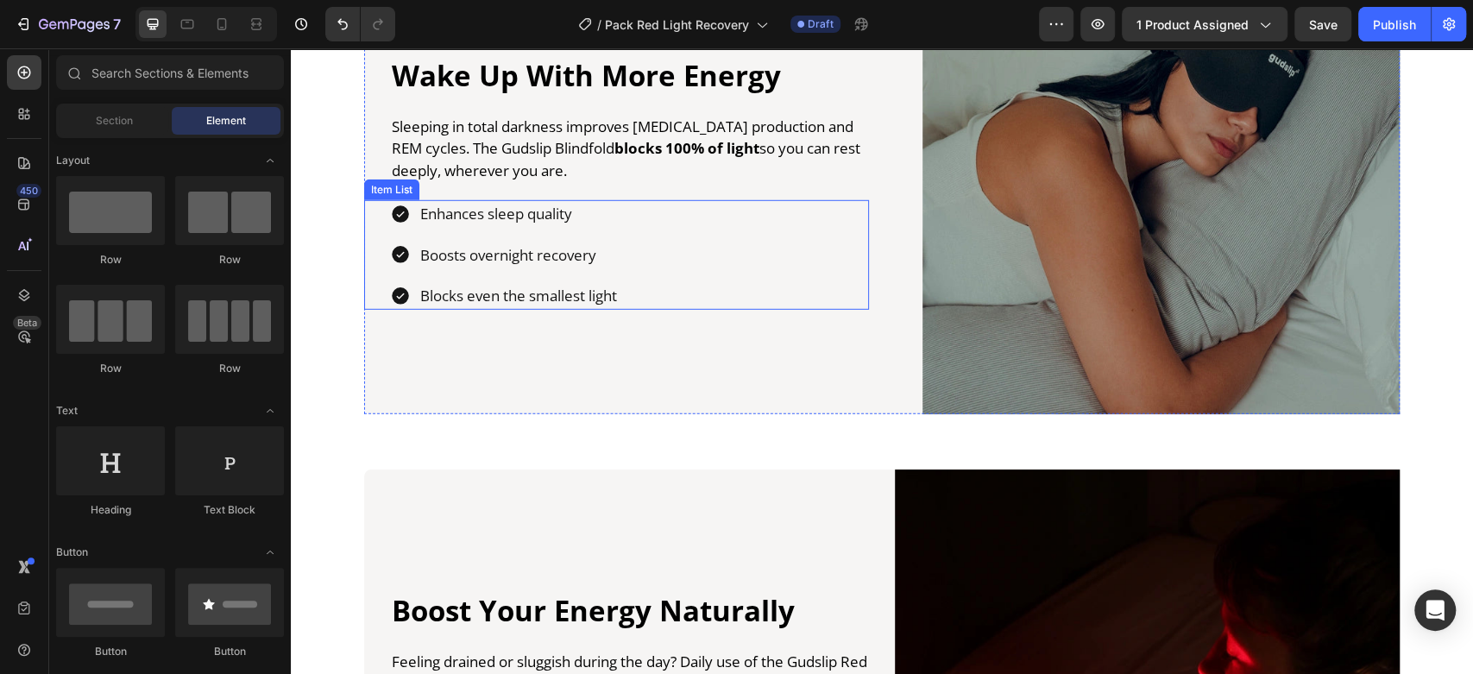
scroll to position [2694, 0]
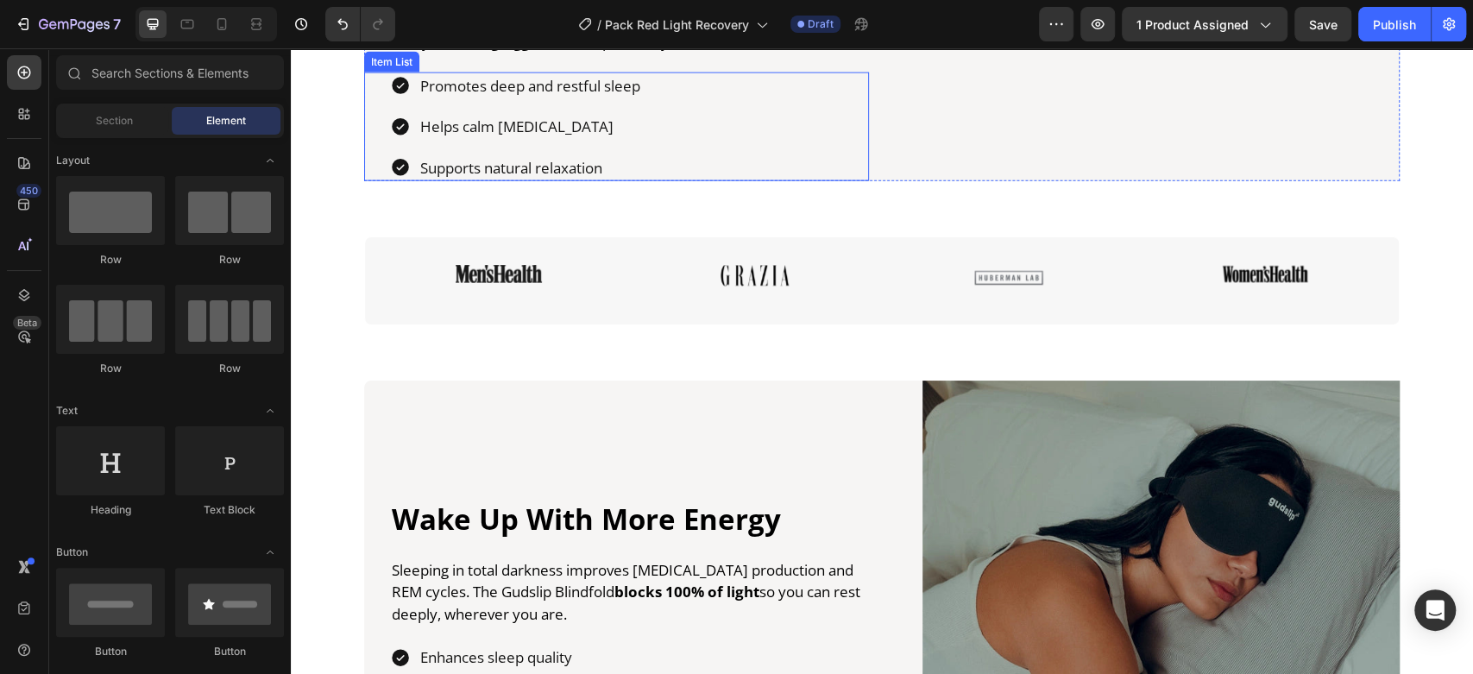
click at [513, 138] on p "Helps calm [MEDICAL_DATA]" at bounding box center [530, 127] width 220 height 22
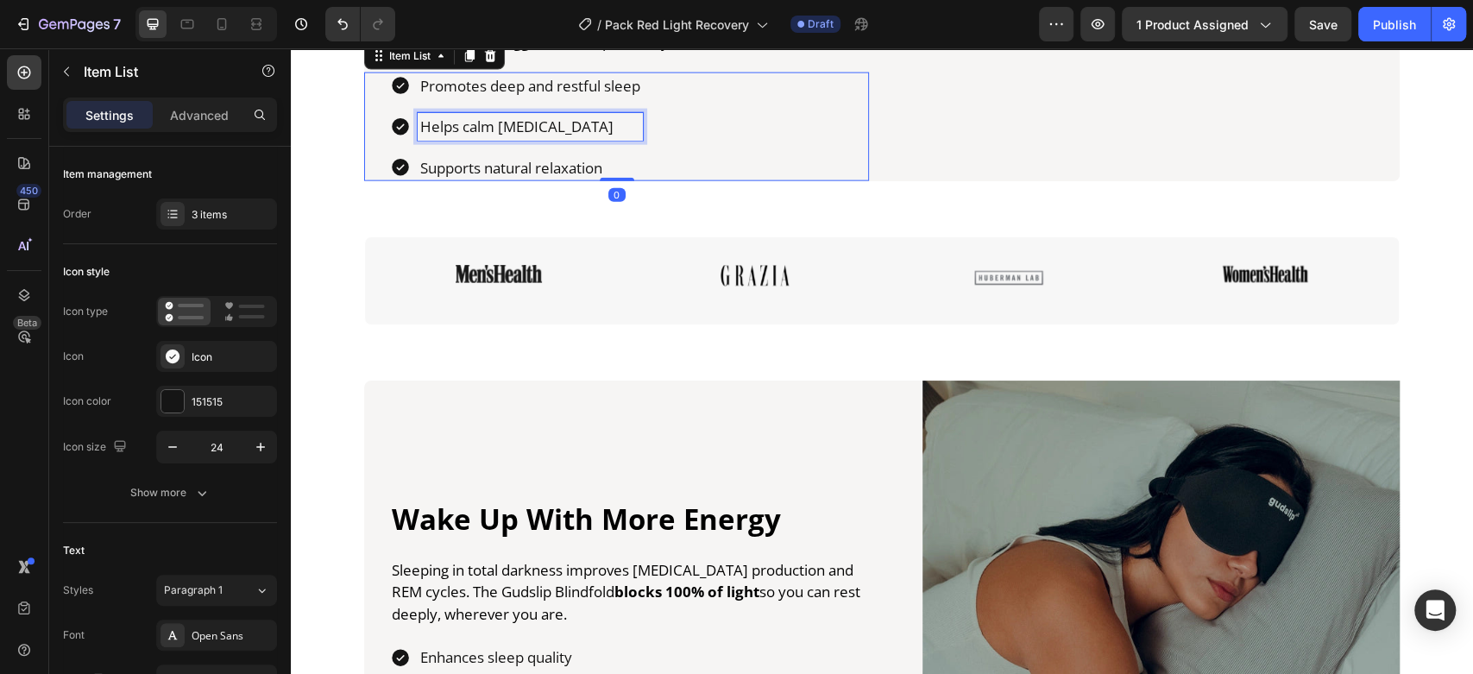
click at [513, 138] on p "Helps calm [MEDICAL_DATA]" at bounding box center [530, 127] width 220 height 22
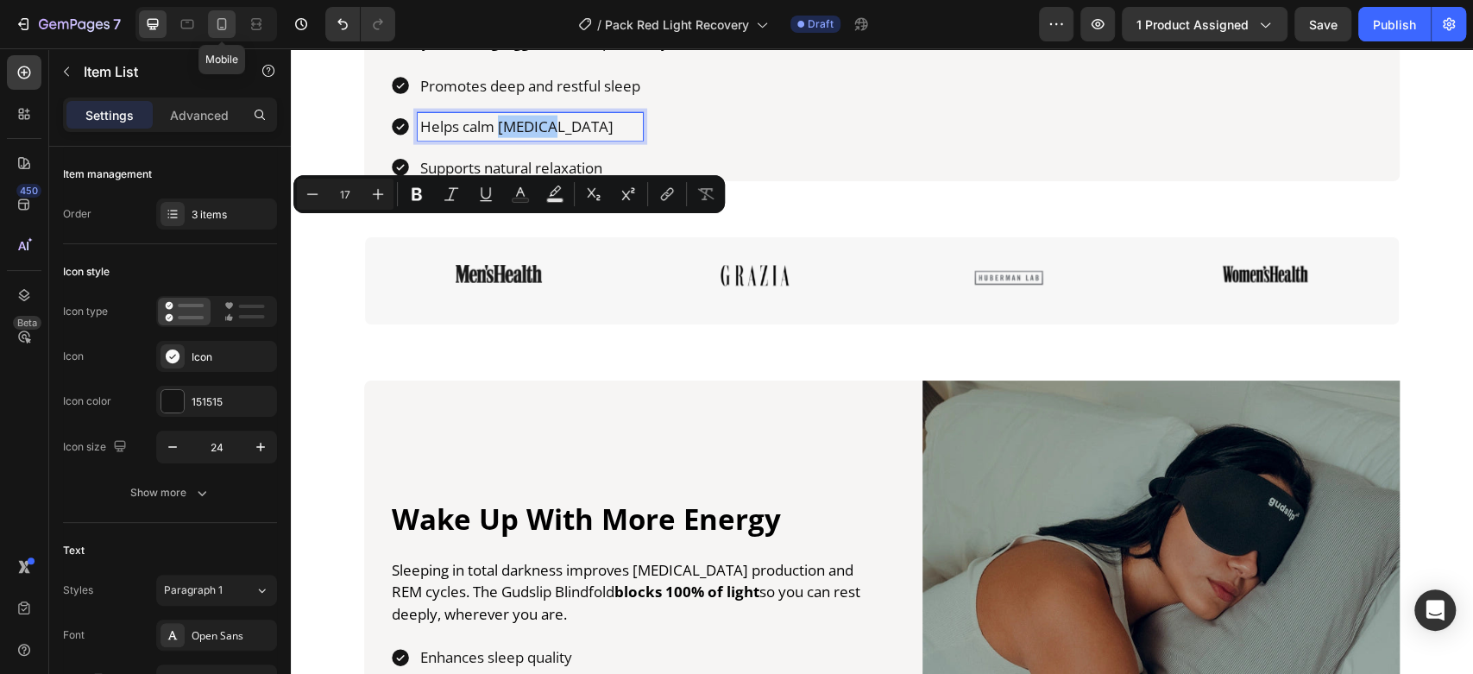
click at [222, 29] on icon at bounding box center [221, 24] width 9 height 12
type input "16"
type input "14"
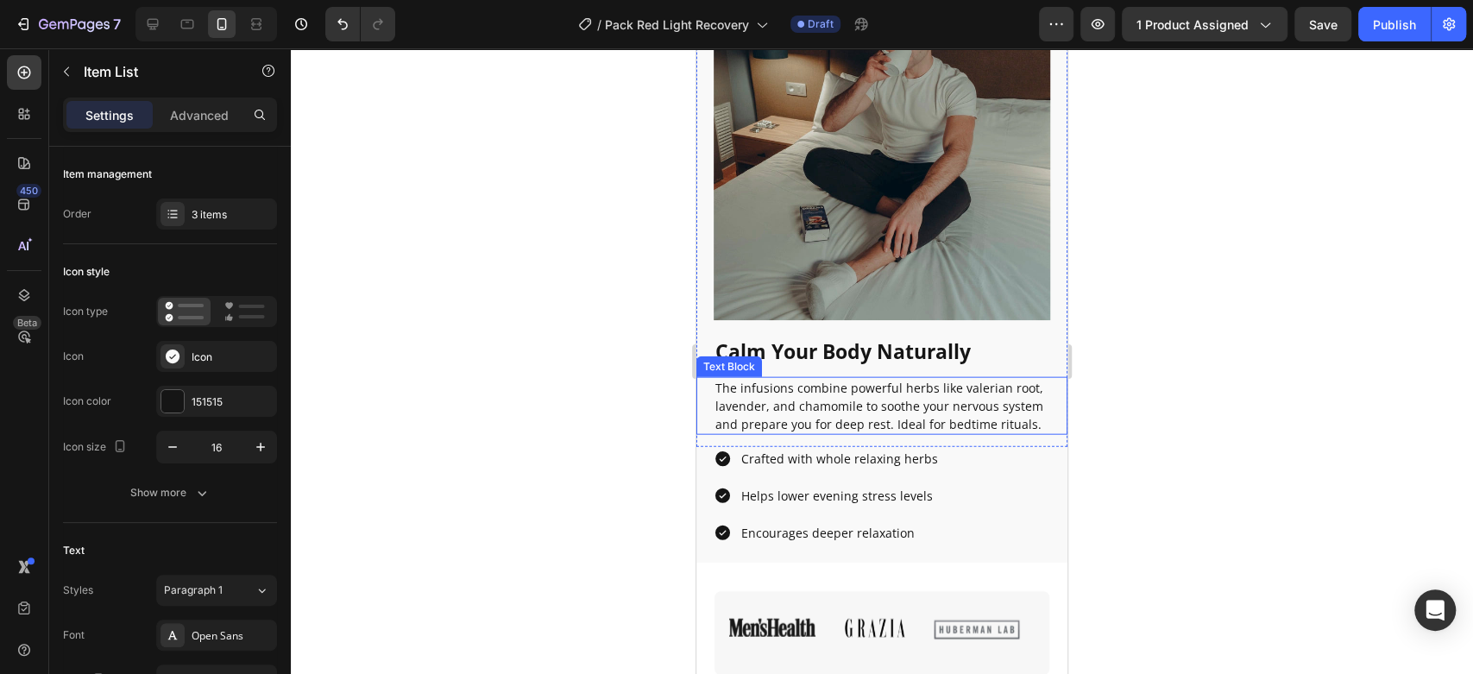
scroll to position [2505, 0]
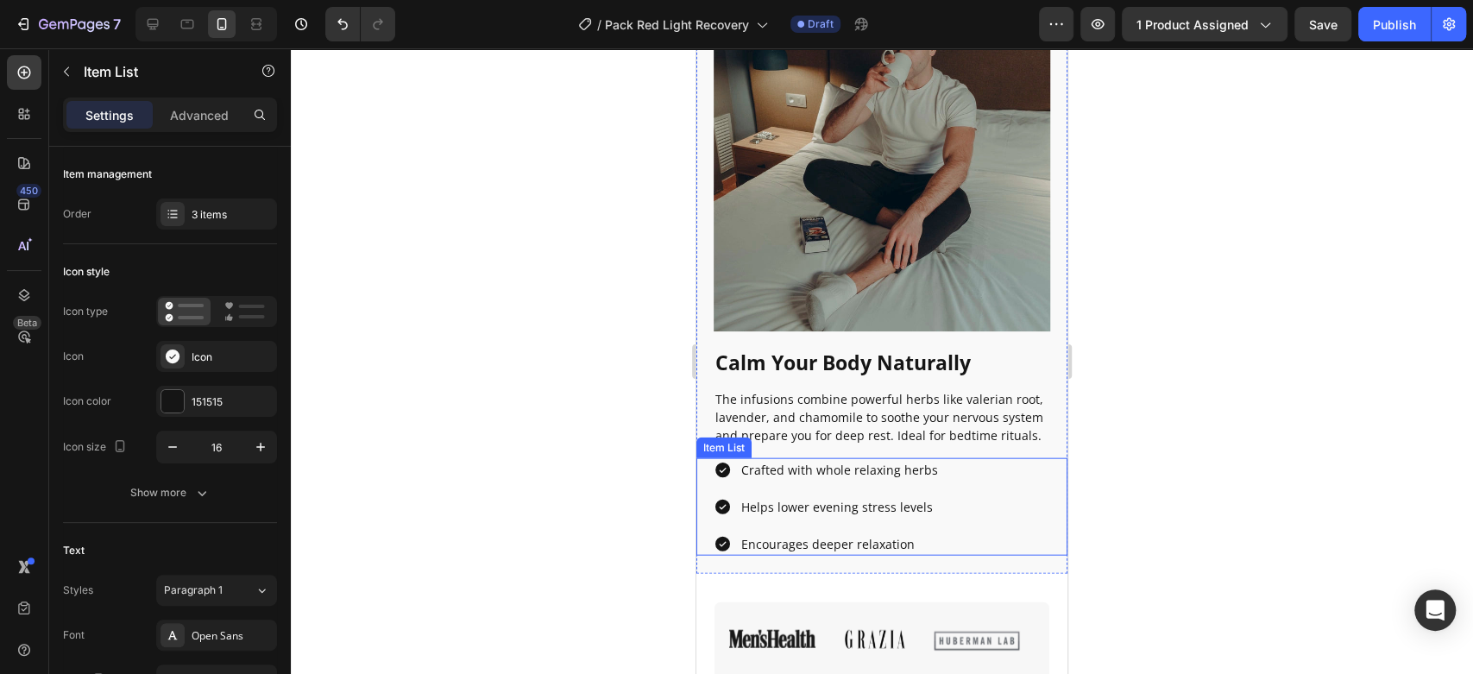
click at [836, 508] on p "Helps lower evening stress levels" at bounding box center [839, 507] width 197 height 18
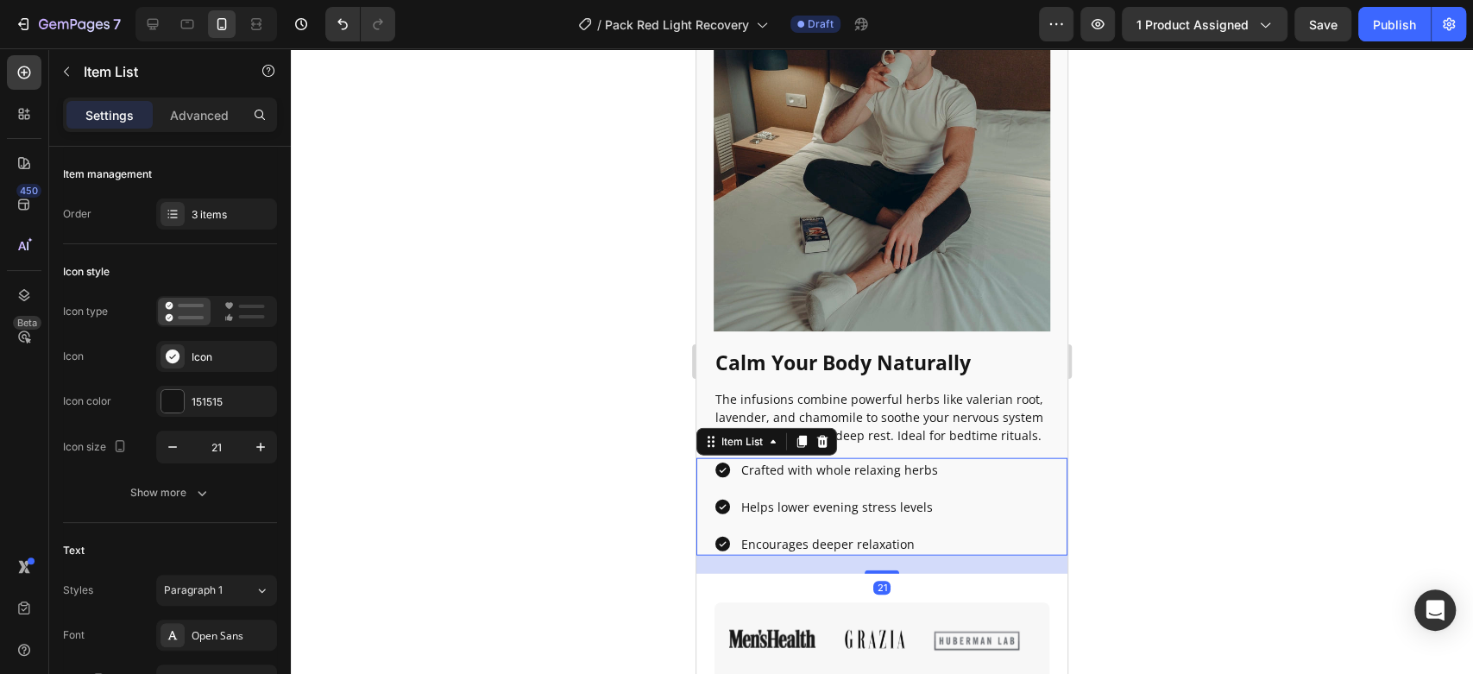
click at [836, 508] on p "Helps lower evening stress levels" at bounding box center [839, 507] width 197 height 18
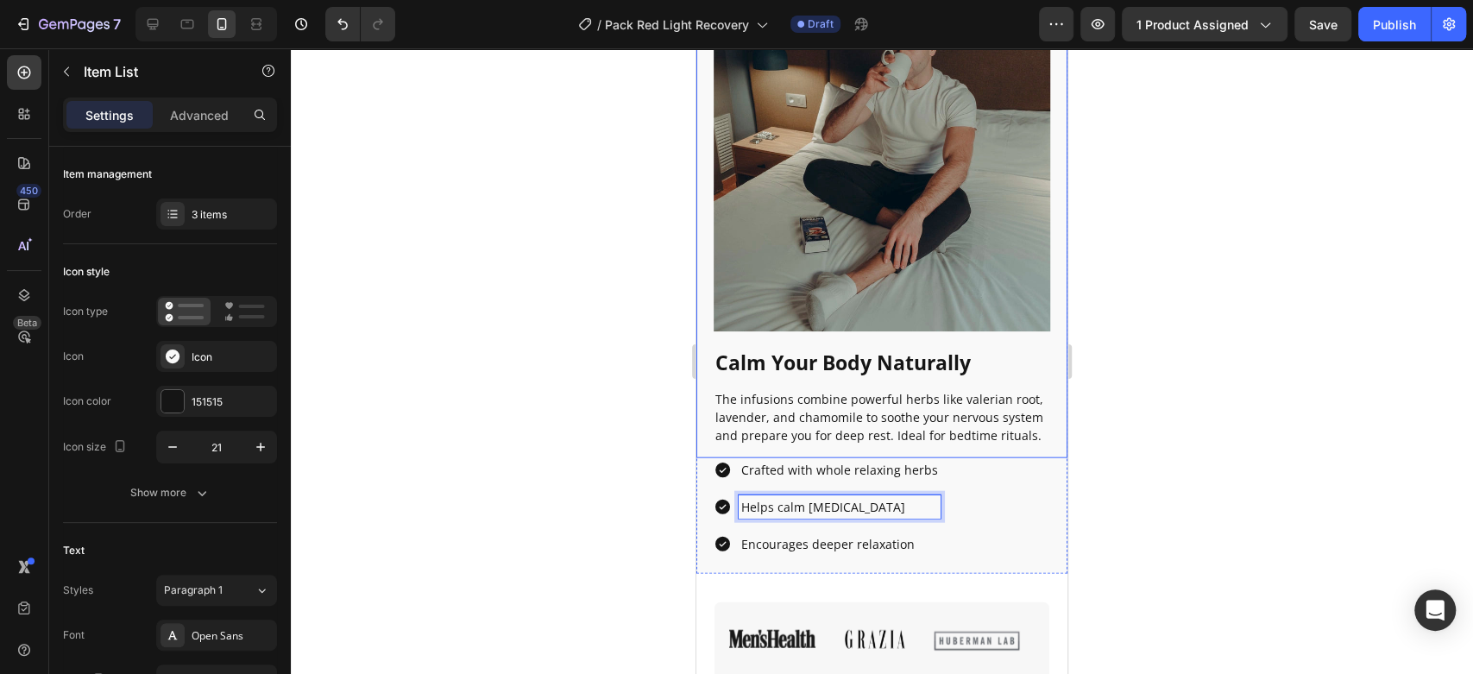
click at [574, 401] on div at bounding box center [882, 361] width 1182 height 626
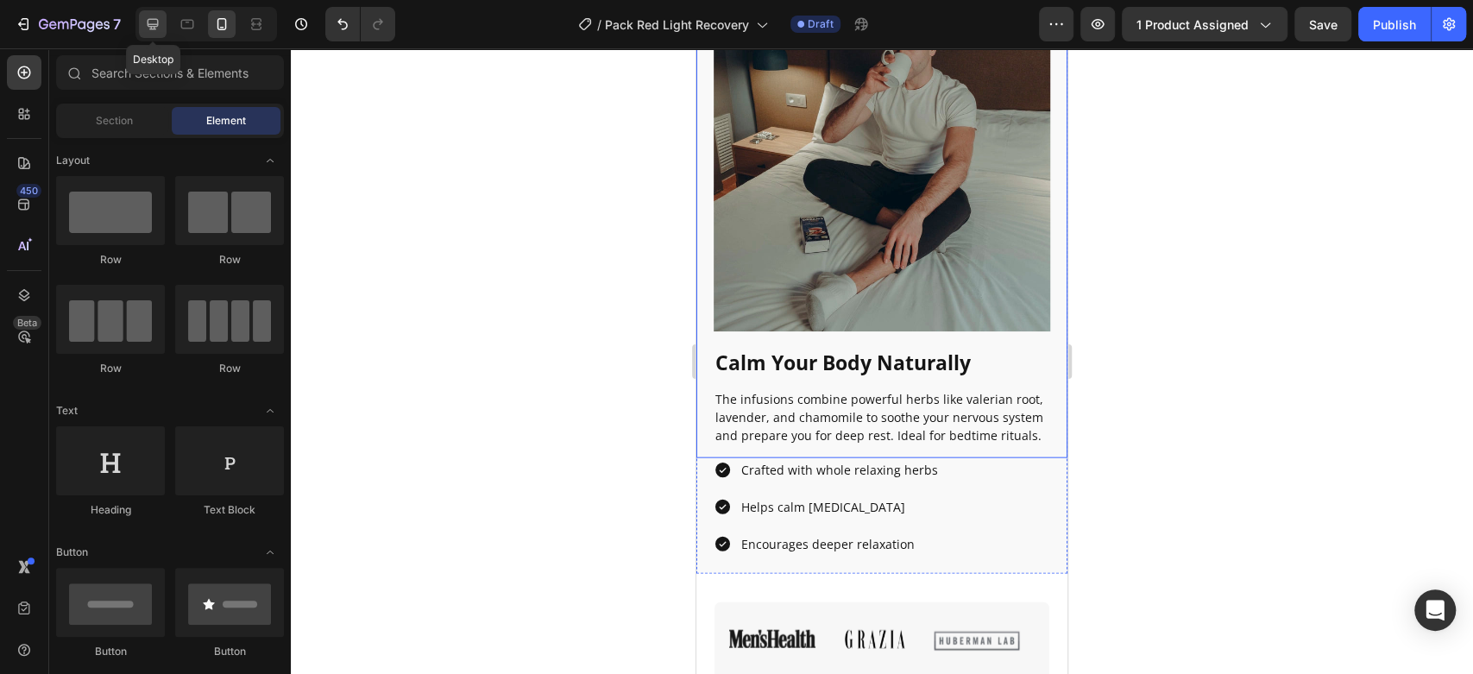
click at [144, 21] on icon at bounding box center [152, 24] width 17 height 17
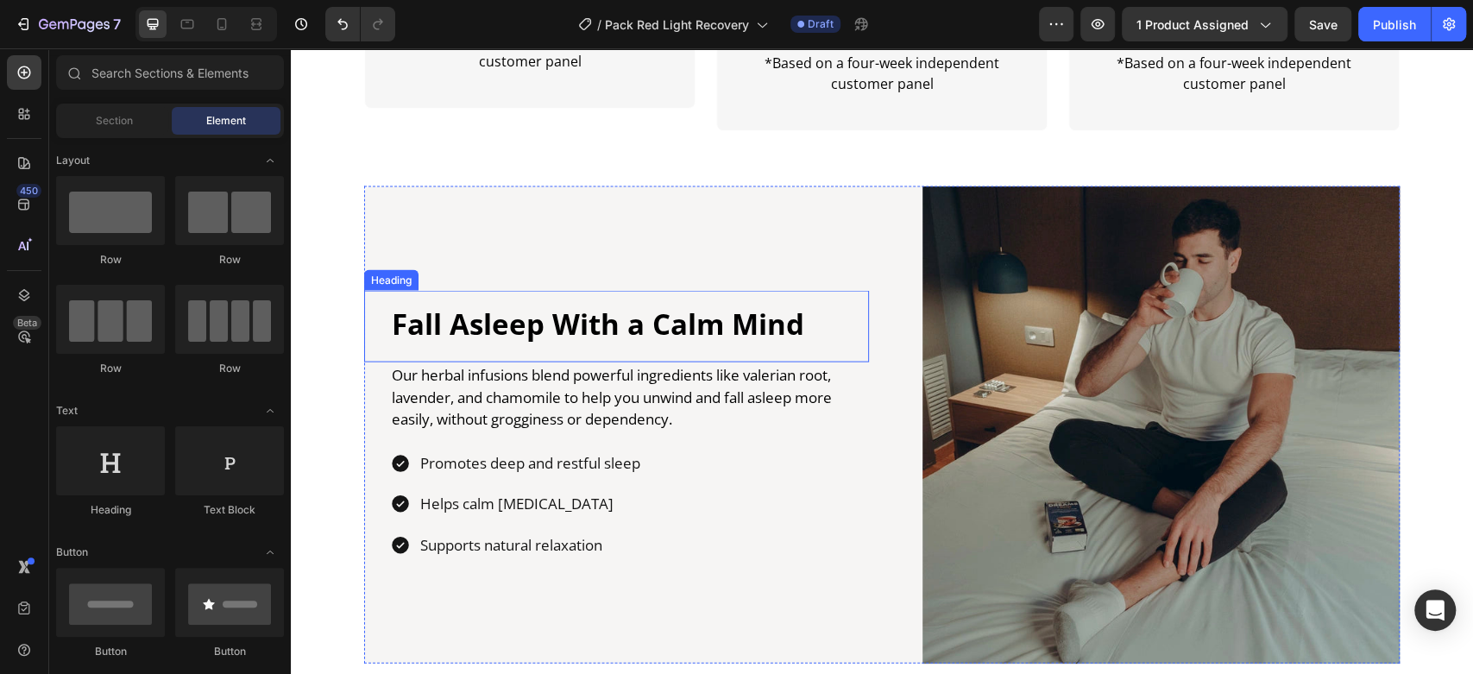
scroll to position [2380, 0]
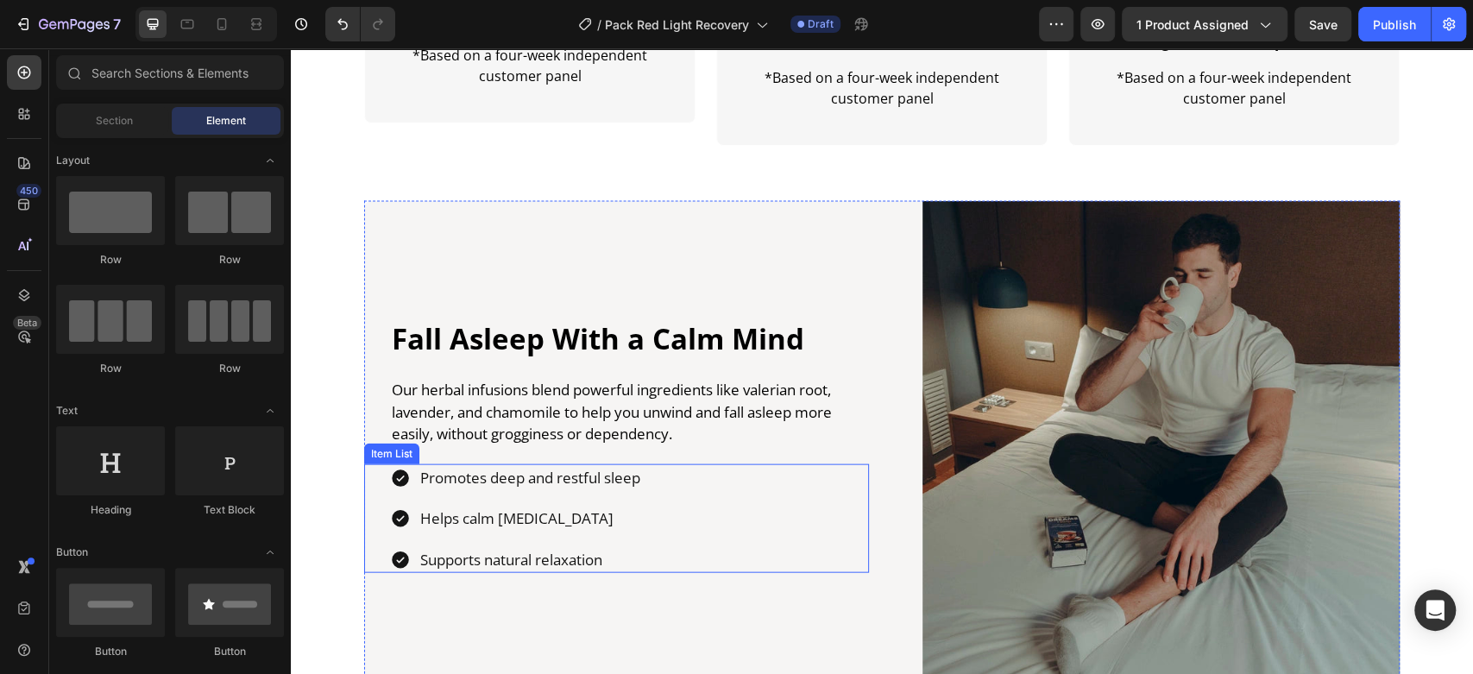
click at [503, 479] on p "Promotes deep and restful sleep" at bounding box center [530, 478] width 220 height 22
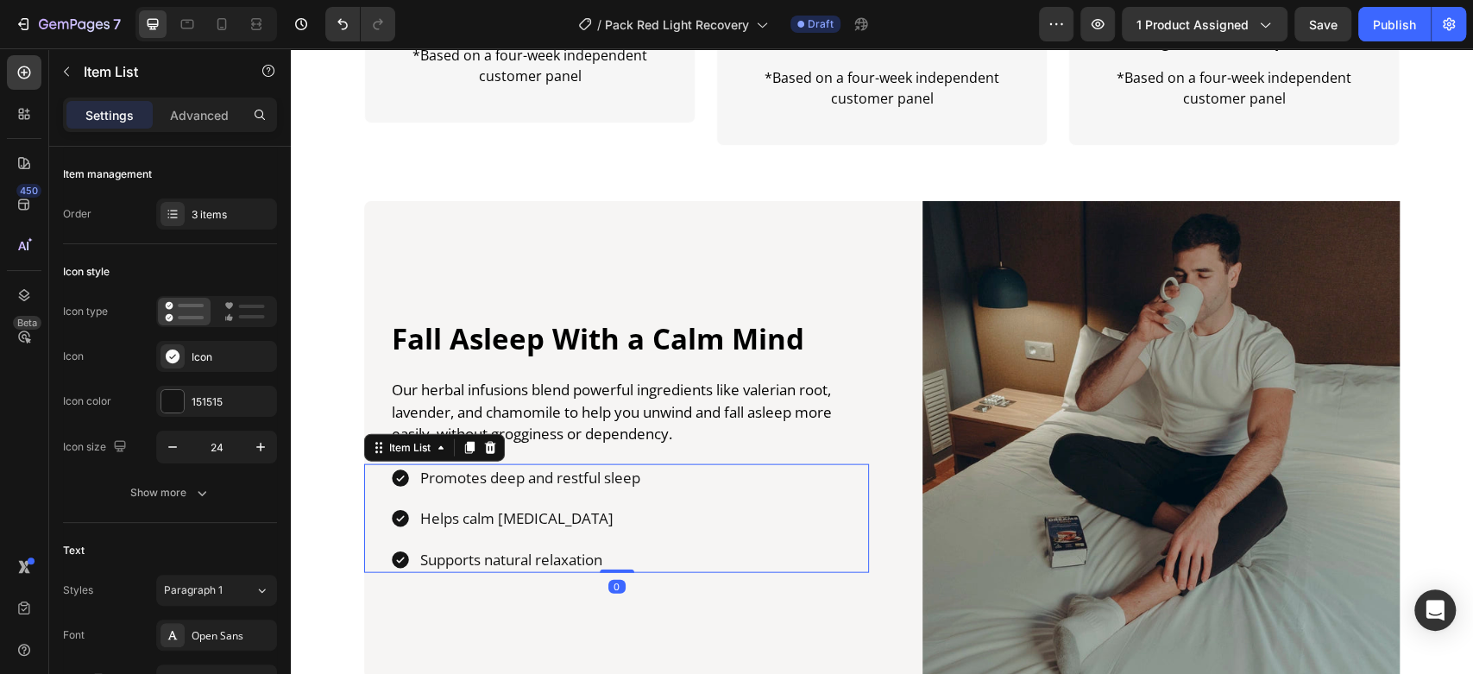
click at [503, 479] on p "Promotes deep and restful sleep" at bounding box center [530, 478] width 220 height 22
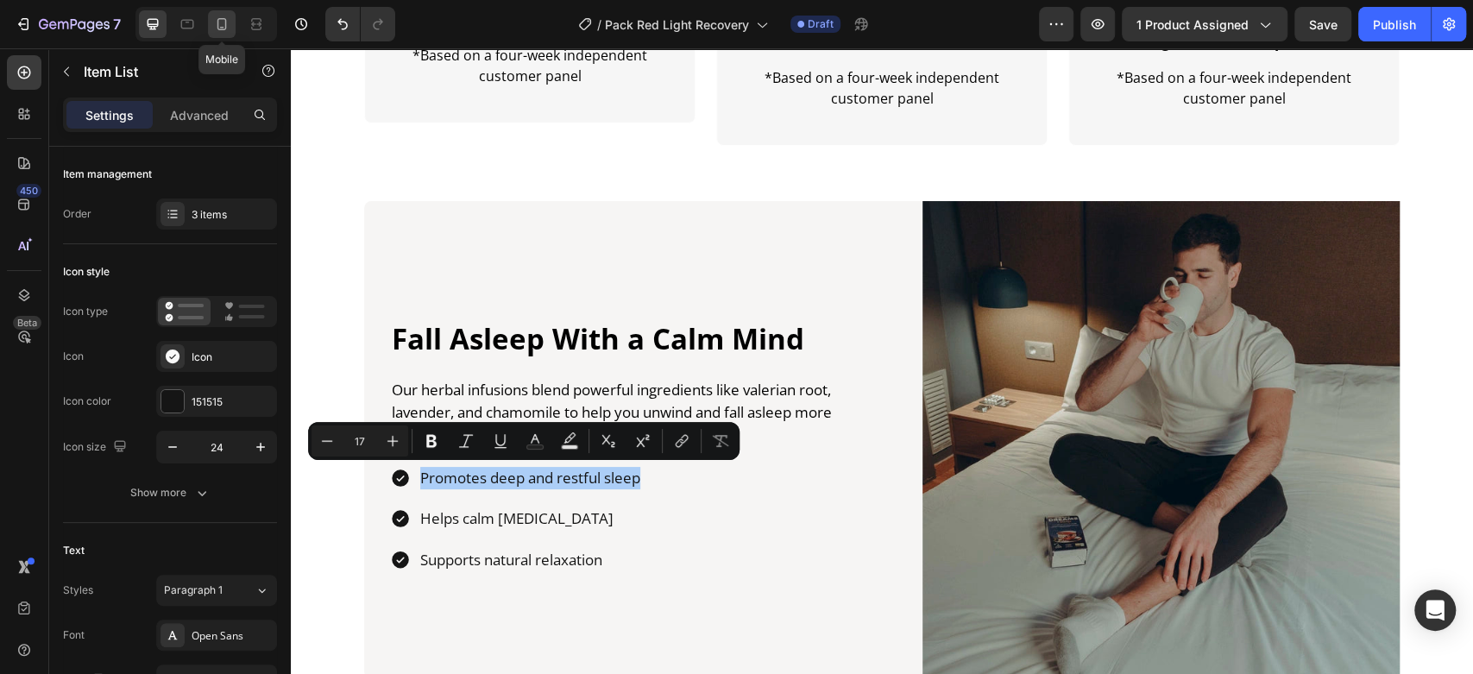
click at [222, 25] on icon at bounding box center [221, 24] width 17 height 17
type input "16"
type input "14"
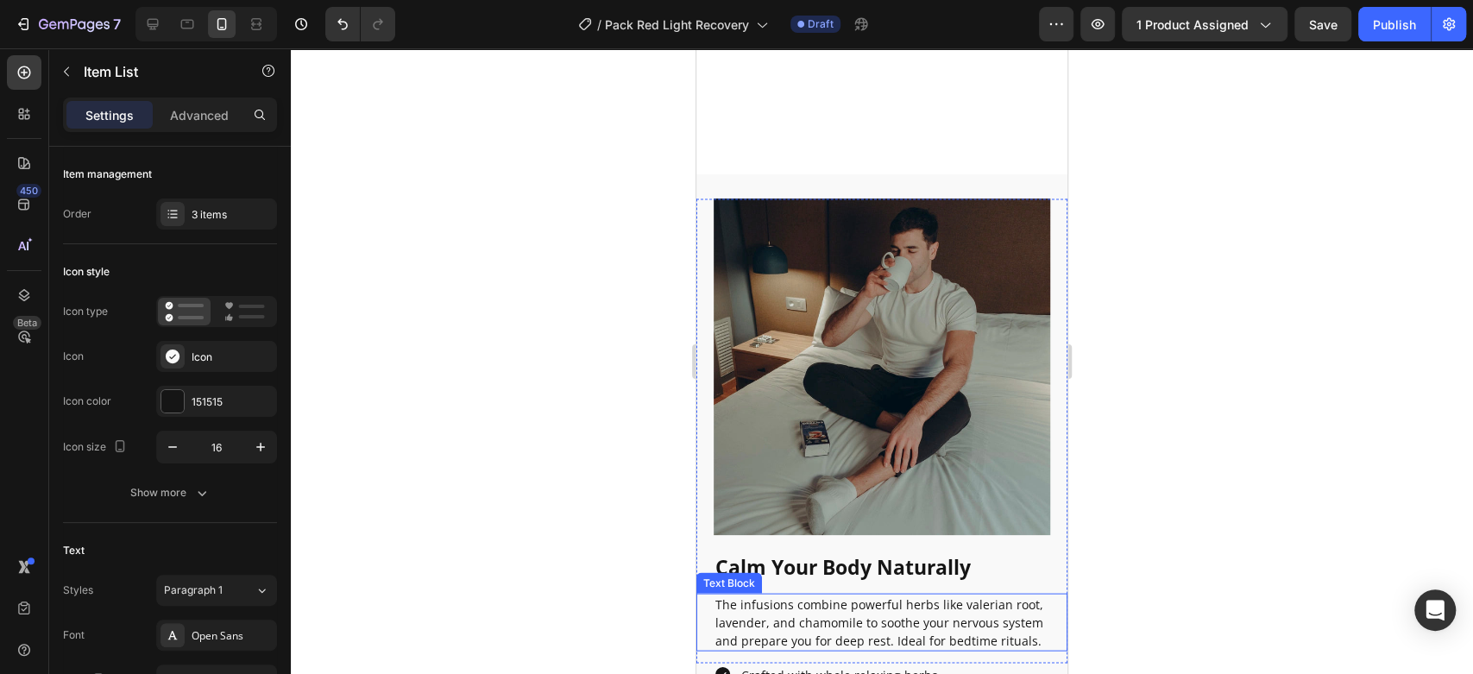
scroll to position [2343, 0]
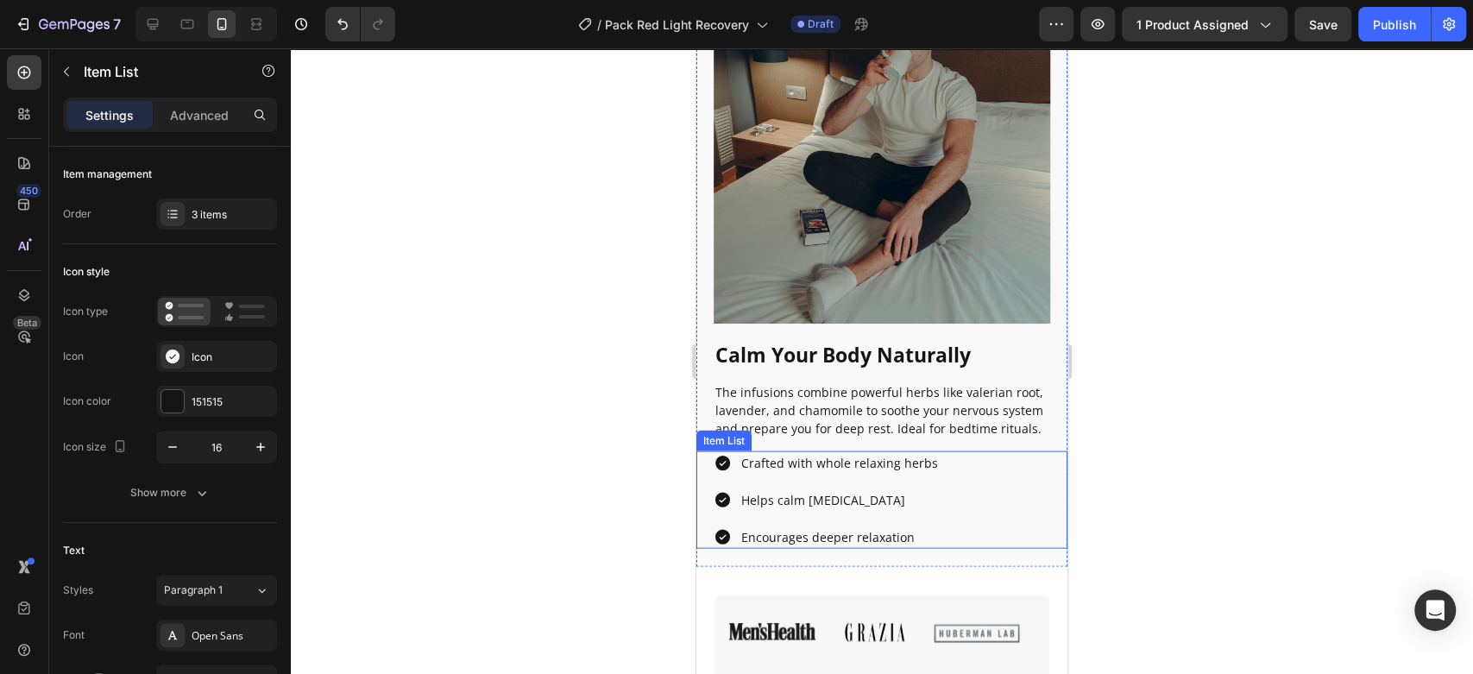
click at [782, 463] on p "Crafted with whole relaxing herbs" at bounding box center [839, 463] width 197 height 18
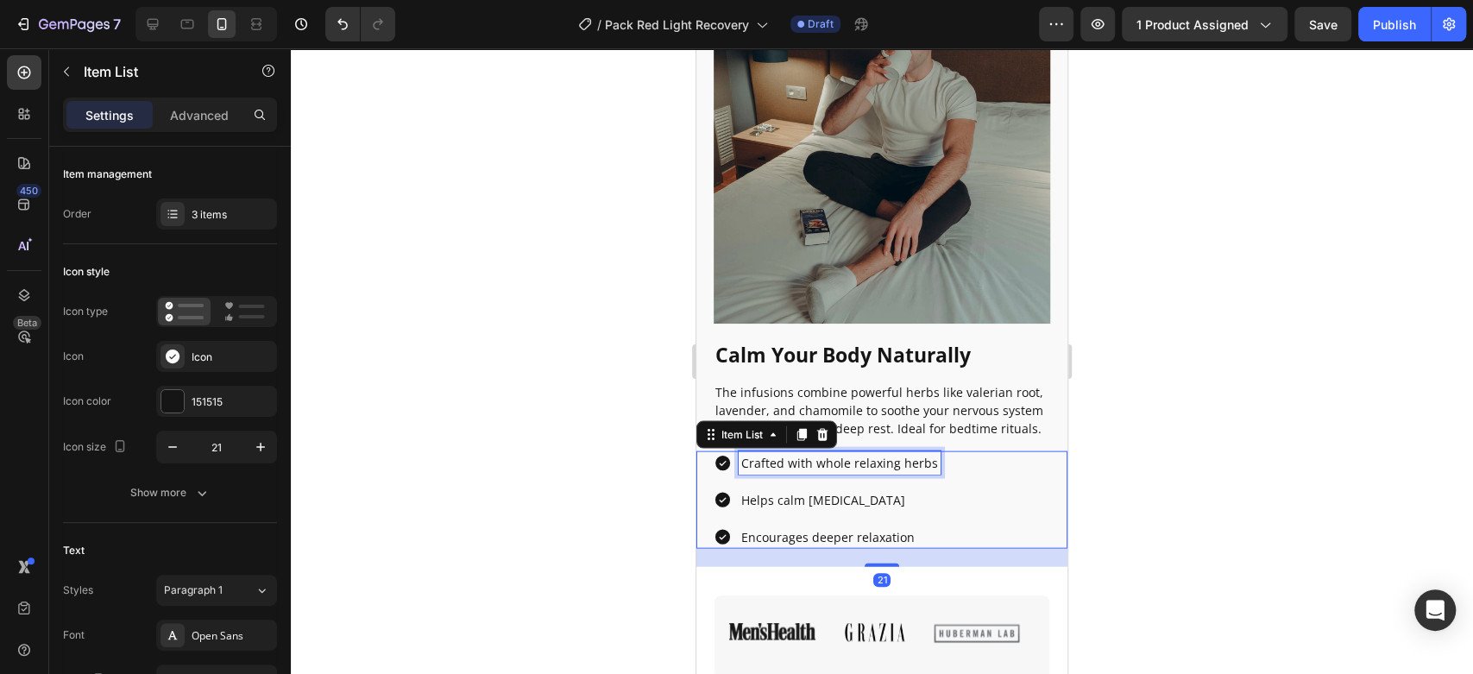
click at [782, 463] on p "Crafted with whole relaxing herbs" at bounding box center [839, 463] width 197 height 18
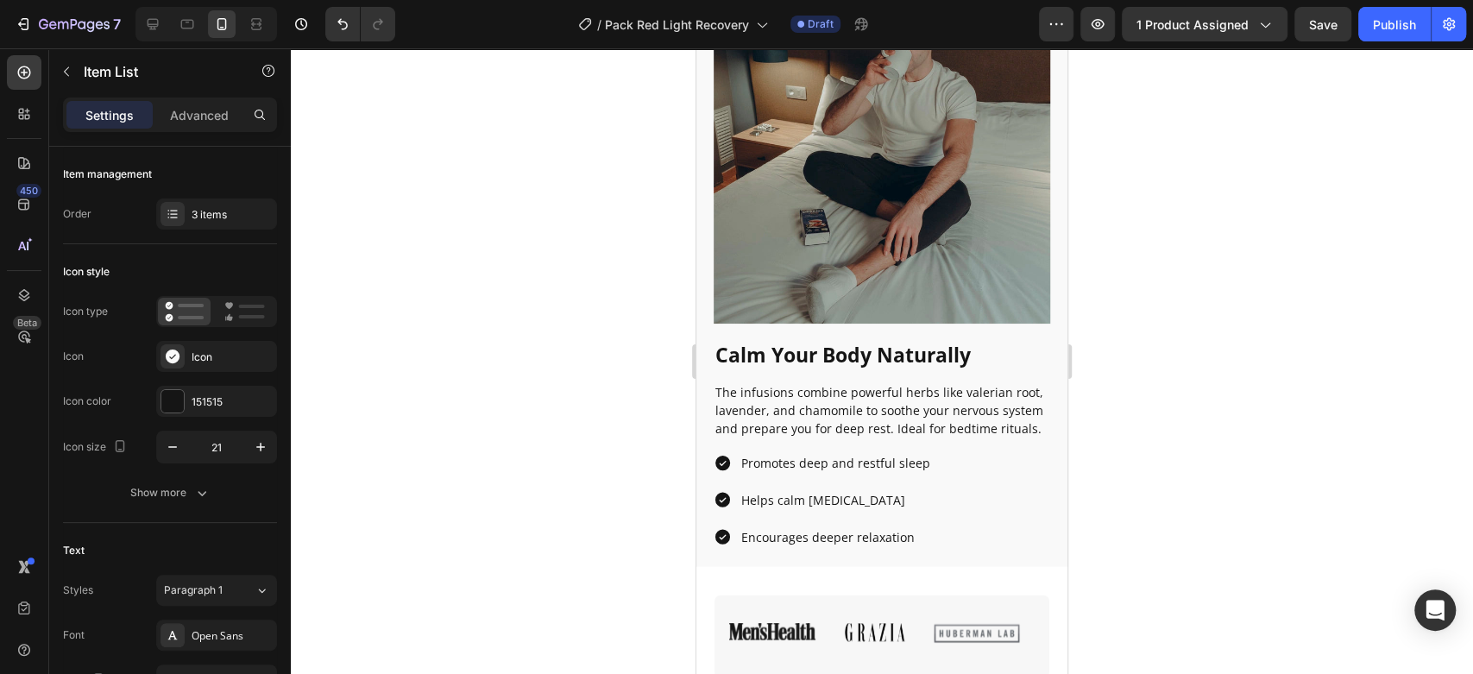
click at [558, 418] on div at bounding box center [882, 361] width 1182 height 626
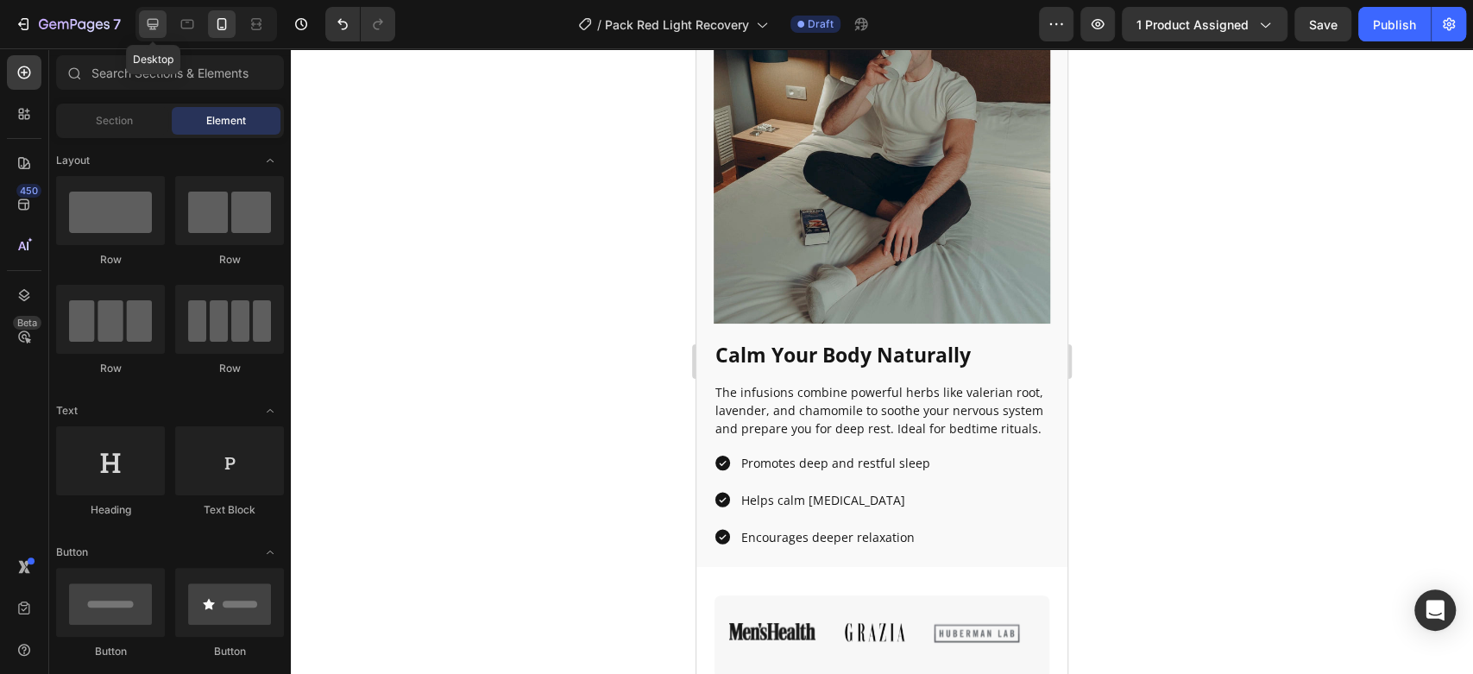
click at [160, 36] on div at bounding box center [153, 24] width 28 height 28
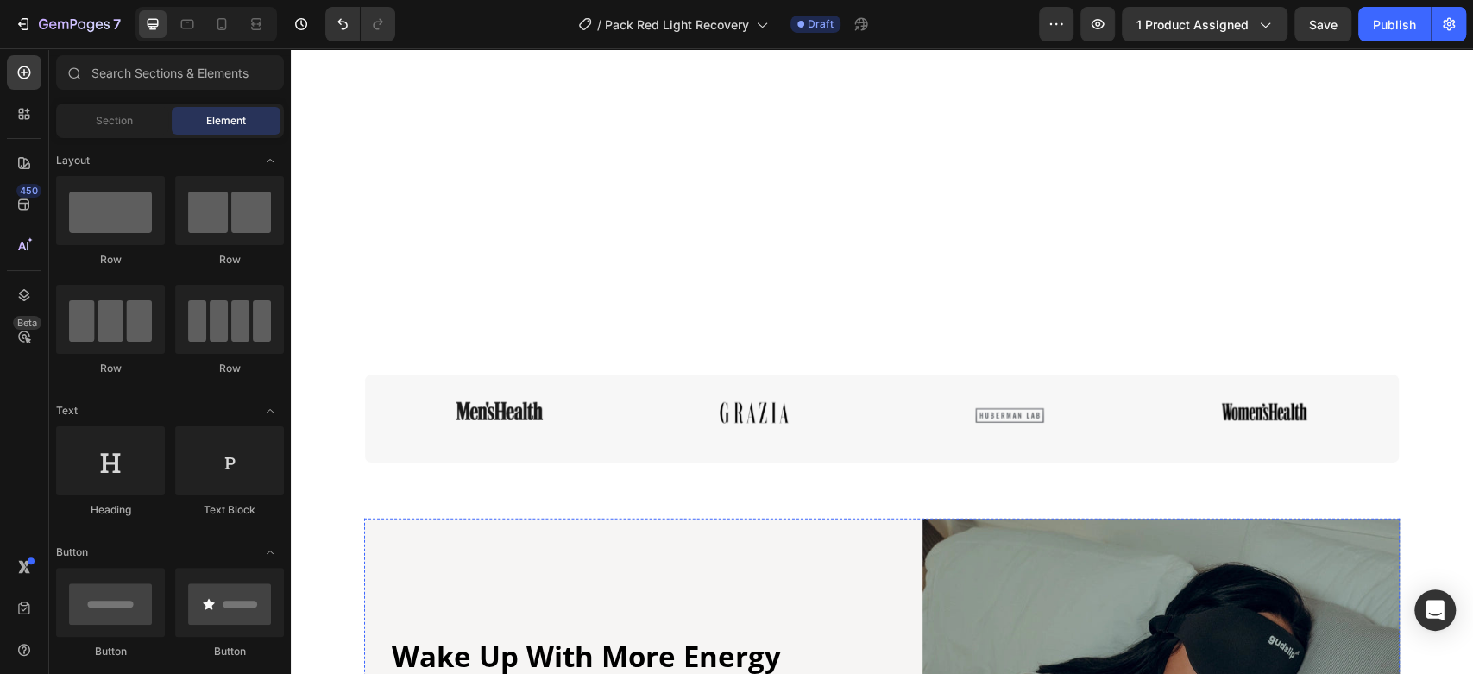
scroll to position [2637, 0]
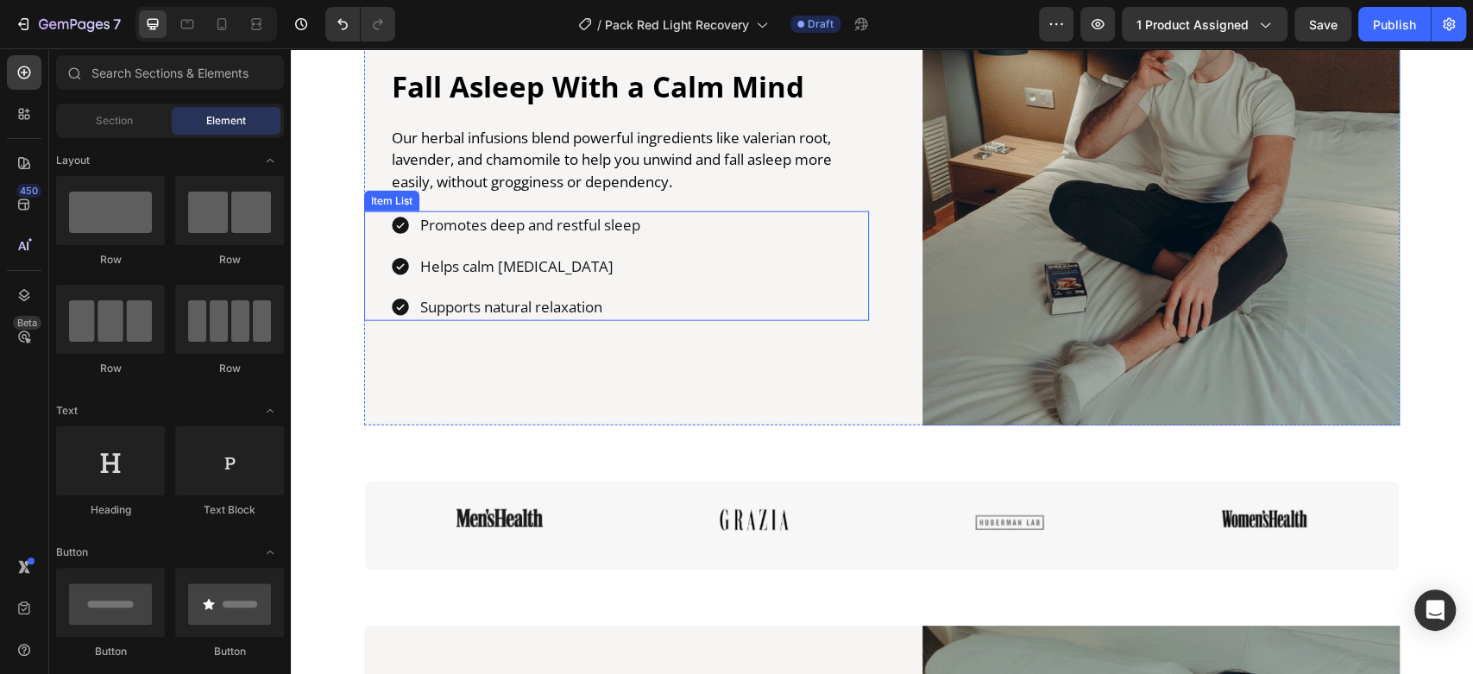
click at [548, 312] on p "Supports natural relaxation" at bounding box center [530, 307] width 220 height 22
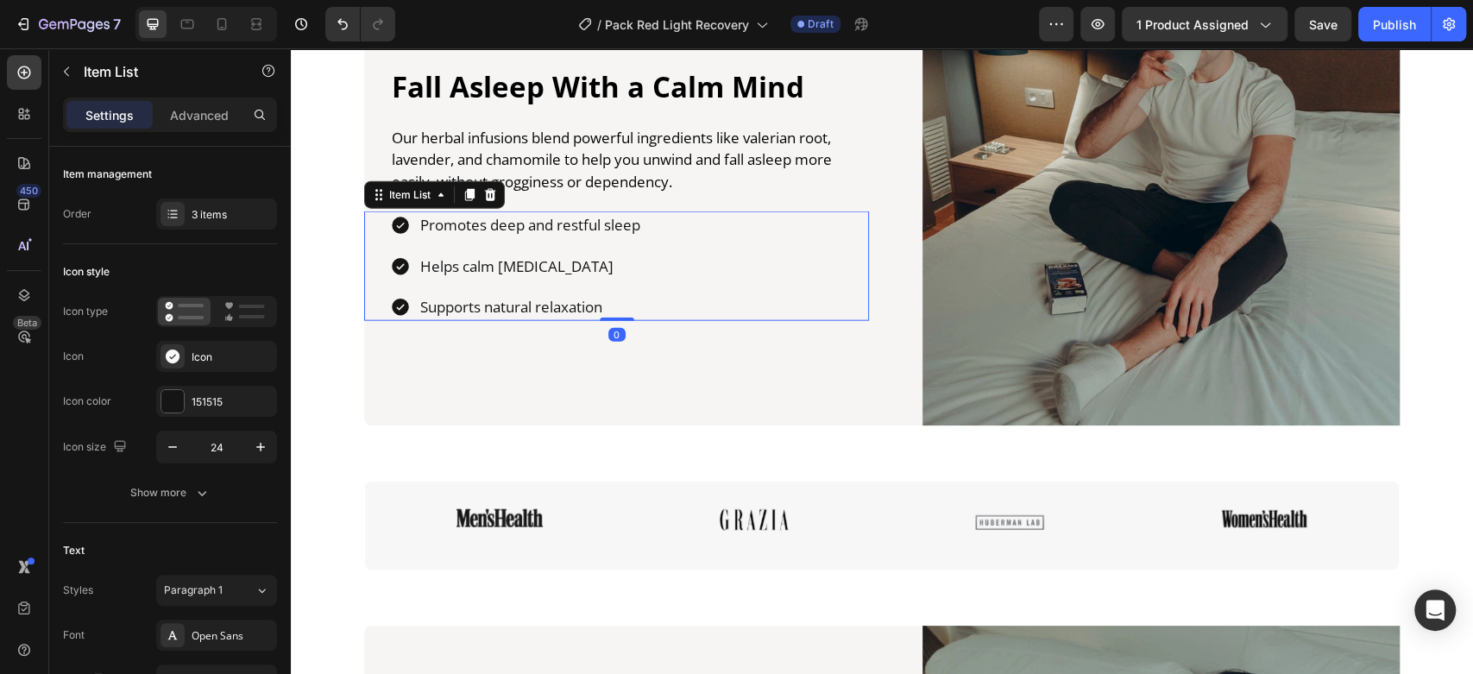
click at [548, 312] on p "Supports natural relaxation" at bounding box center [530, 307] width 220 height 22
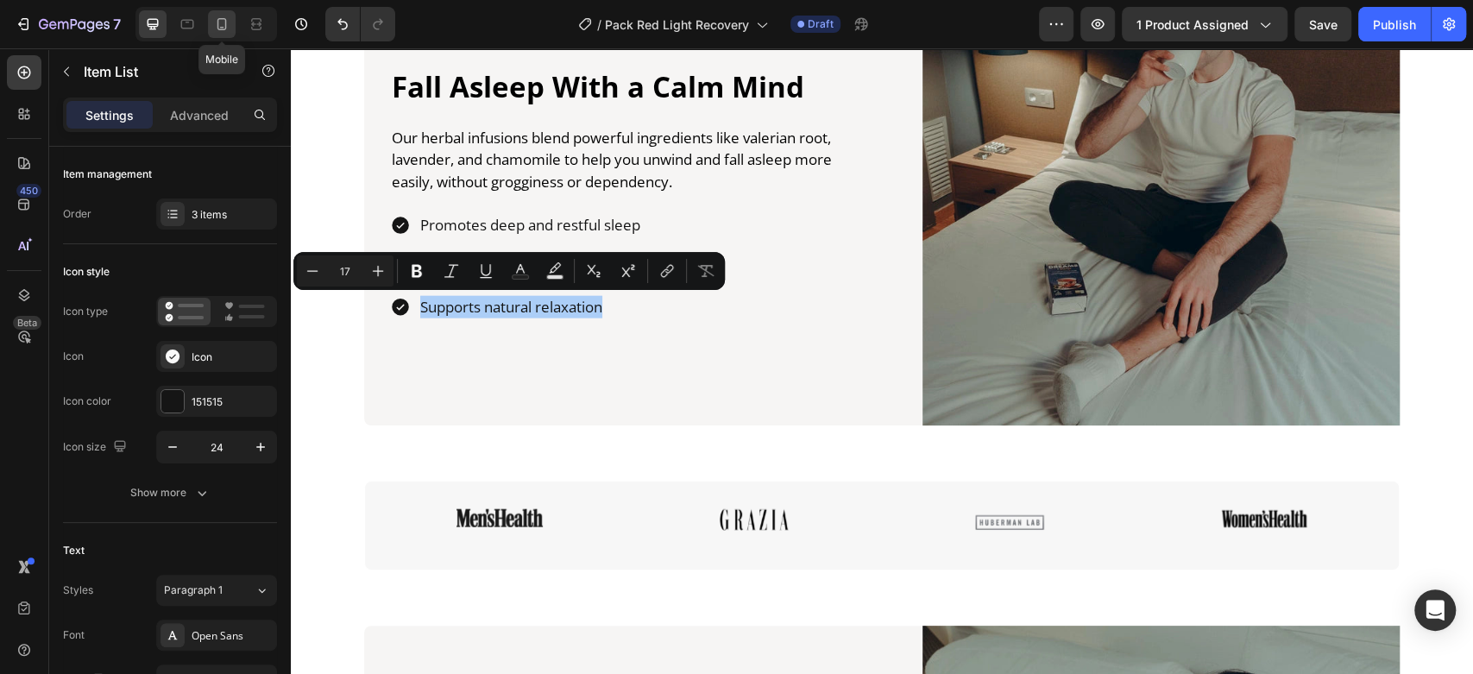
click at [225, 32] on icon at bounding box center [221, 24] width 17 height 17
type input "16"
type input "14"
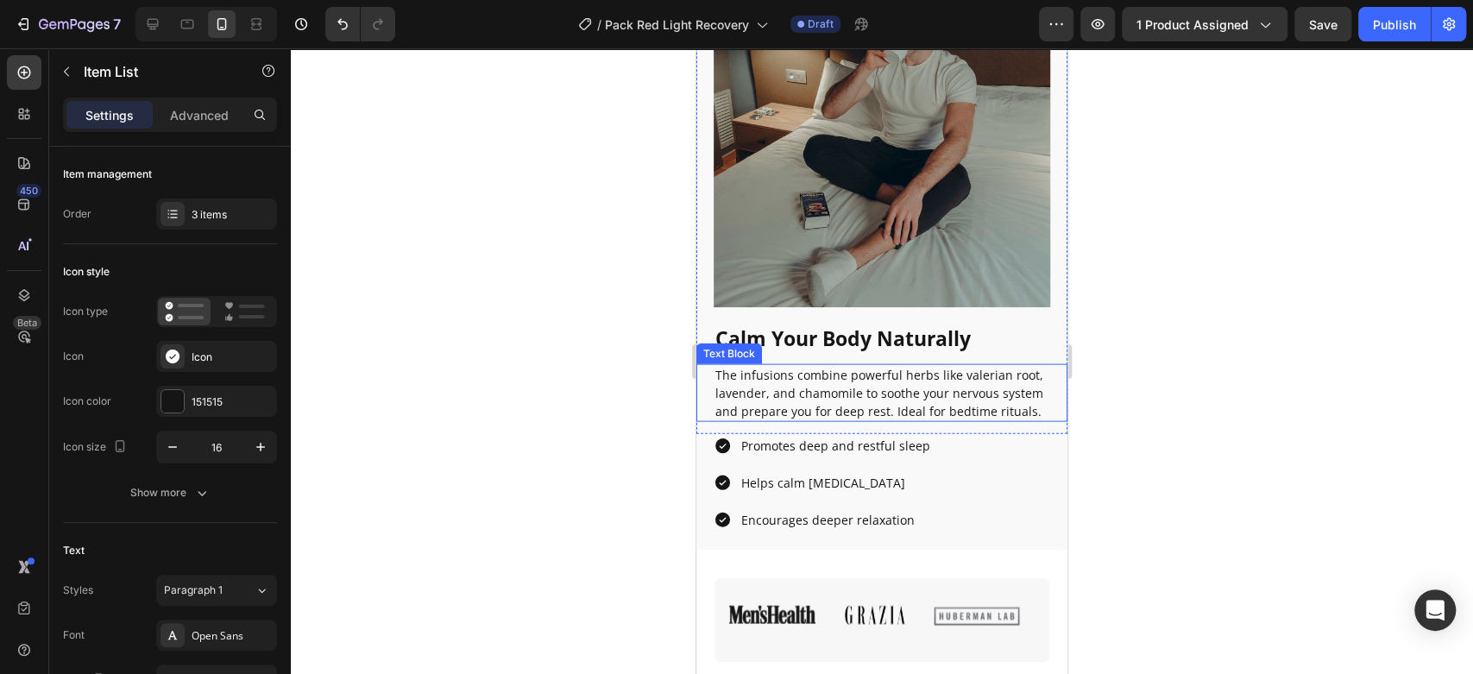
scroll to position [2858, 0]
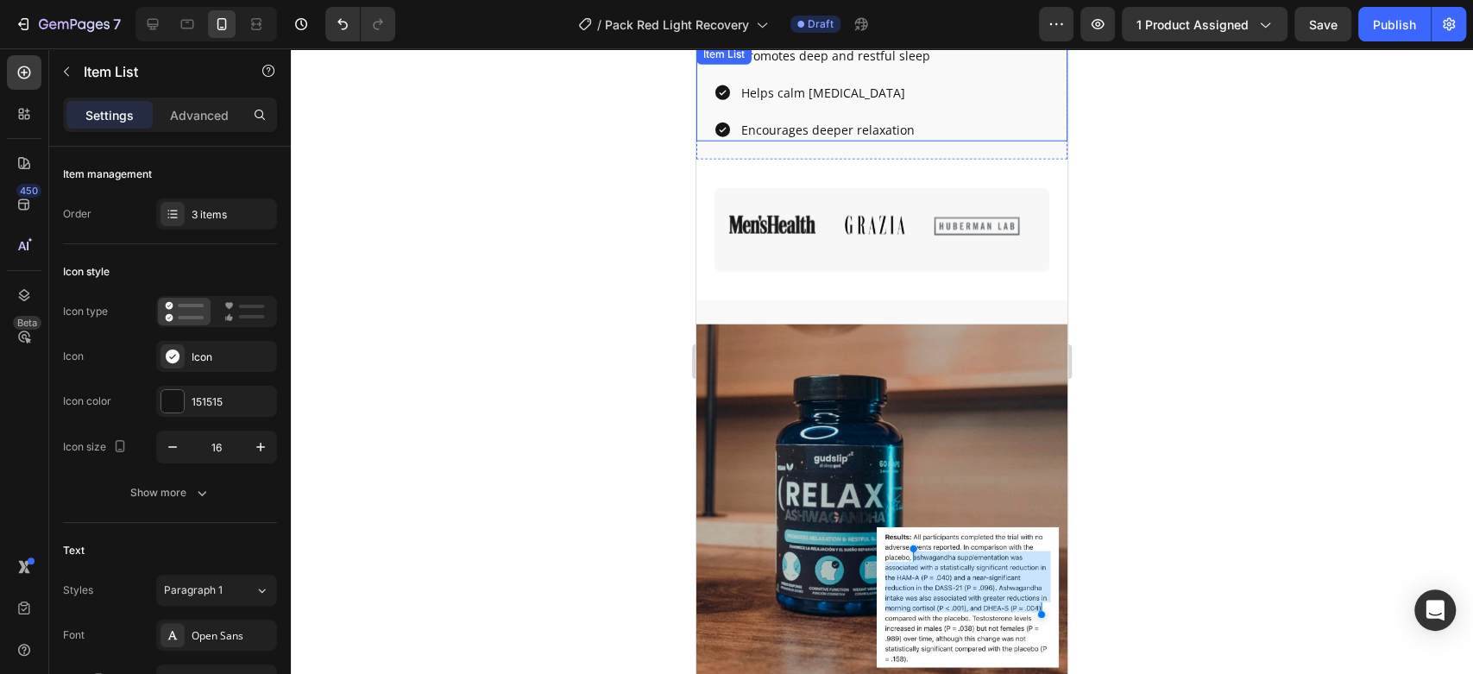
click at [851, 130] on p "Encourages deeper relaxation" at bounding box center [835, 130] width 189 height 18
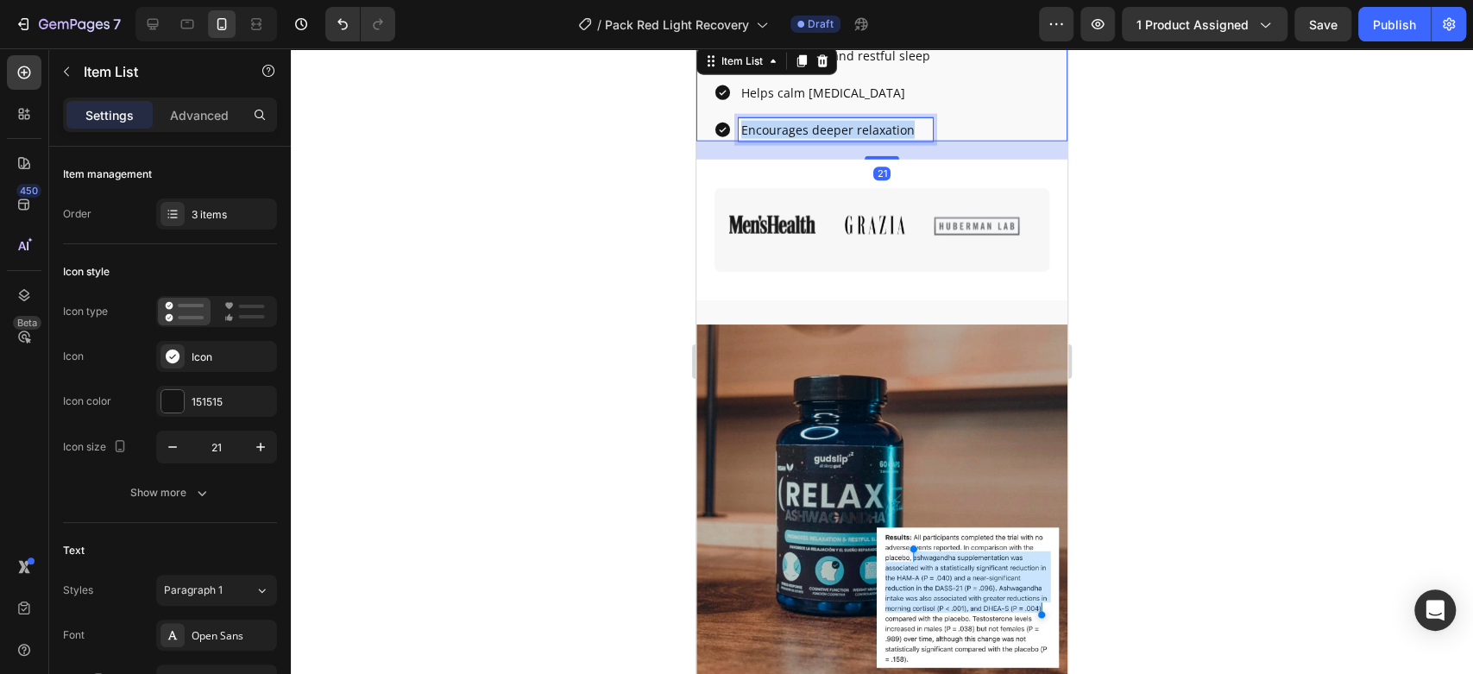
click at [851, 130] on p "Encourages deeper relaxation" at bounding box center [835, 130] width 189 height 18
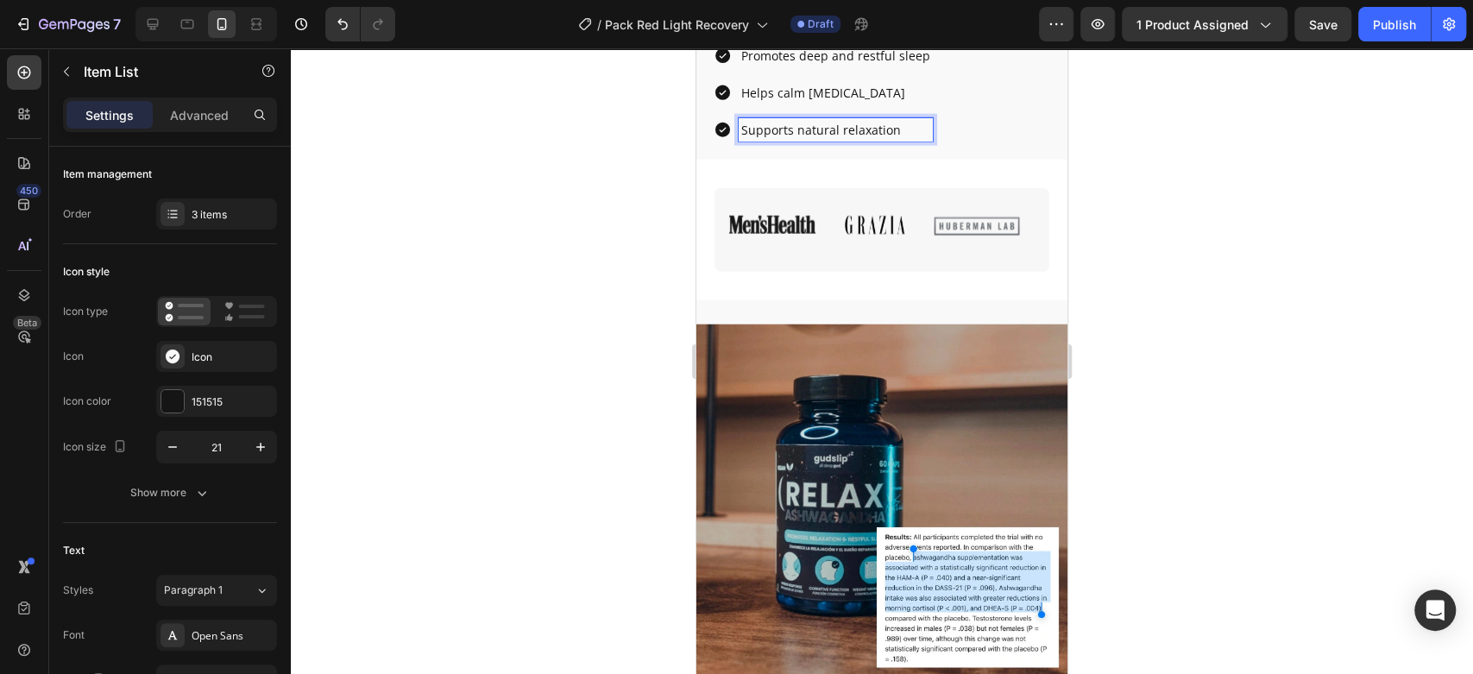
click at [504, 254] on div at bounding box center [882, 361] width 1182 height 626
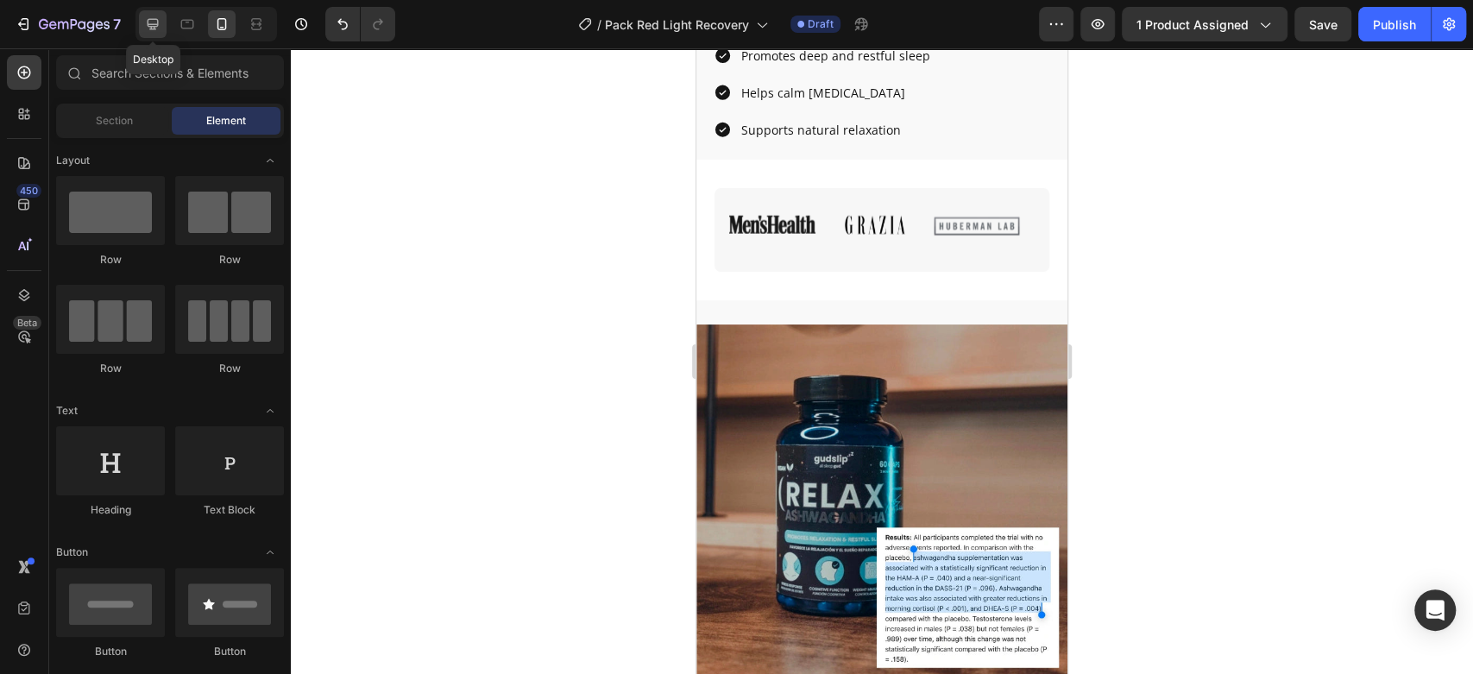
click at [152, 22] on icon at bounding box center [152, 24] width 17 height 17
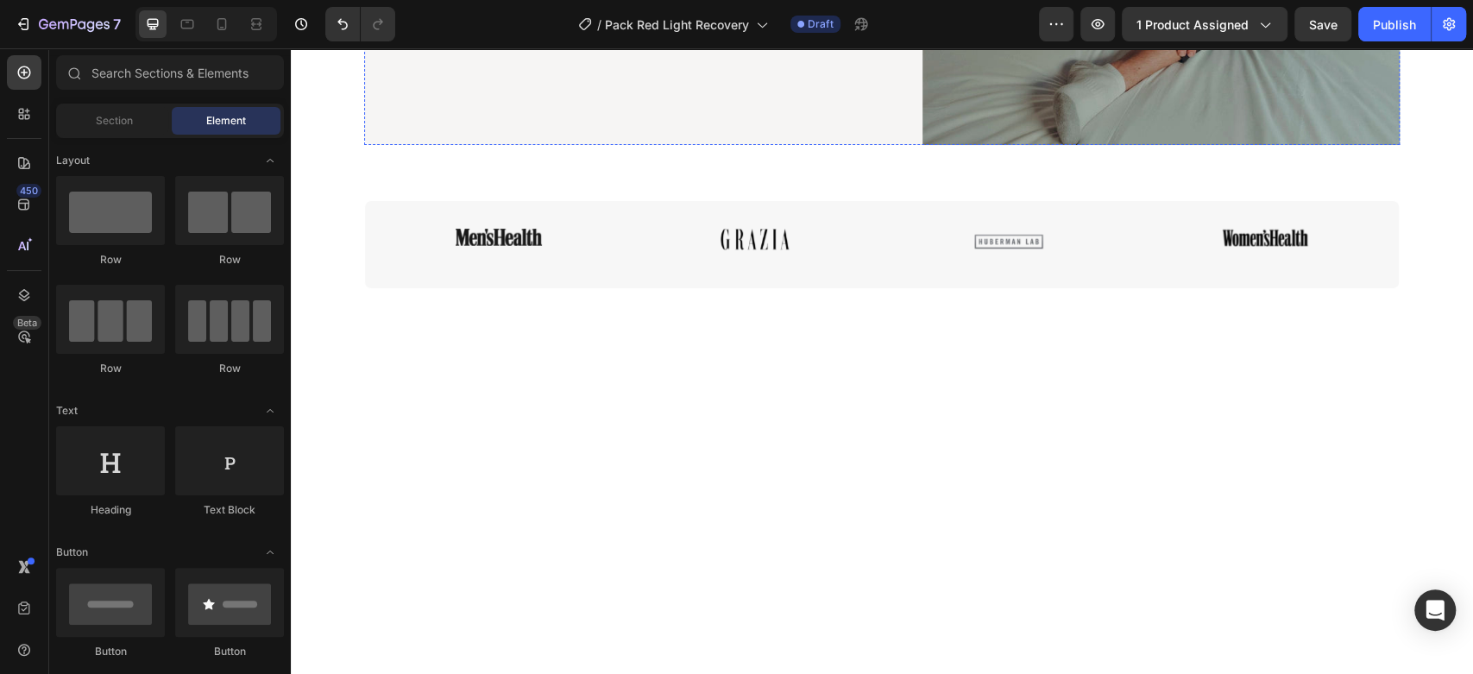
scroll to position [3083, 0]
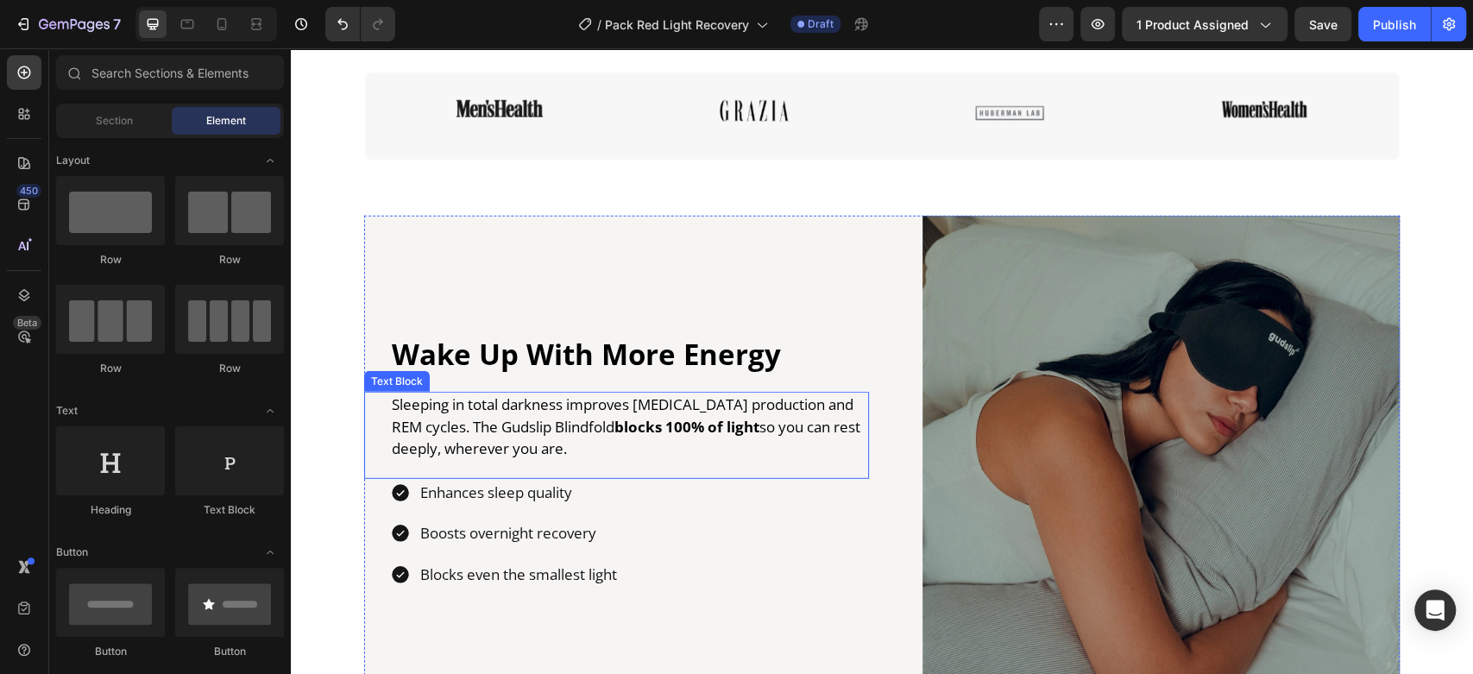
click at [636, 417] on strong "blocks 100% of light" at bounding box center [686, 427] width 145 height 20
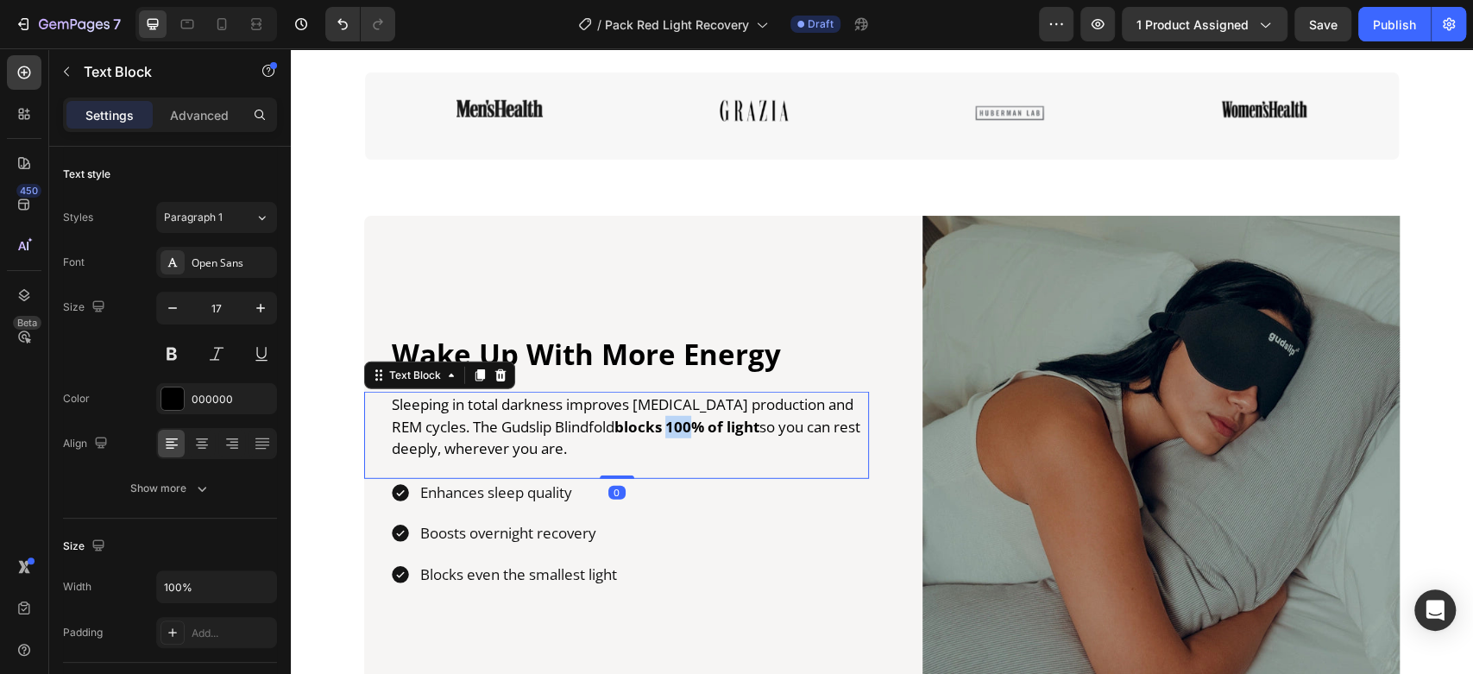
click at [636, 417] on strong "blocks 100% of light" at bounding box center [686, 427] width 145 height 20
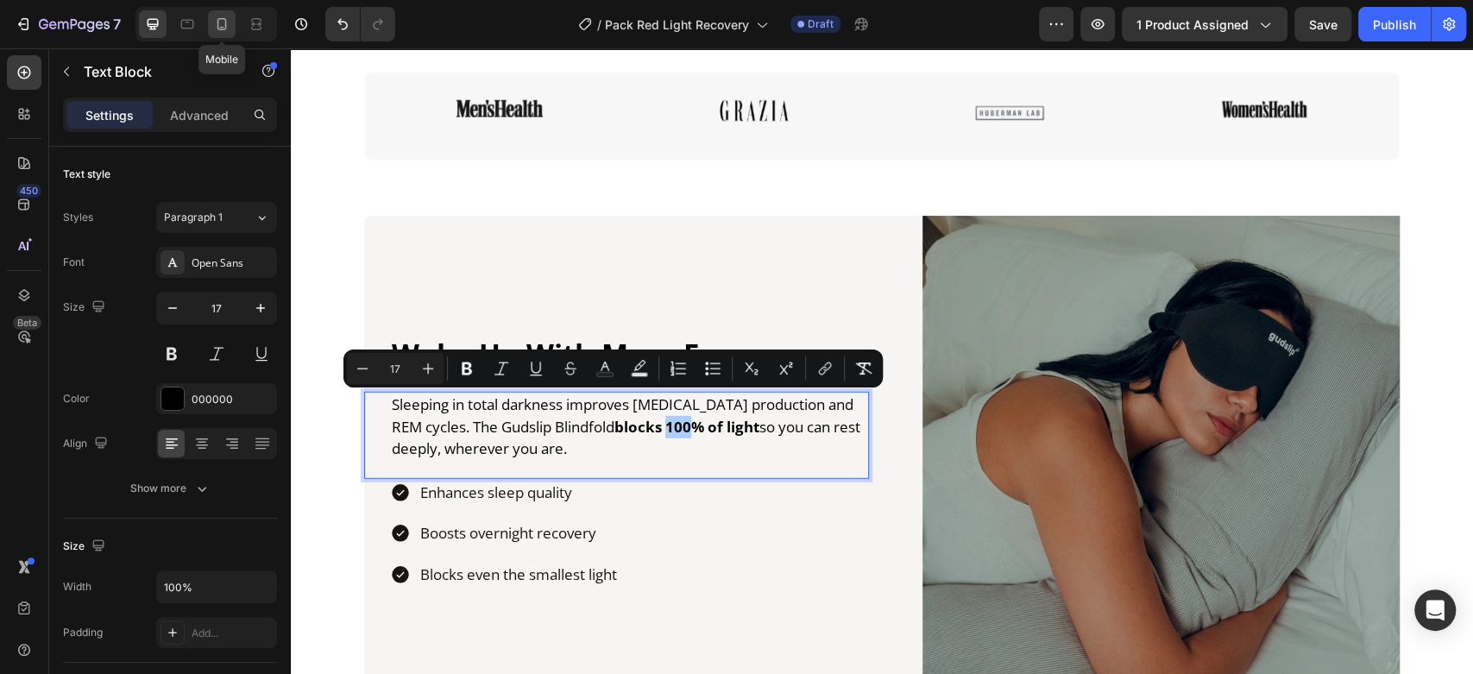
click at [217, 32] on icon at bounding box center [221, 24] width 17 height 17
type input "14"
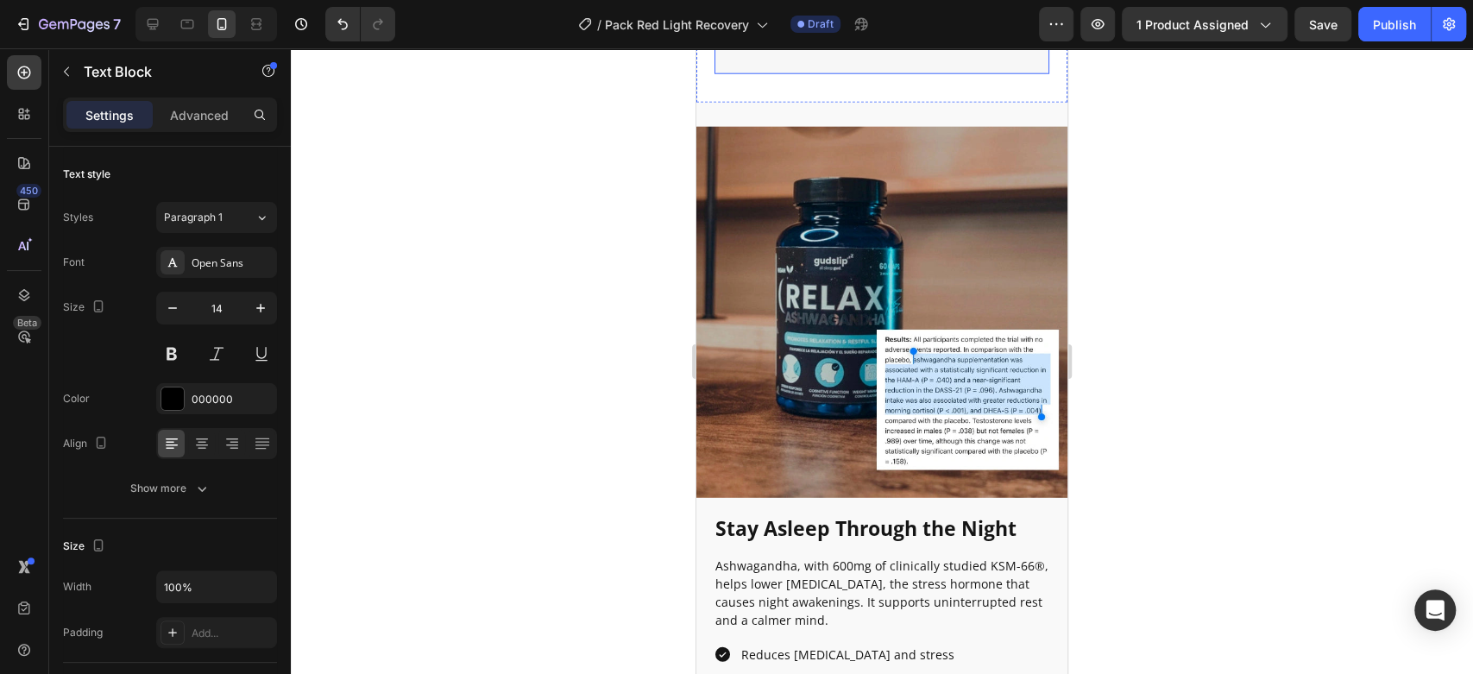
scroll to position [3022, 0]
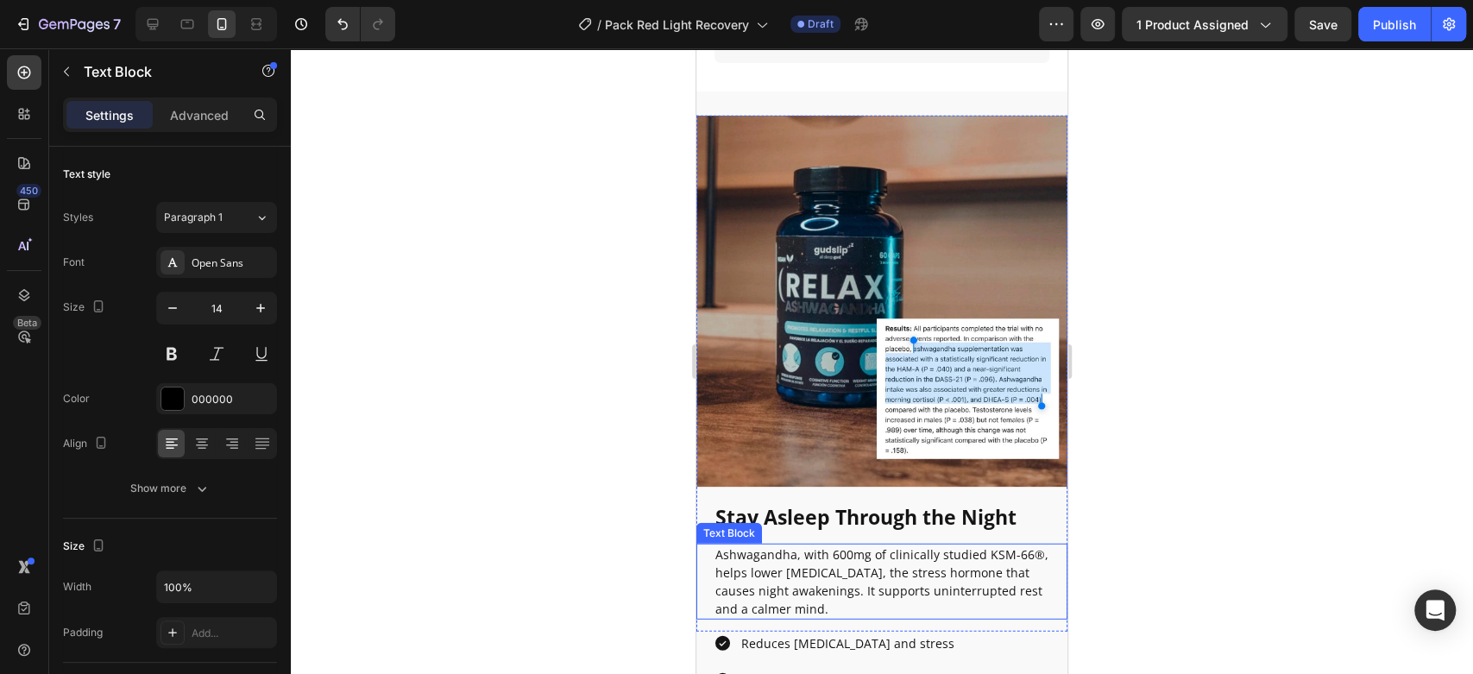
click at [894, 550] on p "Ashwagandha, with 600mg of clinically studied KSM-66®, helps lower [MEDICAL_DAT…" at bounding box center [881, 581] width 333 height 72
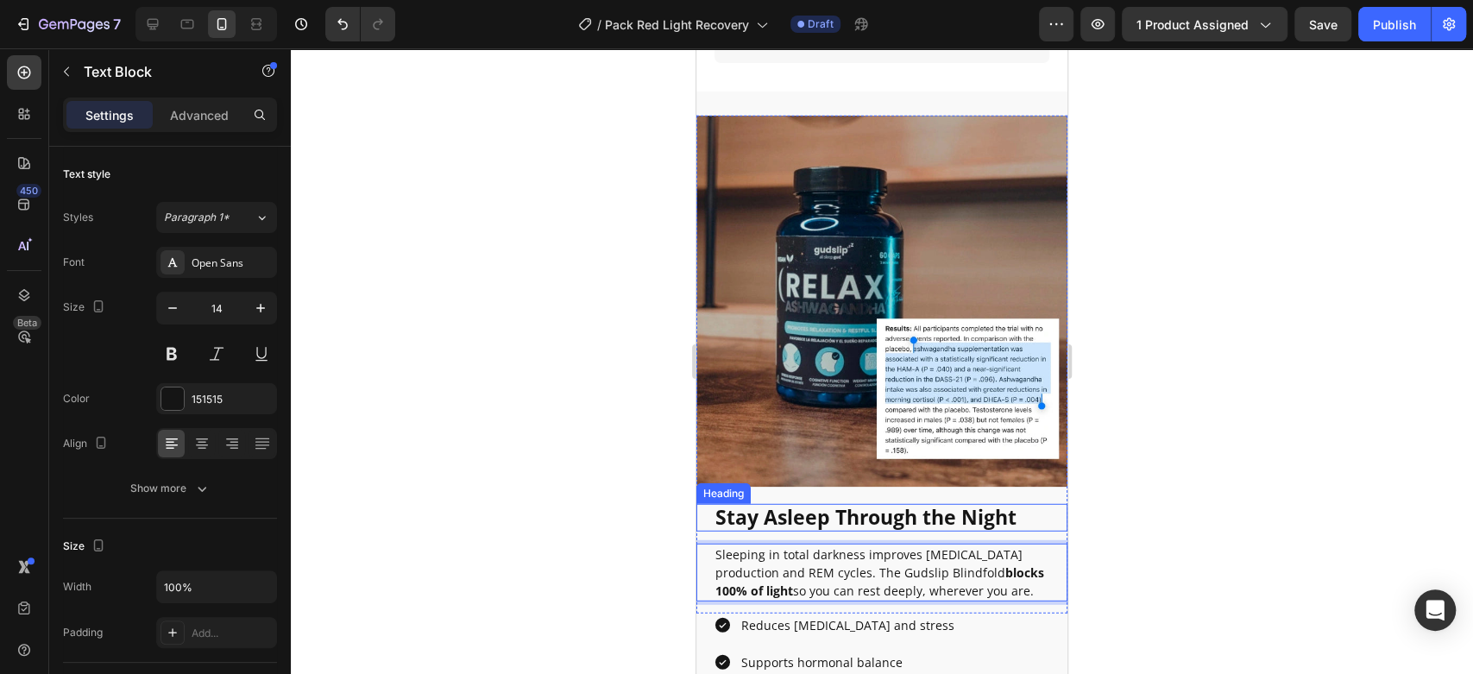
click at [902, 504] on h2 "Stay Asleep Through the Night" at bounding box center [882, 518] width 336 height 28
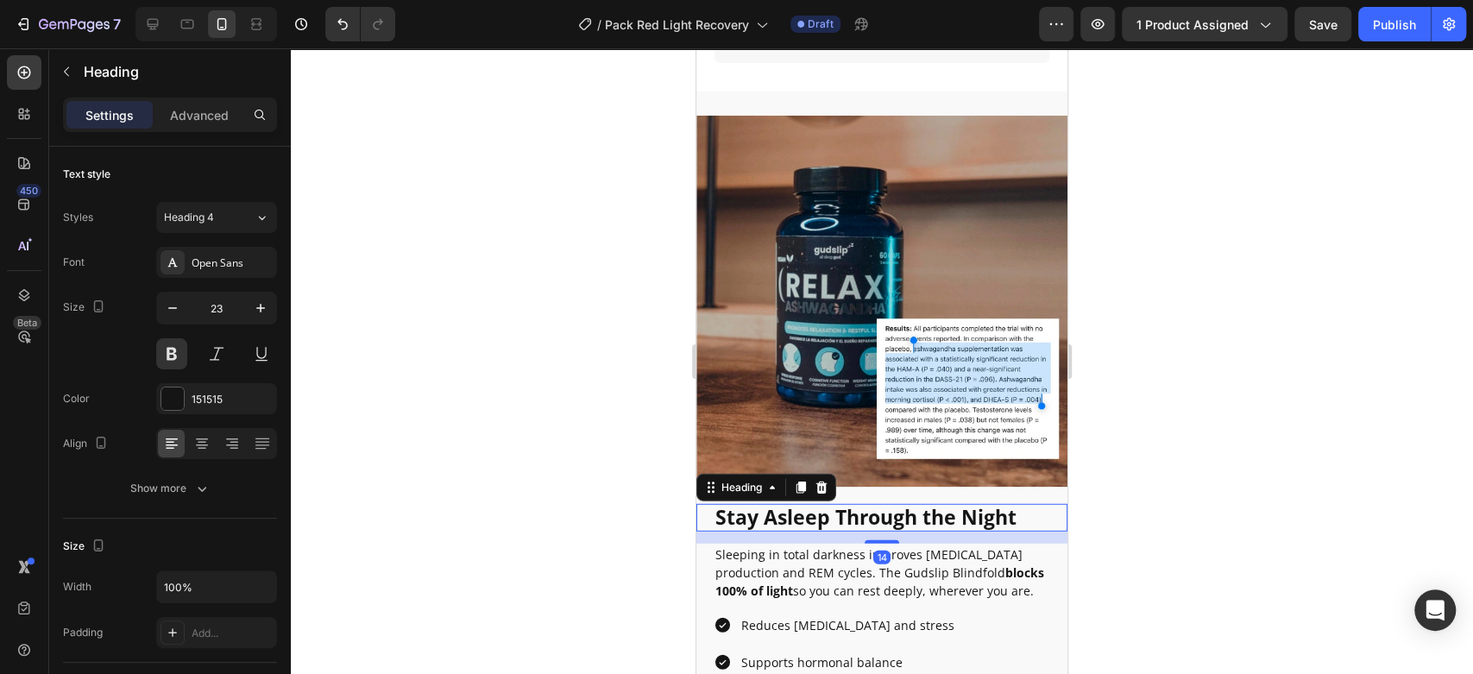
click at [902, 504] on h2 "Stay Asleep Through the Night" at bounding box center [882, 518] width 336 height 28
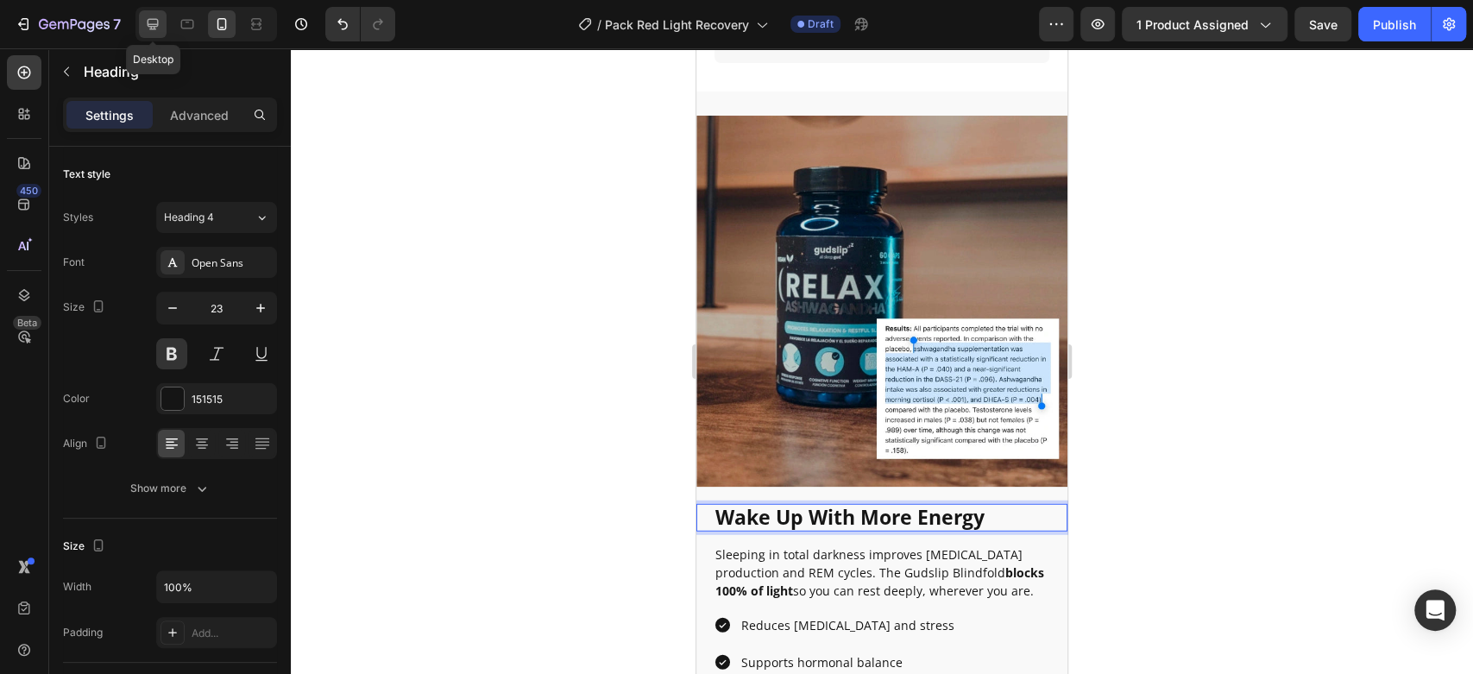
click at [141, 12] on div at bounding box center [153, 24] width 28 height 28
type input "33"
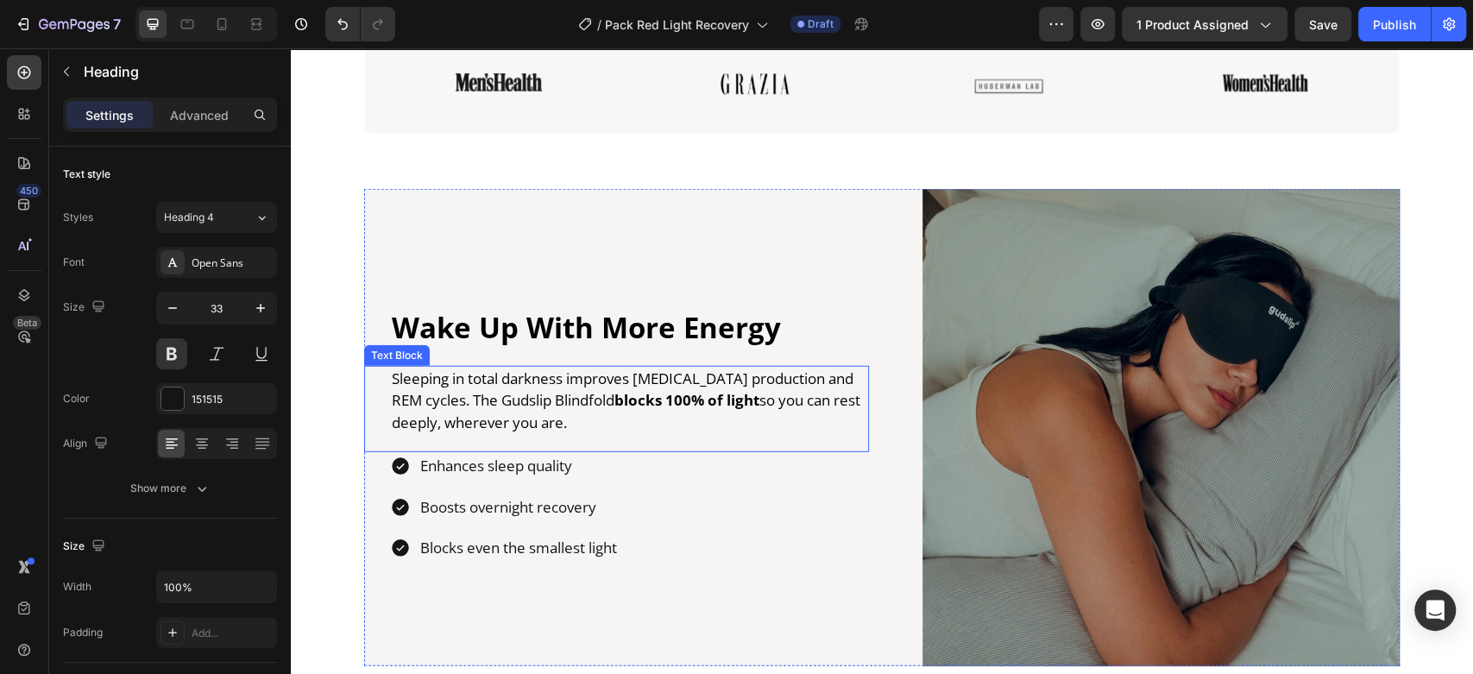
scroll to position [3089, 0]
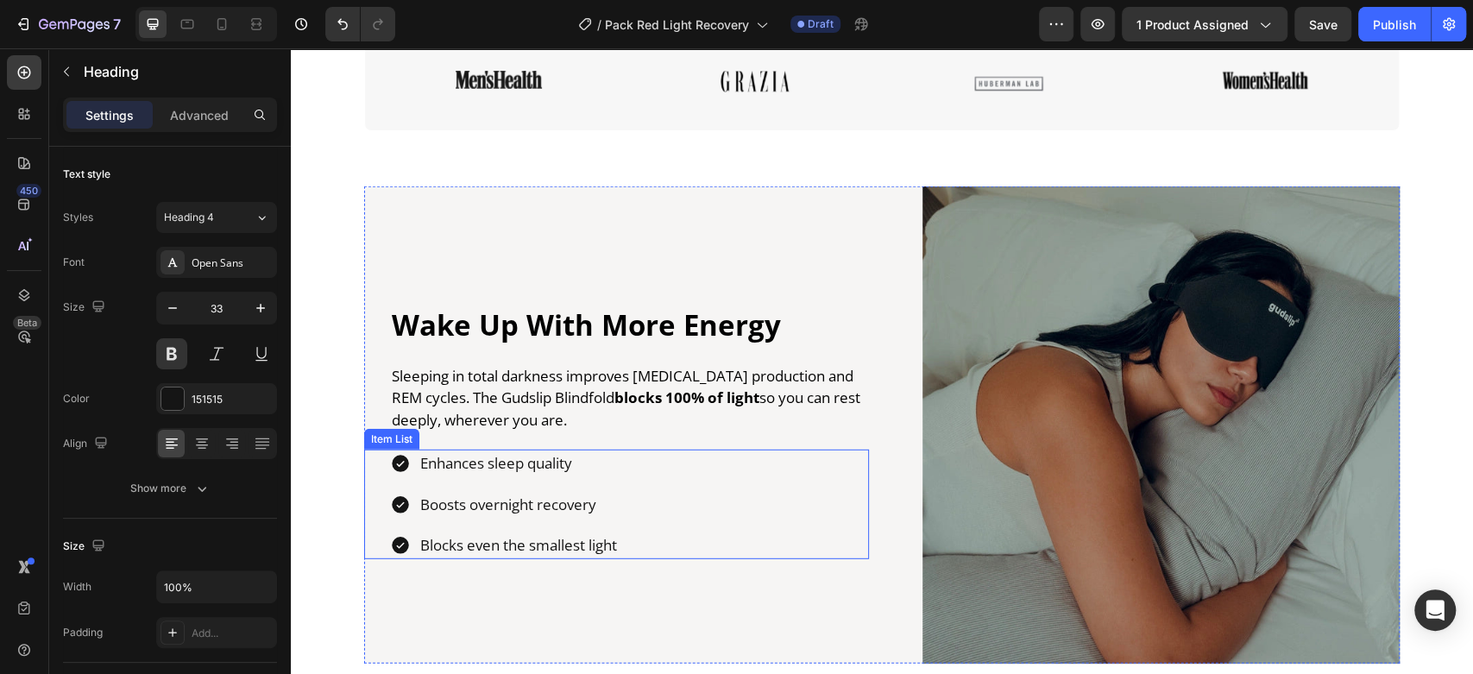
click at [509, 458] on p "Enhances sleep quality" at bounding box center [518, 463] width 197 height 22
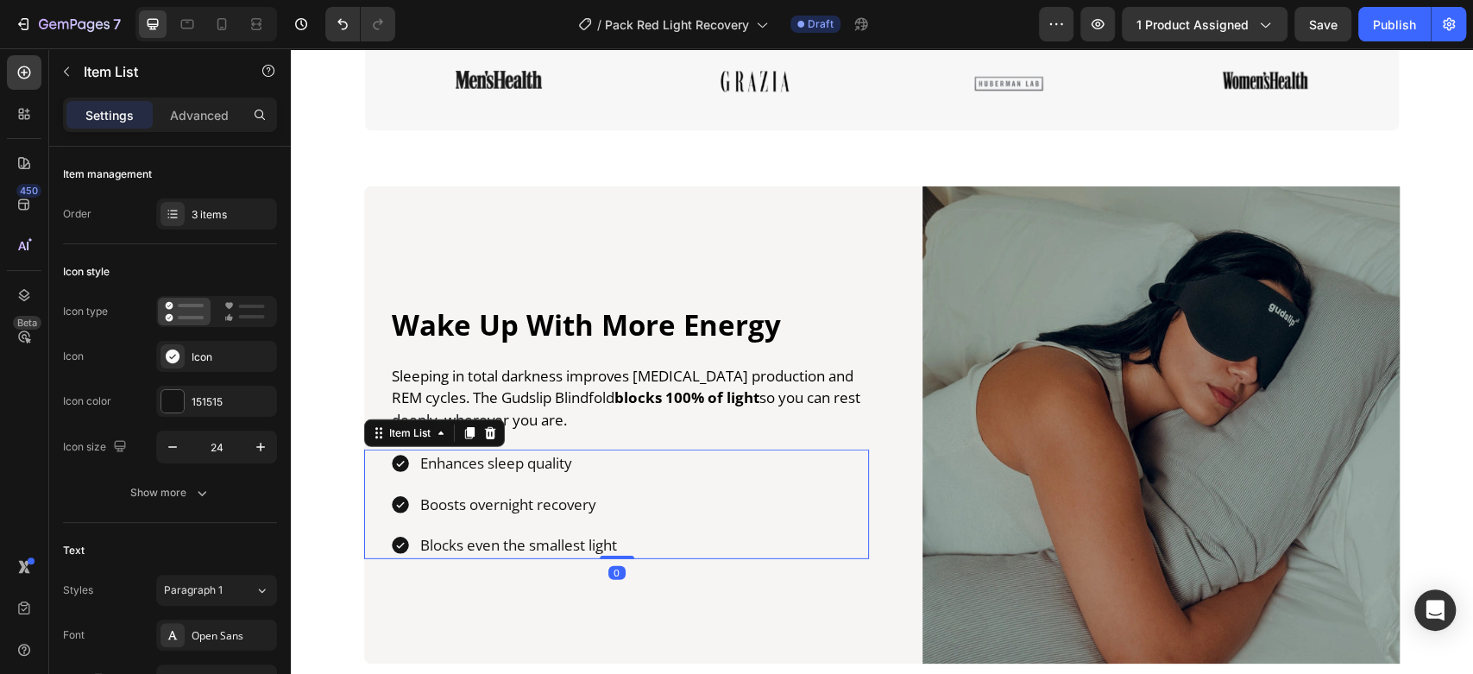
click at [509, 458] on p "Enhances sleep quality" at bounding box center [518, 463] width 197 height 22
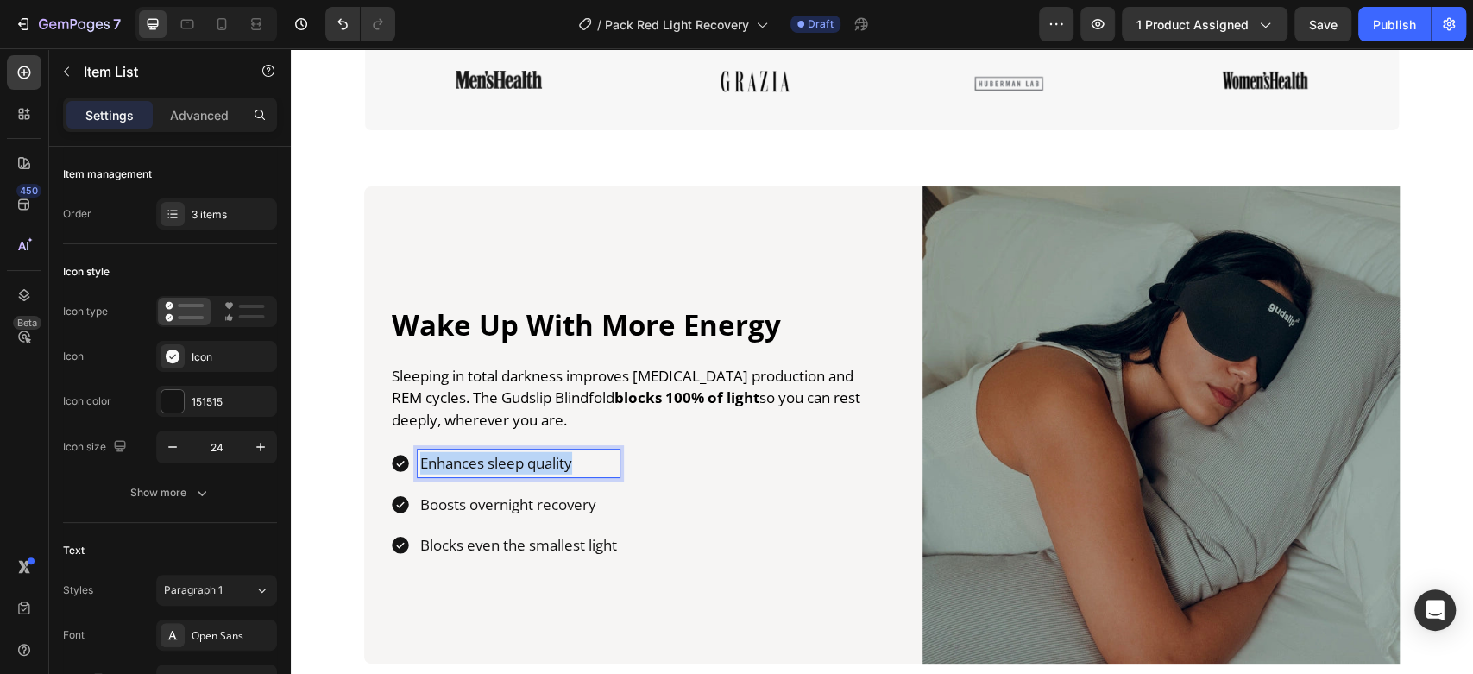
click at [509, 458] on p "Enhances sleep quality" at bounding box center [518, 463] width 197 height 22
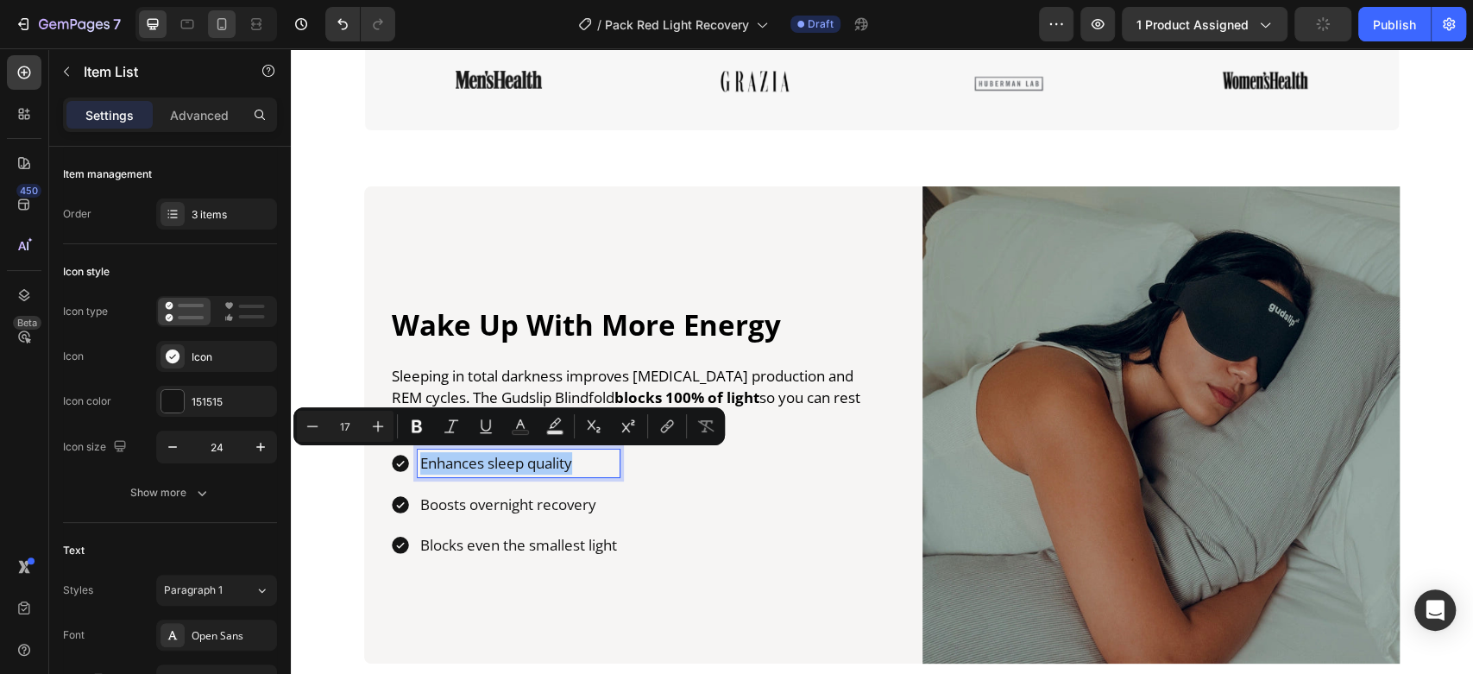
click at [215, 16] on icon at bounding box center [221, 24] width 17 height 17
type input "16"
type input "14"
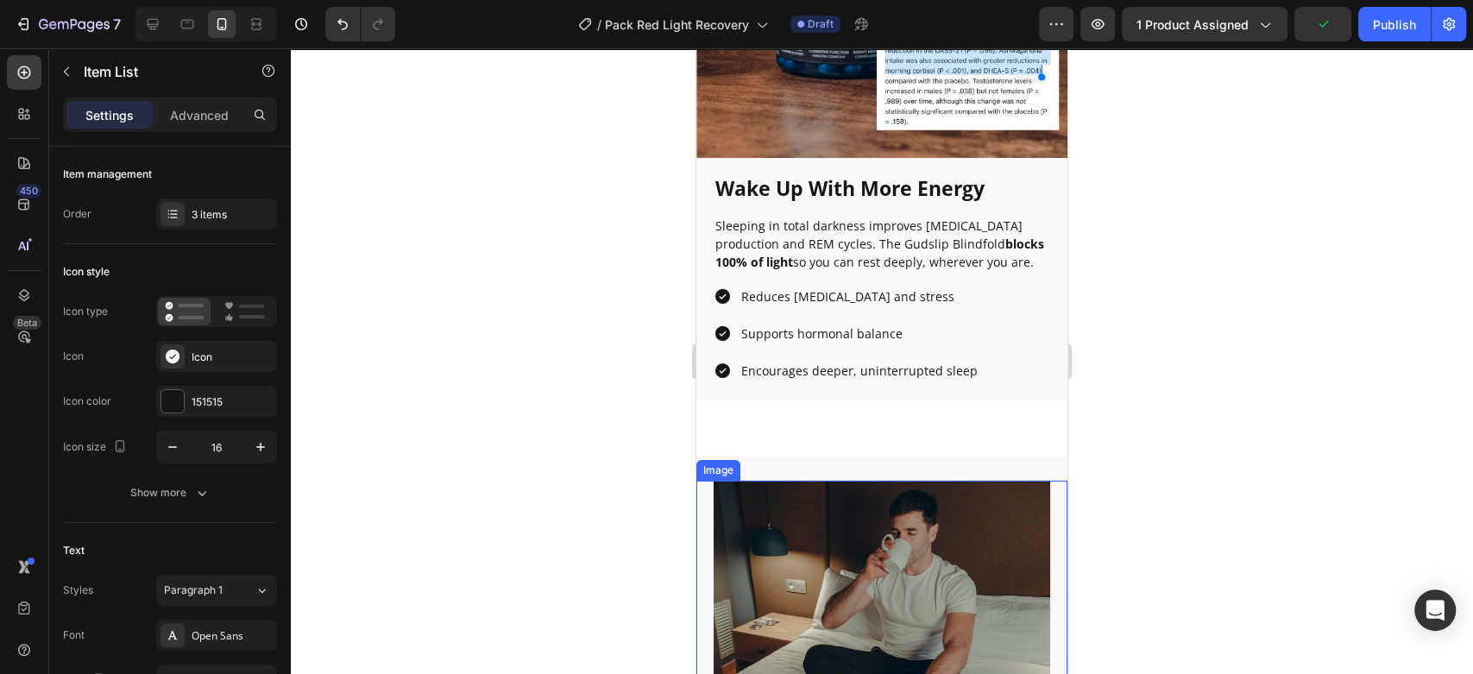
scroll to position [3713, 0]
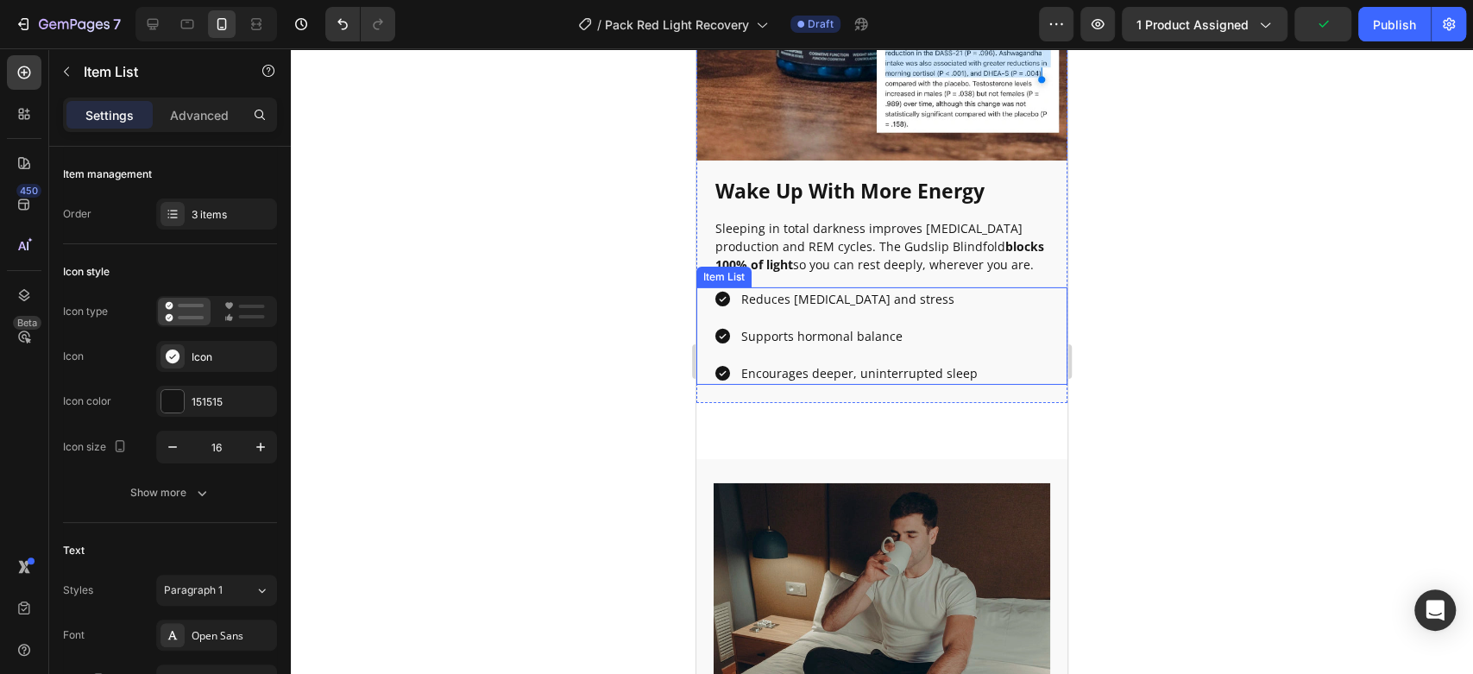
click at [814, 305] on p "Reduces [MEDICAL_DATA] and stress" at bounding box center [859, 299] width 236 height 18
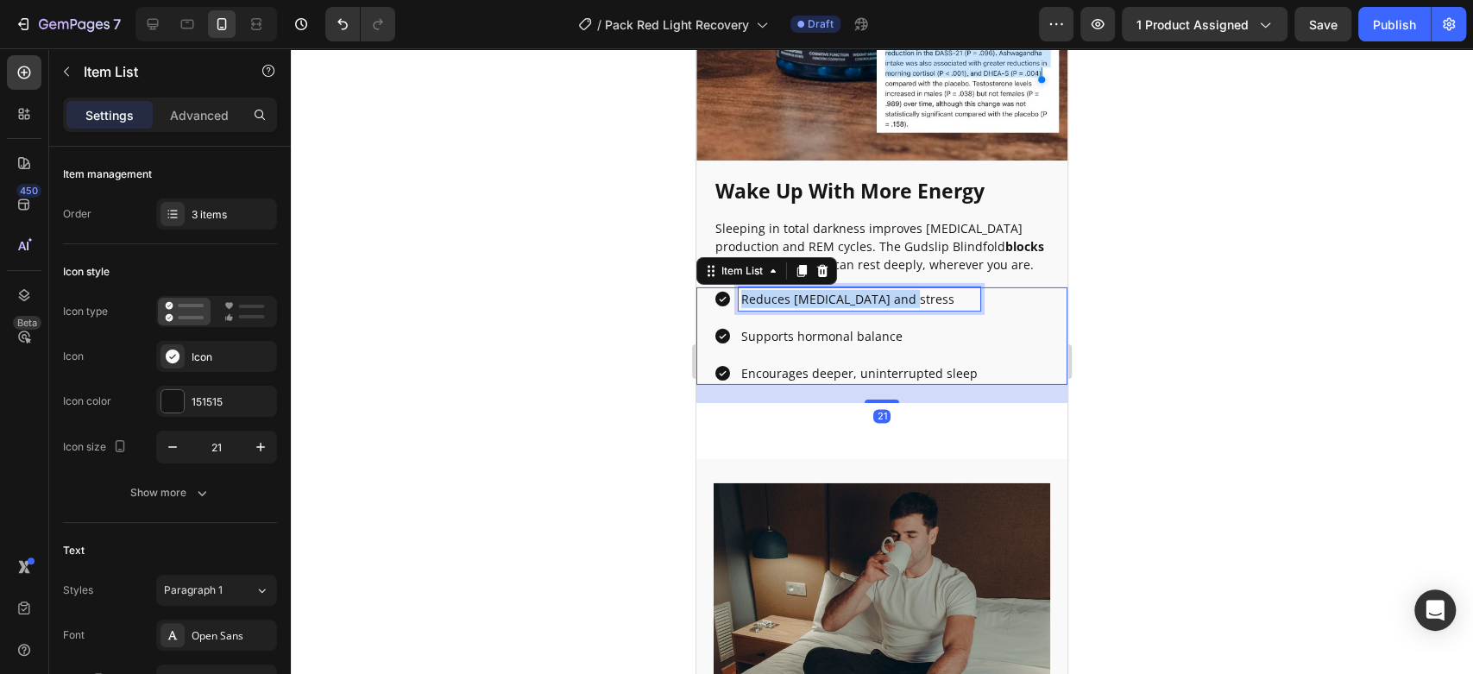
click at [814, 305] on p "Reduces [MEDICAL_DATA] and stress" at bounding box center [859, 299] width 236 height 18
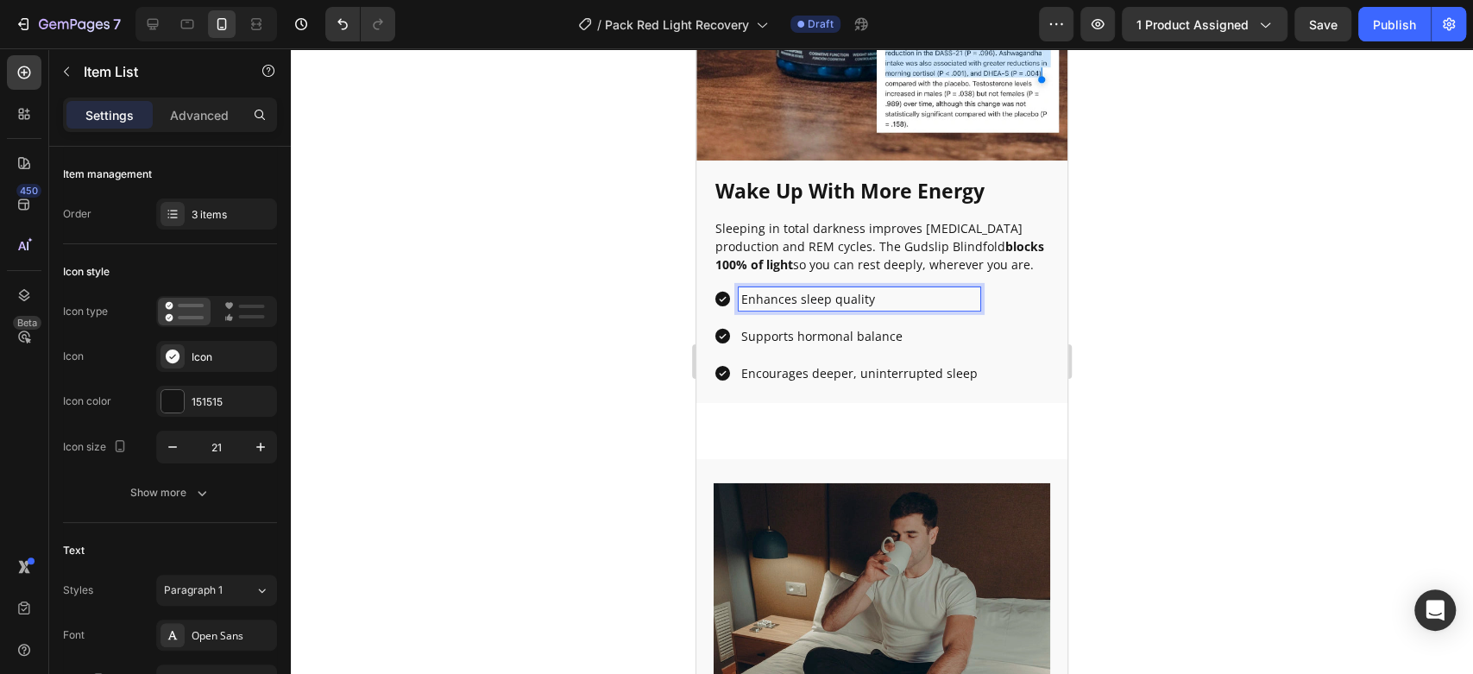
click at [604, 382] on div at bounding box center [882, 361] width 1182 height 626
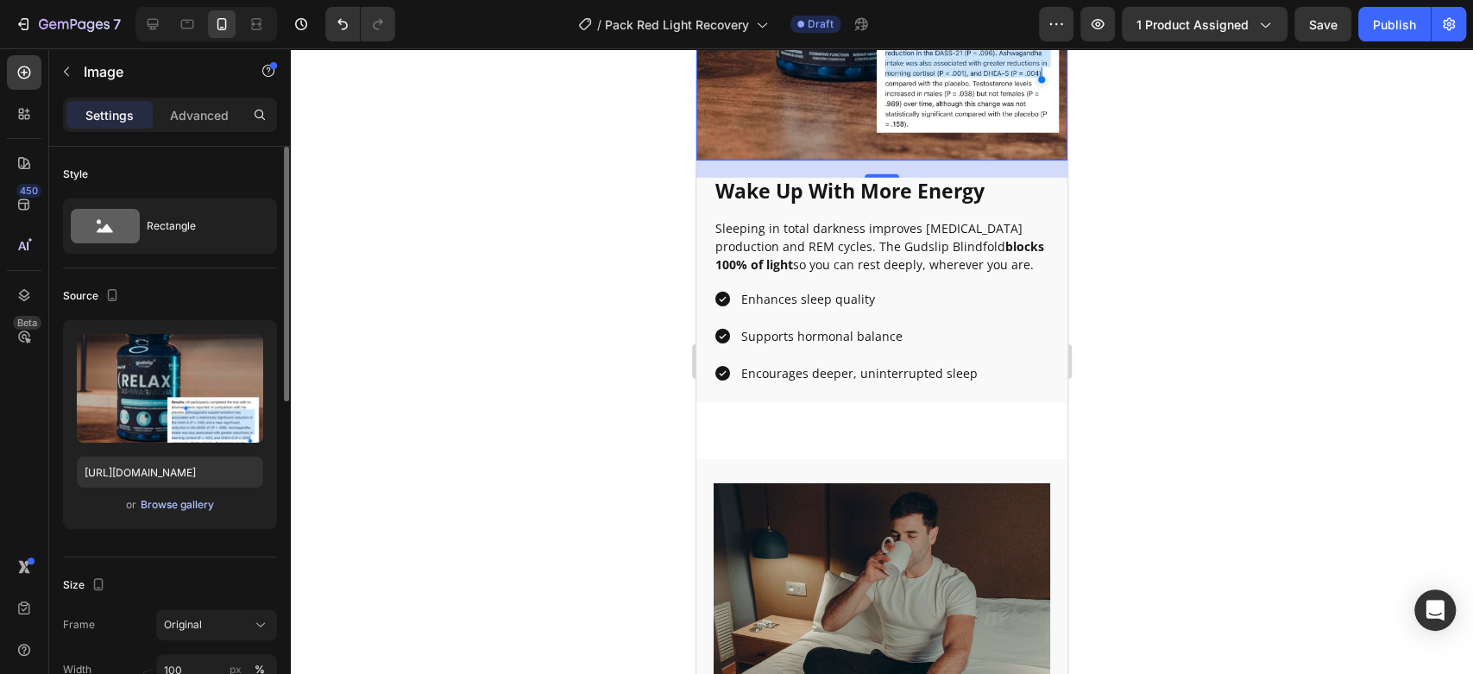
click at [190, 509] on div "Browse gallery" at bounding box center [177, 505] width 73 height 16
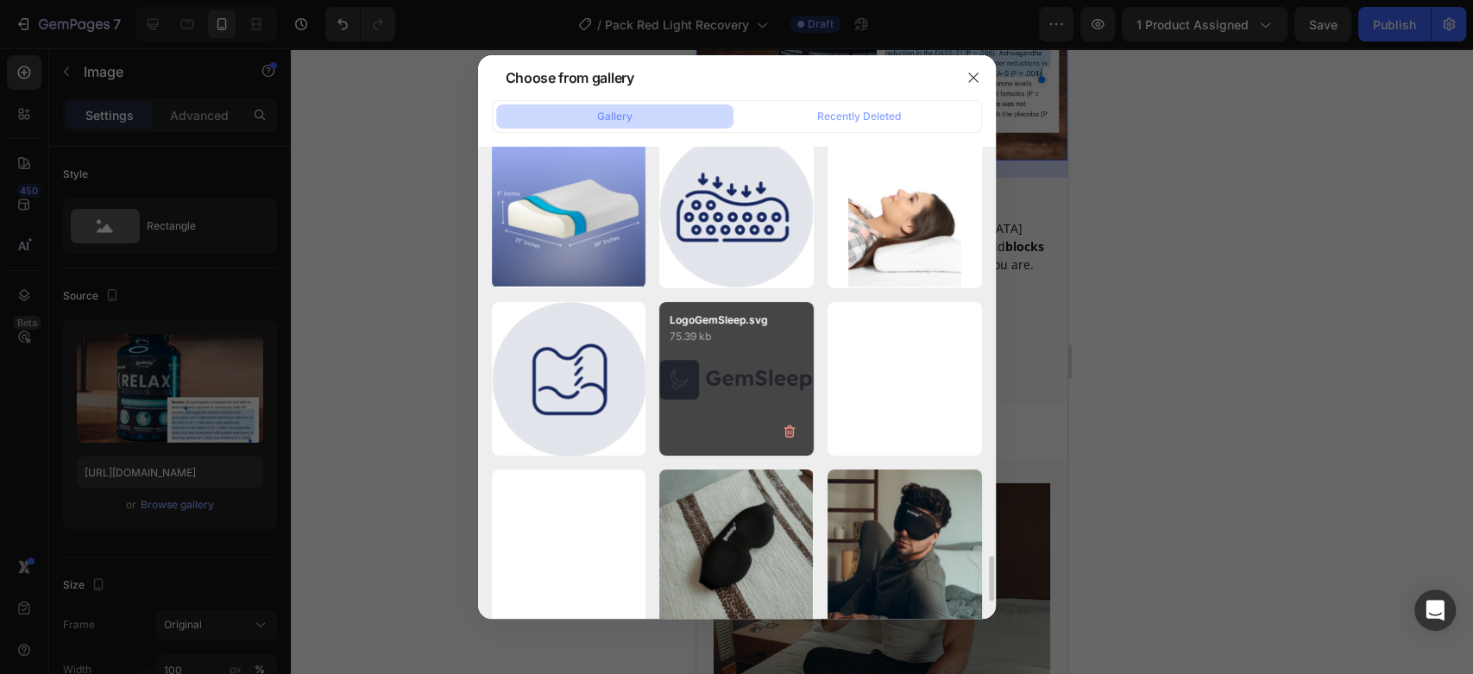
scroll to position [4482, 0]
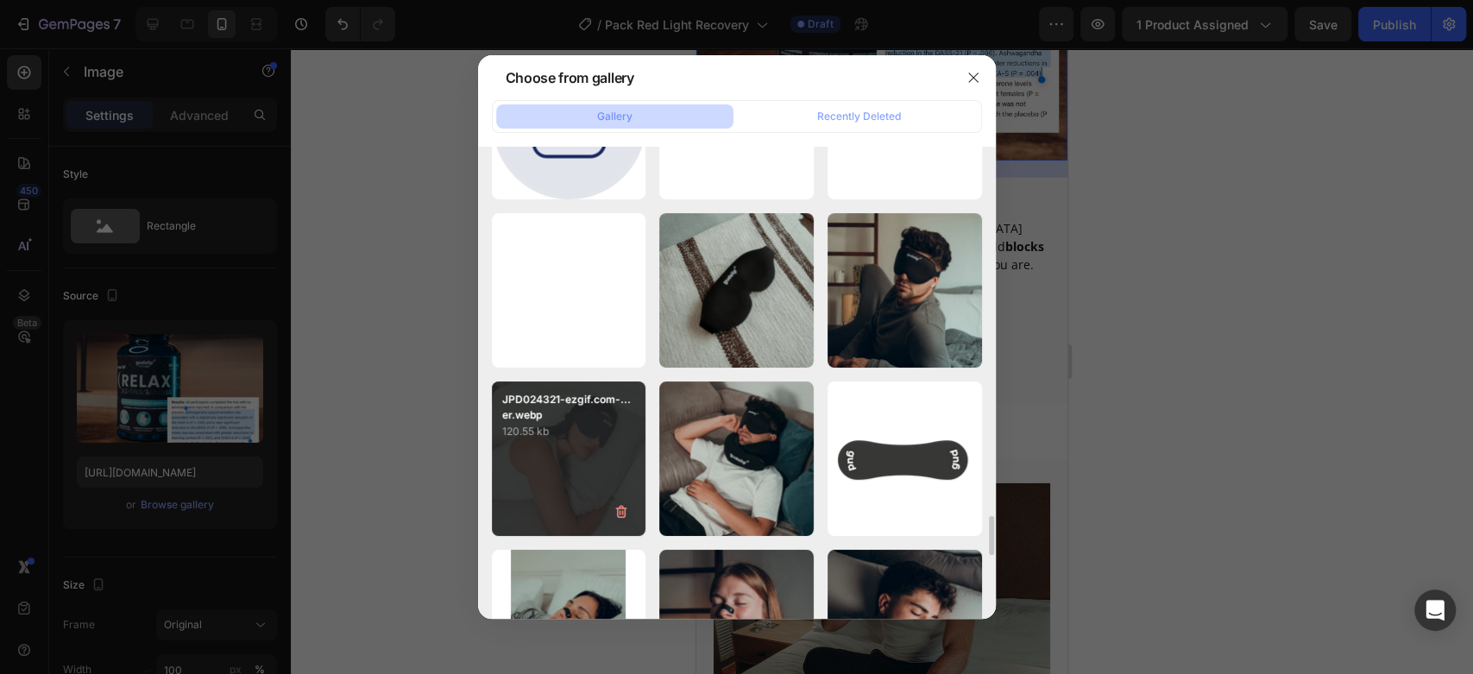
click at [571, 456] on div "JPD024321-ezgif.com-...er.webp 120.55 kb" at bounding box center [569, 458] width 154 height 154
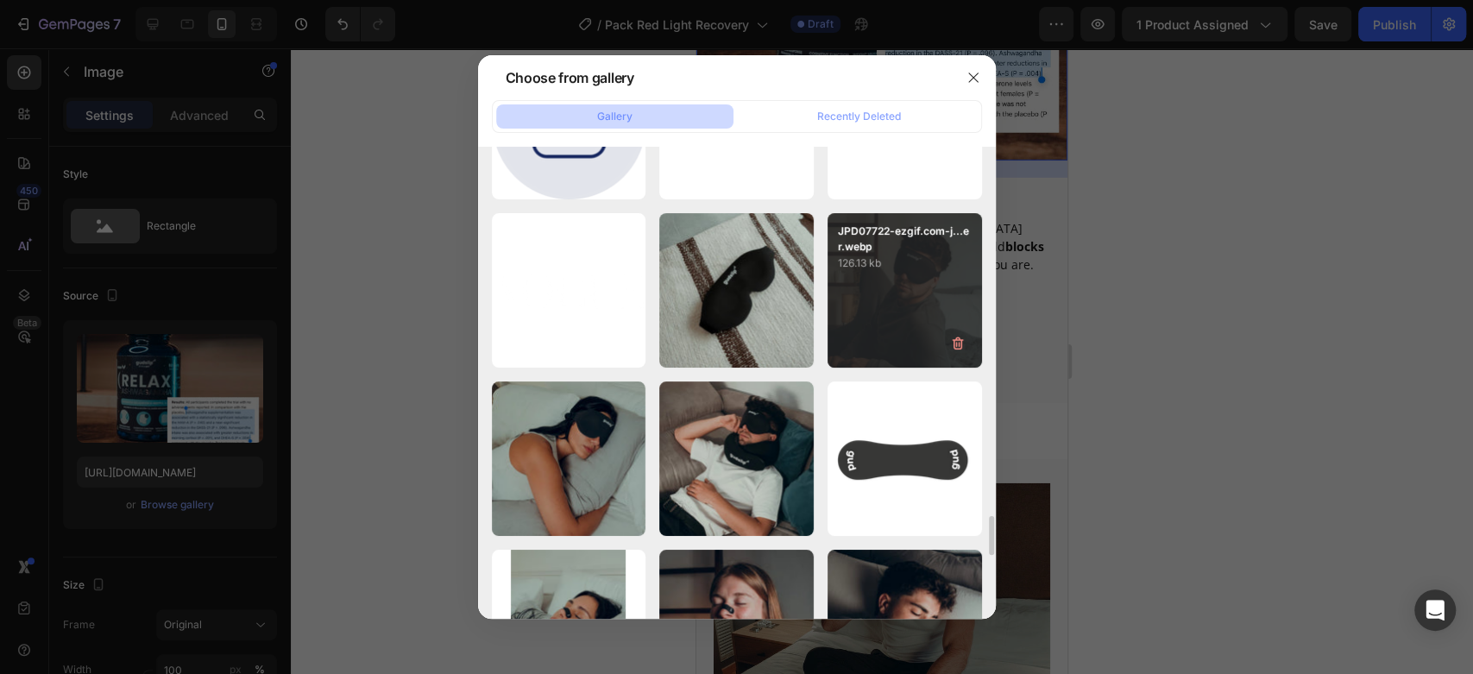
type input "[URL][DOMAIN_NAME]"
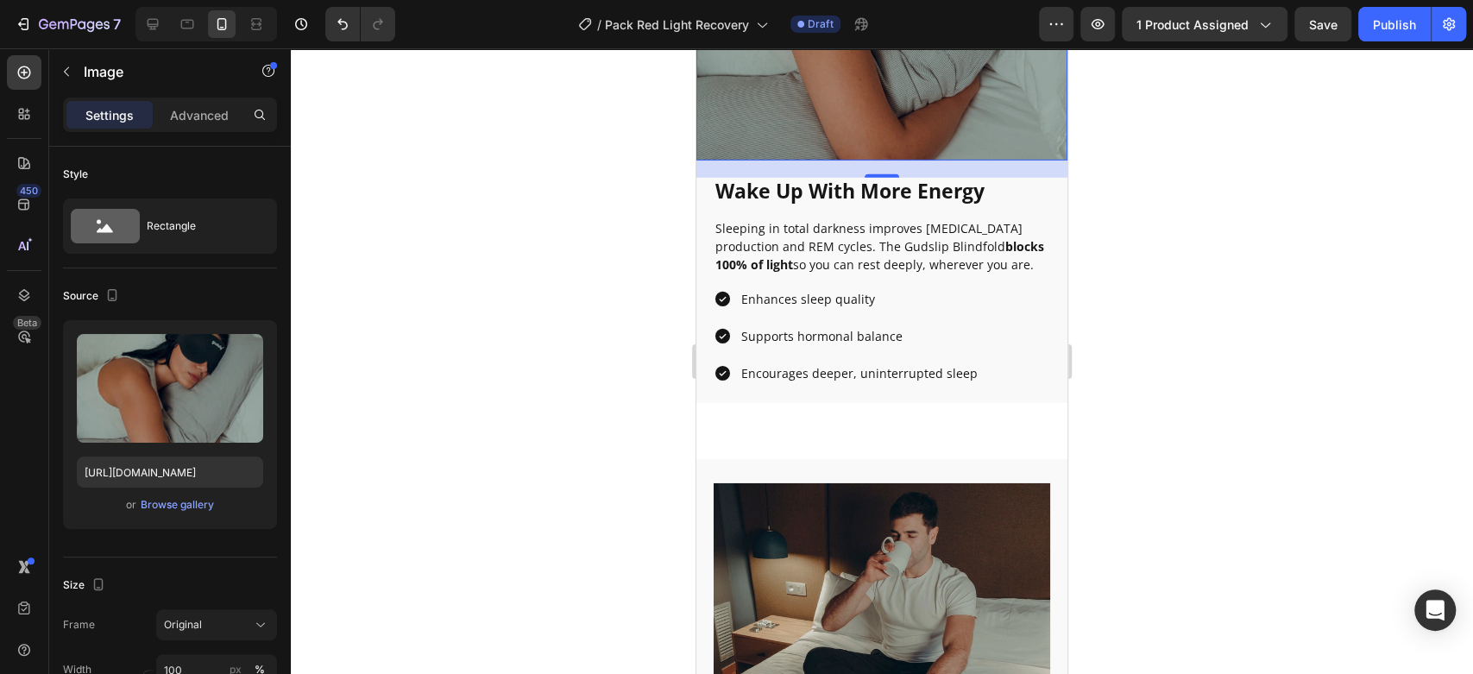
click at [573, 215] on div at bounding box center [882, 361] width 1182 height 626
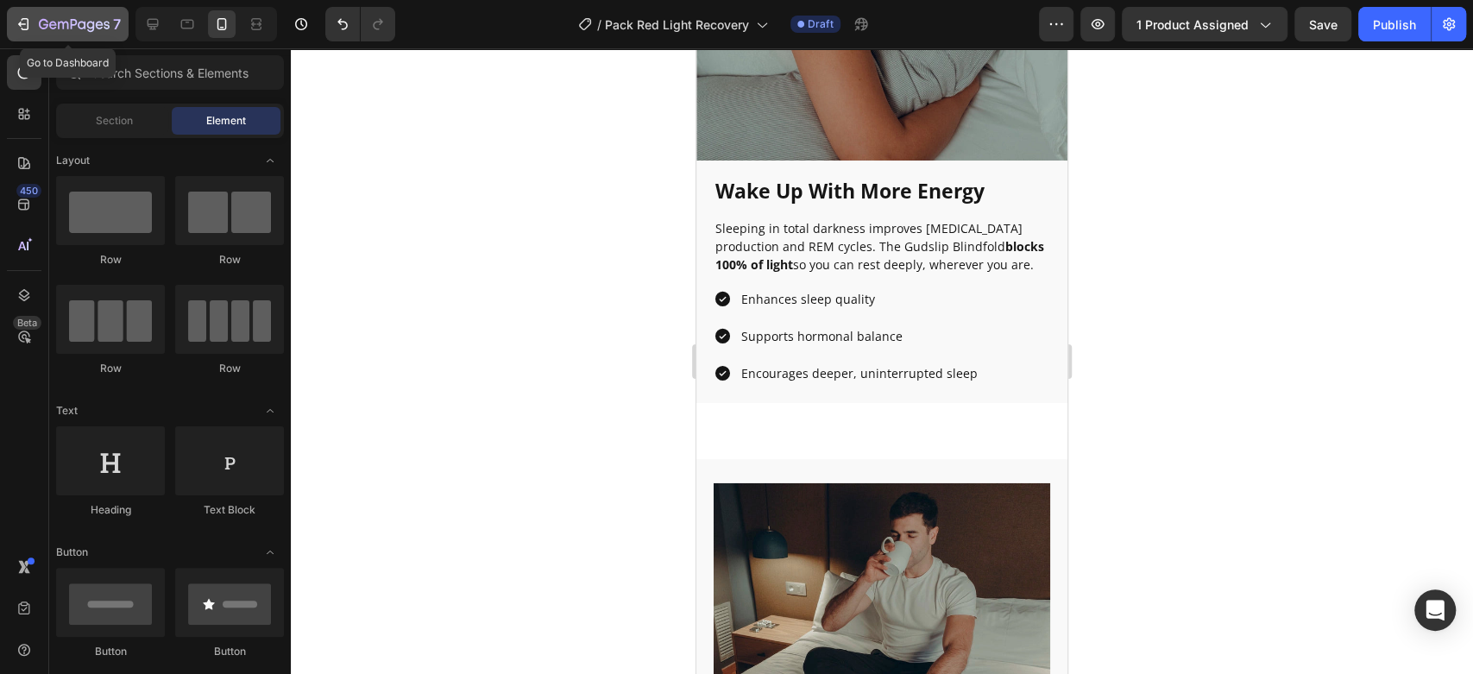
click at [30, 16] on icon "button" at bounding box center [23, 24] width 17 height 17
